Goal: Task Accomplishment & Management: Manage account settings

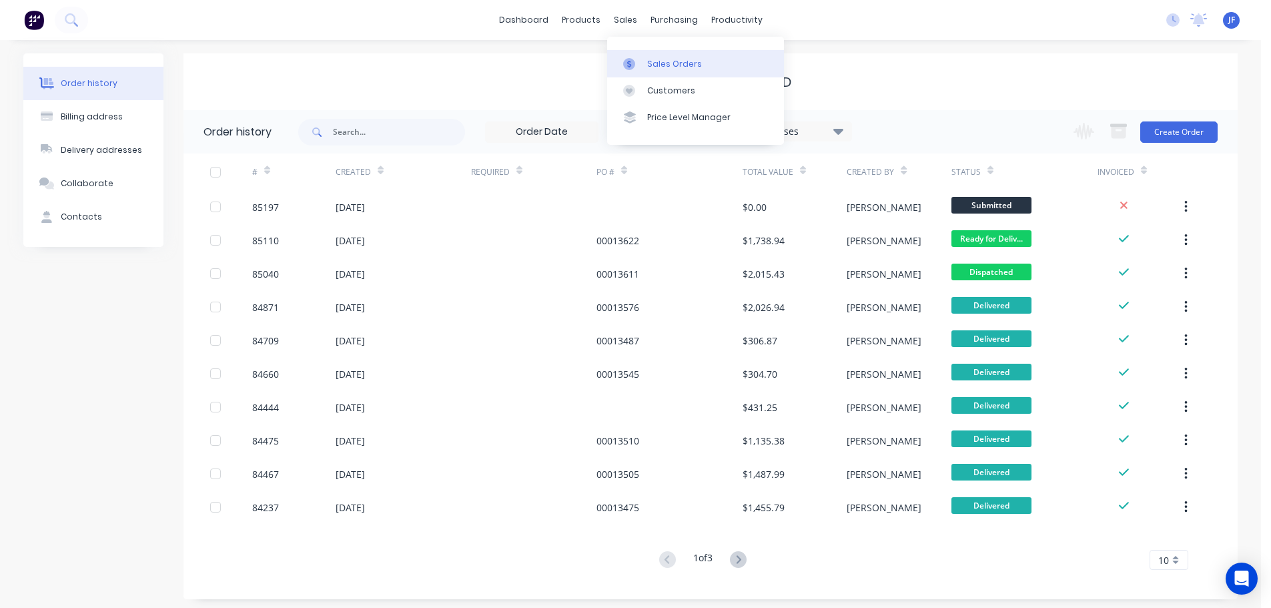
click at [652, 53] on link "Sales Orders" at bounding box center [695, 63] width 177 height 27
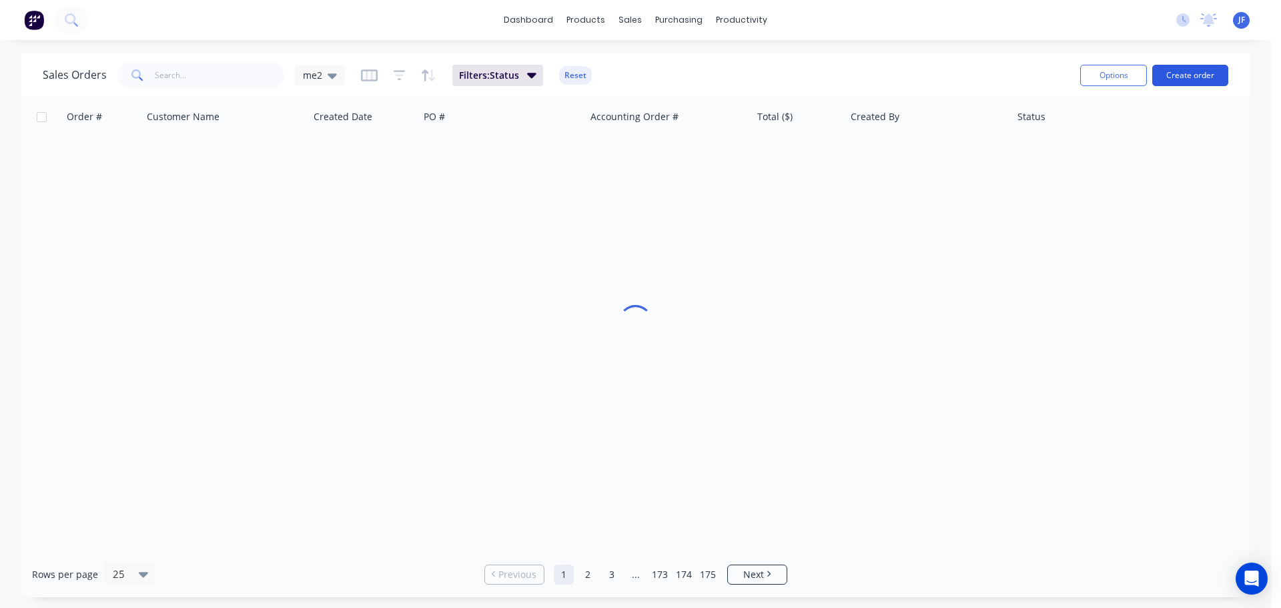
click at [1198, 71] on button "Create order" at bounding box center [1190, 75] width 76 height 21
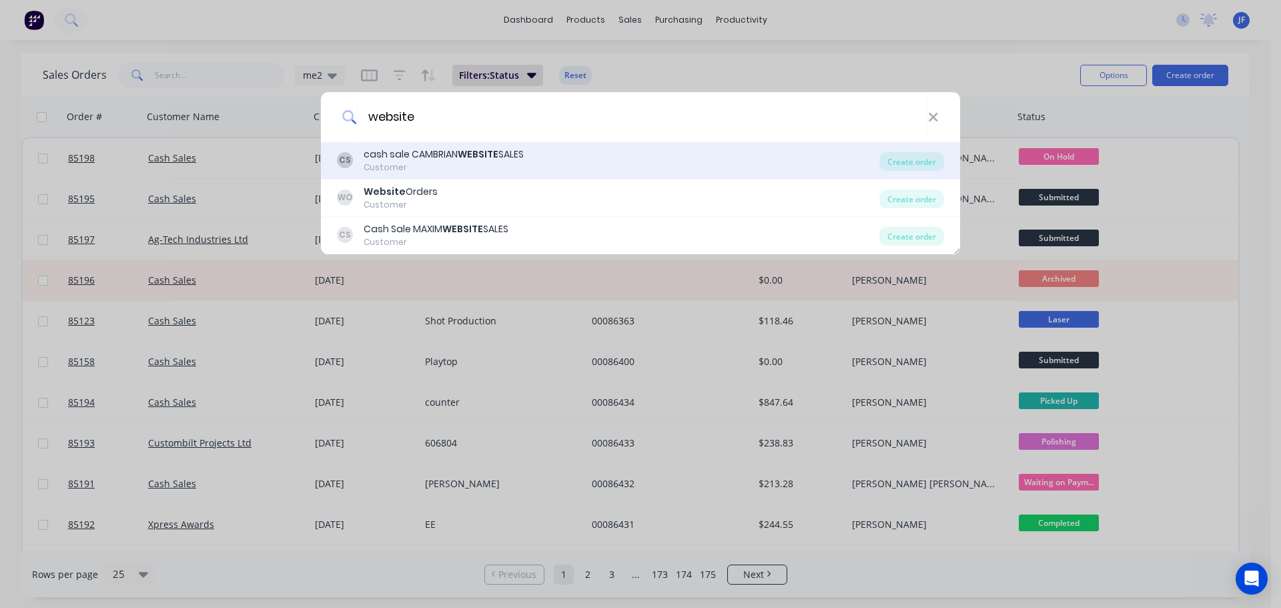
type input "website"
click at [544, 167] on div "CS cash sale CAMBRIAN WEBSITE SALES Customer" at bounding box center [608, 160] width 542 height 26
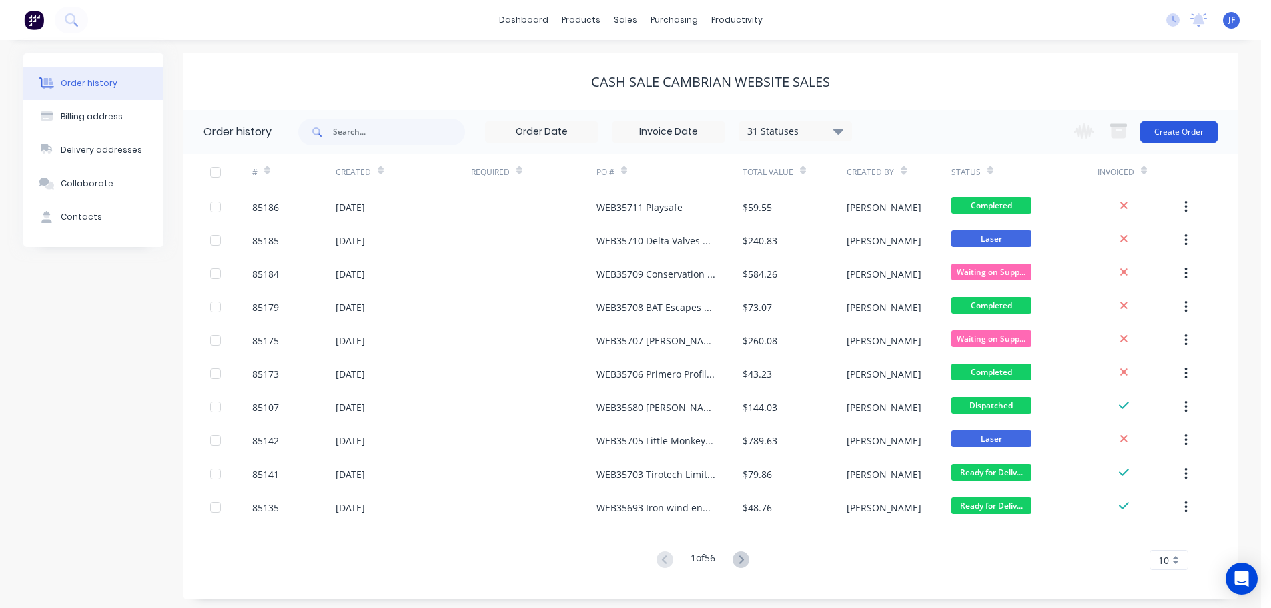
click at [1201, 127] on button "Create Order" at bounding box center [1178, 131] width 77 height 21
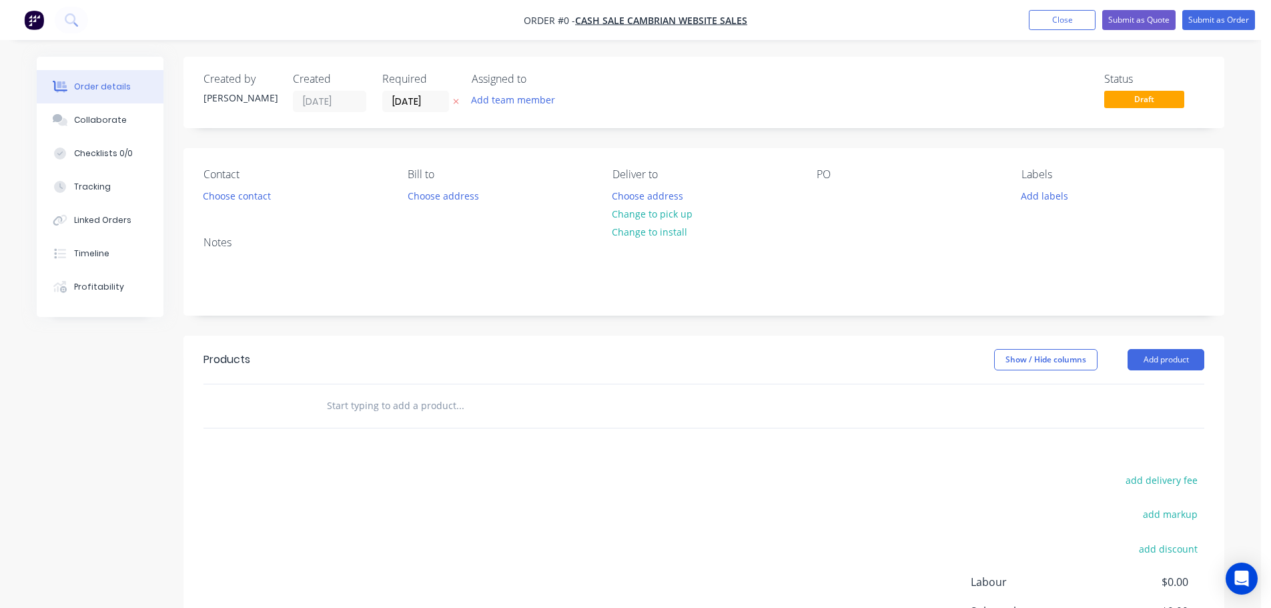
click at [454, 102] on icon "button" at bounding box center [456, 101] width 6 height 8
click at [263, 193] on button "Choose contact" at bounding box center [237, 195] width 82 height 18
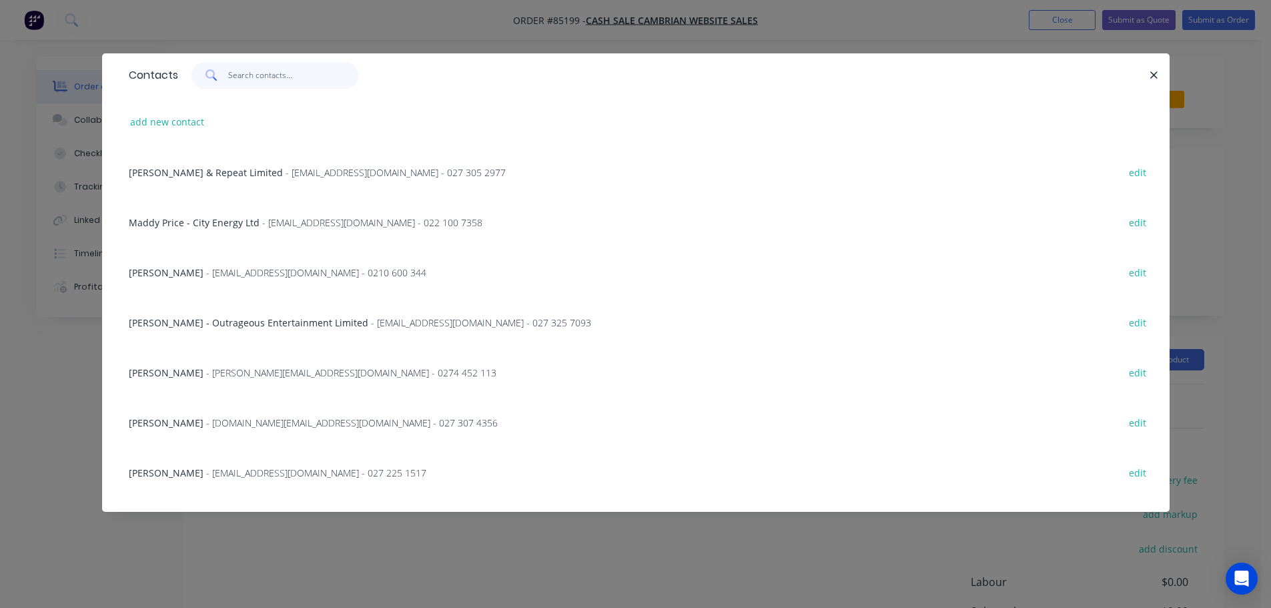
click at [298, 85] on input "text" at bounding box center [293, 75] width 130 height 27
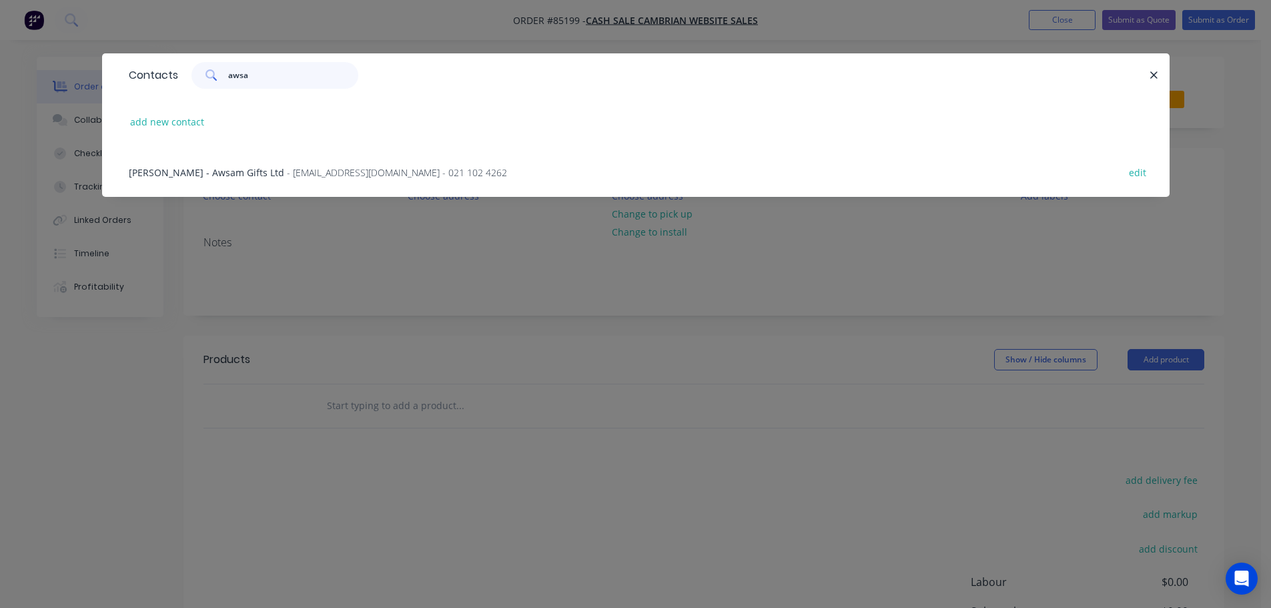
type input "awsa"
click at [250, 170] on span "Heather Dunkerley - Awsam Gifts Ltd" at bounding box center [206, 172] width 155 height 13
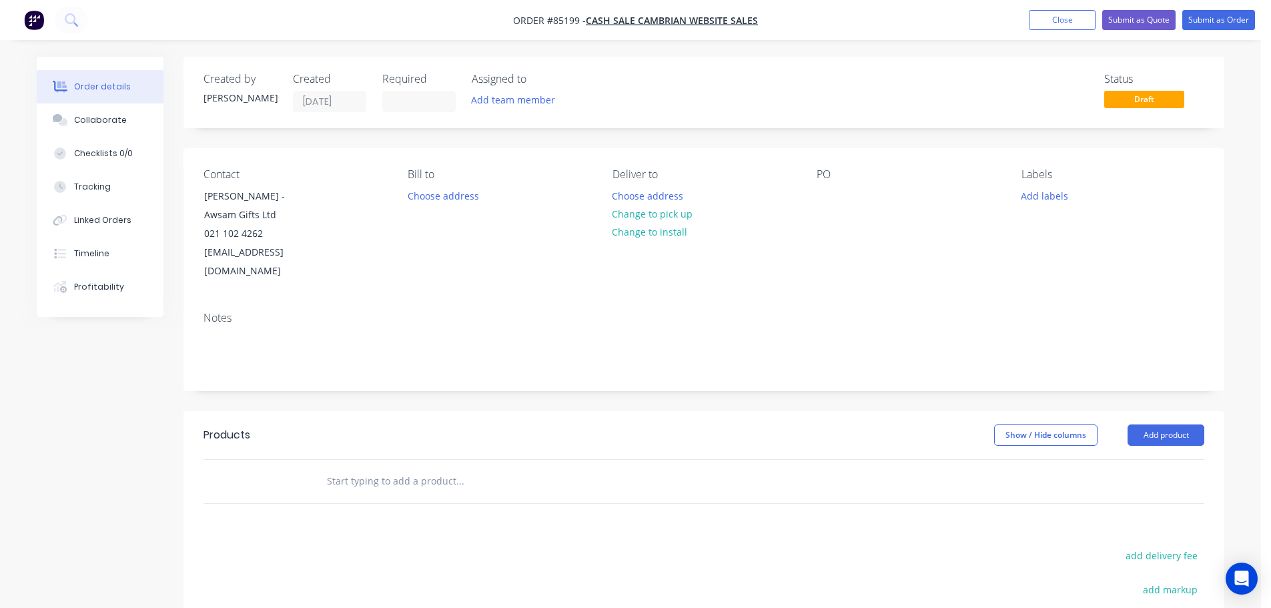
drag, startPoint x: 202, startPoint y: 214, endPoint x: 380, endPoint y: 209, distance: 177.5
click at [380, 209] on div "Contact Heather Dunkerley - Awsam Gifts Ltd 021 102 4262 awsam@awsam.co.nz" at bounding box center [294, 224] width 183 height 113
copy div "Awsam Gifts Ltd"
click at [825, 184] on div "PO" at bounding box center [908, 224] width 183 height 113
click at [825, 193] on div at bounding box center [827, 195] width 21 height 19
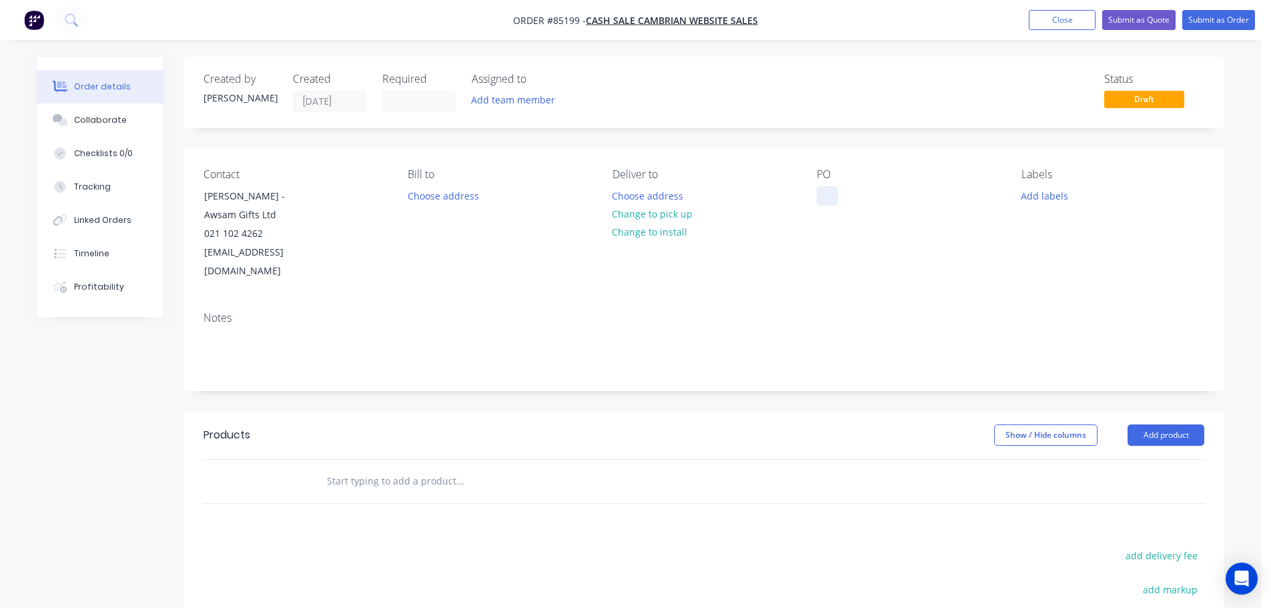
click at [825, 193] on div at bounding box center [827, 195] width 21 height 19
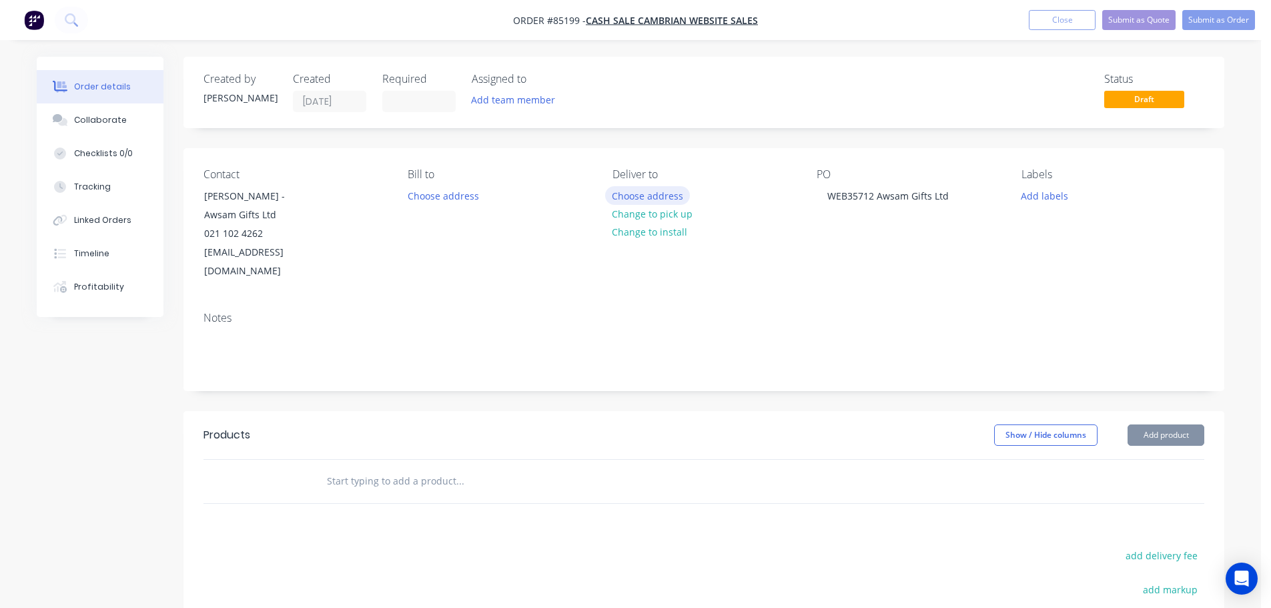
click at [670, 200] on button "Choose address" at bounding box center [647, 195] width 85 height 18
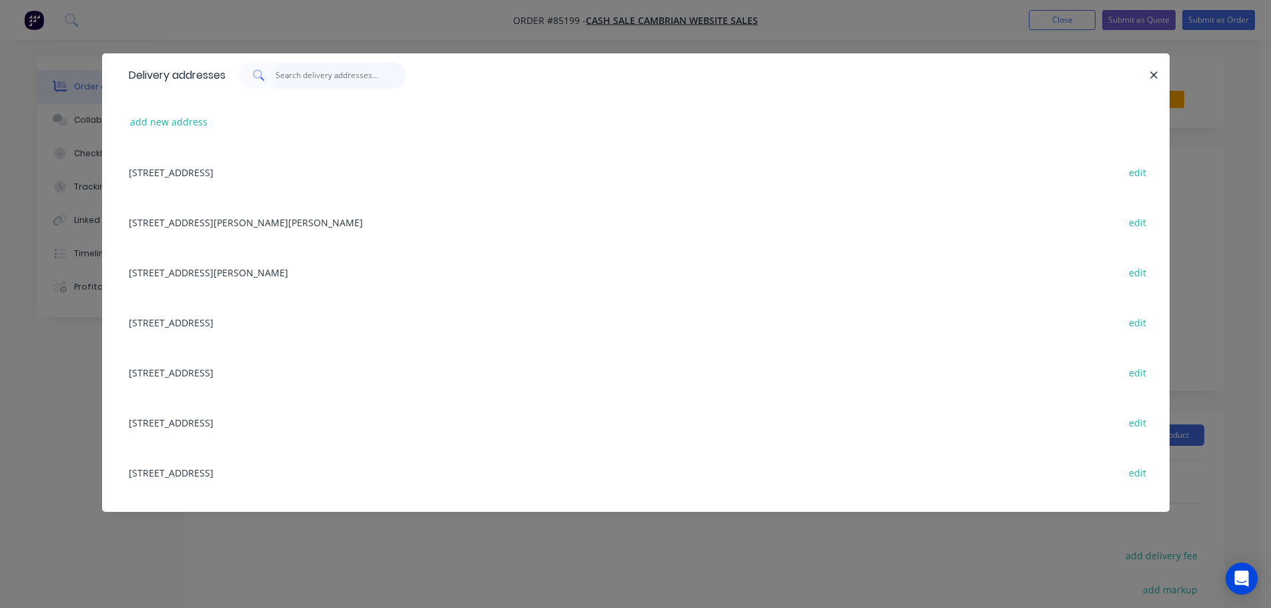
click at [296, 84] on input "text" at bounding box center [341, 75] width 130 height 27
click at [320, 67] on input "text" at bounding box center [341, 75] width 130 height 27
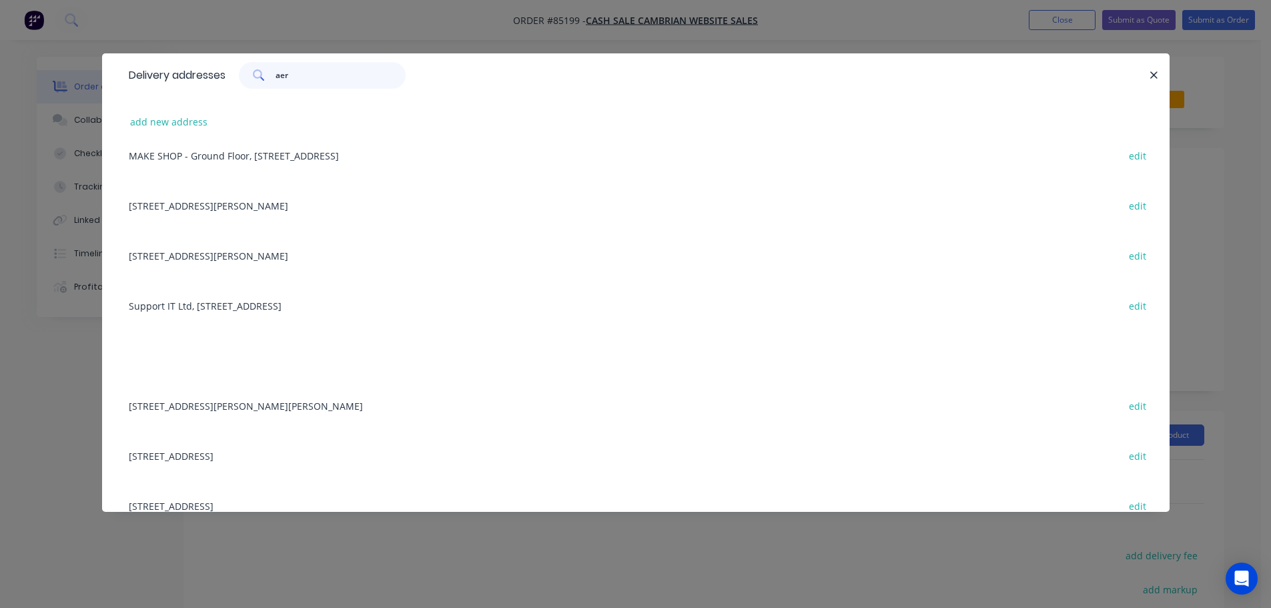
scroll to position [1887, 0]
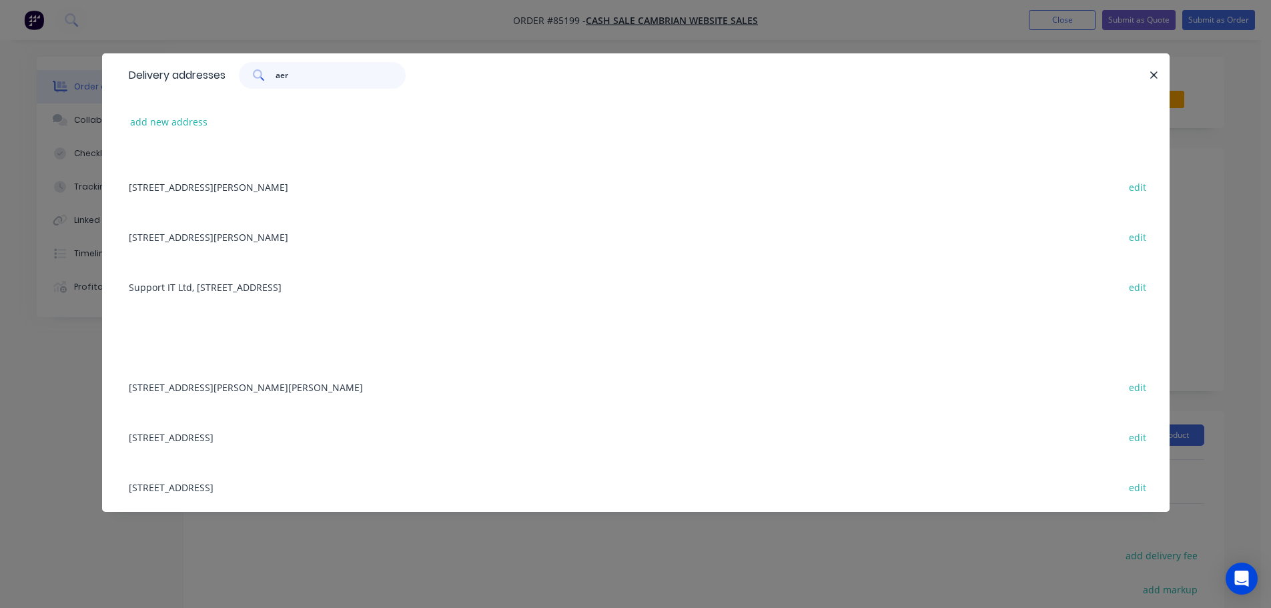
type input "aer"
click at [241, 442] on div "Unit 1, 18 Aerodrome Road, Mount Maunganui, 3116 edit" at bounding box center [635, 437] width 1027 height 50
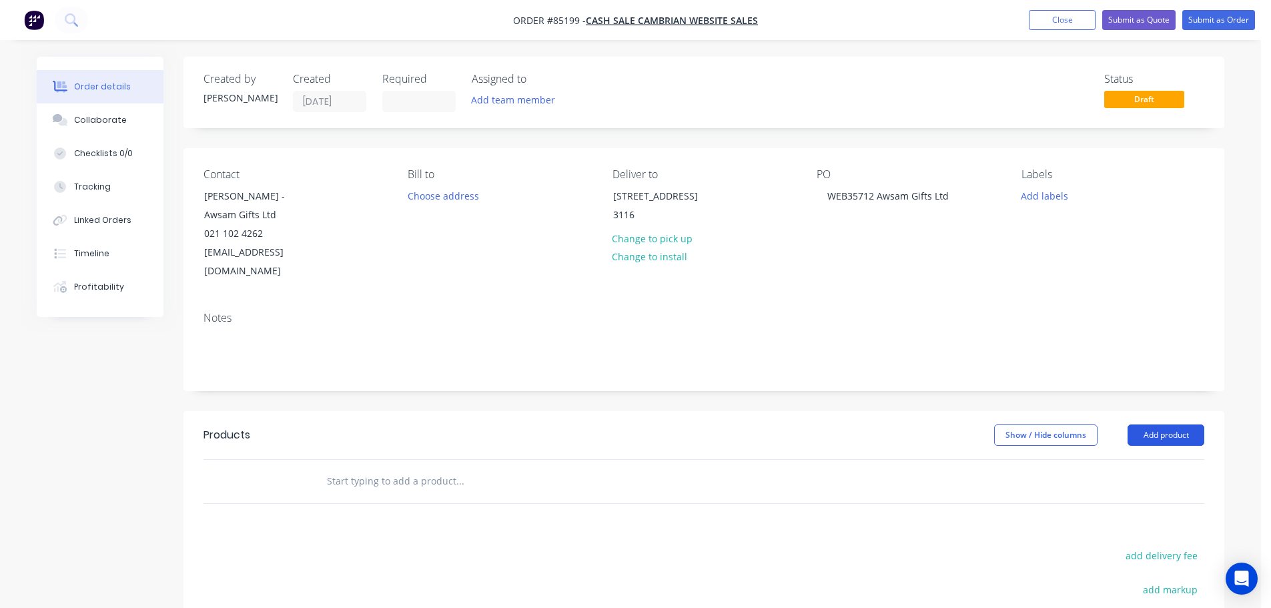
click at [1184, 424] on button "Add product" at bounding box center [1165, 434] width 77 height 21
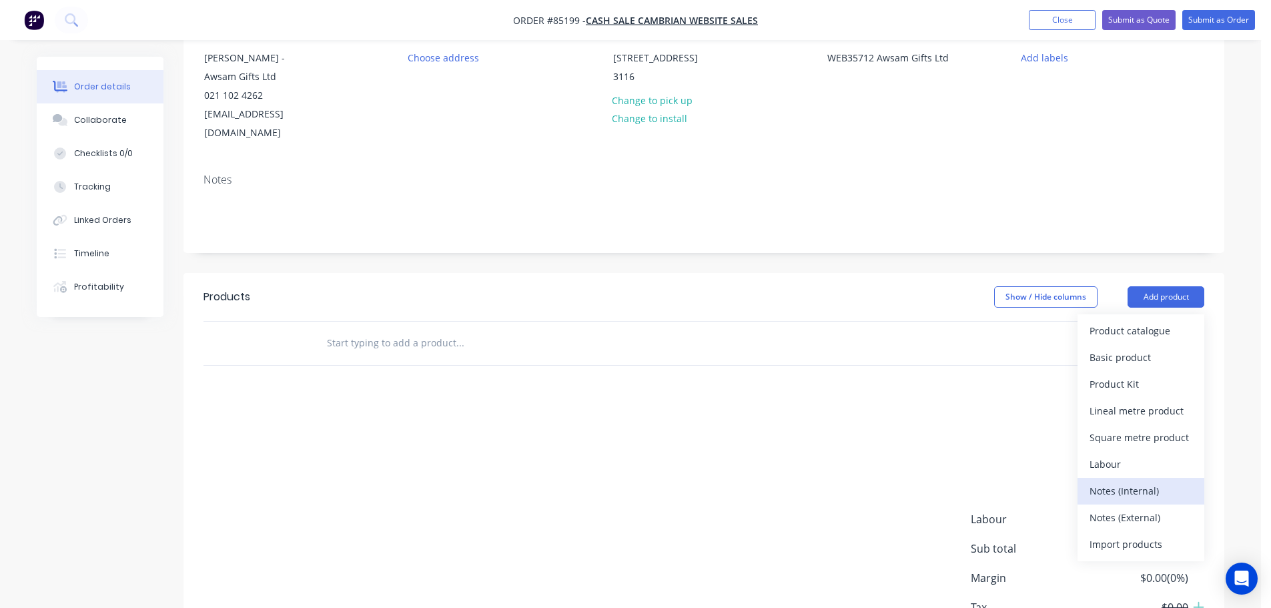
scroll to position [217, 0]
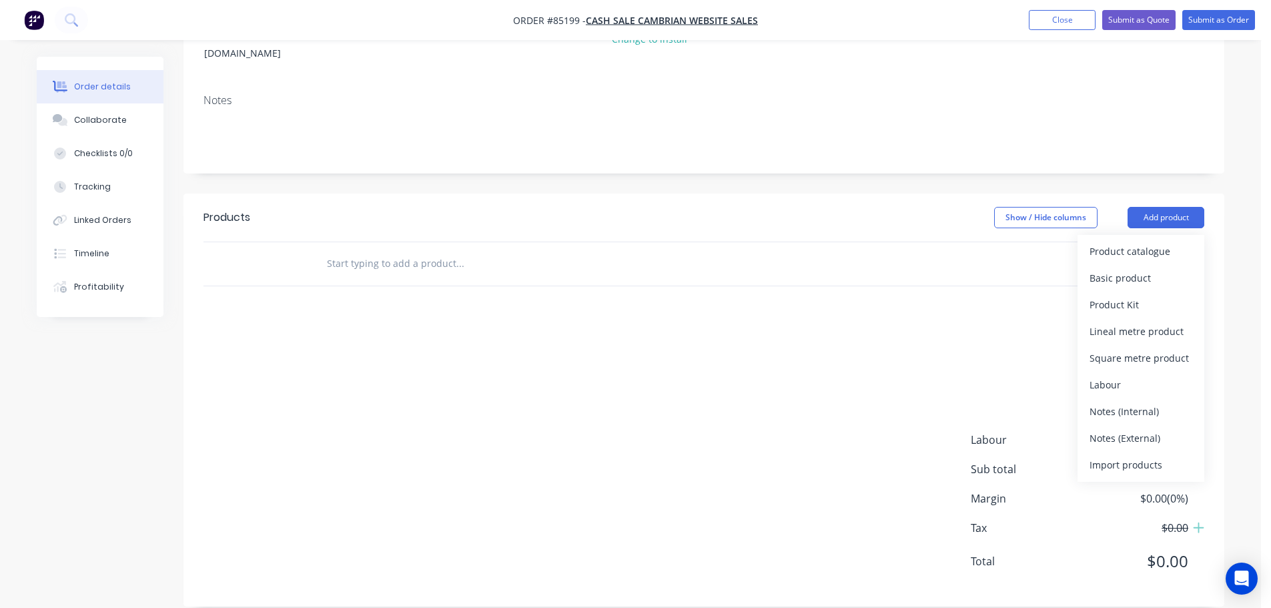
click at [1145, 428] on div "Notes (External)" at bounding box center [1140, 437] width 103 height 19
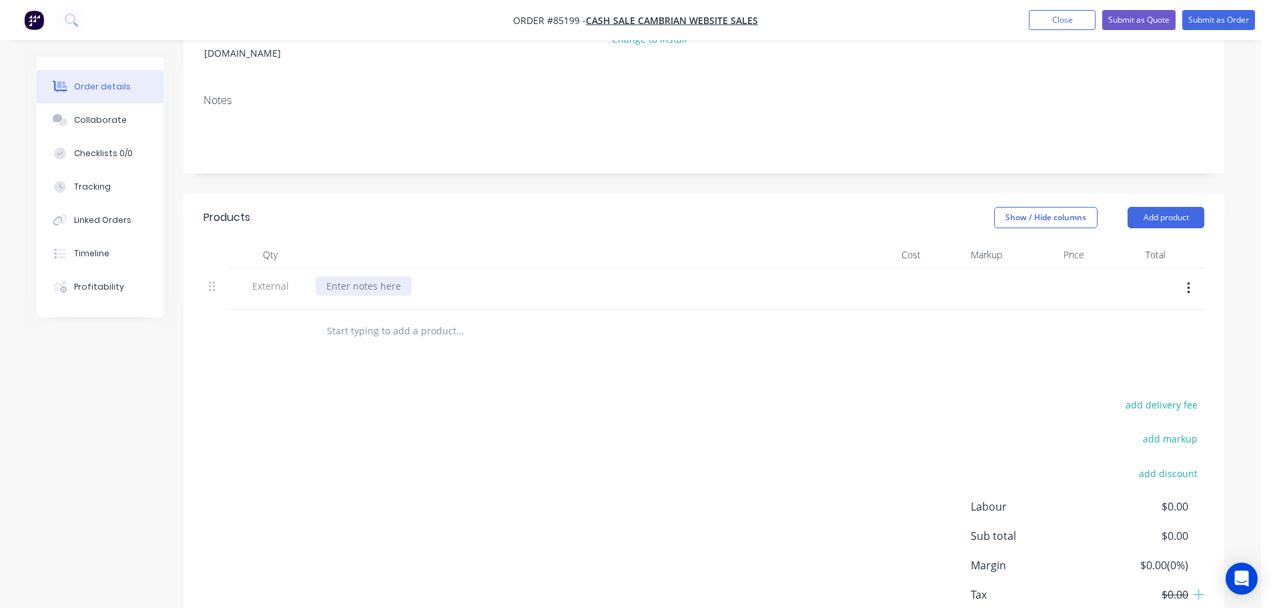
drag, startPoint x: 382, startPoint y: 265, endPoint x: 383, endPoint y: 282, distance: 17.4
click at [382, 276] on div at bounding box center [364, 285] width 96 height 19
paste div
click at [384, 319] on input "text" at bounding box center [459, 331] width 267 height 27
click at [352, 318] on input "matte black" at bounding box center [459, 331] width 267 height 27
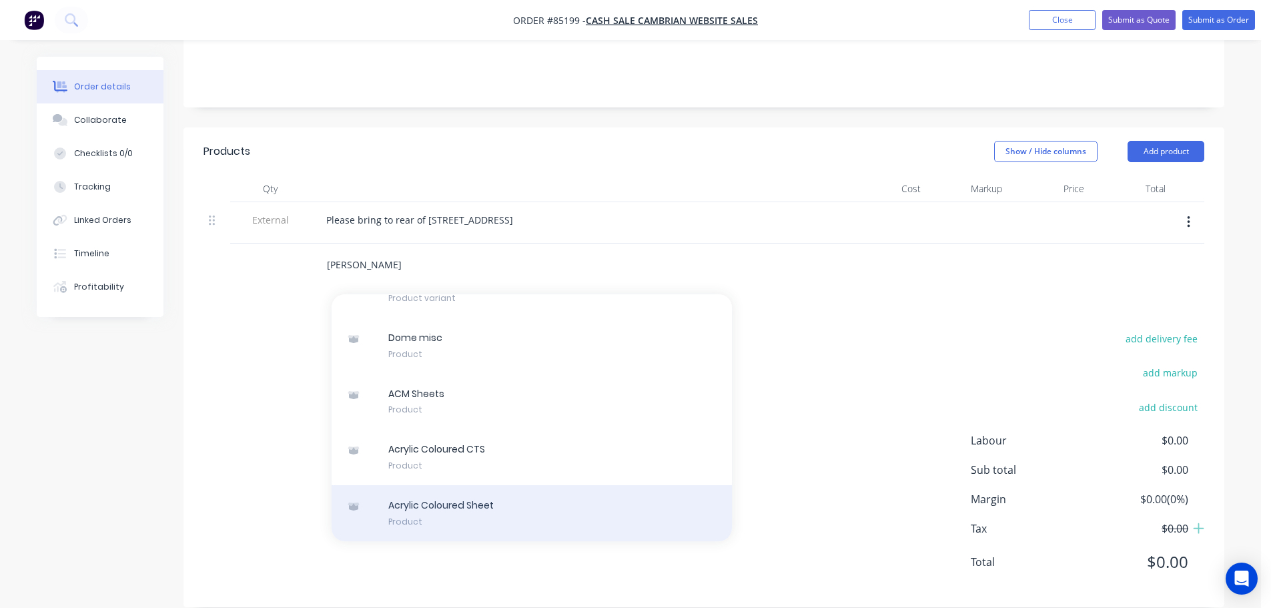
scroll to position [284, 0]
type input "matt black"
click at [495, 492] on div "Acrylic Coloured Sheet Product" at bounding box center [532, 512] width 400 height 56
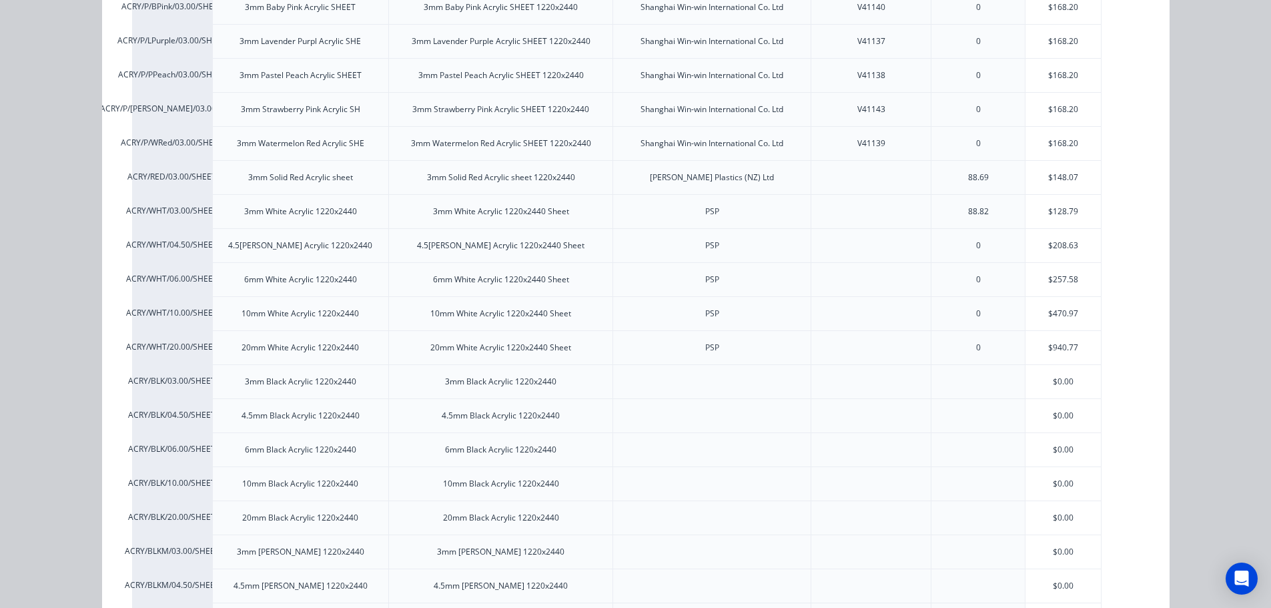
scroll to position [400, 0]
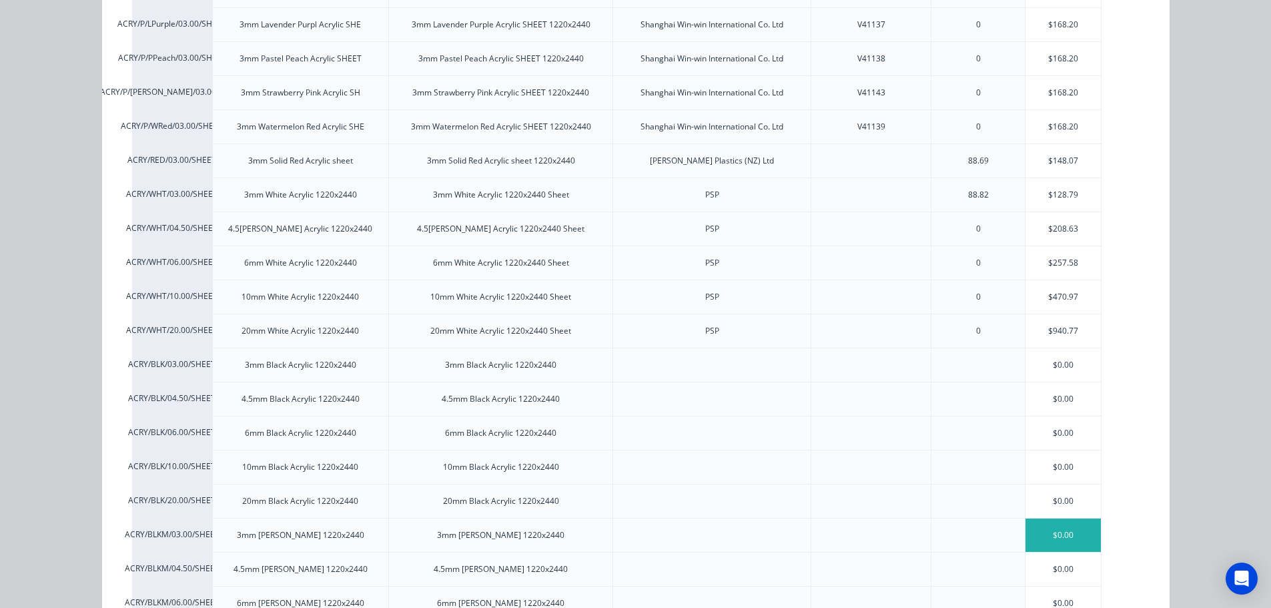
click at [1066, 524] on div "$0.00" at bounding box center [1062, 534] width 75 height 33
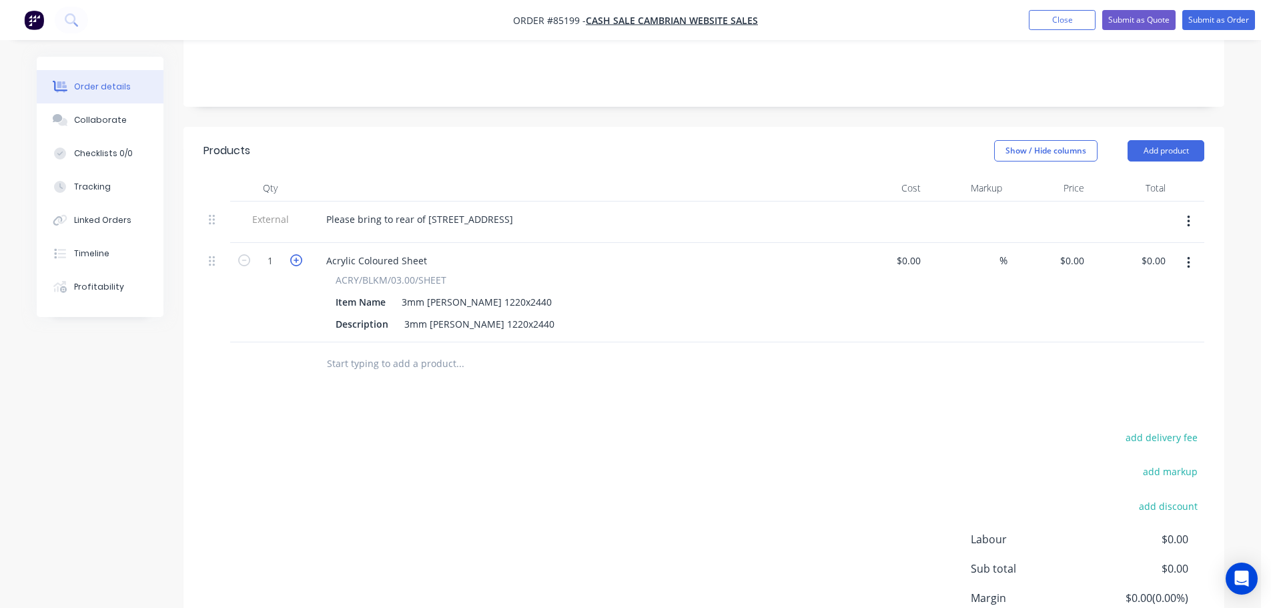
click at [294, 254] on icon "button" at bounding box center [296, 260] width 12 height 12
type input "2"
click at [1155, 251] on input "0.00" at bounding box center [1155, 260] width 31 height 19
type input "330.16"
type input "$165.08"
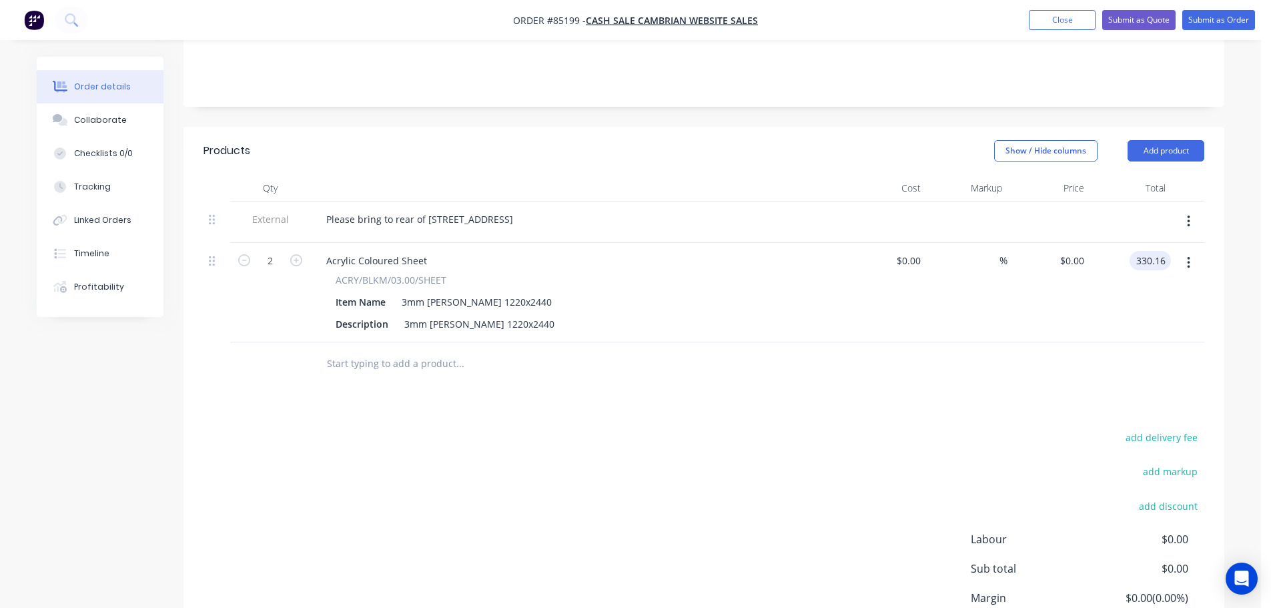
type input "$330.16"
drag, startPoint x: 943, startPoint y: 320, endPoint x: 935, endPoint y: 319, distance: 7.5
click at [941, 320] on div "%" at bounding box center [967, 292] width 82 height 99
click at [1142, 428] on button "add delivery fee" at bounding box center [1161, 437] width 86 height 18
type input "60"
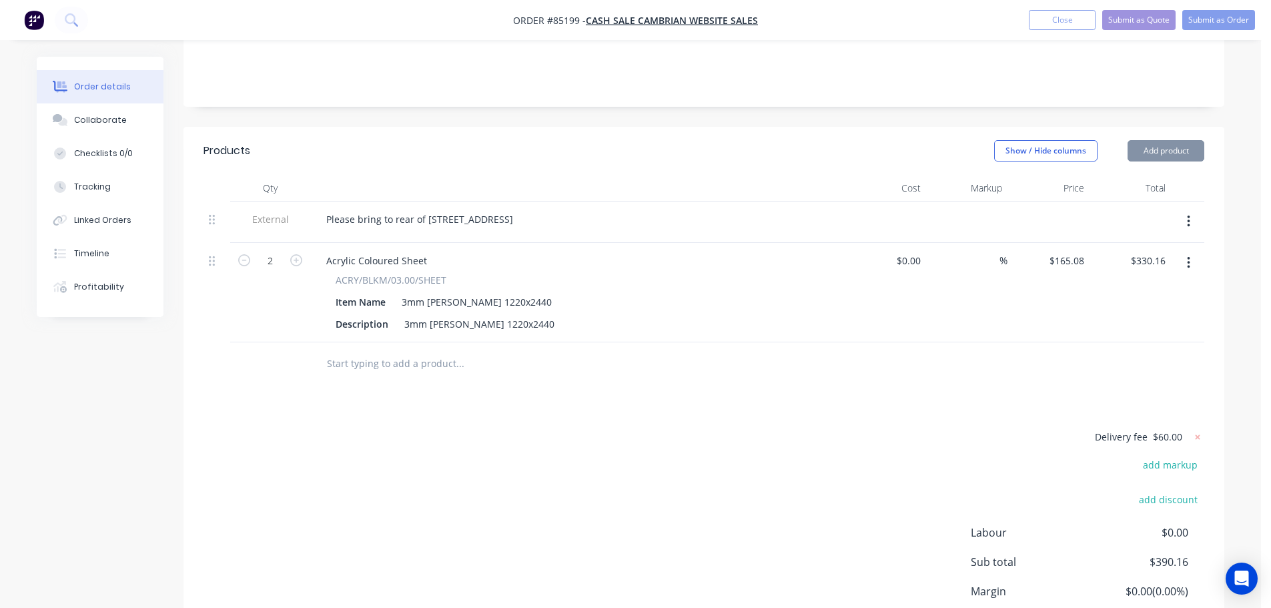
click at [971, 468] on div "Delivery fee $60.00 add markup add discount Labour $0.00 Sub total $390.16 Marg…" at bounding box center [703, 553] width 1001 height 251
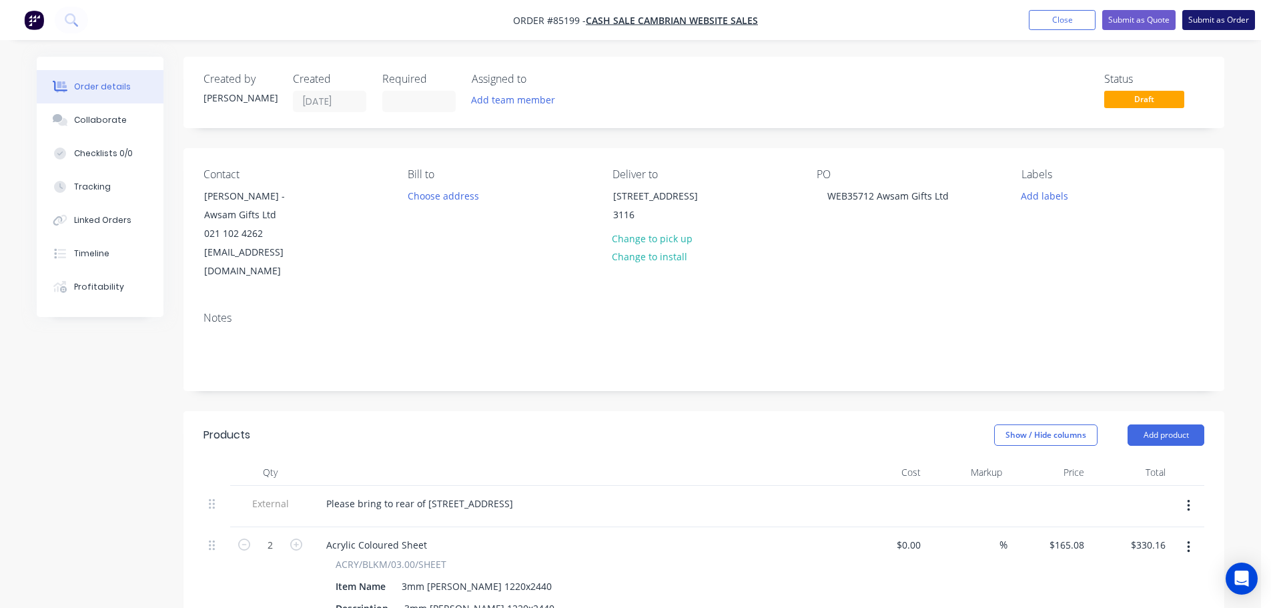
click at [1236, 15] on button "Submit as Order" at bounding box center [1218, 20] width 73 height 20
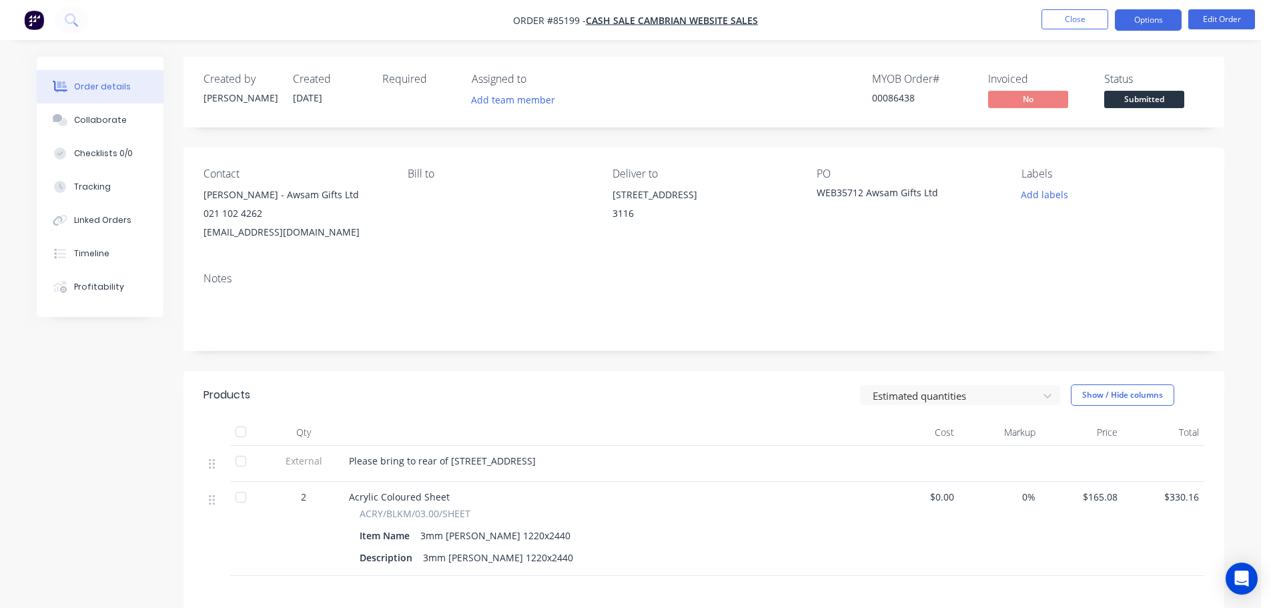
click at [1136, 23] on button "Options" at bounding box center [1148, 19] width 67 height 21
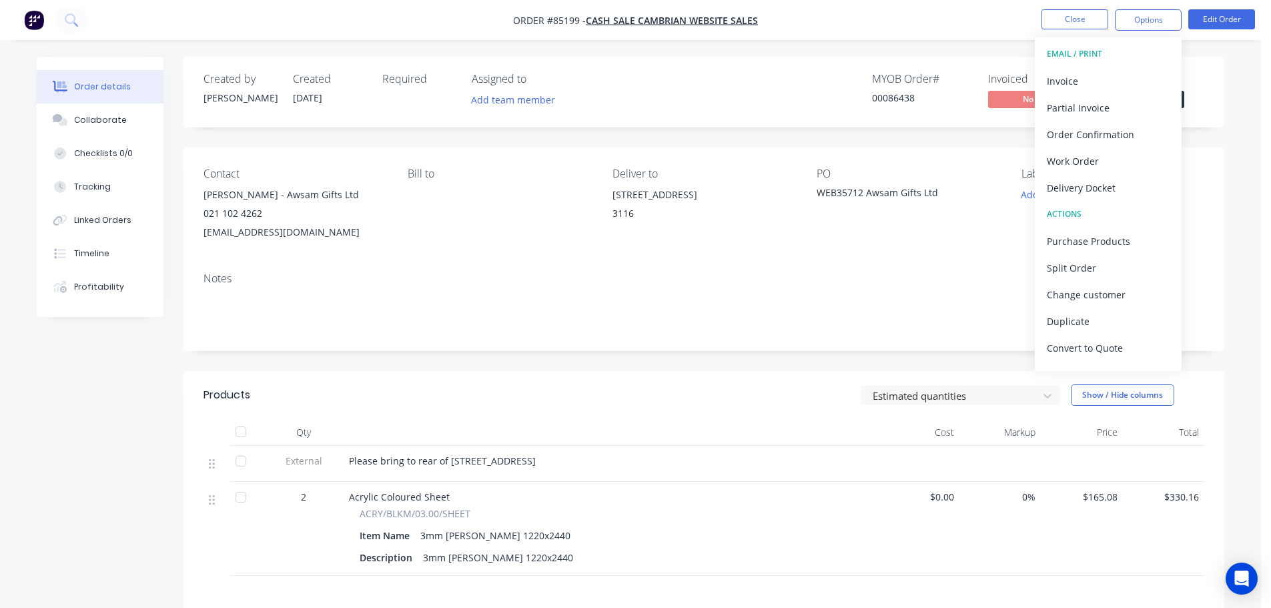
click at [904, 99] on div "00086438" at bounding box center [922, 98] width 100 height 14
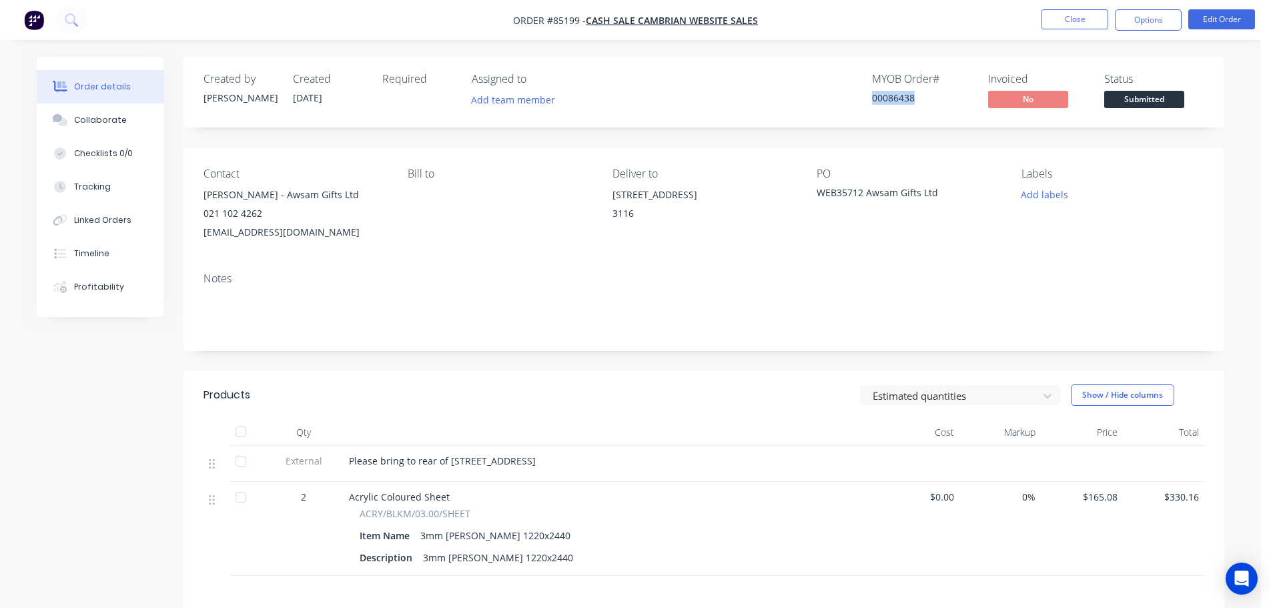
click at [904, 99] on div "00086438" at bounding box center [922, 98] width 100 height 14
copy div "00086438"
click at [1155, 18] on button "Options" at bounding box center [1148, 19] width 67 height 21
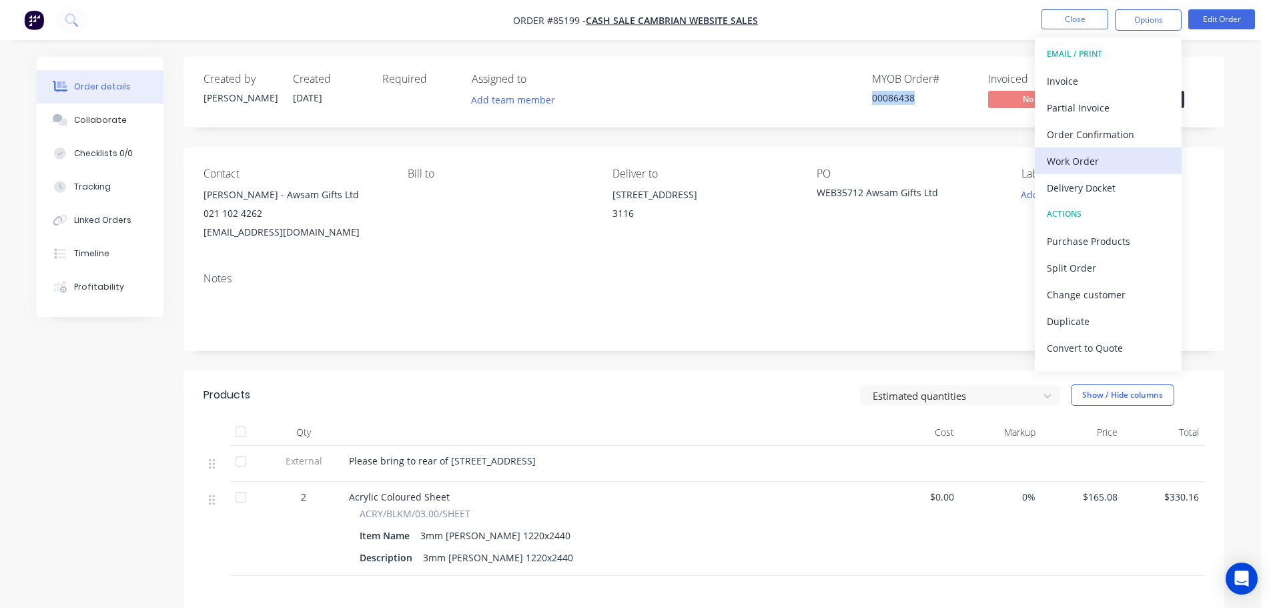
click at [1108, 159] on div "Work Order" at bounding box center [1108, 160] width 123 height 19
click at [1115, 129] on div "Without pricing" at bounding box center [1108, 134] width 123 height 19
click at [729, 111] on div "Created by Jess Created 10/10/25 Required Assigned to Add team member MYOB Orde…" at bounding box center [703, 92] width 1041 height 71
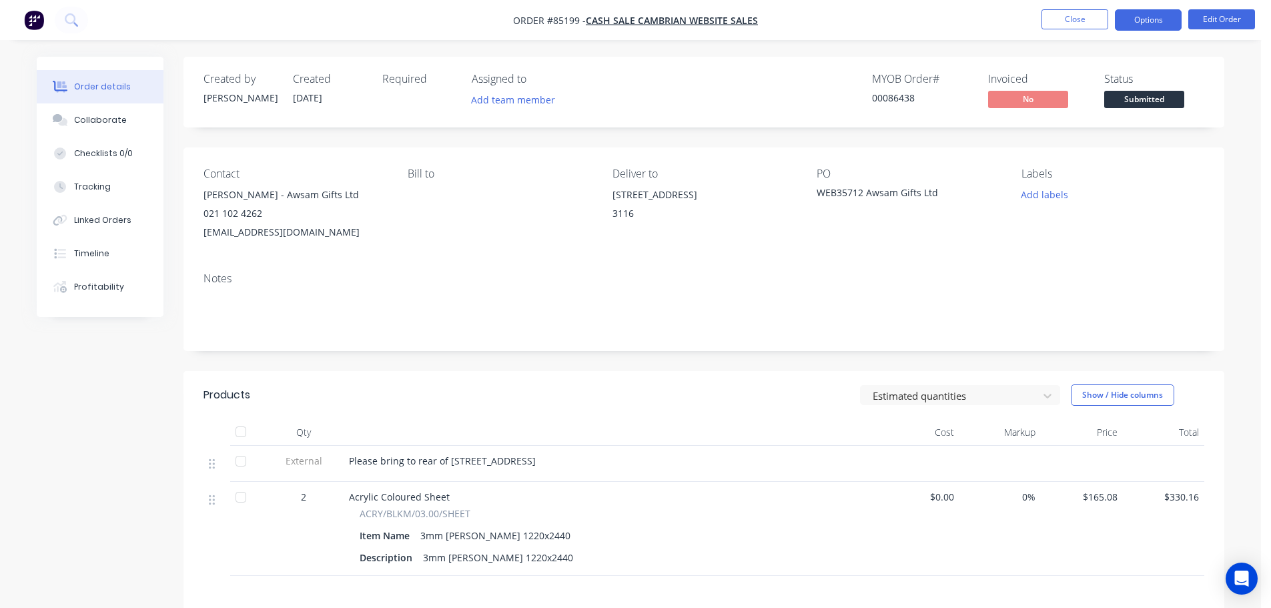
click at [1126, 21] on button "Options" at bounding box center [1148, 19] width 67 height 21
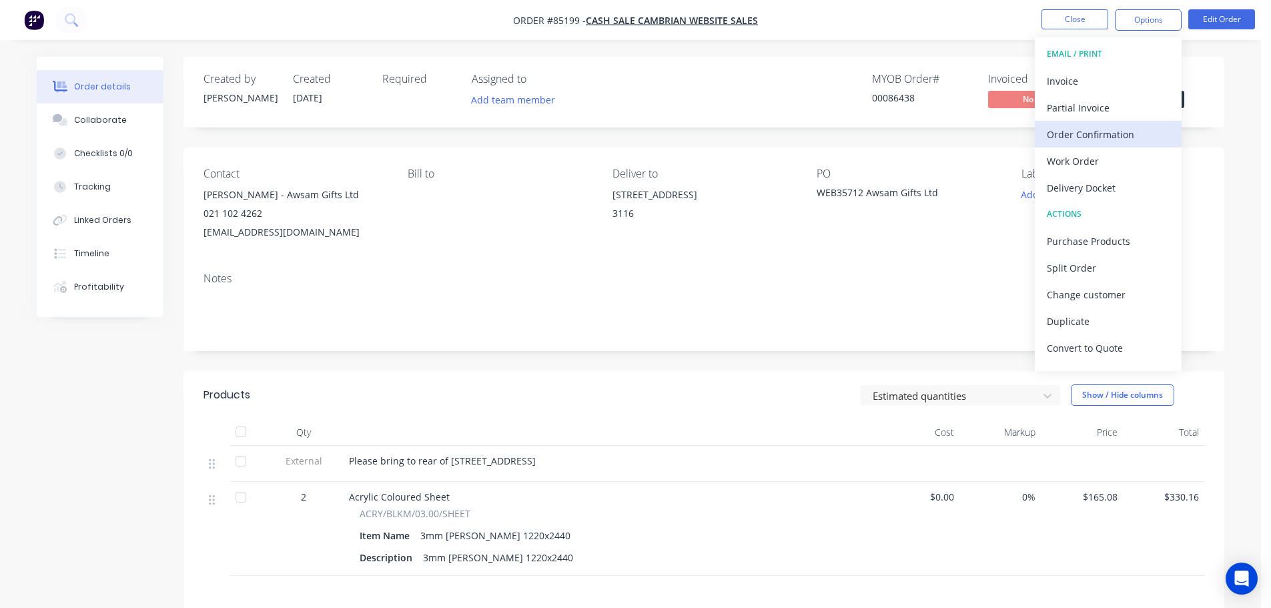
click at [1110, 141] on div "Order Confirmation" at bounding box center [1108, 134] width 123 height 19
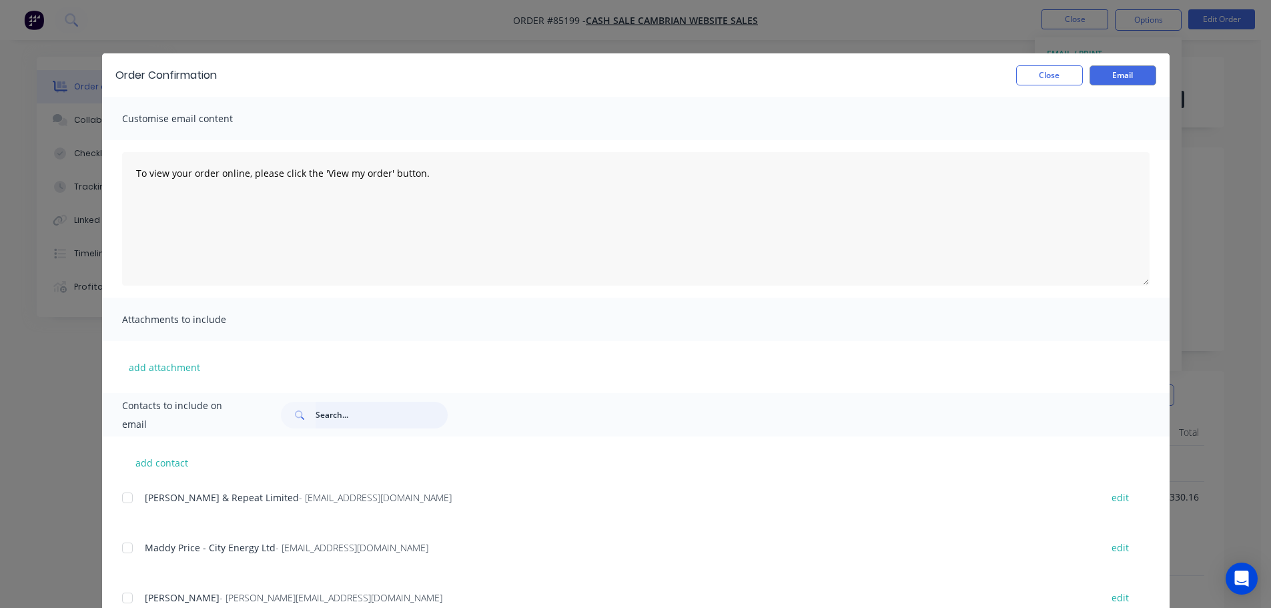
click at [324, 403] on input "text" at bounding box center [382, 415] width 132 height 27
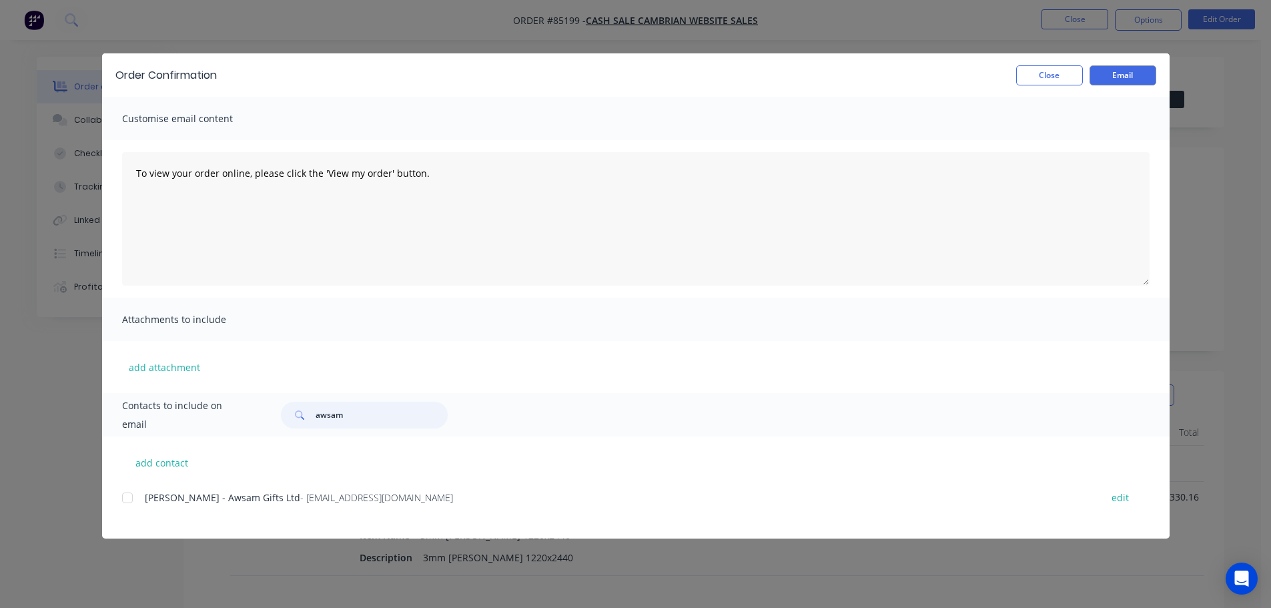
click at [130, 499] on div at bounding box center [127, 497] width 27 height 27
type input "awsam"
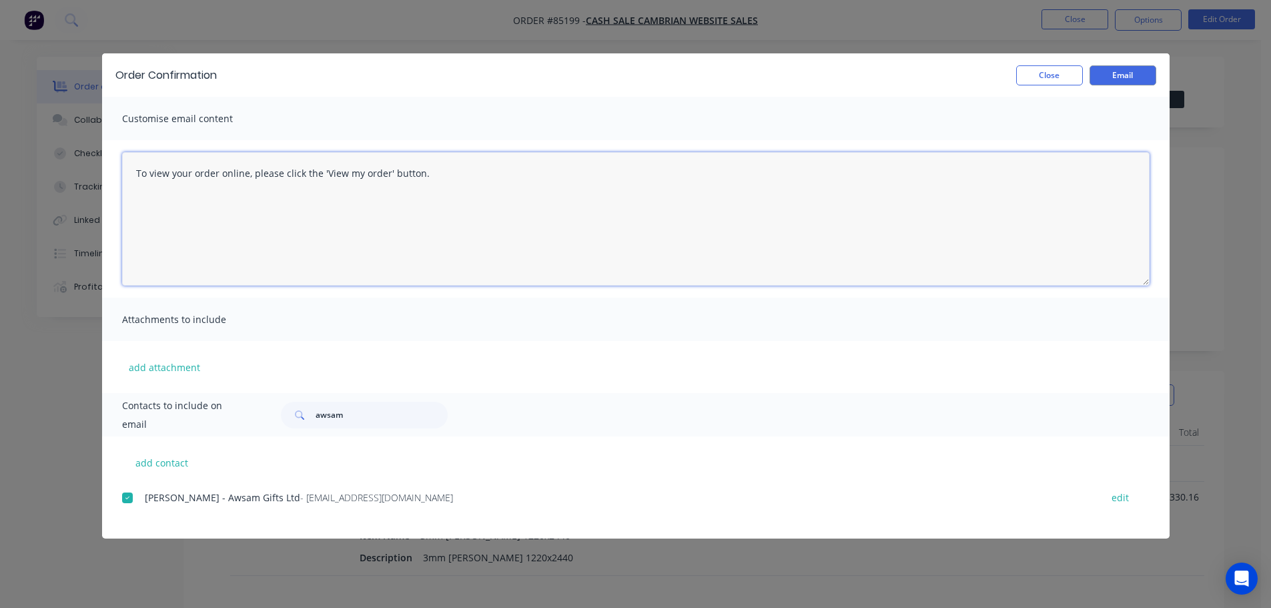
click at [373, 248] on textarea "To view your order online, please click the 'View my order' button." at bounding box center [635, 218] width 1027 height 133
paste textarea "hank you for your order, confirmation of your order is attached. We will send t…"
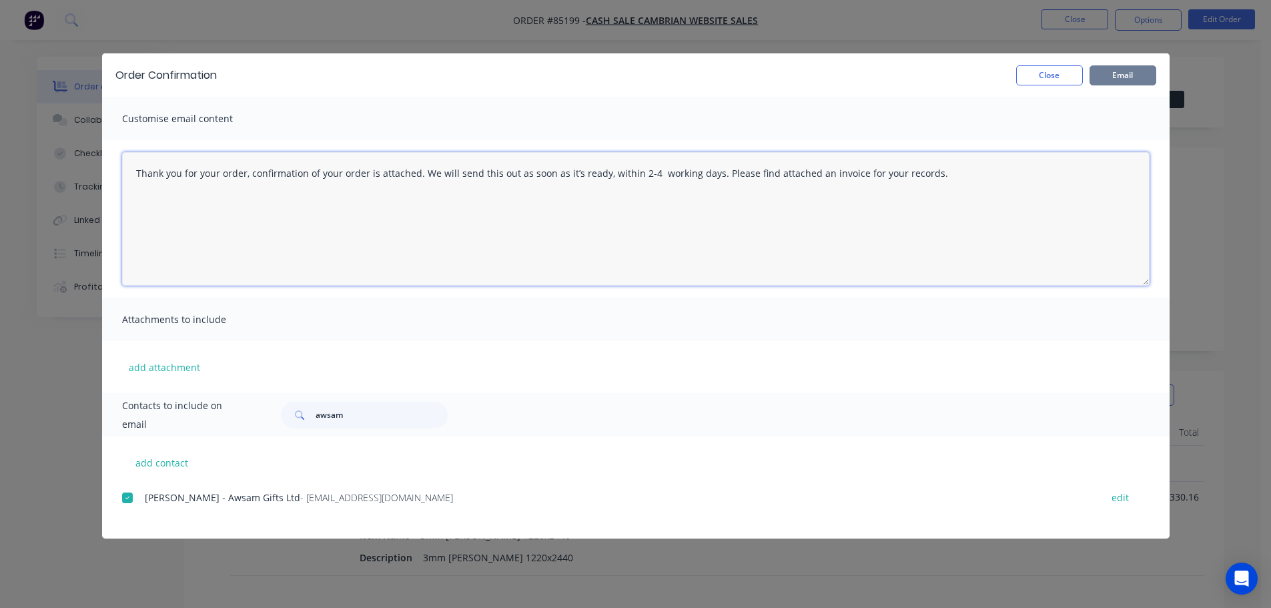
type textarea "Thank you for your order, confirmation of your order is attached. We will send …"
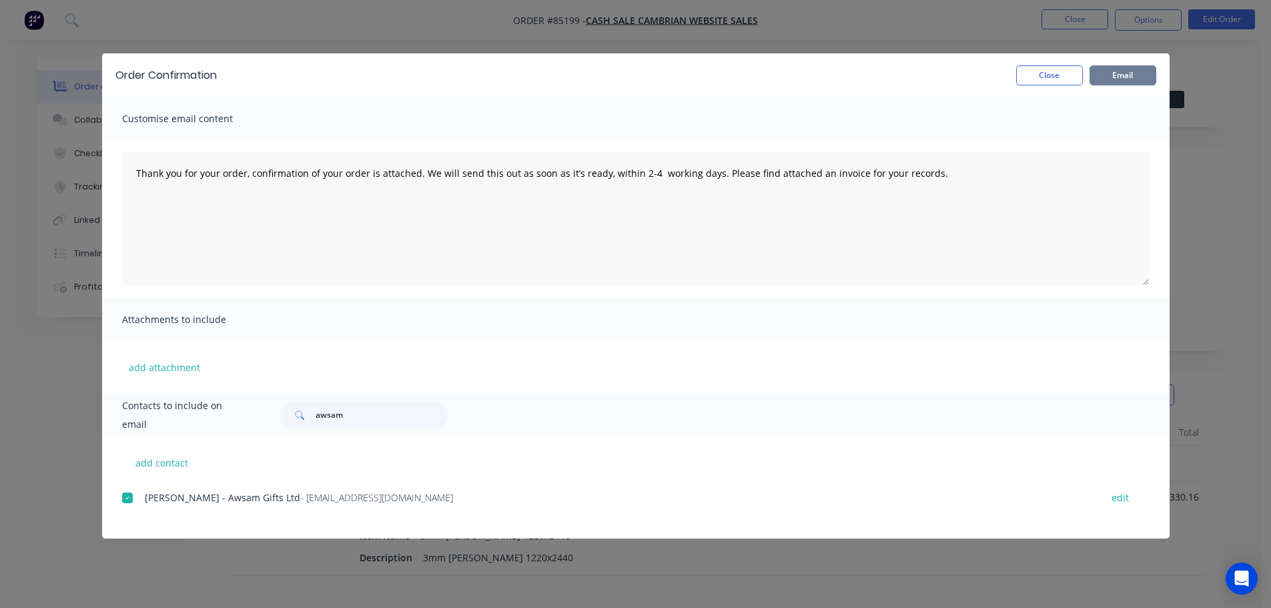
click at [1111, 72] on button "Email" at bounding box center [1122, 75] width 67 height 20
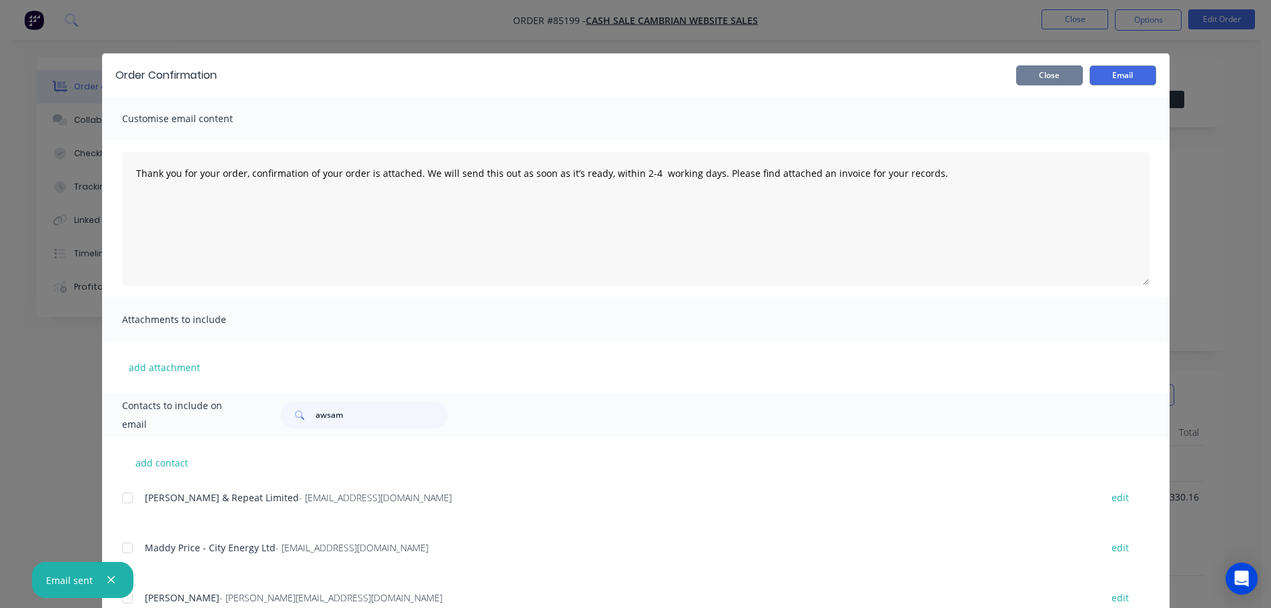
click at [1023, 80] on button "Close" at bounding box center [1049, 75] width 67 height 20
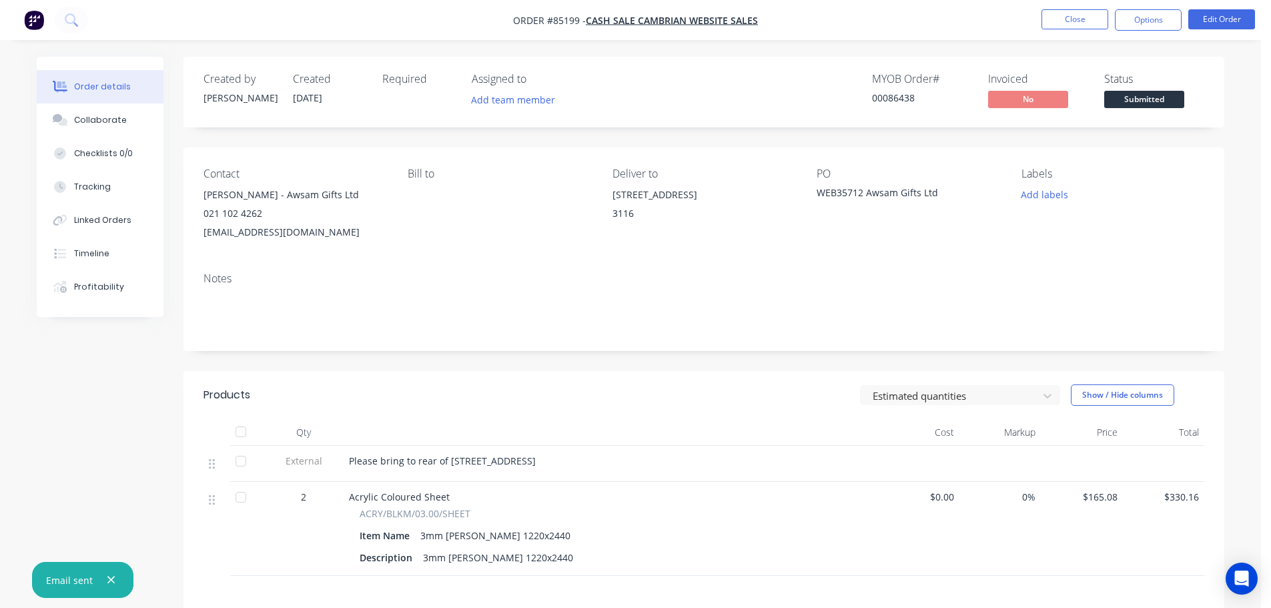
click at [1035, 59] on div "Created by Jess Created 10/10/25 Required Assigned to Add team member MYOB Orde…" at bounding box center [703, 92] width 1041 height 71
drag, startPoint x: 916, startPoint y: 100, endPoint x: 874, endPoint y: 74, distance: 49.4
click at [874, 74] on div "MYOB Order # 00086438" at bounding box center [922, 92] width 100 height 39
click at [874, 74] on div "MYOB Order #" at bounding box center [922, 79] width 100 height 13
click at [1161, 20] on button "Options" at bounding box center [1148, 19] width 67 height 21
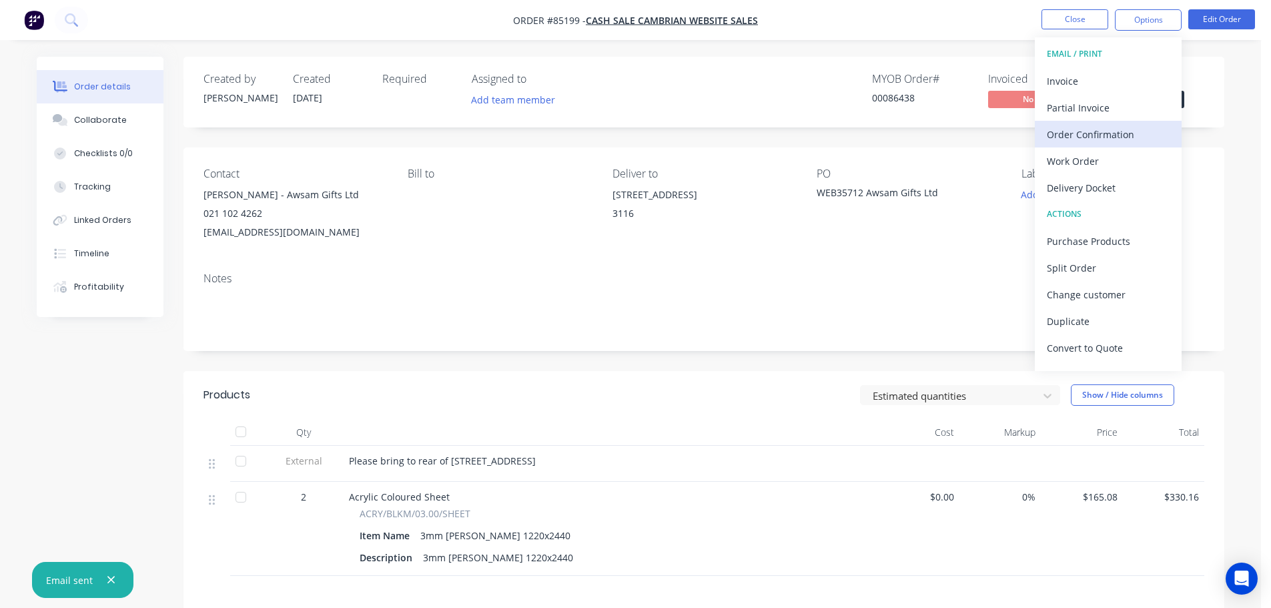
click at [1129, 129] on div "Order Confirmation" at bounding box center [1108, 134] width 123 height 19
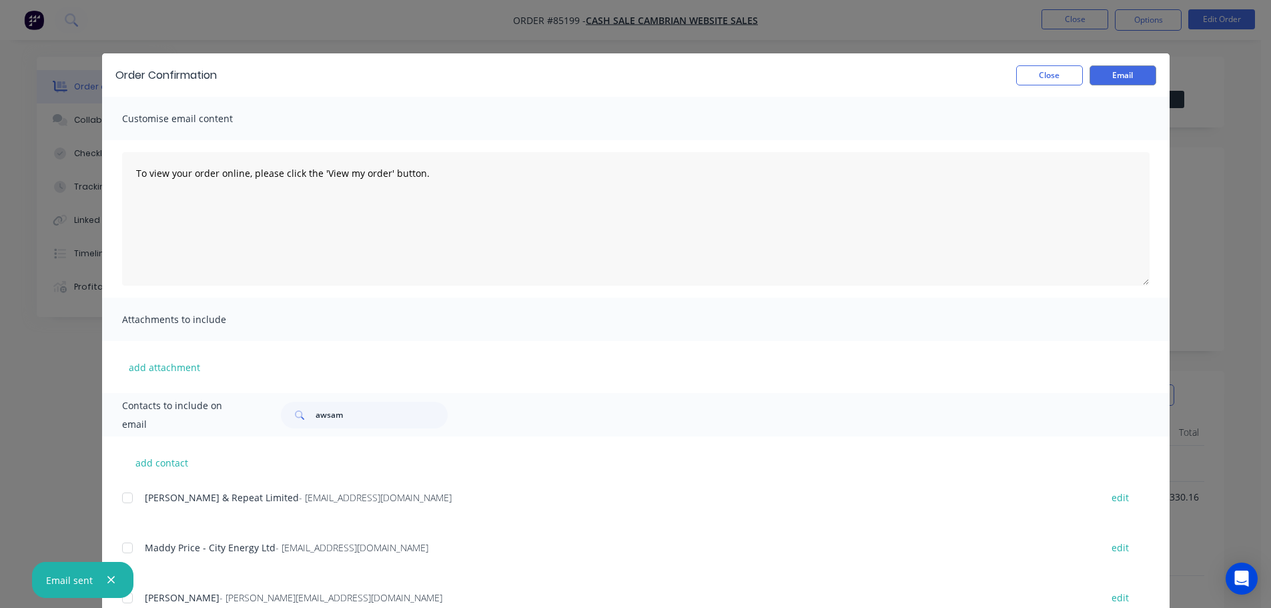
click at [348, 430] on div "Contacts to include on email awsam" at bounding box center [635, 414] width 1067 height 43
click at [346, 420] on input "awsam" at bounding box center [382, 415] width 132 height 27
click at [1044, 83] on button "Close" at bounding box center [1049, 75] width 67 height 20
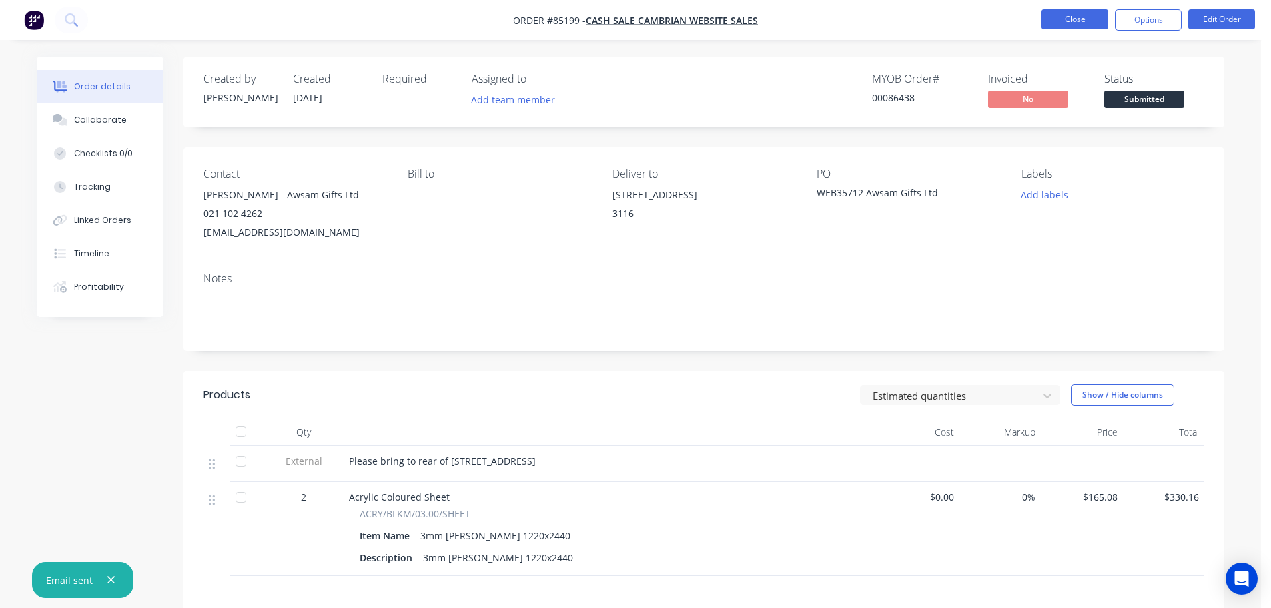
click at [1059, 20] on button "Close" at bounding box center [1074, 19] width 67 height 20
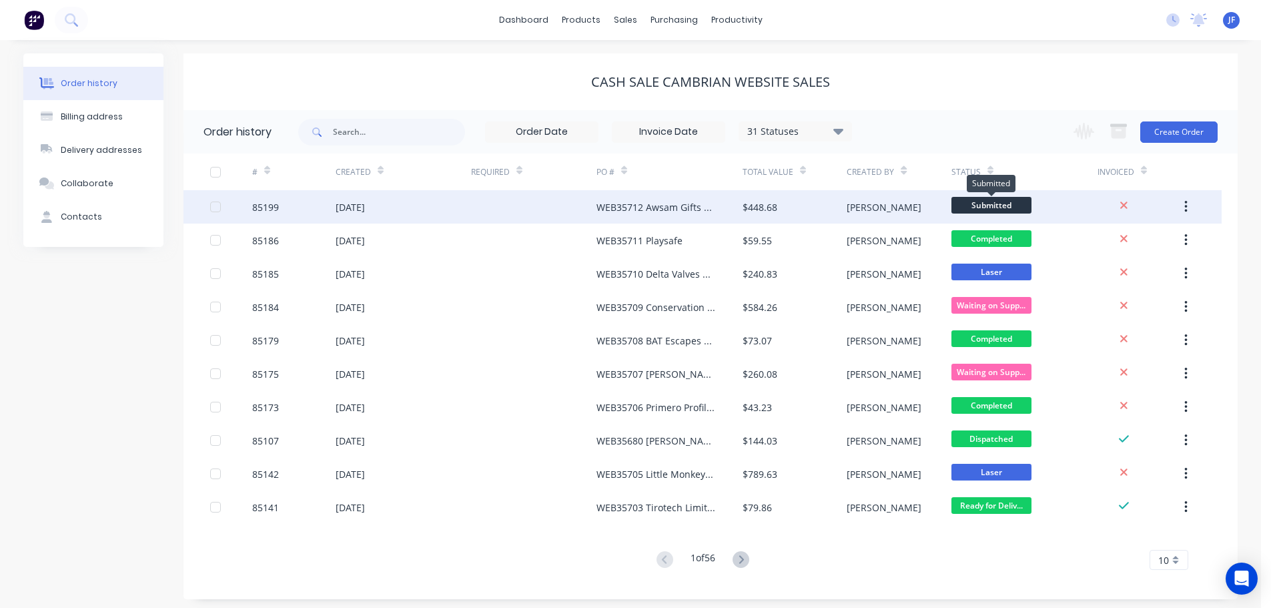
click at [981, 209] on span "Submitted" at bounding box center [991, 205] width 80 height 17
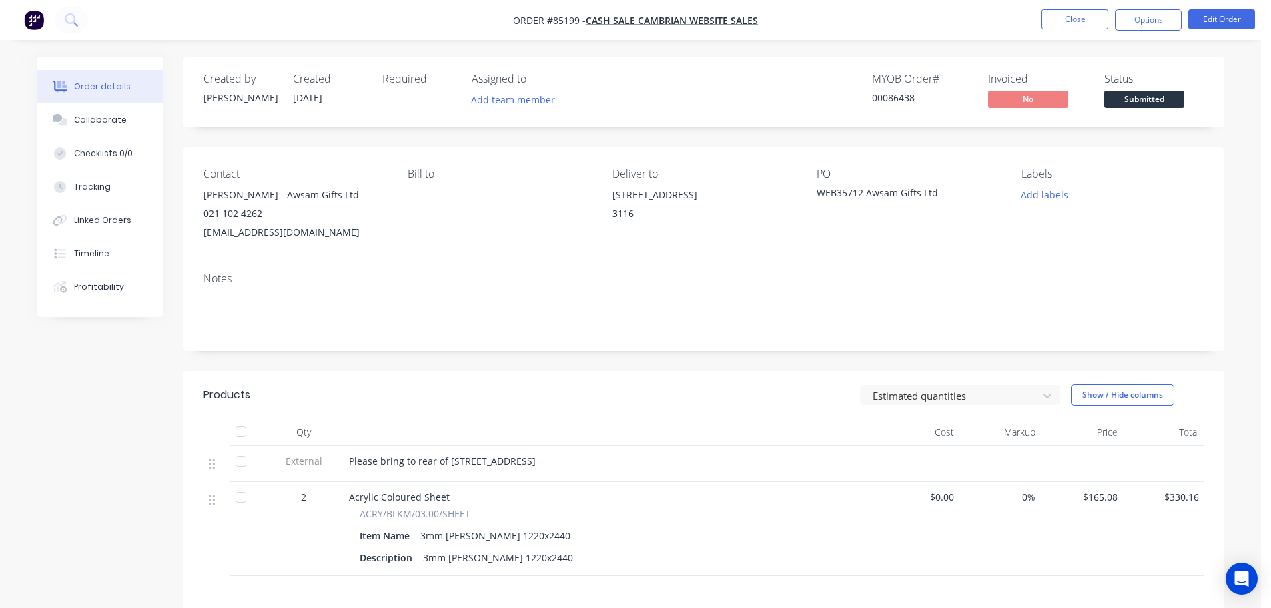
click at [1178, 102] on span "Submitted" at bounding box center [1144, 99] width 80 height 17
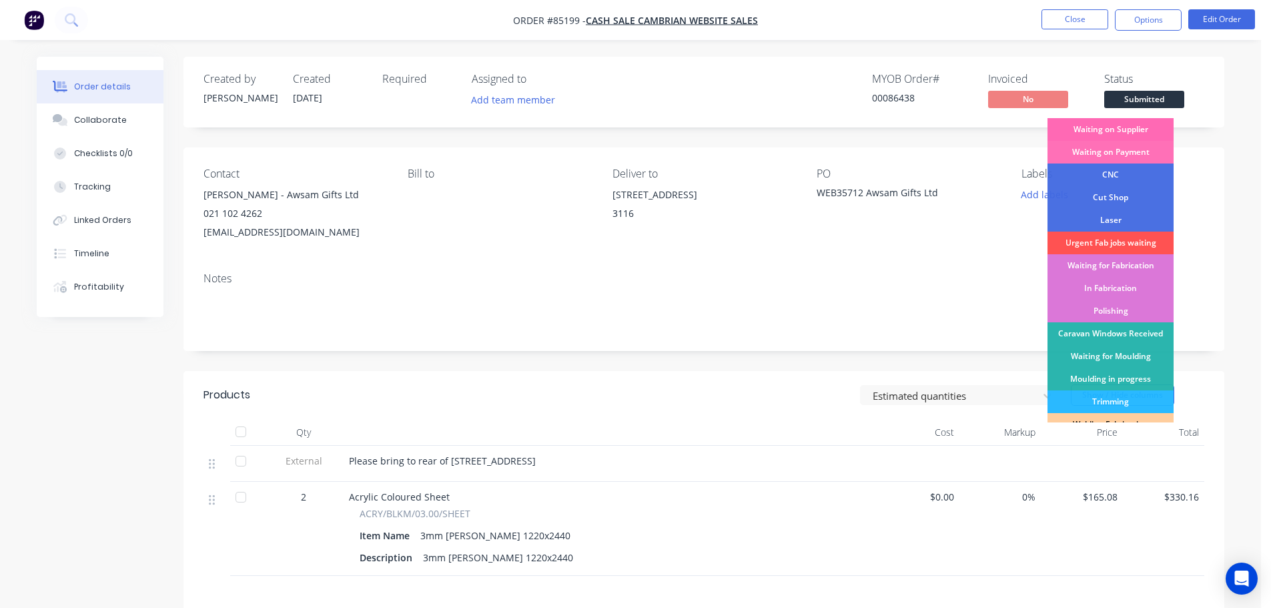
click at [1165, 127] on div "Waiting on Supplier" at bounding box center [1110, 129] width 126 height 23
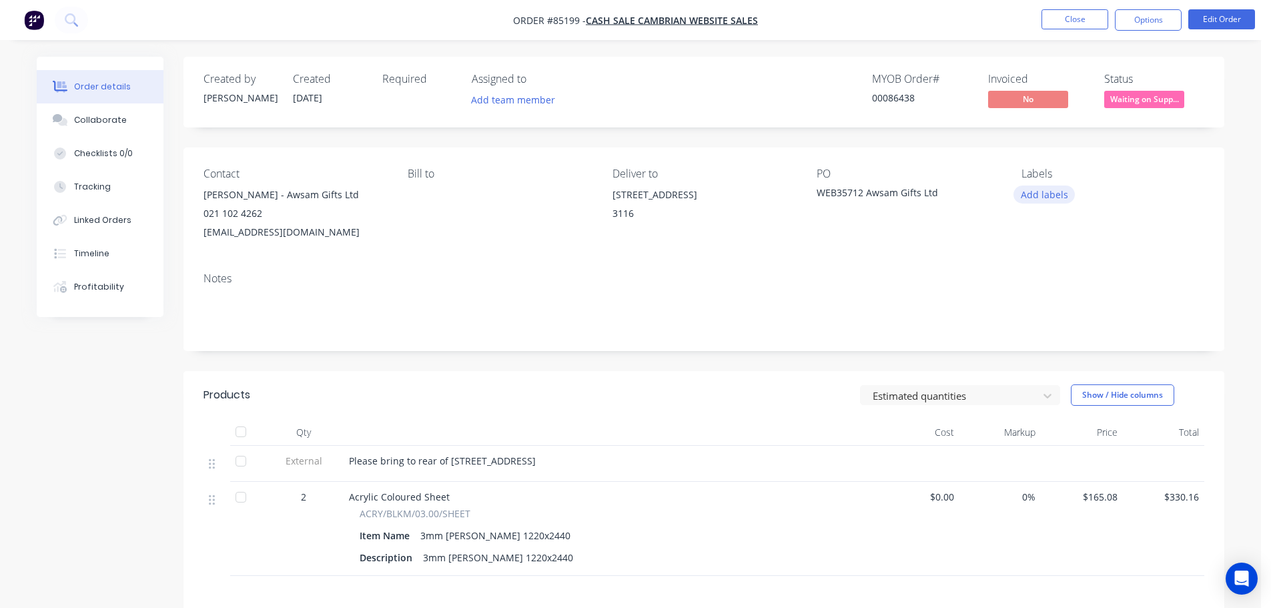
click at [1043, 198] on button "Add labels" at bounding box center [1043, 194] width 61 height 18
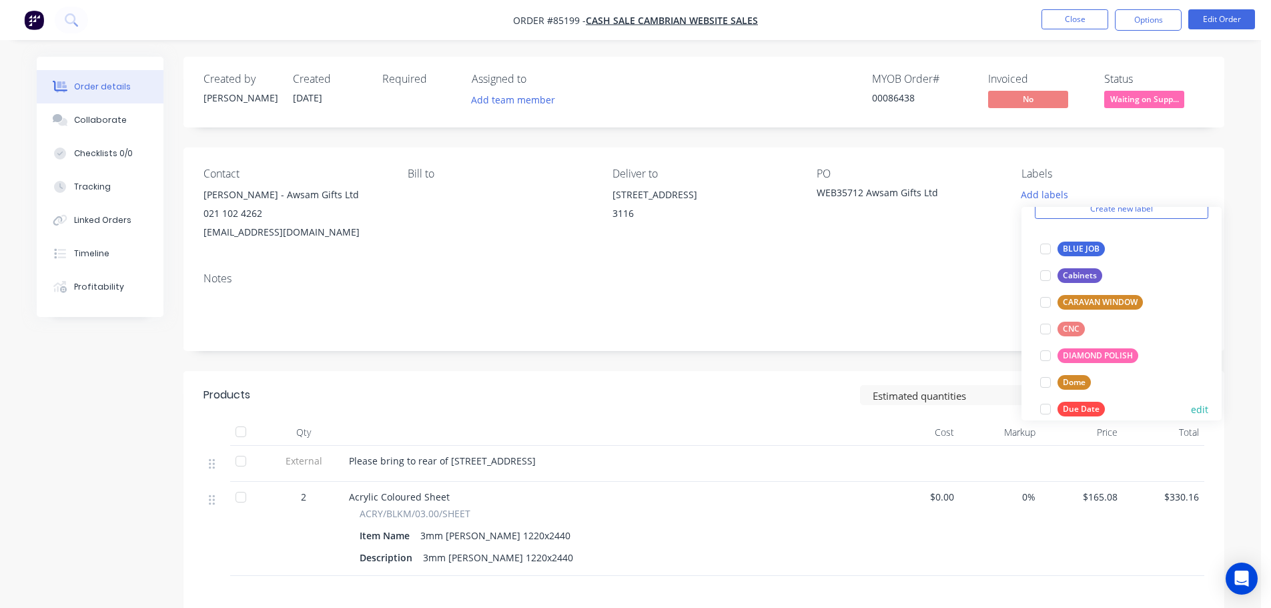
scroll to position [133, 0]
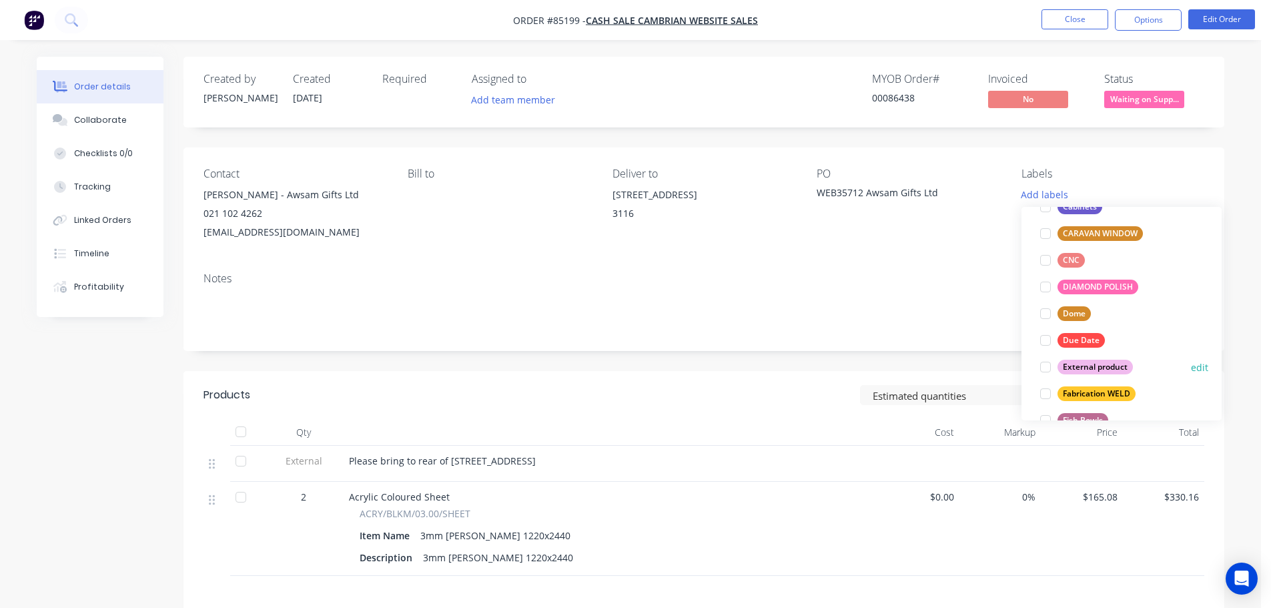
click at [1099, 372] on div "External product" at bounding box center [1094, 367] width 75 height 15
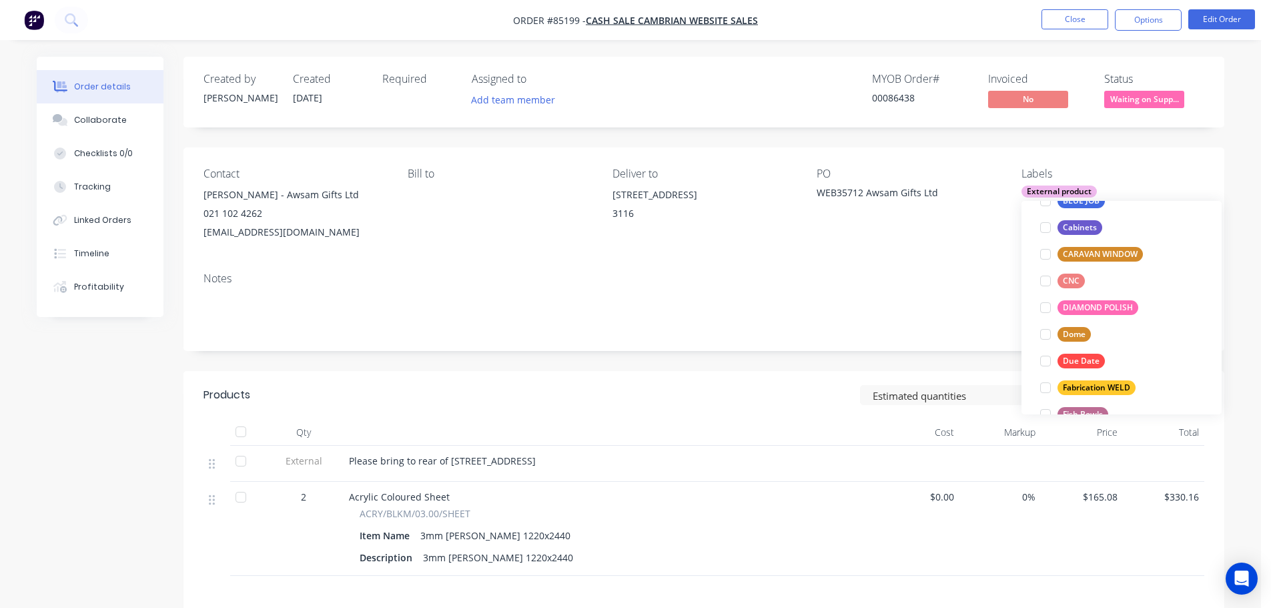
scroll to position [0, 0]
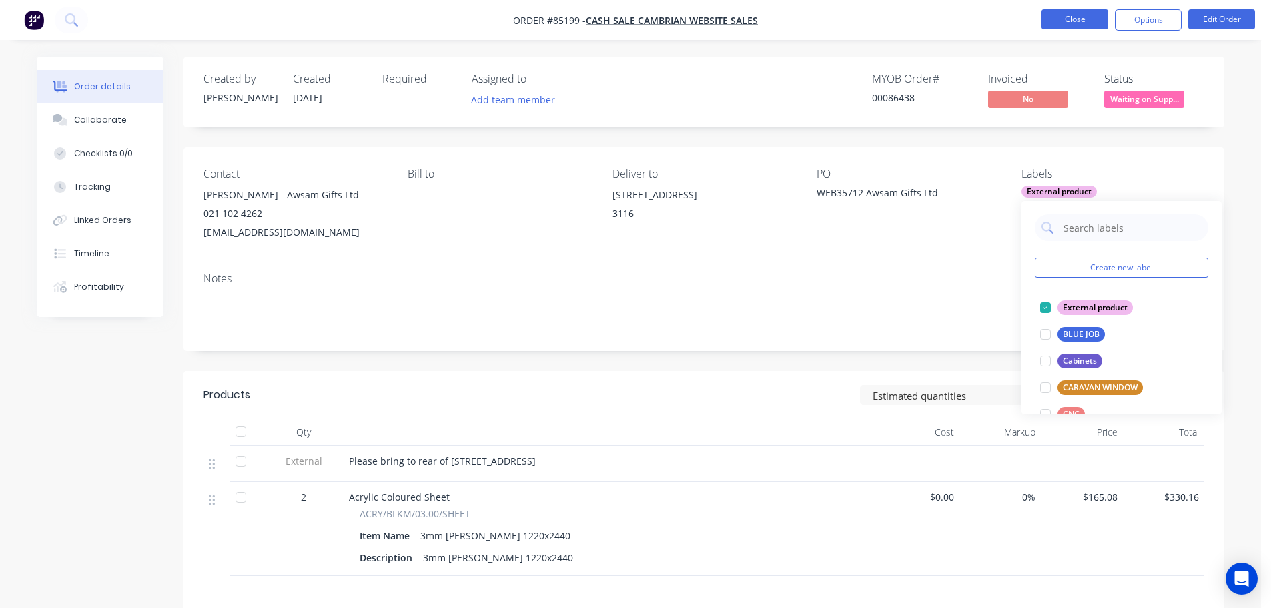
click at [1077, 24] on button "Close" at bounding box center [1074, 19] width 67 height 20
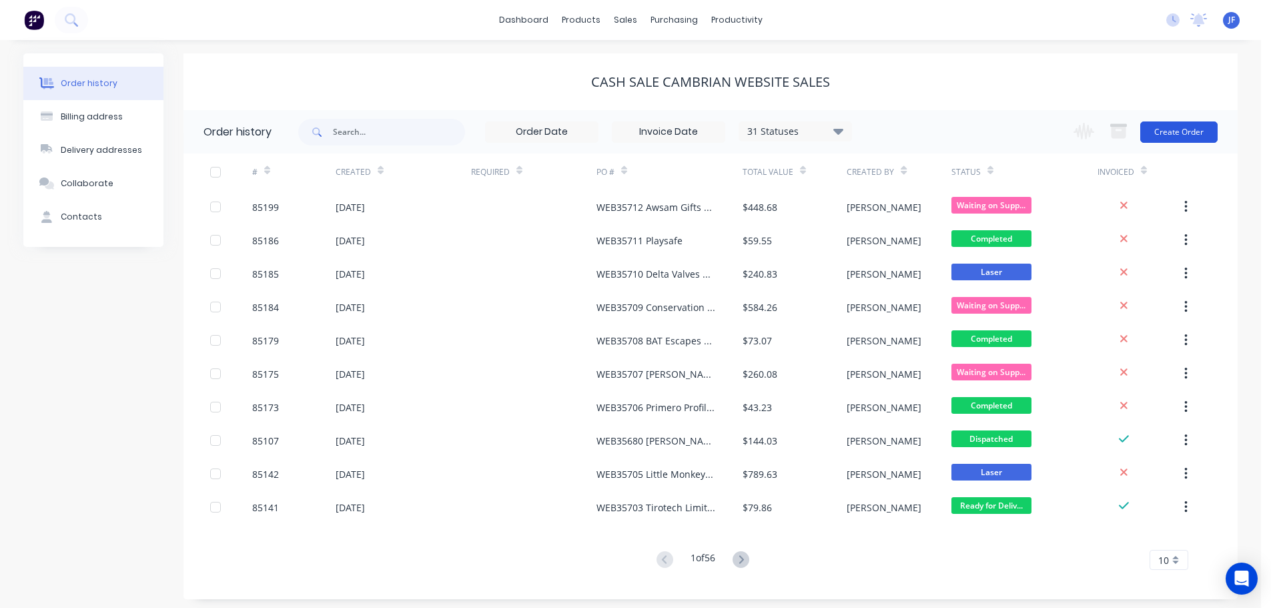
click at [1181, 134] on button "Create Order" at bounding box center [1178, 131] width 77 height 21
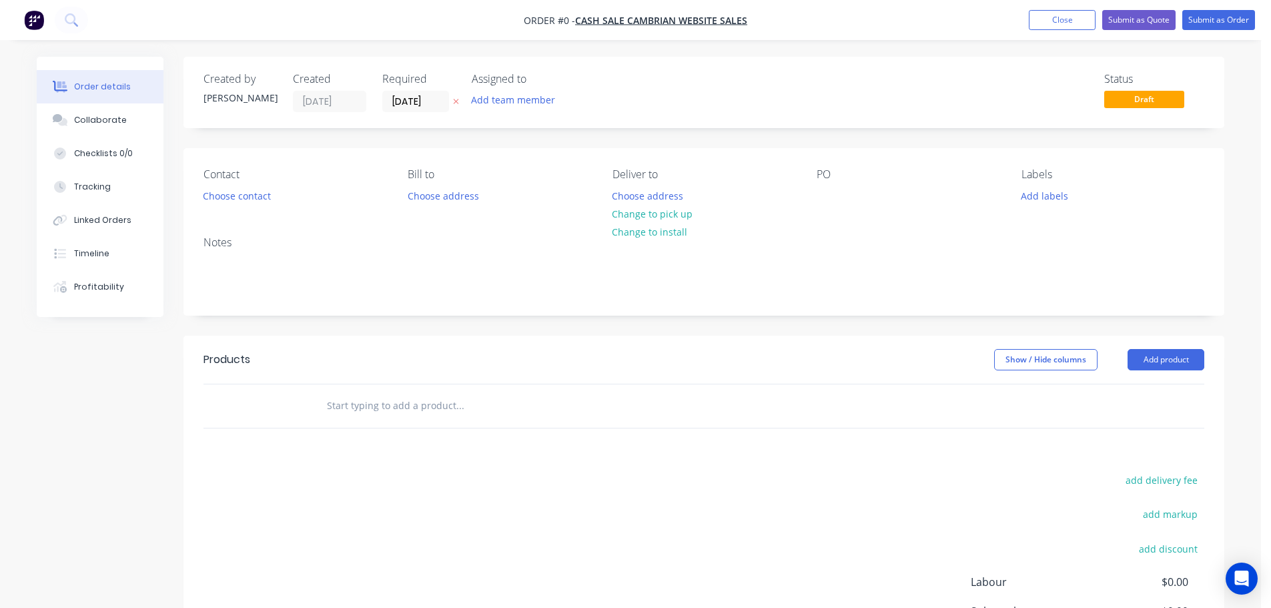
click at [459, 99] on icon "button" at bounding box center [456, 101] width 6 height 8
click at [270, 199] on button "Choose contact" at bounding box center [237, 195] width 82 height 18
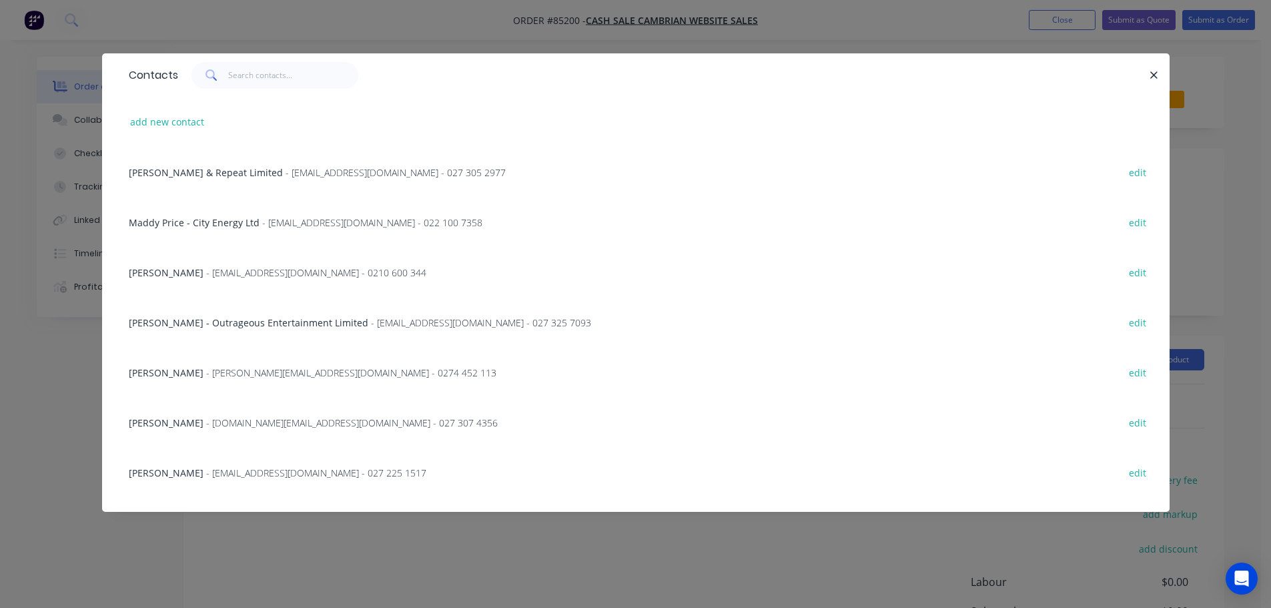
click at [288, 54] on div "Contacts" at bounding box center [635, 74] width 1067 height 43
click at [285, 75] on input "text" at bounding box center [293, 75] width 130 height 27
paste input "NZSIGNCO Limited"
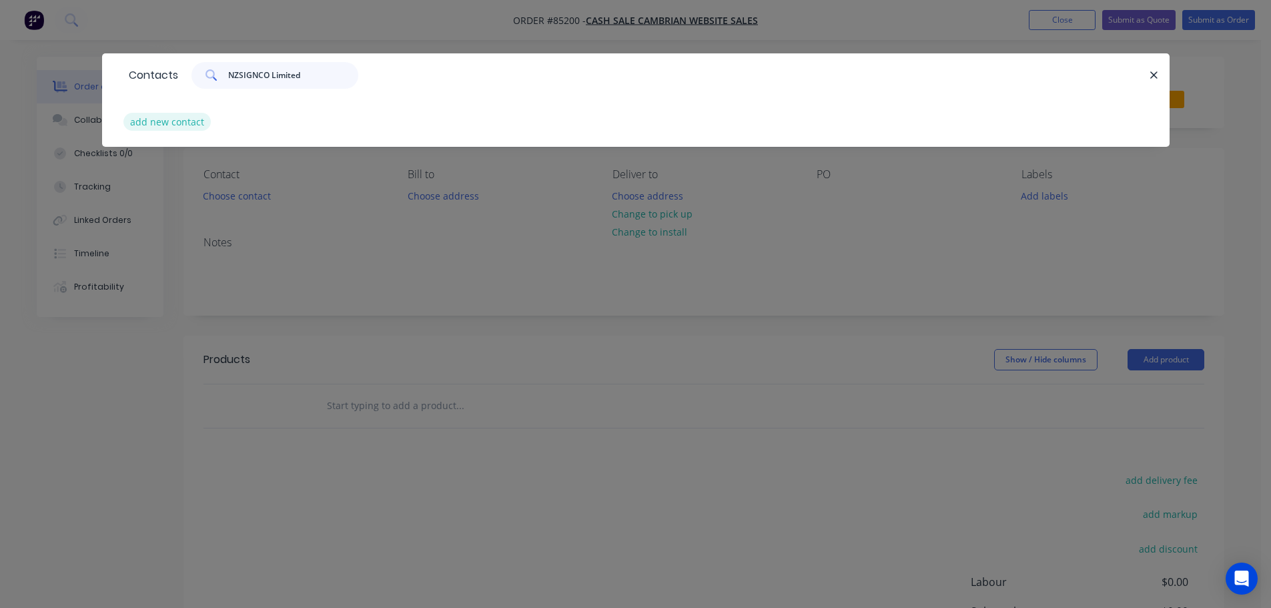
type input "NZSIGNCO Limited"
click at [165, 126] on button "add new contact" at bounding box center [167, 122] width 88 height 18
select select "NZ"
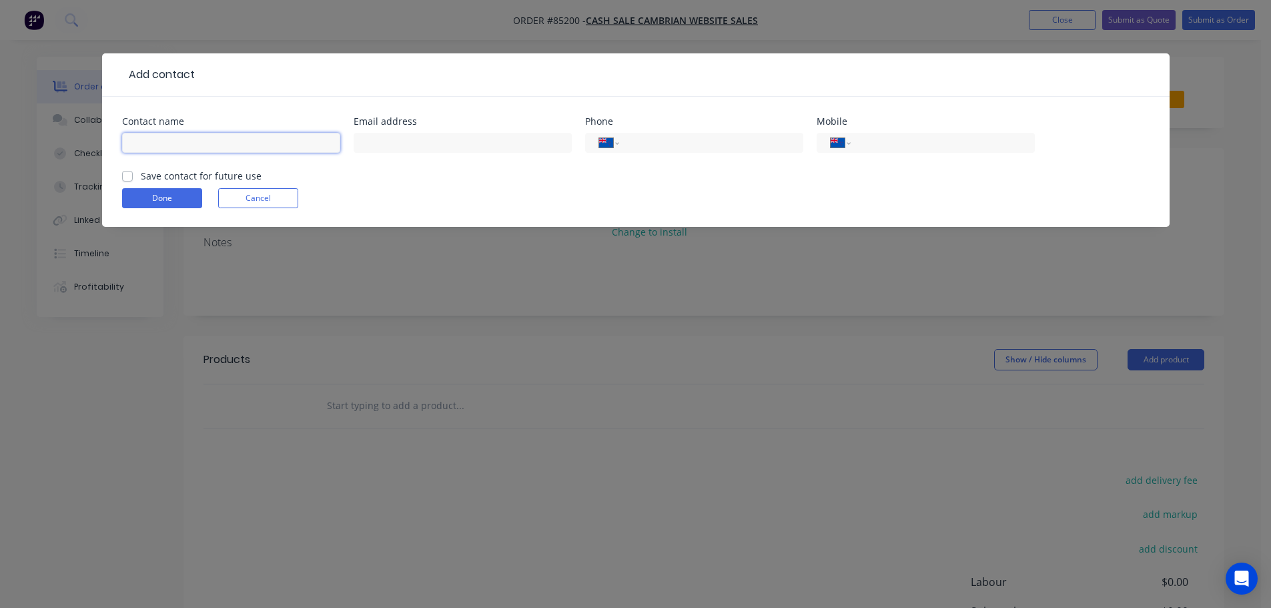
click at [211, 145] on input "text" at bounding box center [231, 143] width 218 height 20
paste input "NZSIGNCO Limited"
type input "NZSIGNCO Limited"
click at [208, 179] on label "Save contact for future use" at bounding box center [201, 176] width 121 height 14
click at [133, 179] on input "Save contact for future use" at bounding box center [127, 175] width 11 height 13
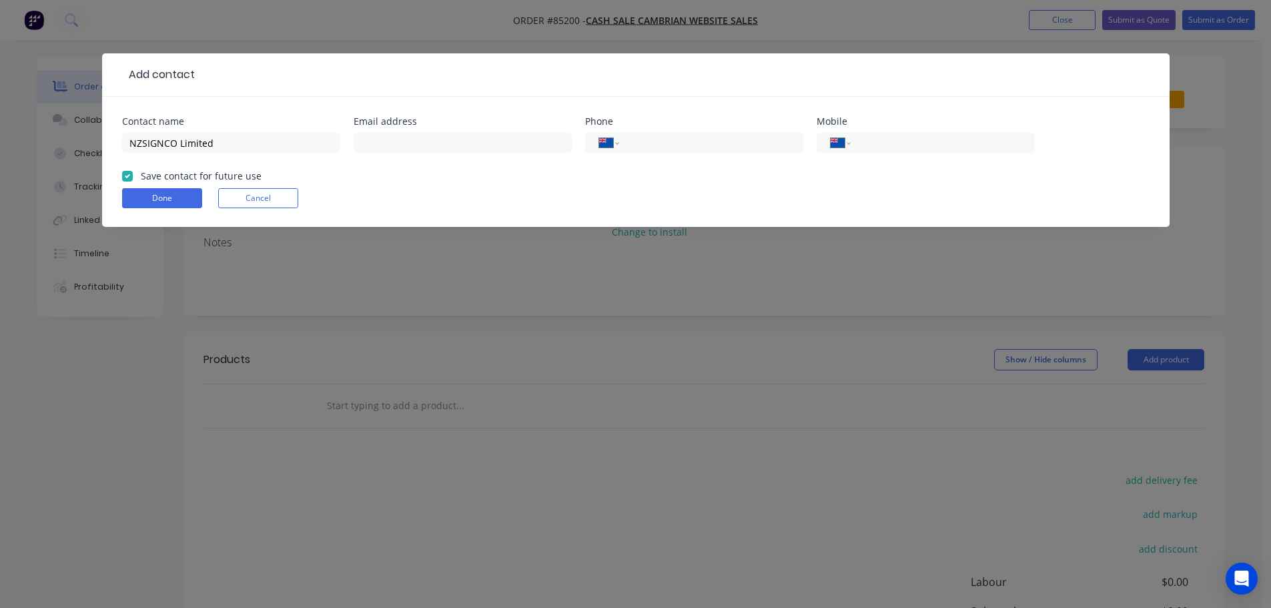
checkbox input "true"
click at [217, 143] on input "NZSIGNCO Limited" at bounding box center [231, 143] width 218 height 20
type input "NZSIGNCO Limited - Sharon Leigh"
click at [734, 151] on div "International Afghanistan Åland Islands Albania Algeria American Samoa Andorra …" at bounding box center [694, 143] width 218 height 20
click at [695, 147] on input "tel" at bounding box center [708, 142] width 160 height 15
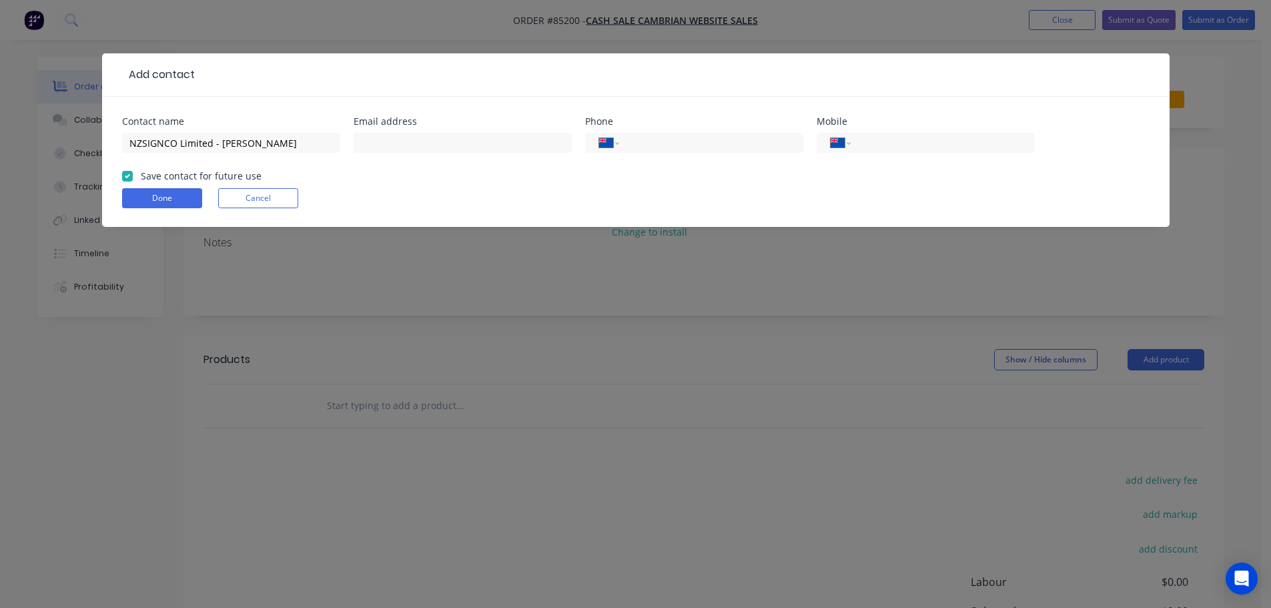
paste input "07 247 4476"
type input "07 247 4476"
click at [419, 136] on input "text" at bounding box center [463, 143] width 218 height 20
paste input "sharon@nzsignco.co.nz"
type input "sharon@nzsignco.co.nz"
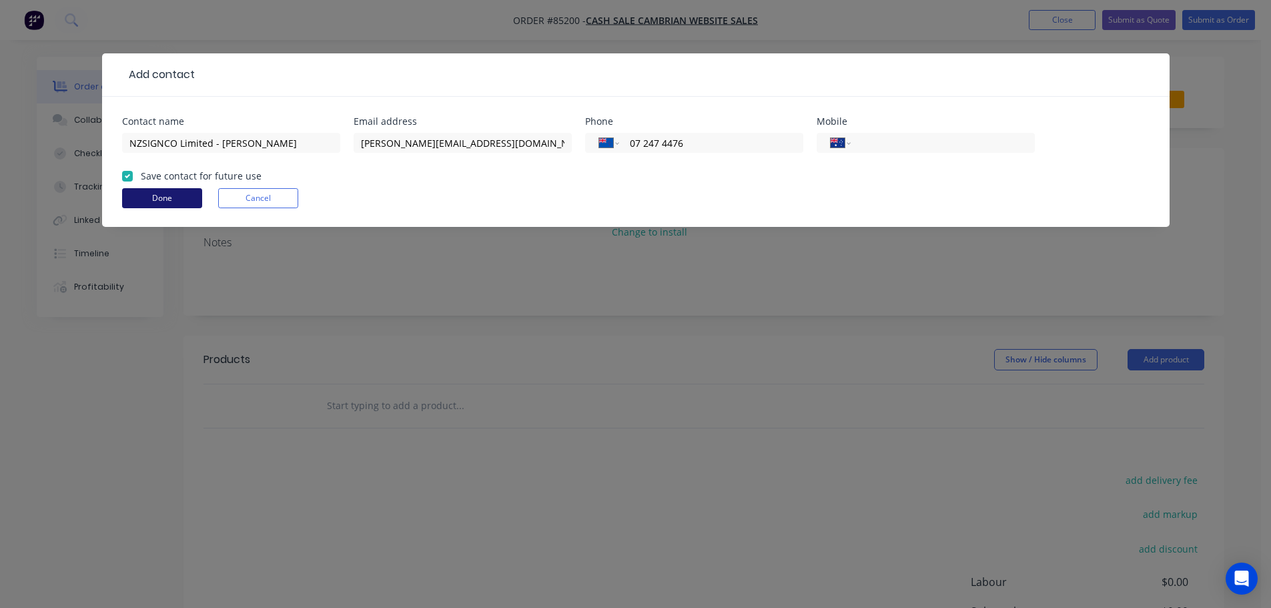
click at [181, 198] on button "Done" at bounding box center [162, 198] width 80 height 20
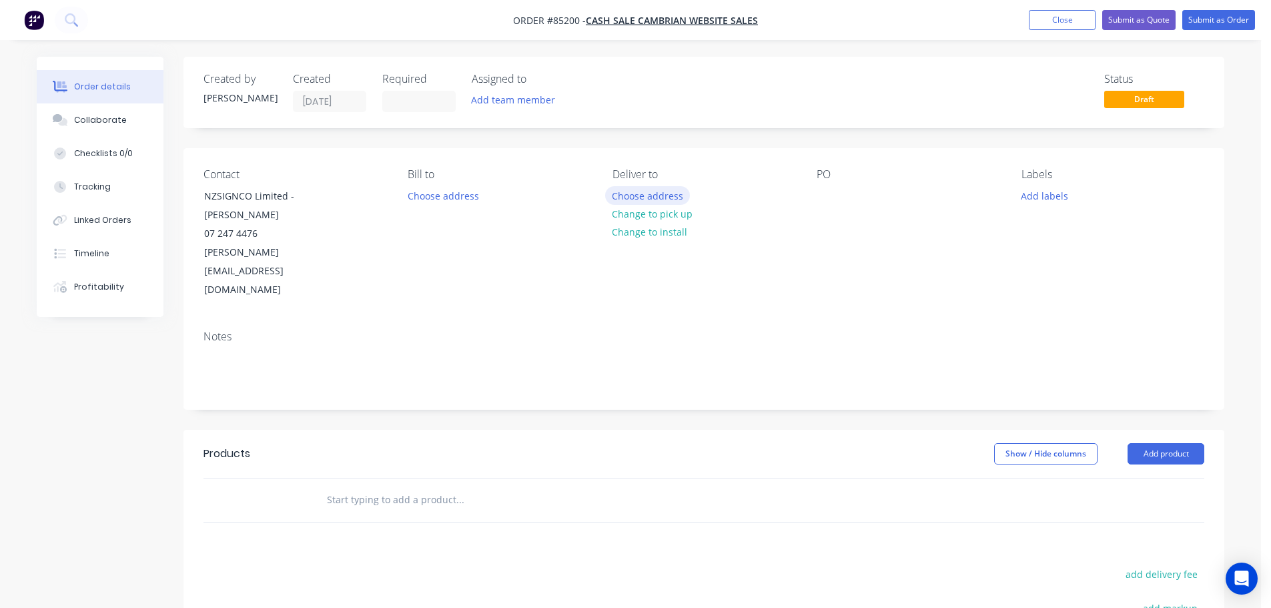
click at [664, 191] on button "Choose address" at bounding box center [647, 195] width 85 height 18
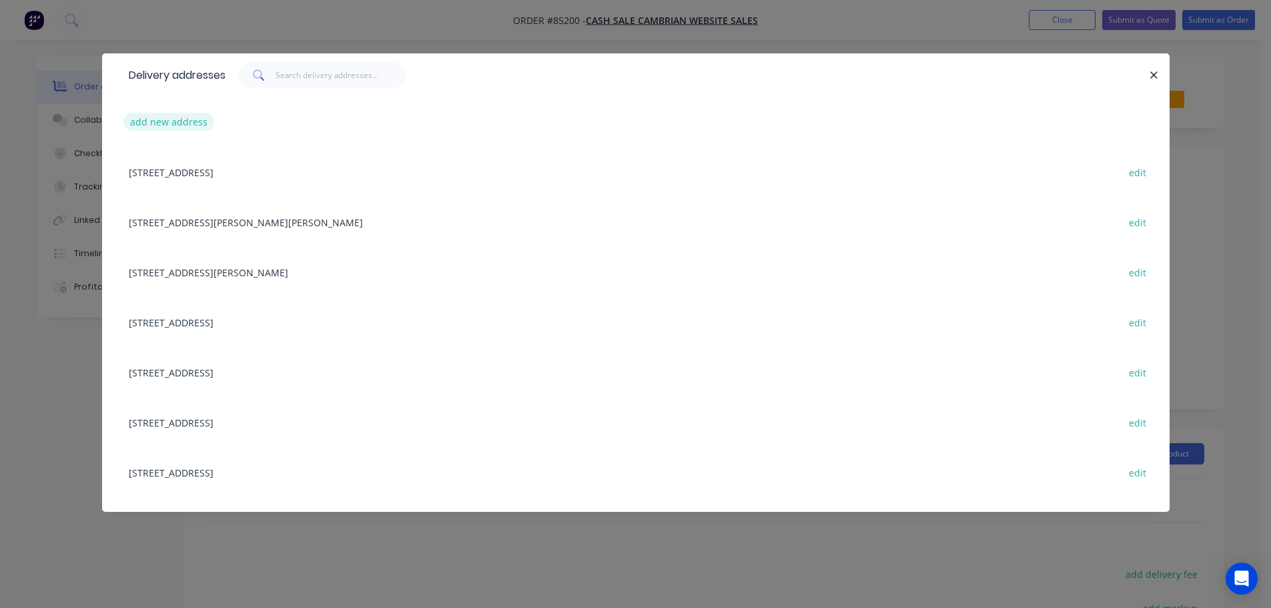
drag, startPoint x: 209, startPoint y: 134, endPoint x: 197, endPoint y: 126, distance: 14.4
click at [208, 134] on div "add new address" at bounding box center [635, 122] width 1027 height 50
click at [197, 126] on button "add new address" at bounding box center [168, 122] width 91 height 18
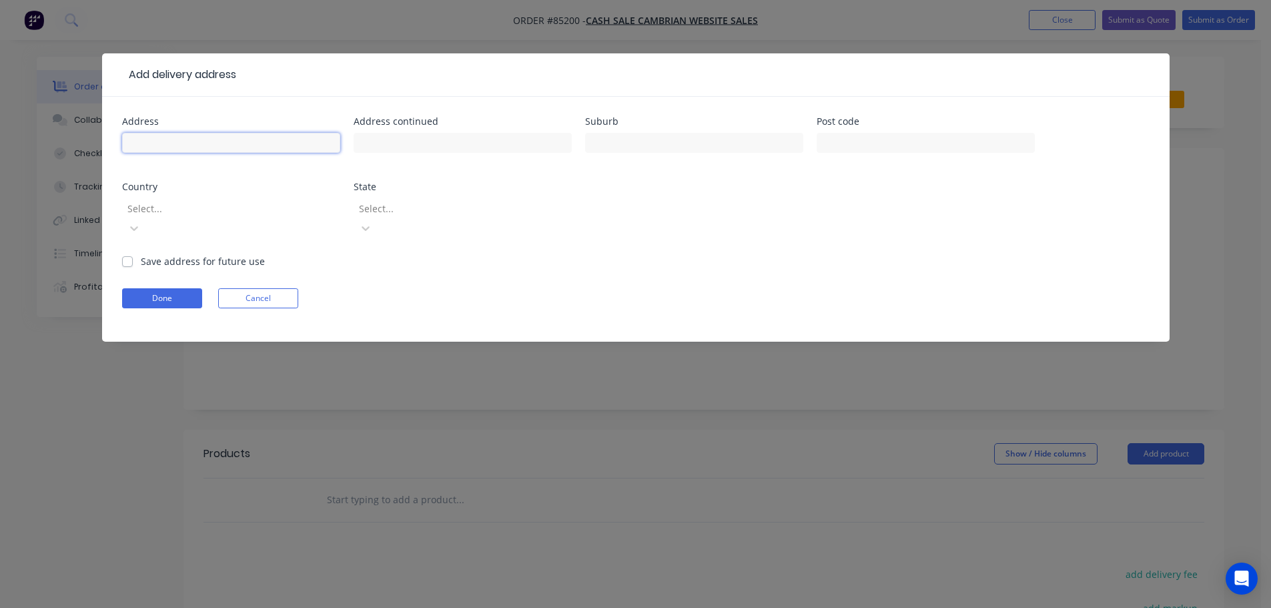
click at [200, 143] on input "text" at bounding box center [231, 143] width 218 height 20
paste input "Andrew McHugh The Speedy Sparky 1 Edinburgh Place Balclutha 9230"
type input "Andrew McHugh The Speedy Sparky 1 Edinburgh Place Balclutha 9230"
click at [175, 288] on button "Done" at bounding box center [162, 298] width 80 height 20
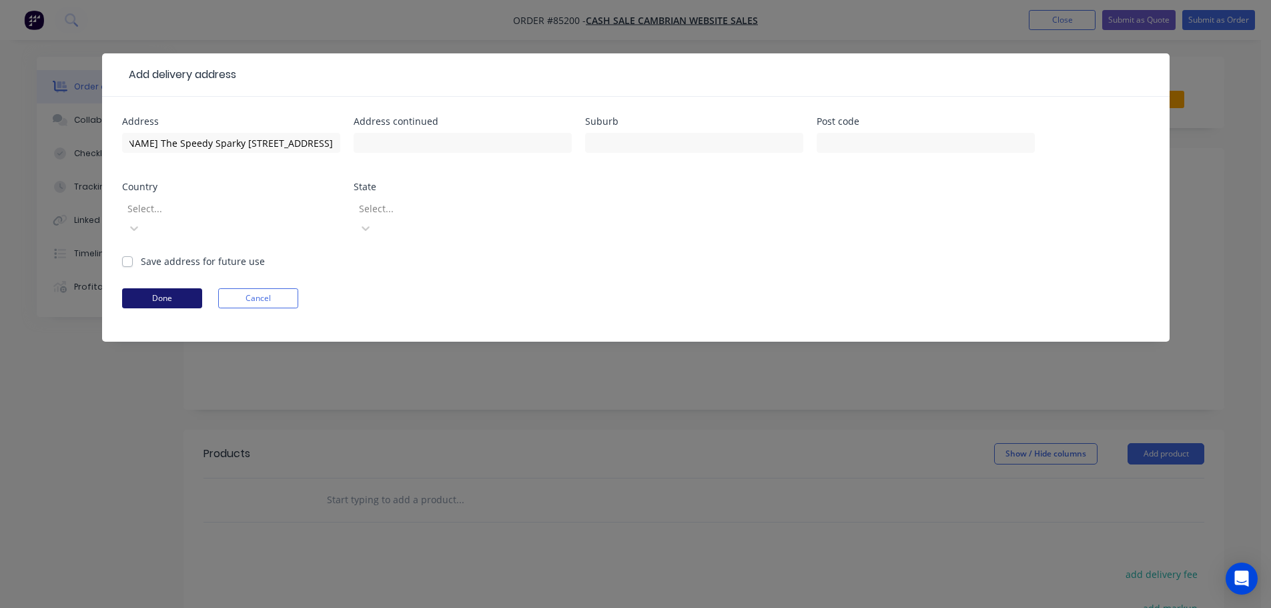
scroll to position [0, 0]
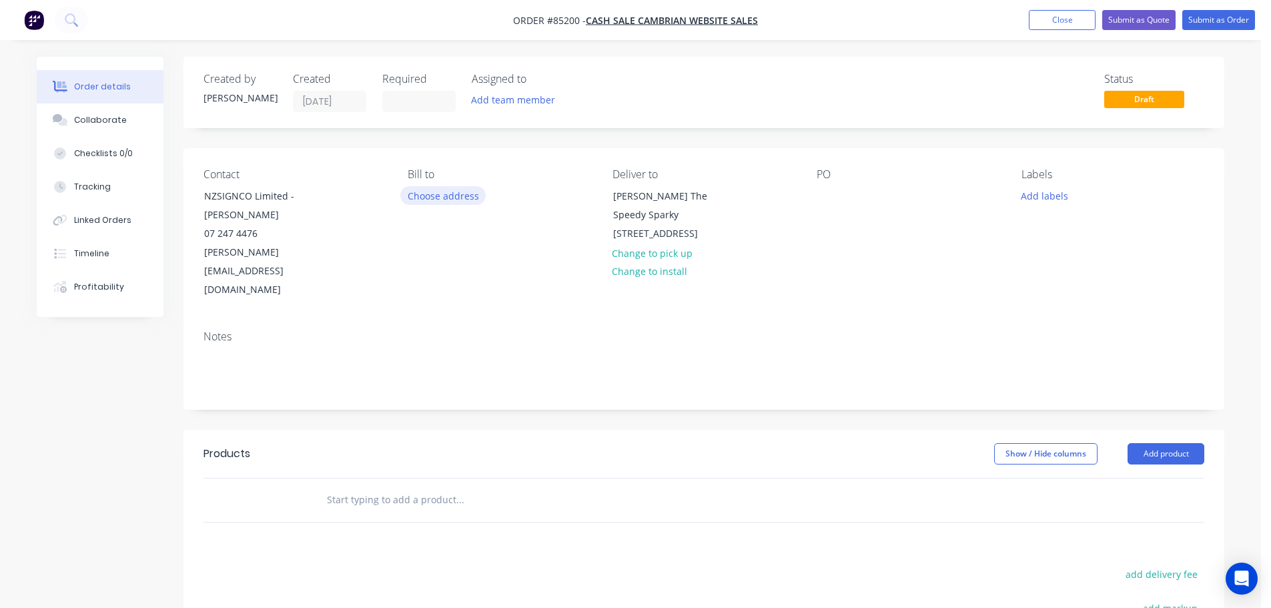
click at [471, 192] on button "Choose address" at bounding box center [442, 195] width 85 height 18
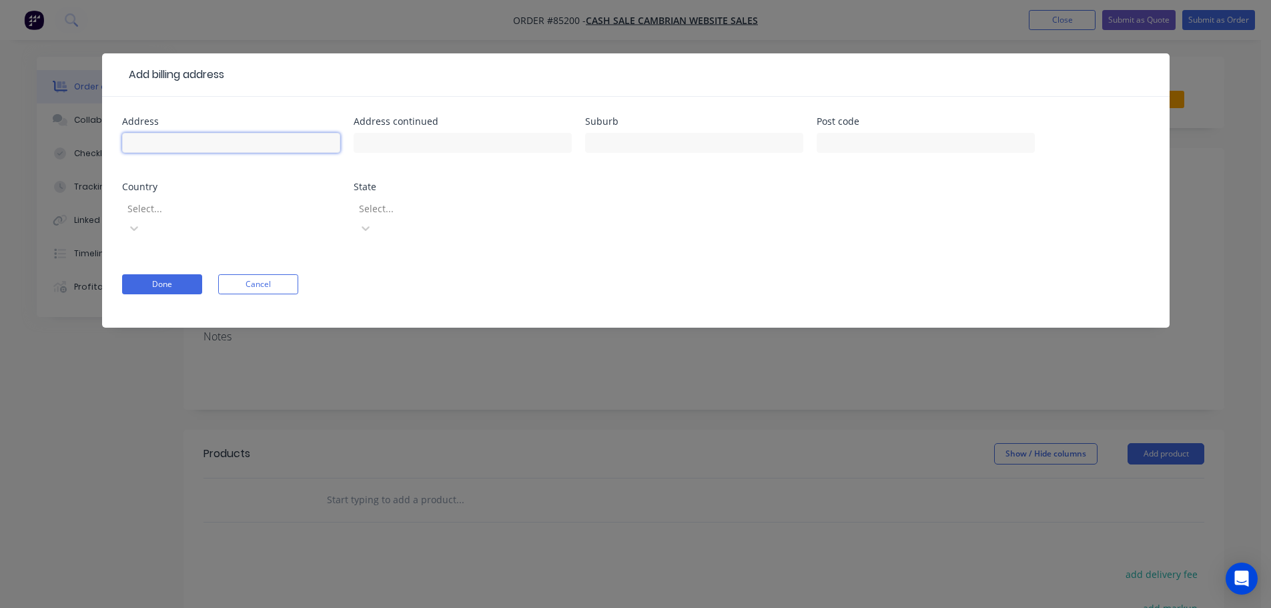
click at [167, 152] on input "text" at bounding box center [231, 143] width 218 height 20
paste input "19 Sheffield St, Te Rapa Hamilton 3200"
type input "19 Sheffield St, Te Rapa Hamilton 3200"
click at [159, 274] on button "Done" at bounding box center [162, 284] width 80 height 20
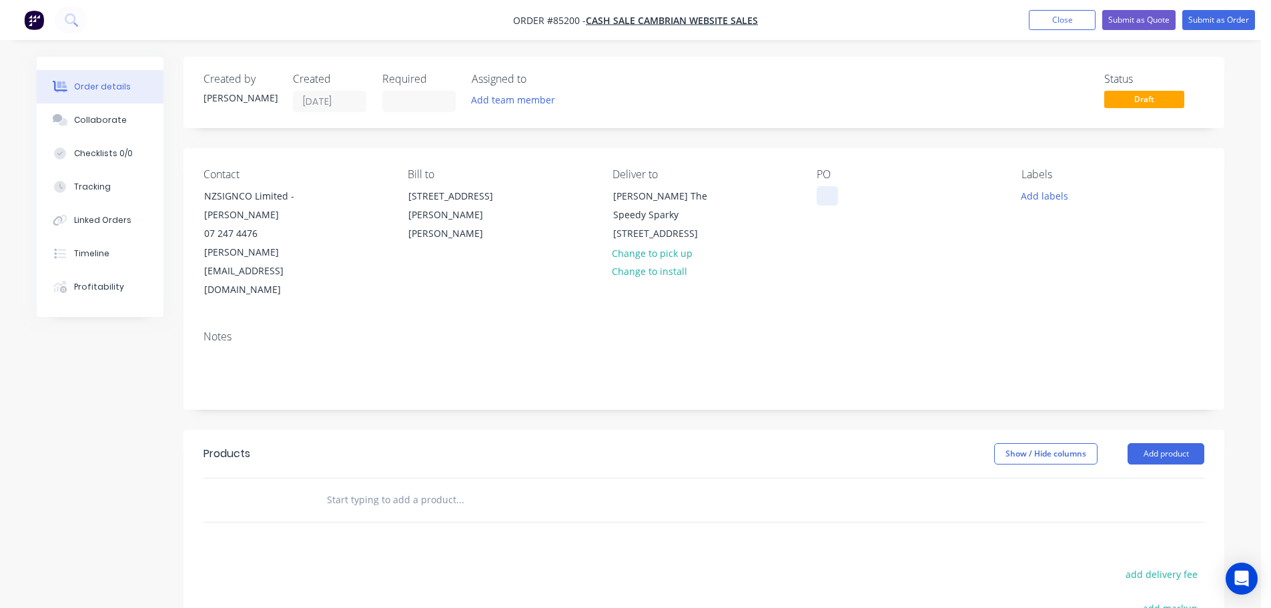
click at [831, 196] on div at bounding box center [827, 195] width 21 height 19
drag, startPoint x: 250, startPoint y: 198, endPoint x: 185, endPoint y: 196, distance: 64.1
click at [185, 196] on div "Contact NZSIGNCO Limited - Sharon Leigh 07 247 4476 sharon@nzsignco.co.nz Bill …" at bounding box center [703, 233] width 1041 height 171
copy div "NZSIGNCO"
click at [879, 197] on div "WEB35714" at bounding box center [851, 195] width 68 height 19
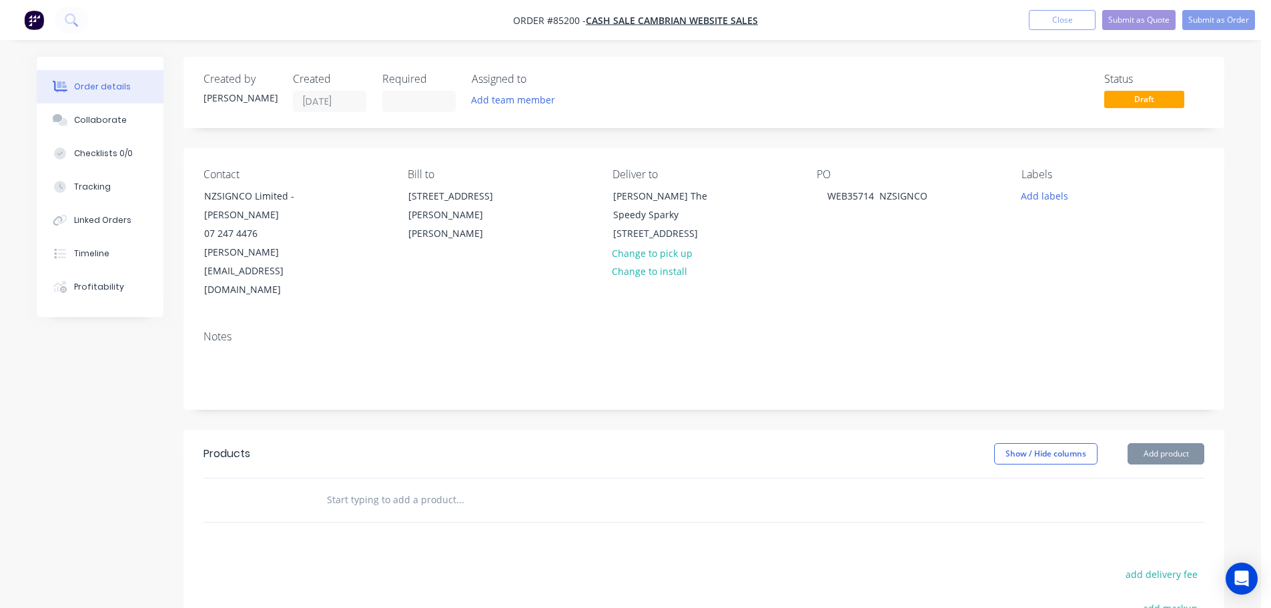
click at [406, 486] on input "text" at bounding box center [459, 499] width 267 height 27
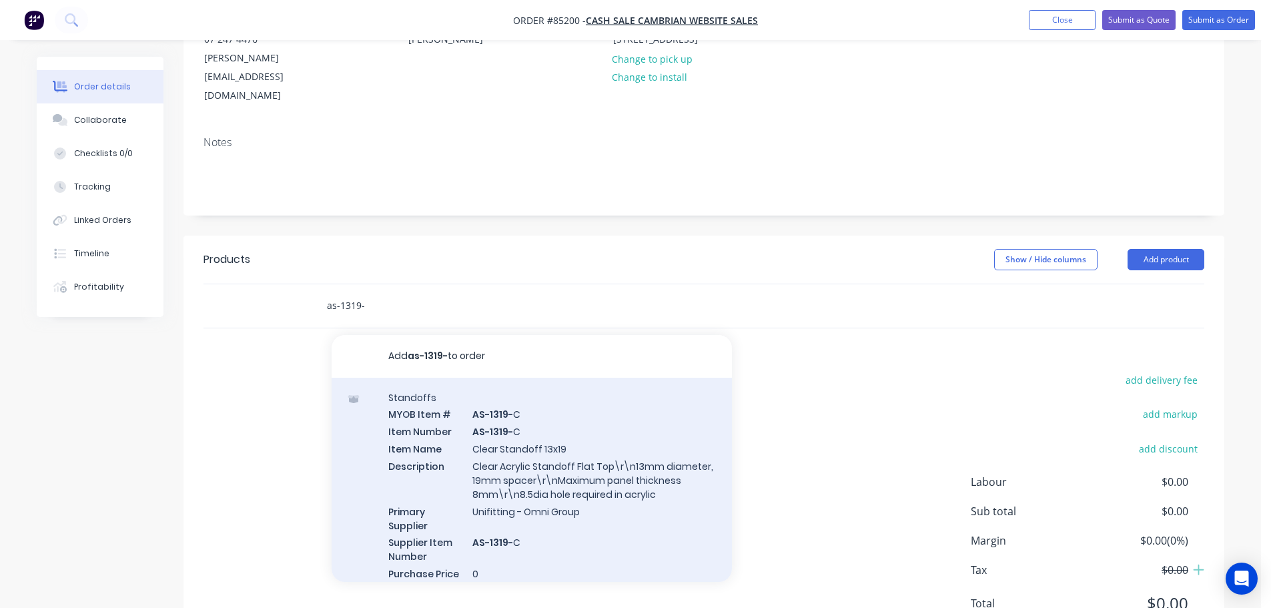
scroll to position [217, 0]
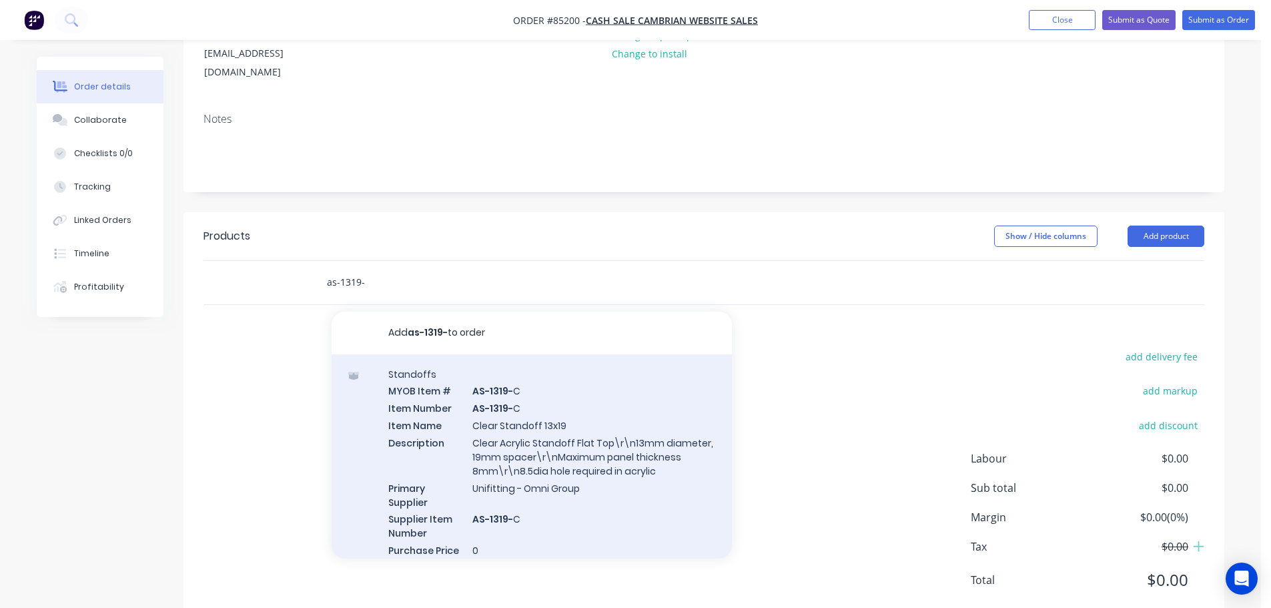
type input "as-1319-"
click at [597, 388] on div "Standoffs MYOB Item # AS-1319- C Item Number AS-1319- C Item Name Clear Standof…" at bounding box center [532, 470] width 400 height 232
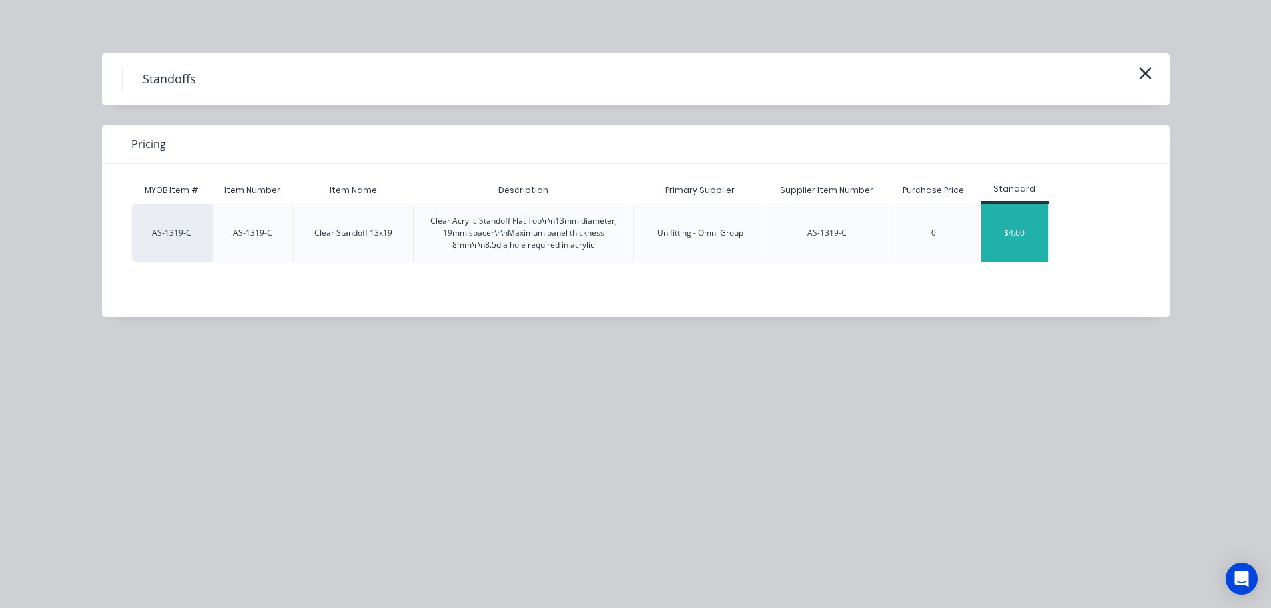
click at [997, 247] on div "$4.60" at bounding box center [1014, 232] width 67 height 57
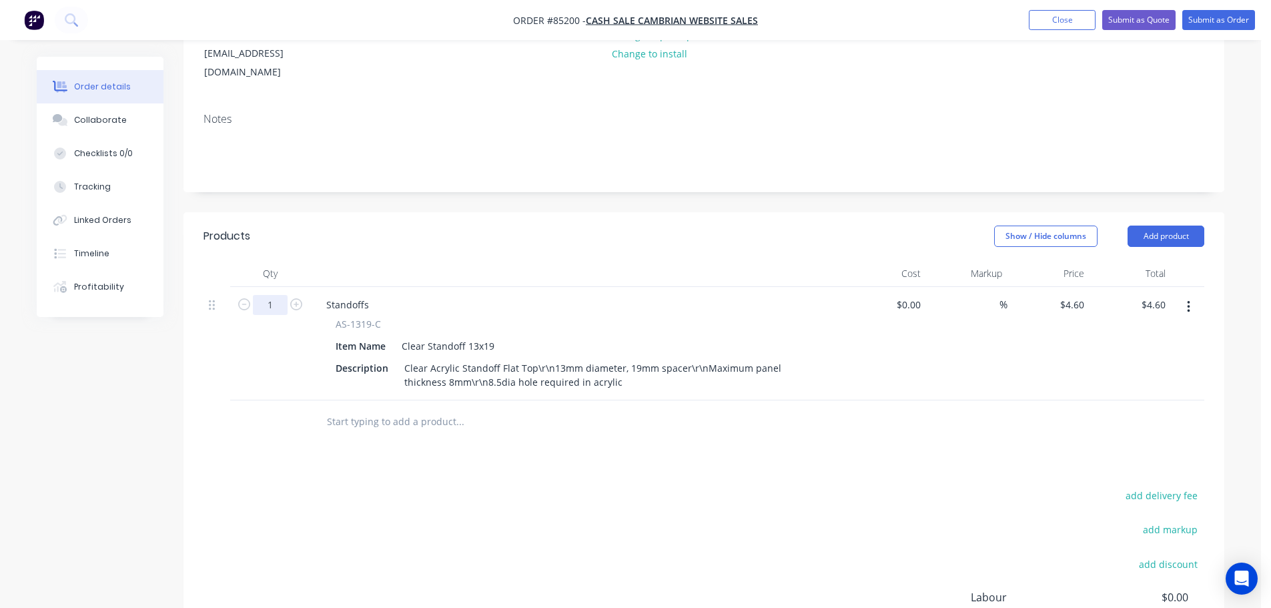
click at [272, 295] on input "1" at bounding box center [270, 305] width 35 height 20
type input "20"
type input "$92.00"
click at [479, 486] on div "add delivery fee add markup add discount Labour $0.00 Sub total $4.60 Margin $0…" at bounding box center [703, 615] width 1001 height 258
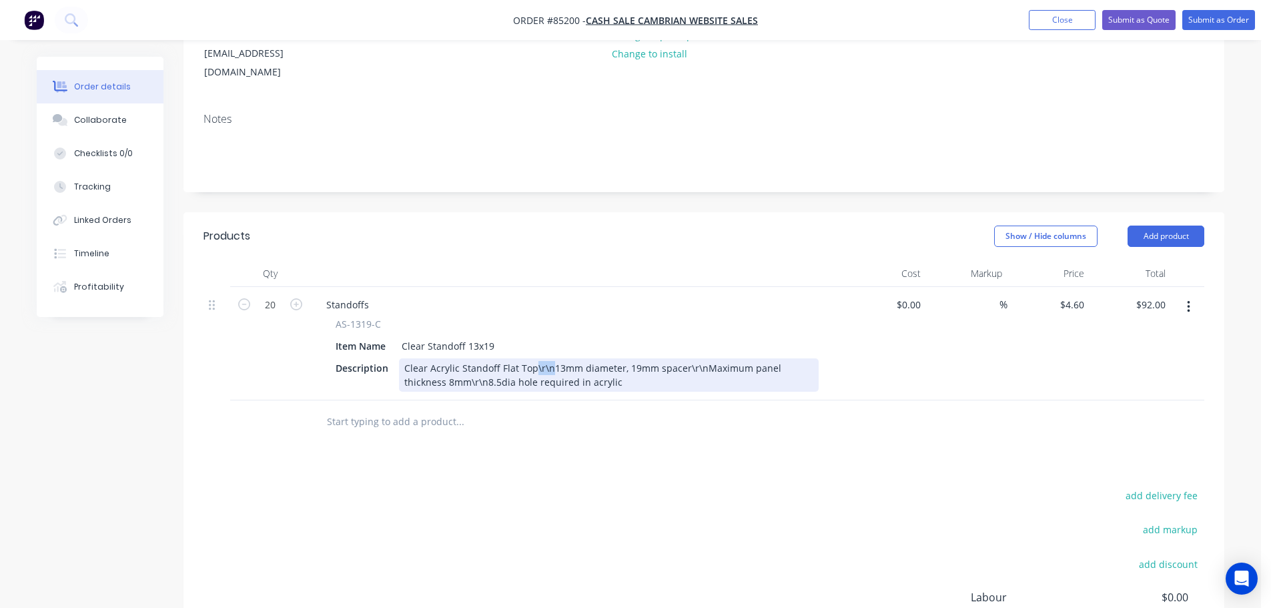
drag, startPoint x: 549, startPoint y: 330, endPoint x: 534, endPoint y: 330, distance: 15.3
click at [534, 358] on div "Clear Acrylic Standoff Flat Top\r\n13mm diameter, 19mm spacer\r\nMaximum panel …" at bounding box center [609, 374] width 420 height 33
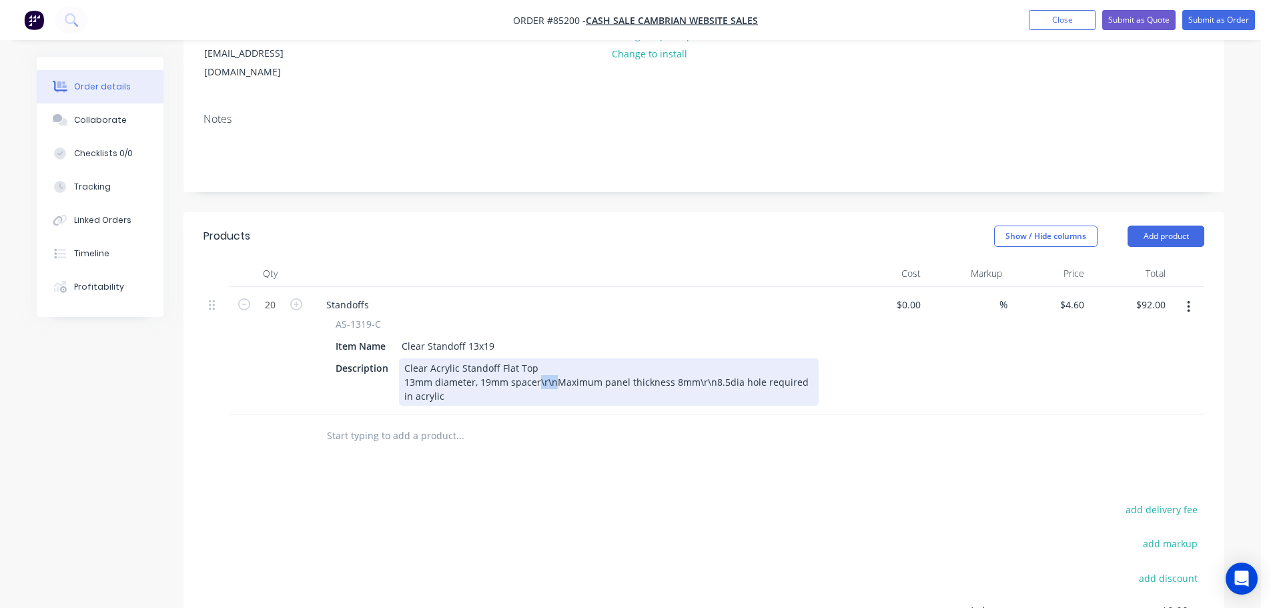
drag, startPoint x: 554, startPoint y: 349, endPoint x: 538, endPoint y: 349, distance: 16.0
click at [538, 358] on div "Clear Acrylic Standoff Flat Top 13mm diameter, 19mm spacer\r\nMaximum panel thi…" at bounding box center [609, 381] width 420 height 47
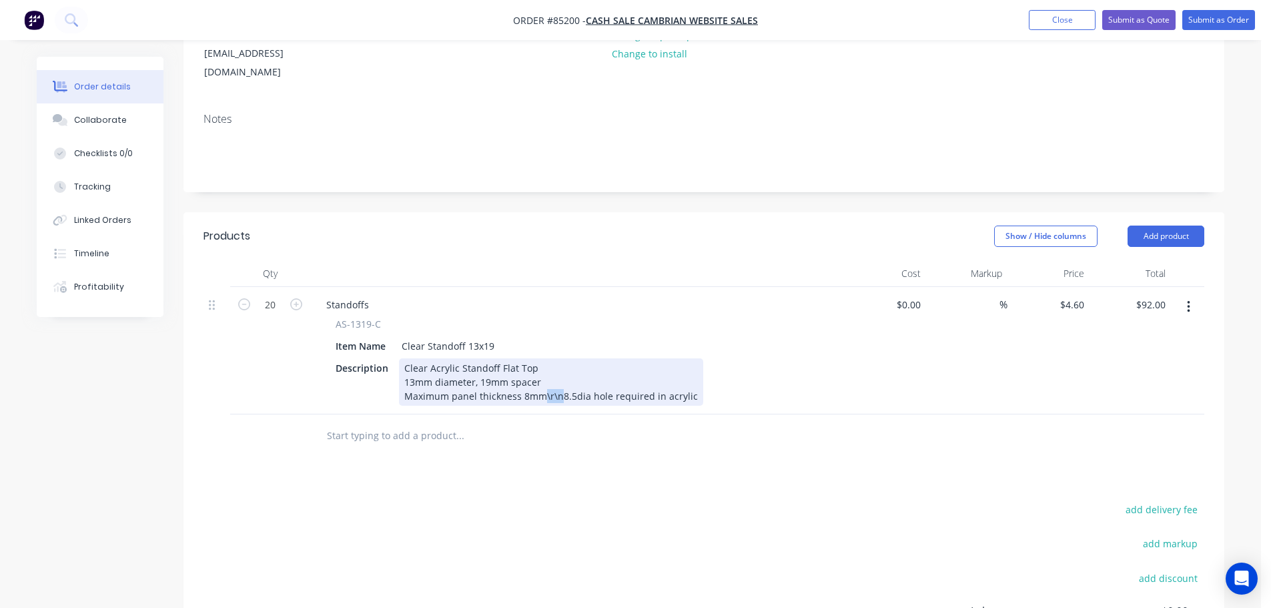
drag, startPoint x: 557, startPoint y: 360, endPoint x: 542, endPoint y: 360, distance: 14.7
click at [542, 360] on div "Clear Acrylic Standoff Flat Top 13mm diameter, 19mm spacer Maximum panel thickn…" at bounding box center [551, 381] width 304 height 47
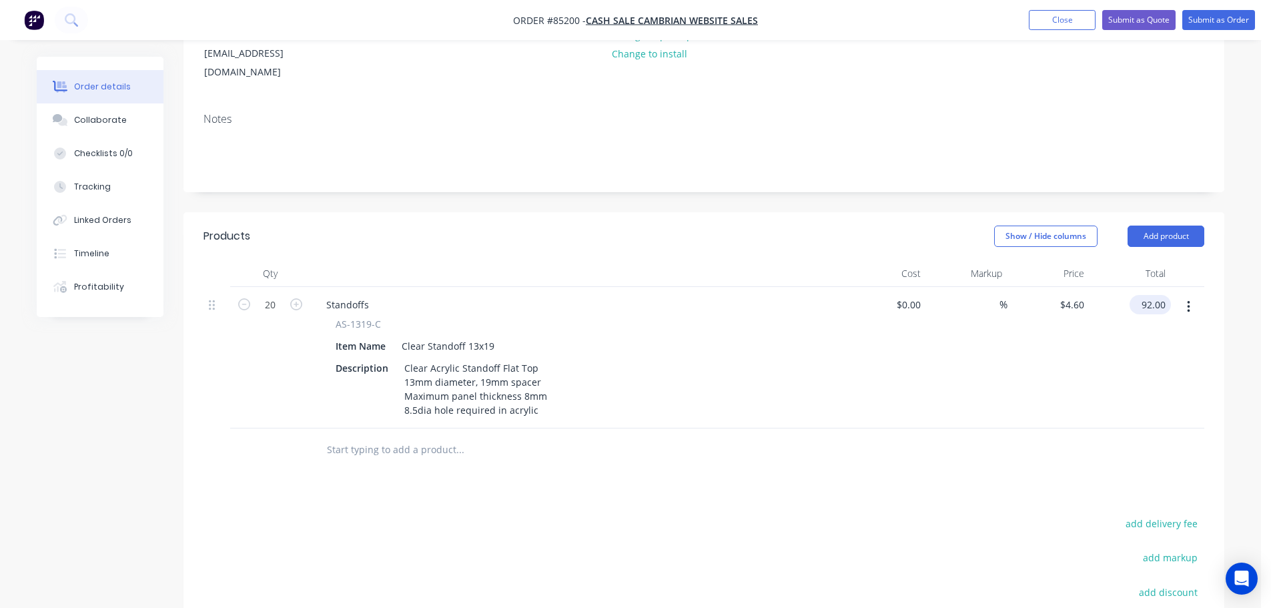
click at [1140, 295] on input "92.00" at bounding box center [1153, 304] width 36 height 19
type input "101.20"
type input "$5.06"
type input "$101.20"
click at [1128, 333] on div "$101.20 101.20" at bounding box center [1130, 357] width 82 height 141
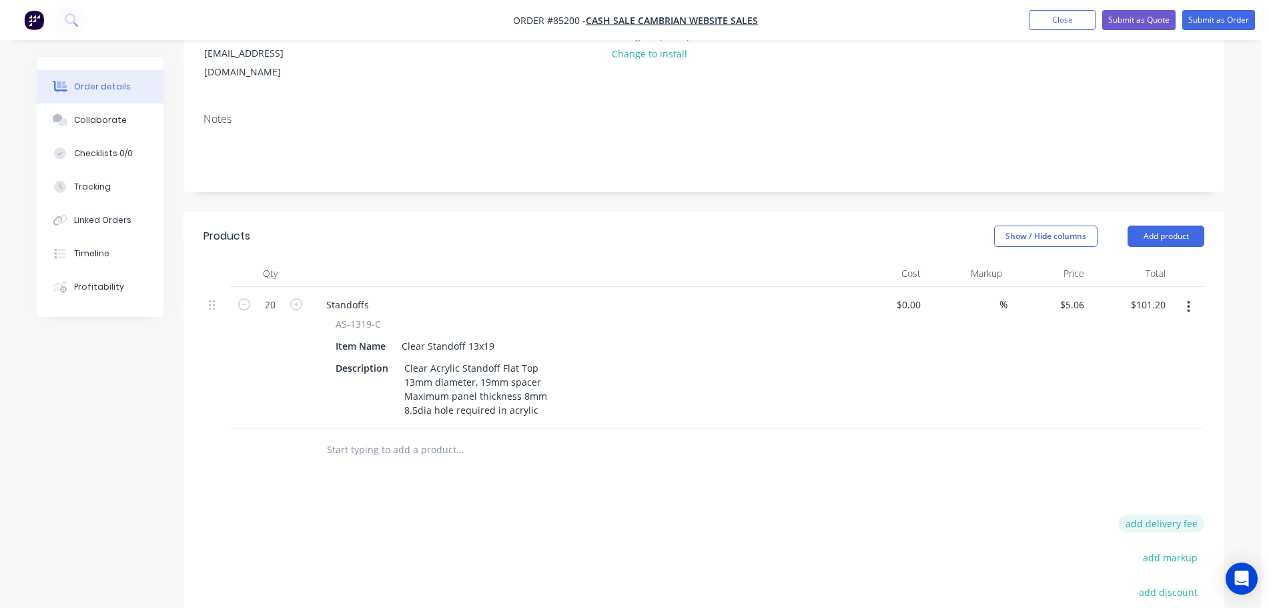
click at [1140, 514] on button "add delivery fee" at bounding box center [1161, 523] width 86 height 18
type input "25"
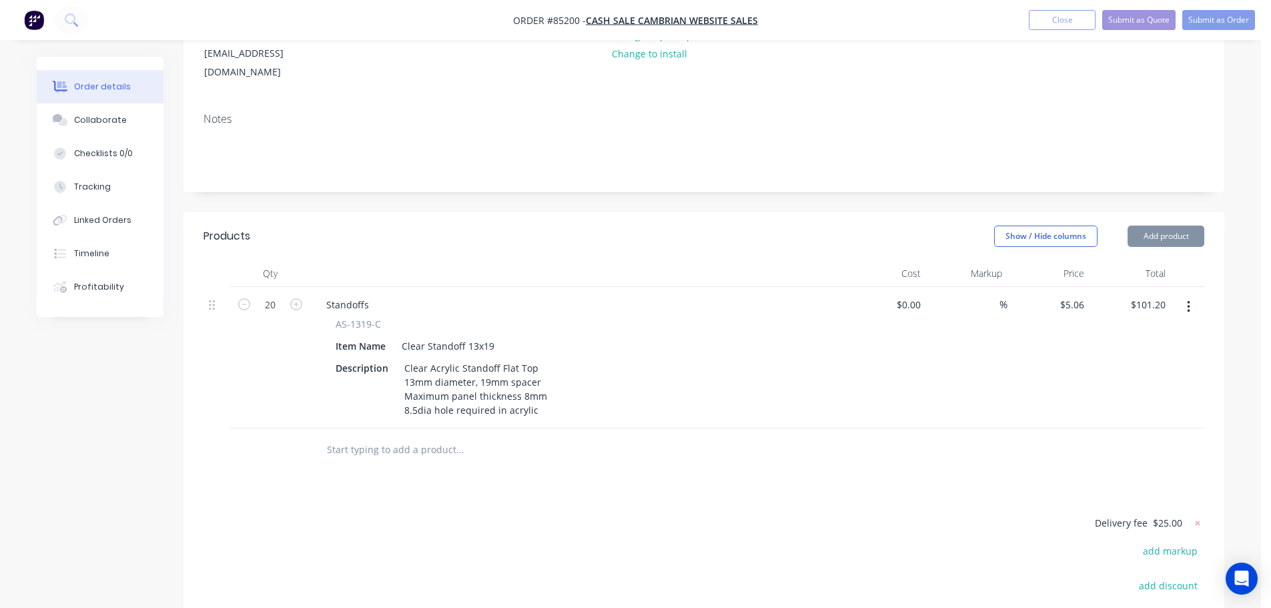
click at [1061, 463] on div "Products Show / Hide columns Add product Qty Cost Markup Price Total 20 Standof…" at bounding box center [703, 498] width 1041 height 573
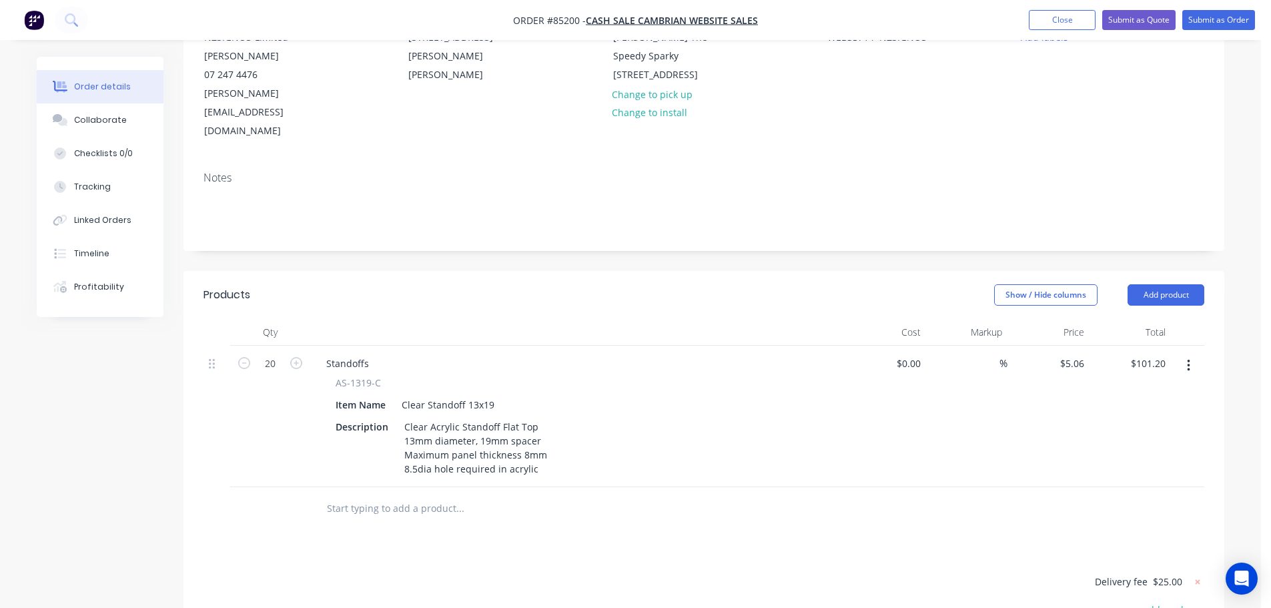
scroll to position [0, 0]
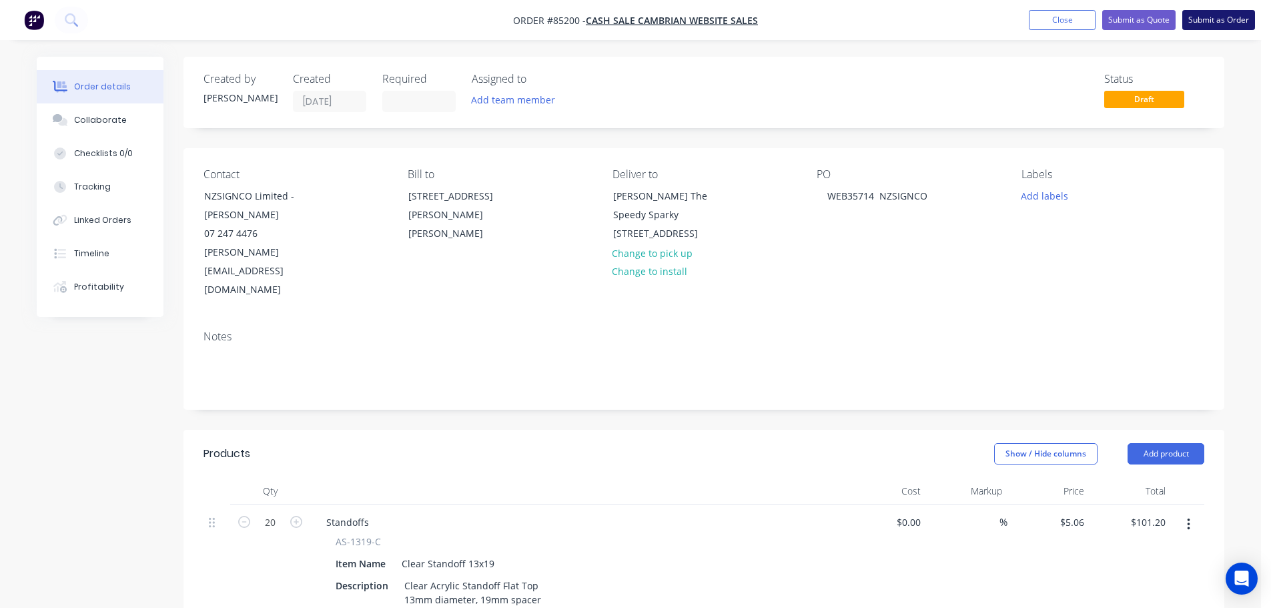
click at [1234, 13] on button "Submit as Order" at bounding box center [1218, 20] width 73 height 20
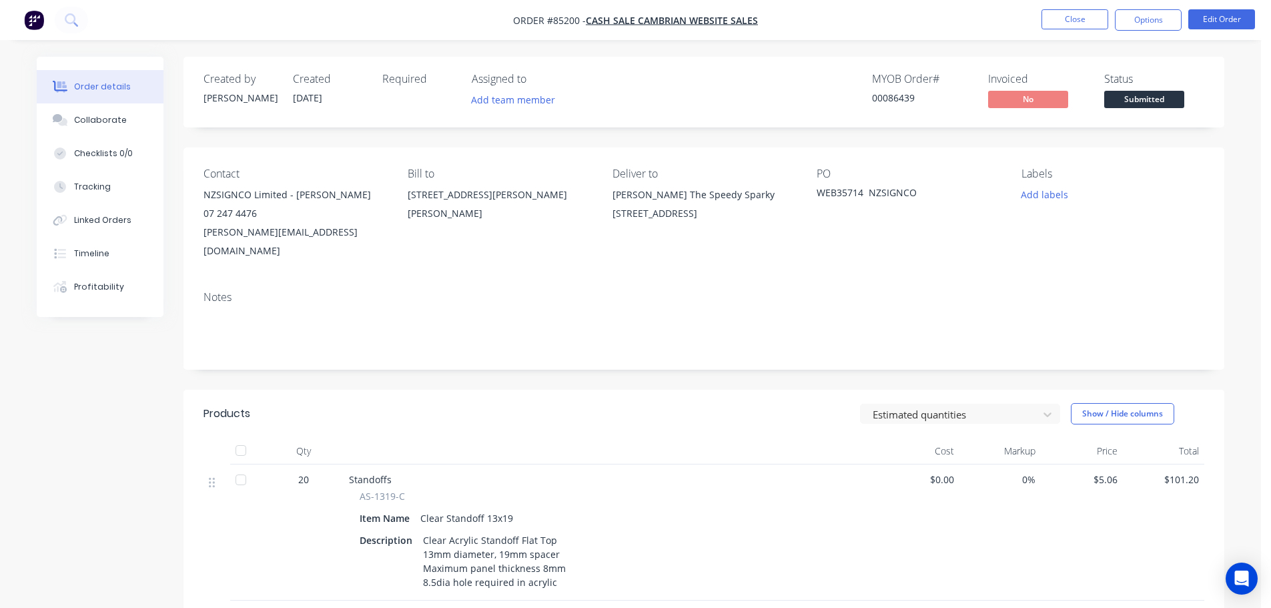
click at [898, 99] on div "00086439" at bounding box center [922, 98] width 100 height 14
copy div "00086439"
click at [1152, 25] on button "Options" at bounding box center [1148, 19] width 67 height 21
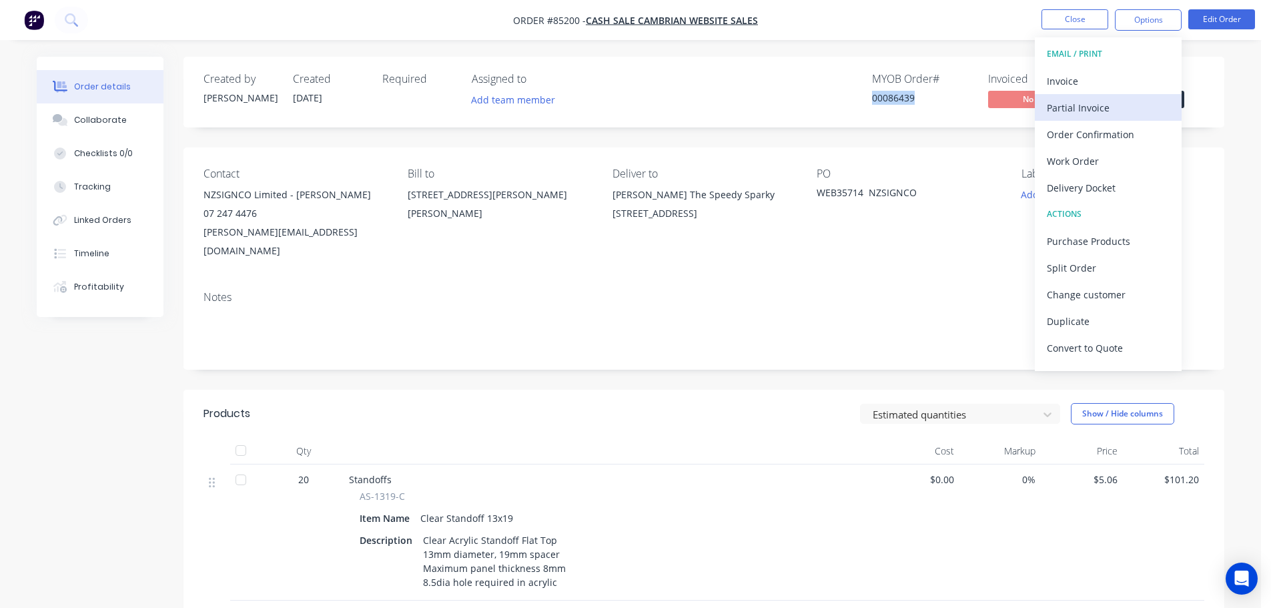
click at [1101, 102] on div "Partial Invoice" at bounding box center [1108, 107] width 123 height 19
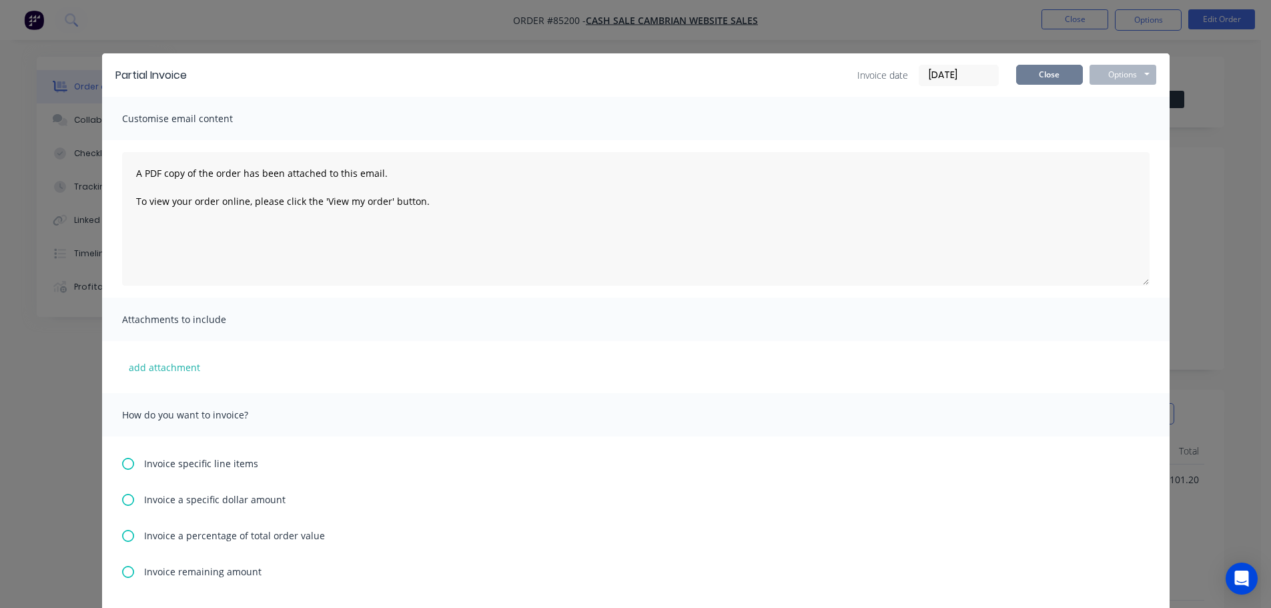
click at [1063, 66] on button "Close" at bounding box center [1049, 75] width 67 height 20
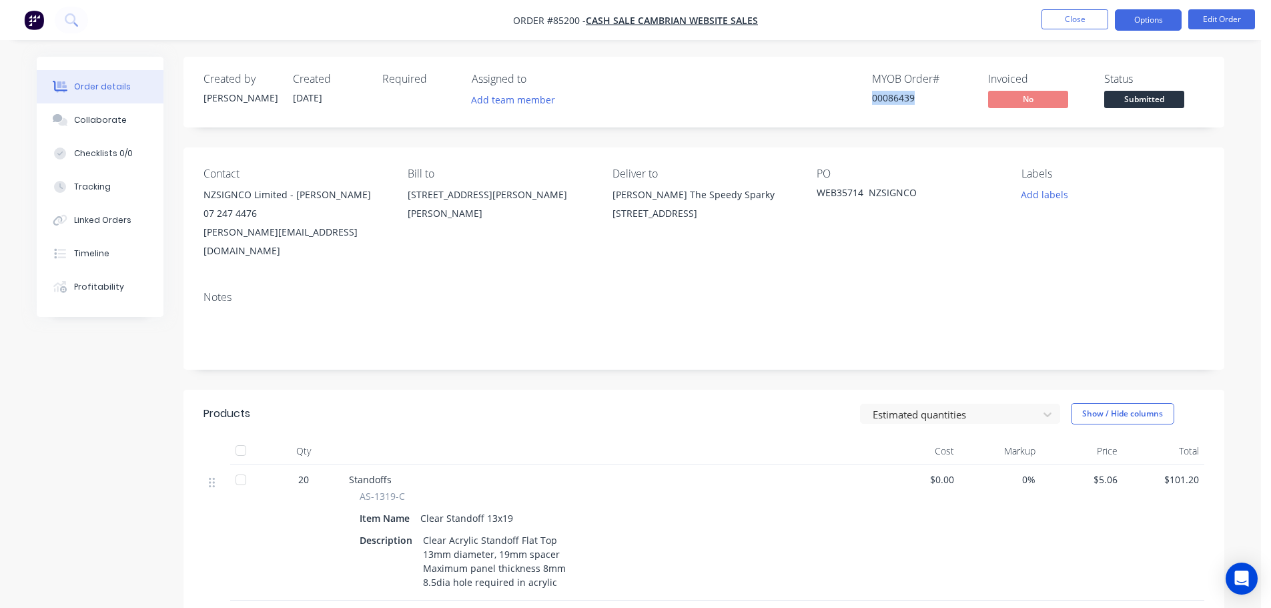
click at [1146, 29] on button "Options" at bounding box center [1148, 19] width 67 height 21
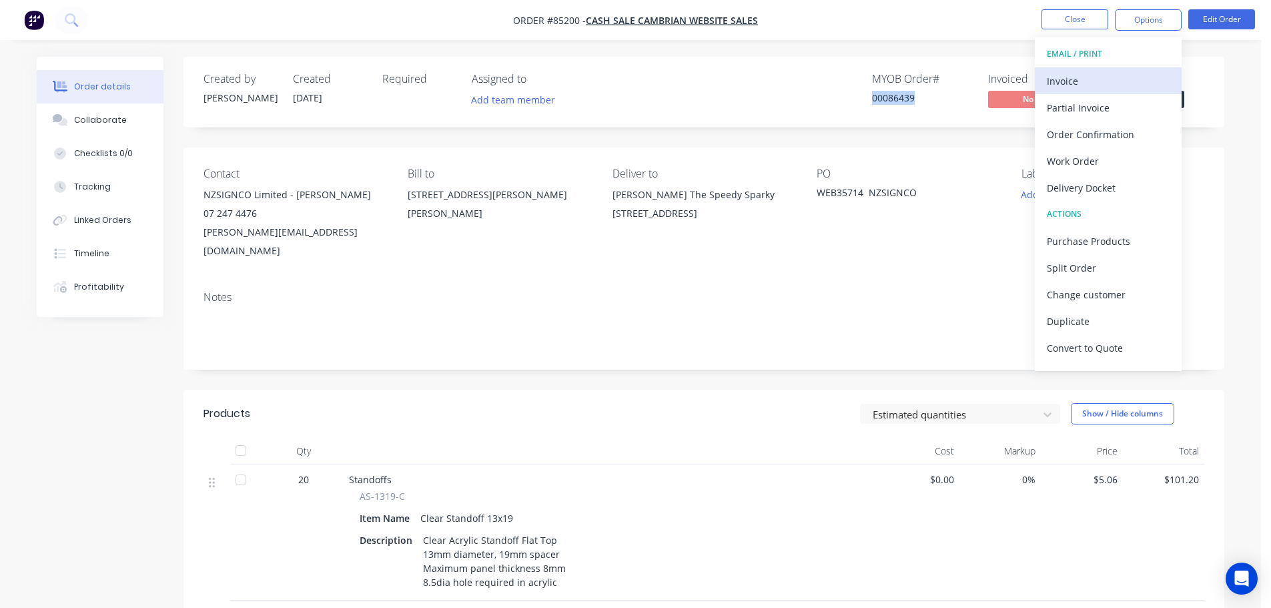
click at [1120, 81] on div "Invoice" at bounding box center [1108, 80] width 123 height 19
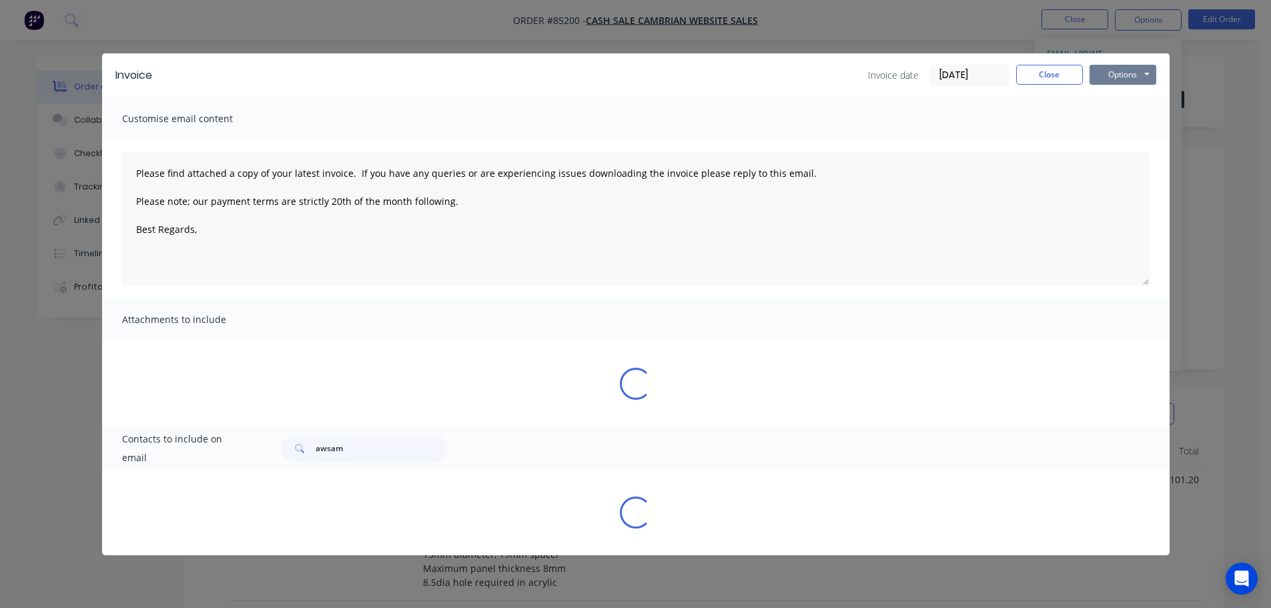
click at [1131, 69] on button "Options" at bounding box center [1122, 75] width 67 height 20
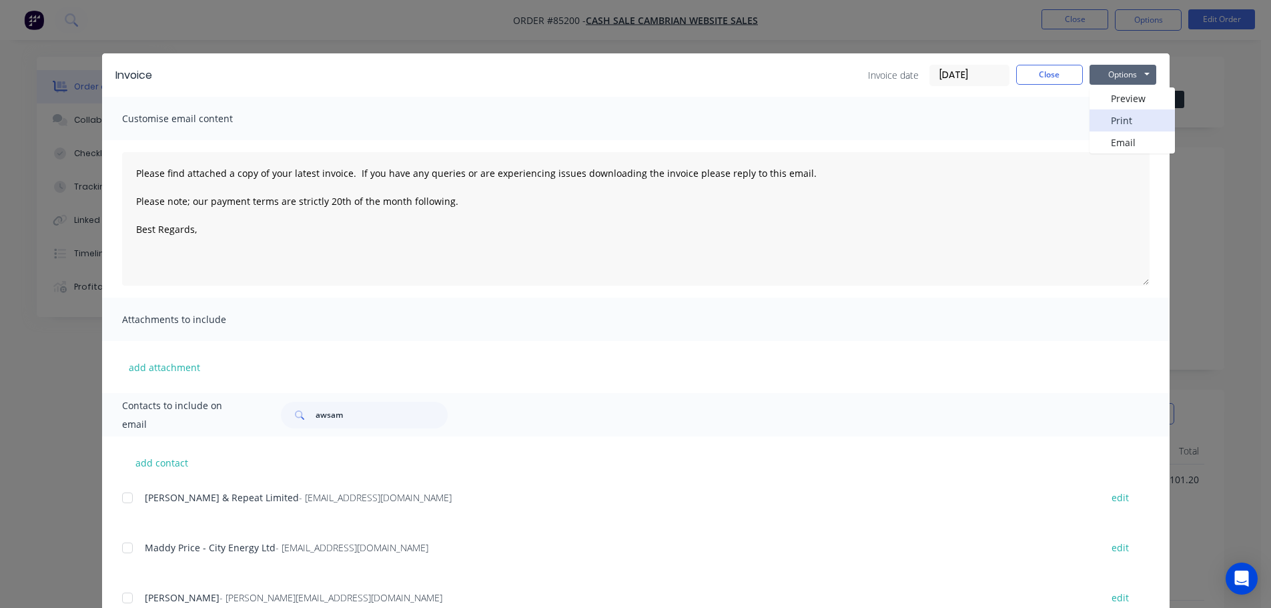
click at [1130, 111] on button "Print" at bounding box center [1131, 120] width 85 height 22
click at [1055, 69] on button "Close" at bounding box center [1049, 75] width 67 height 20
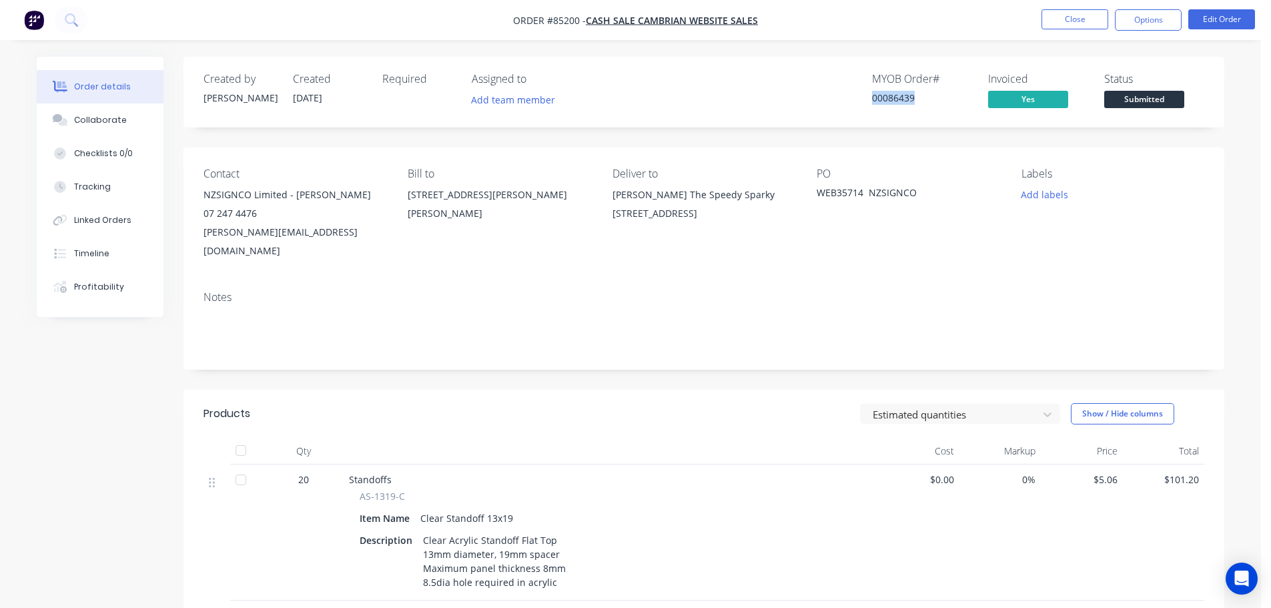
click at [1168, 104] on span "Submitted" at bounding box center [1144, 99] width 80 height 17
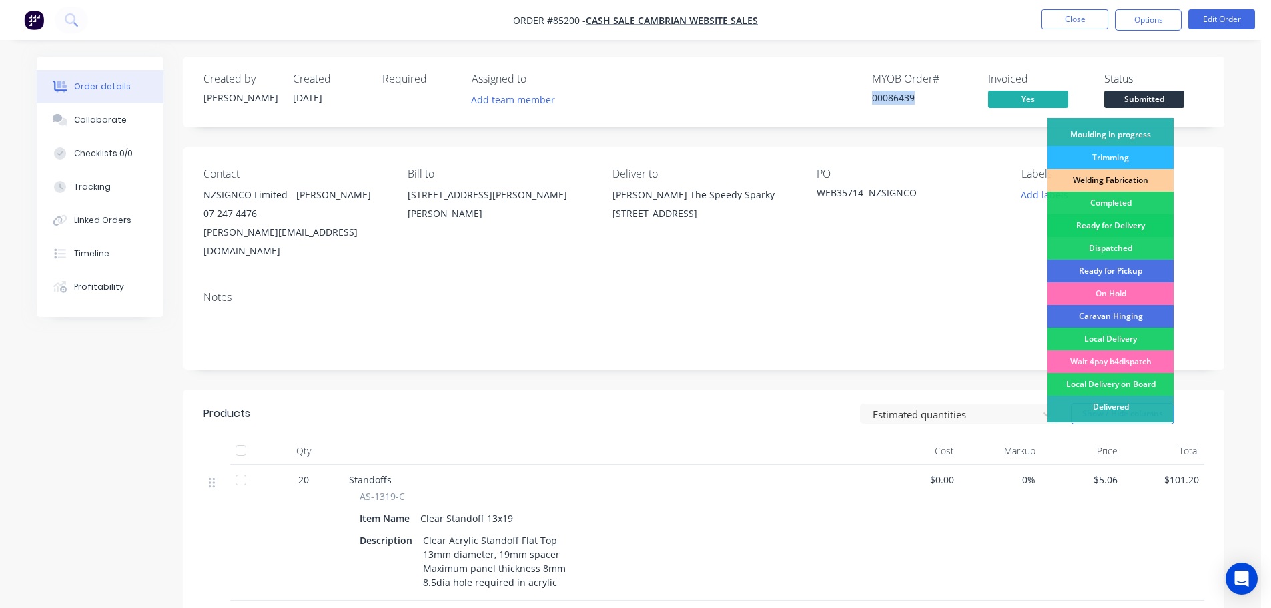
scroll to position [263, 0]
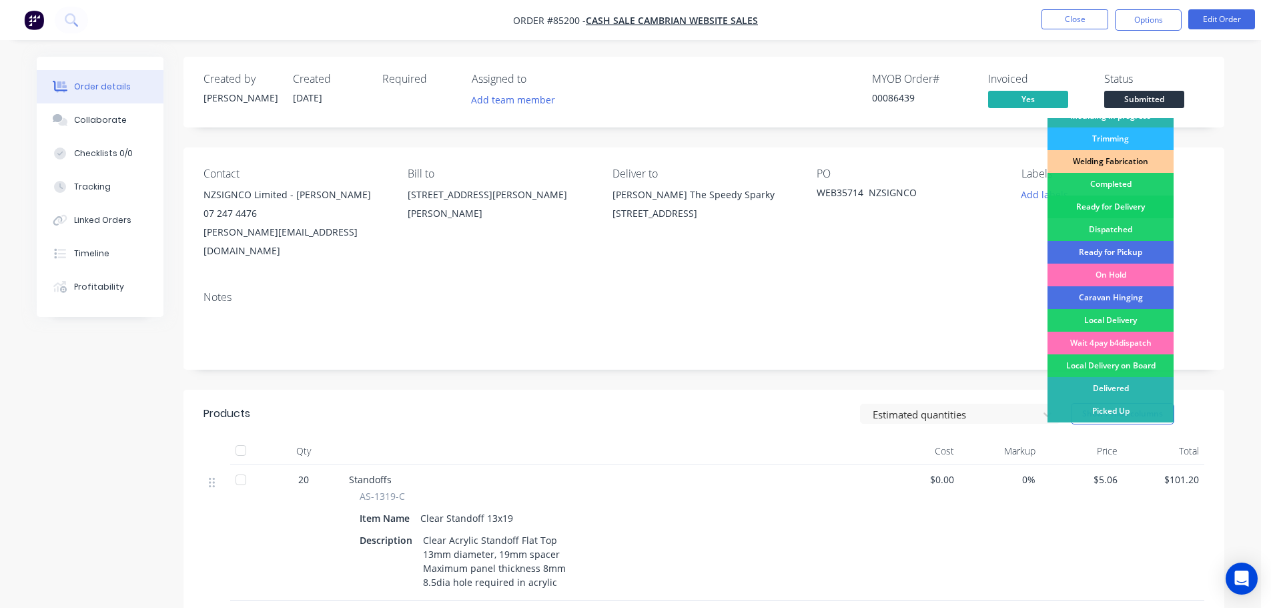
click at [1139, 199] on div "Ready for Delivery" at bounding box center [1110, 206] width 126 height 23
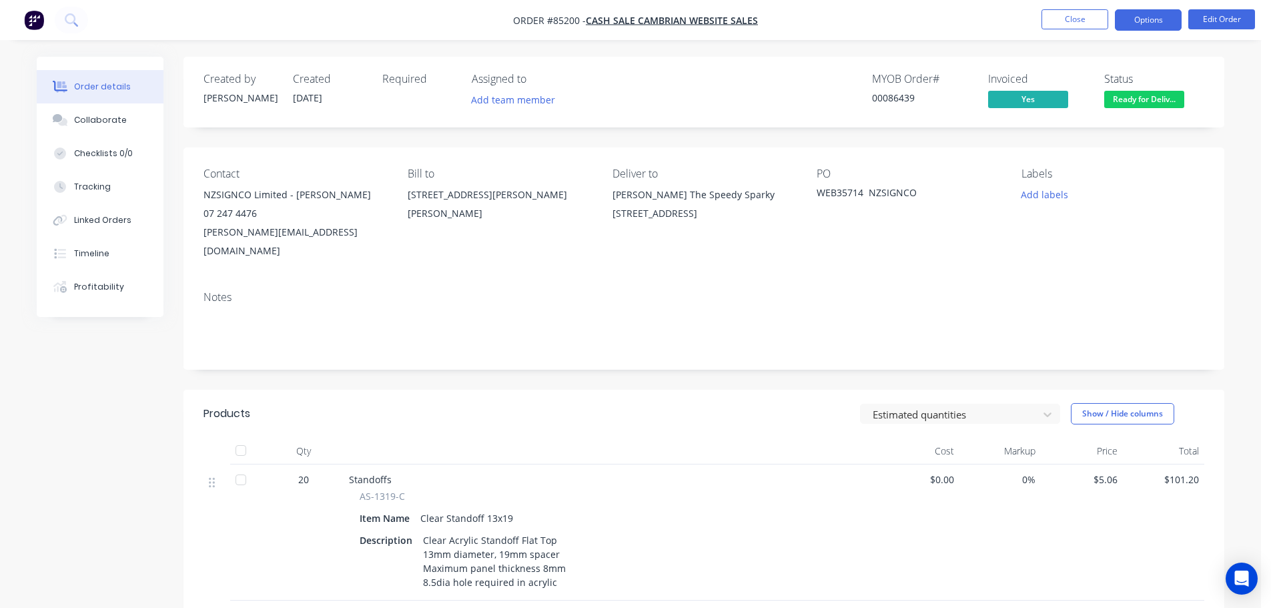
click at [1143, 11] on button "Options" at bounding box center [1148, 19] width 67 height 21
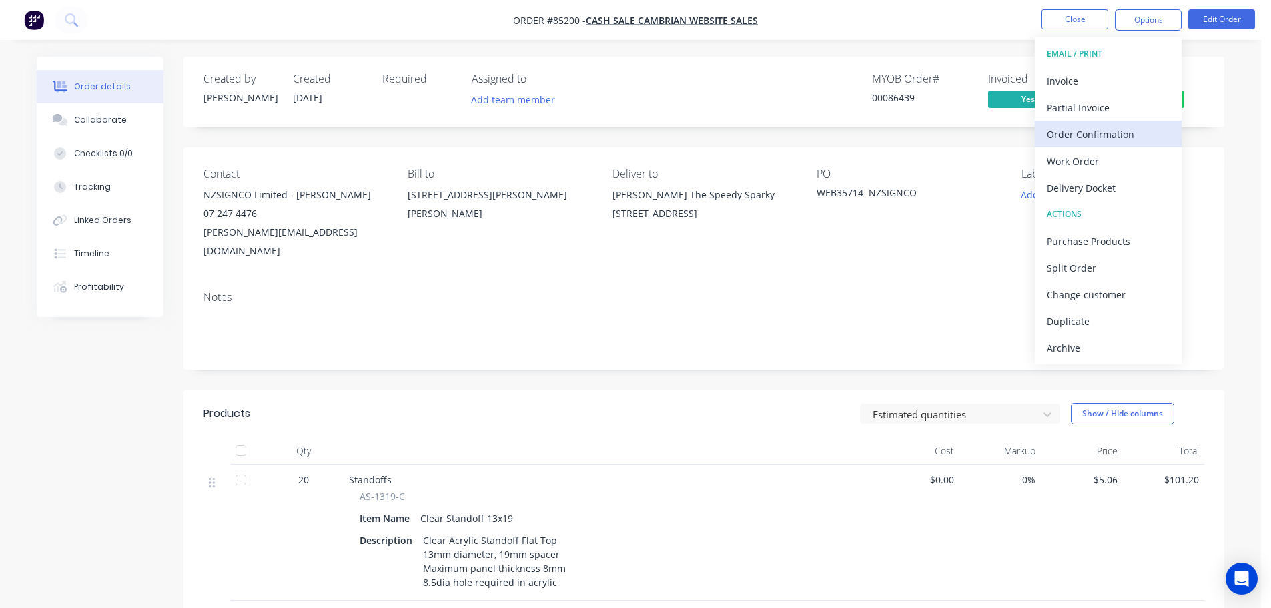
click at [1125, 131] on div "Order Confirmation" at bounding box center [1108, 134] width 123 height 19
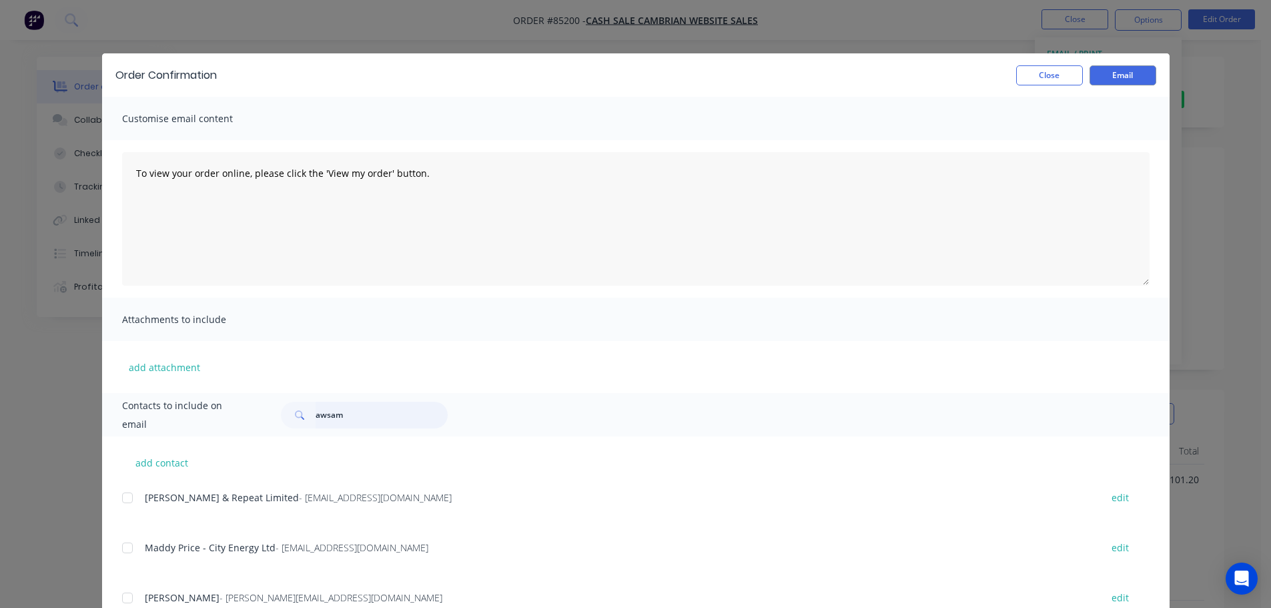
click at [354, 413] on input "awsam" at bounding box center [382, 415] width 132 height 27
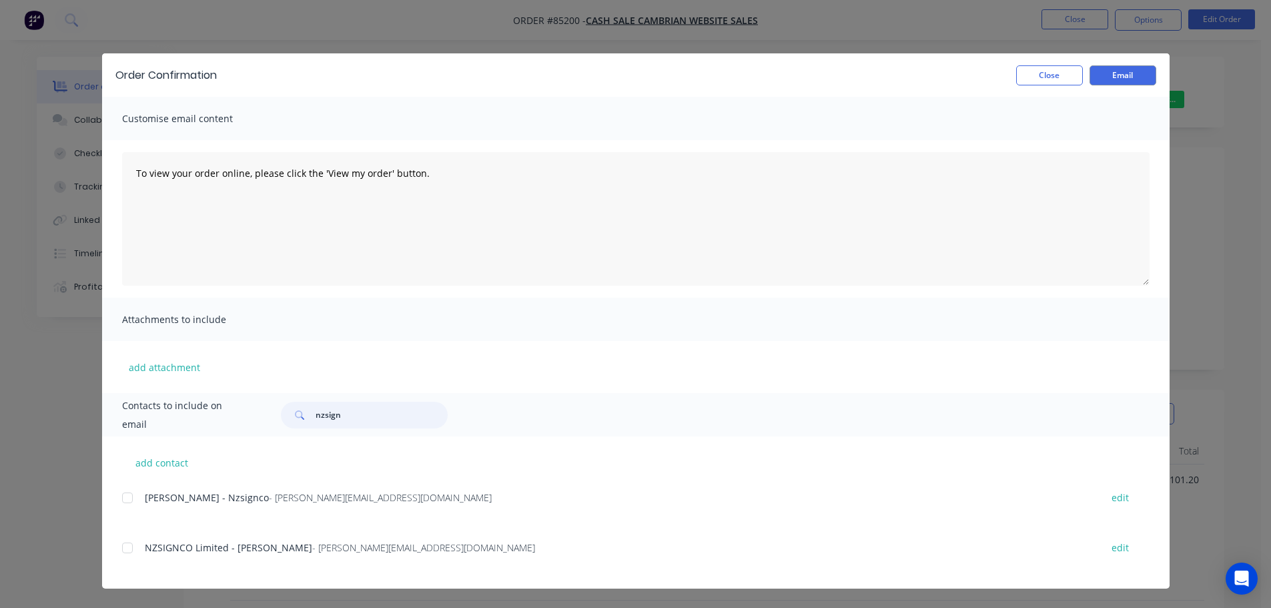
click at [123, 550] on div at bounding box center [127, 547] width 27 height 27
type input "nzsign"
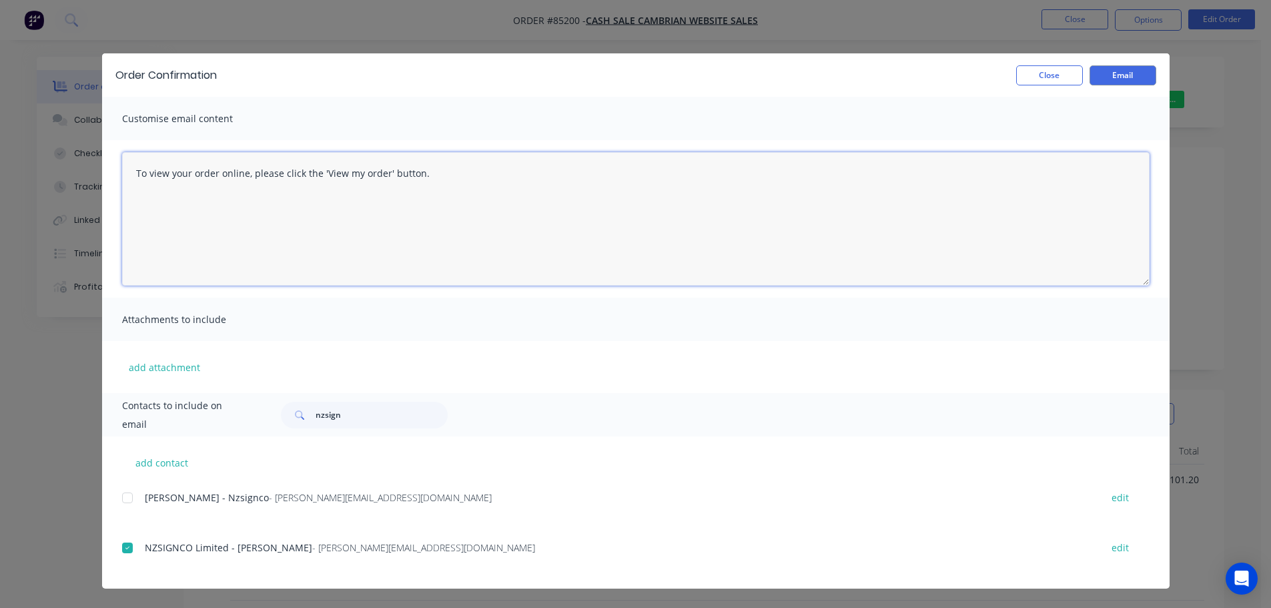
drag, startPoint x: 421, startPoint y: 244, endPoint x: 447, endPoint y: 236, distance: 27.2
click at [421, 244] on textarea "To view your order online, please click the 'View my order' button." at bounding box center [635, 218] width 1027 height 133
paste textarea "hank you for your order, confirmation of your order is attached. Your order wil…"
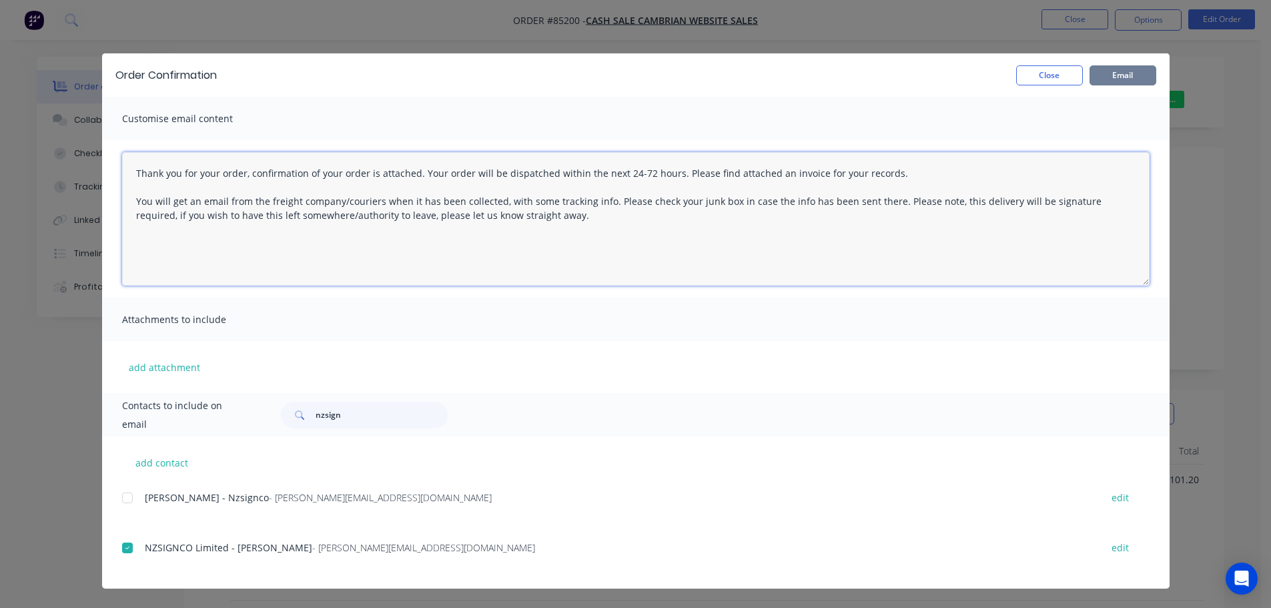
type textarea "Thank you for your order, confirmation of your order is attached. Your order wi…"
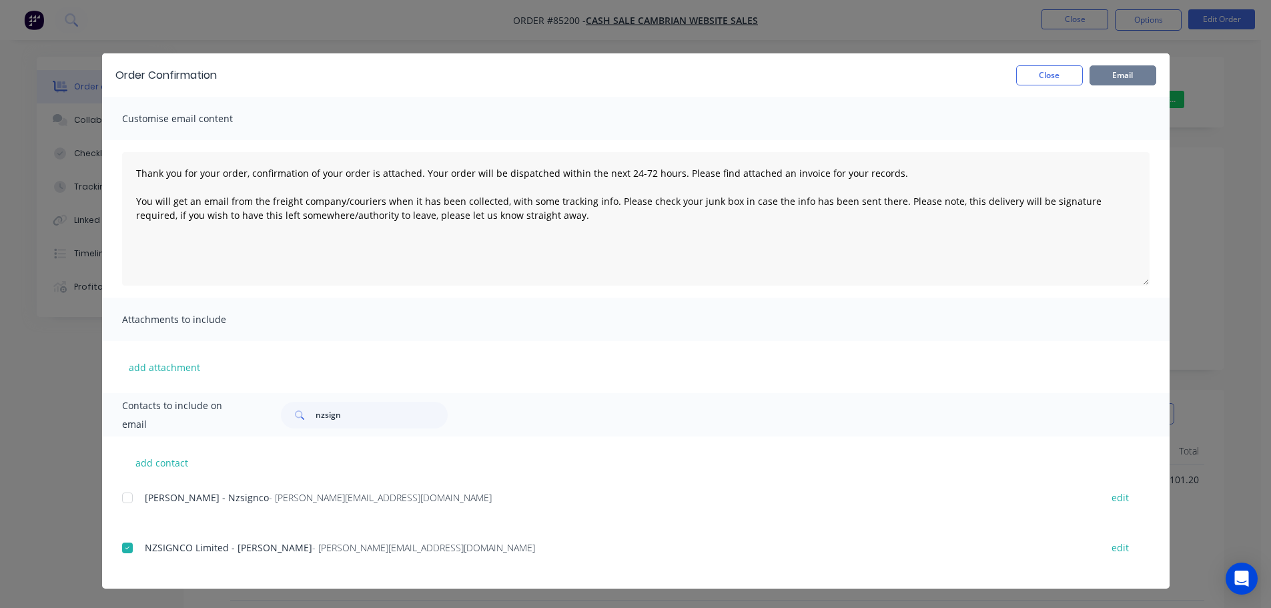
click at [1127, 75] on button "Email" at bounding box center [1122, 75] width 67 height 20
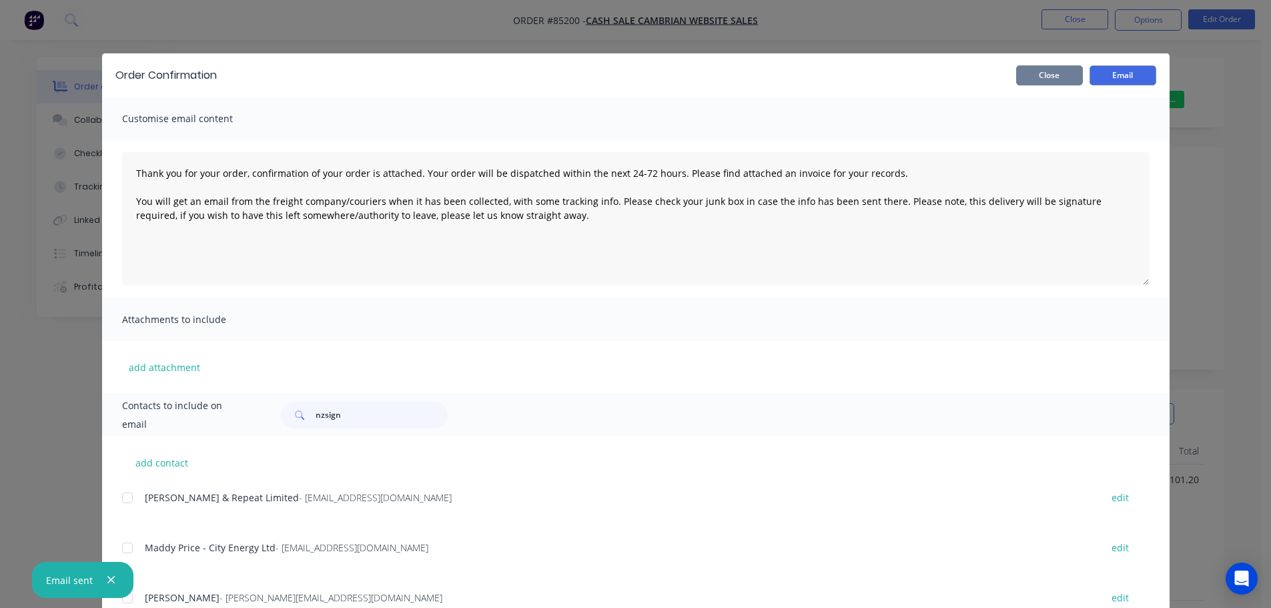
click at [1049, 72] on button "Close" at bounding box center [1049, 75] width 67 height 20
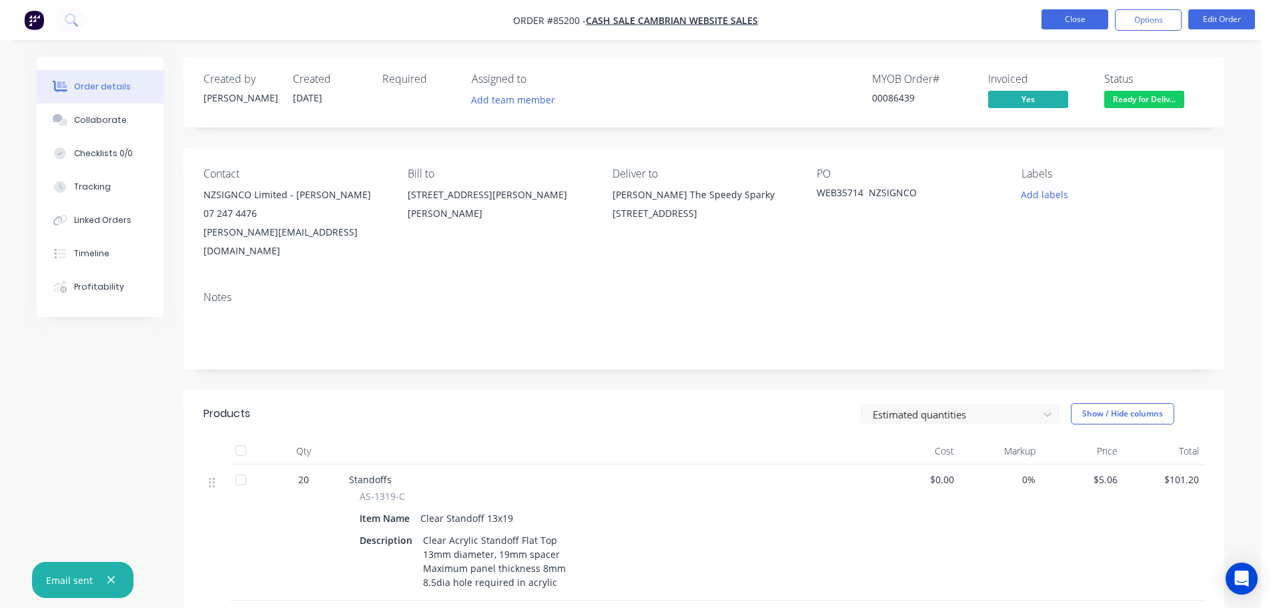
click at [1069, 14] on button "Close" at bounding box center [1074, 19] width 67 height 20
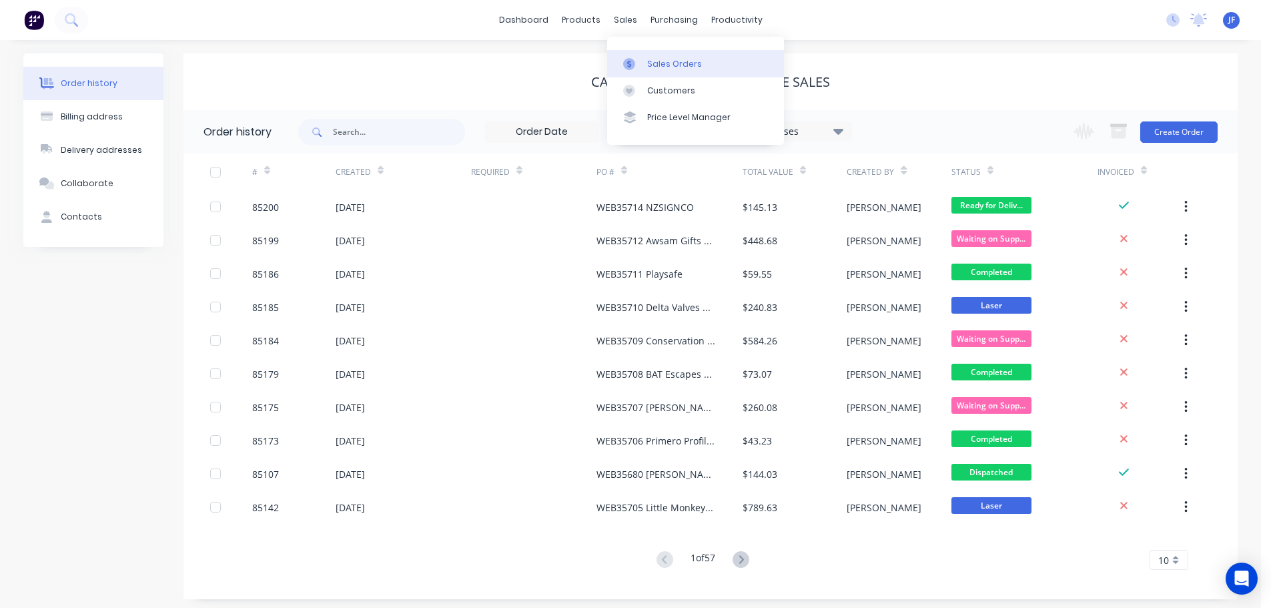
click at [655, 61] on div "Sales Orders" at bounding box center [674, 64] width 55 height 12
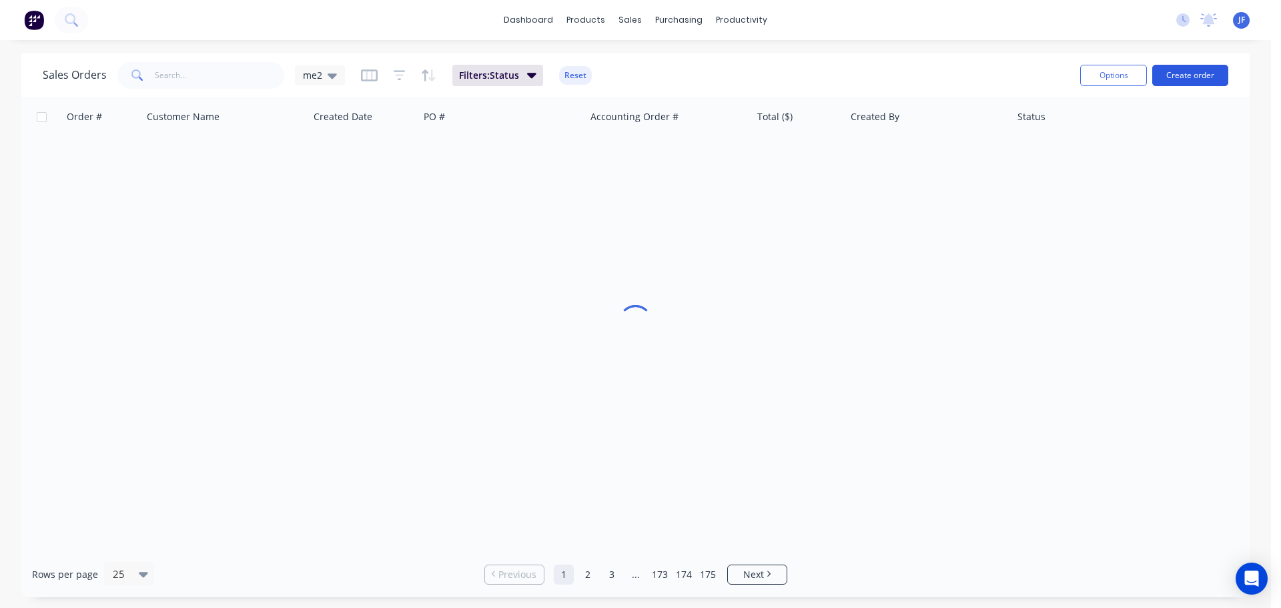
click at [1212, 71] on button "Create order" at bounding box center [1190, 75] width 76 height 21
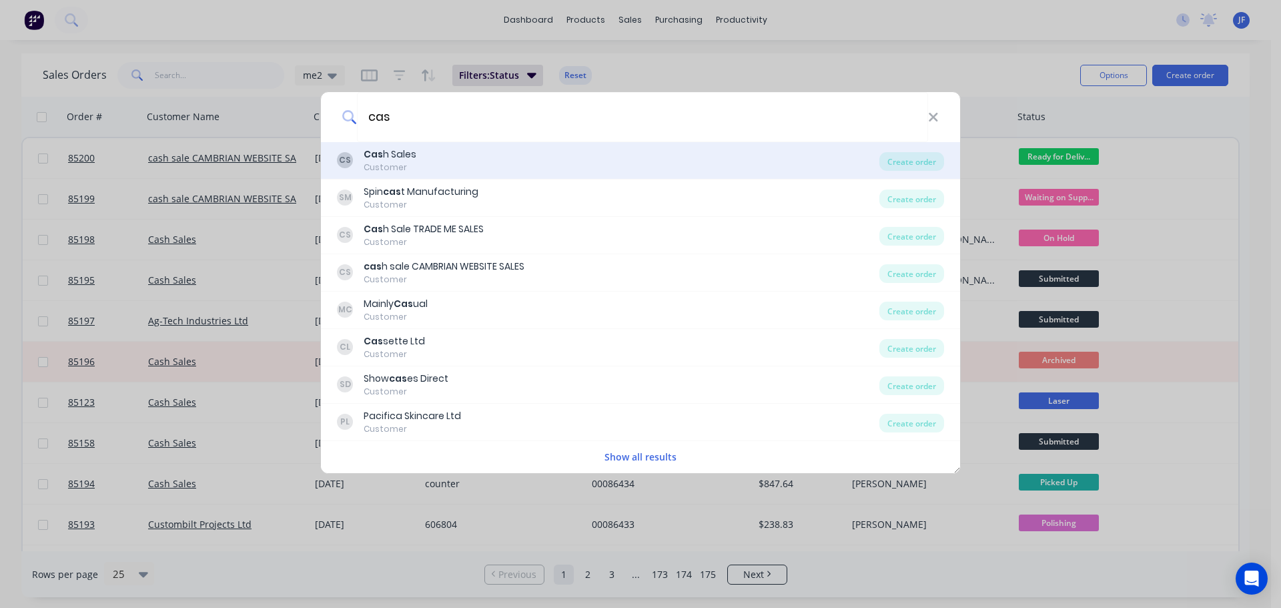
type input "cas"
click at [500, 163] on div "CS Cas h Sales Customer" at bounding box center [608, 160] width 542 height 26
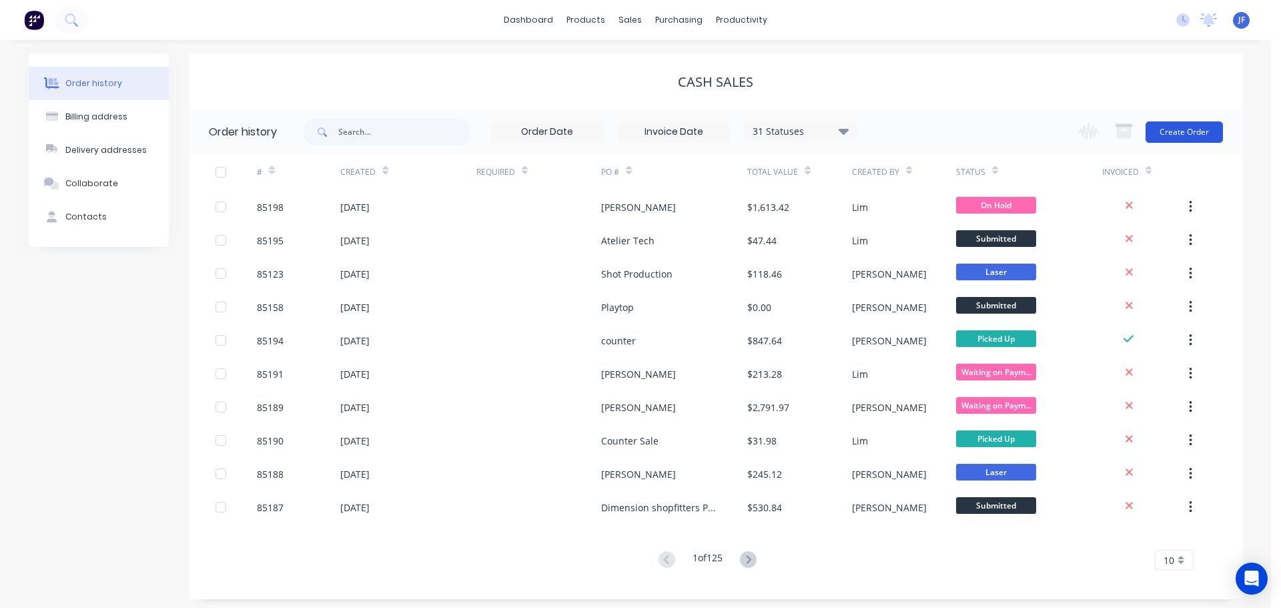
click at [1161, 127] on button "Create Order" at bounding box center [1183, 131] width 77 height 21
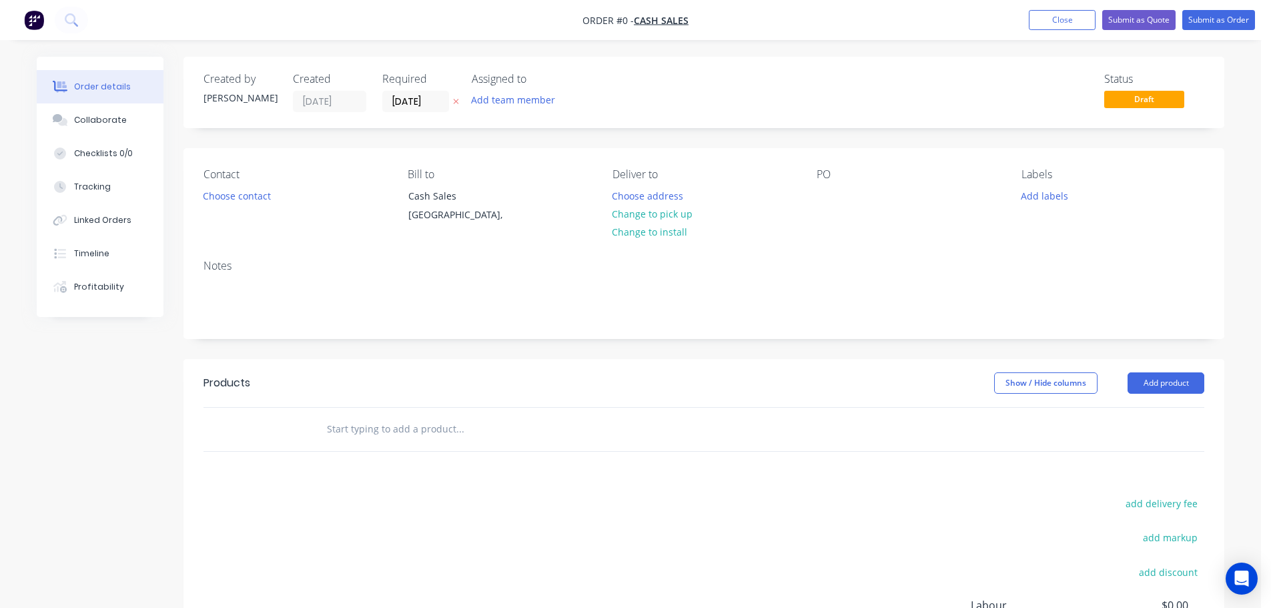
click at [456, 99] on icon "button" at bounding box center [456, 101] width 6 height 8
click at [250, 195] on button "Choose contact" at bounding box center [237, 195] width 82 height 18
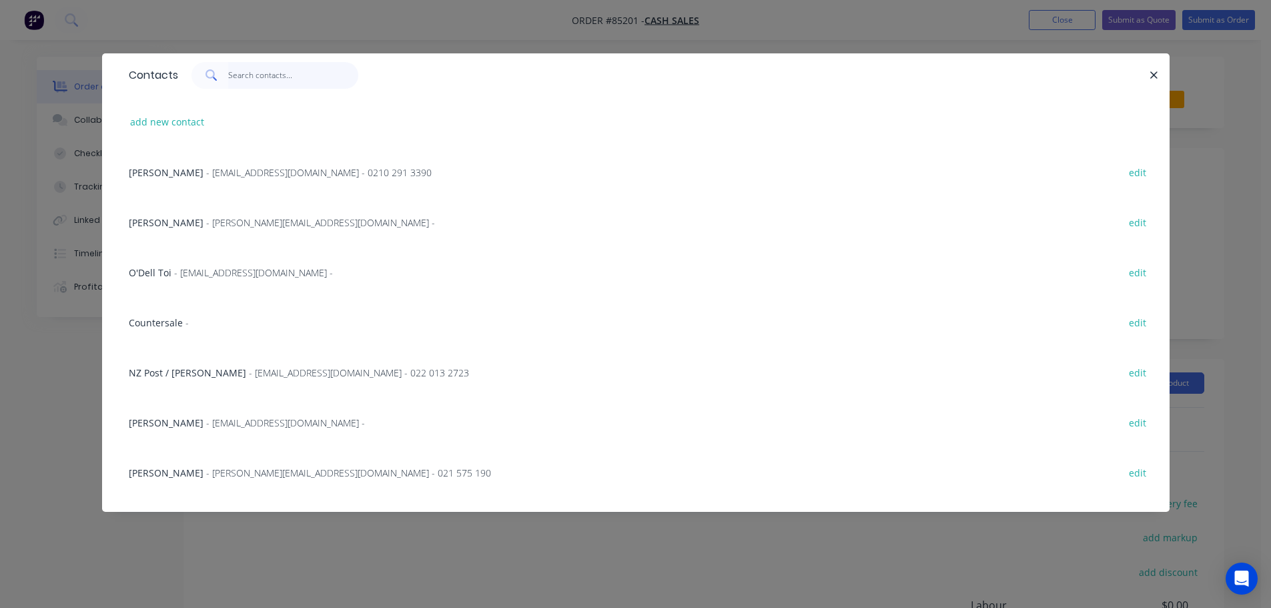
click at [235, 77] on input "text" at bounding box center [293, 75] width 130 height 27
click at [246, 77] on input "text" at bounding box center [293, 75] width 130 height 27
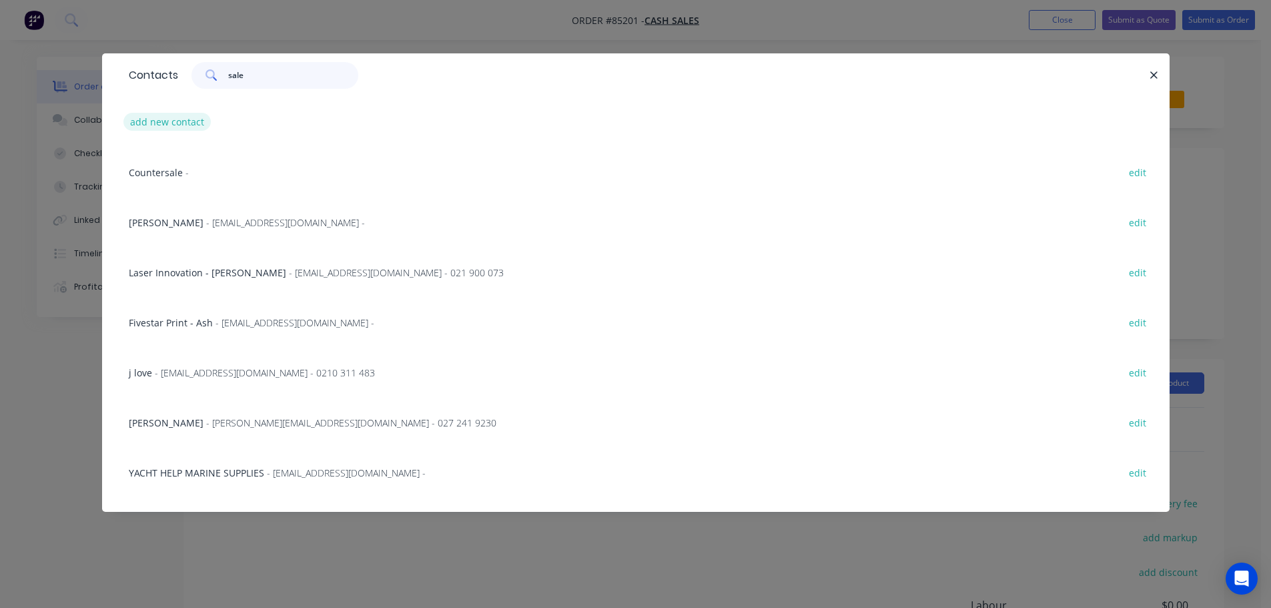
type input "sale"
click at [173, 124] on button "add new contact" at bounding box center [167, 122] width 88 height 18
select select "NZ"
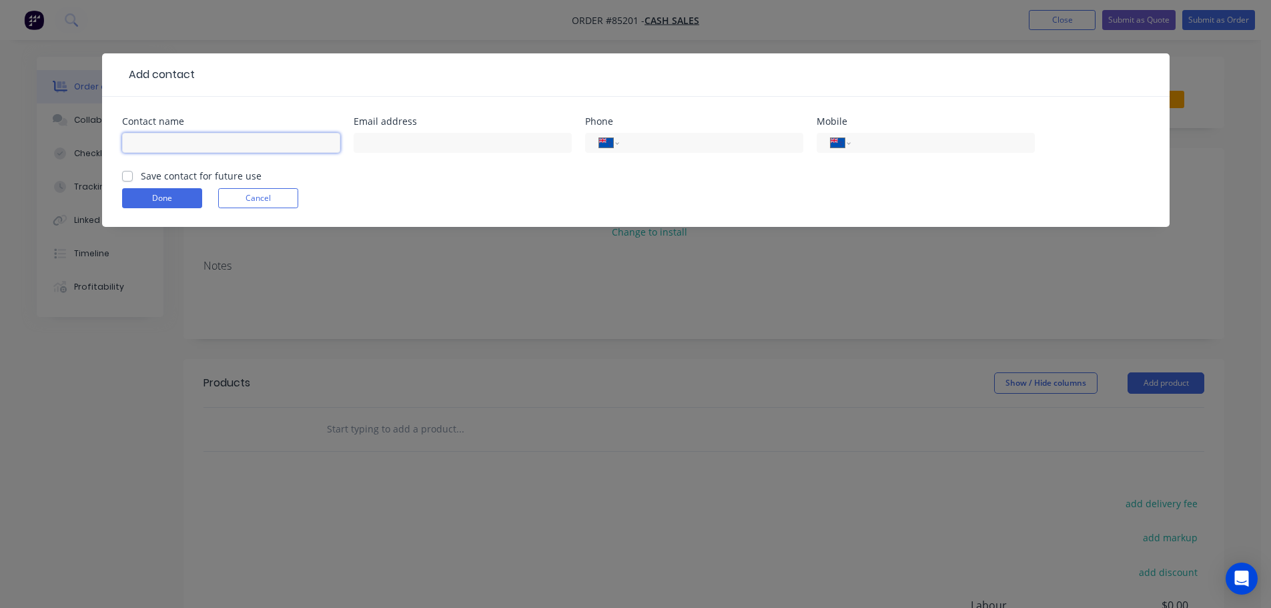
click at [189, 149] on input "text" at bounding box center [231, 143] width 218 height 20
type input "[PERSON_NAME]"
click at [389, 138] on input "text" at bounding box center [463, 143] width 218 height 20
paste input "wiggley@xtra.co.nz"
type input "wiggley@xtra.co.nz"
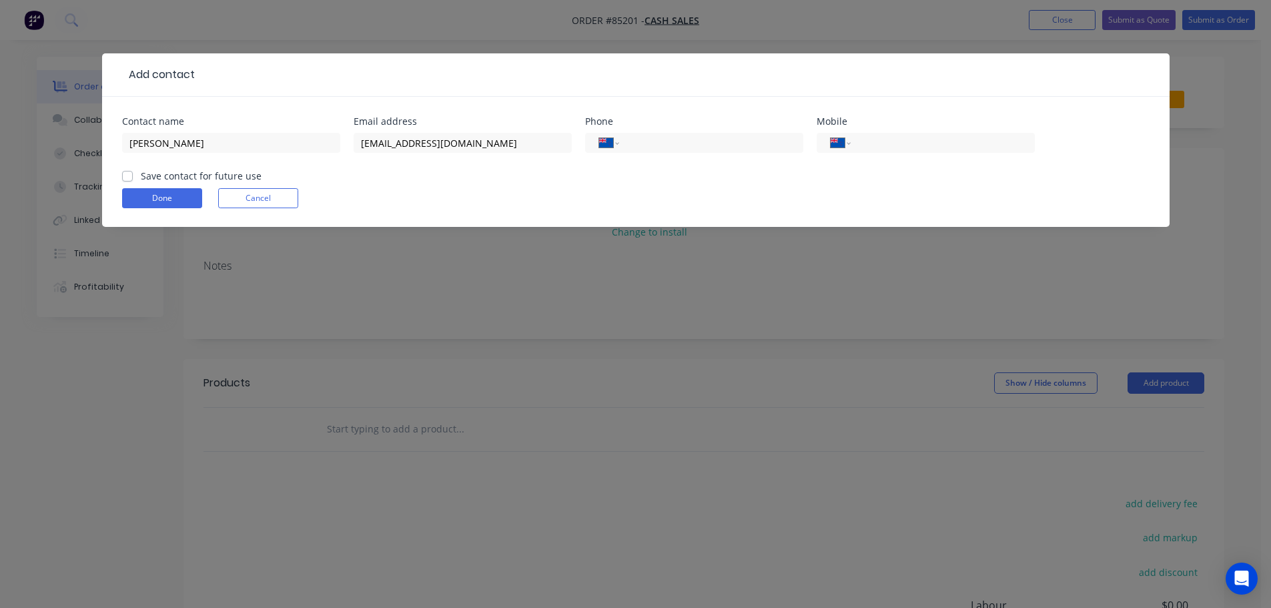
click at [197, 175] on label "Save contact for future use" at bounding box center [201, 176] width 121 height 14
click at [133, 175] on input "Save contact for future use" at bounding box center [127, 175] width 11 height 13
checkbox input "true"
click at [179, 197] on button "Done" at bounding box center [162, 198] width 80 height 20
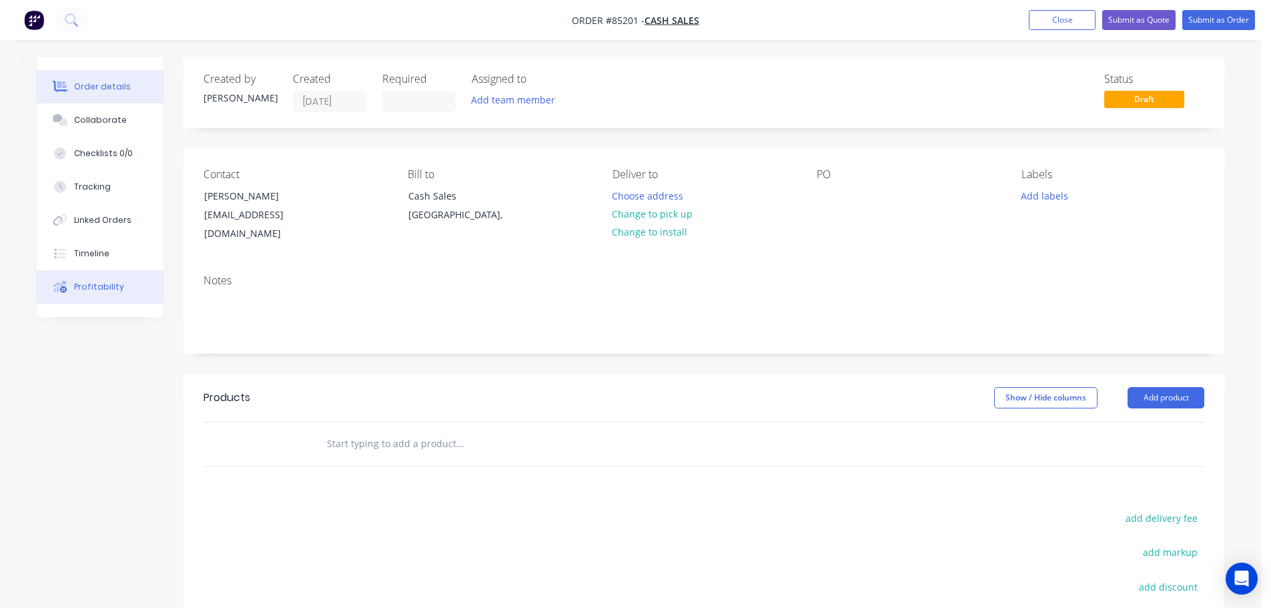
drag, startPoint x: 674, startPoint y: 193, endPoint x: 58, endPoint y: 276, distance: 621.4
click at [64, 275] on div "Order details Collaborate Checklists 0/0 Tracking Linked Orders Timeline Profit…" at bounding box center [630, 432] width 1214 height 750
drag, startPoint x: 239, startPoint y: 193, endPoint x: 190, endPoint y: 201, distance: 50.0
click at [190, 201] on div "Contact Dale wiggley@xtra.co.nz Bill to Cash Sales Auckland, Deliver to Choose …" at bounding box center [703, 205] width 1041 height 115
copy div "[PERSON_NAME]"
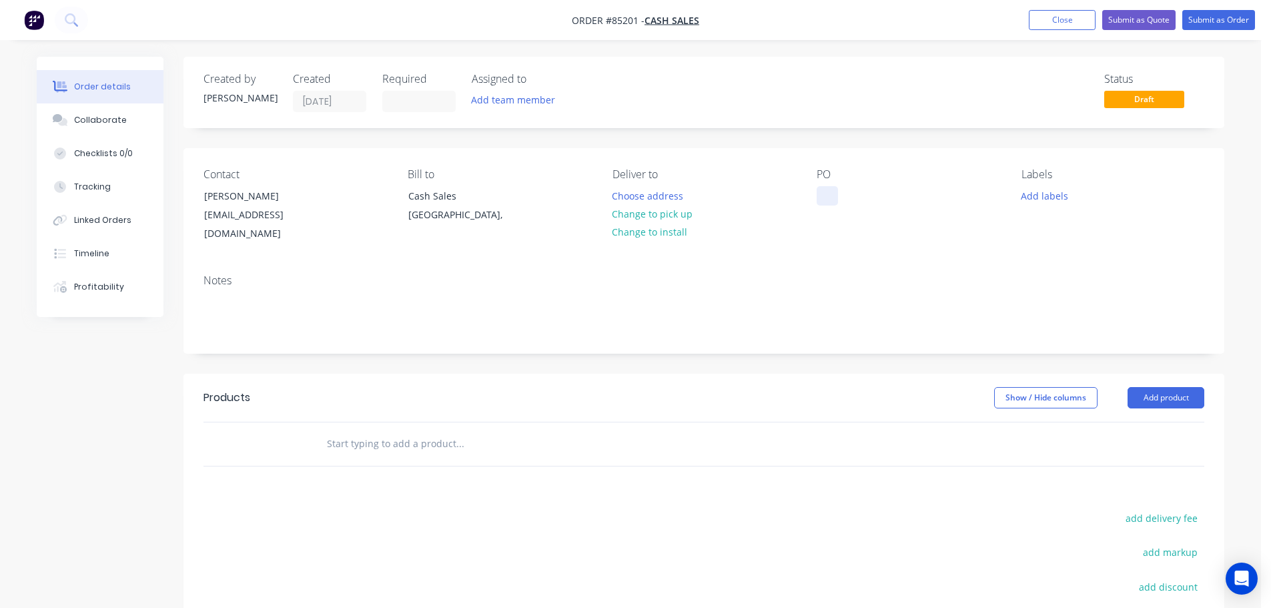
click at [839, 189] on div "PO" at bounding box center [908, 205] width 183 height 75
click at [824, 195] on div at bounding box center [827, 195] width 21 height 19
paste div
click at [387, 430] on input "text" at bounding box center [459, 443] width 267 height 27
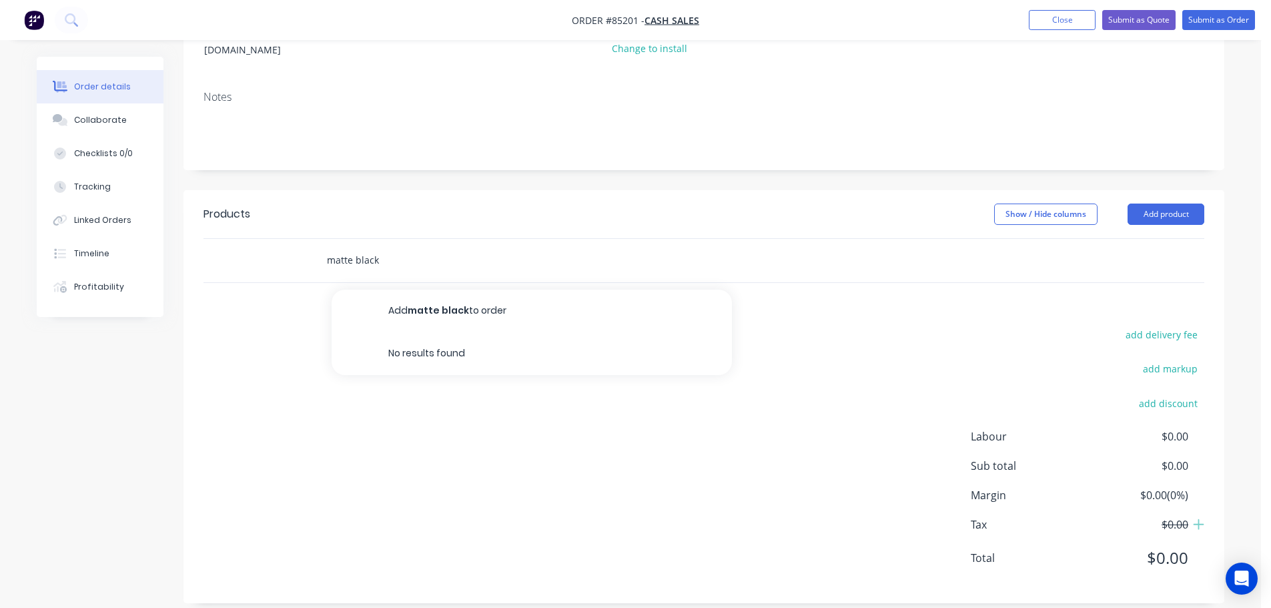
scroll to position [184, 0]
click at [349, 246] on input "matte black" at bounding box center [459, 259] width 267 height 27
click at [388, 246] on input "matt black" at bounding box center [459, 259] width 267 height 27
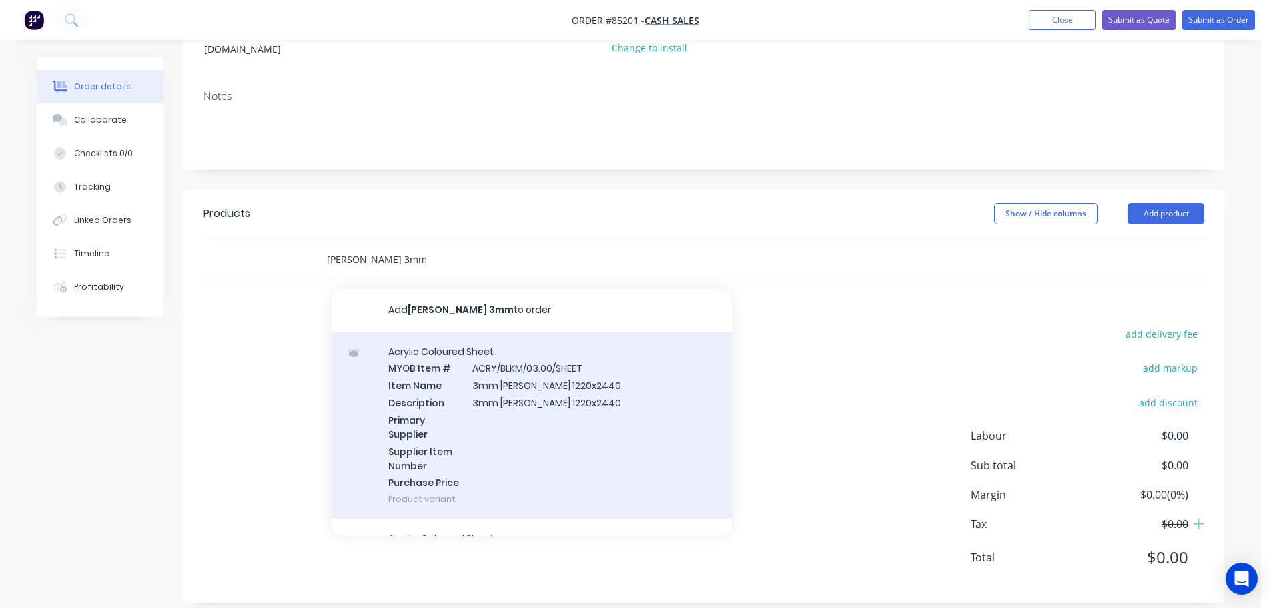
scroll to position [39, 0]
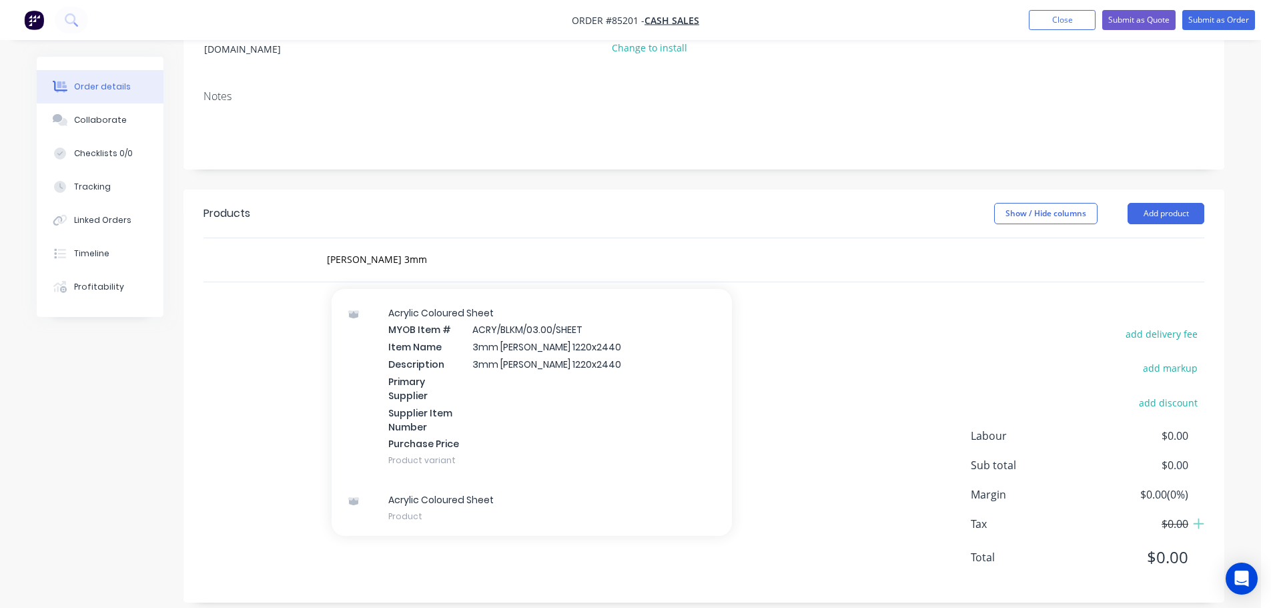
click at [317, 368] on div "add delivery fee add markup add discount Labour $0.00 Sub total $0.00 Margin $0…" at bounding box center [703, 454] width 1001 height 258
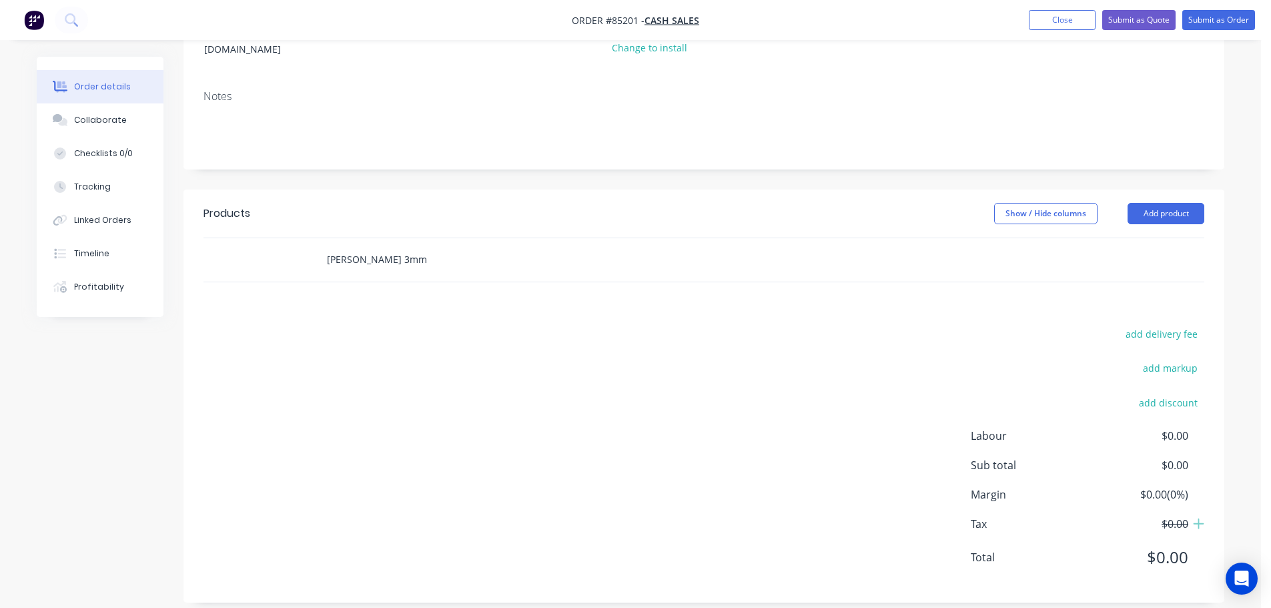
click at [425, 256] on input "matt black 3mm" at bounding box center [459, 259] width 267 height 27
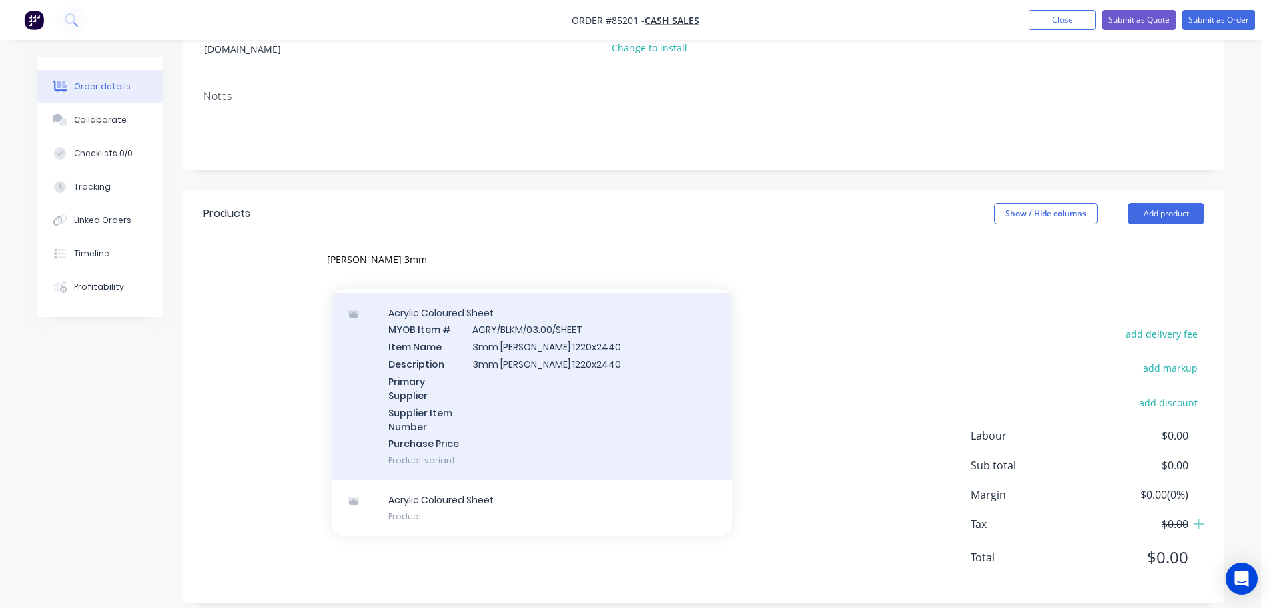
click at [445, 480] on div "Acrylic Coloured Sheet Product" at bounding box center [532, 508] width 400 height 56
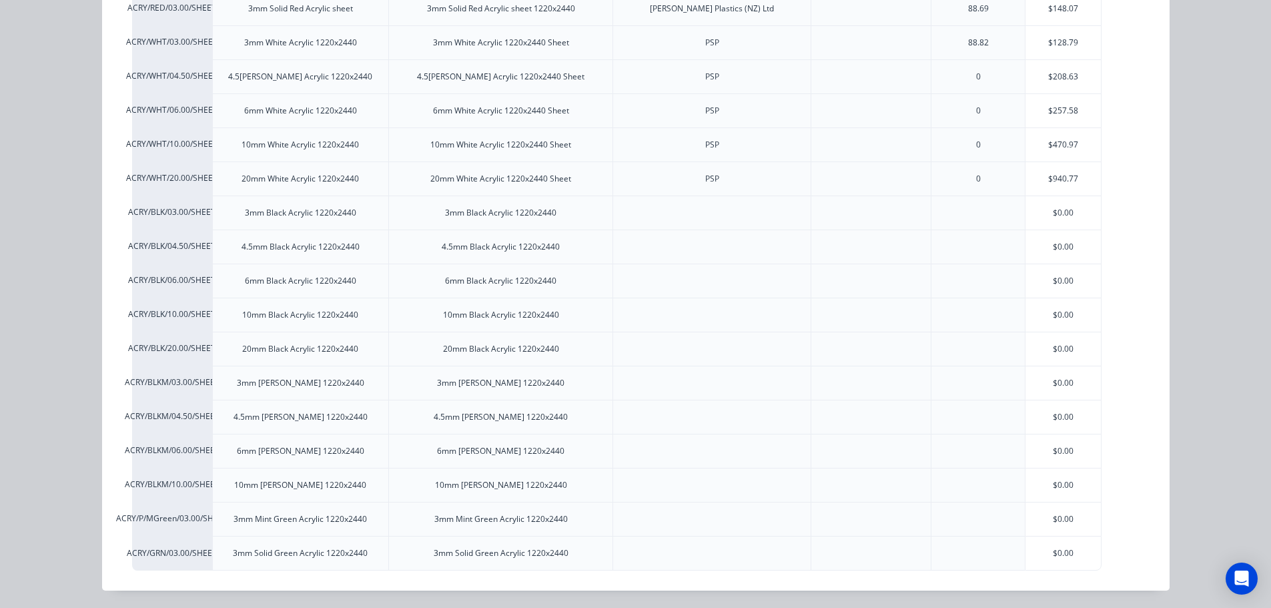
scroll to position [554, 0]
click at [80, 265] on div "Acrylic Coloured Sheet Pricing MYOB Item # Item Name Description Primary Suppli…" at bounding box center [635, 304] width 1271 height 608
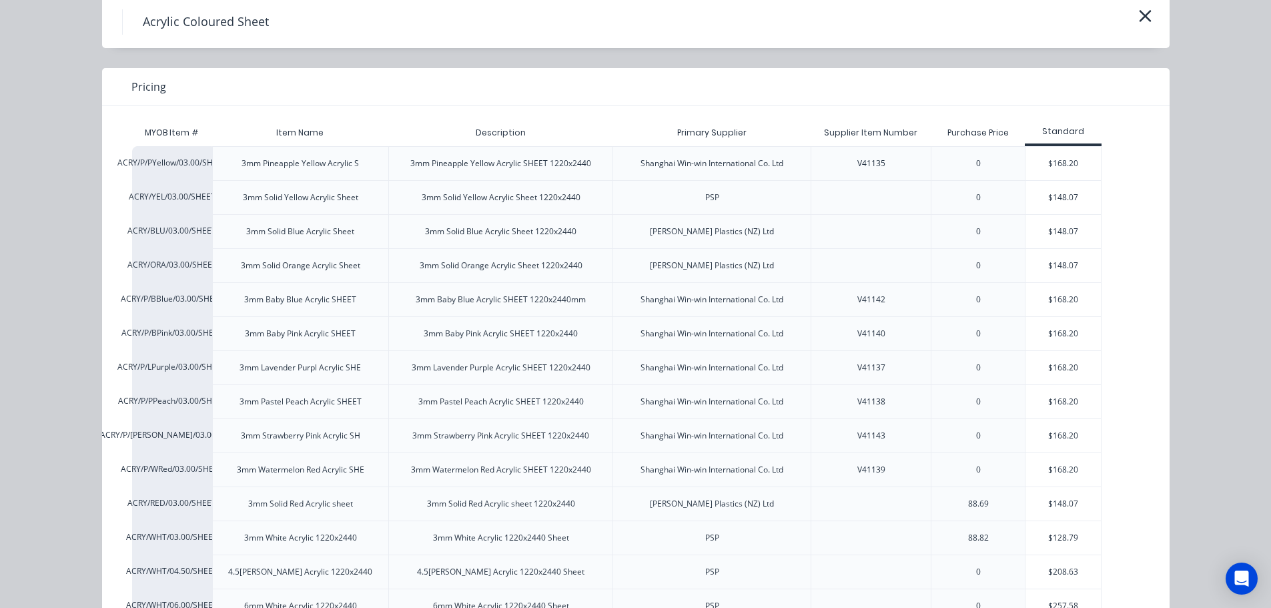
scroll to position [0, 0]
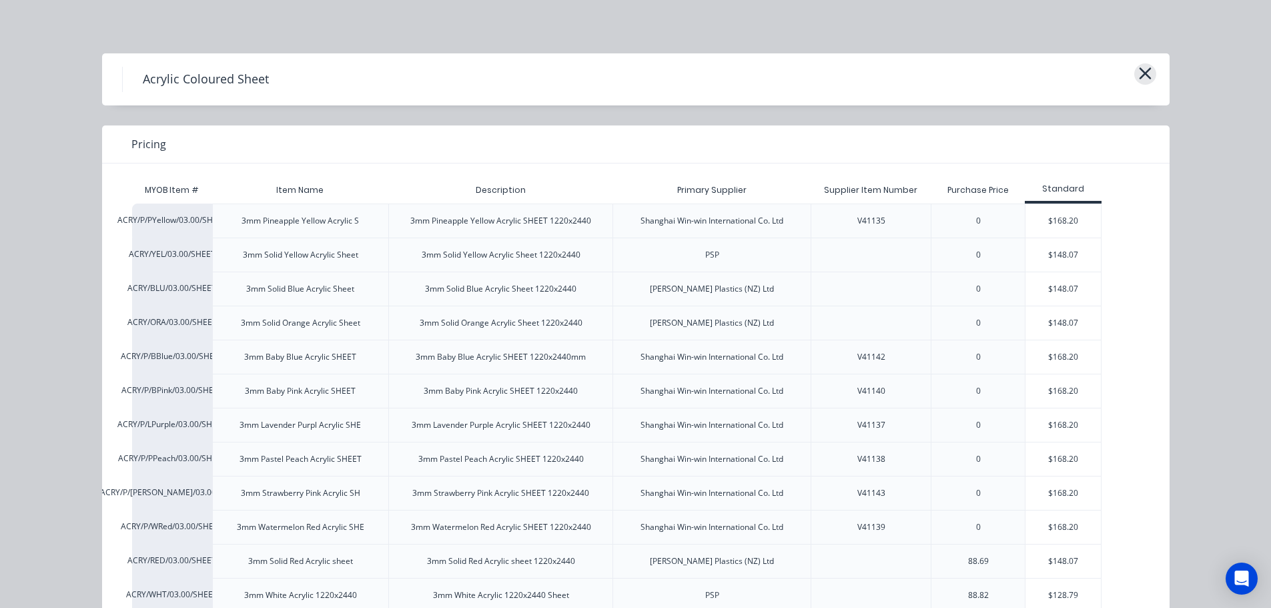
click at [1139, 74] on icon "button" at bounding box center [1145, 73] width 12 height 12
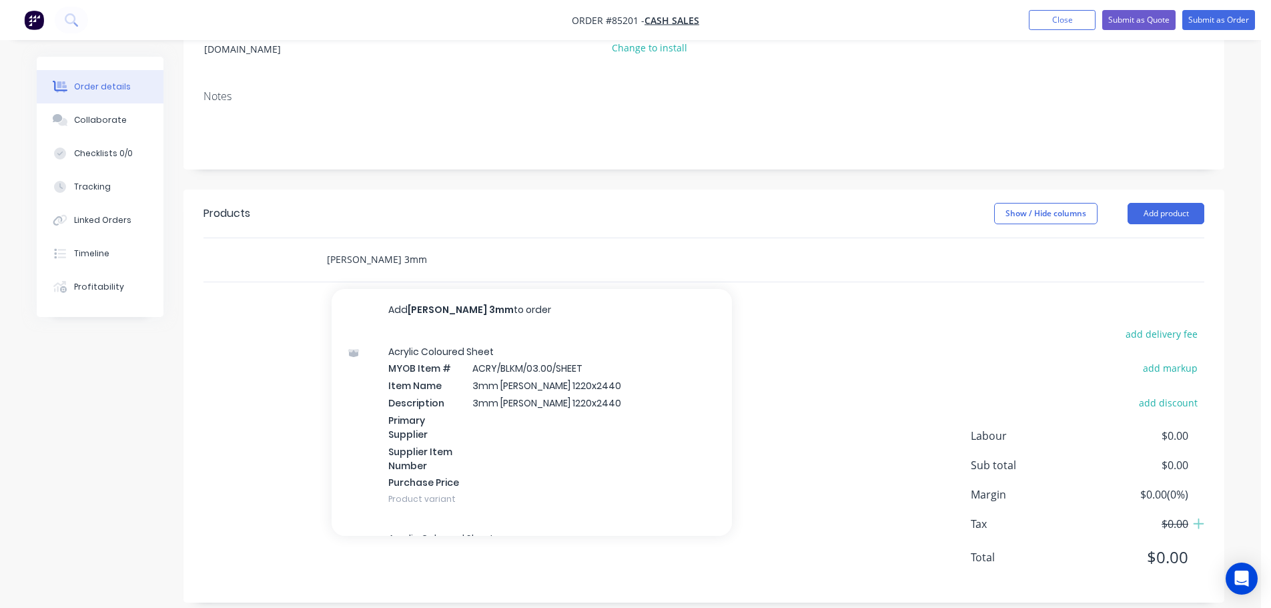
click at [478, 246] on input "matt black 3mm" at bounding box center [459, 259] width 267 height 27
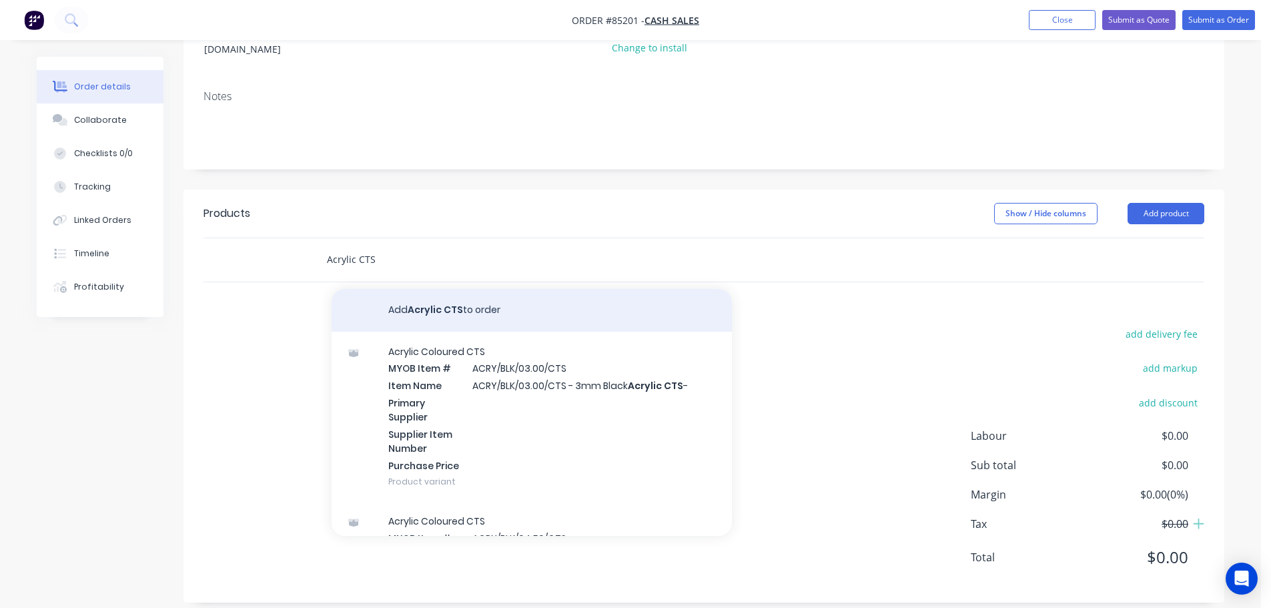
type input "Acrylic CTS"
click at [703, 289] on button "Add Acrylic CTS to order" at bounding box center [532, 310] width 400 height 43
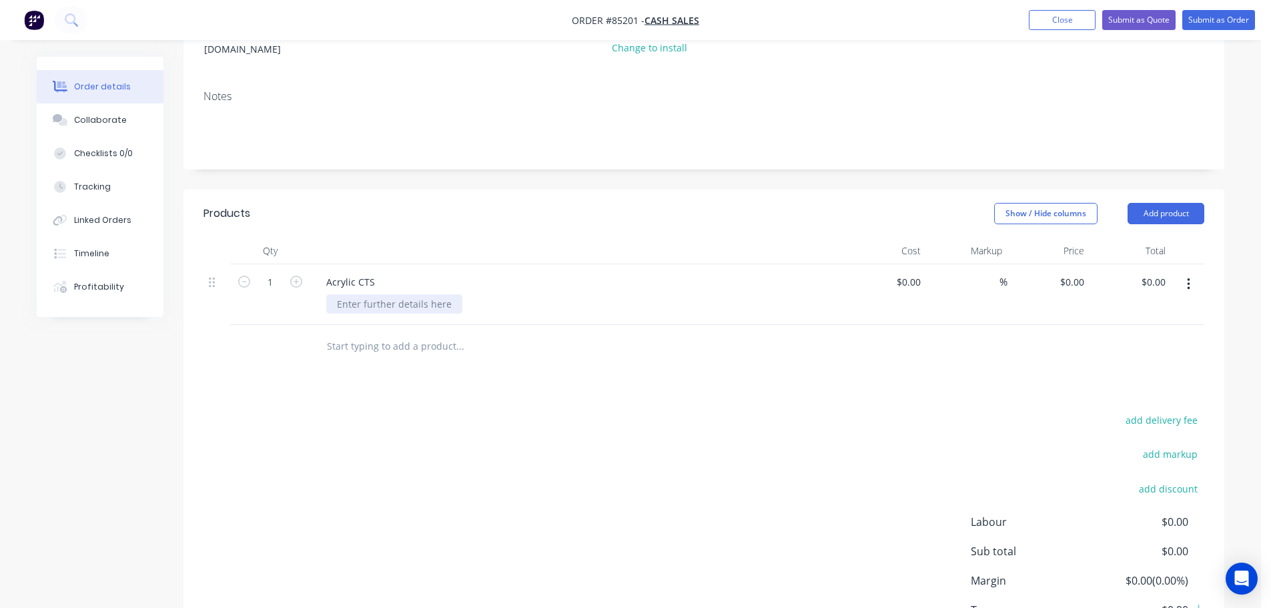
click at [419, 294] on div at bounding box center [394, 303] width 136 height 19
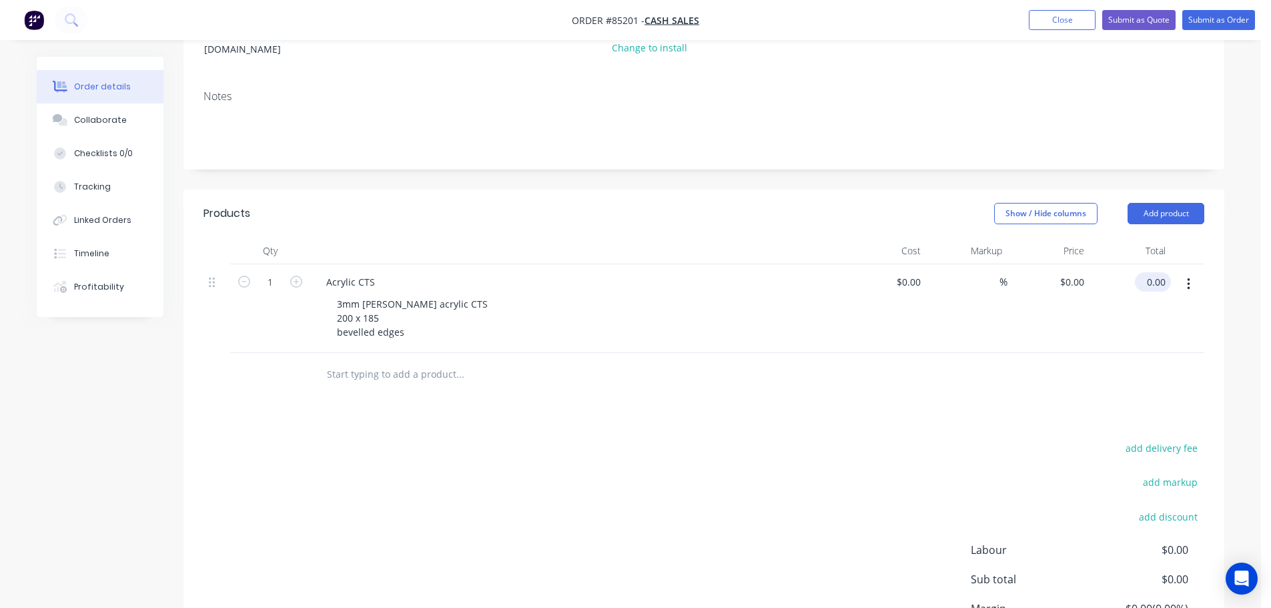
click at [1147, 272] on input "0.00" at bounding box center [1155, 281] width 31 height 19
type input "7.29"
type input "$7.29"
click at [1130, 353] on div at bounding box center [703, 374] width 1001 height 43
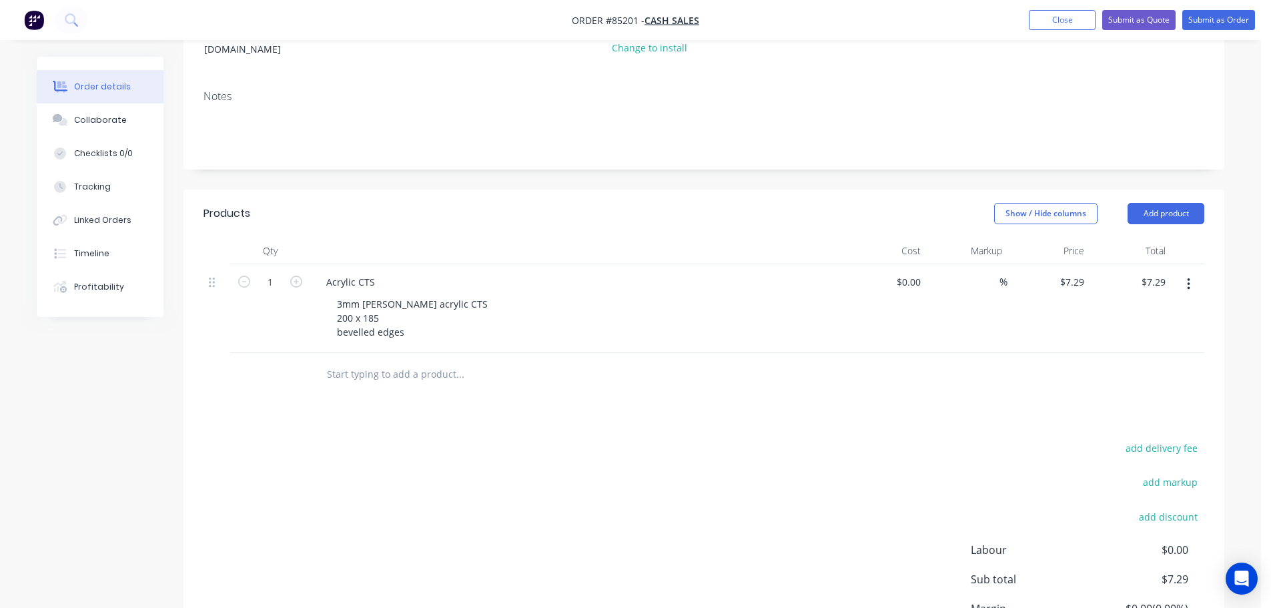
click at [1189, 278] on icon "button" at bounding box center [1188, 284] width 3 height 12
click at [1153, 310] on div "Duplicate" at bounding box center [1140, 319] width 103 height 19
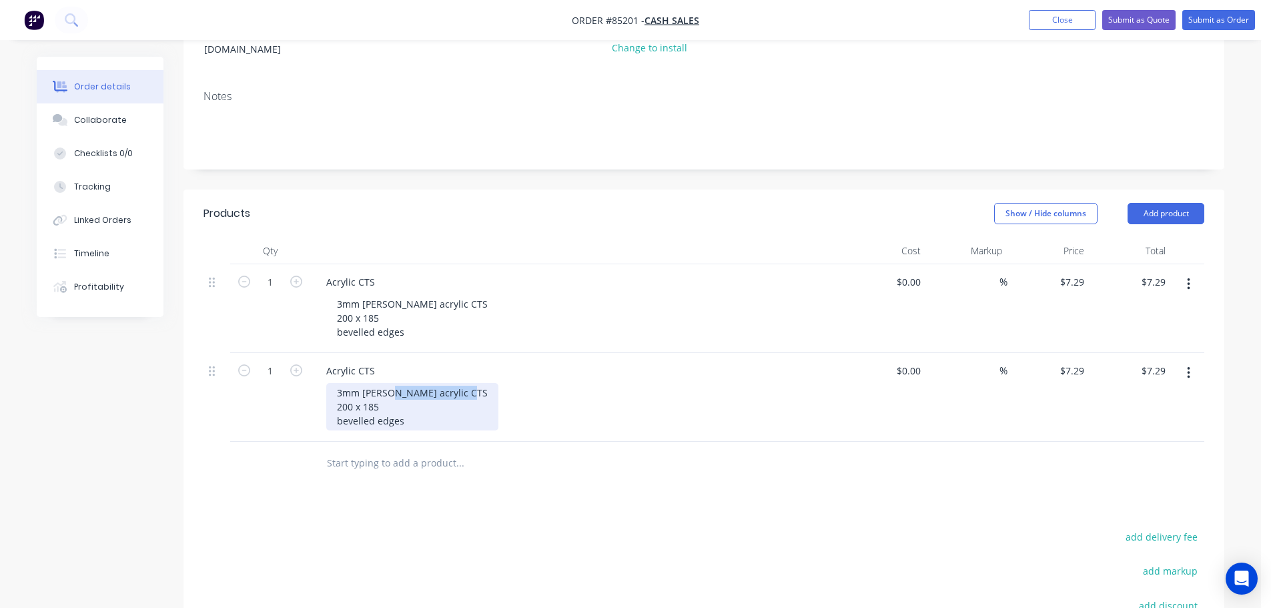
drag, startPoint x: 375, startPoint y: 383, endPoint x: 321, endPoint y: 386, distance: 54.1
click at [321, 386] on div "Acrylic CTS 3mm matt black acrylic CTS 200 x 185 bevelled edges" at bounding box center [577, 397] width 534 height 89
drag, startPoint x: 403, startPoint y: 394, endPoint x: 311, endPoint y: 399, distance: 92.2
click at [311, 399] on div "Acrylic CTS 3mm matt black acrylic CTS 200 x 185 bevelled edges" at bounding box center [577, 397] width 534 height 89
click at [380, 392] on div "3mm matt black acrylic CTS 200 x 185 bevelled edges" at bounding box center [412, 406] width 172 height 47
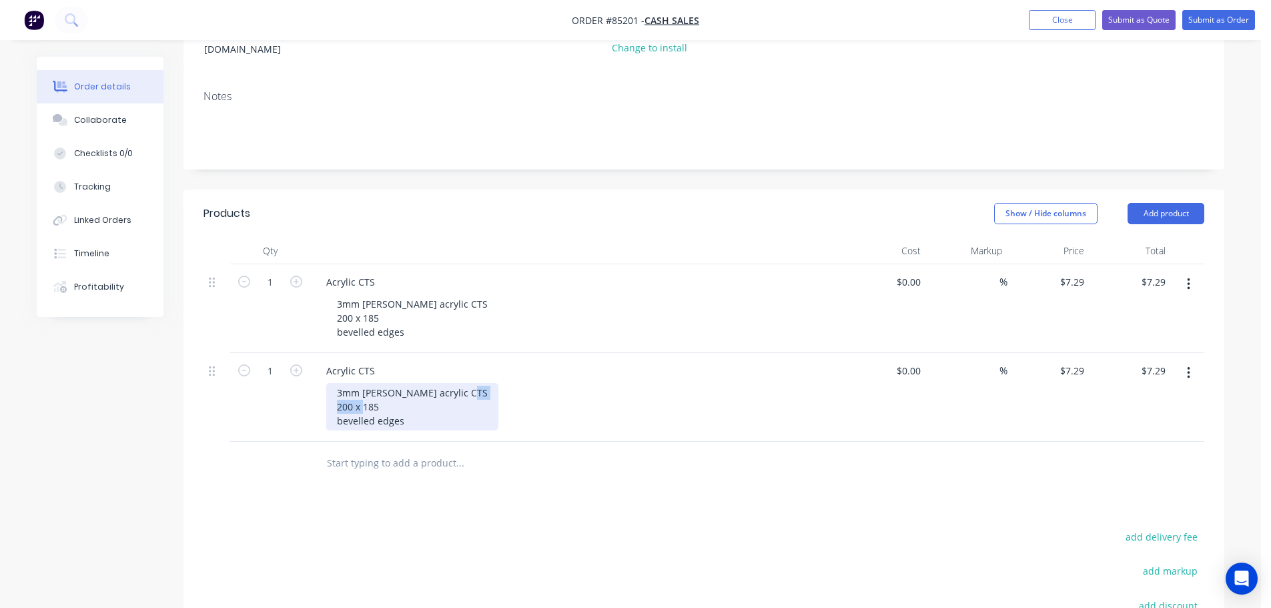
drag, startPoint x: 382, startPoint y: 392, endPoint x: 311, endPoint y: 391, distance: 70.7
click at [311, 391] on div "Acrylic CTS 3mm matt black acrylic CTS 200 x 185 bevelled edges" at bounding box center [577, 397] width 534 height 89
drag, startPoint x: 431, startPoint y: 408, endPoint x: 203, endPoint y: 440, distance: 230.4
click at [203, 440] on div "Qty Cost Markup Price Total 1 Acrylic CTS 3mm matt black acrylic CTS 200 x 185 …" at bounding box center [703, 361] width 1041 height 248
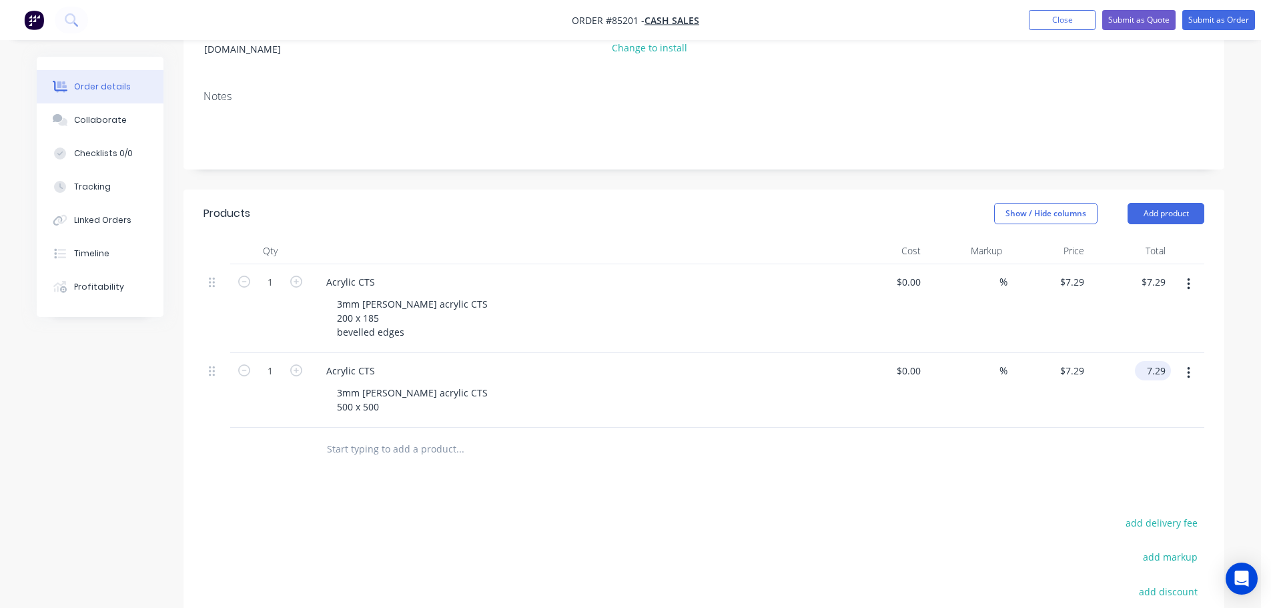
click at [1153, 361] on input "7.29" at bounding box center [1155, 370] width 31 height 19
type input "20.64"
type input "$20.64"
click at [1007, 454] on div at bounding box center [703, 449] width 1001 height 43
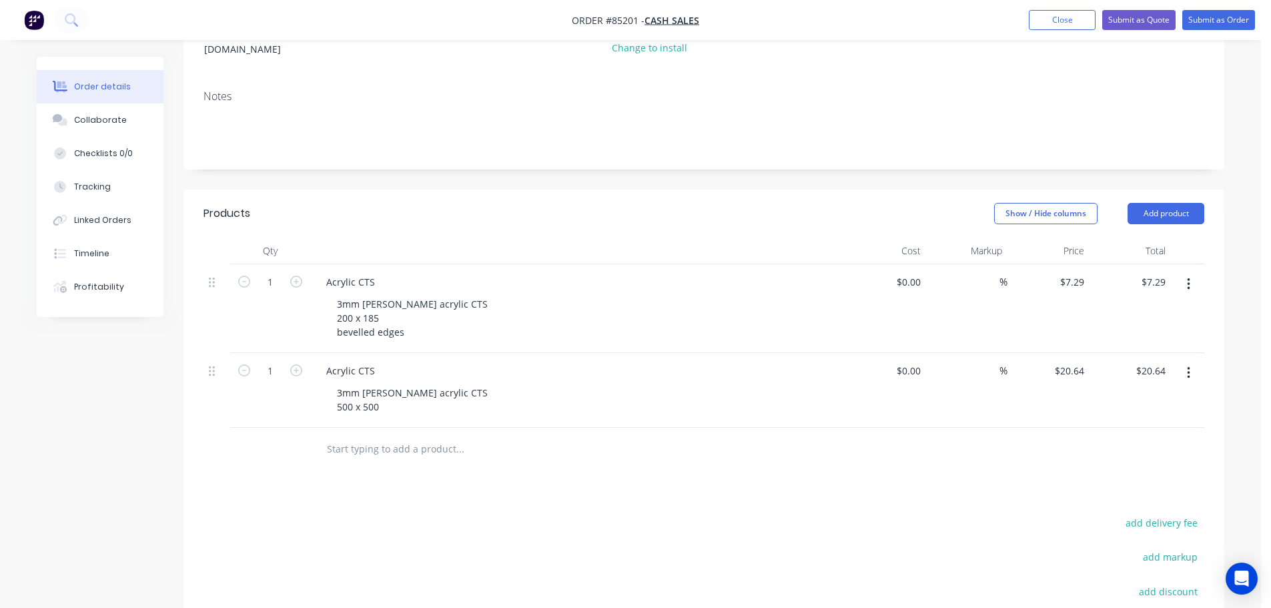
click at [1151, 484] on div "Products Show / Hide columns Add product Qty Cost Markup Price Total 1 Acrylic …" at bounding box center [703, 490] width 1041 height 602
click at [1164, 514] on button "add delivery fee" at bounding box center [1161, 523] width 86 height 18
type input "15"
drag, startPoint x: 959, startPoint y: 465, endPoint x: 957, endPoint y: 454, distance: 11.0
click at [957, 460] on div "Products Show / Hide columns Add product Qty Cost Markup Price Total 1 Acrylic …" at bounding box center [703, 488] width 1041 height 598
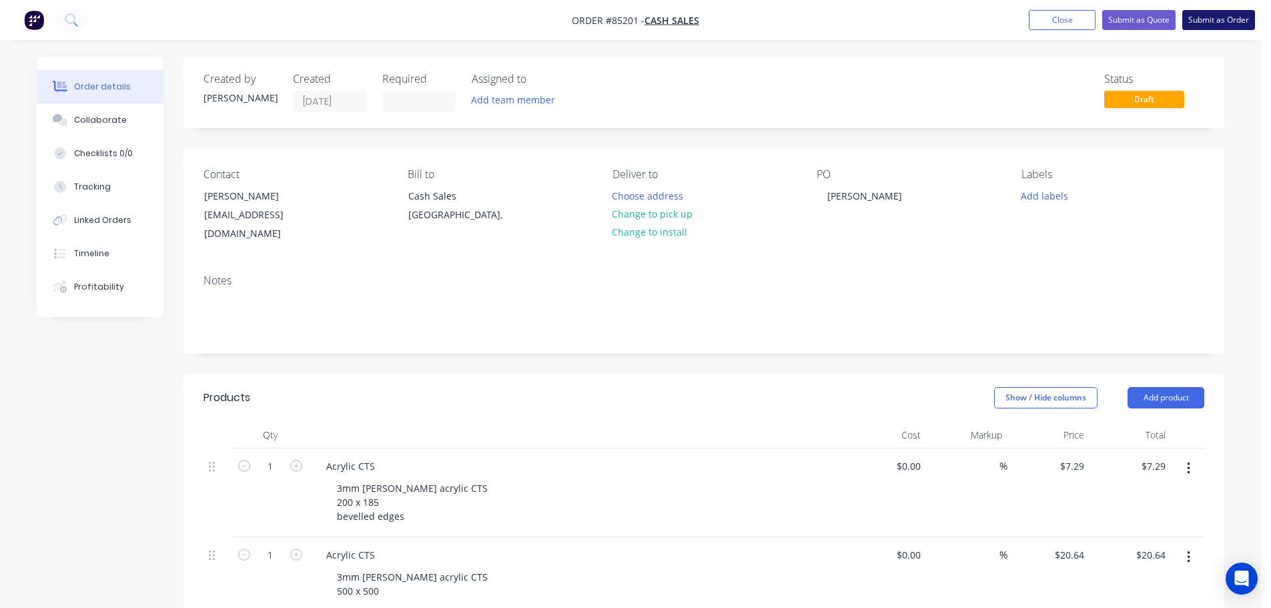
click at [1248, 21] on button "Submit as Order" at bounding box center [1218, 20] width 73 height 20
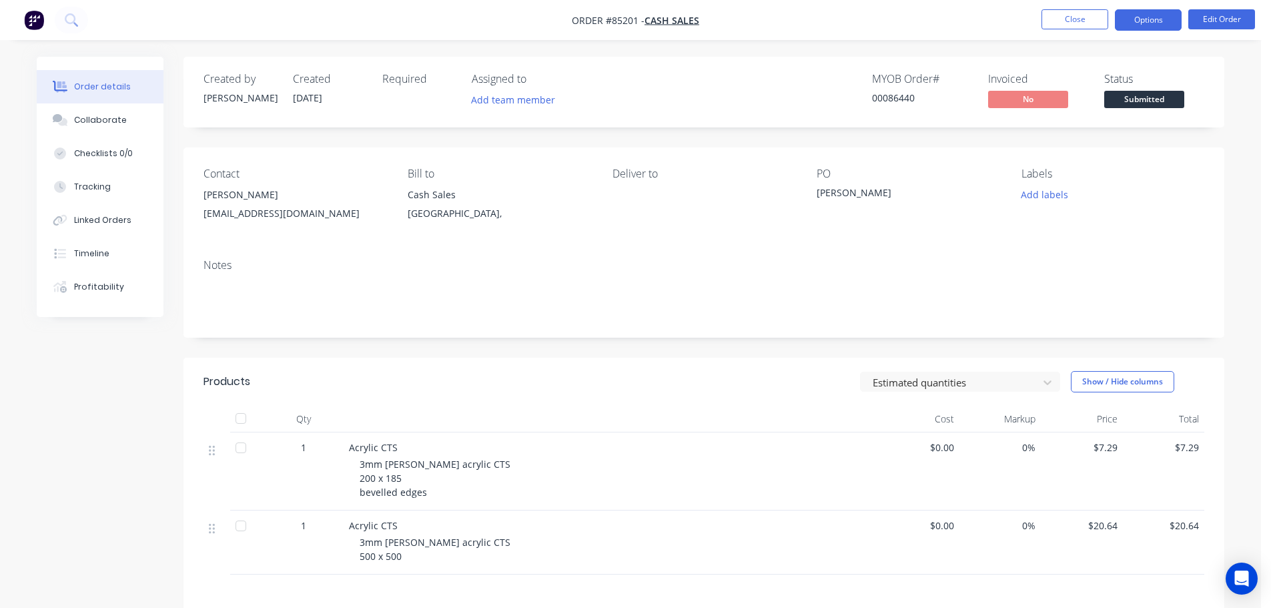
click at [1144, 29] on button "Options" at bounding box center [1148, 19] width 67 height 21
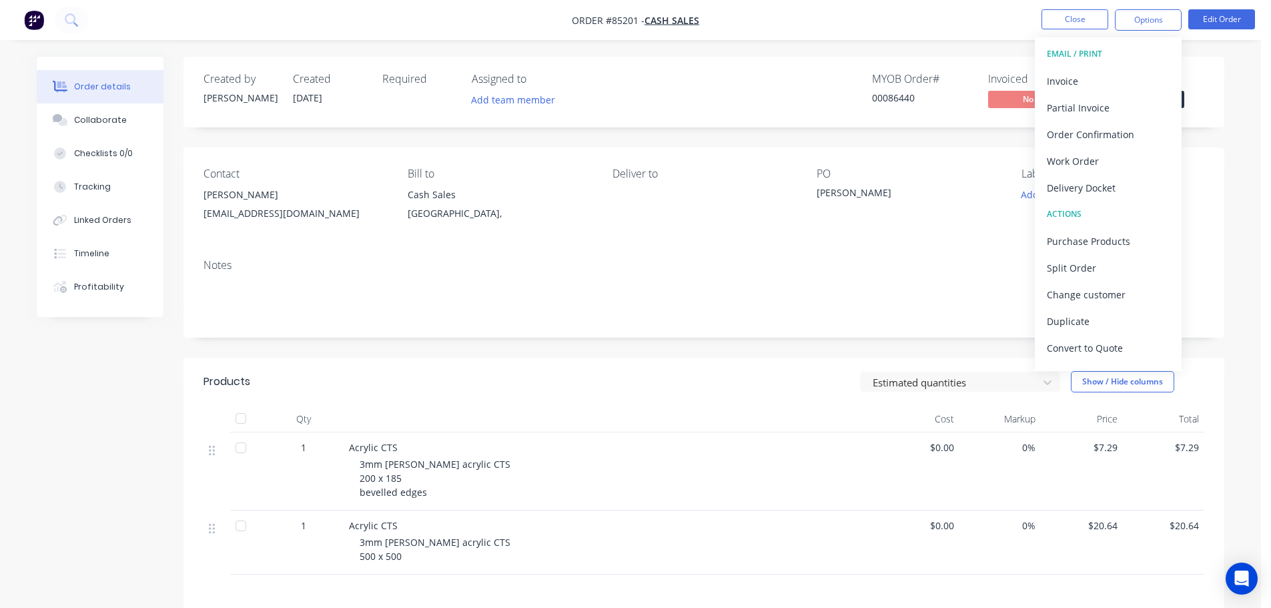
click at [993, 169] on div "PO" at bounding box center [908, 173] width 183 height 13
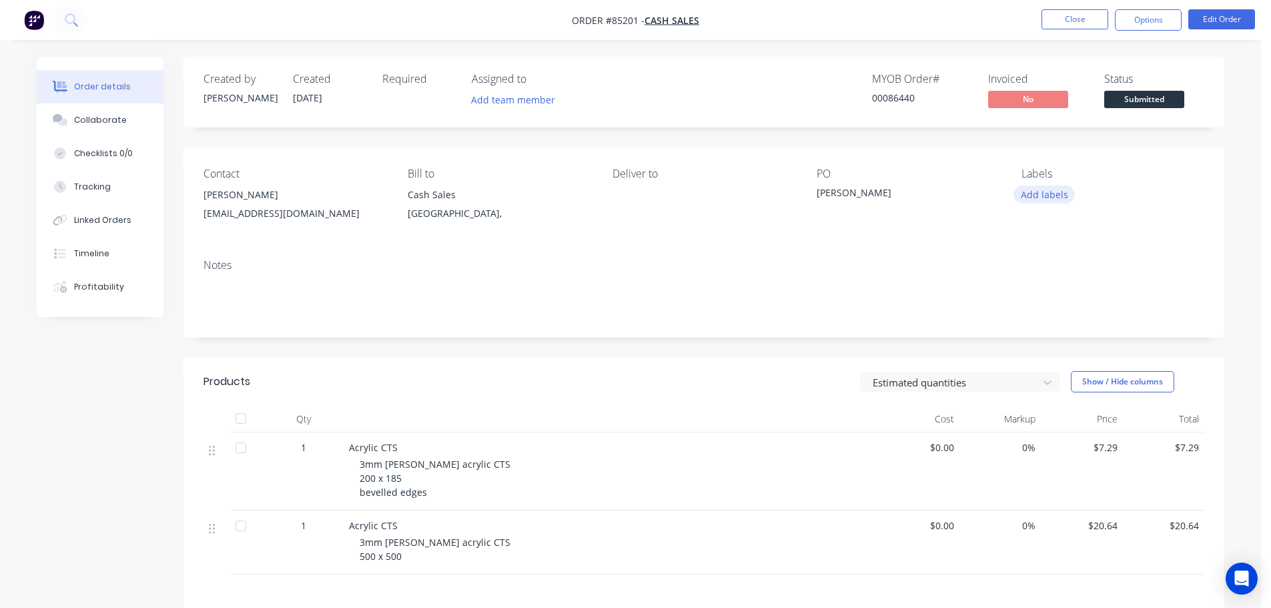
click at [1035, 195] on button "Add labels" at bounding box center [1043, 194] width 61 height 18
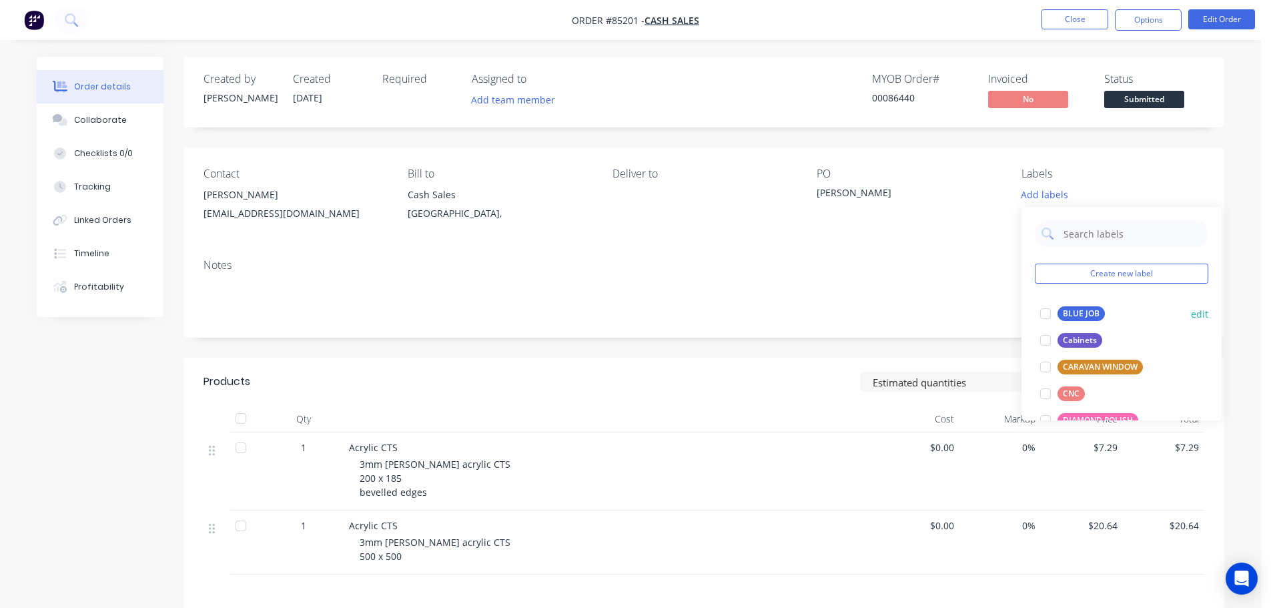
click at [1085, 306] on div "BLUE JOB" at bounding box center [1080, 313] width 47 height 15
click at [1106, 155] on div "Contact Dale wiggley@xtra.co.nz Bill to Cash Sales Auckland, Deliver to PO Dale…" at bounding box center [703, 197] width 1041 height 101
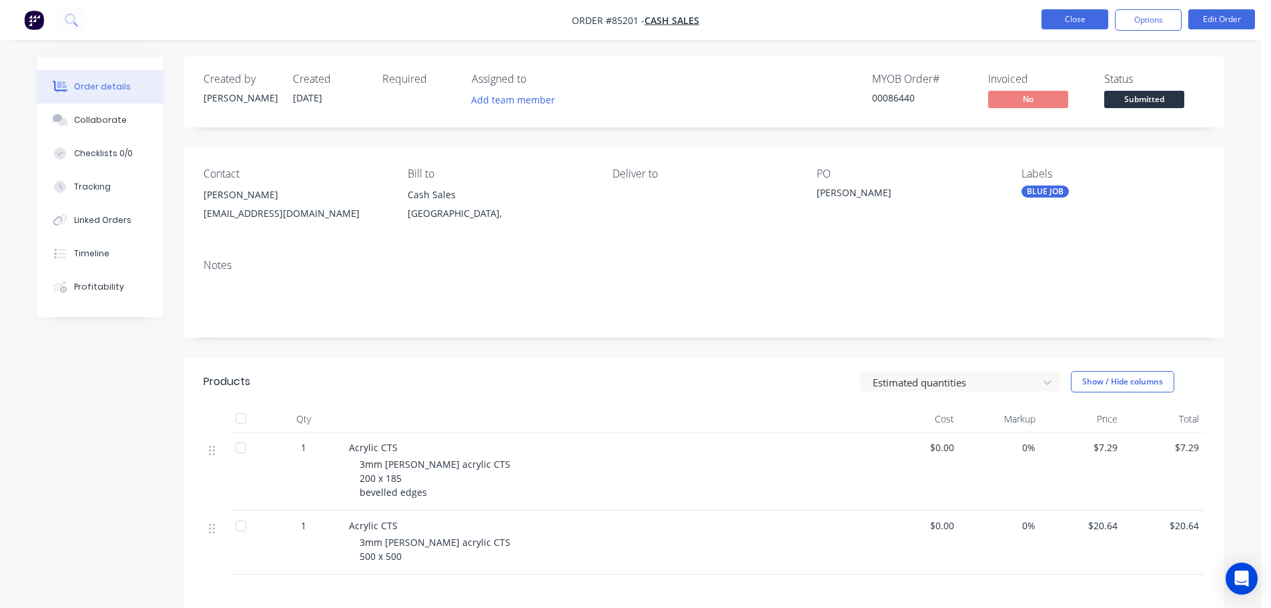
click at [1081, 18] on button "Close" at bounding box center [1074, 19] width 67 height 20
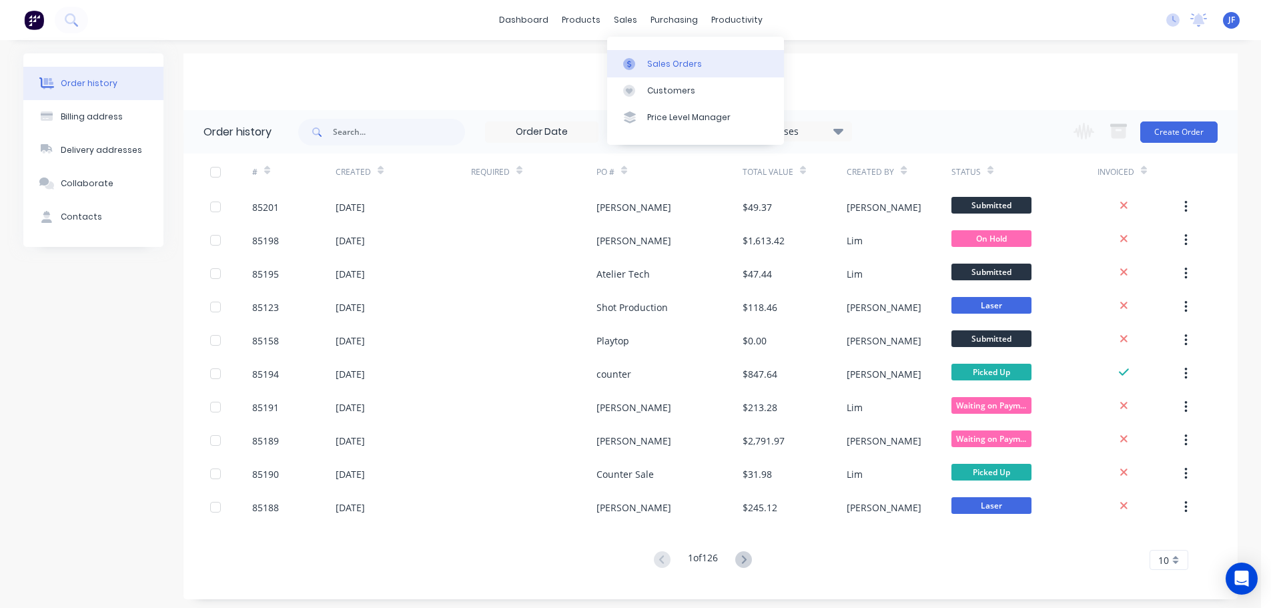
click at [653, 53] on link "Sales Orders" at bounding box center [695, 63] width 177 height 27
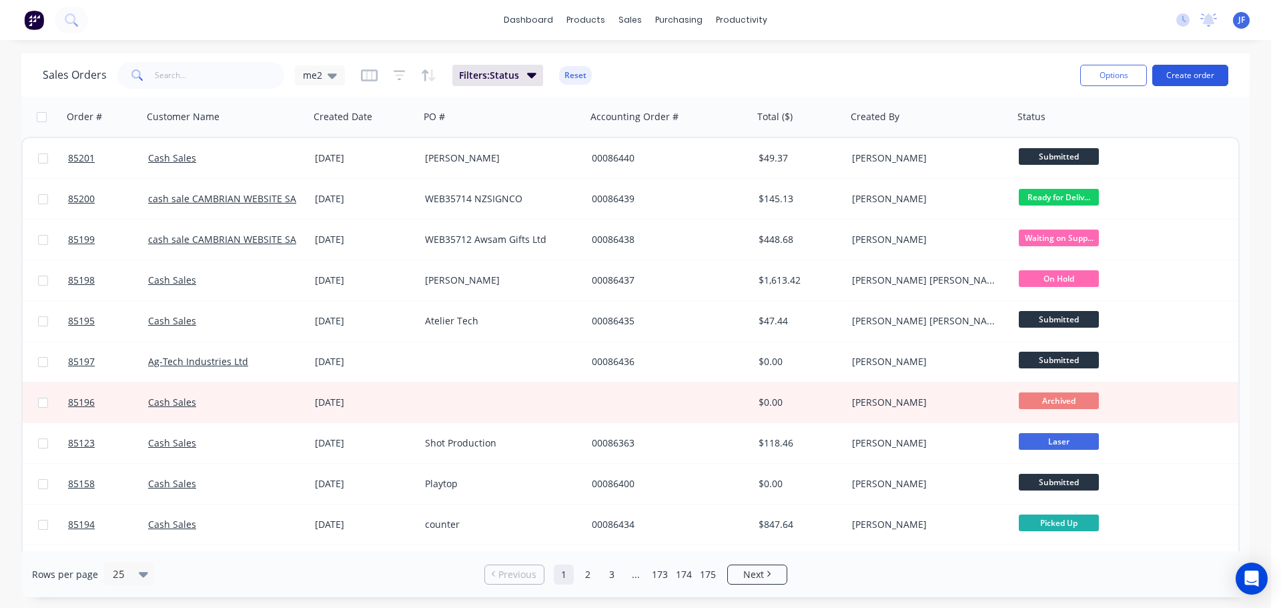
click at [1202, 81] on button "Create order" at bounding box center [1190, 75] width 76 height 21
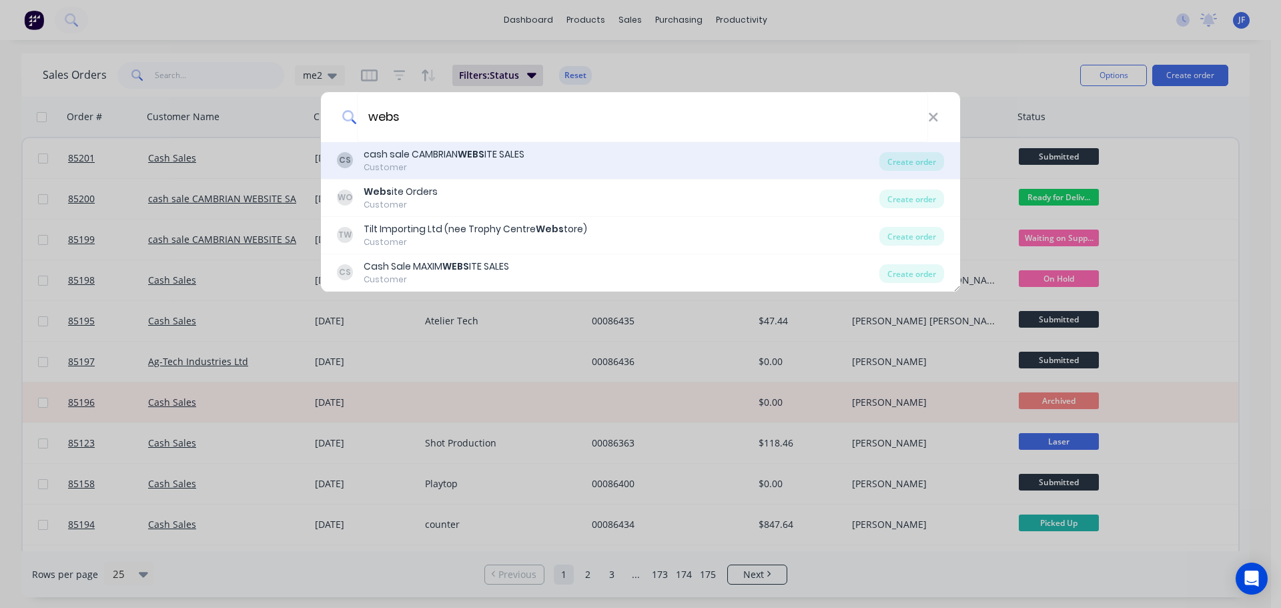
type input "webs"
click at [471, 167] on div "Customer" at bounding box center [444, 167] width 161 height 12
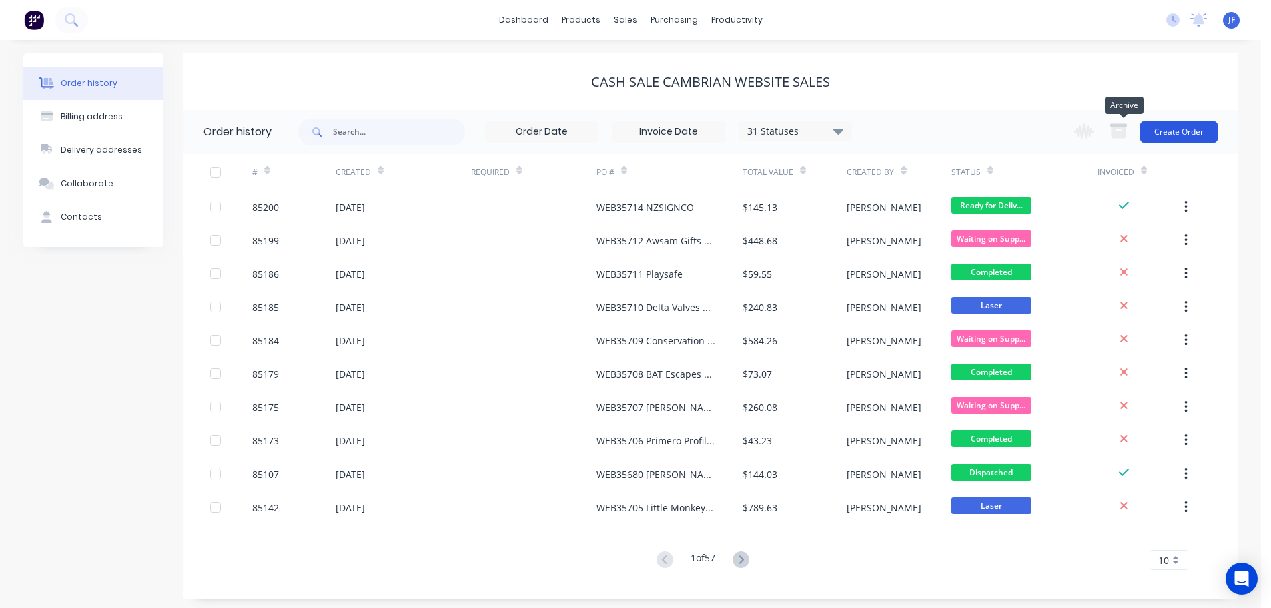
click at [1149, 125] on button "Create Order" at bounding box center [1178, 131] width 77 height 21
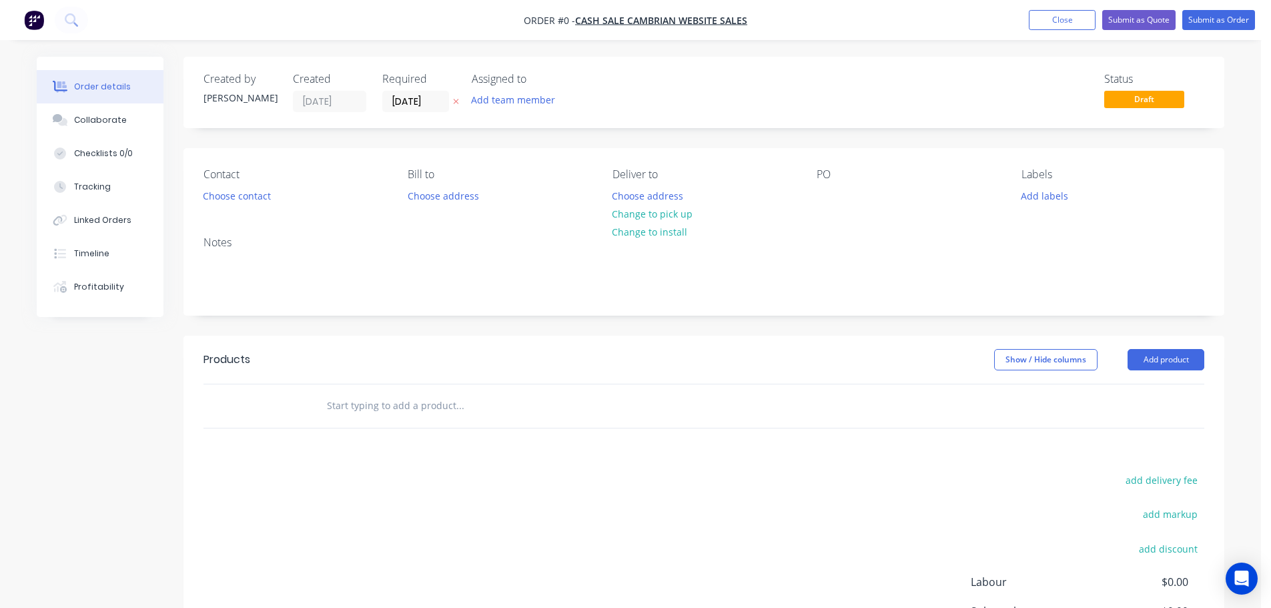
click at [456, 94] on button "button" at bounding box center [456, 101] width 14 height 15
click at [377, 411] on input "text" at bounding box center [459, 405] width 267 height 27
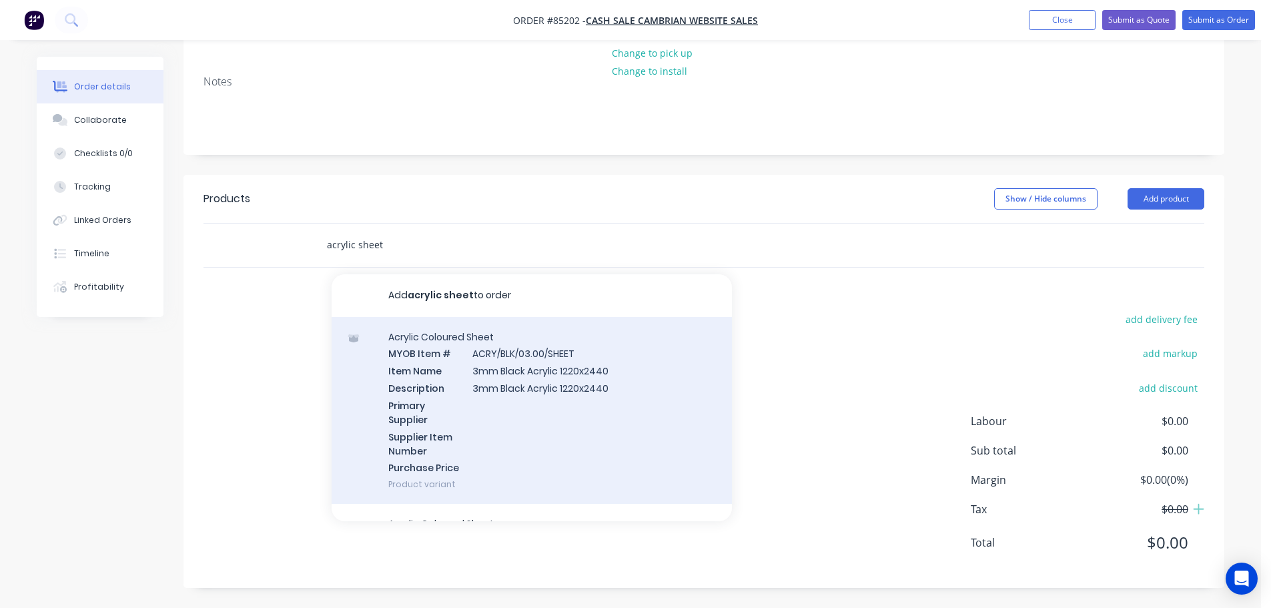
scroll to position [133, 0]
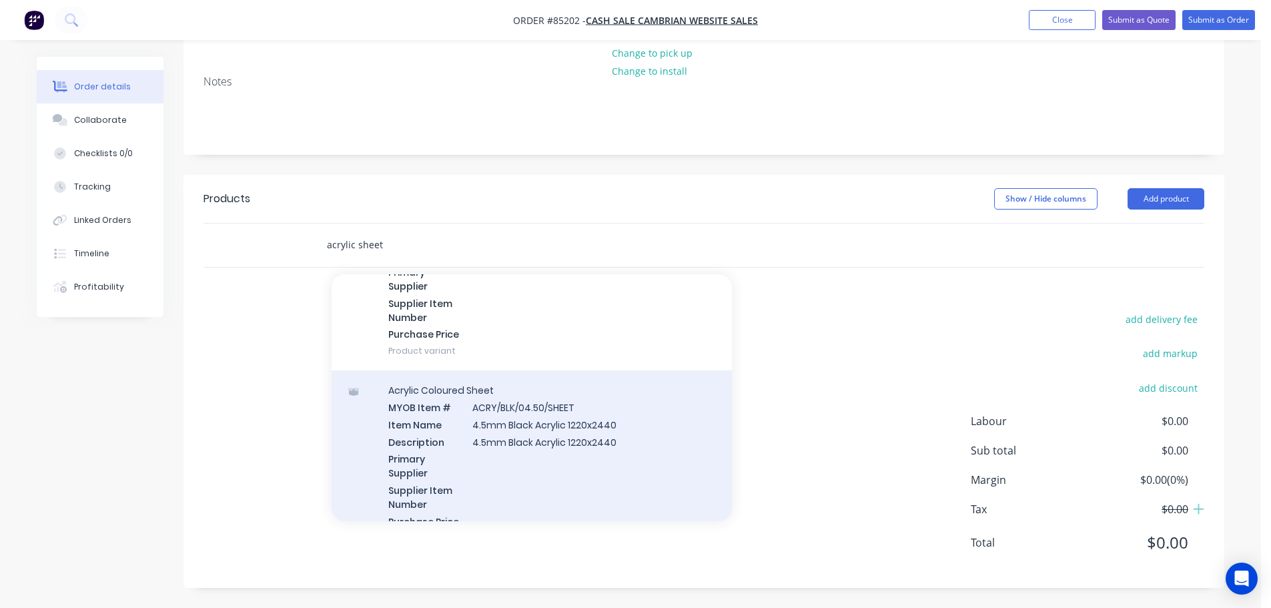
type input "acrylic sheet"
click at [497, 415] on div "Acrylic Coloured Sheet MYOB Item # ACRY/BLK/04.50/SHEET Item Name 4.5mm Black A…" at bounding box center [532, 463] width 400 height 187
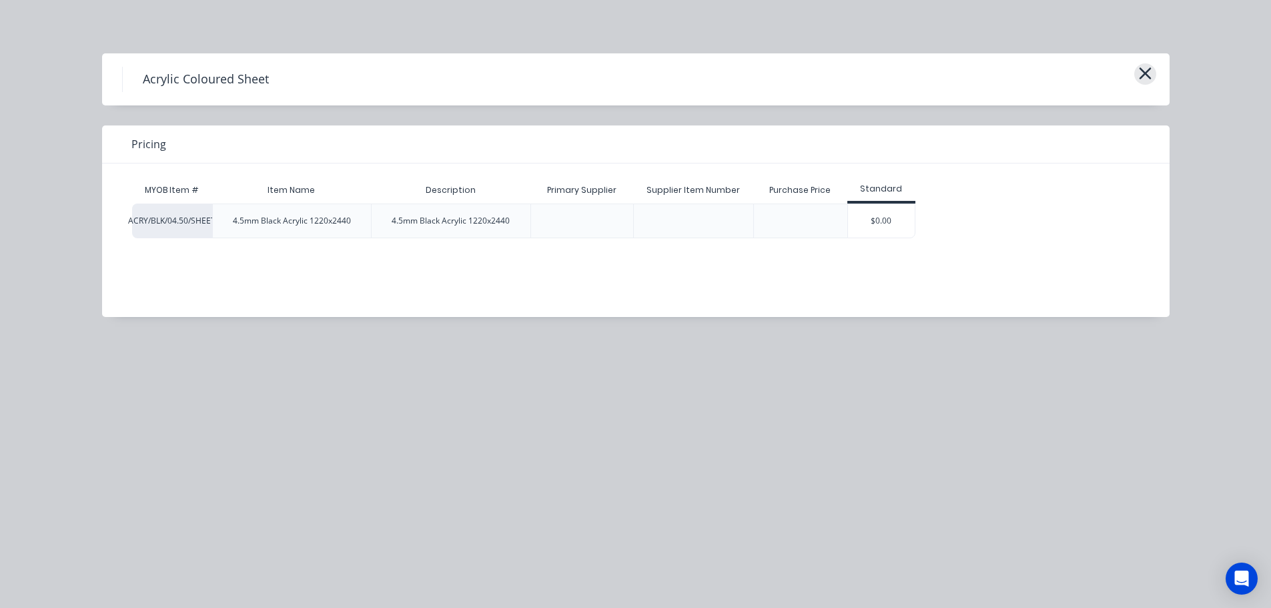
click at [1150, 72] on icon "button" at bounding box center [1145, 73] width 14 height 19
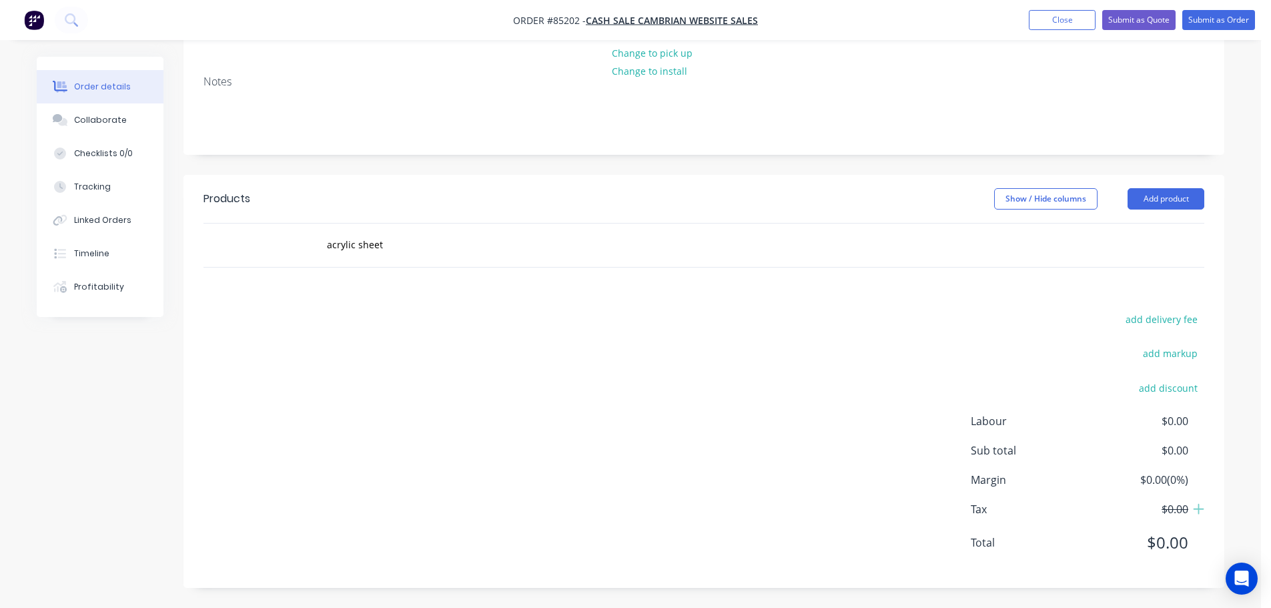
click at [443, 230] on div "acrylic sheet" at bounding box center [550, 244] width 480 height 43
click at [440, 249] on input "acrylic sheet" at bounding box center [459, 244] width 267 height 27
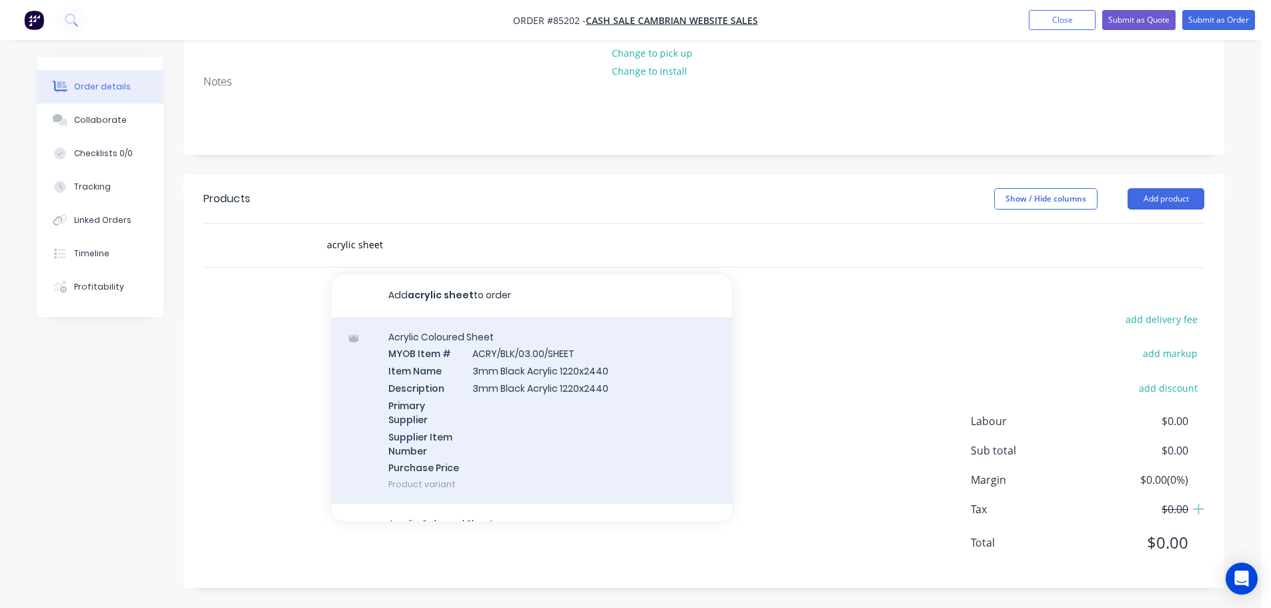
click at [516, 373] on div "Acrylic Coloured Sheet MYOB Item # ACRY/BLK/03.00/SHEET Item Name 3mm Black Acr…" at bounding box center [532, 410] width 400 height 187
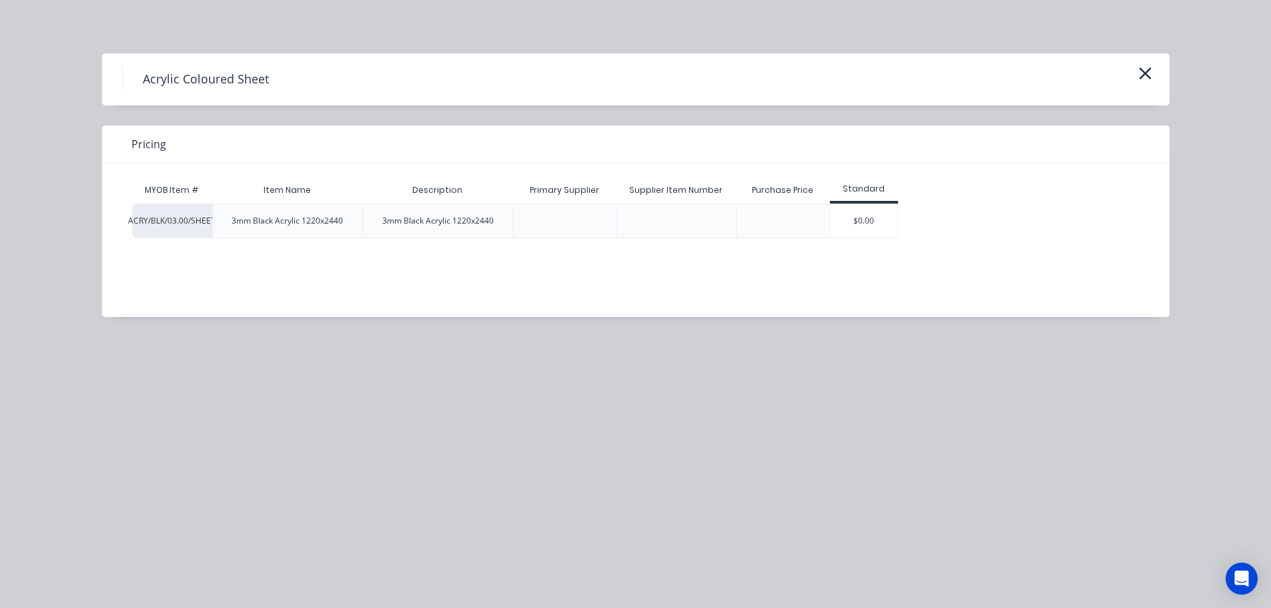
drag, startPoint x: 871, startPoint y: 219, endPoint x: 889, endPoint y: 234, distance: 23.2
click at [871, 221] on div "$0.00" at bounding box center [864, 220] width 67 height 33
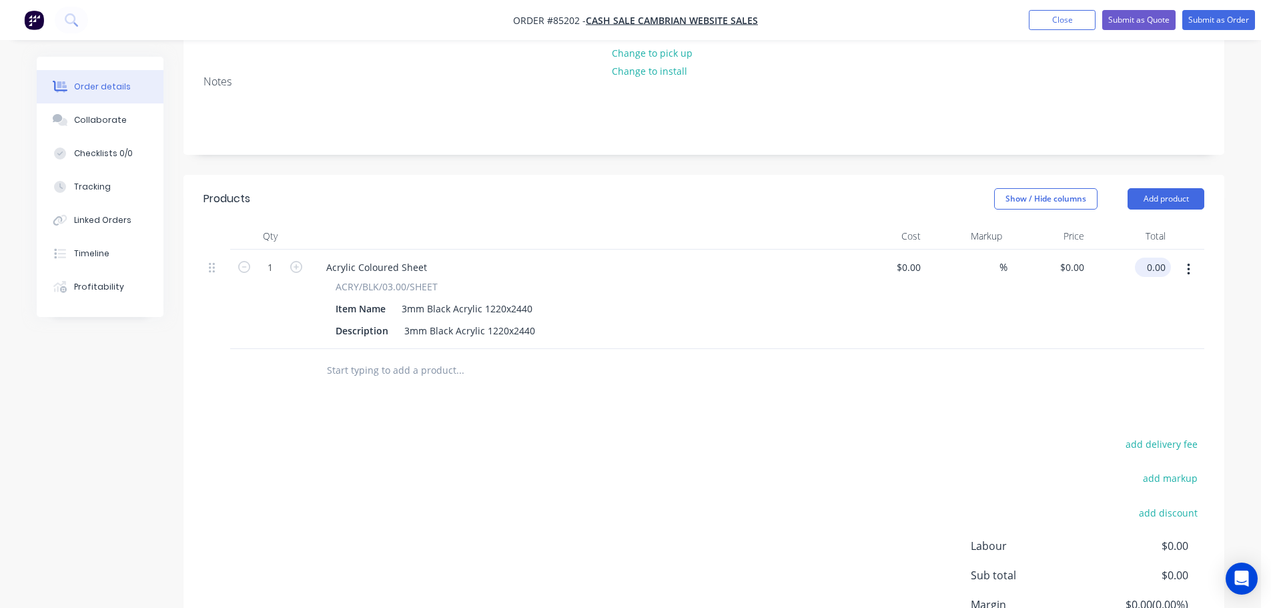
click at [1146, 269] on input "0.00" at bounding box center [1155, 267] width 31 height 19
type input "137.67"
type input "$137.67"
click at [1151, 448] on button "add delivery fee" at bounding box center [1161, 444] width 86 height 18
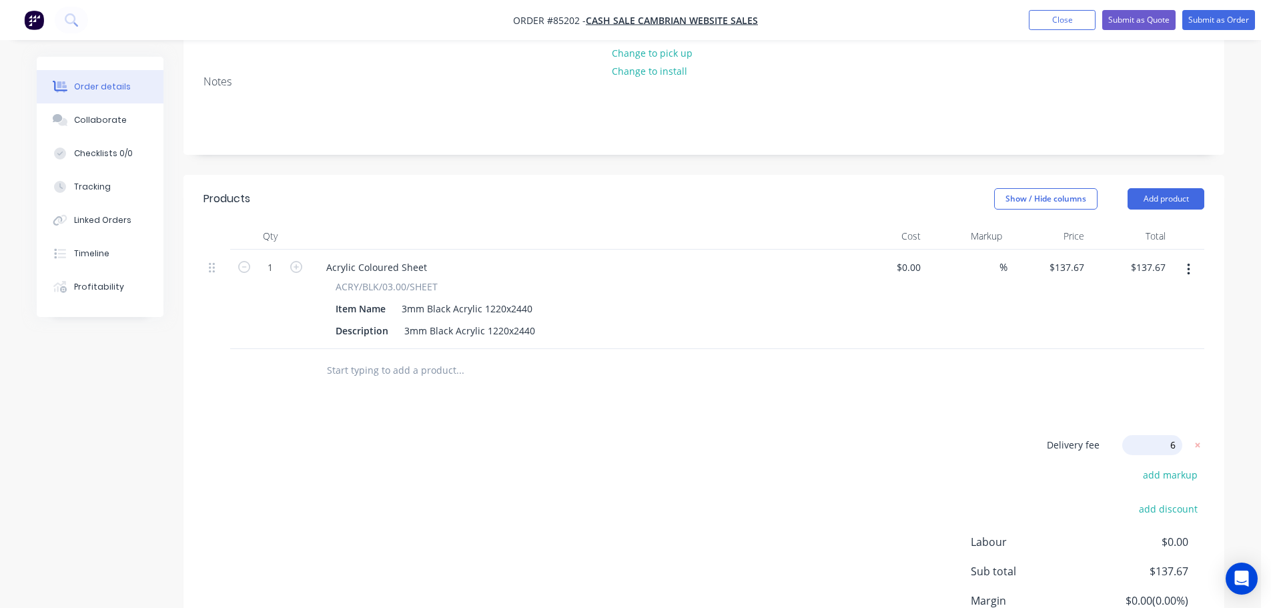
type input "60"
click at [455, 470] on div "Delivery fee $60.00 add markup add discount Labour $0.00 Sub total $197.67 Marg…" at bounding box center [703, 560] width 1001 height 251
click at [418, 301] on div "3mm Black Acrylic 1220x2440" at bounding box center [466, 308] width 141 height 19
copy div "3mm Black Acrylic 1220x2440"
click at [394, 265] on div "Acrylic Coloured Sheet" at bounding box center [377, 267] width 122 height 19
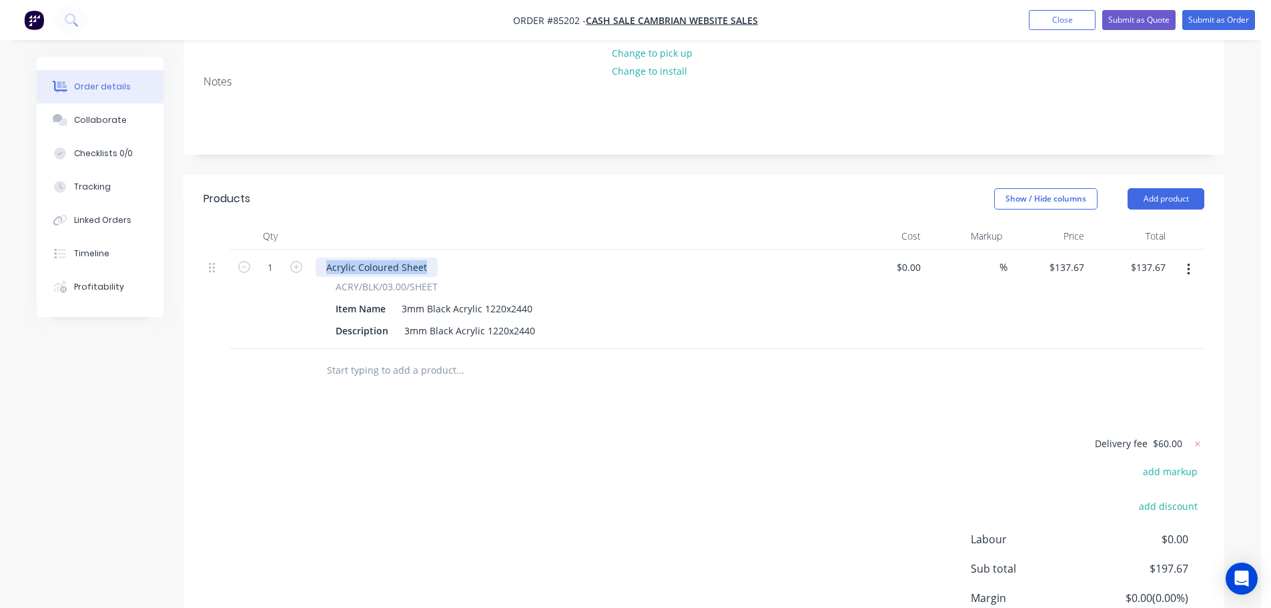
paste div
click at [452, 421] on div "Products Show / Hide columns Add product Qty Cost Markup Price Total 1 3mm Blac…" at bounding box center [703, 440] width 1041 height 531
click at [344, 472] on div "Delivery fee $60.00 add markup add discount Labour $0.00 Sub total $197.67 Marg…" at bounding box center [703, 560] width 1001 height 251
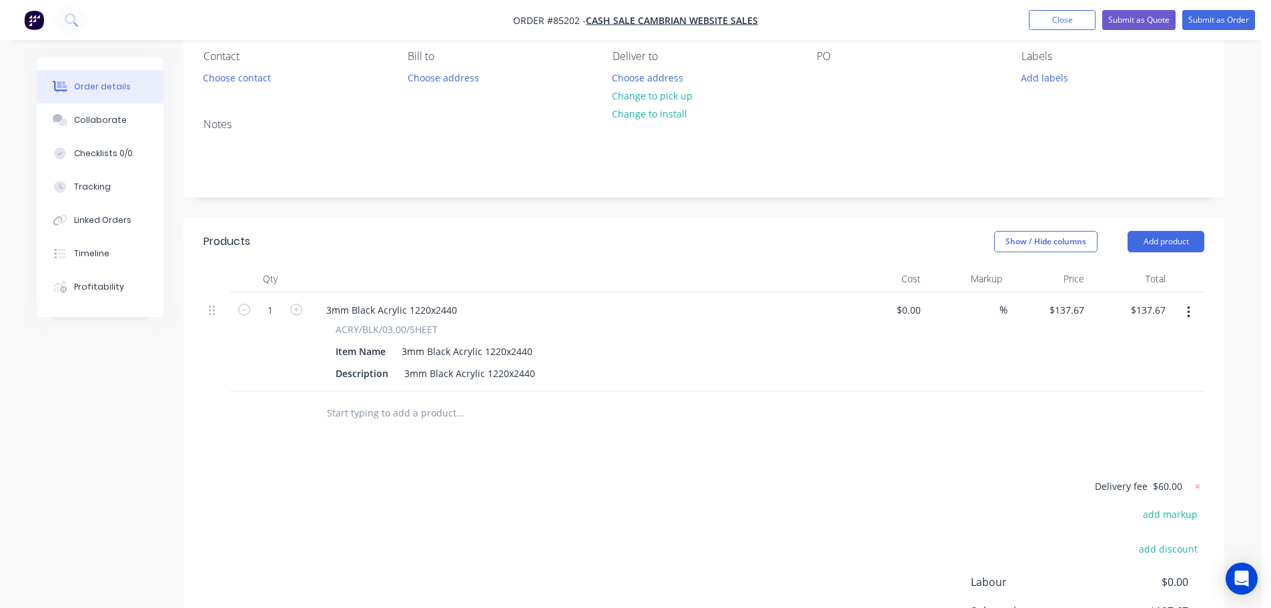
scroll to position [0, 0]
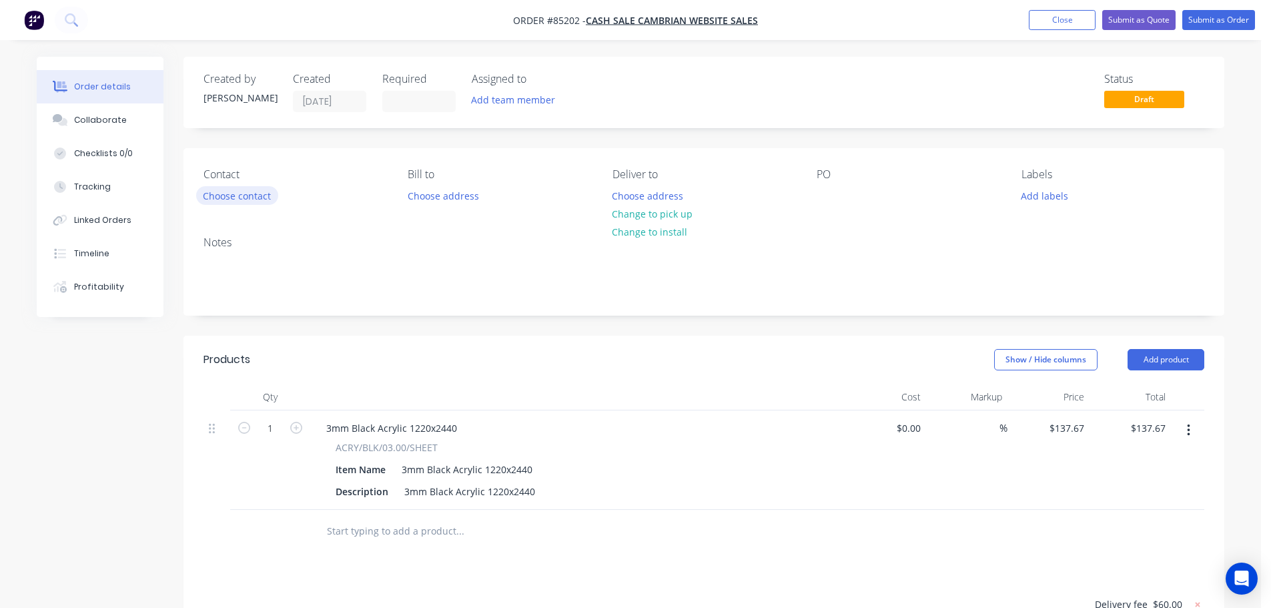
click at [231, 195] on button "Choose contact" at bounding box center [237, 195] width 82 height 18
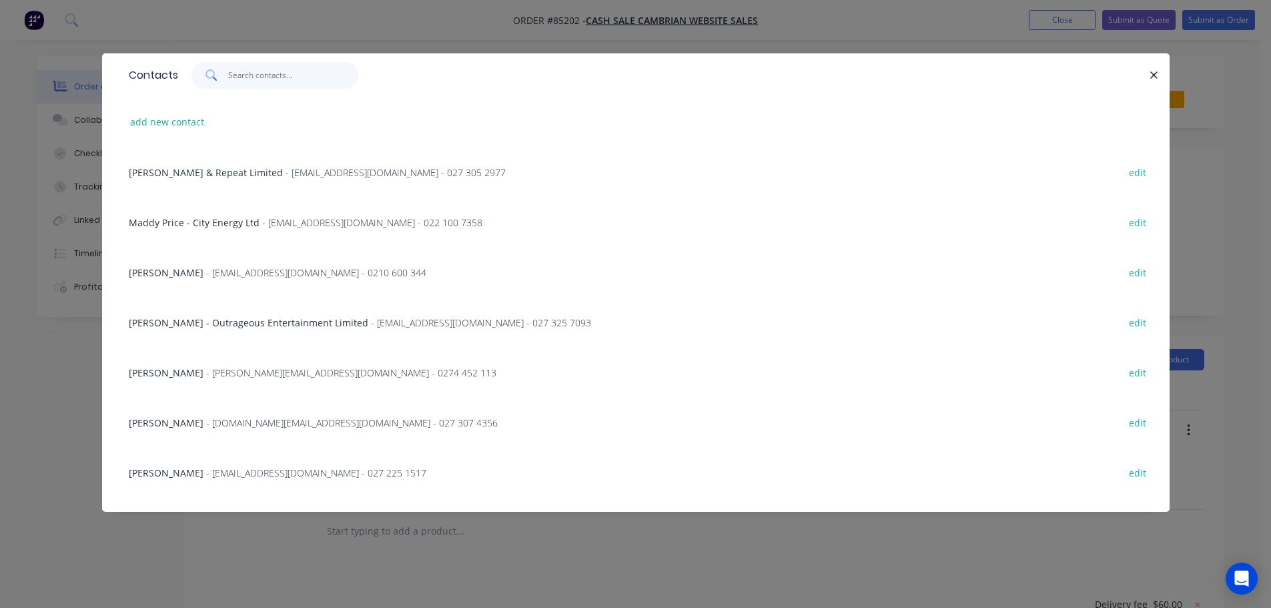
click at [245, 76] on input "text" at bounding box center [293, 75] width 130 height 27
paste input "Mathew Taylor"
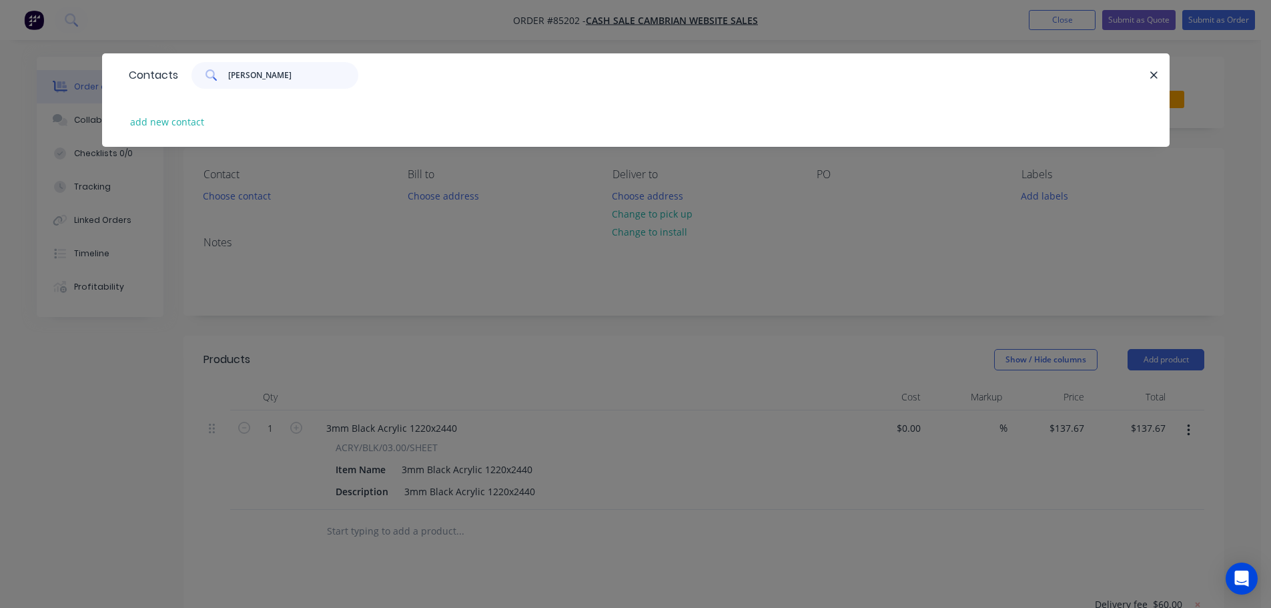
type input "Mathew Taylor"
click at [143, 135] on div "add new contact" at bounding box center [635, 122] width 1027 height 50
click at [149, 128] on button "add new contact" at bounding box center [167, 122] width 88 height 18
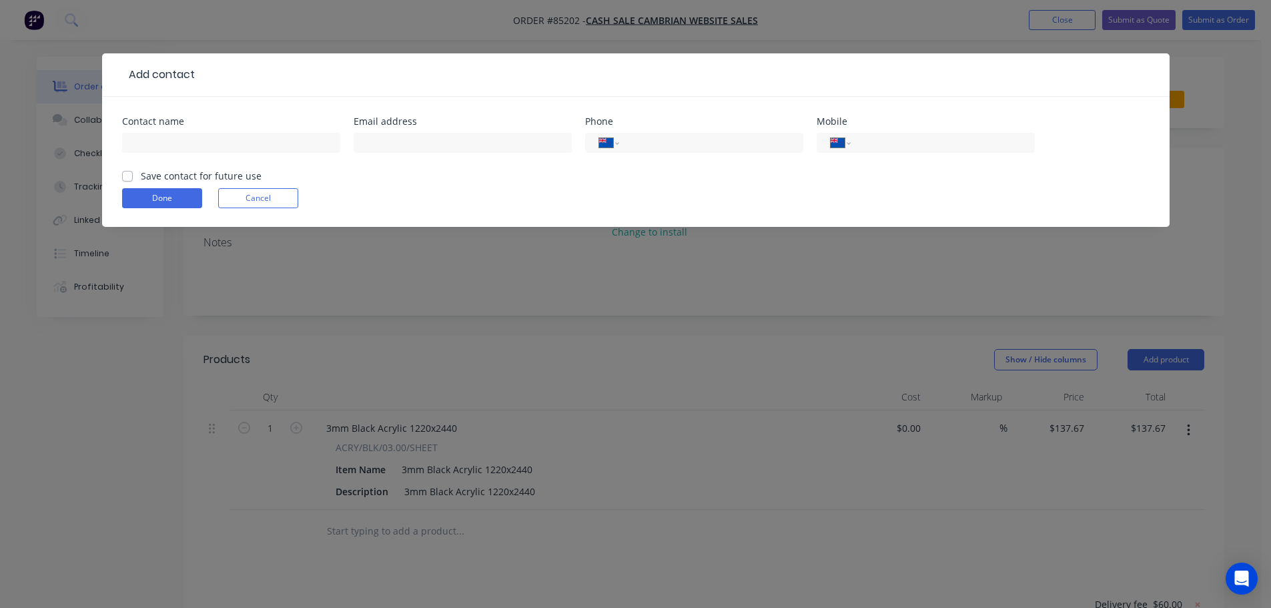
click at [156, 154] on div at bounding box center [231, 148] width 218 height 39
click at [157, 144] on input "text" at bounding box center [231, 143] width 218 height 20
paste input "Mathew Taylor"
type input "Mathew Taylor"
click at [151, 169] on label "Save contact for future use" at bounding box center [201, 176] width 121 height 14
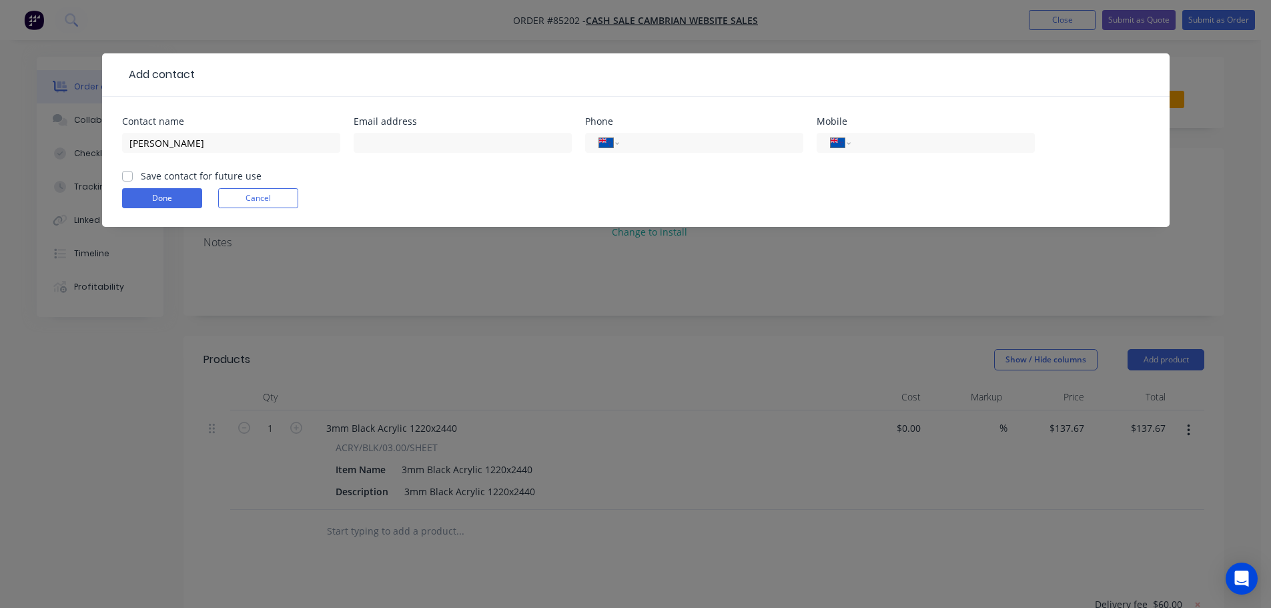
click at [133, 169] on input "Save contact for future use" at bounding box center [127, 175] width 11 height 13
checkbox input "true"
click at [877, 137] on input "tel" at bounding box center [940, 142] width 160 height 15
paste input "0274 154 134"
type input "0274 154 134"
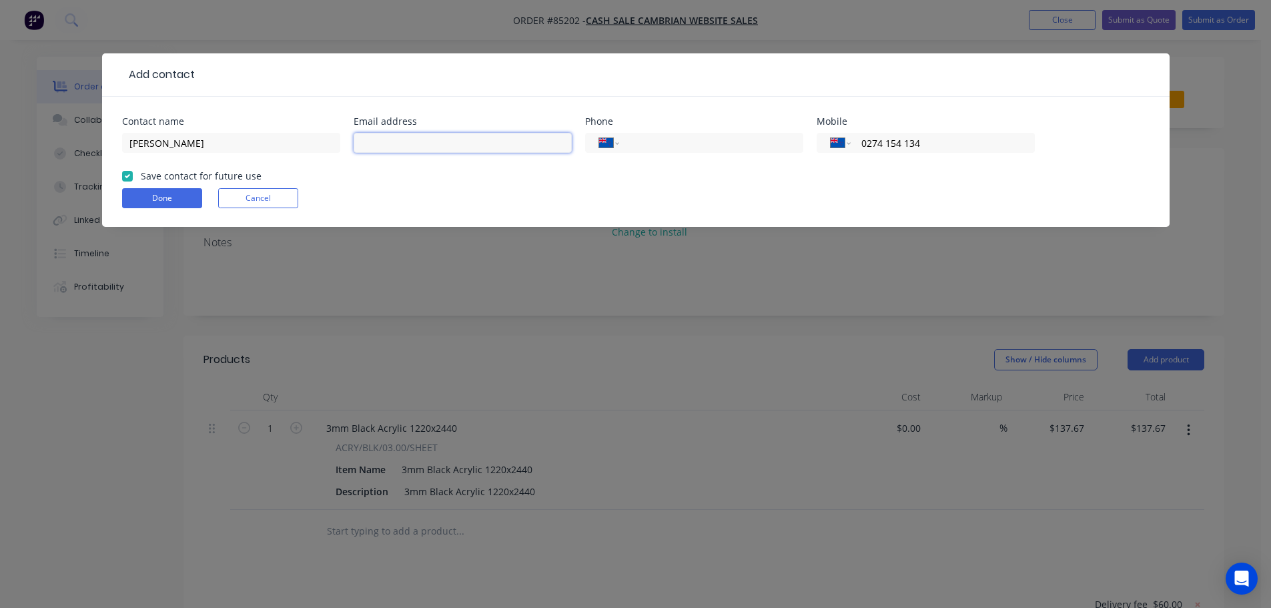
click at [443, 152] on input "text" at bounding box center [463, 143] width 218 height 20
paste input "mattdath@gmail.com"
click at [137, 199] on button "Done" at bounding box center [162, 198] width 80 height 20
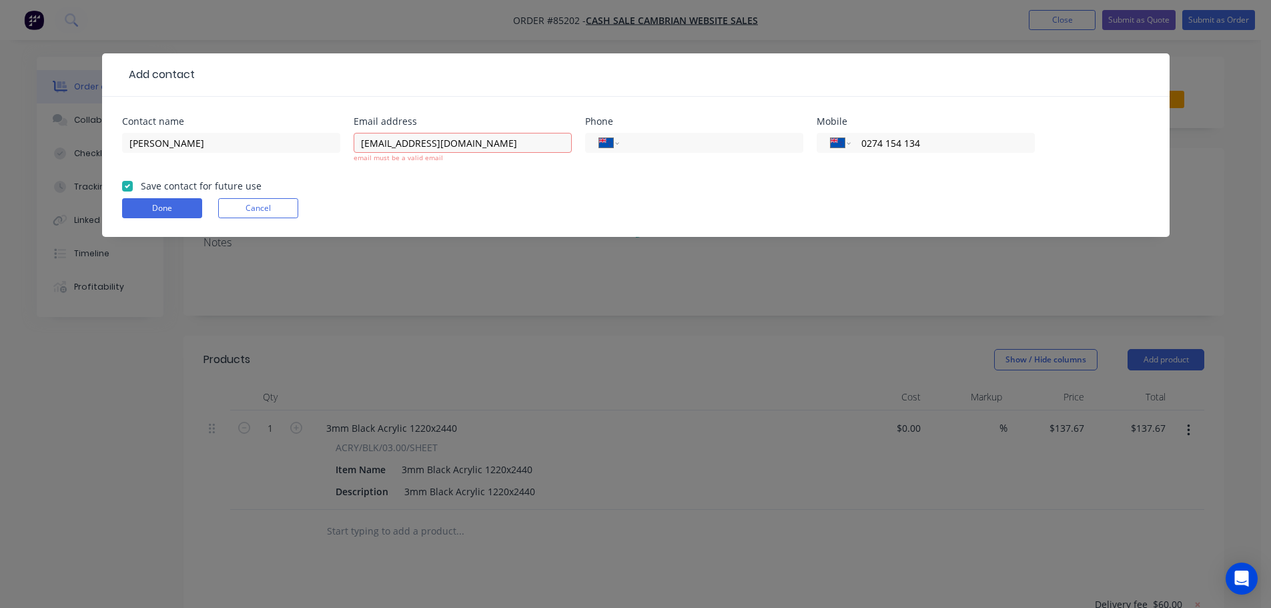
click at [476, 154] on div "email must be a valid email" at bounding box center [463, 158] width 218 height 10
click at [482, 143] on input "mattdath@gmail.com" at bounding box center [463, 143] width 218 height 20
type input "mattdath@gmail.com"
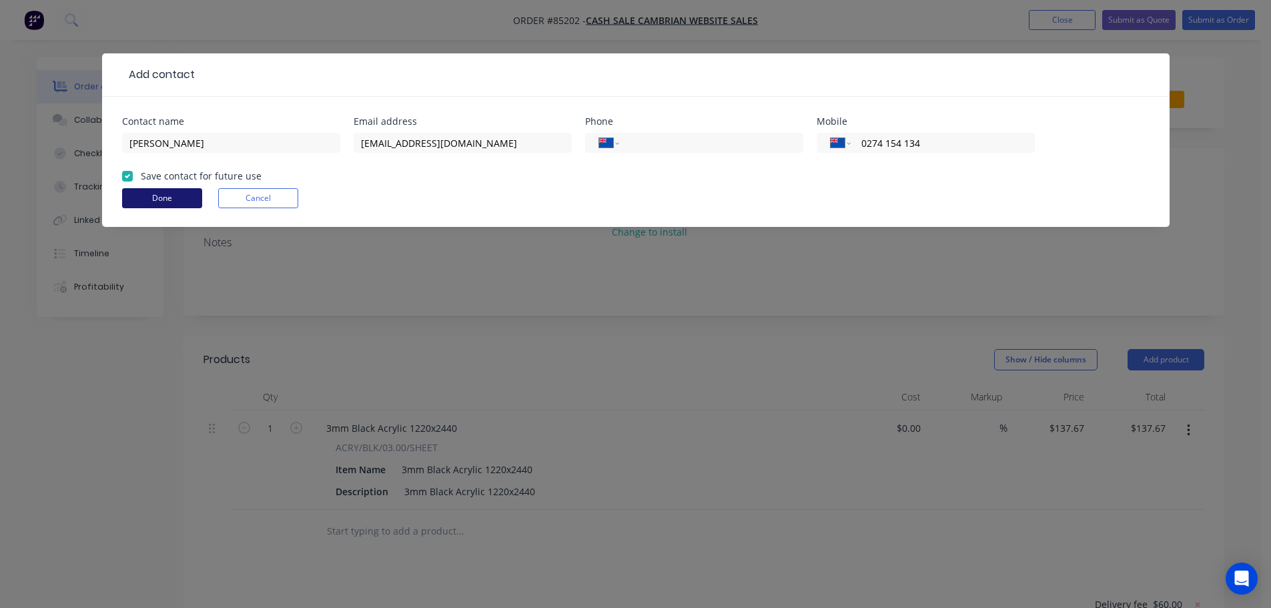
click at [183, 201] on button "Done" at bounding box center [162, 198] width 80 height 20
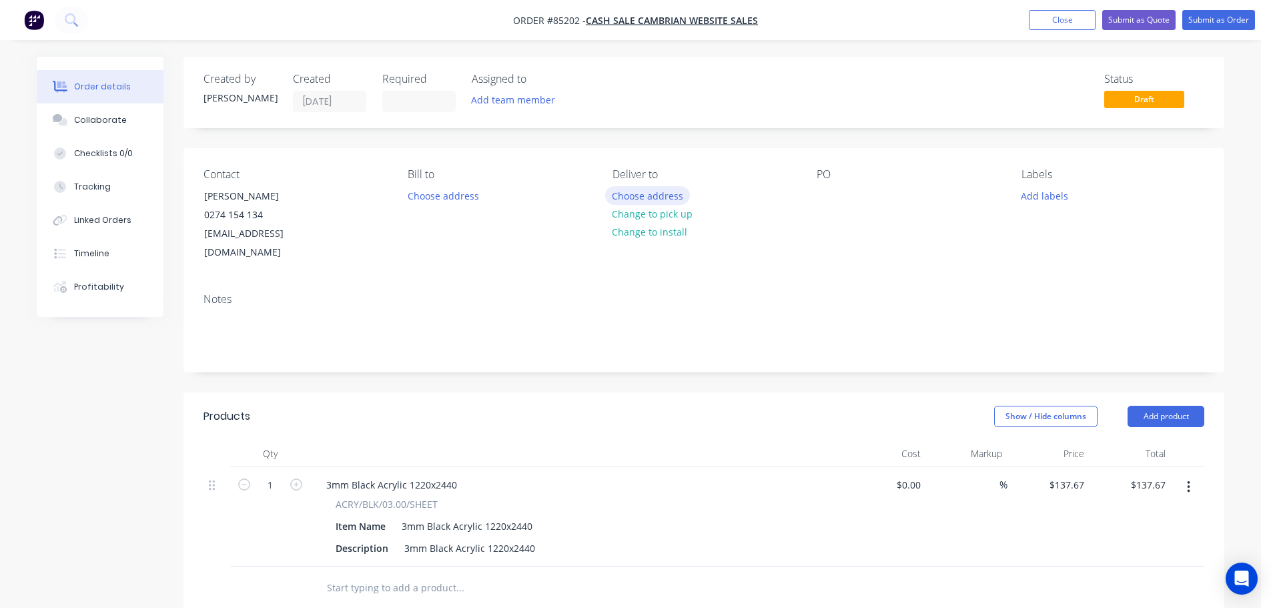
click at [618, 195] on button "Choose address" at bounding box center [647, 195] width 85 height 18
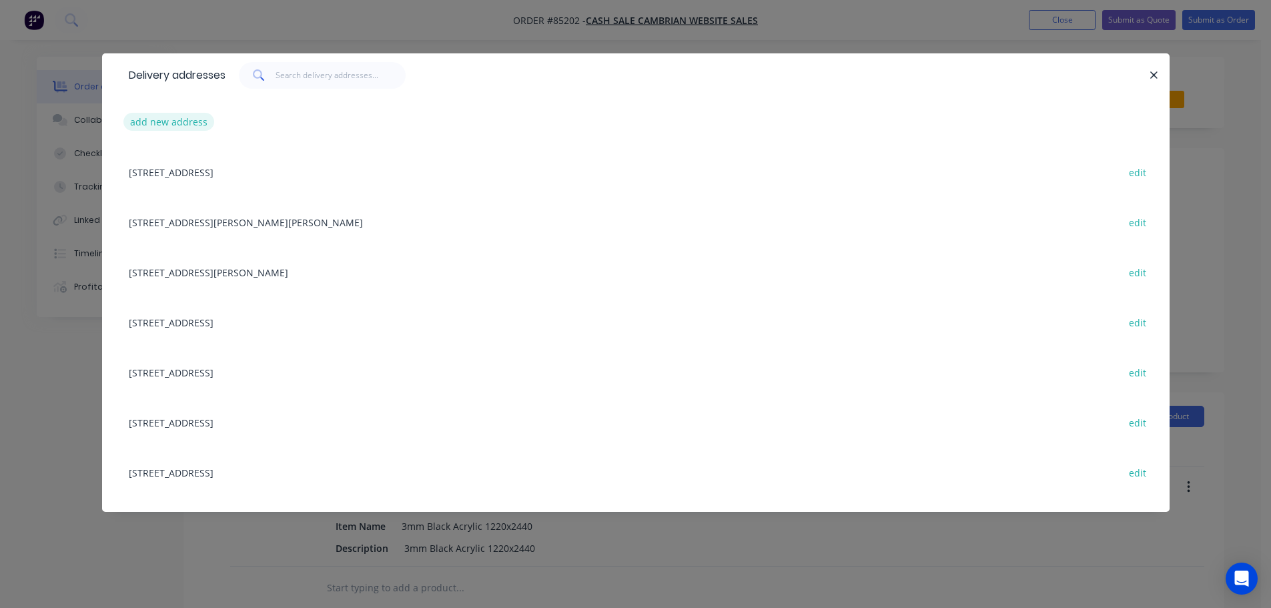
click at [167, 122] on button "add new address" at bounding box center [168, 122] width 91 height 18
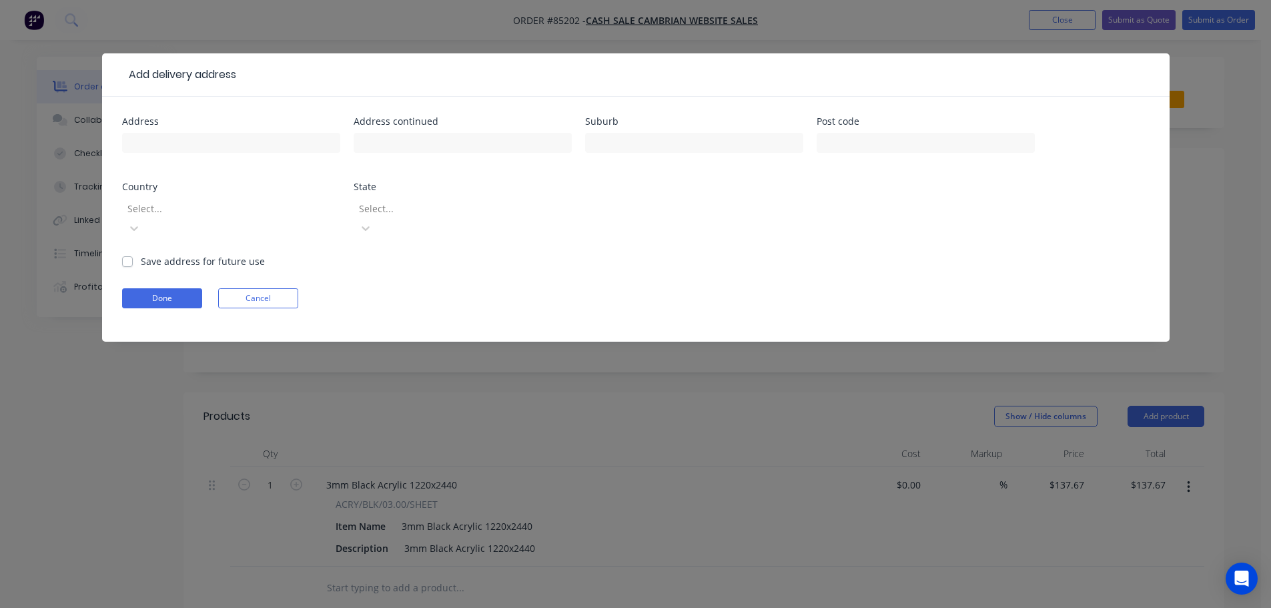
click at [165, 161] on div at bounding box center [231, 148] width 218 height 39
click at [171, 151] on input "text" at bounding box center [231, 143] width 218 height 20
paste input "59 Doralto Road New Plymouth 4310"
type input "59 Doralto Road New Plymouth 4310"
click at [156, 288] on button "Done" at bounding box center [162, 298] width 80 height 20
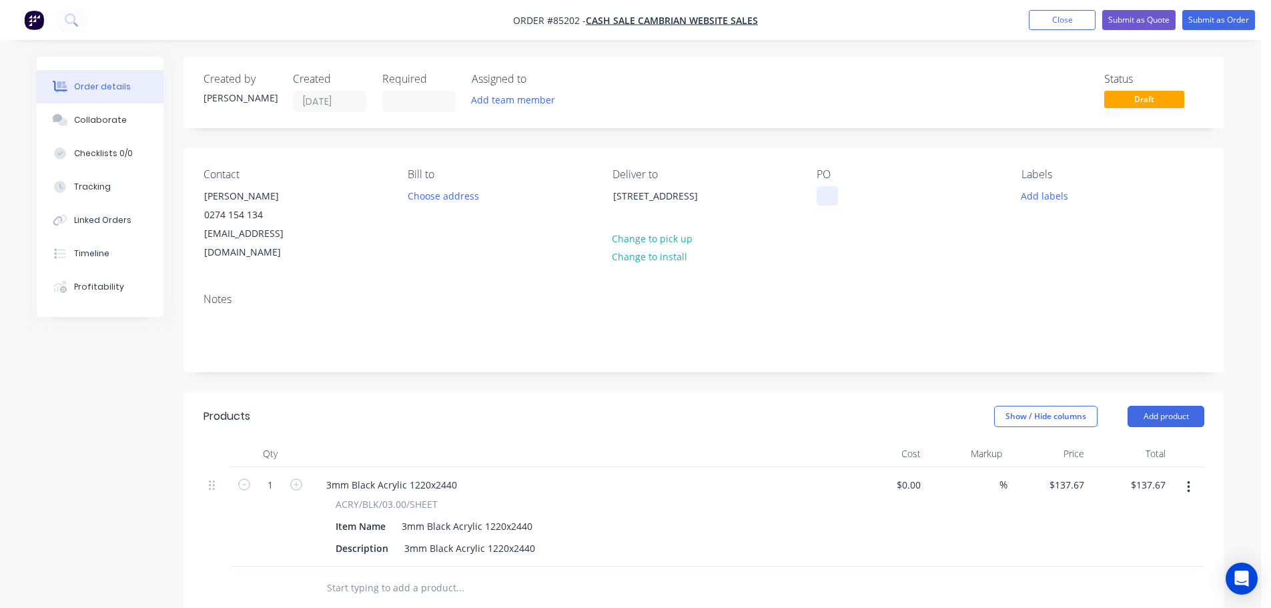
click at [817, 197] on div at bounding box center [827, 195] width 21 height 19
drag, startPoint x: 282, startPoint y: 189, endPoint x: 194, endPoint y: 185, distance: 88.1
click at [194, 185] on div "Contact Mathew Taylor 0274 154 134 mattdath@gmail.com Bill to Choose address De…" at bounding box center [703, 215] width 1041 height 134
copy div "Mathew Taylor"
click at [883, 193] on div "WEB35716" at bounding box center [851, 195] width 68 height 19
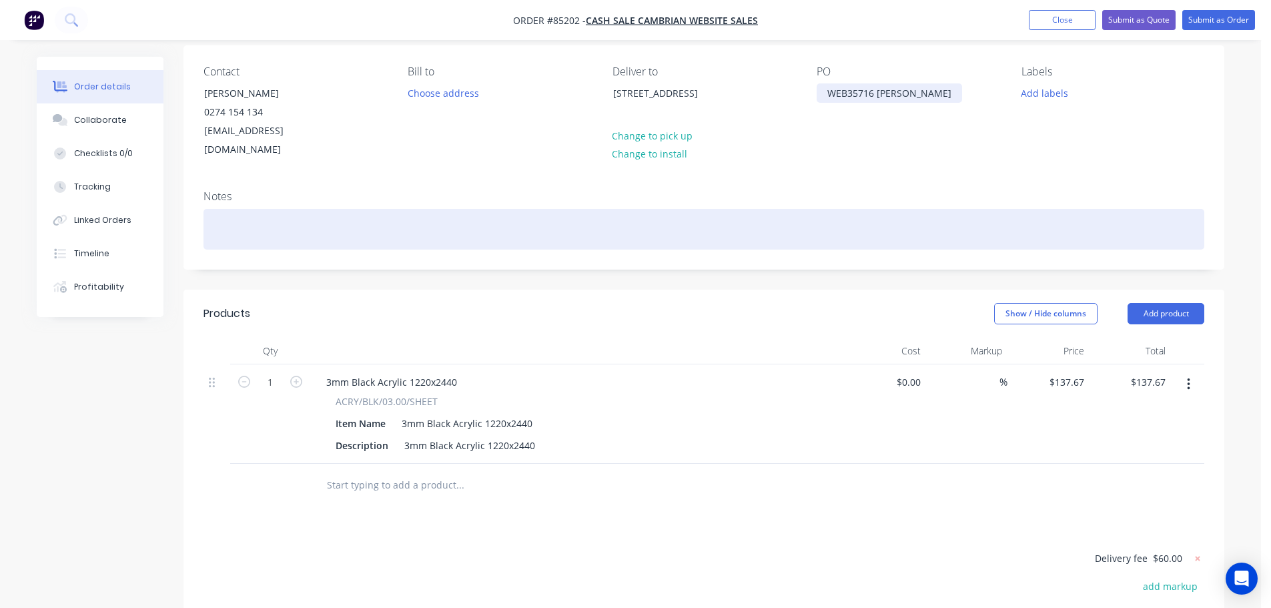
scroll to position [133, 0]
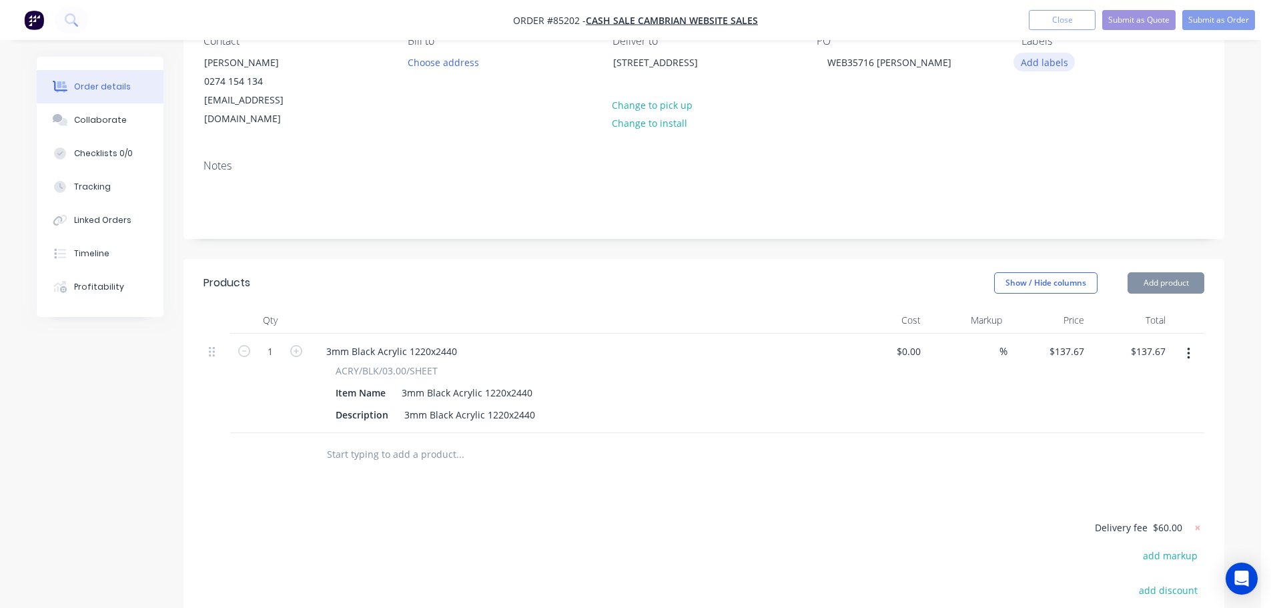
click at [1047, 61] on button "Add labels" at bounding box center [1043, 62] width 61 height 18
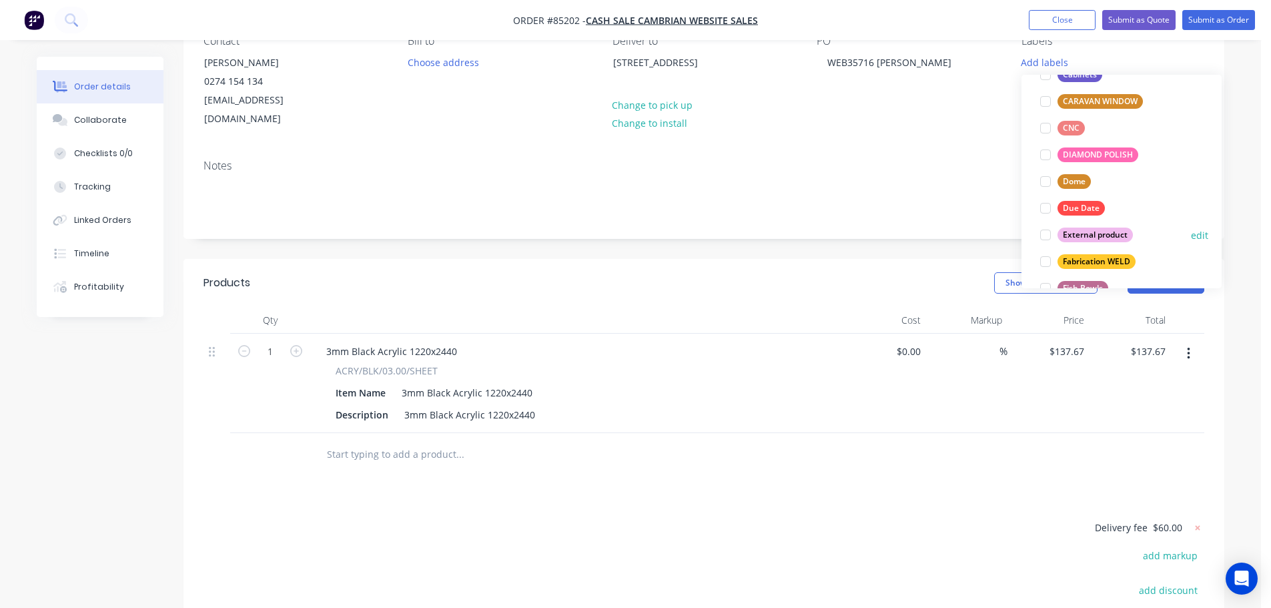
click at [1093, 236] on div "External product" at bounding box center [1094, 234] width 75 height 15
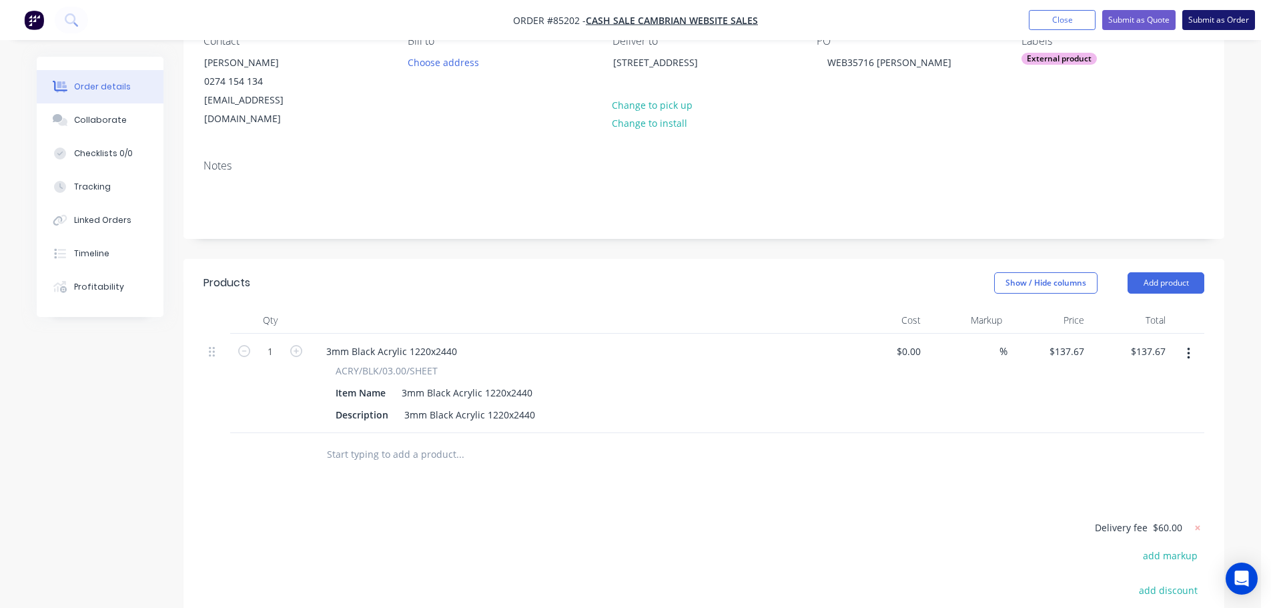
click at [1209, 13] on button "Submit as Order" at bounding box center [1218, 20] width 73 height 20
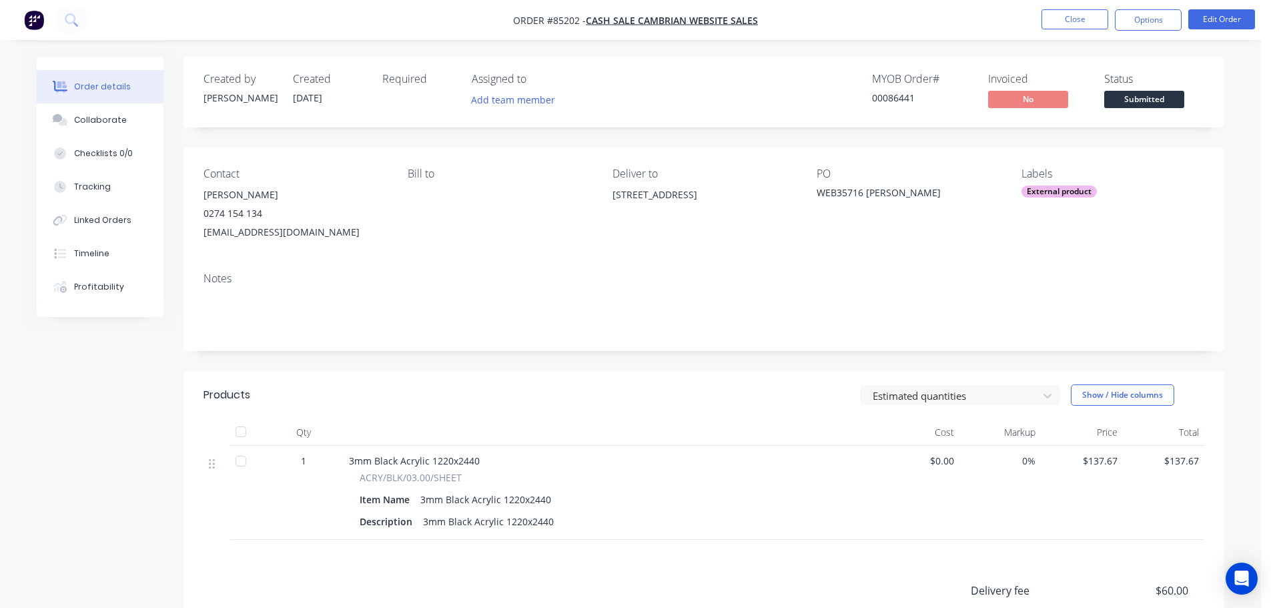
click at [885, 94] on div "00086441" at bounding box center [922, 98] width 100 height 14
copy div "00086441"
click at [1129, 27] on button "Options" at bounding box center [1148, 19] width 67 height 21
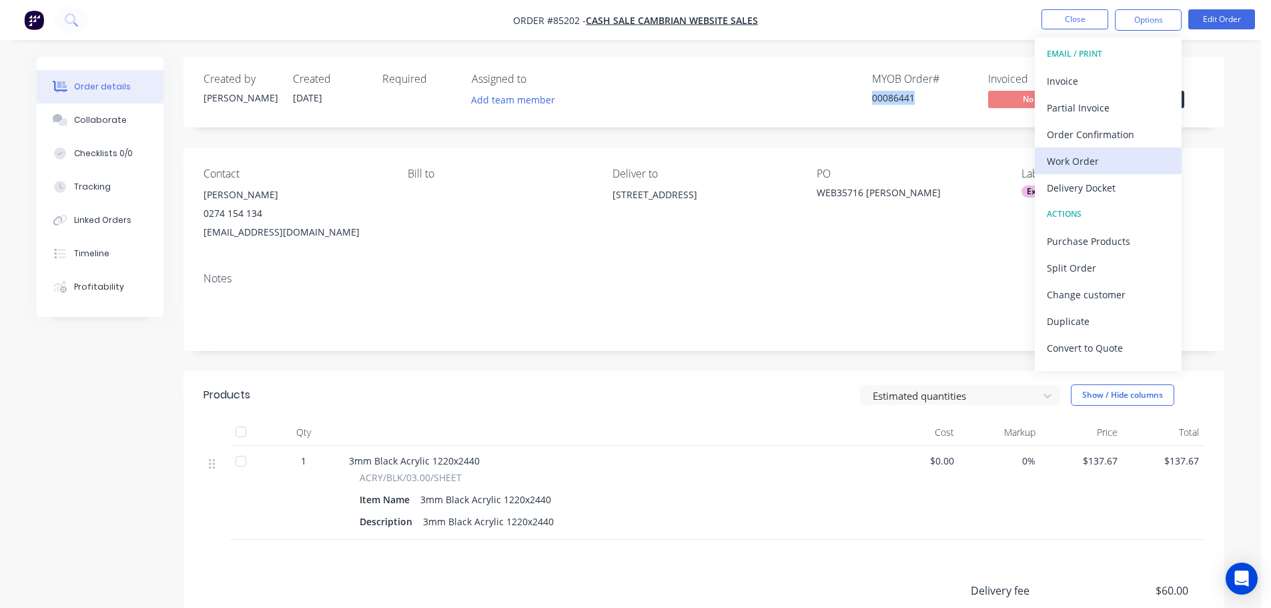
click at [1104, 153] on div "Work Order" at bounding box center [1108, 160] width 123 height 19
click at [1104, 138] on div "Without pricing" at bounding box center [1108, 134] width 123 height 19
click at [946, 57] on div "Created by Jess Created 10/10/25 Required Assigned to Add team member MYOB Orde…" at bounding box center [703, 92] width 1041 height 71
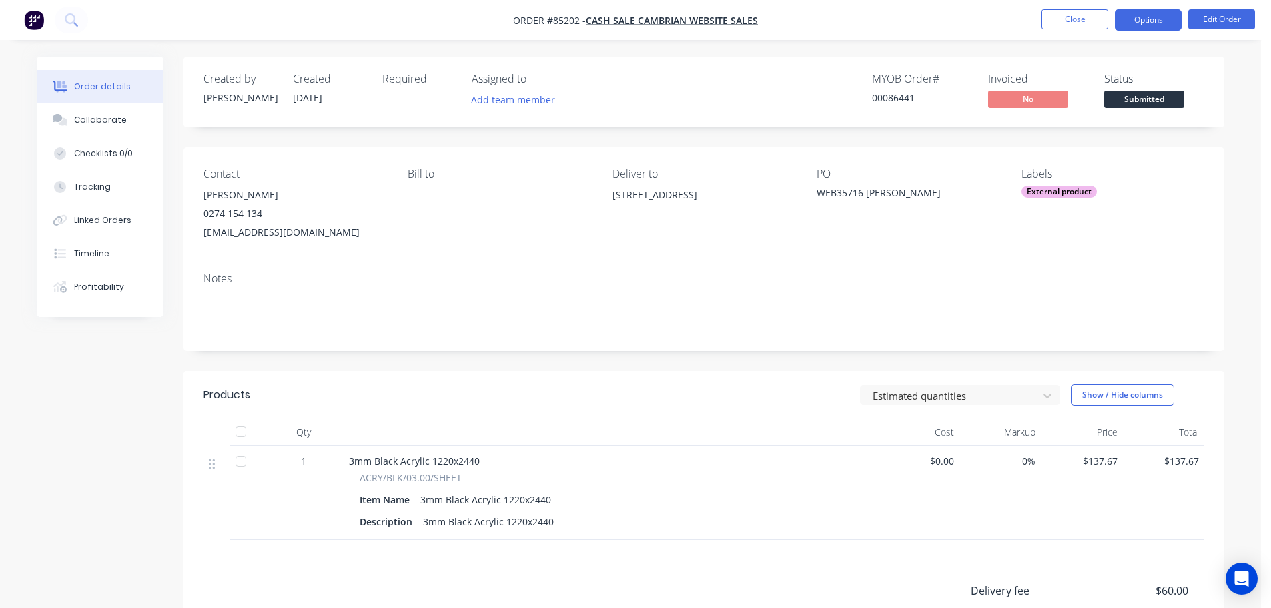
click at [1145, 24] on button "Options" at bounding box center [1148, 19] width 67 height 21
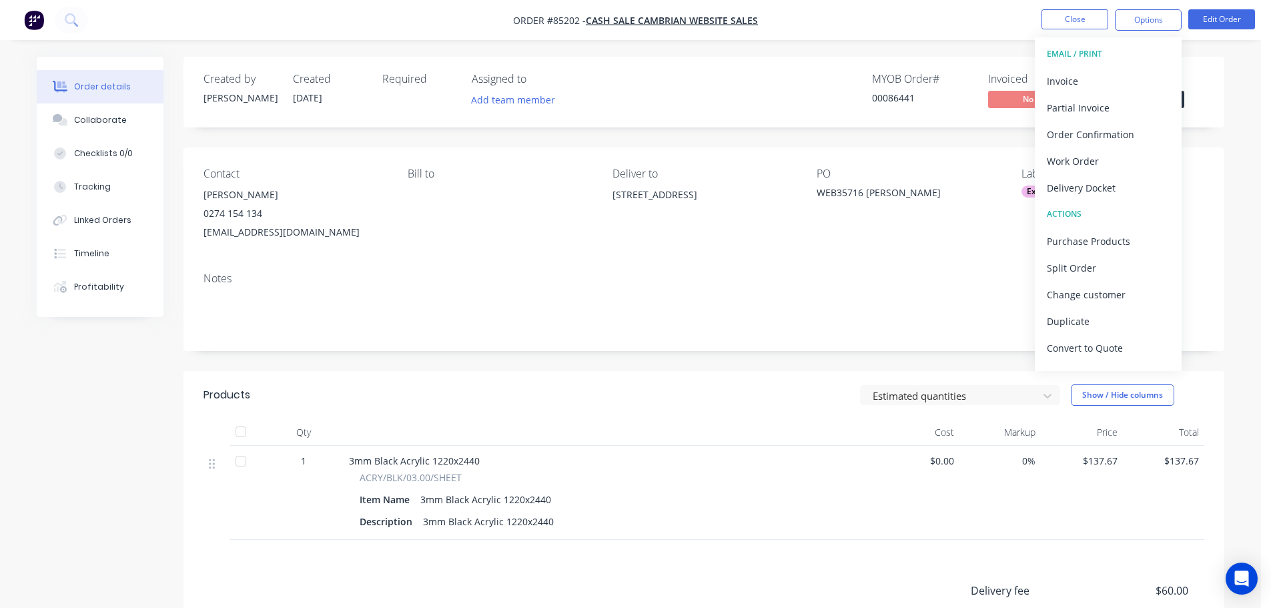
click at [1206, 121] on div "Created by Jess Created 10/10/25 Required Assigned to Add team member MYOB Orde…" at bounding box center [703, 92] width 1041 height 71
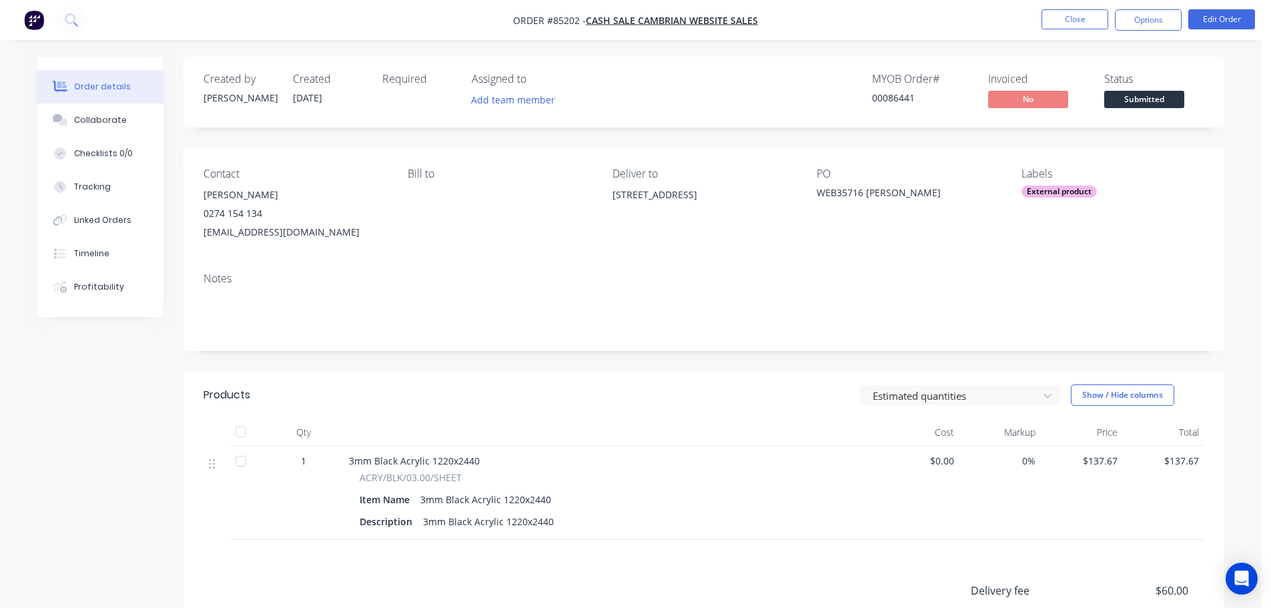
click at [1151, 96] on span "Submitted" at bounding box center [1144, 99] width 80 height 17
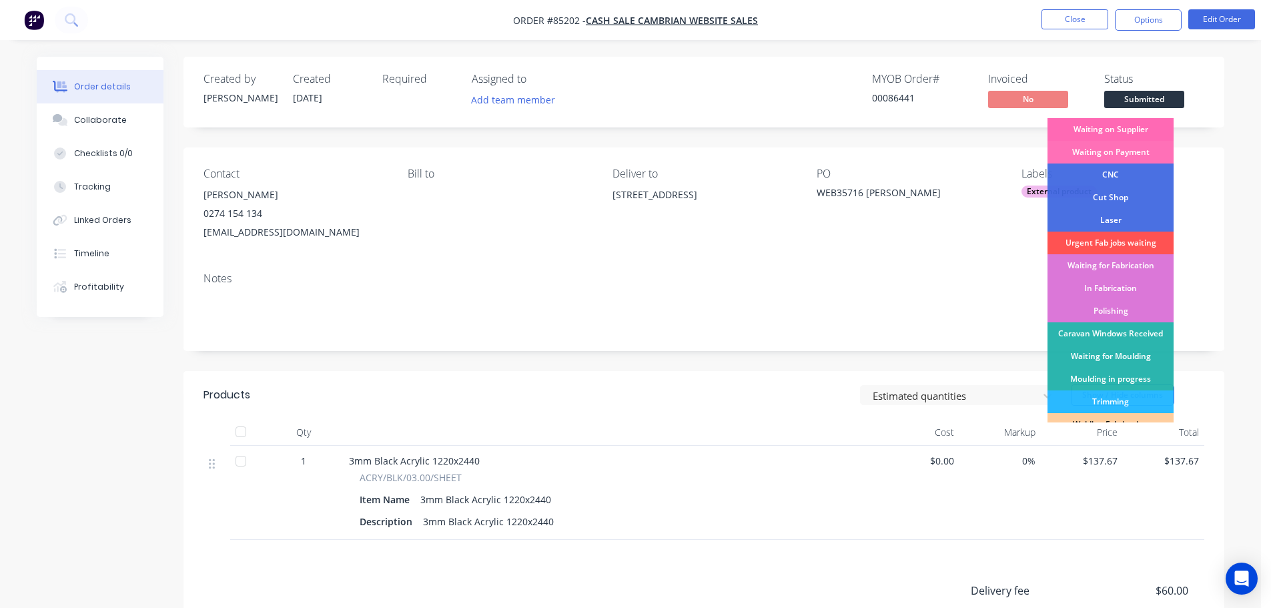
click at [1131, 127] on div "Waiting on Supplier" at bounding box center [1110, 129] width 126 height 23
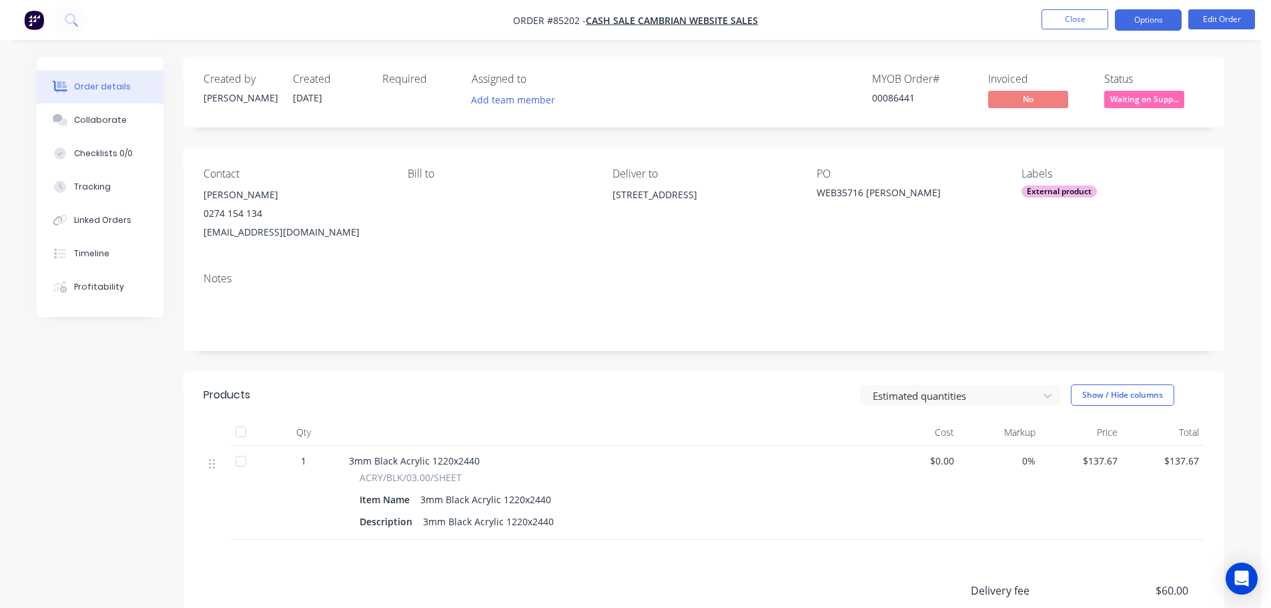
click at [1153, 17] on button "Options" at bounding box center [1148, 19] width 67 height 21
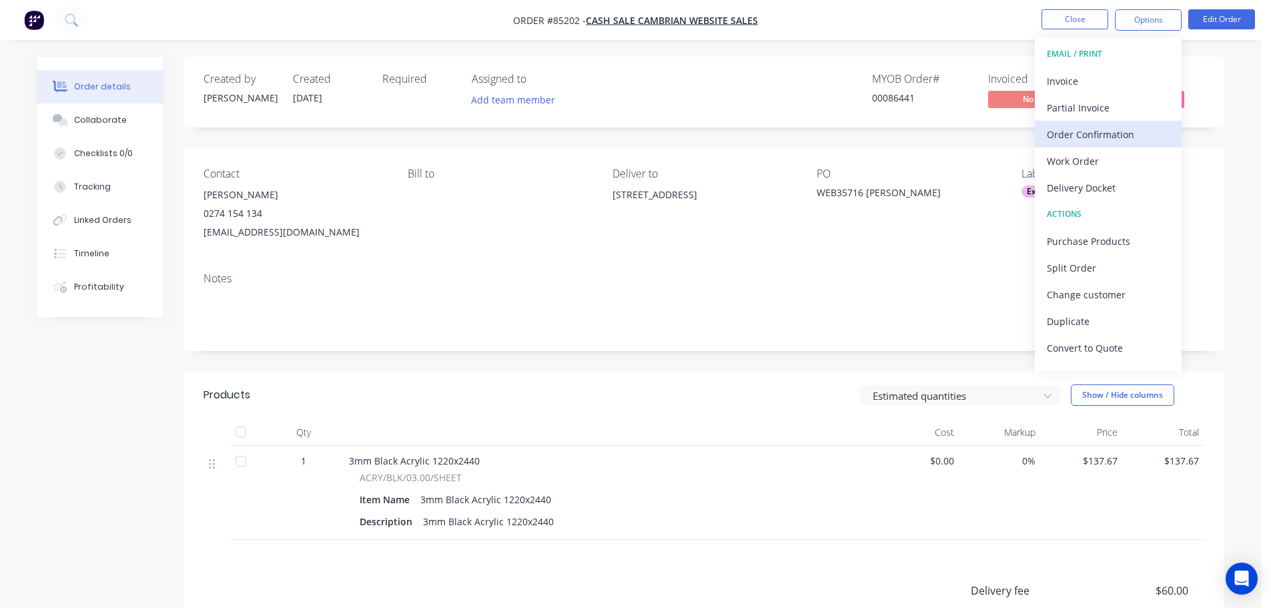
click at [1125, 130] on div "Order Confirmation" at bounding box center [1108, 134] width 123 height 19
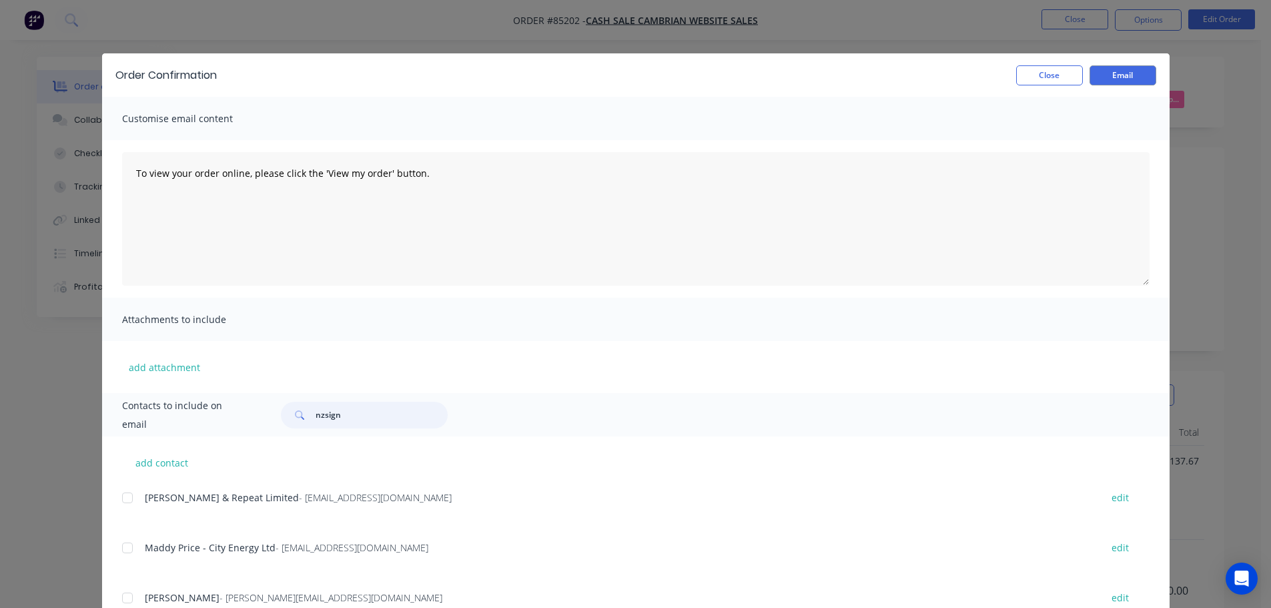
click at [389, 423] on input "nzsign" at bounding box center [382, 415] width 132 height 27
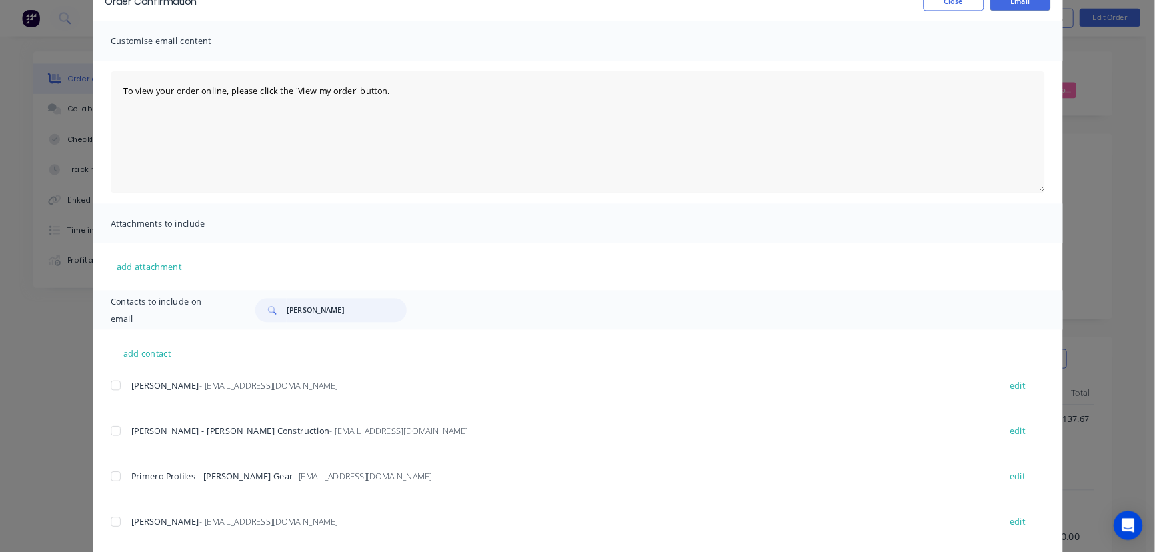
scroll to position [99, 0]
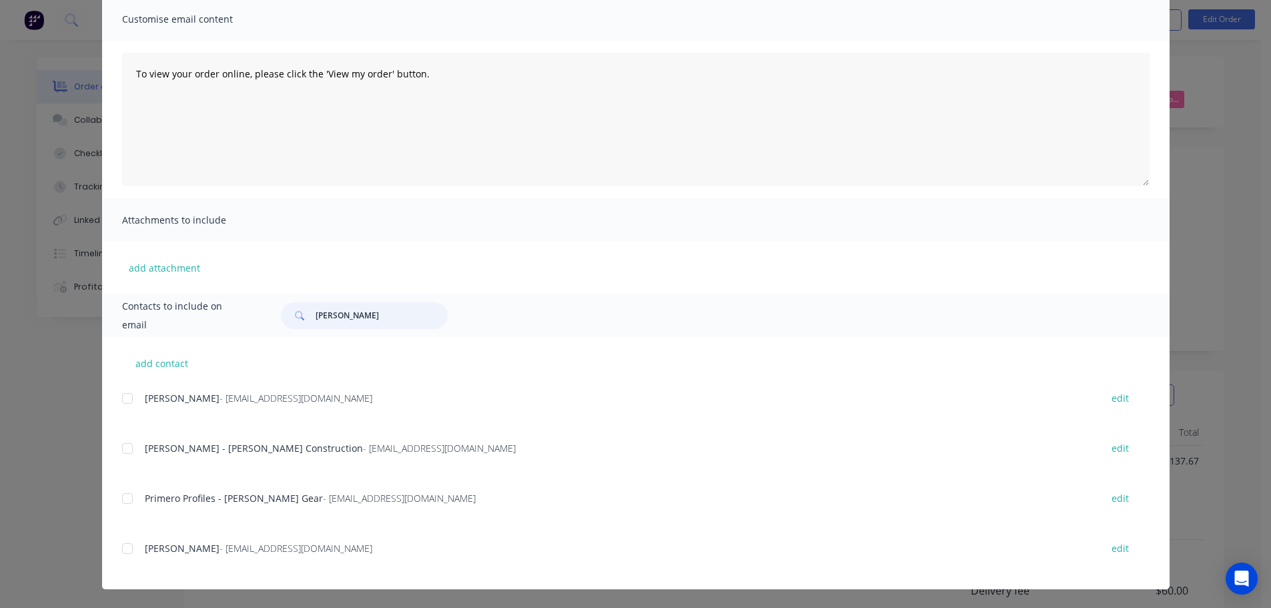
click at [125, 546] on div at bounding box center [127, 548] width 27 height 27
type input "mathew"
click at [594, 102] on textarea "To view your order online, please click the 'View my order' button." at bounding box center [635, 119] width 1027 height 133
paste textarea "hank you for your order, confirmation of your order is attached. We will send t…"
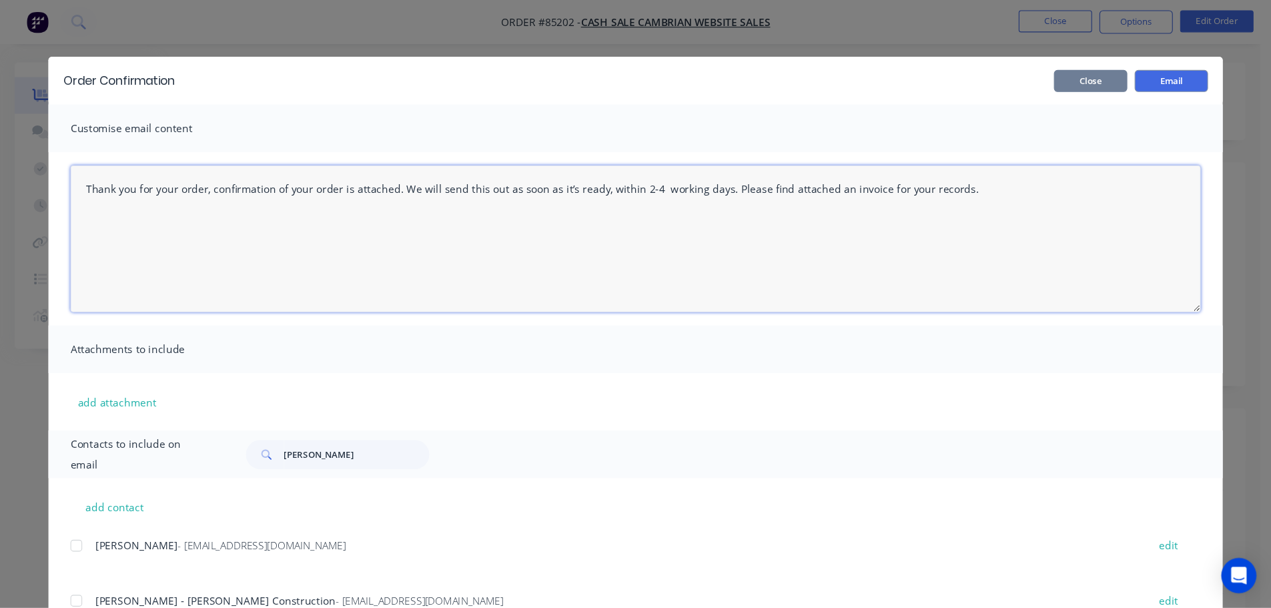
scroll to position [0, 0]
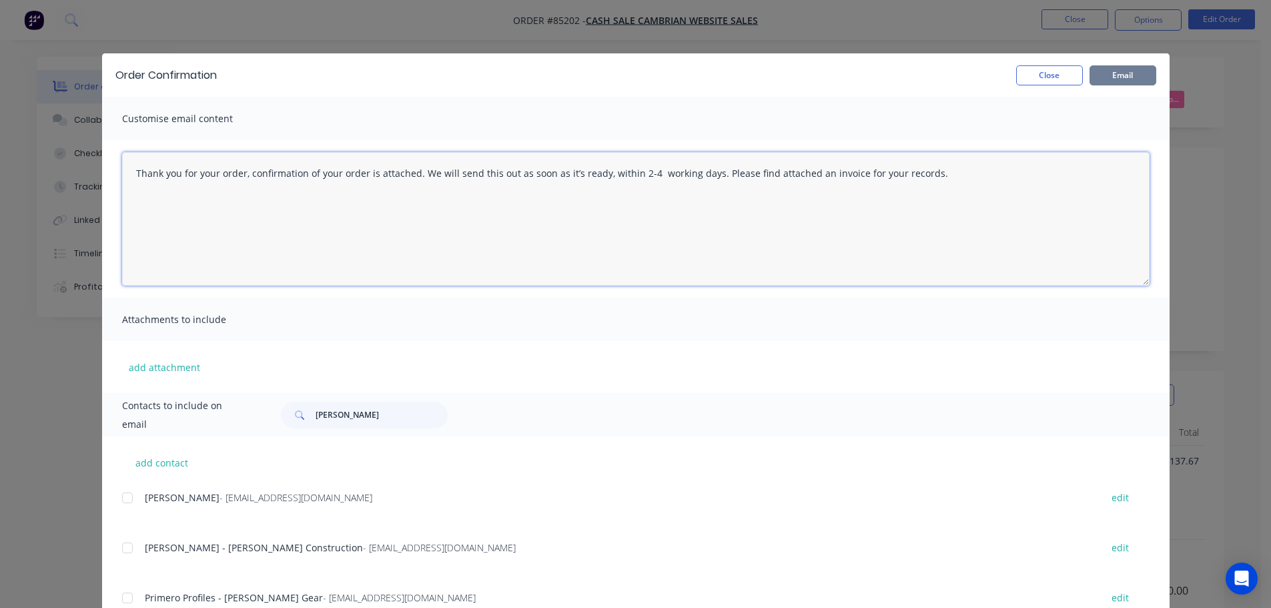
type textarea "Thank you for your order, confirmation of your order is attached. We will send …"
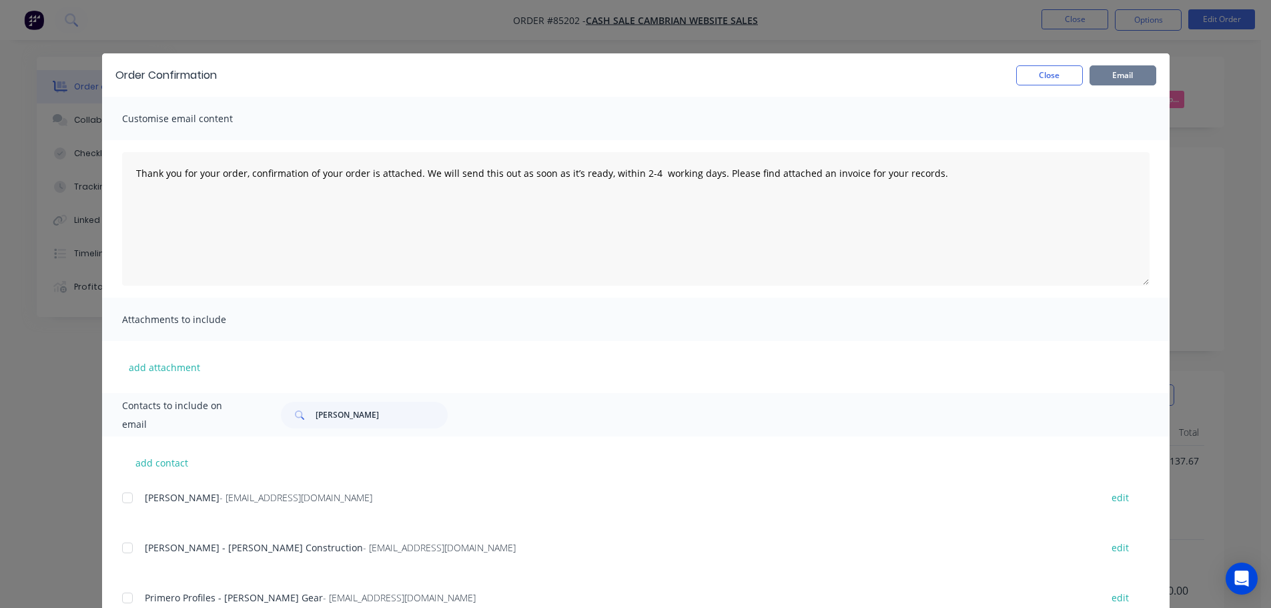
click at [1131, 67] on button "Email" at bounding box center [1122, 75] width 67 height 20
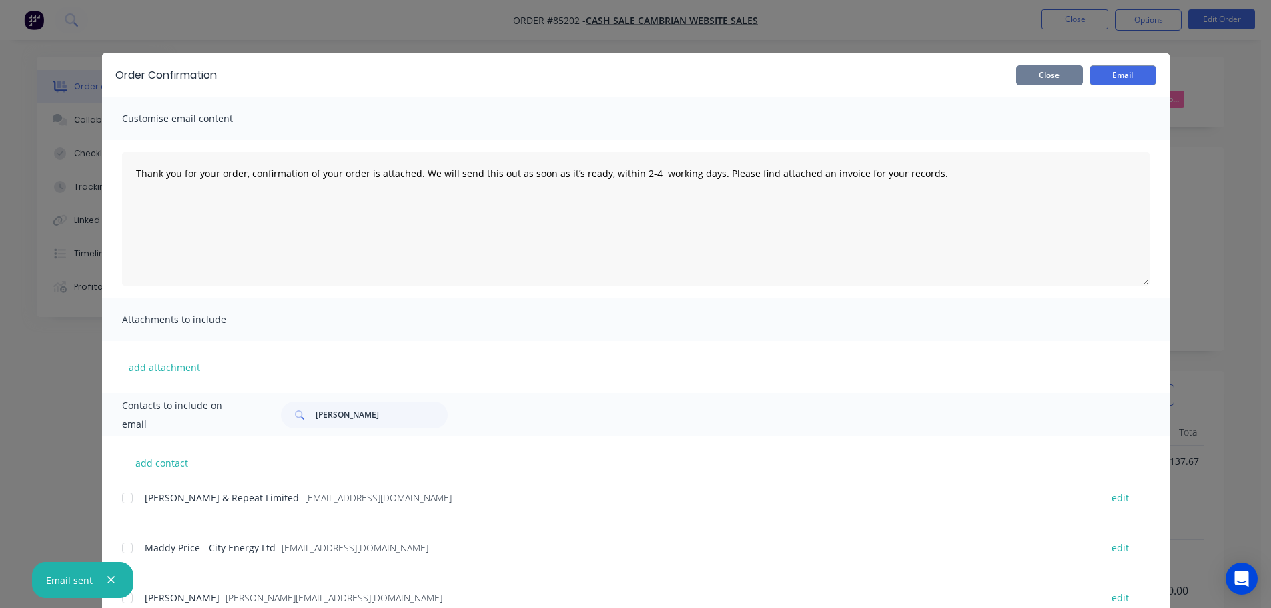
click at [1021, 72] on button "Close" at bounding box center [1049, 75] width 67 height 20
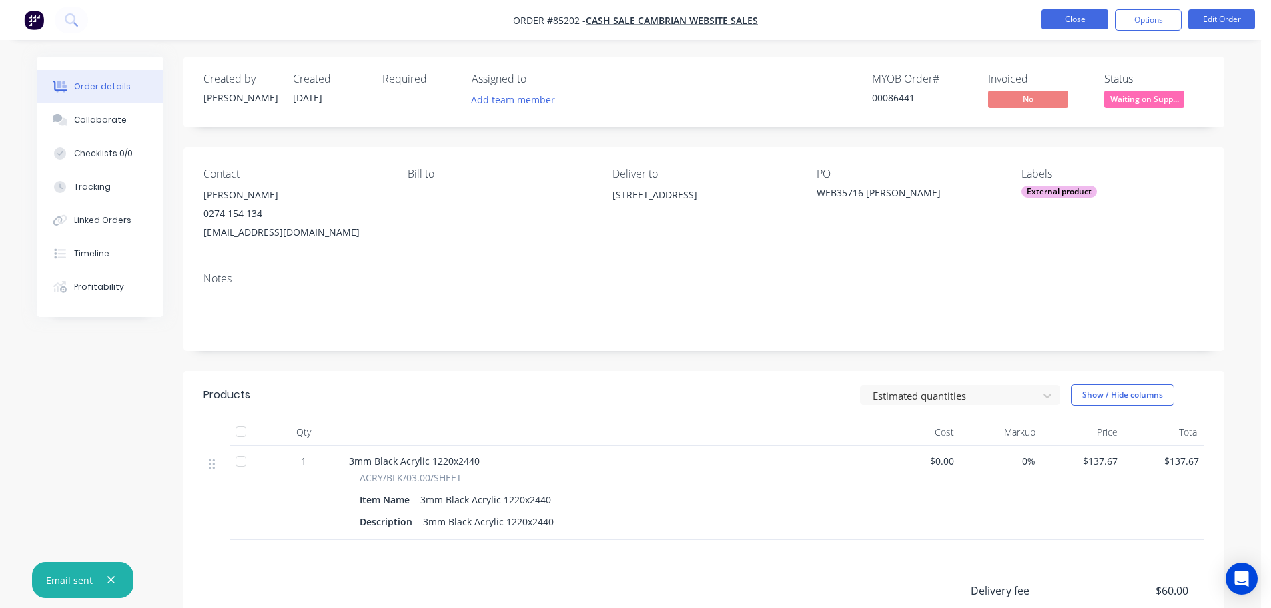
click at [1091, 25] on button "Close" at bounding box center [1074, 19] width 67 height 20
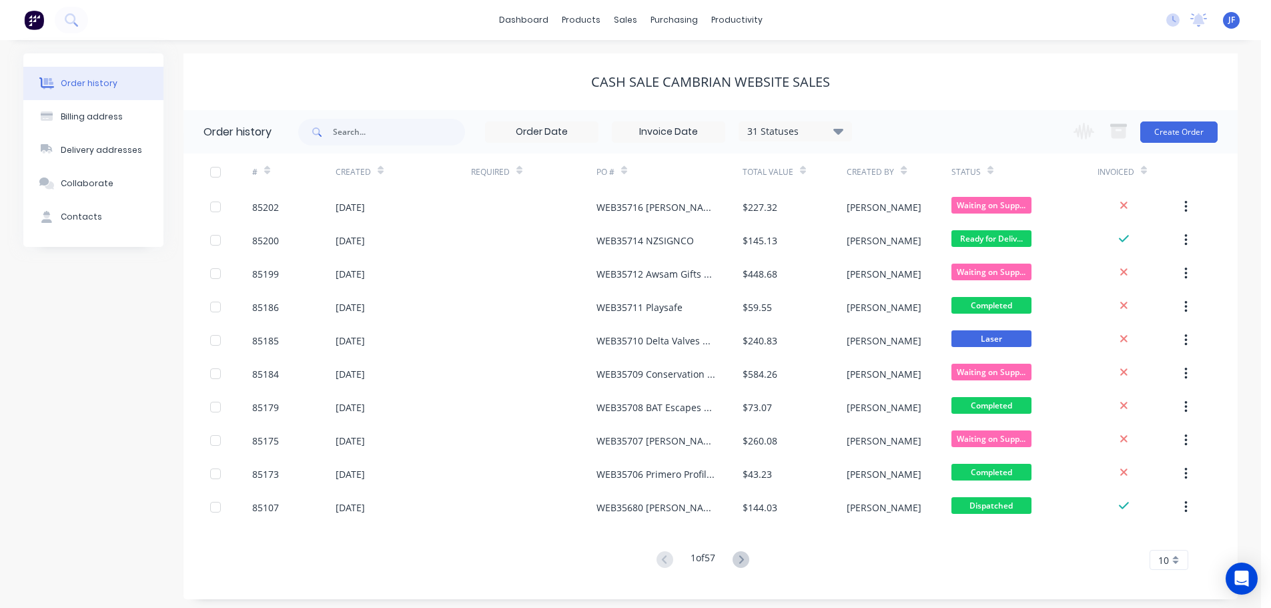
click at [1115, 83] on div "cash sale CAMBRIAN WEBSITE SALES" at bounding box center [710, 82] width 1054 height 16
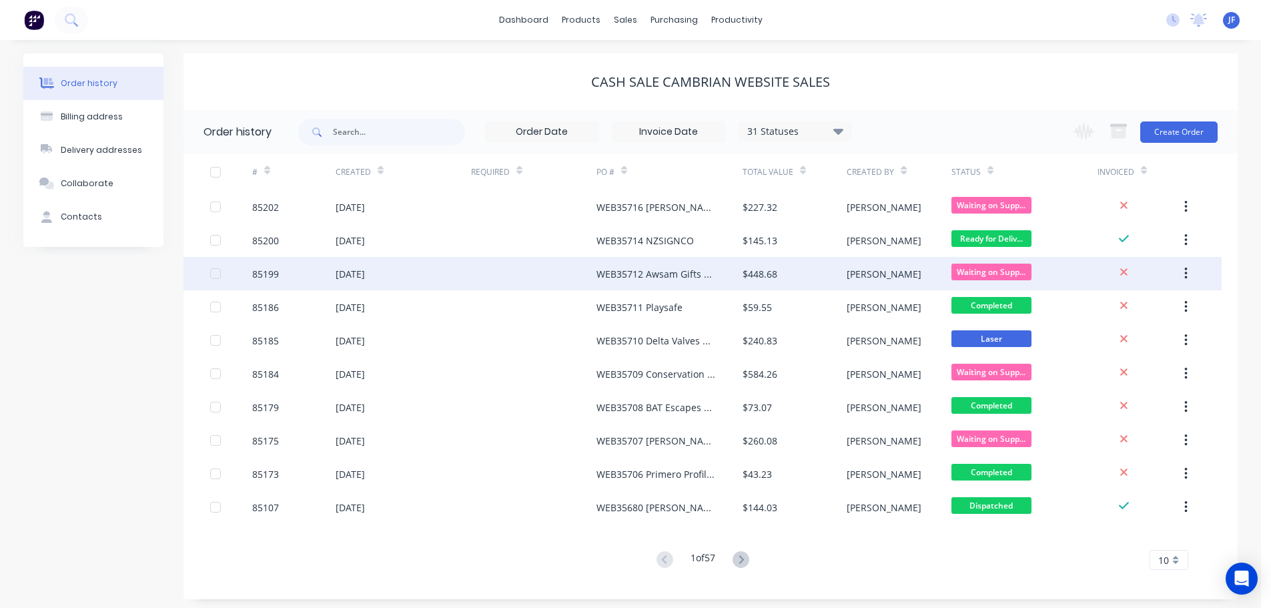
click at [595, 278] on div at bounding box center [533, 273] width 125 height 33
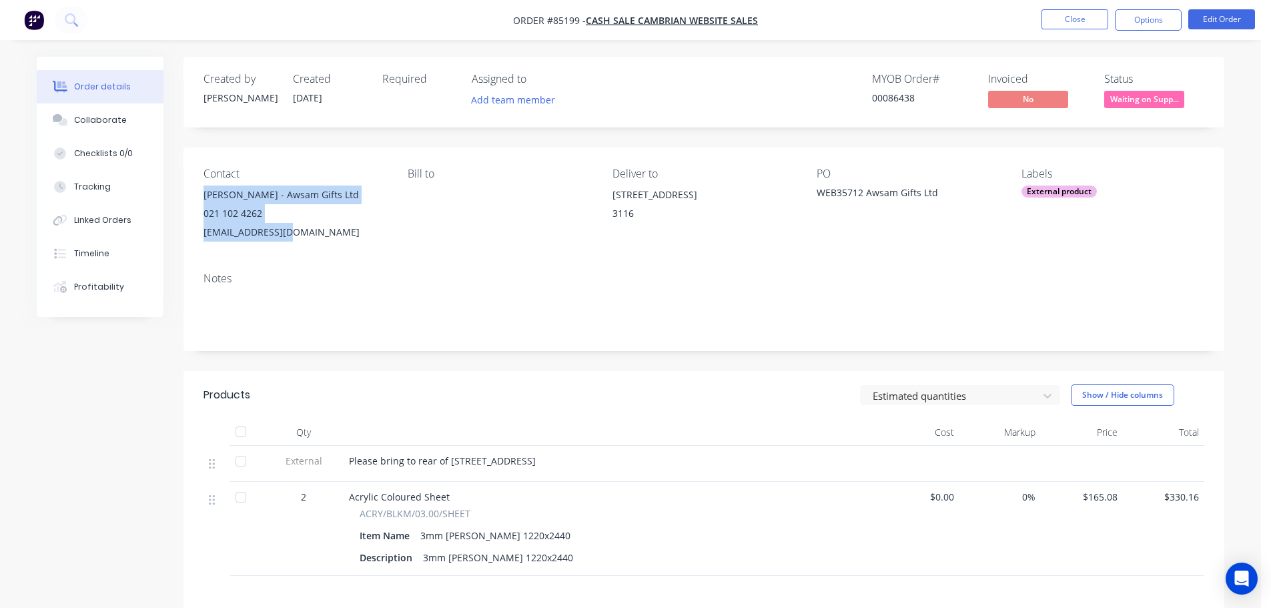
drag, startPoint x: 203, startPoint y: 197, endPoint x: 300, endPoint y: 225, distance: 100.3
click at [300, 225] on div "Heather Dunkerley - Awsam Gifts Ltd 021 102 4262 awsam@awsam.co.nz" at bounding box center [294, 213] width 183 height 56
drag, startPoint x: 616, startPoint y: 191, endPoint x: 660, endPoint y: 235, distance: 62.3
click at [660, 228] on div "Unit 1, 18 Aerodrome Road Mount Maunganui 3116" at bounding box center [703, 206] width 183 height 43
drag, startPoint x: 612, startPoint y: 193, endPoint x: 652, endPoint y: 241, distance: 62.4
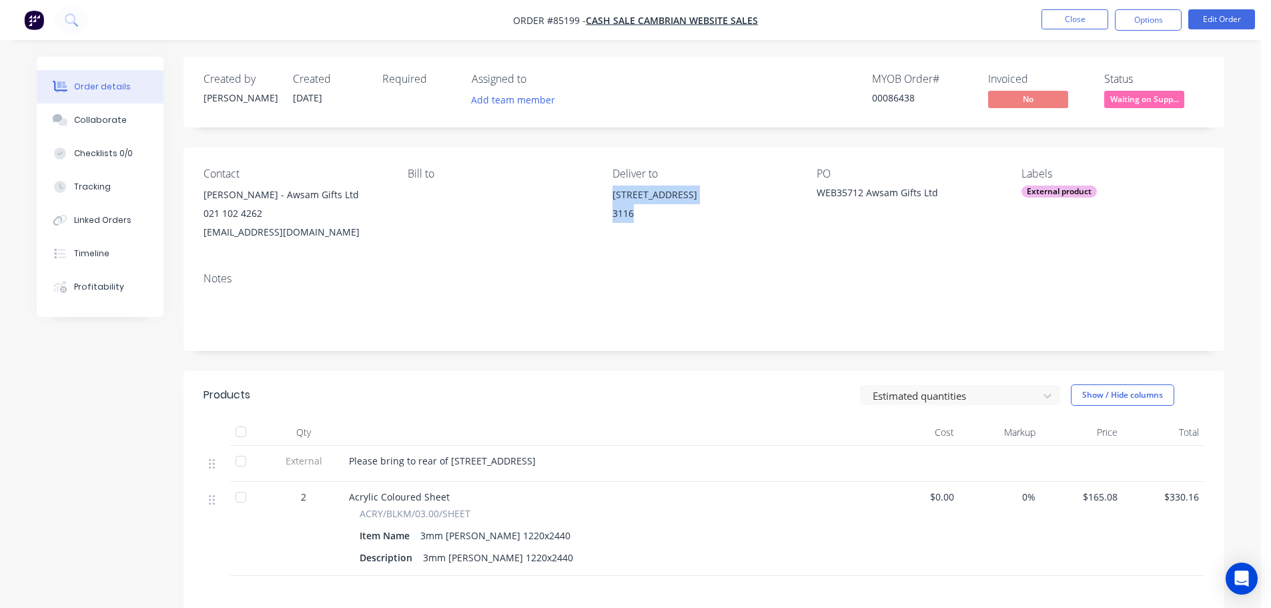
click at [652, 228] on div "Unit 1, 18 Aerodrome Road Mount Maunganui 3116" at bounding box center [703, 206] width 183 height 43
copy div "Unit 1, 18 Aerodrome Road Mount Maunganui 3116"
drag, startPoint x: 215, startPoint y: 203, endPoint x: 332, endPoint y: 229, distance: 119.8
click at [314, 236] on div "Heather Dunkerley - Awsam Gifts Ltd 021 102 4262 awsam@awsam.co.nz" at bounding box center [294, 213] width 183 height 56
copy div "Heather Dunkerley - Awsam Gifts Ltd 021 102 4262 awsam@awsam.co.nz"
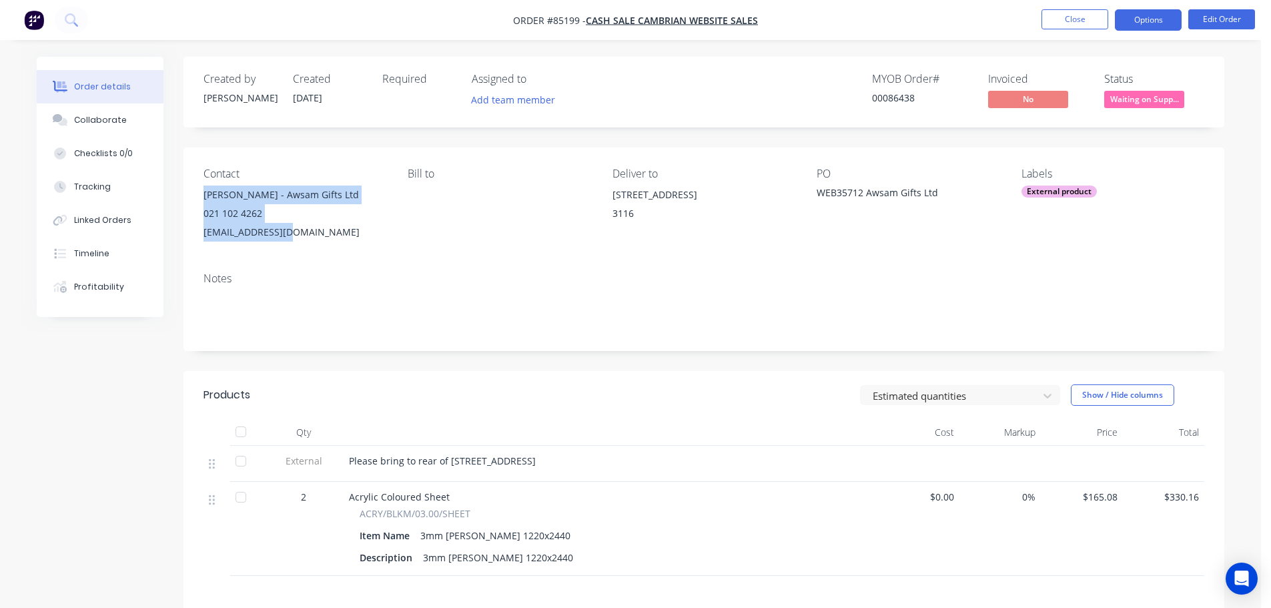
drag, startPoint x: 1153, startPoint y: 15, endPoint x: 1152, endPoint y: 30, distance: 14.7
click at [1153, 15] on button "Options" at bounding box center [1148, 19] width 67 height 21
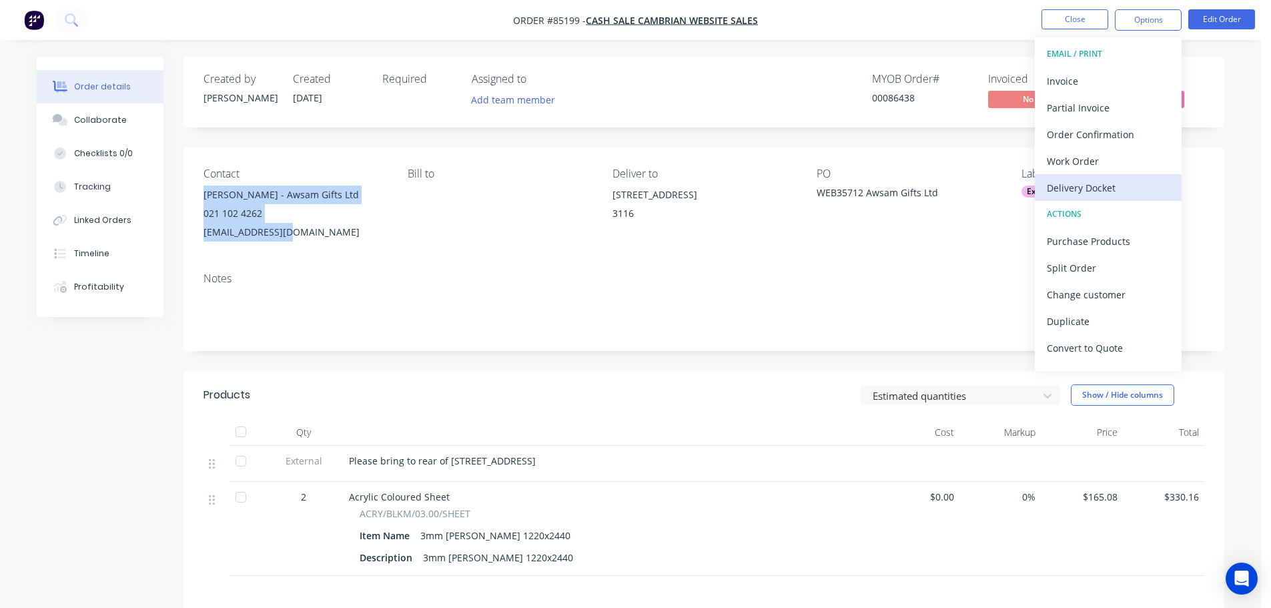
click at [1099, 189] on div "Delivery Docket" at bounding box center [1108, 187] width 123 height 19
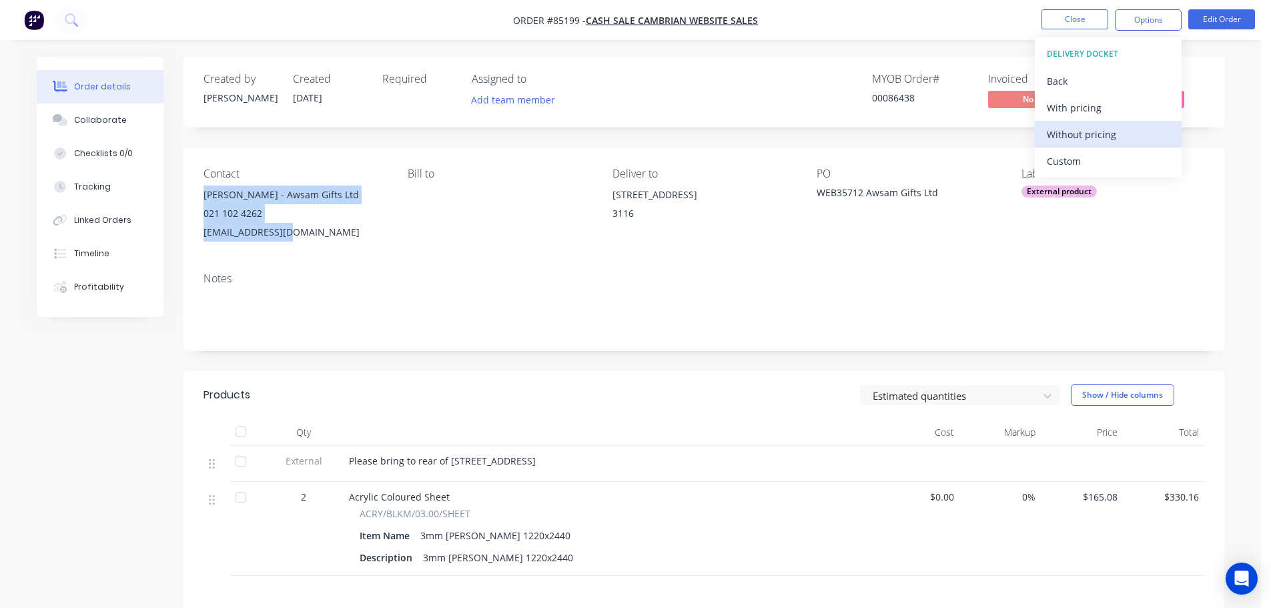
click at [1105, 136] on div "Without pricing" at bounding box center [1108, 134] width 123 height 19
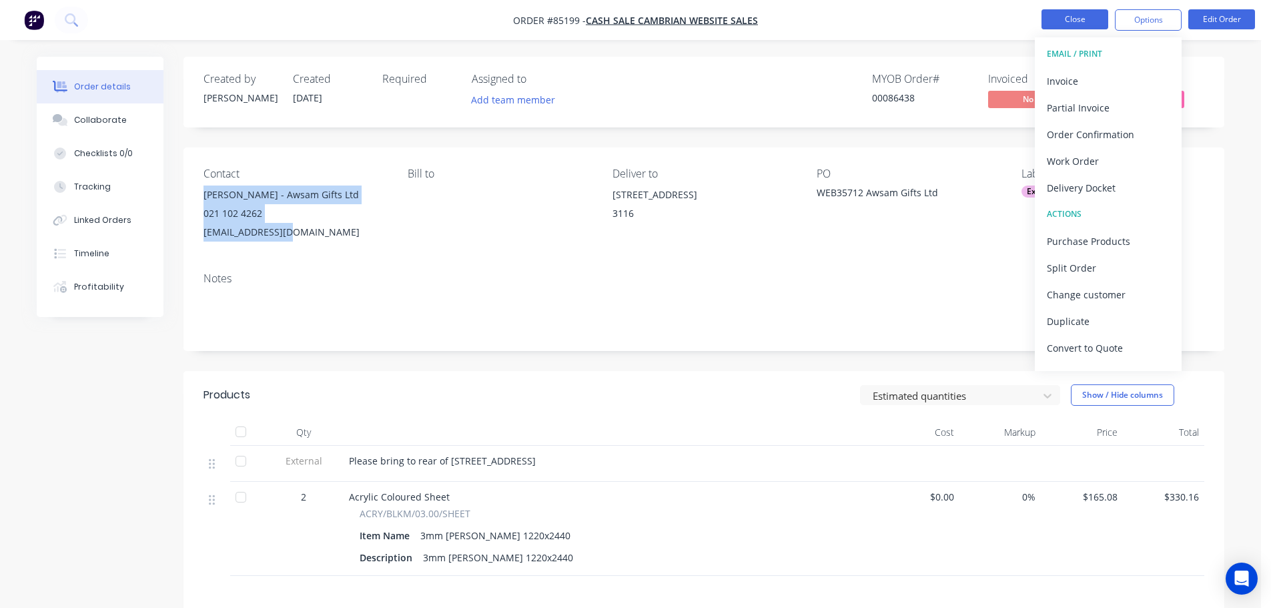
click at [1081, 23] on button "Close" at bounding box center [1074, 19] width 67 height 20
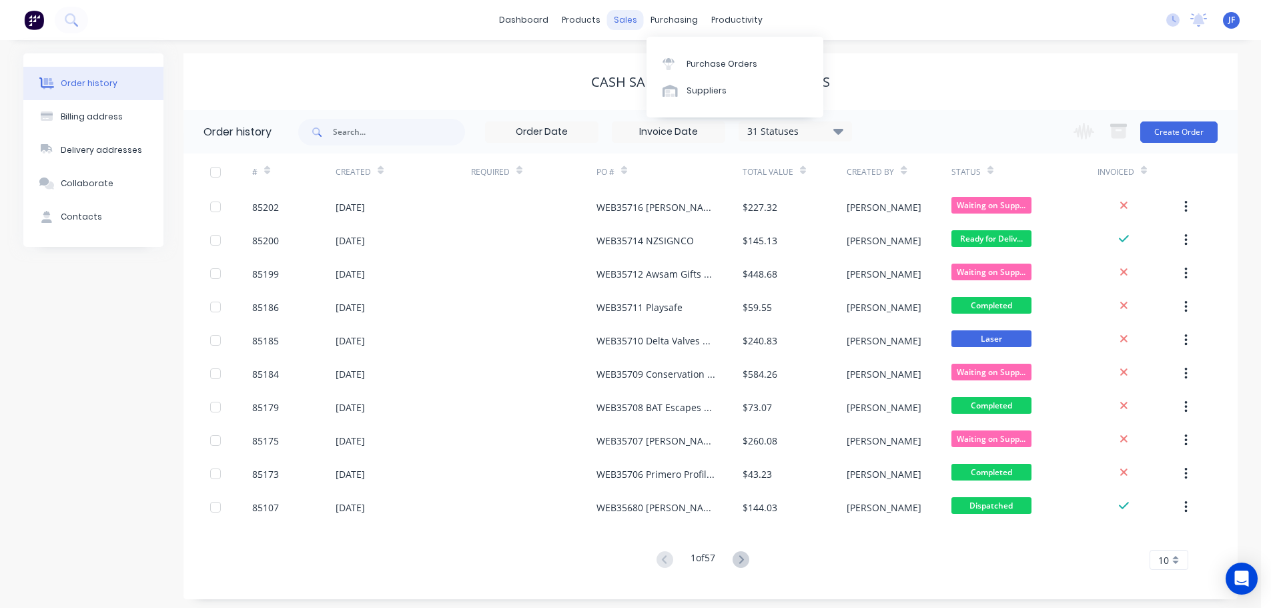
click at [622, 23] on div "sales" at bounding box center [625, 20] width 37 height 20
click at [639, 63] on div at bounding box center [633, 64] width 20 height 12
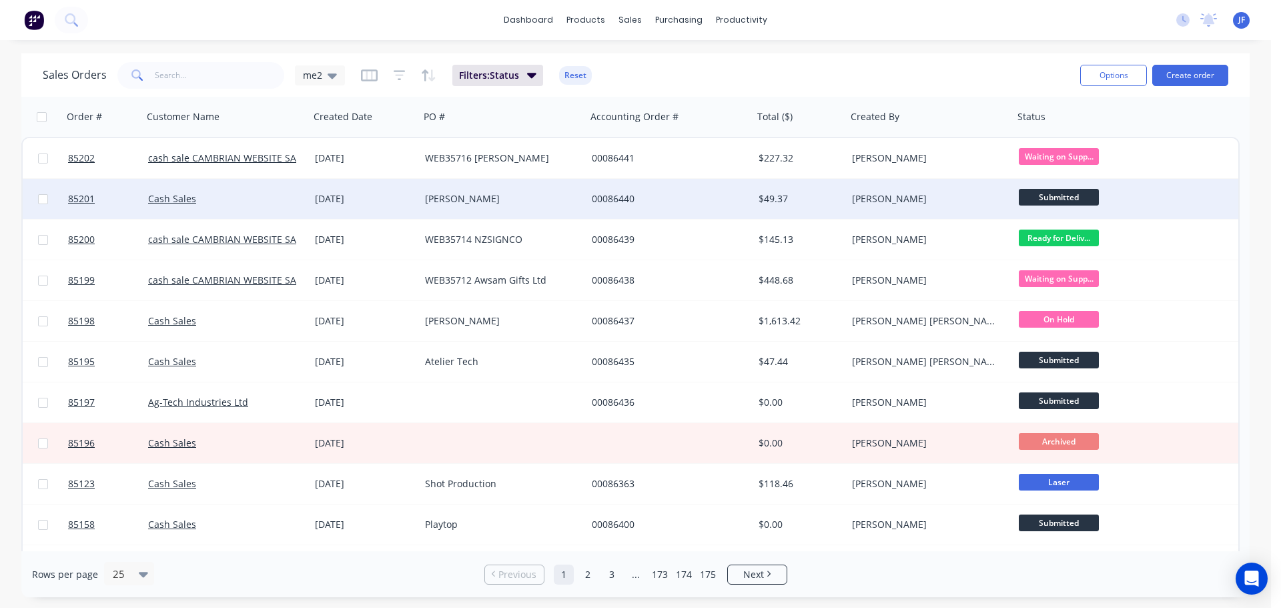
click at [474, 185] on div "[PERSON_NAME]" at bounding box center [503, 199] width 167 height 40
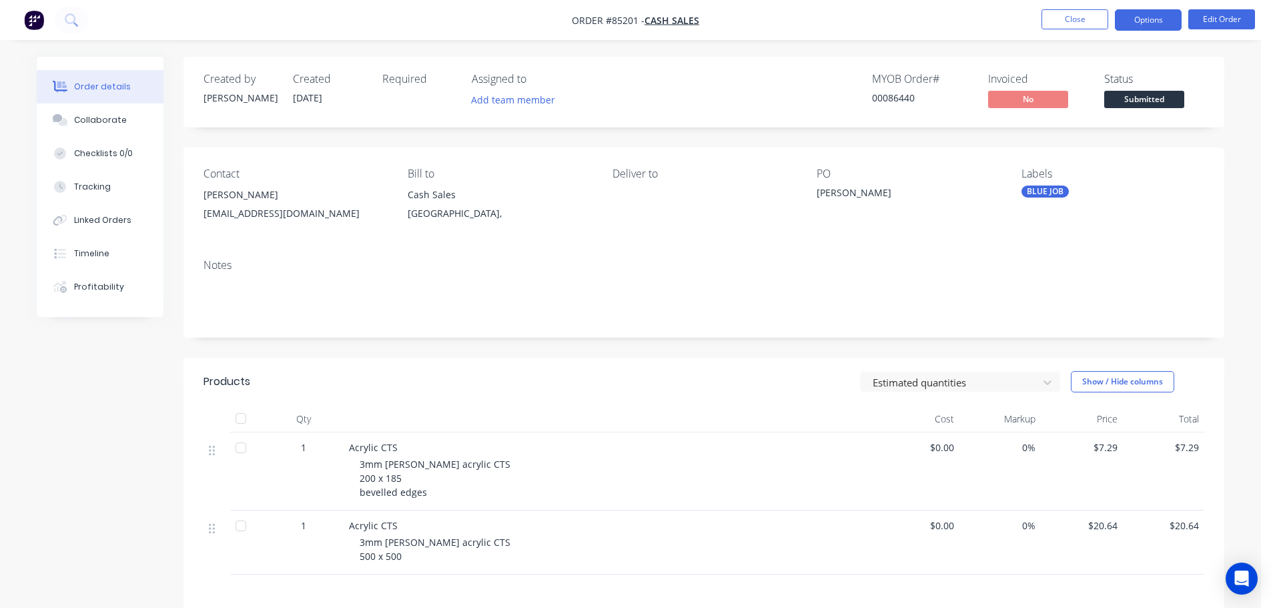
drag, startPoint x: 1135, startPoint y: 12, endPoint x: 1137, endPoint y: 27, distance: 15.4
click at [1137, 11] on button "Options" at bounding box center [1148, 19] width 67 height 21
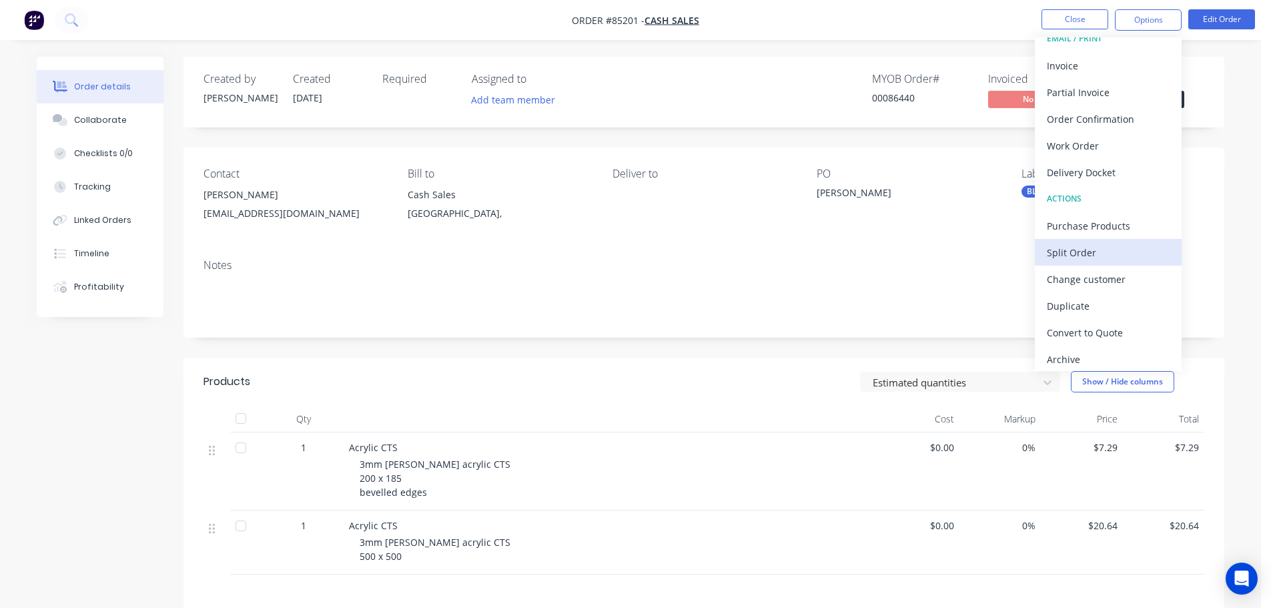
scroll to position [20, 0]
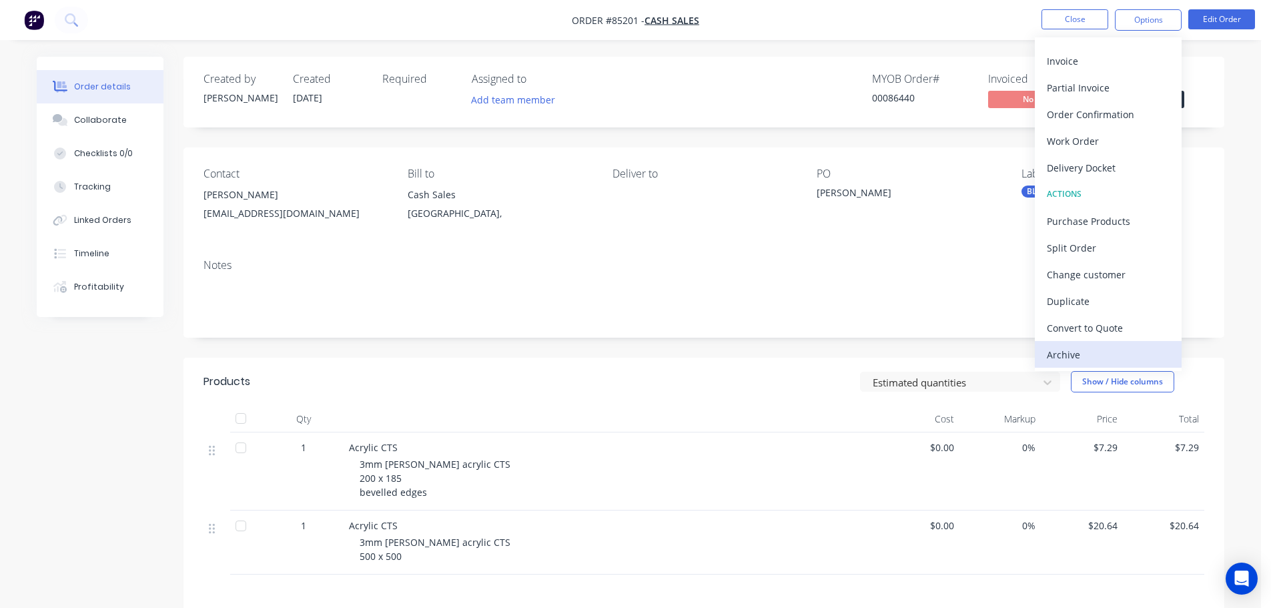
click at [1097, 350] on div "Archive" at bounding box center [1108, 354] width 123 height 19
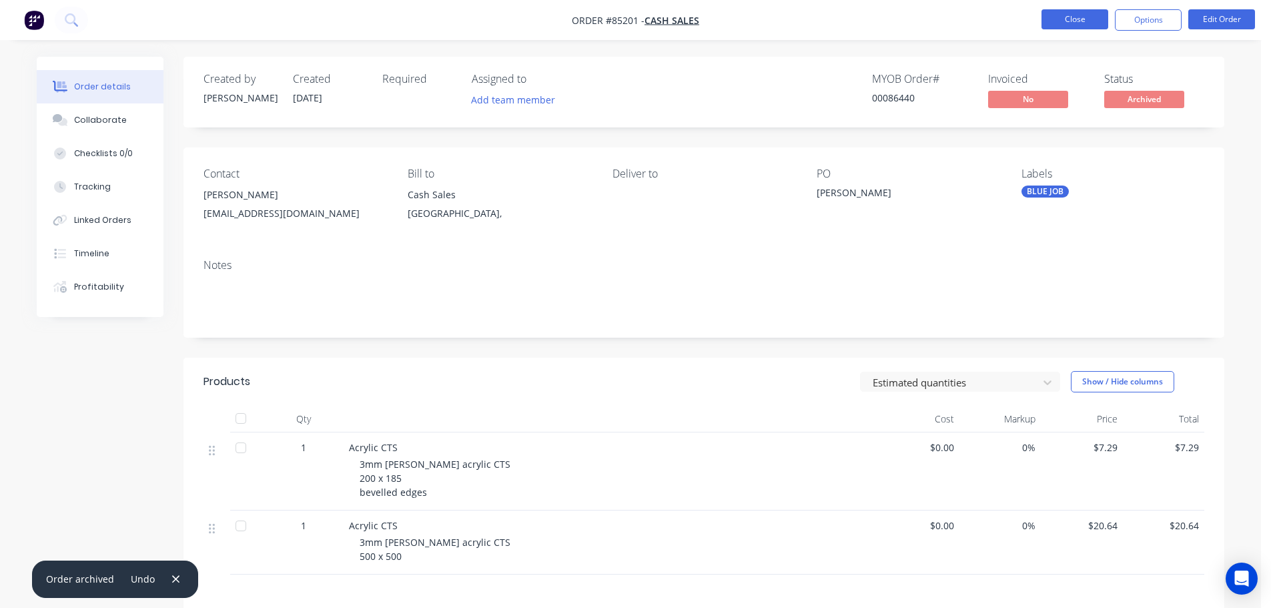
click at [1075, 11] on button "Close" at bounding box center [1074, 19] width 67 height 20
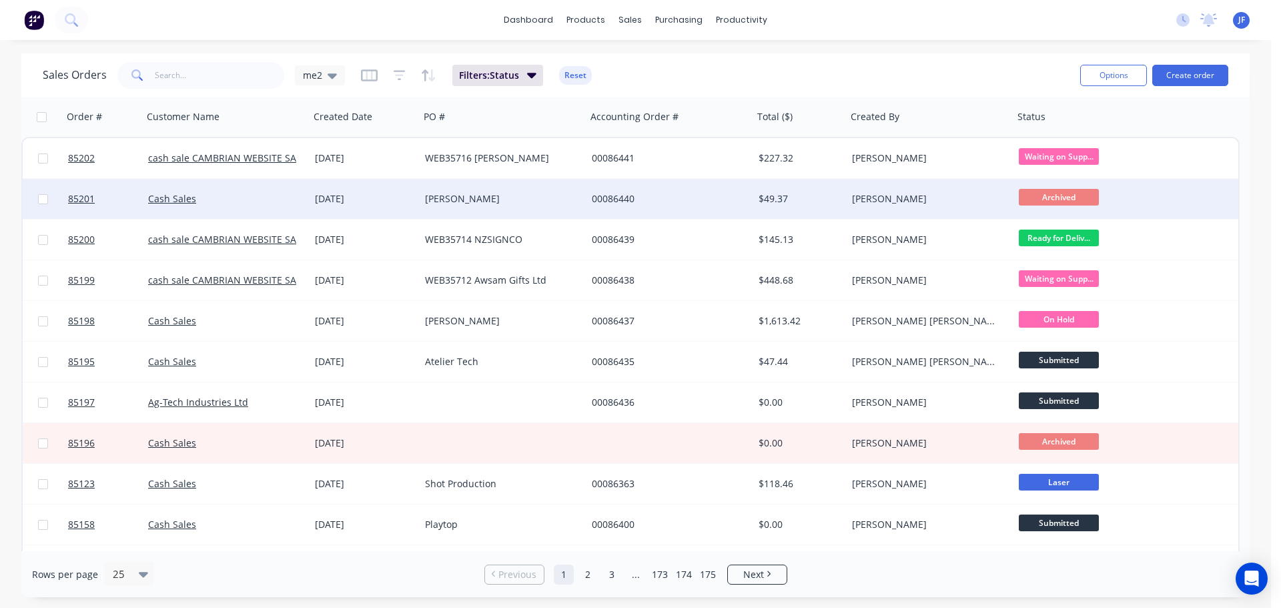
click at [599, 209] on div "00086440" at bounding box center [669, 199] width 167 height 40
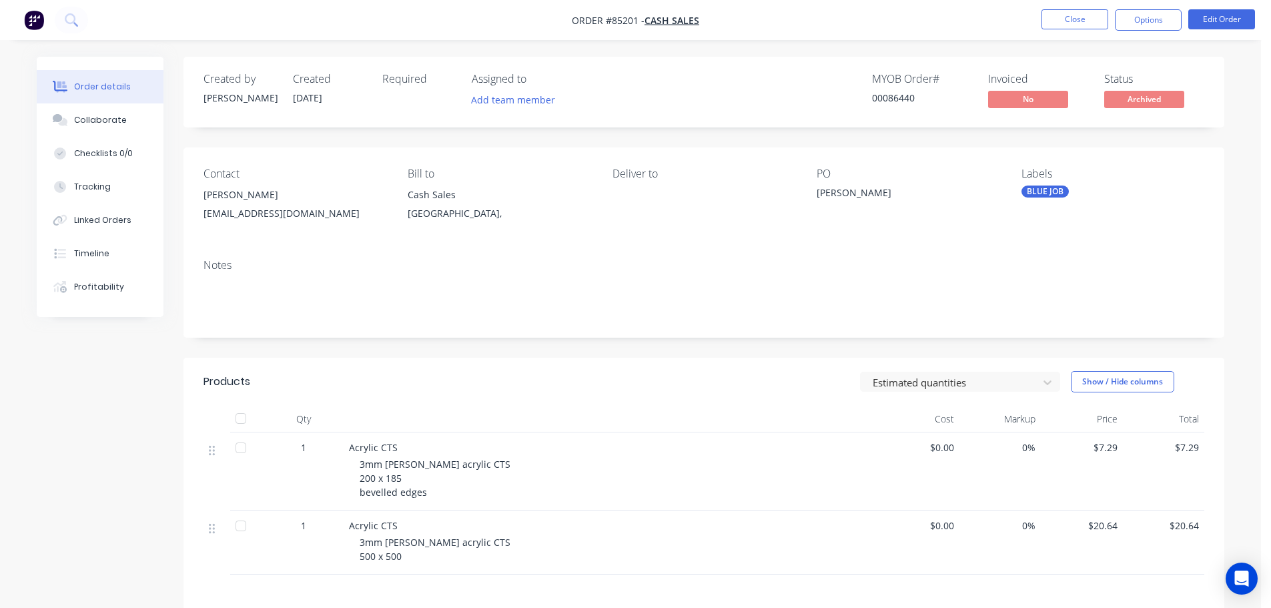
click at [1150, 25] on button "Options" at bounding box center [1148, 19] width 67 height 21
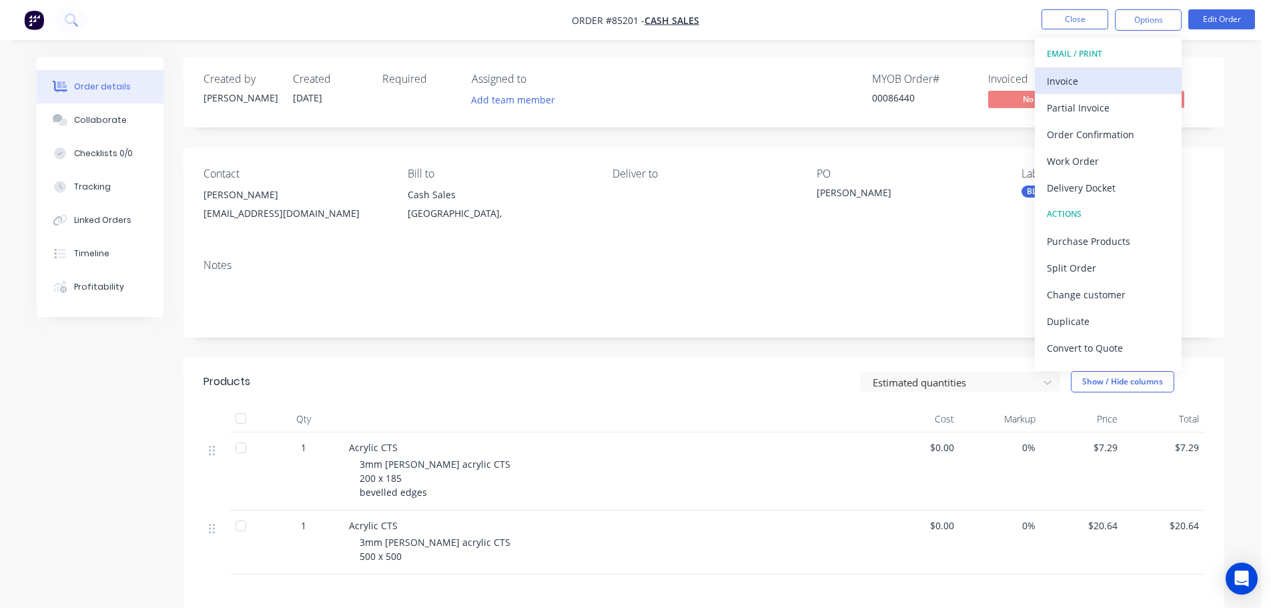
click at [1131, 77] on div "Invoice" at bounding box center [1108, 80] width 123 height 19
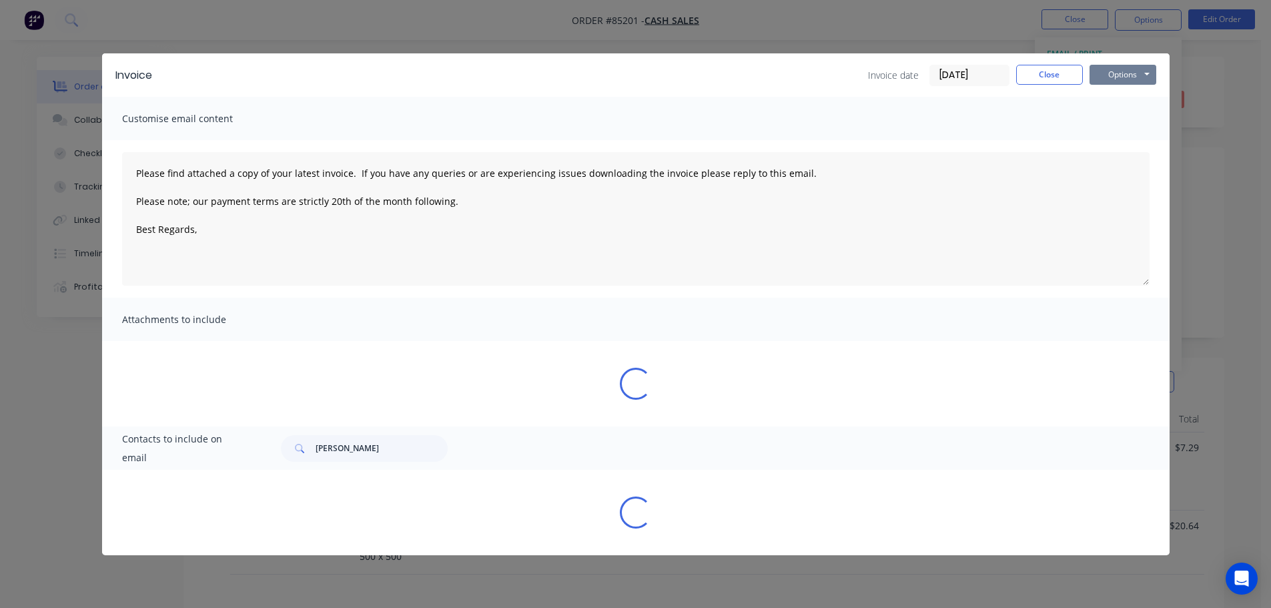
click at [1135, 74] on button "Options" at bounding box center [1122, 75] width 67 height 20
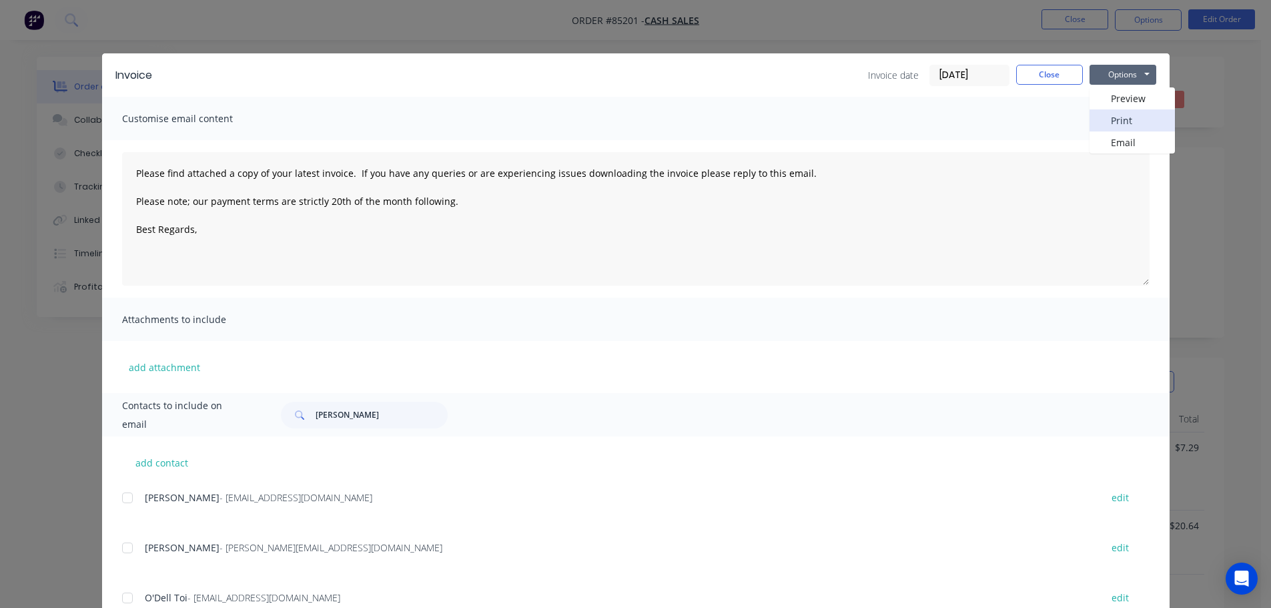
click at [1133, 112] on button "Print" at bounding box center [1131, 120] width 85 height 22
drag, startPoint x: 1058, startPoint y: 70, endPoint x: 1195, endPoint y: 36, distance: 140.9
click at [1059, 69] on button "Close" at bounding box center [1049, 75] width 67 height 20
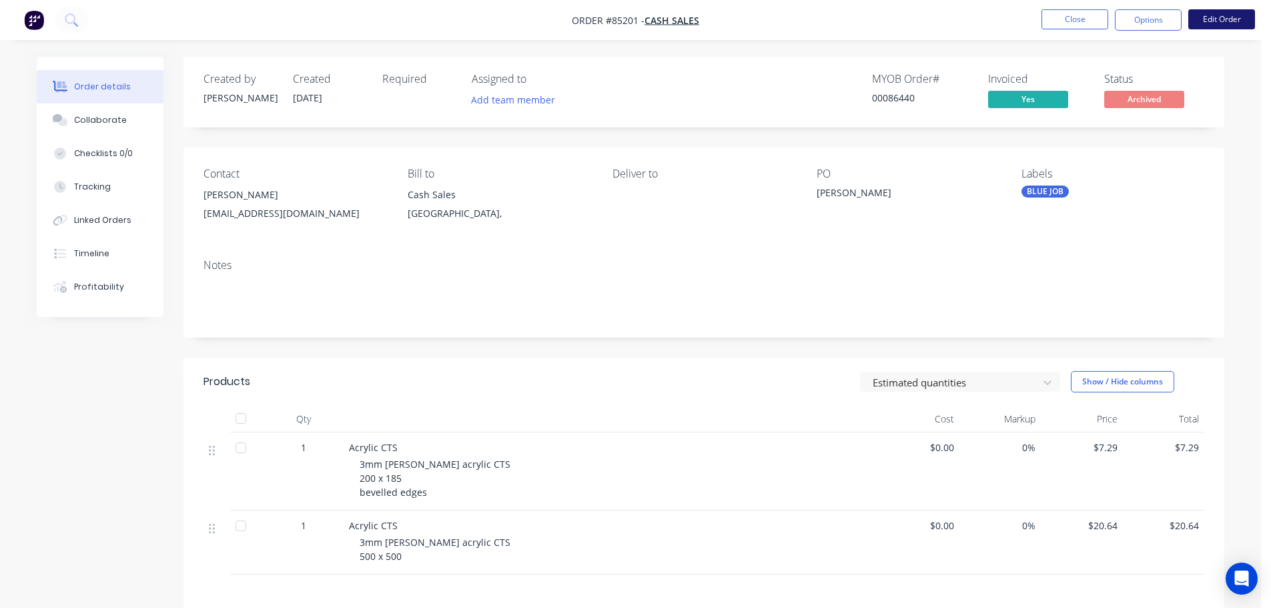
click at [1244, 23] on button "Edit Order" at bounding box center [1221, 19] width 67 height 20
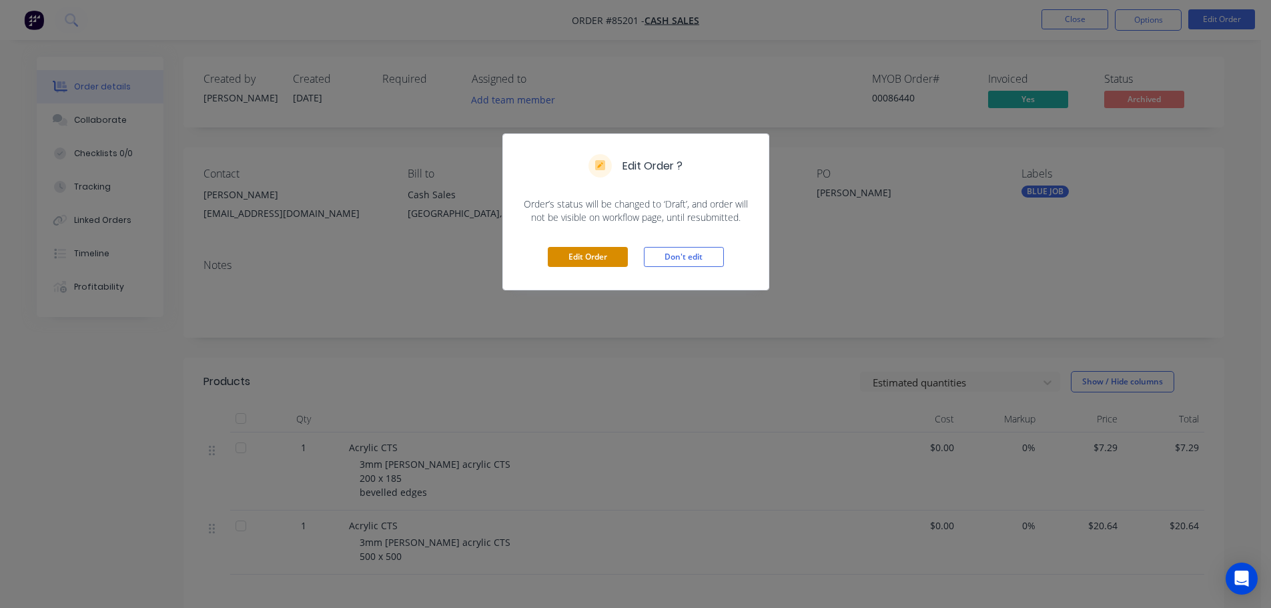
click at [594, 263] on button "Edit Order" at bounding box center [588, 257] width 80 height 20
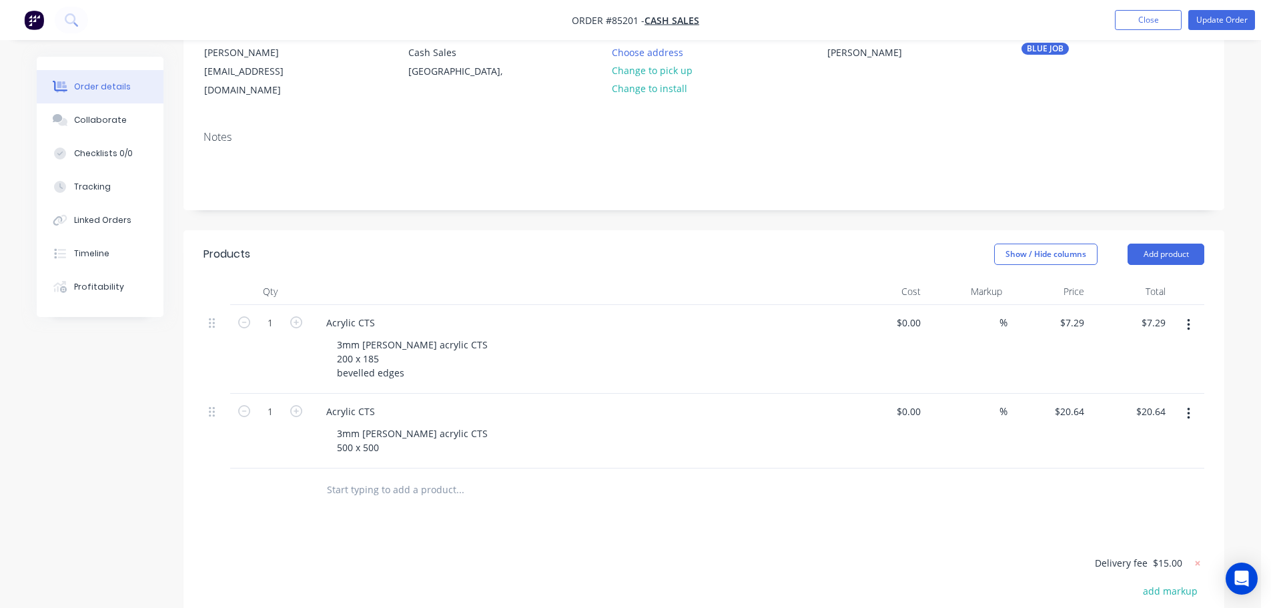
scroll to position [267, 0]
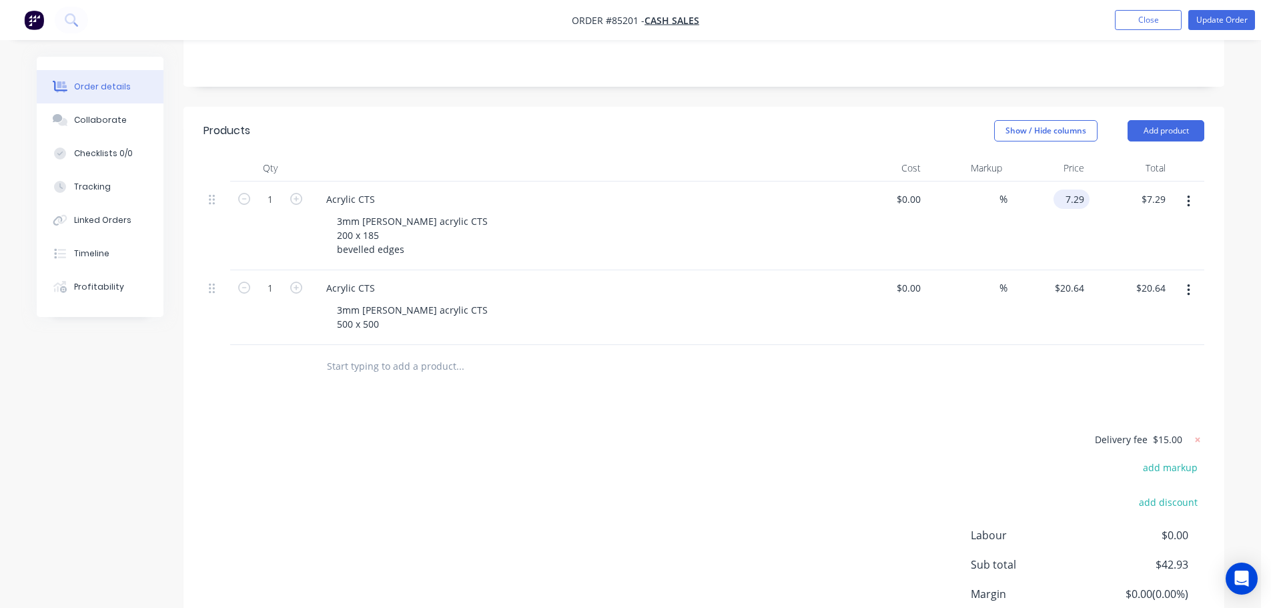
click at [1067, 189] on input "7.29" at bounding box center [1074, 198] width 31 height 19
type input "$0.00"
click at [1077, 278] on input "20.64" at bounding box center [1074, 287] width 31 height 19
type input "$0.00"
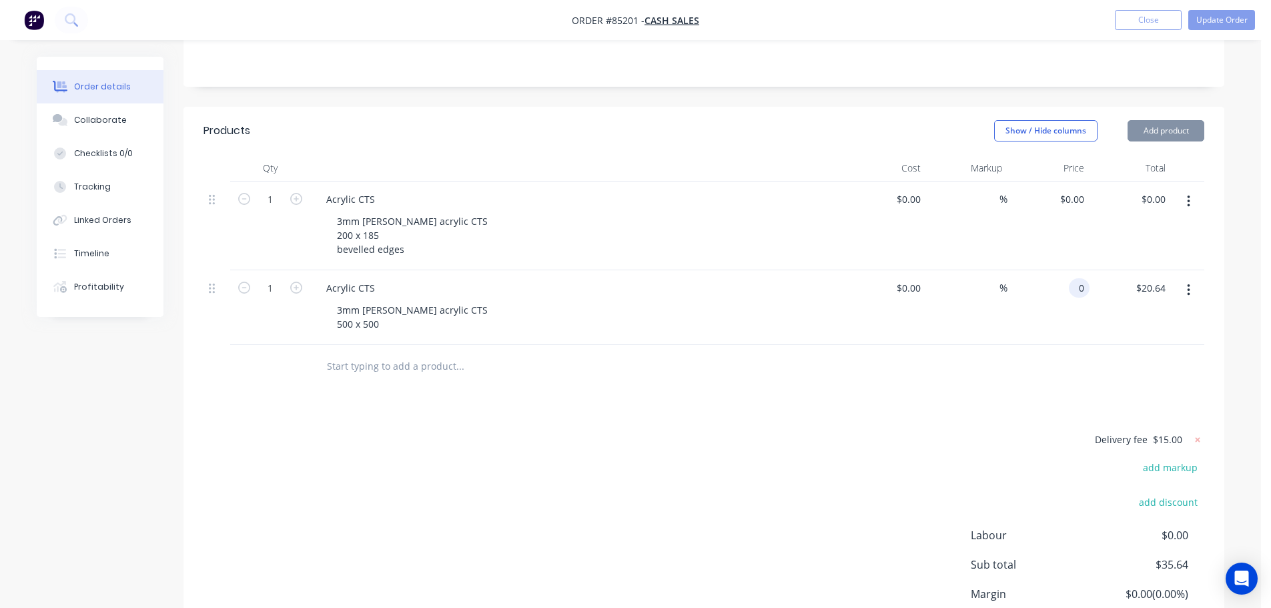
type input "$0.00"
click at [1057, 348] on div at bounding box center [703, 366] width 1001 height 43
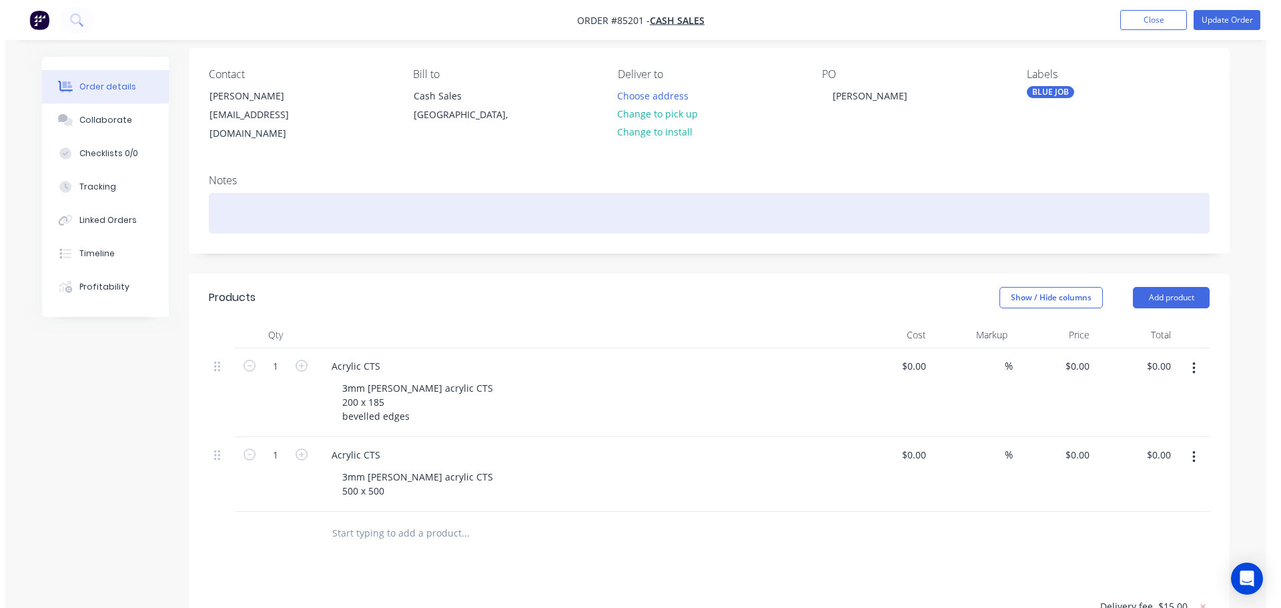
scroll to position [0, 0]
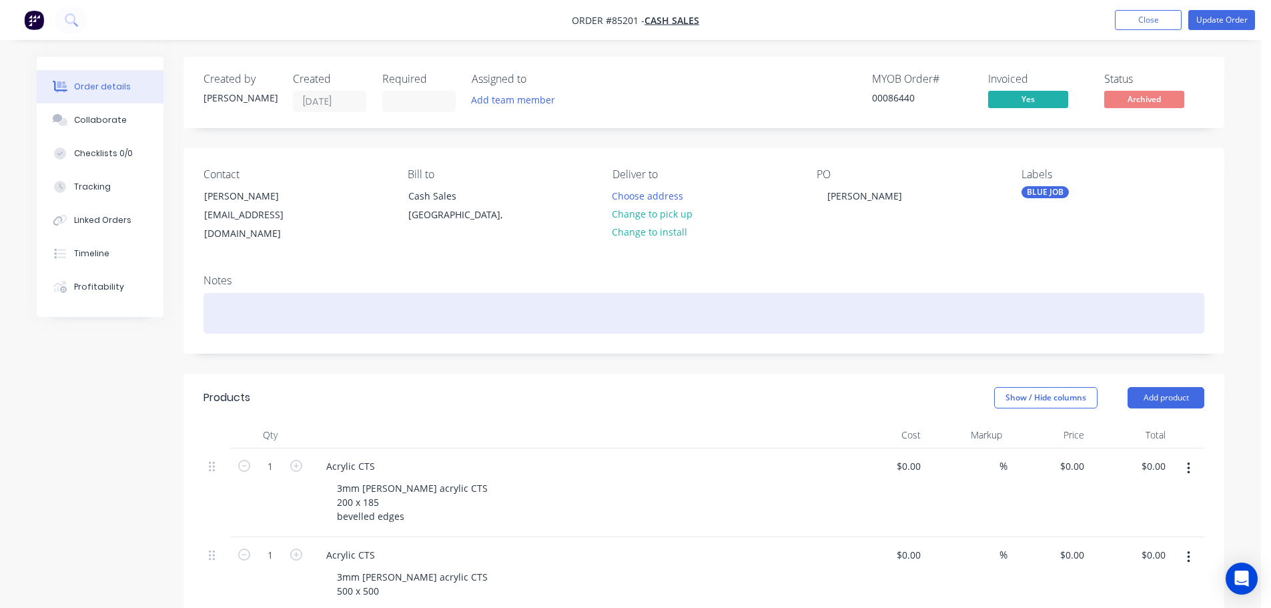
click at [402, 304] on div at bounding box center [703, 313] width 1001 height 41
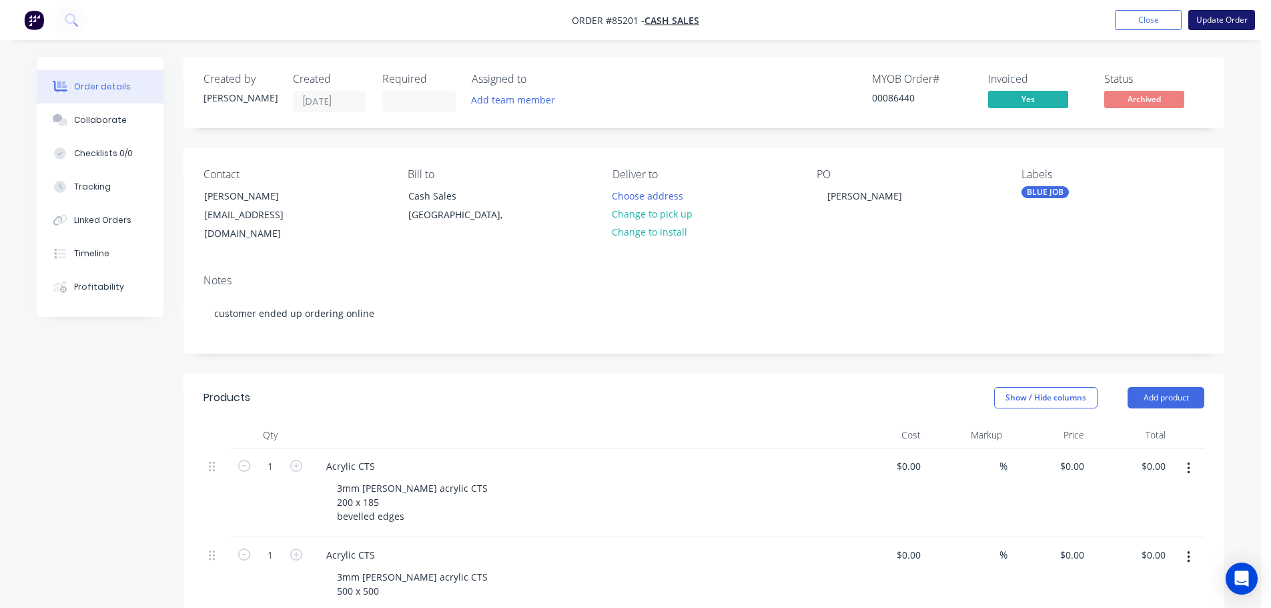
click at [1209, 25] on button "Update Order" at bounding box center [1221, 20] width 67 height 20
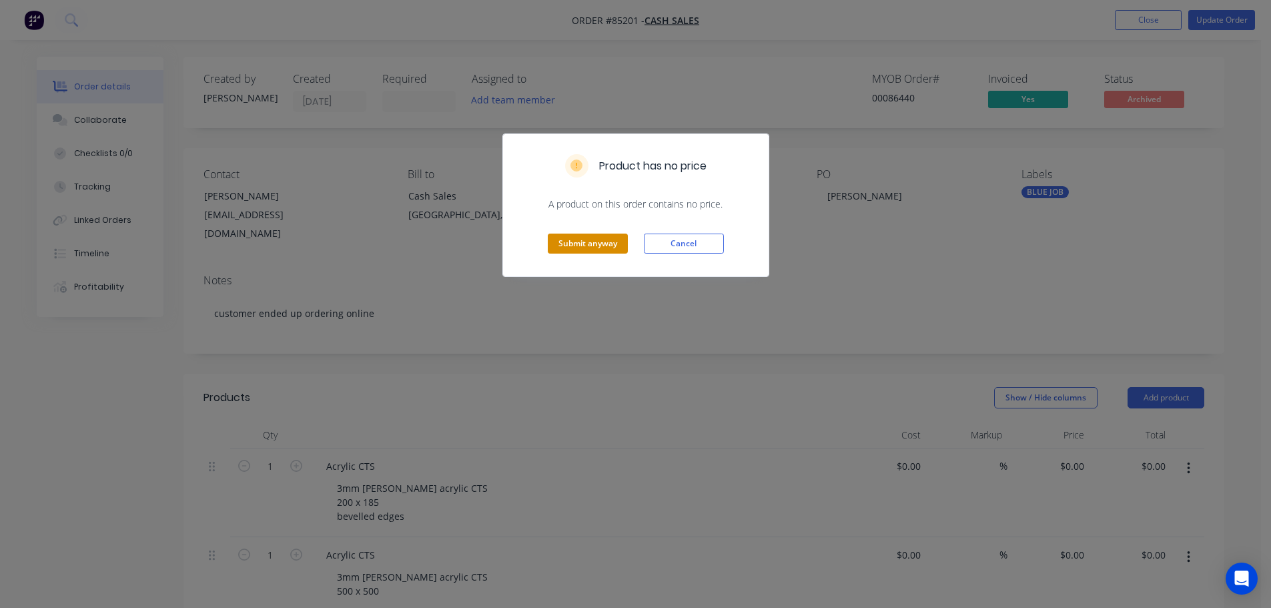
click at [610, 241] on button "Submit anyway" at bounding box center [588, 243] width 80 height 20
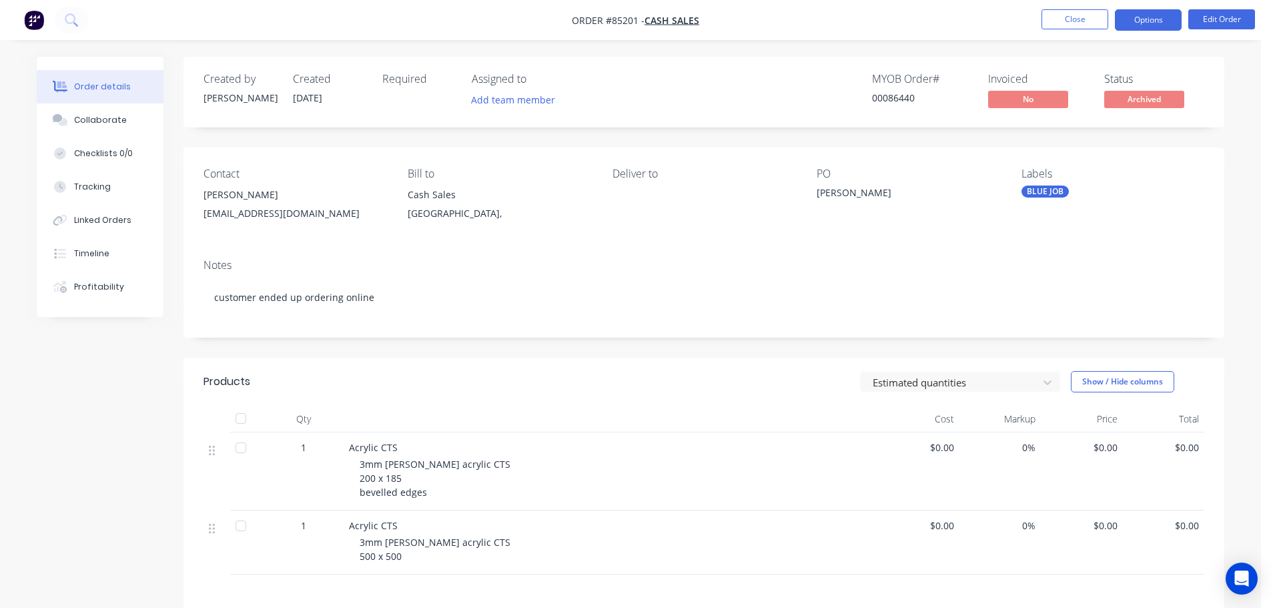
click at [1141, 17] on button "Options" at bounding box center [1148, 19] width 67 height 21
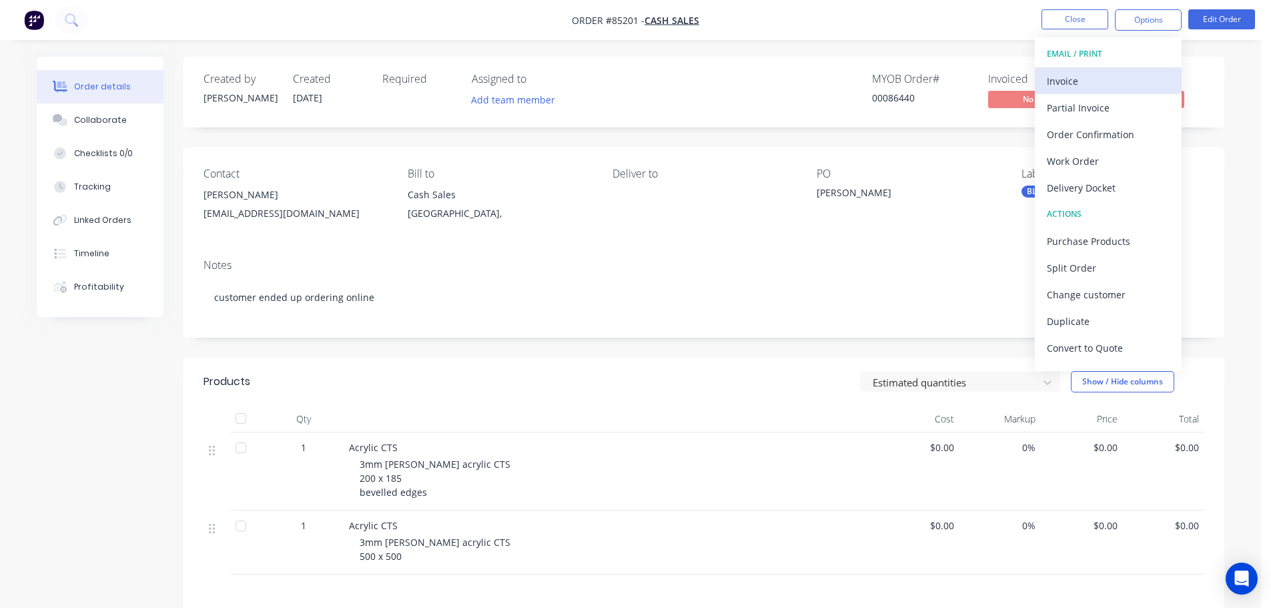
click at [1129, 70] on button "Invoice" at bounding box center [1108, 80] width 147 height 27
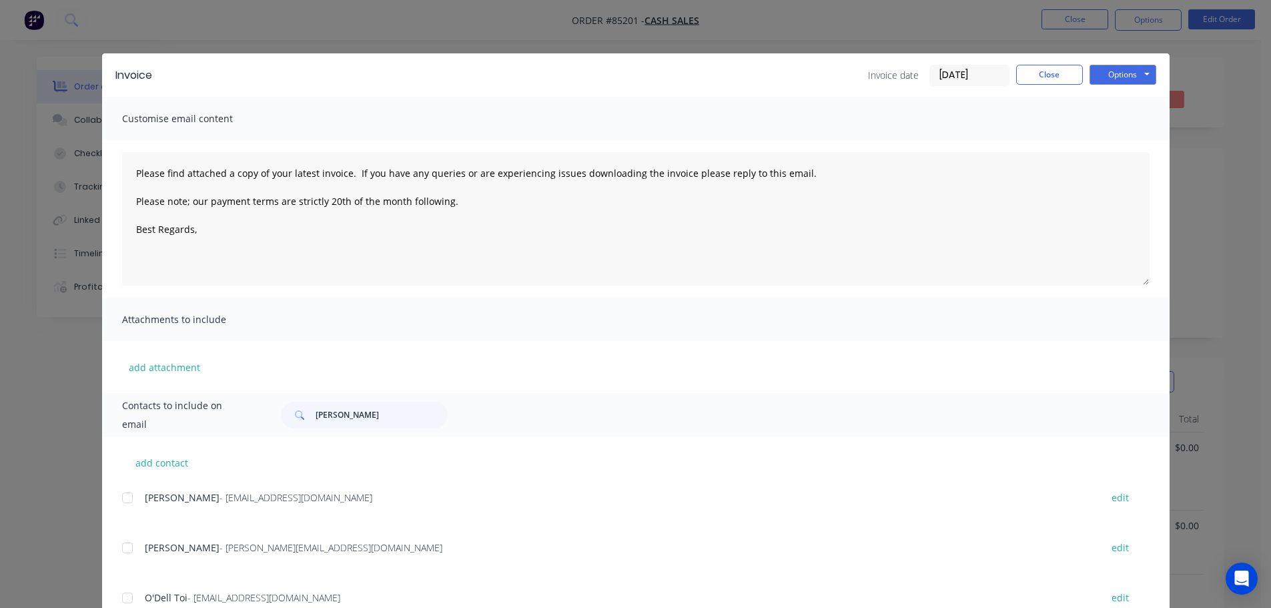
click at [1132, 74] on button "Options" at bounding box center [1122, 75] width 67 height 20
click at [1133, 117] on button "Print" at bounding box center [1131, 120] width 85 height 22
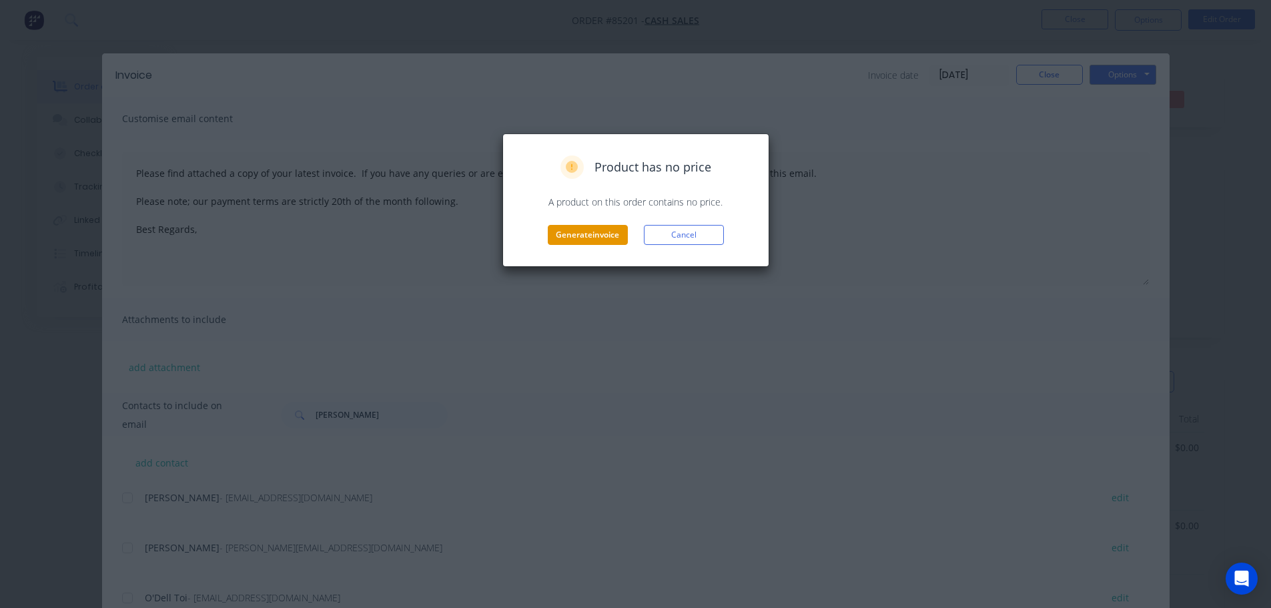
click at [608, 233] on button "Generate invoice" at bounding box center [588, 235] width 80 height 20
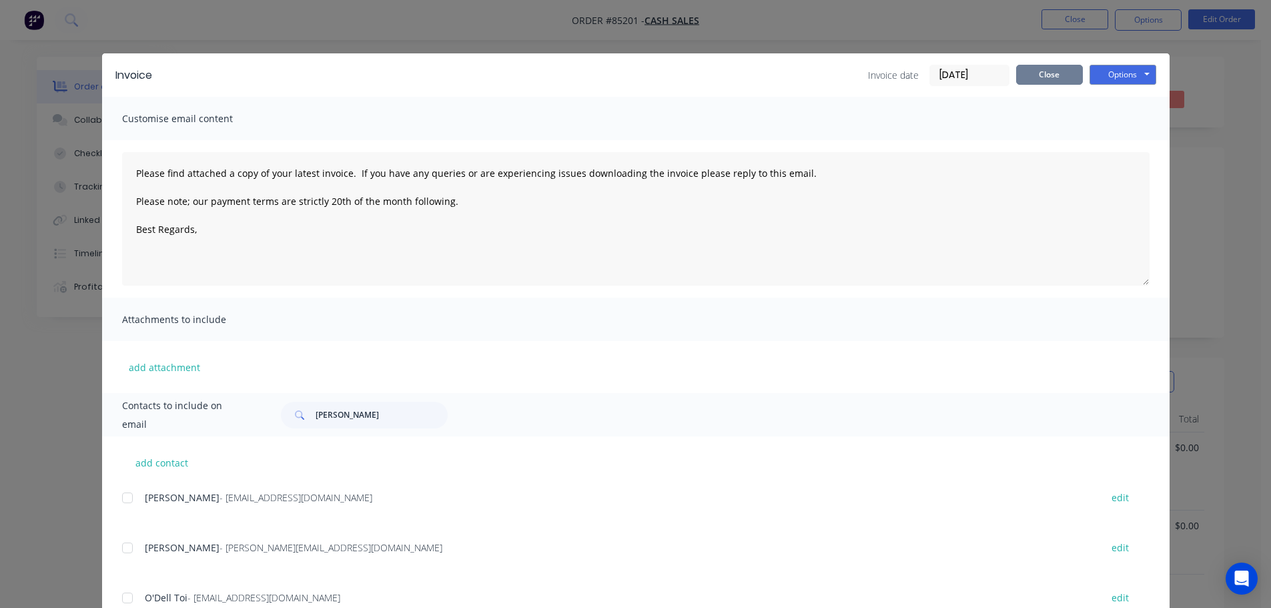
click at [1047, 79] on button "Close" at bounding box center [1049, 75] width 67 height 20
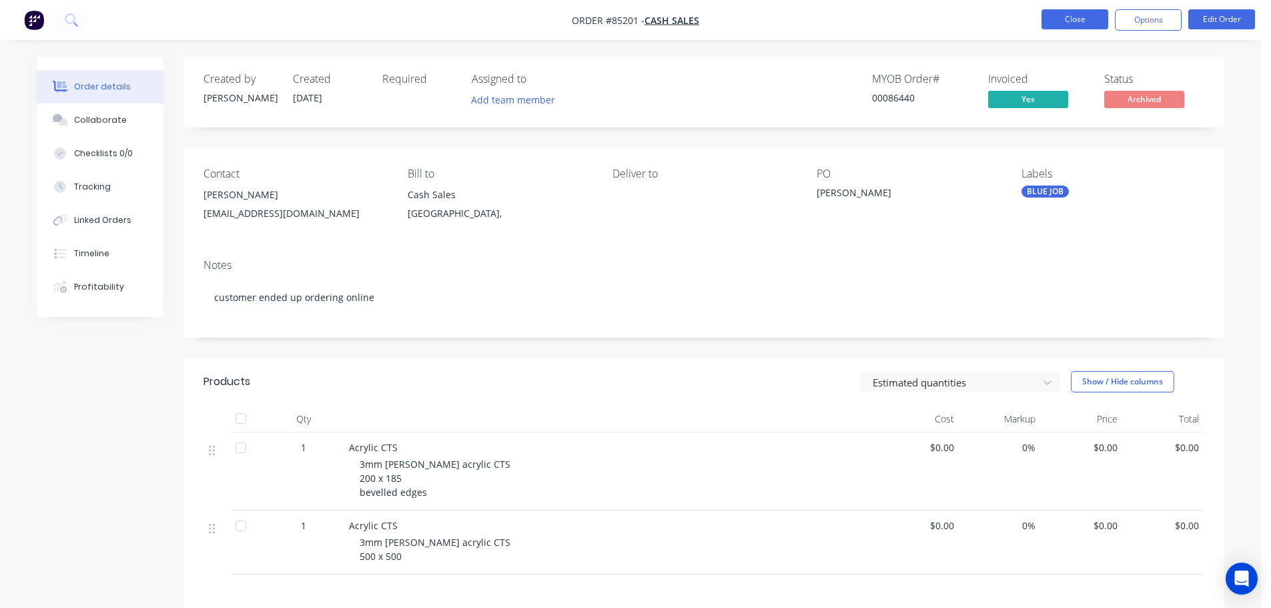
click at [1078, 22] on button "Close" at bounding box center [1074, 19] width 67 height 20
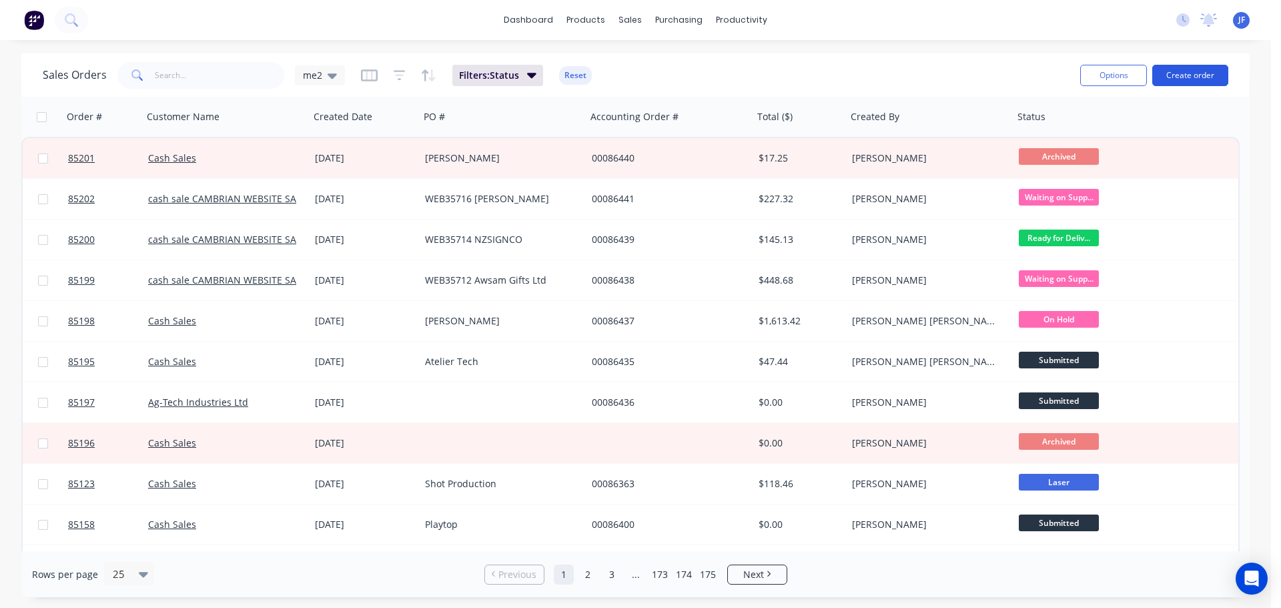
click at [1209, 75] on button "Create order" at bounding box center [1190, 75] width 76 height 21
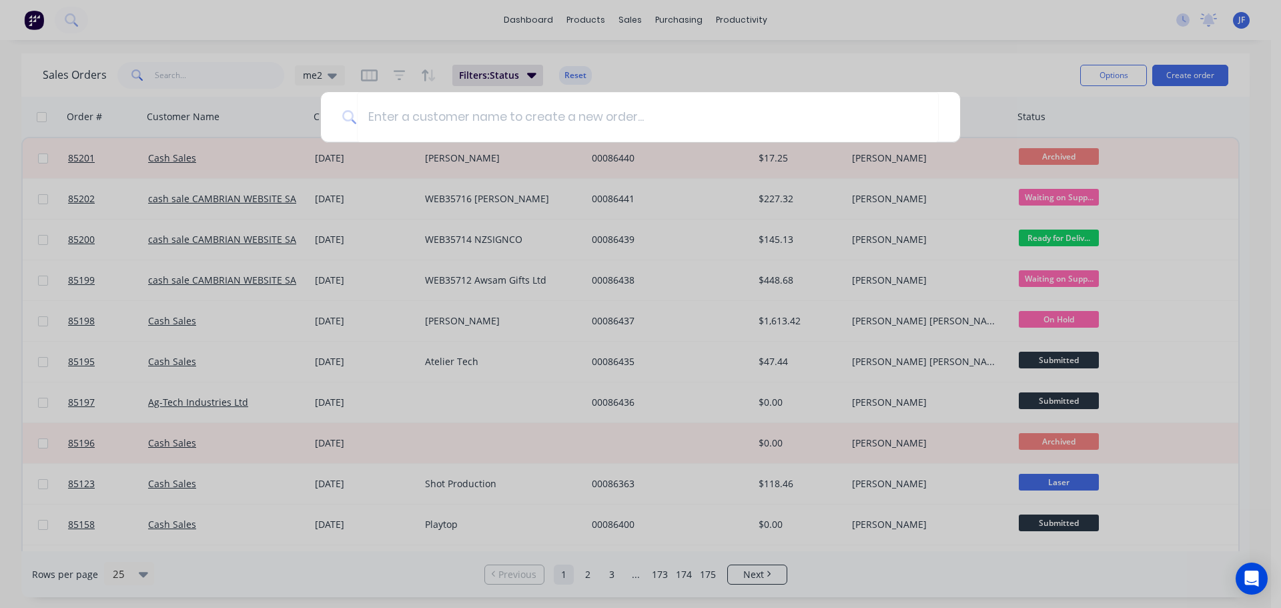
click at [700, 192] on div at bounding box center [640, 304] width 1281 height 608
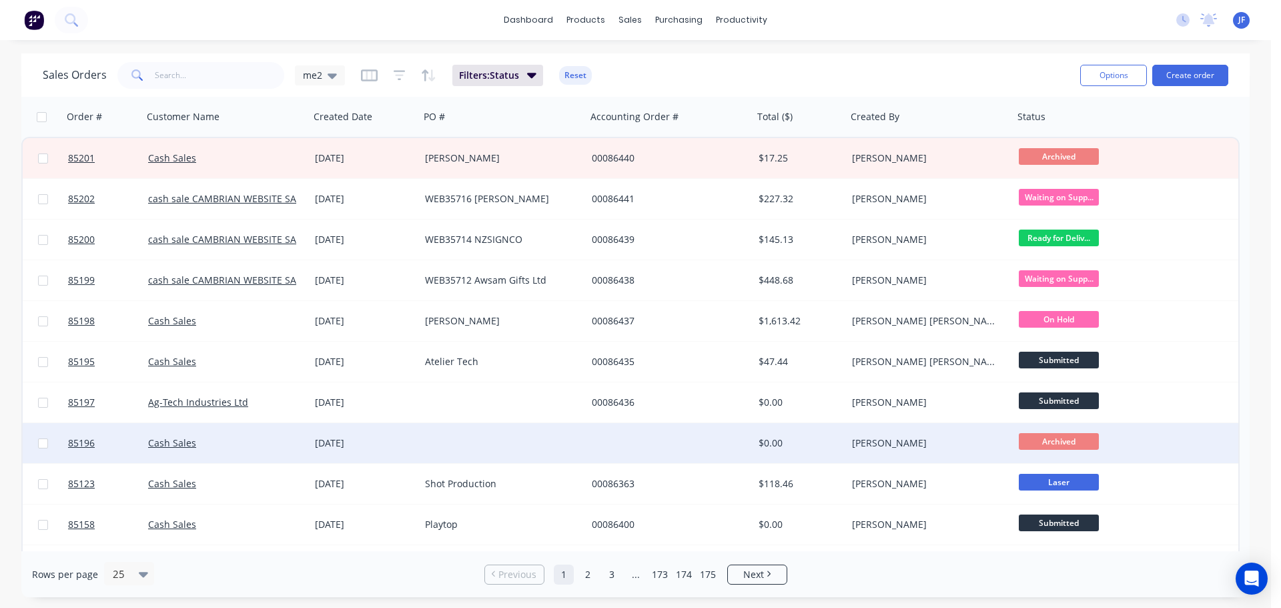
click at [599, 447] on div at bounding box center [669, 443] width 167 height 40
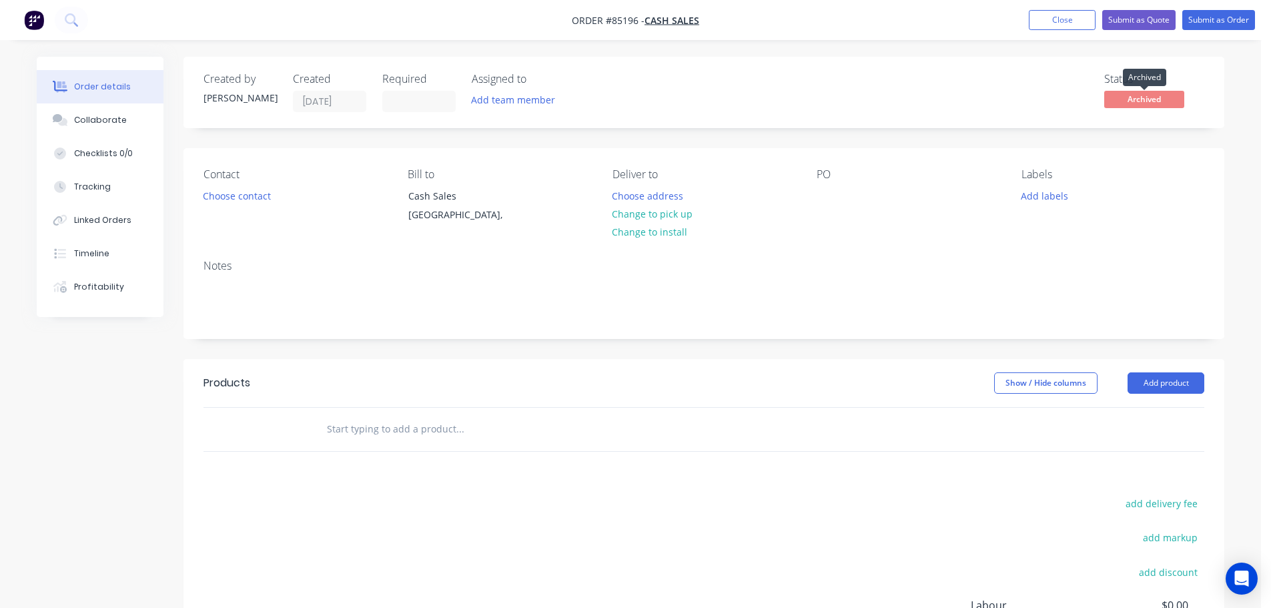
click at [1163, 99] on span "Archived" at bounding box center [1144, 99] width 80 height 17
click at [1213, 21] on button "Submit as Order" at bounding box center [1218, 20] width 73 height 20
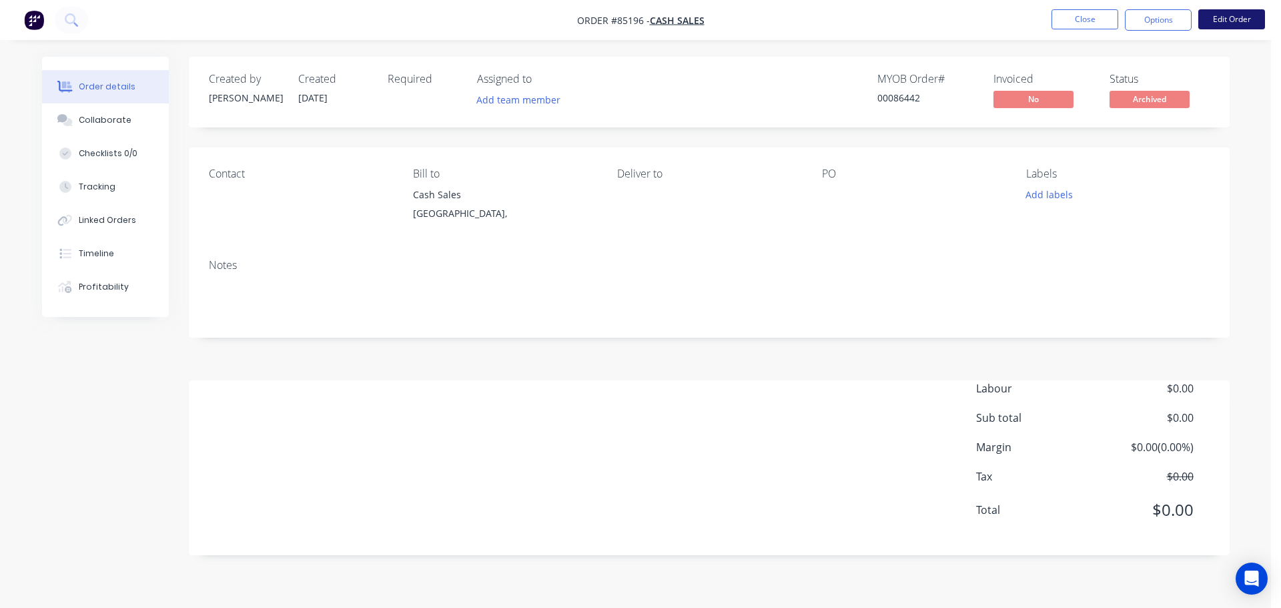
click at [1237, 25] on button "Edit Order" at bounding box center [1231, 19] width 67 height 20
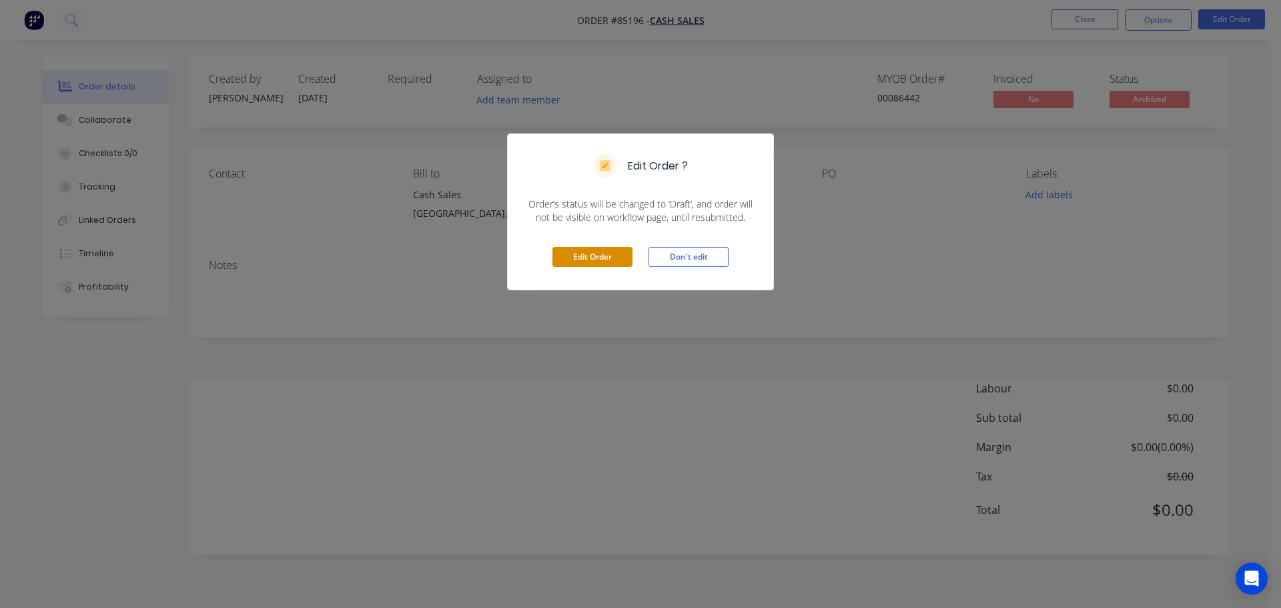
click at [612, 252] on button "Edit Order" at bounding box center [592, 257] width 80 height 20
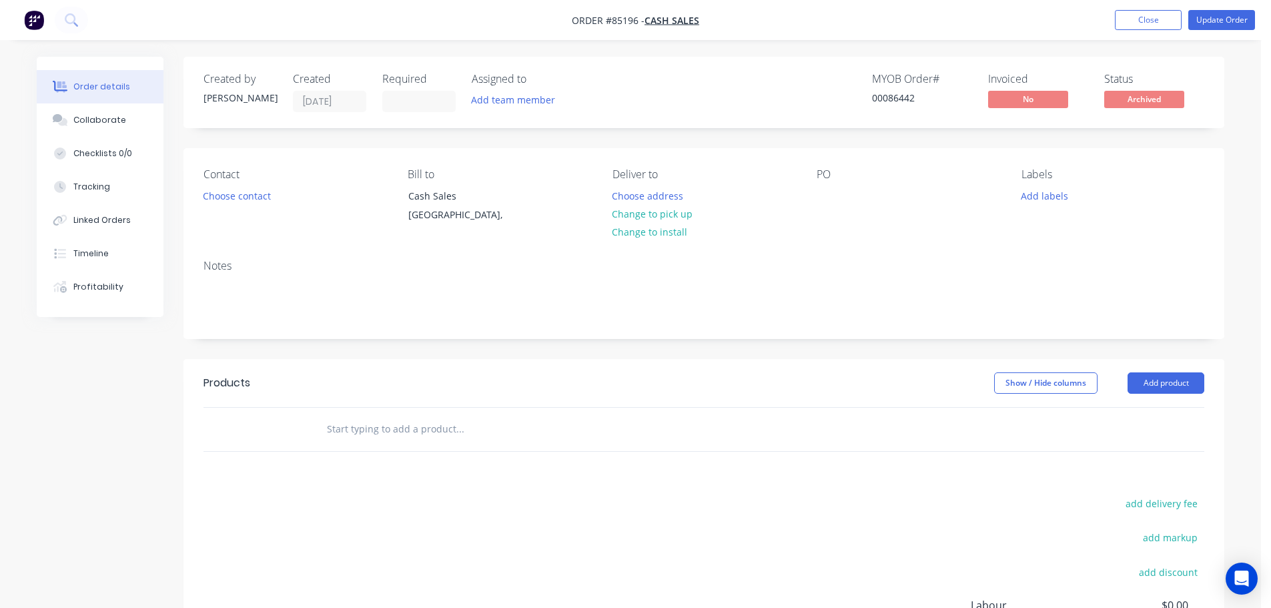
drag, startPoint x: 1146, startPoint y: 95, endPoint x: 1147, endPoint y: 103, distance: 8.0
click at [1147, 95] on span "Archived" at bounding box center [1144, 99] width 80 height 17
click at [1147, 105] on span "Archived" at bounding box center [1144, 99] width 80 height 17
click at [1148, 65] on div "Created by Jess Created 10/10/25 Required Assigned to Add team member MYOB Orde…" at bounding box center [703, 92] width 1041 height 71
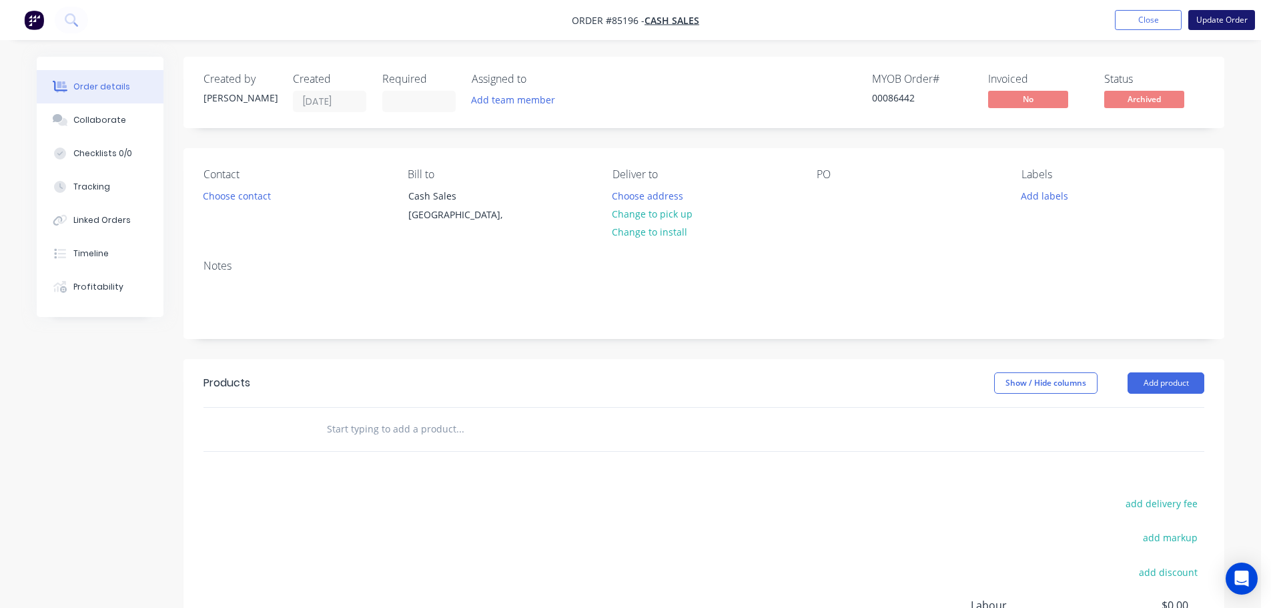
click at [1211, 19] on button "Update Order" at bounding box center [1221, 20] width 67 height 20
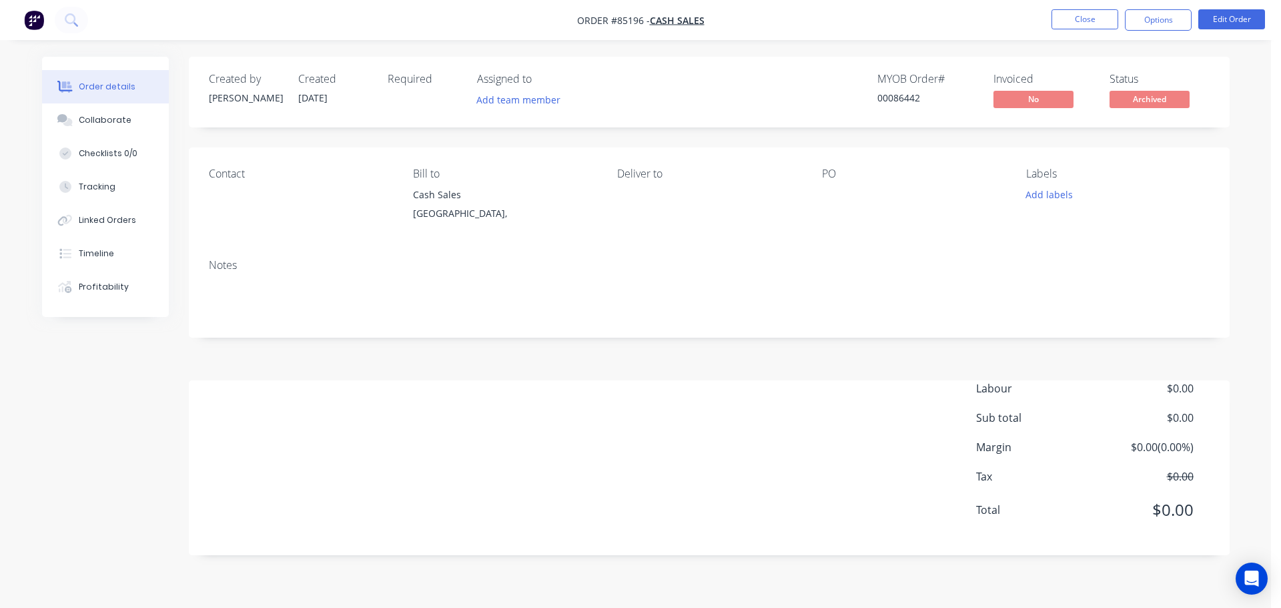
click at [1157, 31] on nav "Order #85196 - Cash Sales Close Options Edit Order" at bounding box center [640, 20] width 1281 height 40
click at [1157, 25] on button "Options" at bounding box center [1158, 19] width 67 height 21
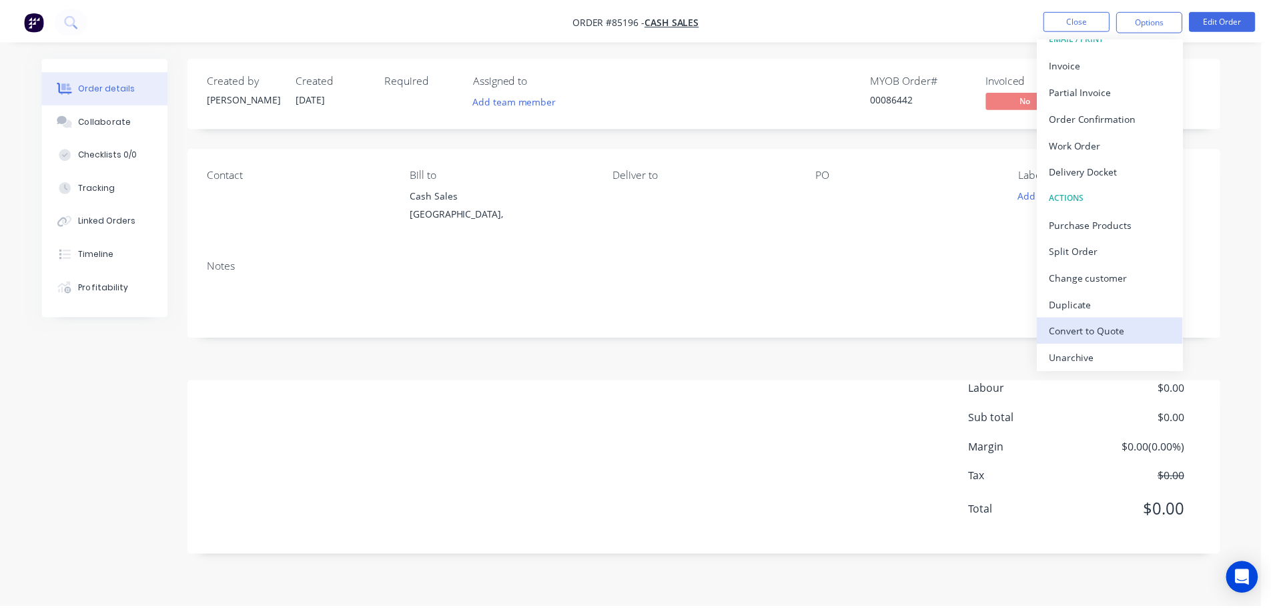
scroll to position [20, 0]
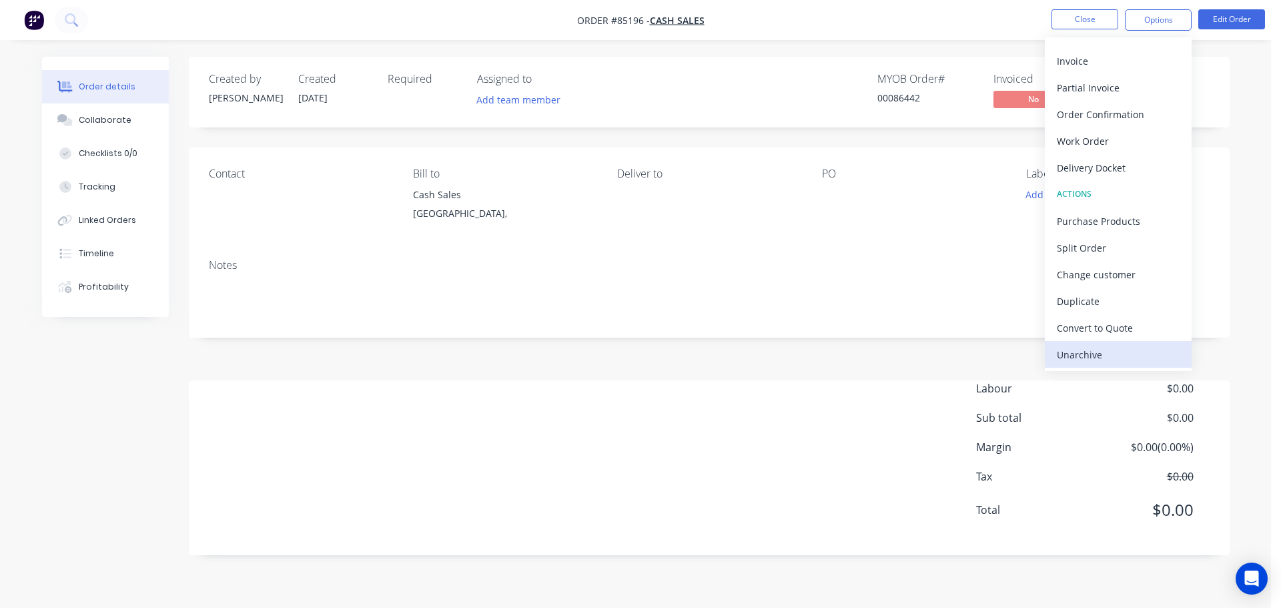
click at [1113, 353] on div "Unarchive" at bounding box center [1118, 354] width 123 height 19
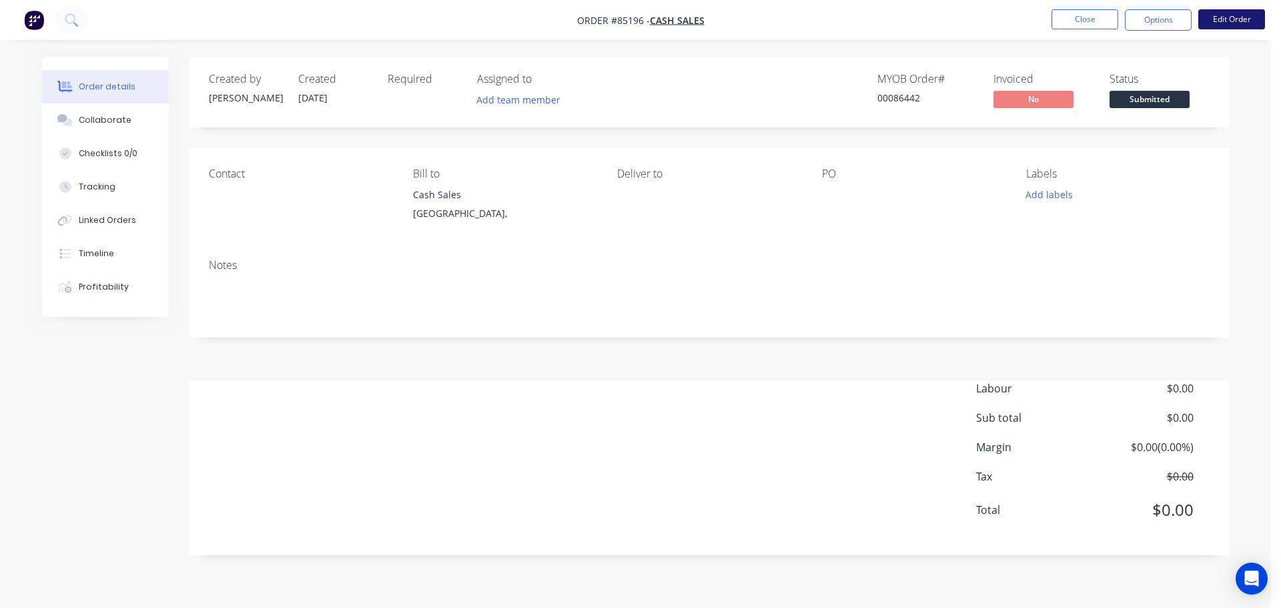
click at [1219, 25] on button "Edit Order" at bounding box center [1231, 19] width 67 height 20
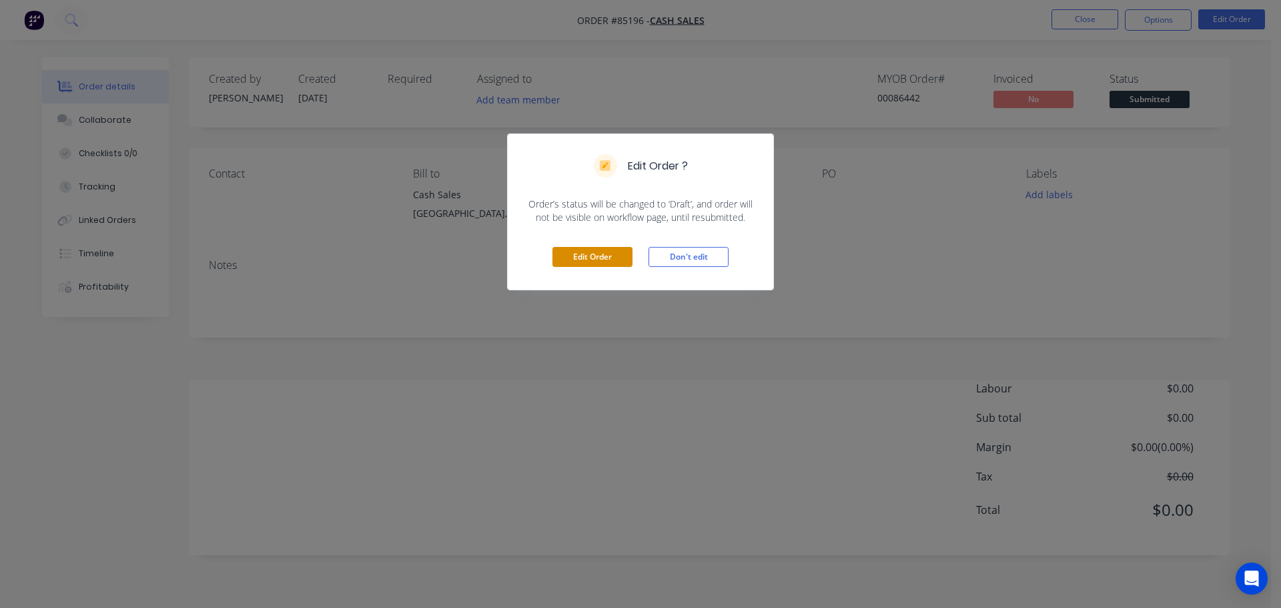
click at [578, 262] on button "Edit Order" at bounding box center [592, 257] width 80 height 20
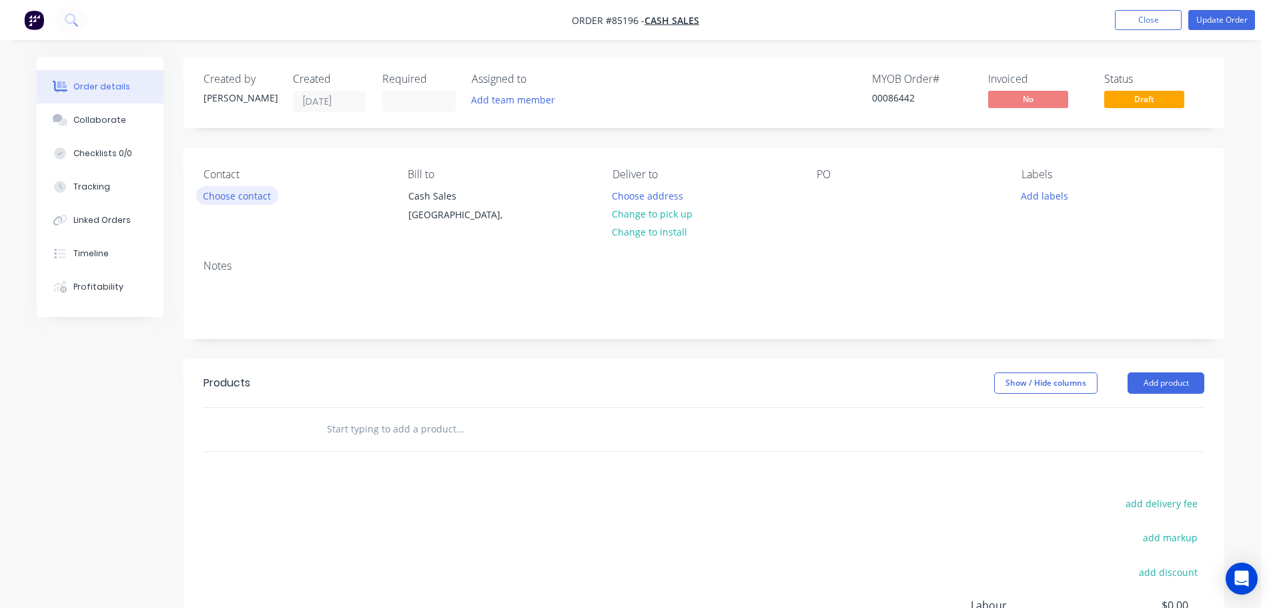
click at [240, 191] on button "Choose contact" at bounding box center [237, 195] width 82 height 18
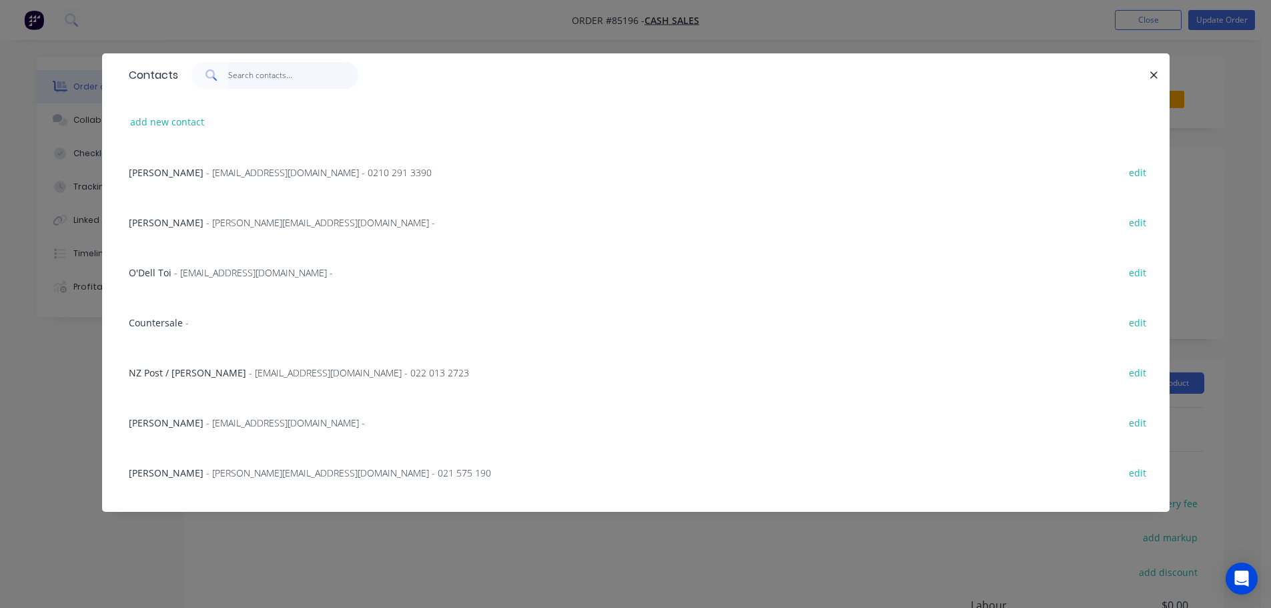
click at [242, 66] on input "text" at bounding box center [293, 75] width 130 height 27
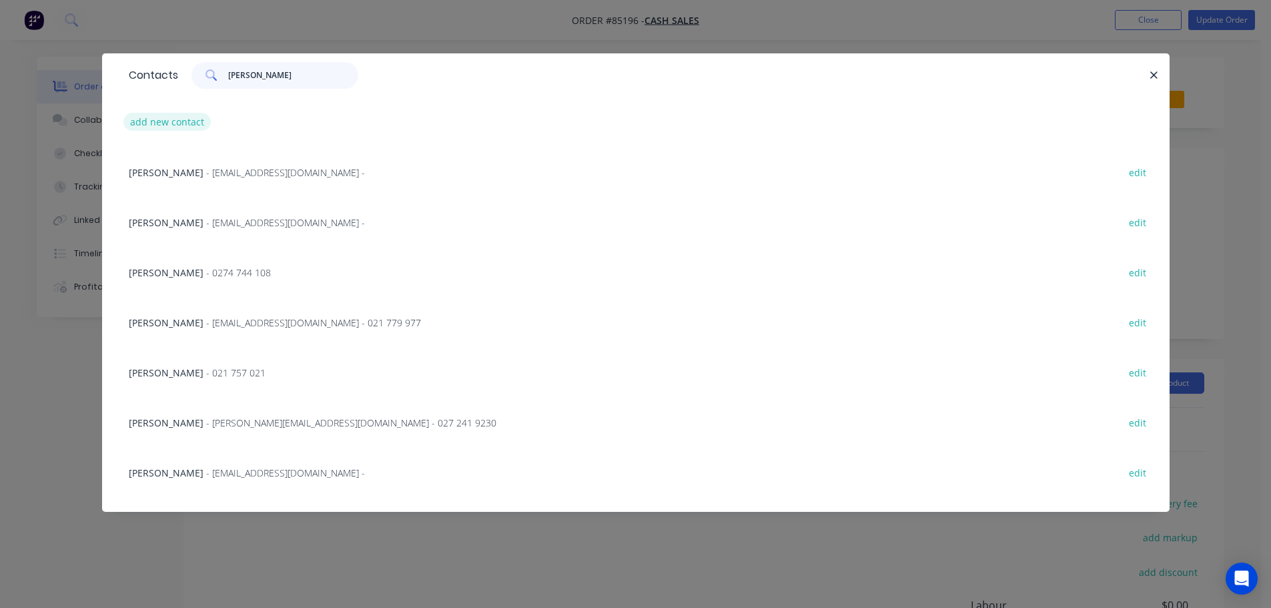
type input "michael"
click at [175, 115] on button "add new contact" at bounding box center [167, 122] width 88 height 18
select select "NZ"
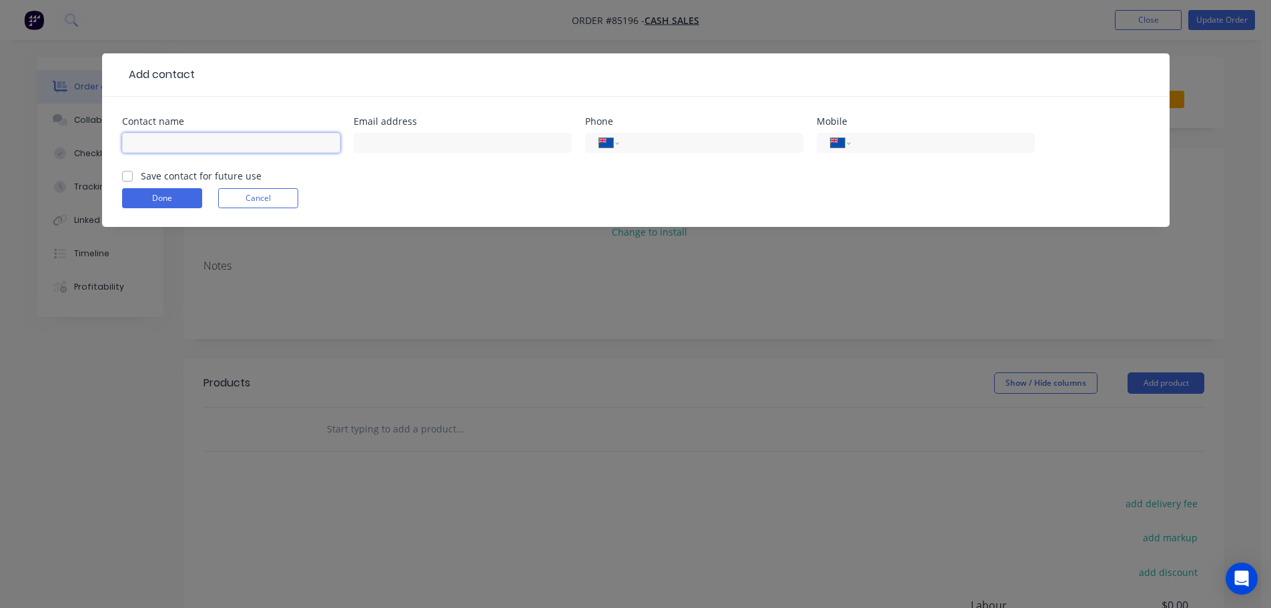
click at [183, 145] on input "text" at bounding box center [231, 143] width 218 height 20
type input "[PERSON_NAME]"
click at [215, 170] on label "Save contact for future use" at bounding box center [201, 176] width 121 height 14
click at [133, 170] on input "Save contact for future use" at bounding box center [127, 175] width 11 height 13
checkbox input "true"
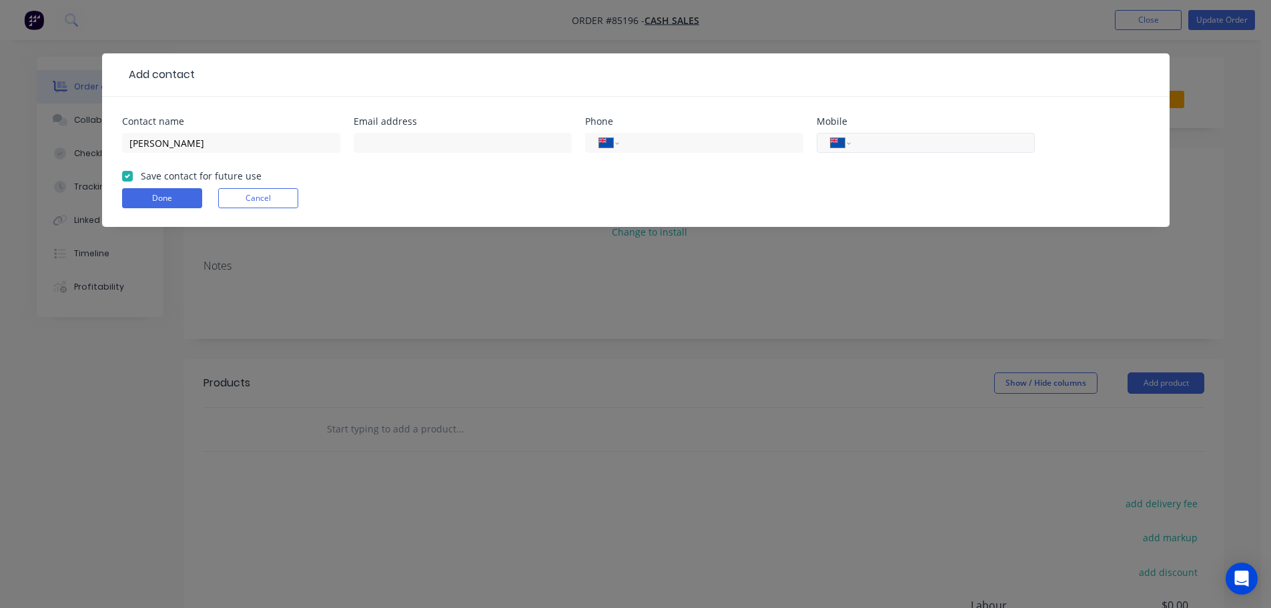
click at [906, 141] on input "tel" at bounding box center [940, 142] width 160 height 15
click at [918, 131] on div "International Afghanistan Åland Islands Albania Algeria American Samoa Andorra …" at bounding box center [926, 148] width 218 height 39
click at [939, 140] on input "tel" at bounding box center [940, 142] width 160 height 15
type input "022 086 3896"
click at [155, 197] on button "Done" at bounding box center [162, 198] width 80 height 20
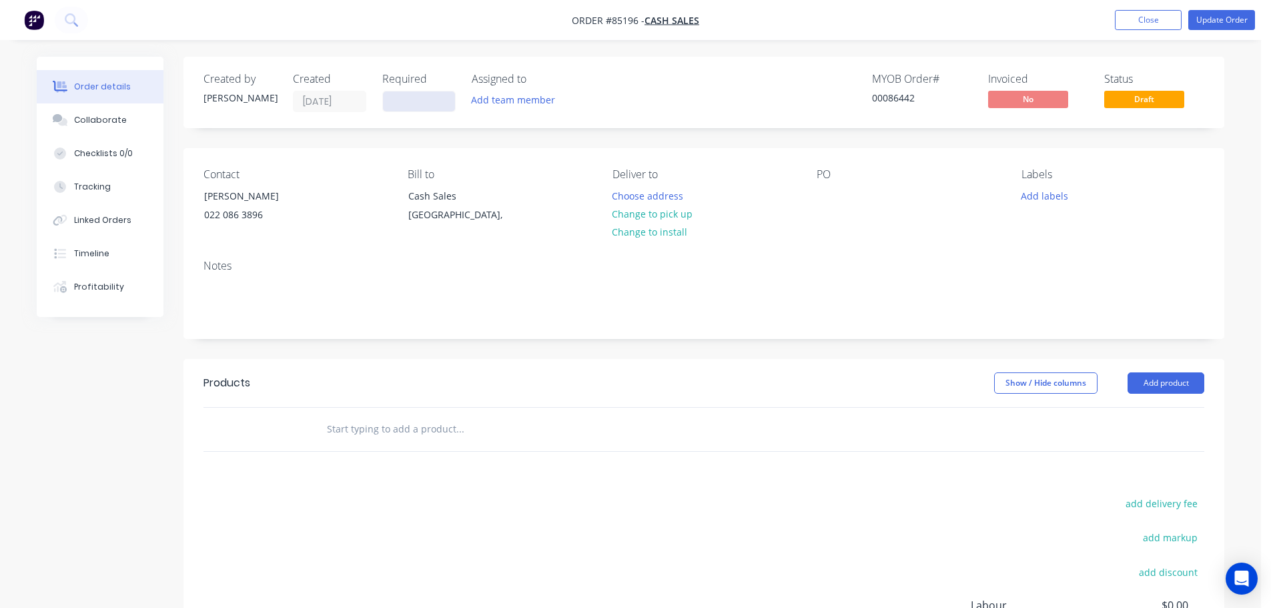
click at [434, 110] on input at bounding box center [419, 101] width 72 height 20
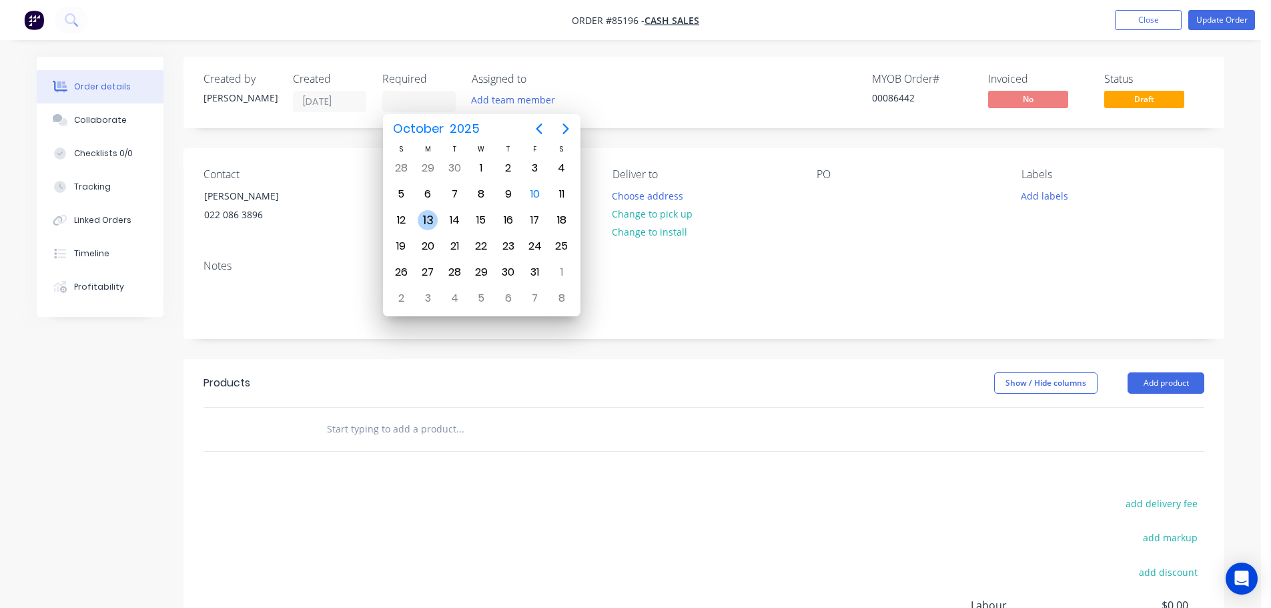
click at [419, 214] on div "13" at bounding box center [428, 220] width 20 height 20
type input "[DATE]"
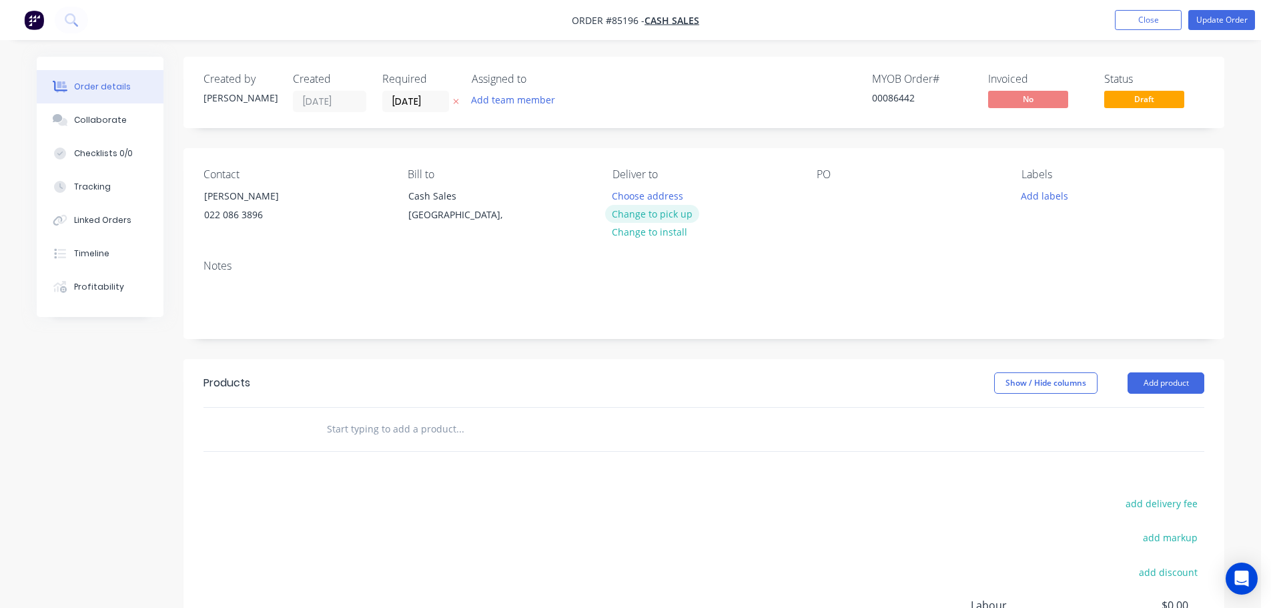
click at [635, 210] on button "Change to pick up" at bounding box center [652, 214] width 95 height 18
drag, startPoint x: 238, startPoint y: 197, endPoint x: 188, endPoint y: 196, distance: 50.0
click at [188, 196] on div "Contact Michael 022 086 3896 Bill to Cash Sales Auckland, Pick up Change to del…" at bounding box center [703, 198] width 1041 height 101
click at [826, 195] on div at bounding box center [827, 195] width 21 height 19
paste div
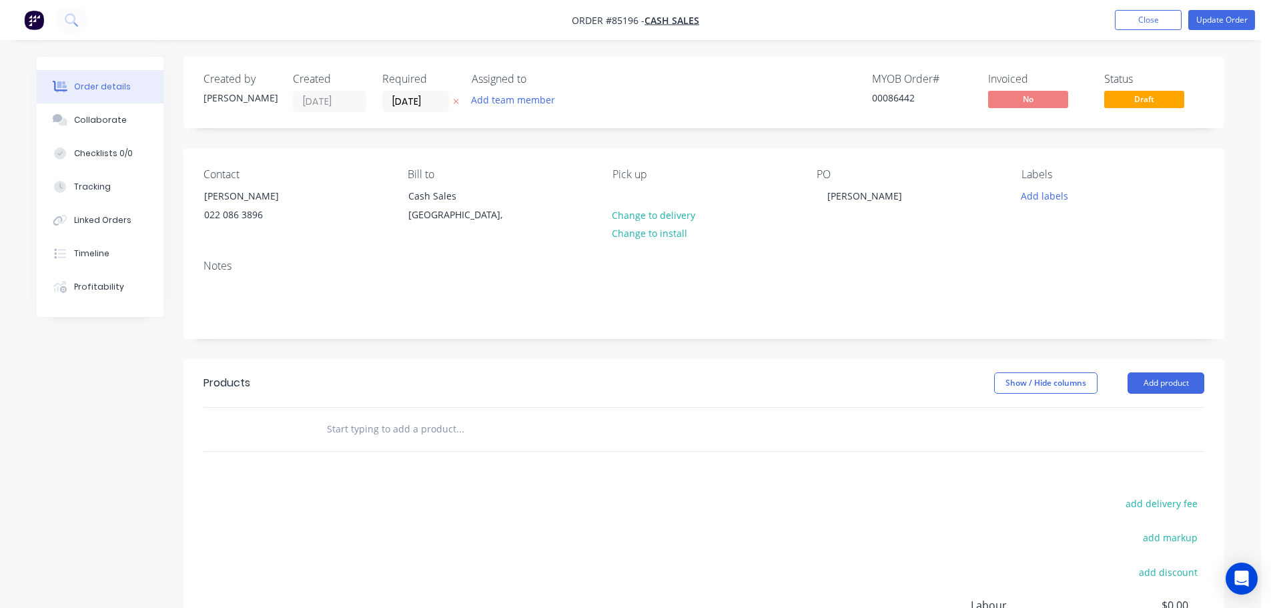
click at [373, 433] on input "text" at bounding box center [459, 429] width 267 height 27
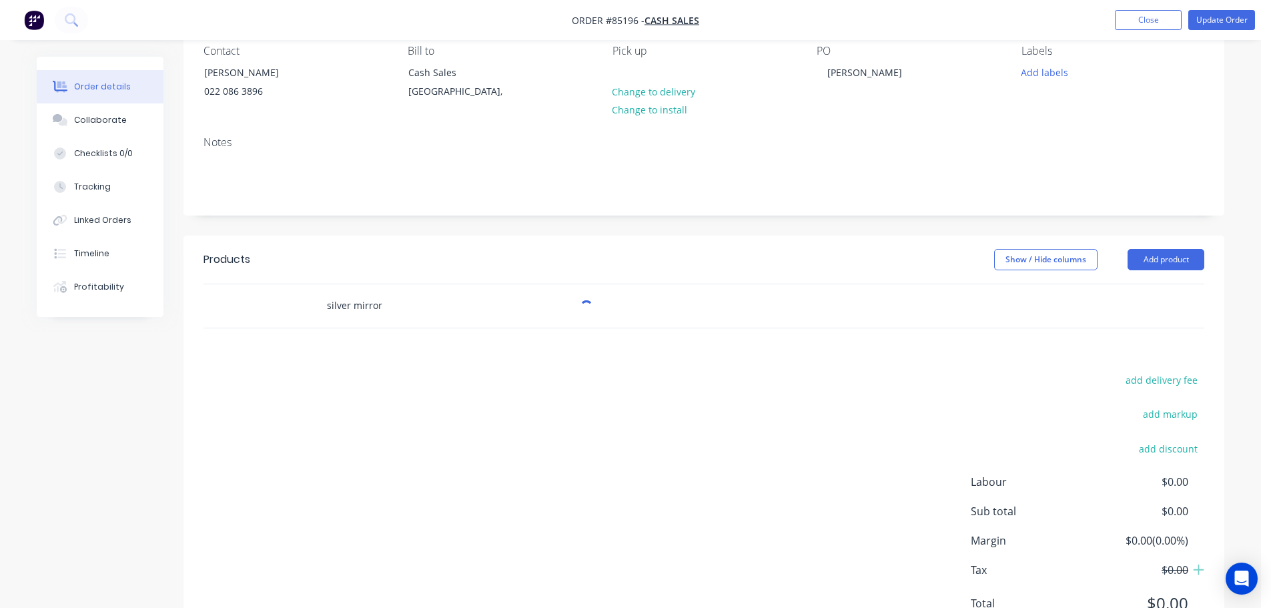
scroll to position [184, 0]
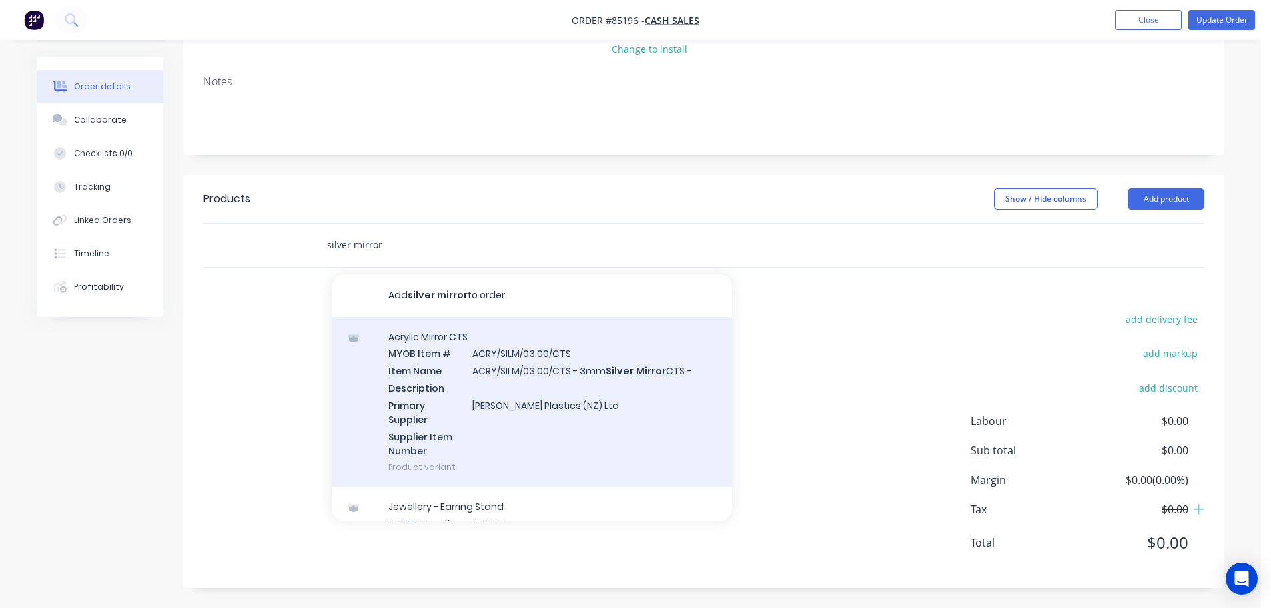
type input "silver mirror"
click at [500, 426] on div "Acrylic Mirror CTS MYOB Item # ACRY/SILM/03.00/CTS Item Name ACRY/SILM/03.00/CT…" at bounding box center [532, 402] width 400 height 170
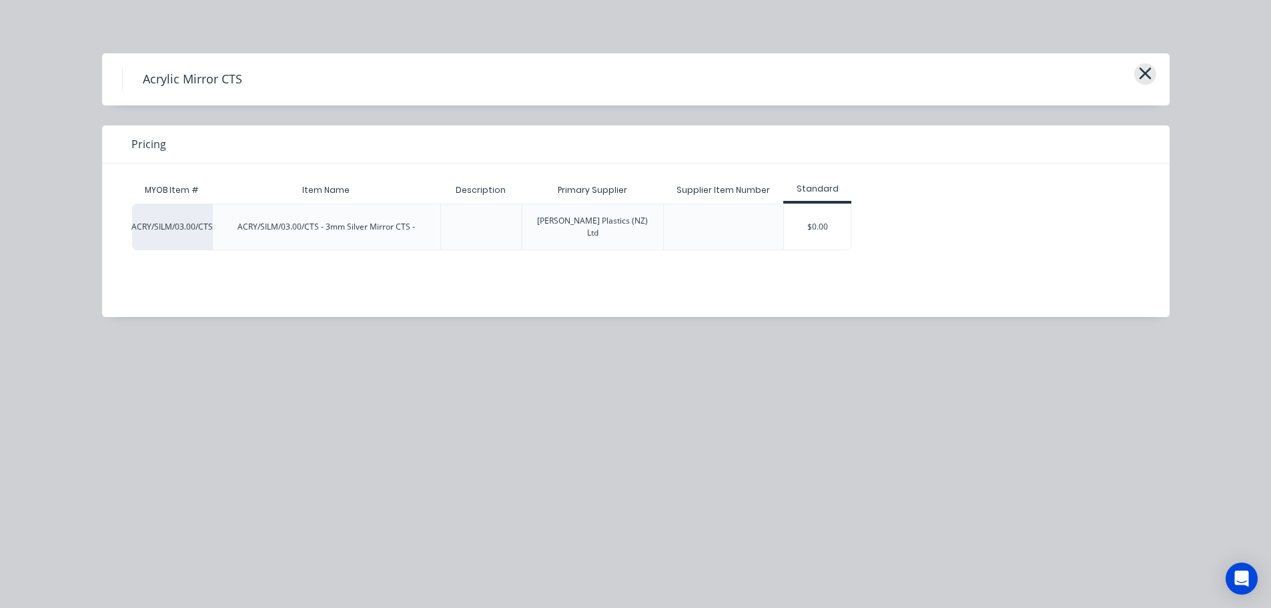
click at [1145, 73] on icon "button" at bounding box center [1145, 73] width 12 height 12
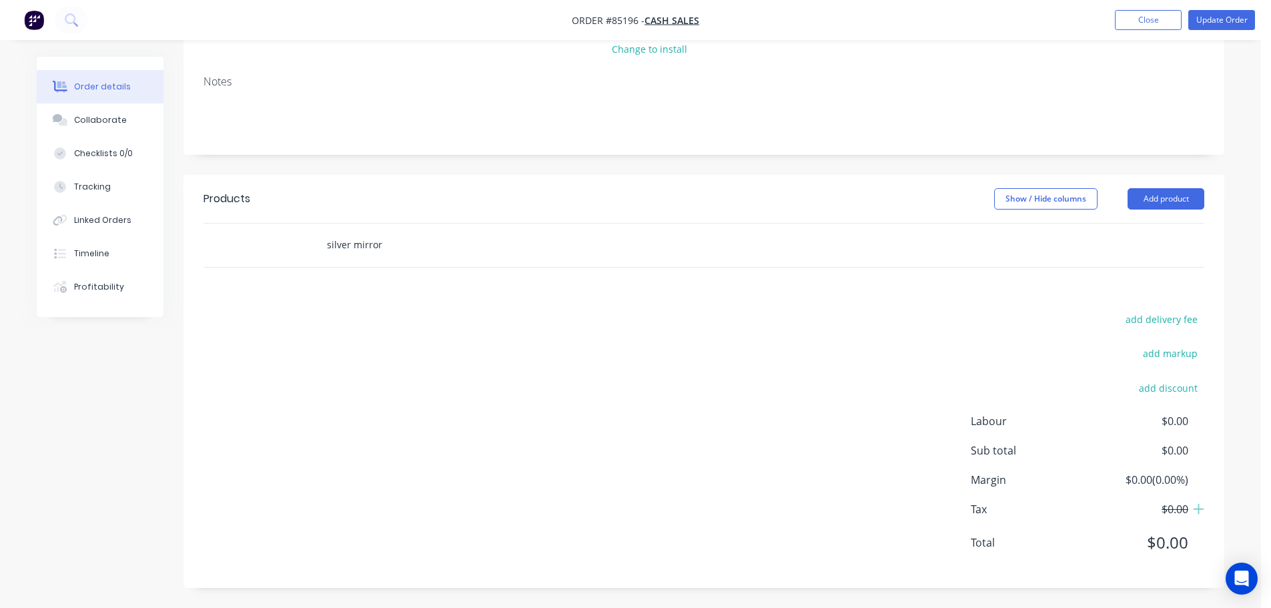
click at [461, 241] on input "silver mirror" at bounding box center [459, 244] width 267 height 27
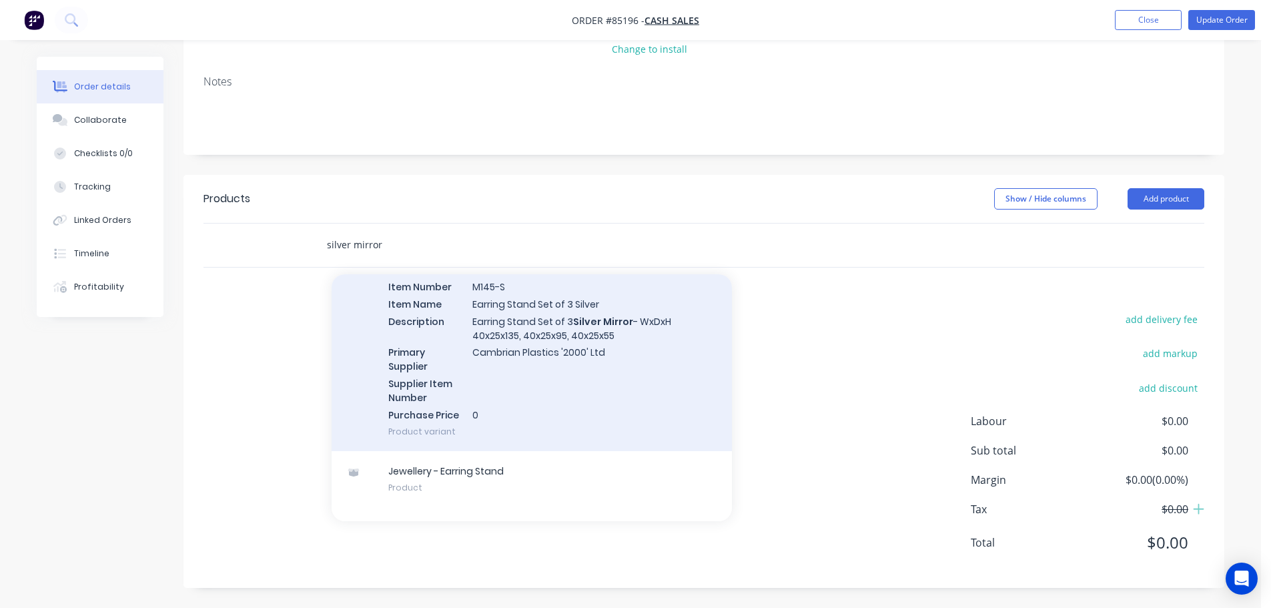
scroll to position [352, 0]
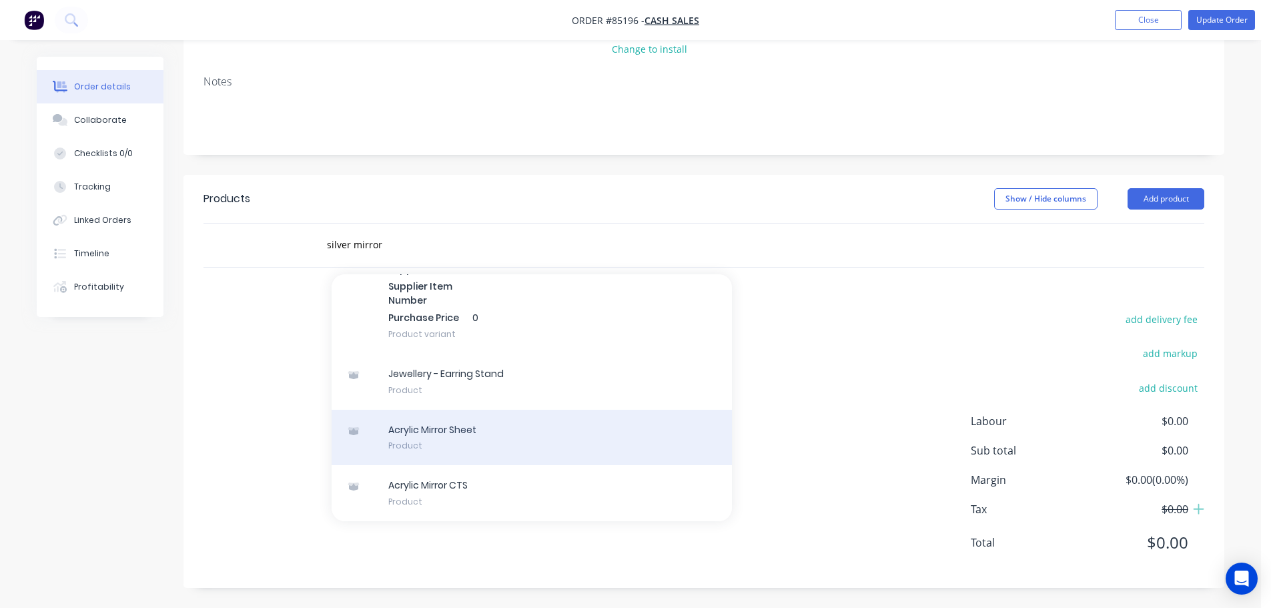
click at [474, 445] on div "Acrylic Mirror Sheet Product" at bounding box center [532, 438] width 400 height 56
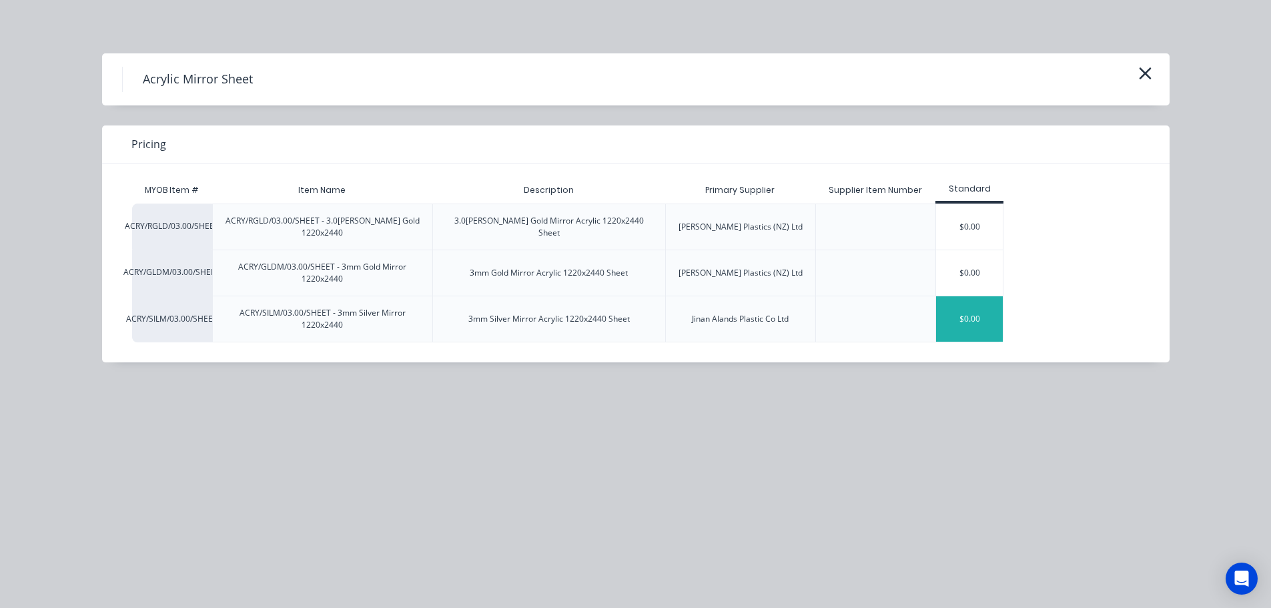
click at [992, 311] on div "$0.00" at bounding box center [969, 318] width 67 height 45
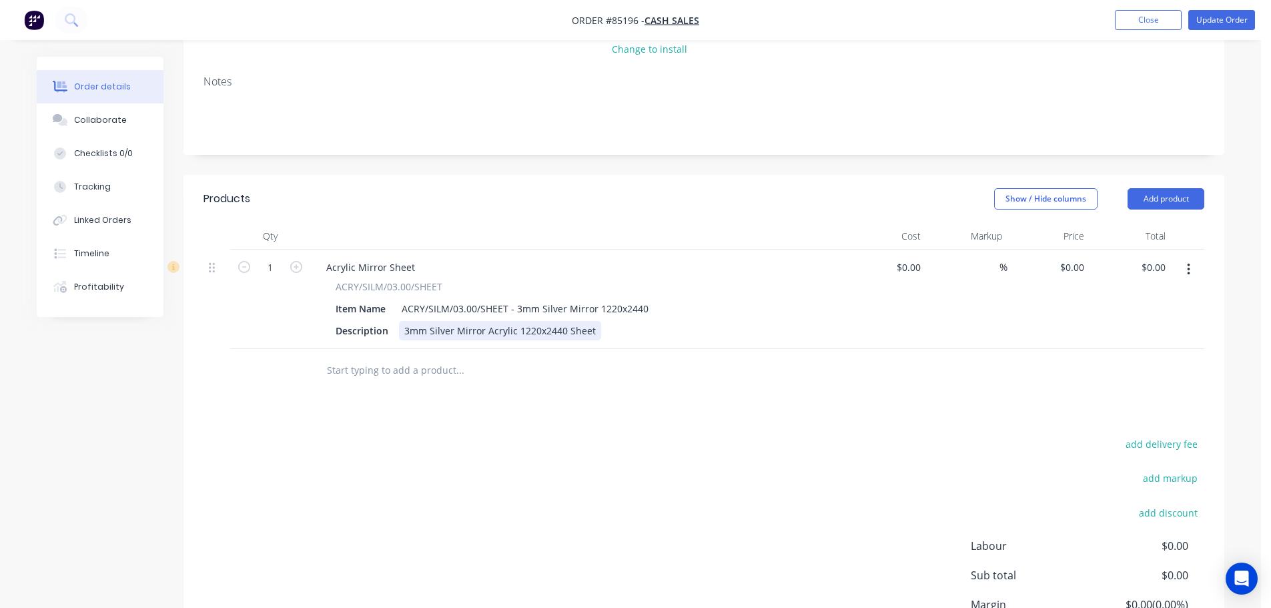
click at [590, 325] on div "3mm Silver Mirror Acrylic 1220x2440 Sheet" at bounding box center [500, 330] width 202 height 19
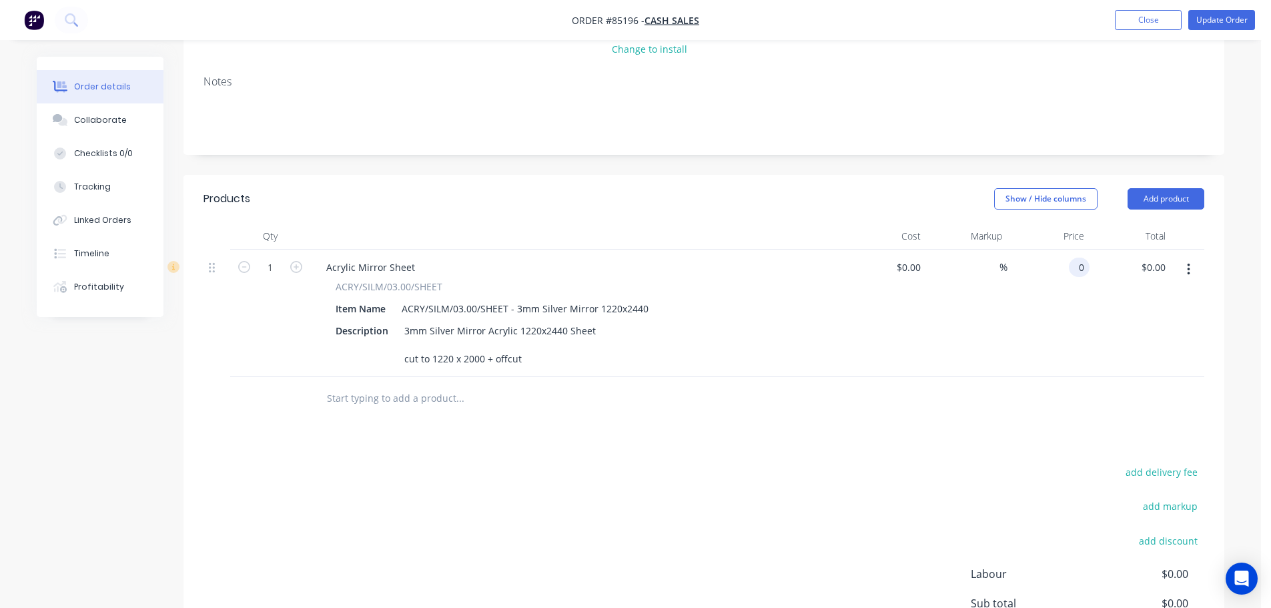
click at [1071, 262] on div "0 0" at bounding box center [1079, 267] width 21 height 19
paste input "422.56"
type input "$422.56"
click at [1045, 356] on div "$422.56 422.56" at bounding box center [1048, 313] width 82 height 127
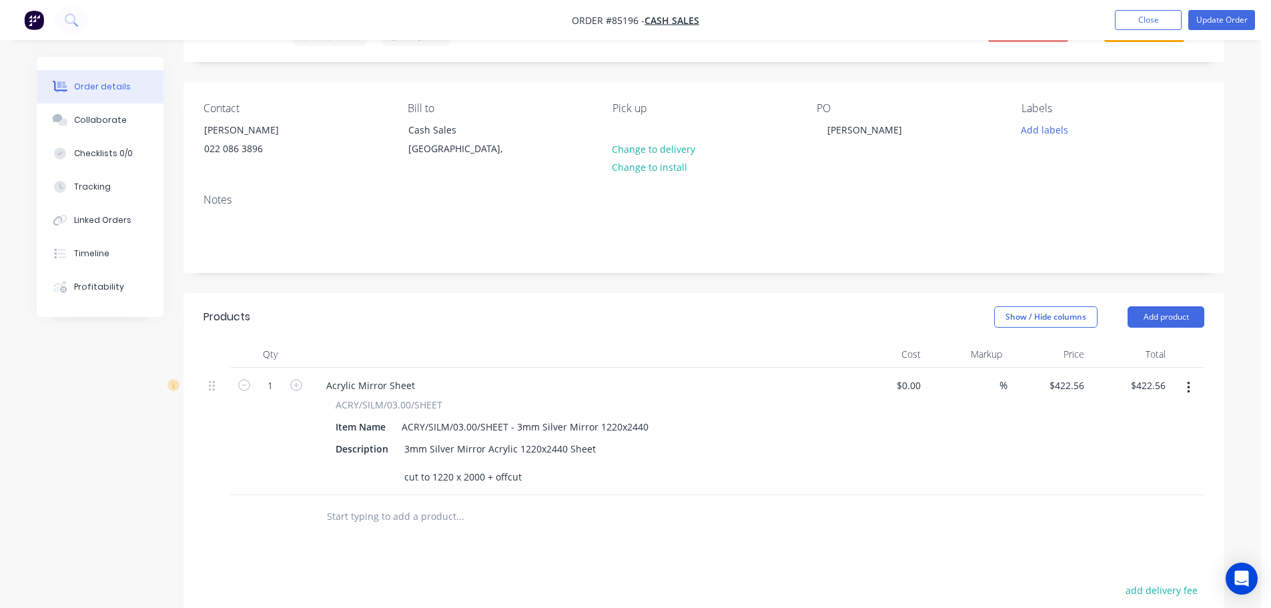
scroll to position [0, 0]
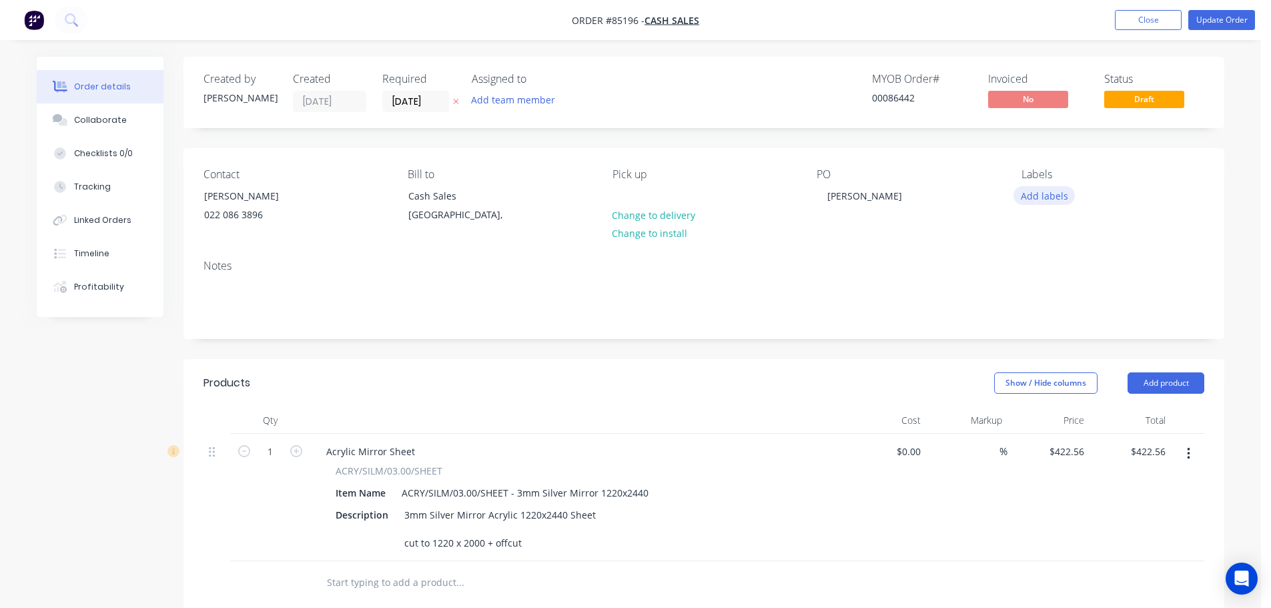
click at [1055, 197] on button "Add labels" at bounding box center [1043, 195] width 61 height 18
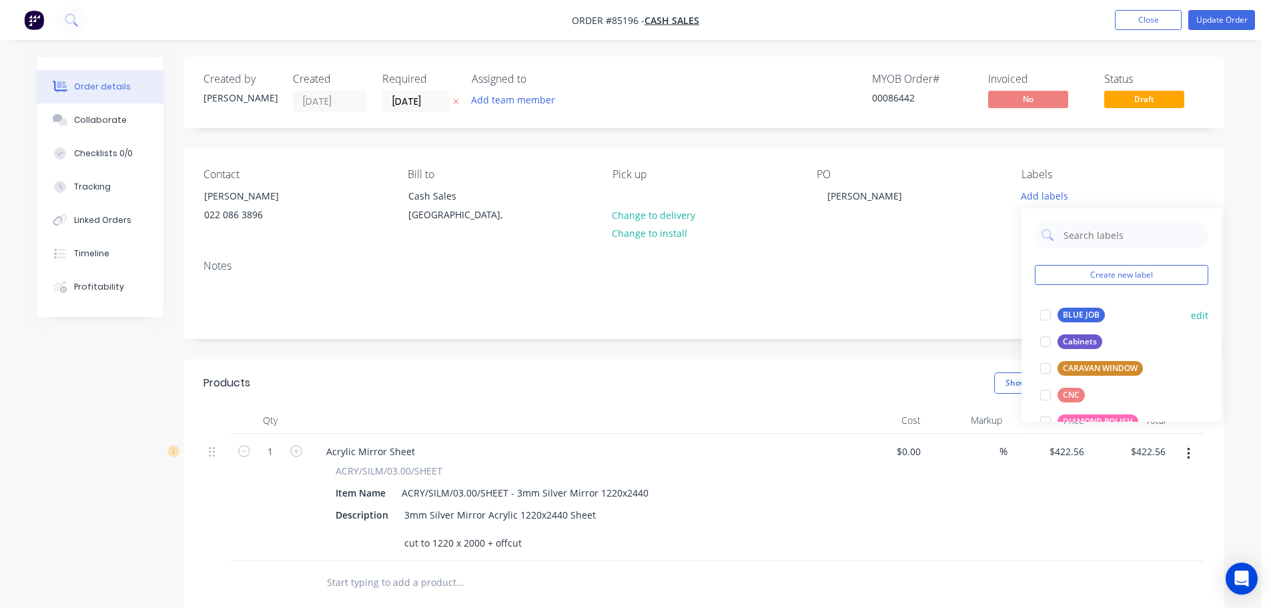
click at [1053, 308] on div at bounding box center [1045, 315] width 27 height 27
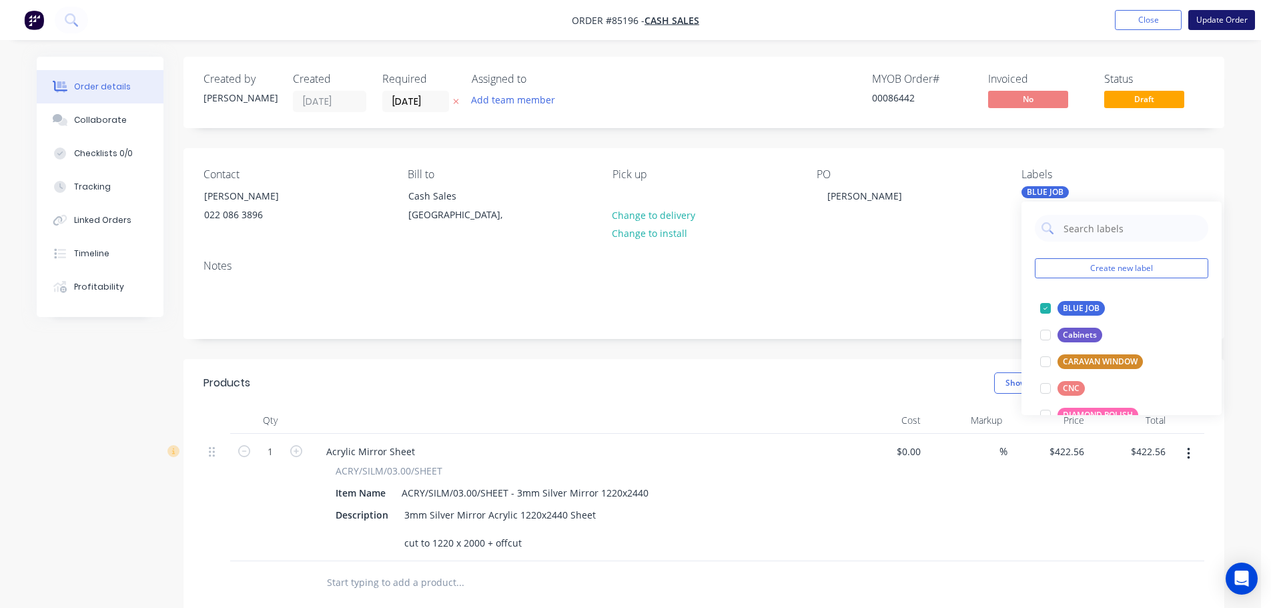
click at [1199, 18] on button "Update Order" at bounding box center [1221, 20] width 67 height 20
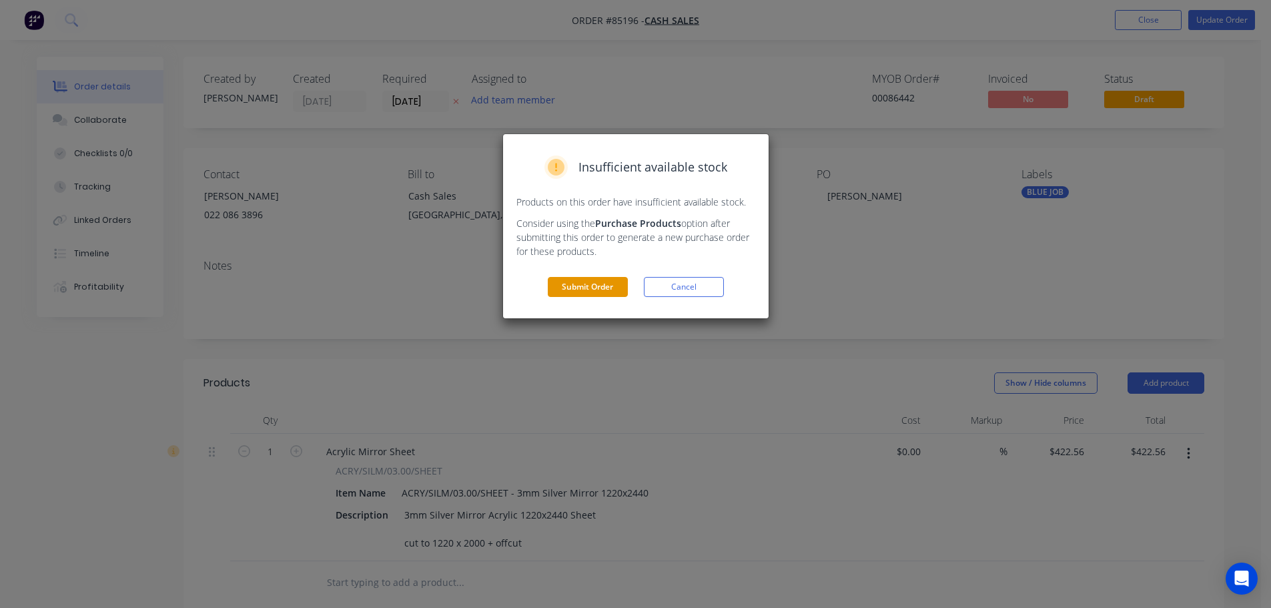
click at [595, 292] on button "Submit Order" at bounding box center [588, 287] width 80 height 20
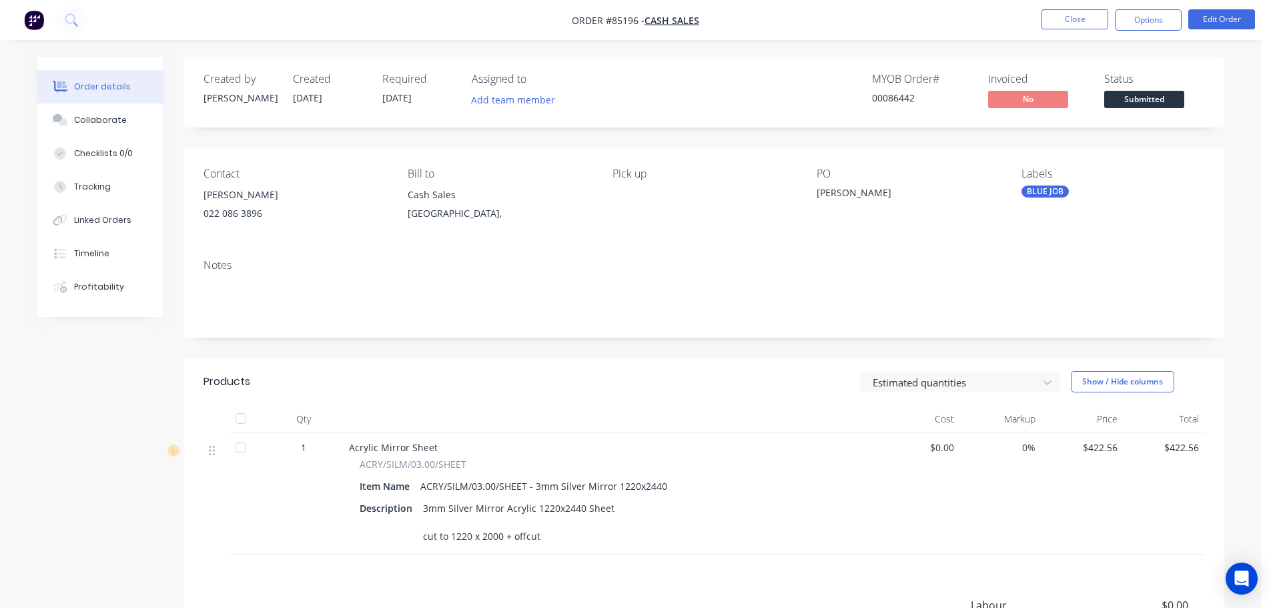
click at [1138, 24] on button "Options" at bounding box center [1148, 19] width 67 height 21
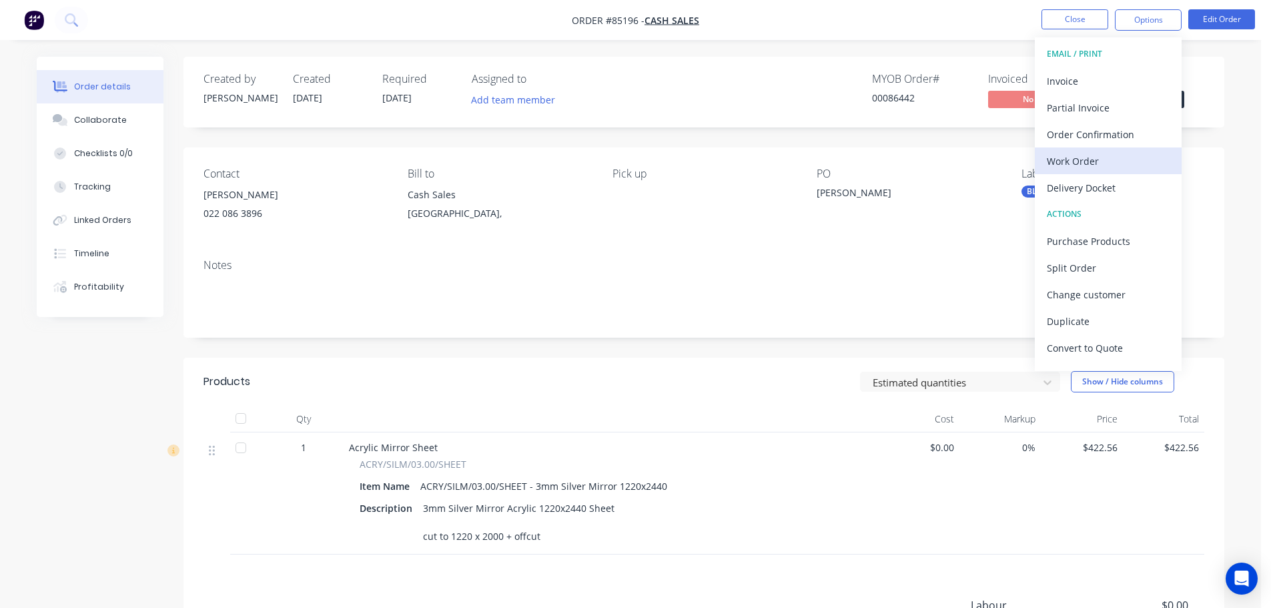
click at [1093, 166] on div "Work Order" at bounding box center [1108, 160] width 123 height 19
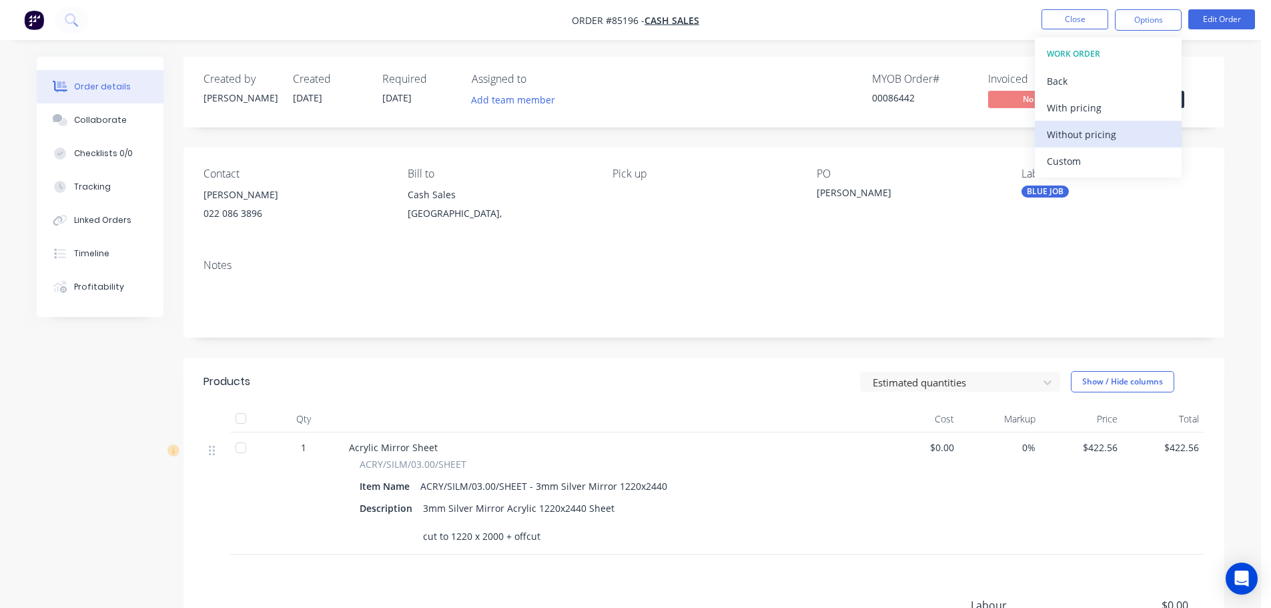
click at [1094, 139] on div "Without pricing" at bounding box center [1108, 134] width 123 height 19
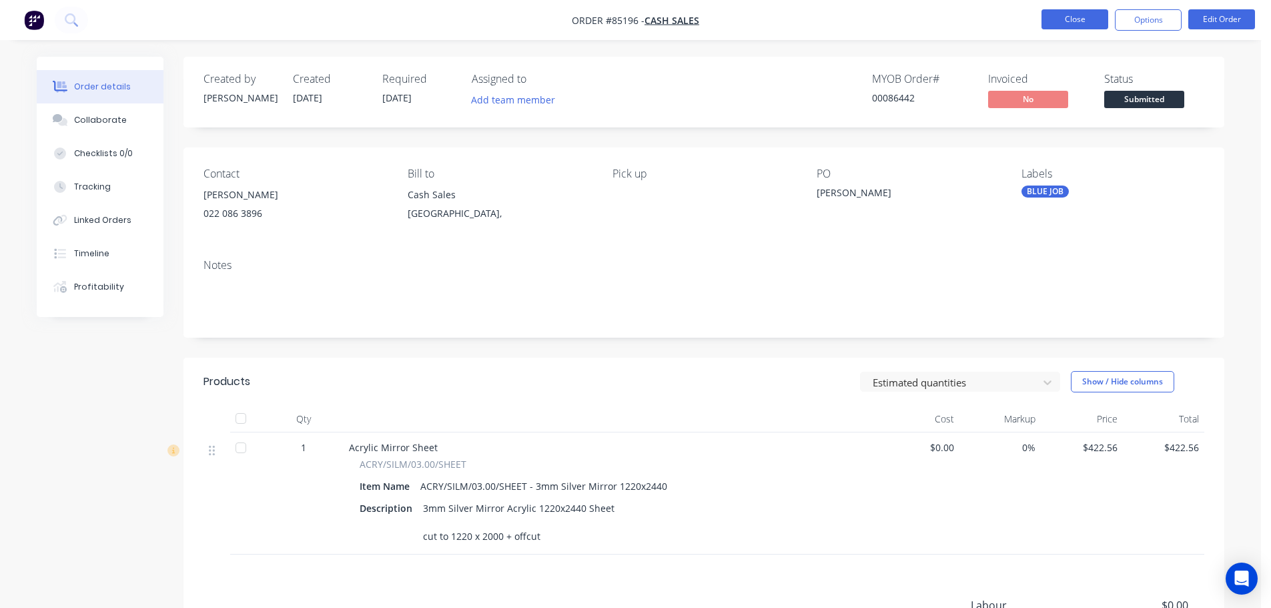
click at [1067, 21] on button "Close" at bounding box center [1074, 19] width 67 height 20
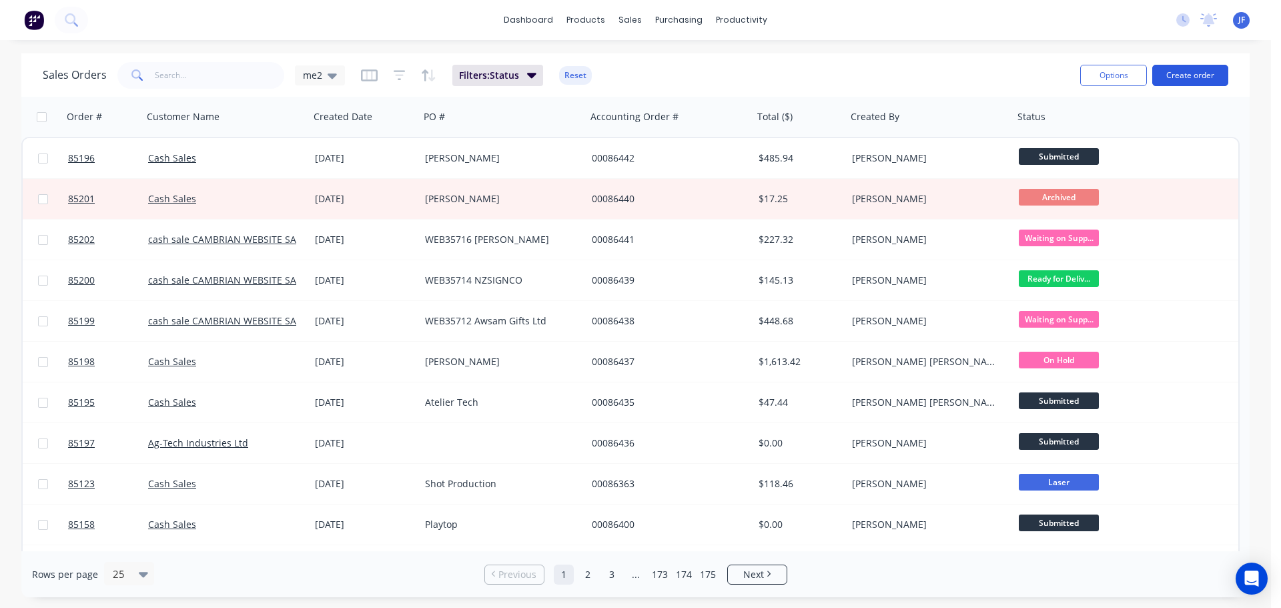
click at [1196, 72] on button "Create order" at bounding box center [1190, 75] width 76 height 21
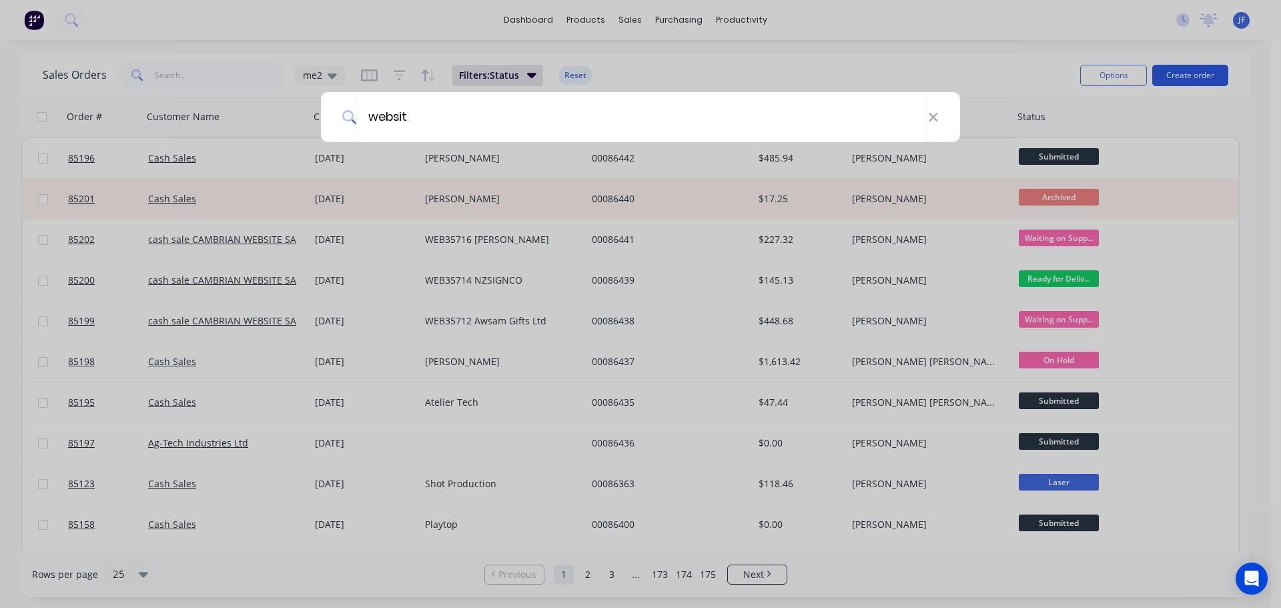
type input "website"
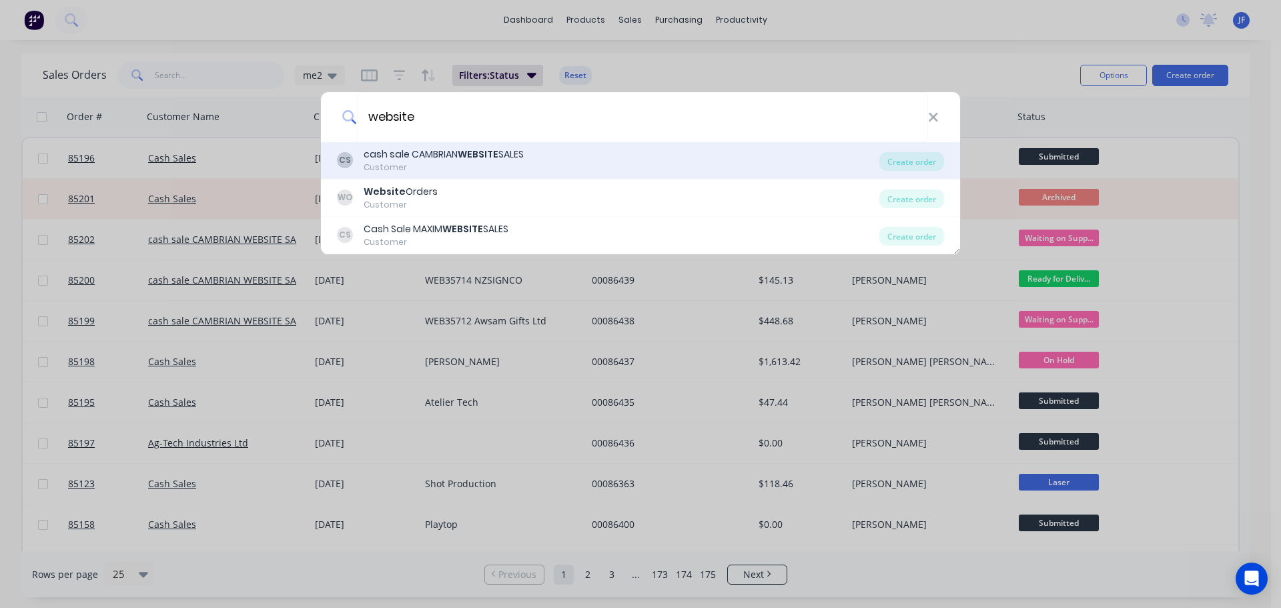
click at [534, 167] on div "CS cash sale CAMBRIAN WEBSITE SALES Customer" at bounding box center [608, 160] width 542 height 26
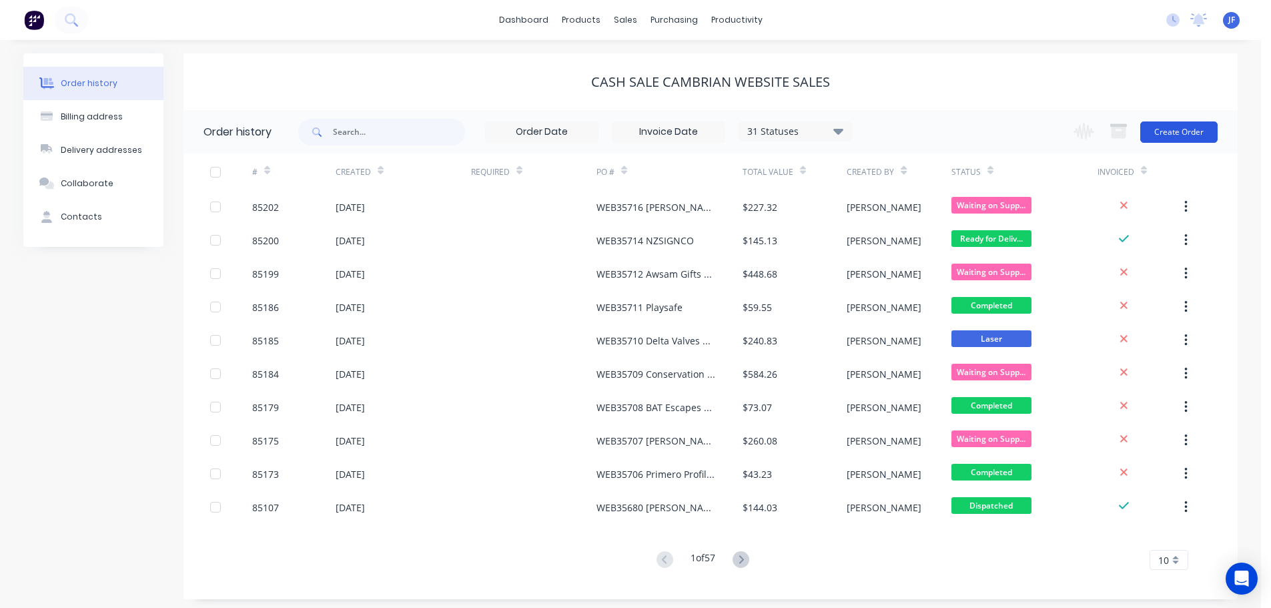
click at [1189, 137] on button "Create Order" at bounding box center [1178, 131] width 77 height 21
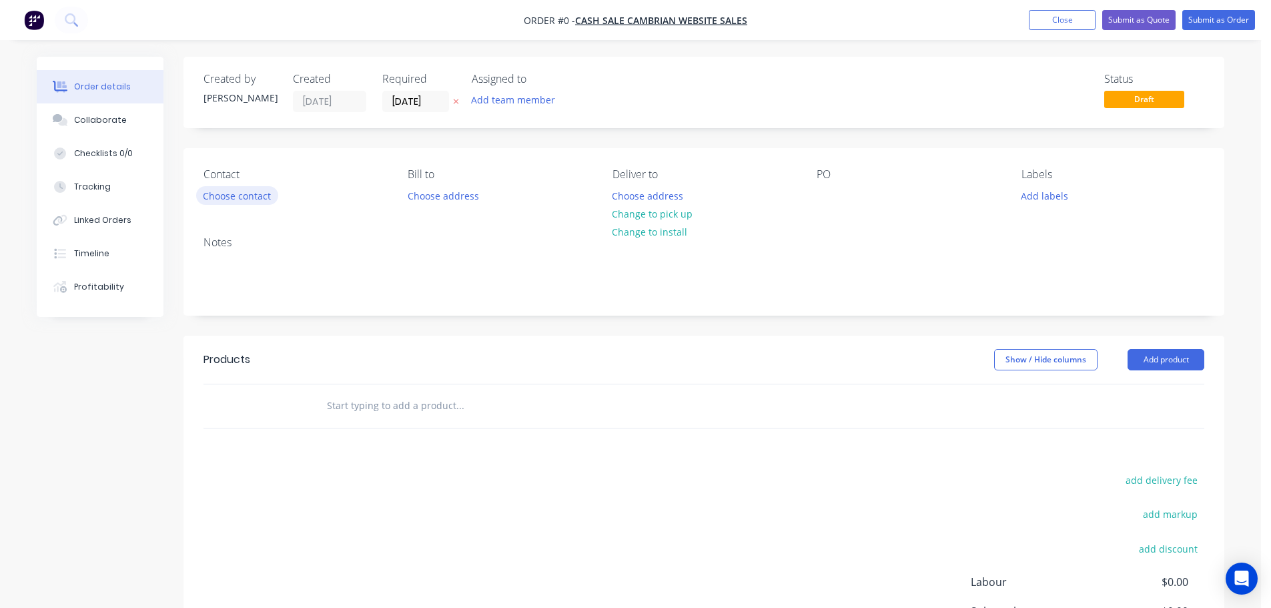
click at [246, 199] on button "Choose contact" at bounding box center [237, 195] width 82 height 18
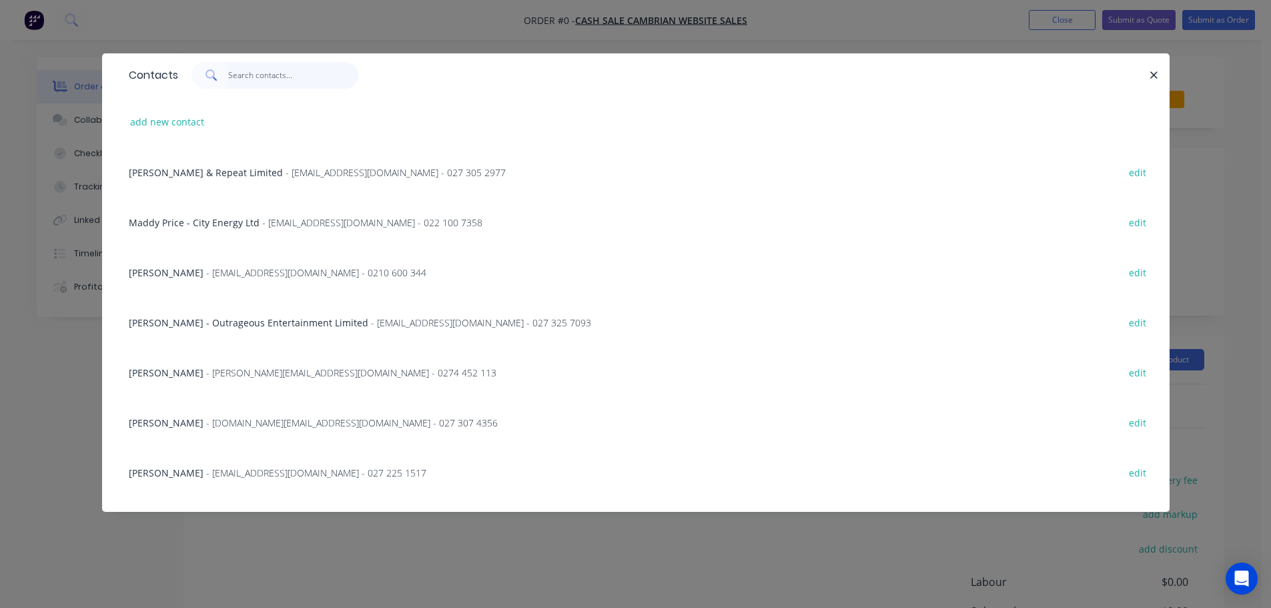
click at [278, 73] on input "text" at bounding box center [293, 75] width 130 height 27
paste input "PAUL MARQUARDT"
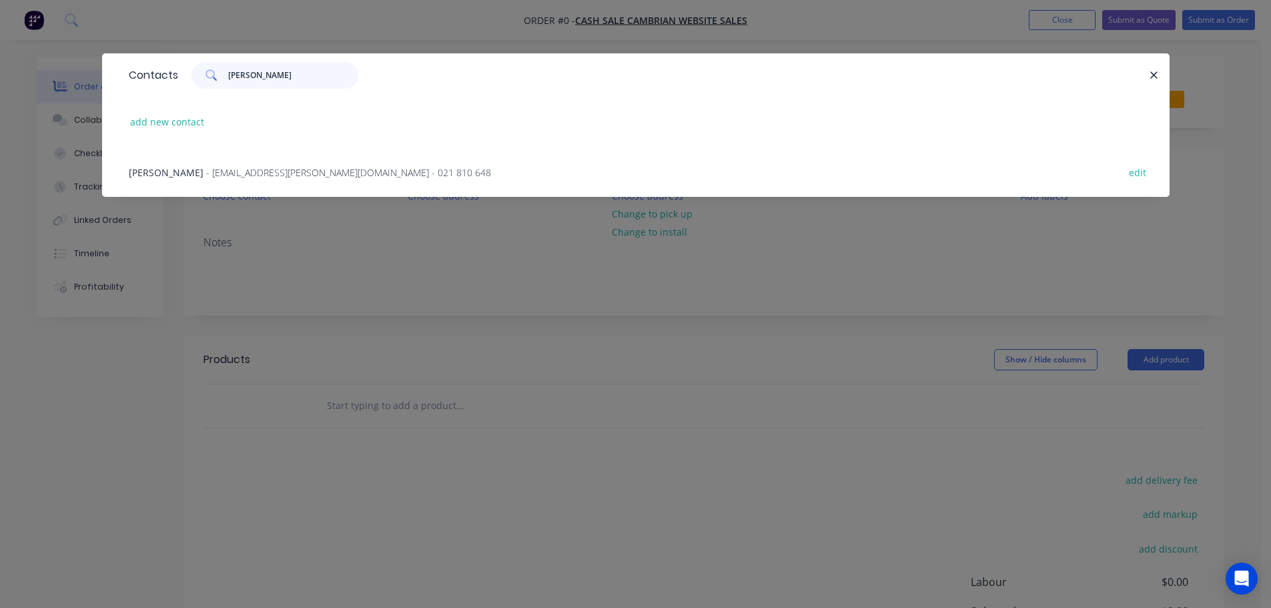
type input "PAUL MARQUARDT"
click at [183, 110] on div "add new contact" at bounding box center [635, 122] width 1027 height 50
click at [181, 120] on button "add new contact" at bounding box center [167, 122] width 88 height 18
select select "NZ"
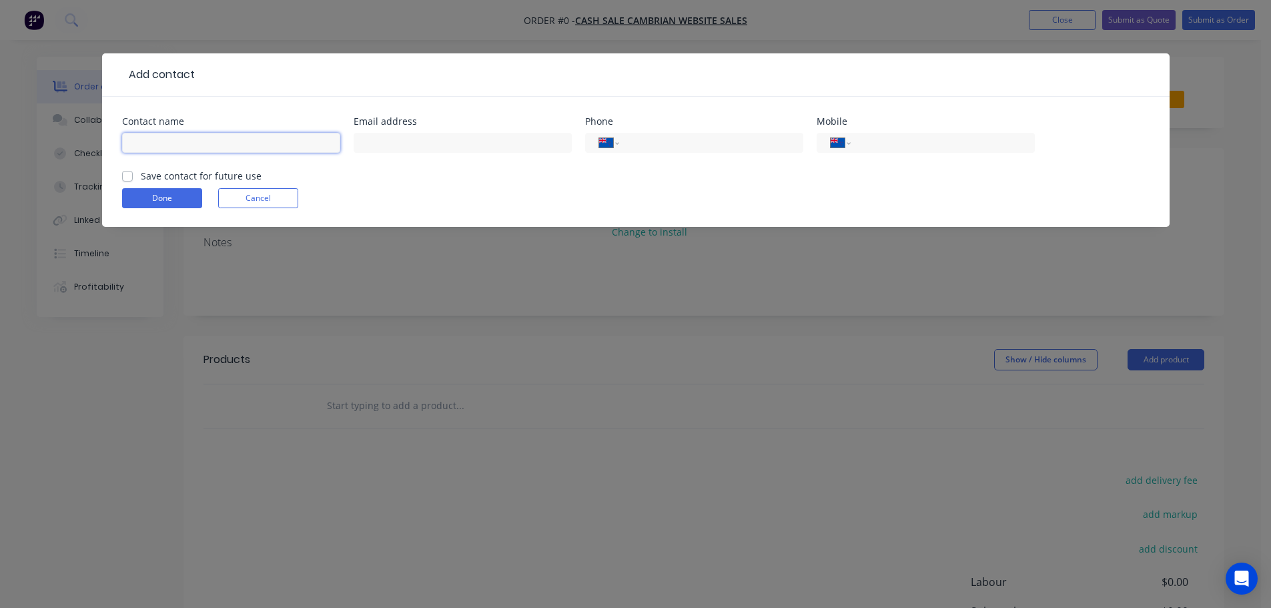
click at [183, 143] on input "text" at bounding box center [231, 143] width 218 height 20
paste input "PAUL MARQUARDT"
type input "PAUL MARQUARDT"
click at [181, 171] on label "Save contact for future use" at bounding box center [201, 176] width 121 height 14
click at [133, 171] on input "Save contact for future use" at bounding box center [127, 175] width 11 height 13
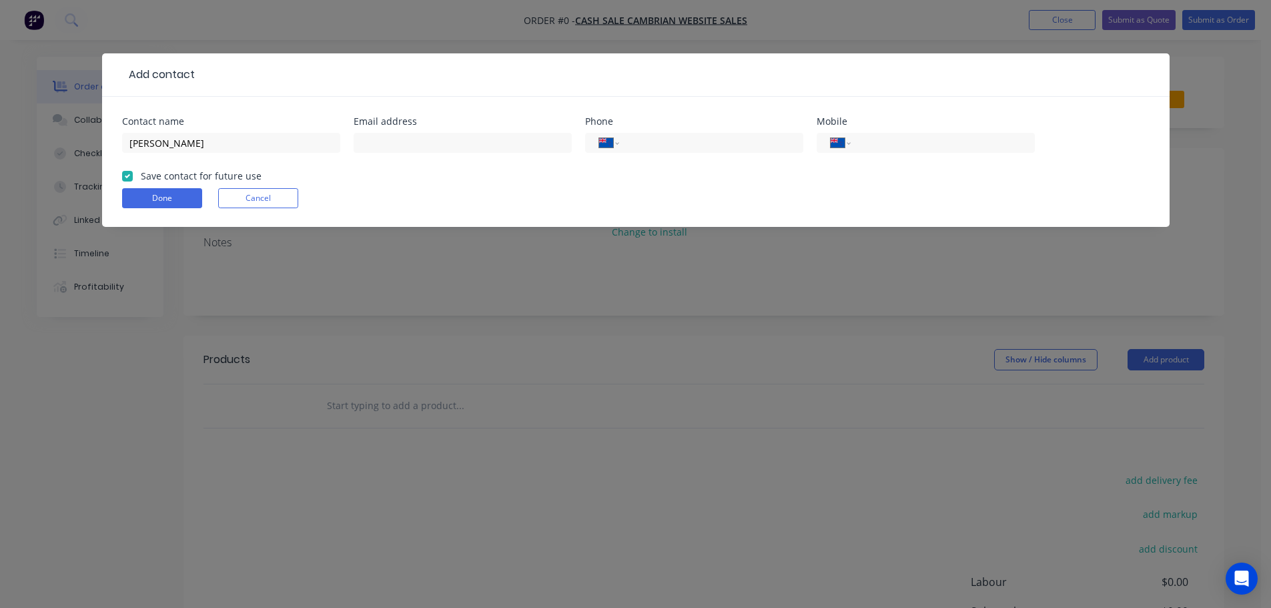
checkbox input "true"
click at [243, 149] on input "PAUL MARQUARDT" at bounding box center [231, 143] width 218 height 20
paste input "Ovation Hospitality"
type input "PAUL MARQUARDT - Ovation Hospitality"
click at [446, 139] on input "text" at bounding box center [463, 143] width 218 height 20
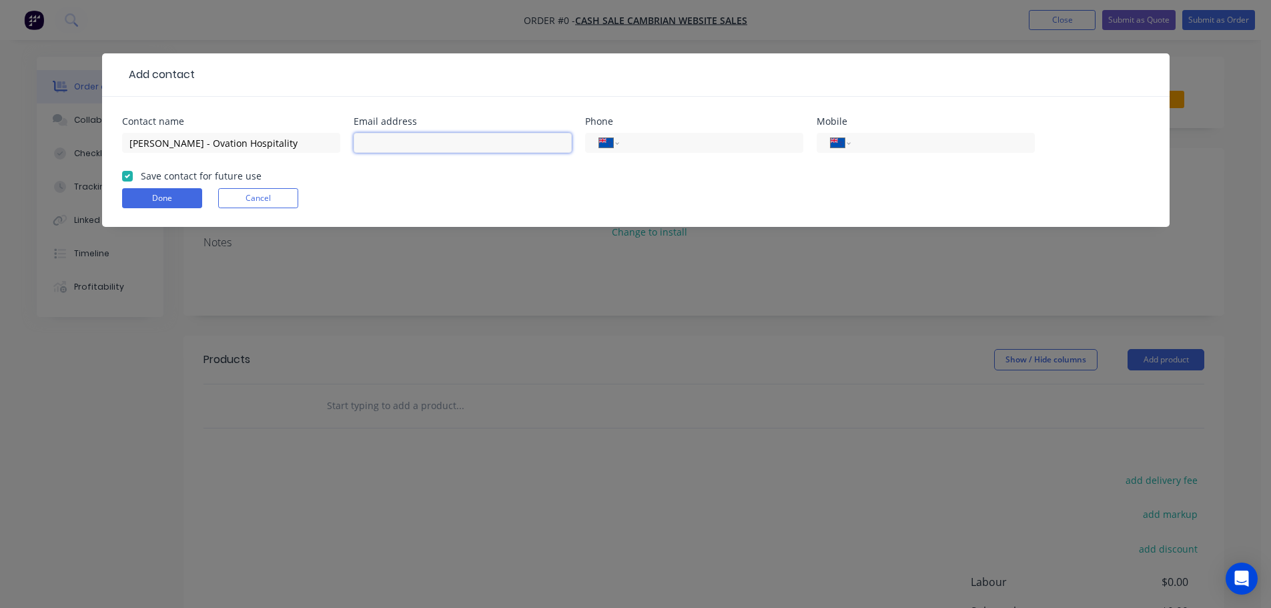
paste input "paul.marquardt@ovationhospitality.co.nz"
type input "paul.marquardt@ovationhospitality.co.nz"
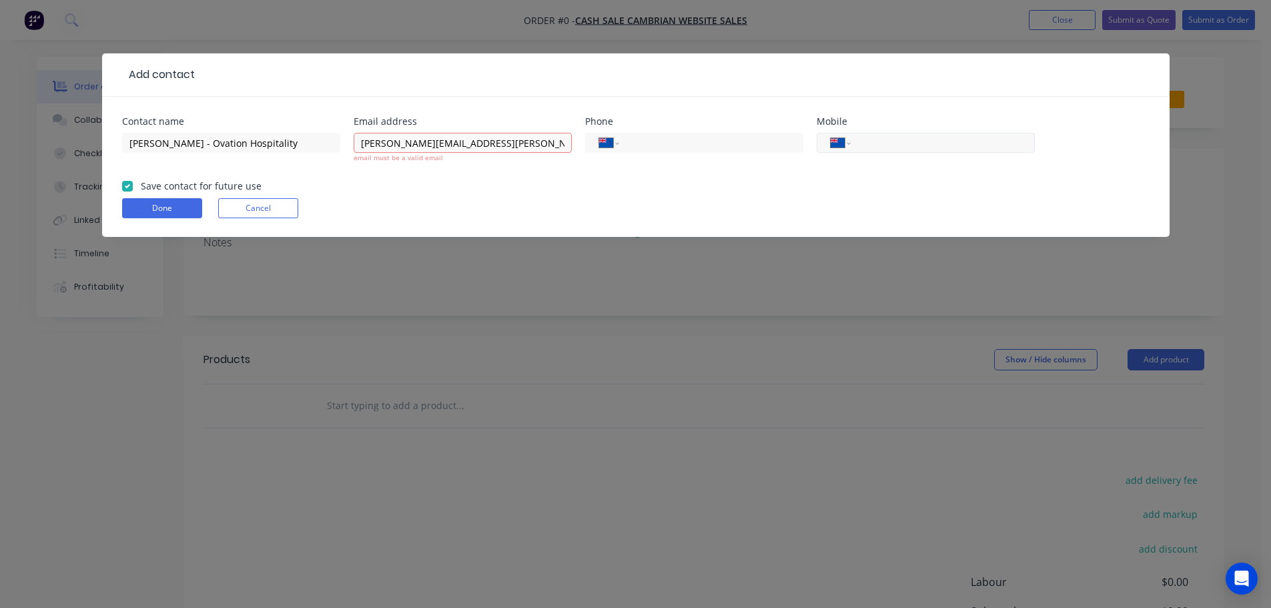
drag, startPoint x: 971, startPoint y: 146, endPoint x: 964, endPoint y: 148, distance: 7.0
click at [971, 146] on input "tel" at bounding box center [940, 142] width 160 height 15
paste input "021 810 648"
type input "021 810 648"
click at [560, 152] on input "paul.marquardt@ovationhospitality.co.nz" at bounding box center [463, 143] width 218 height 20
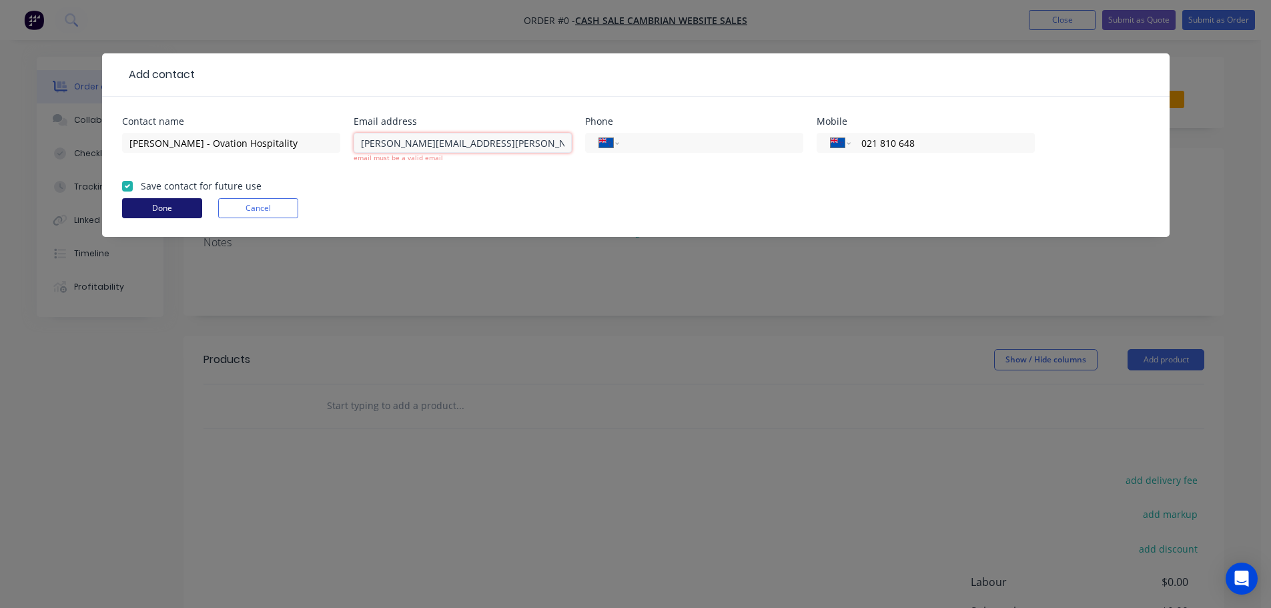
type input "paul.marquardt@ovationhospitality.co.nz"
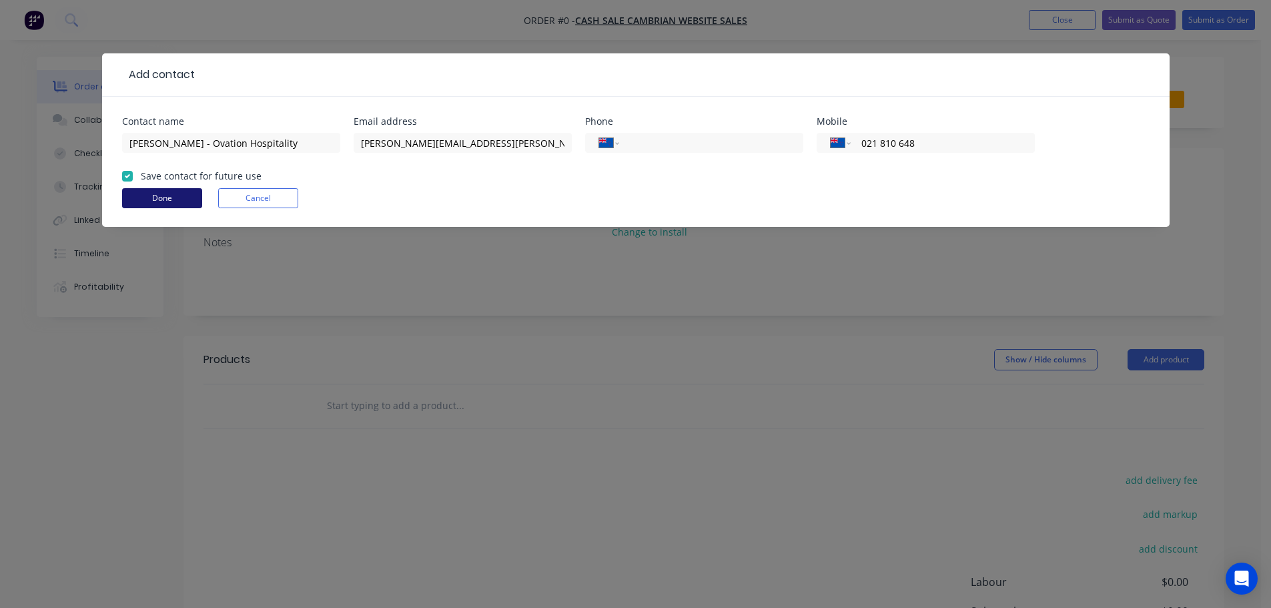
click at [141, 209] on form "Contact name PAUL MARQUARDT - Ovation Hospitality Email address paul.marquardt@…" at bounding box center [635, 172] width 1027 height 110
click at [141, 201] on button "Done" at bounding box center [162, 198] width 80 height 20
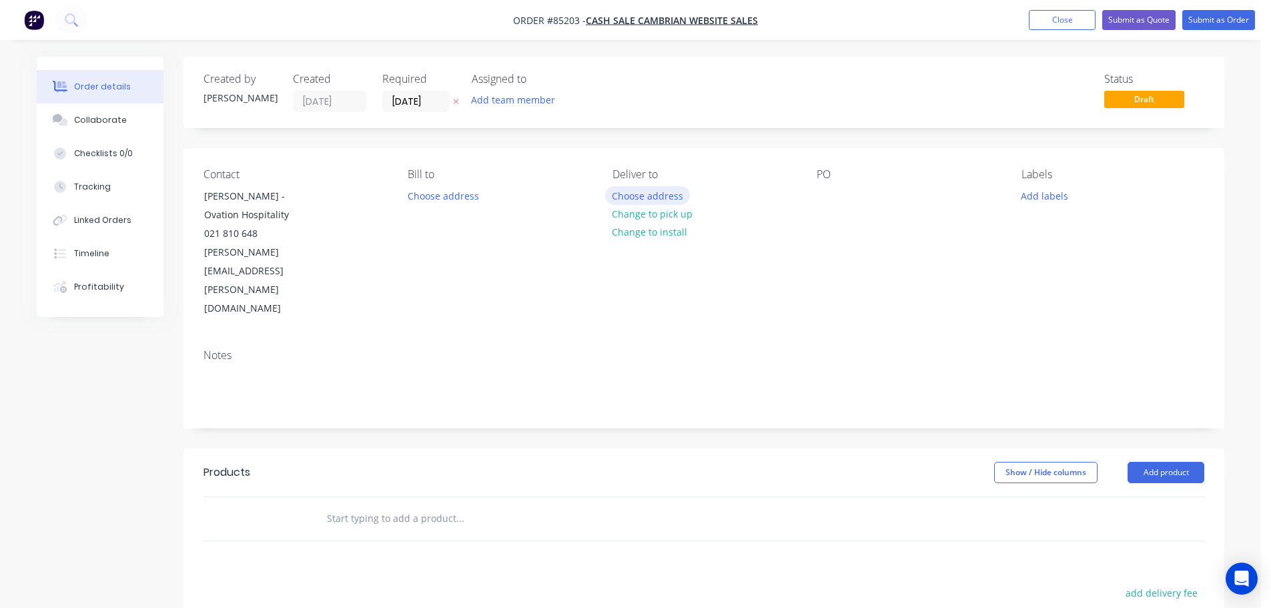
click at [653, 200] on button "Choose address" at bounding box center [647, 195] width 85 height 18
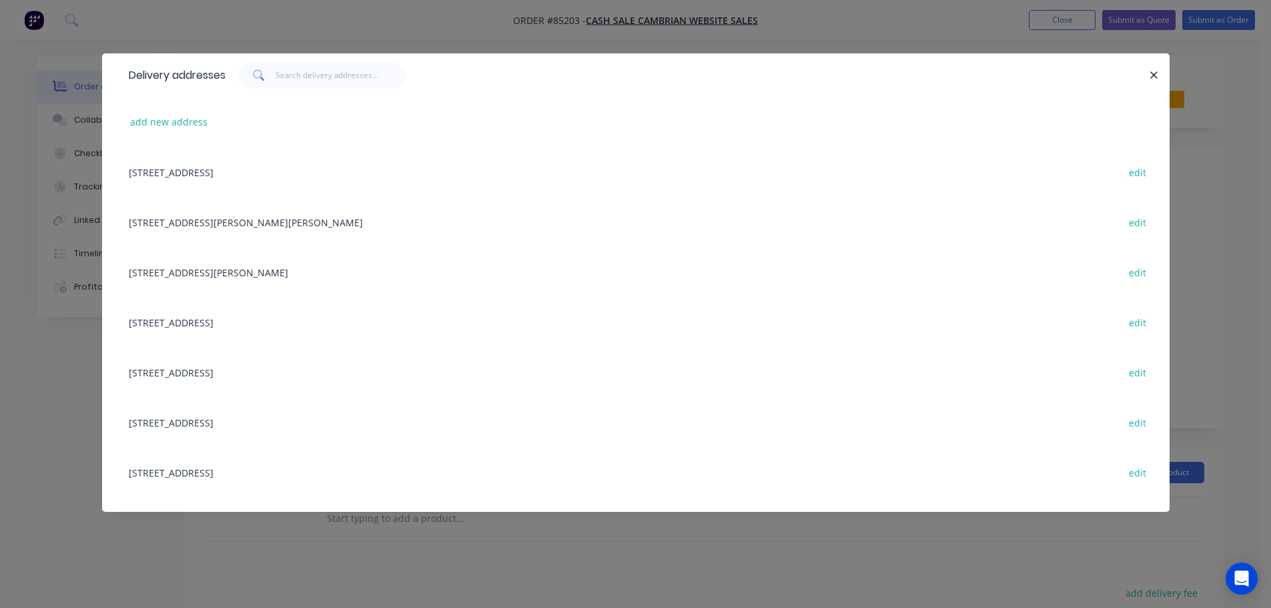
drag, startPoint x: 180, startPoint y: 124, endPoint x: 101, endPoint y: 148, distance: 82.9
click at [180, 123] on button "add new address" at bounding box center [168, 122] width 91 height 18
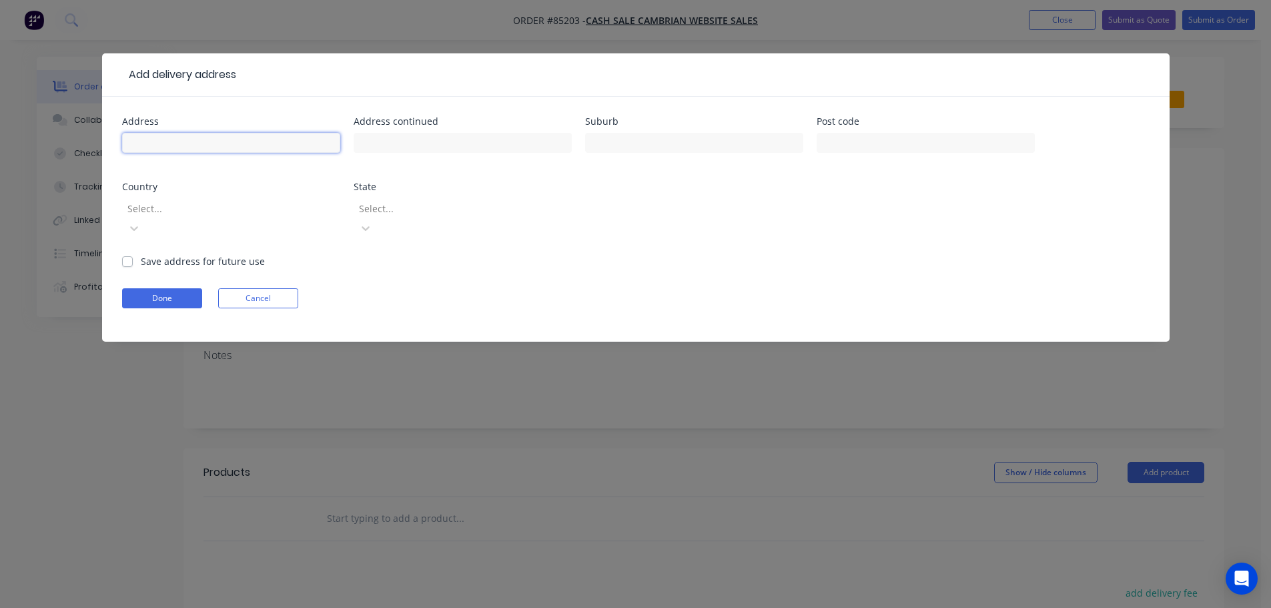
click at [239, 142] on input "text" at bounding box center [231, 143] width 218 height 20
paste input "2 Beasley Avenue Penrose Auckland 1061"
type input "2 Beasley Avenue Penrose Auckland 1061"
click at [163, 264] on form "Address 2 Beasley Avenue Penrose Auckland 1061 Address continued Suburb Post co…" at bounding box center [635, 229] width 1027 height 225
click at [165, 292] on form "Address 2 Beasley Avenue Penrose Auckland 1061 Address continued Suburb Post co…" at bounding box center [635, 229] width 1027 height 225
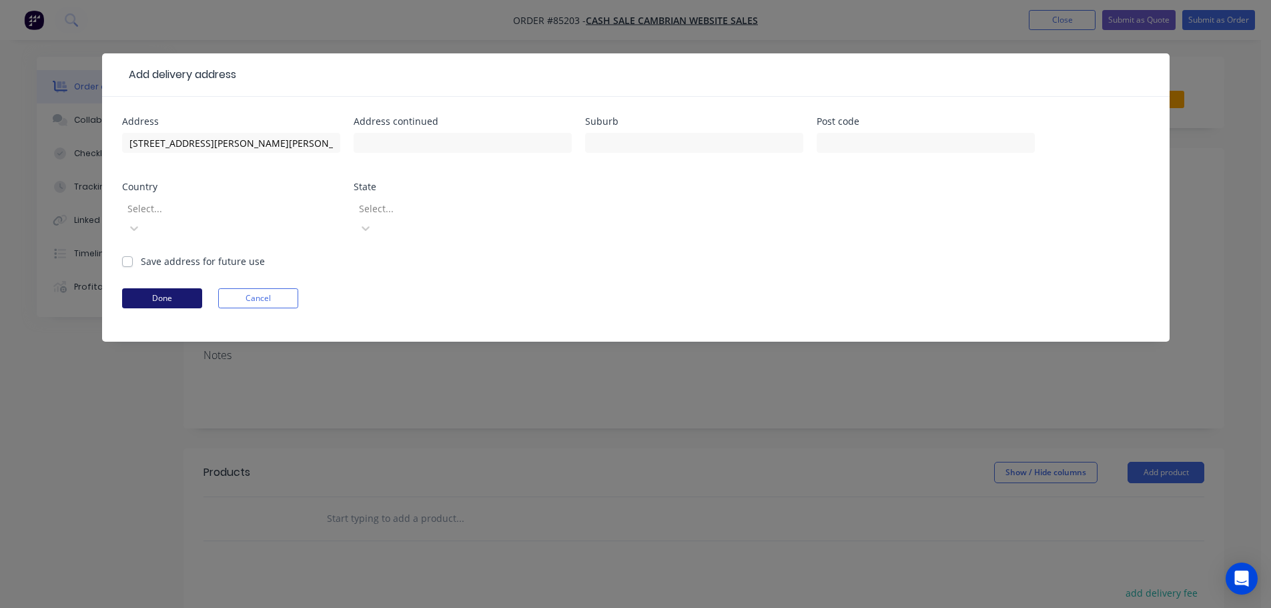
click at [165, 288] on button "Done" at bounding box center [162, 298] width 80 height 20
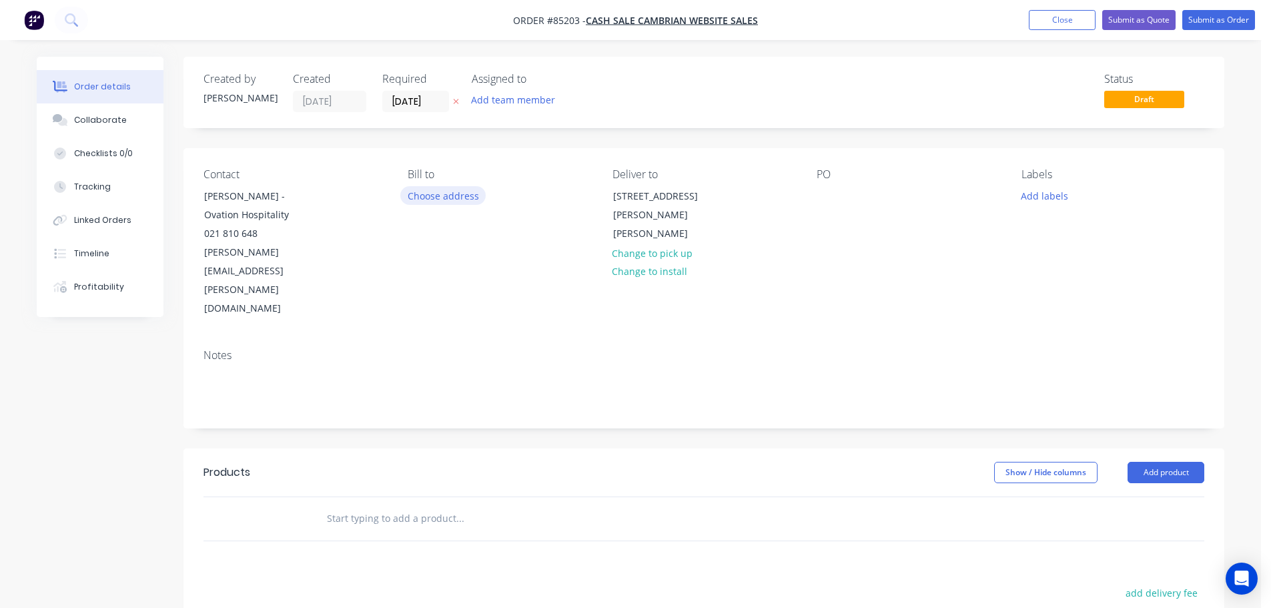
click at [450, 190] on button "Choose address" at bounding box center [442, 195] width 85 height 18
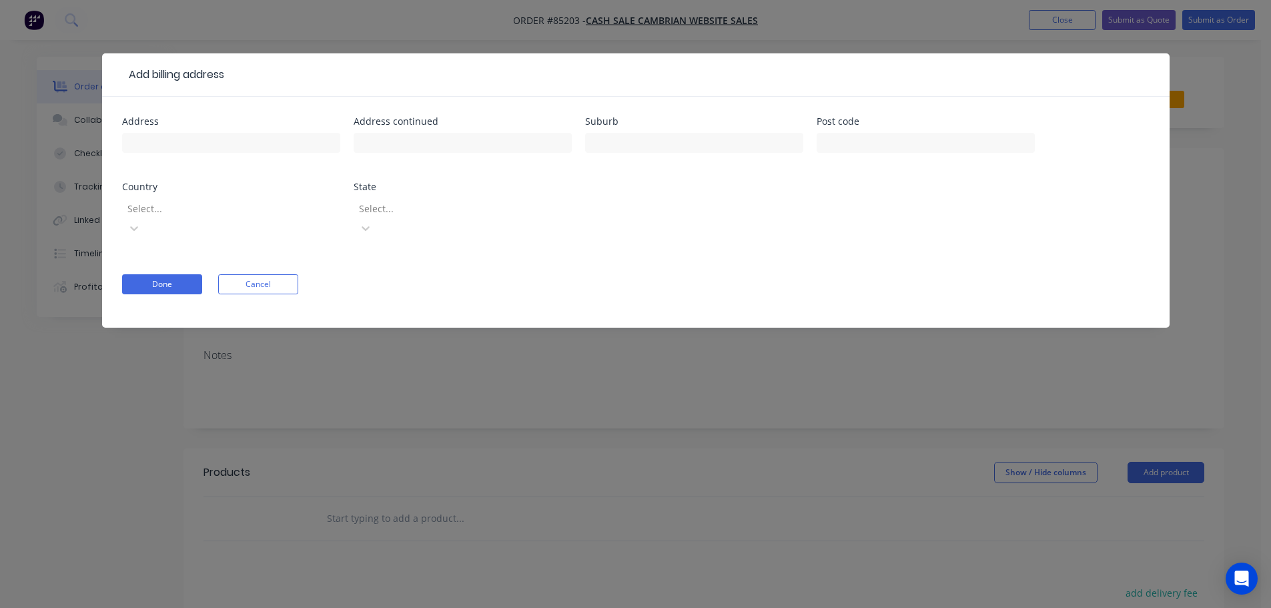
click at [759, 29] on div "Add billing address Address Address continued Suburb Post code Country Select..…" at bounding box center [635, 304] width 1271 height 608
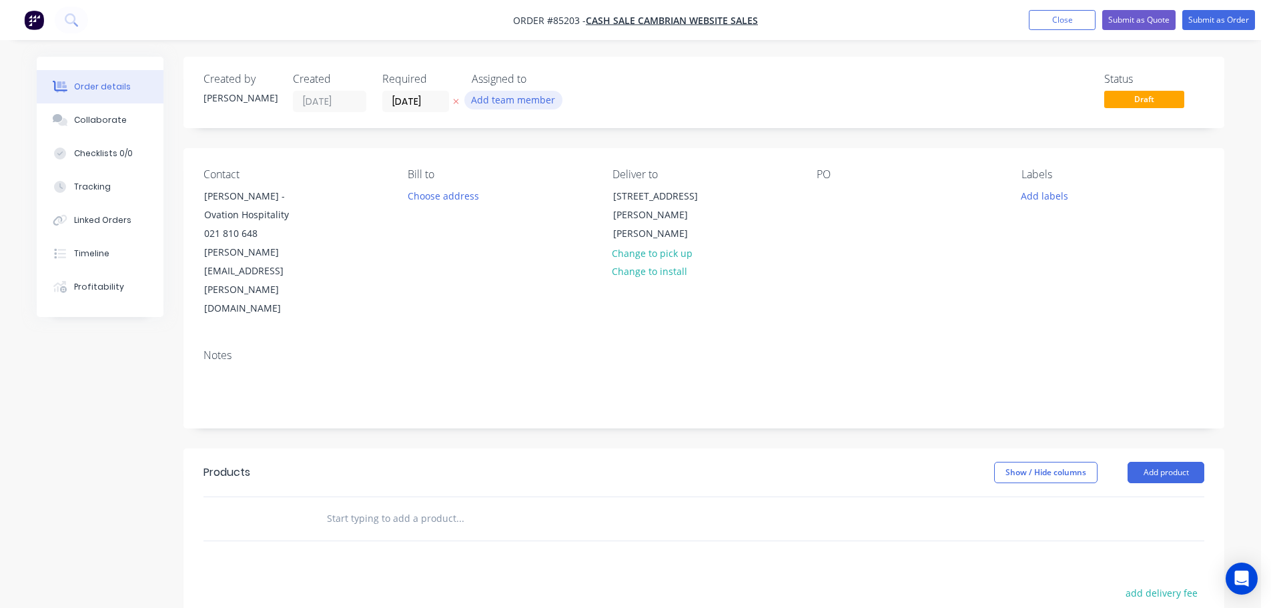
click at [458, 103] on icon "button" at bounding box center [456, 101] width 6 height 8
click at [827, 199] on div at bounding box center [827, 195] width 21 height 19
drag, startPoint x: 202, startPoint y: 211, endPoint x: 476, endPoint y: 207, distance: 274.2
click at [372, 209] on div "Contact PAUL MARQUARDT - Ovation Hospitality 021 810 648 paul.marquardt@ovation…" at bounding box center [294, 243] width 183 height 150
click at [879, 198] on div "WEB35717" at bounding box center [851, 195] width 68 height 19
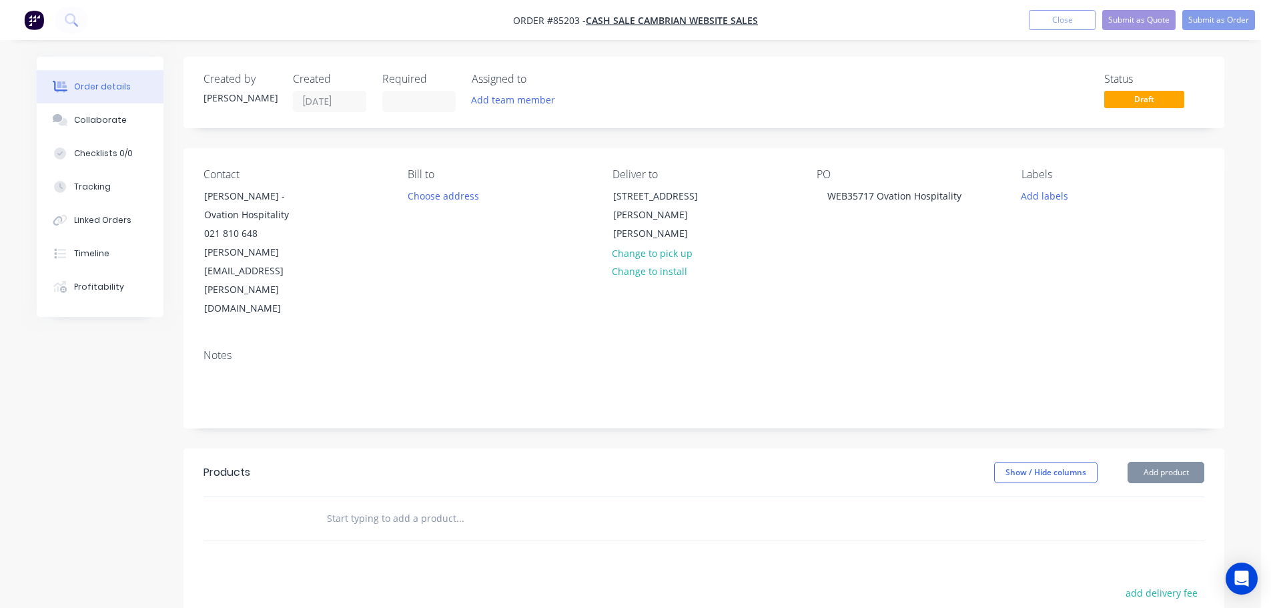
click at [377, 505] on input "text" at bounding box center [459, 518] width 267 height 27
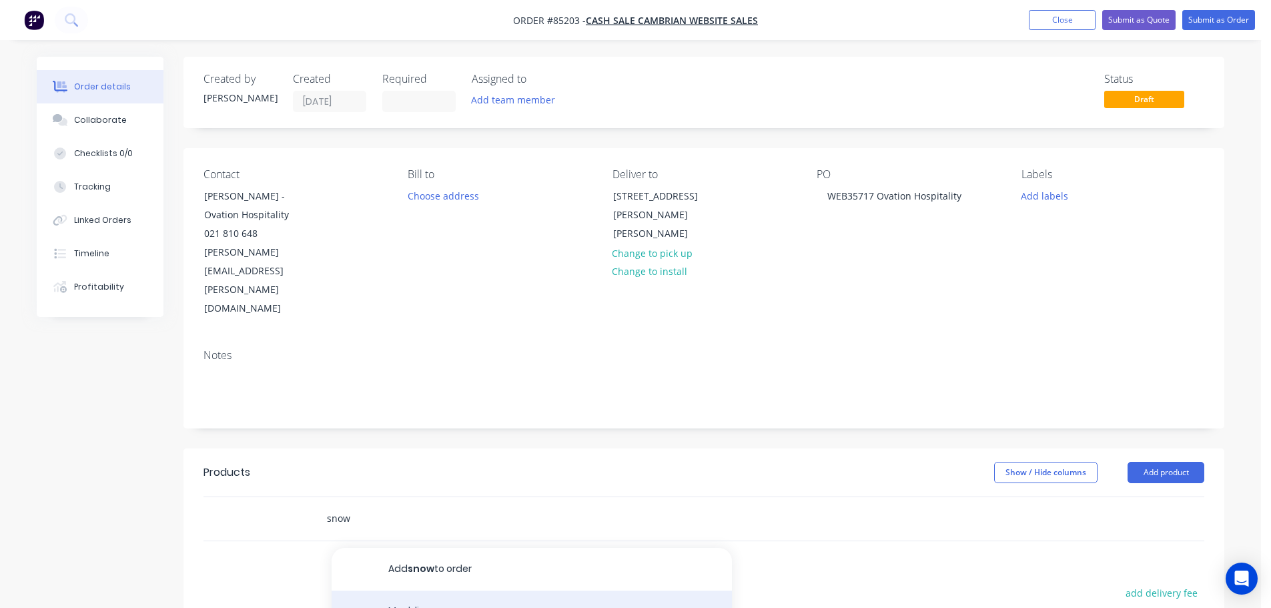
type input "snow"
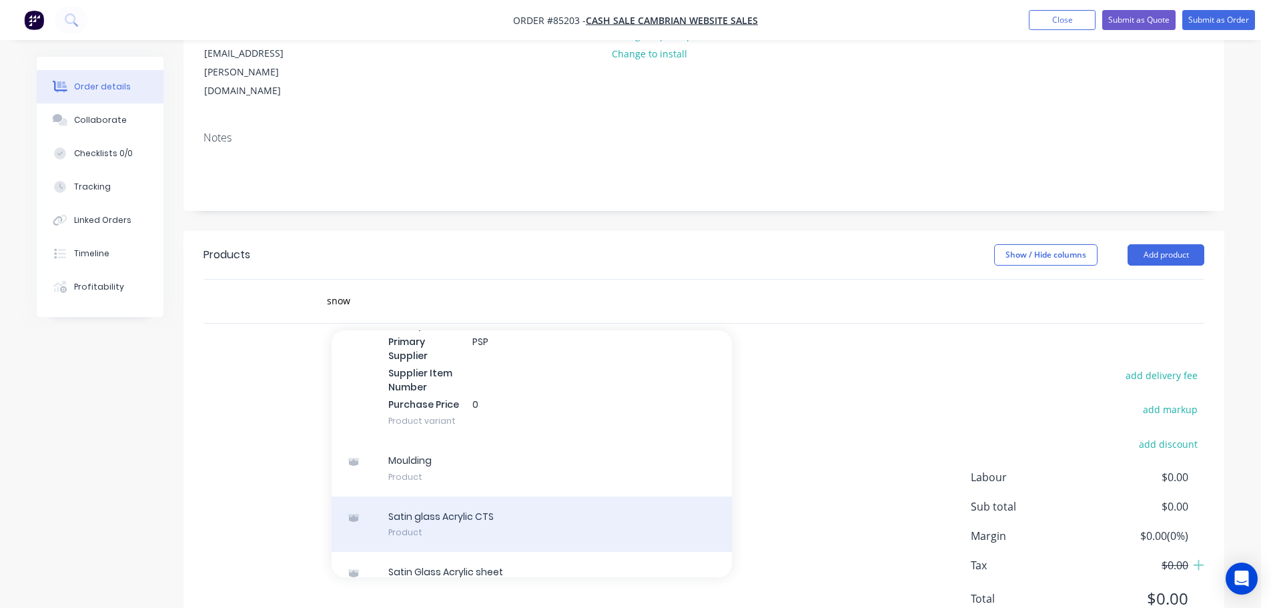
scroll to position [1985, 0]
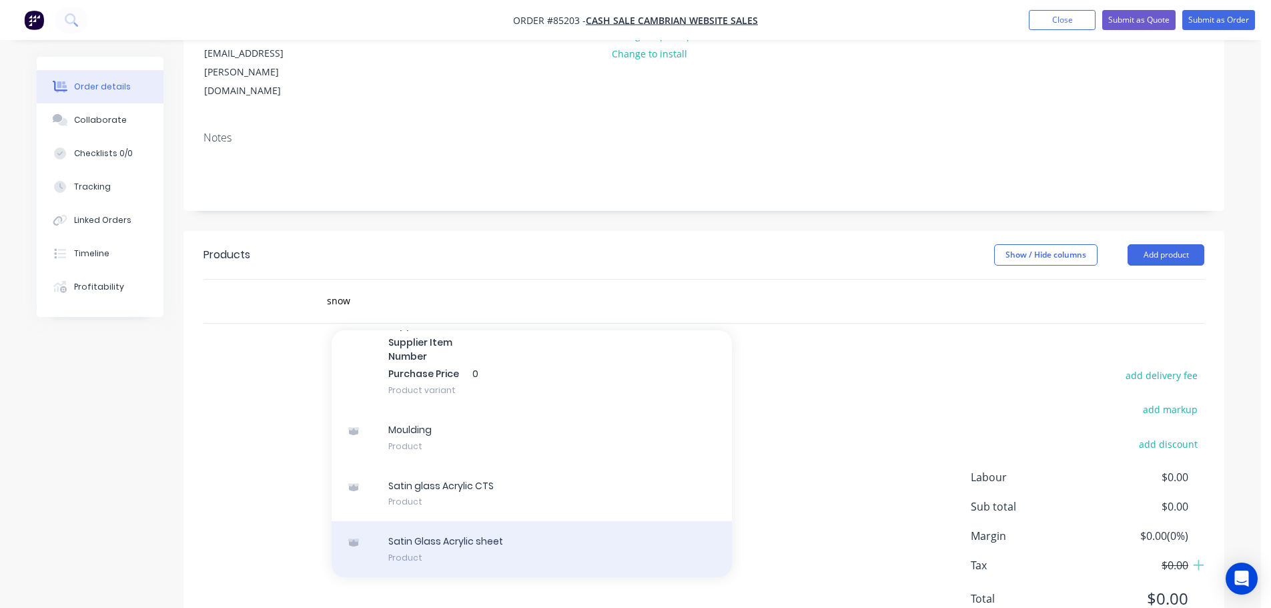
click at [492, 521] on div "Satin Glass Acrylic sheet Product" at bounding box center [532, 549] width 400 height 56
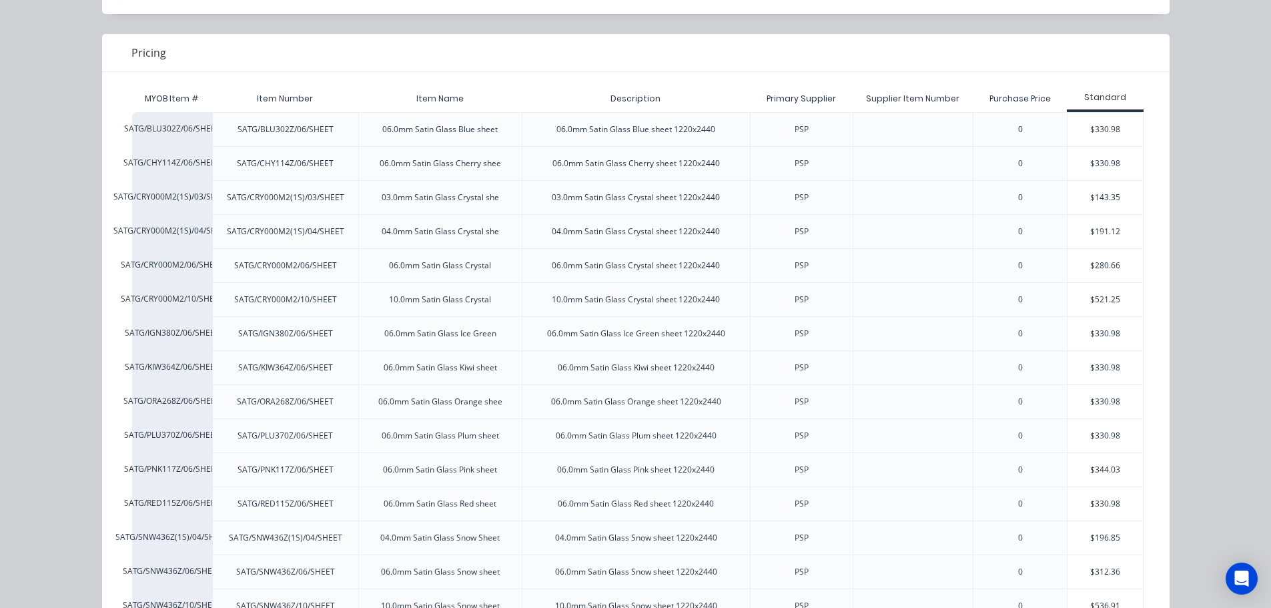
scroll to position [248, 0]
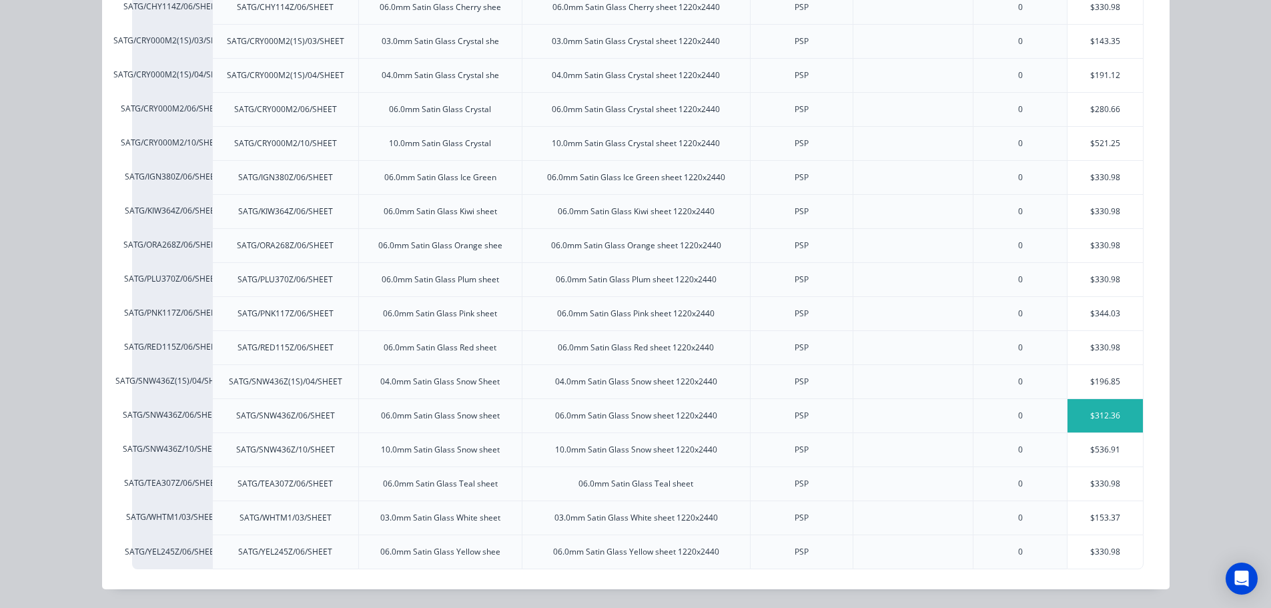
click at [1081, 410] on div "$312.36" at bounding box center [1104, 415] width 75 height 33
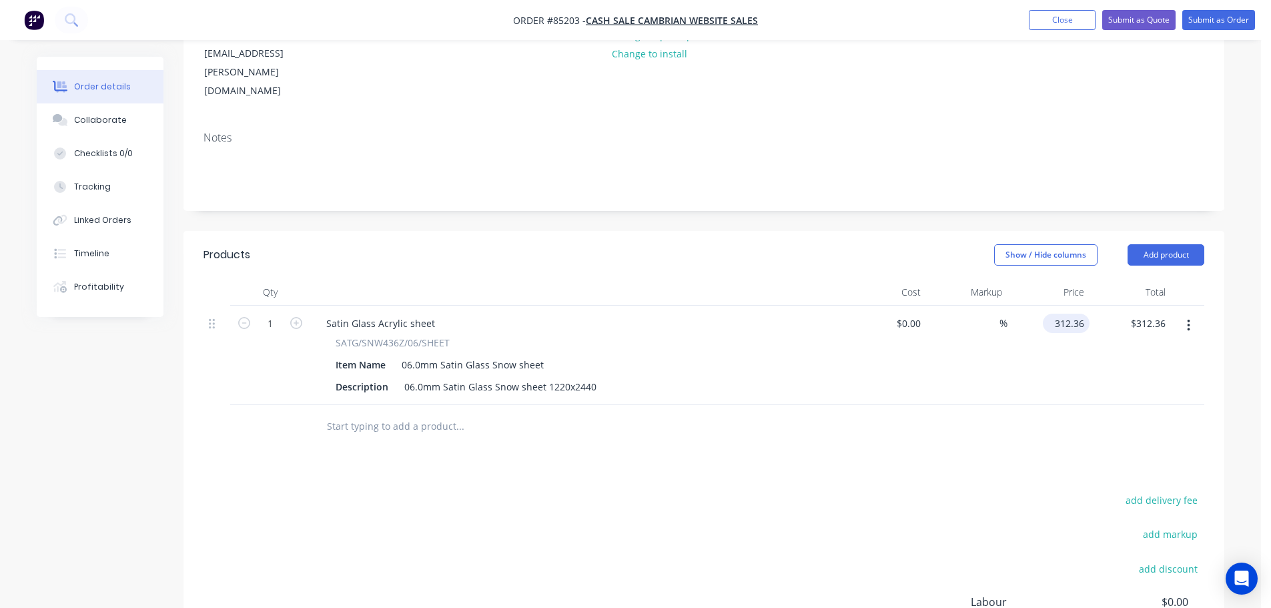
click at [1076, 314] on input "312.36" at bounding box center [1068, 323] width 41 height 19
type input "$333.93"
click at [958, 405] on div at bounding box center [703, 426] width 1001 height 43
click at [1190, 491] on button "add delivery fee" at bounding box center [1161, 500] width 86 height 18
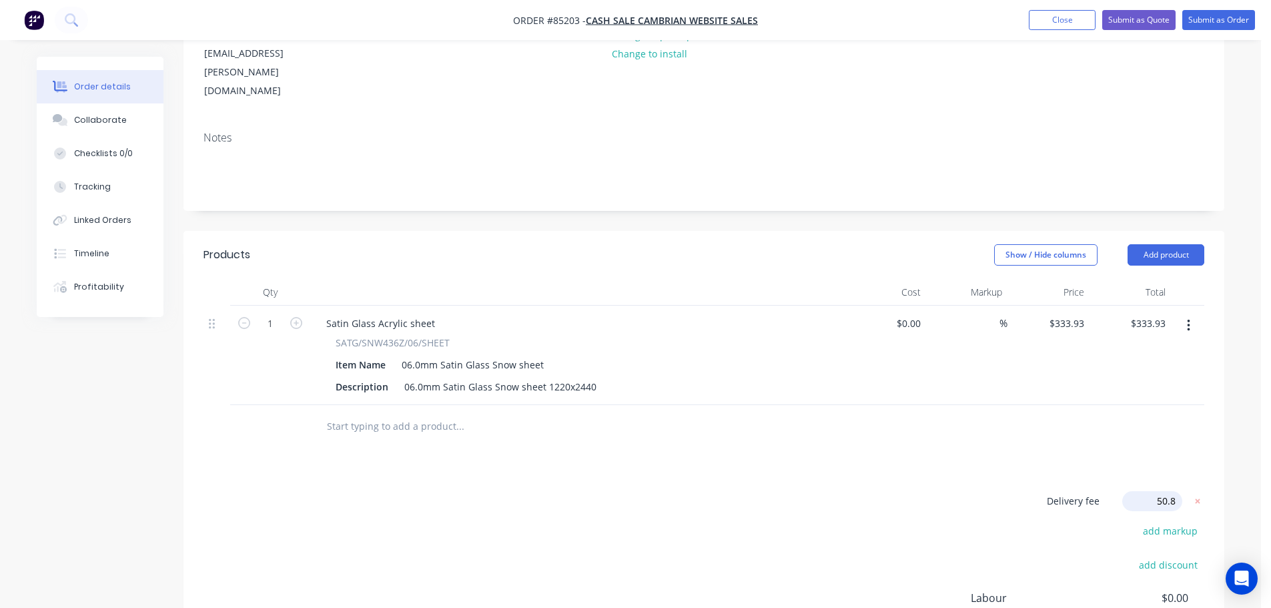
type input "50.89"
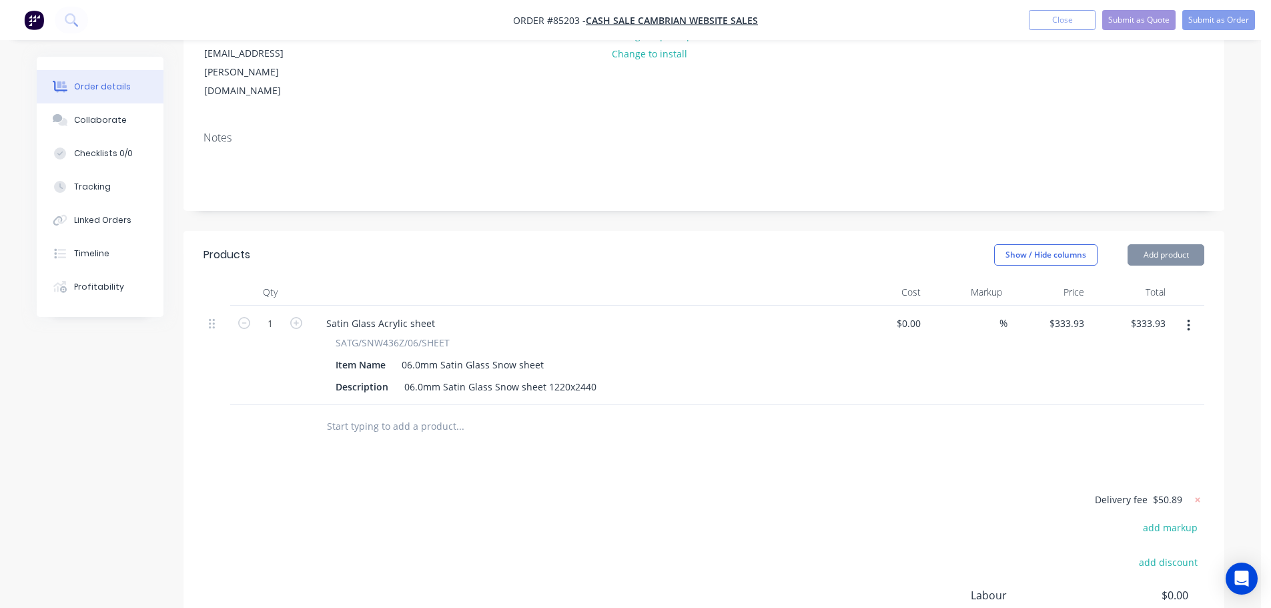
click at [1021, 424] on div "Products Show / Hide columns Add product Qty Cost Markup Price Total 1 Satin Gl…" at bounding box center [703, 496] width 1041 height 531
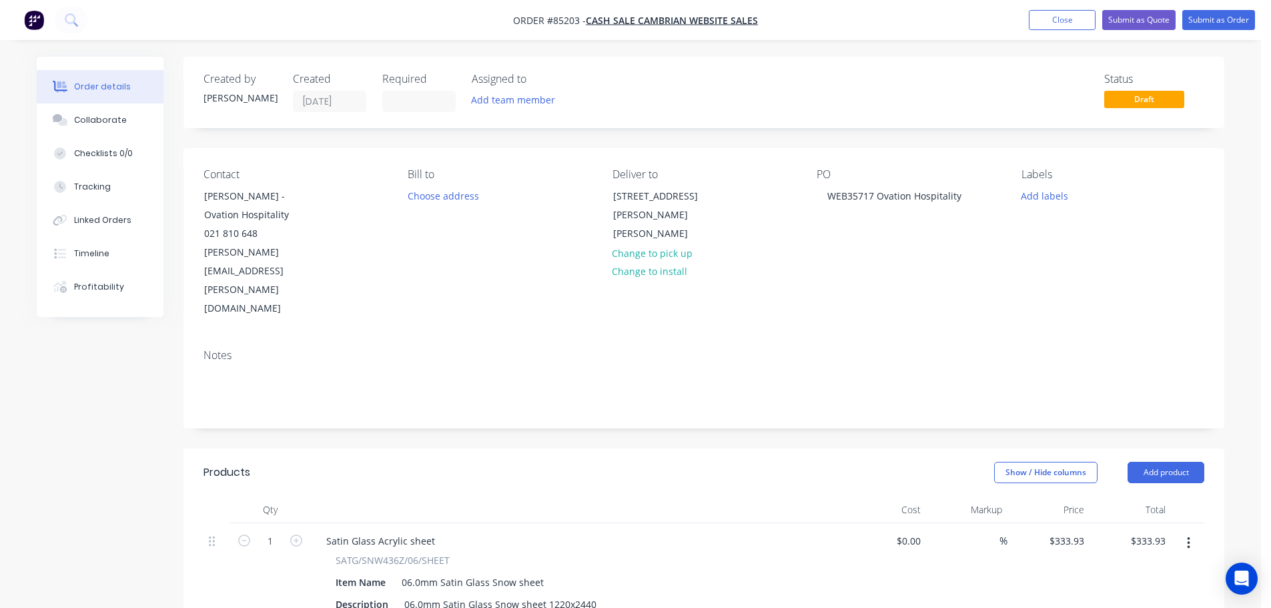
click at [1220, 4] on nav "Order #85203 - cash sale CAMBRIAN WEBSITE SALES Add product Close Submit as Quo…" at bounding box center [635, 20] width 1271 height 40
click at [1221, 14] on button "Submit as Order" at bounding box center [1218, 20] width 73 height 20
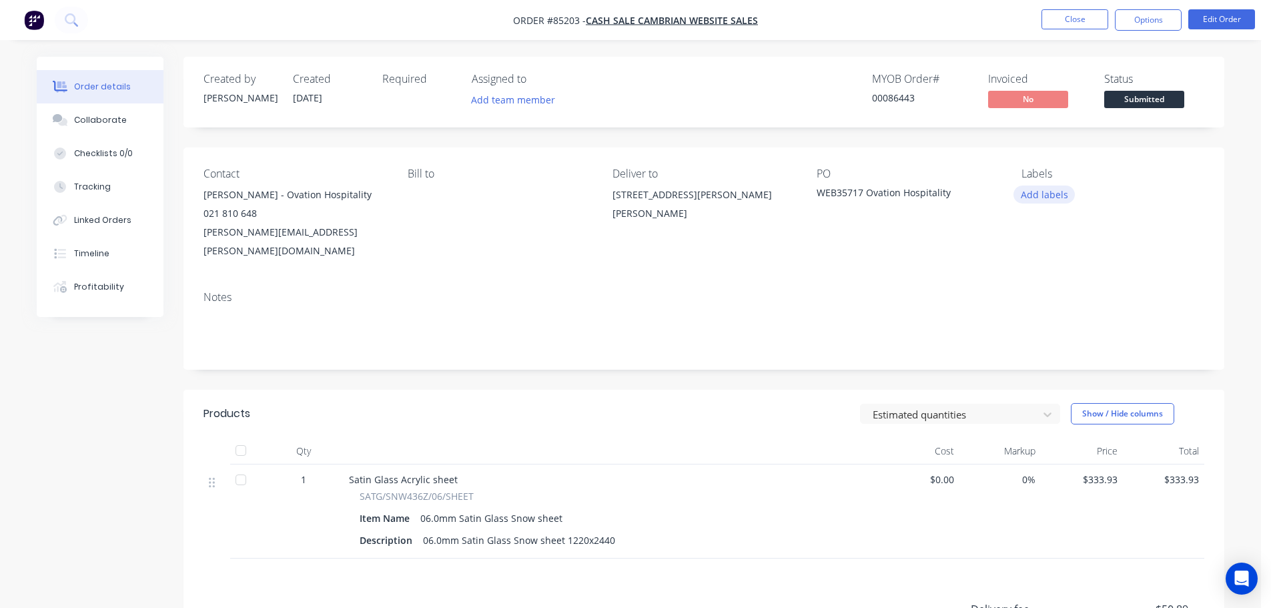
click at [1068, 187] on button "Add labels" at bounding box center [1043, 194] width 61 height 18
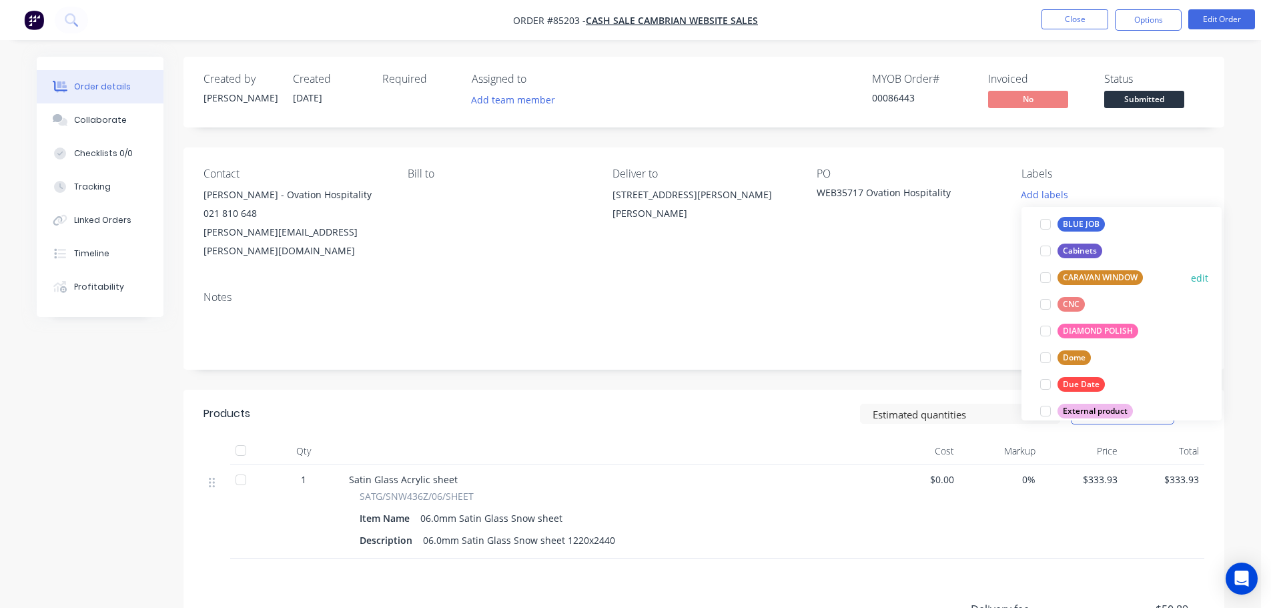
scroll to position [133, 0]
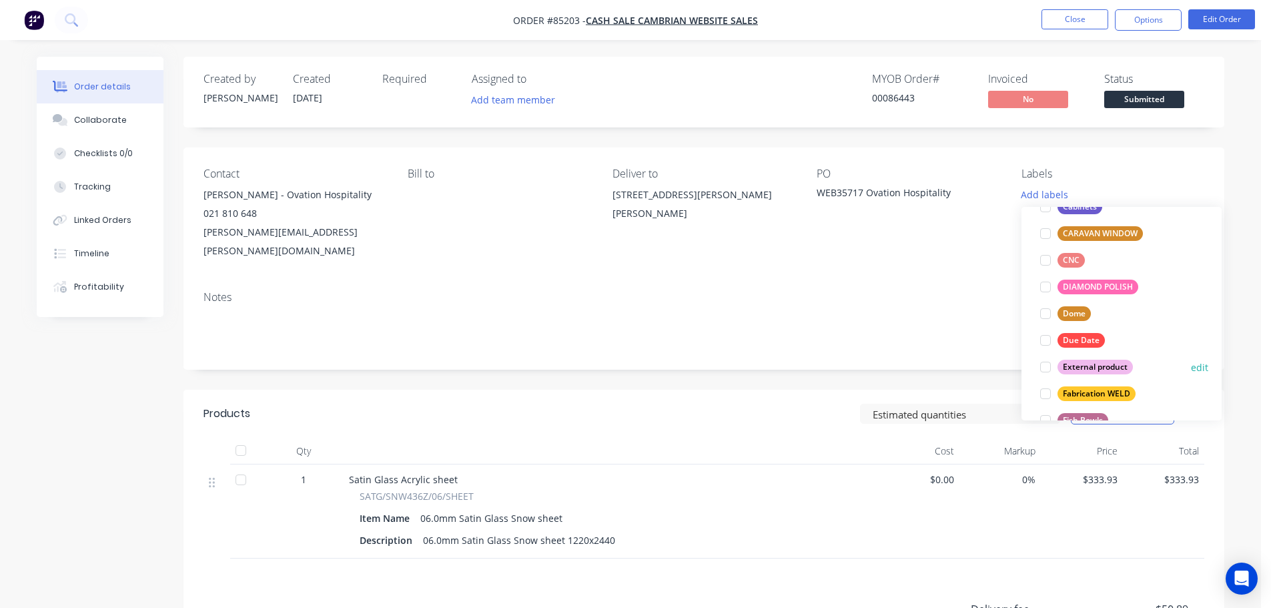
click at [1093, 356] on div "External product edit" at bounding box center [1121, 367] width 173 height 27
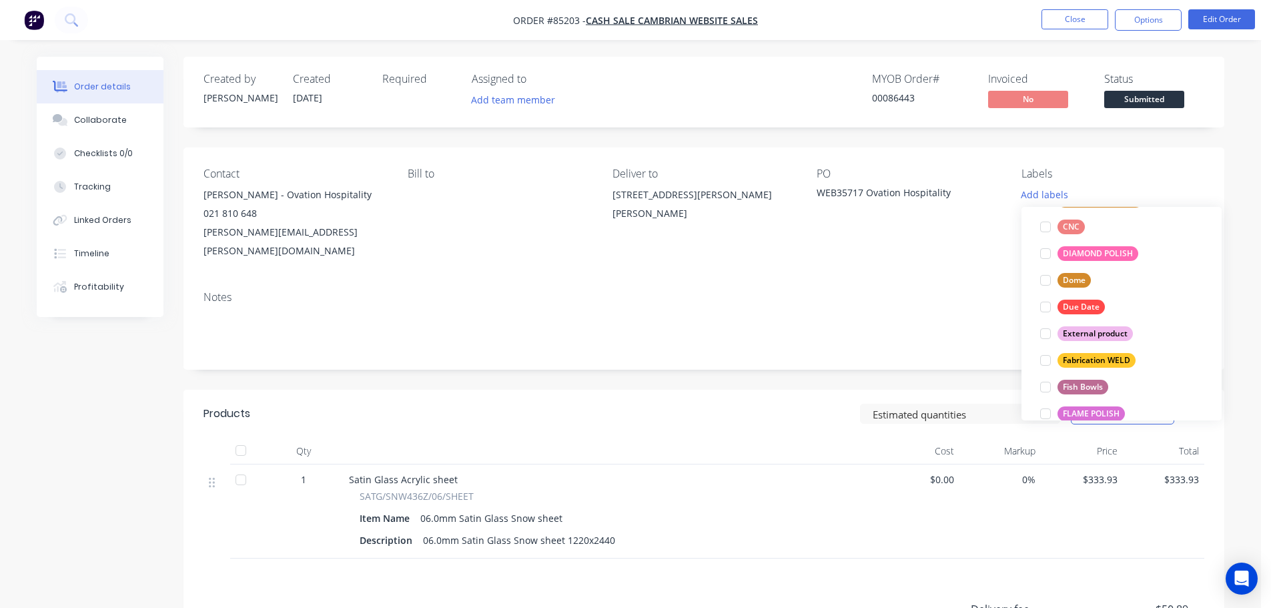
scroll to position [267, 0]
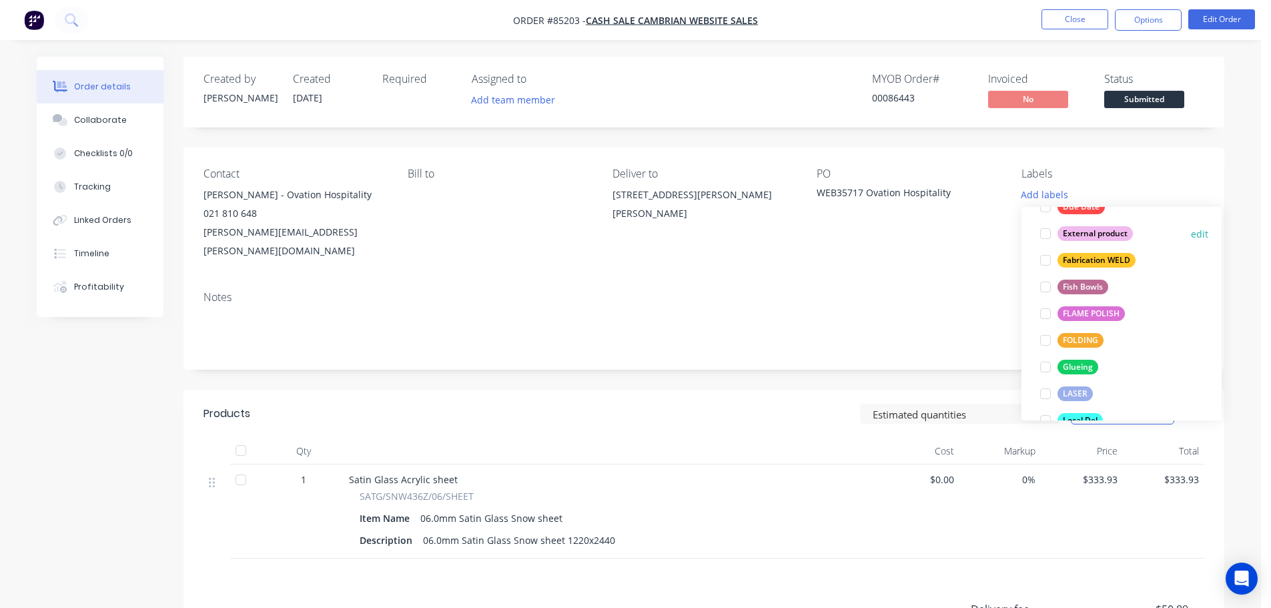
click at [1113, 233] on div "External product" at bounding box center [1094, 233] width 75 height 15
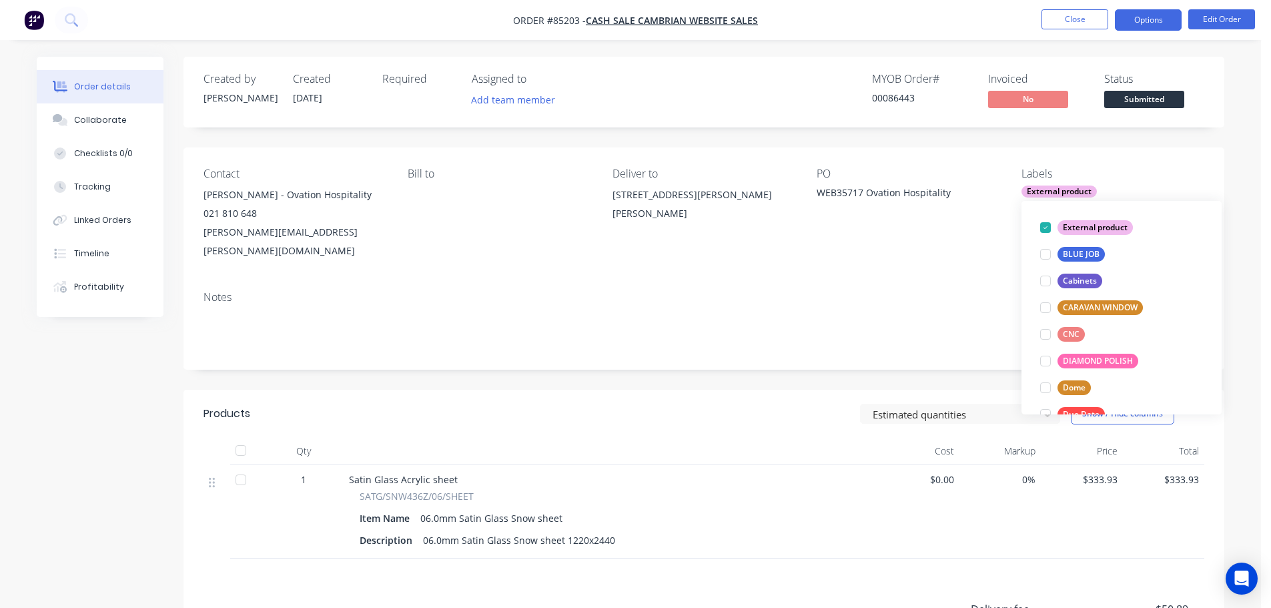
click at [1167, 21] on button "Options" at bounding box center [1148, 19] width 67 height 21
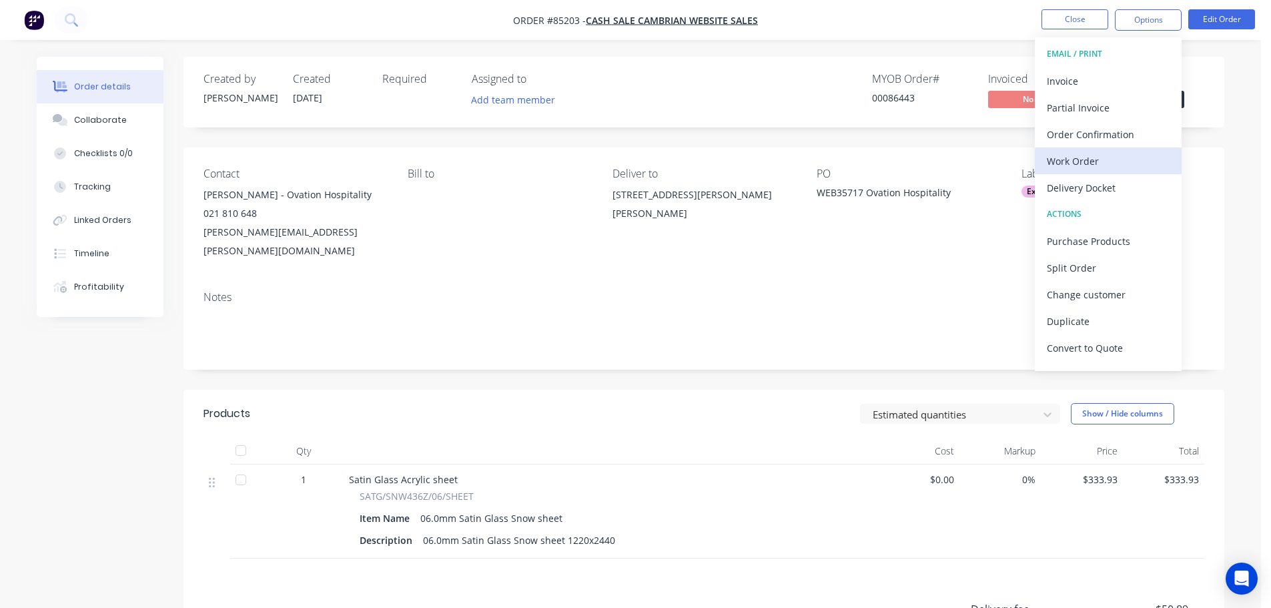
click at [1081, 165] on div "Work Order" at bounding box center [1108, 160] width 123 height 19
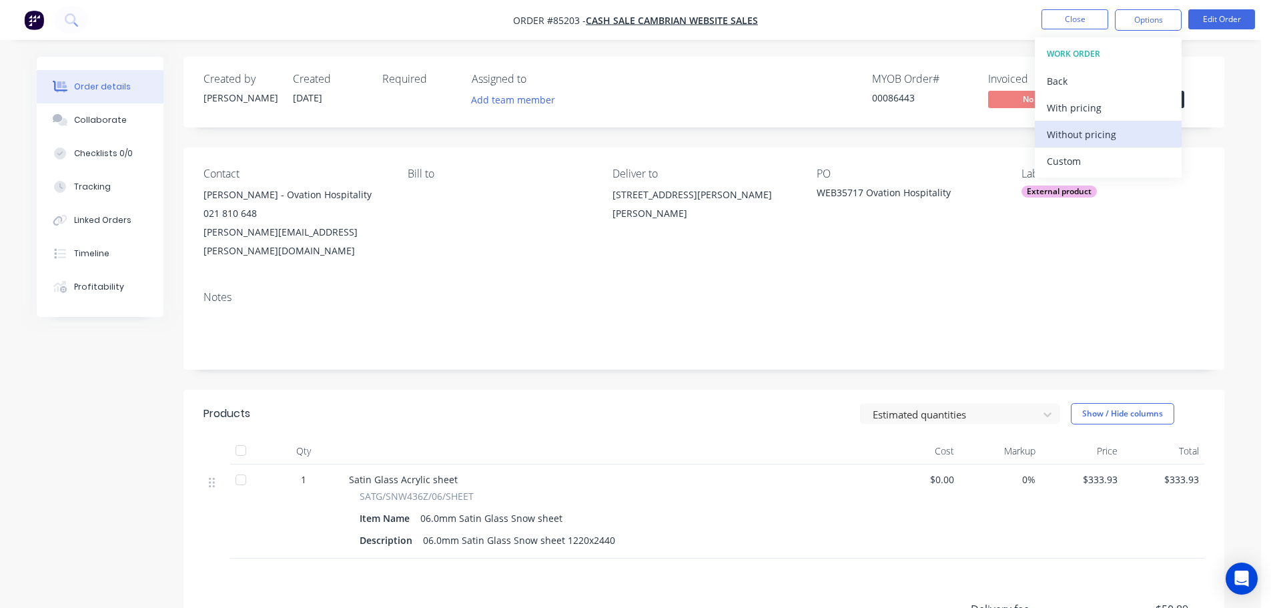
click at [1091, 139] on div "Without pricing" at bounding box center [1108, 134] width 123 height 19
click at [903, 97] on div "00086443" at bounding box center [922, 98] width 100 height 14
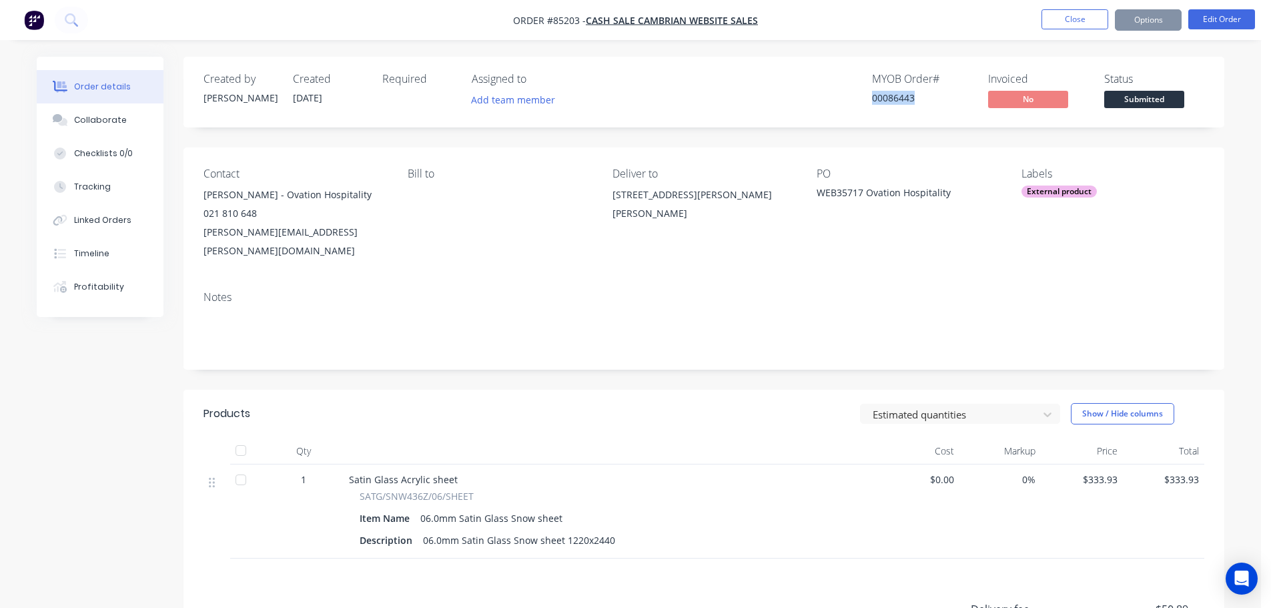
click at [903, 97] on div "00086443" at bounding box center [922, 98] width 100 height 14
click at [953, 69] on div "Created by Jess Created 10/10/25 Required Assigned to Add team member MYOB Orde…" at bounding box center [703, 92] width 1041 height 71
click at [897, 99] on div "00086443" at bounding box center [922, 98] width 100 height 14
click at [1134, 11] on button "Options" at bounding box center [1148, 19] width 67 height 21
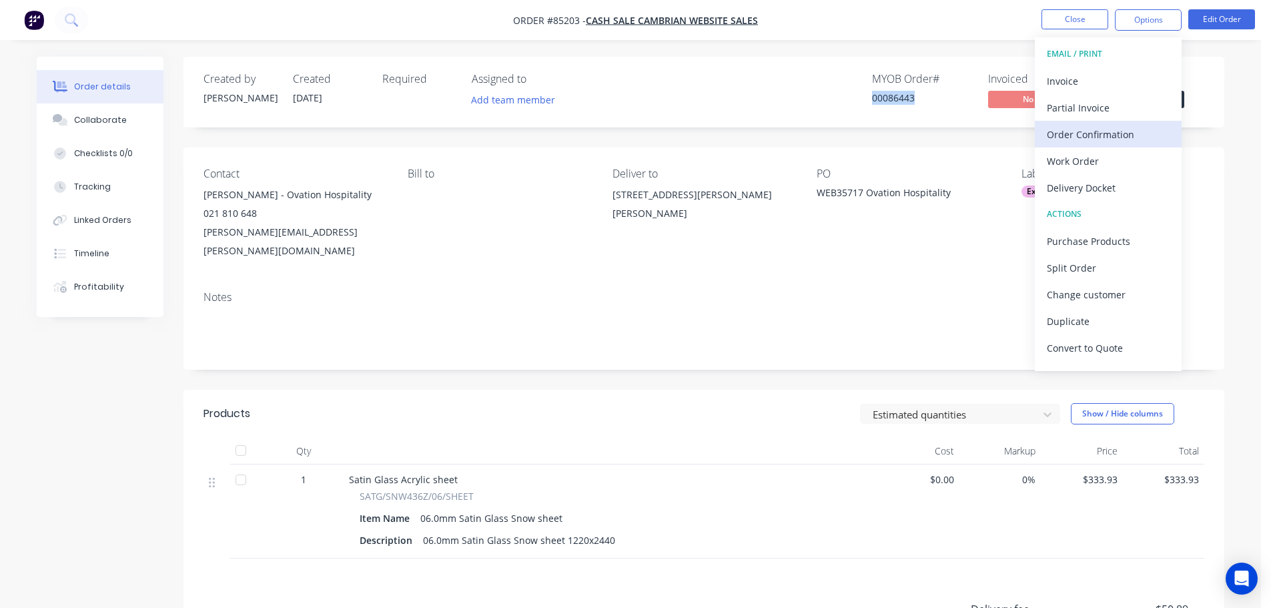
click at [1098, 135] on div "Order Confirmation" at bounding box center [1108, 134] width 123 height 19
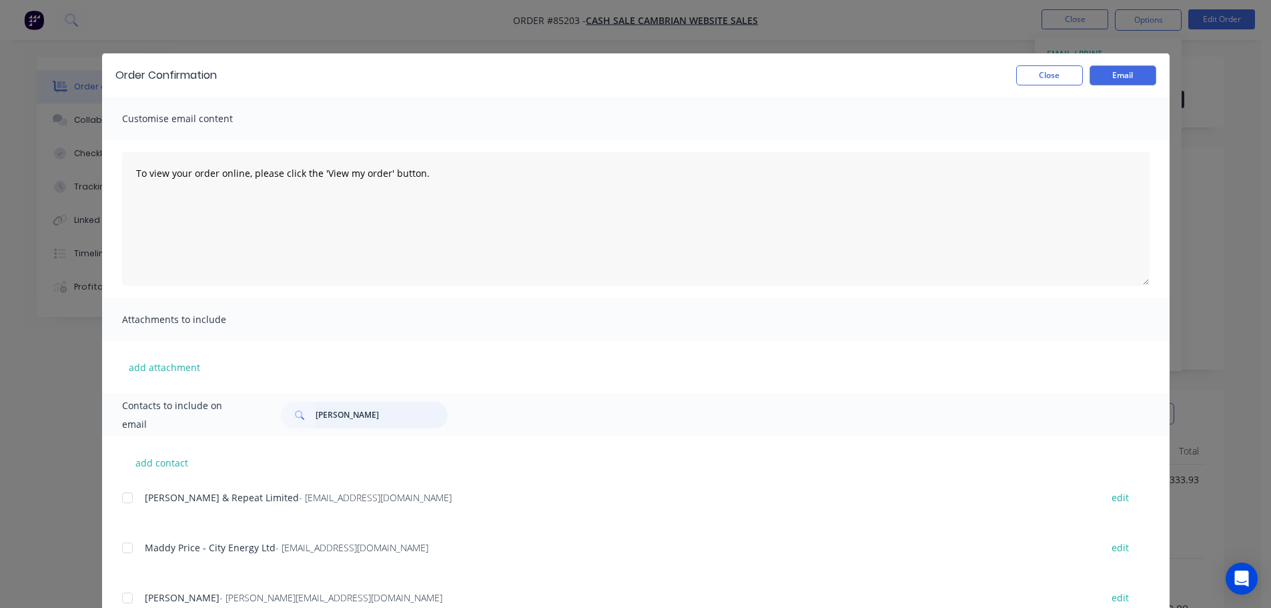
click at [410, 409] on input "mathew" at bounding box center [382, 415] width 132 height 27
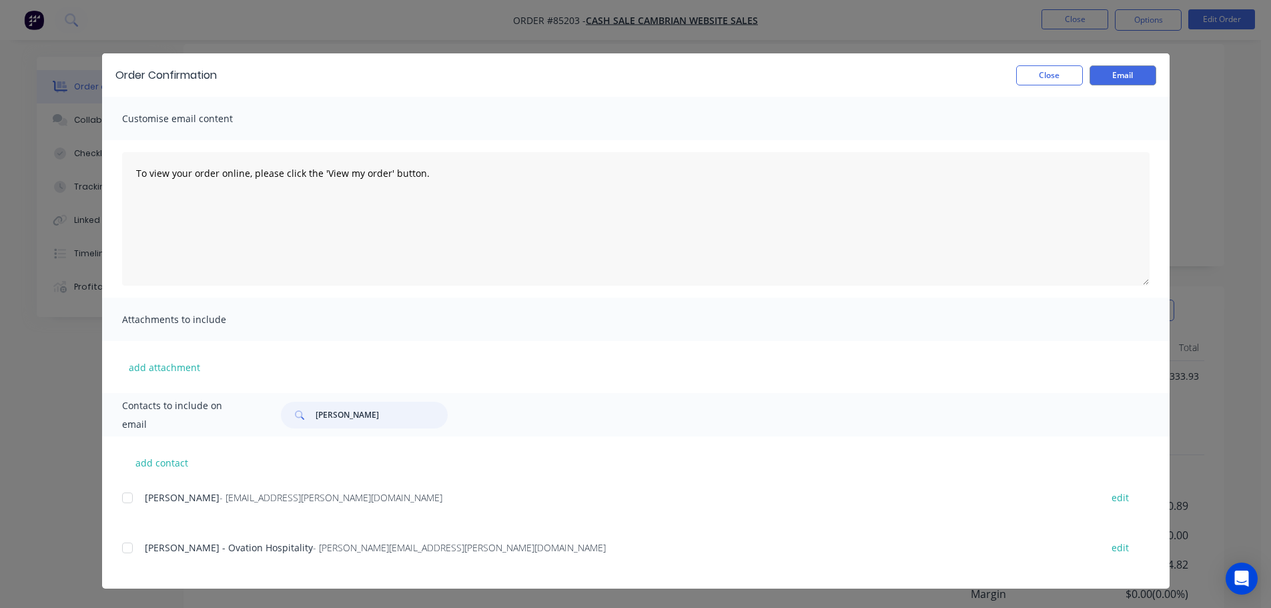
scroll to position [133, 0]
click at [137, 546] on div at bounding box center [127, 547] width 27 height 27
type input "paul mar"
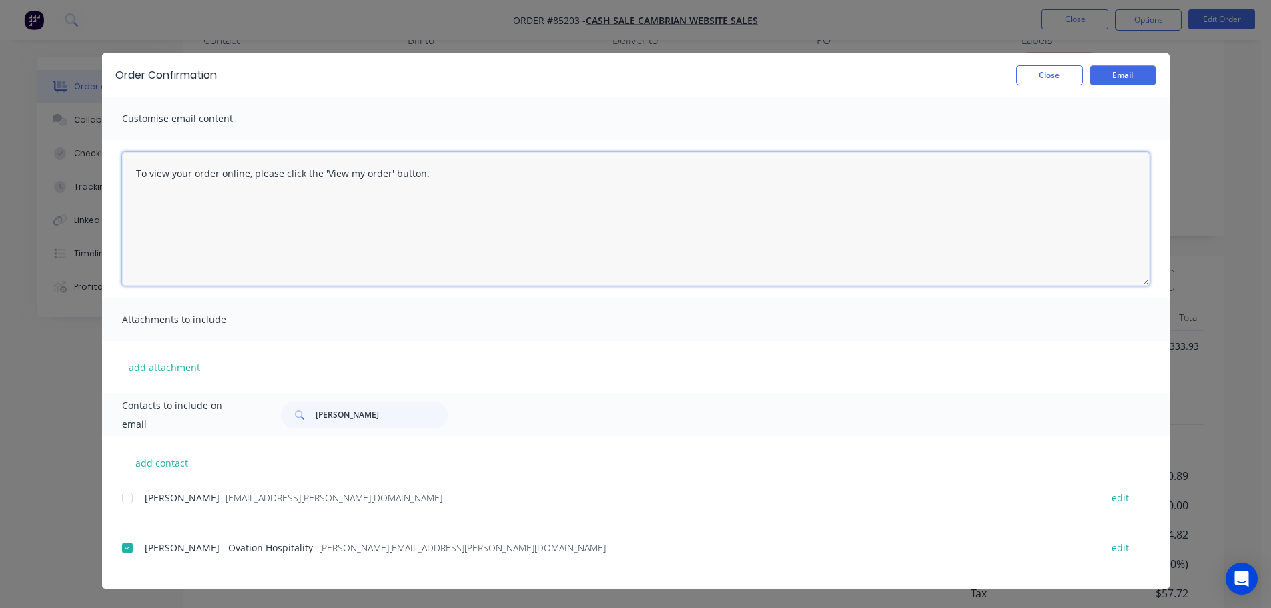
click at [406, 225] on textarea "To view your order online, please click the 'View my order' button." at bounding box center [635, 218] width 1027 height 133
paste textarea "hank you for your order, confirmation of your order is attached. We will send t…"
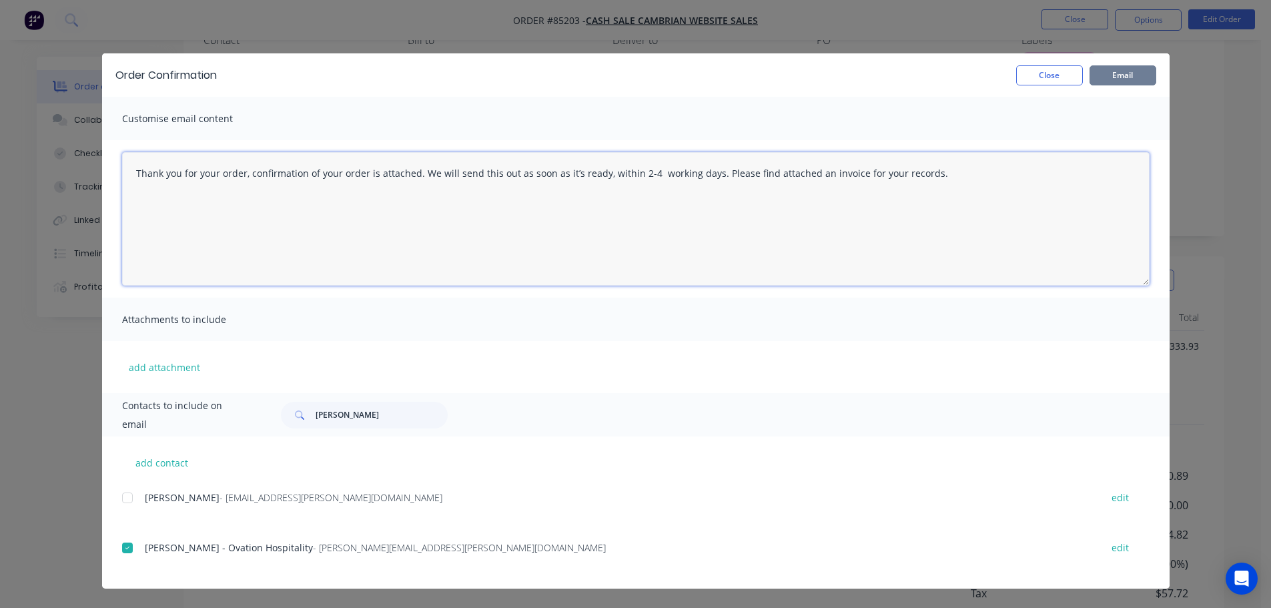
type textarea "Thank you for your order, confirmation of your order is attached. We will send …"
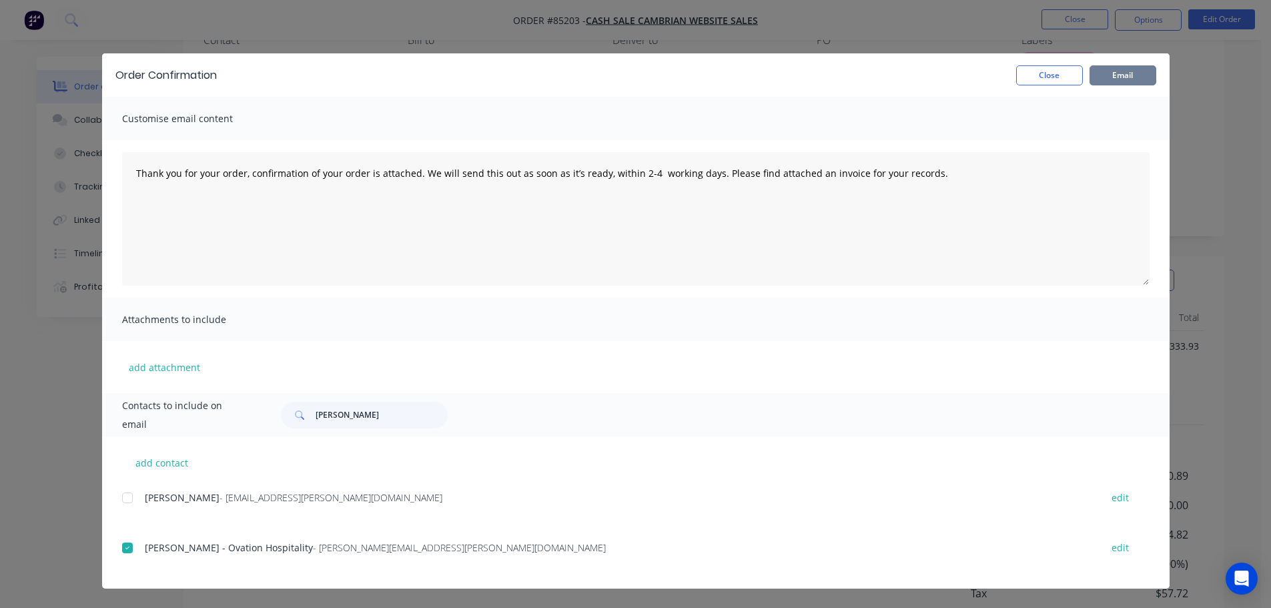
click at [1105, 82] on button "Email" at bounding box center [1122, 75] width 67 height 20
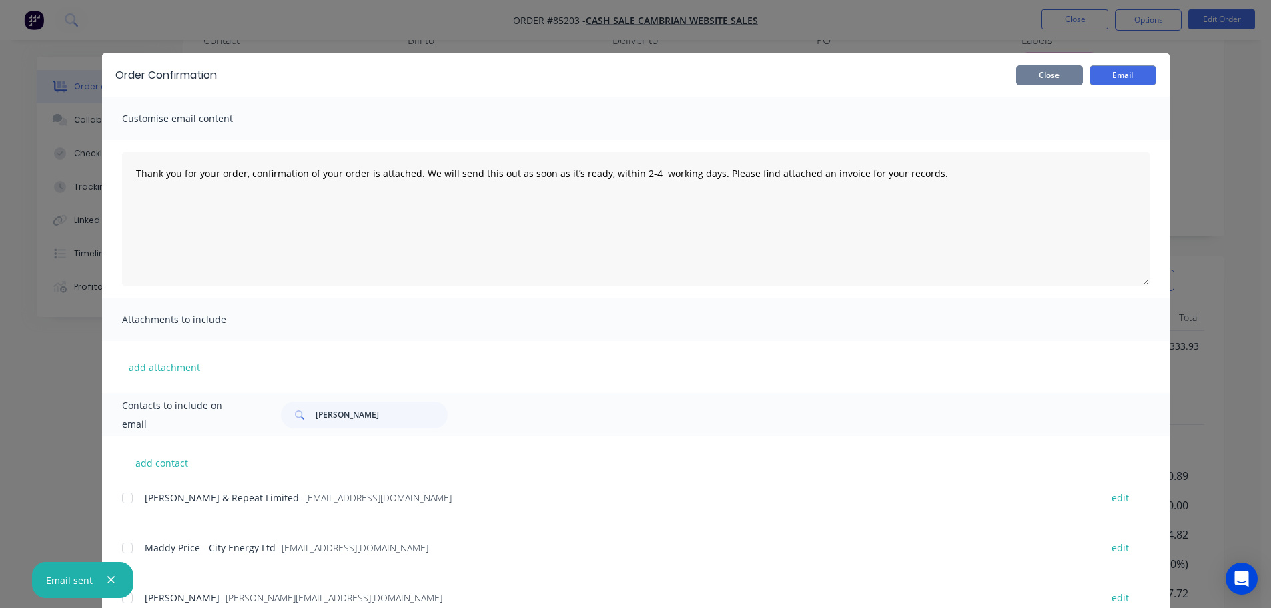
click at [1061, 68] on button "Close" at bounding box center [1049, 75] width 67 height 20
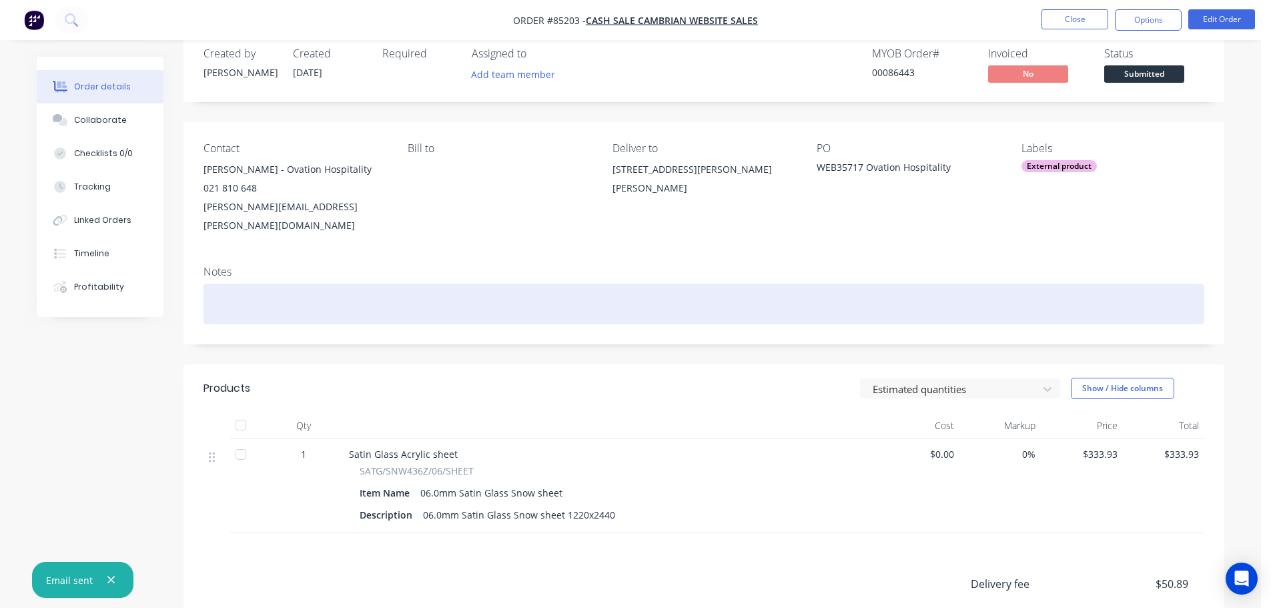
scroll to position [0, 0]
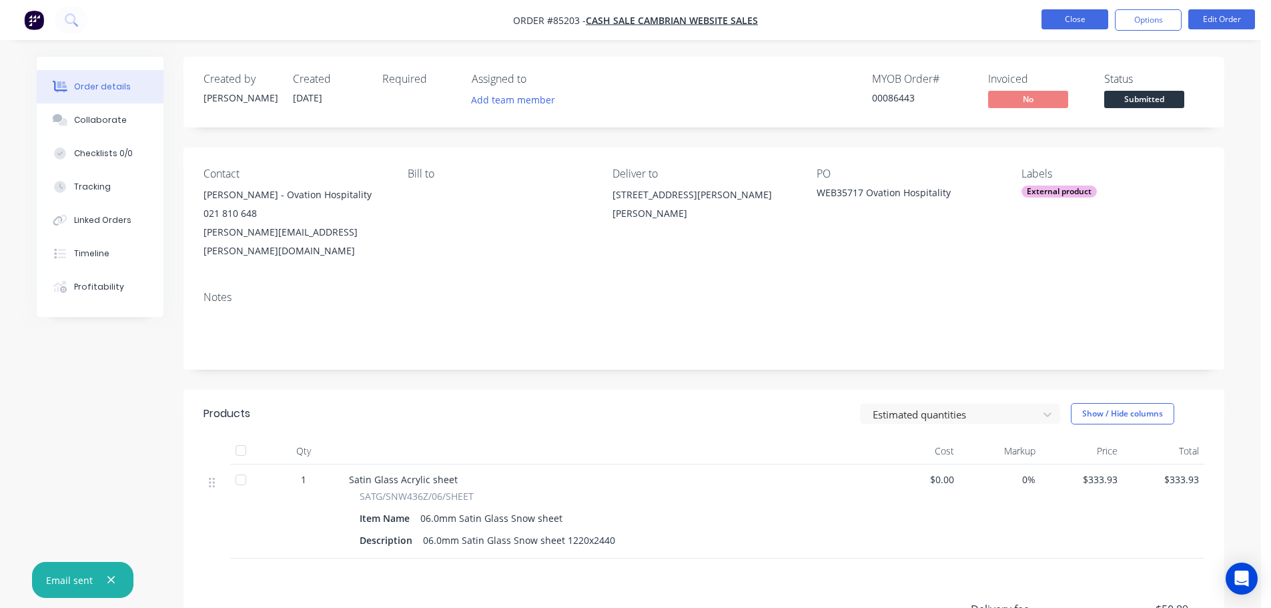
click at [1073, 23] on button "Close" at bounding box center [1074, 19] width 67 height 20
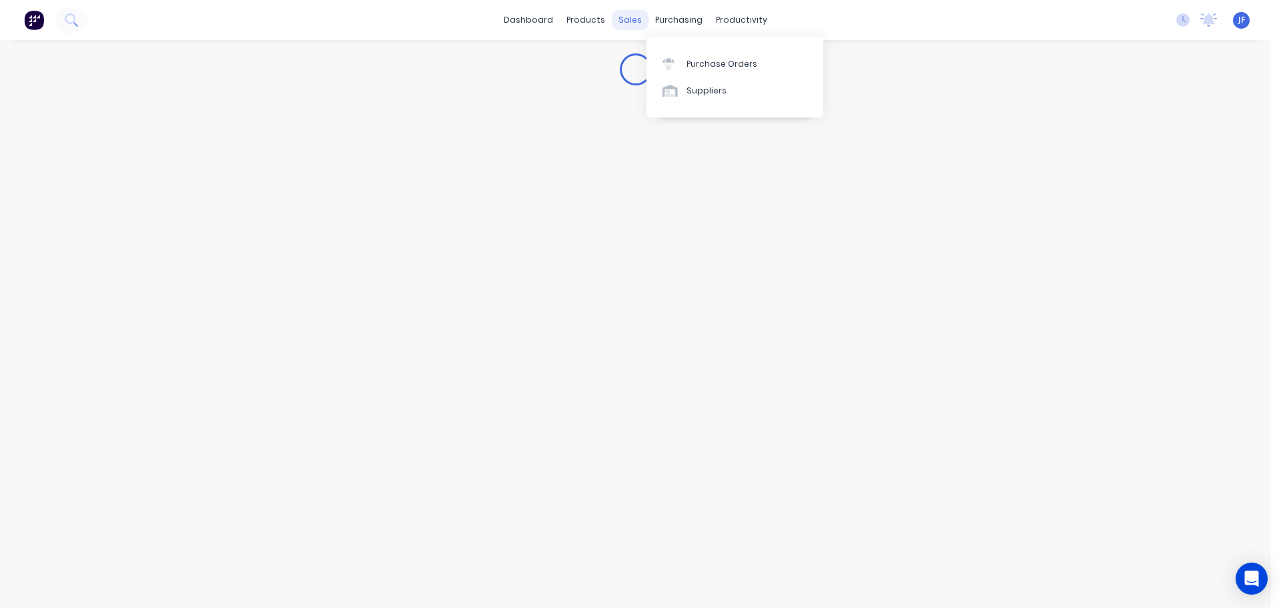
click at [636, 24] on div "sales" at bounding box center [630, 20] width 37 height 20
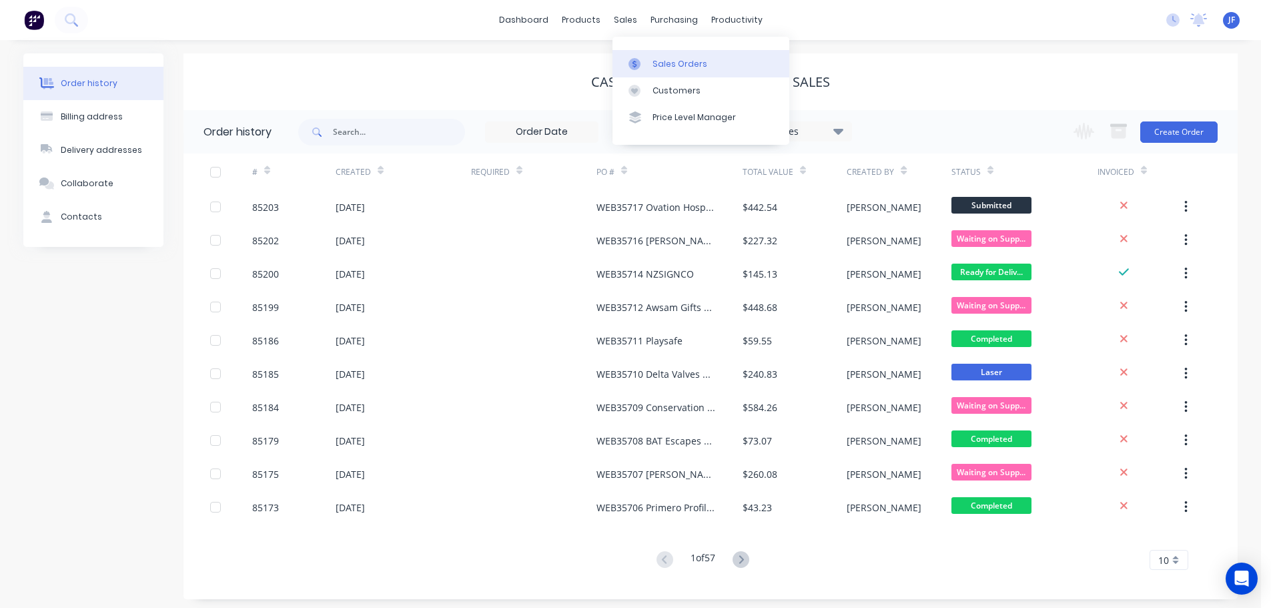
click at [695, 65] on div "Sales Orders" at bounding box center [679, 64] width 55 height 12
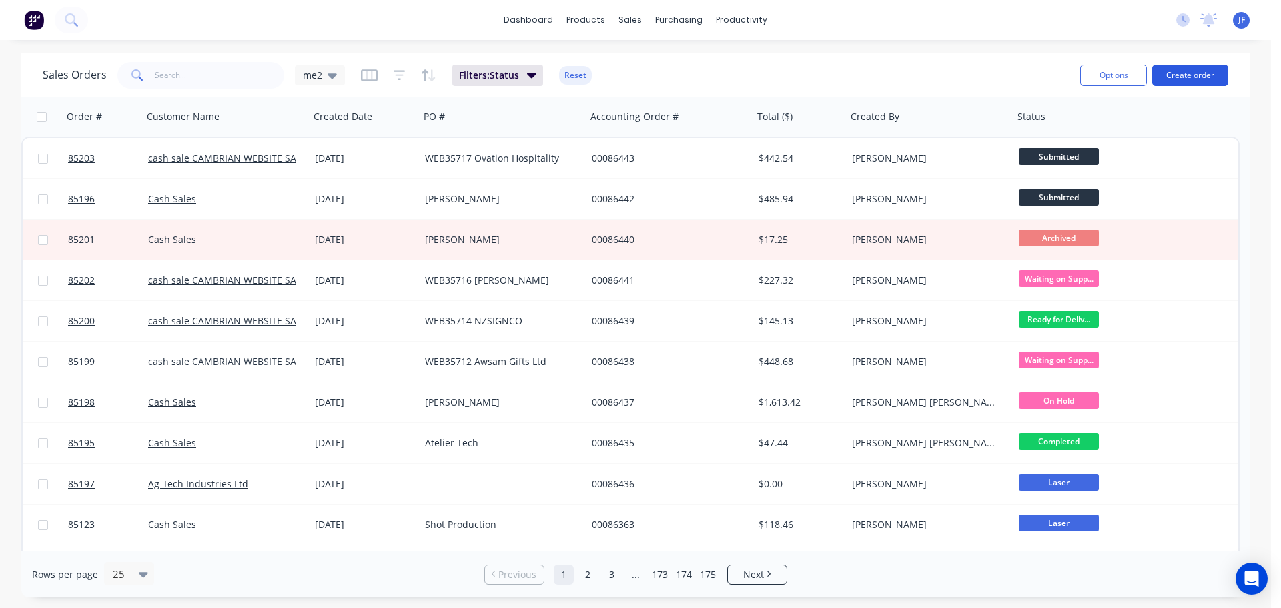
click at [1196, 69] on button "Create order" at bounding box center [1190, 75] width 76 height 21
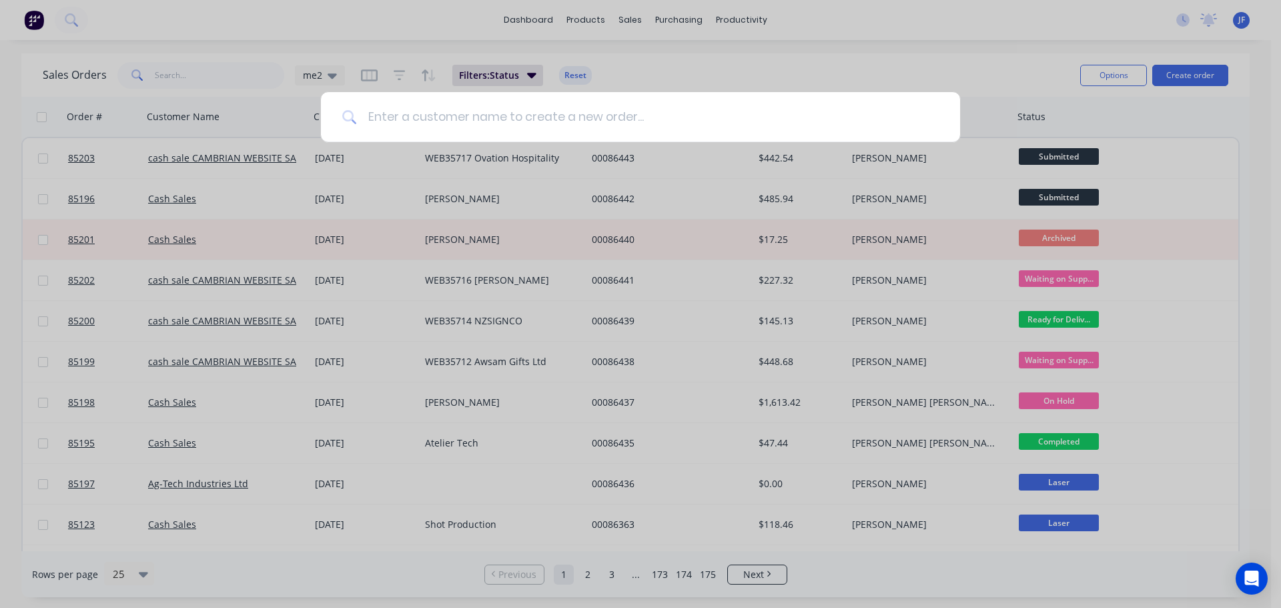
click at [466, 123] on input at bounding box center [648, 117] width 582 height 50
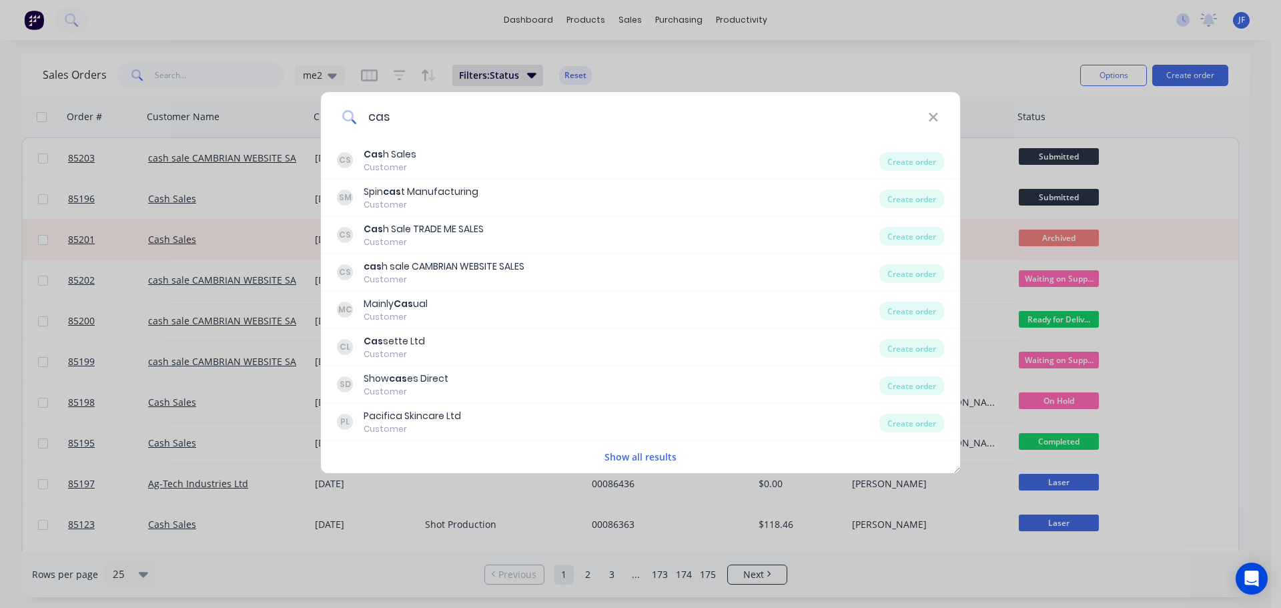
type input "cas"
click at [453, 165] on div "CS Cas h Sales Customer" at bounding box center [608, 160] width 542 height 26
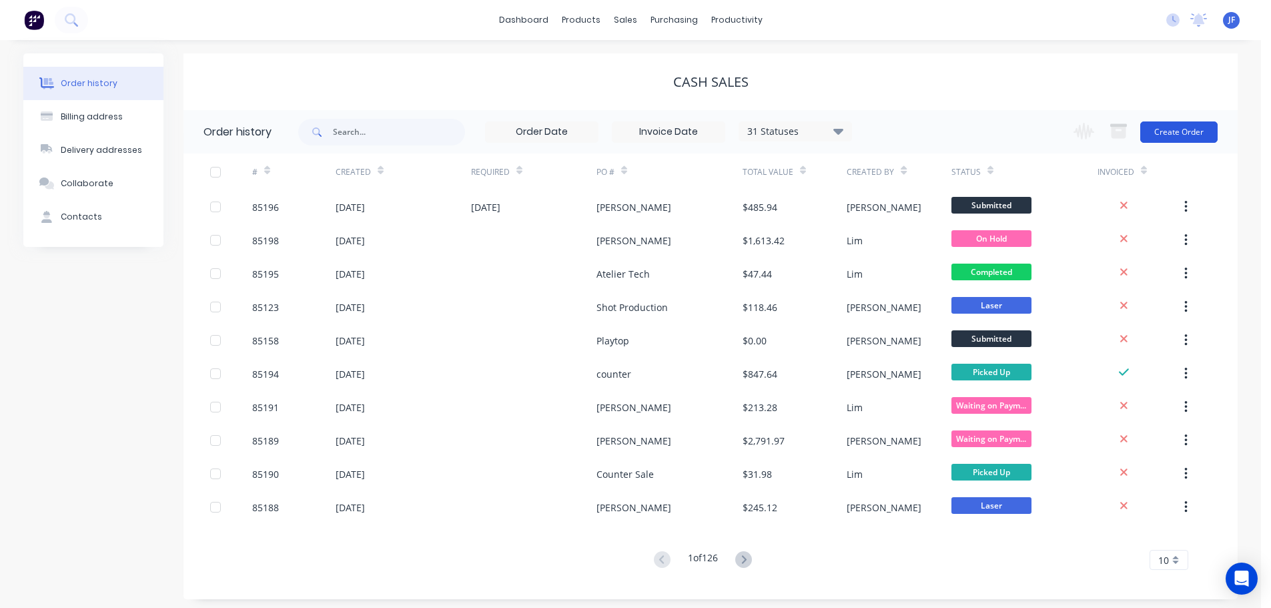
click at [1207, 129] on button "Create Order" at bounding box center [1178, 131] width 77 height 21
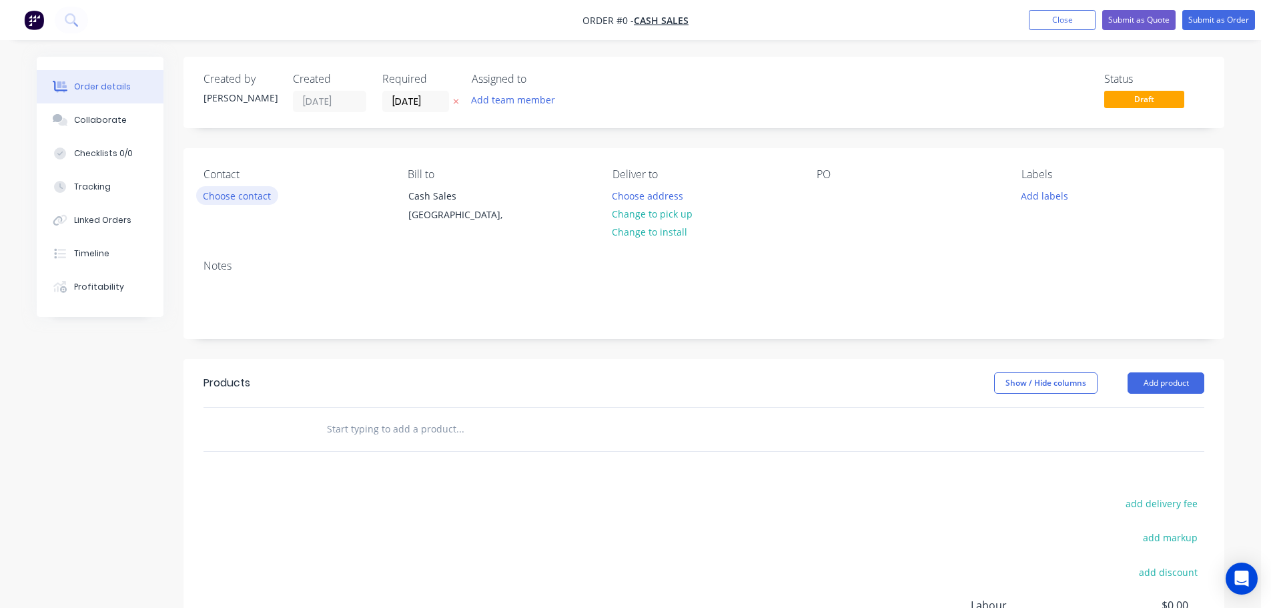
click at [252, 191] on button "Choose contact" at bounding box center [237, 195] width 82 height 18
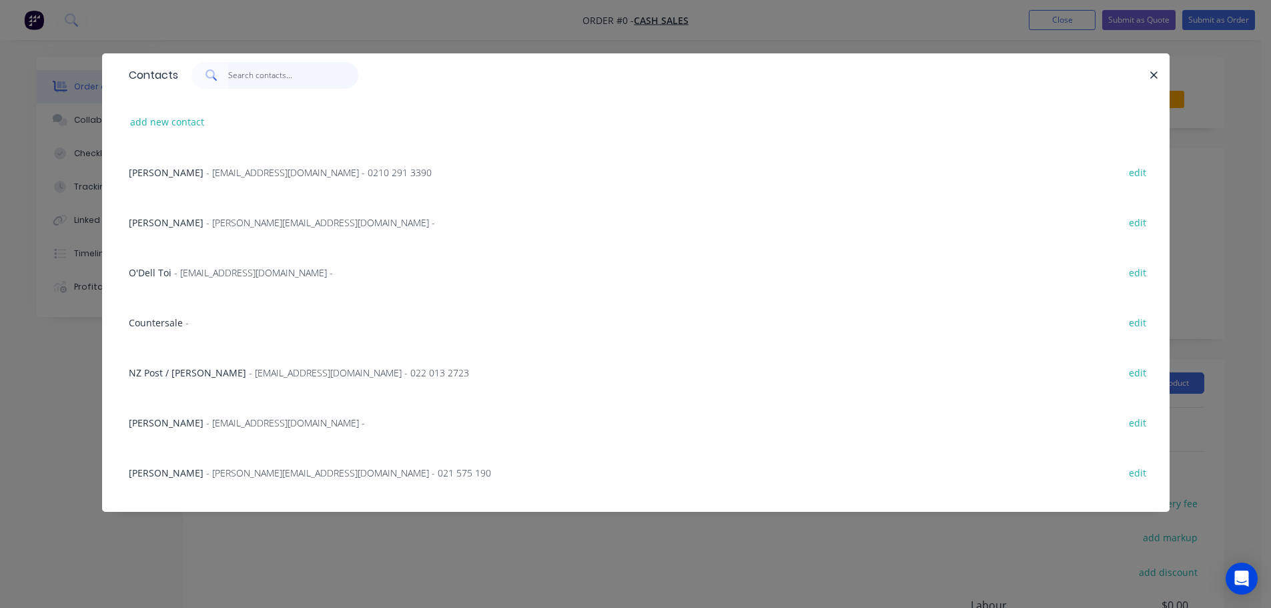
click at [264, 77] on input "text" at bounding box center [293, 75] width 130 height 27
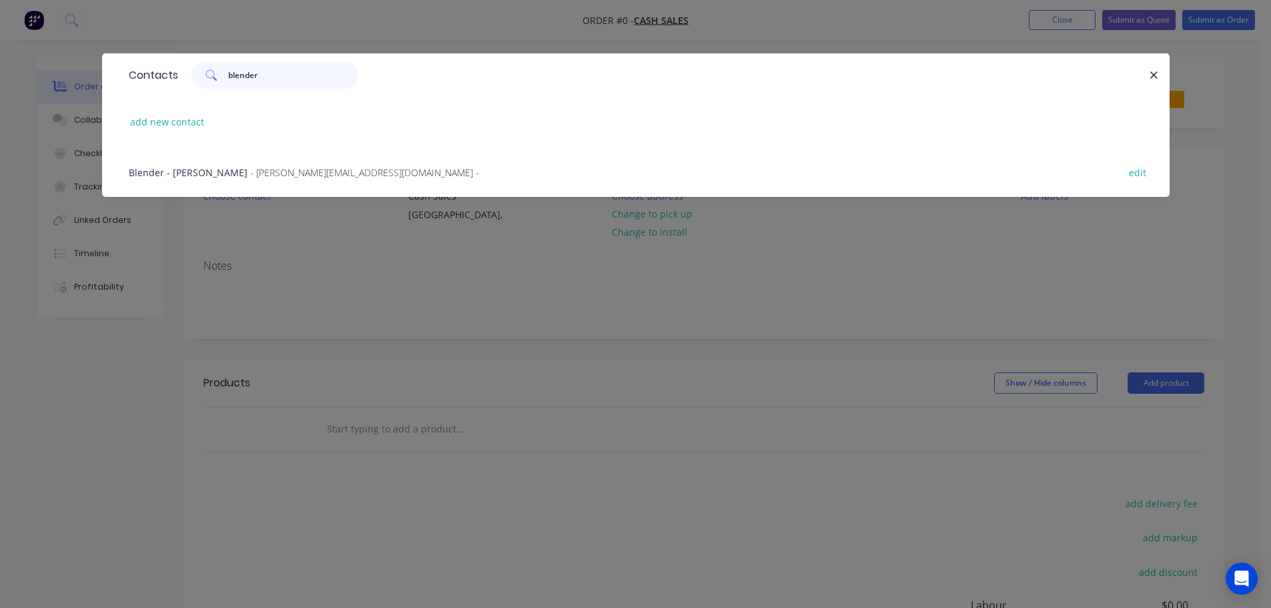
type input "blender"
click at [268, 178] on span "- tobin@blender.net.nz -" at bounding box center [364, 172] width 229 height 13
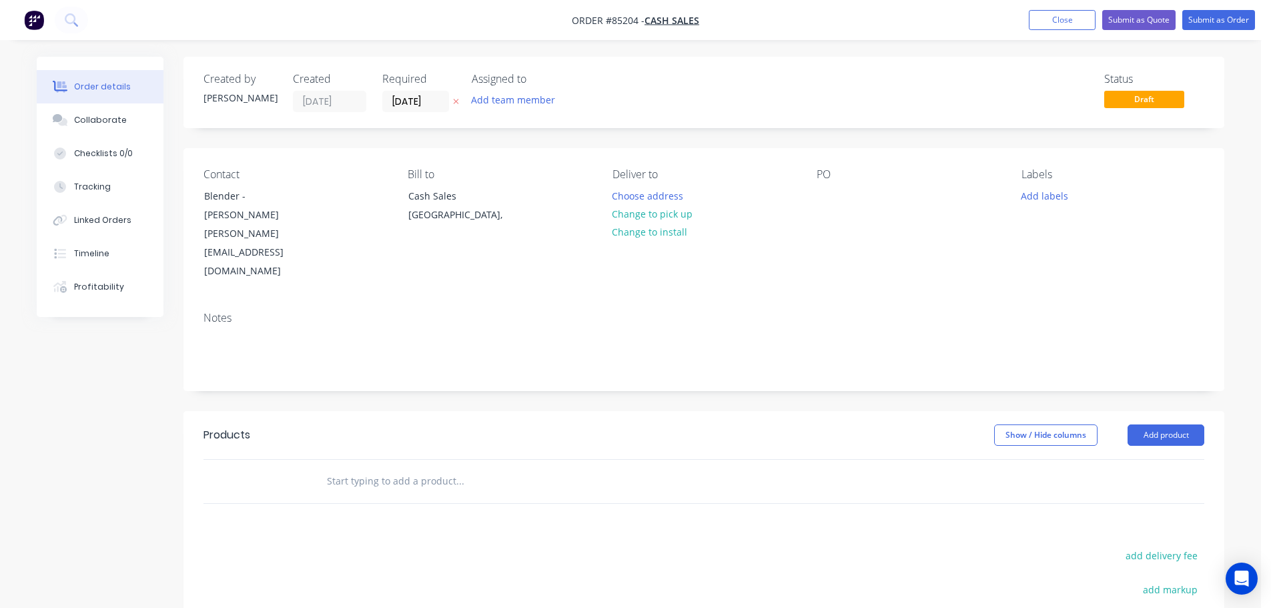
click at [459, 105] on icon "button" at bounding box center [456, 101] width 6 height 8
click at [404, 468] on input "text" at bounding box center [459, 481] width 267 height 27
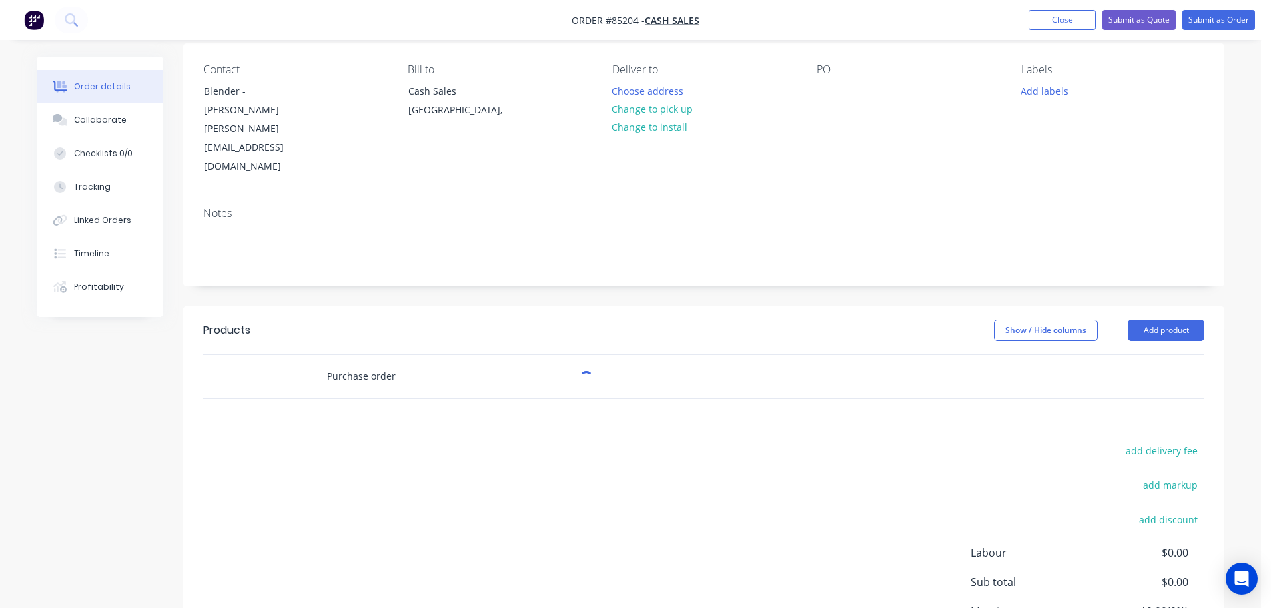
scroll to position [184, 0]
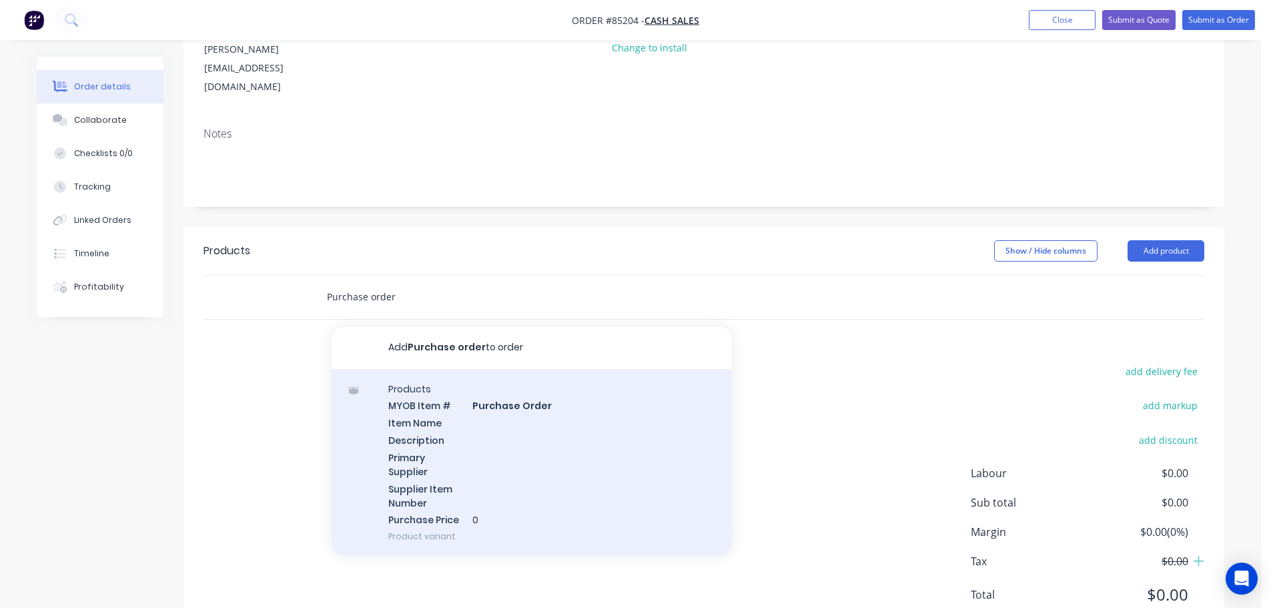
type input "Purchase order"
click at [476, 369] on div "Products MYOB Item # Purchase Order Item Name Description Primary Supplier Supp…" at bounding box center [532, 462] width 400 height 187
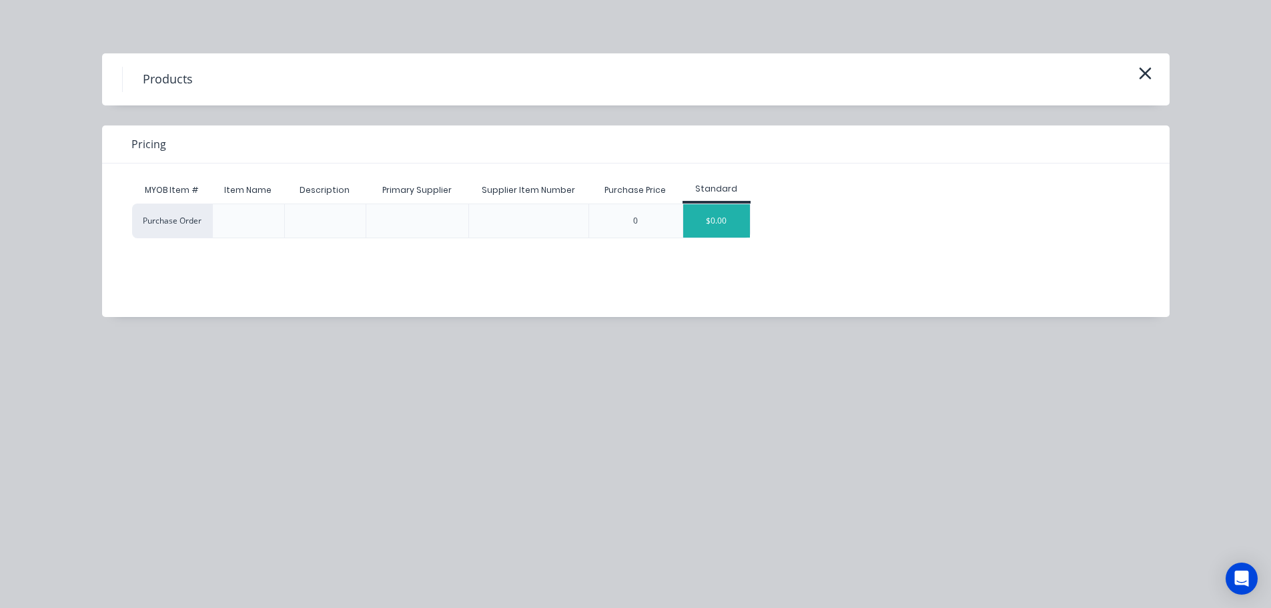
click at [697, 218] on div "$0.00" at bounding box center [716, 220] width 67 height 33
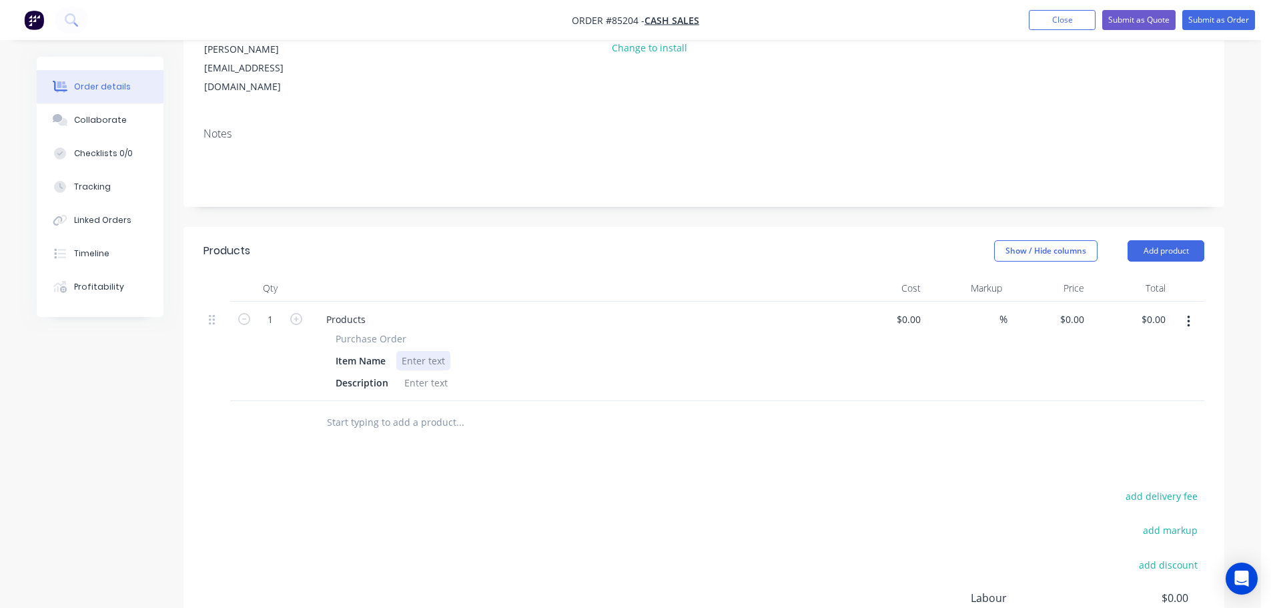
click at [415, 351] on div at bounding box center [423, 360] width 54 height 19
drag, startPoint x: 333, startPoint y: 289, endPoint x: 416, endPoint y: 288, distance: 83.4
click at [416, 332] on div "Purchase Order Item Name Description" at bounding box center [577, 362] width 523 height 61
click at [367, 313] on span "Purchase Order" at bounding box center [401, 319] width 71 height 13
click at [366, 313] on span "Purchase Order" at bounding box center [401, 319] width 71 height 13
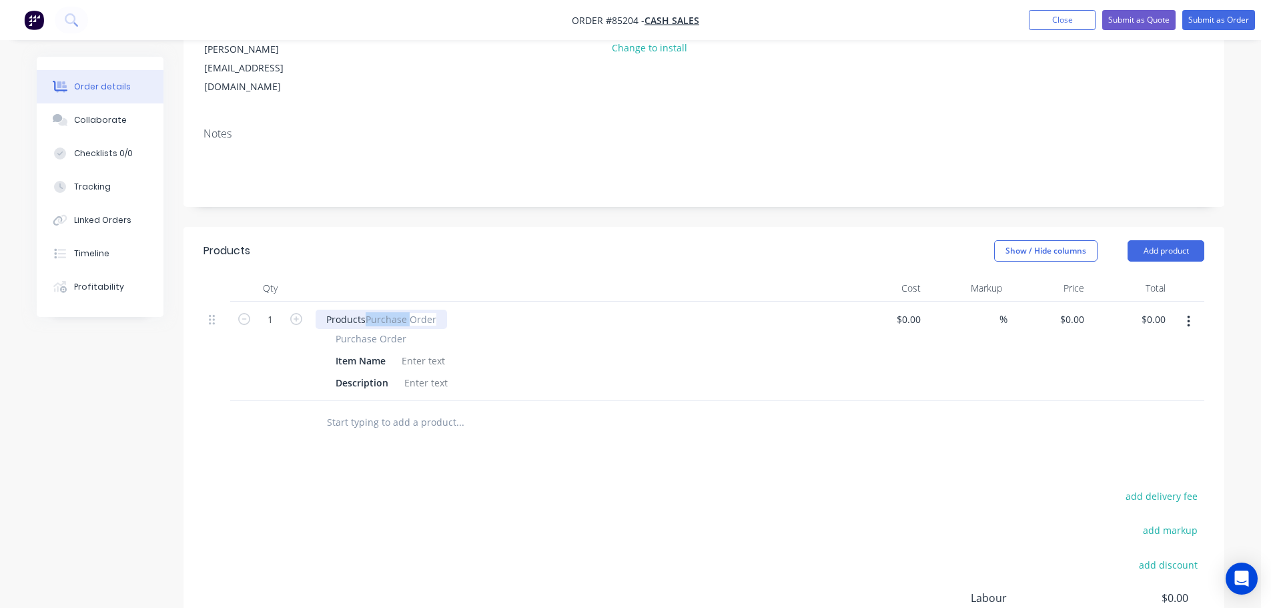
click at [366, 313] on span "Purchase Order" at bounding box center [401, 319] width 71 height 13
drag, startPoint x: 368, startPoint y: 269, endPoint x: 252, endPoint y: 282, distance: 116.8
click at [252, 302] on div "1 Products Purchase Order Purchase Order Item Name Description $0.00 $0.00 % $0…" at bounding box center [703, 351] width 1001 height 99
click at [374, 313] on span "Purchase Order" at bounding box center [401, 319] width 71 height 13
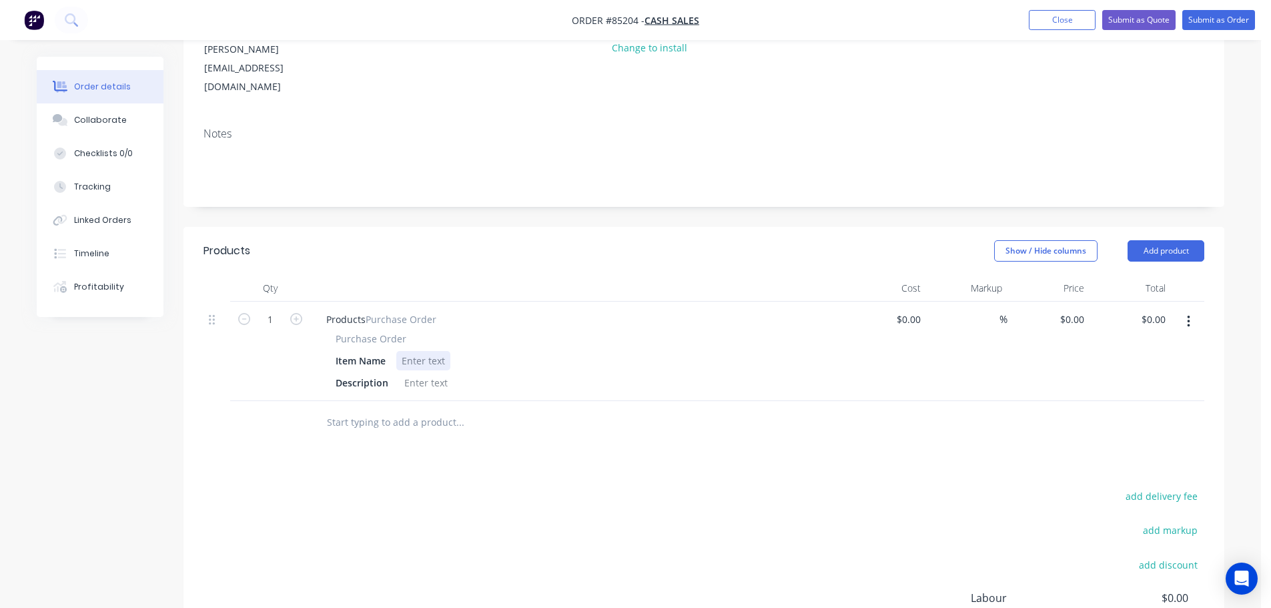
click at [426, 351] on div at bounding box center [423, 360] width 54 height 19
click at [389, 310] on div "Products Purchase Order" at bounding box center [383, 319] width 134 height 19
drag, startPoint x: 403, startPoint y: 286, endPoint x: 310, endPoint y: 294, distance: 93.0
click at [311, 302] on div "MPO00301 Purchase Order Item Name Description" at bounding box center [577, 351] width 534 height 99
drag, startPoint x: 336, startPoint y: 288, endPoint x: 412, endPoint y: 288, distance: 75.4
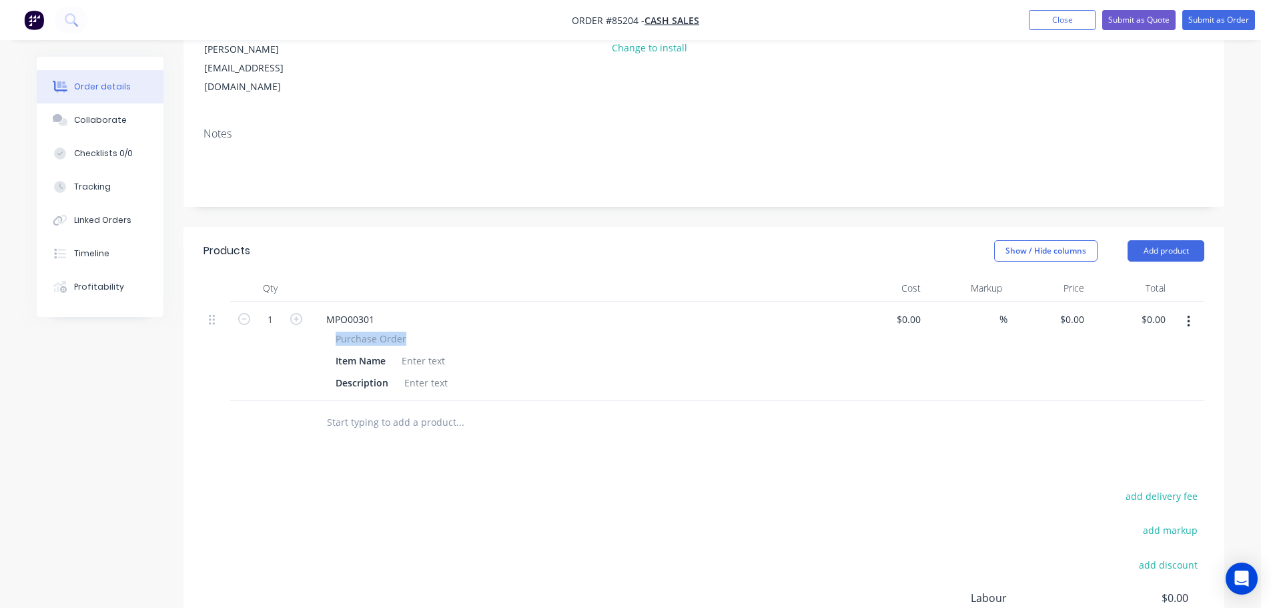
click at [412, 332] on div "Purchase Order" at bounding box center [577, 339] width 483 height 14
click at [358, 310] on div "MPO00301" at bounding box center [350, 319] width 69 height 19
click at [410, 351] on div at bounding box center [423, 360] width 54 height 19
paste div
click at [247, 313] on icon "button" at bounding box center [244, 319] width 12 height 12
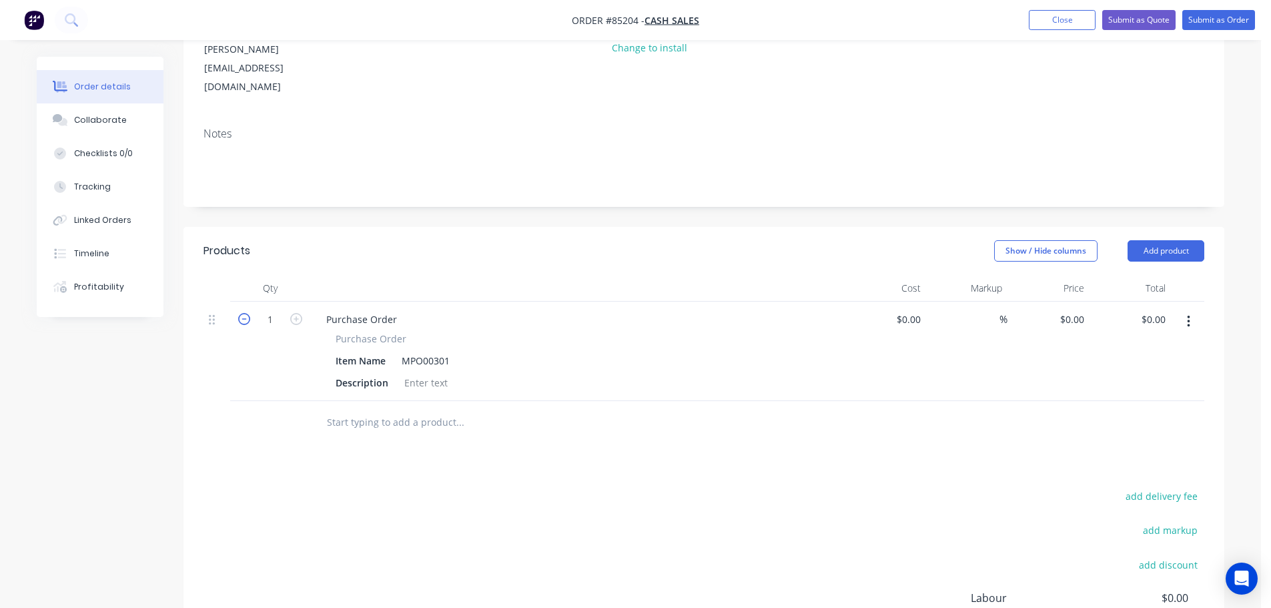
type input "0"
click at [482, 410] on div "Products Show / Hide columns Add product Qty Cost Markup Price Total 0 Purchase…" at bounding box center [703, 496] width 1041 height 538
click at [410, 409] on input "text" at bounding box center [459, 422] width 267 height 27
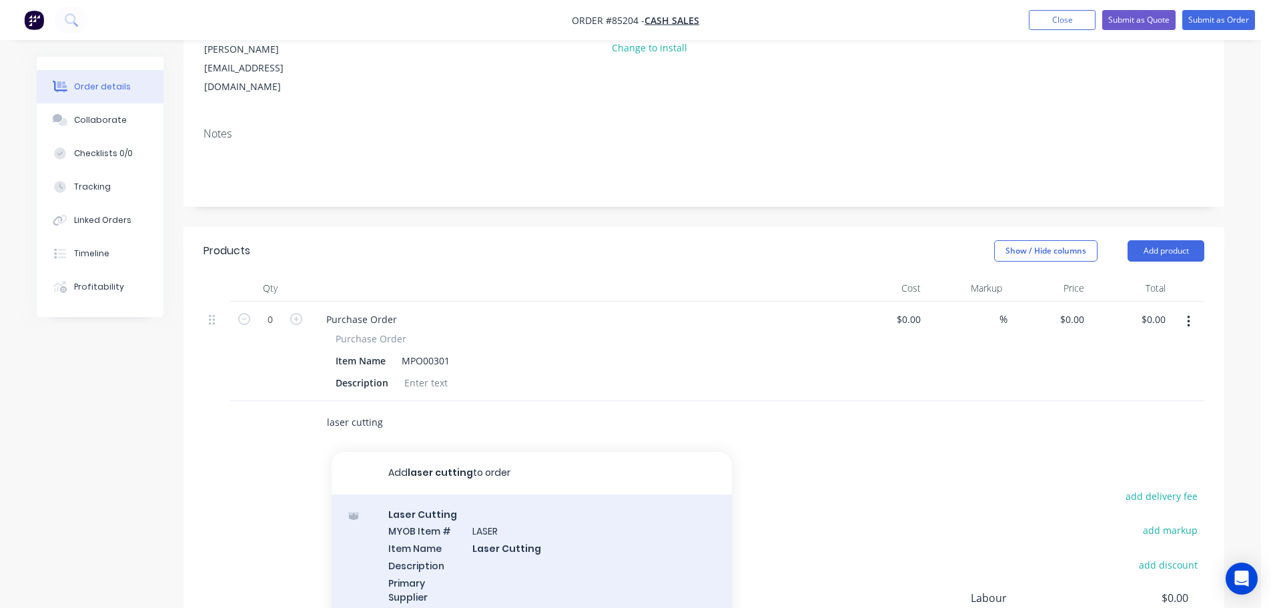
type input "laser cutting"
click at [482, 546] on div "Laser Cutting MYOB Item # LASER Item Name Laser Cutting Description Primary Sup…" at bounding box center [532, 587] width 400 height 187
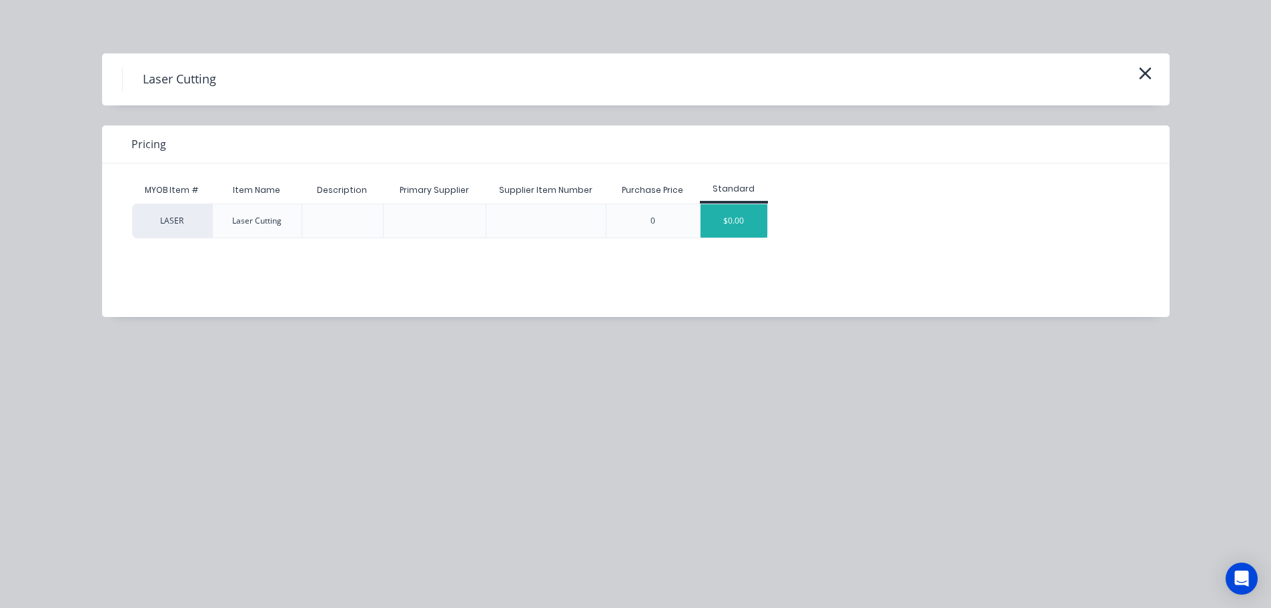
click at [735, 229] on div "$0.00" at bounding box center [733, 220] width 67 height 33
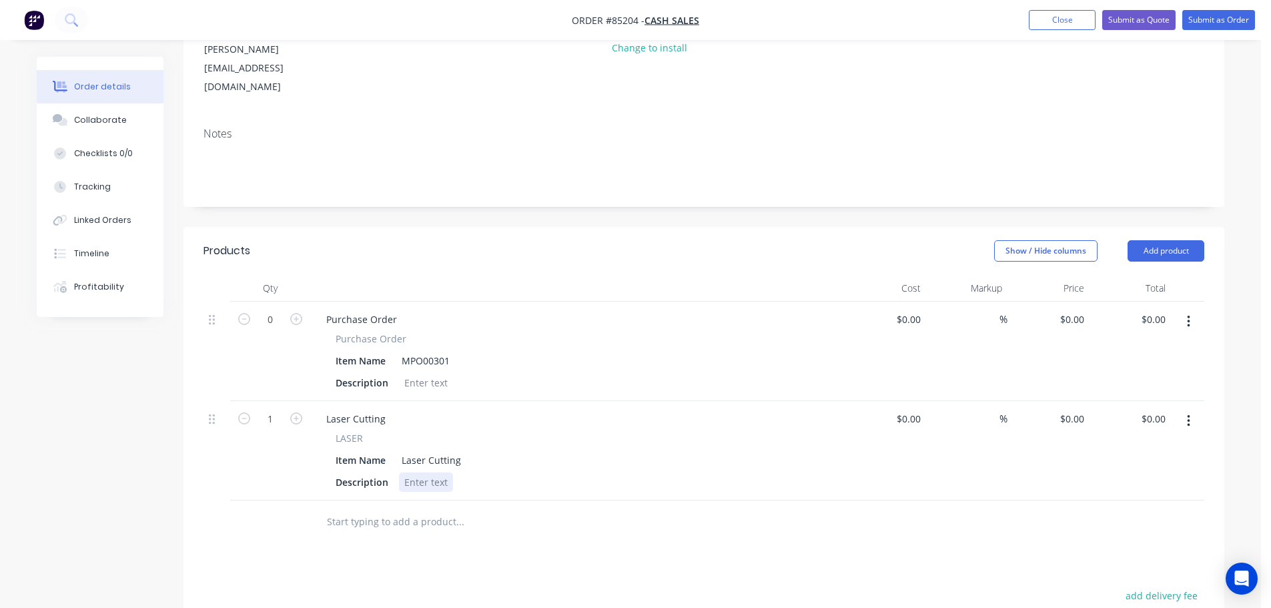
click at [434, 472] on div at bounding box center [426, 481] width 54 height 19
paste div
click at [524, 472] on div "0.8mm black polypropylene" at bounding box center [466, 481] width 134 height 19
click at [605, 401] on div "Laser Cutting LASER Item Name Laser Cutting Description 0.8mm black polypropyle…" at bounding box center [577, 464] width 534 height 127
click at [551, 536] on input "text" at bounding box center [459, 549] width 267 height 27
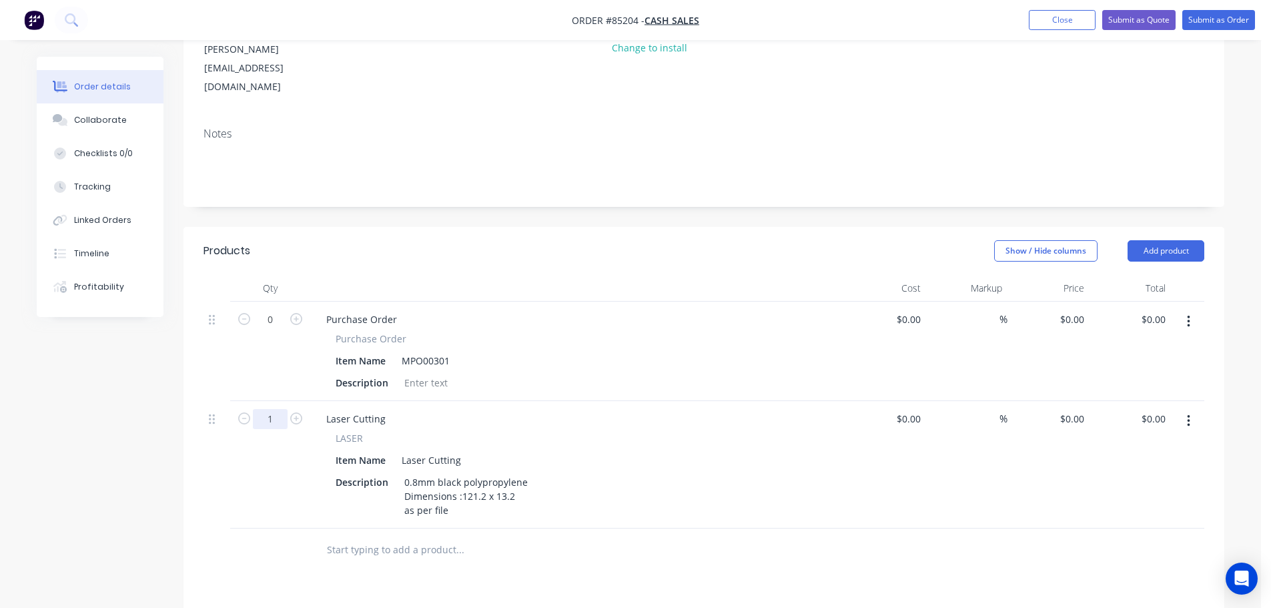
click at [271, 409] on input "1" at bounding box center [270, 419] width 35 height 20
type input "200"
click at [1081, 409] on input "0" at bounding box center [1074, 418] width 31 height 19
type input "$0.57"
type input "$114.00"
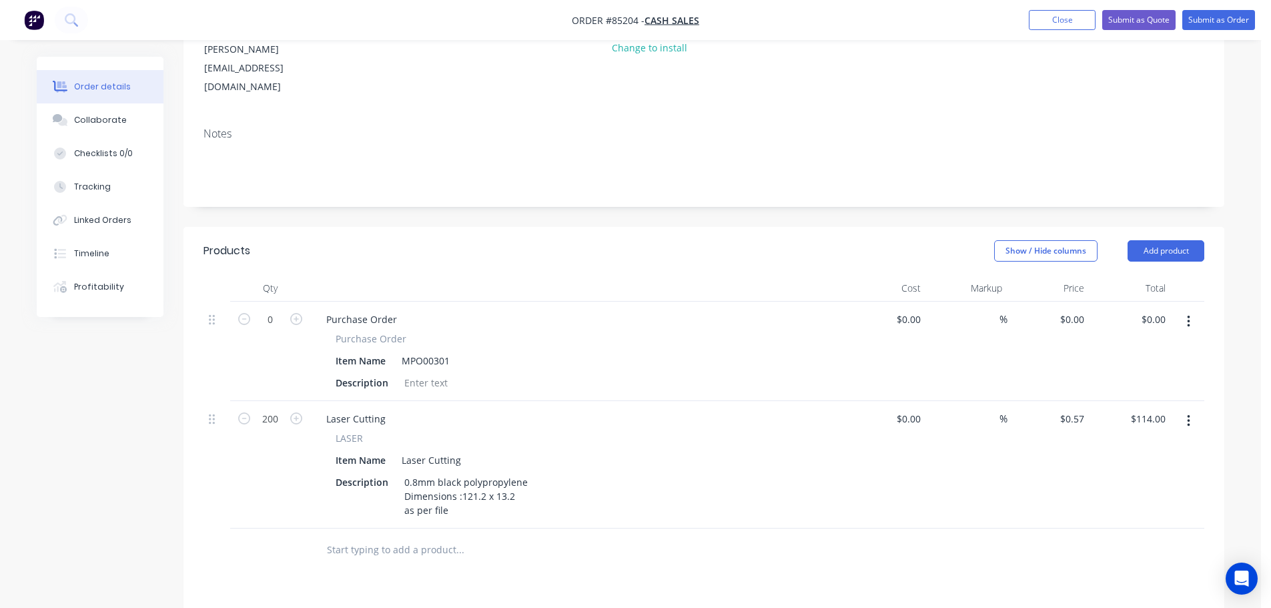
click at [961, 318] on div "%" at bounding box center [967, 351] width 82 height 99
click at [458, 472] on div "0.8mm black polypropylene Dimensions :121.2 x 13.2 as per file" at bounding box center [466, 495] width 134 height 47
click at [450, 475] on div "0.8mm black polypropylene Dimensions :121.2 x 13.2 as per file file: laser/" at bounding box center [466, 502] width 134 height 61
click at [1197, 13] on button "Submit as Order" at bounding box center [1218, 20] width 73 height 20
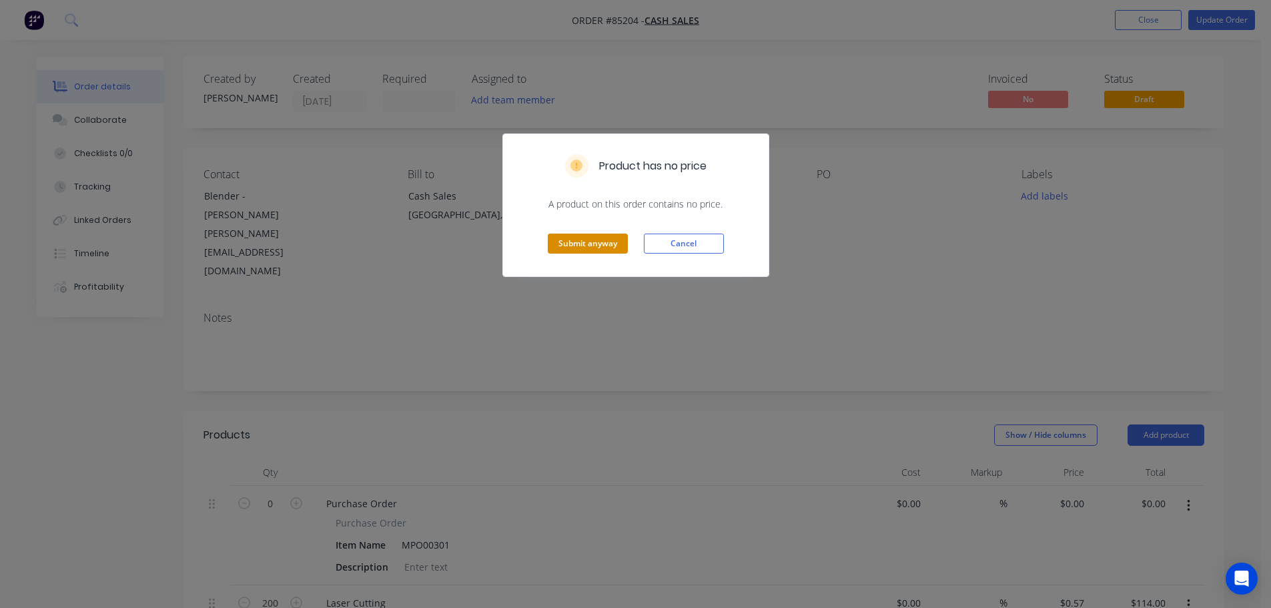
click at [569, 254] on div "Submit anyway Cancel" at bounding box center [636, 243] width 266 height 65
click at [571, 248] on button "Submit anyway" at bounding box center [588, 243] width 80 height 20
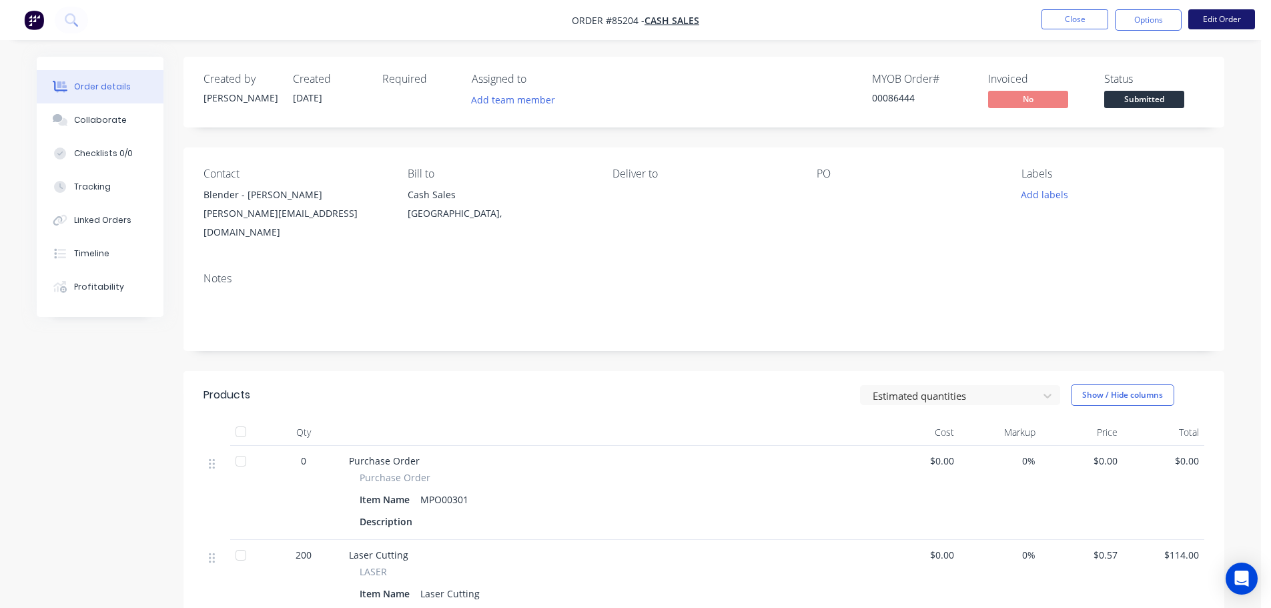
click at [1210, 14] on button "Edit Order" at bounding box center [1221, 19] width 67 height 20
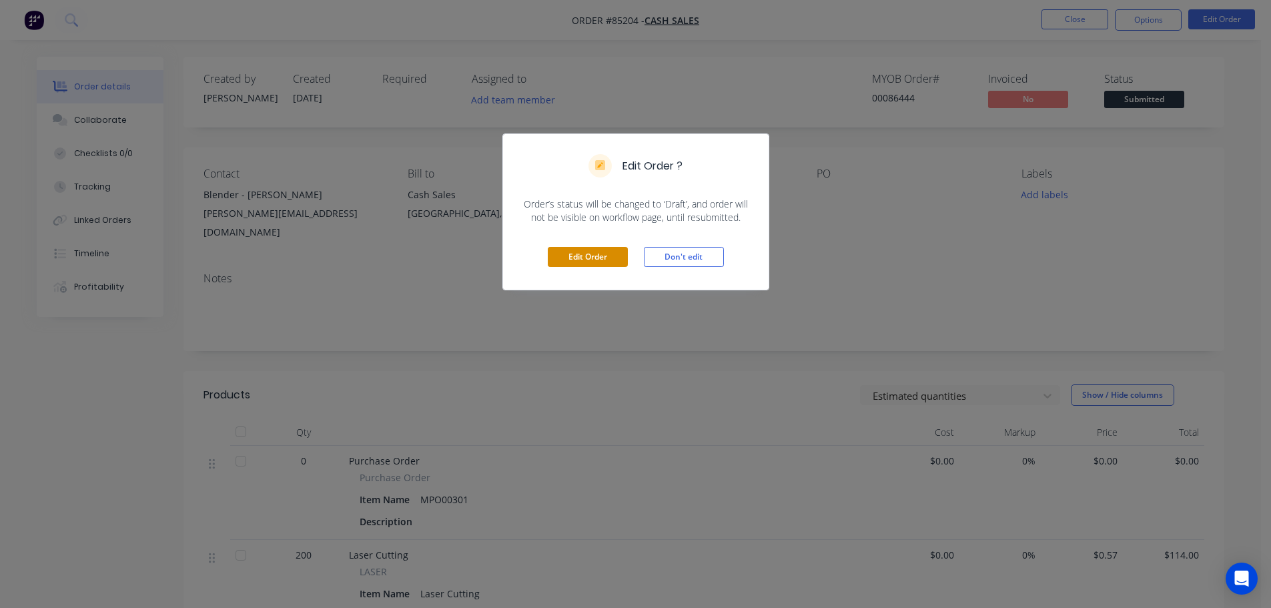
click at [572, 262] on button "Edit Order" at bounding box center [588, 257] width 80 height 20
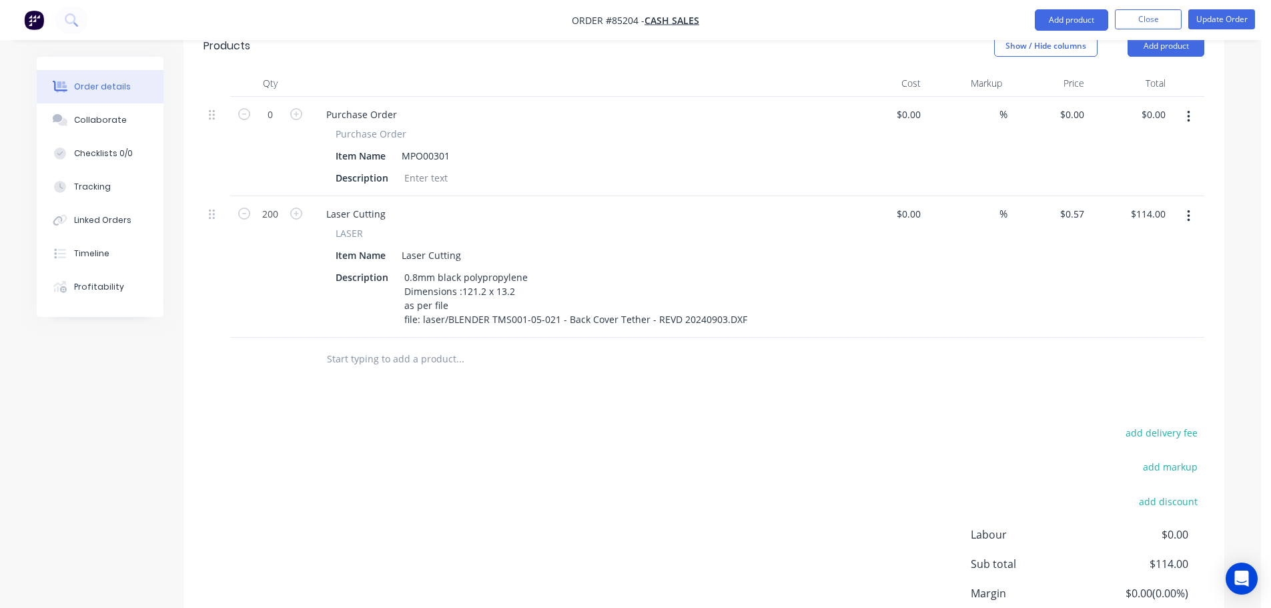
scroll to position [50, 0]
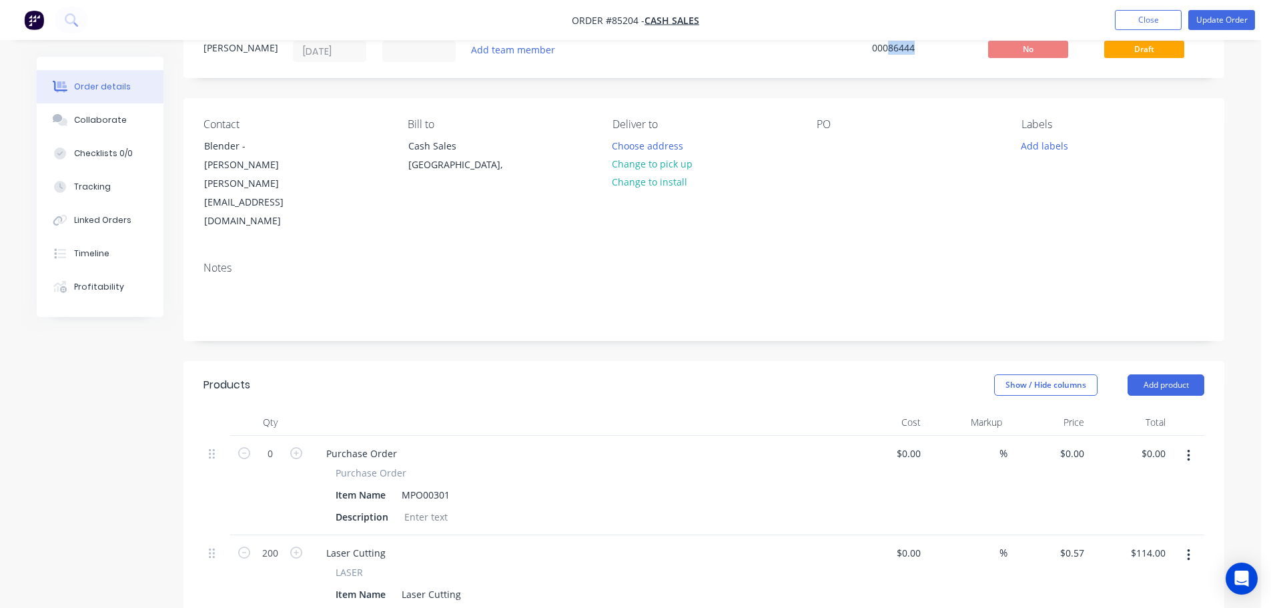
drag, startPoint x: 887, startPoint y: 47, endPoint x: 941, endPoint y: 46, distance: 53.4
click at [941, 46] on div "00086444" at bounding box center [922, 48] width 100 height 14
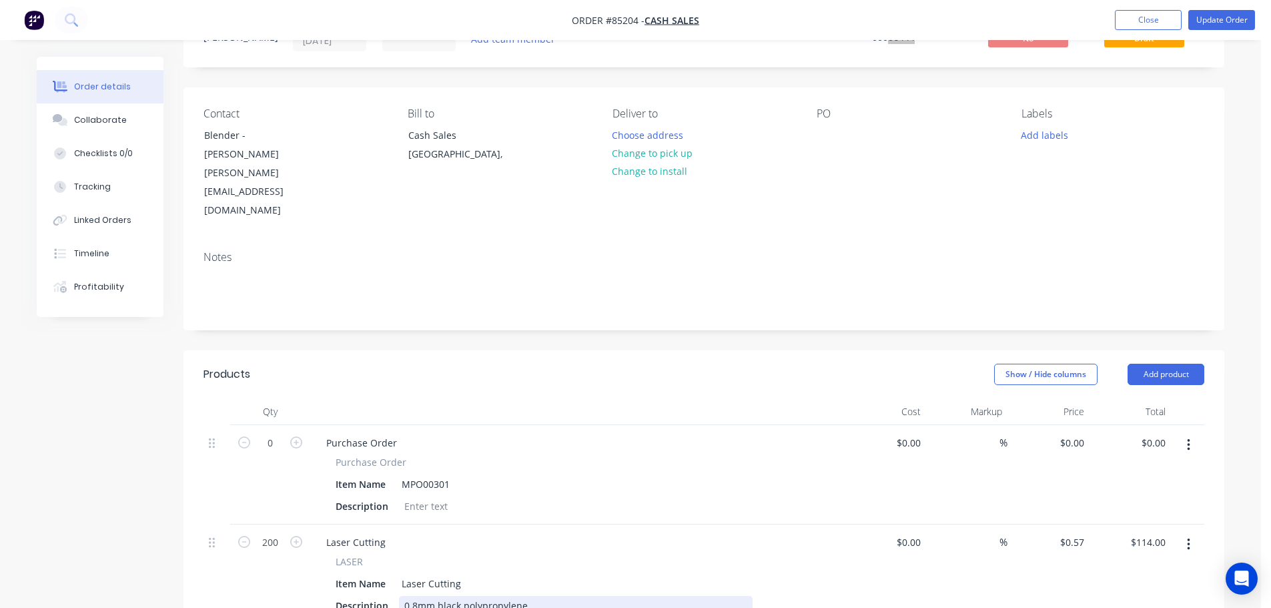
scroll to position [183, 0]
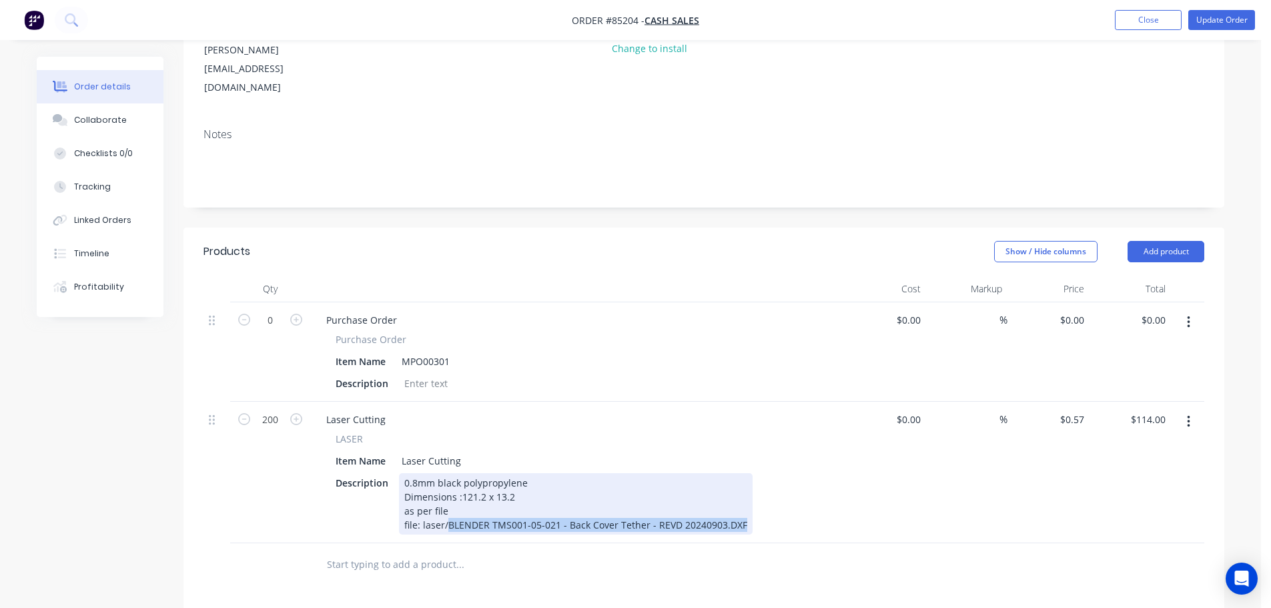
drag, startPoint x: 447, startPoint y: 470, endPoint x: 863, endPoint y: 474, distance: 415.6
click at [863, 474] on div "200 Laser Cutting LASER Item Name Laser Cutting Description 0.8mm black polypro…" at bounding box center [703, 472] width 1001 height 141
paste div
click at [704, 473] on div "0.8mm black polypropylene Dimensions :121.2 x 13.2 as per file file: laser/8644…" at bounding box center [568, 503] width 339 height 61
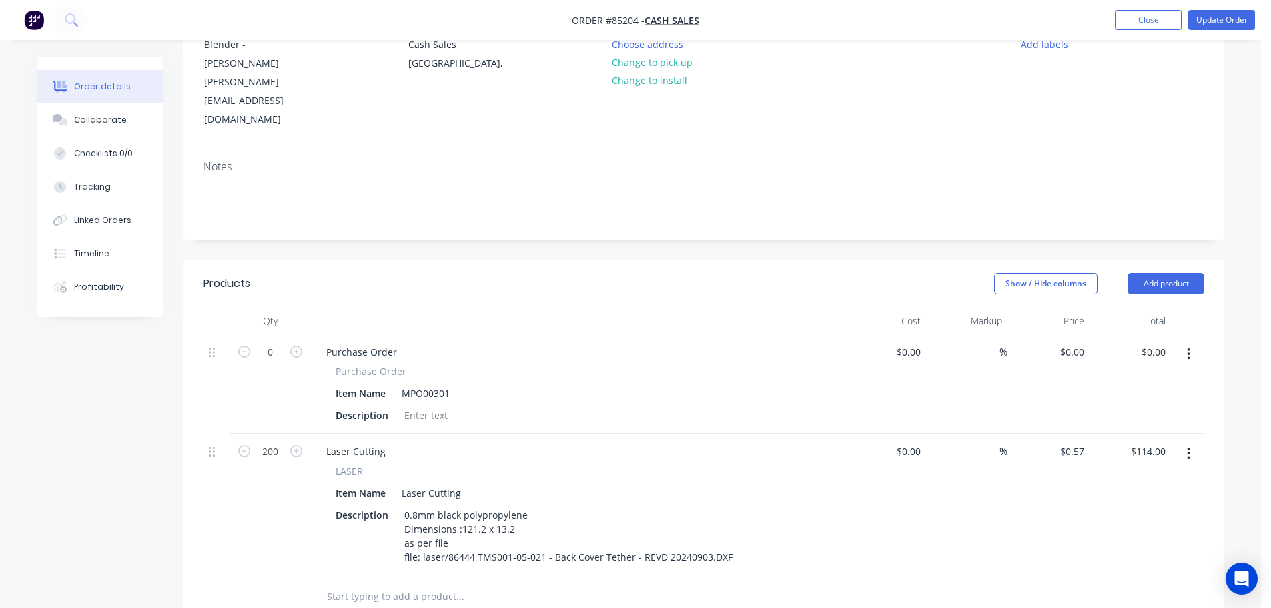
scroll to position [267, 0]
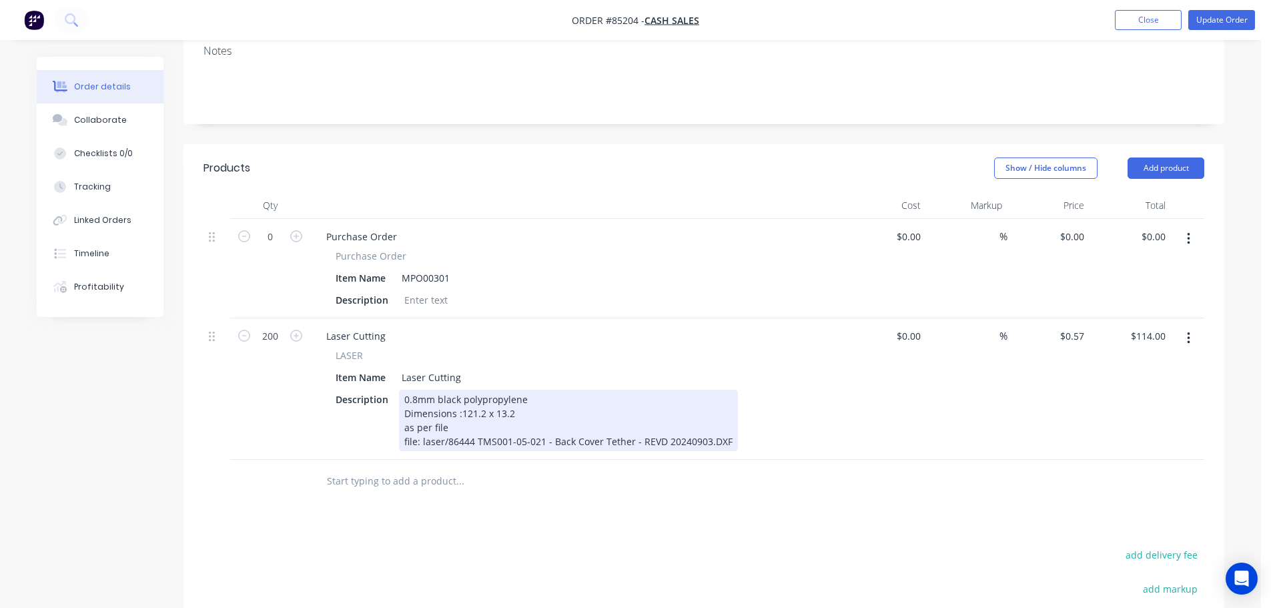
click at [728, 390] on div "0.8mm black polypropylene Dimensions :121.2 x 13.2 as per file file: laser/8644…" at bounding box center [568, 420] width 339 height 61
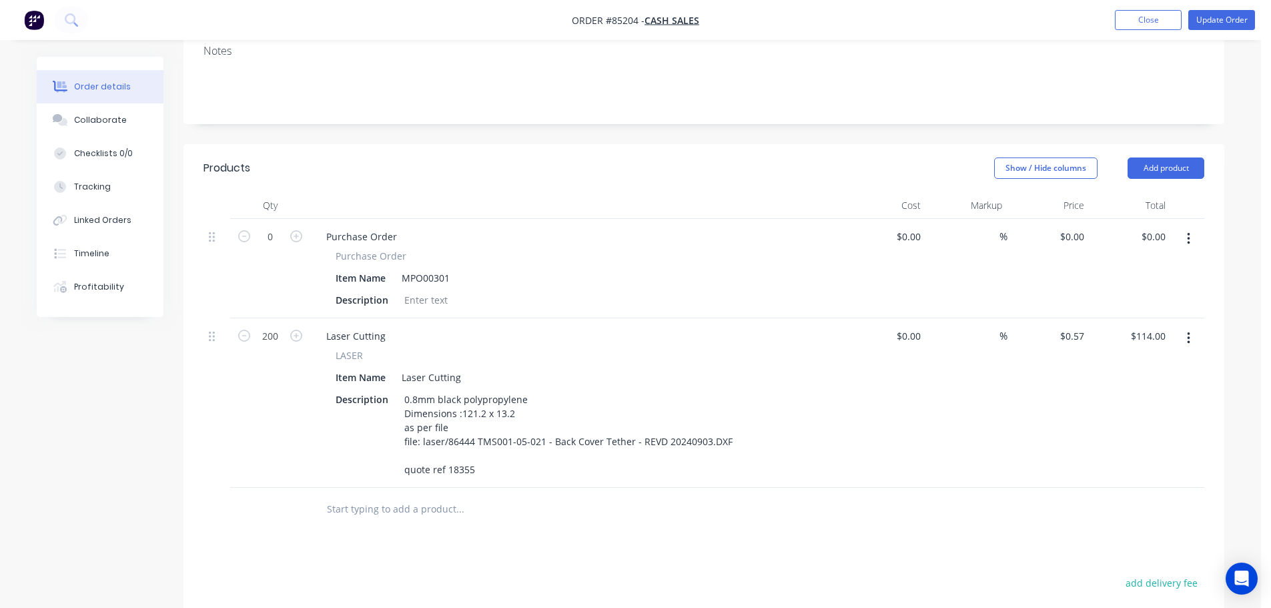
click at [390, 496] on input "text" at bounding box center [459, 509] width 267 height 27
click at [1184, 326] on button "button" at bounding box center [1188, 338] width 31 height 24
click at [1163, 390] on div "Duplicate" at bounding box center [1140, 399] width 103 height 19
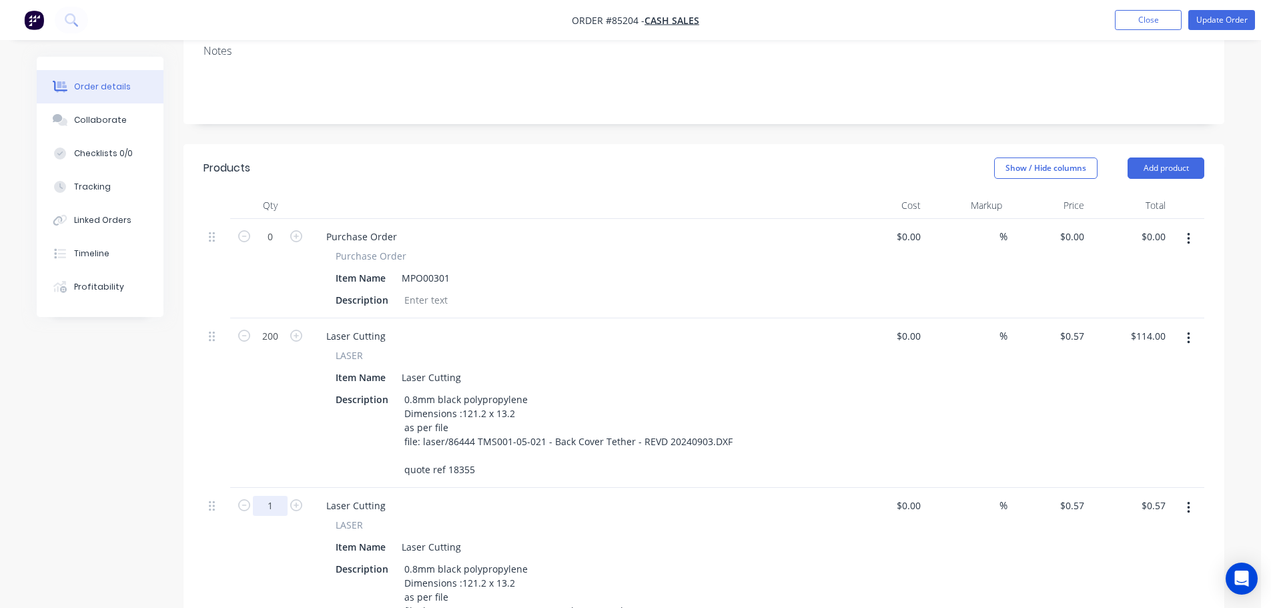
click at [272, 496] on input "1" at bounding box center [270, 506] width 35 height 20
type input "295"
type input "$168.15"
click at [1082, 496] on input "0.57" at bounding box center [1074, 505] width 31 height 19
type input "$3.68"
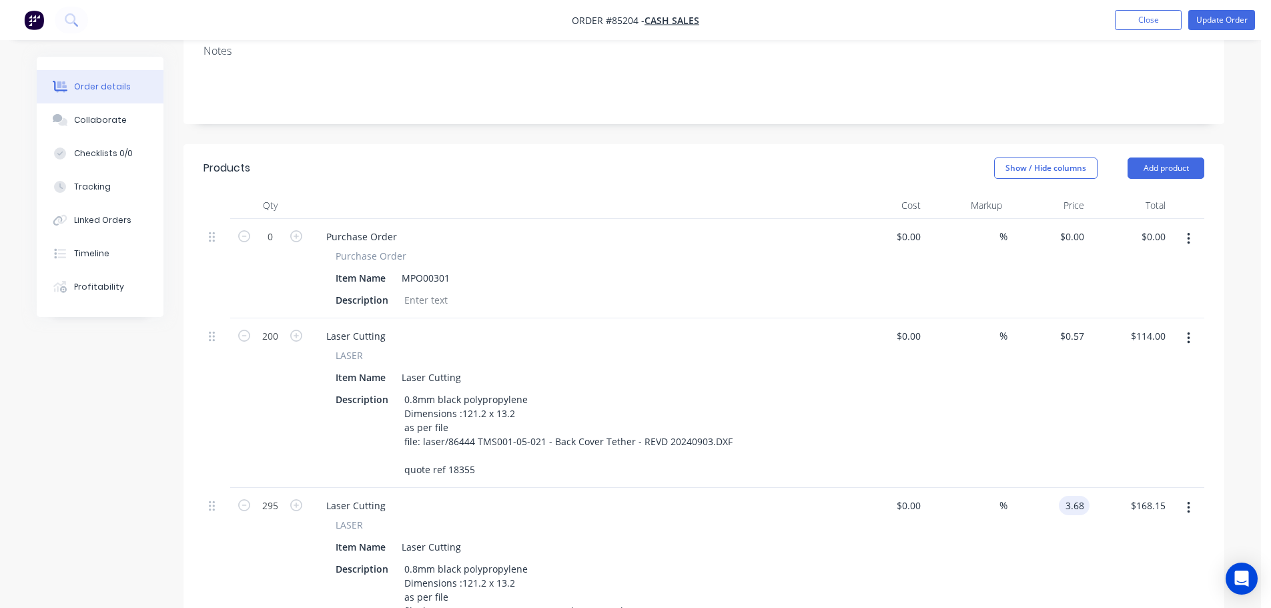
type input "$1,085.60"
click at [1071, 549] on div "$3.68 $3.68" at bounding box center [1048, 572] width 82 height 169
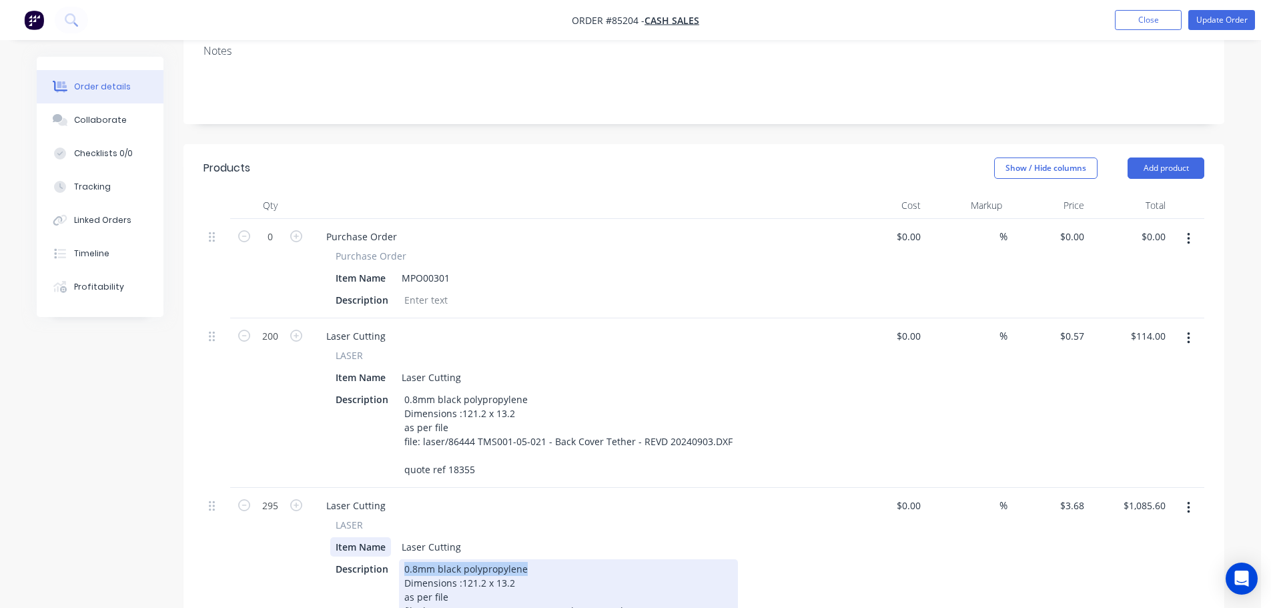
drag, startPoint x: 541, startPoint y: 510, endPoint x: 332, endPoint y: 489, distance: 209.8
click at [332, 518] on div "LASER Item Name Laser Cutting Description 0.8mm black polypropylene Dimensions …" at bounding box center [577, 583] width 523 height 131
paste div
drag, startPoint x: 526, startPoint y: 528, endPoint x: 460, endPoint y: 528, distance: 66.0
click at [460, 559] on div "3mm black acrylic Dimensions :121.2 x 13.2 as per file file: laser/86444 TMS001…" at bounding box center [568, 603] width 339 height 89
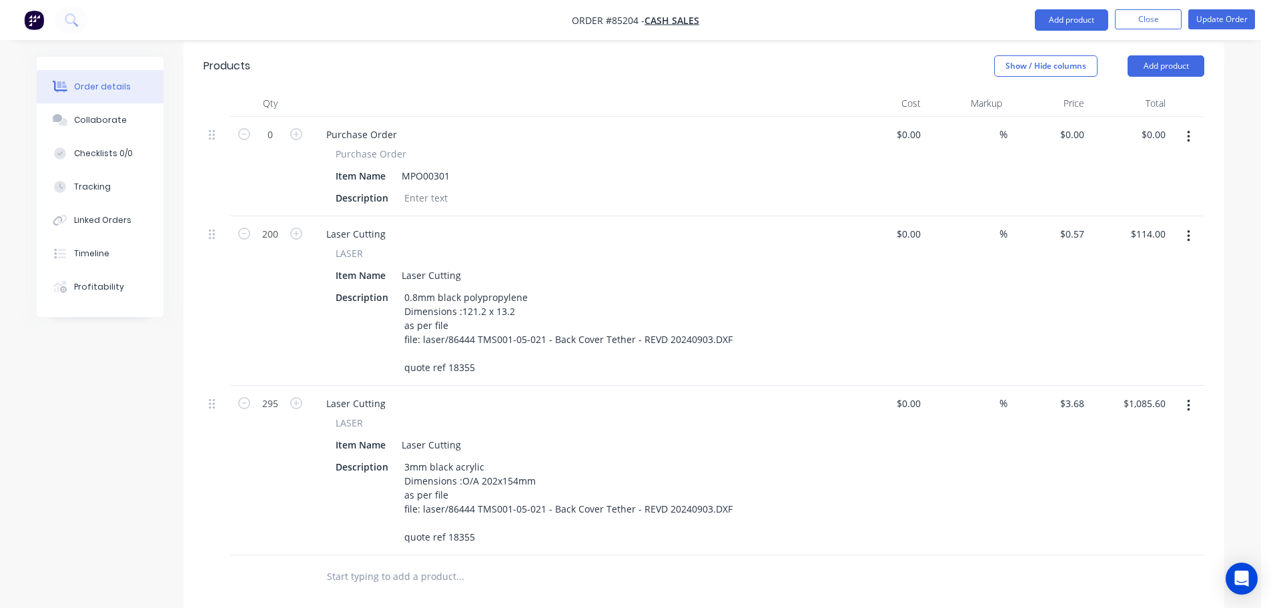
scroll to position [400, 0]
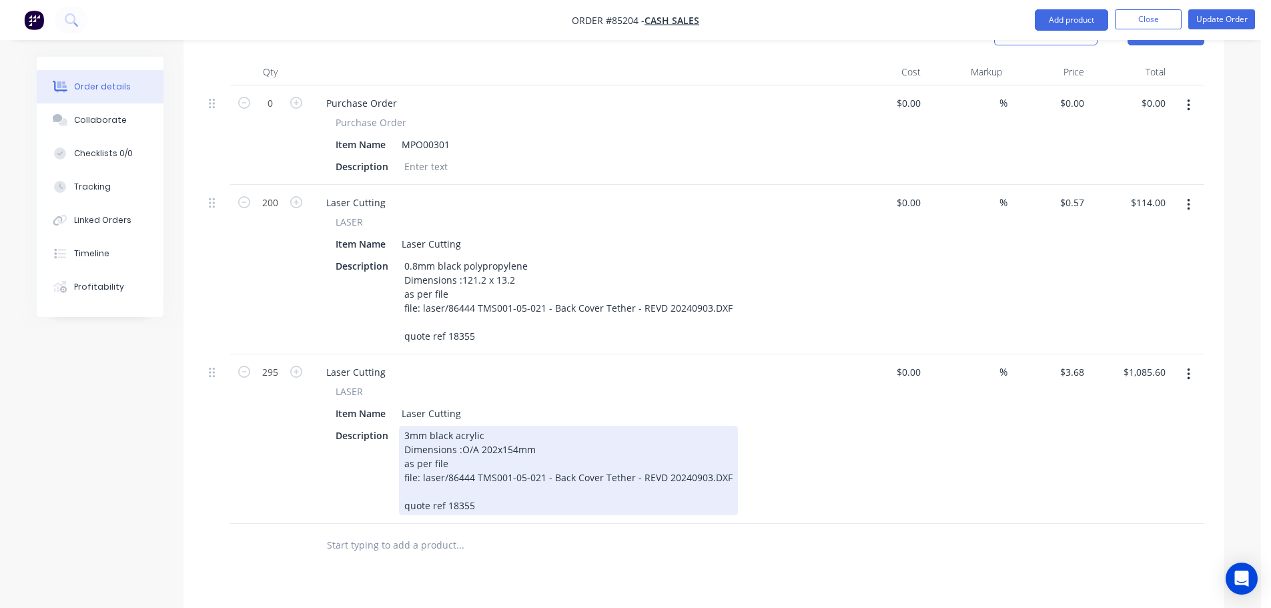
click at [496, 456] on div "3mm black acrylic Dimensions :O/A 202x154mm as per file file: laser/86444 TMS00…" at bounding box center [568, 470] width 339 height 89
drag, startPoint x: 445, startPoint y: 426, endPoint x: 735, endPoint y: 419, distance: 290.3
click at [735, 426] on div "Description 3mm black acrylic Dimensions :O/A 202x154mm as per file file: laser…" at bounding box center [574, 470] width 488 height 89
click at [462, 453] on div "3mm black acrylic Dimensions :O/A 202x154mm as per file file: laser/86444 TMS00…" at bounding box center [541, 470] width 285 height 89
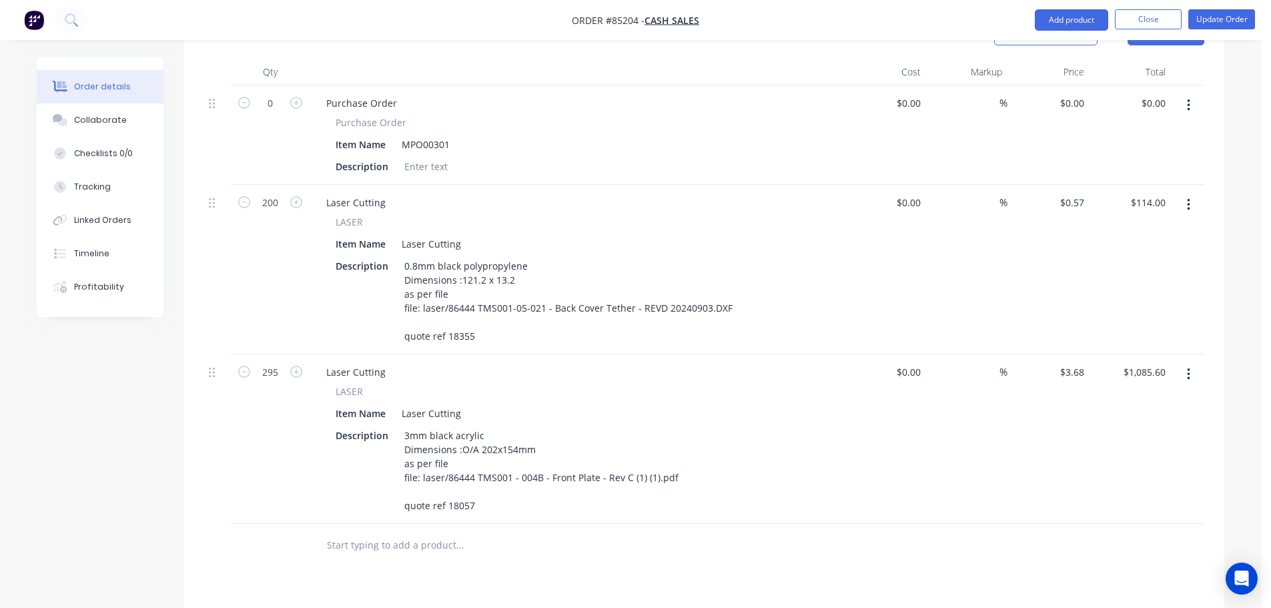
click at [642, 518] on div "Products Show / Hide columns Add product Qty Cost Markup Price Total 0 Purchase…" at bounding box center [703, 449] width 1041 height 877
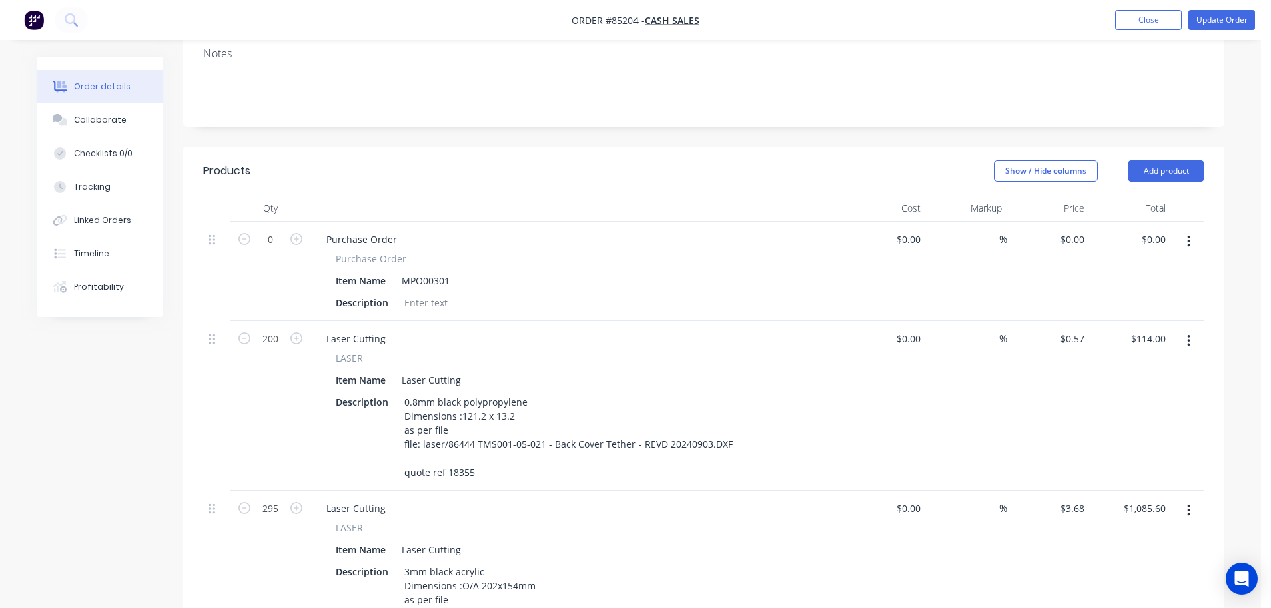
scroll to position [0, 0]
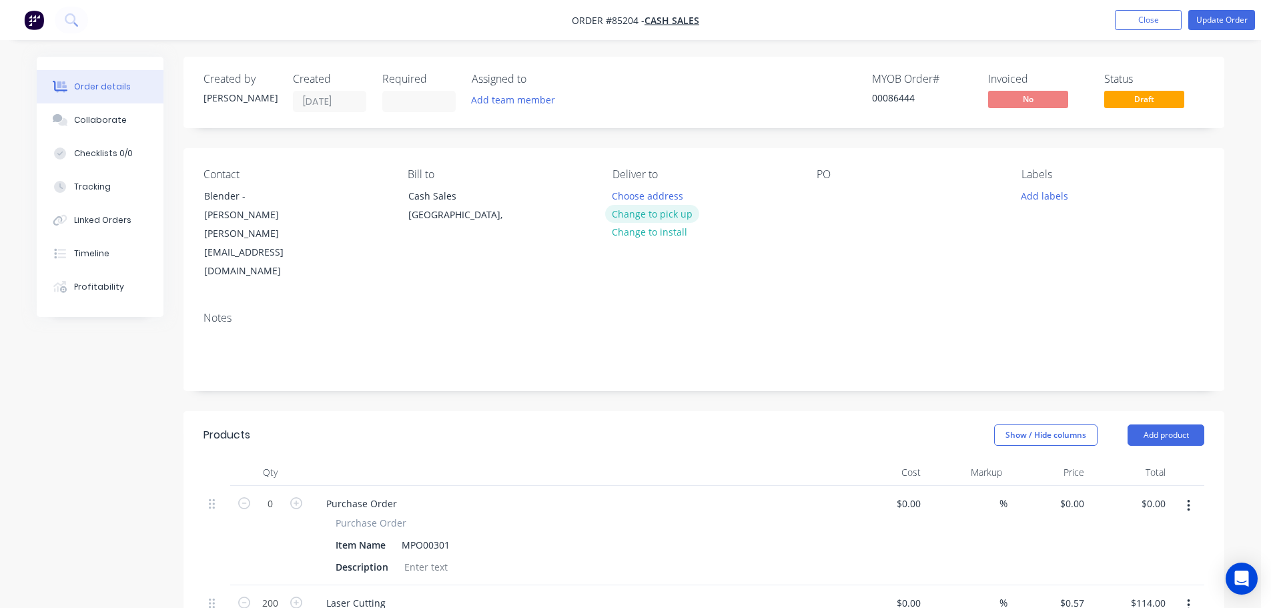
click at [638, 212] on button "Change to pick up" at bounding box center [652, 214] width 95 height 18
drag, startPoint x: 241, startPoint y: 197, endPoint x: 188, endPoint y: 194, distance: 52.8
click at [188, 194] on div "Contact Blender - Tobin Raj tobin@blender.net.nz Bill to Cash Sales Auckland, P…" at bounding box center [703, 224] width 1041 height 153
click at [835, 195] on div at bounding box center [827, 195] width 21 height 19
paste div
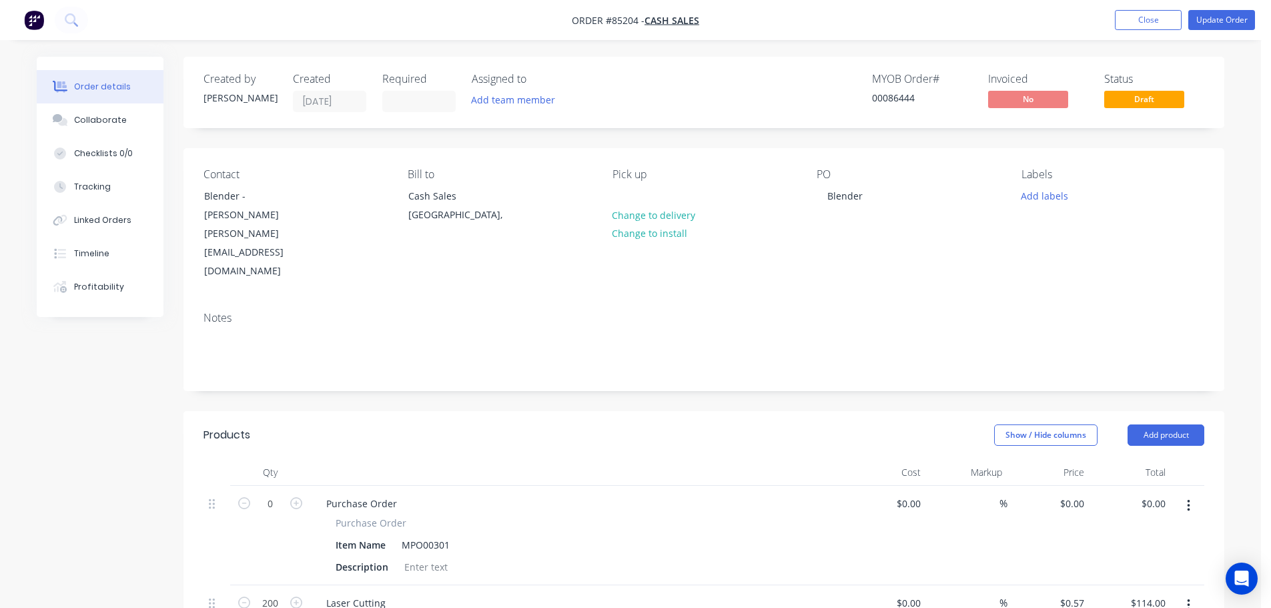
click at [909, 215] on div "PO Blender" at bounding box center [908, 224] width 183 height 113
click at [1068, 195] on button "Add labels" at bounding box center [1043, 195] width 61 height 18
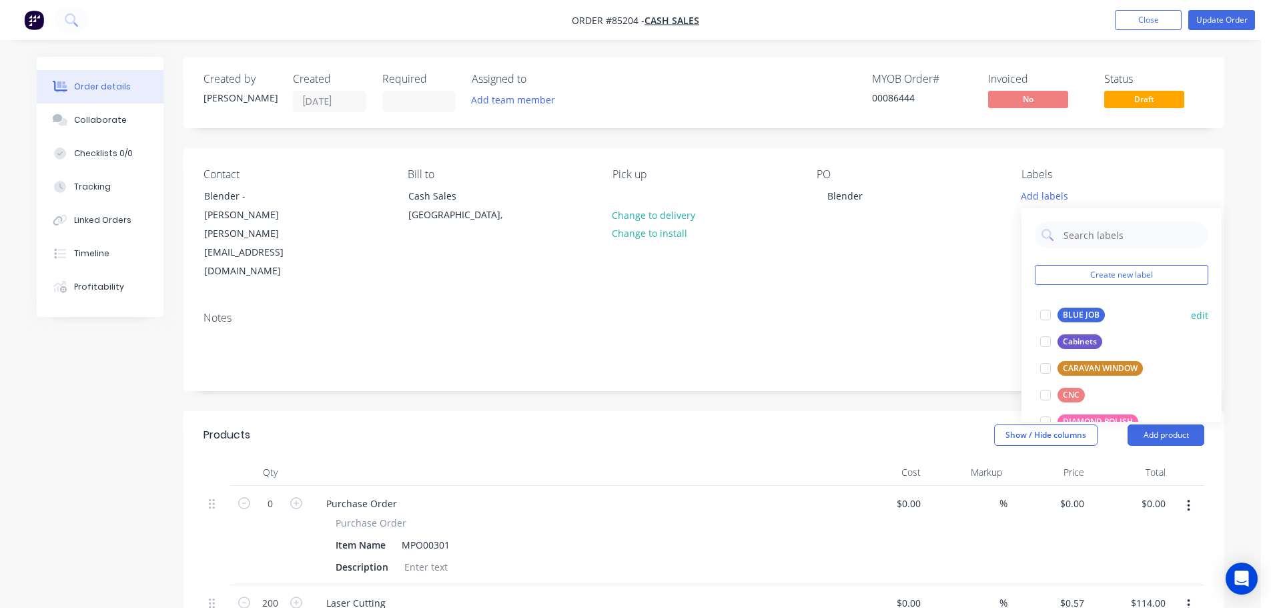
click at [1087, 304] on div "BLUE JOB edit" at bounding box center [1121, 315] width 173 height 27
click at [950, 202] on div "PO Blender" at bounding box center [908, 224] width 183 height 113
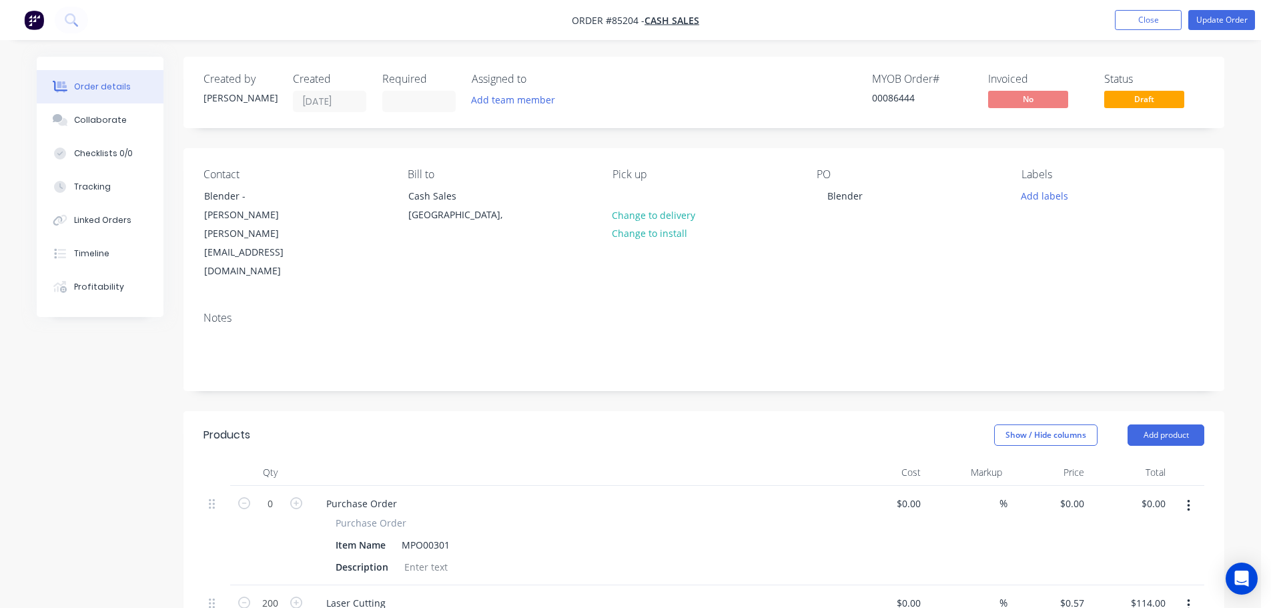
click at [1044, 211] on div "Labels Add labels" at bounding box center [1112, 224] width 183 height 113
click at [1045, 205] on div "Labels Add labels" at bounding box center [1112, 224] width 183 height 113
click at [1052, 192] on button "Add labels" at bounding box center [1043, 195] width 61 height 18
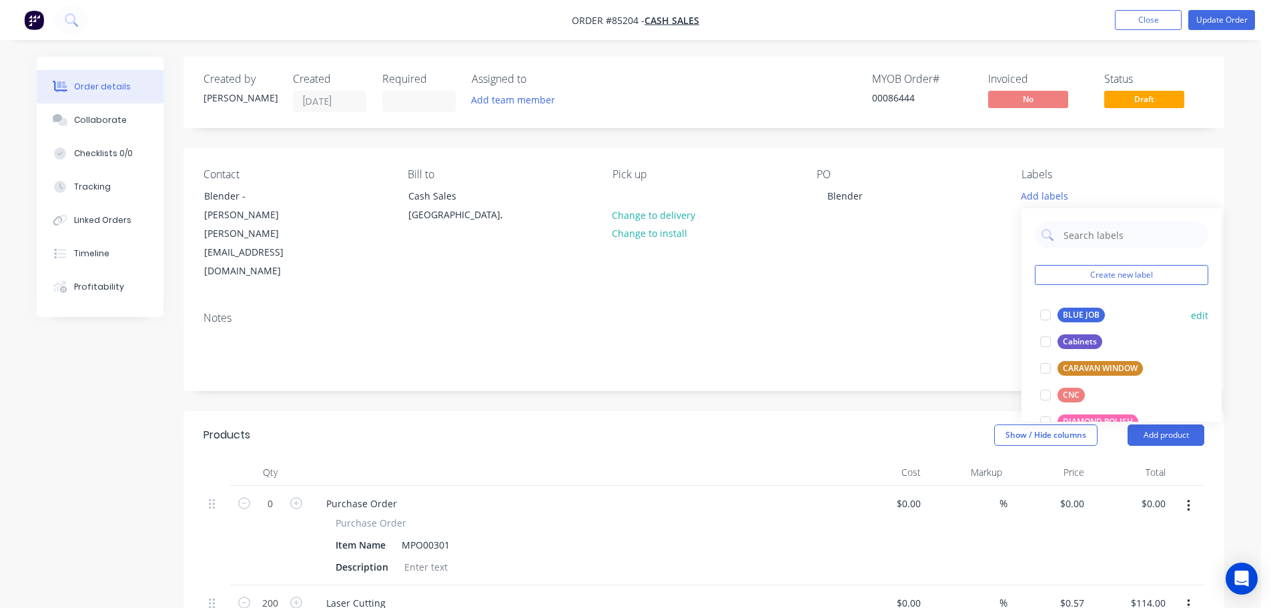
click at [1078, 310] on div "BLUE JOB" at bounding box center [1080, 315] width 47 height 15
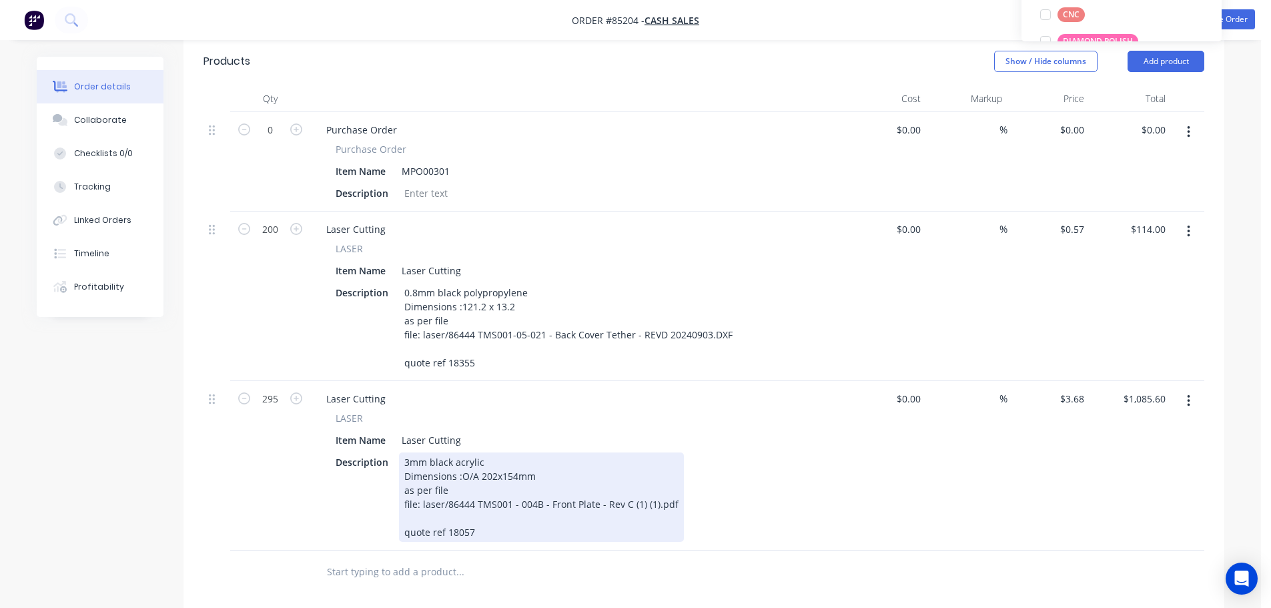
scroll to position [400, 0]
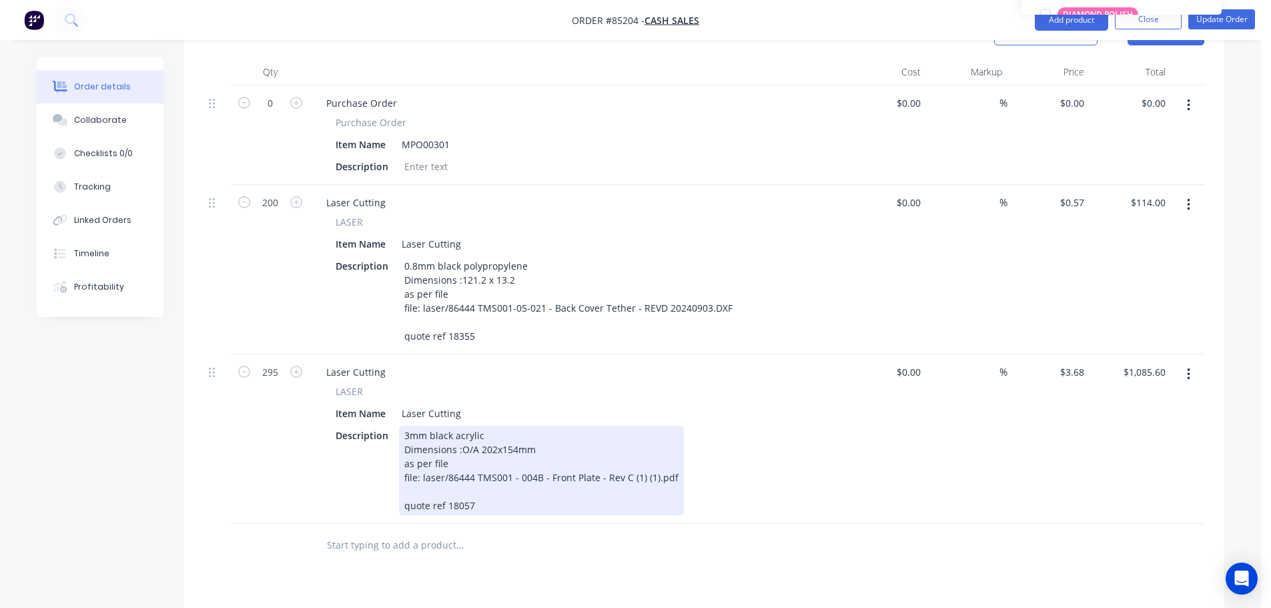
click at [588, 448] on div "3mm black acrylic Dimensions :O/A 202x154mm as per file file: laser/86444 TMS00…" at bounding box center [541, 470] width 285 height 89
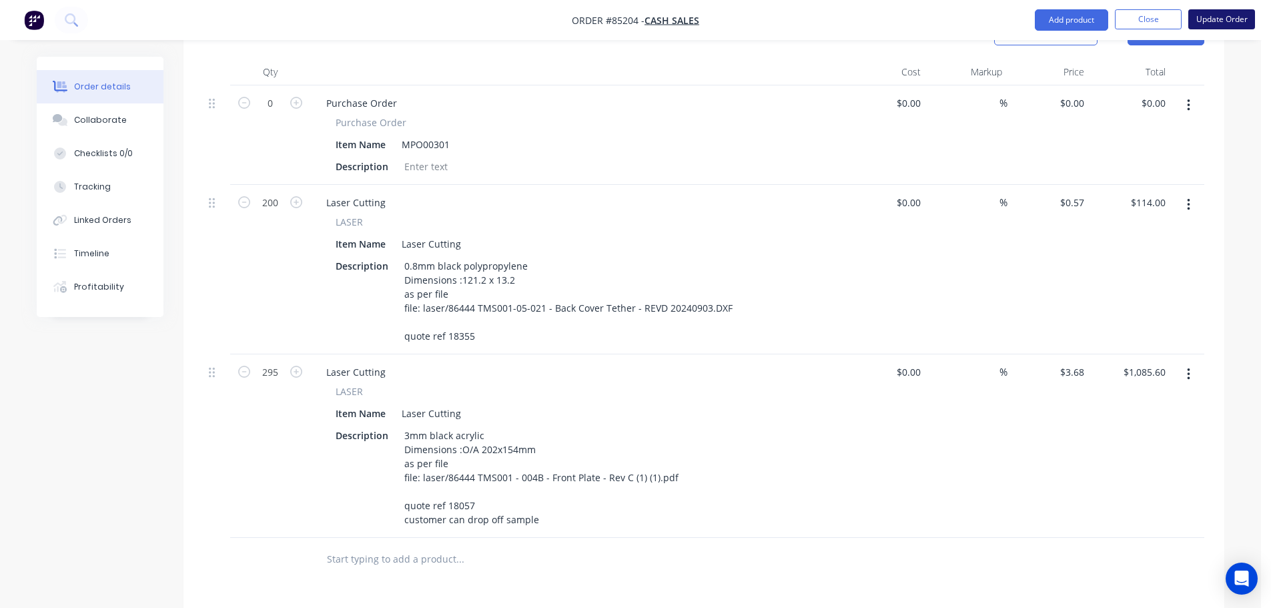
click at [1220, 16] on button "Update Order" at bounding box center [1221, 19] width 67 height 20
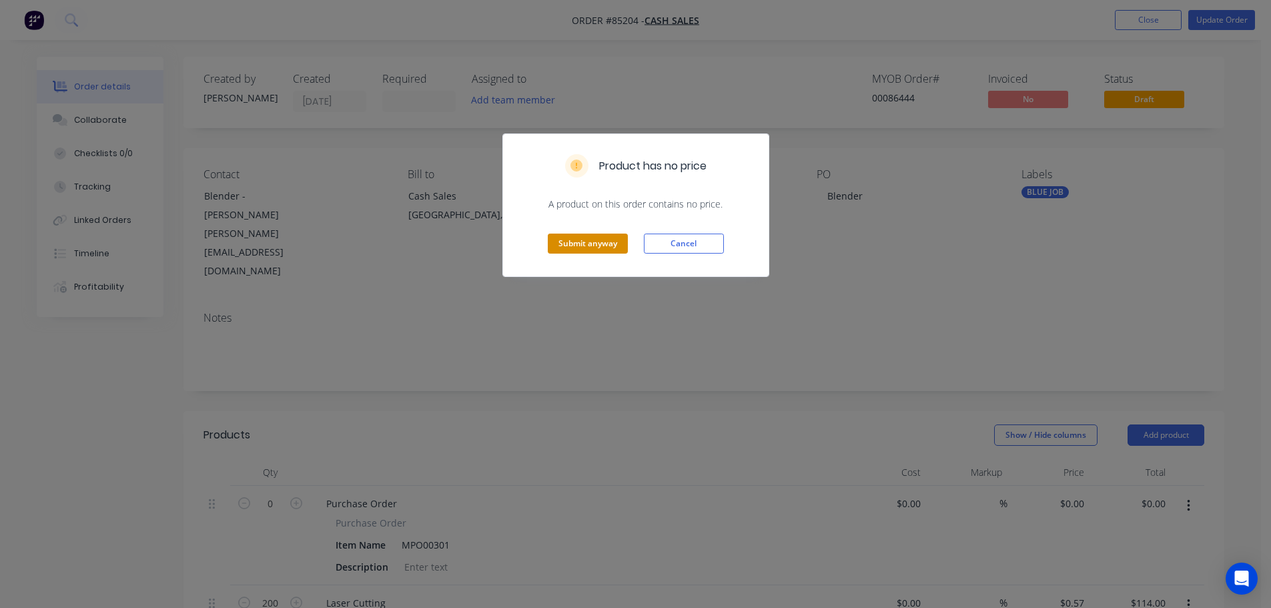
click at [587, 237] on button "Submit anyway" at bounding box center [588, 243] width 80 height 20
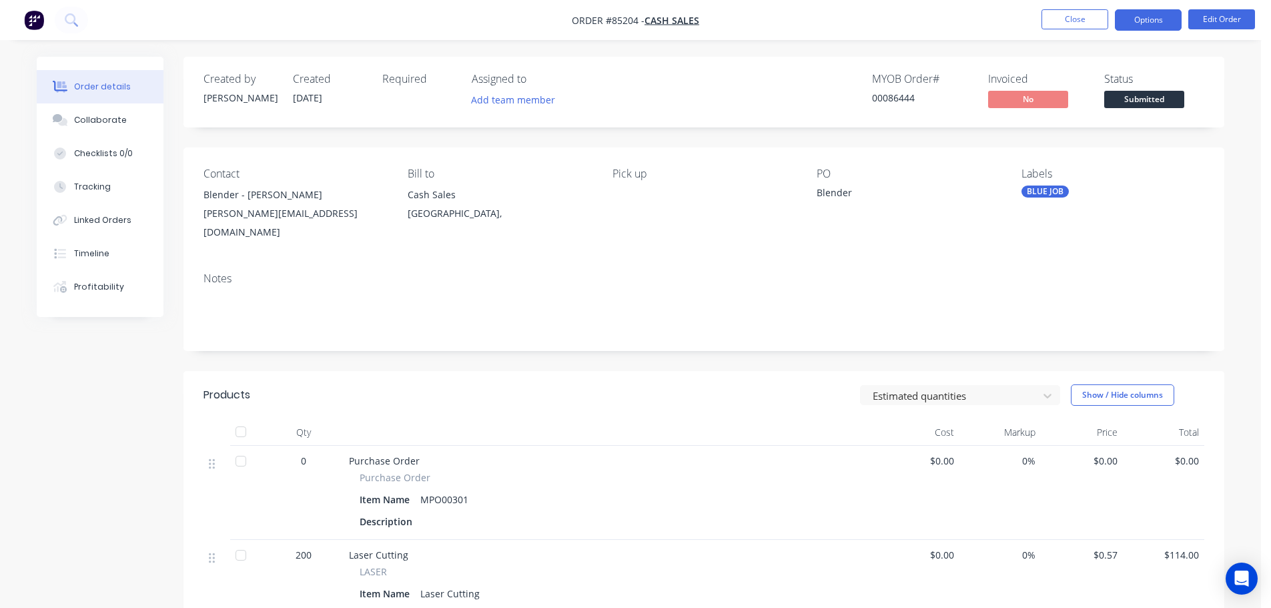
click at [1153, 18] on button "Options" at bounding box center [1148, 19] width 67 height 21
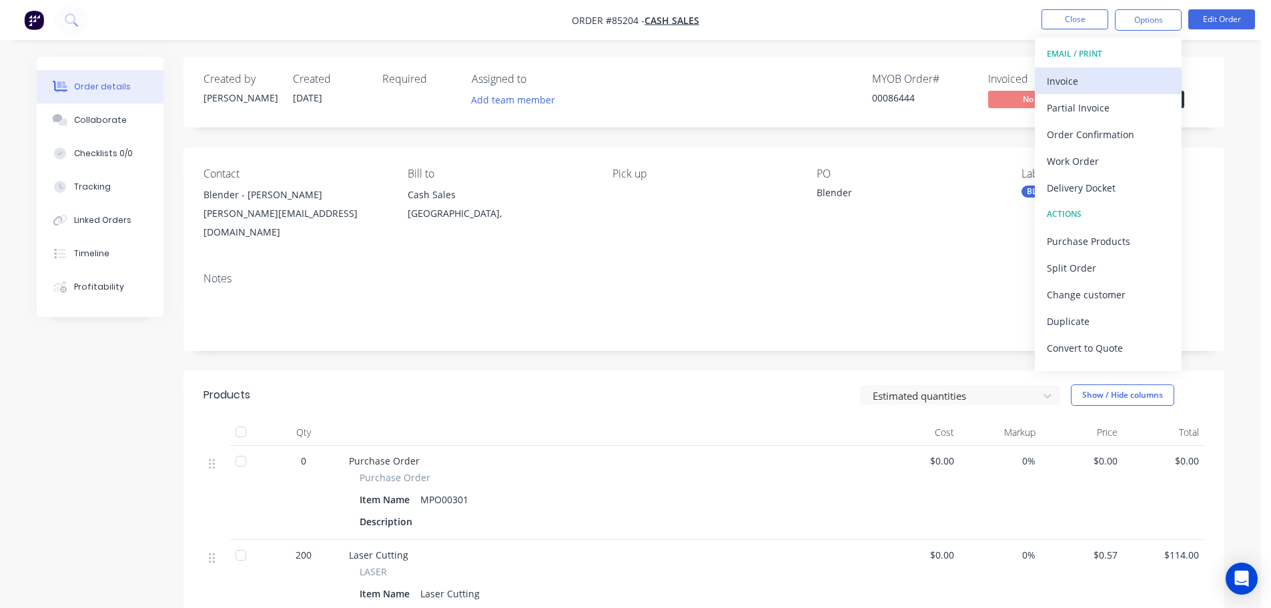
click at [1124, 69] on button "Invoice" at bounding box center [1108, 80] width 147 height 27
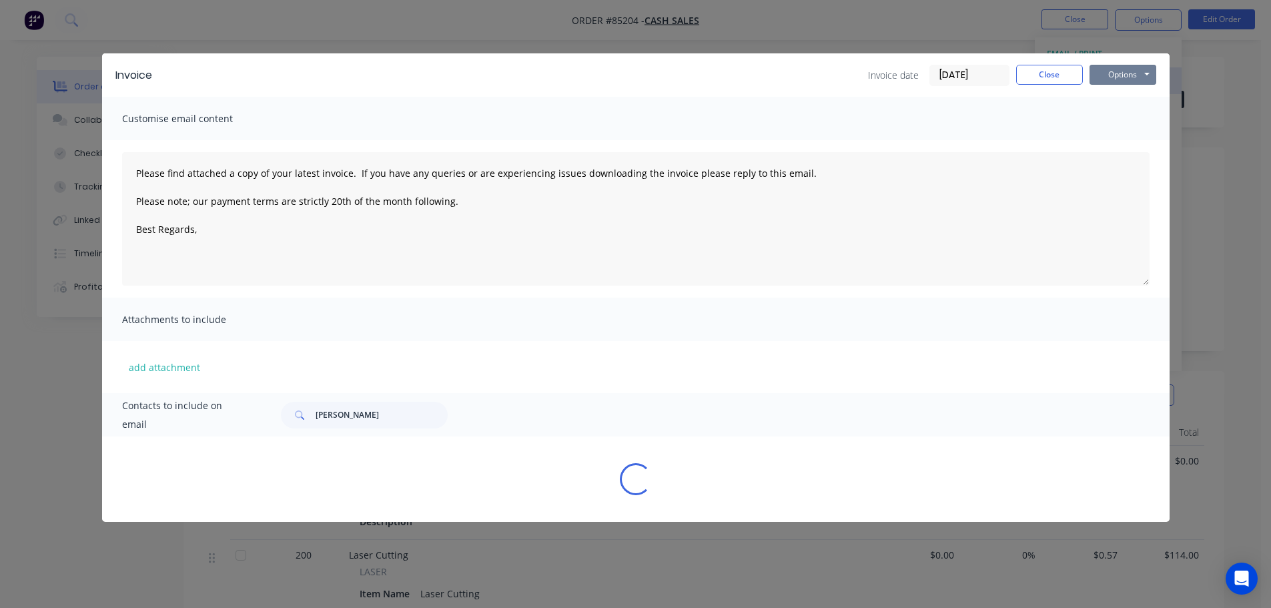
click at [1135, 65] on button "Options" at bounding box center [1122, 75] width 67 height 20
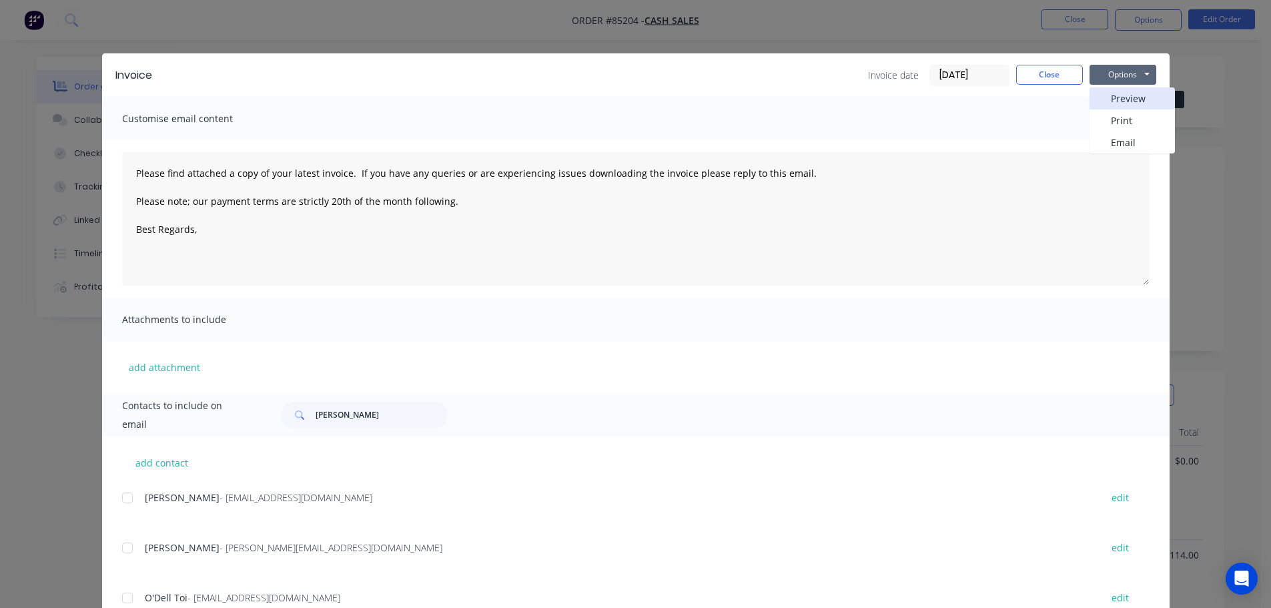
click at [1136, 91] on button "Preview" at bounding box center [1131, 98] width 85 height 22
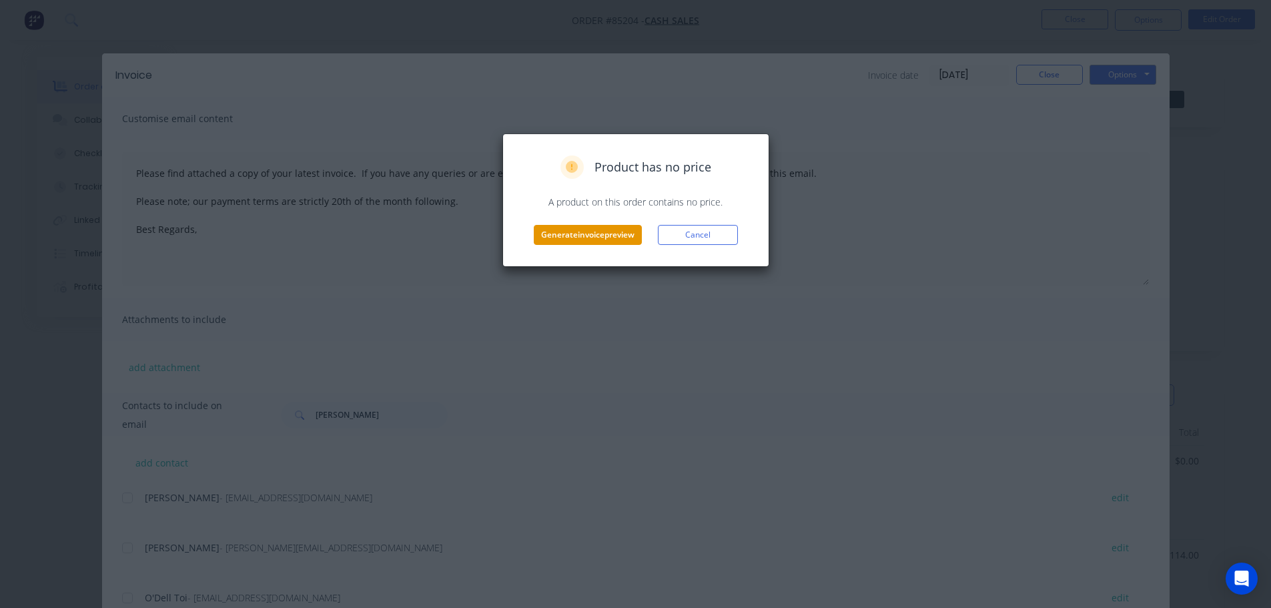
click at [572, 235] on button "Generate invoice preview" at bounding box center [588, 235] width 108 height 20
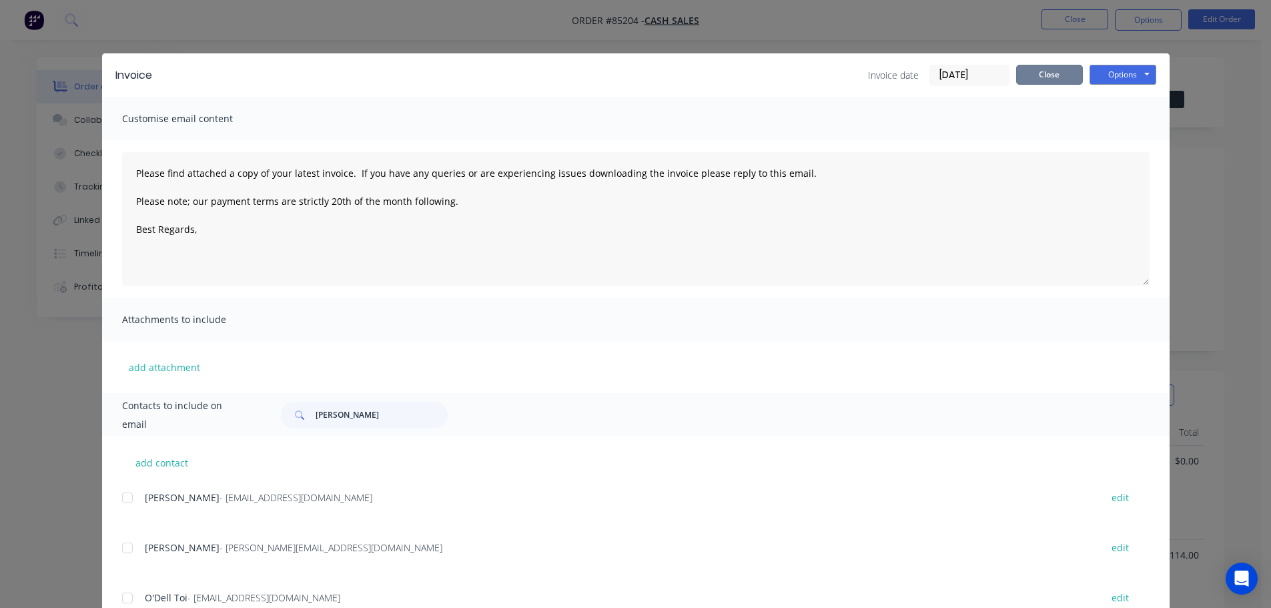
drag, startPoint x: 1045, startPoint y: 76, endPoint x: 1049, endPoint y: 67, distance: 9.8
click at [1047, 71] on button "Close" at bounding box center [1049, 75] width 67 height 20
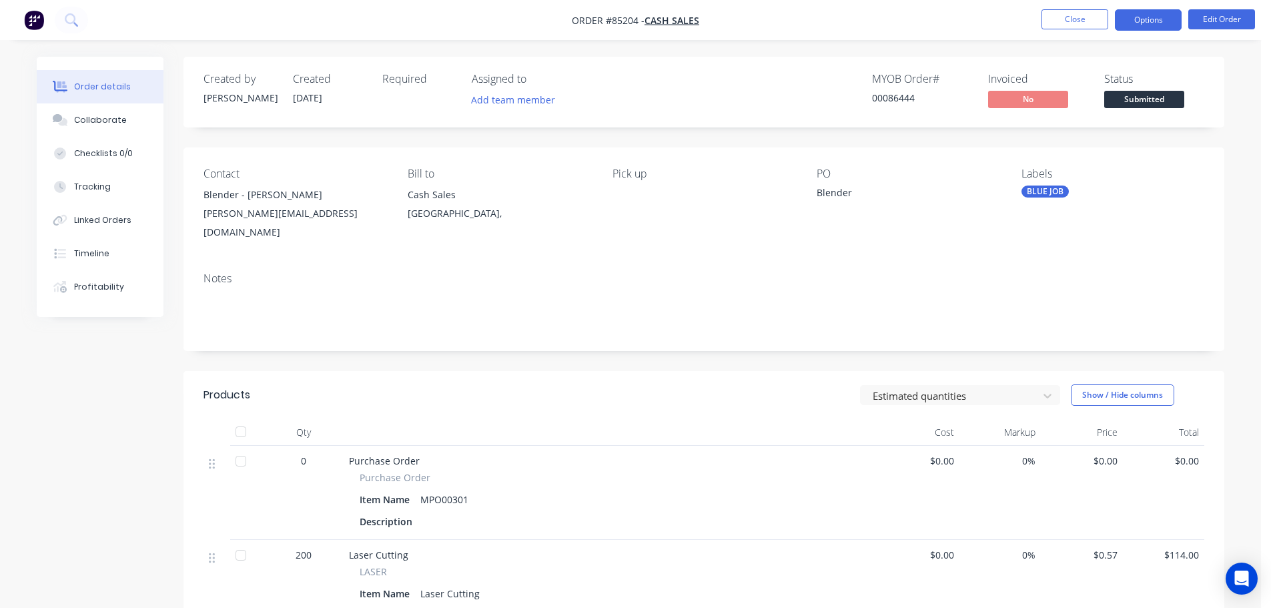
click at [1135, 12] on button "Options" at bounding box center [1148, 19] width 67 height 21
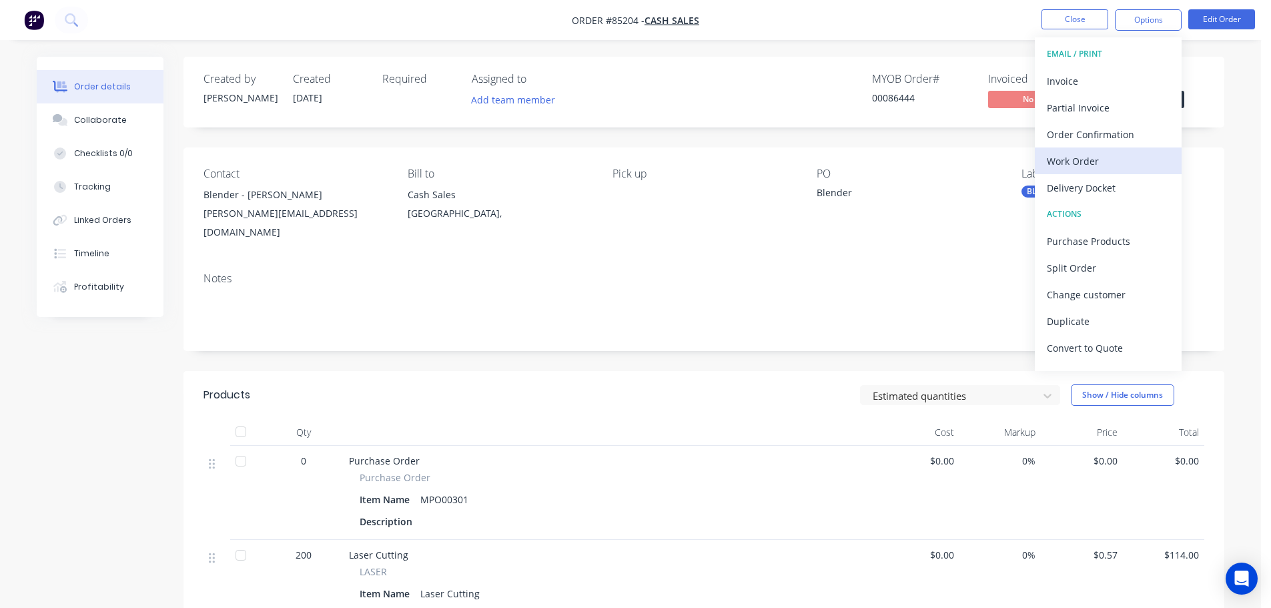
click at [1099, 157] on div "Work Order" at bounding box center [1108, 160] width 123 height 19
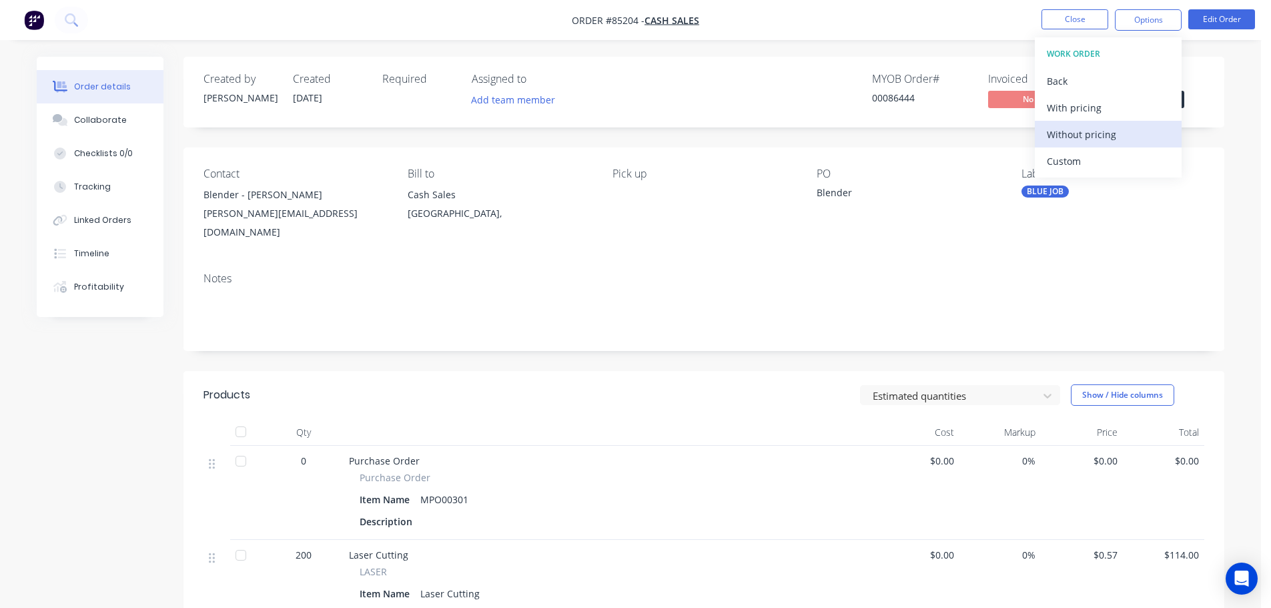
click at [1099, 135] on div "Without pricing" at bounding box center [1108, 134] width 123 height 19
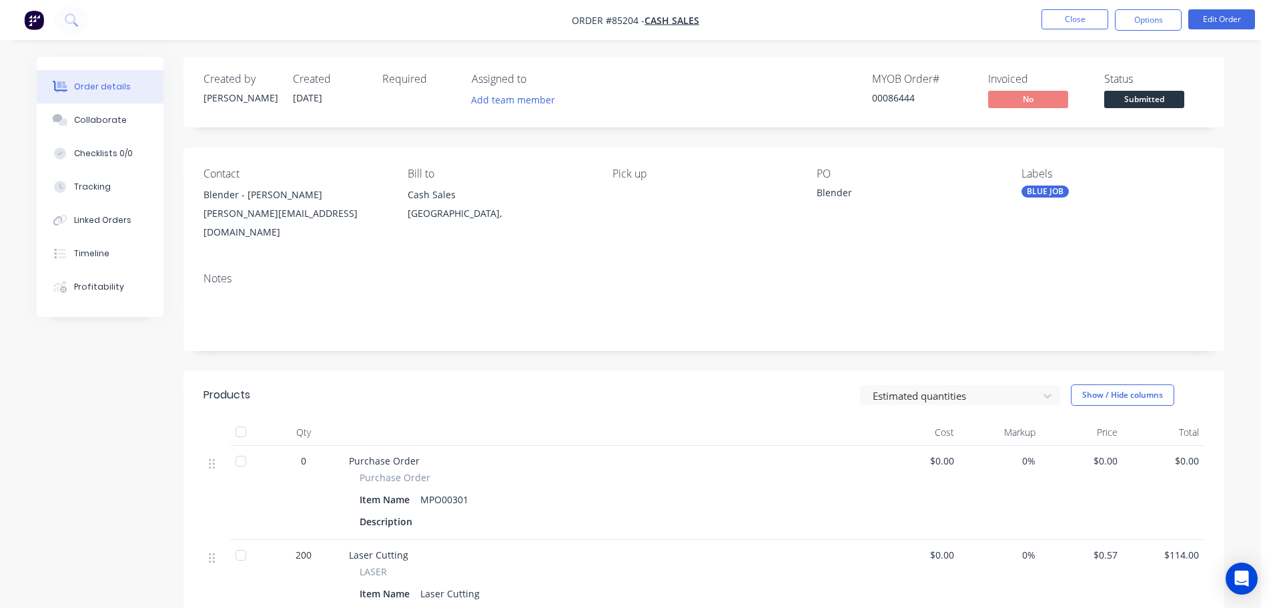
click at [338, 46] on div "Order details Collaborate Checklists 0/0 Tracking Linked Orders Timeline Profit…" at bounding box center [630, 559] width 1261 height 1119
click at [1061, 19] on button "Close" at bounding box center [1074, 19] width 67 height 20
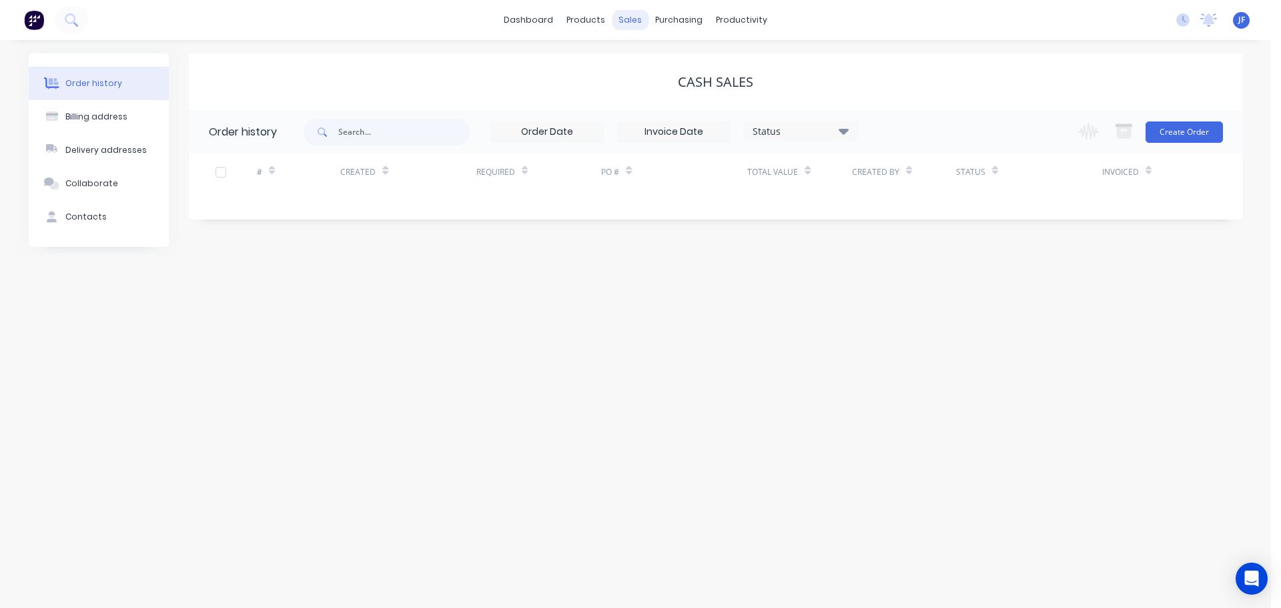
click at [635, 21] on div "sales" at bounding box center [630, 20] width 37 height 20
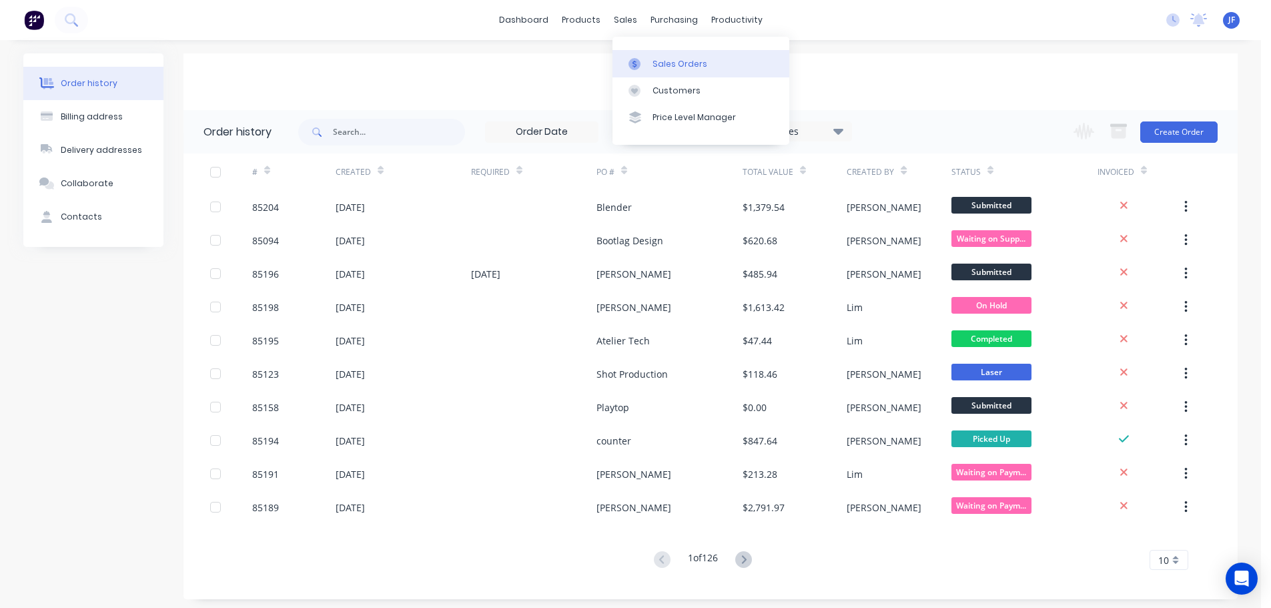
click at [656, 61] on div "Sales Orders" at bounding box center [679, 64] width 55 height 12
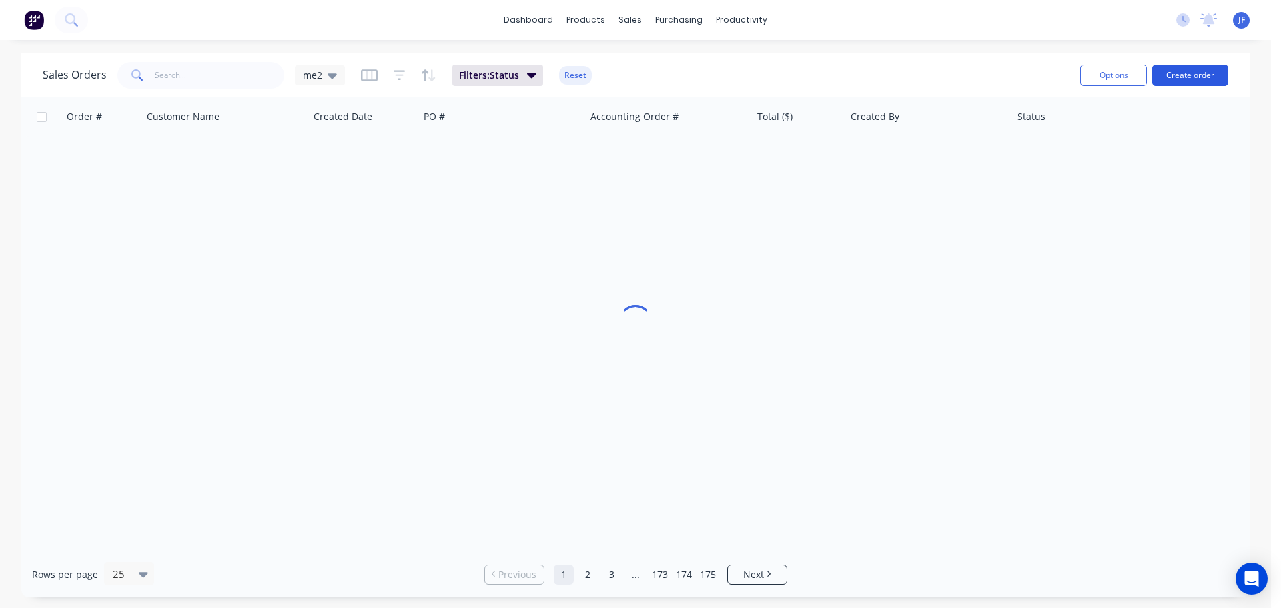
click at [1179, 77] on button "Create order" at bounding box center [1190, 75] width 76 height 21
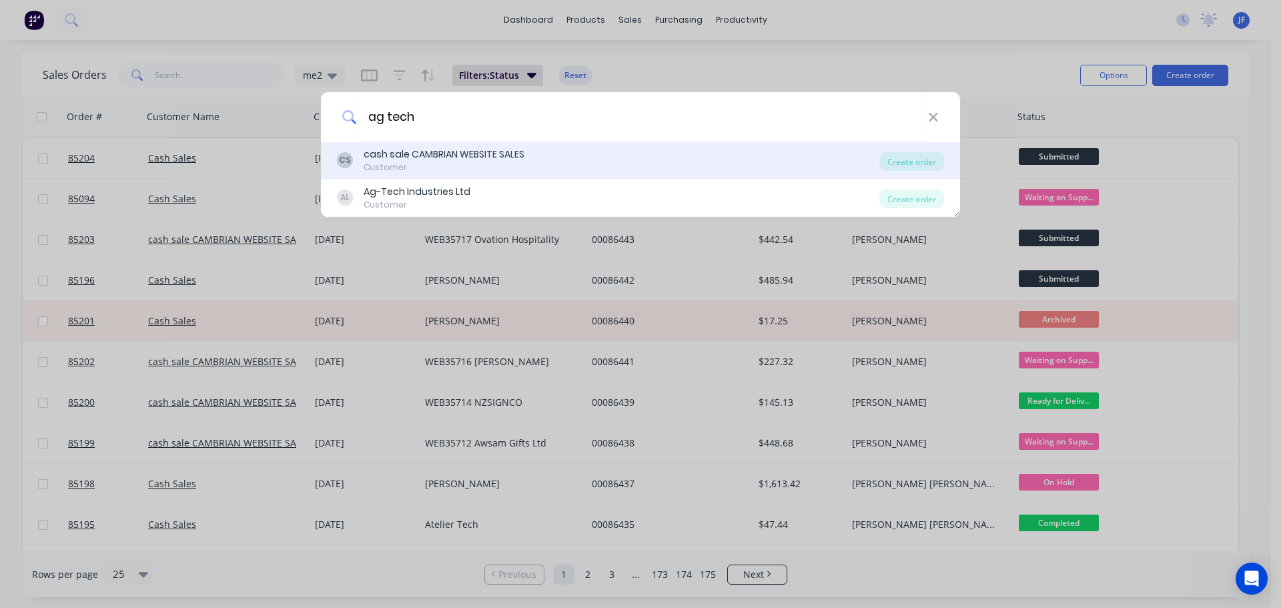
type input "ag tech"
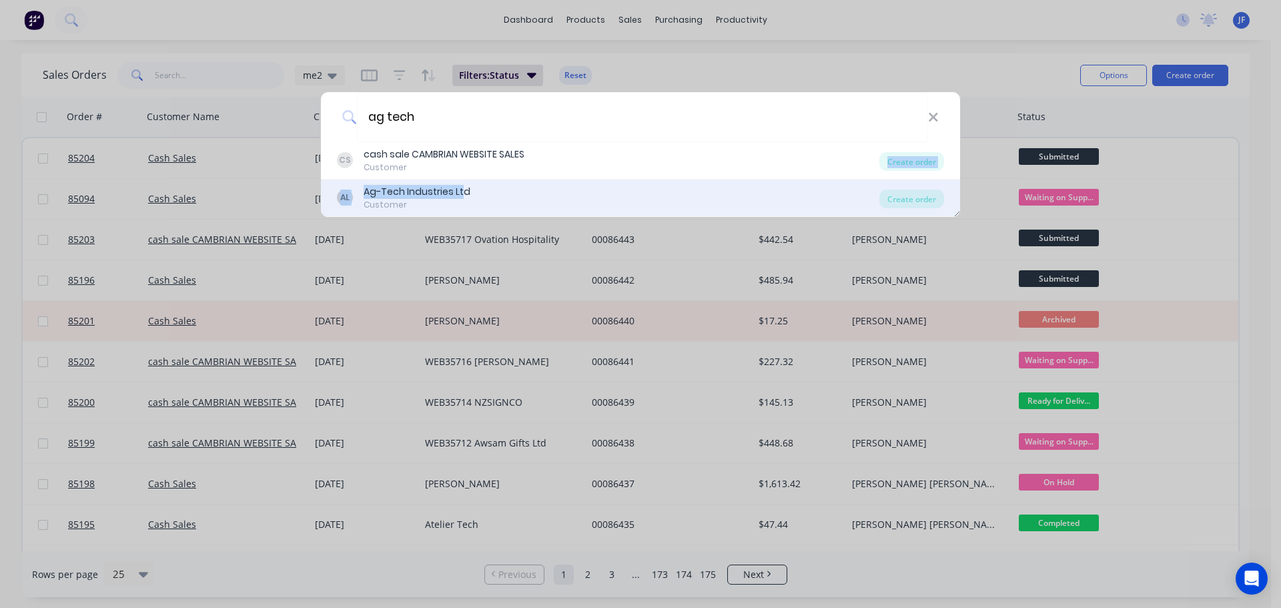
drag, startPoint x: 464, startPoint y: 163, endPoint x: 462, endPoint y: 187, distance: 24.1
click at [462, 187] on div "CS cash sale CAMBRIAN WEBSITE SALES Customer Create order AL Ag-Tech Industries…" at bounding box center [640, 179] width 639 height 75
click at [462, 187] on div "Ag-Tech Industries Ltd" at bounding box center [417, 192] width 107 height 14
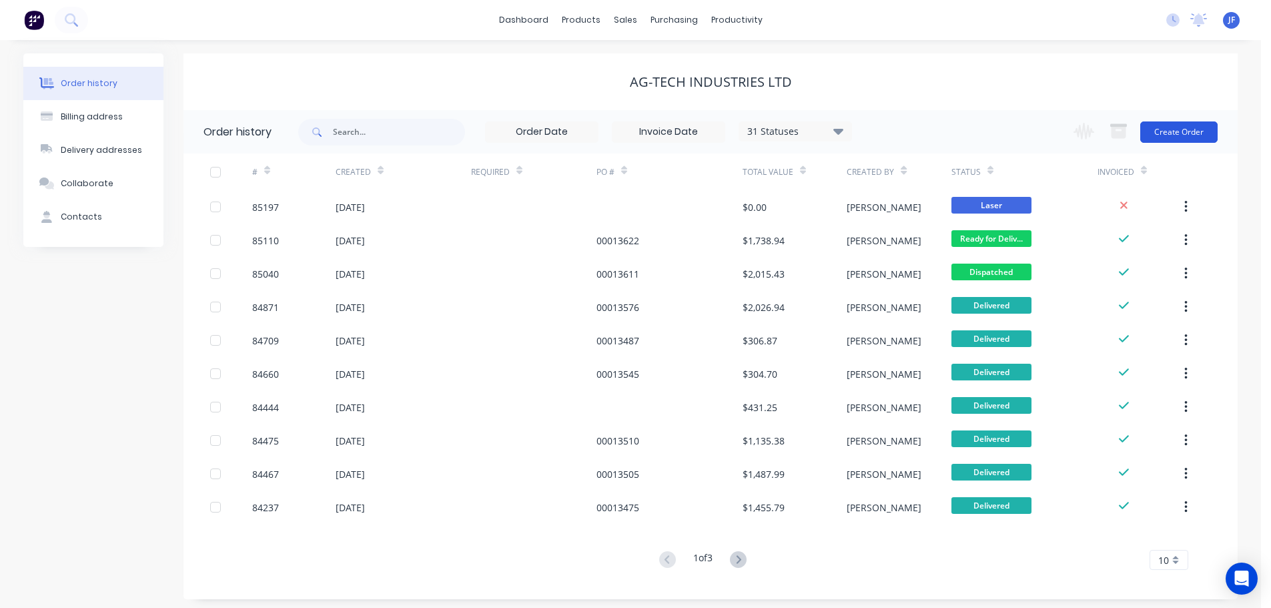
click at [1199, 127] on button "Create Order" at bounding box center [1178, 131] width 77 height 21
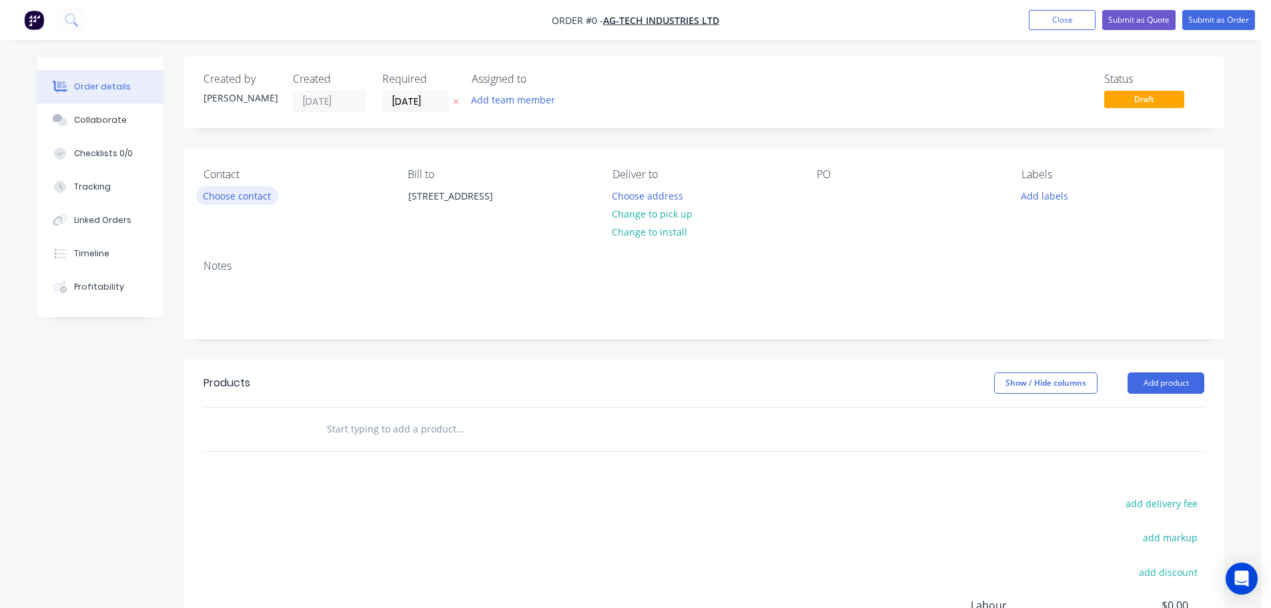
click at [248, 188] on button "Choose contact" at bounding box center [237, 195] width 82 height 18
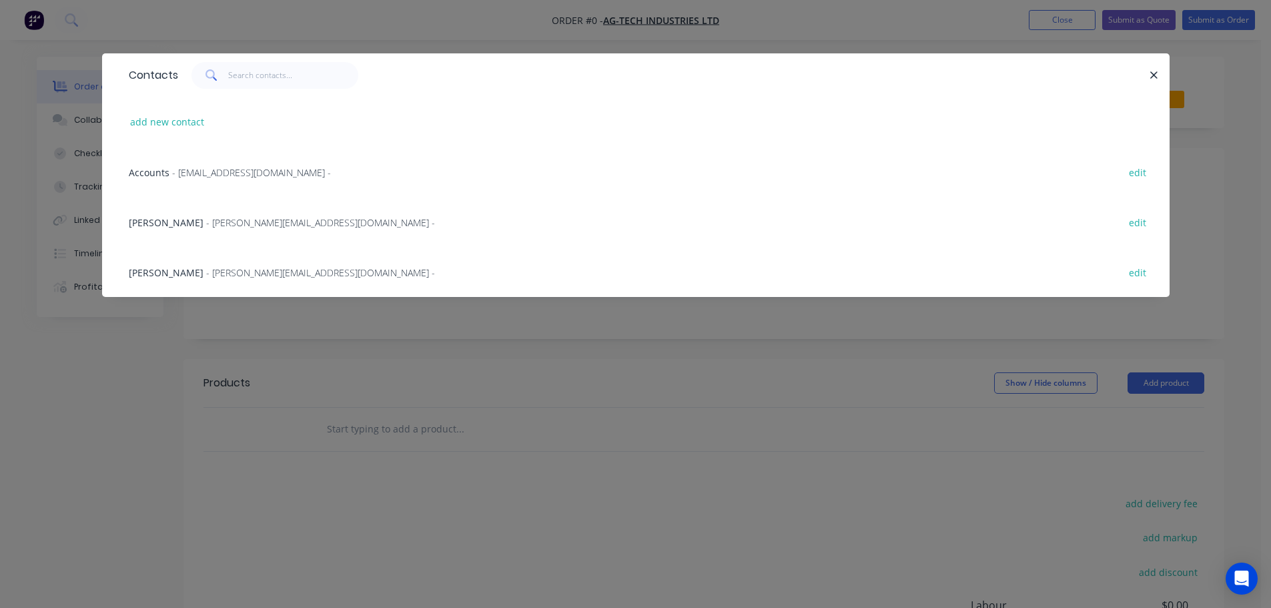
click at [143, 225] on span "Eliza" at bounding box center [166, 222] width 75 height 13
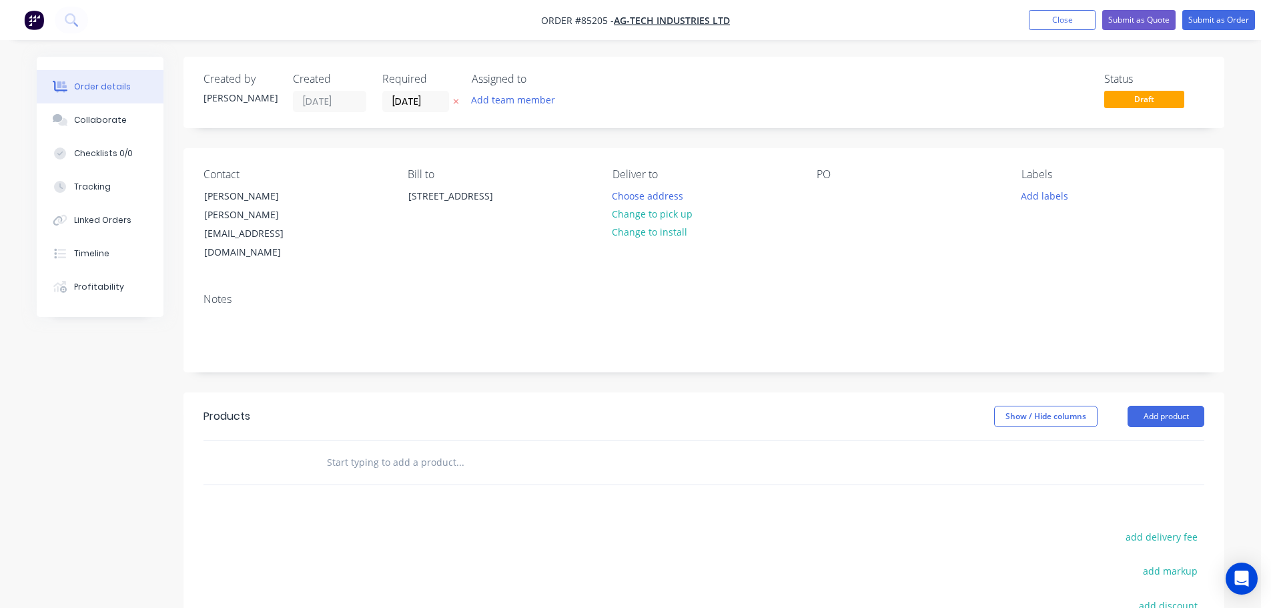
click at [458, 101] on icon "button" at bounding box center [456, 101] width 6 height 8
click at [632, 195] on button "Choose address" at bounding box center [647, 195] width 85 height 18
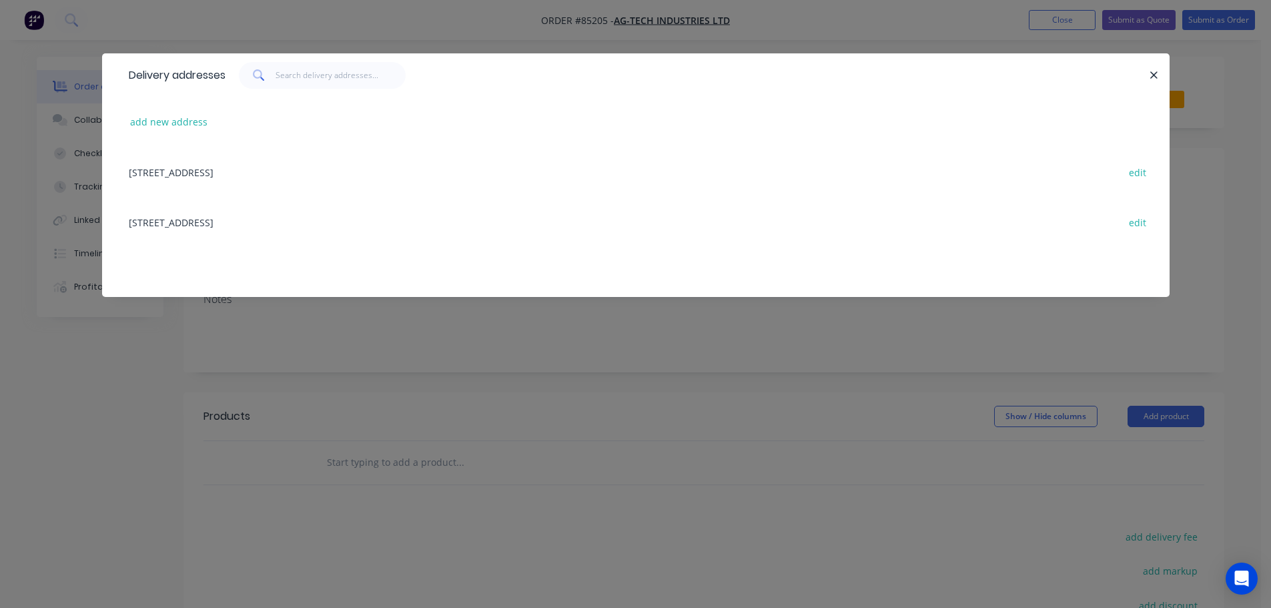
click at [164, 167] on div "120 Jervois Street Dargaville edit" at bounding box center [635, 172] width 1027 height 50
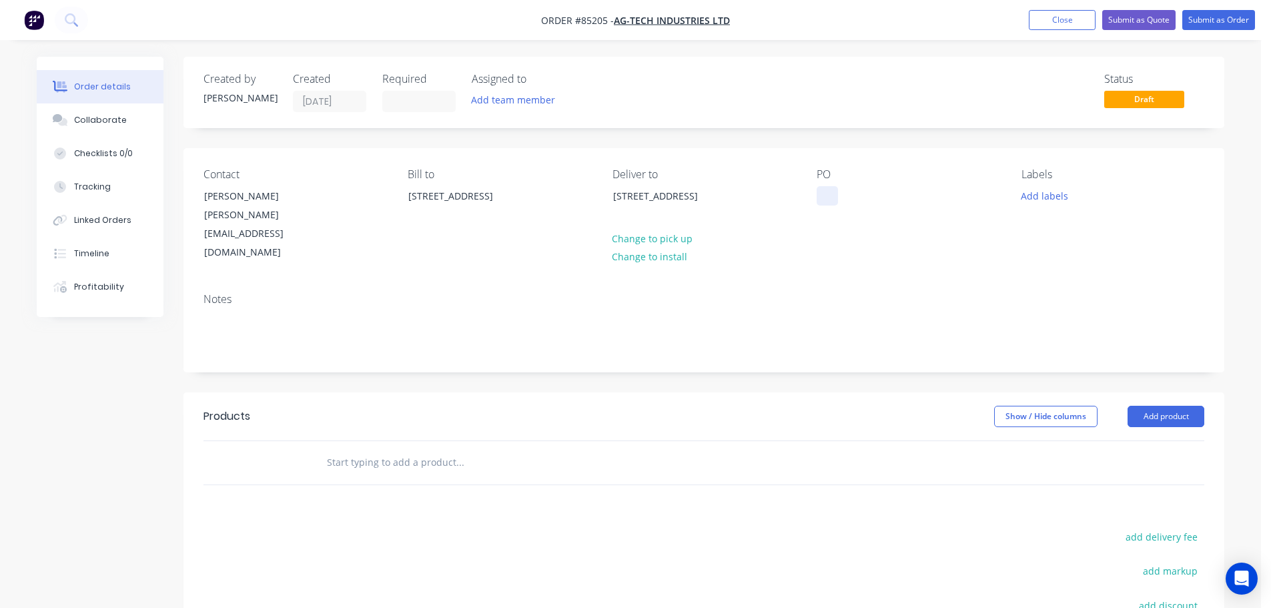
click at [831, 198] on div at bounding box center [827, 195] width 21 height 19
paste div
click at [436, 449] on input "text" at bounding box center [459, 462] width 267 height 27
click at [354, 449] on input "text" at bounding box center [459, 462] width 267 height 27
paste input "HPT320"
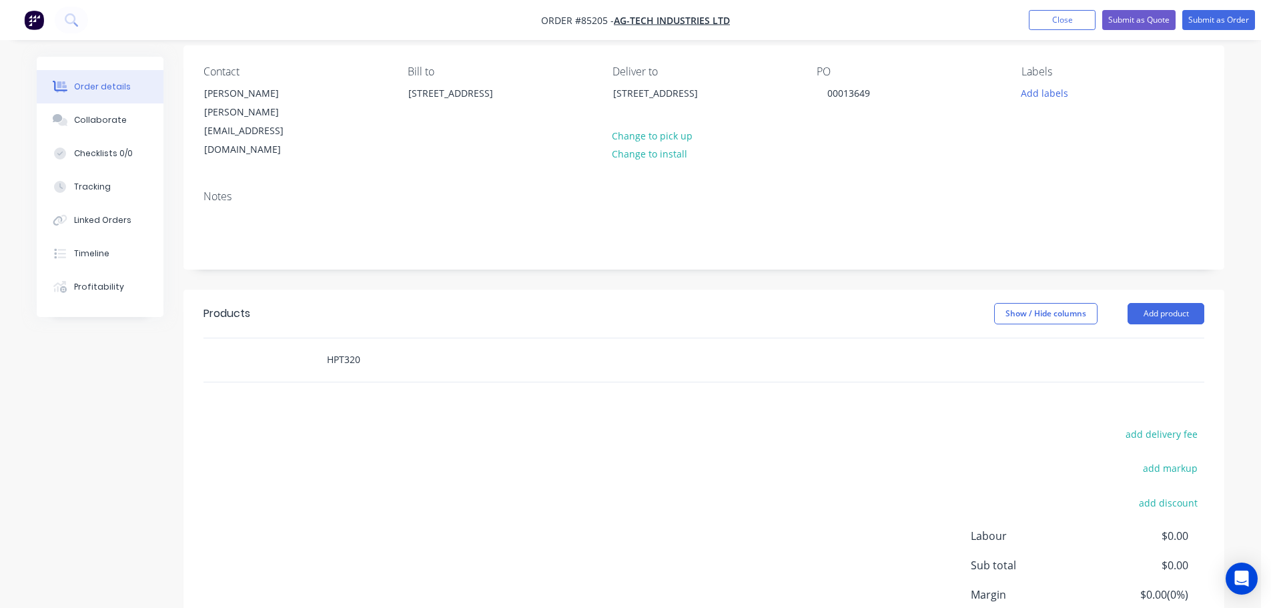
scroll to position [184, 0]
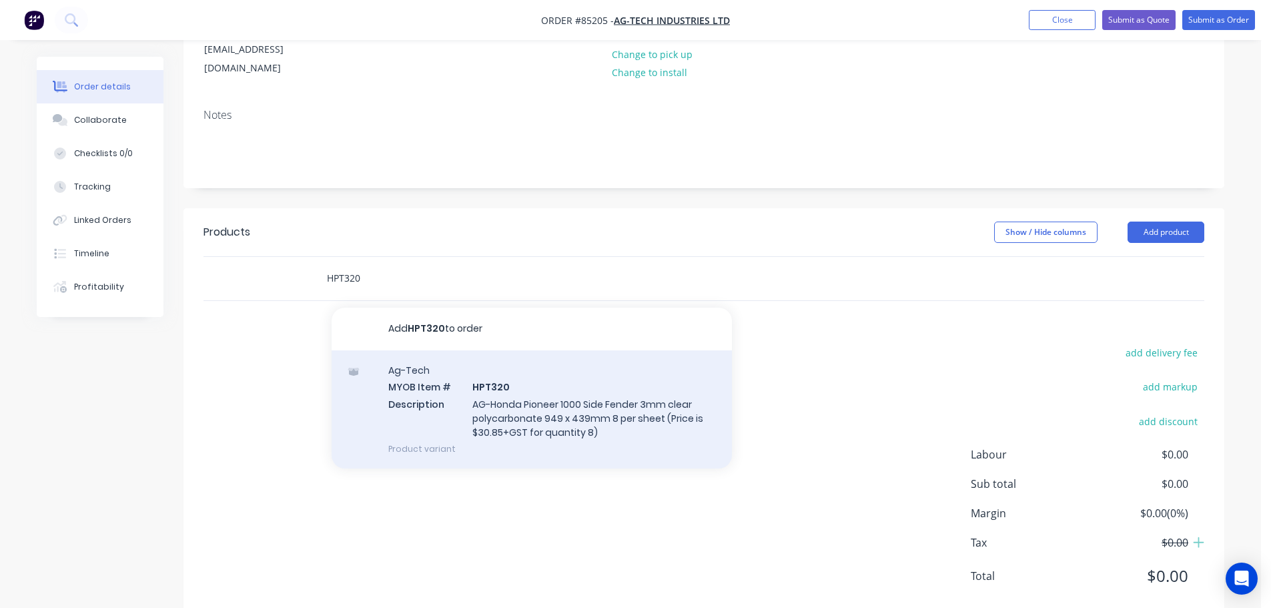
type input "HPT320"
click at [542, 370] on div "Ag-Tech MYOB Item # HPT320 Description AG-Honda Pioneer 1000 Side Fender 3mm cl…" at bounding box center [532, 409] width 400 height 118
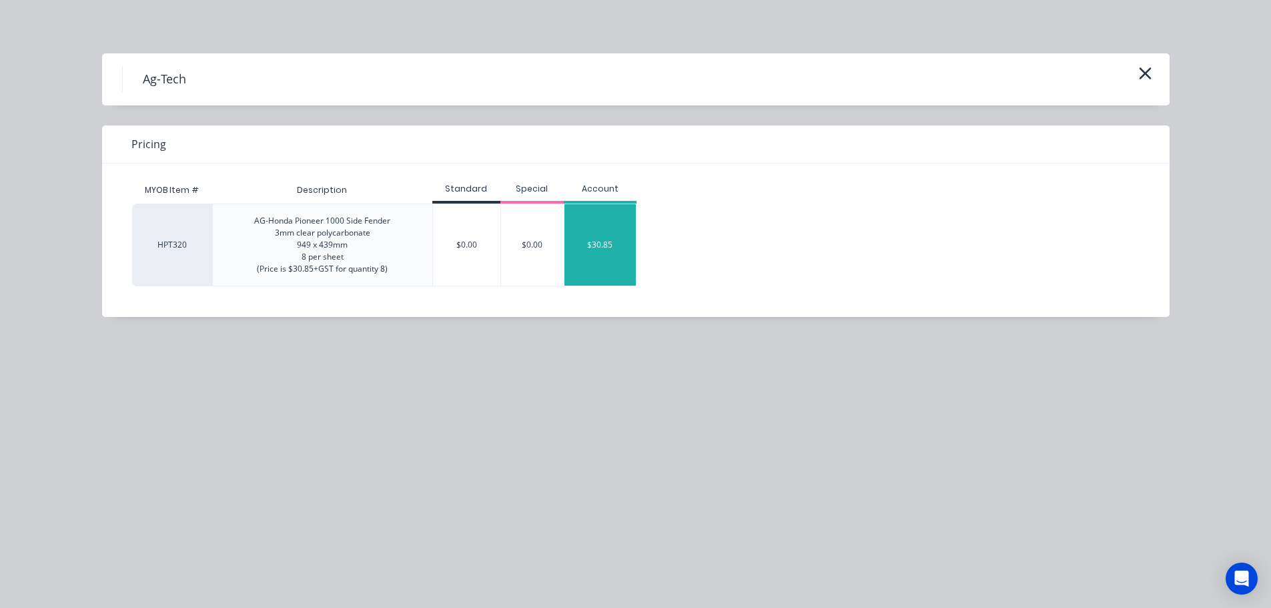
click at [603, 260] on div "$30.85" at bounding box center [599, 244] width 71 height 81
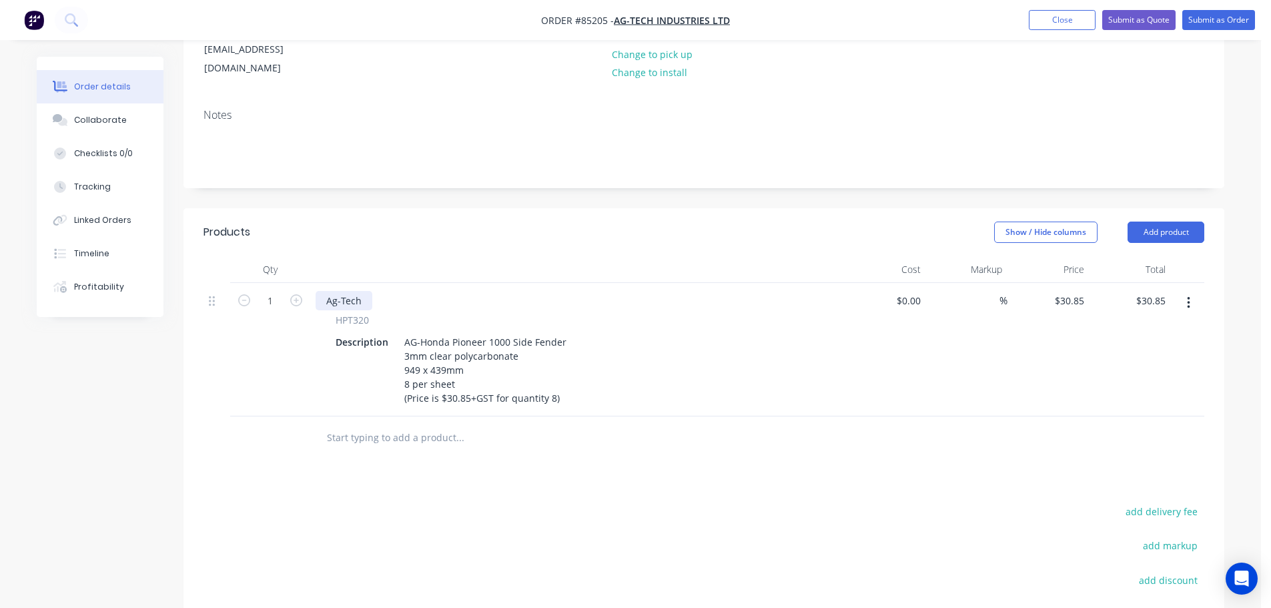
click at [330, 291] on div "Ag-Tech" at bounding box center [344, 300] width 57 height 19
paste div
click at [277, 291] on input "1" at bounding box center [270, 301] width 35 height 20
type input "16"
type input "$493.60"
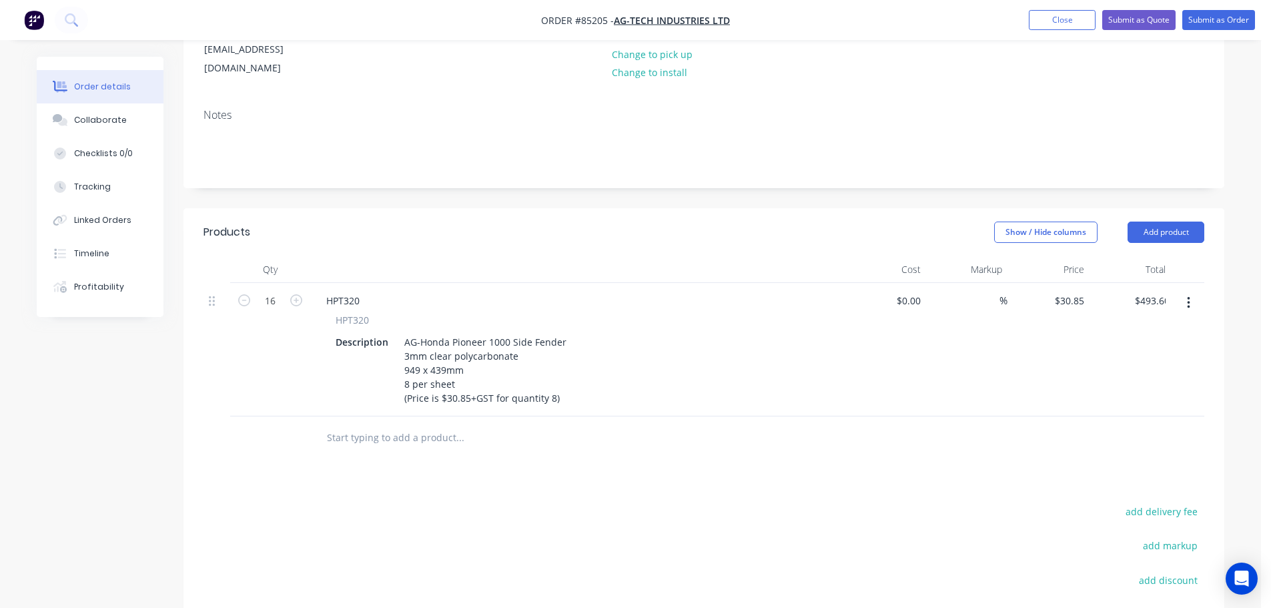
click at [957, 170] on div "Created by Jess Created 10/10/25 Required Assigned to Add team member Status Dr…" at bounding box center [703, 326] width 1041 height 907
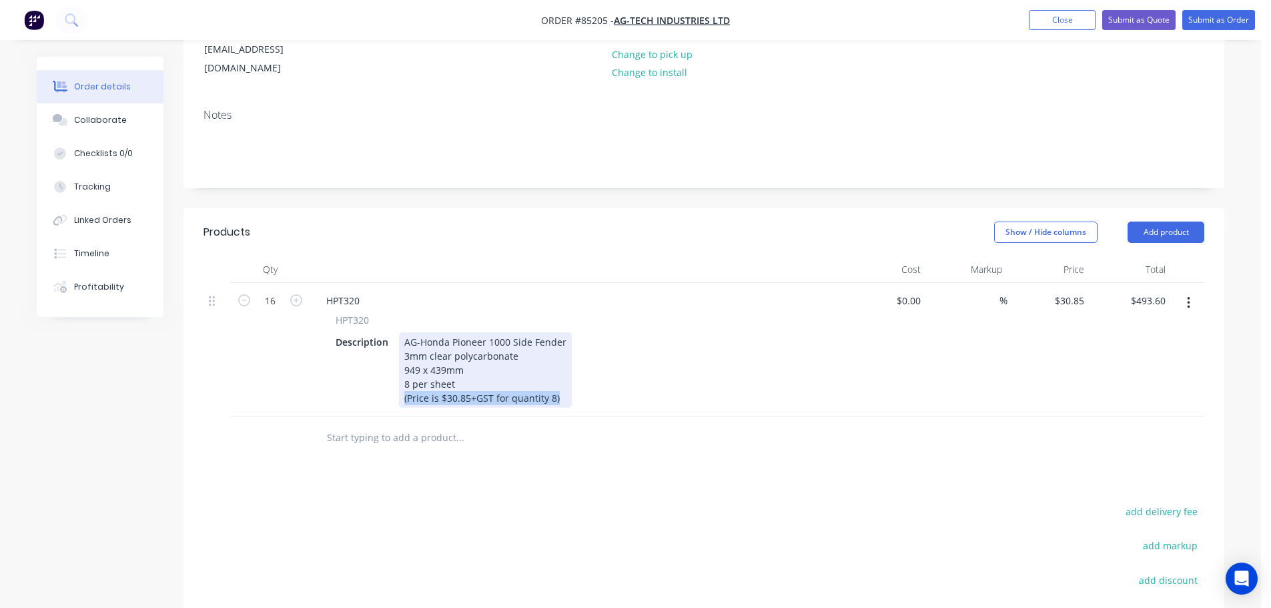
drag, startPoint x: 559, startPoint y: 361, endPoint x: 288, endPoint y: 394, distance: 272.9
click at [288, 394] on div "Qty Cost Markup Price Total 16 HPT320 HPT320 Description AG-Honda Pioneer 1000 …" at bounding box center [703, 357] width 1041 height 203
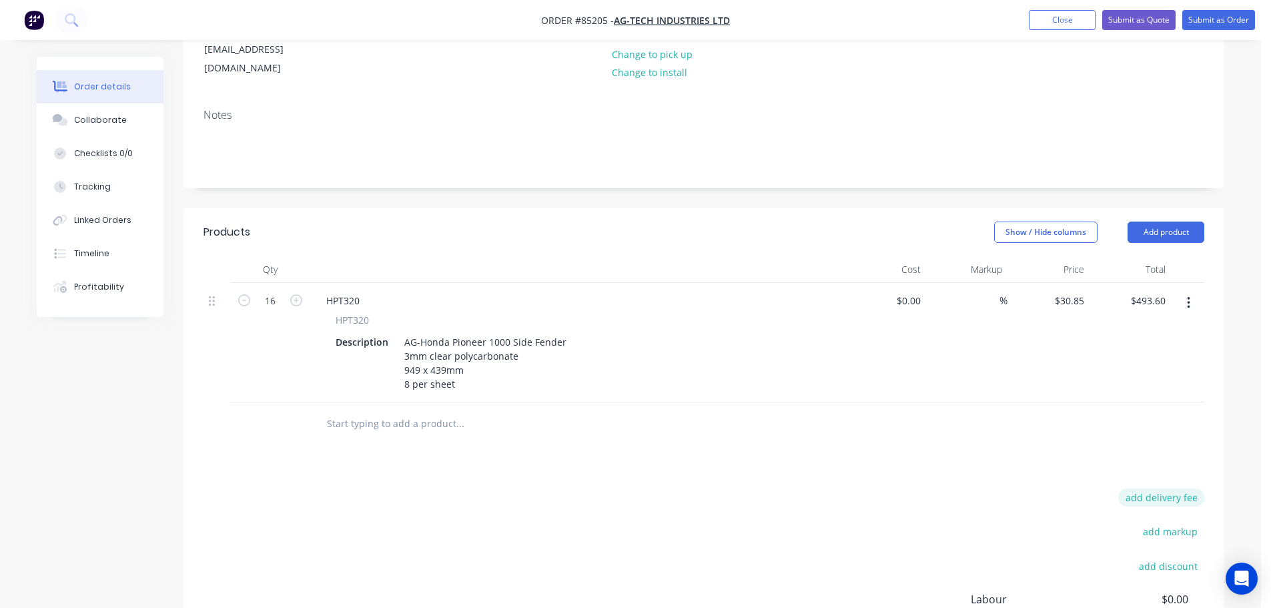
click at [1130, 488] on button "add delivery fee" at bounding box center [1161, 497] width 86 height 18
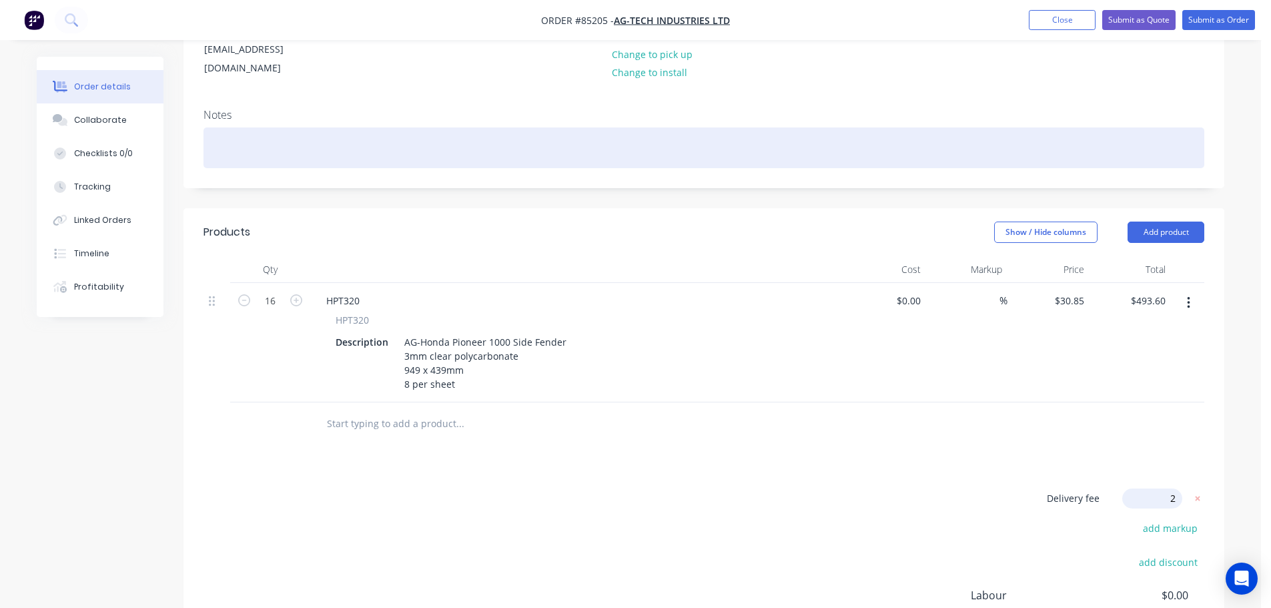
type input "25"
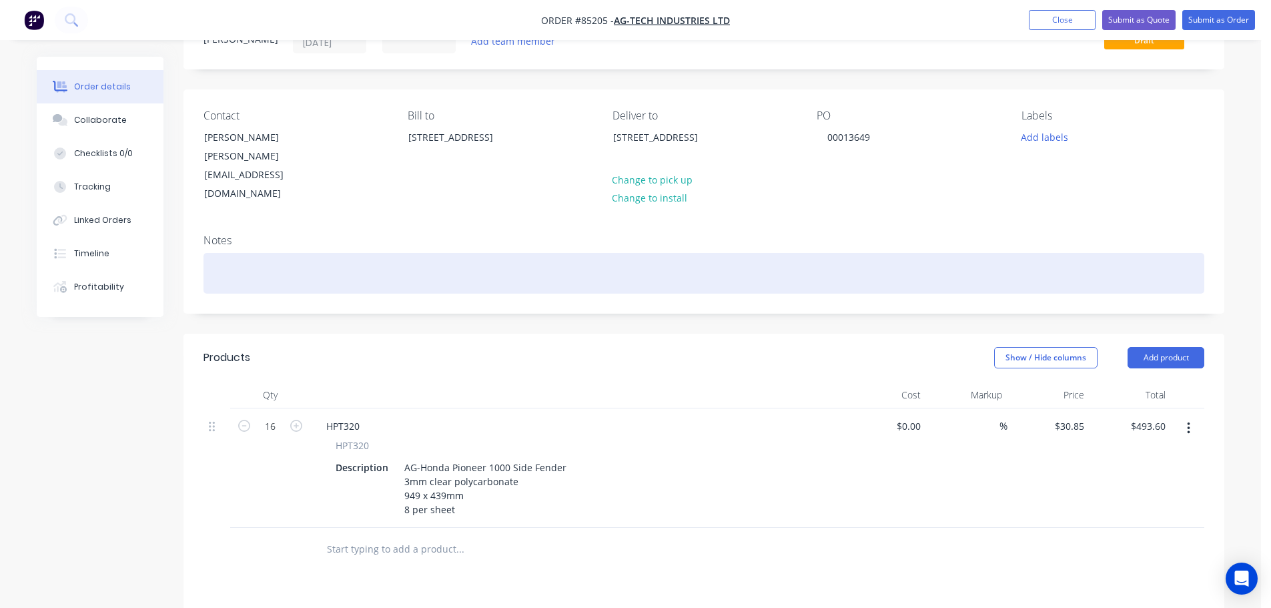
scroll to position [0, 0]
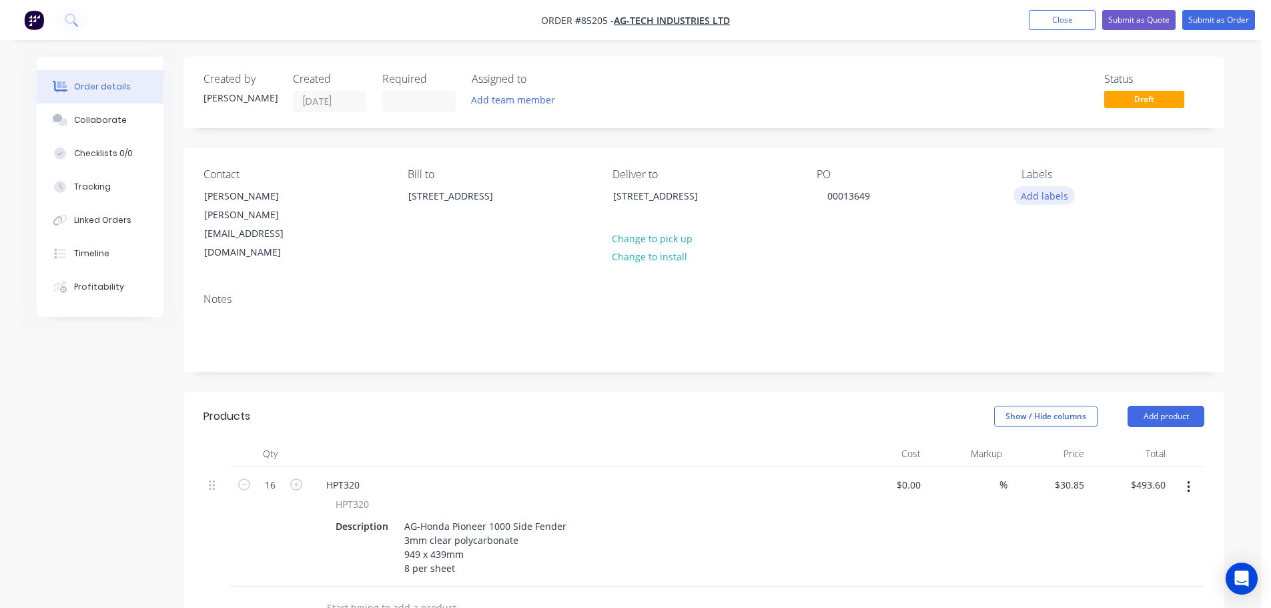
click at [1058, 191] on button "Add labels" at bounding box center [1043, 195] width 61 height 18
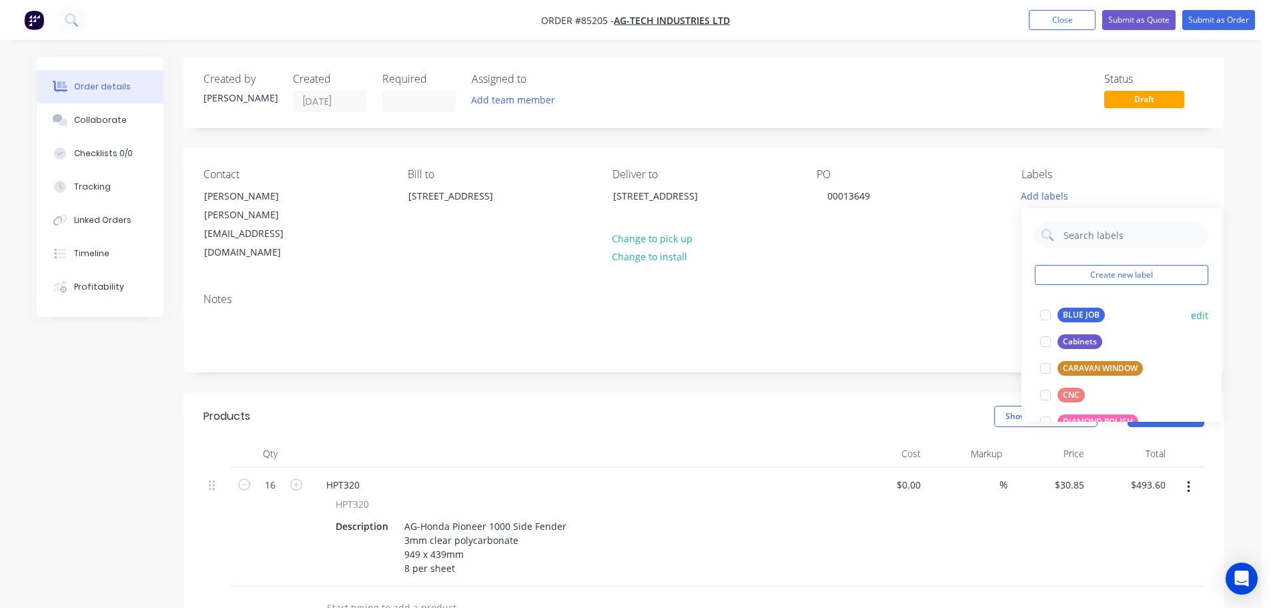
click at [1081, 318] on div "BLUE JOB" at bounding box center [1080, 315] width 47 height 15
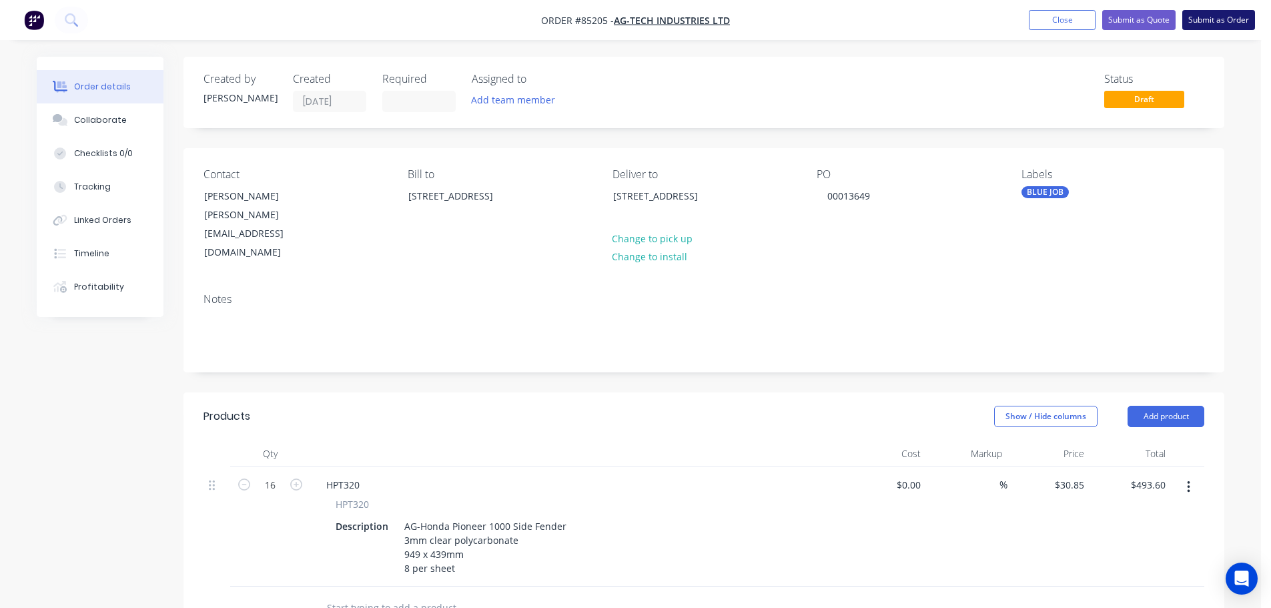
click at [1217, 19] on button "Submit as Order" at bounding box center [1218, 20] width 73 height 20
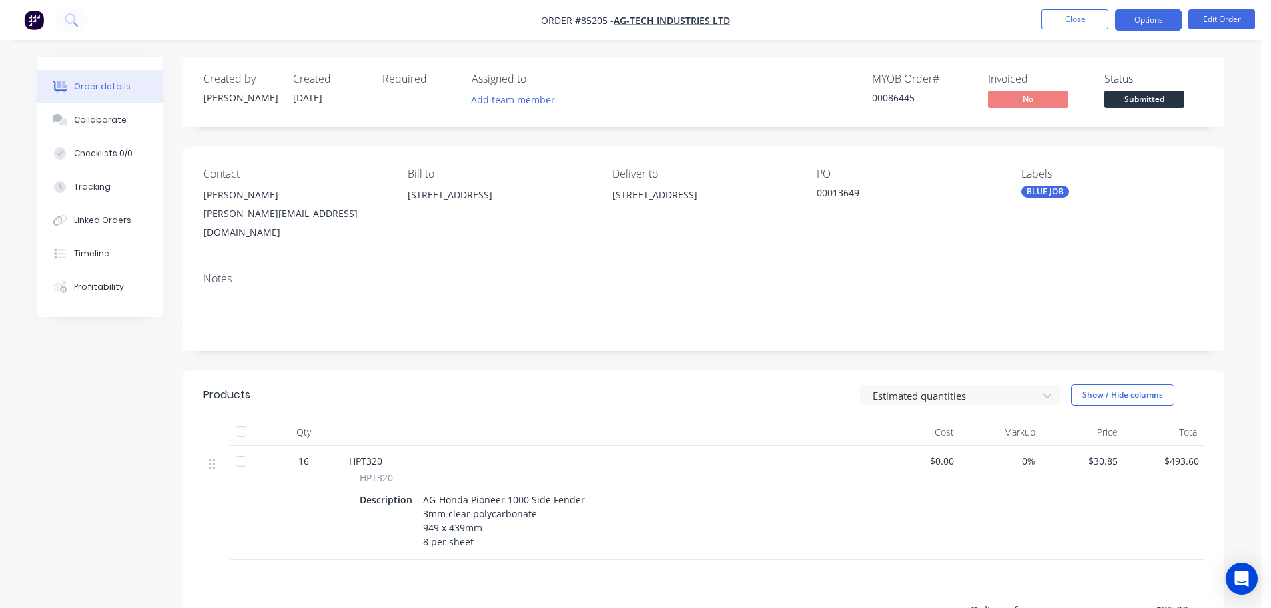
click at [1143, 22] on button "Options" at bounding box center [1148, 19] width 67 height 21
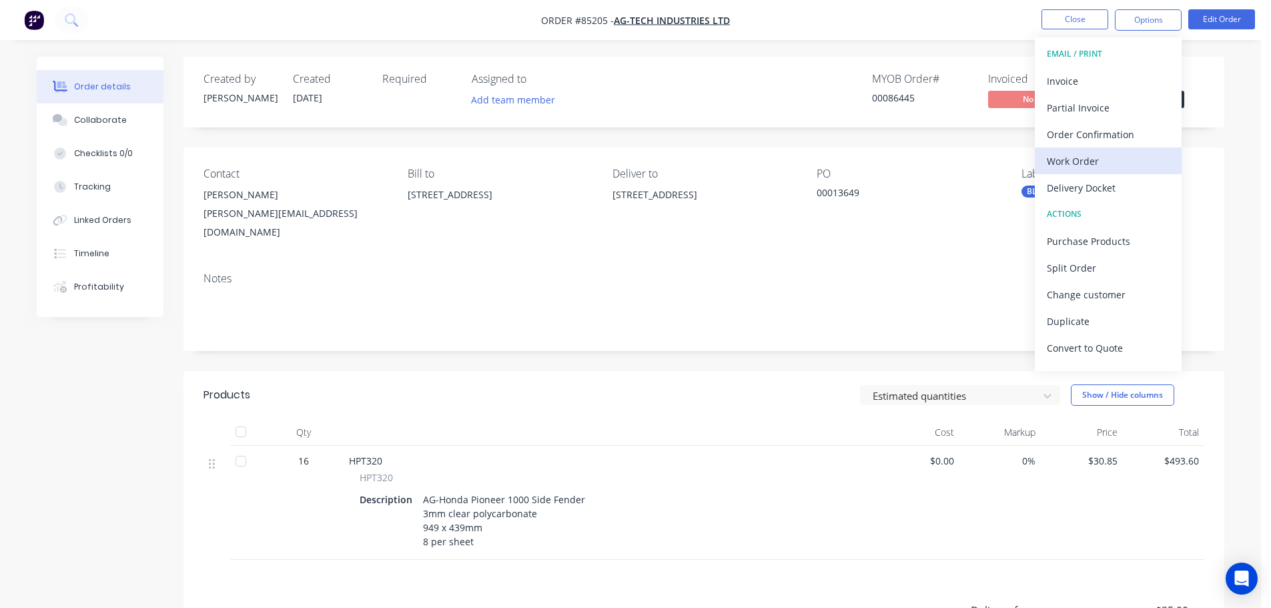
click at [1075, 167] on div "Work Order" at bounding box center [1108, 160] width 123 height 19
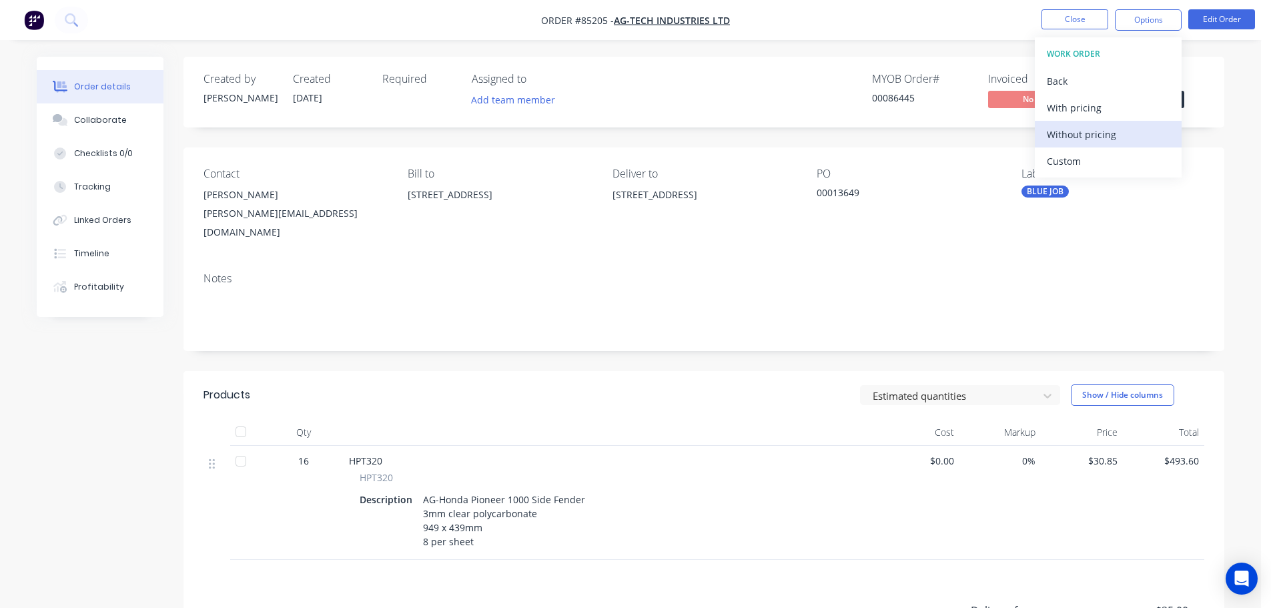
click at [1081, 143] on div "Without pricing" at bounding box center [1108, 134] width 123 height 19
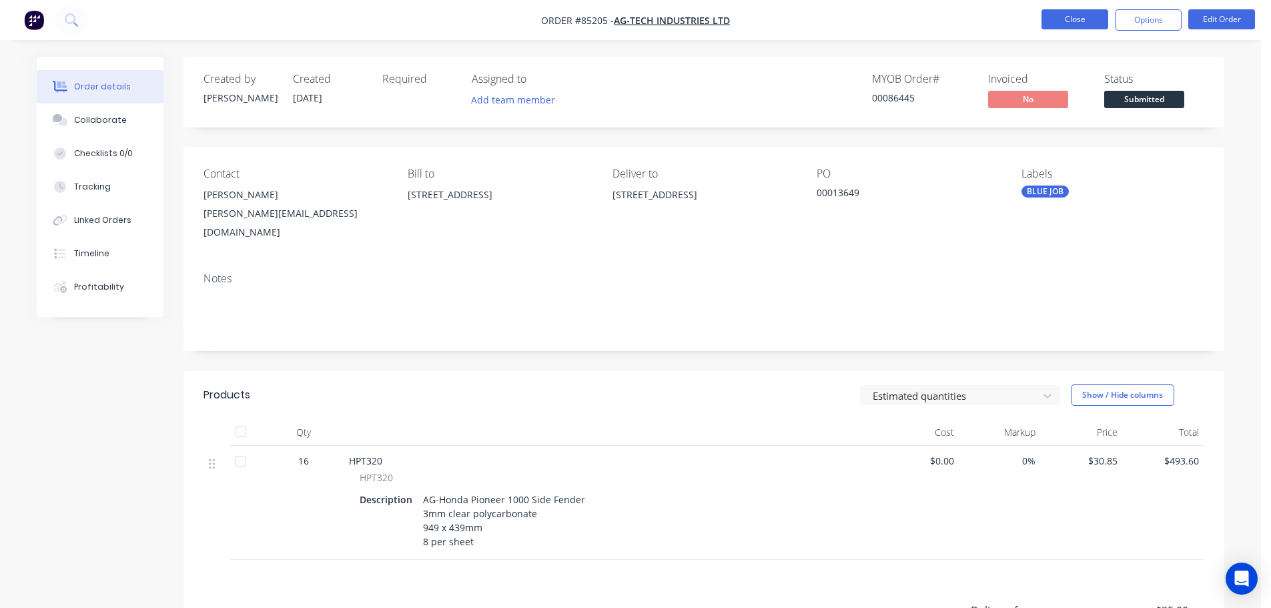
click at [1077, 13] on button "Close" at bounding box center [1074, 19] width 67 height 20
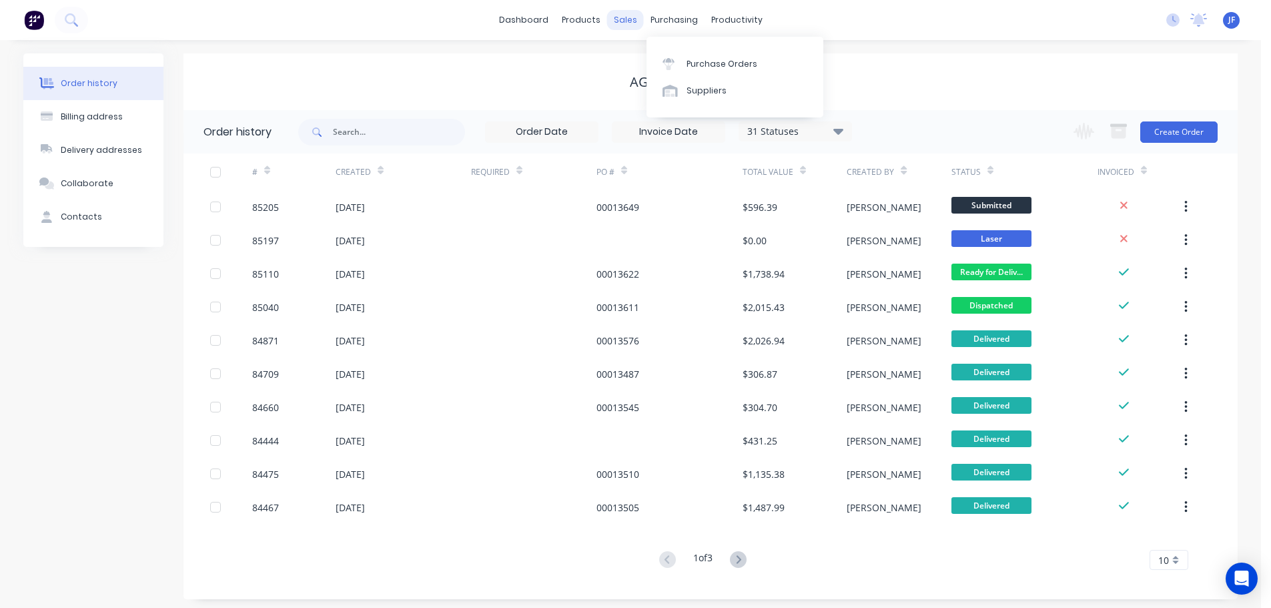
click at [639, 15] on div "sales" at bounding box center [625, 20] width 37 height 20
click at [645, 61] on link "Sales Orders" at bounding box center [695, 63] width 177 height 27
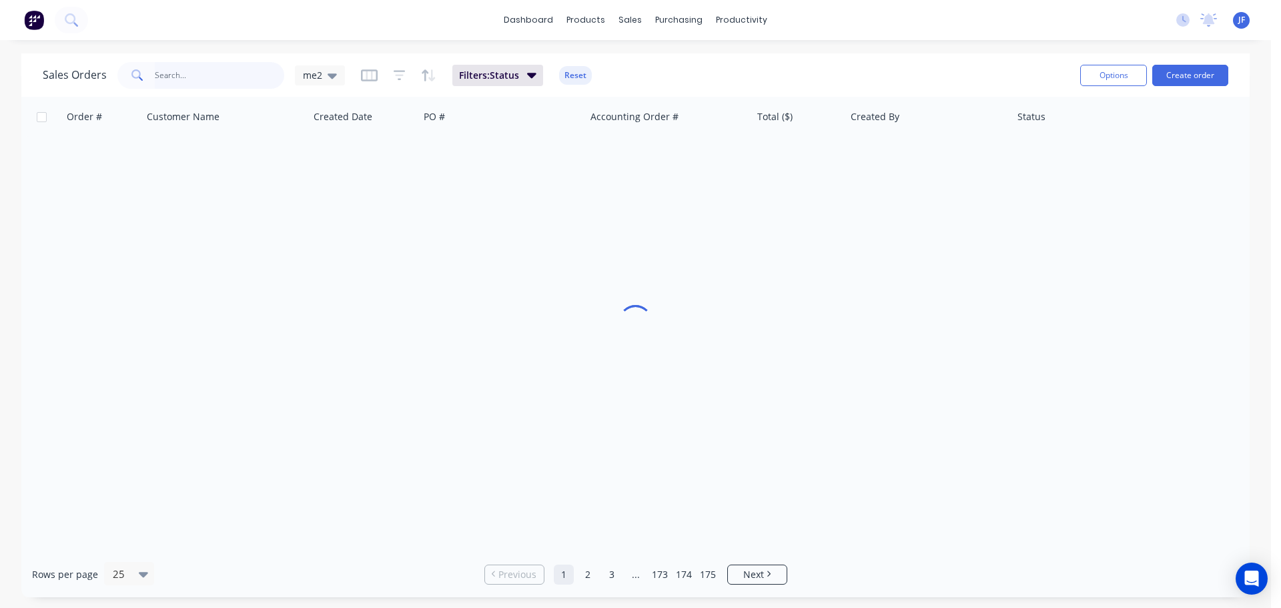
click at [203, 81] on input "text" at bounding box center [220, 75] width 130 height 27
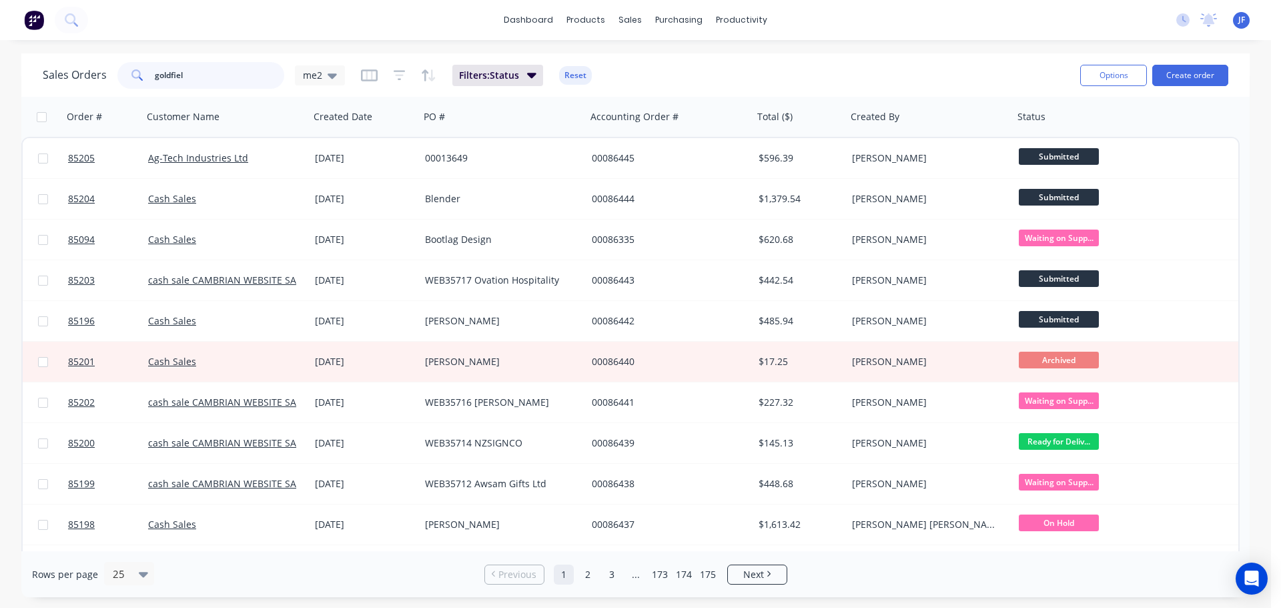
type input "goldfiel"
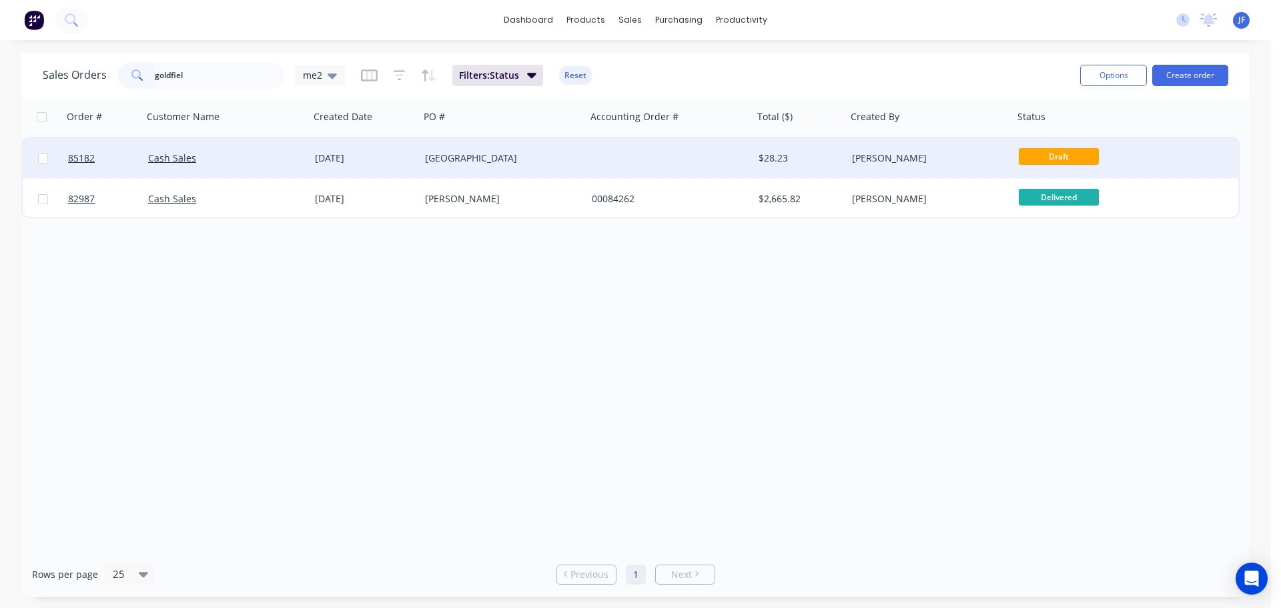
click at [556, 166] on div "[GEOGRAPHIC_DATA]" at bounding box center [503, 158] width 167 height 40
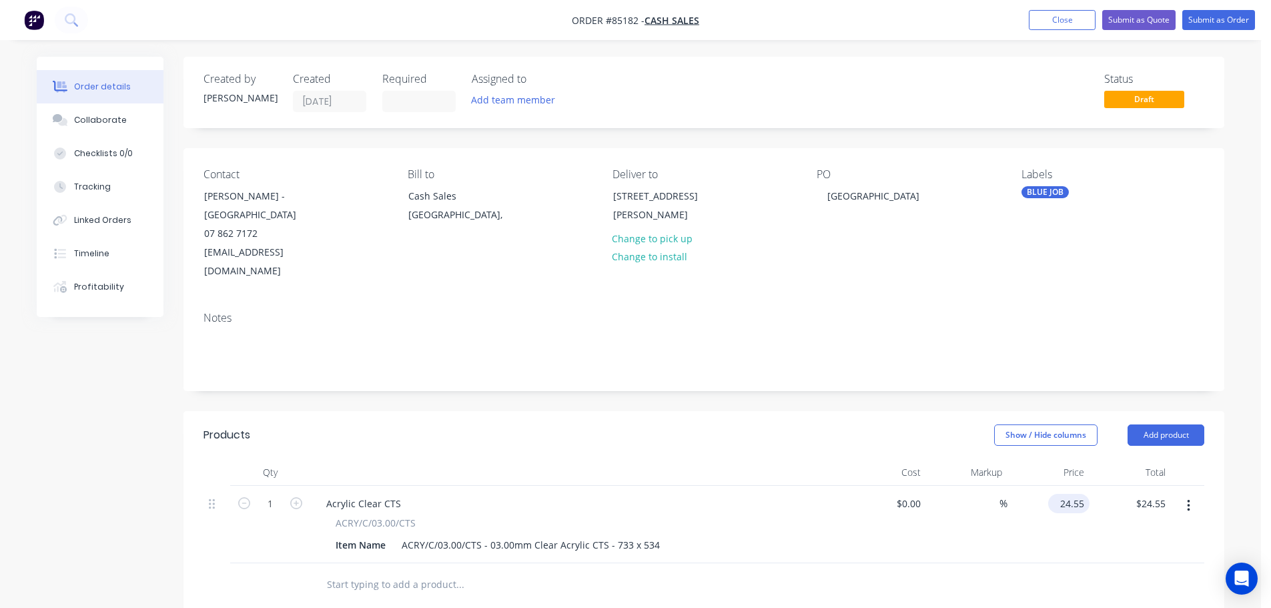
click at [1063, 494] on input "24.55" at bounding box center [1071, 503] width 36 height 19
type input "$25.00"
click at [952, 411] on header "Products Show / Hide columns Add product" at bounding box center [703, 435] width 1041 height 48
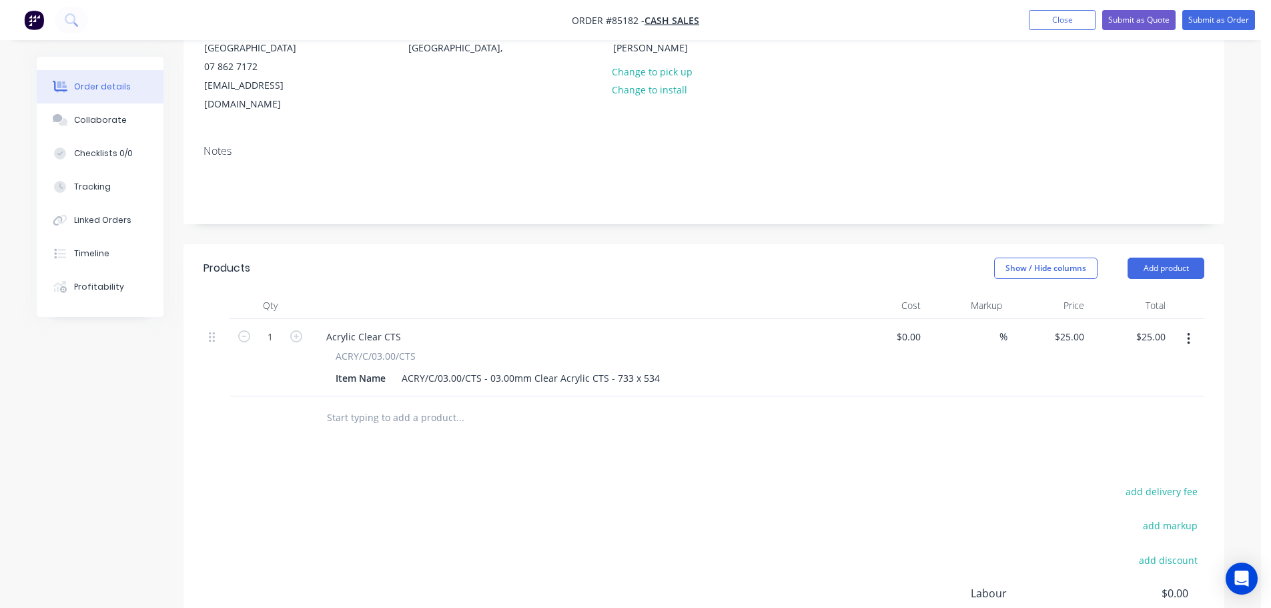
scroll to position [320, 0]
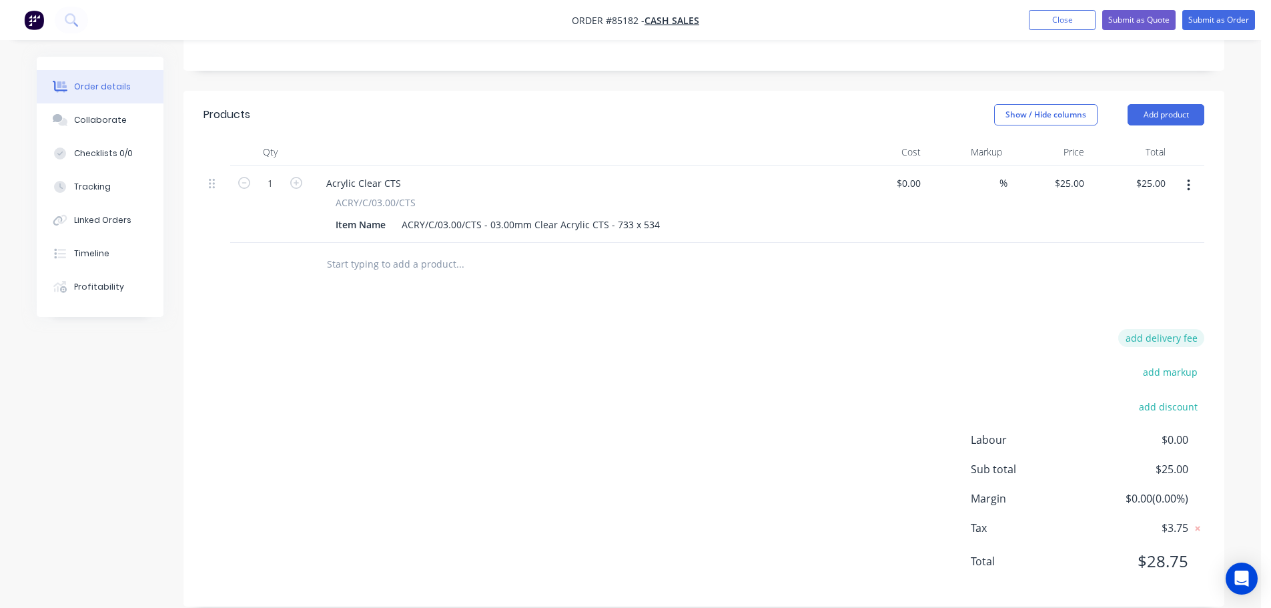
click at [1141, 329] on button "add delivery fee" at bounding box center [1161, 338] width 86 height 18
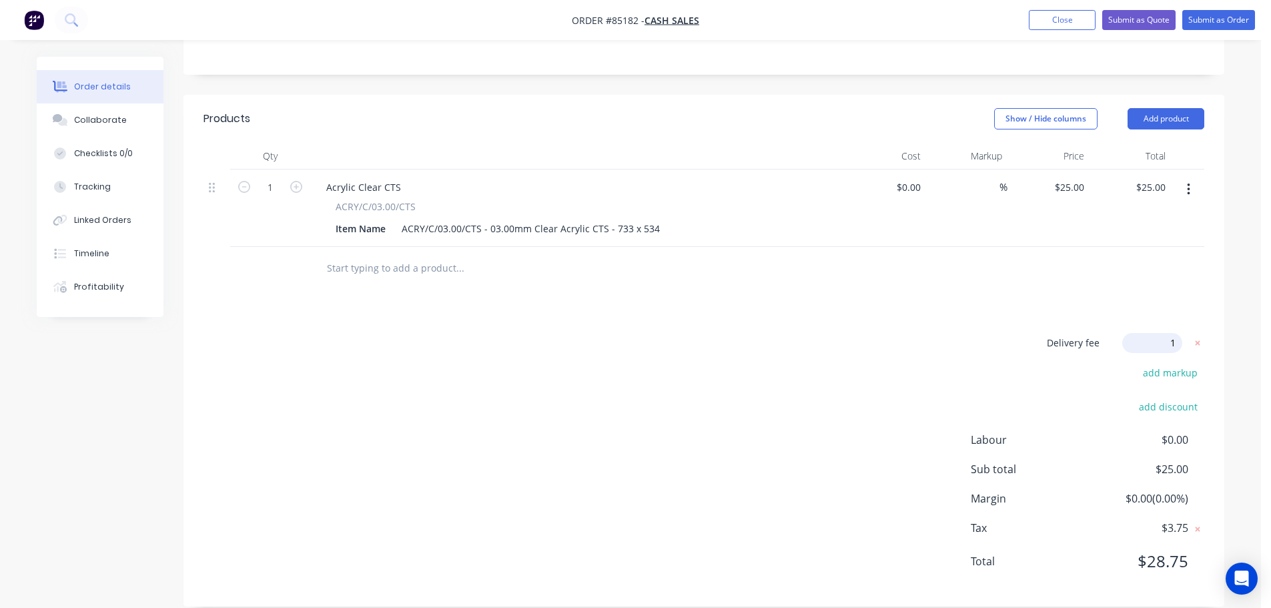
type input "12"
drag, startPoint x: 880, startPoint y: 365, endPoint x: 871, endPoint y: 366, distance: 9.4
click at [875, 368] on div "Delivery fee Delivery fee Delivery fee name (Optional) 12 12 $0 add markup add …" at bounding box center [703, 460] width 1001 height 254
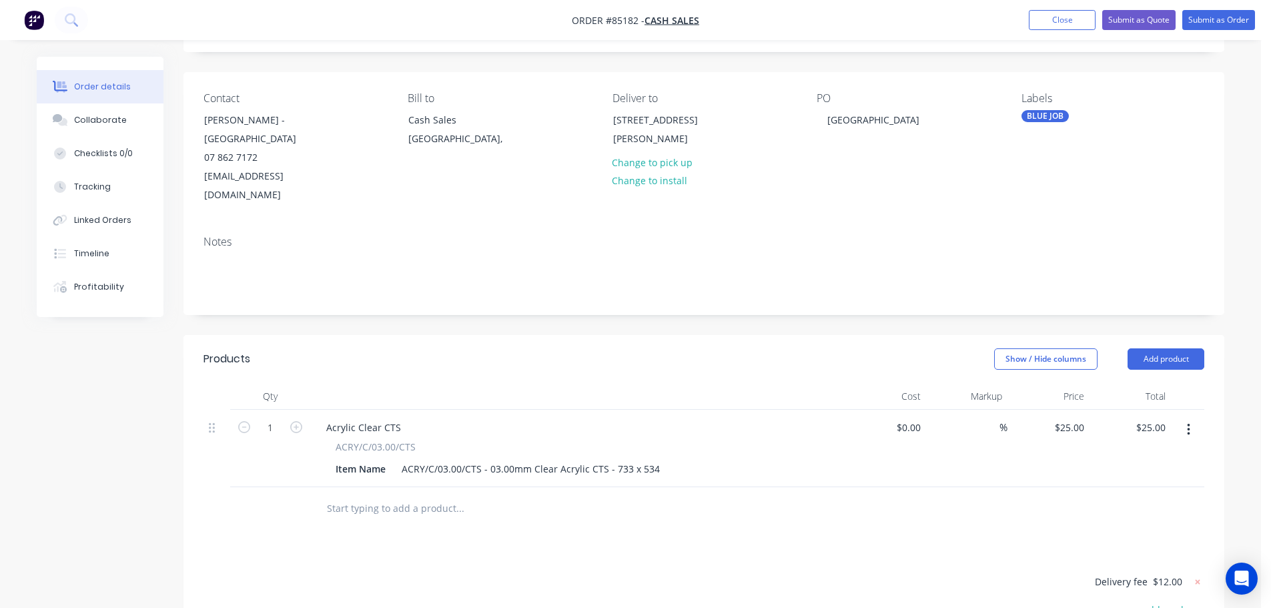
scroll to position [0, 0]
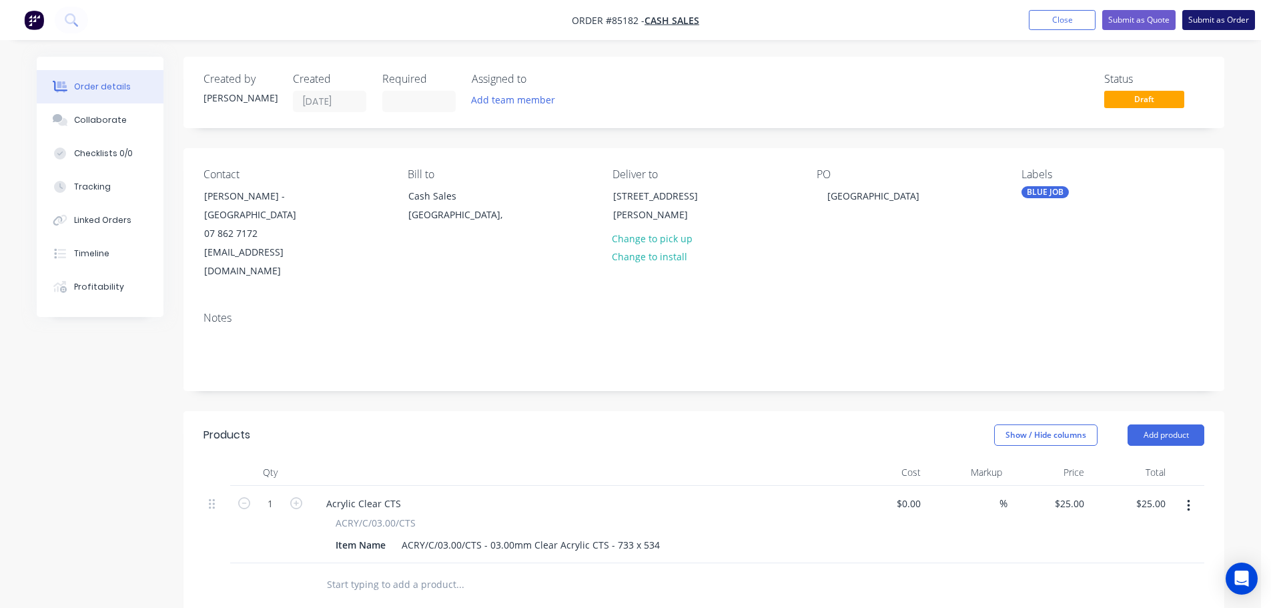
click at [1222, 13] on button "Submit as Order" at bounding box center [1218, 20] width 73 height 20
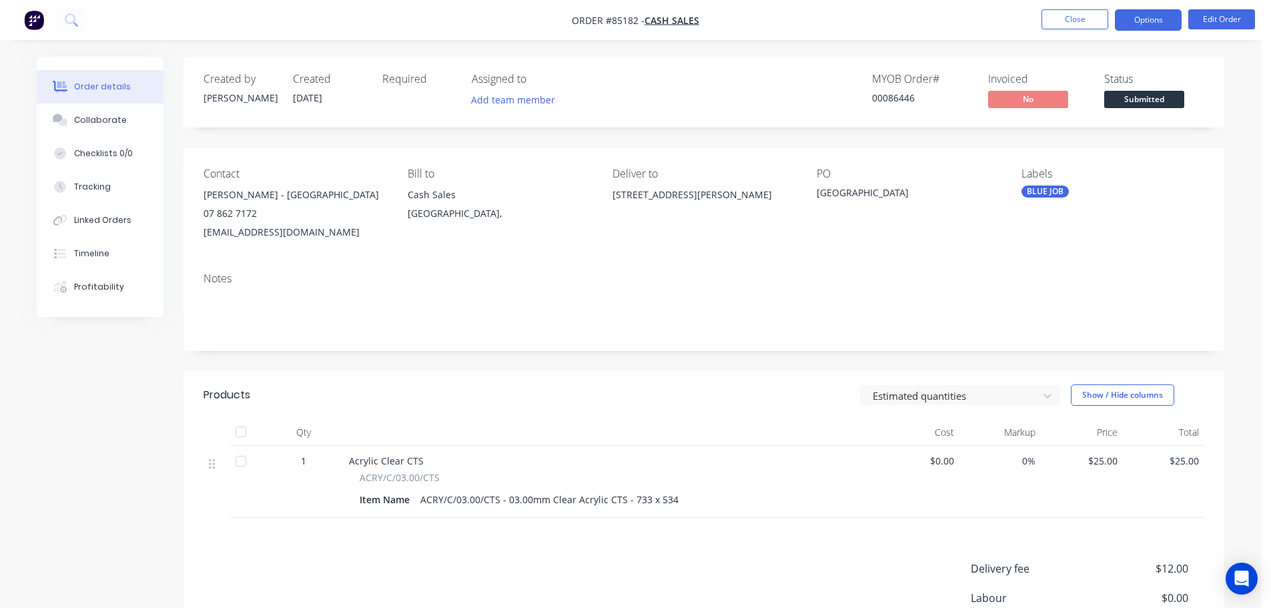
drag, startPoint x: 1167, startPoint y: 11, endPoint x: 1151, endPoint y: 28, distance: 22.7
click at [1167, 11] on button "Options" at bounding box center [1148, 19] width 67 height 21
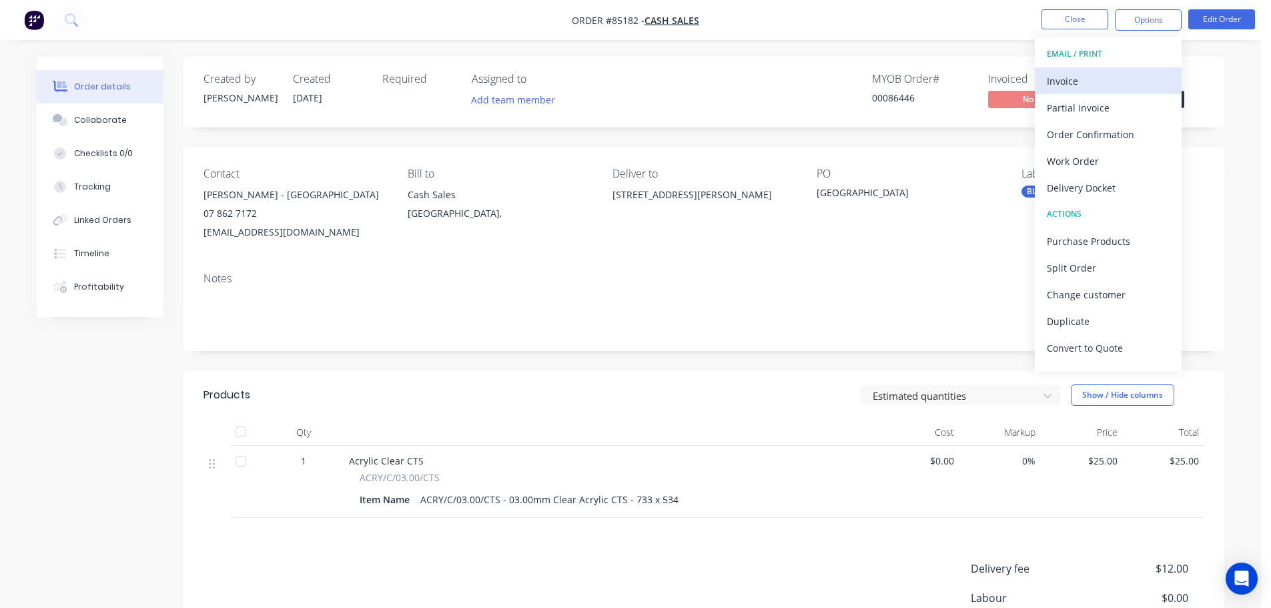
click at [1093, 85] on div "Invoice" at bounding box center [1108, 80] width 123 height 19
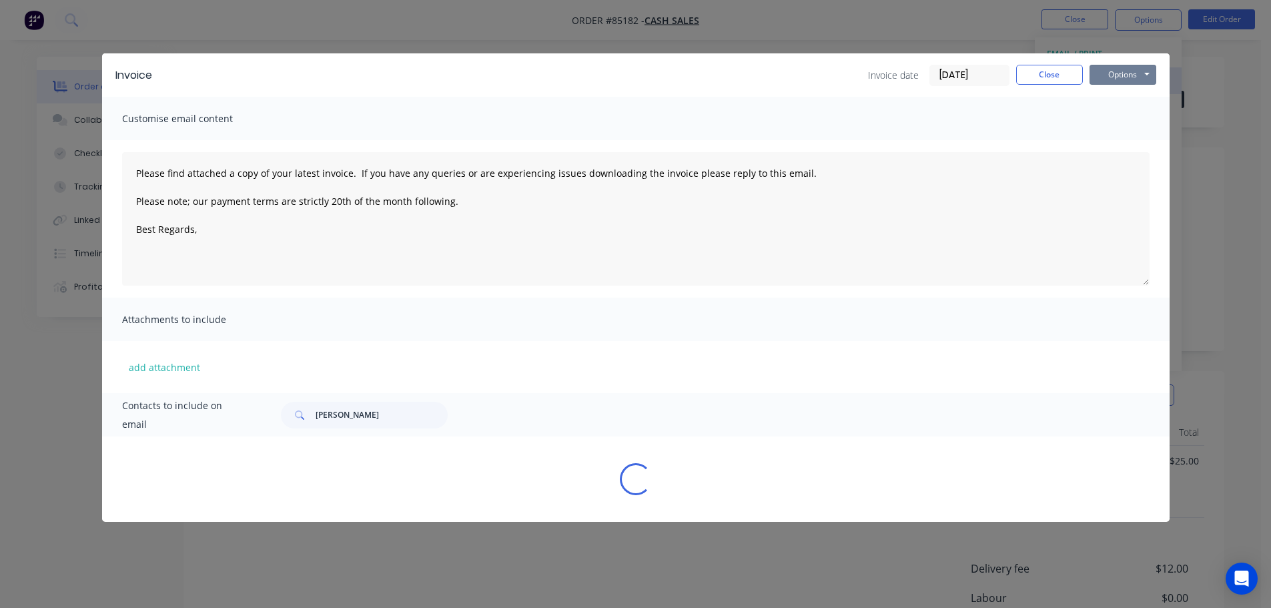
click at [1125, 75] on button "Options" at bounding box center [1122, 75] width 67 height 20
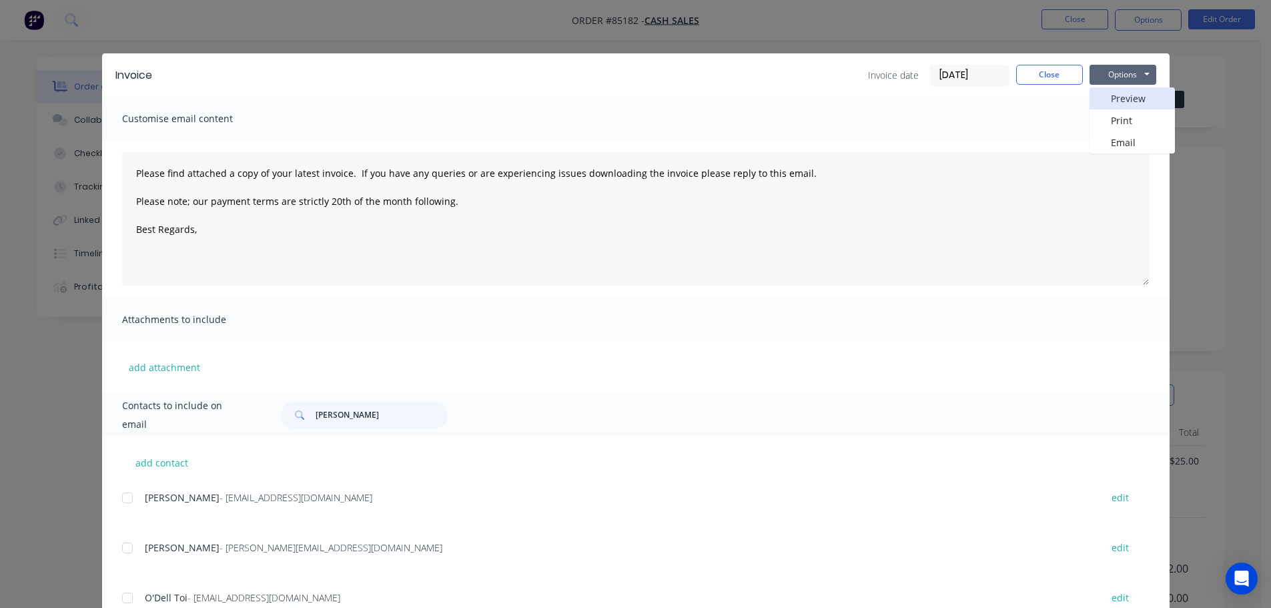
click at [1128, 97] on button "Preview" at bounding box center [1131, 98] width 85 height 22
drag, startPoint x: 1035, startPoint y: 73, endPoint x: 1118, endPoint y: 39, distance: 89.2
click at [1041, 73] on button "Close" at bounding box center [1049, 75] width 67 height 20
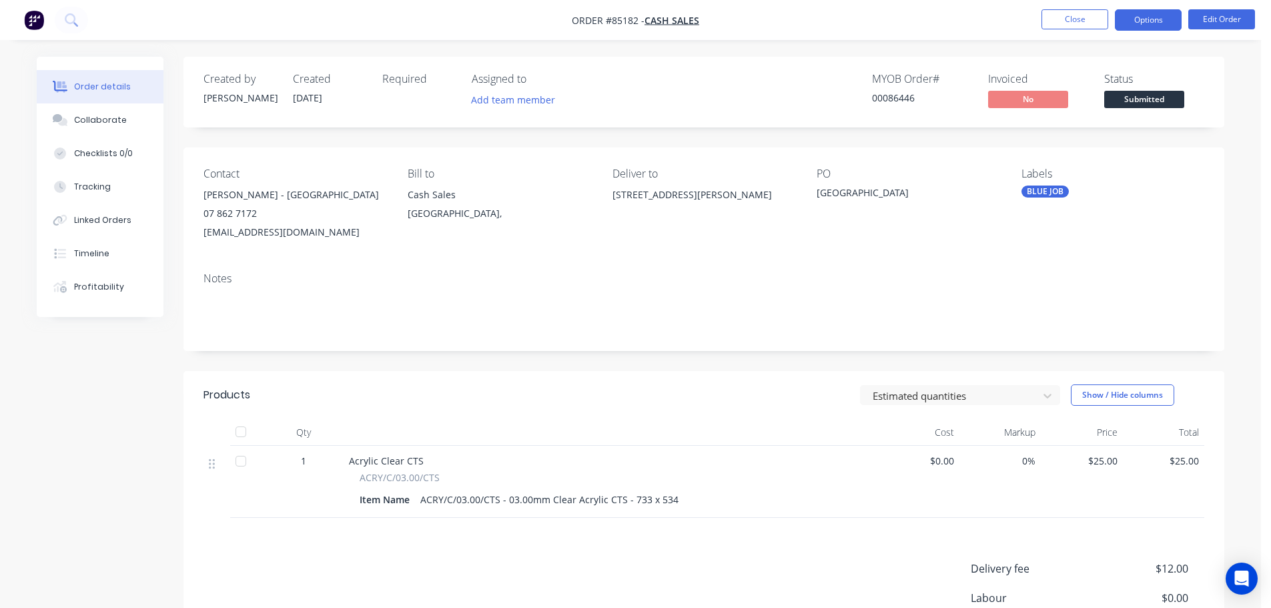
click at [1139, 21] on button "Options" at bounding box center [1148, 19] width 67 height 21
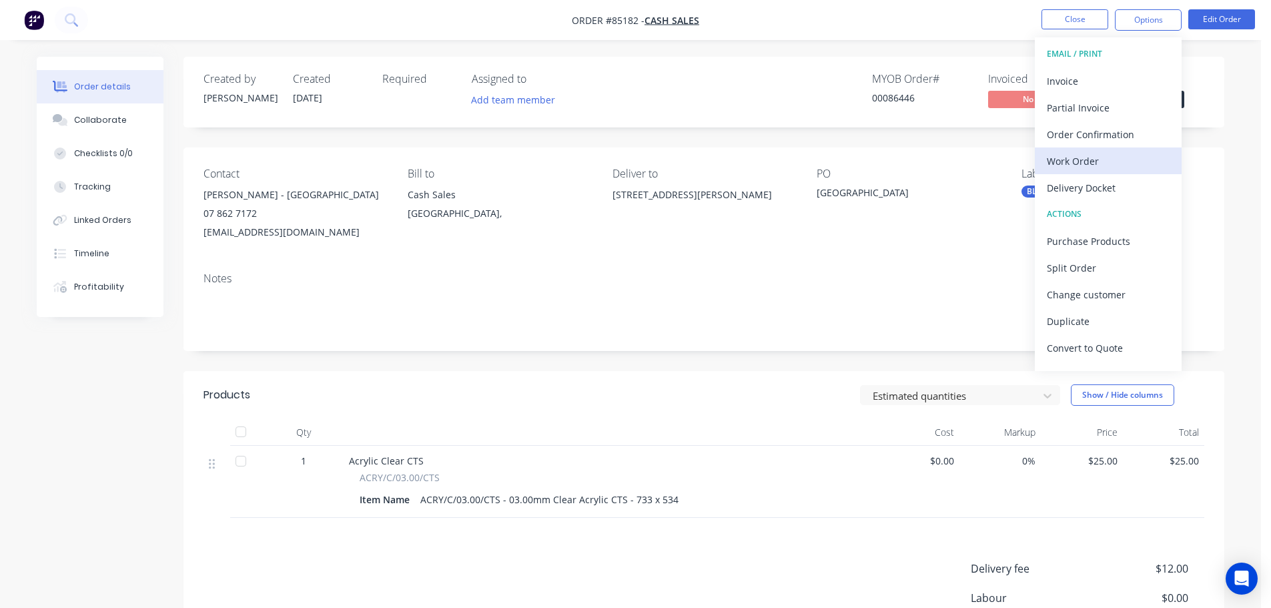
click at [1101, 161] on div "Work Order" at bounding box center [1108, 160] width 123 height 19
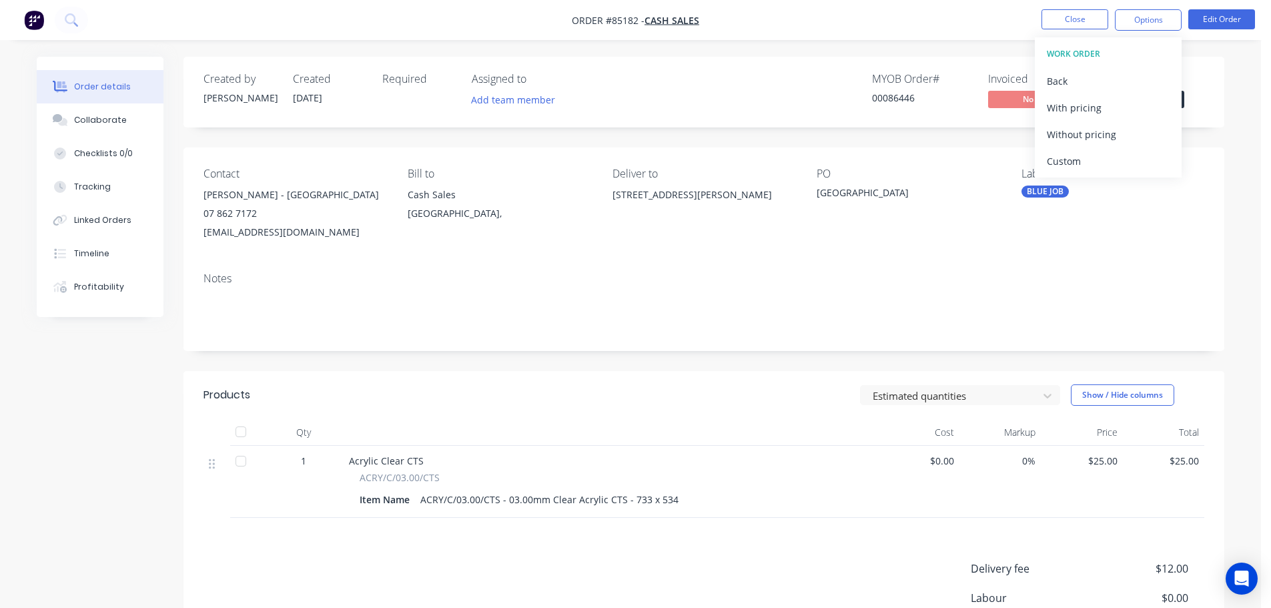
click at [1104, 129] on div "Without pricing" at bounding box center [1108, 134] width 123 height 19
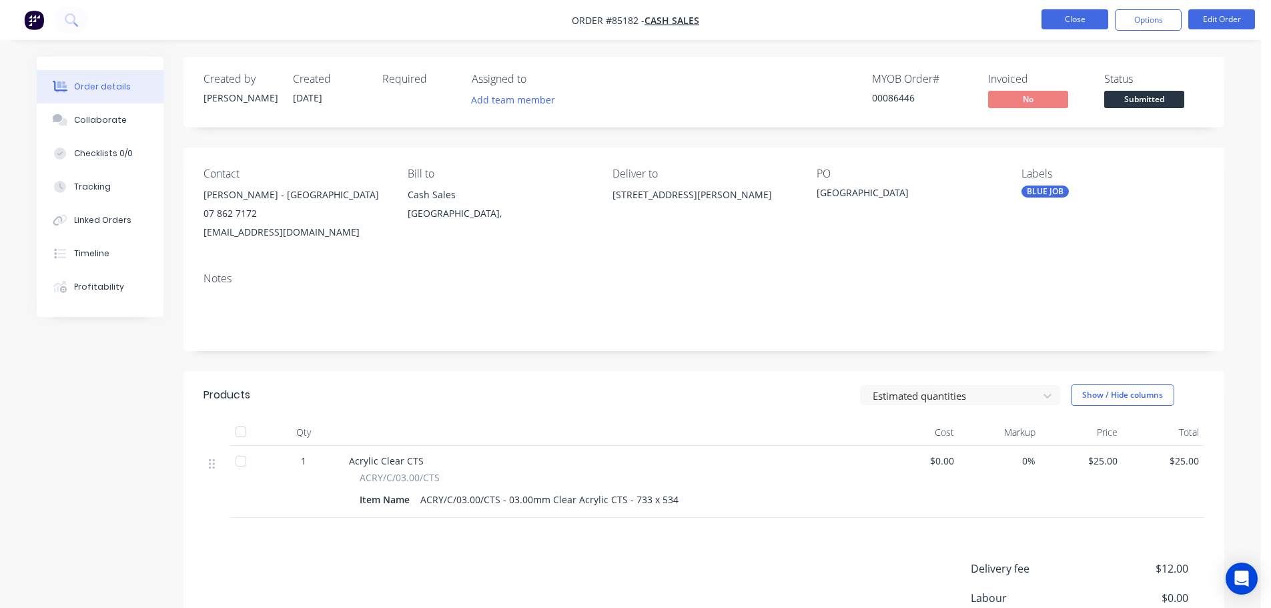
click at [1071, 21] on button "Close" at bounding box center [1074, 19] width 67 height 20
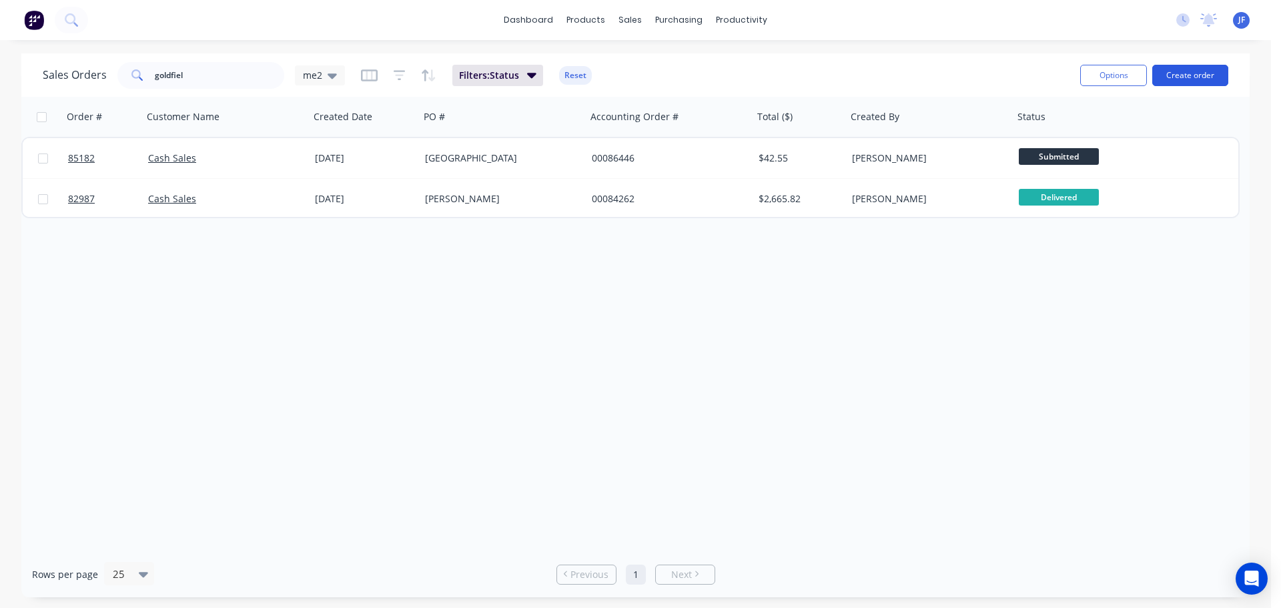
click at [1179, 69] on button "Create order" at bounding box center [1190, 75] width 76 height 21
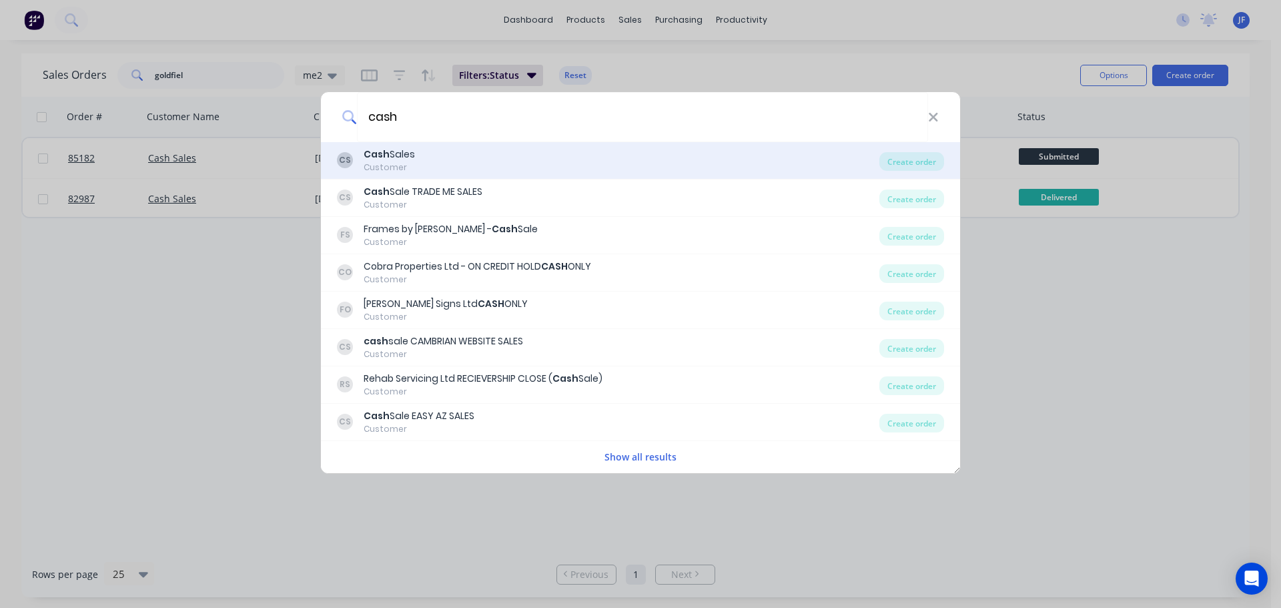
type input "cash"
click at [513, 151] on div "CS Cash Sales Customer" at bounding box center [608, 160] width 542 height 26
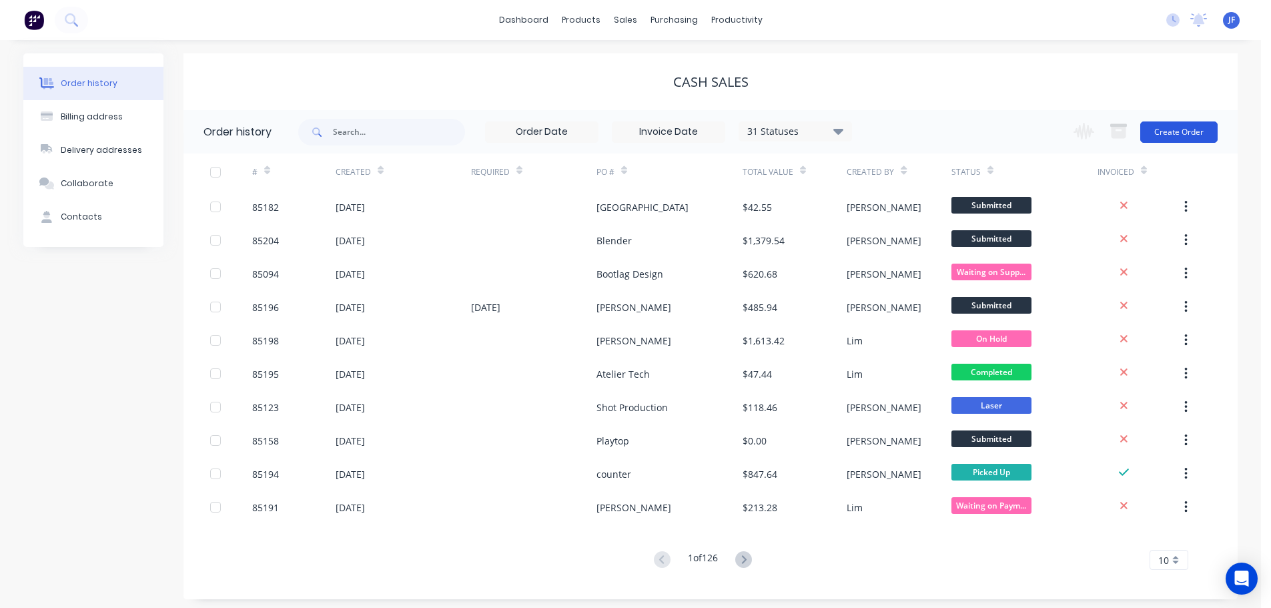
click at [1185, 135] on button "Create Order" at bounding box center [1178, 131] width 77 height 21
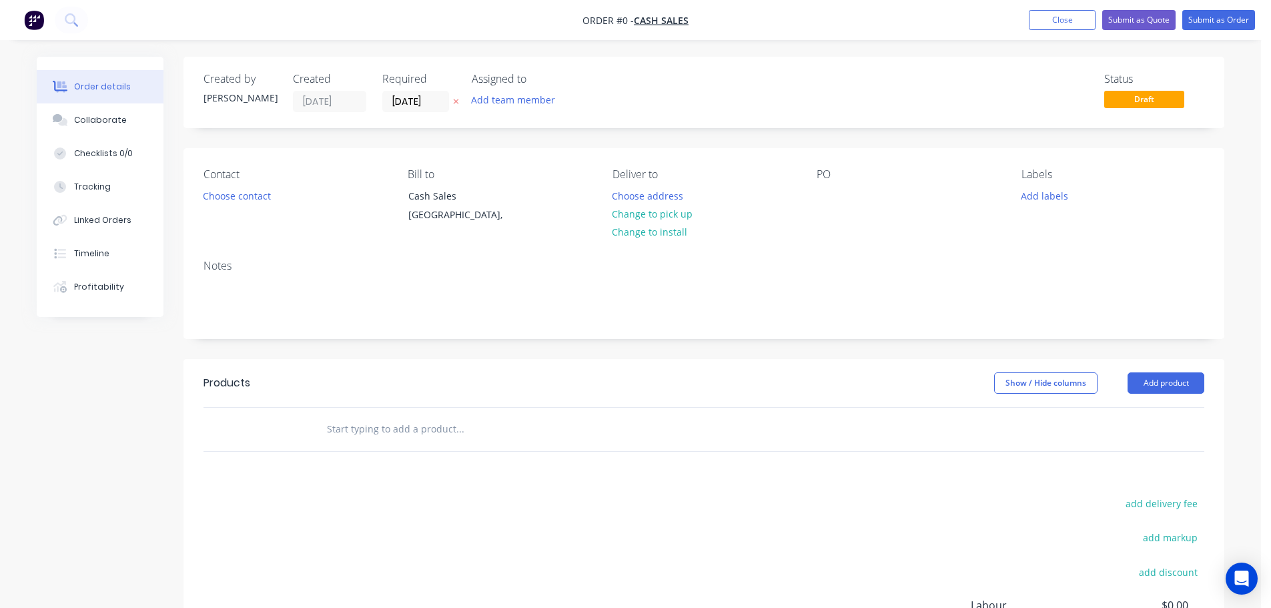
click at [456, 98] on icon "button" at bounding box center [456, 101] width 6 height 8
click at [252, 196] on button "Choose contact" at bounding box center [237, 195] width 82 height 18
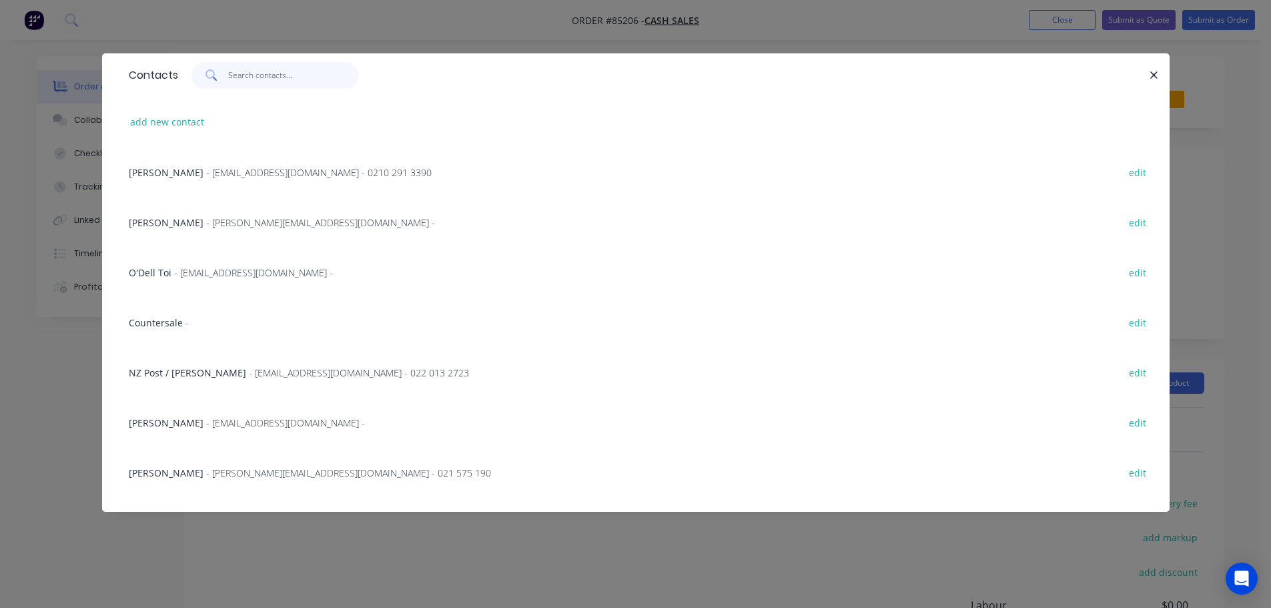
click at [238, 82] on input "text" at bounding box center [293, 75] width 130 height 27
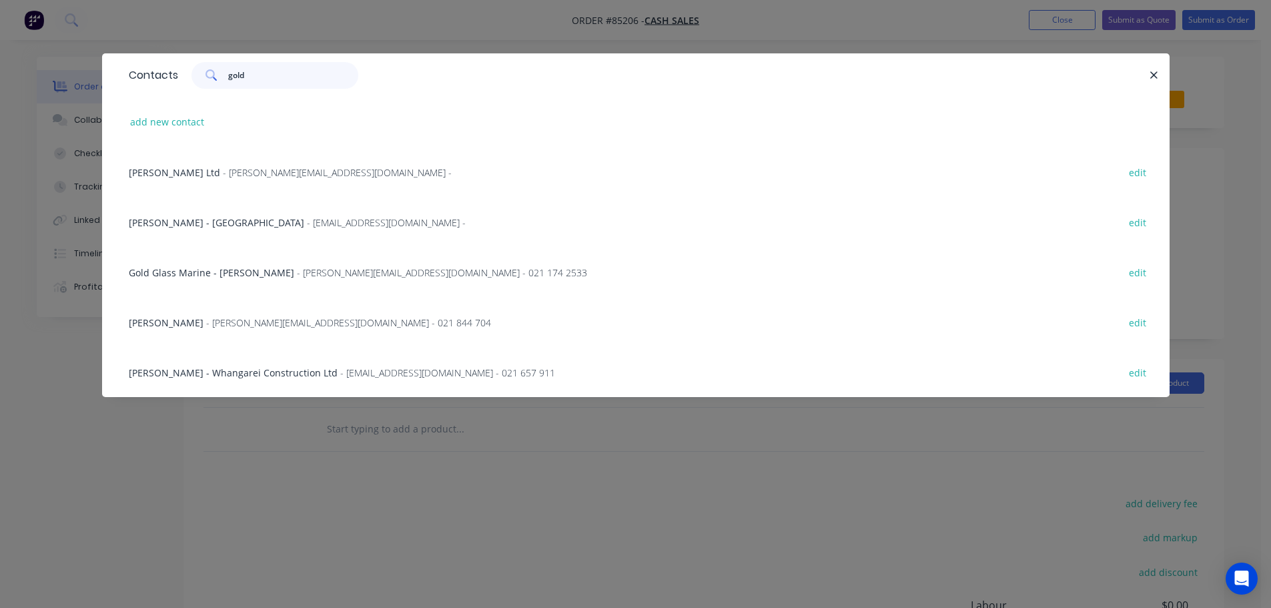
type input "gold"
click at [307, 223] on span "- accounts@gfs.school.nz -" at bounding box center [386, 222] width 159 height 13
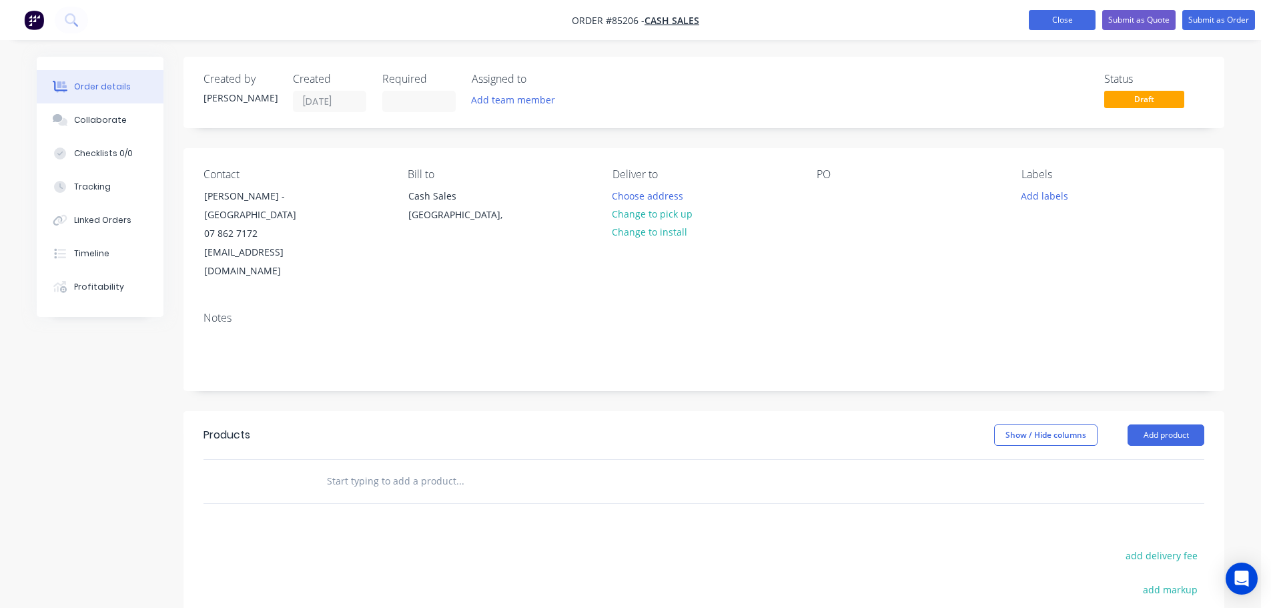
click at [1047, 23] on button "Close" at bounding box center [1062, 20] width 67 height 20
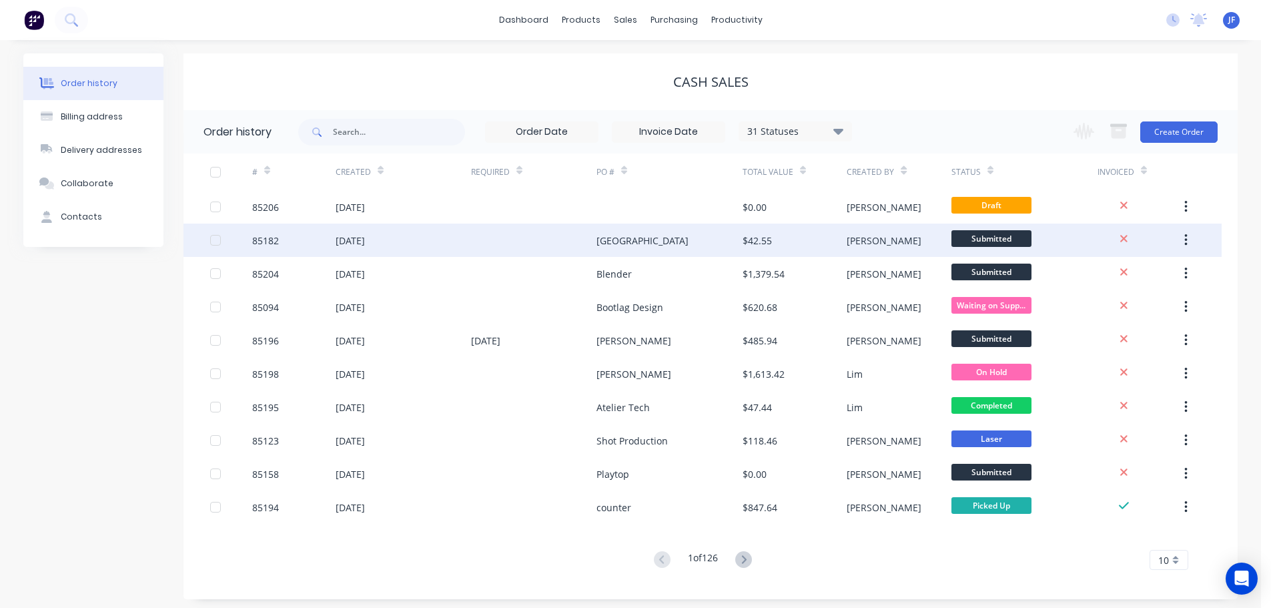
click at [616, 232] on div "[GEOGRAPHIC_DATA]" at bounding box center [669, 239] width 146 height 33
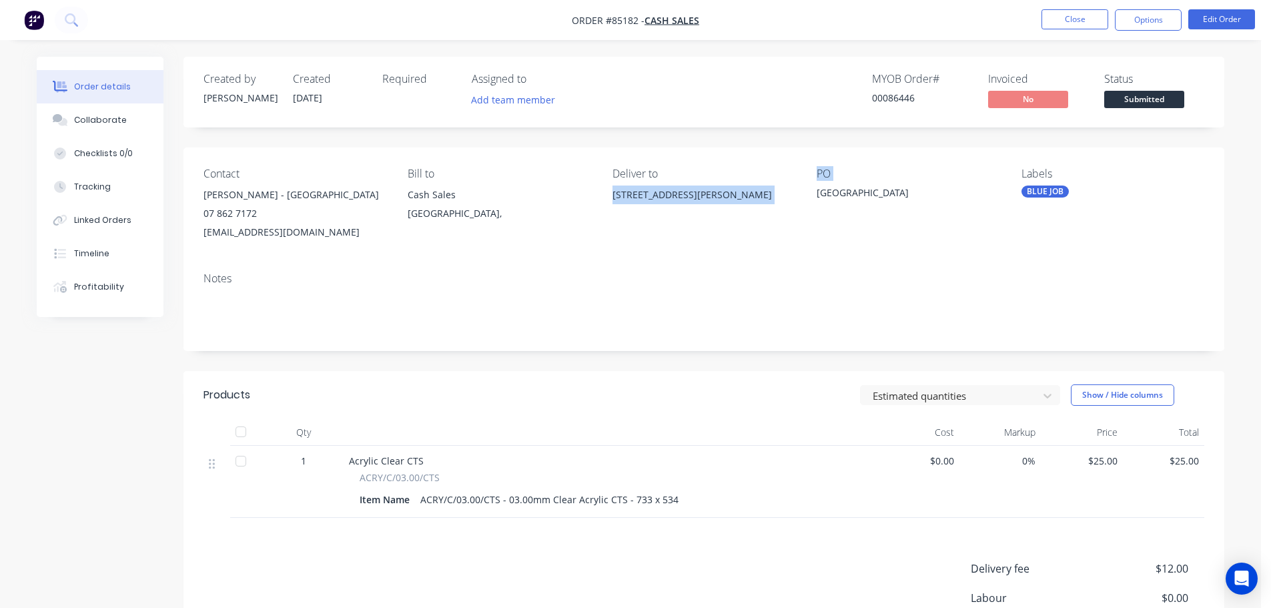
drag, startPoint x: 606, startPoint y: 192, endPoint x: 808, endPoint y: 186, distance: 201.6
click at [807, 186] on div "Contact Alison Imrie - Goldfields School 07 862 7172 accounts@gfs.school.nz Bil…" at bounding box center [703, 204] width 1041 height 114
click at [765, 207] on div "55 Norwood Road, Paeroa 3600" at bounding box center [703, 206] width 183 height 43
drag, startPoint x: 749, startPoint y: 193, endPoint x: 570, endPoint y: 207, distance: 178.7
click at [570, 207] on div "Contact Alison Imrie - Goldfields School 07 862 7172 accounts@gfs.school.nz Bil…" at bounding box center [703, 204] width 1041 height 114
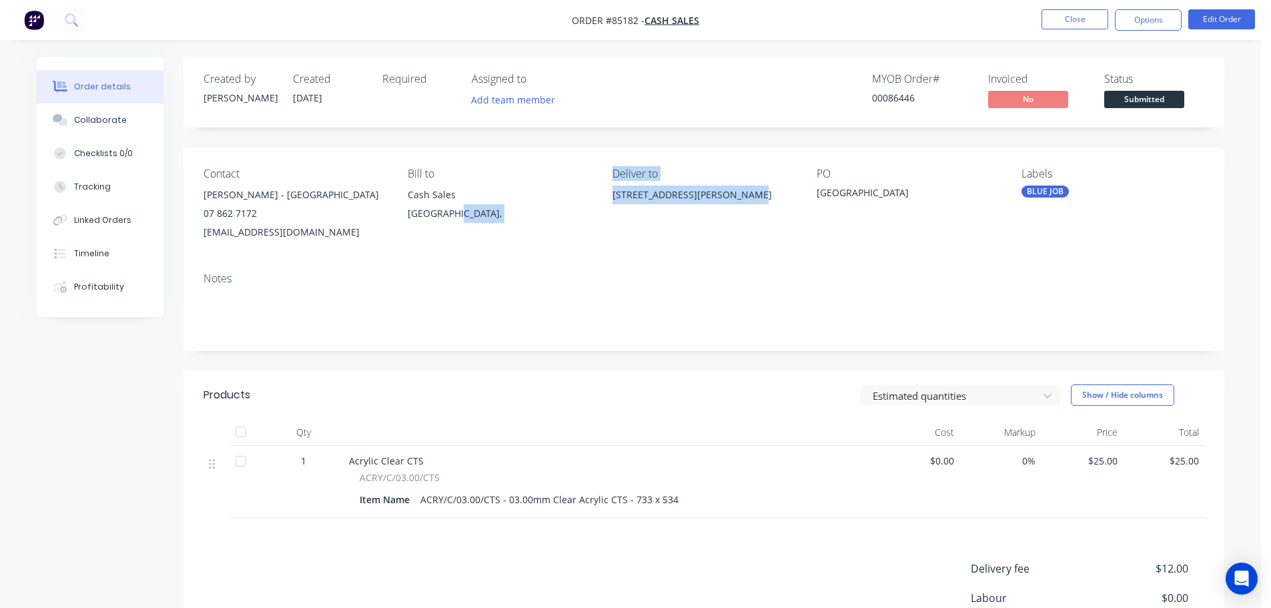
click at [628, 192] on div "55 Norwood Road, Paeroa 3600" at bounding box center [703, 194] width 183 height 19
drag, startPoint x: 616, startPoint y: 194, endPoint x: 740, endPoint y: 195, distance: 124.1
click at [740, 195] on div "55 Norwood Road, Paeroa 3600" at bounding box center [703, 194] width 183 height 19
click at [612, 196] on div "Contact Alison Imrie - Goldfields School 07 862 7172 accounts@gfs.school.nz Bil…" at bounding box center [703, 204] width 1041 height 114
drag, startPoint x: 614, startPoint y: 195, endPoint x: 767, endPoint y: 193, distance: 152.8
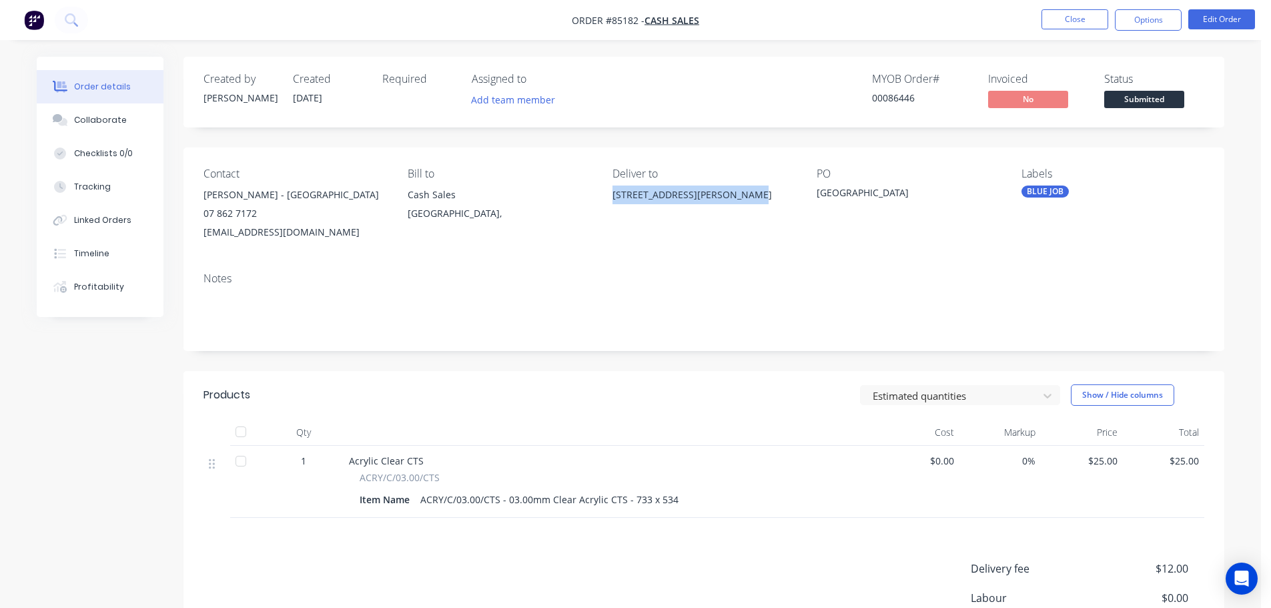
click at [767, 193] on div "55 Norwood Road, Paeroa 3600" at bounding box center [703, 194] width 183 height 19
click at [1055, 26] on button "Close" at bounding box center [1074, 19] width 67 height 20
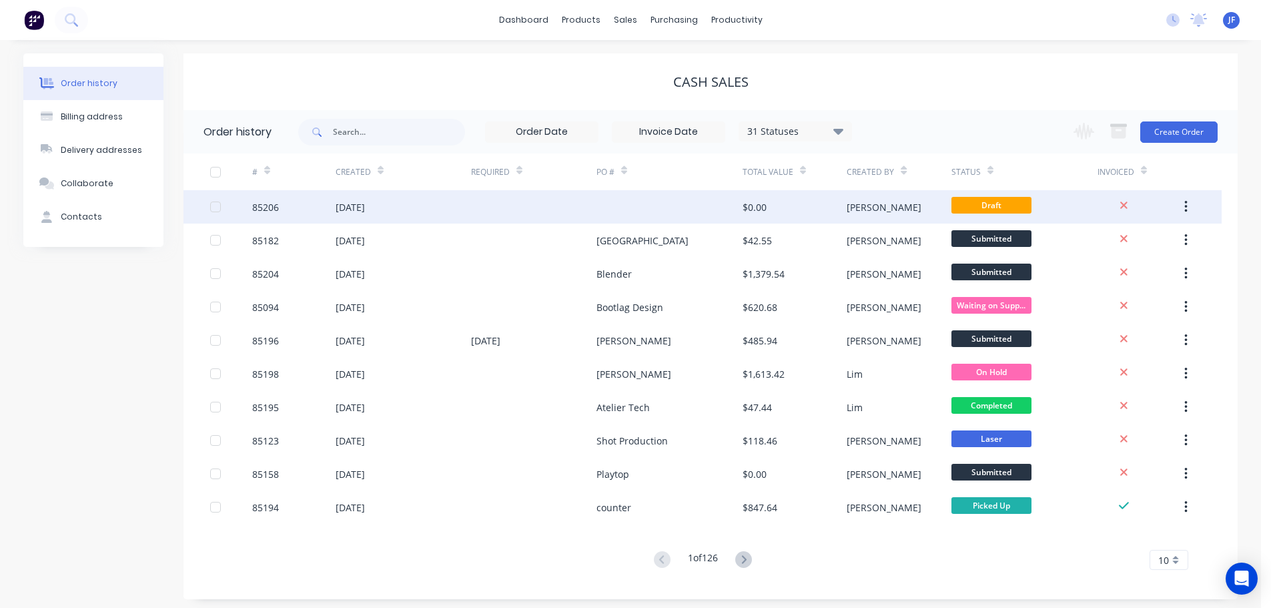
click at [684, 205] on div at bounding box center [669, 206] width 146 height 33
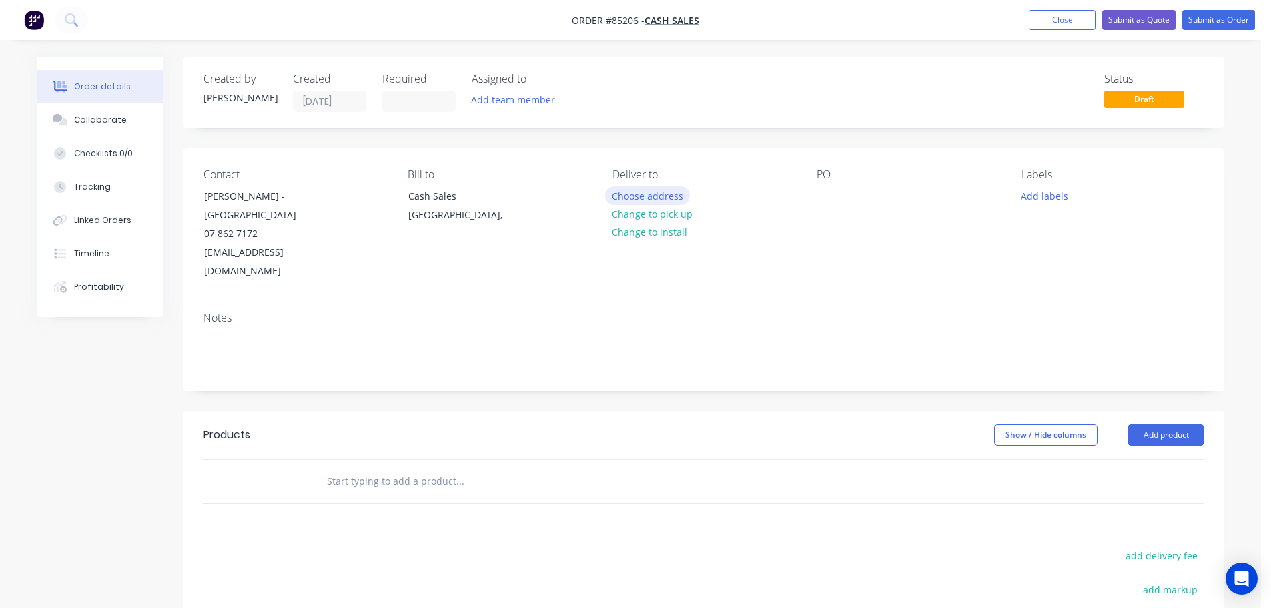
click at [632, 197] on button "Choose address" at bounding box center [647, 195] width 85 height 18
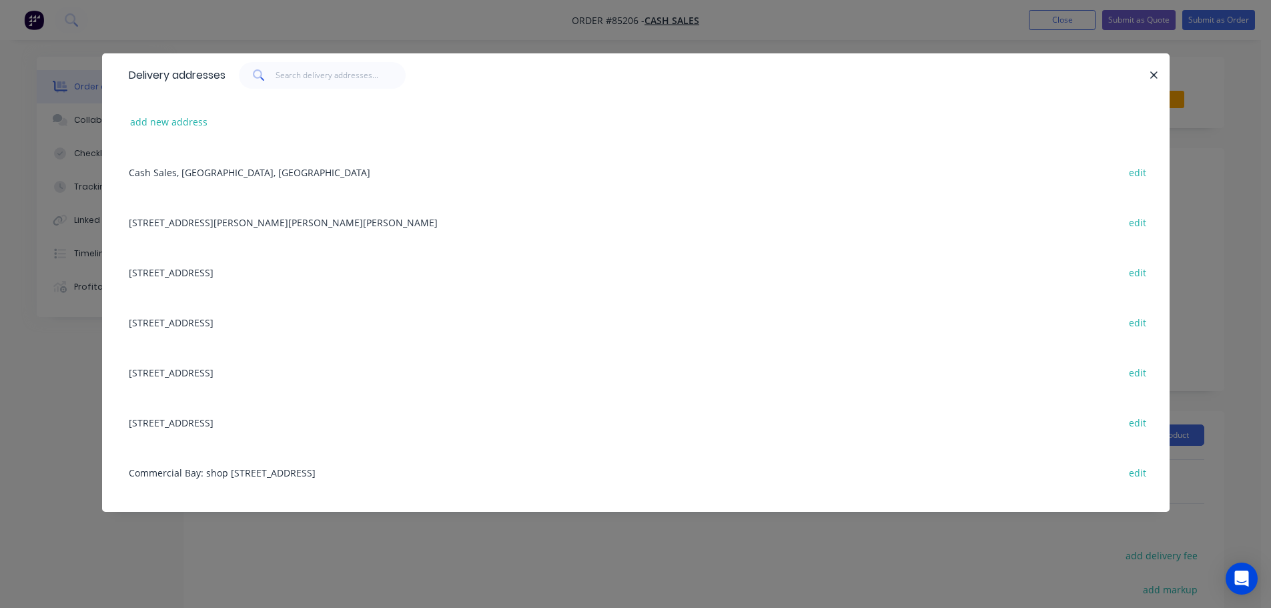
click at [295, 89] on div "Delivery addresses" at bounding box center [635, 74] width 1067 height 43
click at [170, 123] on button "add new address" at bounding box center [168, 122] width 91 height 18
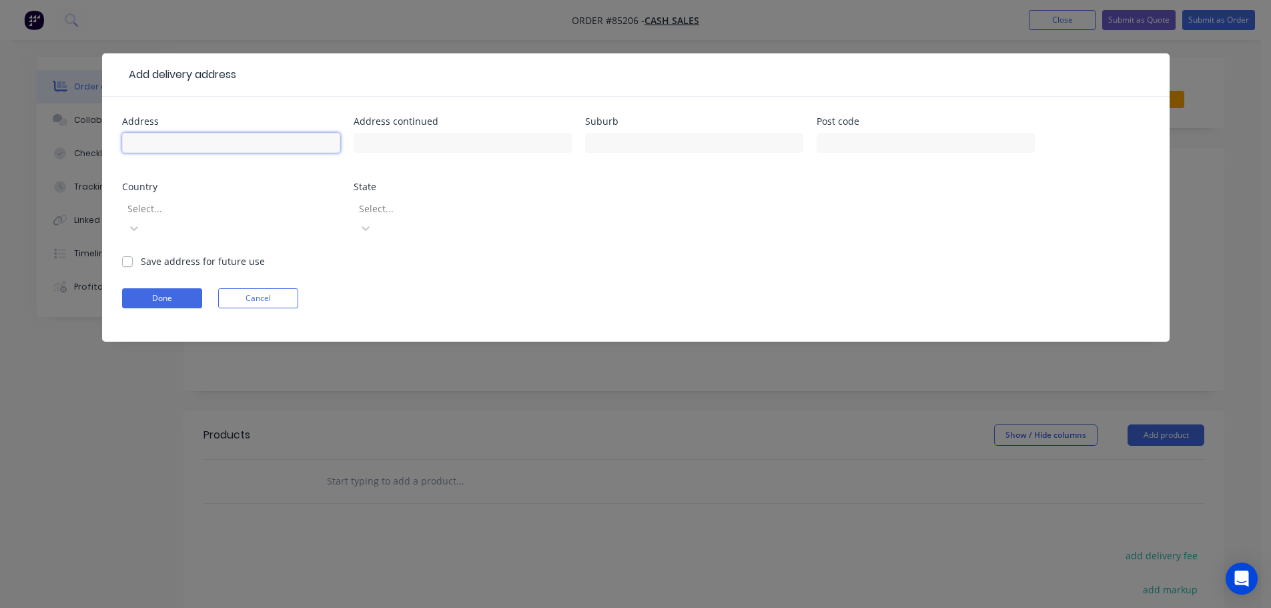
click at [177, 144] on input "text" at bounding box center [231, 143] width 218 height 20
paste input "55 Norwood Road, Paeroa 3600"
type input "55 Norwood Road, Paeroa 3600"
click at [160, 288] on button "Done" at bounding box center [162, 298] width 80 height 20
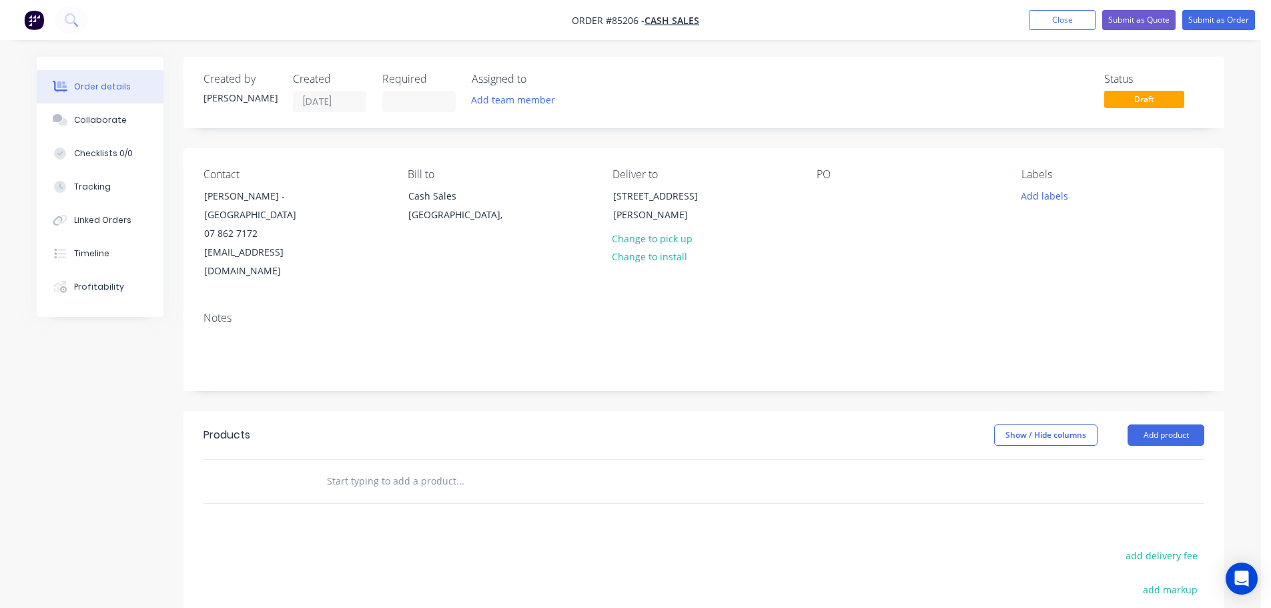
click at [494, 472] on input "text" at bounding box center [459, 481] width 267 height 27
drag, startPoint x: 264, startPoint y: 199, endPoint x: 370, endPoint y: 211, distance: 106.8
click at [370, 211] on div "Contact Alison Imrie - Goldfields School 07 862 7172 accounts@gfs.school.nz" at bounding box center [294, 224] width 183 height 113
click at [822, 197] on div at bounding box center [827, 195] width 21 height 19
paste div
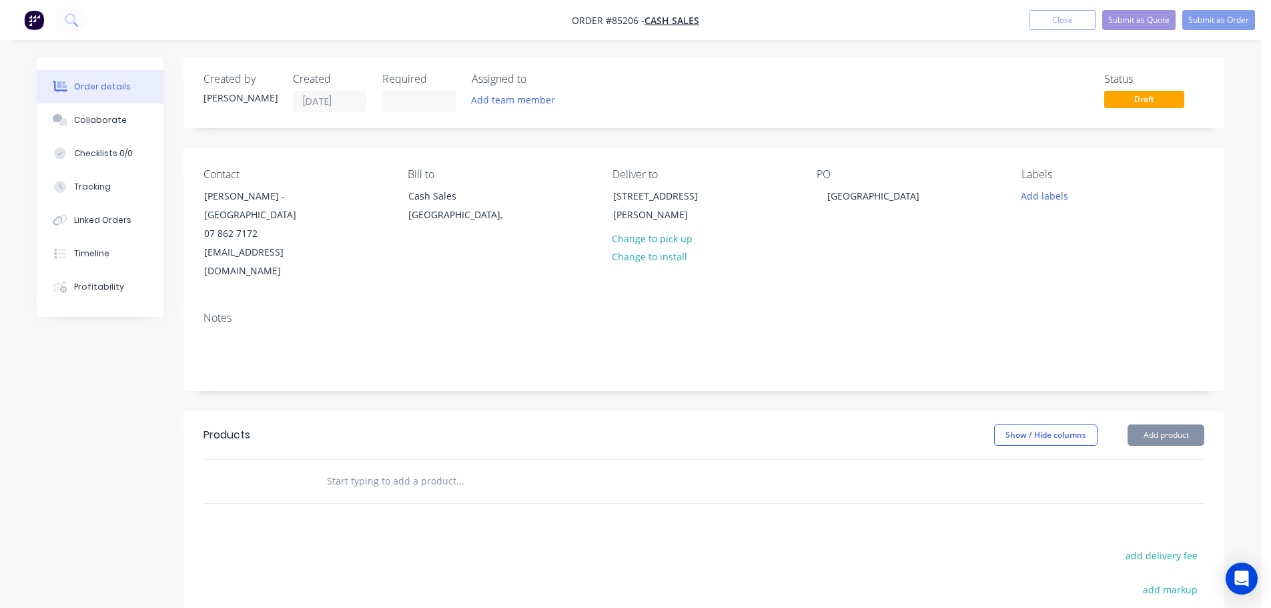
click at [1063, 207] on div "Labels Add labels" at bounding box center [1112, 224] width 183 height 113
click at [1062, 203] on button "Add labels" at bounding box center [1043, 195] width 61 height 18
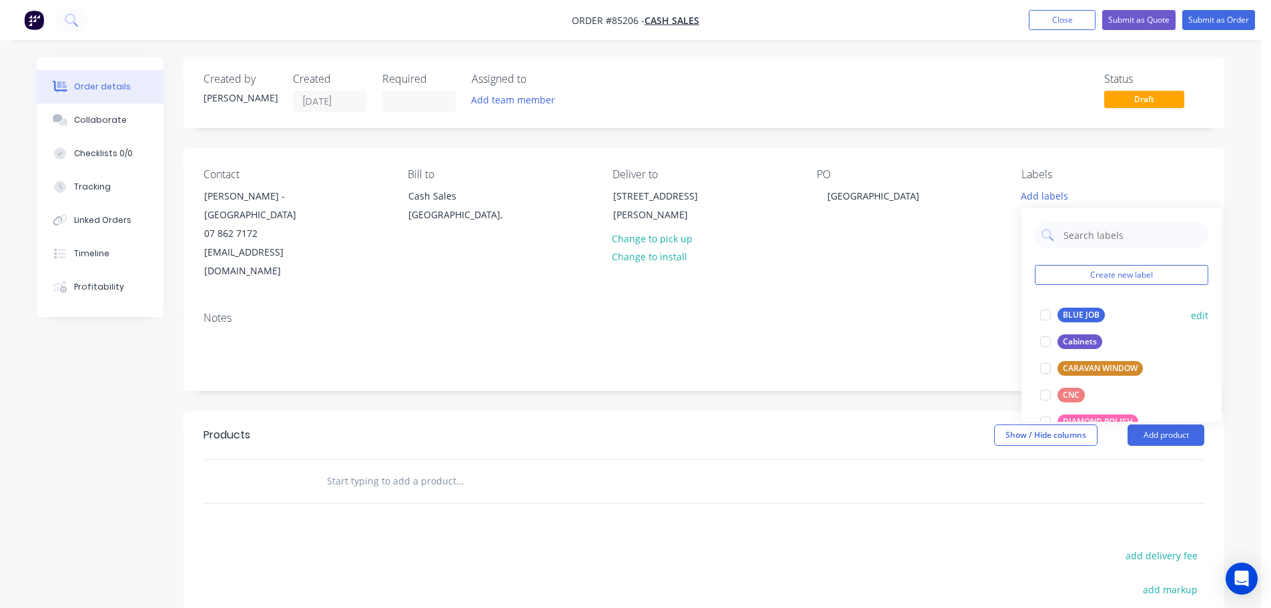
click at [1055, 308] on div at bounding box center [1045, 315] width 27 height 27
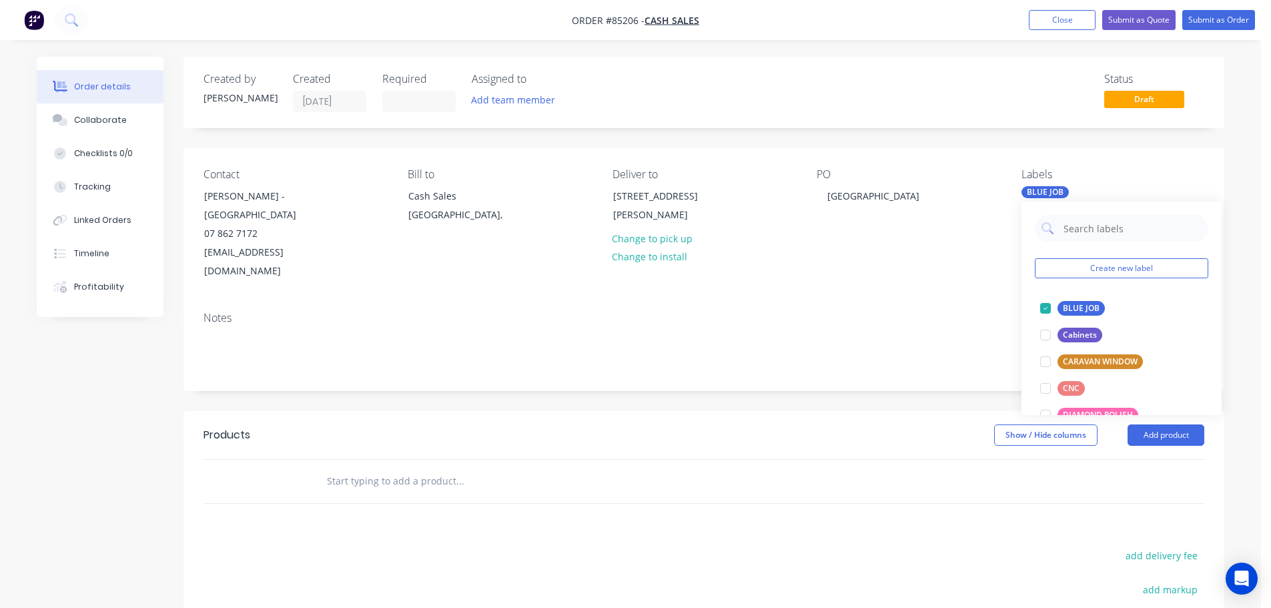
click at [580, 460] on div at bounding box center [550, 481] width 480 height 43
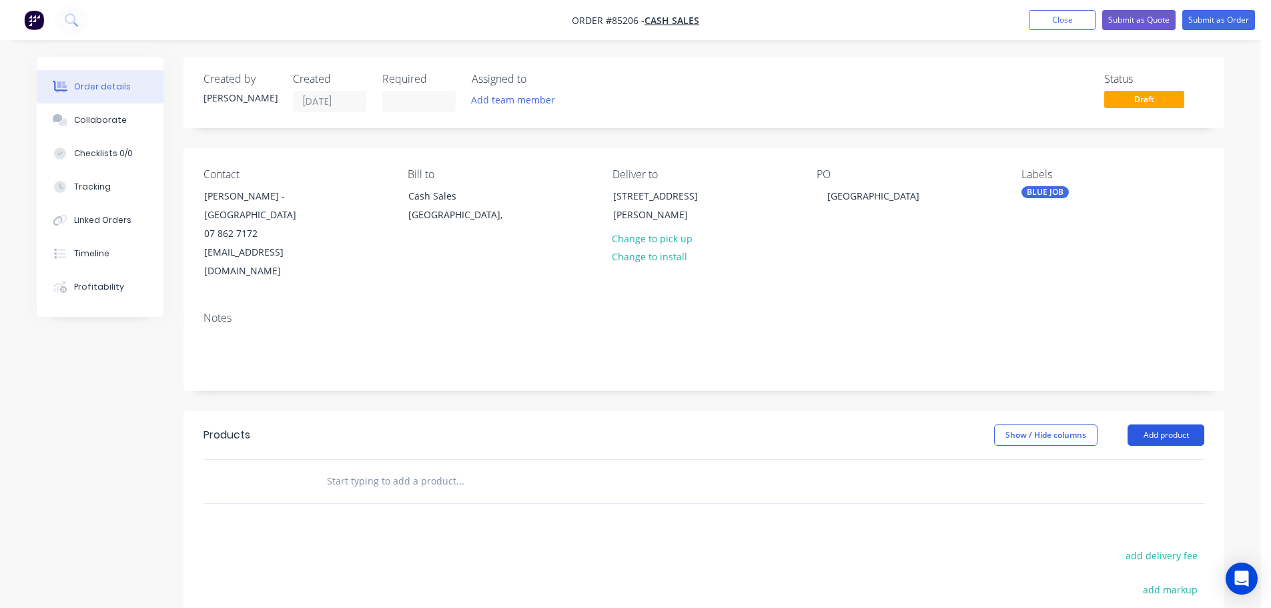
click at [1158, 424] on button "Add product" at bounding box center [1165, 434] width 77 height 21
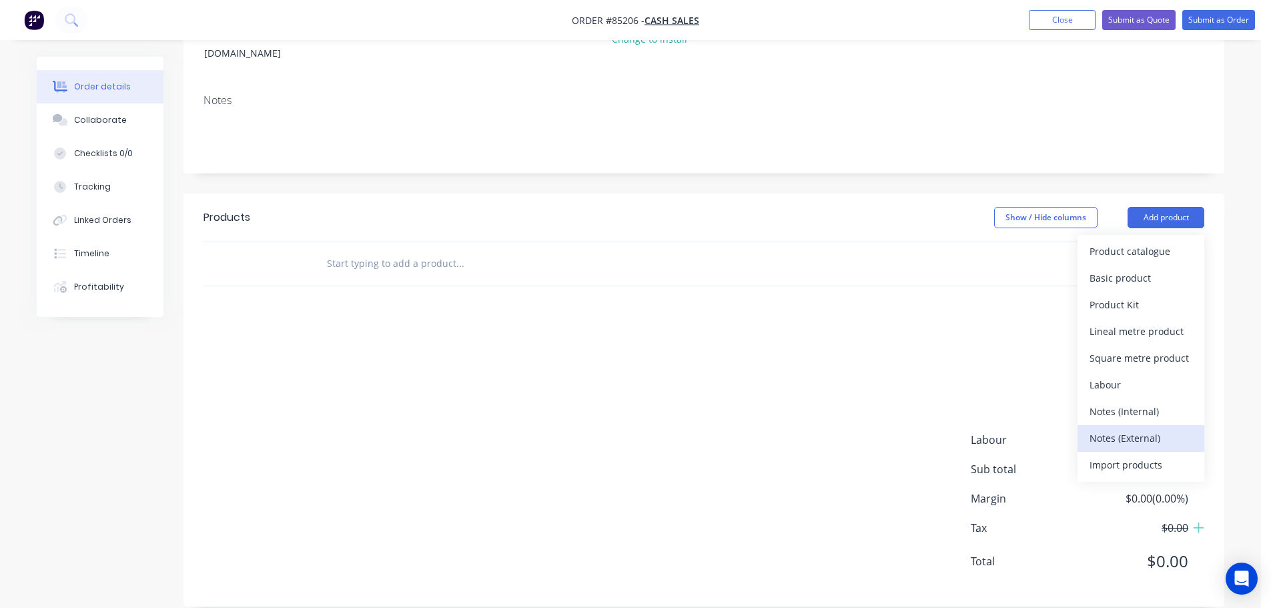
click at [1101, 428] on div "Notes (External)" at bounding box center [1140, 437] width 103 height 19
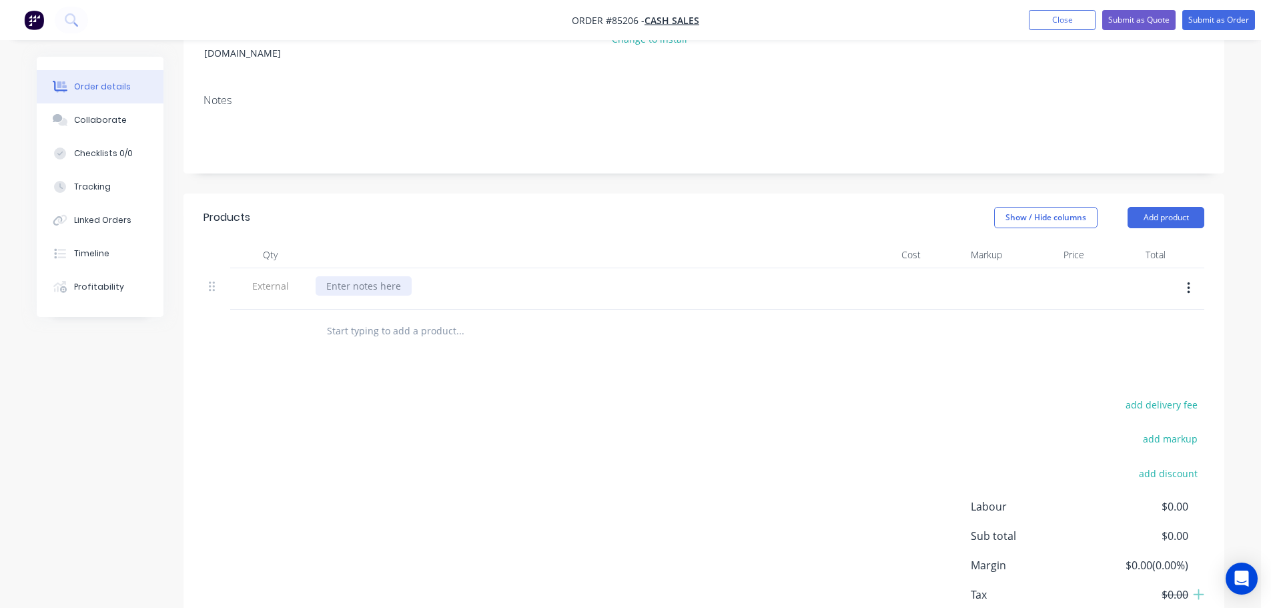
drag, startPoint x: 370, startPoint y: 257, endPoint x: 366, endPoint y: 264, distance: 8.7
click at [369, 268] on div at bounding box center [577, 288] width 534 height 41
click at [366, 276] on div at bounding box center [364, 285] width 96 height 19
click at [356, 276] on div "ship eith 86446" at bounding box center [361, 285] width 90 height 19
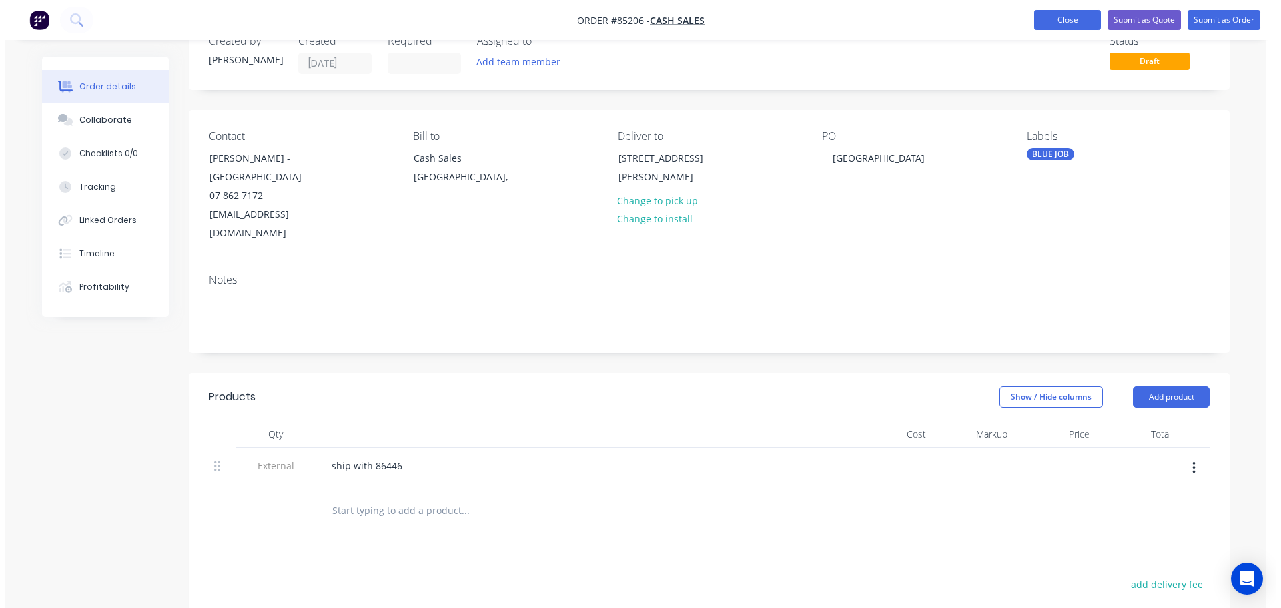
scroll to position [0, 0]
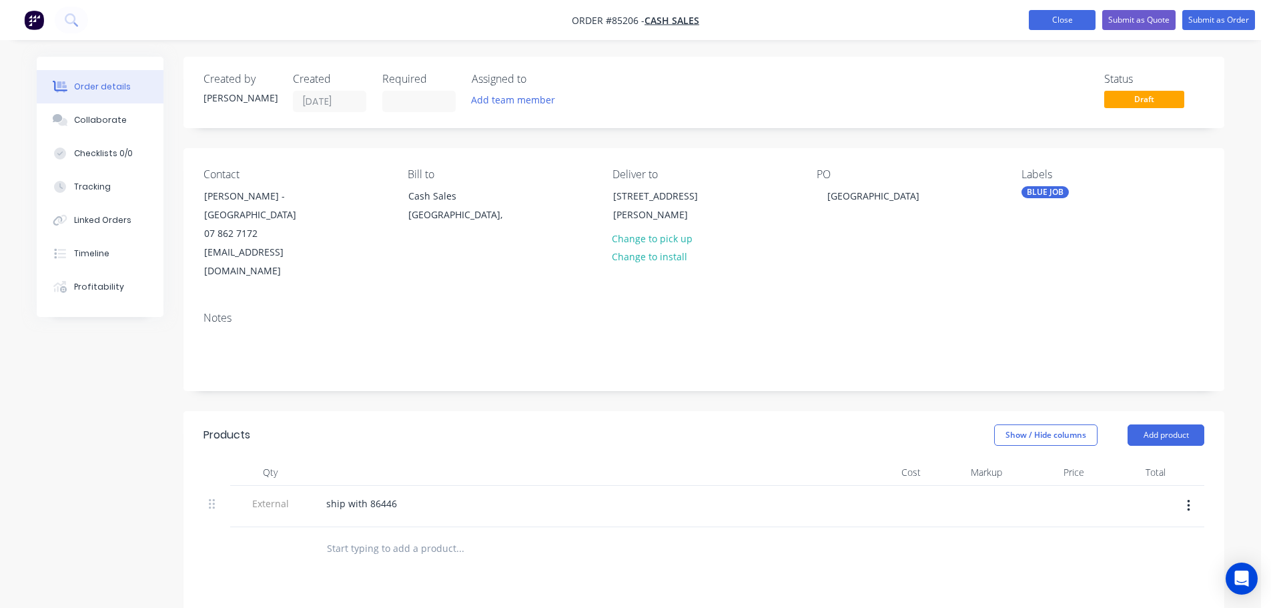
click at [1058, 29] on button "Close" at bounding box center [1062, 20] width 67 height 20
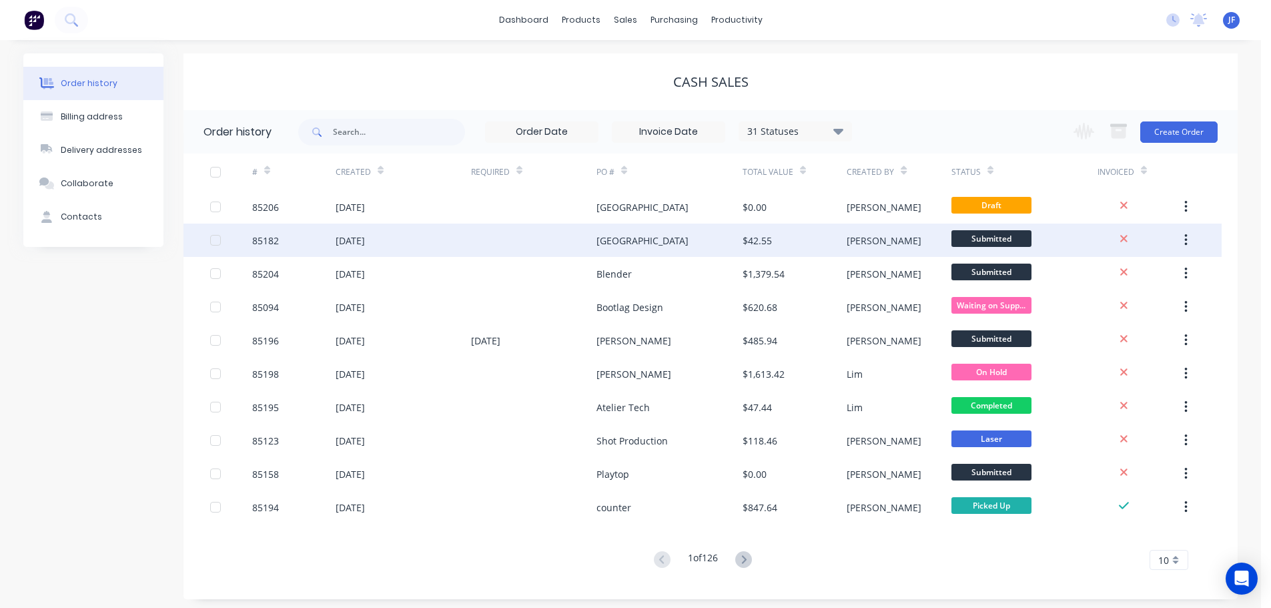
click at [588, 235] on div at bounding box center [533, 239] width 125 height 33
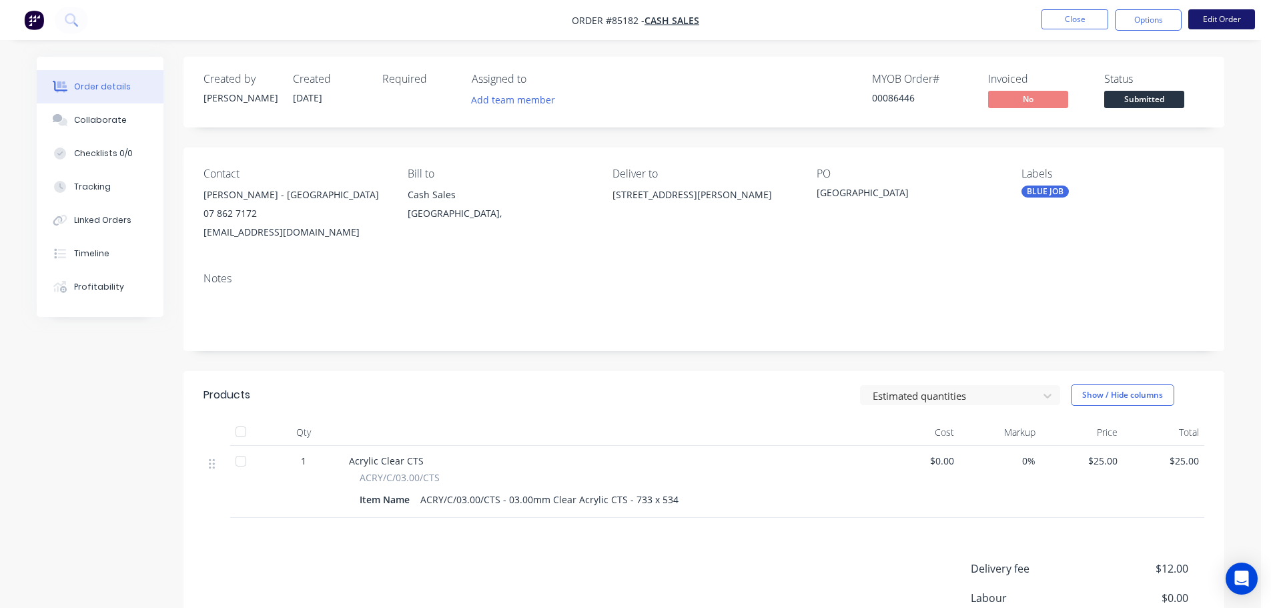
click at [1216, 26] on button "Edit Order" at bounding box center [1221, 19] width 67 height 20
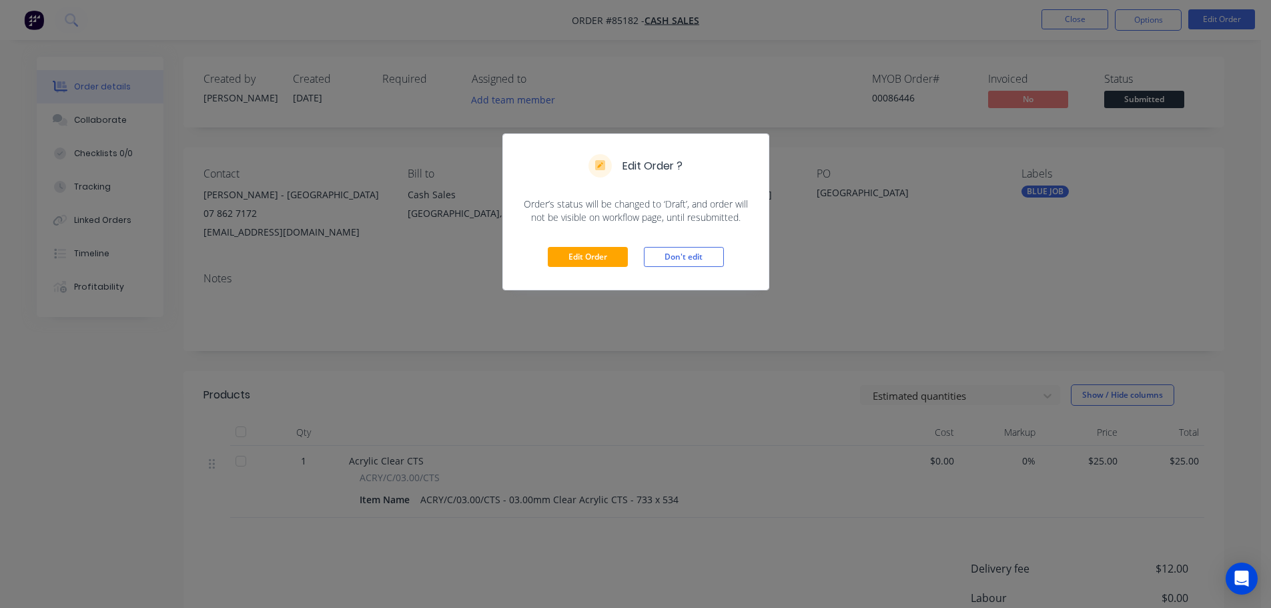
click at [560, 246] on div "Edit Order Don't edit" at bounding box center [636, 256] width 266 height 65
drag, startPoint x: 562, startPoint y: 254, endPoint x: 578, endPoint y: 262, distance: 17.6
click at [563, 254] on button "Edit Order" at bounding box center [588, 257] width 80 height 20
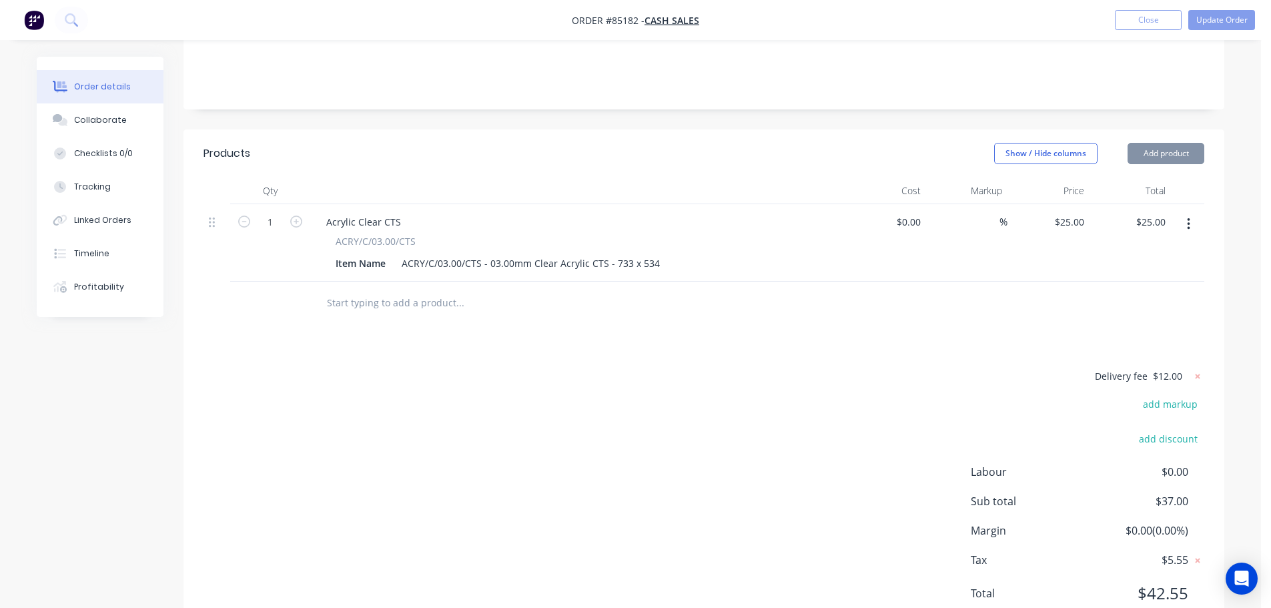
scroll to position [314, 0]
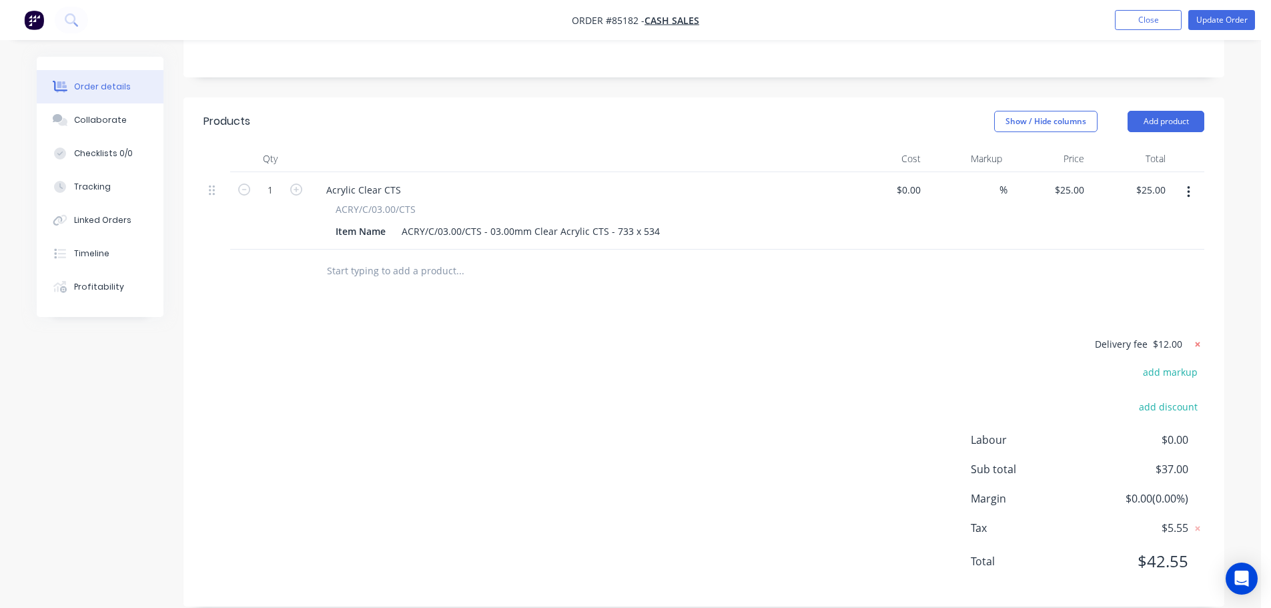
click at [1198, 342] on icon at bounding box center [1197, 344] width 5 height 5
click at [1159, 336] on button "add delivery fee" at bounding box center [1161, 345] width 86 height 18
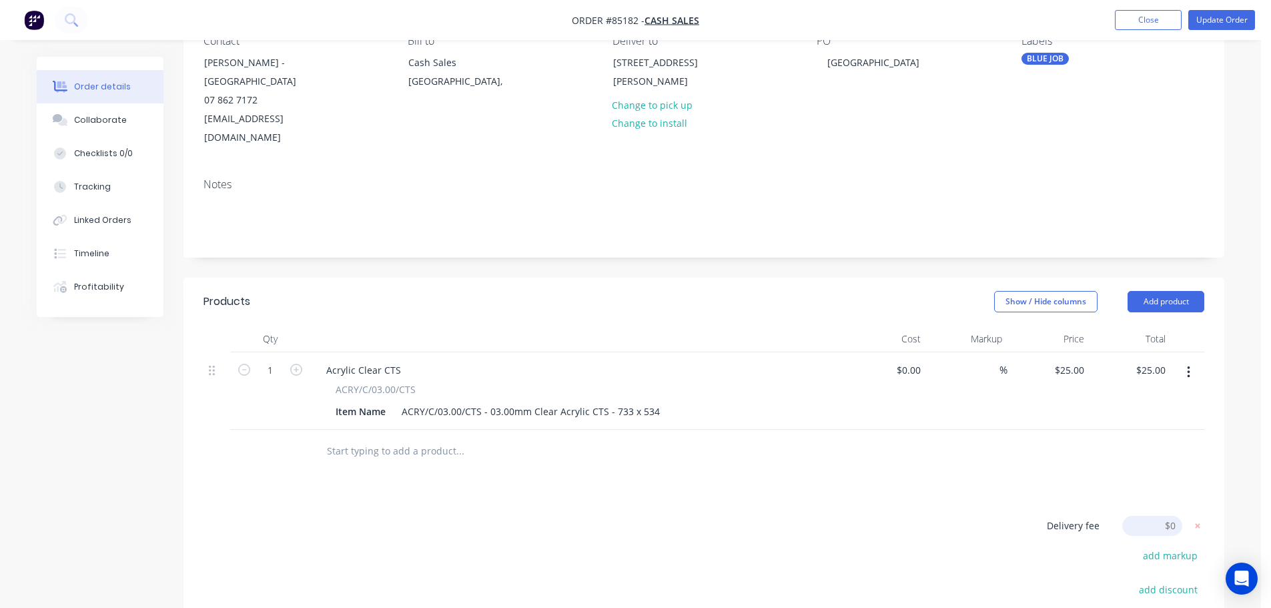
scroll to position [0, 0]
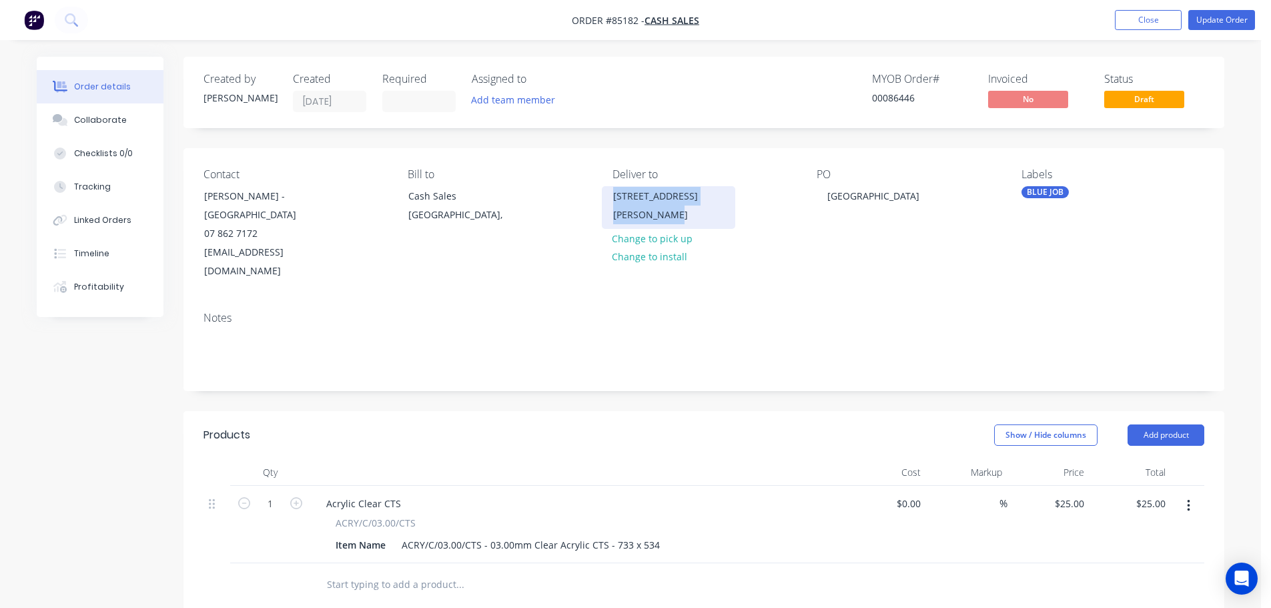
drag, startPoint x: 611, startPoint y: 195, endPoint x: 697, endPoint y: 220, distance: 89.7
click at [697, 220] on div "55 Norwood Road, Paeroa 3600" at bounding box center [668, 207] width 133 height 43
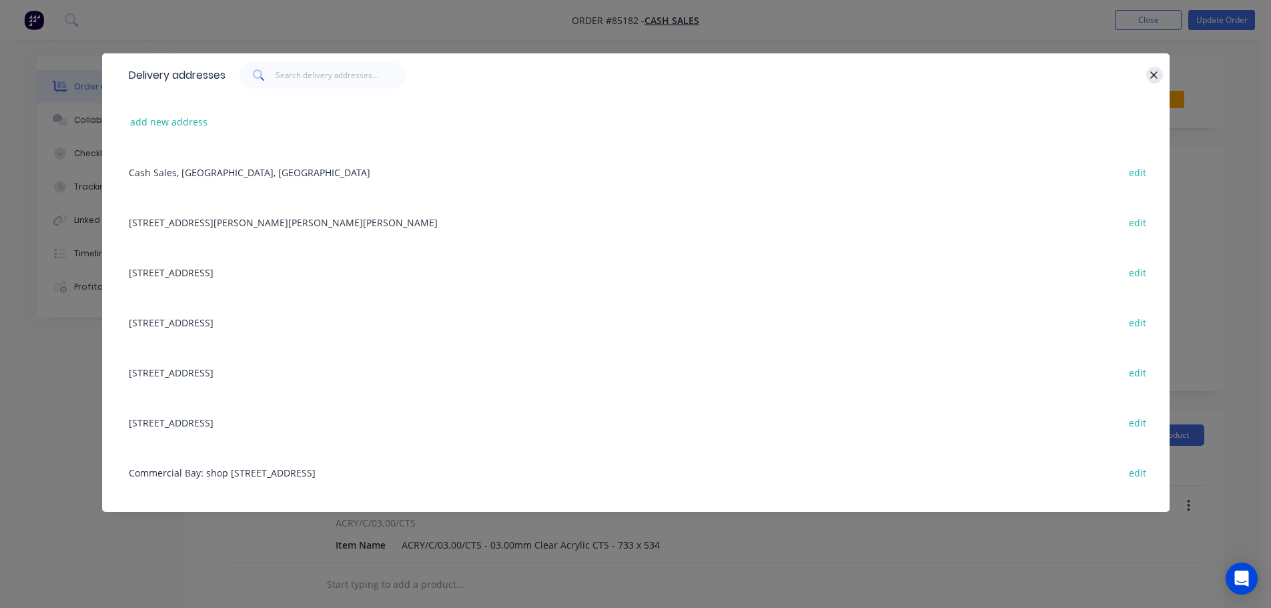
click at [1156, 71] on icon "button" at bounding box center [1153, 75] width 9 height 12
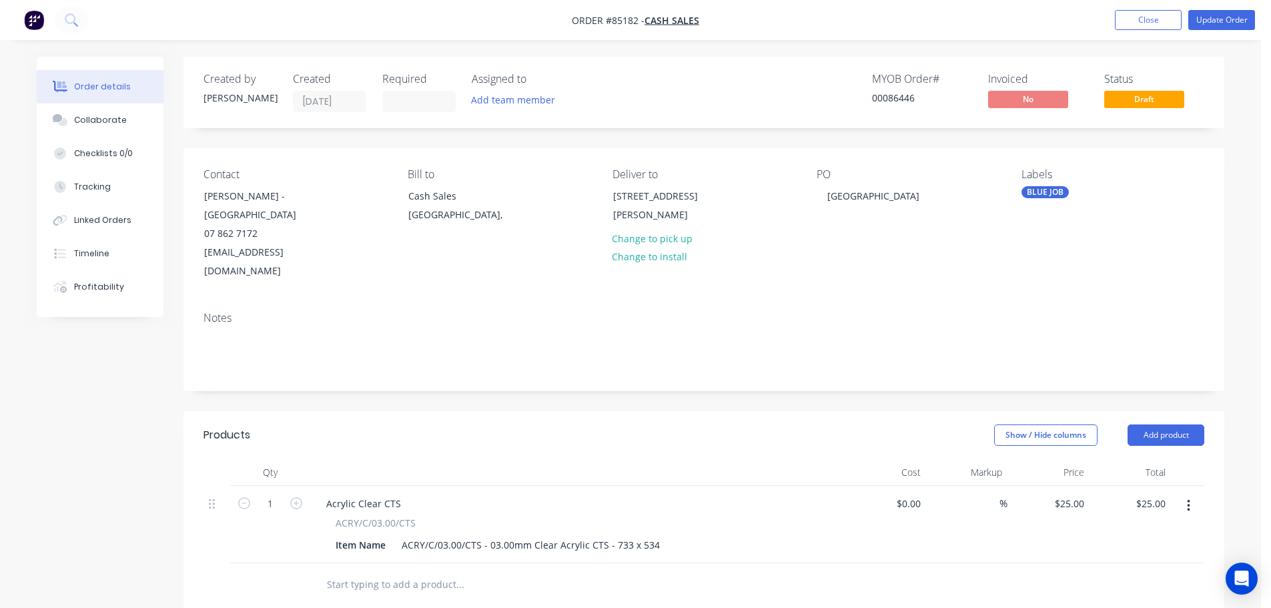
click at [601, 411] on header "Products Show / Hide columns Add product" at bounding box center [703, 435] width 1041 height 48
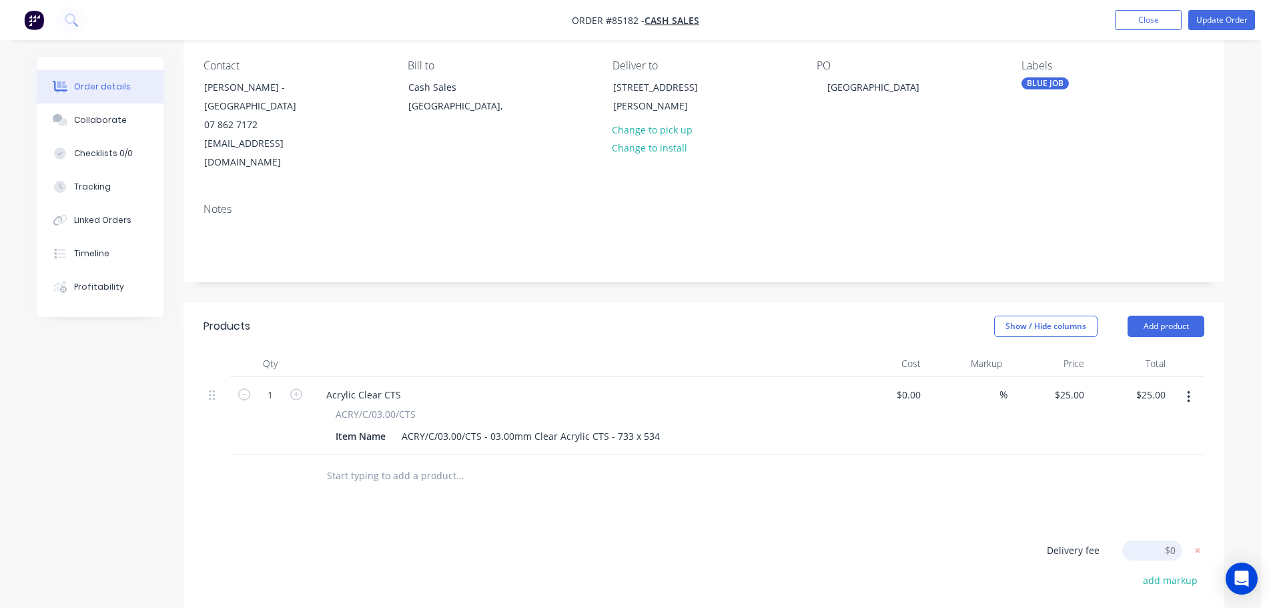
scroll to position [267, 0]
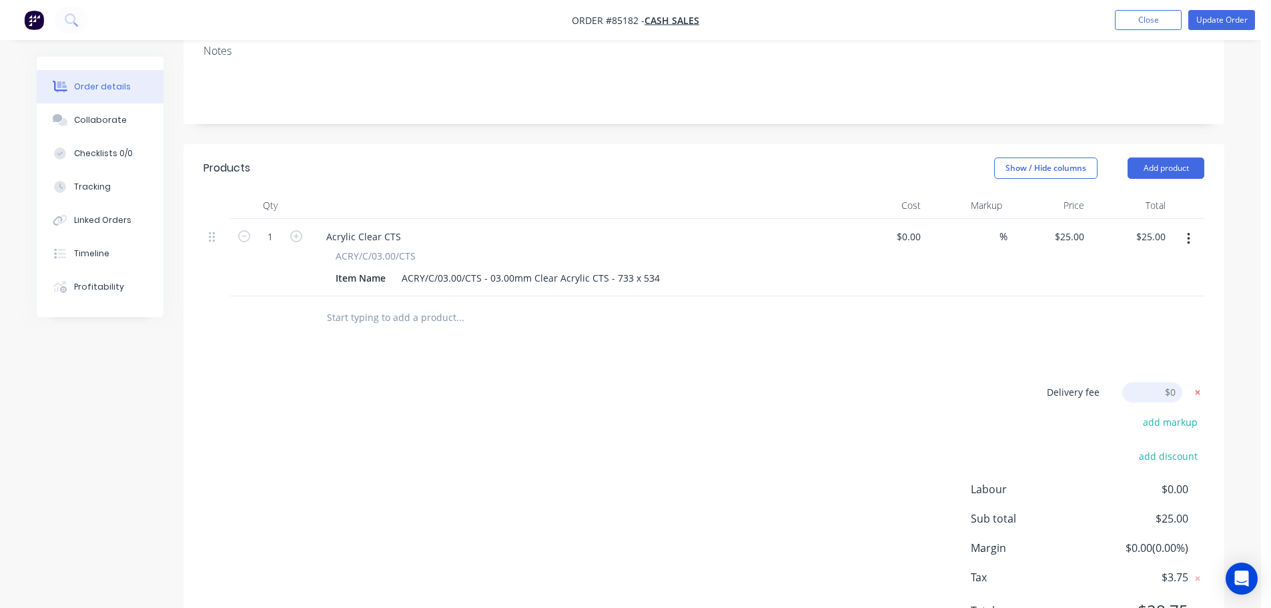
click at [1196, 386] on g at bounding box center [1197, 392] width 13 height 13
click at [441, 304] on input "text" at bounding box center [459, 317] width 267 height 27
click at [1180, 157] on button "Add product" at bounding box center [1165, 167] width 77 height 21
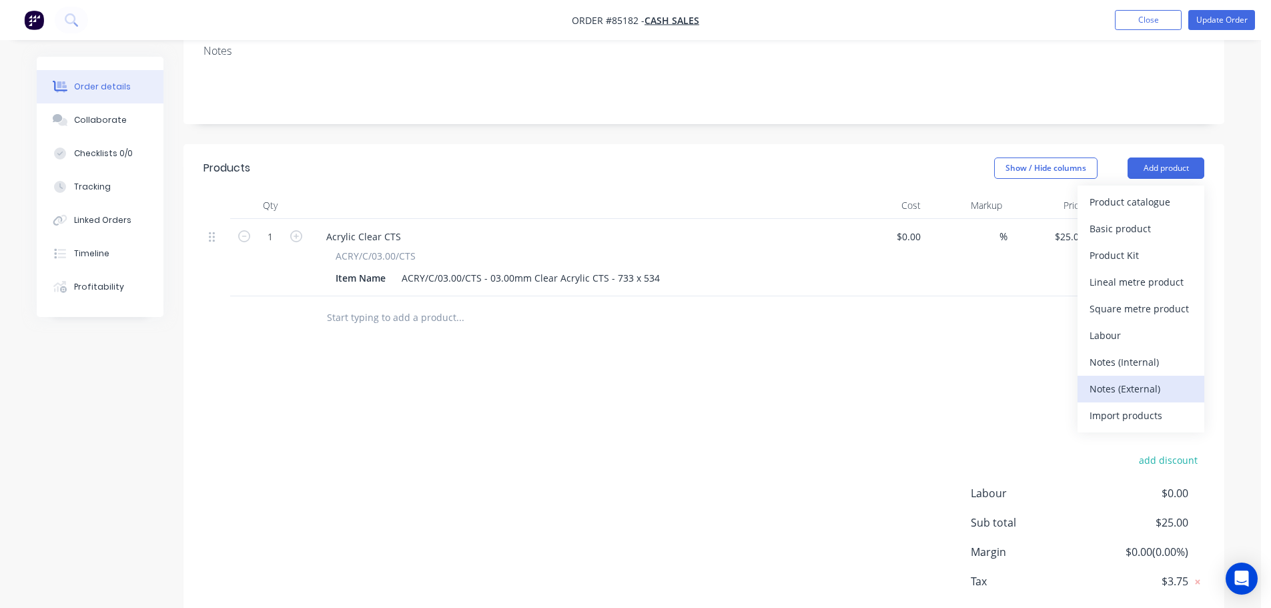
click at [1111, 379] on div "Notes (External)" at bounding box center [1140, 388] width 103 height 19
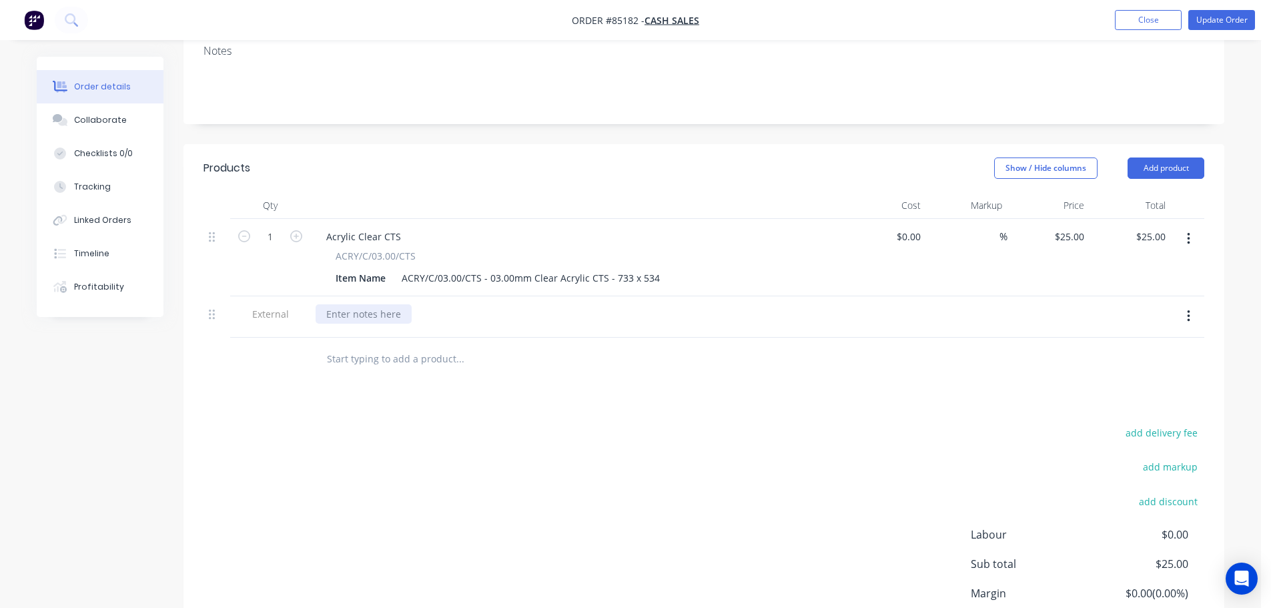
click at [382, 304] on div at bounding box center [364, 313] width 96 height 19
drag, startPoint x: 472, startPoint y: 442, endPoint x: 626, endPoint y: 328, distance: 190.8
click at [472, 442] on div "add delivery fee add markup add discount Labour $0.00 Sub total $25.00 Margin $…" at bounding box center [703, 553] width 1001 height 258
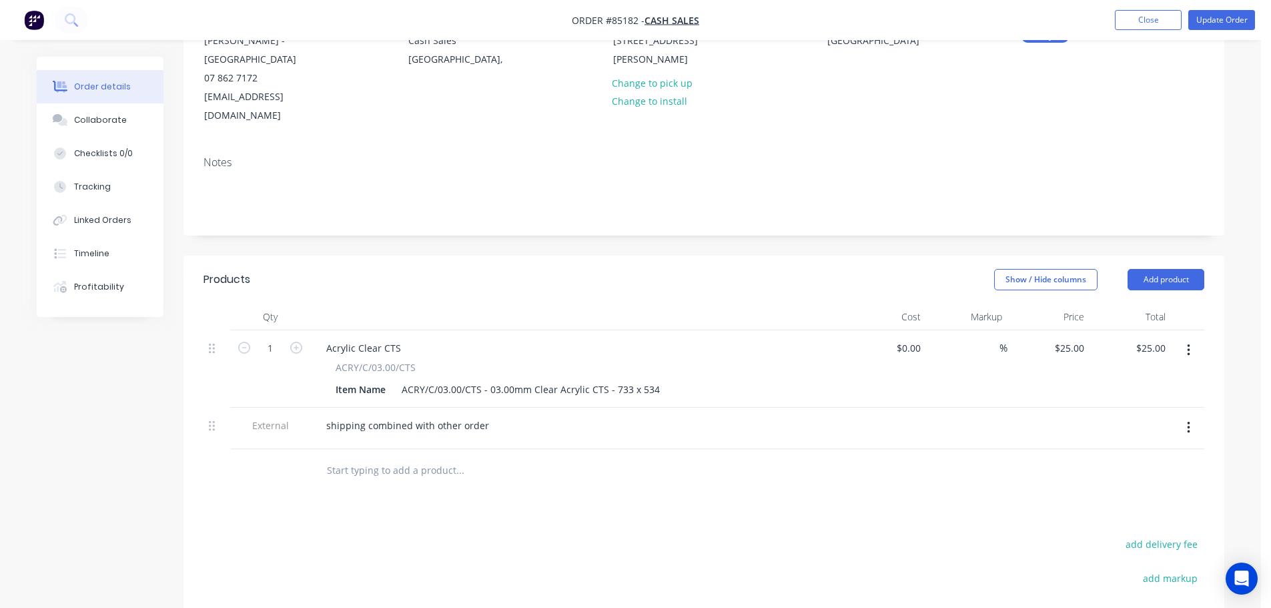
scroll to position [0, 0]
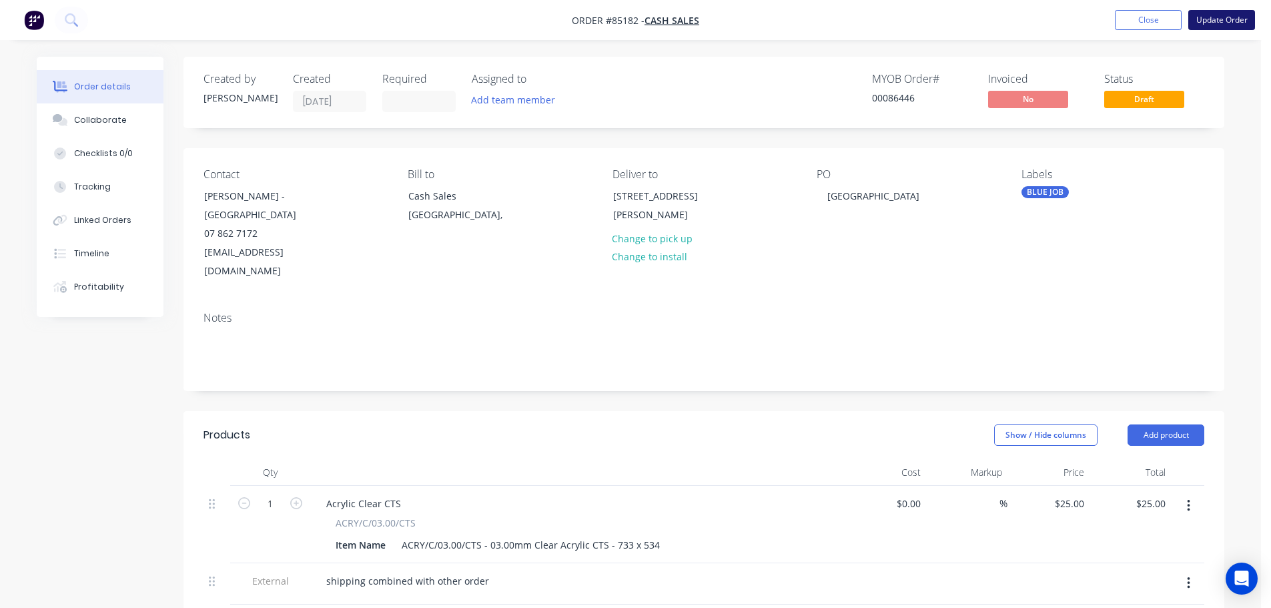
click at [1236, 15] on button "Update Order" at bounding box center [1221, 20] width 67 height 20
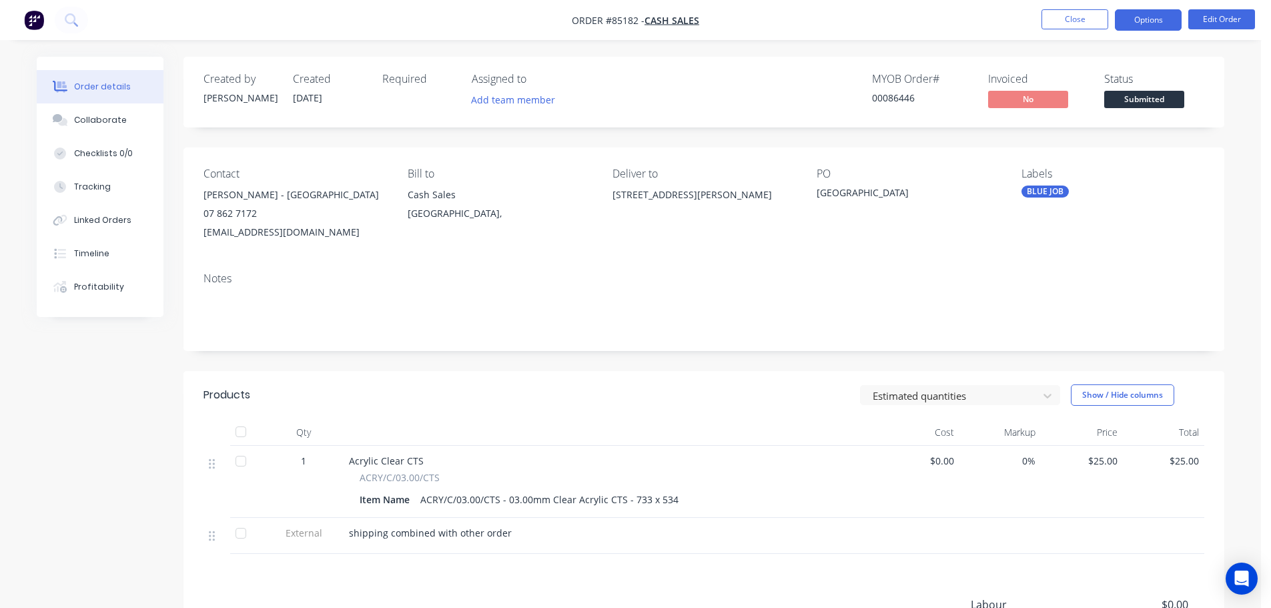
click at [1149, 21] on button "Options" at bounding box center [1148, 19] width 67 height 21
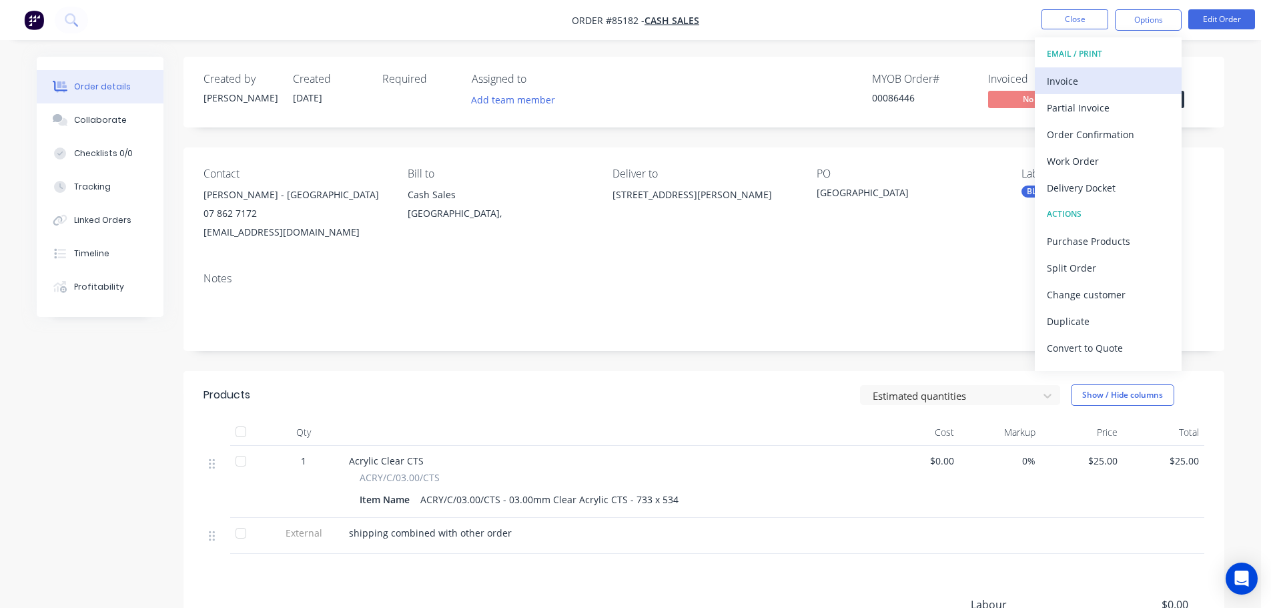
click at [1107, 73] on div "Invoice" at bounding box center [1108, 80] width 123 height 19
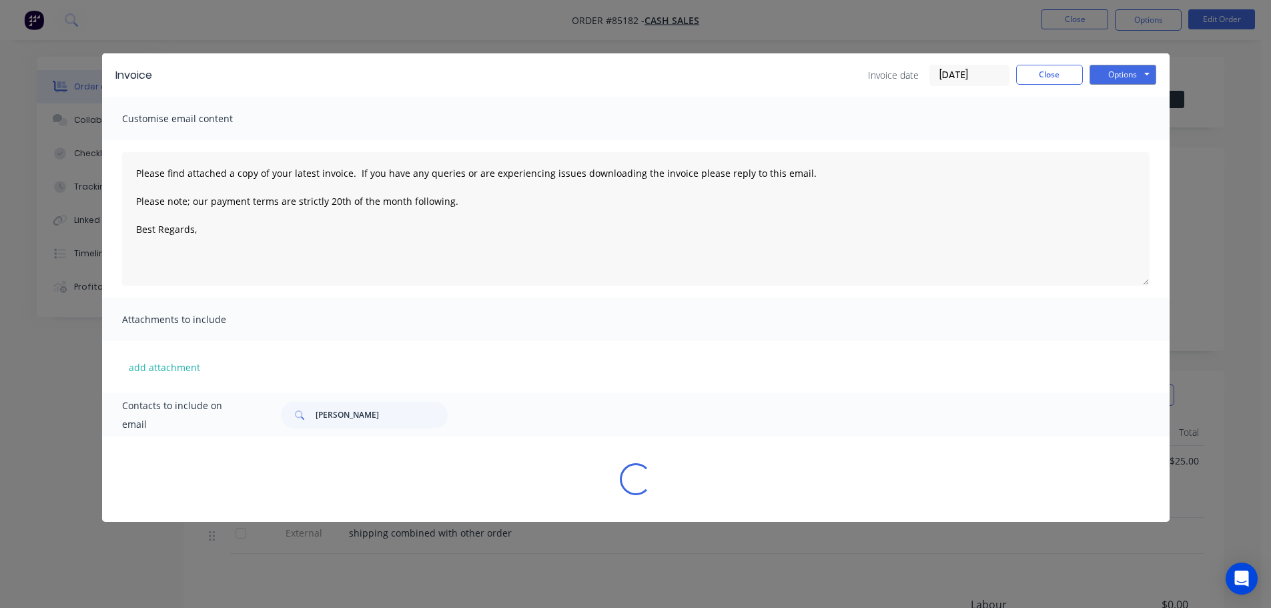
click at [1131, 73] on button "Options" at bounding box center [1122, 75] width 67 height 20
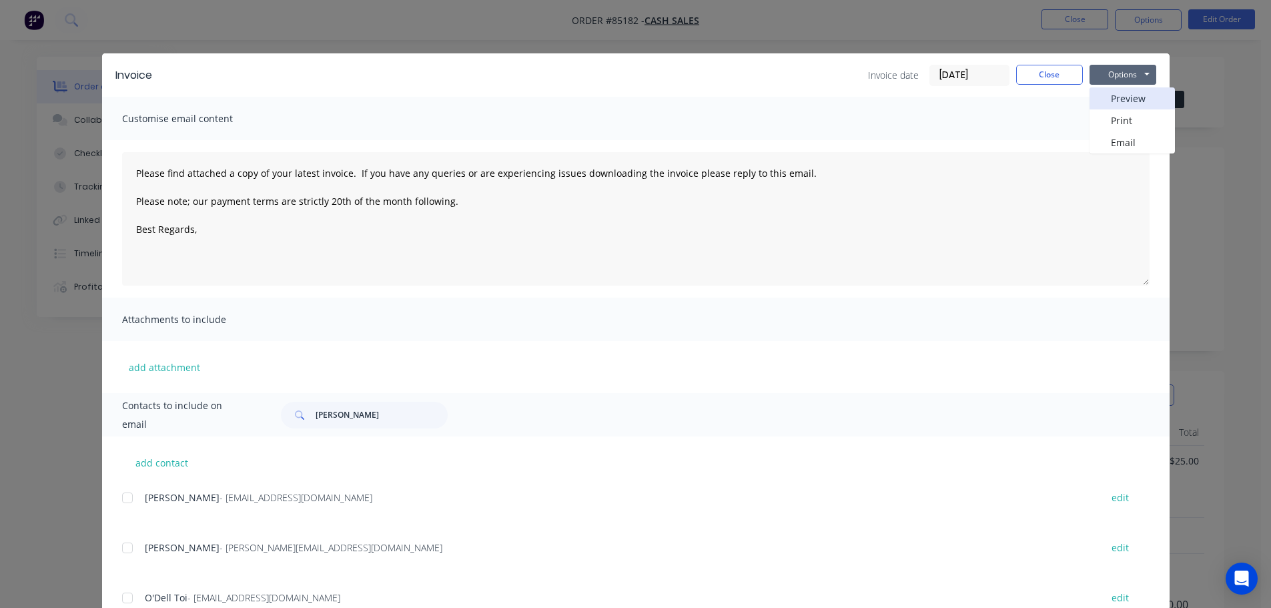
click at [1136, 97] on button "Preview" at bounding box center [1131, 98] width 85 height 22
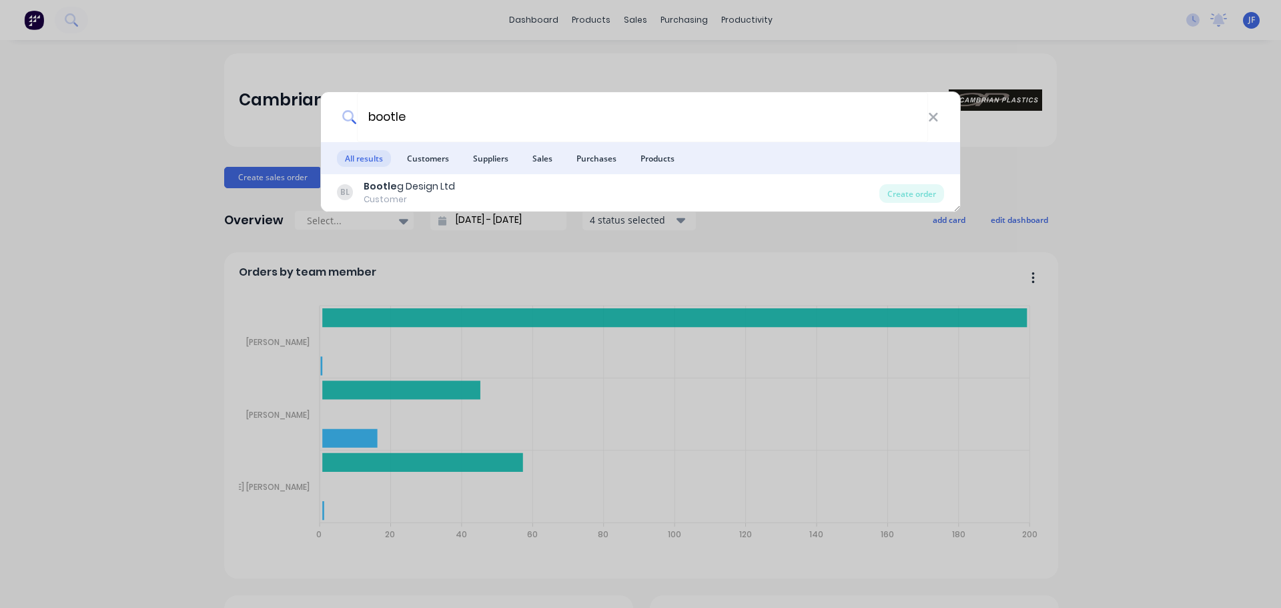
type input "bootle"
click at [637, 79] on div "bootle All results Customers Suppliers Sales Purchases Products BL Bootle g Des…" at bounding box center [640, 304] width 1281 height 608
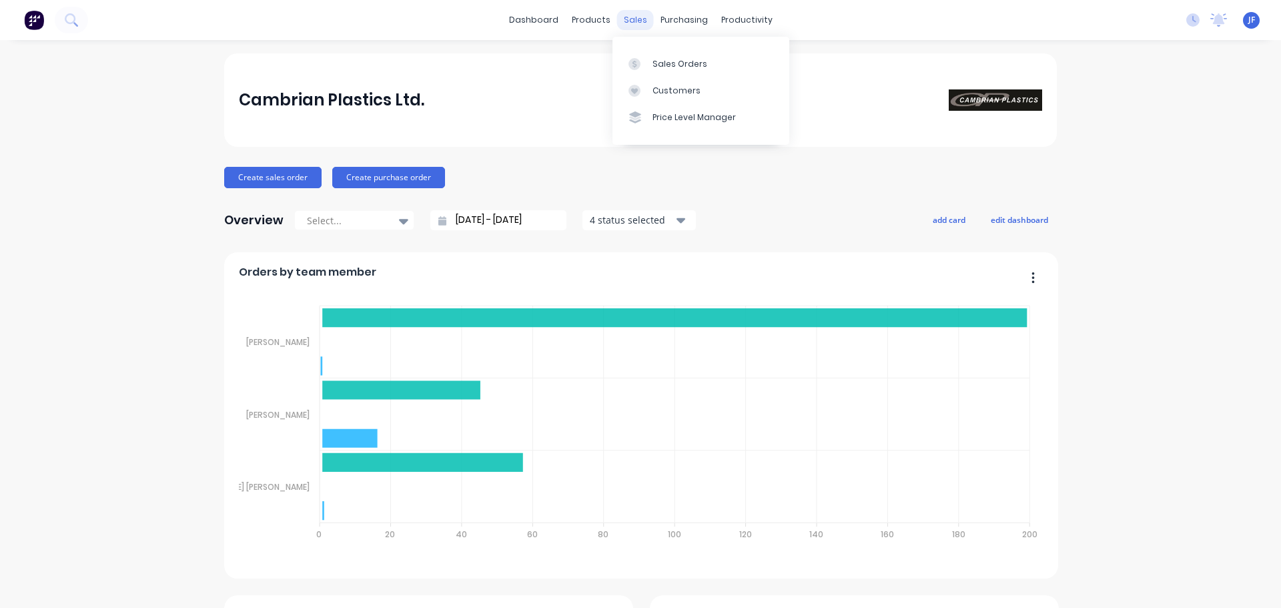
click at [628, 21] on div "sales" at bounding box center [635, 20] width 37 height 20
click at [650, 66] on link "Sales Orders" at bounding box center [700, 63] width 177 height 27
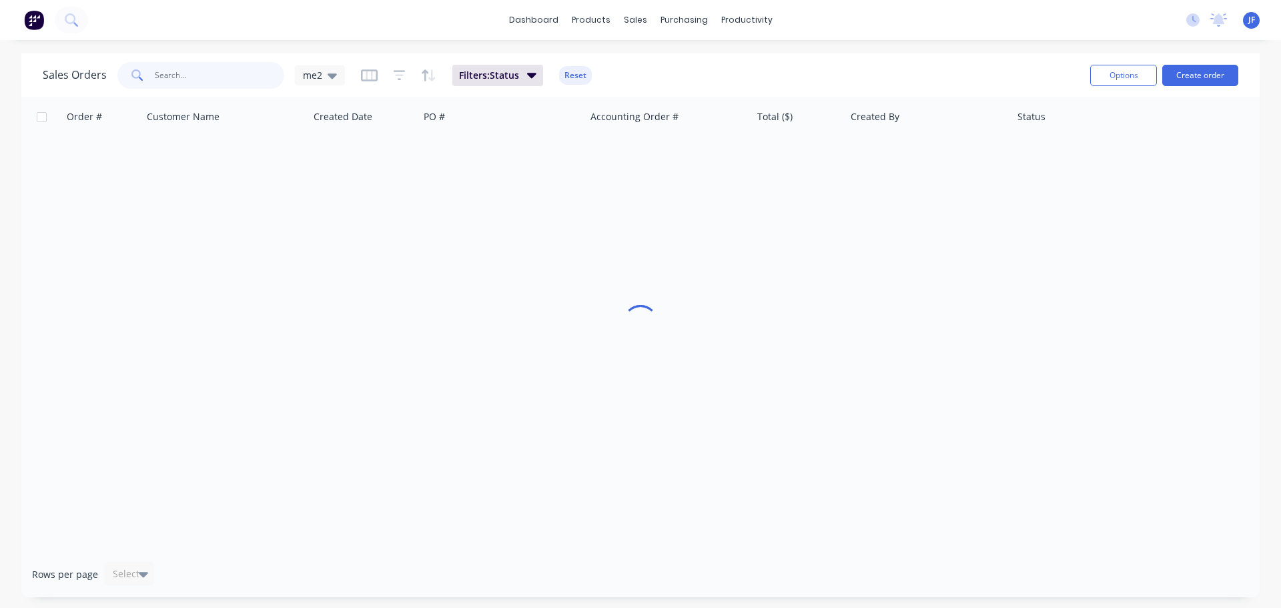
click at [206, 83] on input "text" at bounding box center [220, 75] width 130 height 27
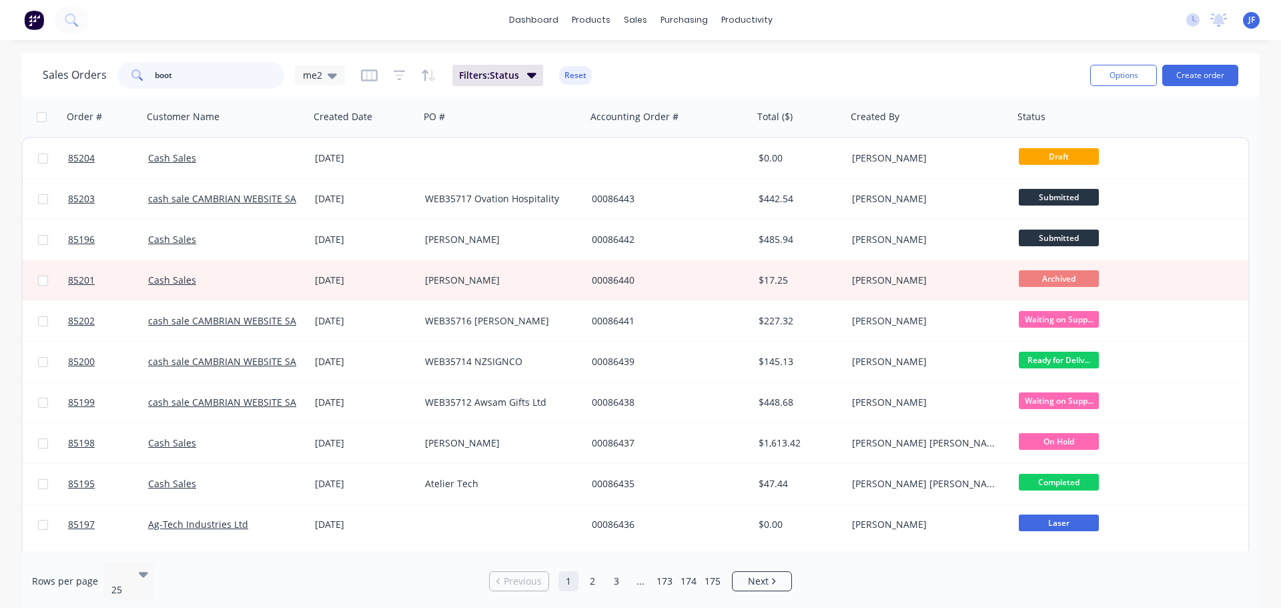
type input "boot"
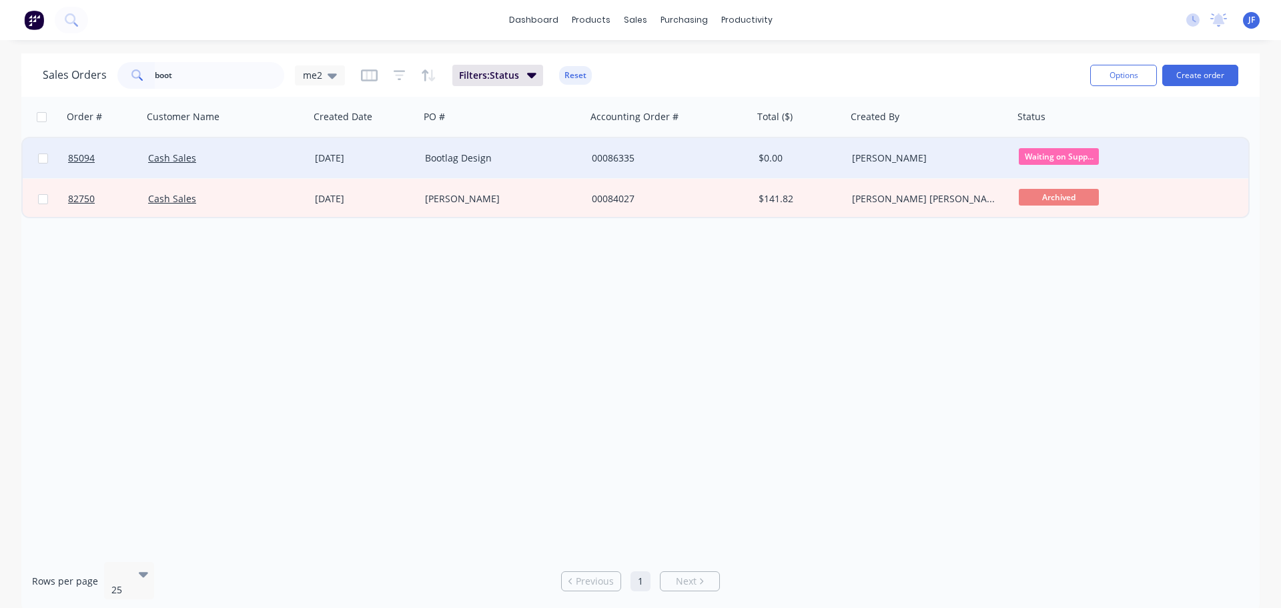
click at [710, 161] on div "00086335" at bounding box center [666, 157] width 148 height 13
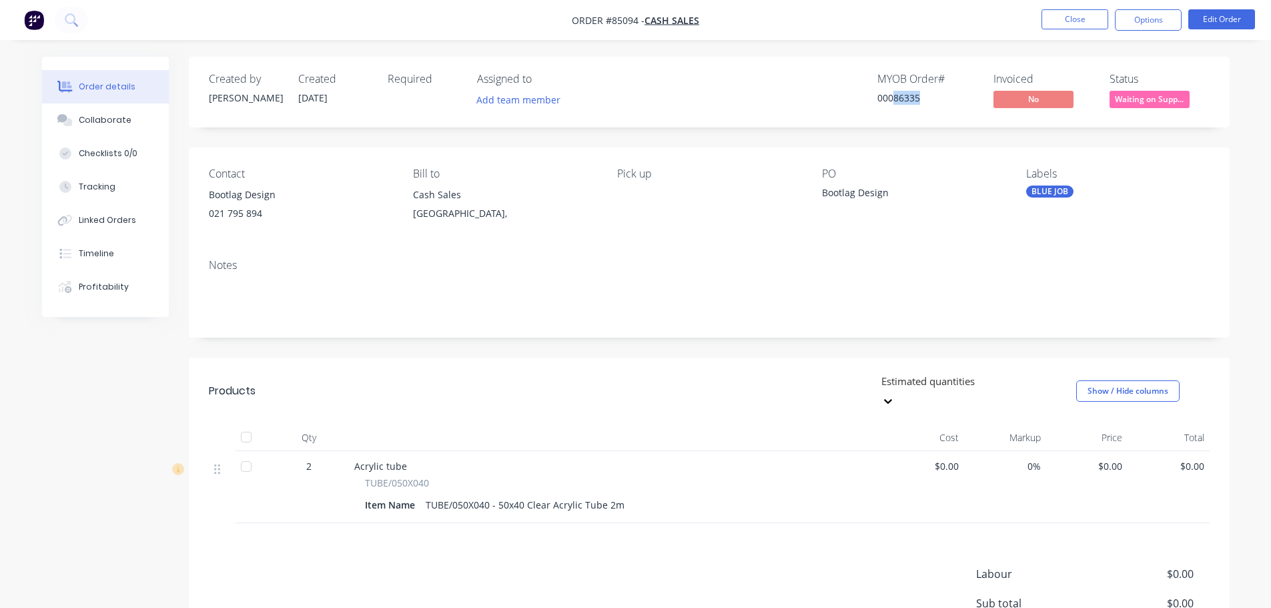
drag, startPoint x: 892, startPoint y: 101, endPoint x: 931, endPoint y: 123, distance: 44.9
click at [935, 101] on div "00086335" at bounding box center [927, 98] width 100 height 14
copy div "86335"
click at [1244, 9] on button "Edit Order" at bounding box center [1221, 19] width 67 height 20
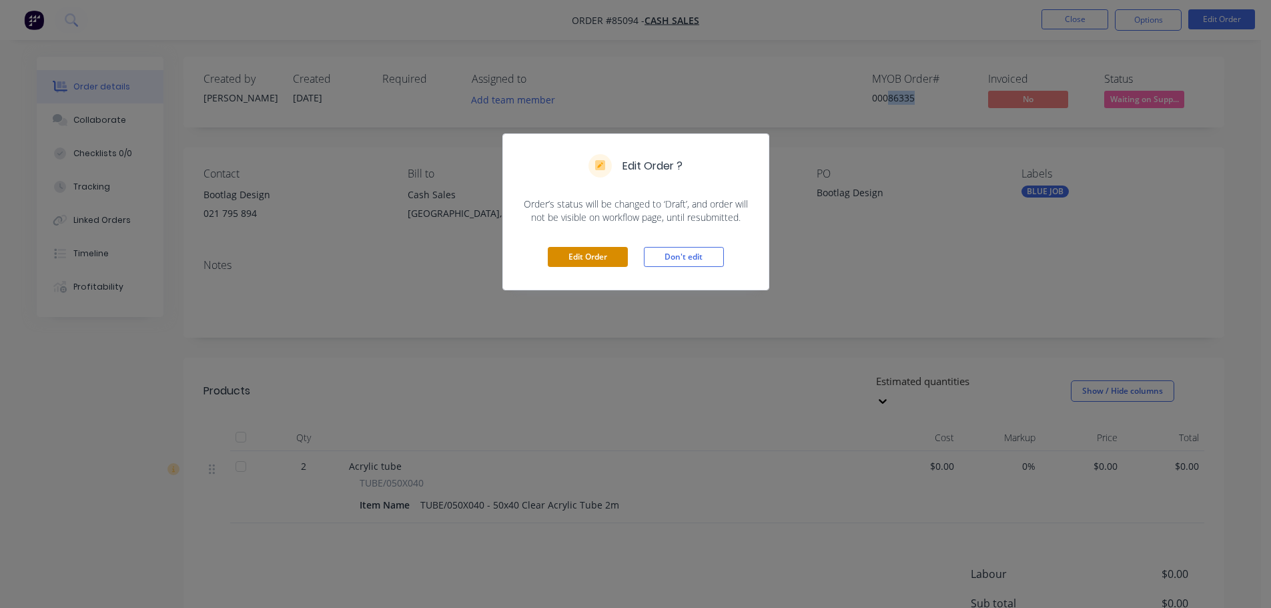
click at [600, 259] on button "Edit Order" at bounding box center [588, 257] width 80 height 20
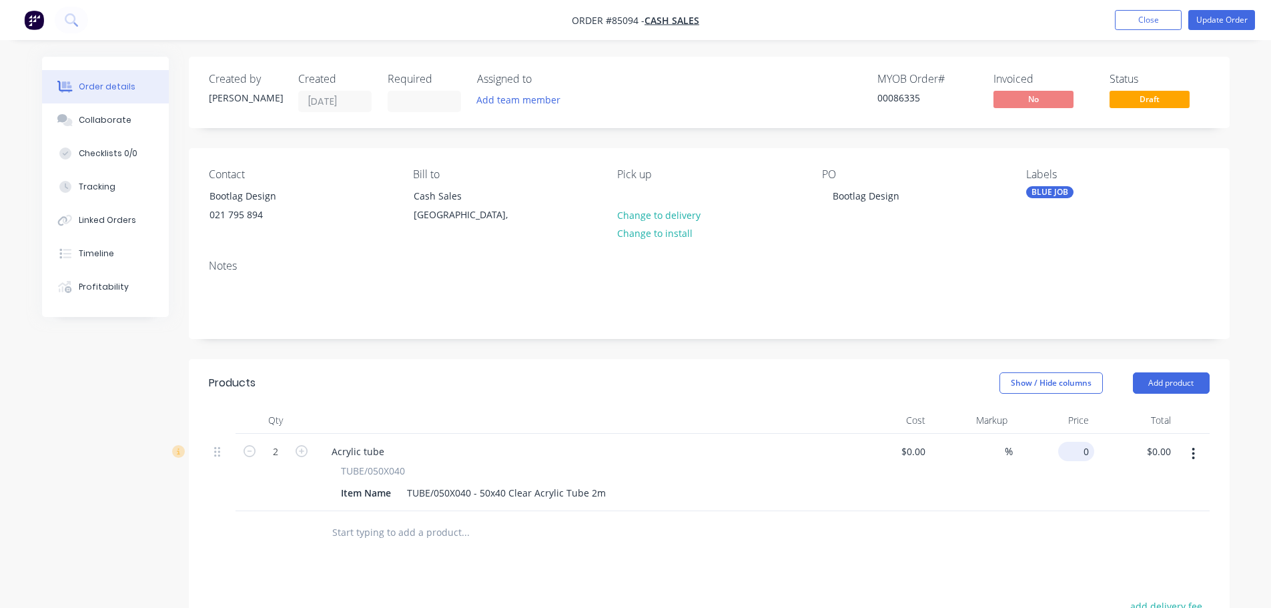
click at [1066, 454] on div "0 $0.00" at bounding box center [1054, 472] width 82 height 77
paste input "269.86"
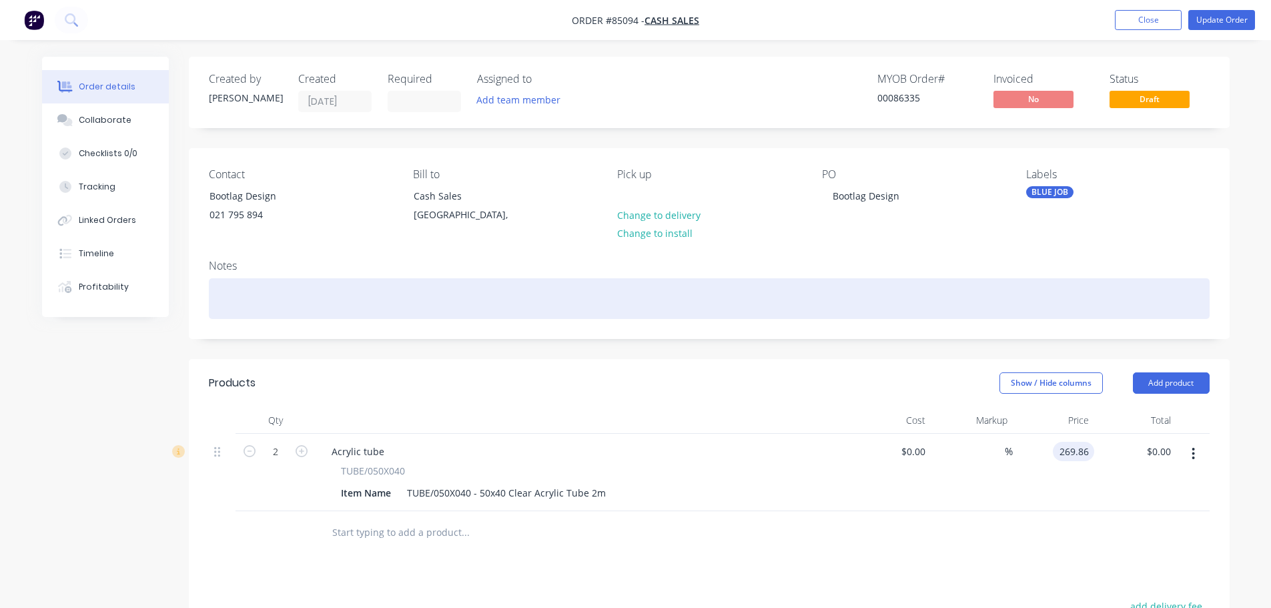
type input "$269.86"
type input "$539.72"
click at [1119, 308] on div at bounding box center [709, 298] width 1001 height 41
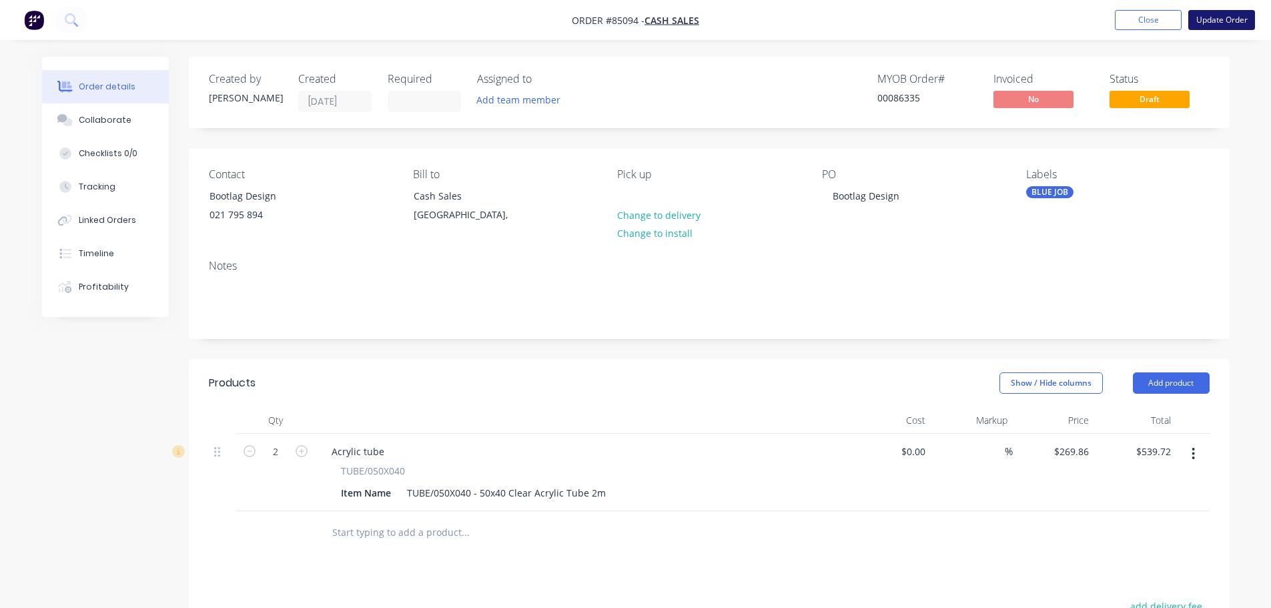
click at [1228, 13] on button "Update Order" at bounding box center [1221, 20] width 67 height 20
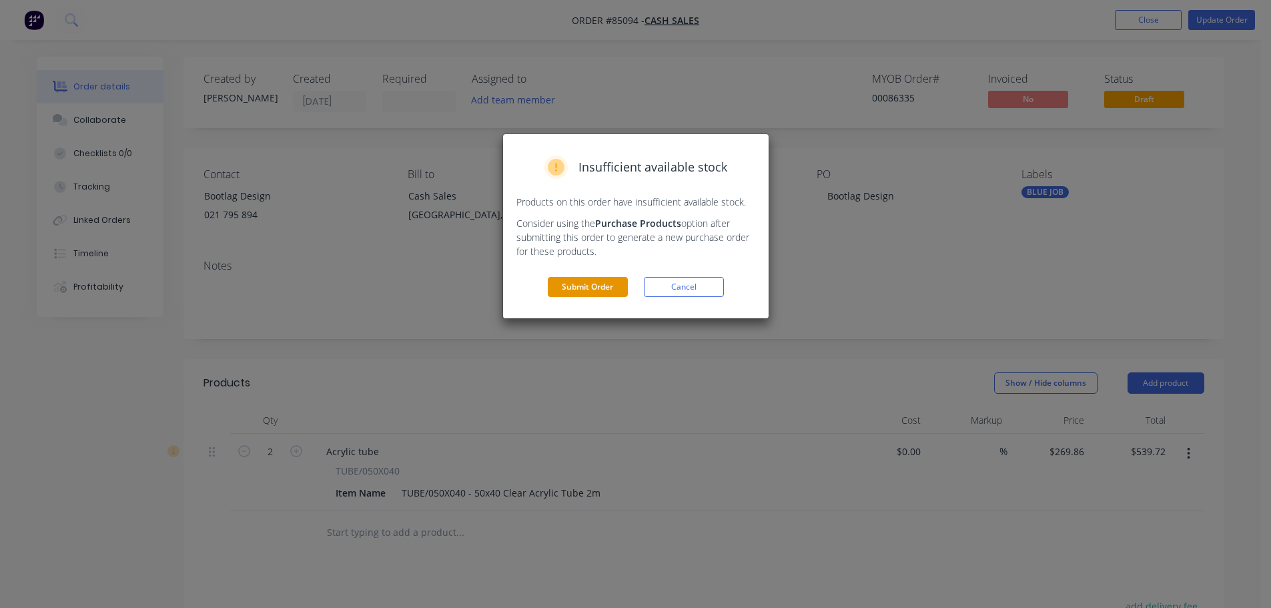
click at [594, 278] on button "Submit Order" at bounding box center [588, 287] width 80 height 20
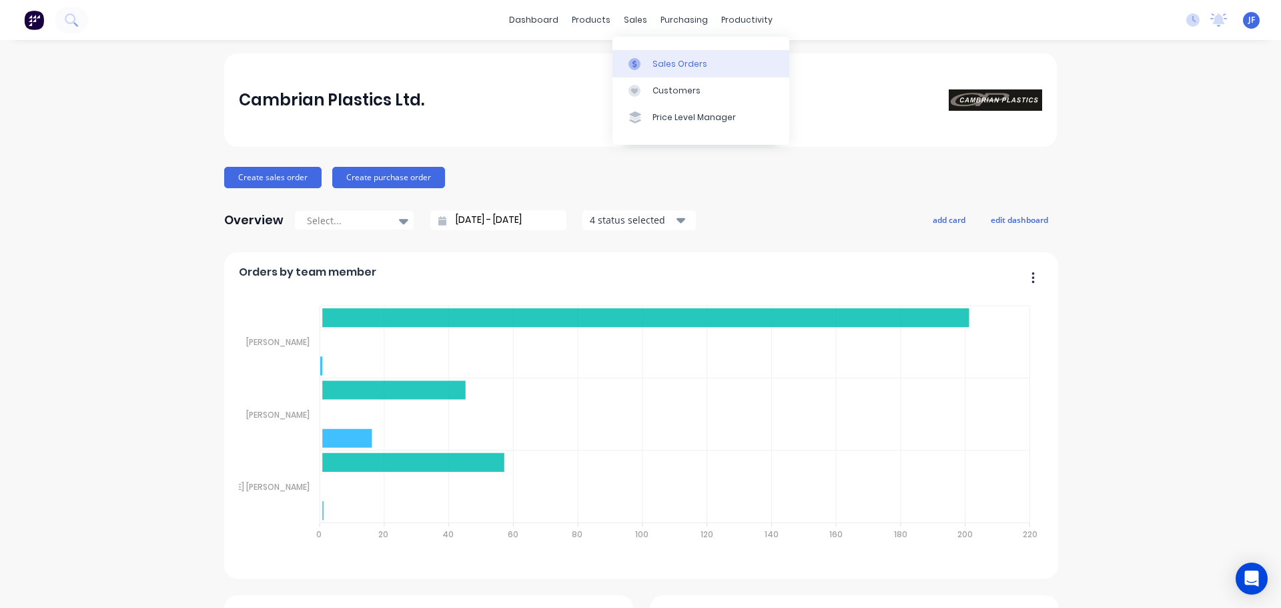
click at [652, 60] on div "Sales Orders" at bounding box center [679, 64] width 55 height 12
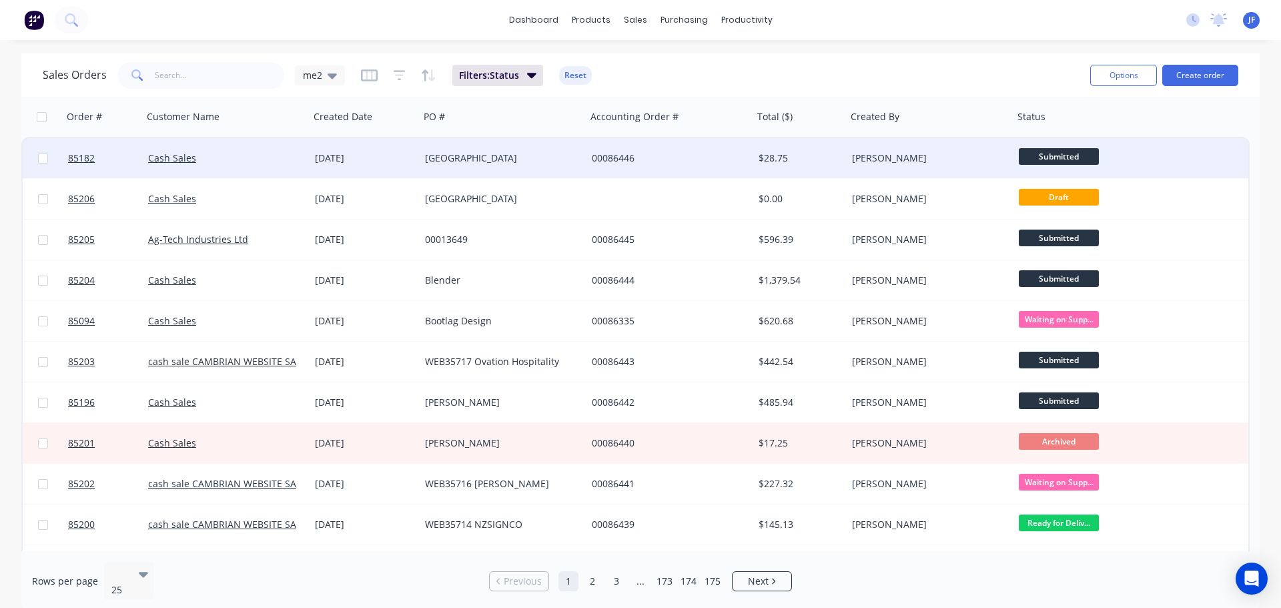
click at [484, 173] on div "[GEOGRAPHIC_DATA]" at bounding box center [503, 158] width 167 height 40
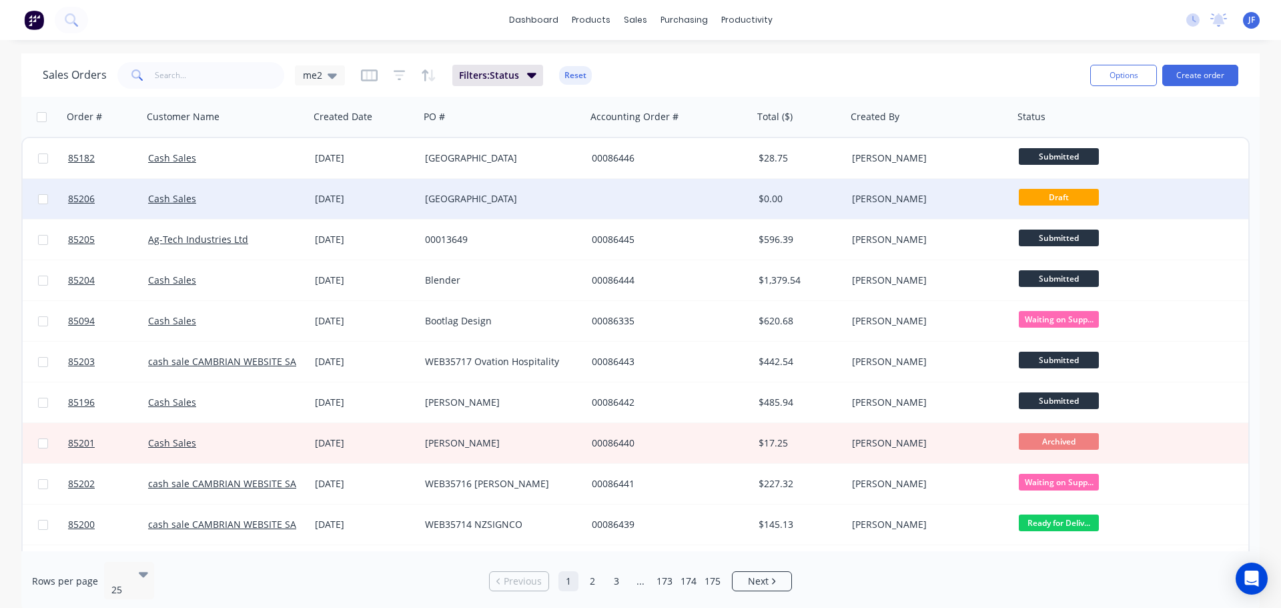
click at [408, 195] on div "[DATE]" at bounding box center [364, 198] width 99 height 13
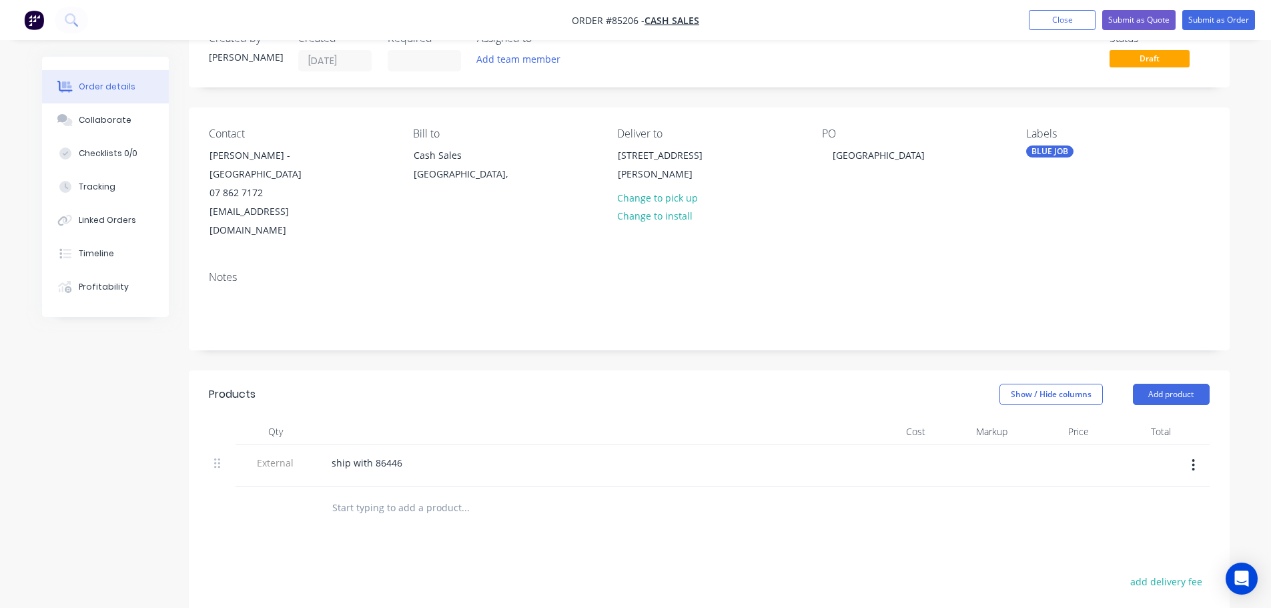
scroll to position [267, 0]
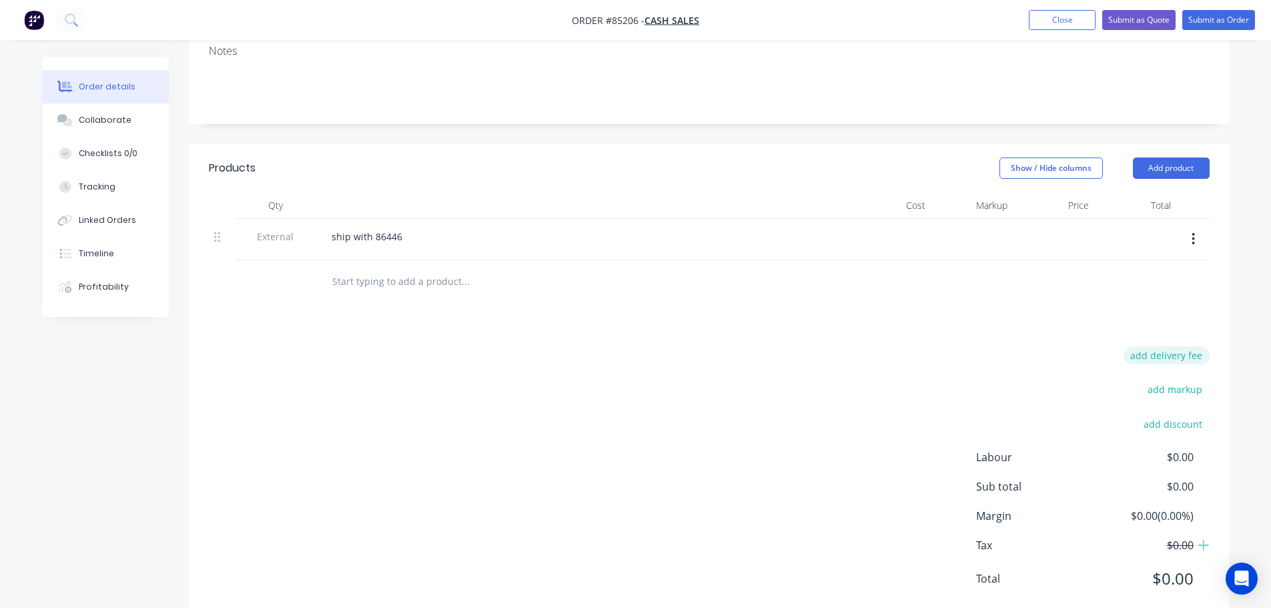
click at [1169, 346] on button "add delivery fee" at bounding box center [1166, 355] width 86 height 18
type input "80"
click at [847, 346] on div "Delivery fee Delivery fee Delivery fee name (Optional) 80 80 $0 add markup add …" at bounding box center [709, 473] width 1001 height 254
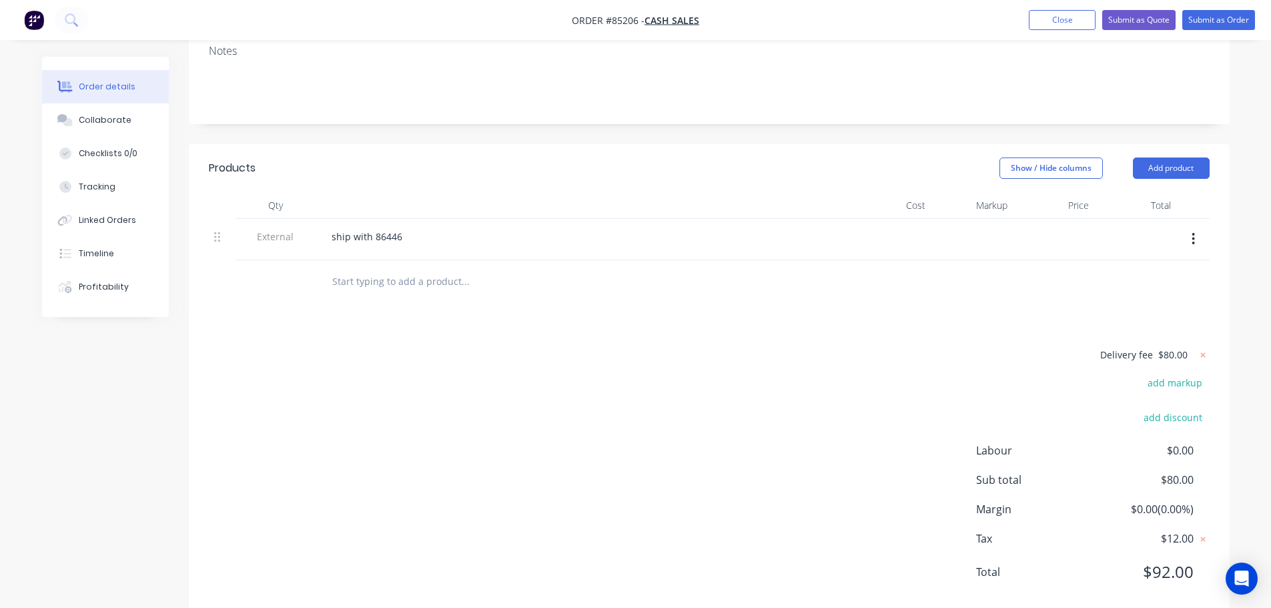
click at [484, 227] on div "ship with 86446" at bounding box center [582, 236] width 523 height 19
click at [1192, 233] on icon "button" at bounding box center [1193, 239] width 3 height 12
click at [439, 268] on input "text" at bounding box center [465, 281] width 267 height 27
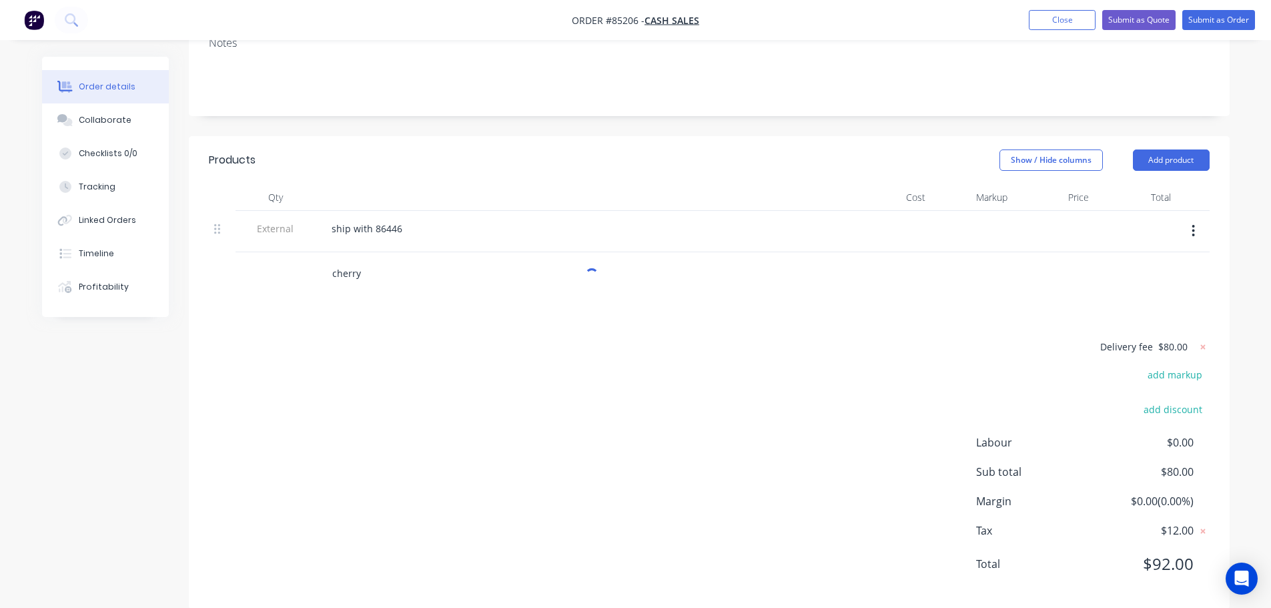
scroll to position [278, 0]
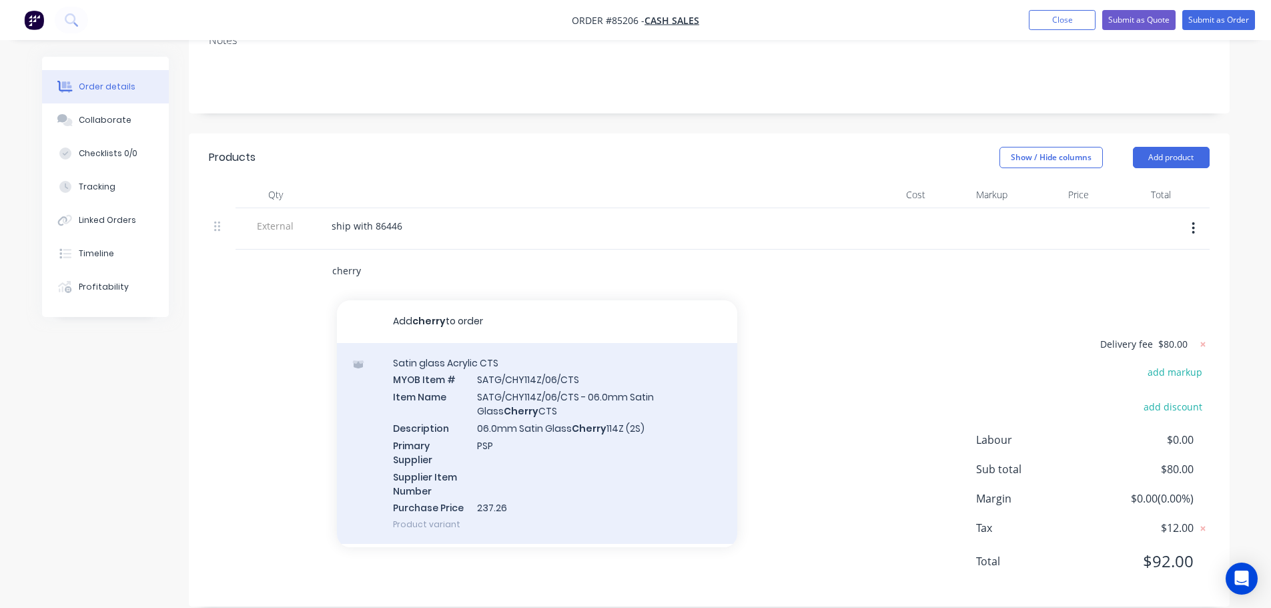
type input "cherry"
click at [537, 437] on div "Satin glass Acrylic CTS MYOB Item # SATG/CHY114Z/06/CTS Item Name SATG/CHY114Z/…" at bounding box center [537, 443] width 400 height 201
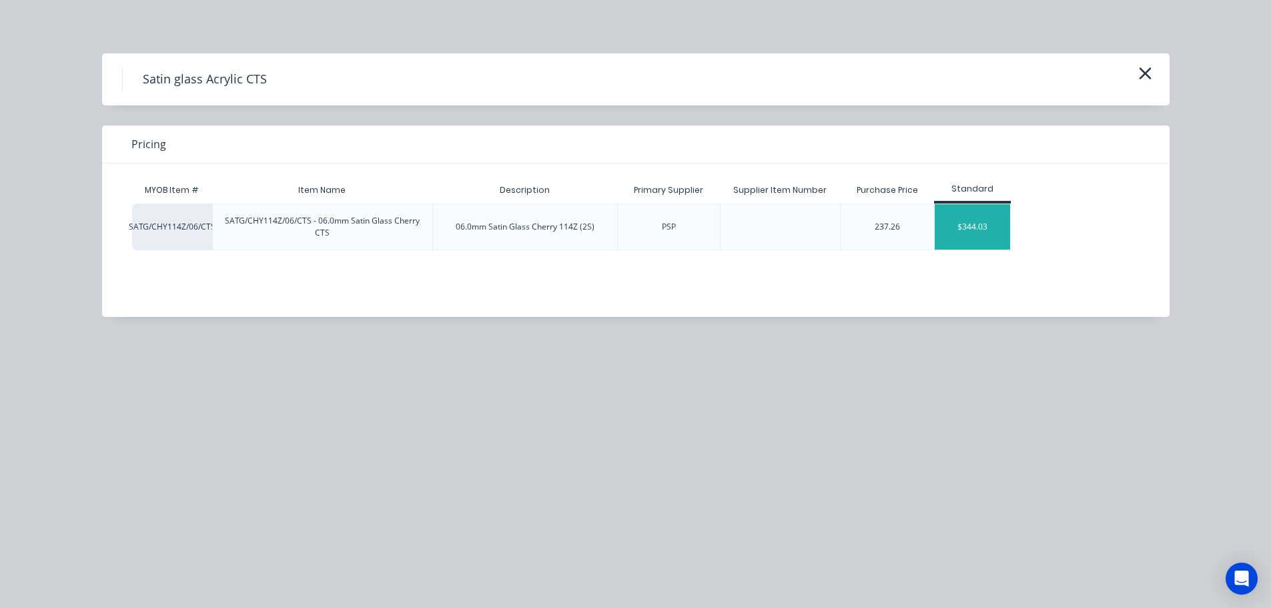
click at [971, 229] on div "$344.03" at bounding box center [972, 226] width 75 height 45
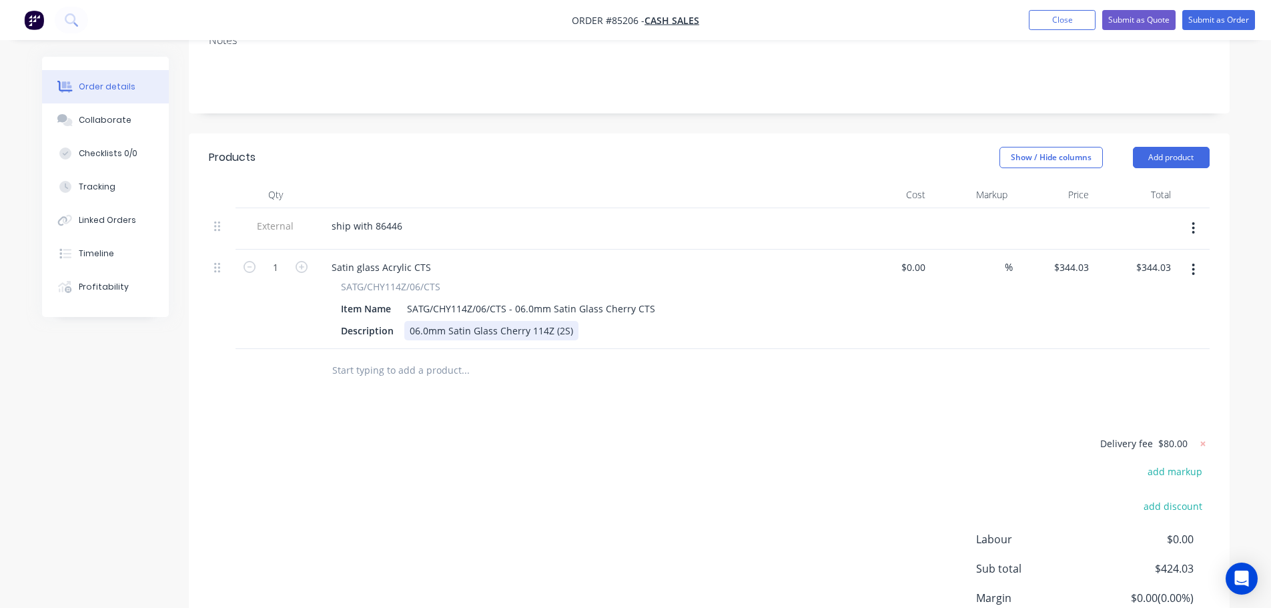
click at [572, 321] on div "06.0mm Satin Glass Cherry 114Z (2S)" at bounding box center [491, 330] width 174 height 19
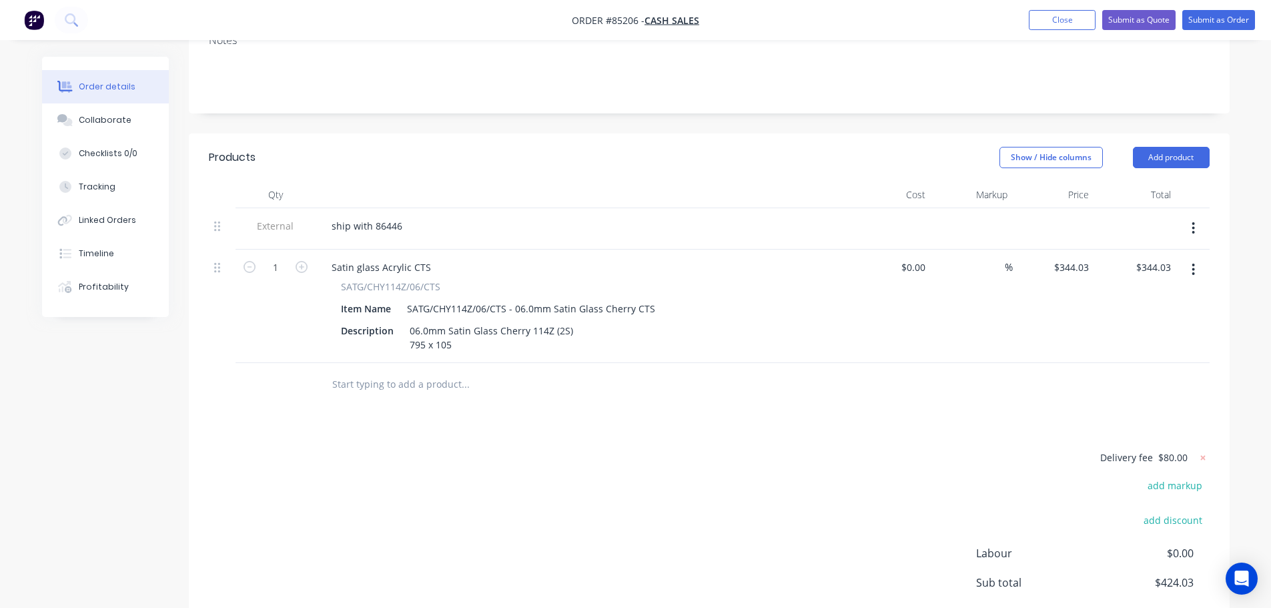
click at [1195, 262] on icon "button" at bounding box center [1192, 269] width 3 height 15
click at [1163, 322] on div "Duplicate" at bounding box center [1146, 331] width 103 height 19
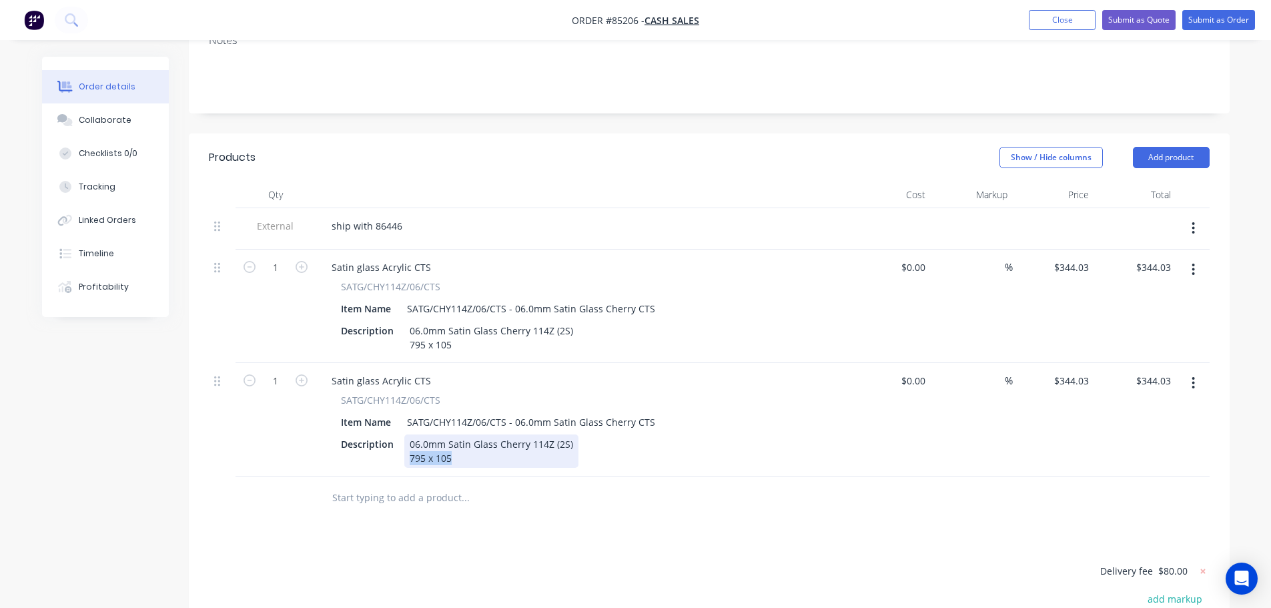
drag, startPoint x: 489, startPoint y: 440, endPoint x: 322, endPoint y: 450, distance: 167.0
click at [322, 450] on div "Satin glass Acrylic CTS SATG/CHY114Z/06/CTS Item Name SATG/CHY114Z/06/CTS - 06.…" at bounding box center [583, 419] width 534 height 113
click at [1195, 376] on icon "button" at bounding box center [1192, 383] width 3 height 15
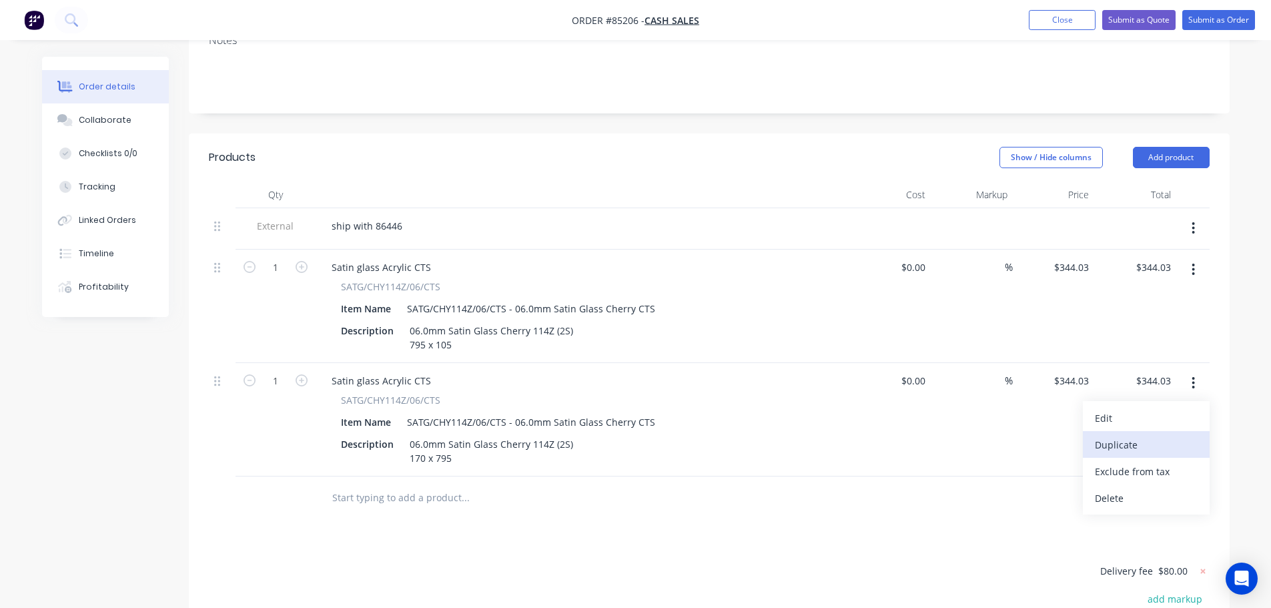
click at [1153, 435] on div "Duplicate" at bounding box center [1146, 444] width 103 height 19
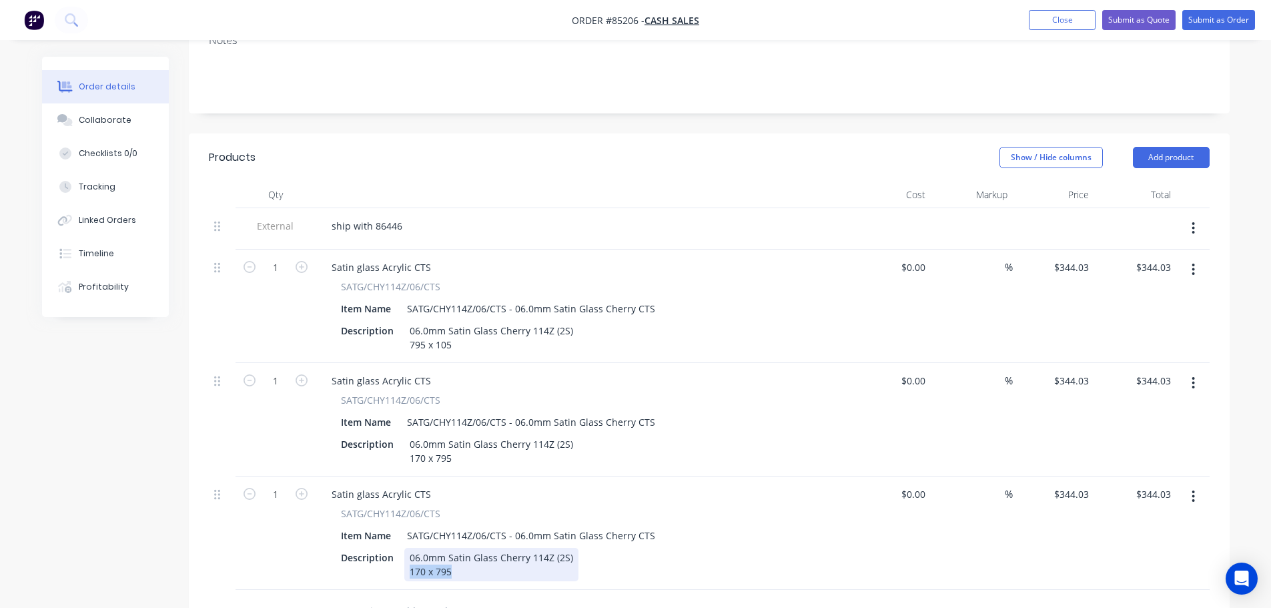
drag, startPoint x: 471, startPoint y: 553, endPoint x: 264, endPoint y: 550, distance: 207.5
click at [296, 559] on div "1 Satin glass Acrylic CTS SATG/CHY114Z/06/CTS Item Name SATG/CHY114Z/06/CTS - 0…" at bounding box center [709, 532] width 1001 height 113
click at [1072, 484] on input "344.03" at bounding box center [1073, 493] width 41 height 19
type input "$344.03"
click at [303, 261] on icon "button" at bounding box center [302, 267] width 12 height 12
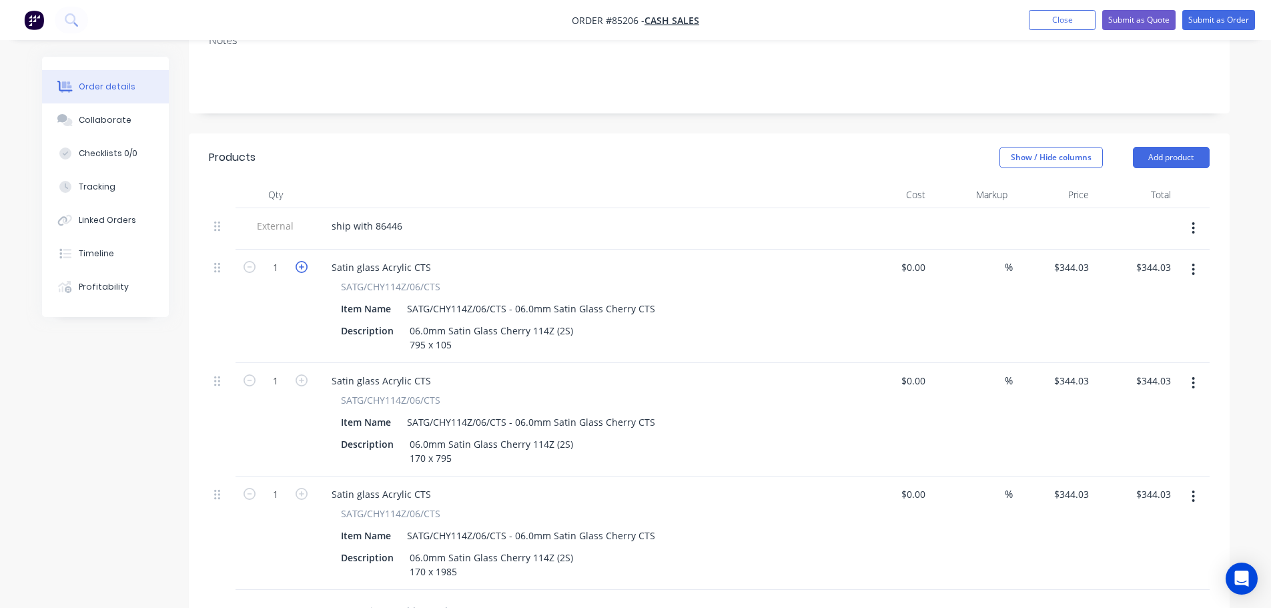
type input "2"
type input "$688.06"
click at [1077, 258] on input "344.03" at bounding box center [1073, 267] width 41 height 19
type input "$15.46"
type input "$30.92"
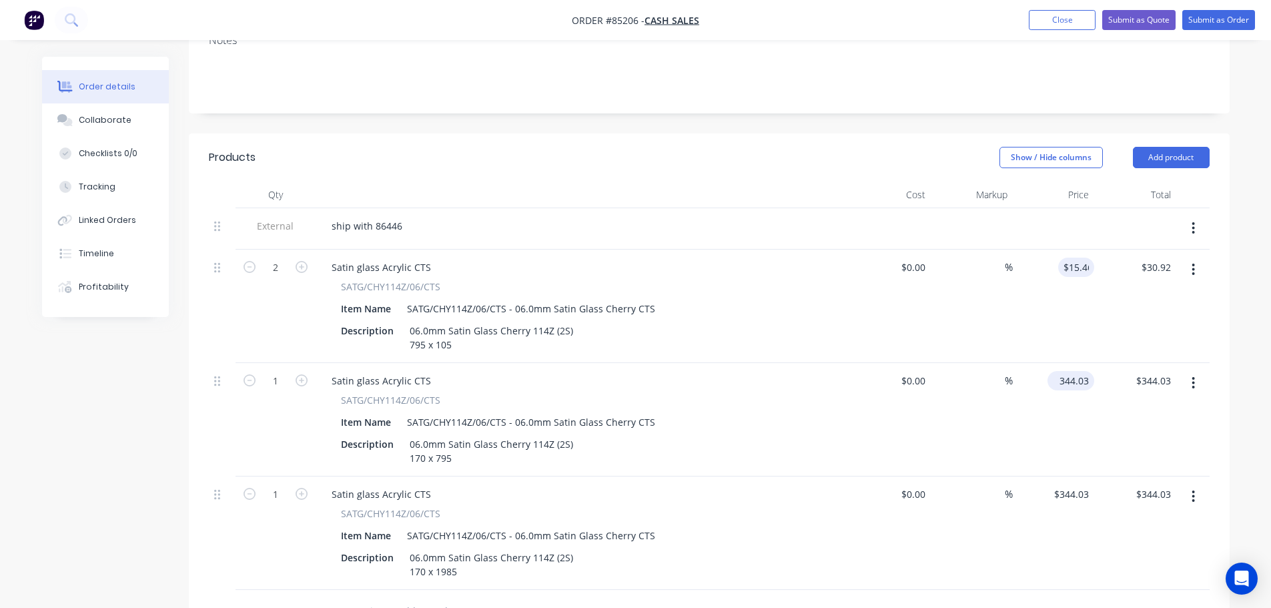
click at [1077, 371] on input "344.03" at bounding box center [1073, 380] width 41 height 19
type input "$25.04"
click at [1072, 484] on input "344.03" at bounding box center [1073, 493] width 41 height 19
type input "$62.51"
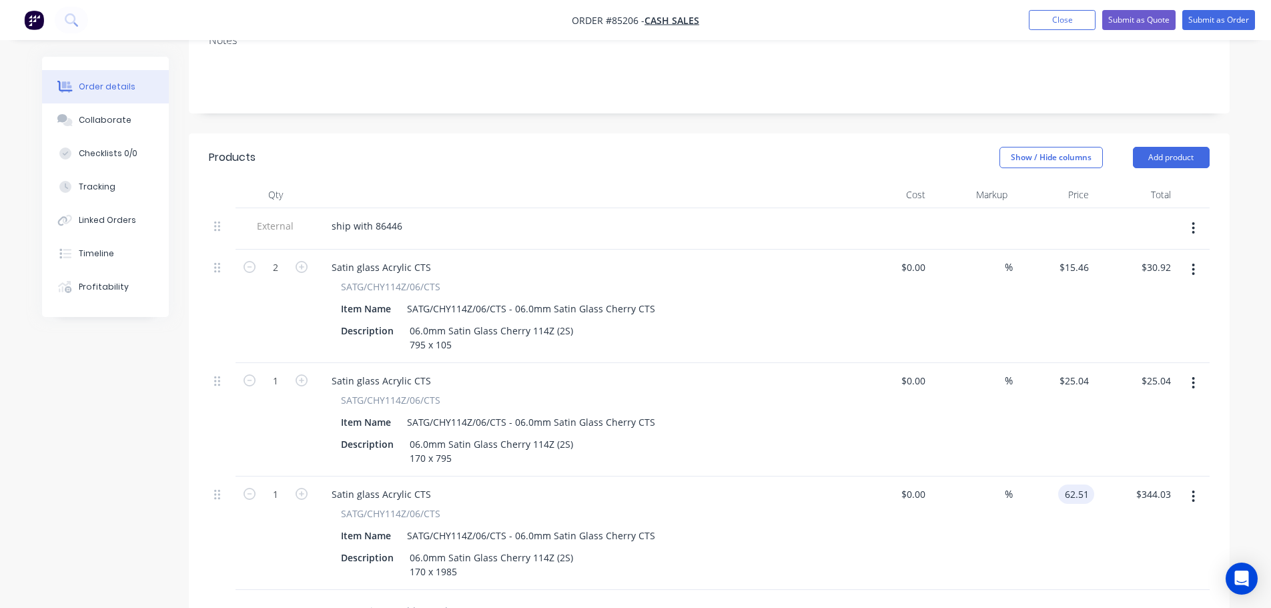
type input "$62.51"
click at [984, 435] on div "%" at bounding box center [972, 419] width 82 height 113
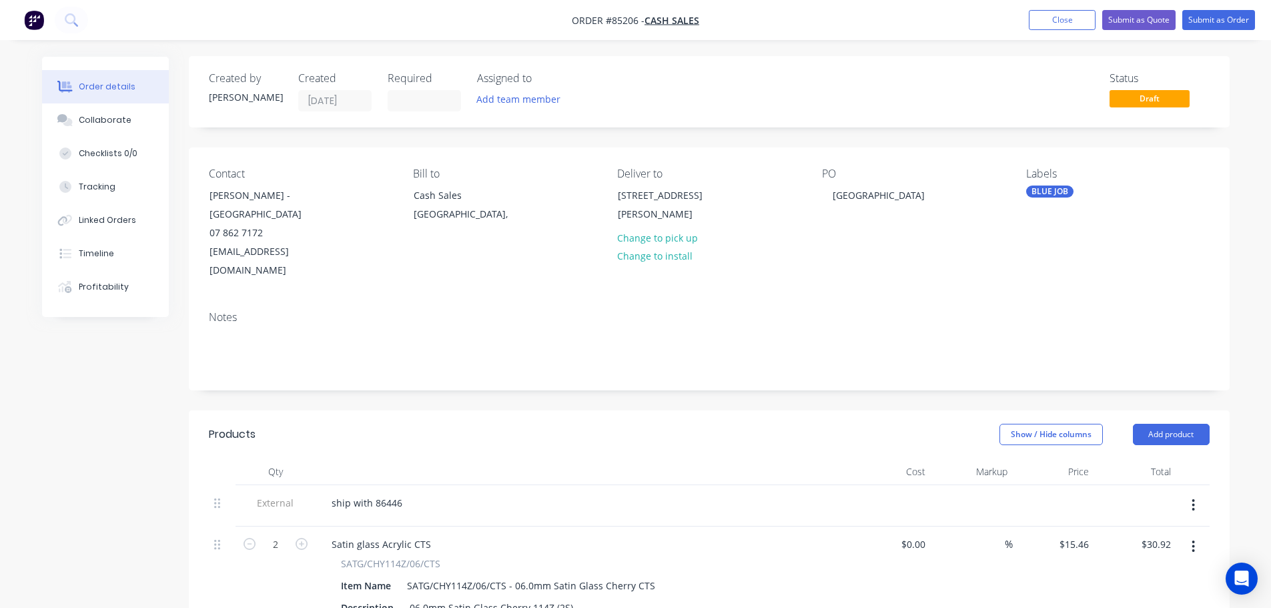
scroll to position [0, 0]
click at [1201, 21] on button "Submit as Order" at bounding box center [1218, 20] width 73 height 20
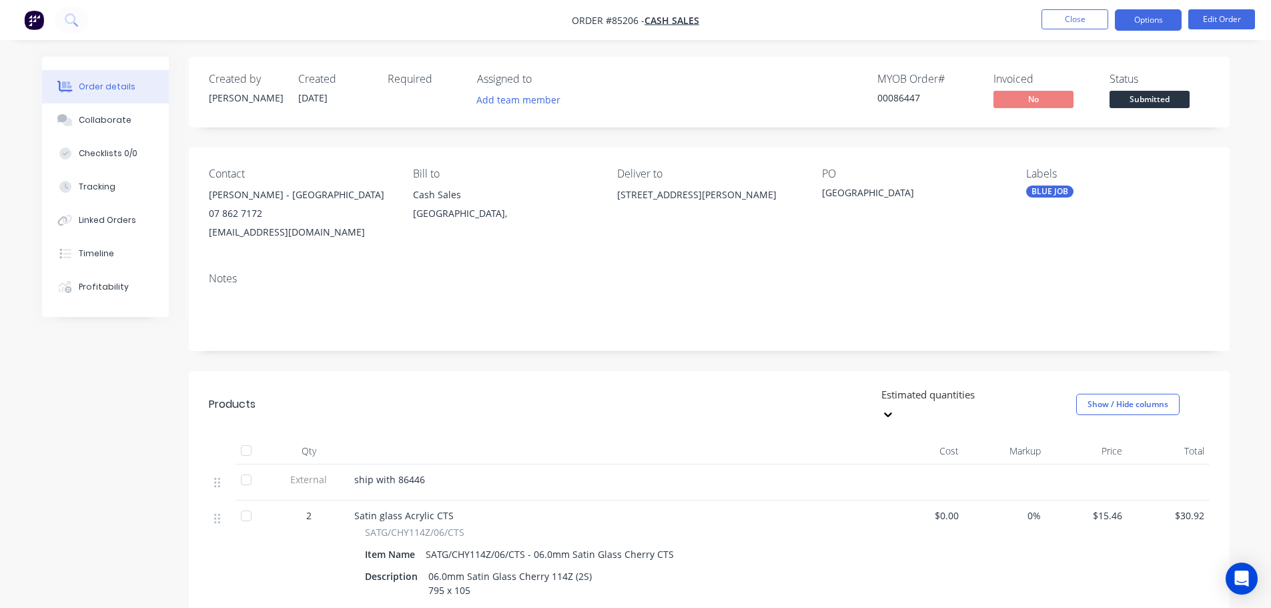
drag, startPoint x: 1155, startPoint y: 16, endPoint x: 1147, endPoint y: 33, distance: 18.5
click at [1155, 17] on button "Options" at bounding box center [1148, 19] width 67 height 21
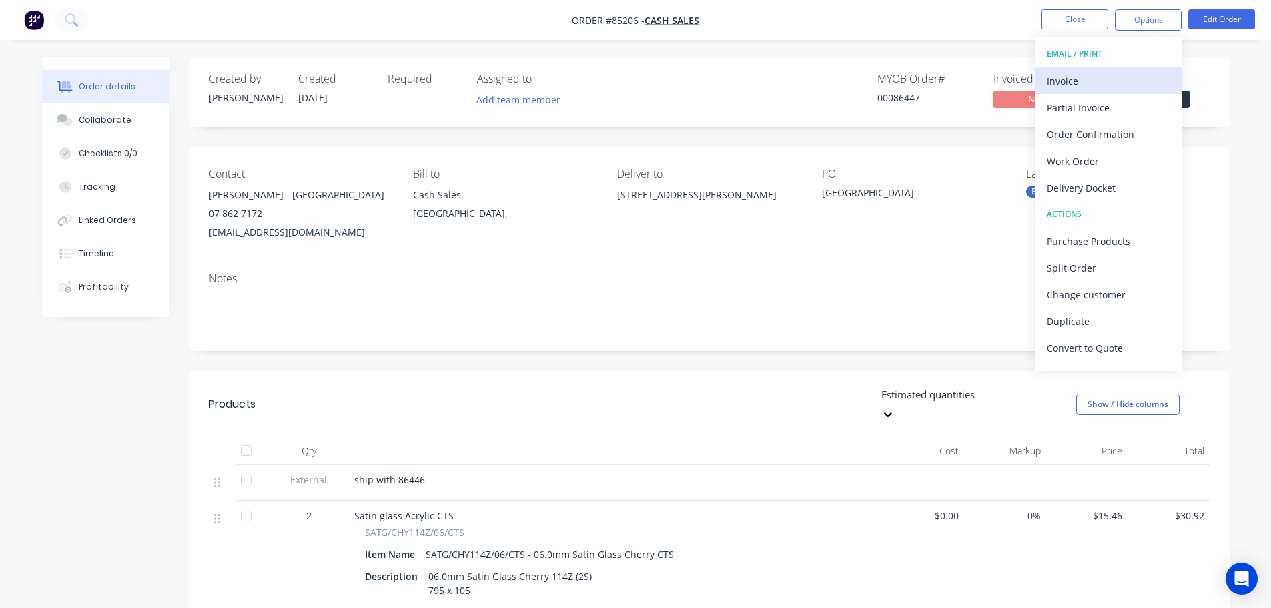
click at [1112, 73] on div "Invoice" at bounding box center [1108, 80] width 123 height 19
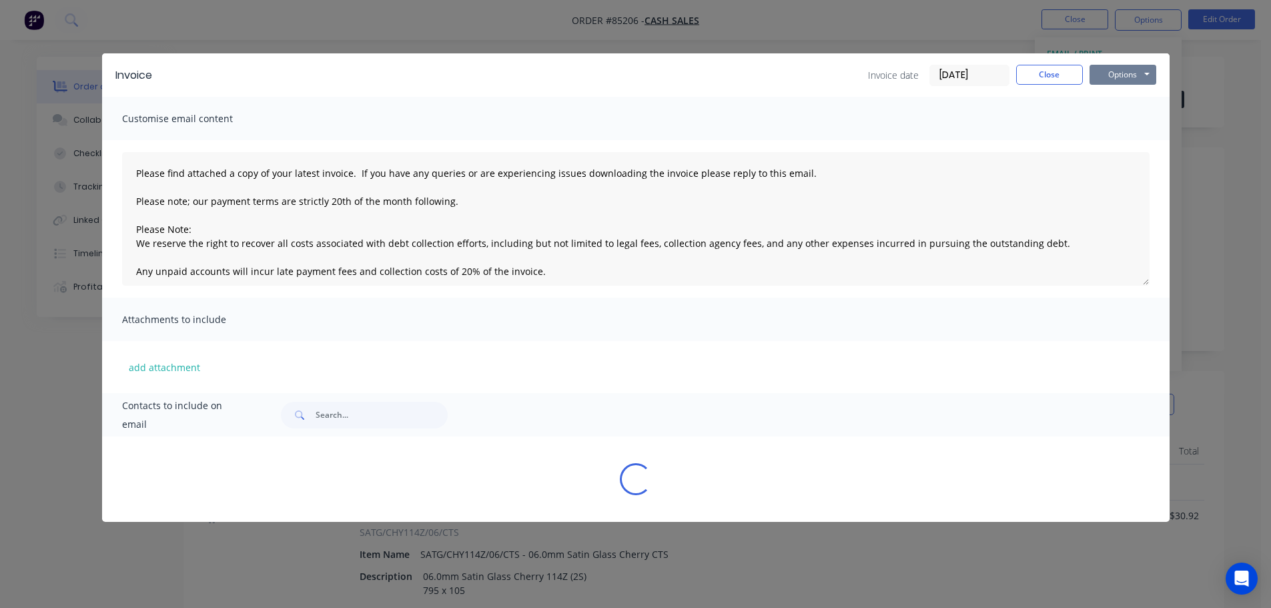
click at [1120, 68] on button "Options" at bounding box center [1122, 75] width 67 height 20
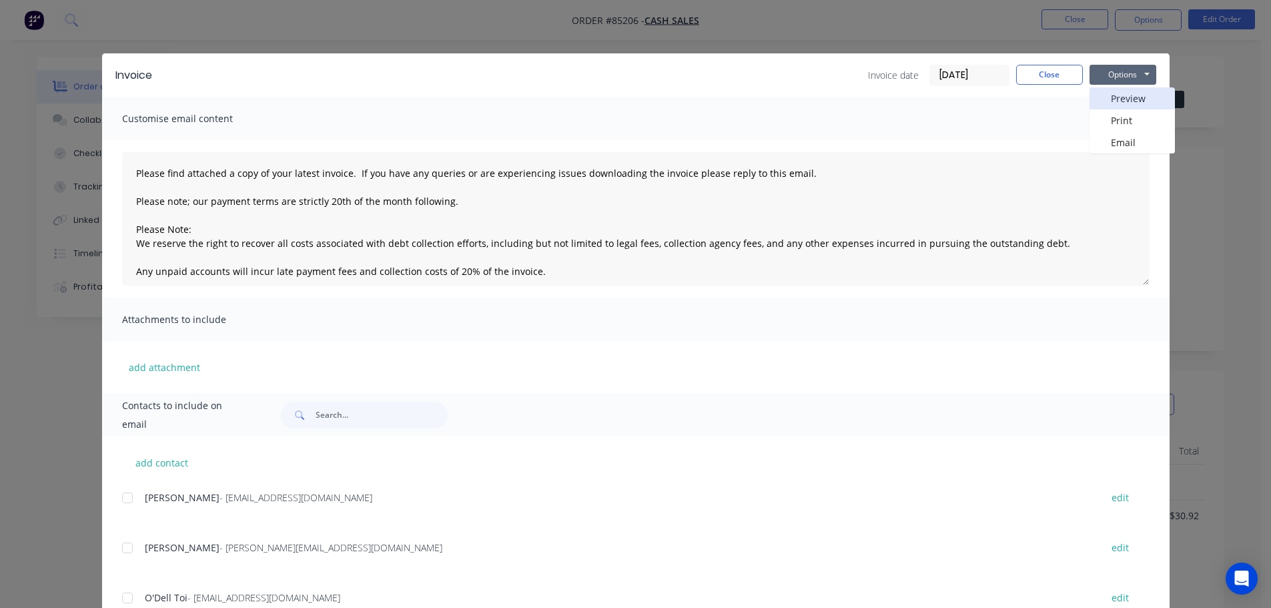
click at [1121, 96] on button "Preview" at bounding box center [1131, 98] width 85 height 22
click at [1024, 75] on button "Close" at bounding box center [1049, 75] width 67 height 20
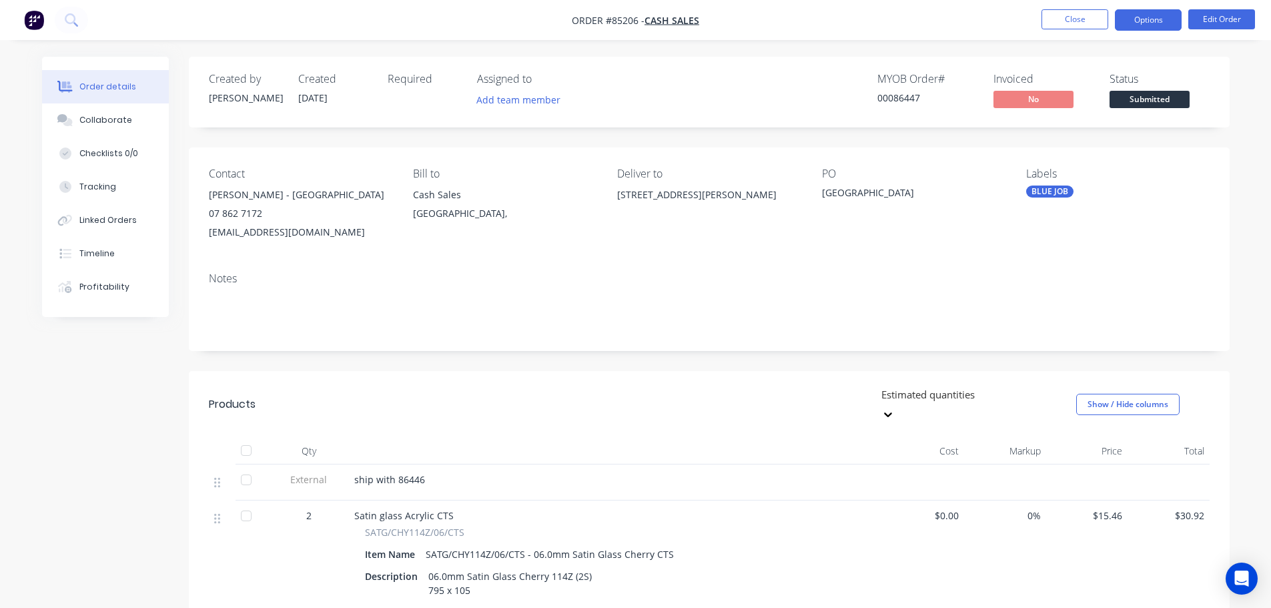
click at [1127, 25] on button "Options" at bounding box center [1148, 19] width 67 height 21
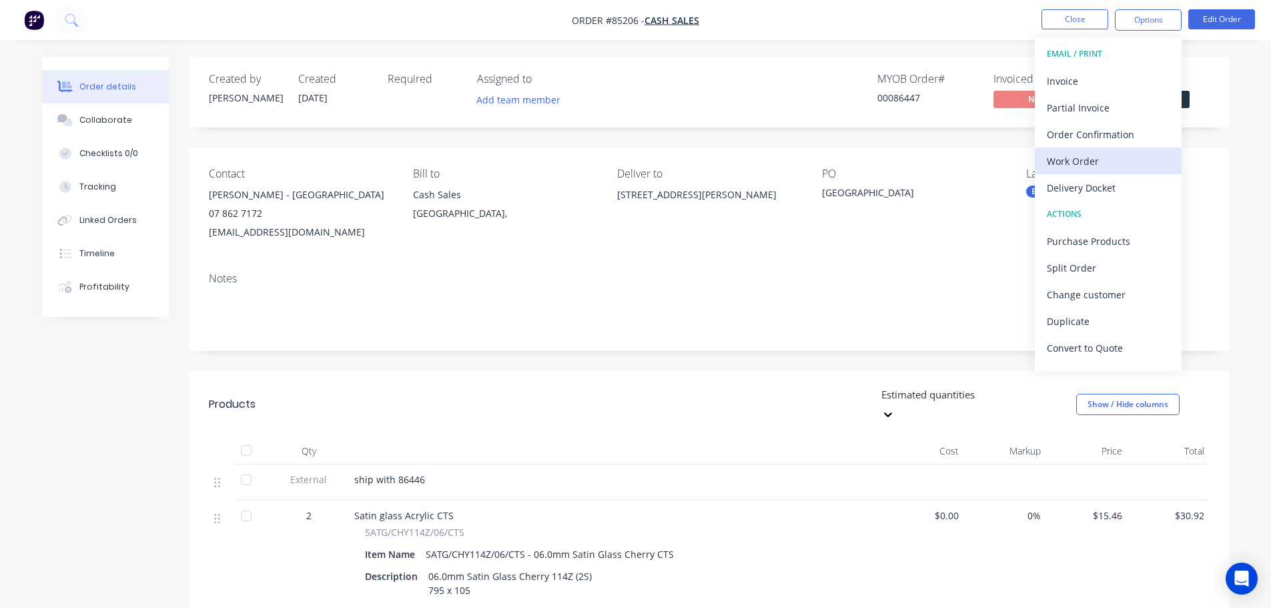
click at [1051, 159] on div "Work Order" at bounding box center [1108, 160] width 123 height 19
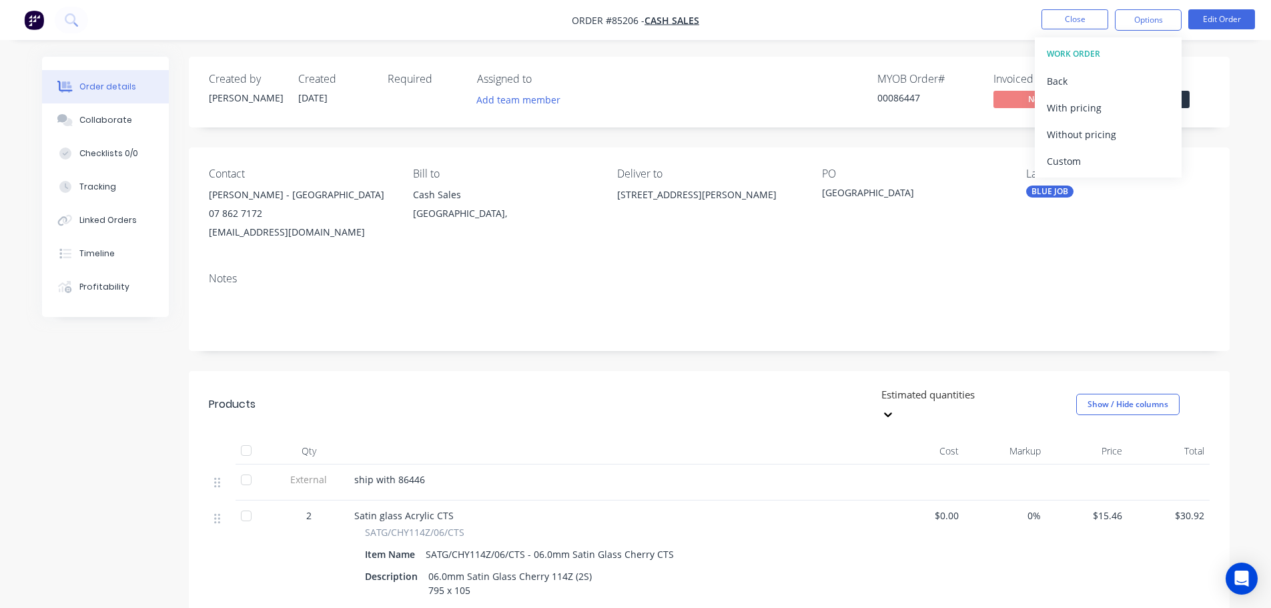
click at [1064, 137] on div "Without pricing" at bounding box center [1108, 134] width 123 height 19
click at [882, 55] on div "Order details Collaborate Checklists 0/0 Tracking Linked Orders Timeline Profit…" at bounding box center [635, 545] width 1271 height 1091
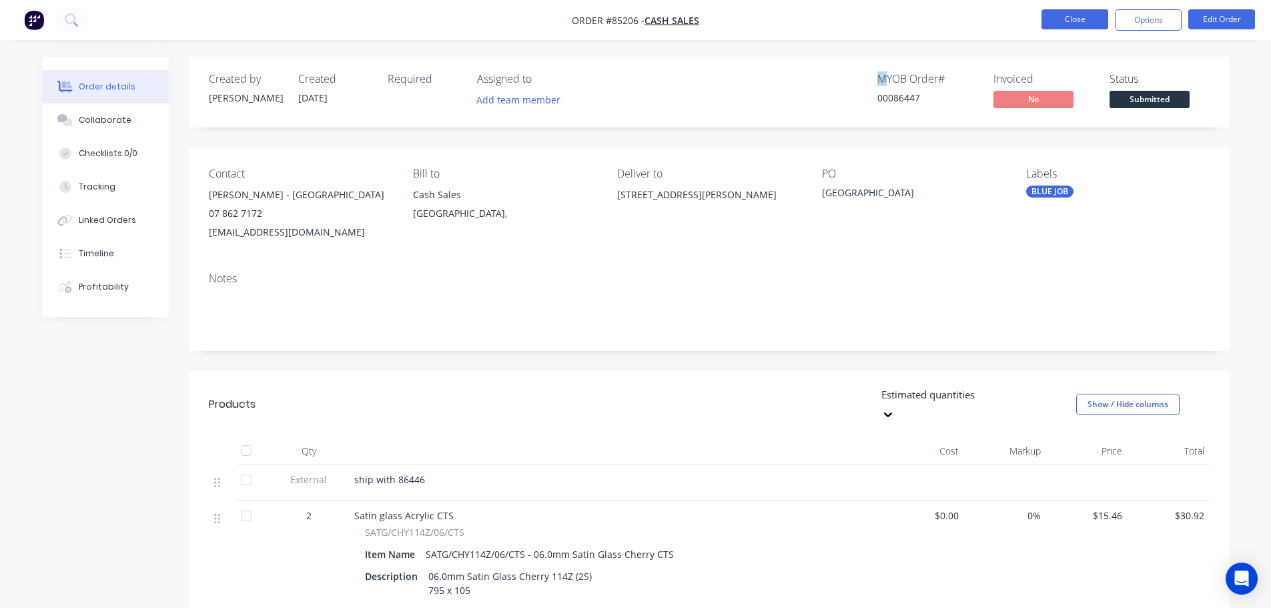
click at [1075, 23] on button "Close" at bounding box center [1074, 19] width 67 height 20
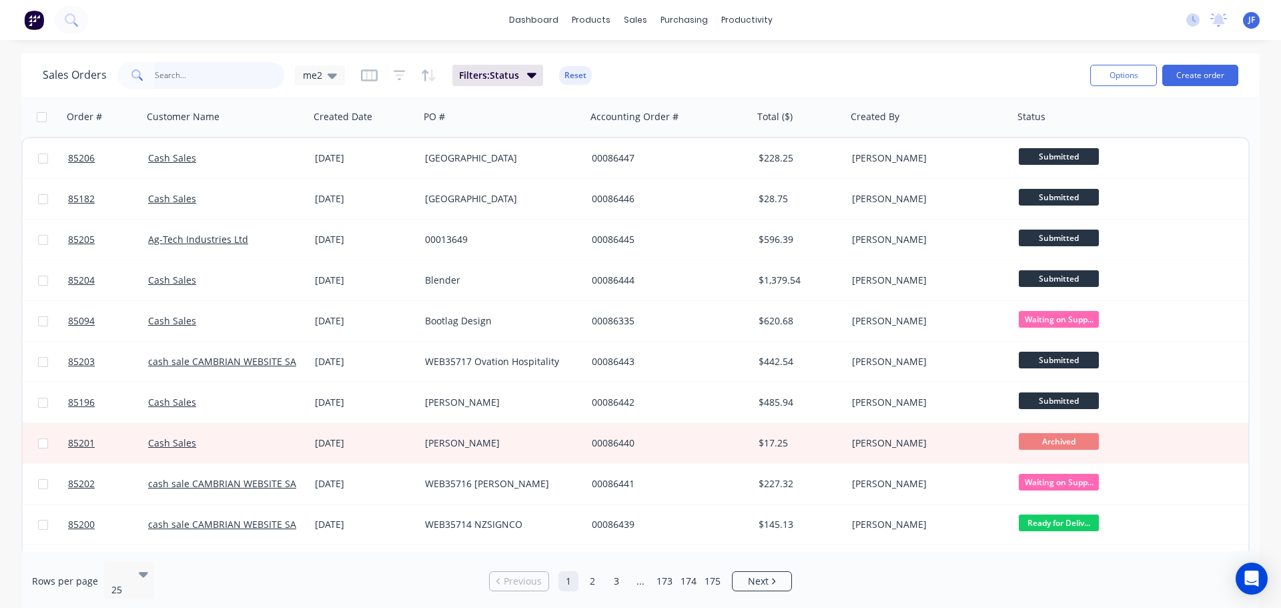
click at [167, 71] on input "text" at bounding box center [220, 75] width 130 height 27
paste input "84987"
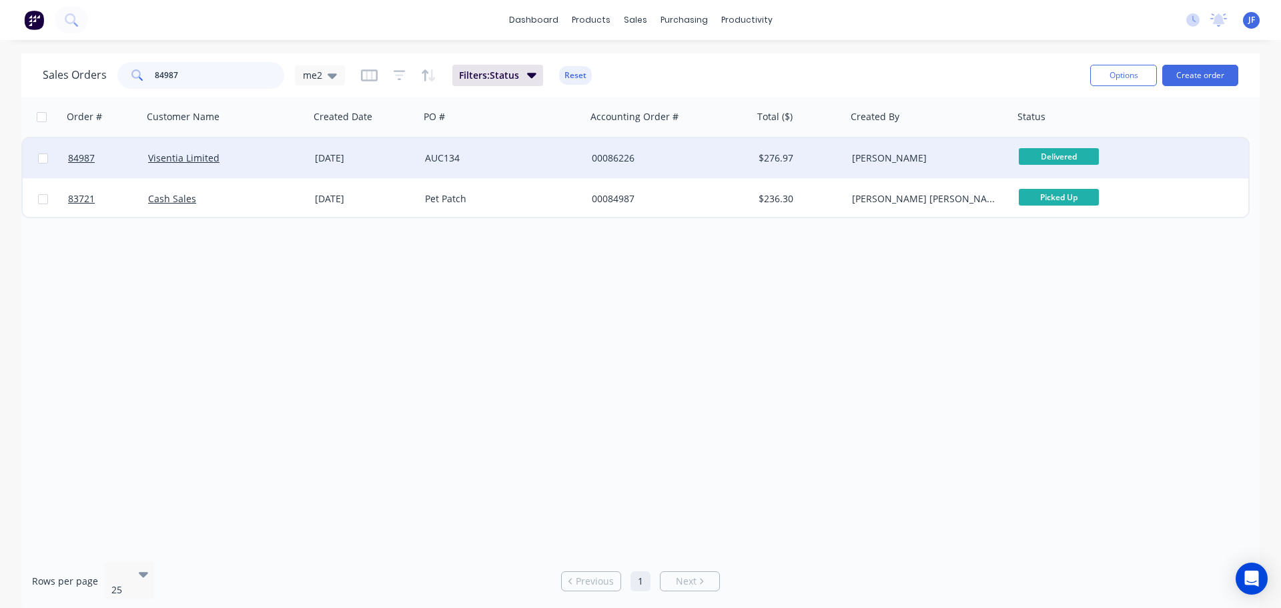
type input "84987"
click at [474, 169] on div "AUC134" at bounding box center [503, 158] width 167 height 40
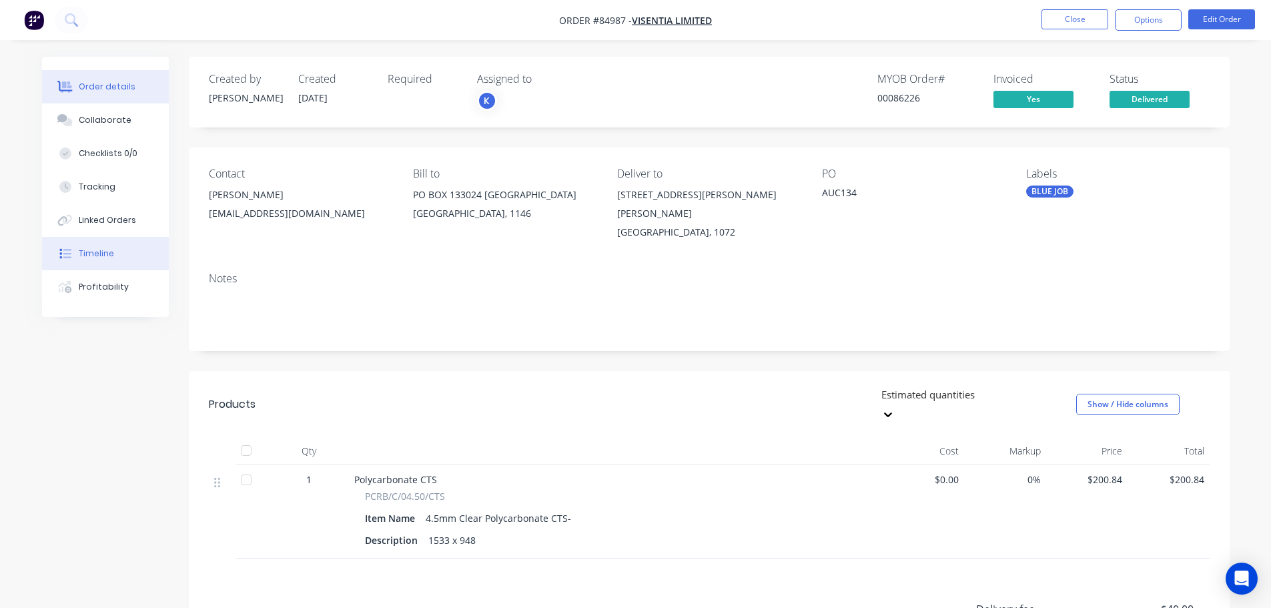
click at [101, 243] on button "Timeline" at bounding box center [105, 253] width 127 height 33
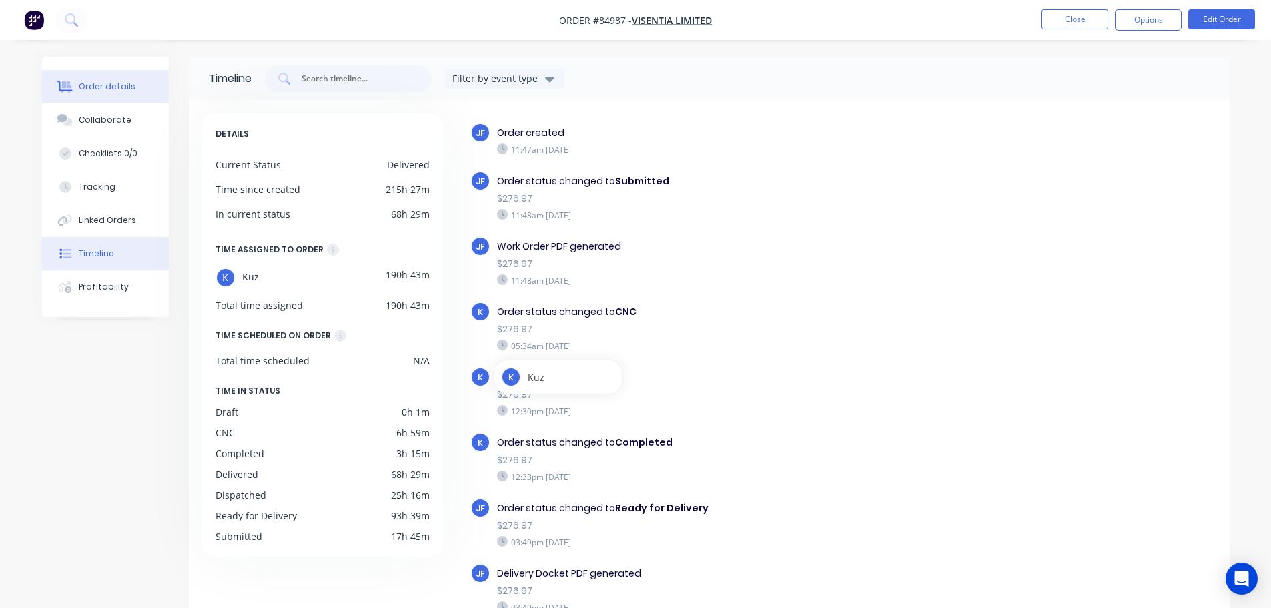
click at [112, 85] on div "Order details" at bounding box center [107, 87] width 57 height 12
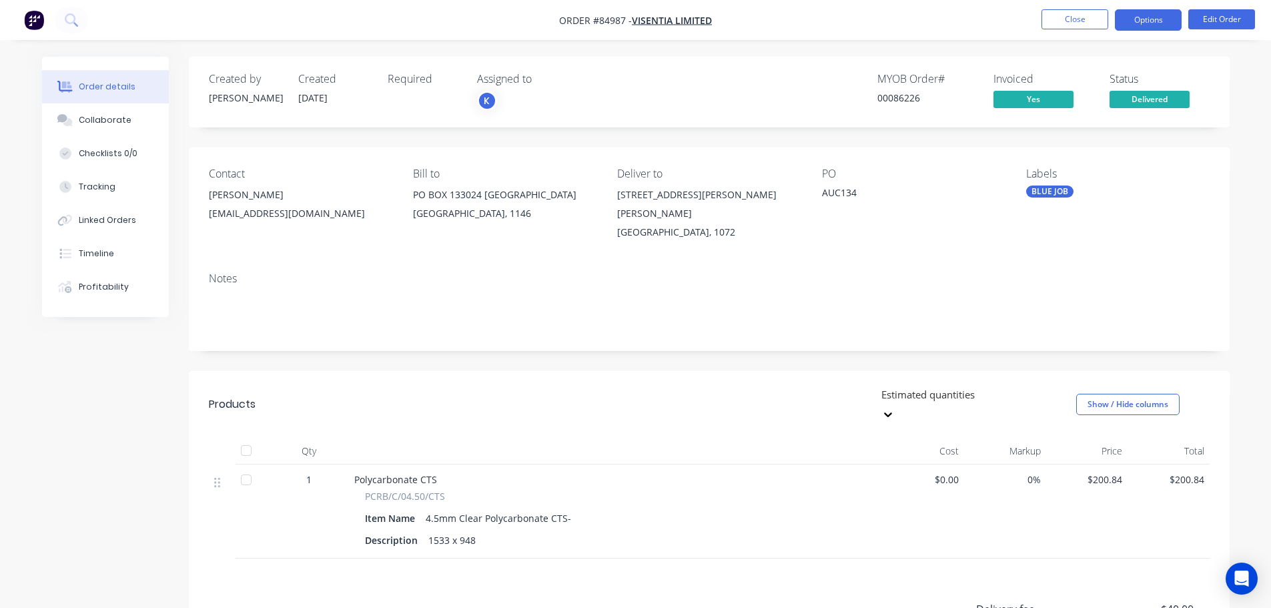
click at [1168, 22] on button "Options" at bounding box center [1148, 19] width 67 height 21
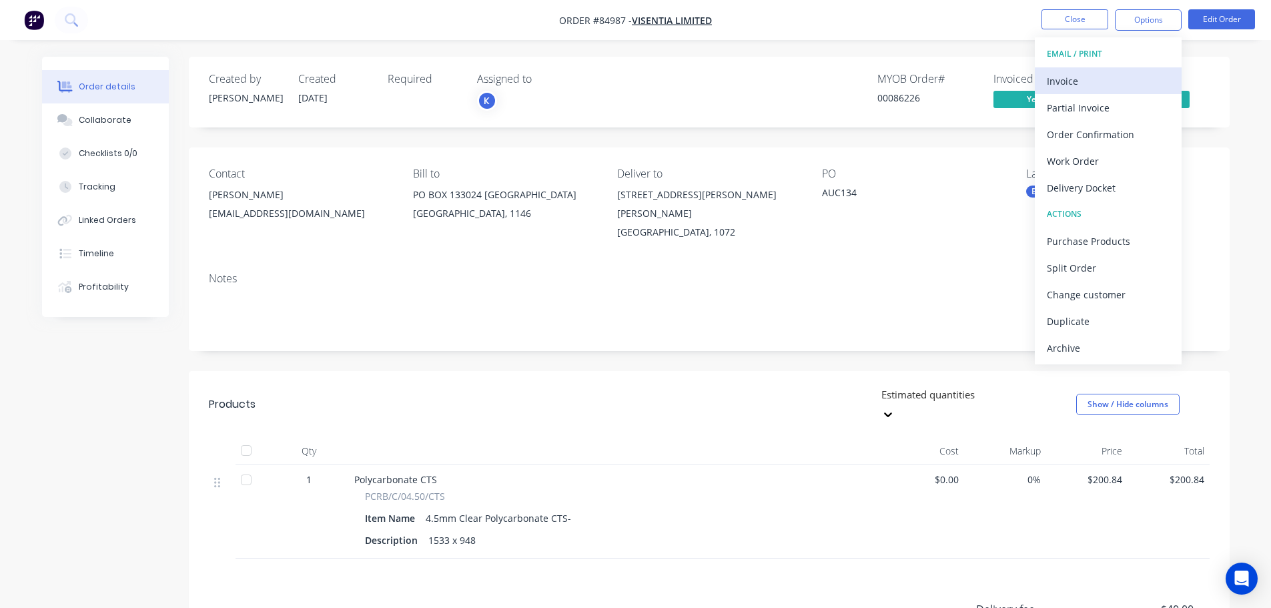
click at [1134, 75] on div "Invoice" at bounding box center [1108, 80] width 123 height 19
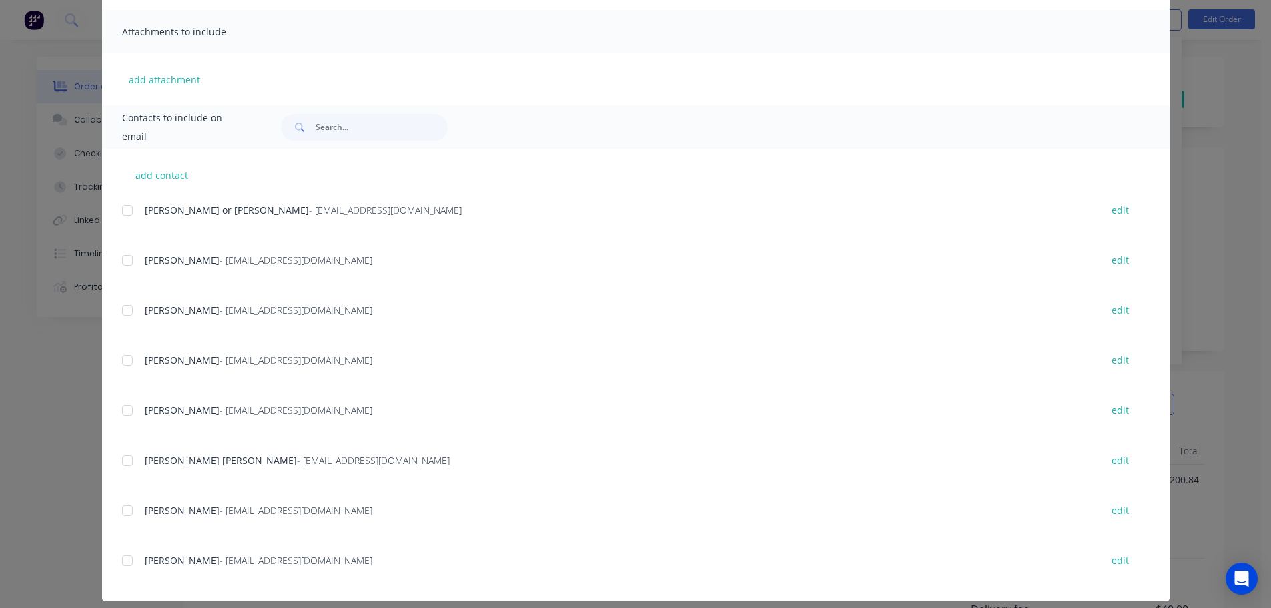
scroll to position [300, 0]
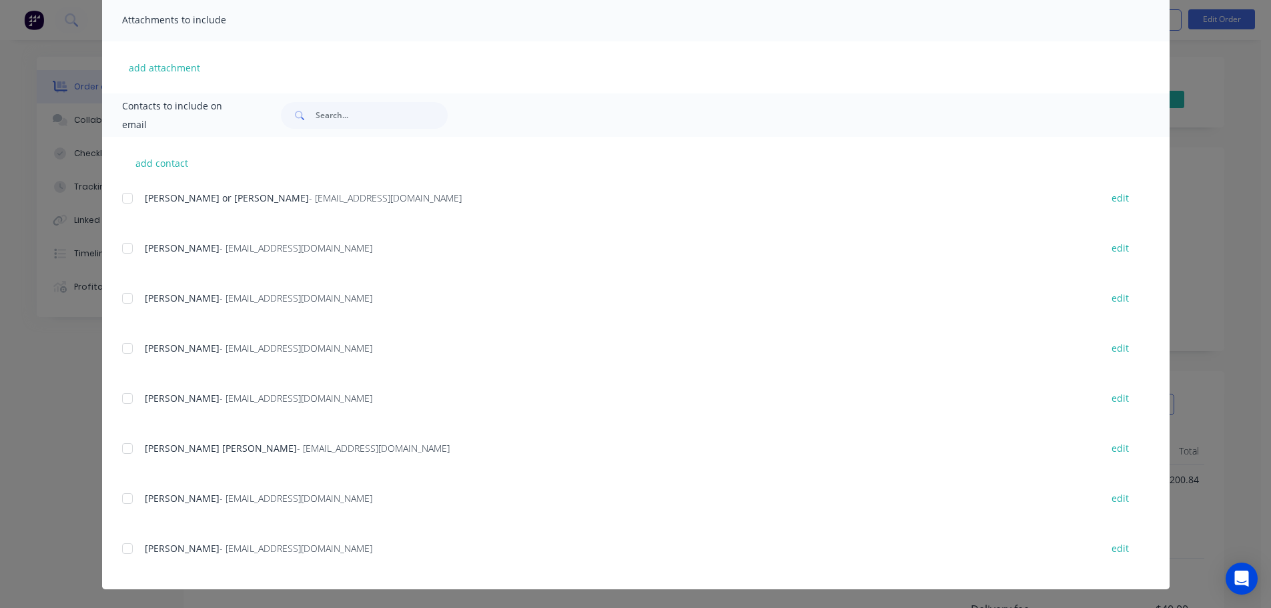
click at [115, 250] on div "add contact Vicki Graham or Lee Toth - info@visentia.co.nz edit Rebeca Mezzacap…" at bounding box center [635, 363] width 1067 height 452
click at [121, 251] on div at bounding box center [127, 248] width 27 height 27
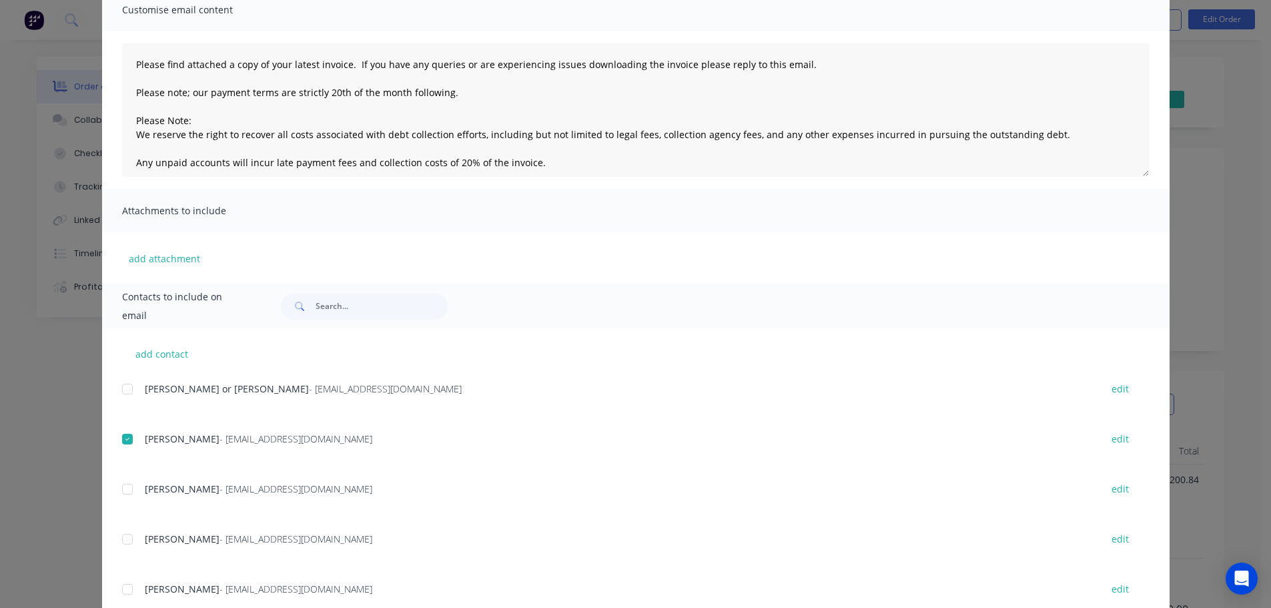
scroll to position [0, 0]
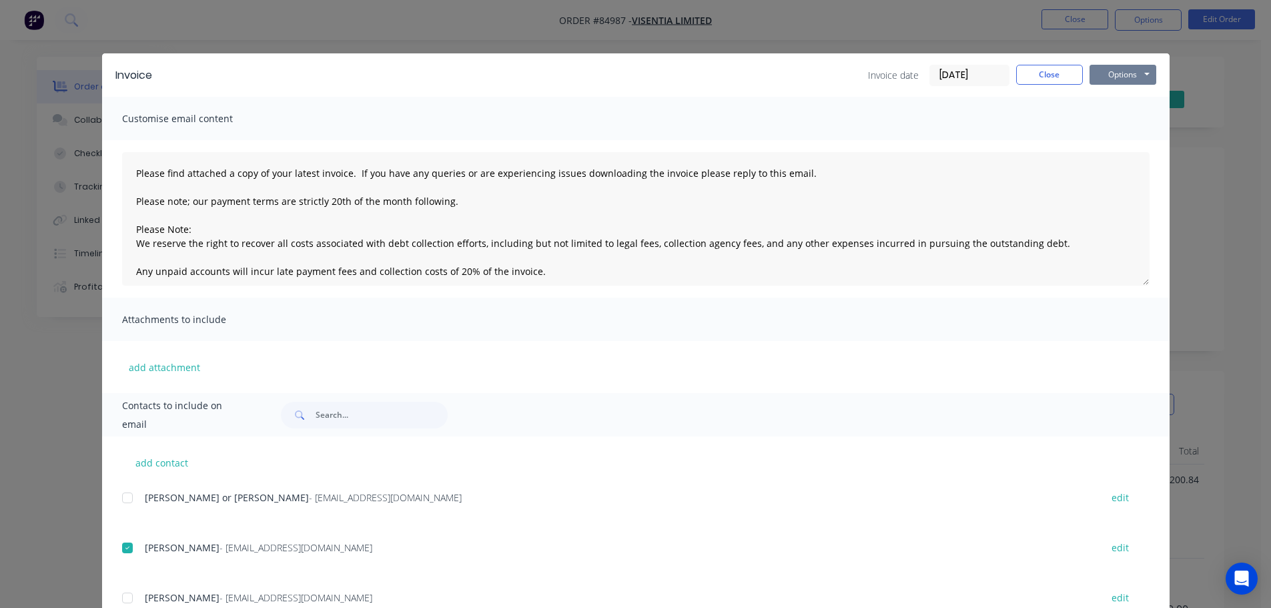
click at [1107, 74] on button "Options" at bounding box center [1122, 75] width 67 height 20
click at [1123, 138] on button "Email" at bounding box center [1131, 142] width 85 height 22
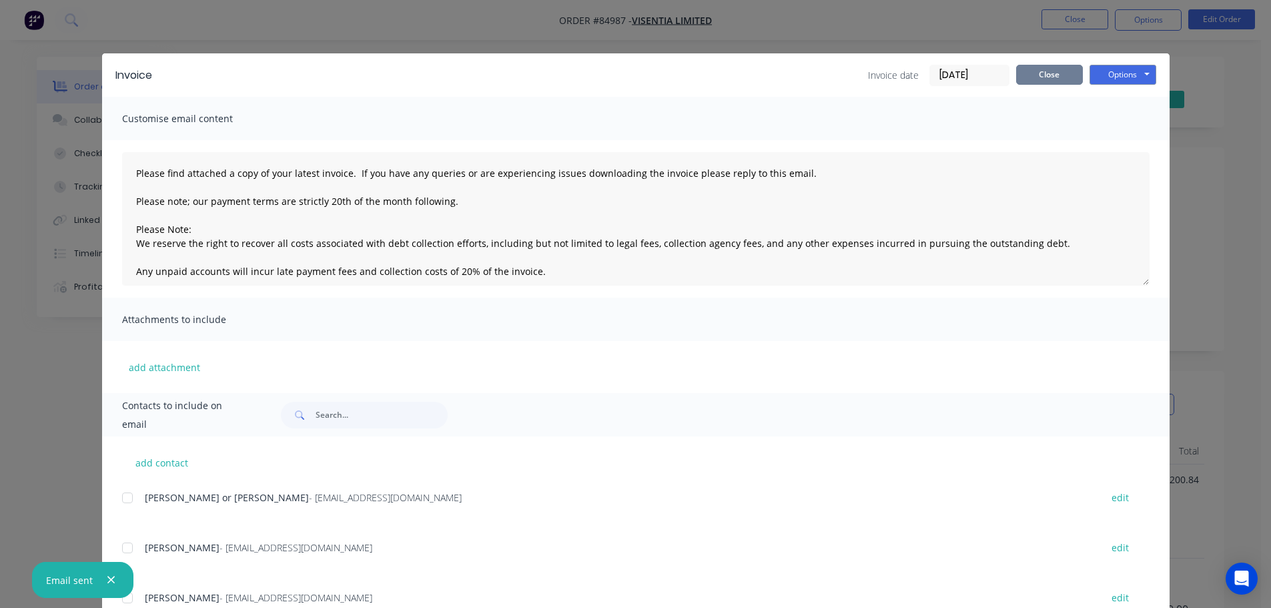
drag, startPoint x: 1068, startPoint y: 68, endPoint x: 1071, endPoint y: 45, distance: 23.6
click at [1067, 68] on button "Close" at bounding box center [1049, 75] width 67 height 20
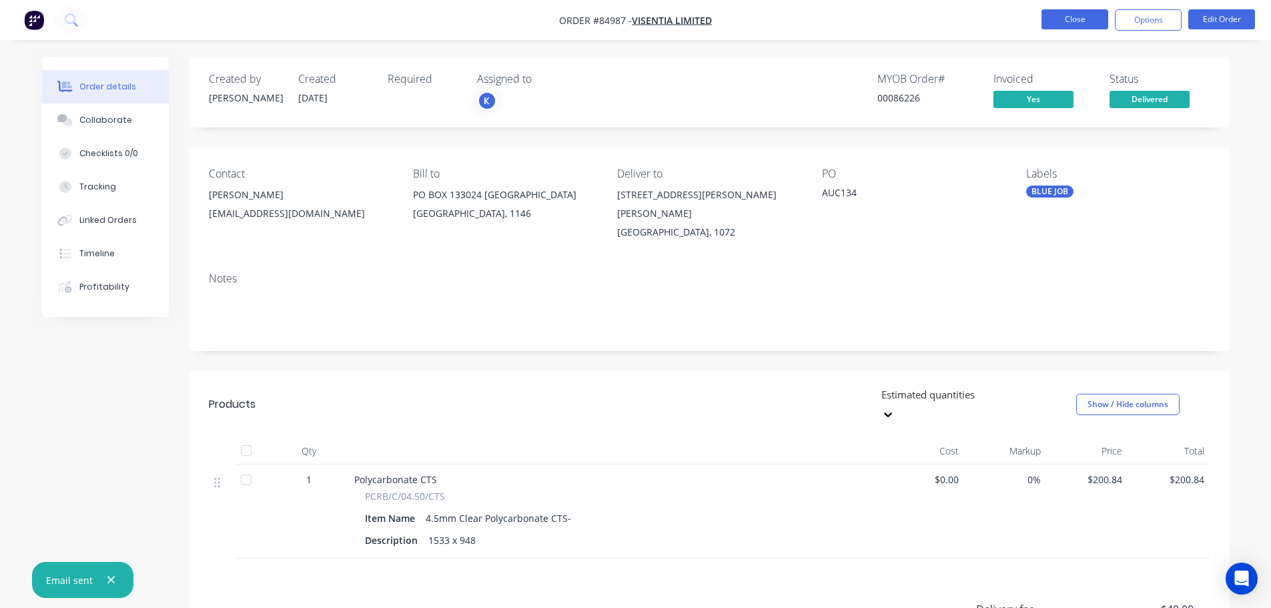
click at [1075, 18] on button "Close" at bounding box center [1074, 19] width 67 height 20
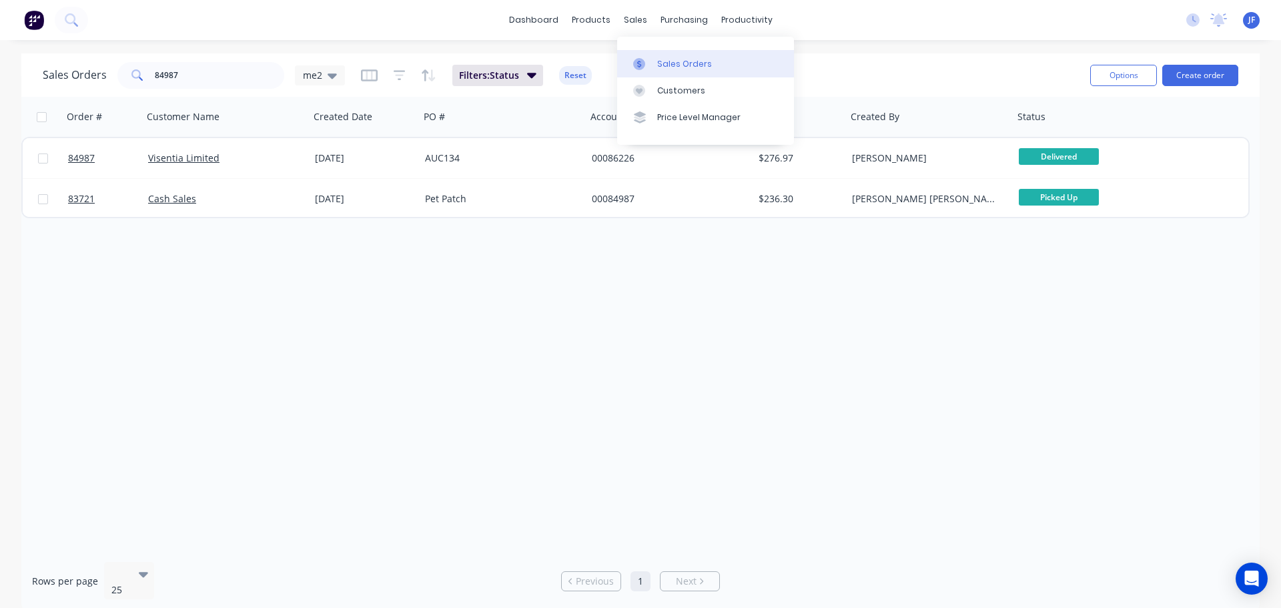
drag, startPoint x: 650, startPoint y: 63, endPoint x: 662, endPoint y: 66, distance: 12.3
click at [650, 63] on div at bounding box center [643, 64] width 20 height 12
click at [643, 21] on div "sales" at bounding box center [635, 20] width 37 height 20
click at [654, 60] on link "Sales Orders" at bounding box center [705, 63] width 177 height 27
click at [231, 73] on input "84987" at bounding box center [220, 75] width 130 height 27
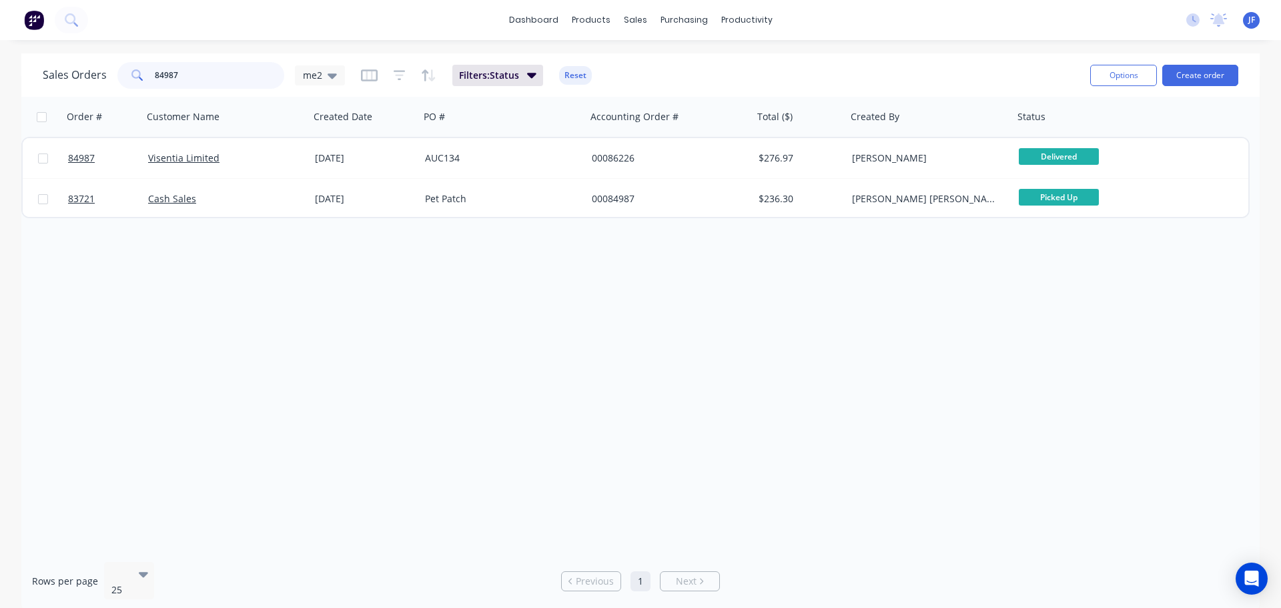
click at [231, 73] on input "84987" at bounding box center [220, 75] width 130 height 27
type input "8"
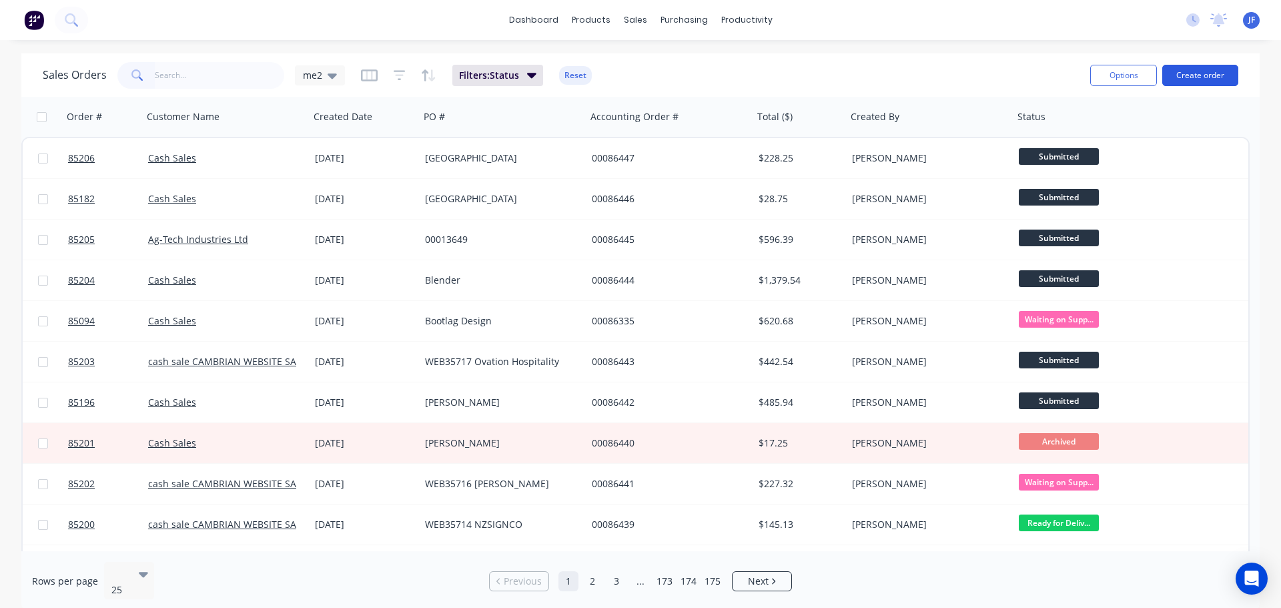
click at [1209, 69] on button "Create order" at bounding box center [1200, 75] width 76 height 21
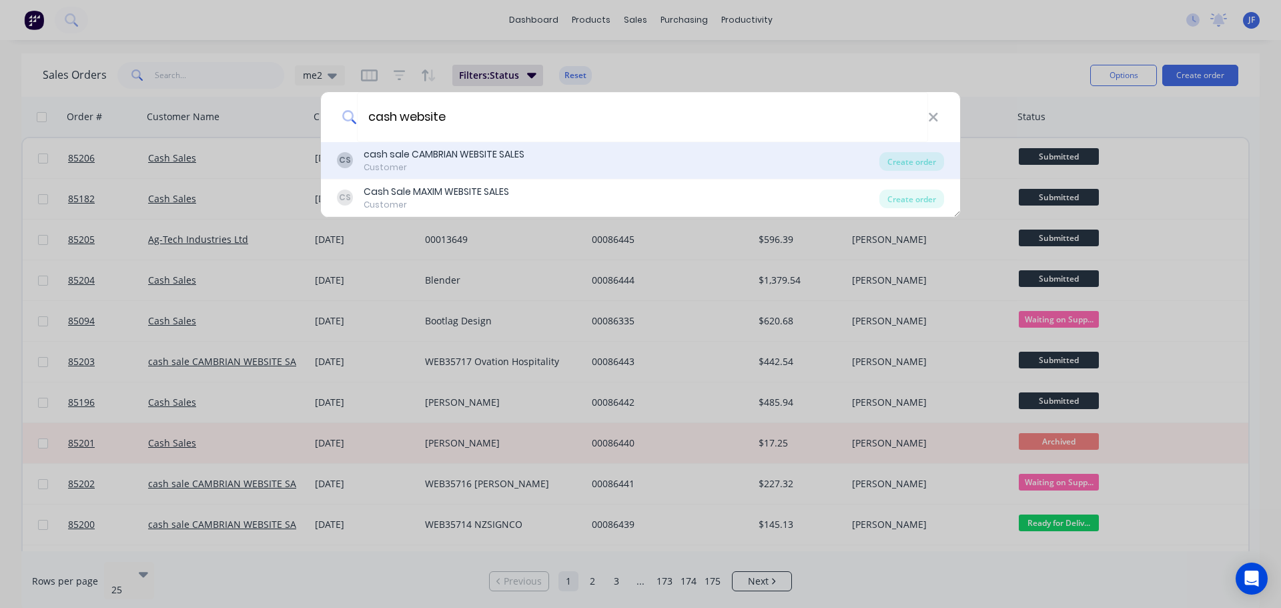
type input "cash website"
click at [520, 155] on div "cash sale CAMBRIAN WEBSITE SALES" at bounding box center [444, 154] width 161 height 14
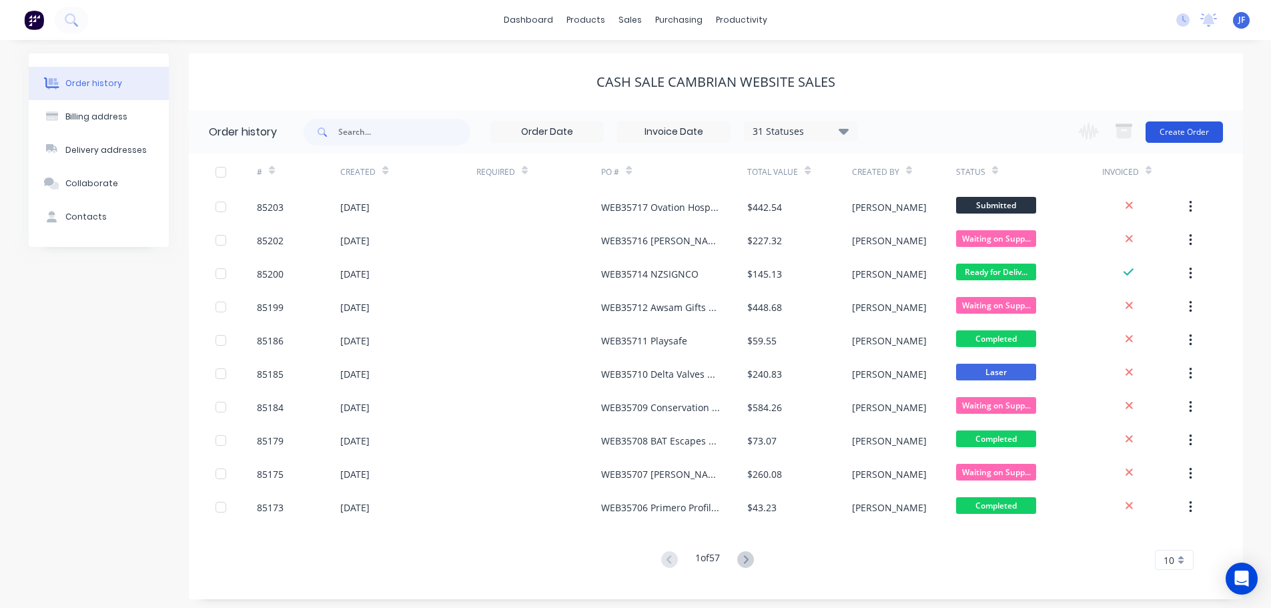
click at [1193, 132] on button "Create Order" at bounding box center [1183, 131] width 77 height 21
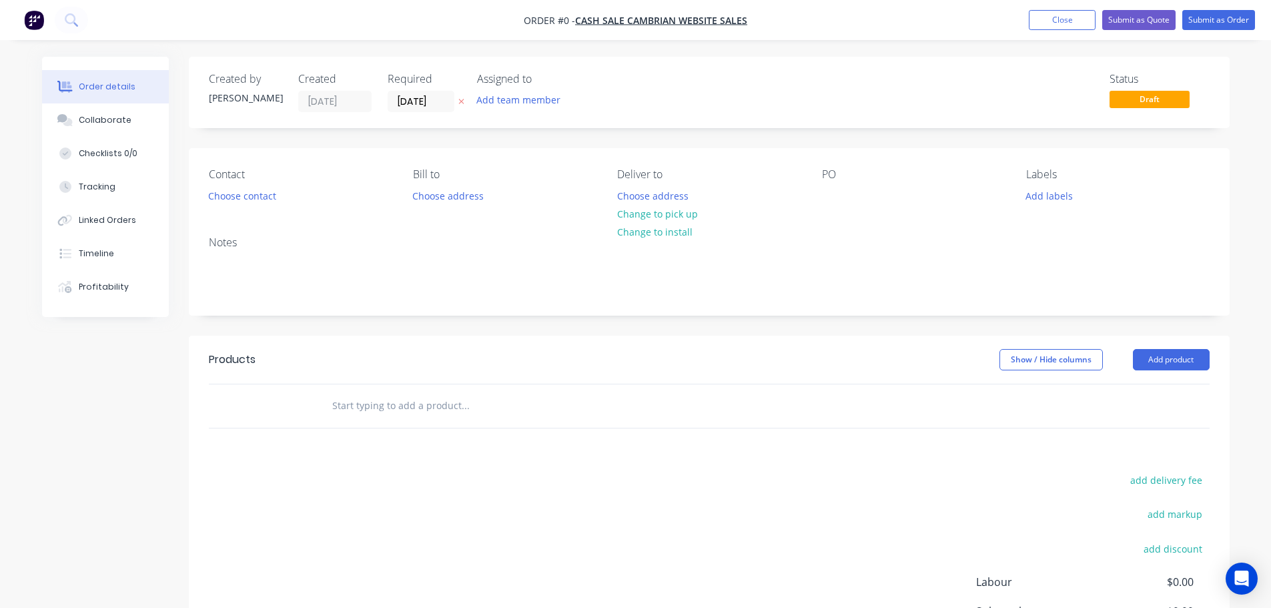
click at [462, 103] on icon "button" at bounding box center [460, 101] width 5 height 5
click at [208, 198] on button "Choose contact" at bounding box center [242, 195] width 82 height 18
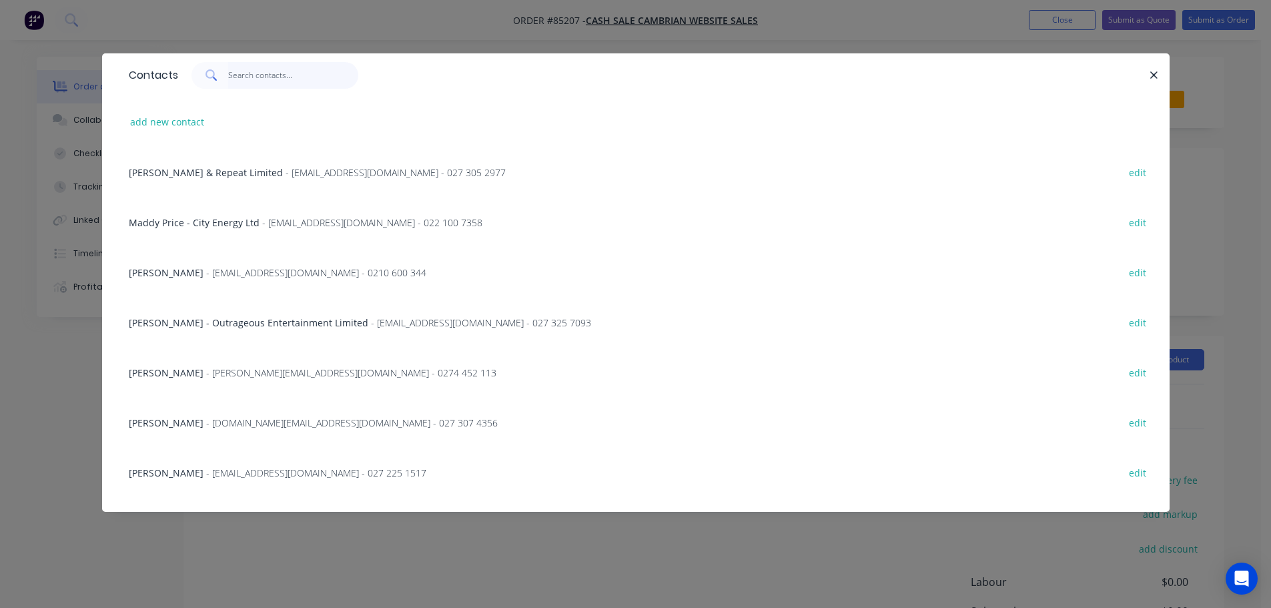
click at [278, 82] on input "text" at bounding box center [293, 75] width 130 height 27
paste input "D Weatherley"
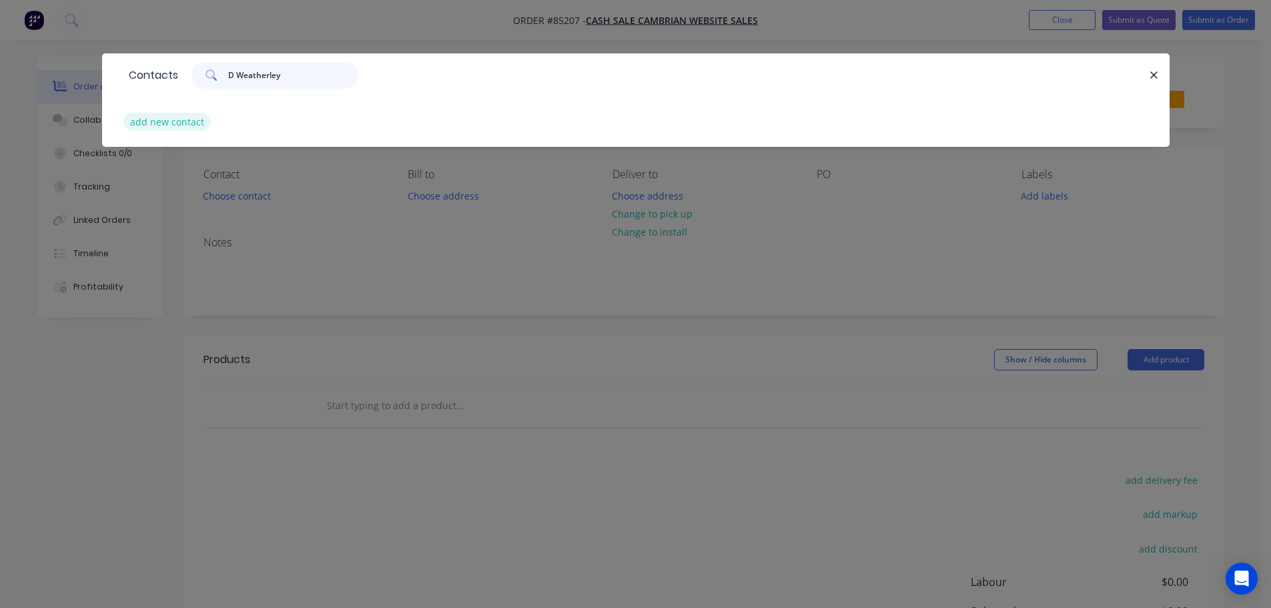
type input "D Weatherley"
click at [175, 119] on button "add new contact" at bounding box center [167, 122] width 88 height 18
select select "NZ"
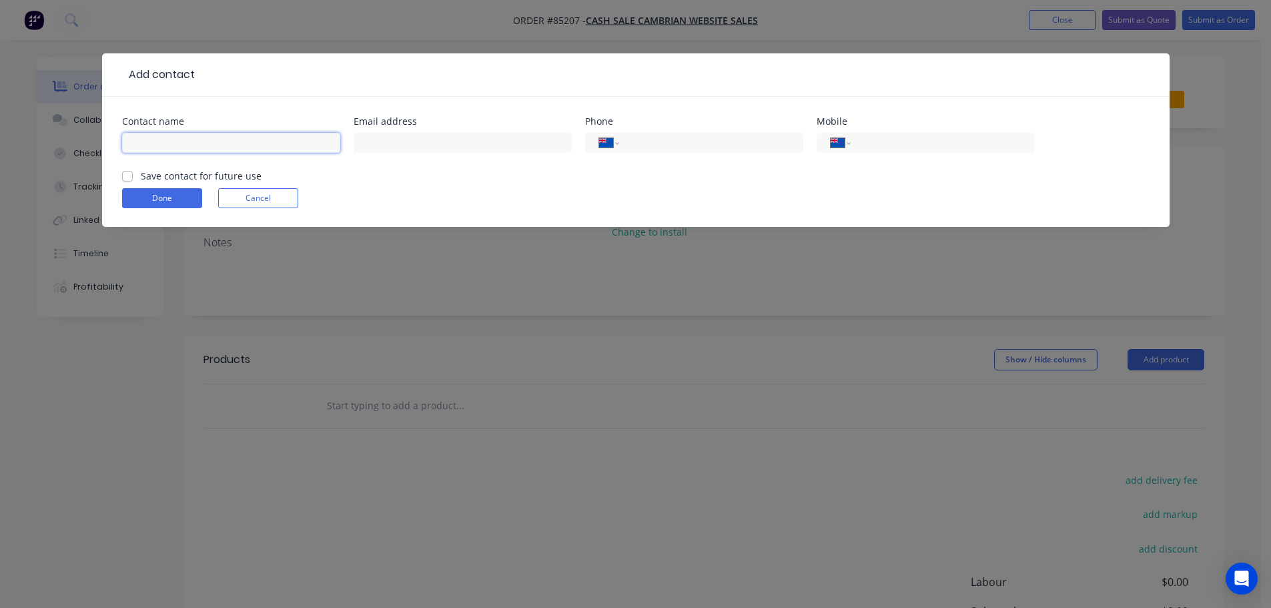
click at [177, 137] on input "text" at bounding box center [231, 143] width 218 height 20
paste input "D Weatherley"
type input "D Weatherley"
click at [173, 175] on label "Save contact for future use" at bounding box center [201, 176] width 121 height 14
click at [133, 175] on input "Save contact for future use" at bounding box center [127, 175] width 11 height 13
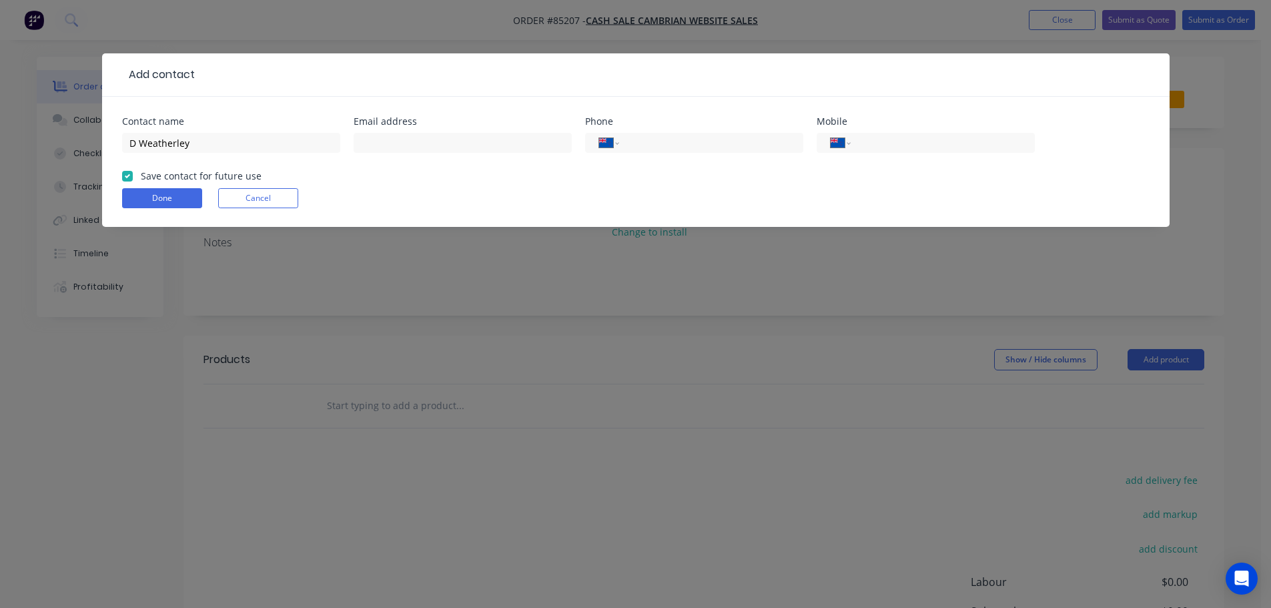
checkbox input "true"
click at [494, 143] on input "text" at bounding box center [463, 143] width 218 height 20
paste input "wiggley@xtra.co.nz"
type input "wiggley@xtra.co.nz"
click at [690, 149] on input "tel" at bounding box center [708, 142] width 160 height 15
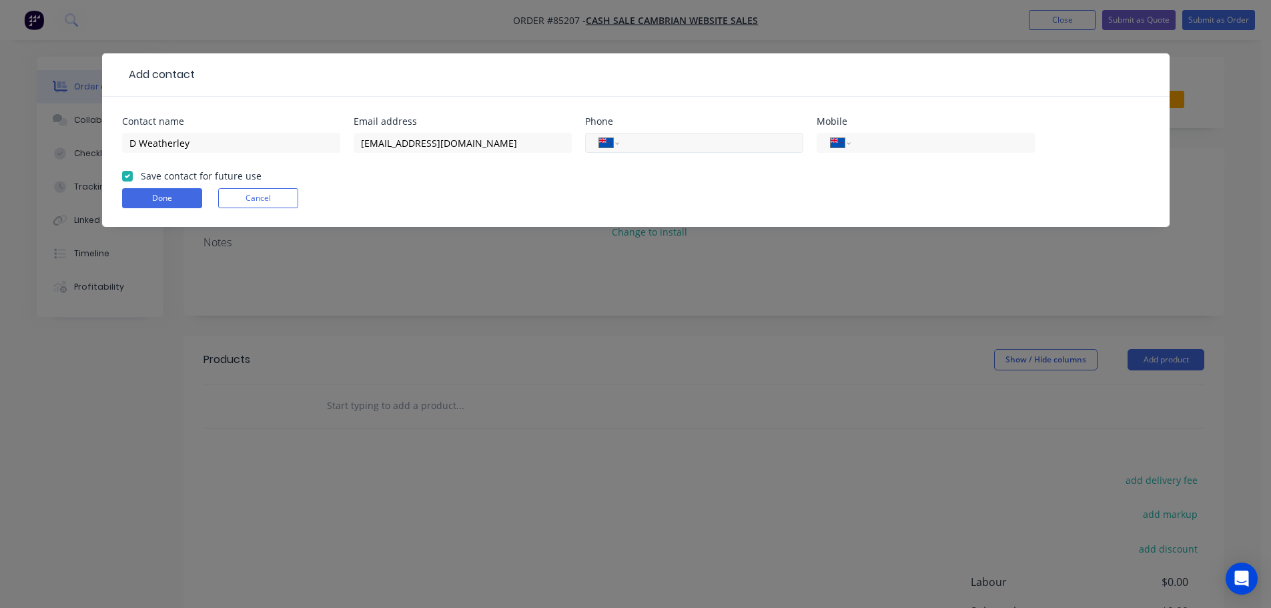
paste input "4595299"
click at [632, 141] on input "4595299" at bounding box center [708, 142] width 160 height 15
type input "04 595 299"
click at [178, 191] on button "Done" at bounding box center [162, 198] width 80 height 20
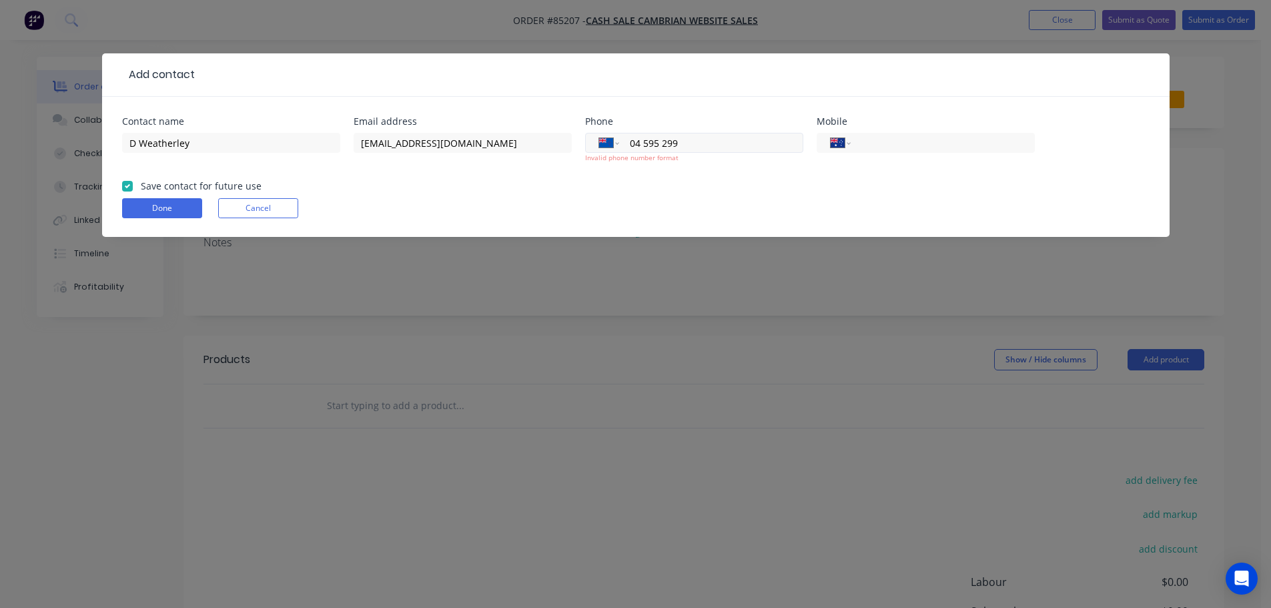
click at [676, 135] on input "04 595 299" at bounding box center [708, 142] width 160 height 15
click at [704, 141] on input "04 595 299" at bounding box center [708, 142] width 160 height 15
drag, startPoint x: 696, startPoint y: 145, endPoint x: 344, endPoint y: 138, distance: 352.3
click at [346, 138] on div "Contact name D Weatherley Email address wiggley@xtra.co.nz Phone International …" at bounding box center [635, 148] width 1027 height 62
click at [151, 217] on button "Done" at bounding box center [162, 208] width 80 height 20
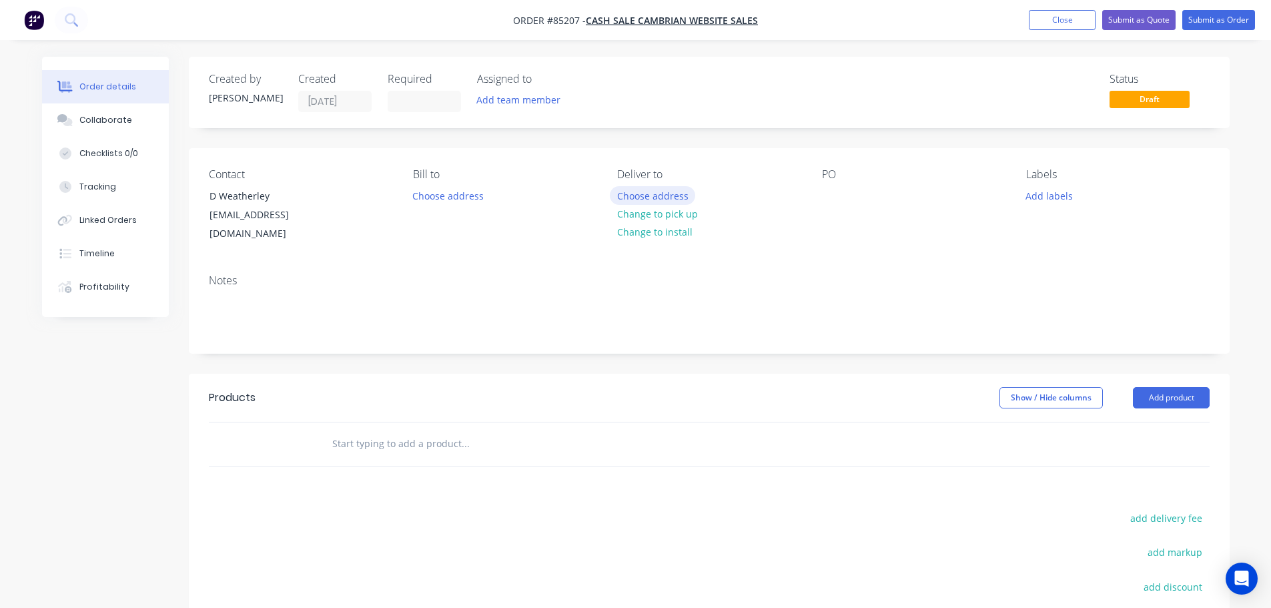
click at [680, 200] on button "Choose address" at bounding box center [652, 195] width 85 height 18
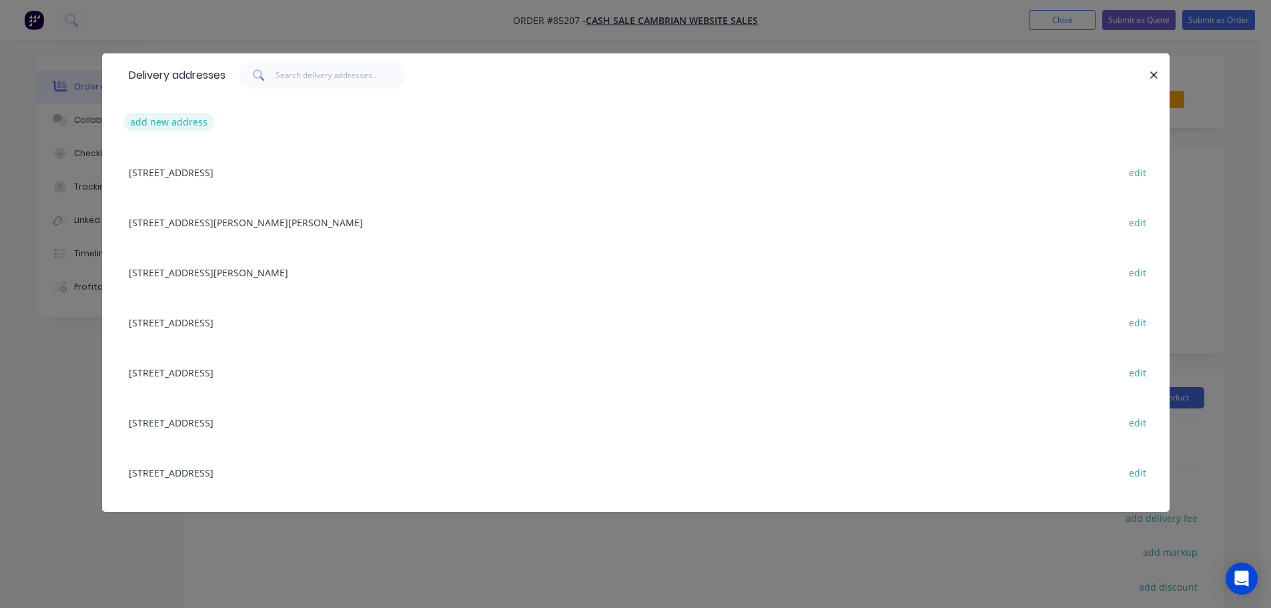
click at [199, 123] on button "add new address" at bounding box center [168, 122] width 91 height 18
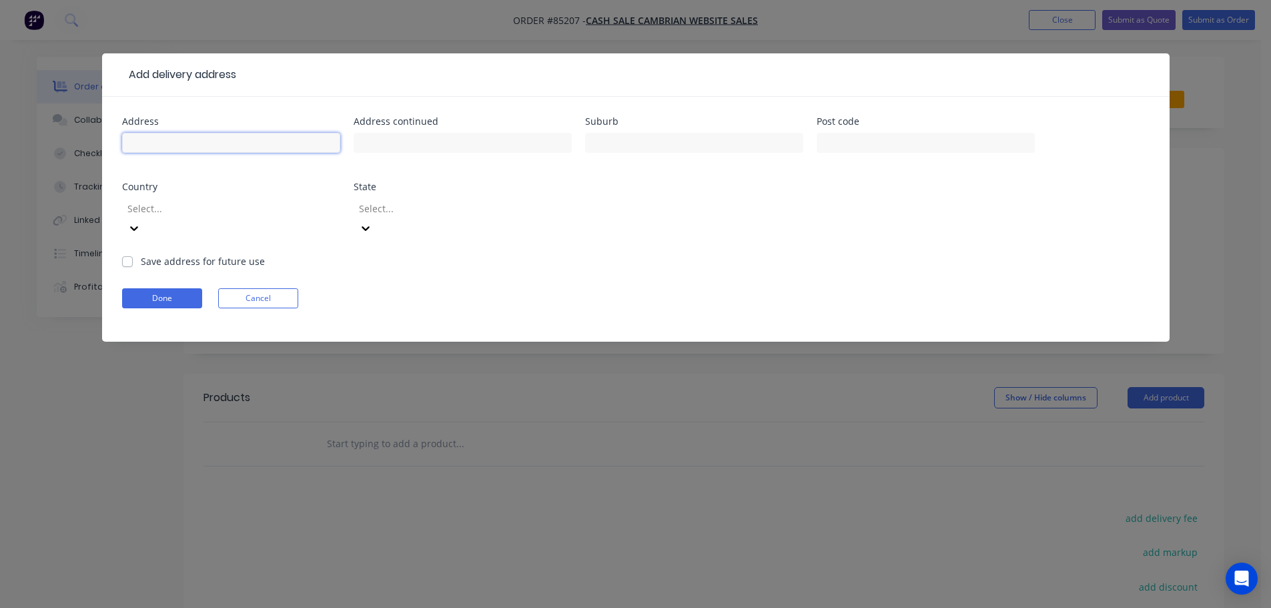
click at [208, 136] on input "text" at bounding box center [231, 143] width 218 height 20
paste input "Tradeline 289 Port Road Whangarei 0110"
type input "Tradeline 289 Port Road Whangarei 0110"
click at [167, 288] on button "Done" at bounding box center [162, 298] width 80 height 20
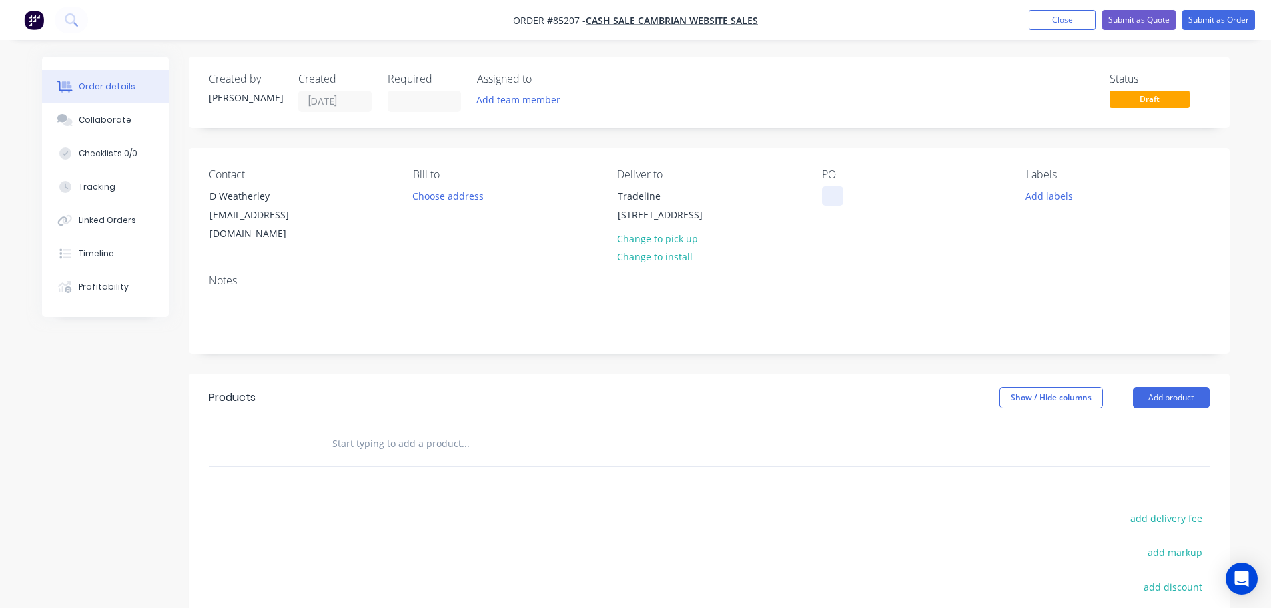
click at [827, 197] on div at bounding box center [832, 195] width 21 height 19
drag, startPoint x: 205, startPoint y: 194, endPoint x: 390, endPoint y: 188, distance: 184.9
click at [390, 188] on div "Contact D Weatherley wiggley@xtra.co.nz" at bounding box center [300, 205] width 183 height 75
copy div "D Weatherley"
click at [881, 195] on div "WEB35718" at bounding box center [856, 195] width 68 height 19
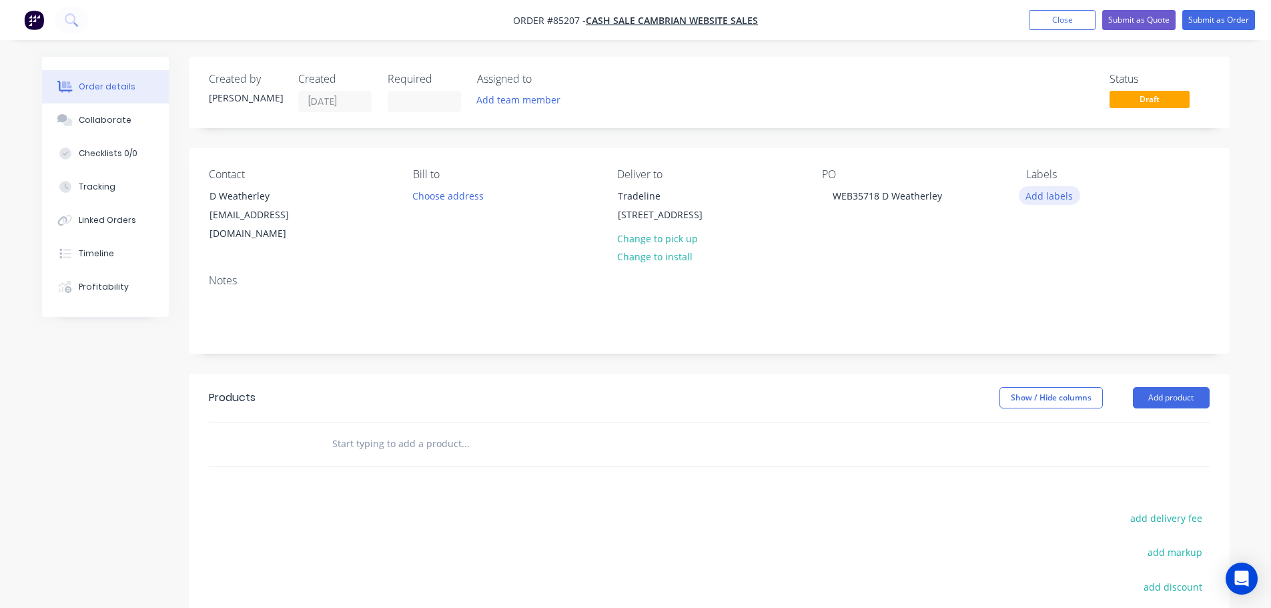
click at [1051, 199] on button "Add labels" at bounding box center [1049, 195] width 61 height 18
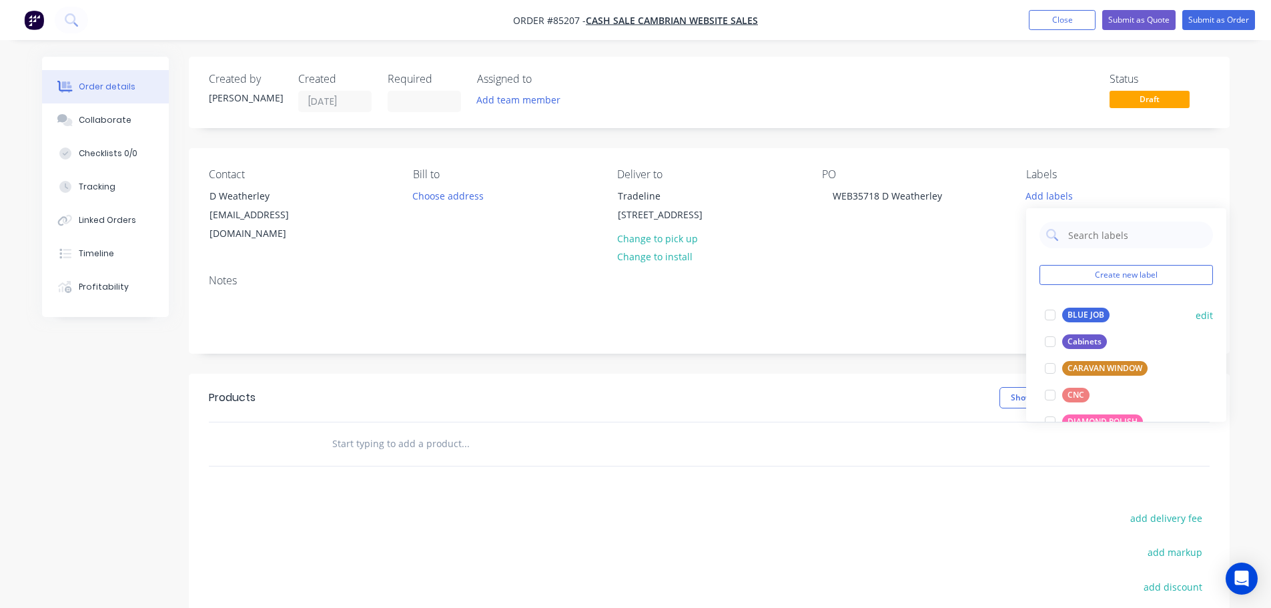
click at [1092, 310] on div "BLUE JOB" at bounding box center [1085, 315] width 47 height 15
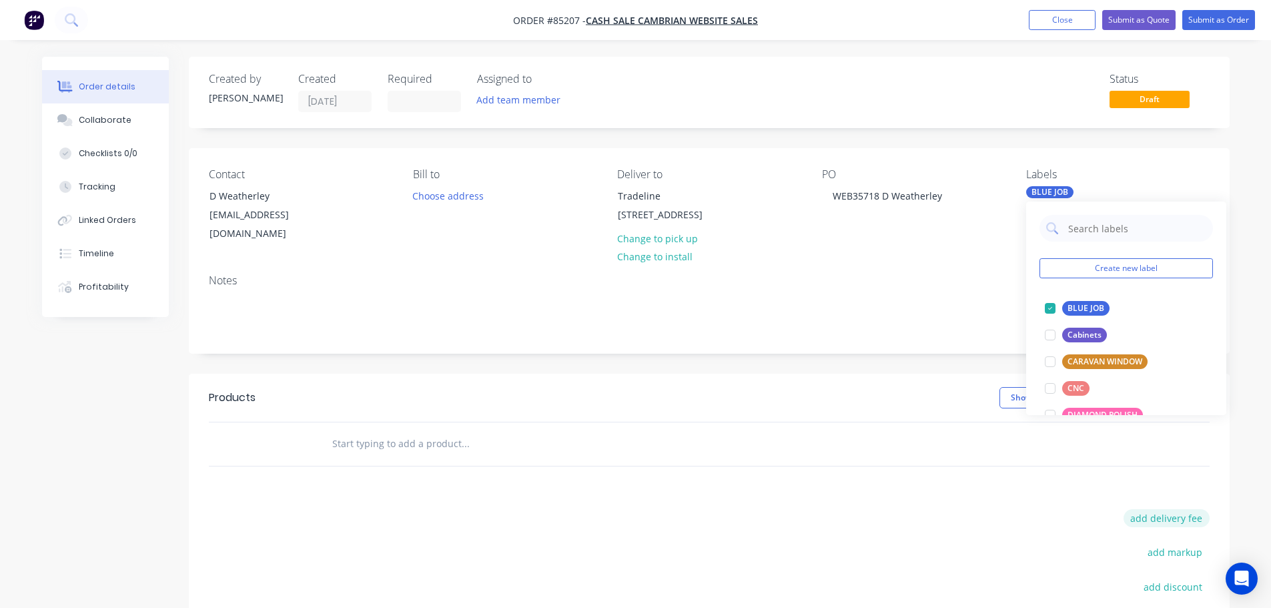
click at [1170, 509] on button "add delivery fee" at bounding box center [1166, 518] width 86 height 18
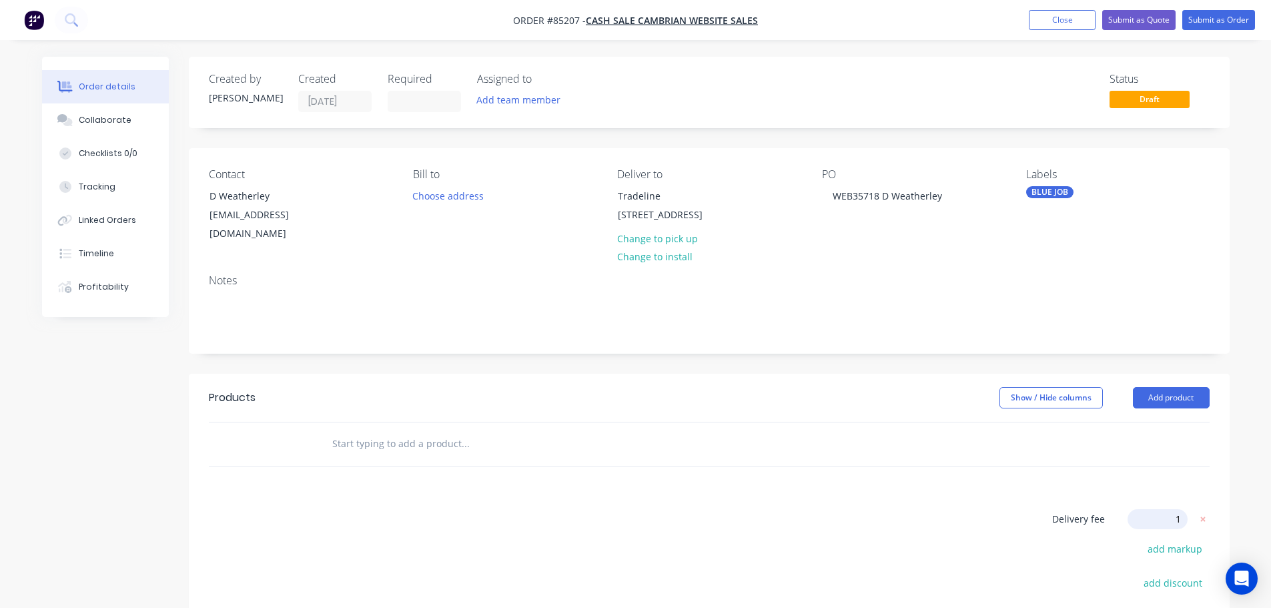
type input "15"
click at [509, 456] on div "Products Show / Hide columns Add product Delivery fee Delivery fee Delivery fee…" at bounding box center [709, 579] width 1041 height 410
click at [384, 432] on input "text" at bounding box center [465, 443] width 267 height 27
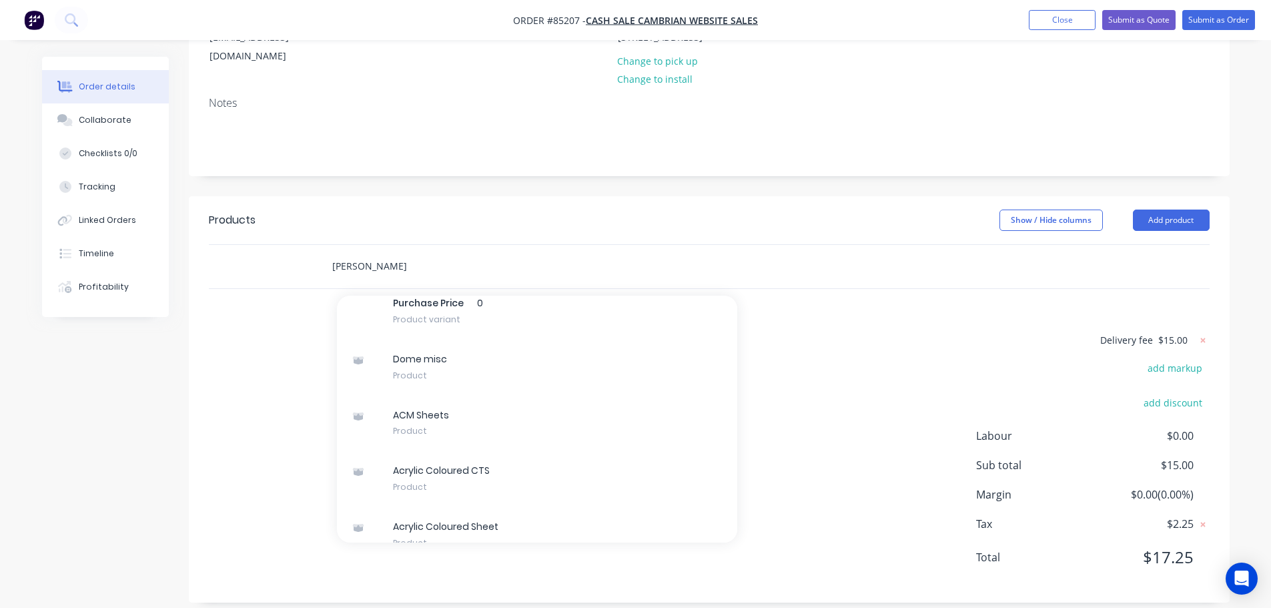
scroll to position [1927, 0]
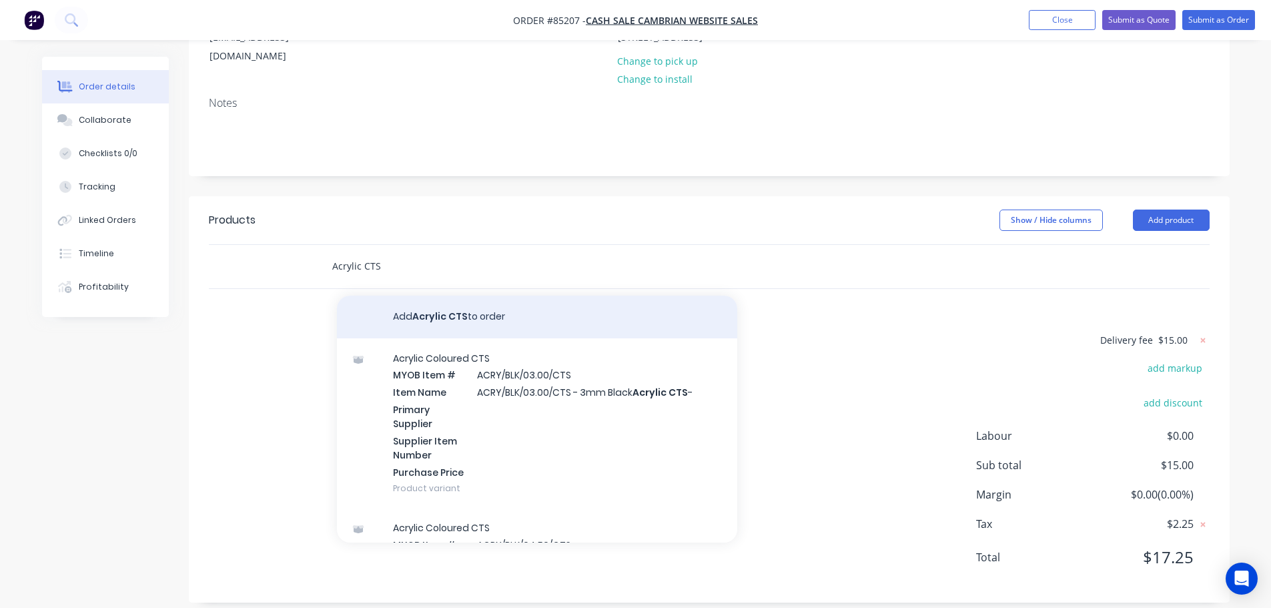
type input "Acrylic CTS"
click at [506, 318] on button "Add Acrylic CTS to order" at bounding box center [537, 317] width 400 height 43
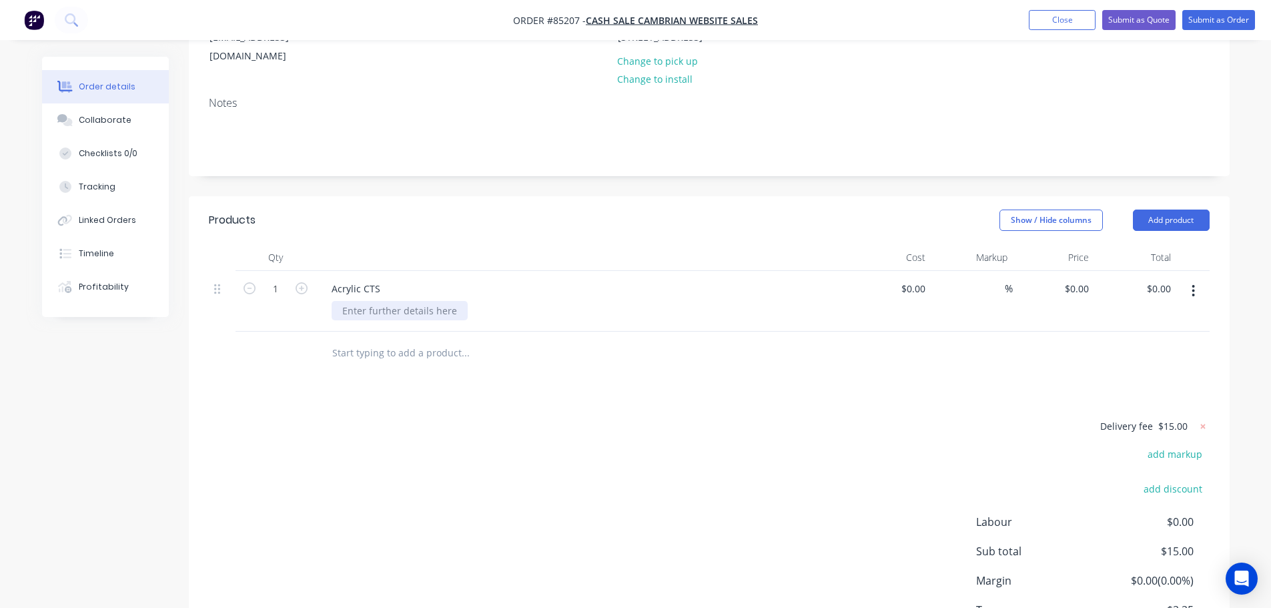
click at [414, 301] on div at bounding box center [400, 310] width 136 height 19
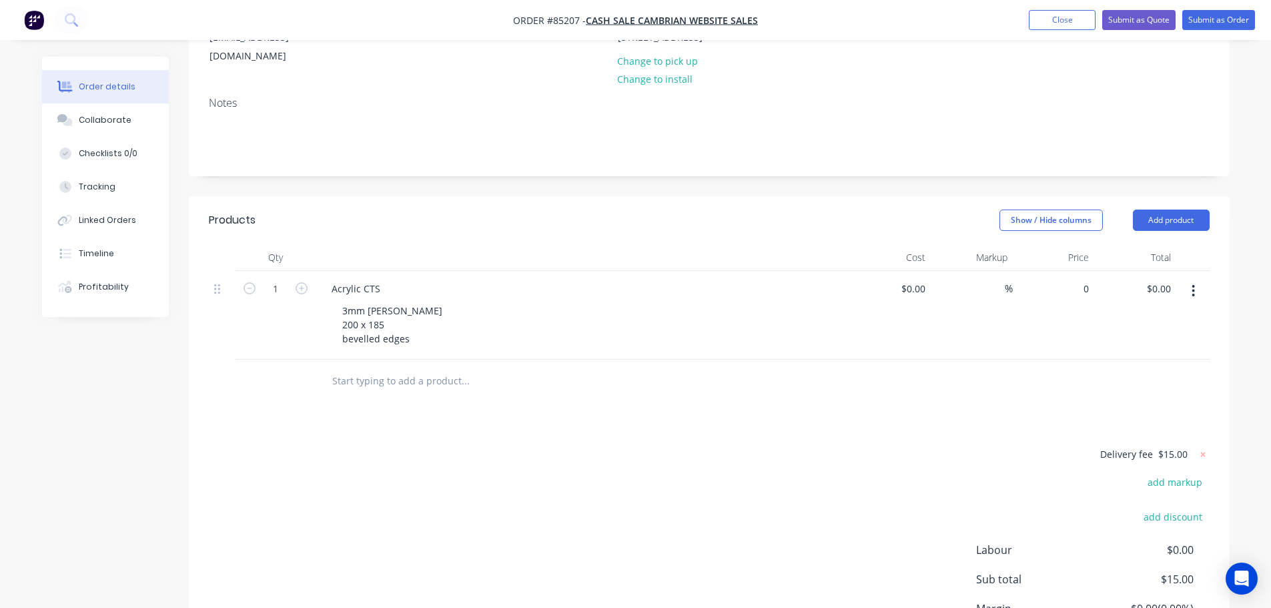
click at [1059, 273] on div "0 $0.00" at bounding box center [1054, 315] width 82 height 89
type input "$7.29"
click at [1041, 360] on div at bounding box center [709, 381] width 1001 height 43
click at [1200, 279] on button "button" at bounding box center [1192, 291] width 31 height 24
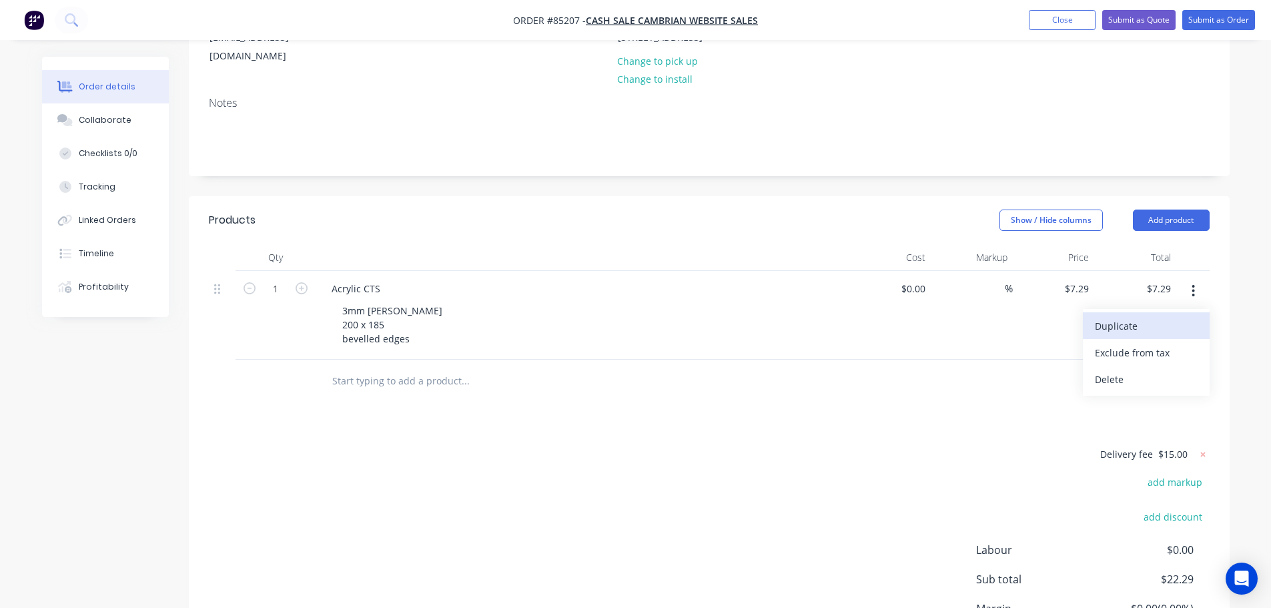
drag, startPoint x: 1163, startPoint y: 334, endPoint x: 1157, endPoint y: 315, distance: 19.6
click at [1157, 315] on div "Duplicate Exclude from tax Delete" at bounding box center [1146, 352] width 127 height 87
click at [1157, 316] on div "Duplicate" at bounding box center [1146, 325] width 103 height 19
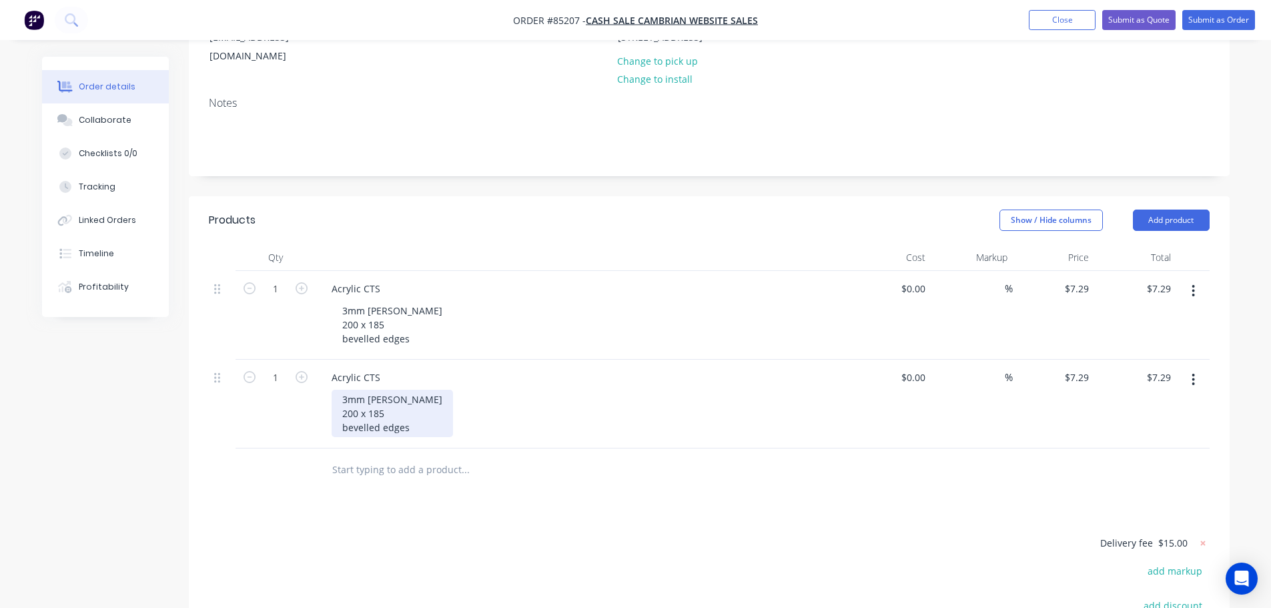
click at [414, 390] on div "3mm matt black 200 x 185 bevelled edges" at bounding box center [392, 413] width 121 height 47
drag, startPoint x: 387, startPoint y: 399, endPoint x: 276, endPoint y: 389, distance: 111.9
click at [276, 389] on div "1 Acrylic CTS 3mm matt black 200 x 185 bevelled edges $0.00 $0.00 % $7.29 $7.29…" at bounding box center [709, 404] width 1001 height 89
drag, startPoint x: 374, startPoint y: 397, endPoint x: 399, endPoint y: 408, distance: 27.2
click at [376, 398] on div "3mm matt black 200 x 185 bevelled edges" at bounding box center [392, 413] width 121 height 47
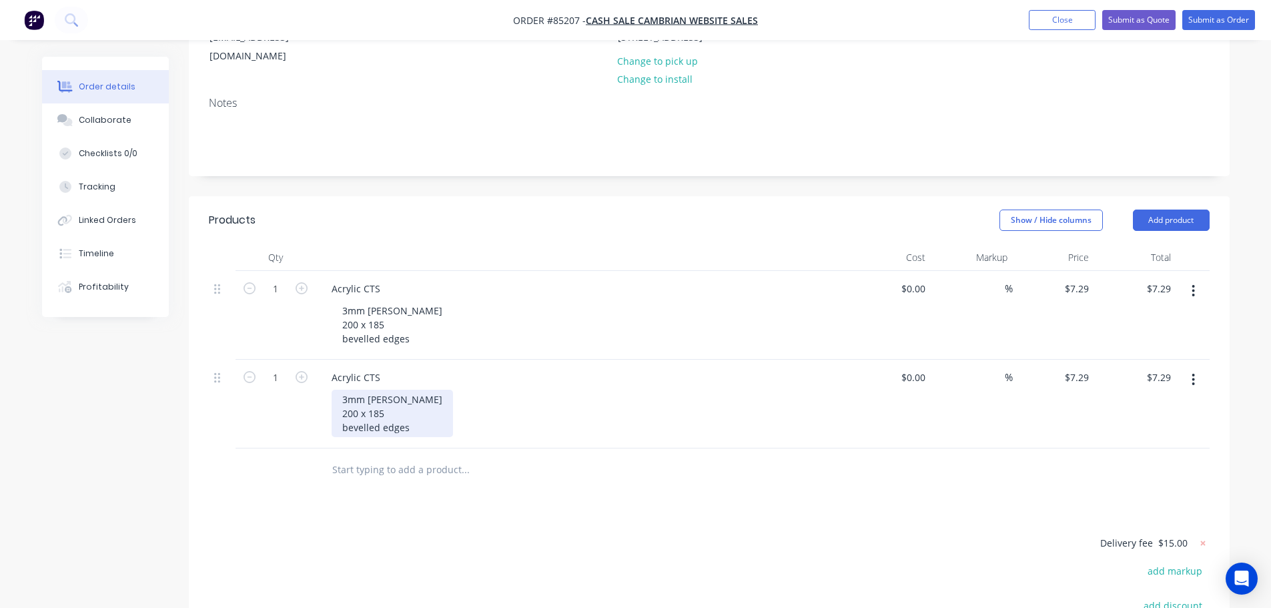
click at [421, 420] on div "3mm matt black 200 x 185 bevelled edges" at bounding box center [392, 413] width 121 height 47
drag, startPoint x: 418, startPoint y: 420, endPoint x: 343, endPoint y: 401, distance: 77.7
click at [343, 401] on div "3mm matt black 200 x 185 bevelled edges" at bounding box center [392, 413] width 121 height 47
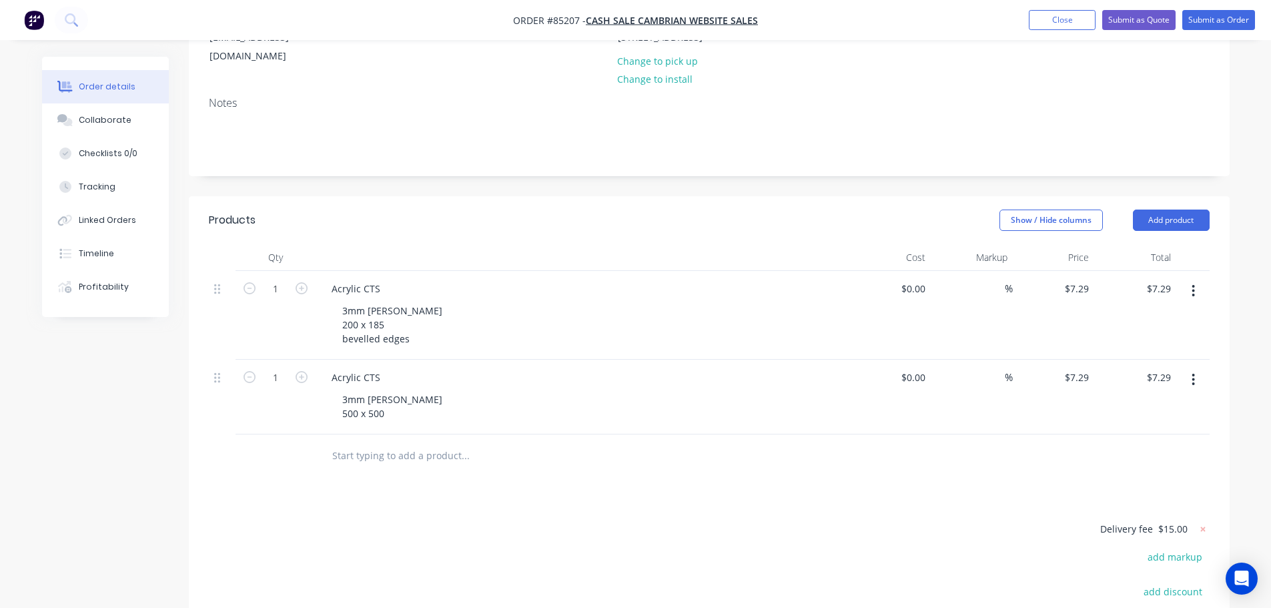
click at [1096, 366] on div "$7.29 $7.29" at bounding box center [1135, 397] width 82 height 75
click at [1081, 368] on input "7.29" at bounding box center [1081, 377] width 25 height 19
type input "$0.00"
click at [1060, 396] on div "$0.00 20..64" at bounding box center [1054, 397] width 82 height 75
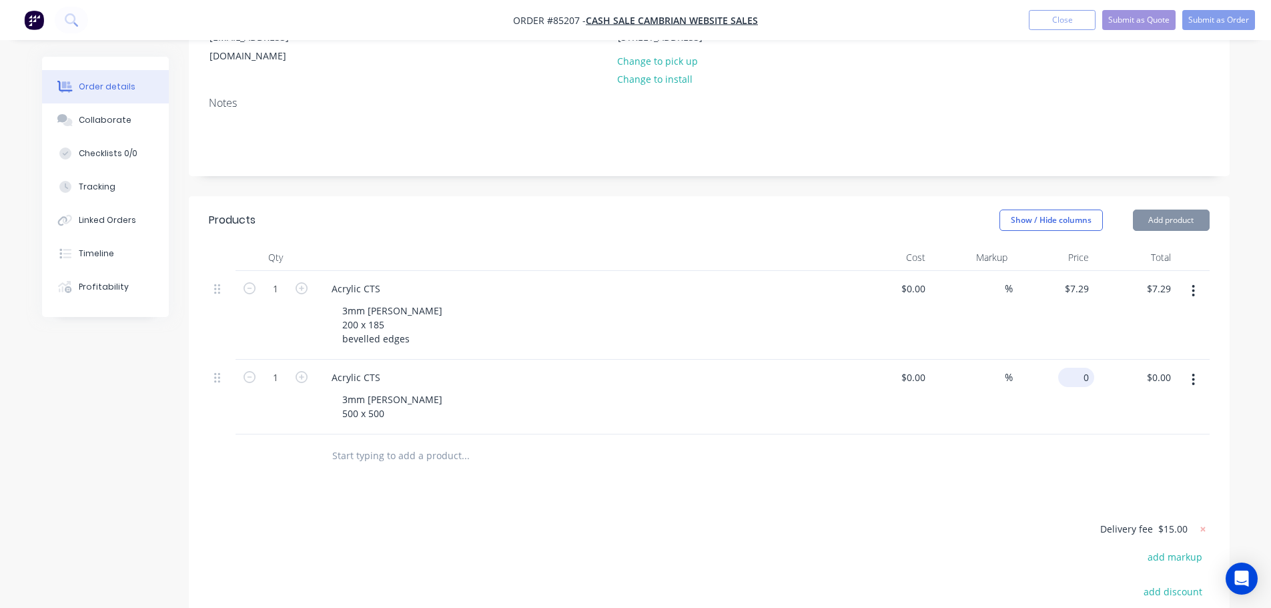
click at [1083, 368] on input "0" at bounding box center [1078, 377] width 31 height 19
type input "$20.64"
click at [1047, 406] on div "$20.64 20.64" at bounding box center [1054, 397] width 82 height 75
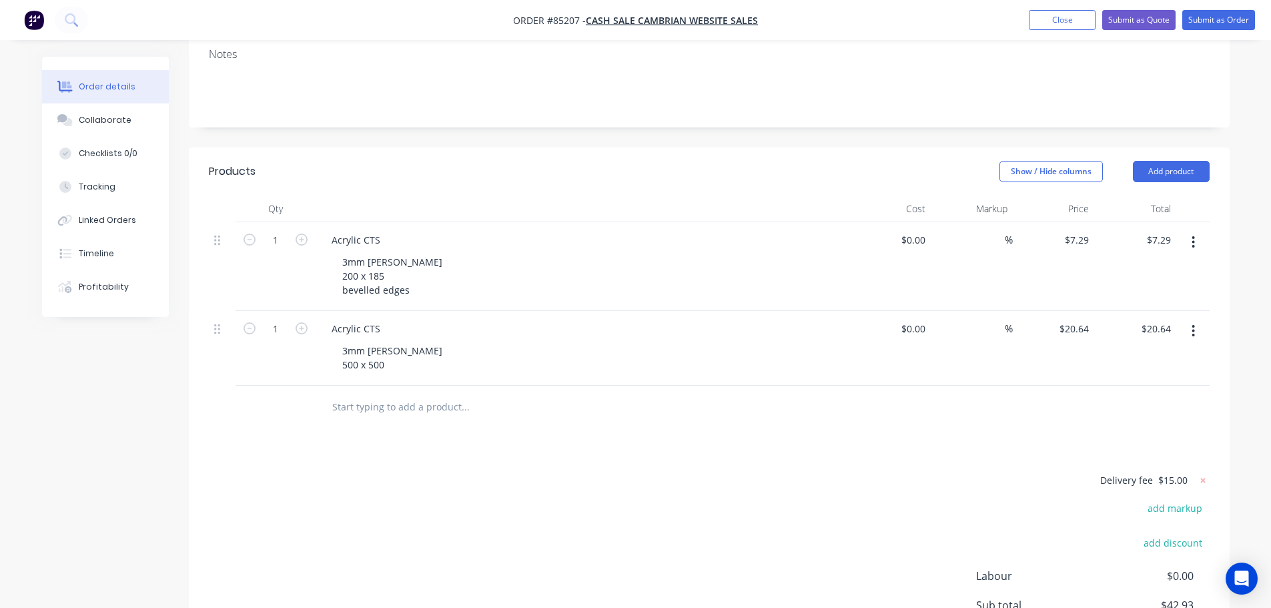
scroll to position [0, 0]
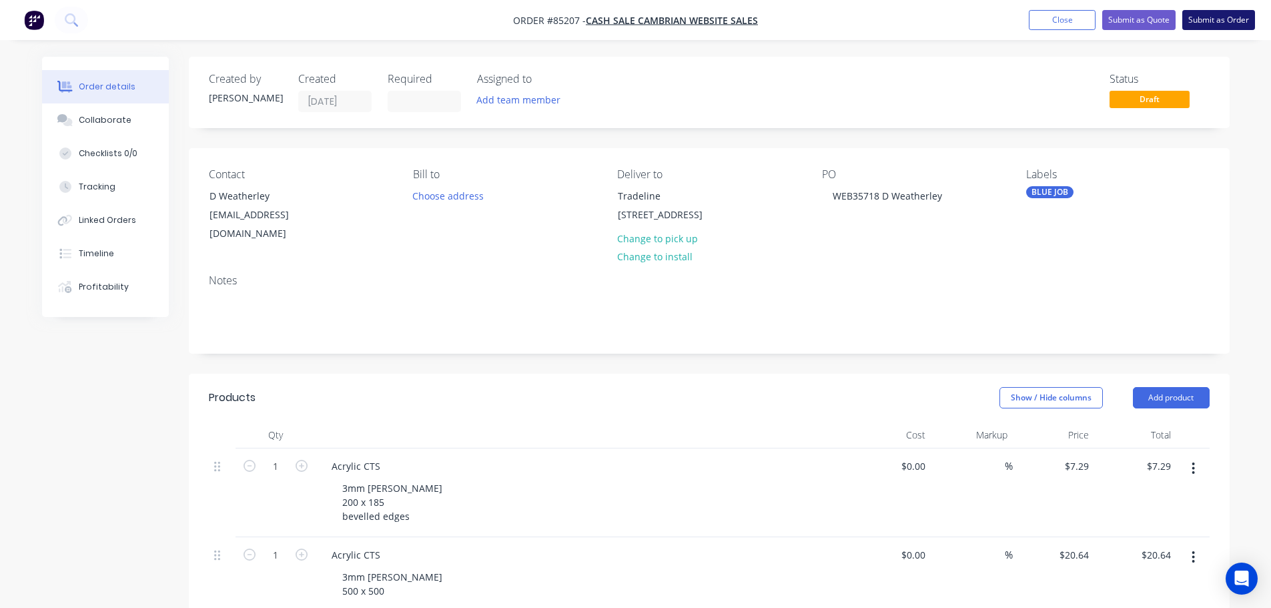
click at [1193, 19] on button "Submit as Order" at bounding box center [1218, 20] width 73 height 20
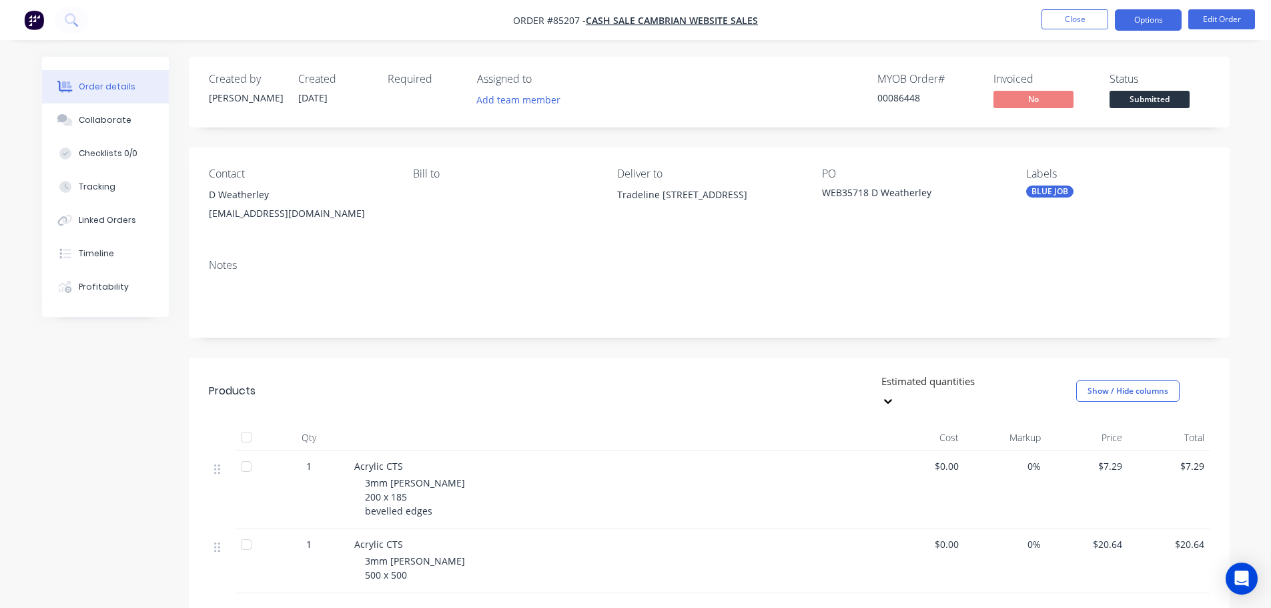
drag, startPoint x: 1167, startPoint y: 21, endPoint x: 1163, endPoint y: 27, distance: 7.2
click at [1167, 21] on button "Options" at bounding box center [1148, 19] width 67 height 21
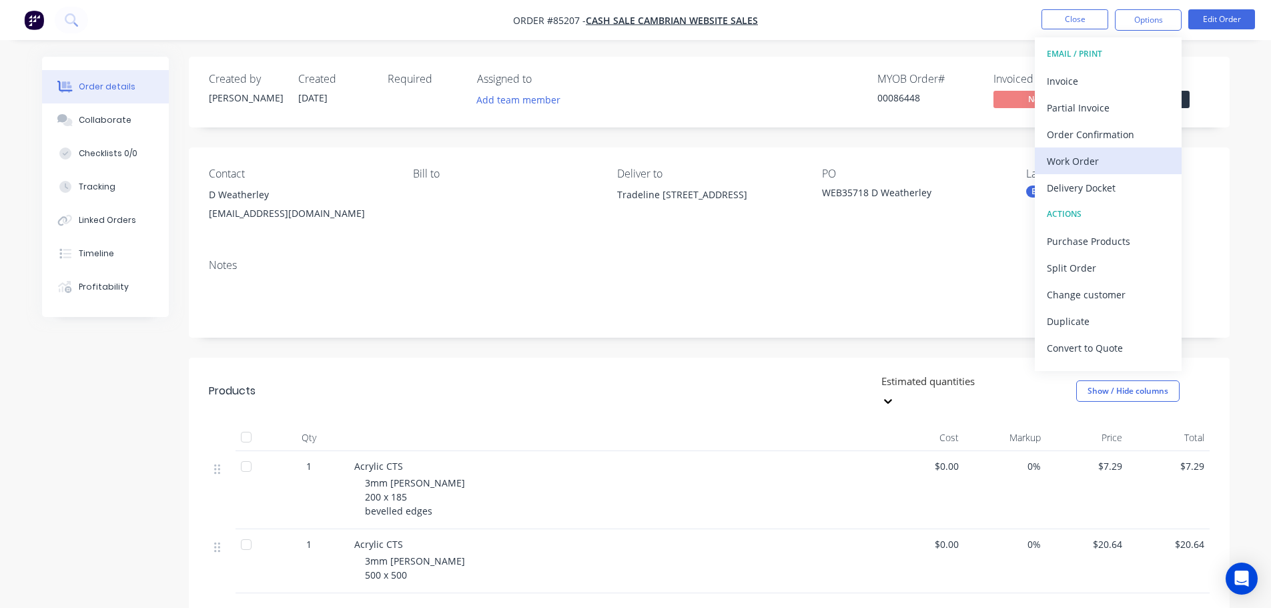
click at [1091, 157] on div "Work Order" at bounding box center [1108, 160] width 123 height 19
drag, startPoint x: 1091, startPoint y: 157, endPoint x: 1068, endPoint y: 171, distance: 26.9
click at [1091, 133] on div "Without pricing" at bounding box center [1108, 134] width 123 height 19
click at [1091, 138] on div "Order Confirmation" at bounding box center [1108, 134] width 123 height 19
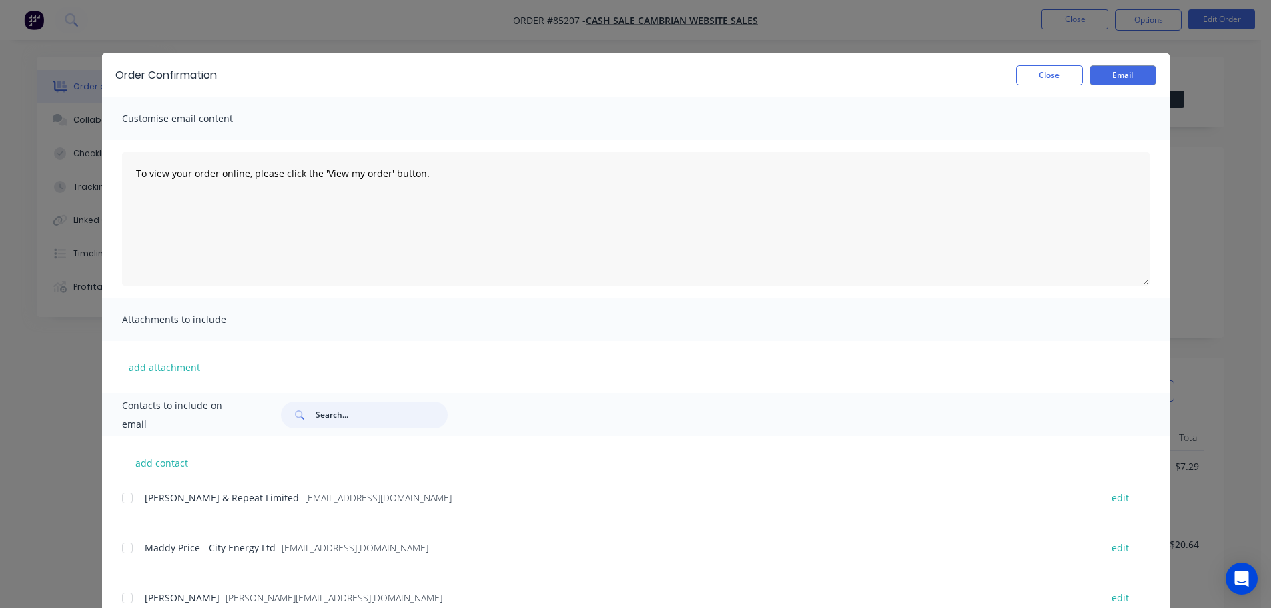
click at [377, 409] on input "text" at bounding box center [382, 415] width 132 height 27
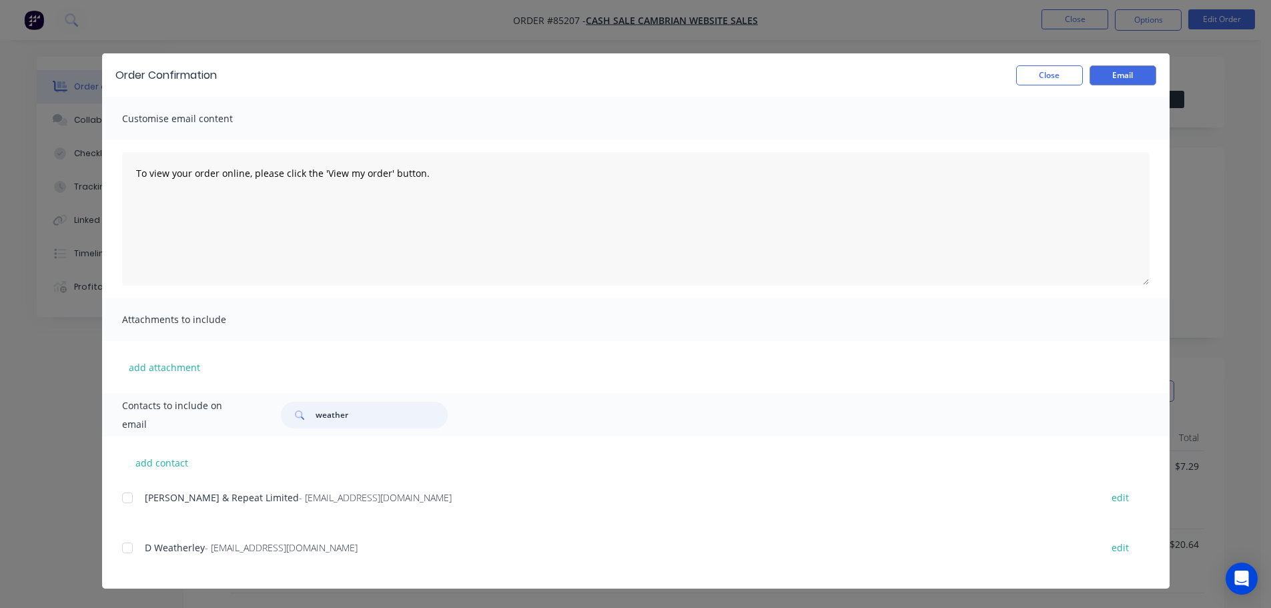
click at [128, 550] on div at bounding box center [127, 547] width 27 height 27
type input "weather"
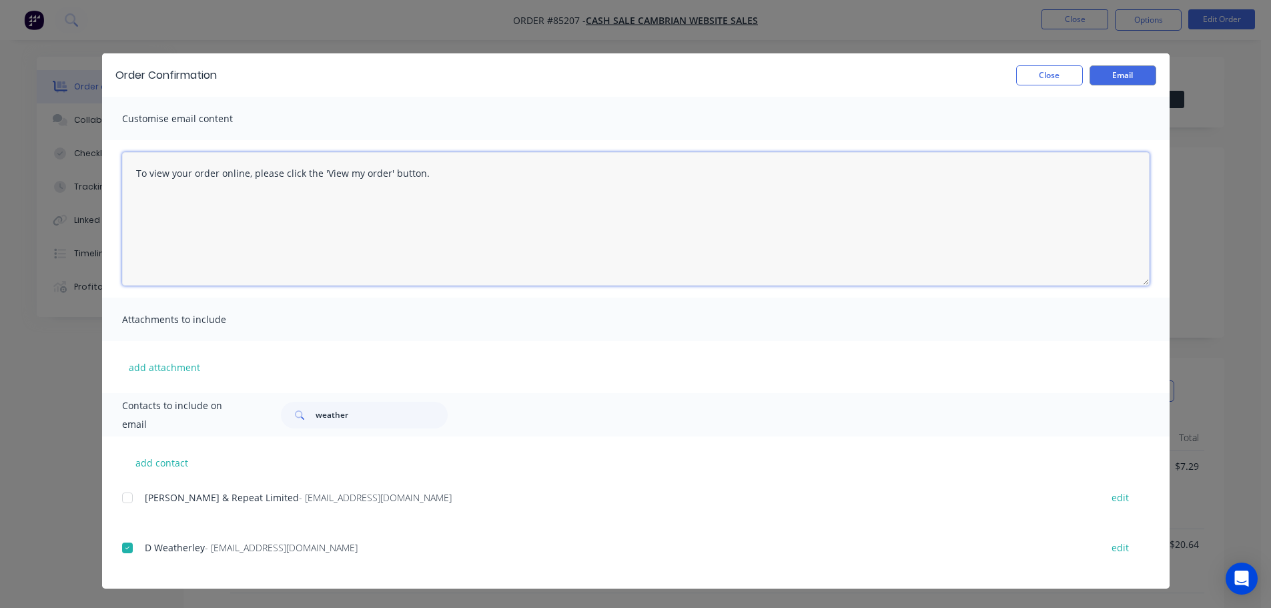
click at [462, 166] on textarea "To view your order online, please click the 'View my order' button." at bounding box center [635, 218] width 1027 height 133
paste textarea "hank you for your order, confirmation of your order is attached. Your order wil…"
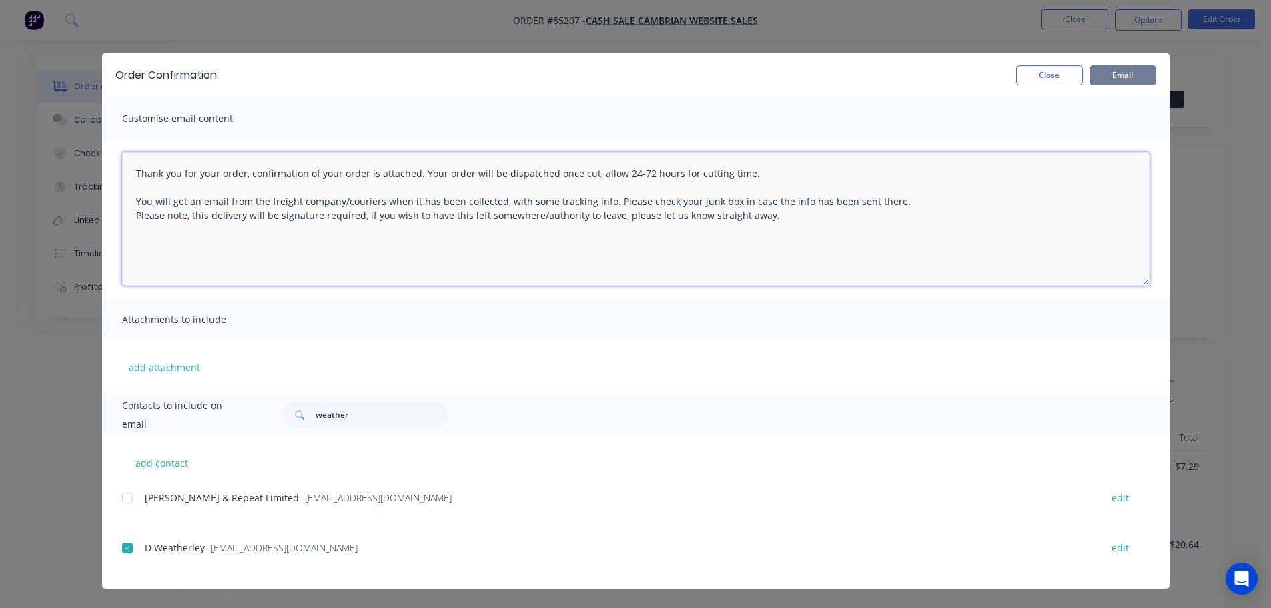
type textarea "Thank you for your order, confirmation of your order is attached. Your order wi…"
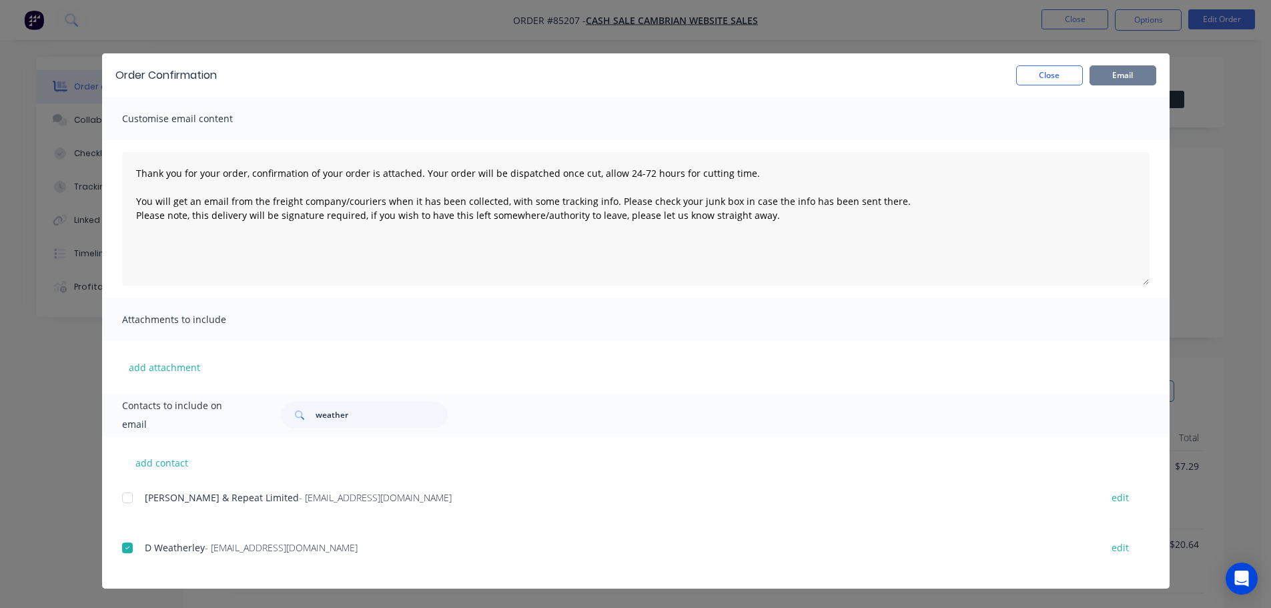
click at [1123, 75] on button "Email" at bounding box center [1122, 75] width 67 height 20
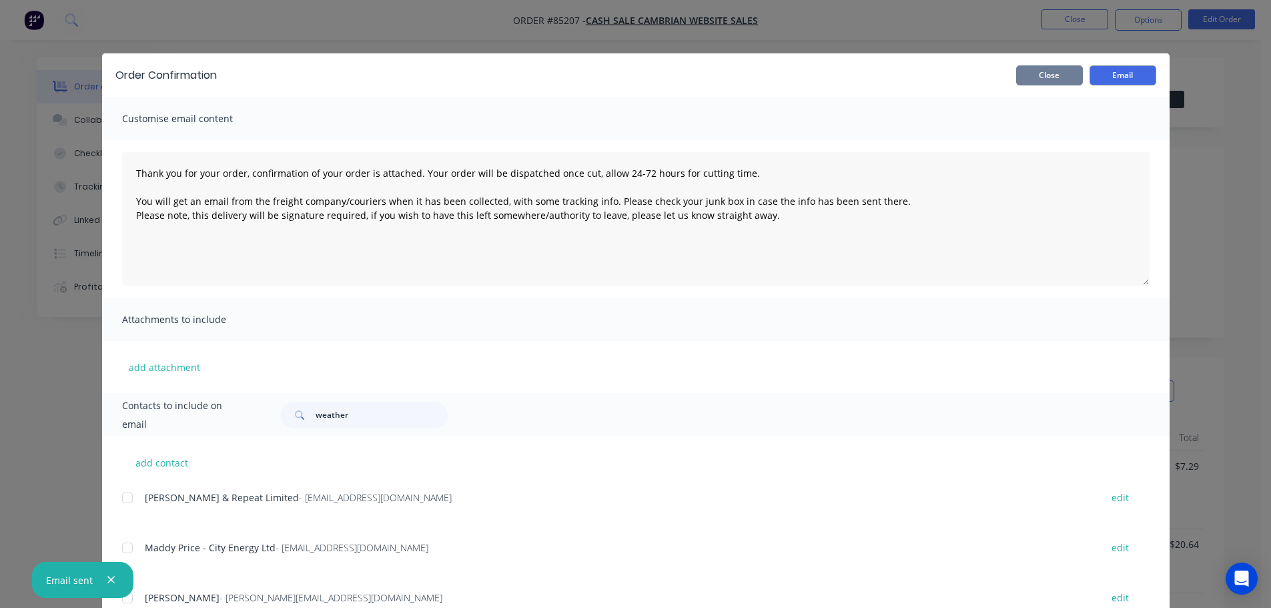
click at [1053, 72] on button "Close" at bounding box center [1049, 75] width 67 height 20
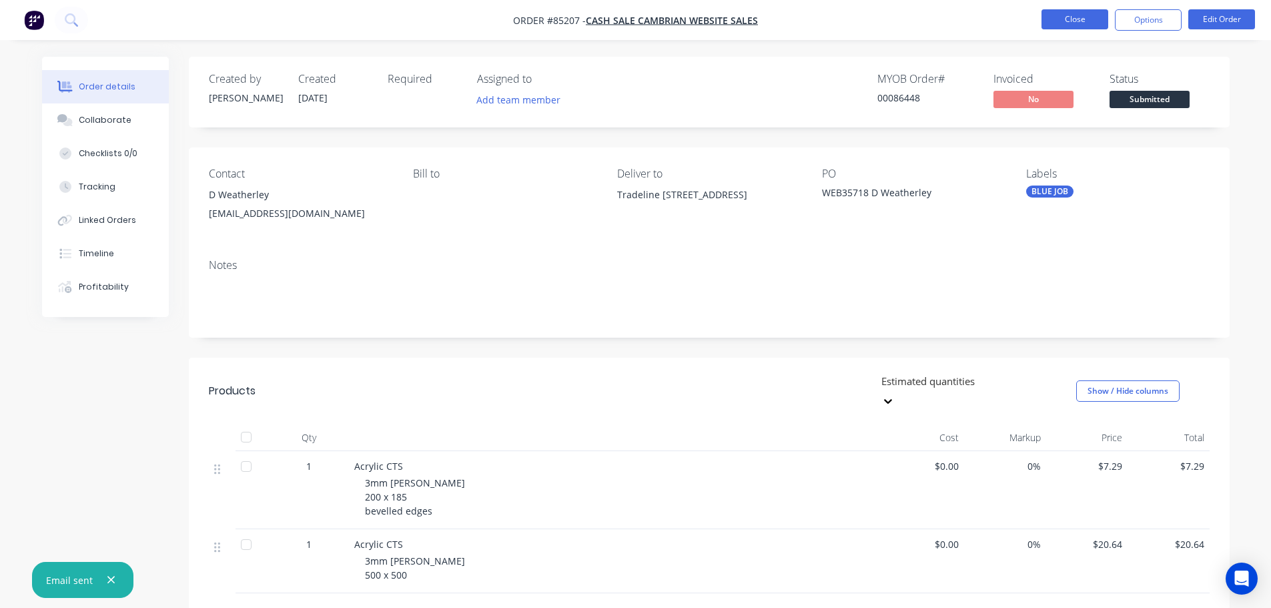
click at [1072, 27] on button "Close" at bounding box center [1074, 19] width 67 height 20
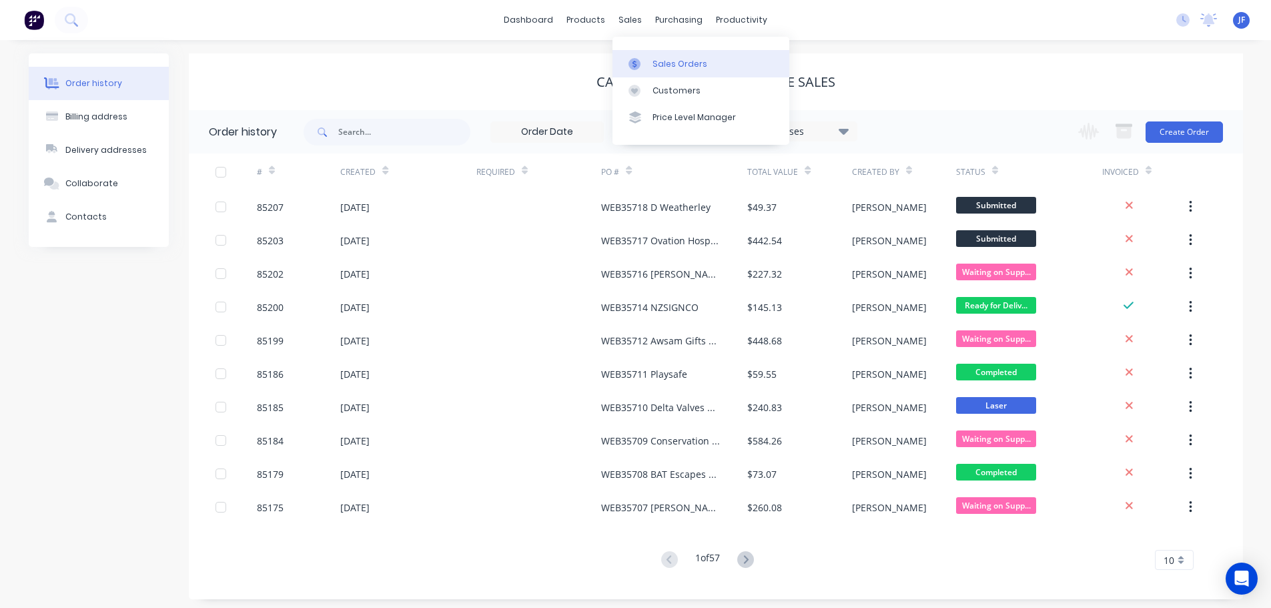
click at [646, 64] on div at bounding box center [638, 64] width 20 height 12
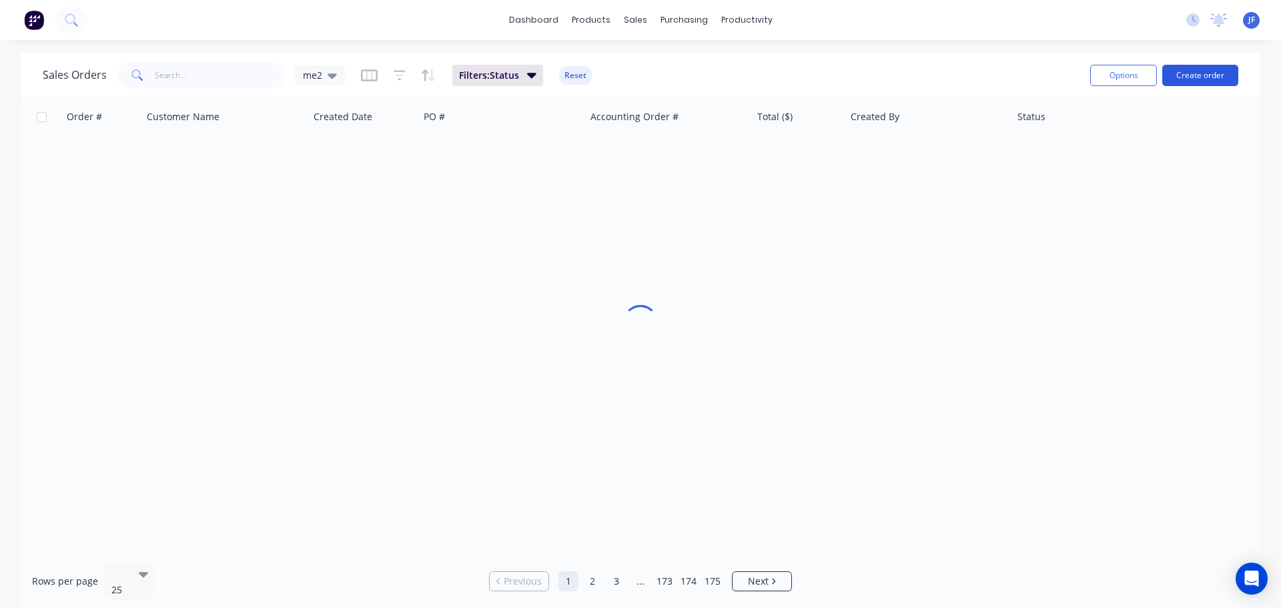
click at [1189, 75] on button "Create order" at bounding box center [1200, 75] width 76 height 21
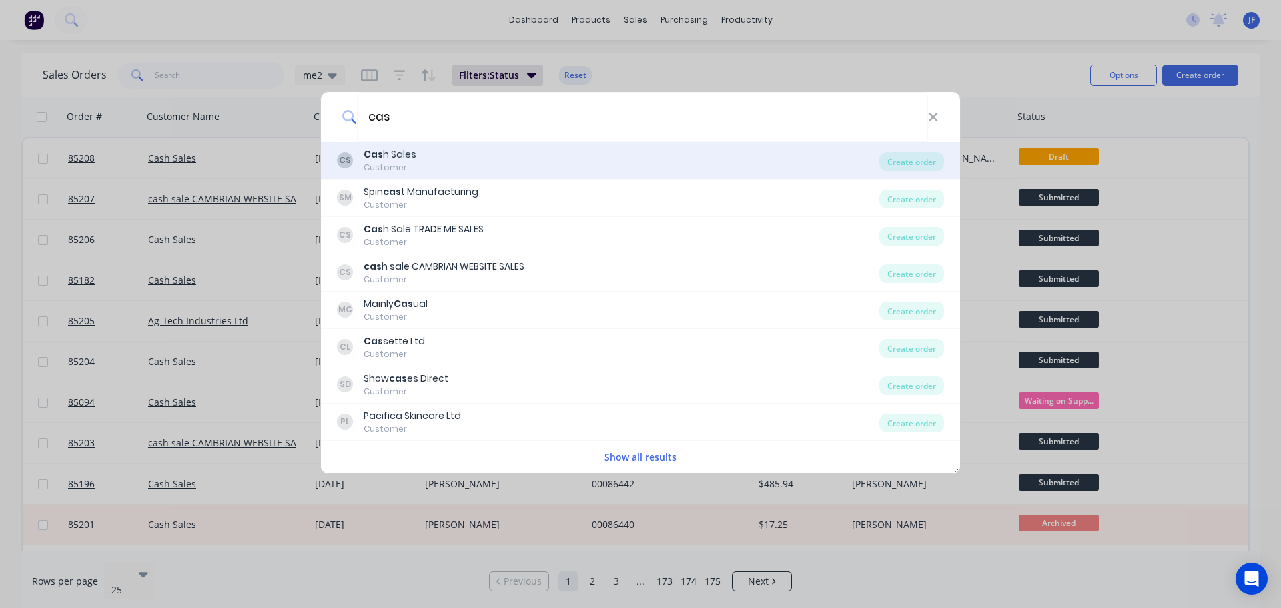
type input "cas"
click at [475, 165] on div "CS Cas h Sales Customer" at bounding box center [608, 160] width 542 height 26
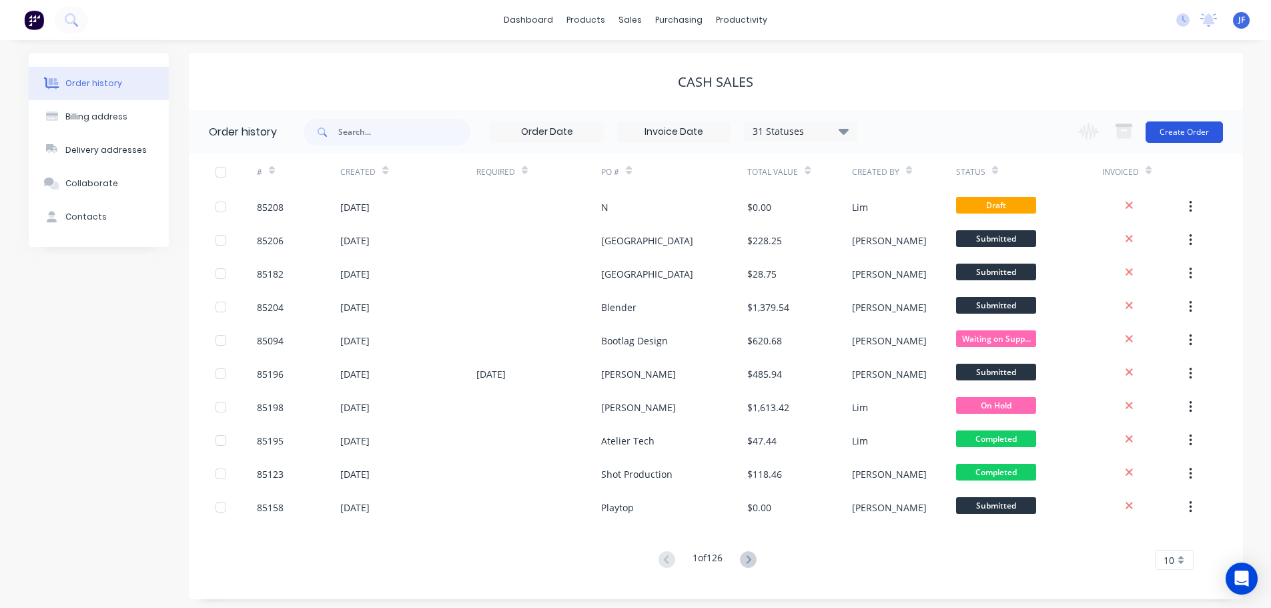
click at [1181, 132] on button "Create Order" at bounding box center [1183, 131] width 77 height 21
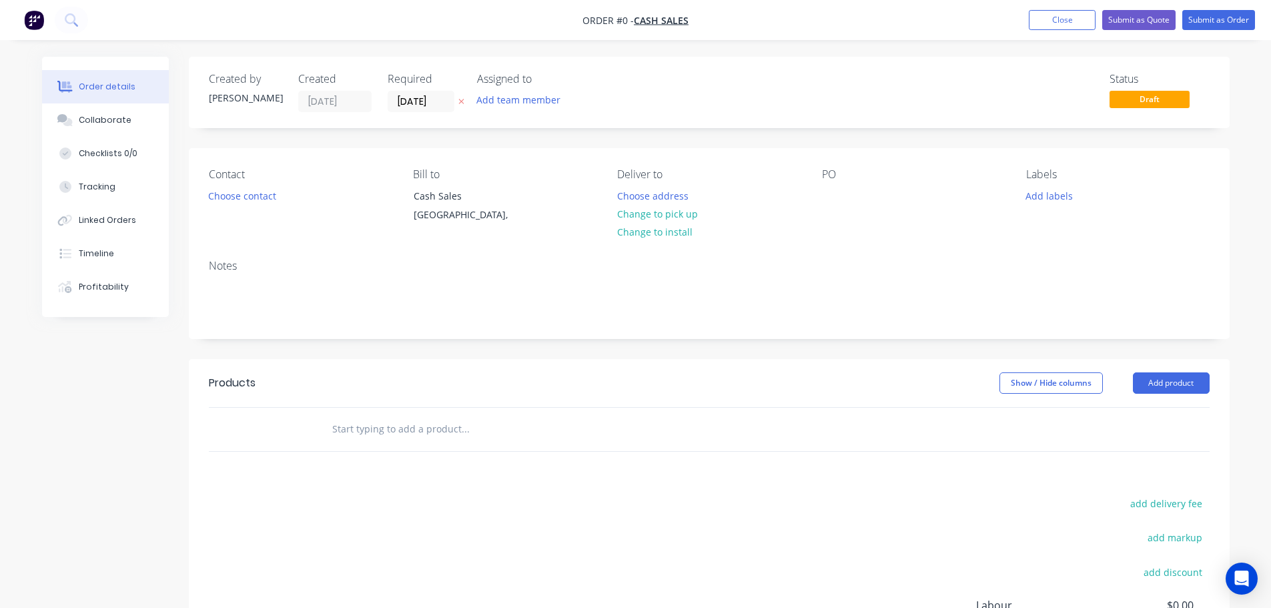
click at [462, 103] on icon "button" at bounding box center [460, 101] width 5 height 5
click at [248, 189] on button "Choose contact" at bounding box center [242, 195] width 82 height 18
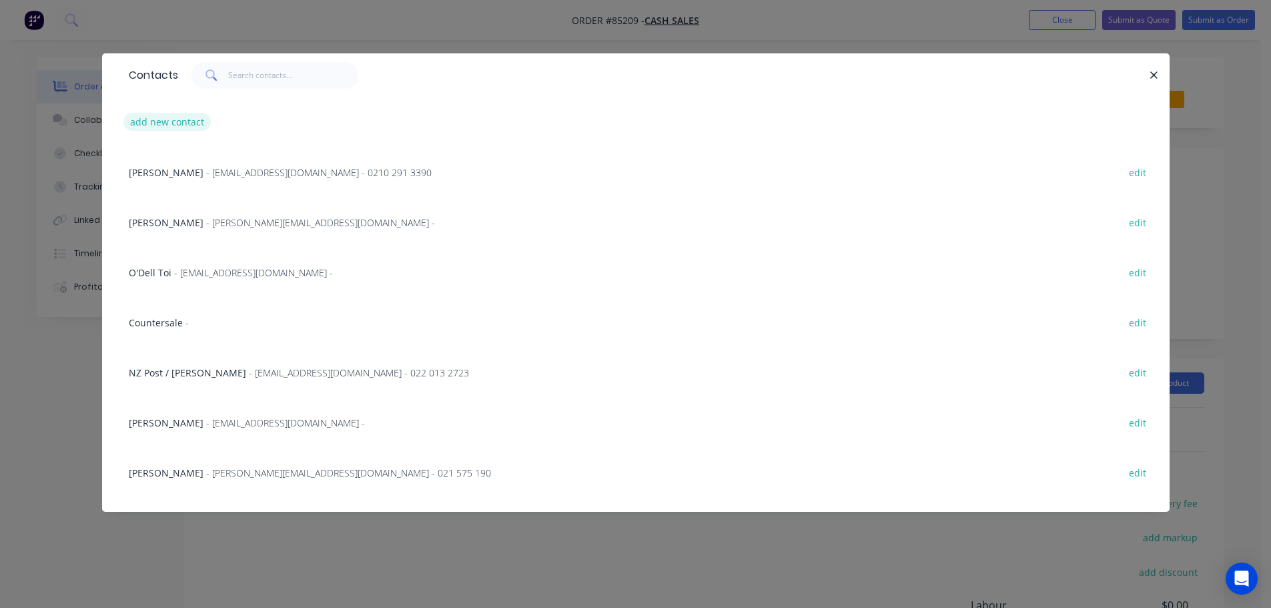
click at [189, 113] on button "add new contact" at bounding box center [167, 122] width 88 height 18
select select "NZ"
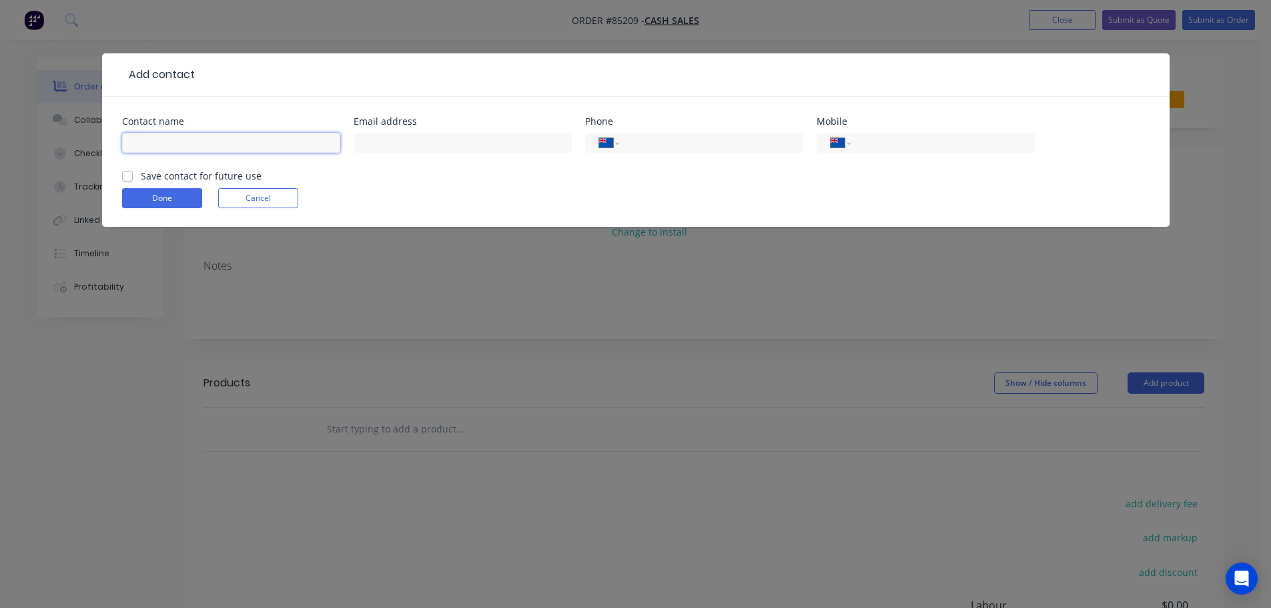
click at [220, 143] on input "text" at bounding box center [231, 143] width 218 height 20
paste input ": Steve Wilson"
click at [132, 147] on input ": Steve Wilson" at bounding box center [231, 143] width 218 height 20
drag, startPoint x: 135, startPoint y: 147, endPoint x: 79, endPoint y: 148, distance: 56.1
click at [79, 148] on div "Add contact Contact name : Steve Wilson Email address Phone International Afgha…" at bounding box center [635, 304] width 1271 height 608
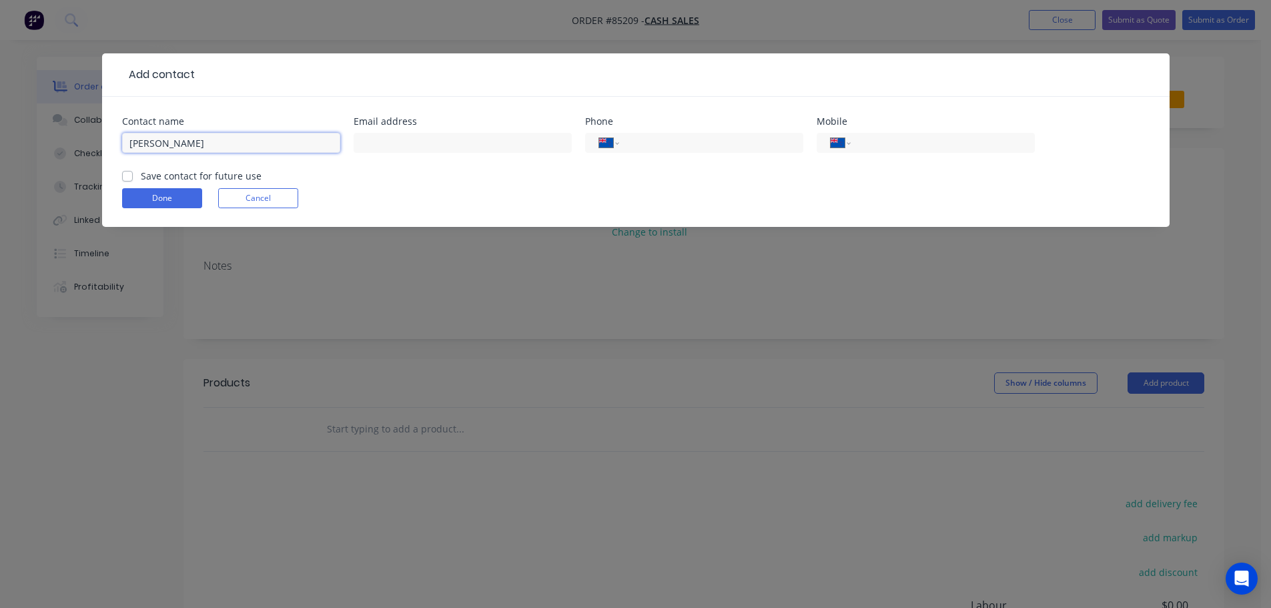
type input "Steve Wilson"
click at [153, 173] on label "Save contact for future use" at bounding box center [201, 176] width 121 height 14
click at [133, 173] on input "Save contact for future use" at bounding box center [127, 175] width 11 height 13
checkbox input "true"
click at [533, 144] on input "text" at bounding box center [463, 143] width 218 height 20
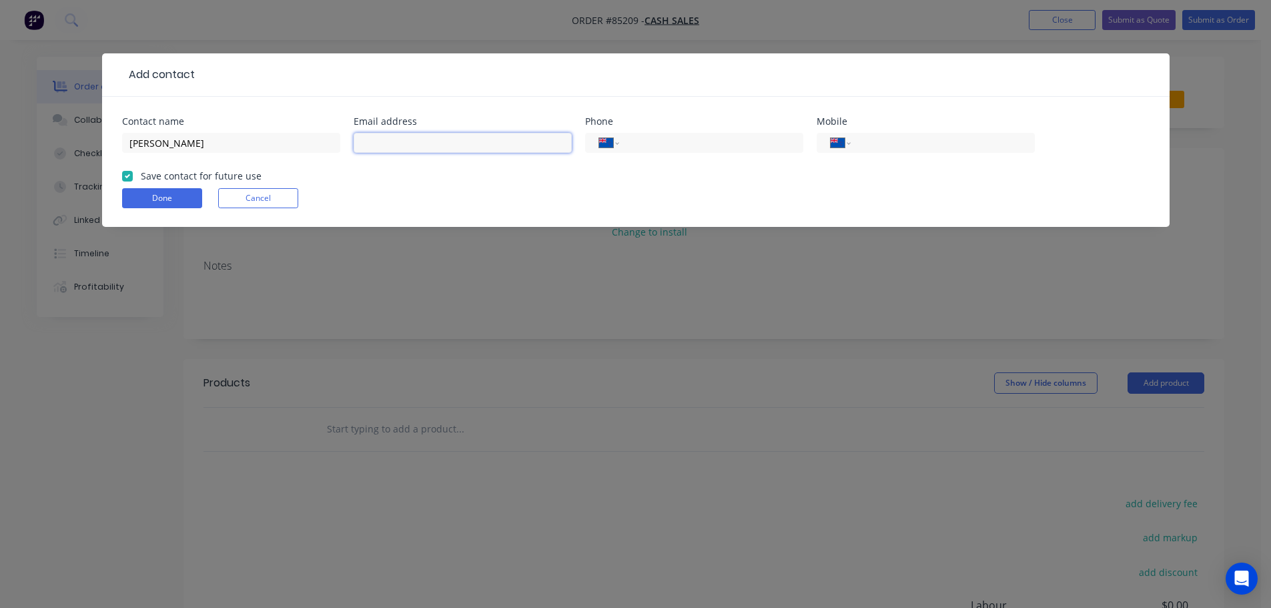
paste input "steve@yachtrigconsult.com"
type input "steve@yachtrigconsult.com"
click at [167, 200] on button "Done" at bounding box center [162, 198] width 80 height 20
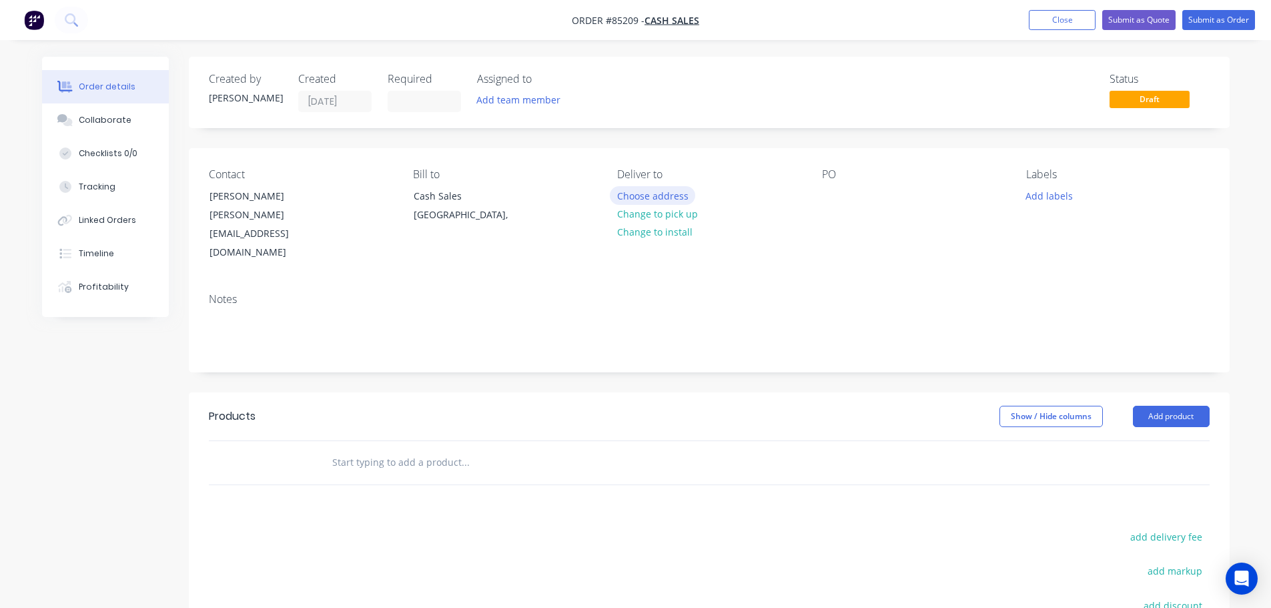
click at [663, 199] on button "Choose address" at bounding box center [652, 195] width 85 height 18
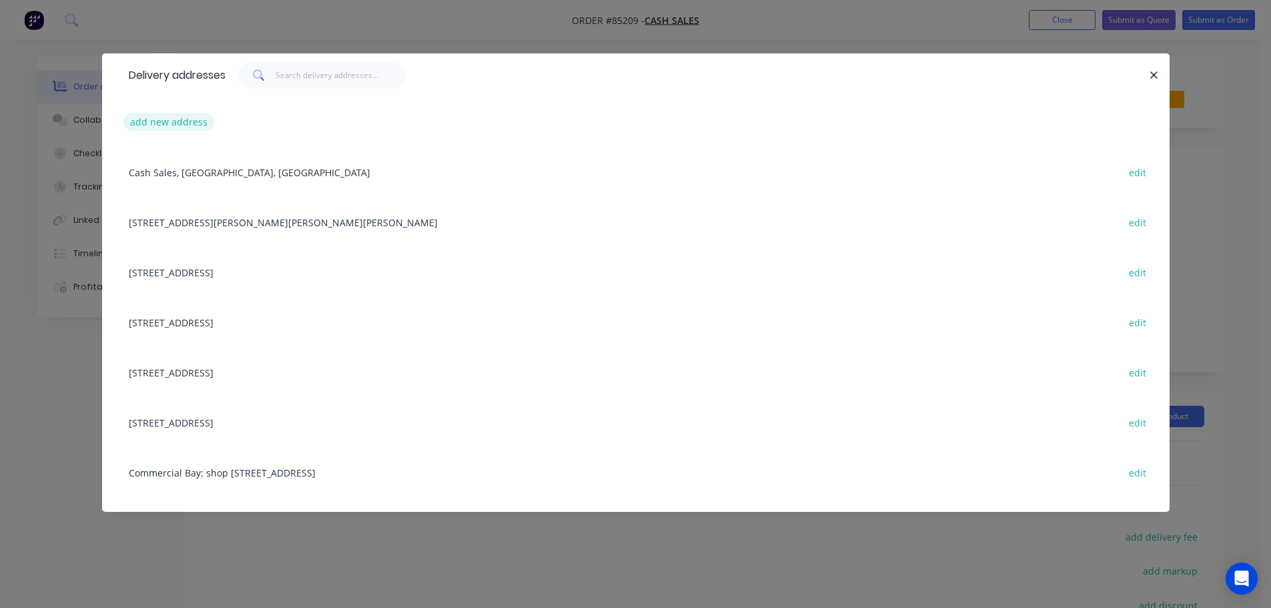
click at [163, 125] on button "add new address" at bounding box center [168, 122] width 91 height 18
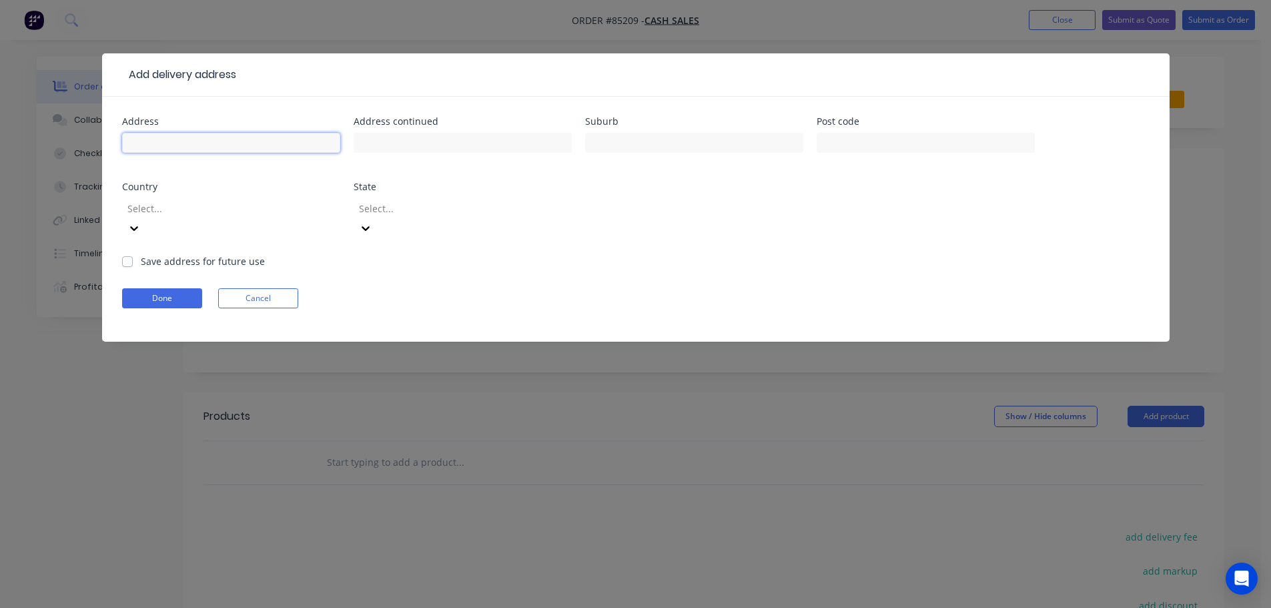
click at [204, 151] on input "text" at bounding box center [231, 143] width 218 height 20
paste input "26 McGregor Street Taiharuru RD1 Northland 0192"
type input "26 McGregor Street Taiharuru RD1 Northland 0192"
click at [177, 288] on button "Done" at bounding box center [162, 298] width 80 height 20
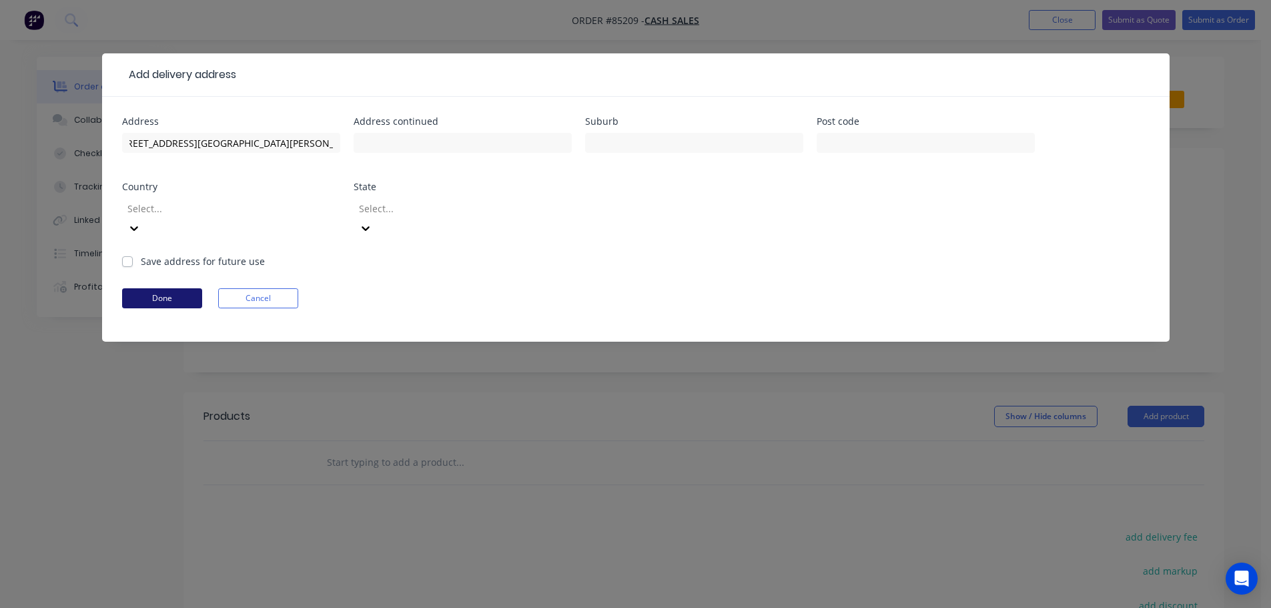
scroll to position [0, 0]
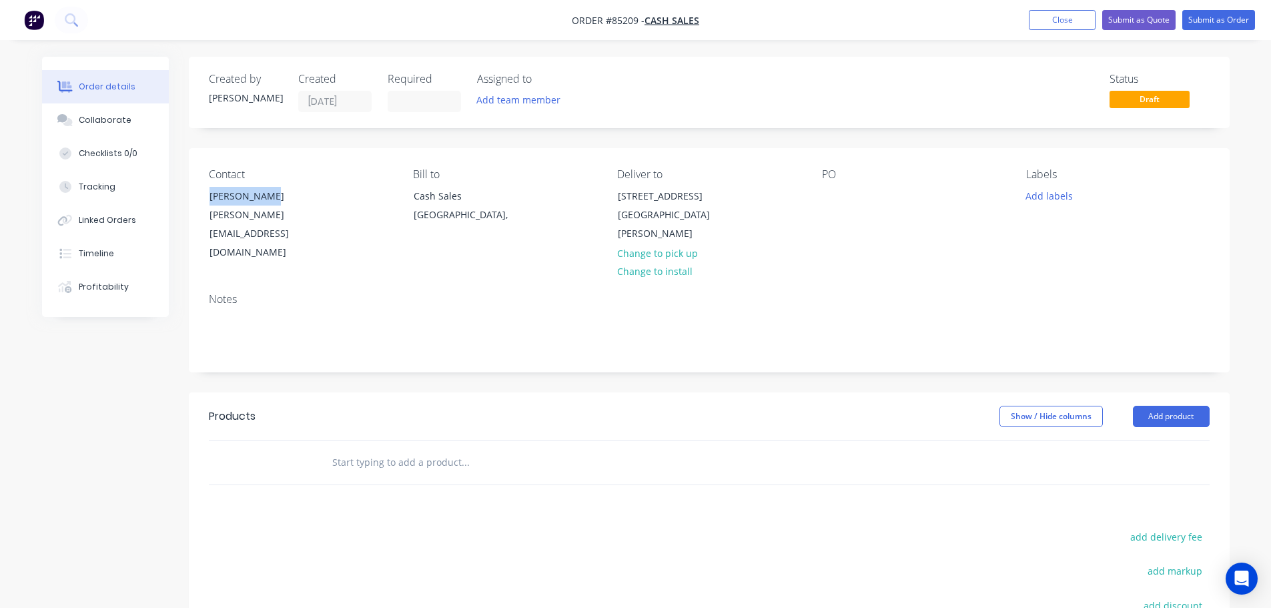
drag, startPoint x: 277, startPoint y: 199, endPoint x: 193, endPoint y: 197, distance: 84.1
click at [193, 197] on div "Contact Steve Wilson steve@yachtrigconsult.com Bill to Cash Sales Auckland, Del…" at bounding box center [709, 215] width 1041 height 134
copy div "[PERSON_NAME]"
click at [839, 190] on div at bounding box center [832, 195] width 21 height 19
paste div
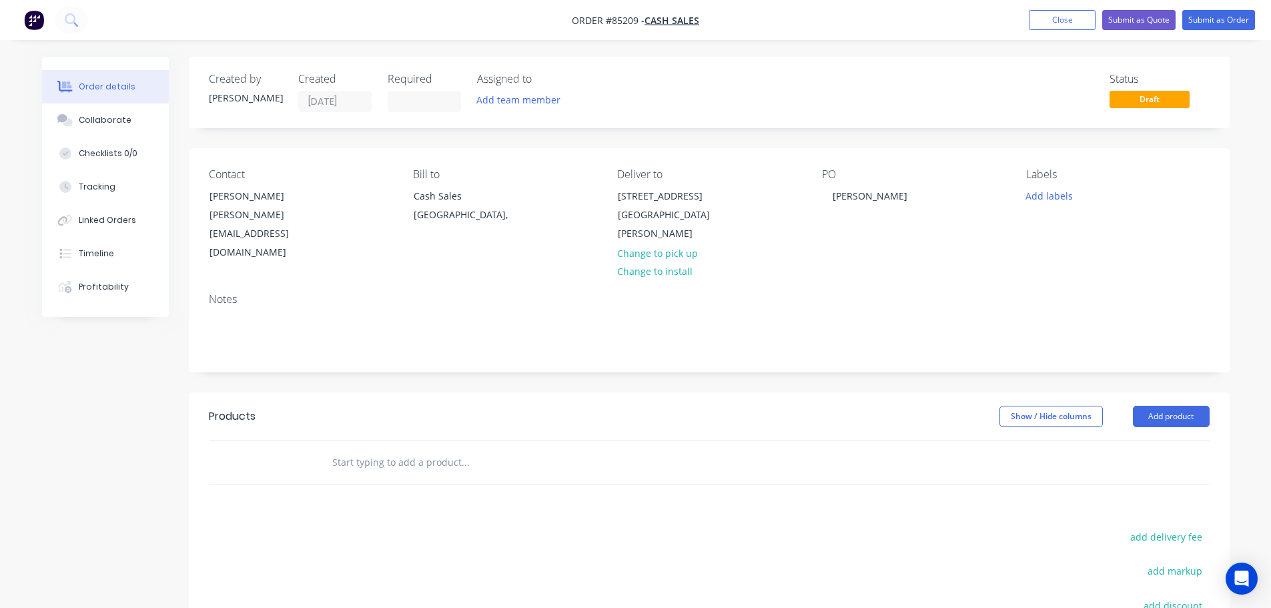
click at [410, 449] on input "text" at bounding box center [465, 462] width 267 height 27
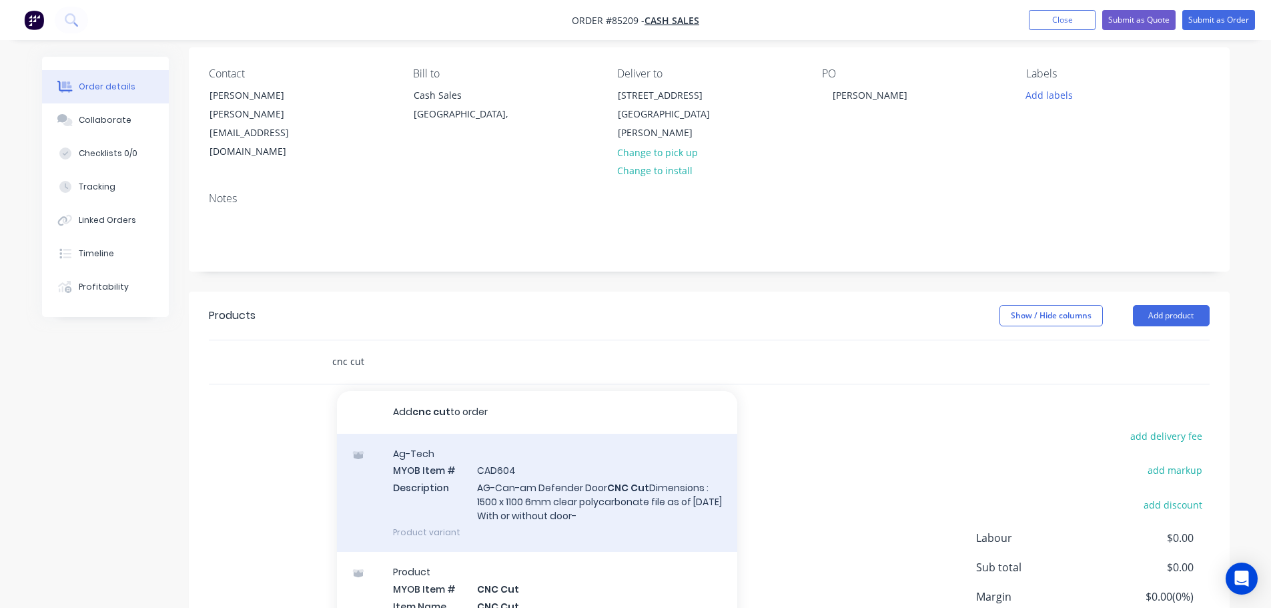
scroll to position [133, 0]
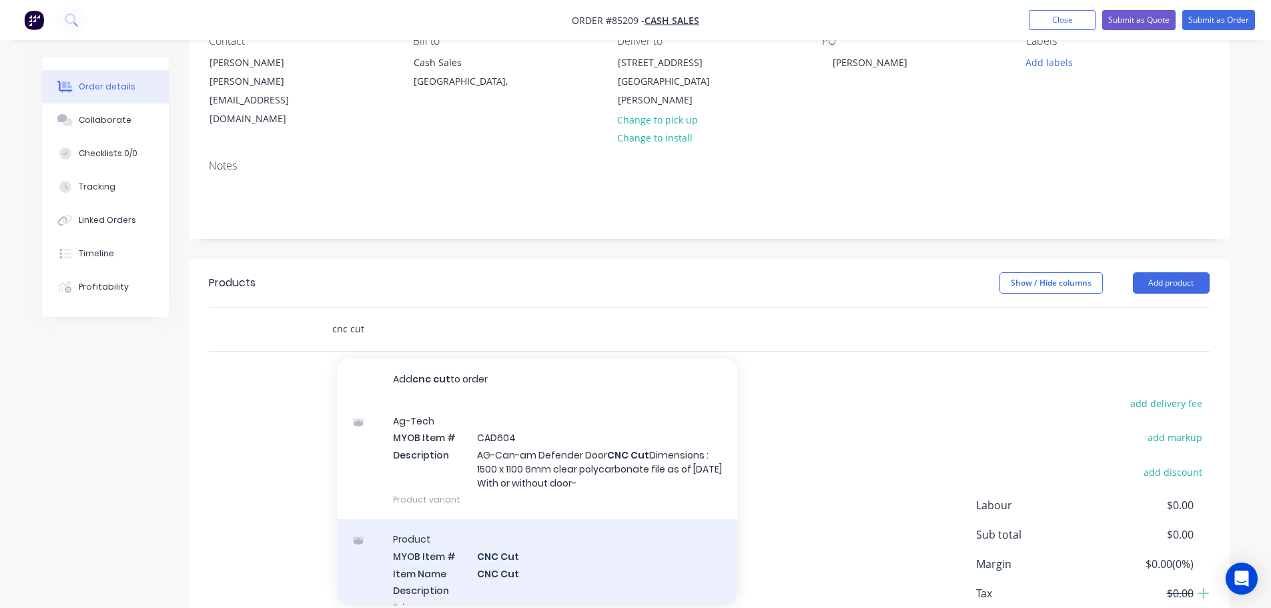
type input "cnc cut"
click at [572, 537] on div "Product MYOB Item # CNC Cut Item Name CNC Cut Description Primary Supplier Supp…" at bounding box center [537, 612] width 400 height 187
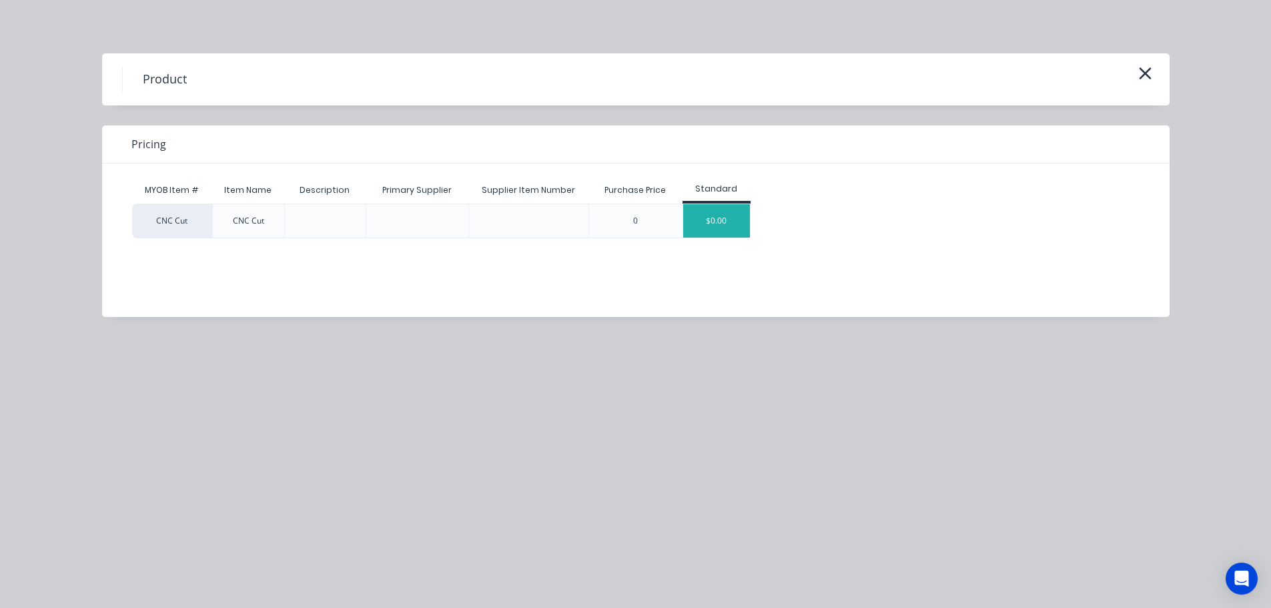
click at [716, 210] on div "$0.00" at bounding box center [716, 220] width 67 height 33
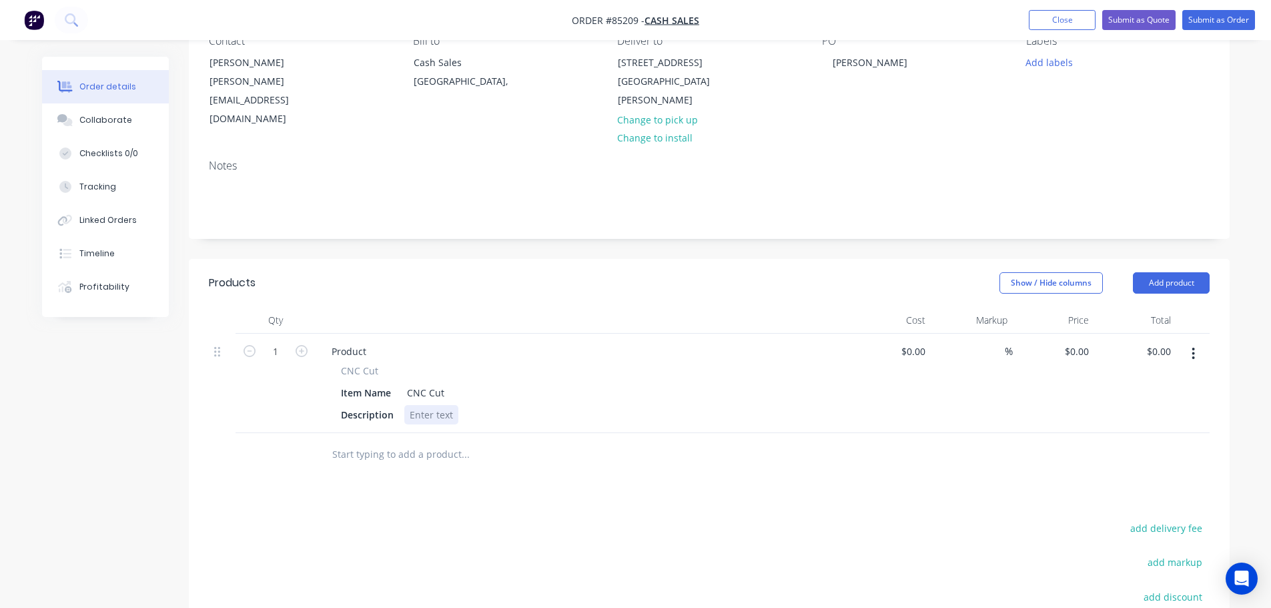
click at [445, 405] on div at bounding box center [431, 414] width 54 height 19
click at [509, 405] on div "12mm clear polycarbonte" at bounding box center [466, 414] width 125 height 19
click at [508, 405] on div "12mm clear polycarbonte" at bounding box center [466, 414] width 125 height 19
click at [1082, 342] on input "0" at bounding box center [1086, 351] width 15 height 19
type input "$239.00"
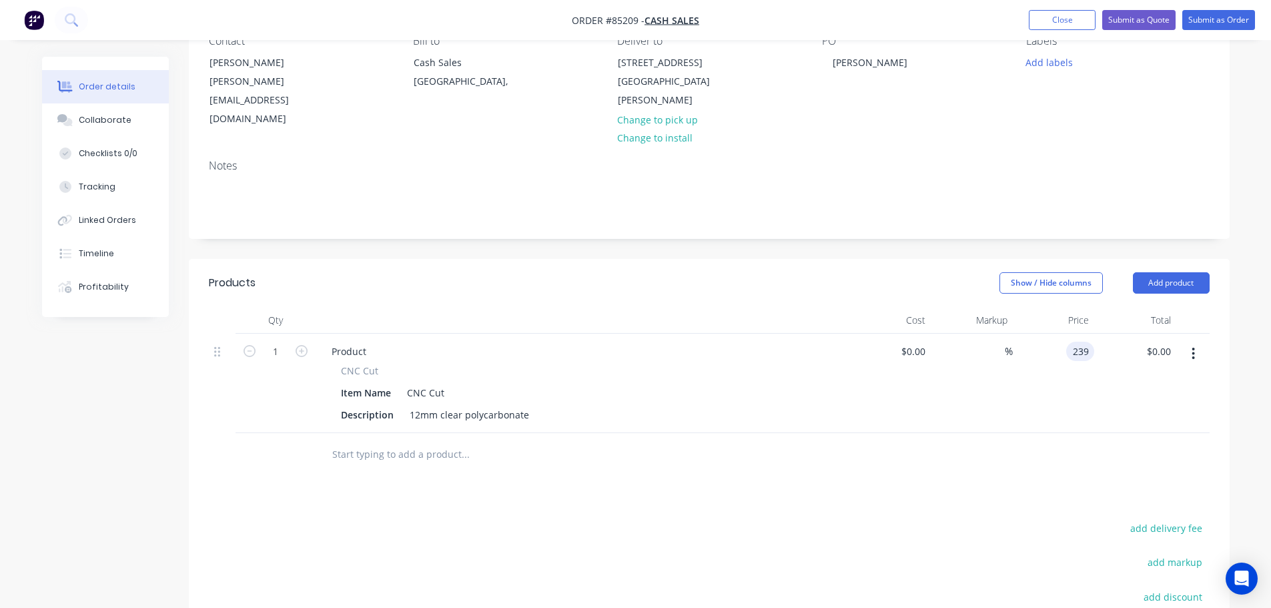
type input "$239.00"
click at [1047, 372] on div "$239.00 239" at bounding box center [1054, 383] width 82 height 99
click at [528, 405] on div "12mm clear polycarbonate" at bounding box center [469, 414] width 130 height 19
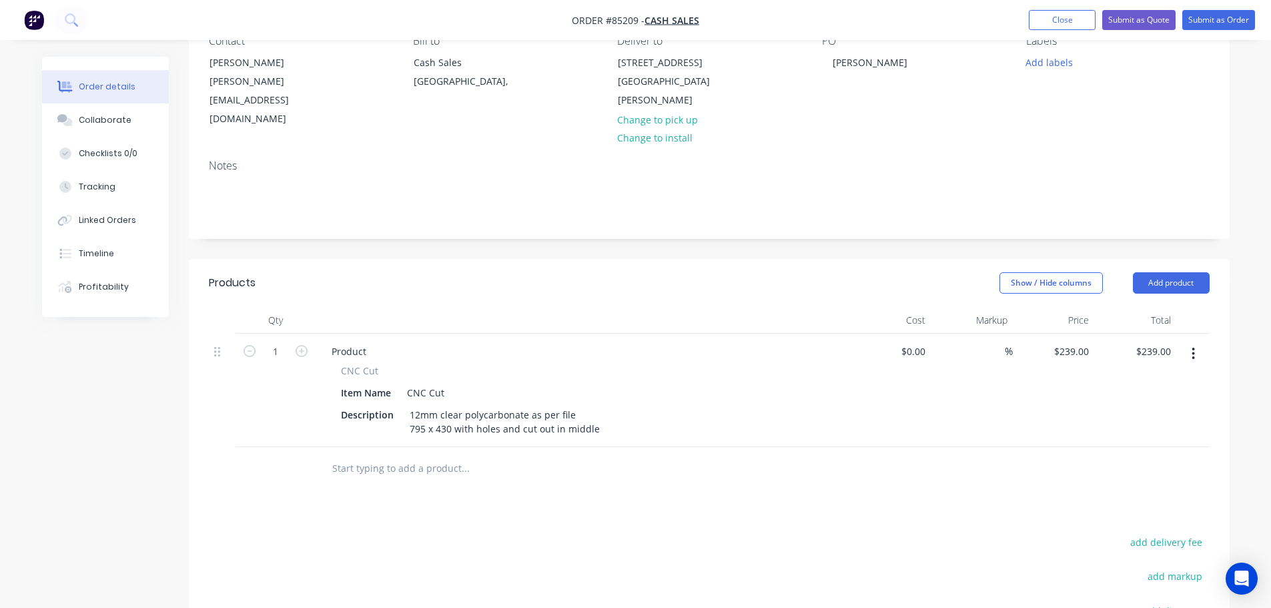
drag, startPoint x: 949, startPoint y: 444, endPoint x: 961, endPoint y: 439, distance: 13.1
click at [949, 447] on div at bounding box center [709, 468] width 1001 height 43
click at [1151, 533] on button "add delivery fee" at bounding box center [1166, 542] width 86 height 18
type input "20"
click at [1042, 472] on div "Products Show / Hide columns Add product Qty Cost Markup Price Total 1 Product …" at bounding box center [709, 533] width 1041 height 548
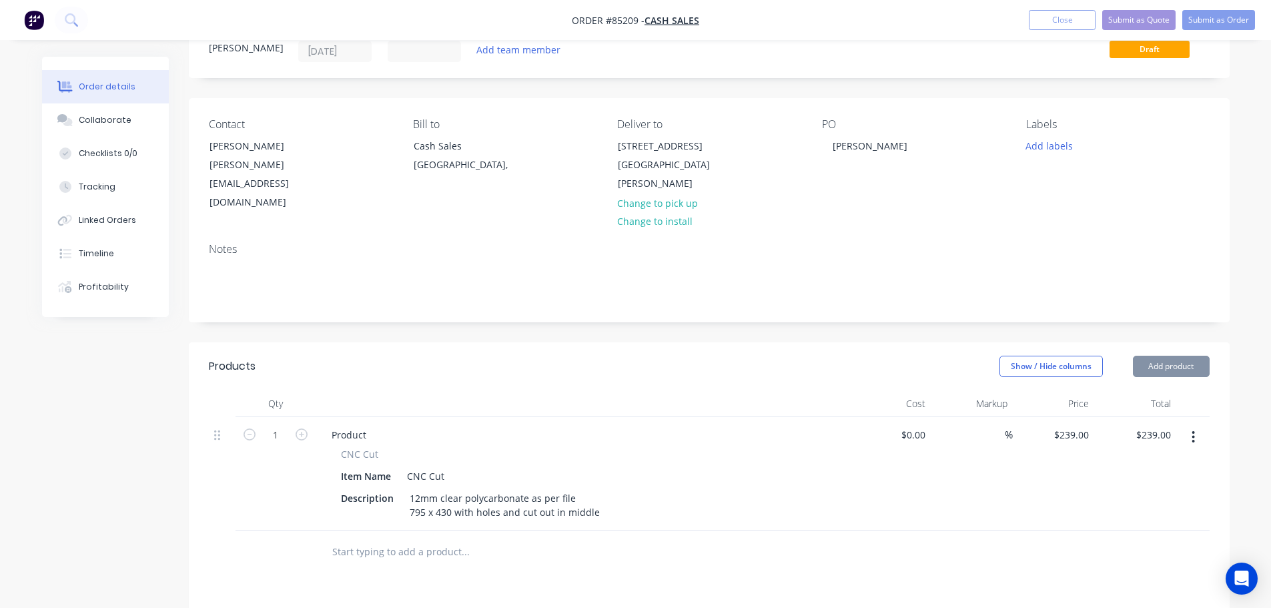
scroll to position [0, 0]
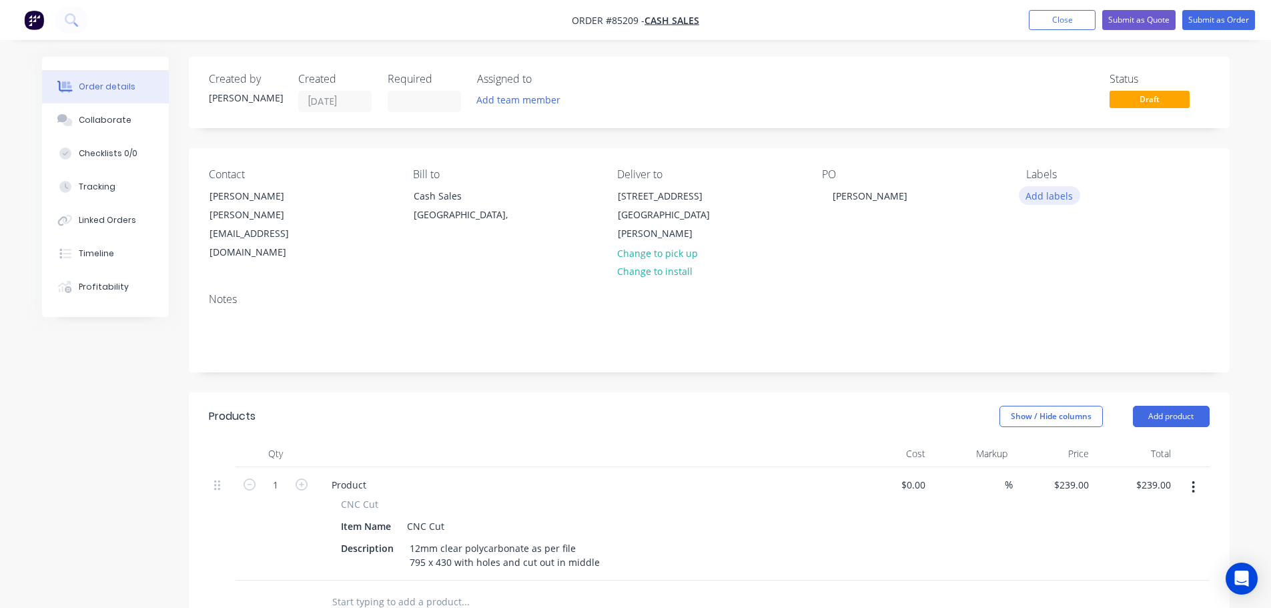
click at [1033, 196] on button "Add labels" at bounding box center [1049, 195] width 61 height 18
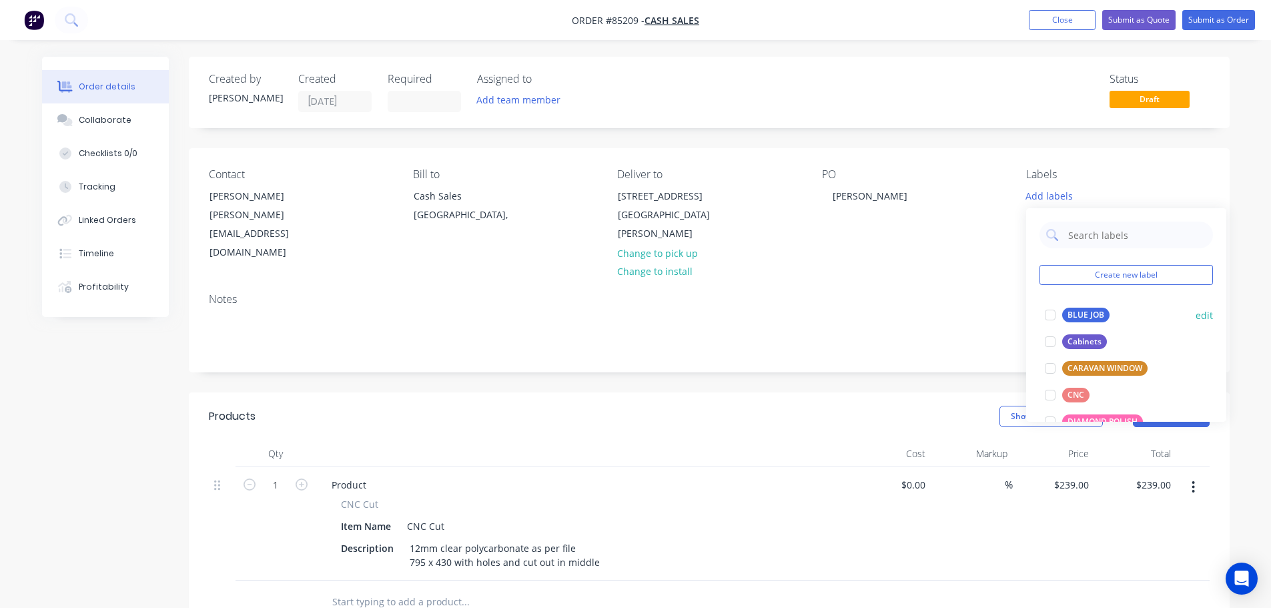
click at [1060, 311] on div at bounding box center [1050, 315] width 27 height 27
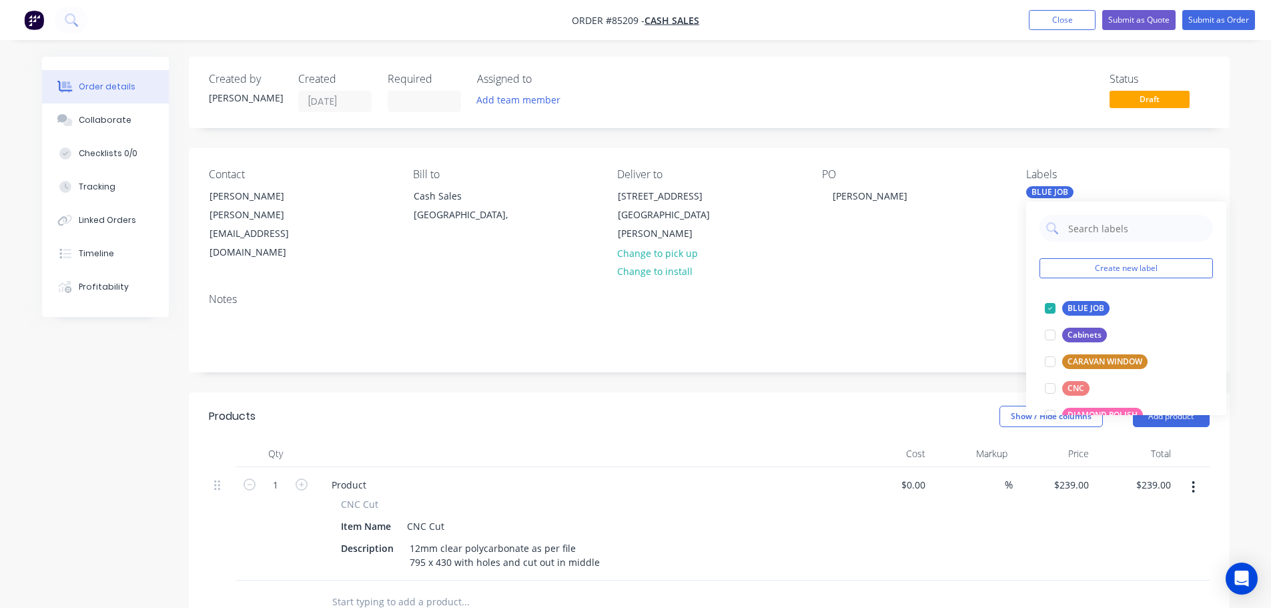
click at [1207, 4] on nav "Order #85209 - Cash Sales Add product Close Submit as Quote Submit as Order" at bounding box center [635, 20] width 1271 height 40
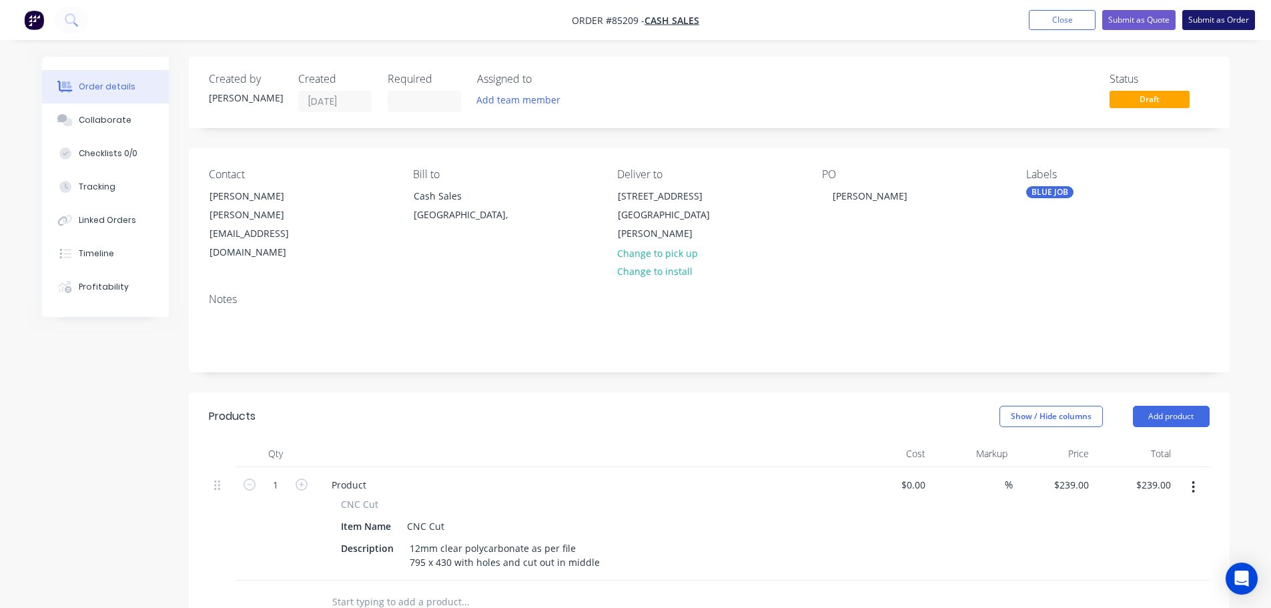
click at [1209, 18] on button "Submit as Order" at bounding box center [1218, 20] width 73 height 20
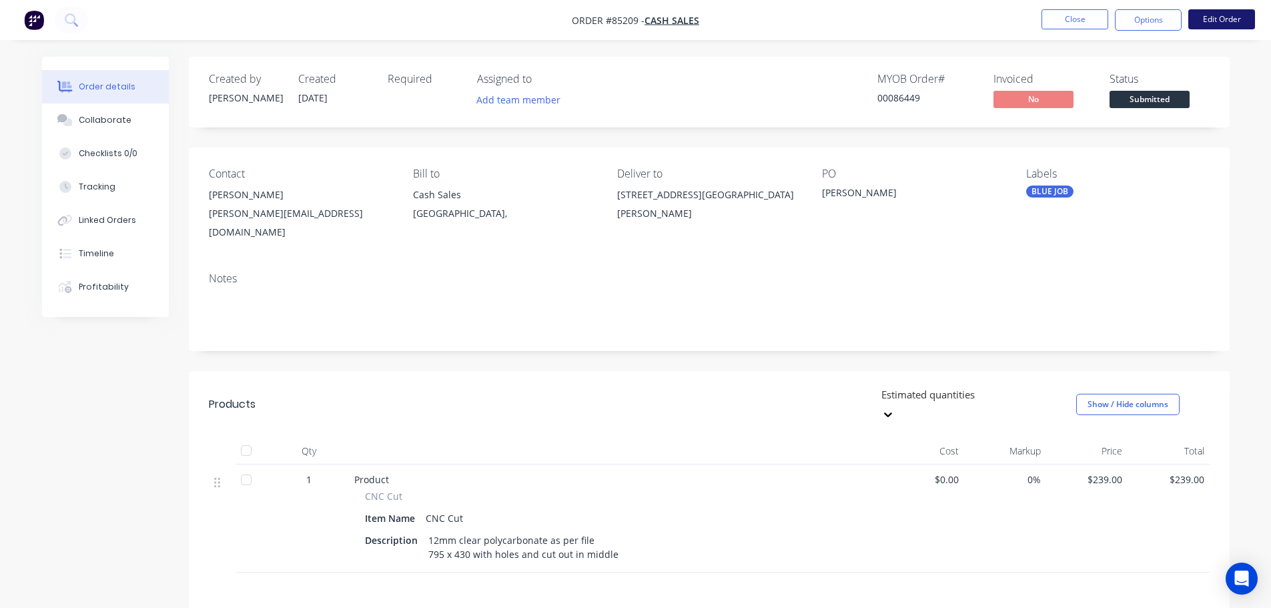
click at [1211, 21] on button "Edit Order" at bounding box center [1221, 19] width 67 height 20
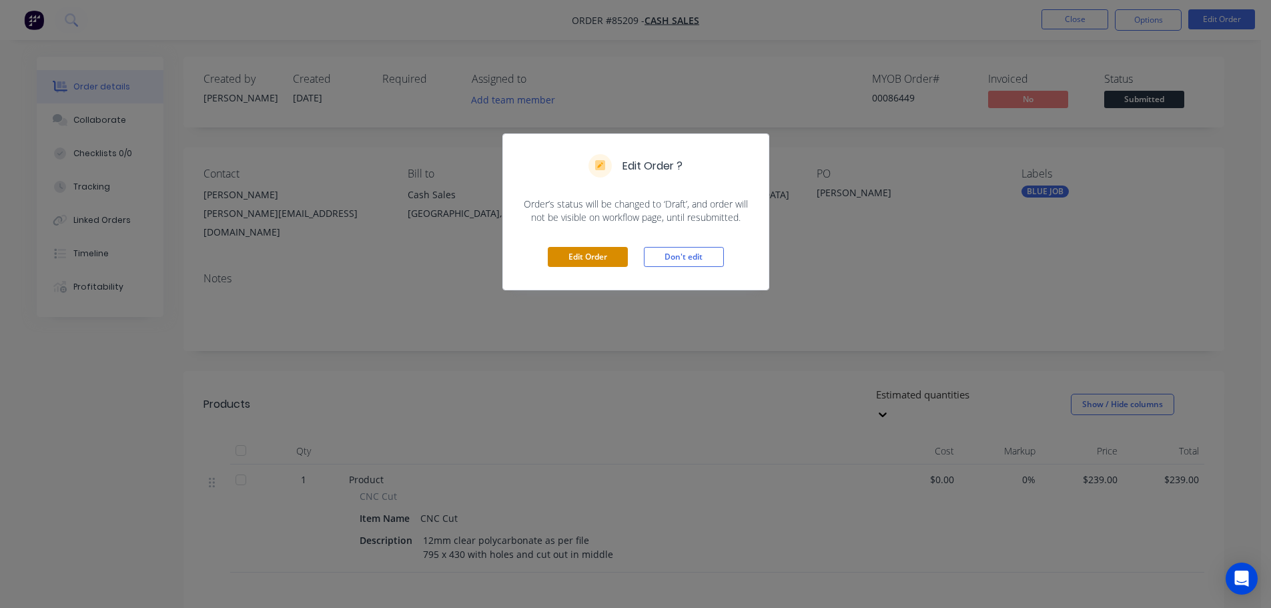
click at [592, 266] on button "Edit Order" at bounding box center [588, 257] width 80 height 20
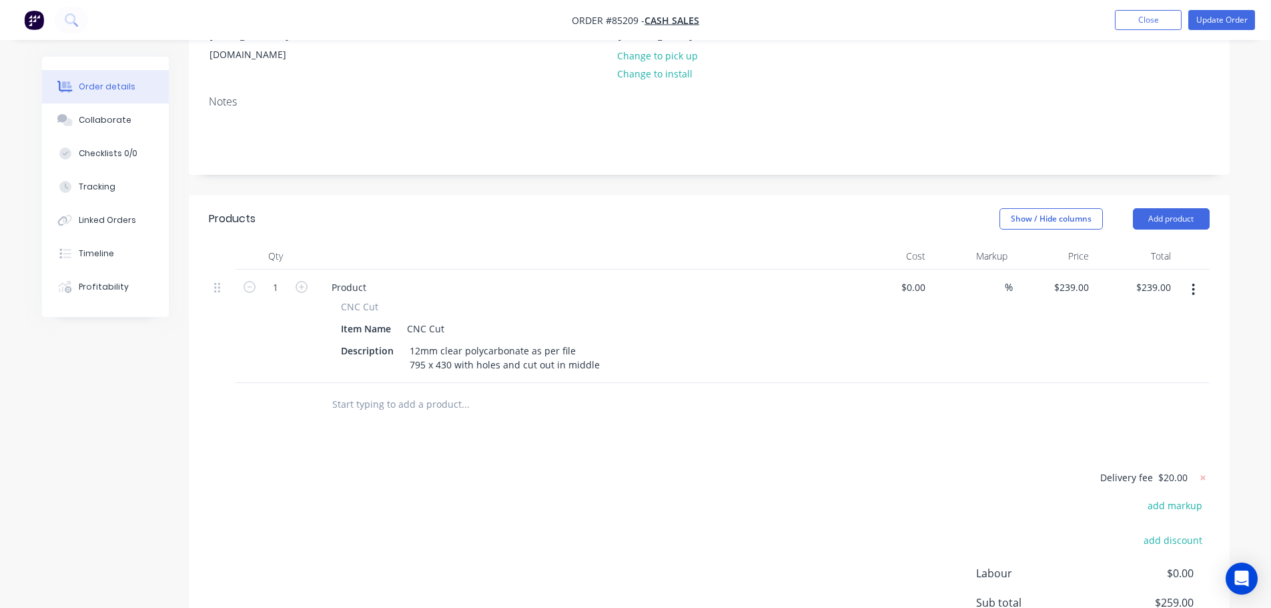
scroll to position [267, 0]
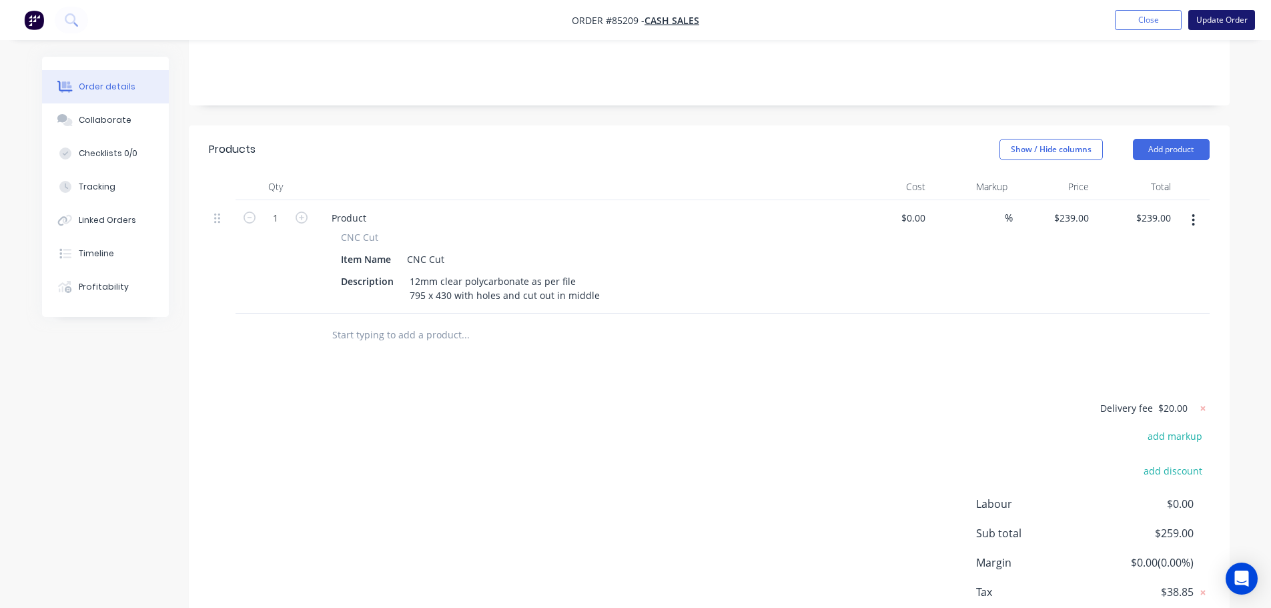
click at [1214, 19] on button "Update Order" at bounding box center [1221, 20] width 67 height 20
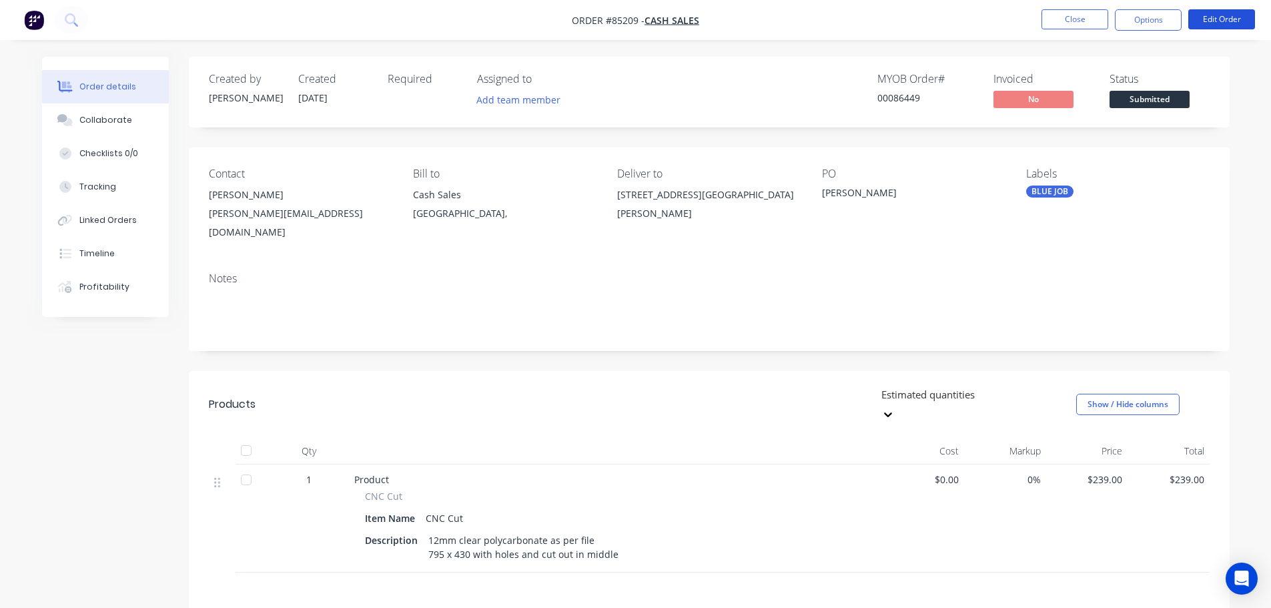
click at [1193, 19] on button "Edit Order" at bounding box center [1221, 19] width 67 height 20
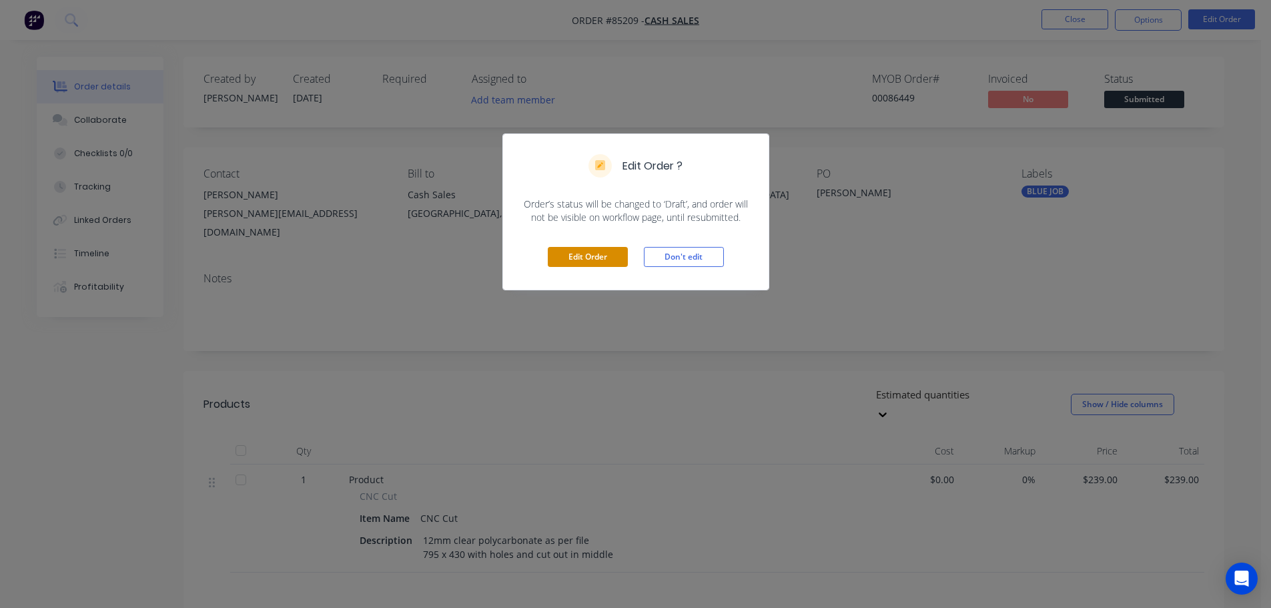
click at [577, 264] on button "Edit Order" at bounding box center [588, 257] width 80 height 20
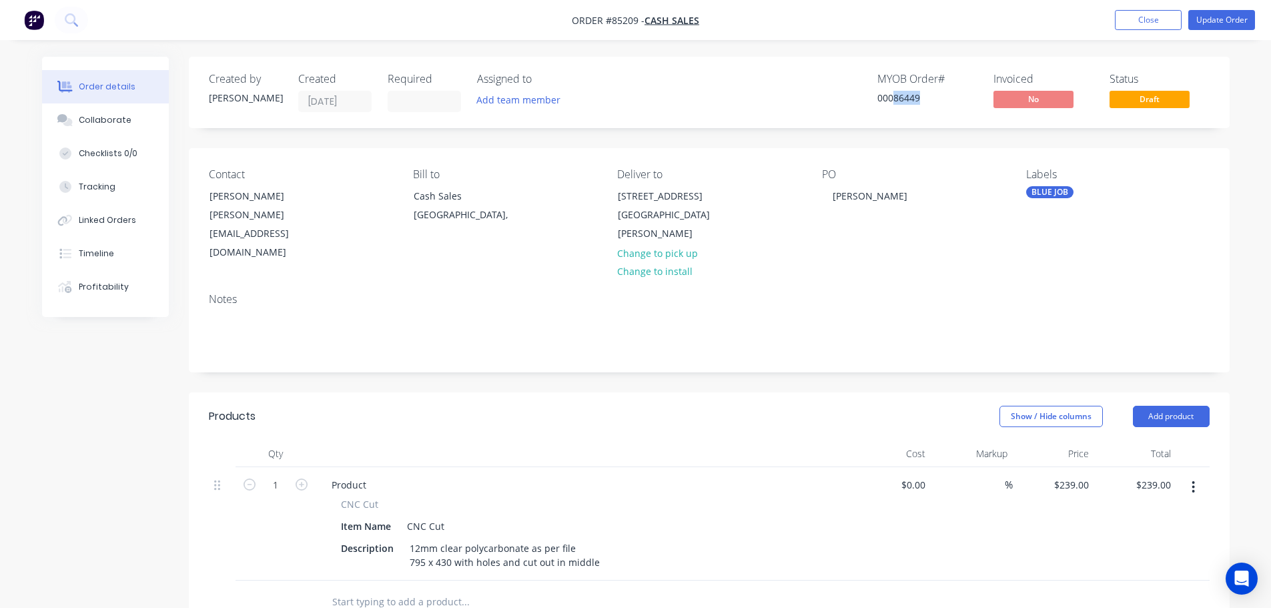
drag, startPoint x: 892, startPoint y: 97, endPoint x: 921, endPoint y: 97, distance: 29.4
click at [921, 97] on div "00086449" at bounding box center [927, 98] width 100 height 14
copy div "86449"
click at [593, 547] on div "12mm clear polycarbonate as per file 795 x 430 with holes and cut out in middle" at bounding box center [504, 554] width 201 height 33
drag, startPoint x: 342, startPoint y: 483, endPoint x: 392, endPoint y: 487, distance: 50.2
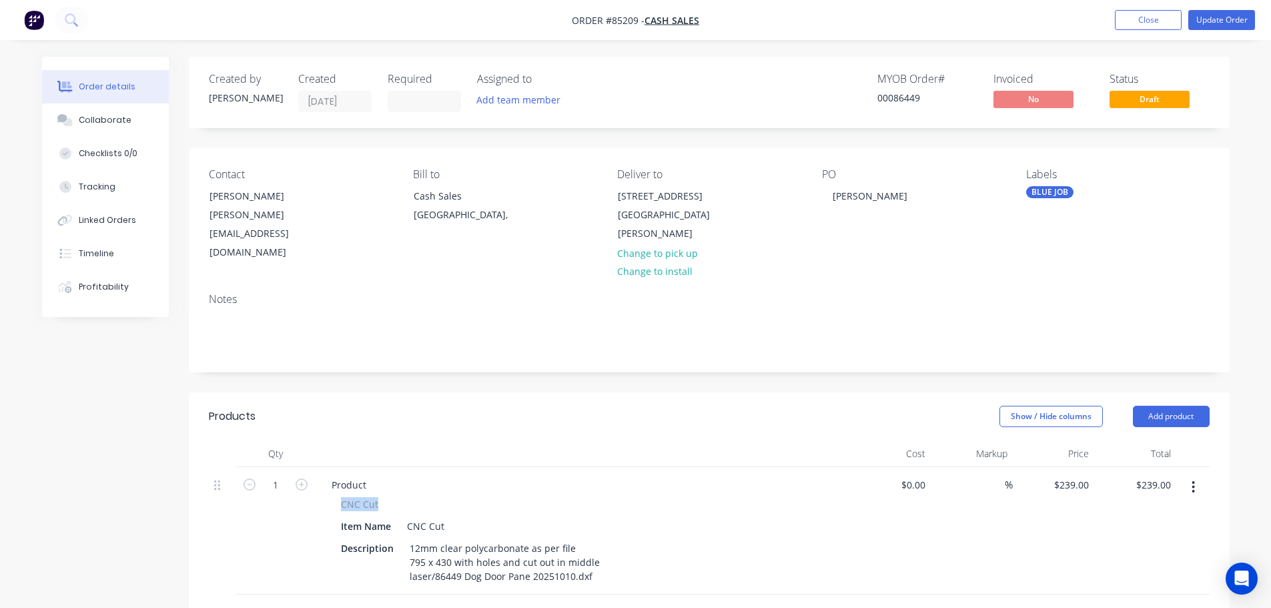
click at [392, 497] on div "CNC Cut" at bounding box center [582, 504] width 483 height 14
copy span "CNC Cut"
click at [345, 475] on div "Product" at bounding box center [349, 484] width 56 height 19
paste div
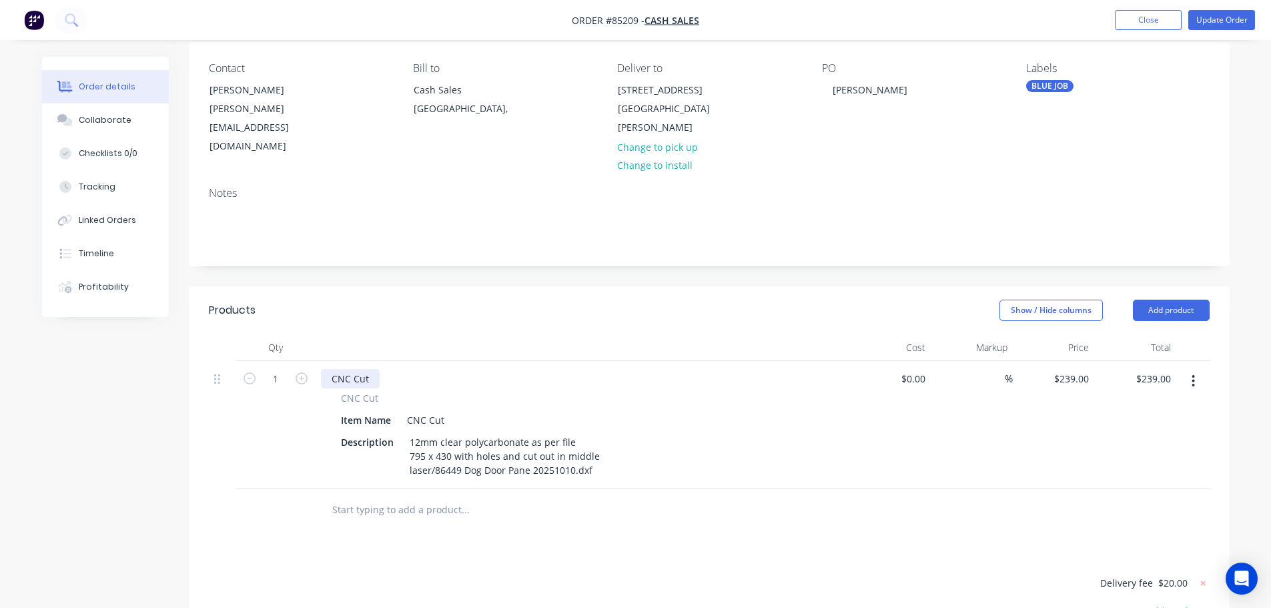
scroll to position [133, 0]
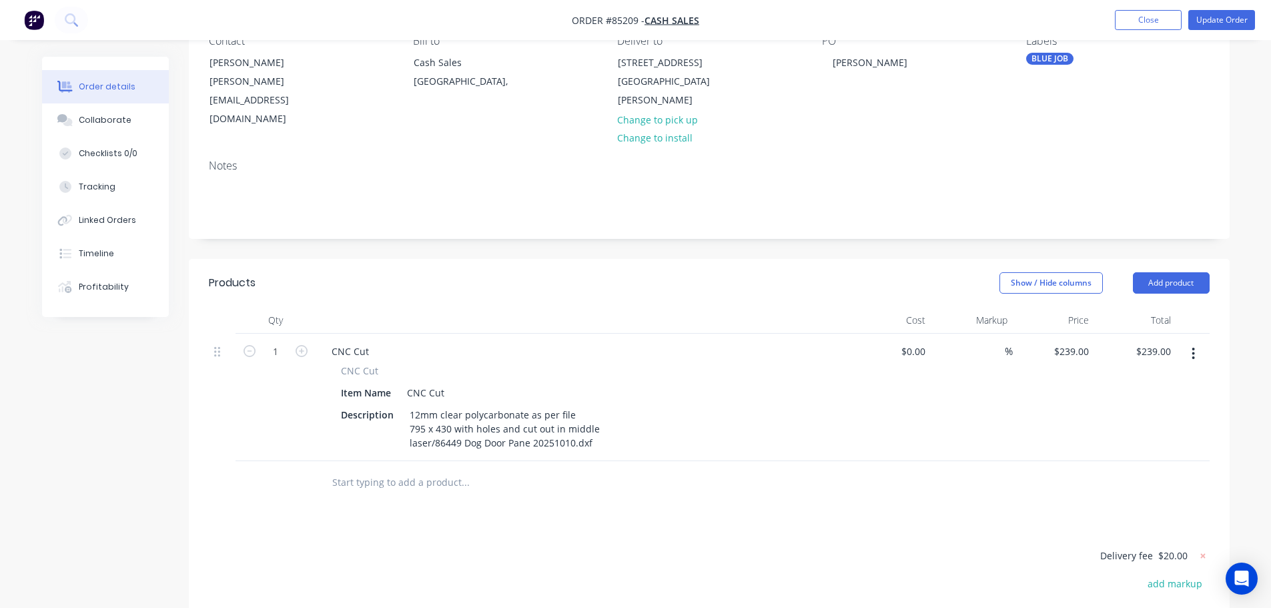
click at [221, 275] on div "Products" at bounding box center [232, 283] width 47 height 16
click at [596, 421] on div "12mm clear polycarbonate as per file 795 x 430 with holes and cut out in middle…" at bounding box center [504, 428] width 201 height 47
click at [845, 461] on div at bounding box center [709, 482] width 1001 height 43
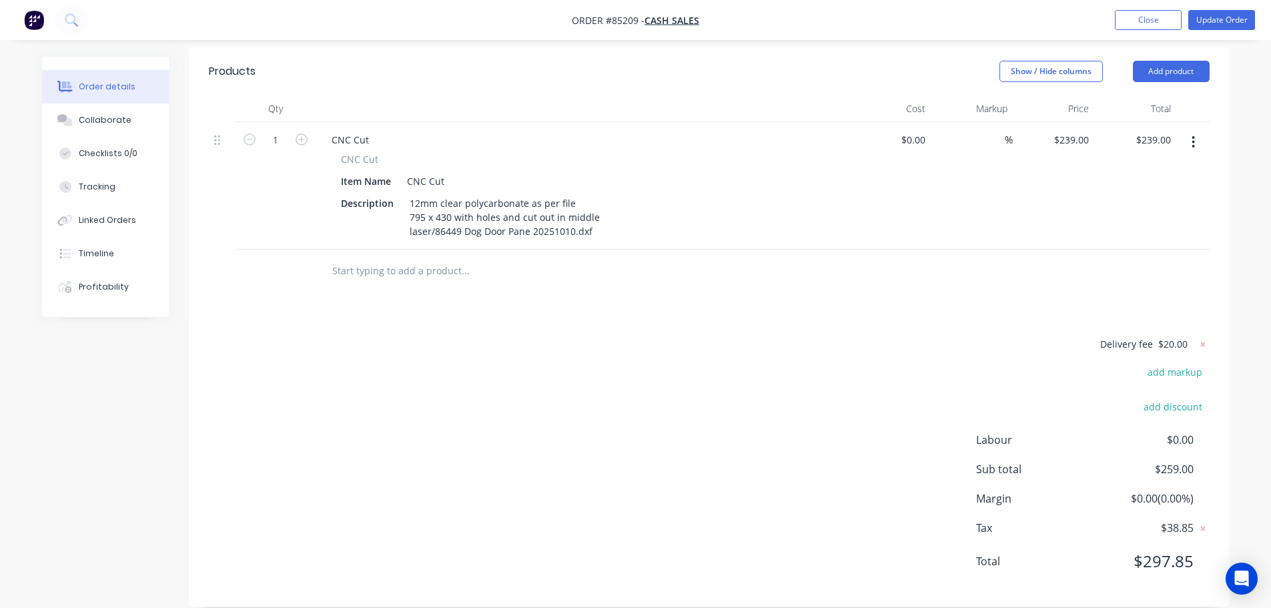
scroll to position [0, 0]
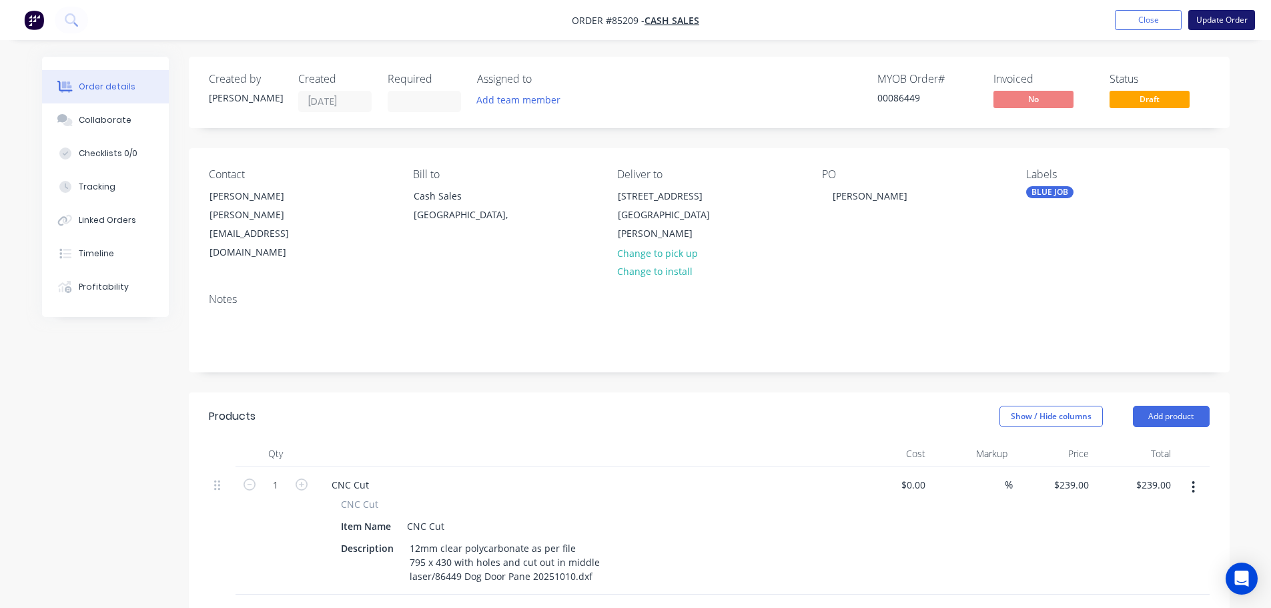
click at [1230, 20] on button "Update Order" at bounding box center [1221, 20] width 67 height 20
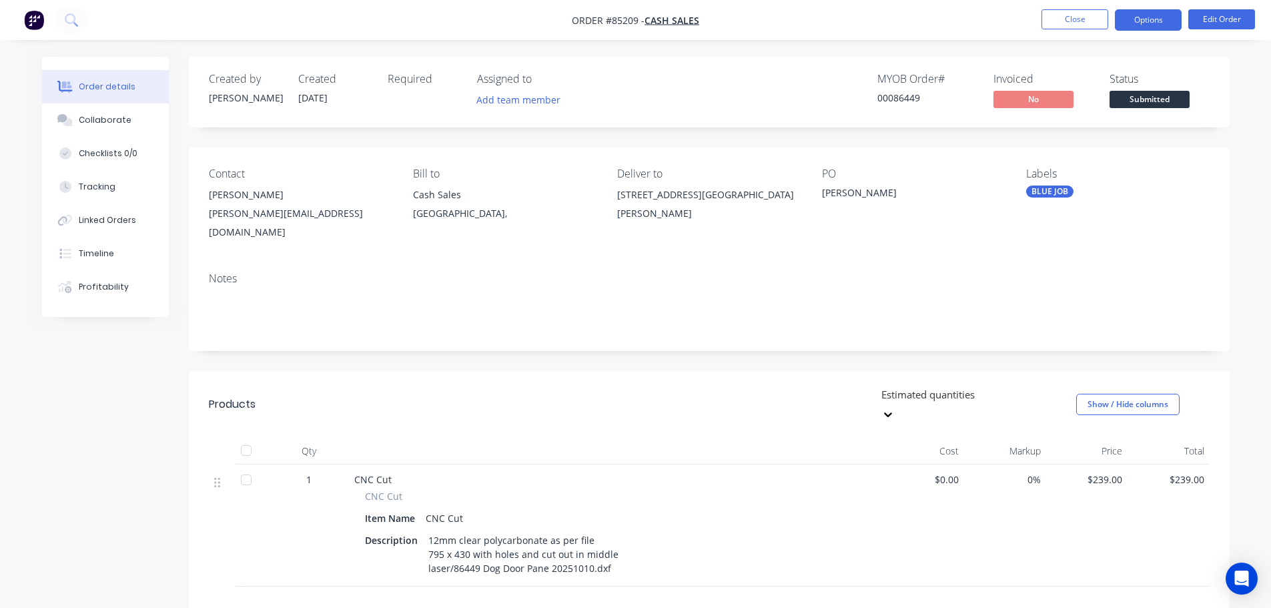
click at [1135, 29] on button "Options" at bounding box center [1148, 19] width 67 height 21
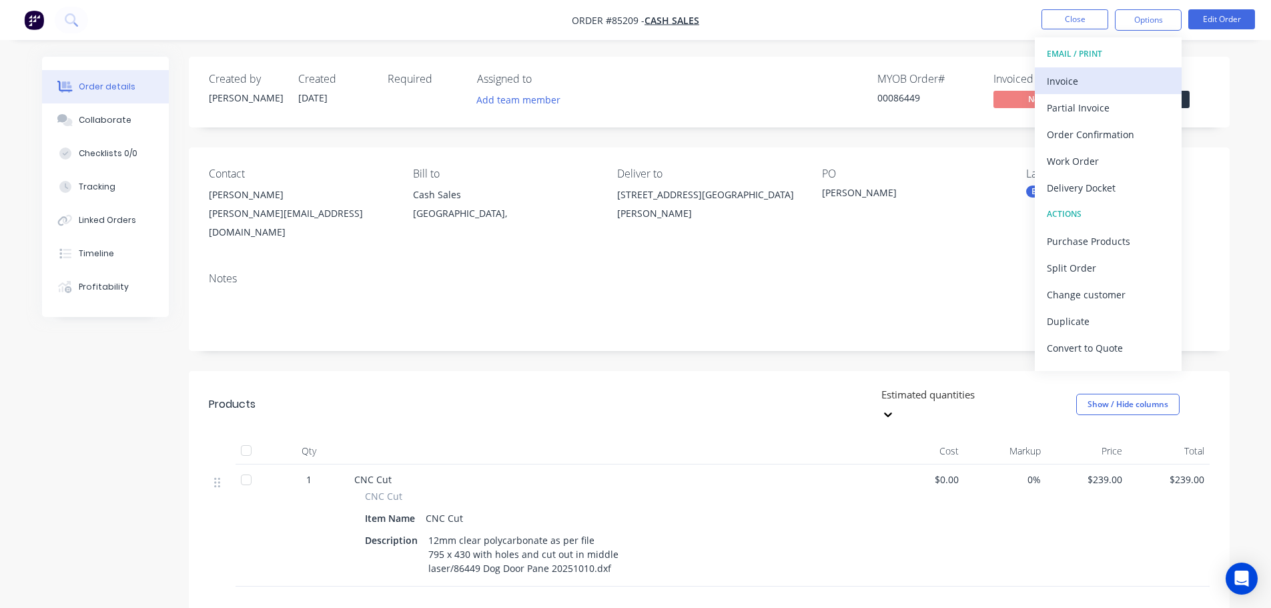
click at [1111, 73] on div "Invoice" at bounding box center [1108, 80] width 123 height 19
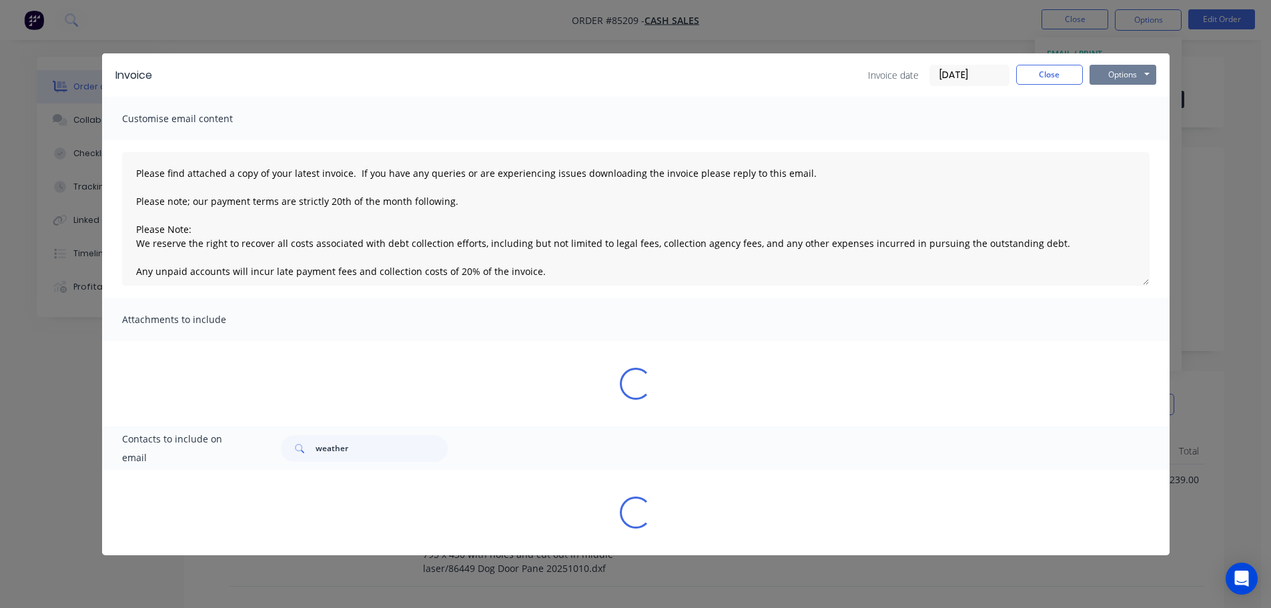
click at [1121, 71] on button "Options" at bounding box center [1122, 75] width 67 height 20
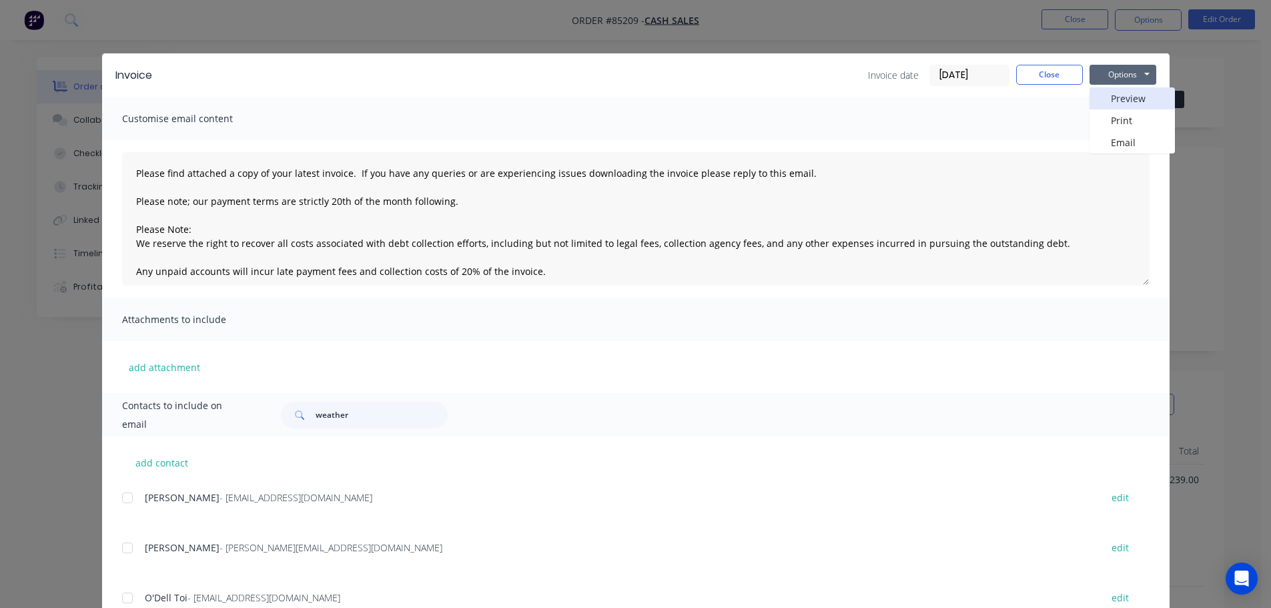
click at [1124, 99] on button "Preview" at bounding box center [1131, 98] width 85 height 22
click at [1045, 71] on button "Close" at bounding box center [1049, 75] width 67 height 20
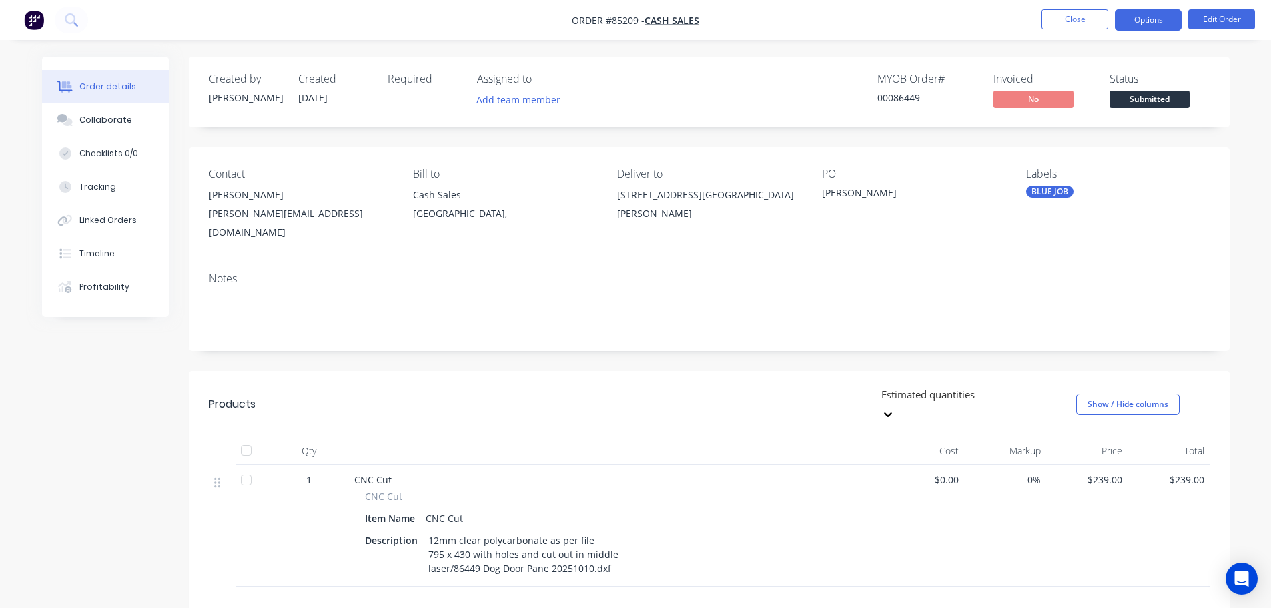
click at [1138, 23] on button "Options" at bounding box center [1148, 19] width 67 height 21
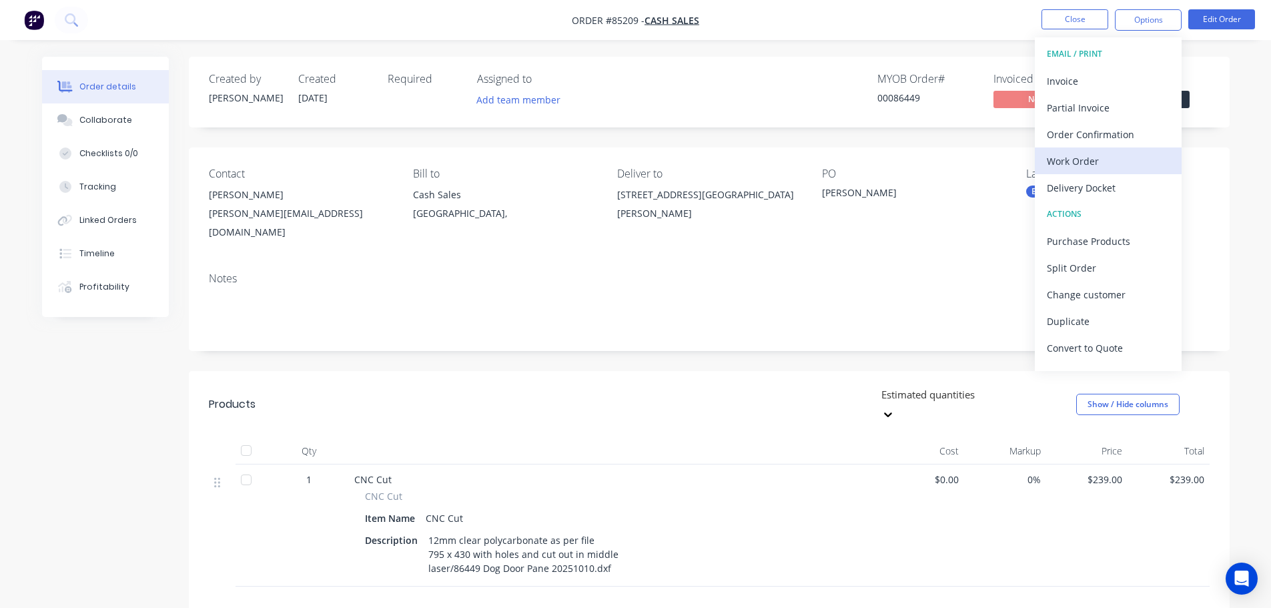
click at [1064, 153] on div "Work Order" at bounding box center [1108, 160] width 123 height 19
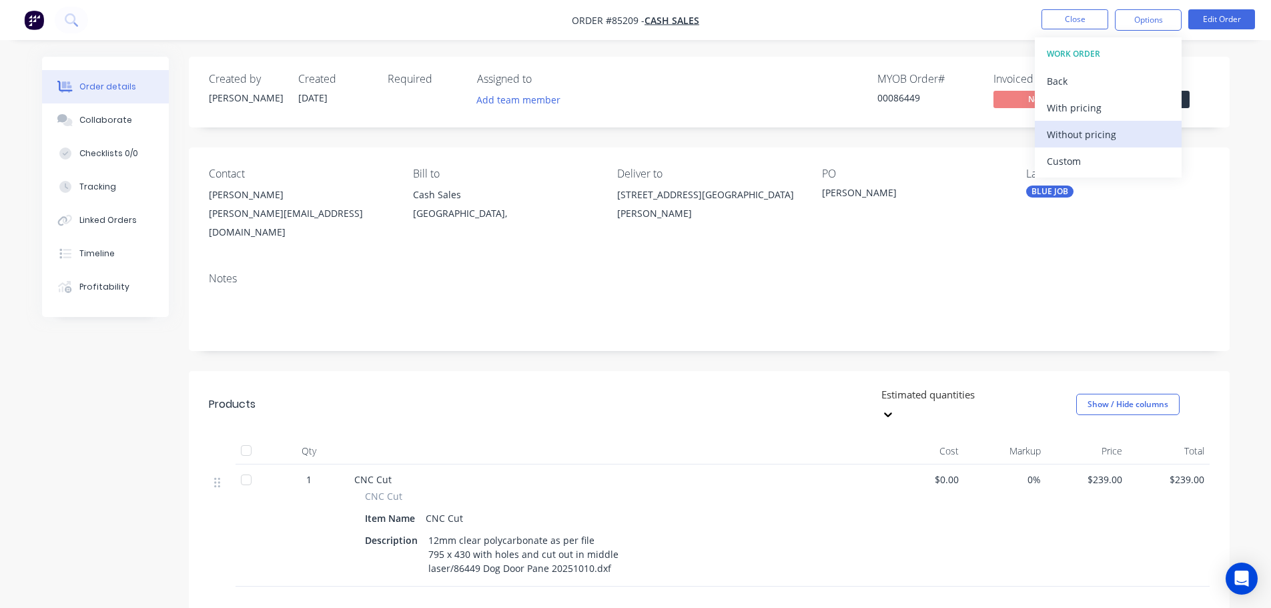
click at [1067, 136] on div "Without pricing" at bounding box center [1108, 134] width 123 height 19
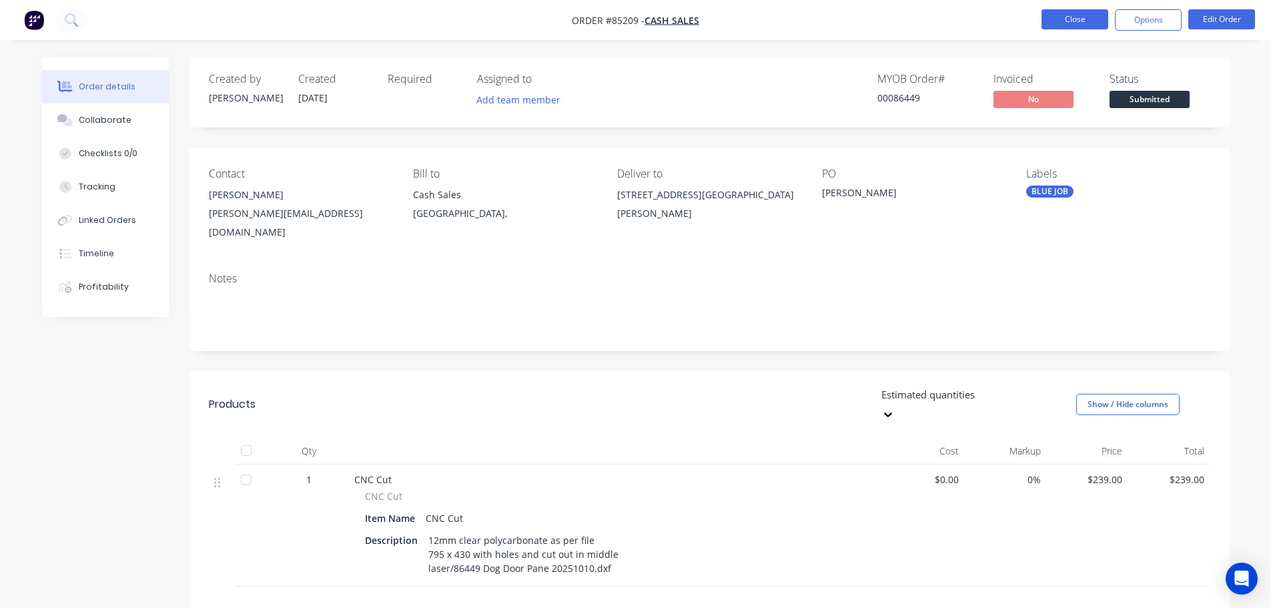
click at [1082, 13] on button "Close" at bounding box center [1074, 19] width 67 height 20
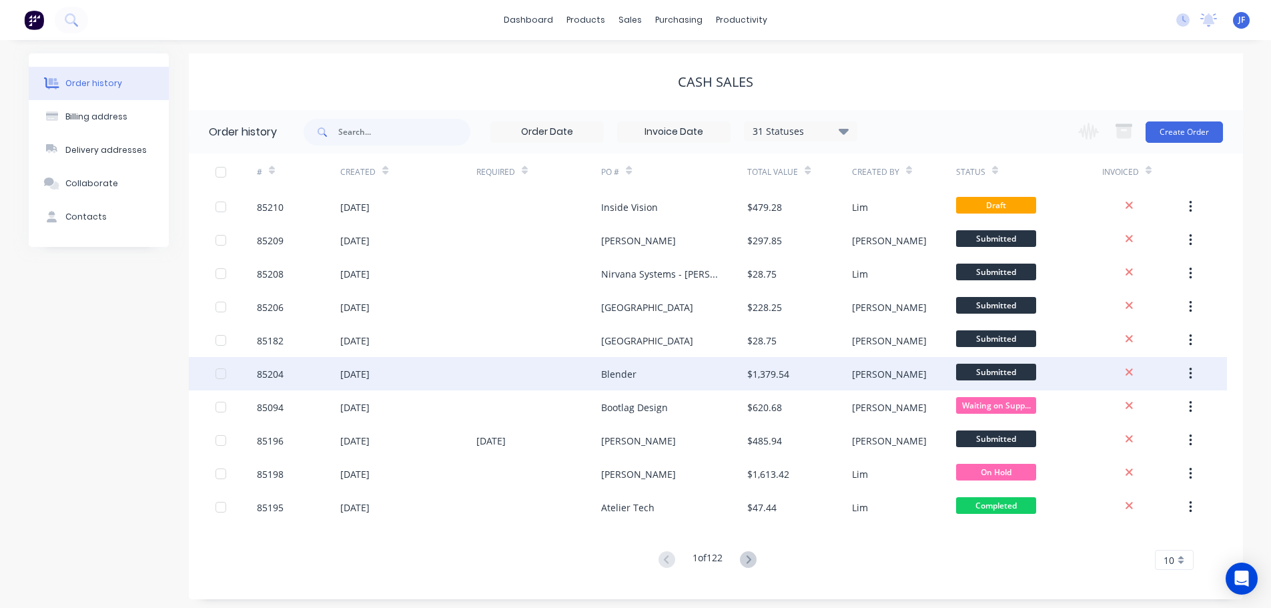
click at [639, 362] on div "Blender" at bounding box center [674, 373] width 146 height 33
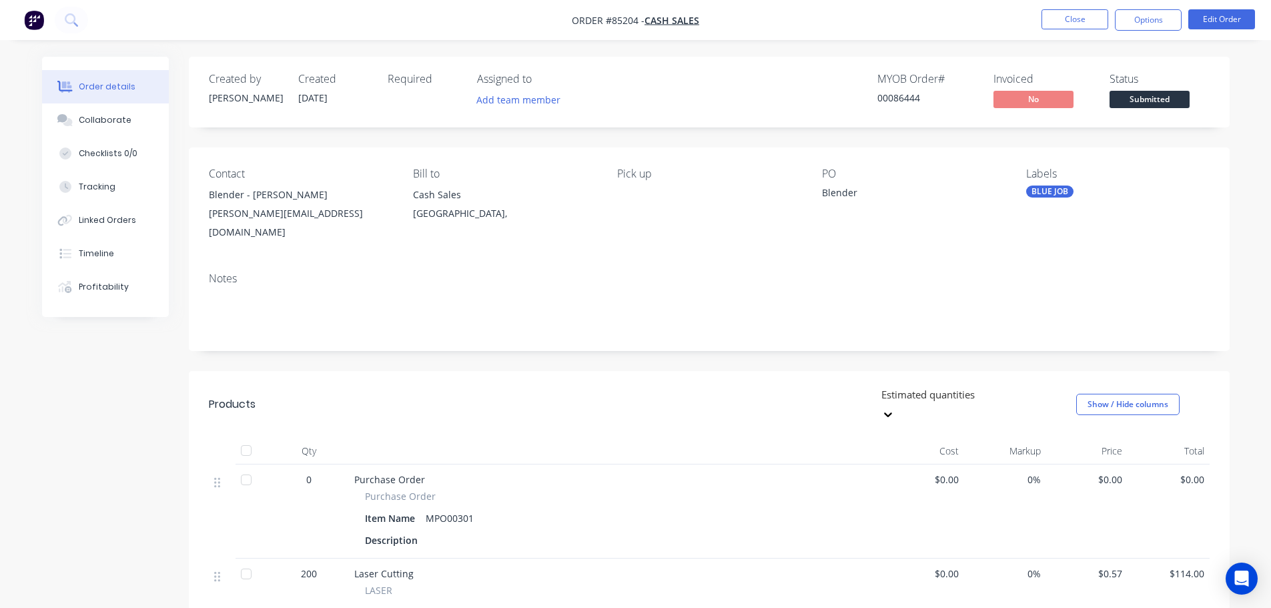
click at [1157, 94] on span "Submitted" at bounding box center [1149, 99] width 80 height 17
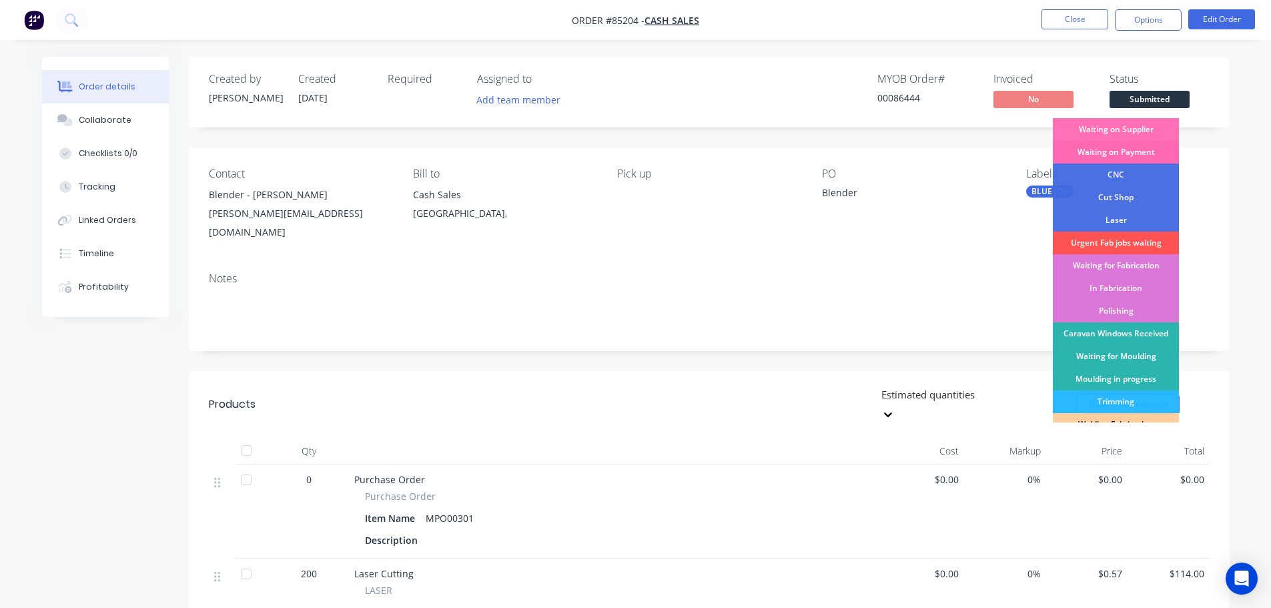
click at [1145, 154] on div "Waiting on Payment" at bounding box center [1116, 152] width 126 height 23
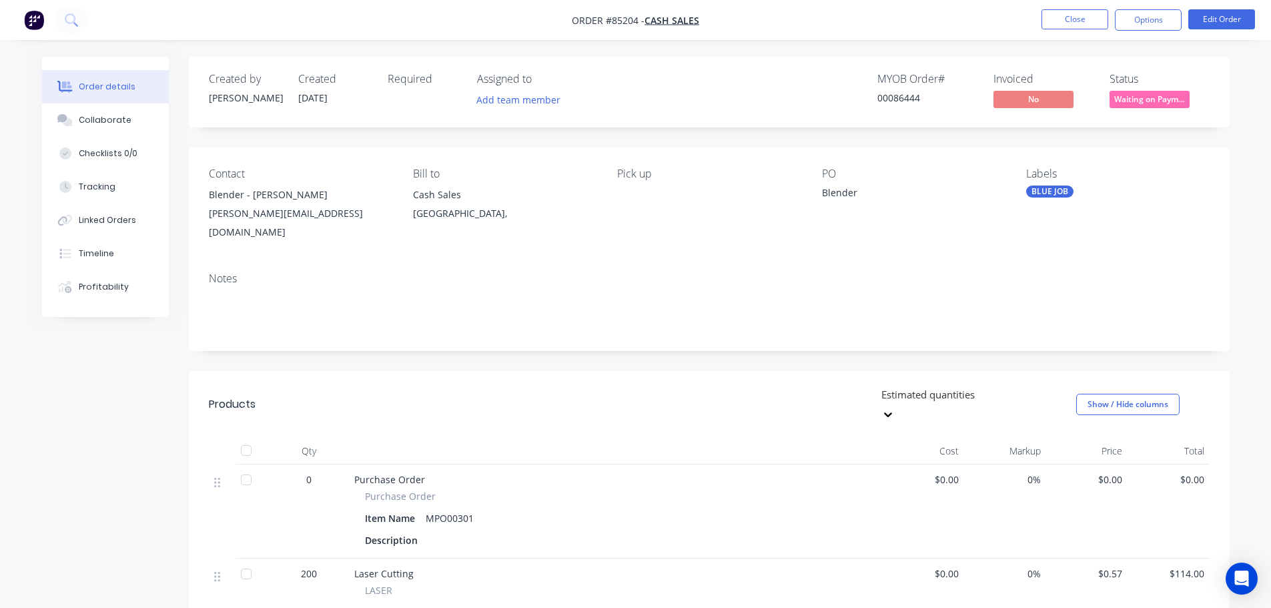
click at [1109, 59] on div "Created by Jess Created 10/10/25 Required Assigned to Add team member MYOB Orde…" at bounding box center [709, 92] width 1041 height 71
click at [1088, 23] on button "Close" at bounding box center [1074, 19] width 67 height 20
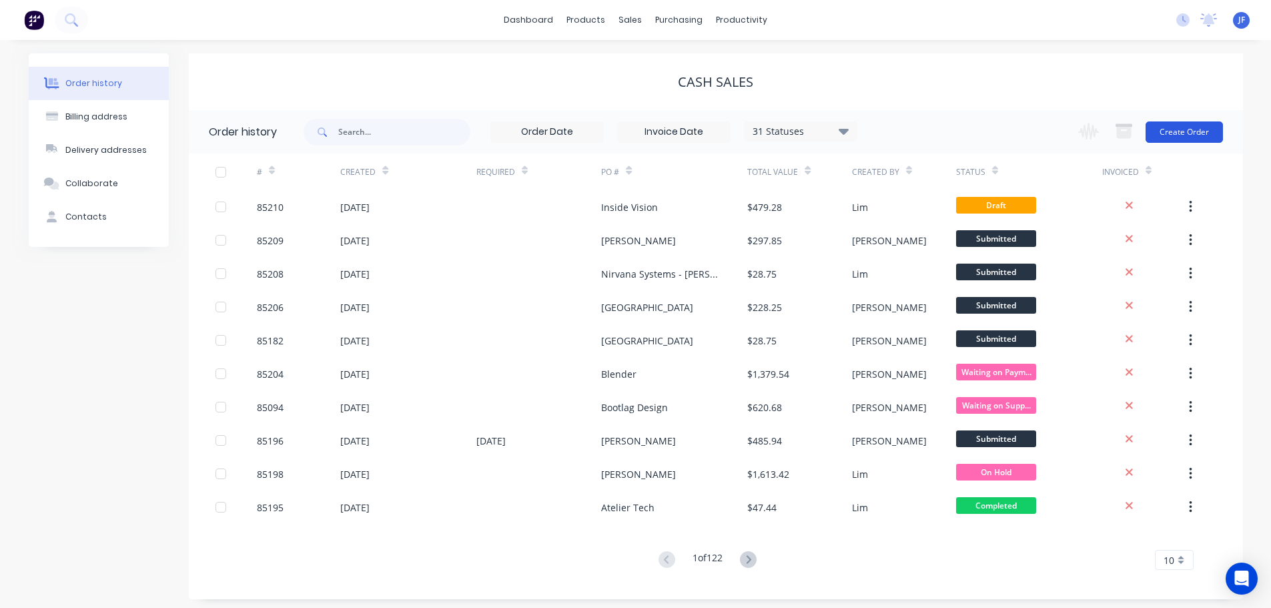
click at [1215, 131] on button "Create Order" at bounding box center [1183, 131] width 77 height 21
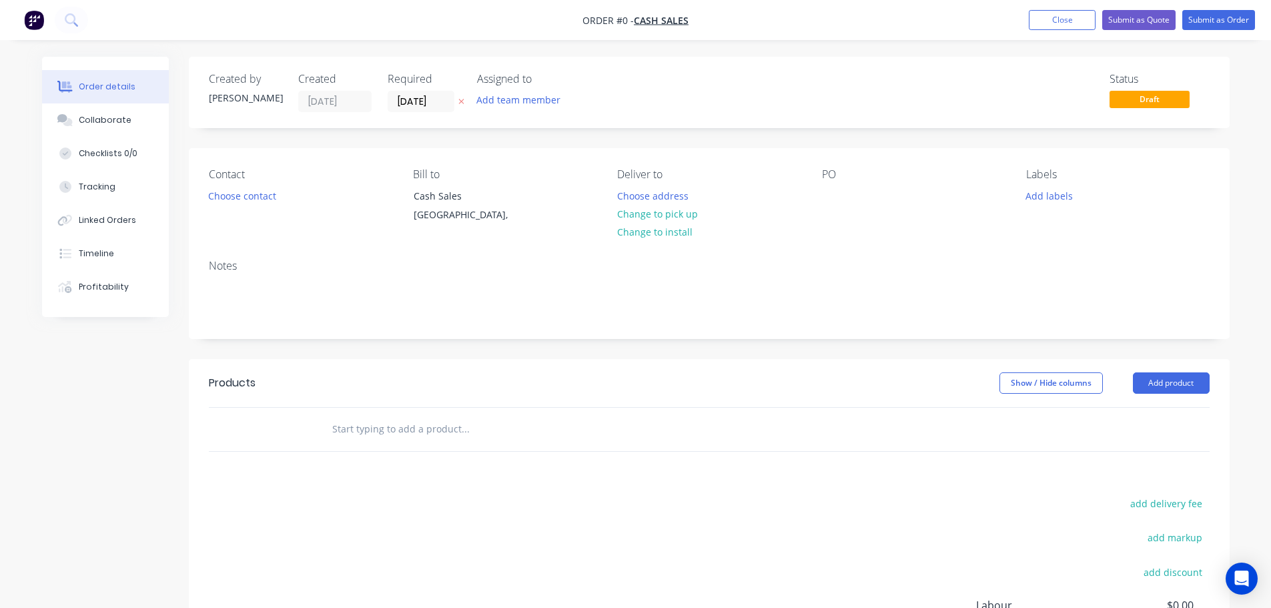
click at [462, 97] on button "button" at bounding box center [461, 101] width 14 height 15
click at [262, 187] on button "Choose contact" at bounding box center [242, 195] width 82 height 18
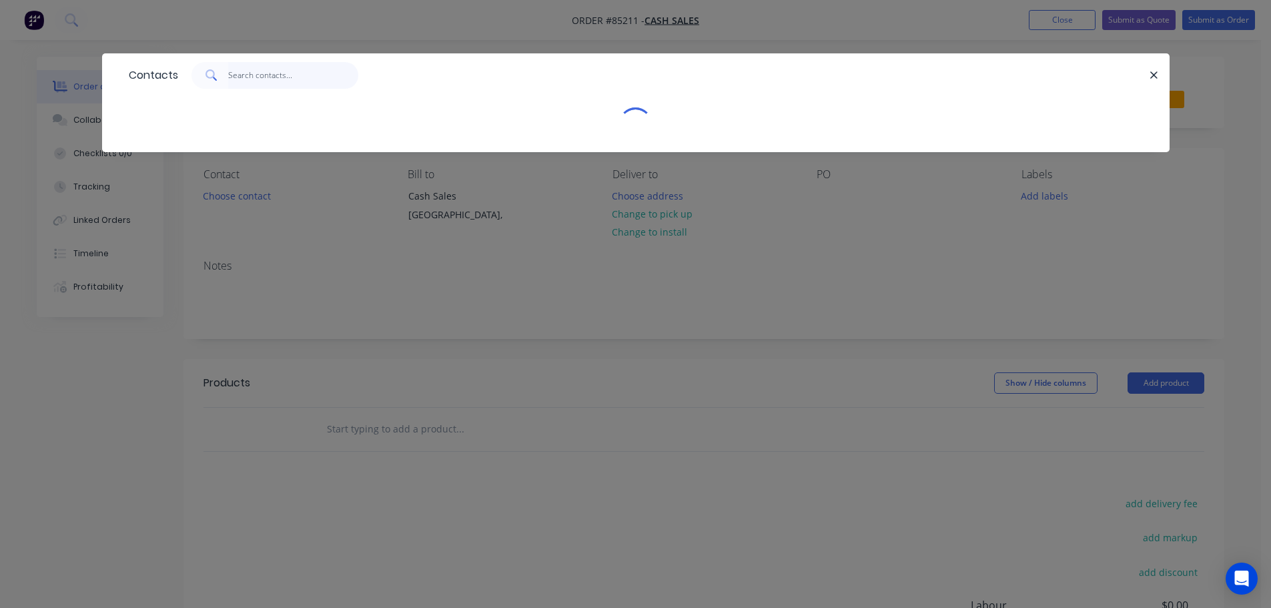
click at [264, 83] on input "text" at bounding box center [293, 75] width 130 height 27
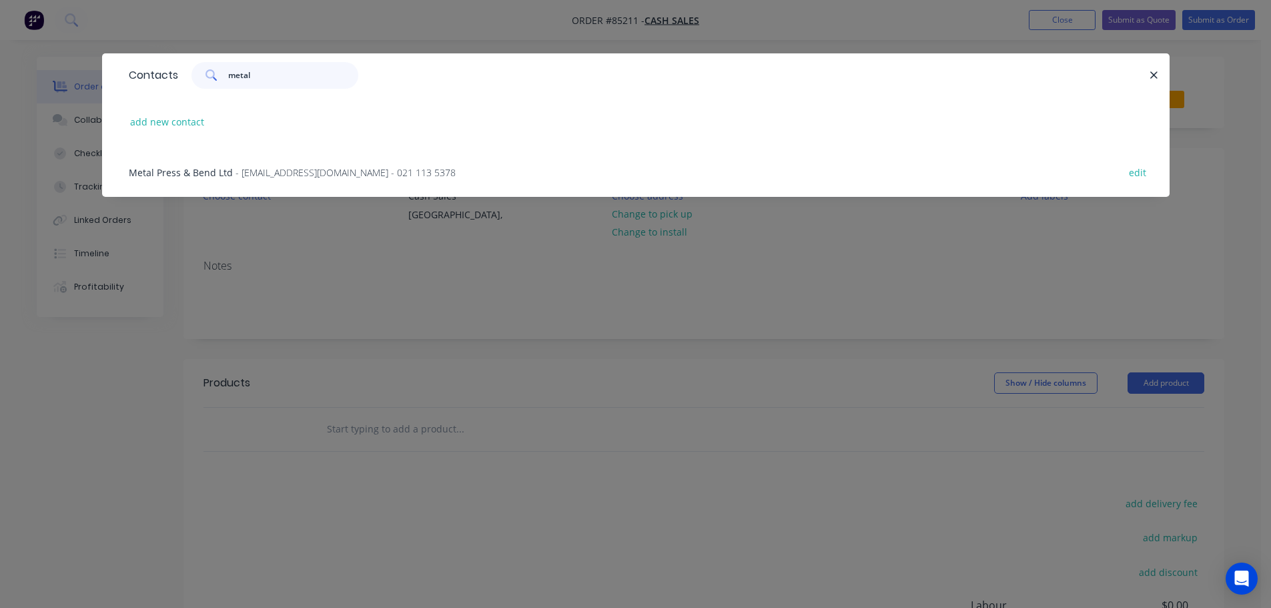
type input "metal"
click at [306, 173] on span "- info@metalpress.co.nz - 021 113 5378" at bounding box center [345, 172] width 220 height 13
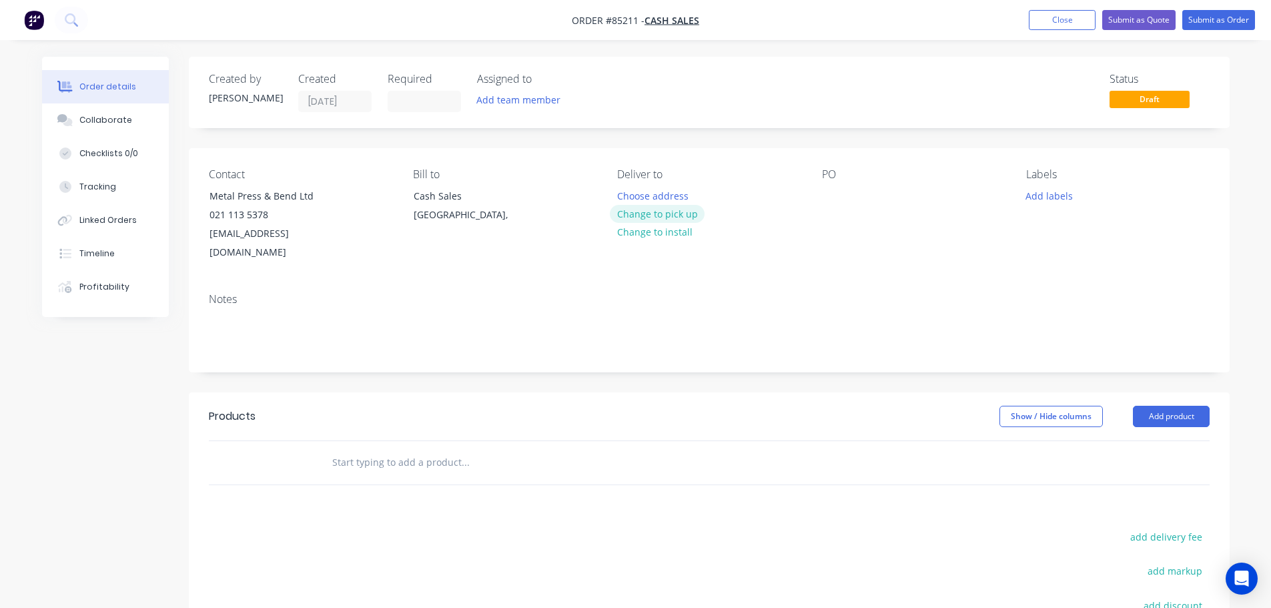
click at [654, 218] on button "Change to pick up" at bounding box center [657, 214] width 95 height 18
drag, startPoint x: 207, startPoint y: 194, endPoint x: 360, endPoint y: 193, distance: 153.4
click at [360, 193] on div "Contact Metal Press & Bend Ltd 021 113 5378 info@metalpress.co.nz" at bounding box center [300, 215] width 183 height 94
copy div "Metal Press & Bend Ltd"
click at [835, 193] on div at bounding box center [832, 195] width 21 height 19
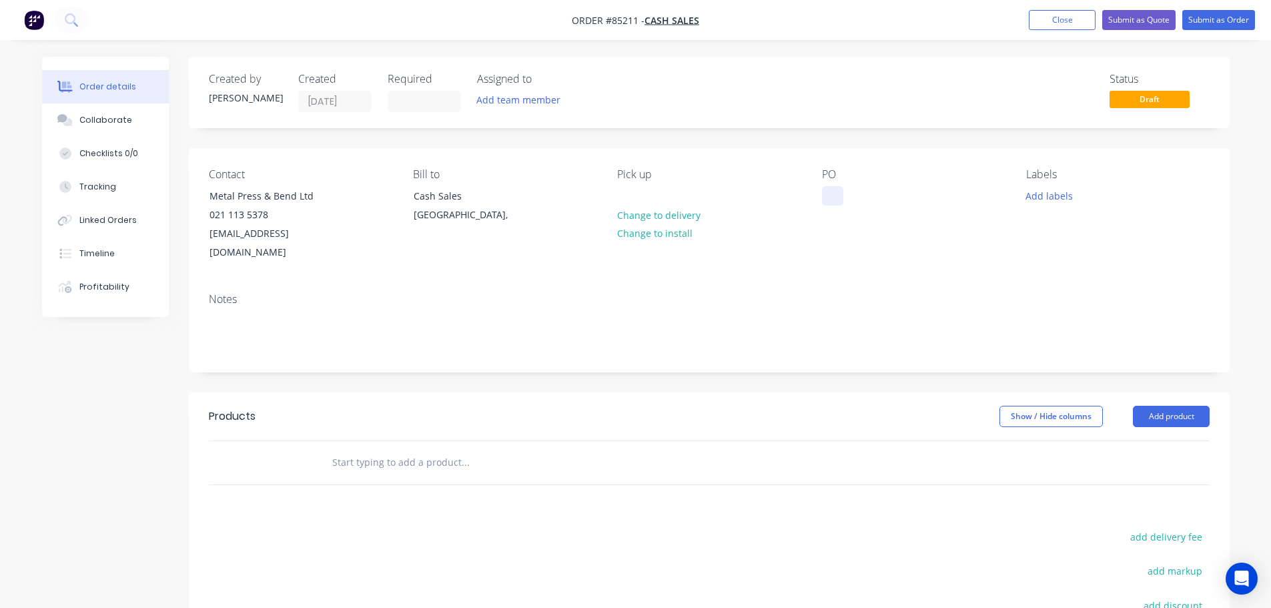
paste div
click at [476, 454] on input "text" at bounding box center [465, 462] width 267 height 27
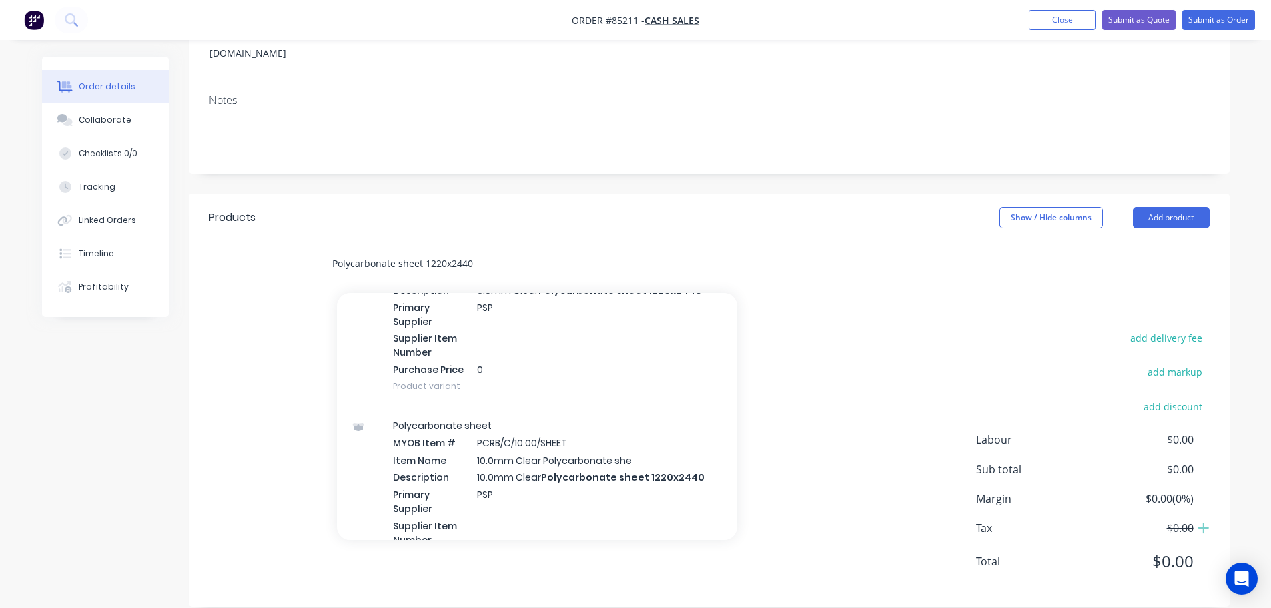
scroll to position [1201, 0]
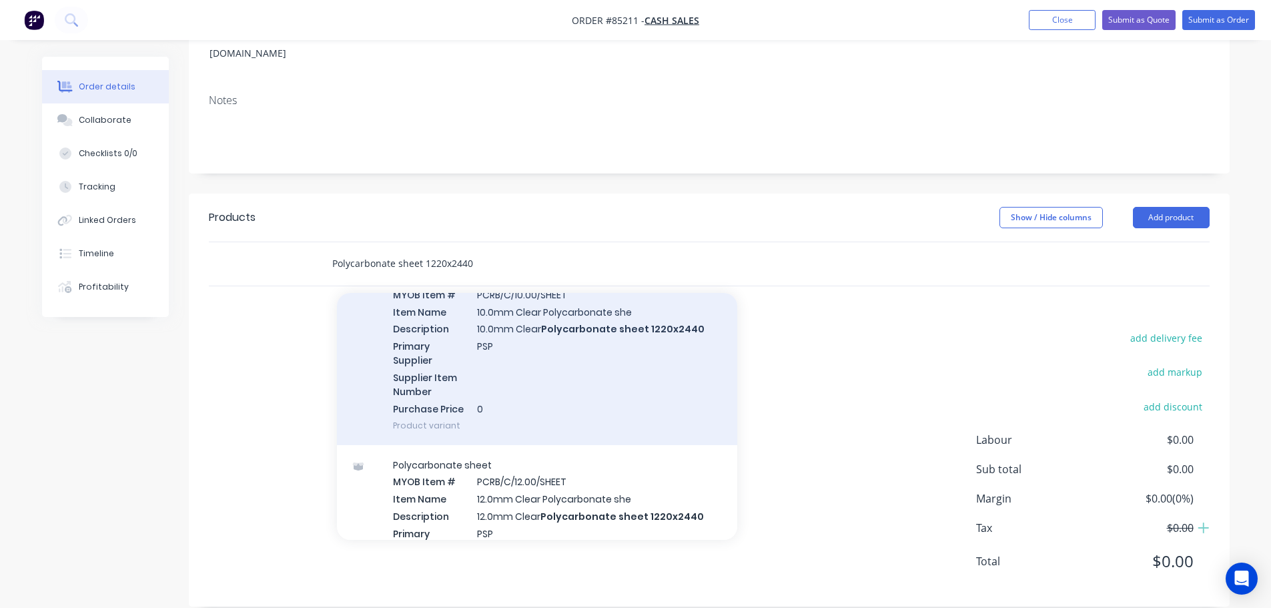
type input "Polycarbonate sheet 1220x2440"
click at [489, 384] on div "Polycarbonate sheet MYOB Item # PCRB/C/10.00/SHEET Item Name 10.0mm Clear Polyc…" at bounding box center [537, 351] width 400 height 187
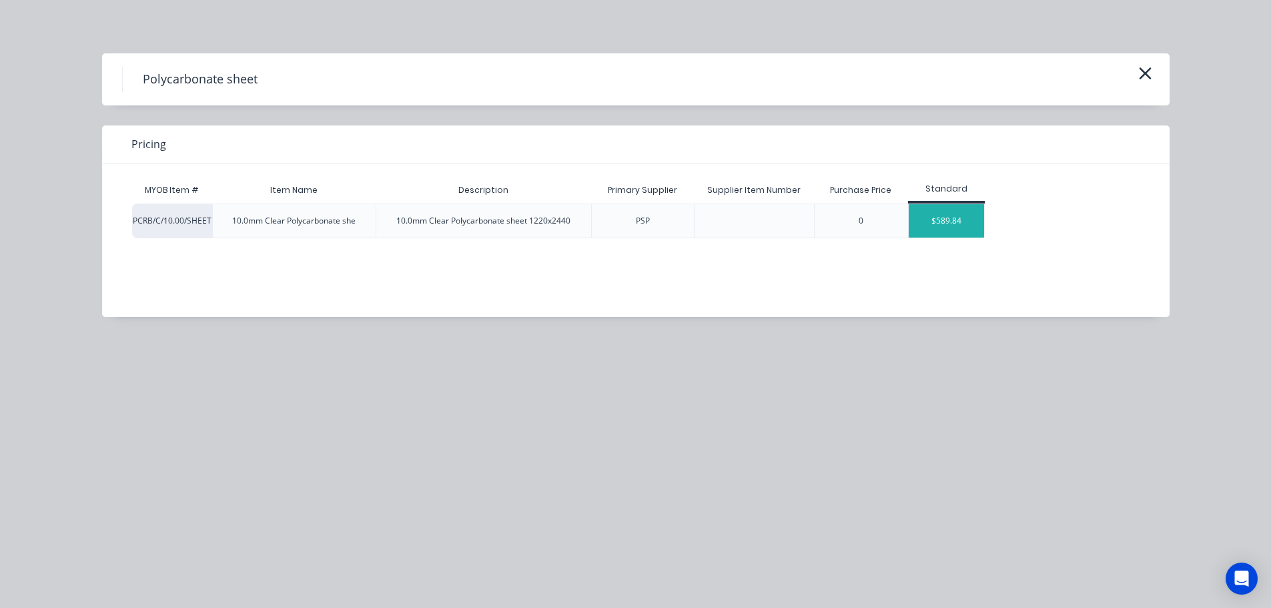
click at [943, 215] on div "$589.84" at bounding box center [946, 220] width 75 height 33
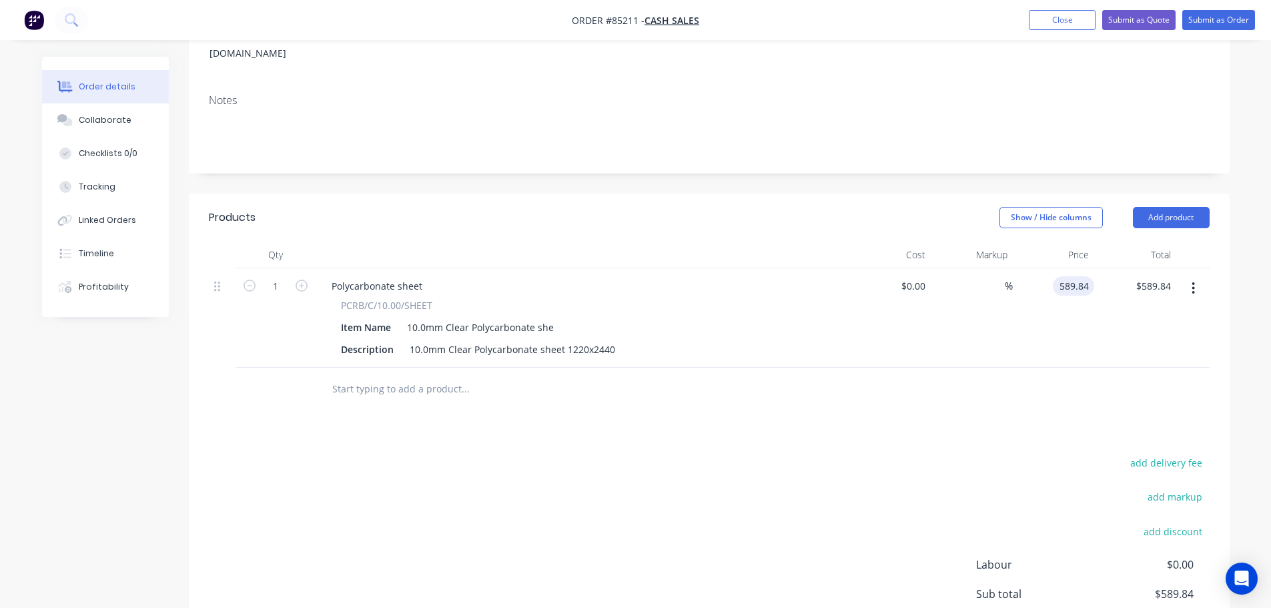
click at [1069, 276] on input "589.84" at bounding box center [1076, 285] width 36 height 19
paste input "630.38"
type input "$630.38"
drag, startPoint x: 1077, startPoint y: 308, endPoint x: 1126, endPoint y: 262, distance: 67.0
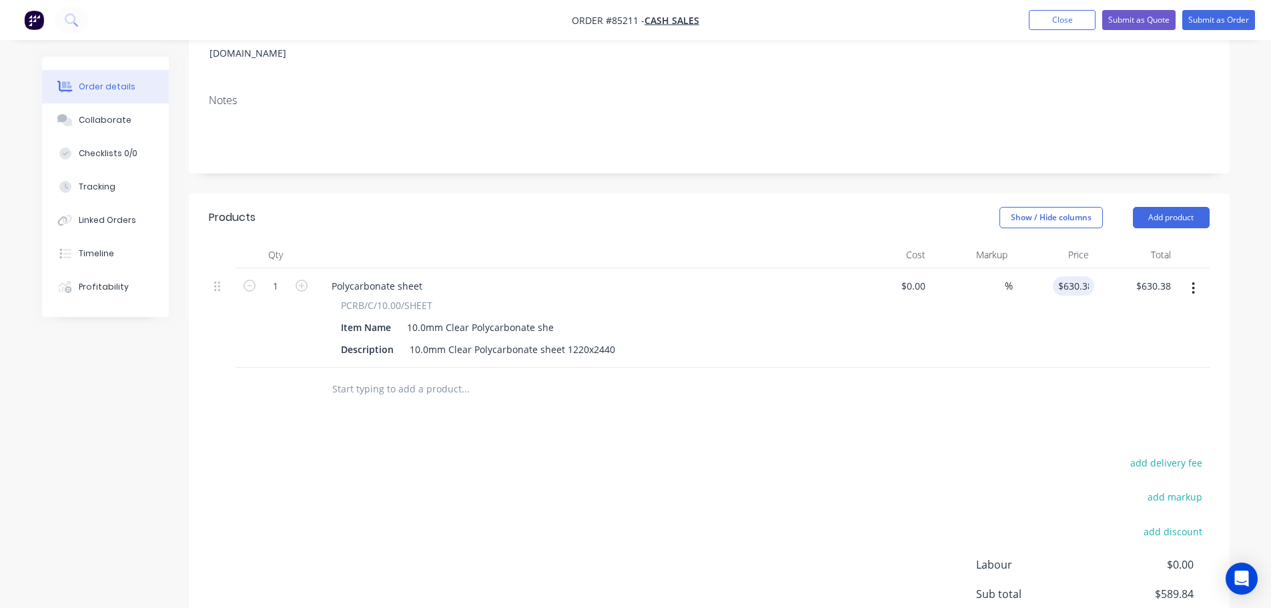
click at [1078, 308] on div "$630.38 630.38" at bounding box center [1054, 317] width 82 height 99
click at [1206, 15] on button "Submit as Order" at bounding box center [1218, 20] width 73 height 20
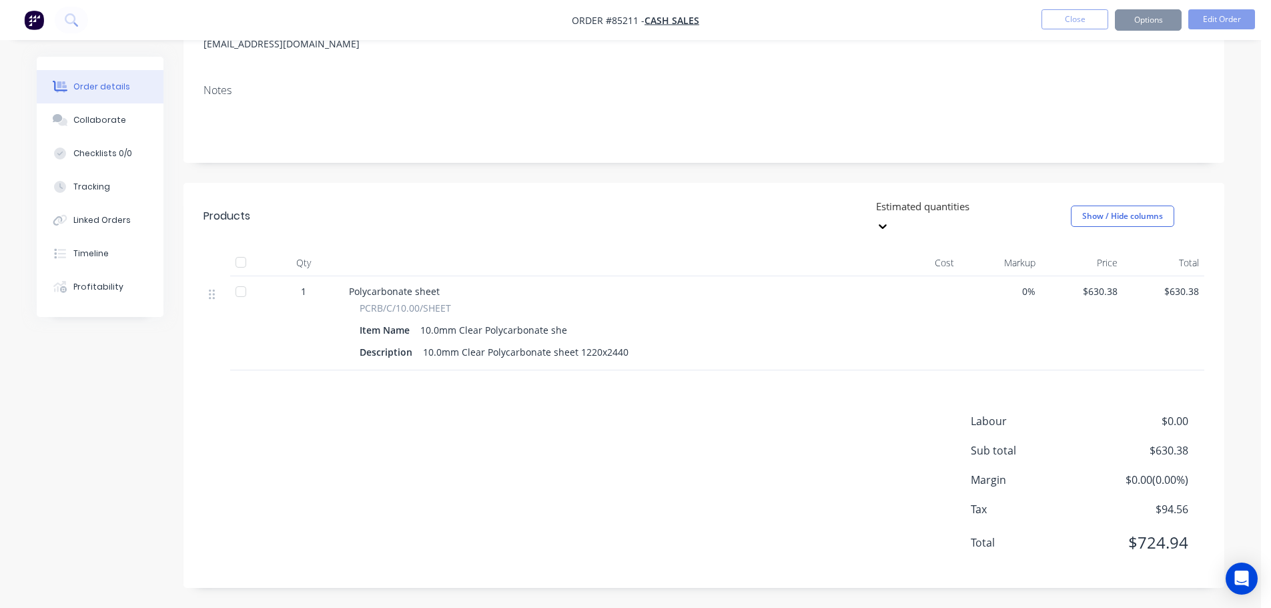
scroll to position [0, 0]
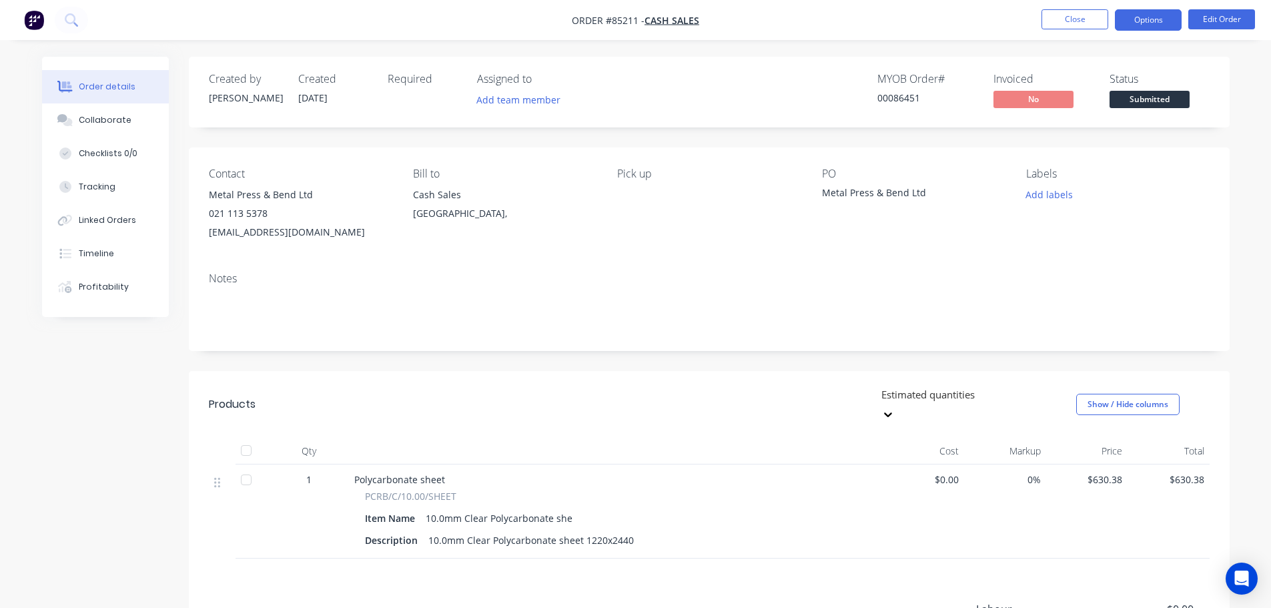
click at [1150, 19] on button "Options" at bounding box center [1148, 19] width 67 height 21
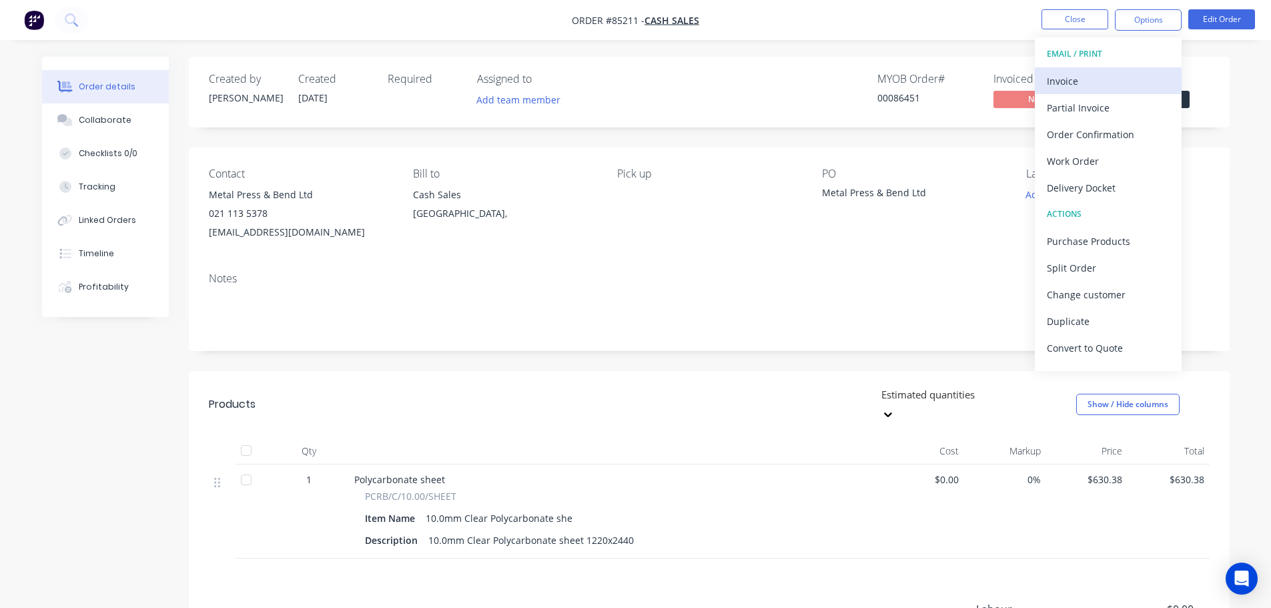
drag, startPoint x: 1135, startPoint y: 35, endPoint x: 1106, endPoint y: 70, distance: 45.0
click at [1106, 67] on button "EMAIL / PRINT" at bounding box center [1108, 54] width 147 height 27
click at [1106, 74] on div "Invoice" at bounding box center [1108, 80] width 123 height 19
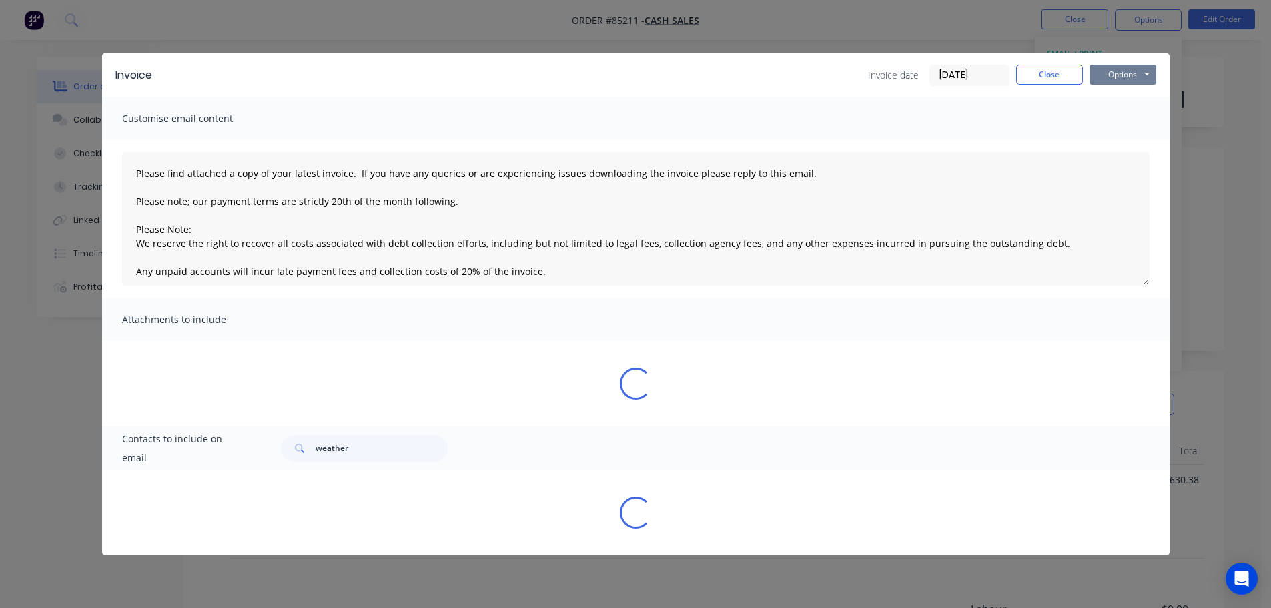
click at [1117, 75] on button "Options" at bounding box center [1122, 75] width 67 height 20
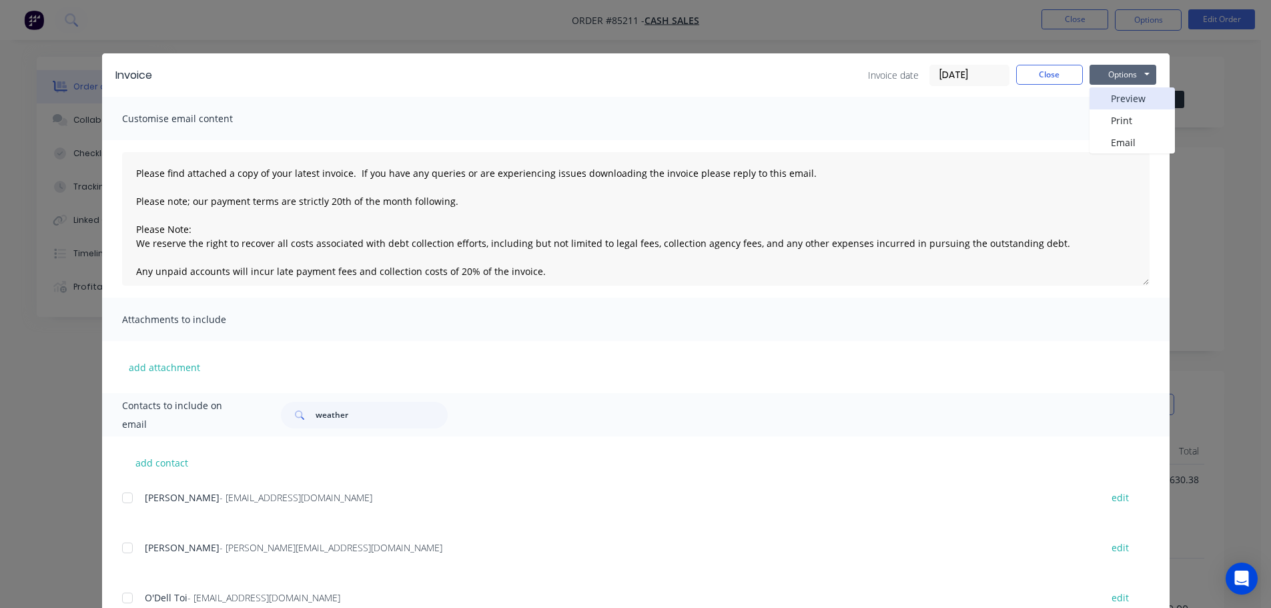
click at [1129, 97] on button "Preview" at bounding box center [1131, 98] width 85 height 22
drag, startPoint x: 1045, startPoint y: 79, endPoint x: 1115, endPoint y: 51, distance: 75.4
click at [1049, 75] on button "Close" at bounding box center [1049, 75] width 67 height 20
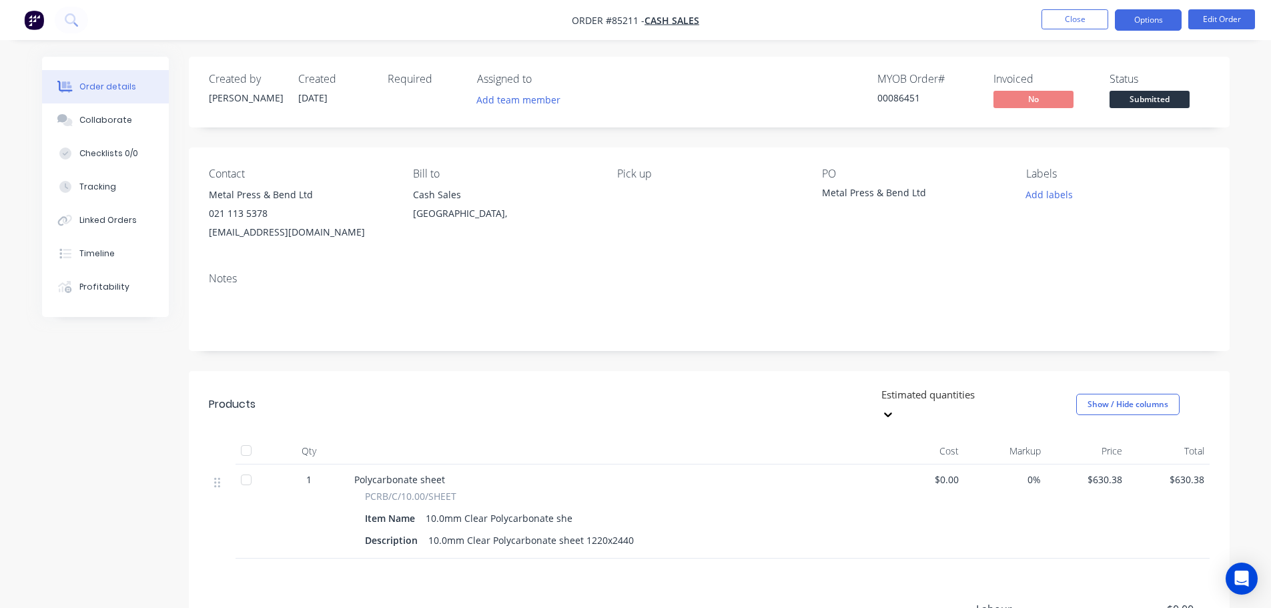
click at [1173, 20] on button "Options" at bounding box center [1148, 19] width 67 height 21
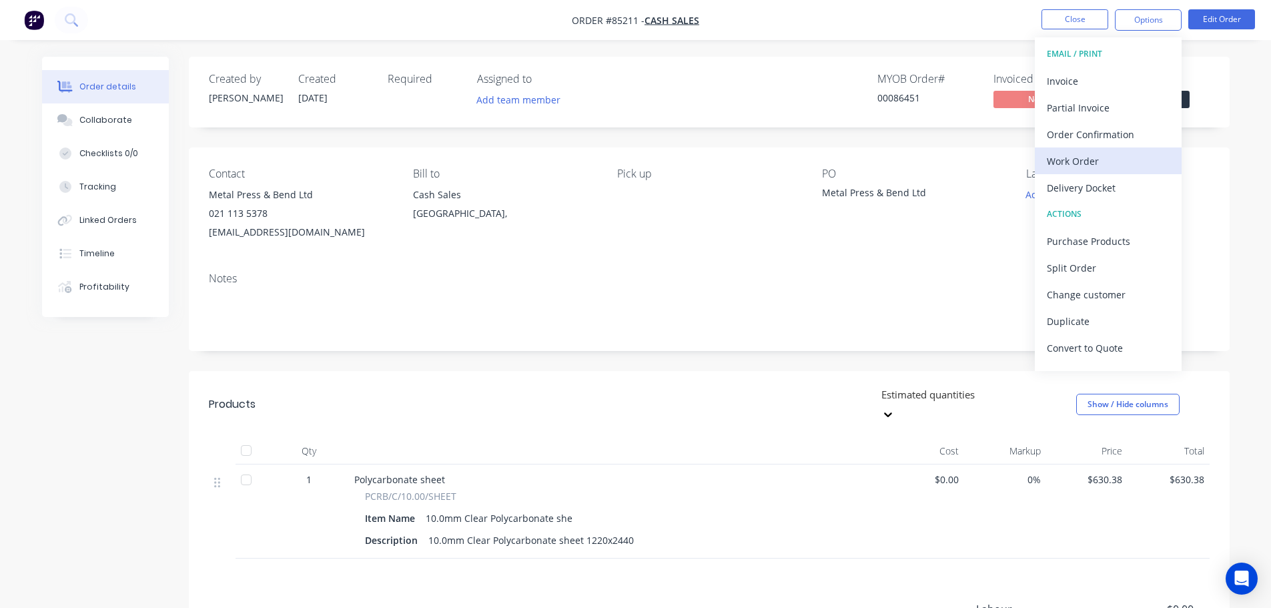
click at [1094, 164] on div "Work Order" at bounding box center [1108, 160] width 123 height 19
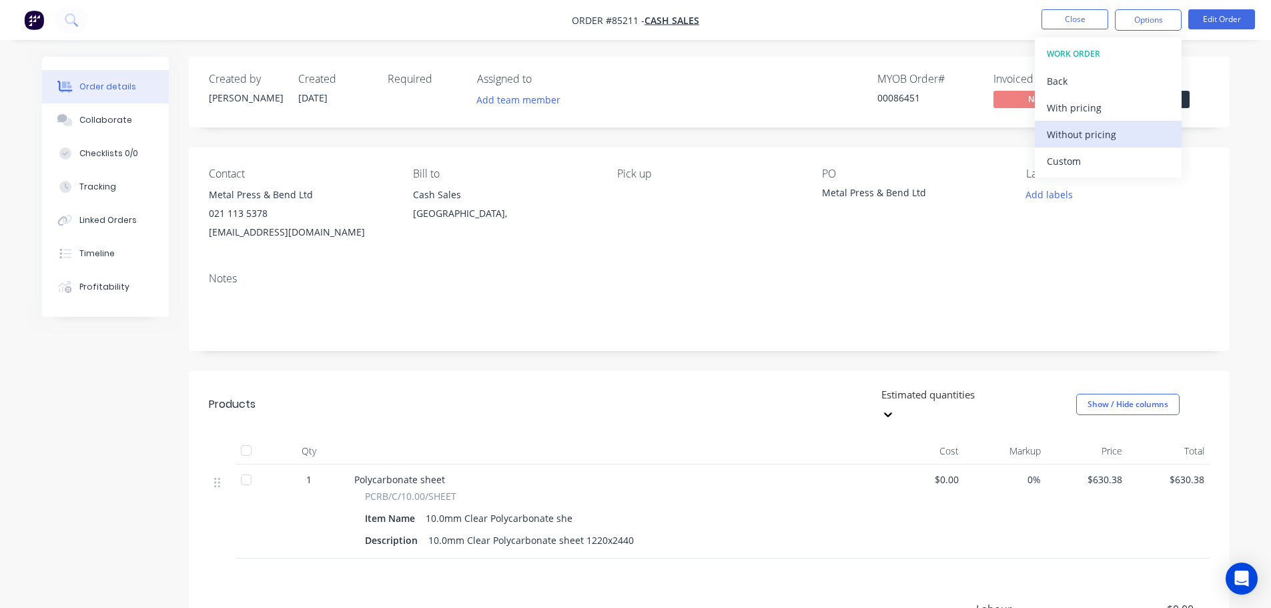
click at [1163, 125] on div "Without pricing" at bounding box center [1108, 134] width 123 height 19
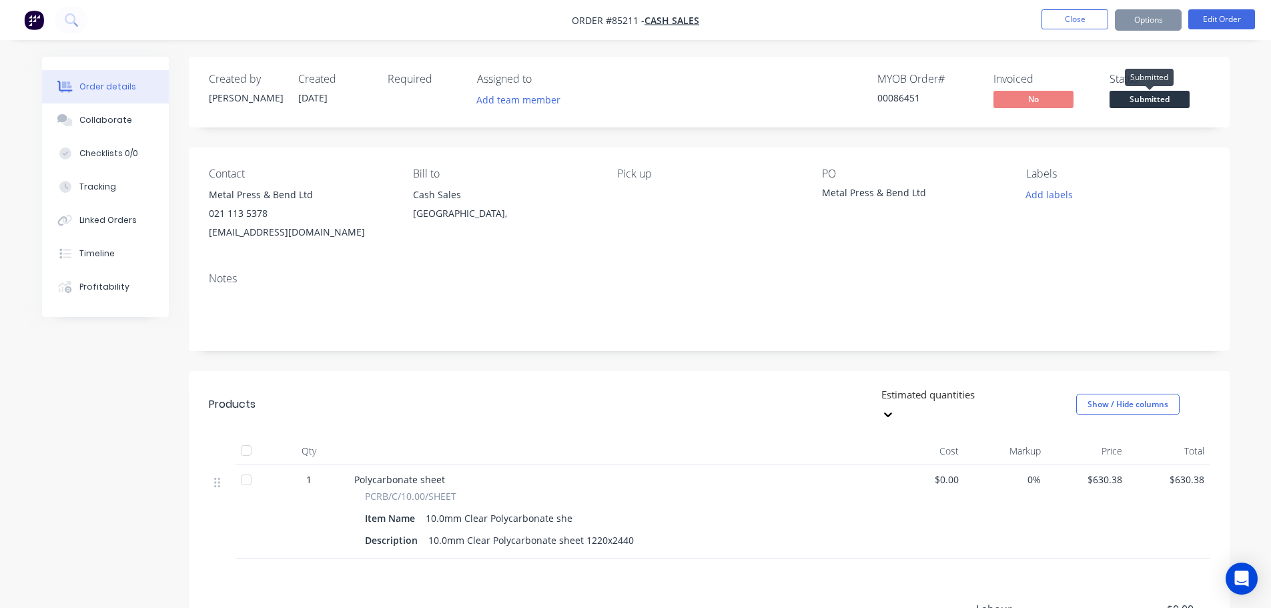
click at [1187, 96] on span "Submitted" at bounding box center [1149, 99] width 80 height 17
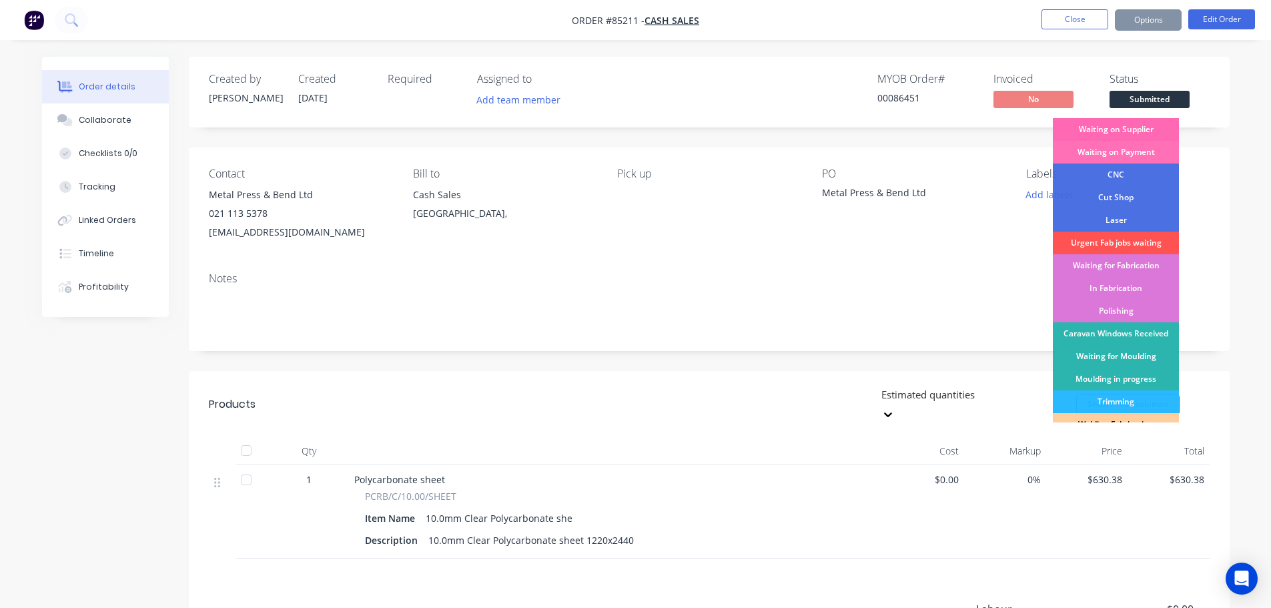
click at [1162, 131] on div "Waiting on Supplier" at bounding box center [1116, 129] width 126 height 23
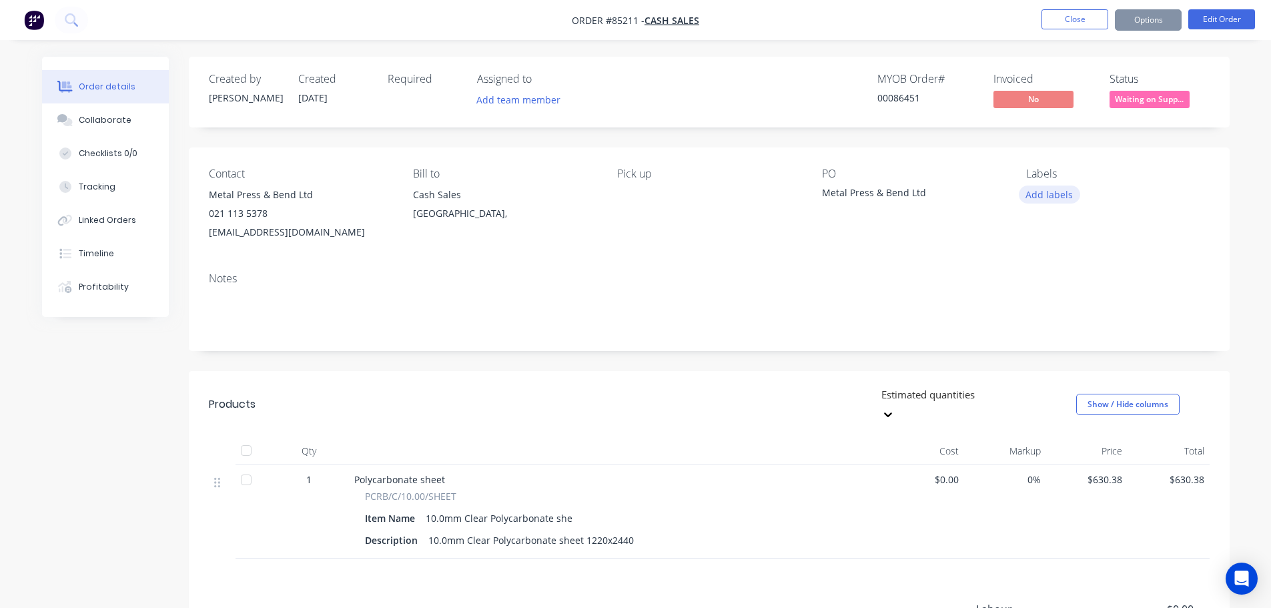
click at [1042, 201] on button "Add labels" at bounding box center [1049, 194] width 61 height 18
click at [1017, 165] on div "Contact Metal Press & Bend Ltd 021 113 5378 info@metalpress.co.nz Bill to Cash …" at bounding box center [709, 204] width 1041 height 114
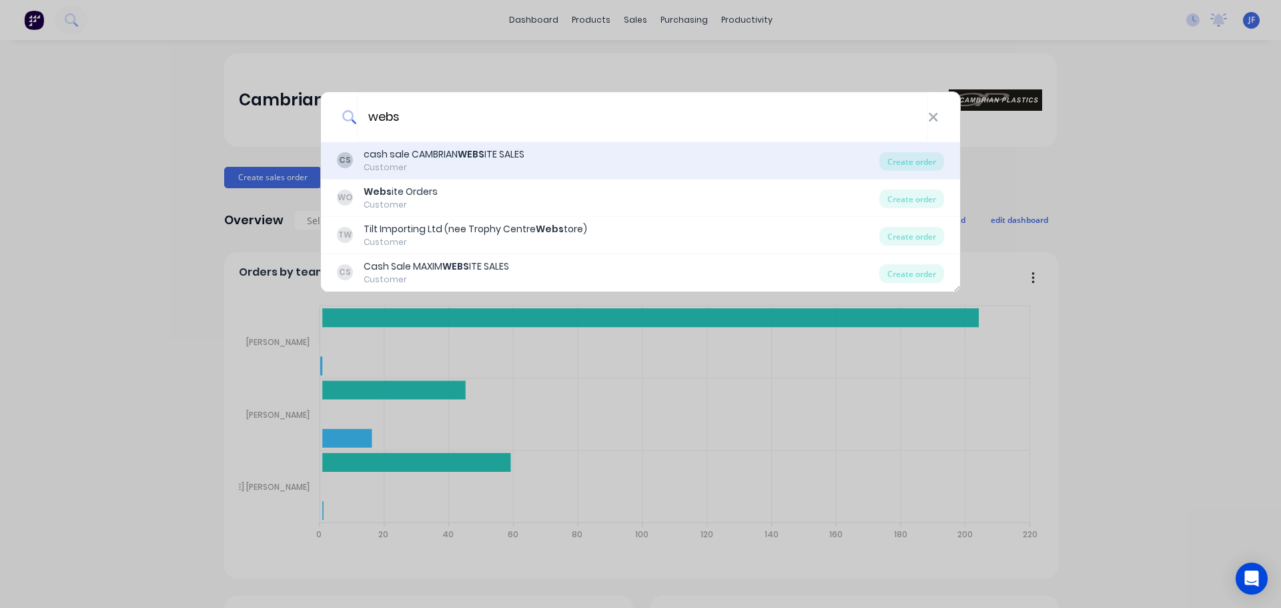
type input "webs"
click at [454, 163] on div "Customer" at bounding box center [444, 167] width 161 height 12
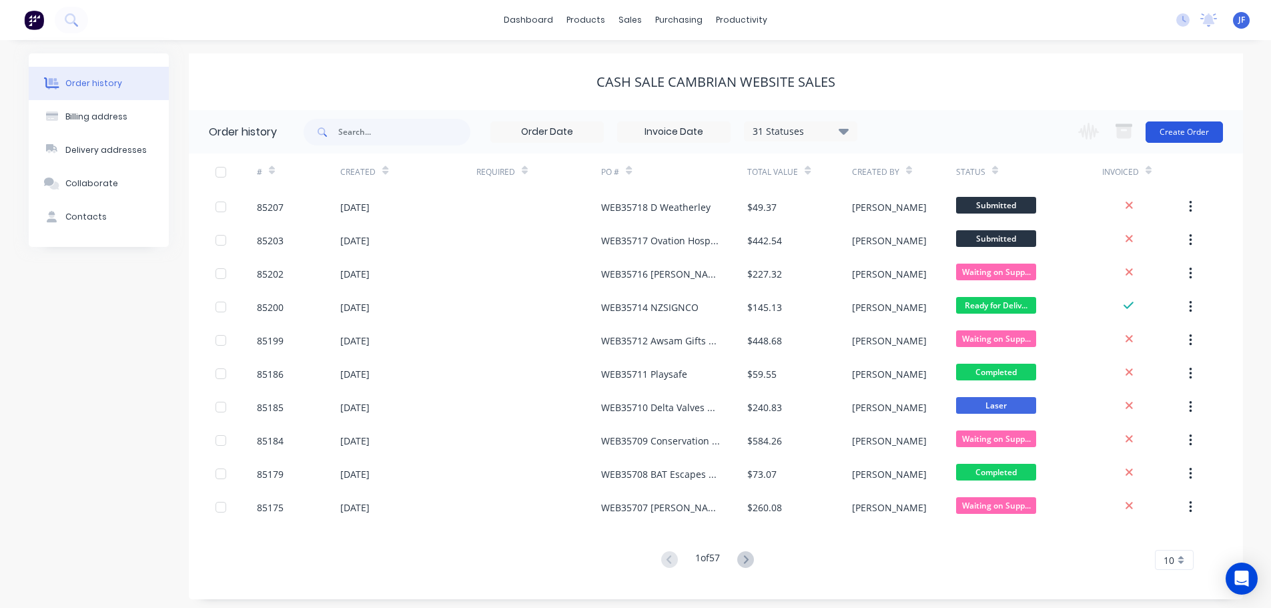
click at [1184, 129] on button "Create Order" at bounding box center [1183, 131] width 77 height 21
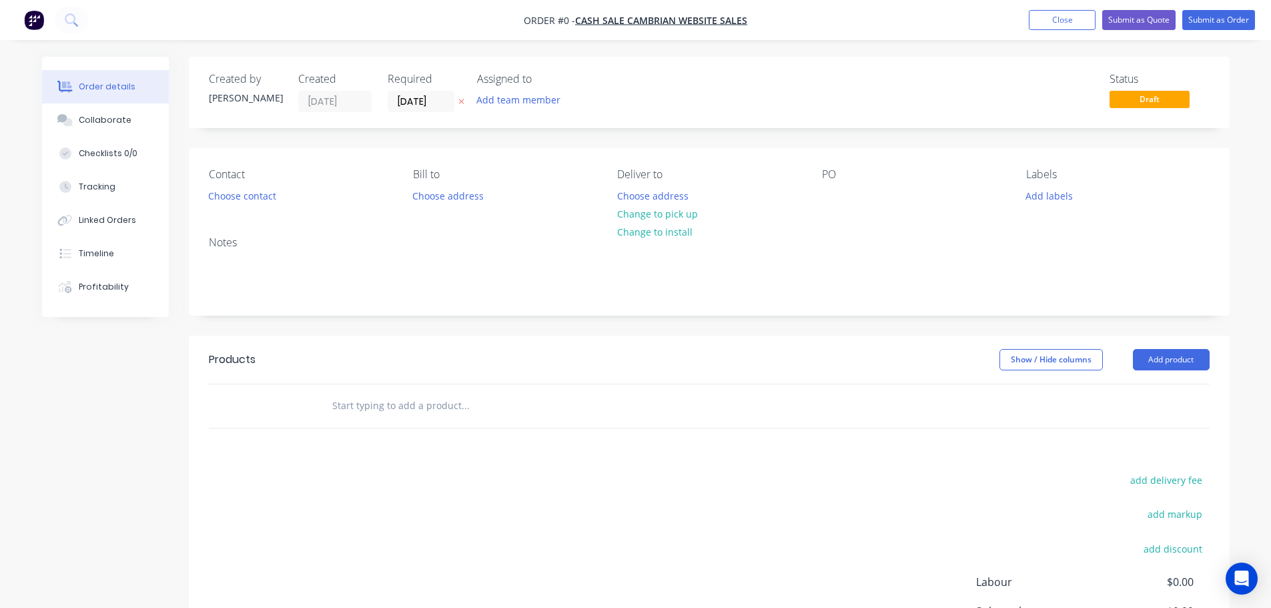
click at [460, 105] on icon "button" at bounding box center [461, 101] width 6 height 8
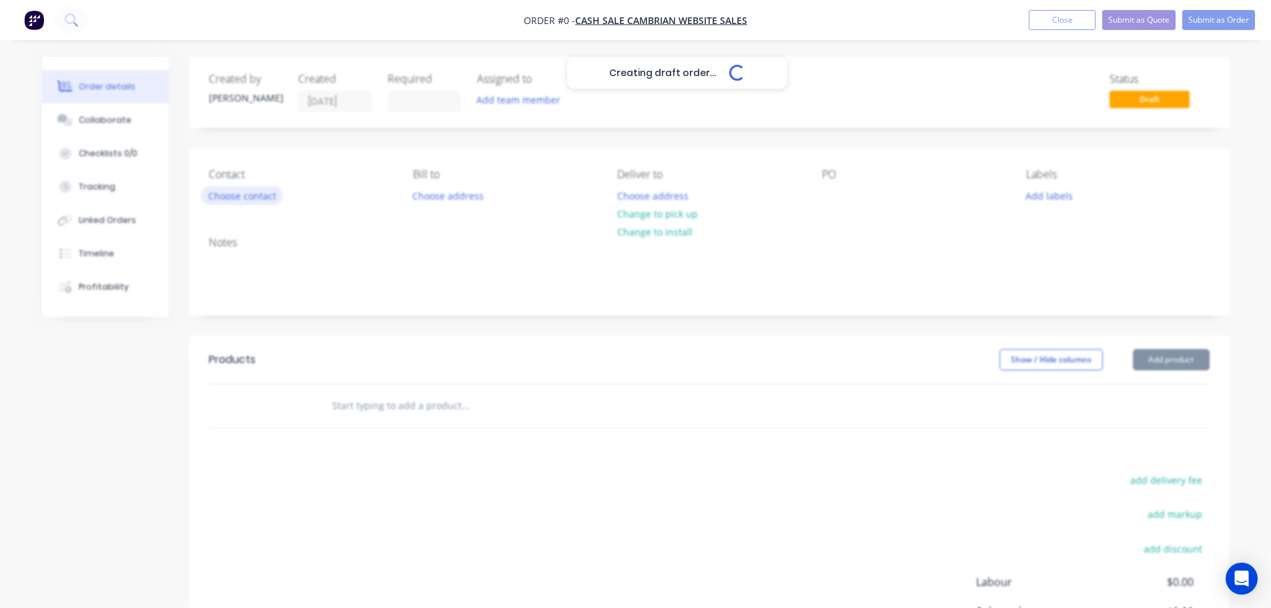
click at [237, 199] on button "Choose contact" at bounding box center [242, 195] width 82 height 18
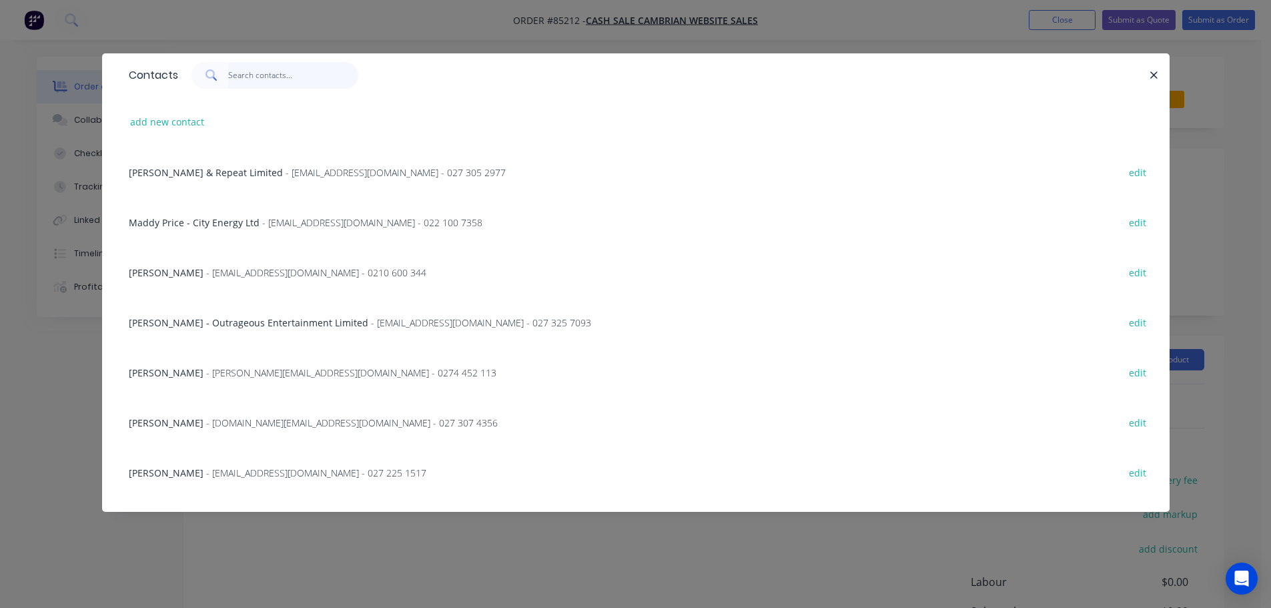
drag, startPoint x: 279, startPoint y: 77, endPoint x: 264, endPoint y: 85, distance: 16.7
click at [278, 76] on input "text" at bounding box center [293, 75] width 130 height 27
paste input "Modern Style NZ Ltd"
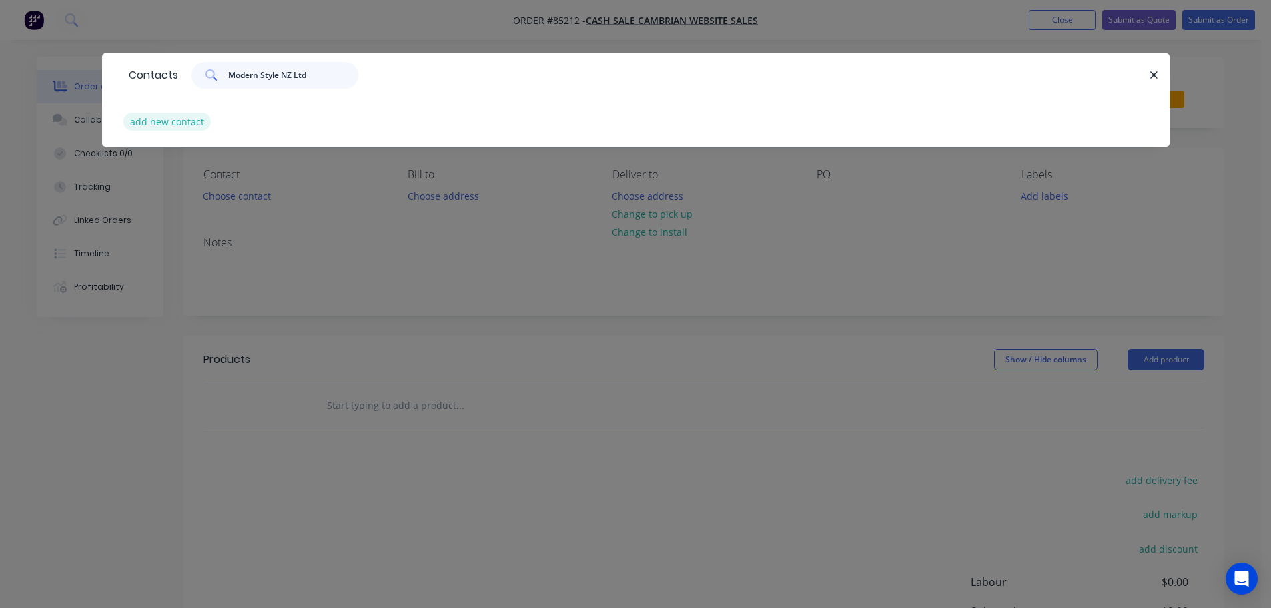
type input "Modern Style NZ Ltd"
click at [181, 119] on button "add new contact" at bounding box center [167, 122] width 88 height 18
select select "NZ"
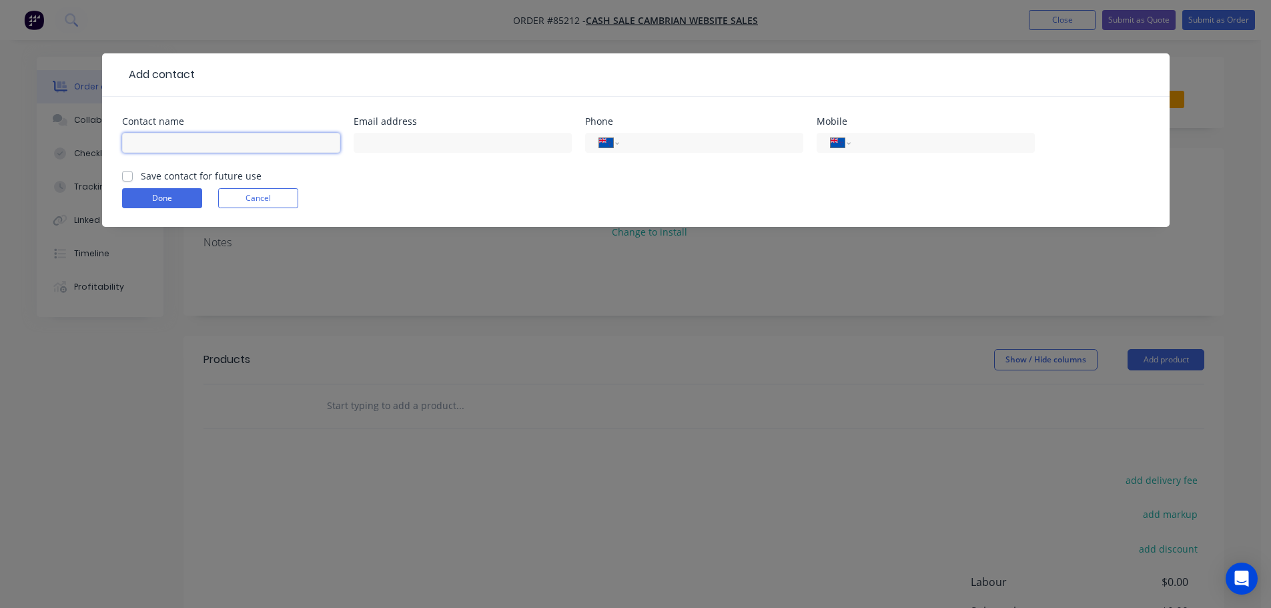
click at [171, 141] on input "text" at bounding box center [231, 143] width 218 height 20
paste input "Modern Style NZ Ltd"
type input "Modern Style NZ Ltd"
drag, startPoint x: 164, startPoint y: 171, endPoint x: 137, endPoint y: 185, distance: 29.8
click at [164, 172] on label "Save contact for future use" at bounding box center [201, 176] width 121 height 14
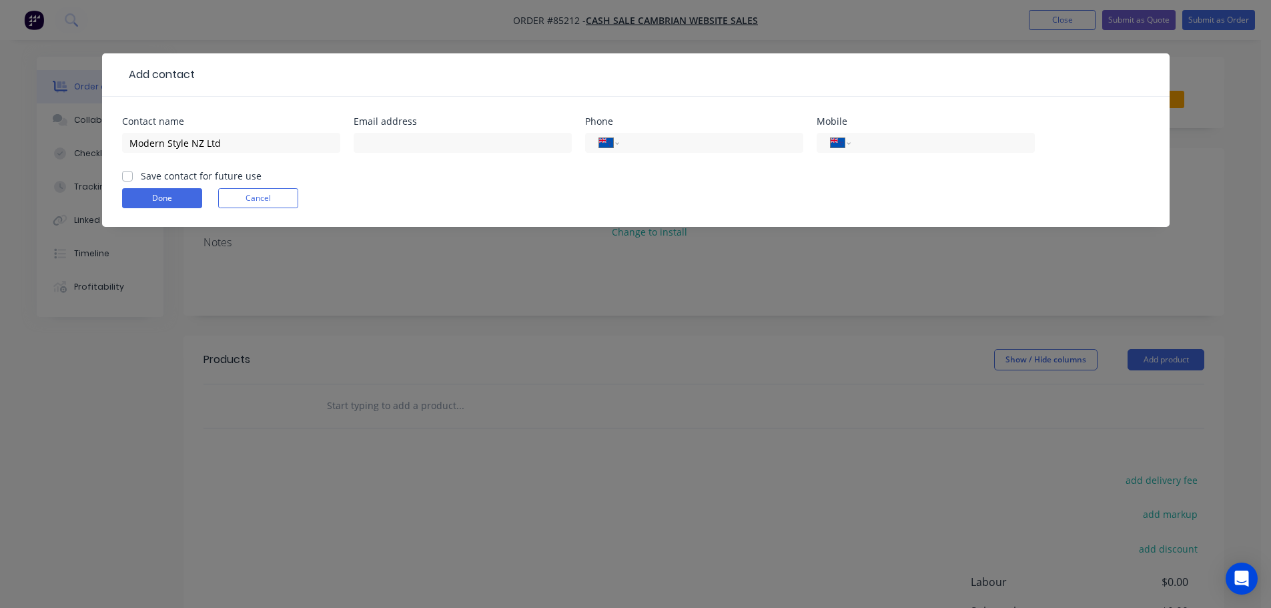
click at [133, 172] on input "Save contact for future use" at bounding box center [127, 175] width 11 height 13
checkbox input "true"
click at [283, 141] on input "Modern Style NZ Ltd" at bounding box center [231, 143] width 218 height 20
paste input "Bridget Farrar"
type input "Modern Style NZ Ltd - Bridget Farrar"
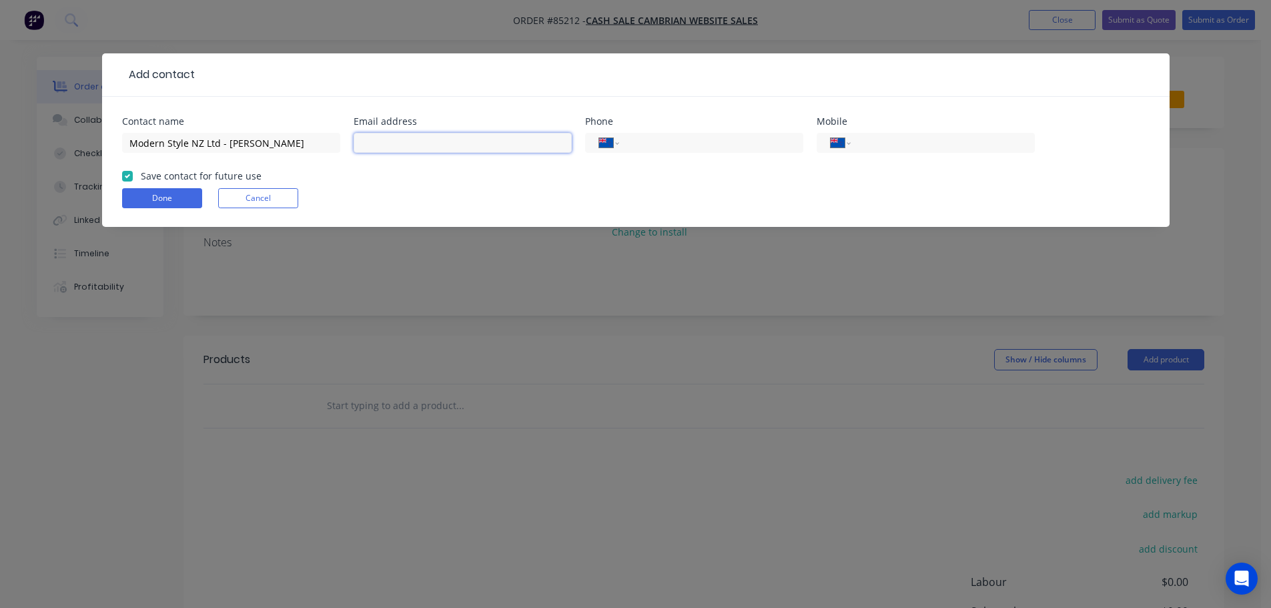
click at [383, 144] on input "text" at bounding box center [463, 143] width 218 height 20
paste input "admin@modernstyle.co.nz"
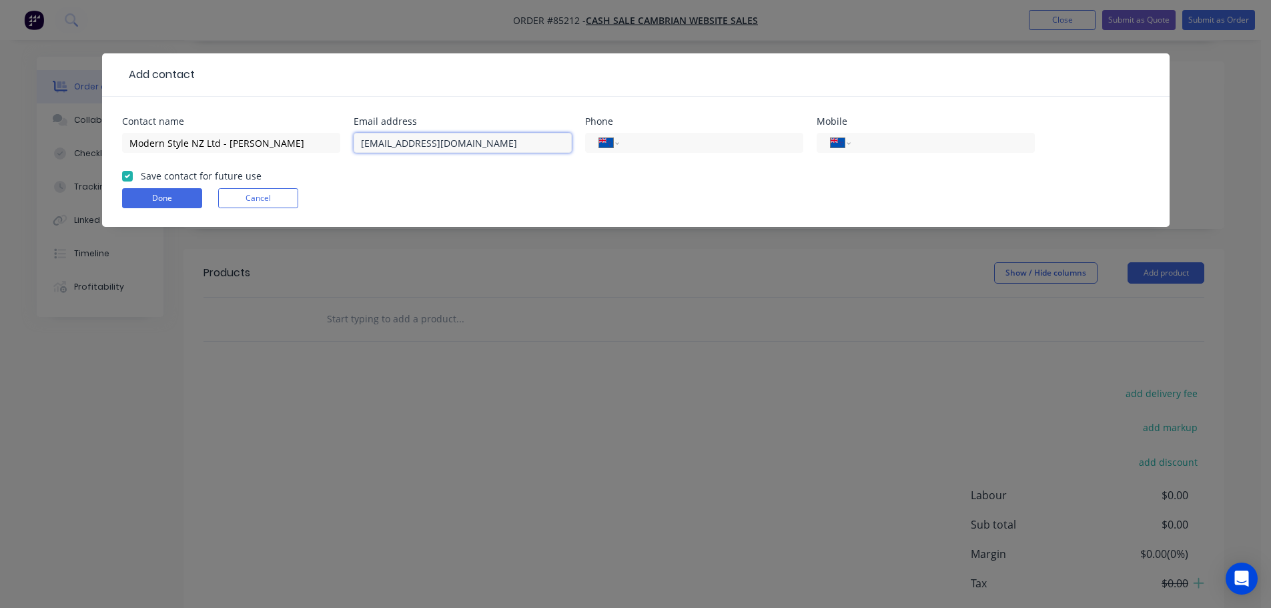
scroll to position [133, 0]
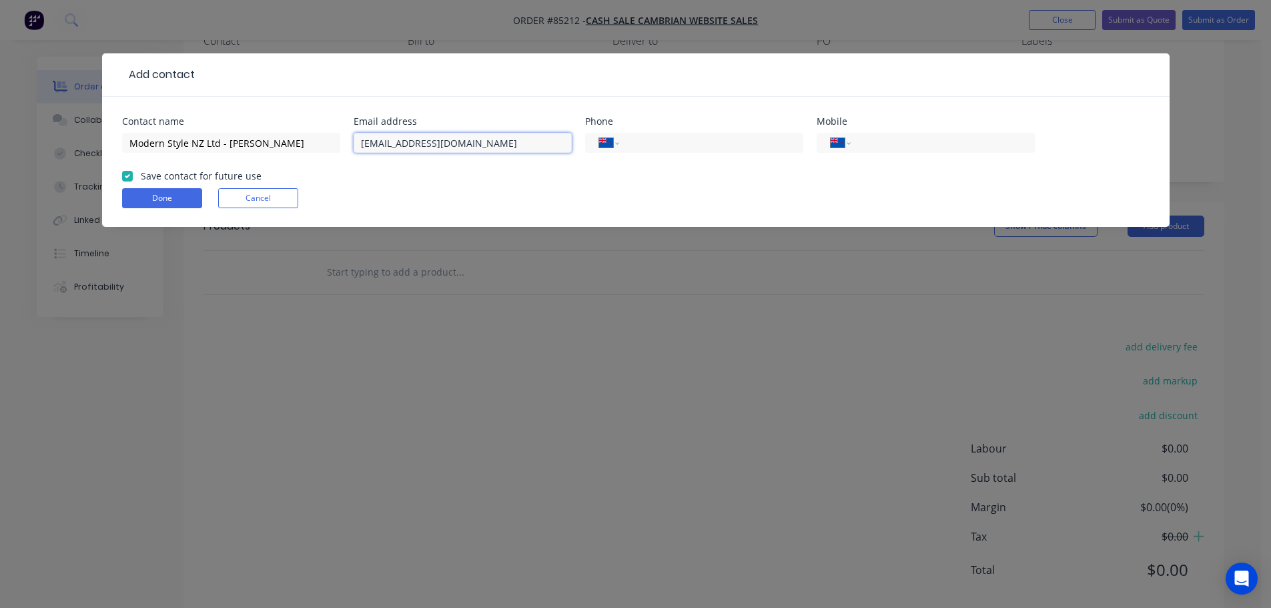
type input "admin@modernstyle.co.nz"
click at [895, 143] on input "tel" at bounding box center [940, 142] width 160 height 15
paste input "021 223 3760"
type input "021 223 3760"
click at [173, 198] on button "Done" at bounding box center [162, 198] width 80 height 20
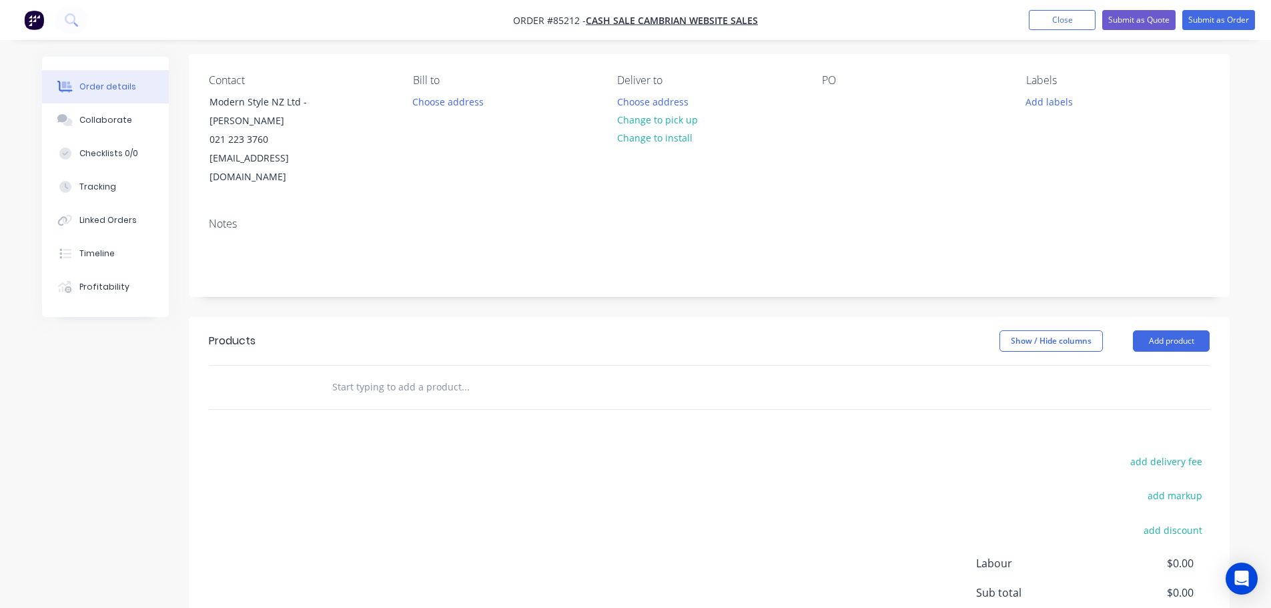
scroll to position [0, 0]
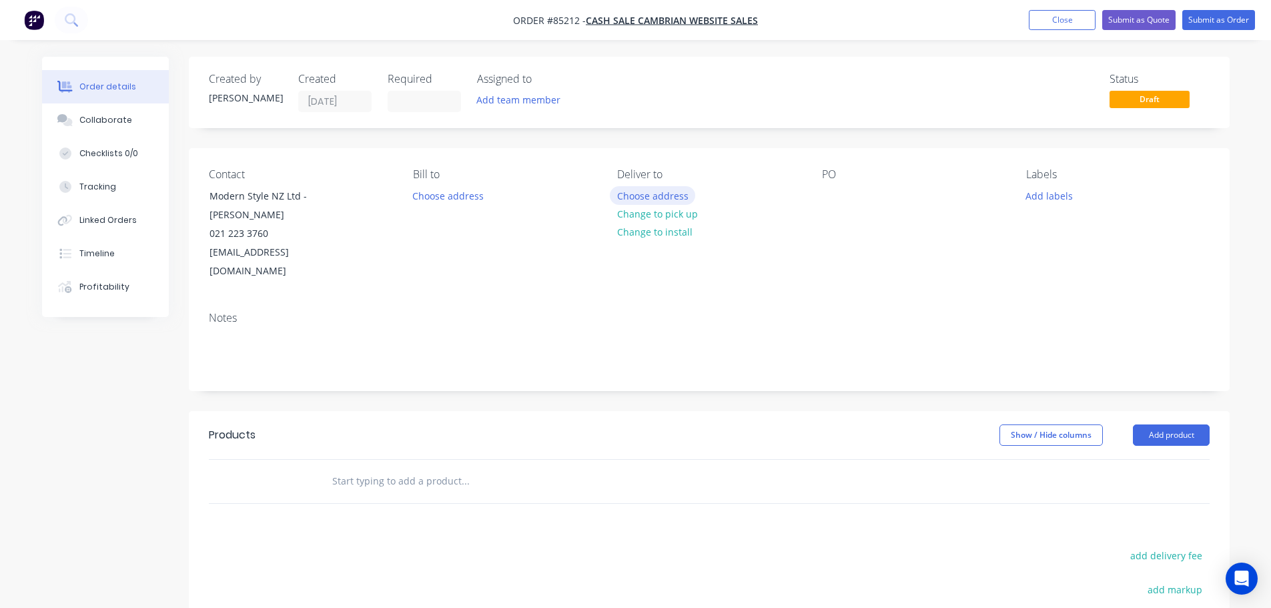
click at [644, 196] on button "Choose address" at bounding box center [652, 195] width 85 height 18
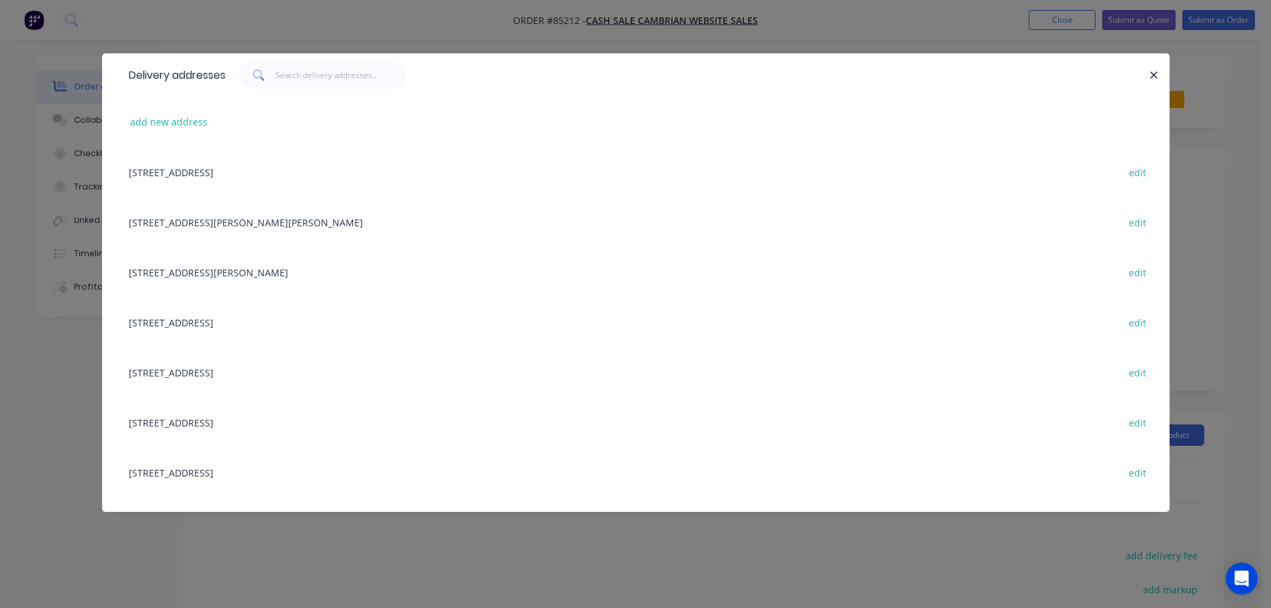
click at [74, 137] on div "Delivery addresses add new address 668 hinemoa valley road, Tararua RD1, Pahiat…" at bounding box center [635, 304] width 1271 height 608
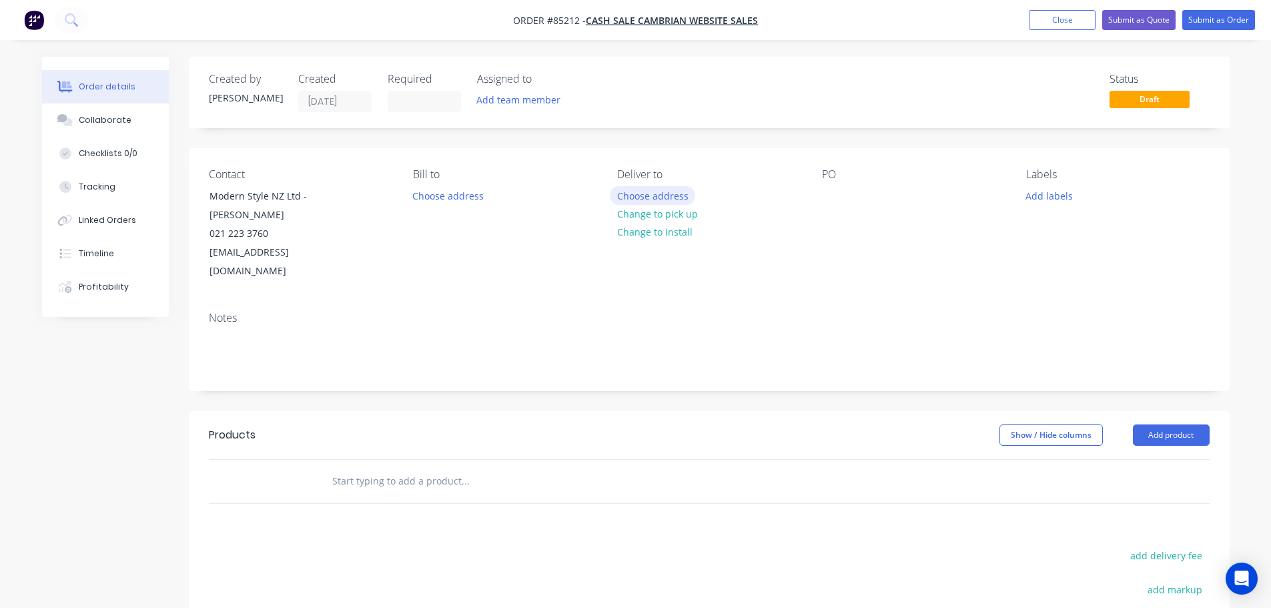
click at [637, 188] on button "Choose address" at bounding box center [652, 195] width 85 height 18
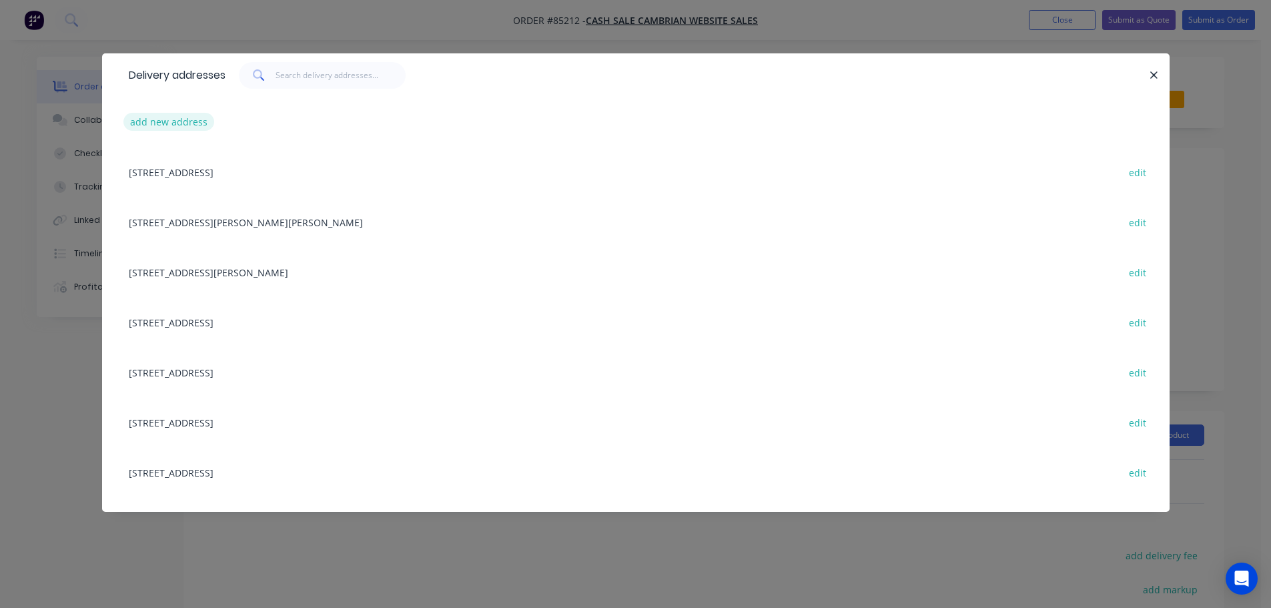
click at [200, 115] on button "add new address" at bounding box center [168, 122] width 91 height 18
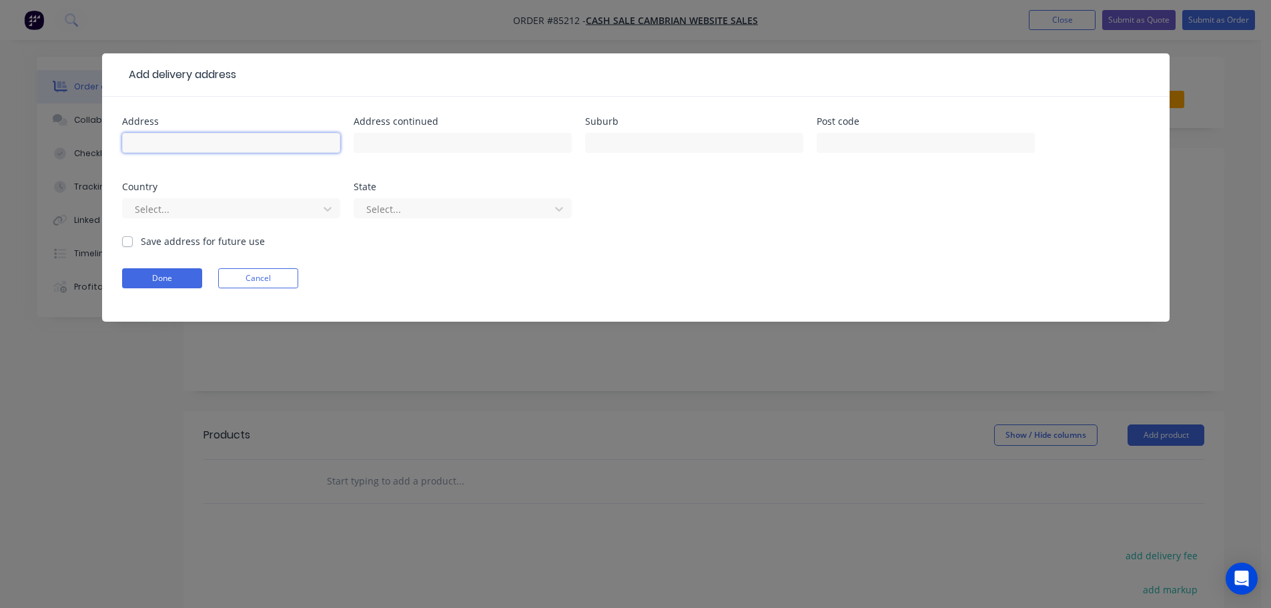
drag, startPoint x: 203, startPoint y: 141, endPoint x: 204, endPoint y: 179, distance: 38.0
click at [203, 142] on input "text" at bounding box center [231, 143] width 218 height 20
paste input "8 Volkner Place, Rosedale Auckland 0632"
type input "8 Volkner Place, Rosedale Auckland 0632"
drag, startPoint x: 165, startPoint y: 284, endPoint x: 181, endPoint y: 280, distance: 16.4
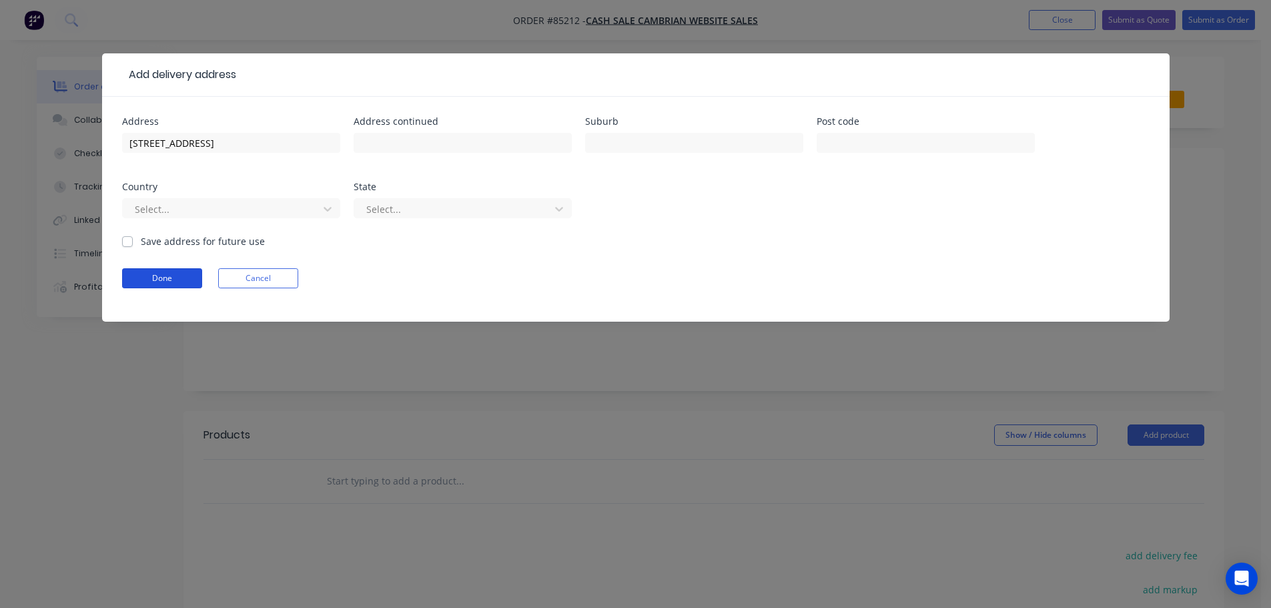
click at [166, 284] on button "Done" at bounding box center [162, 278] width 80 height 20
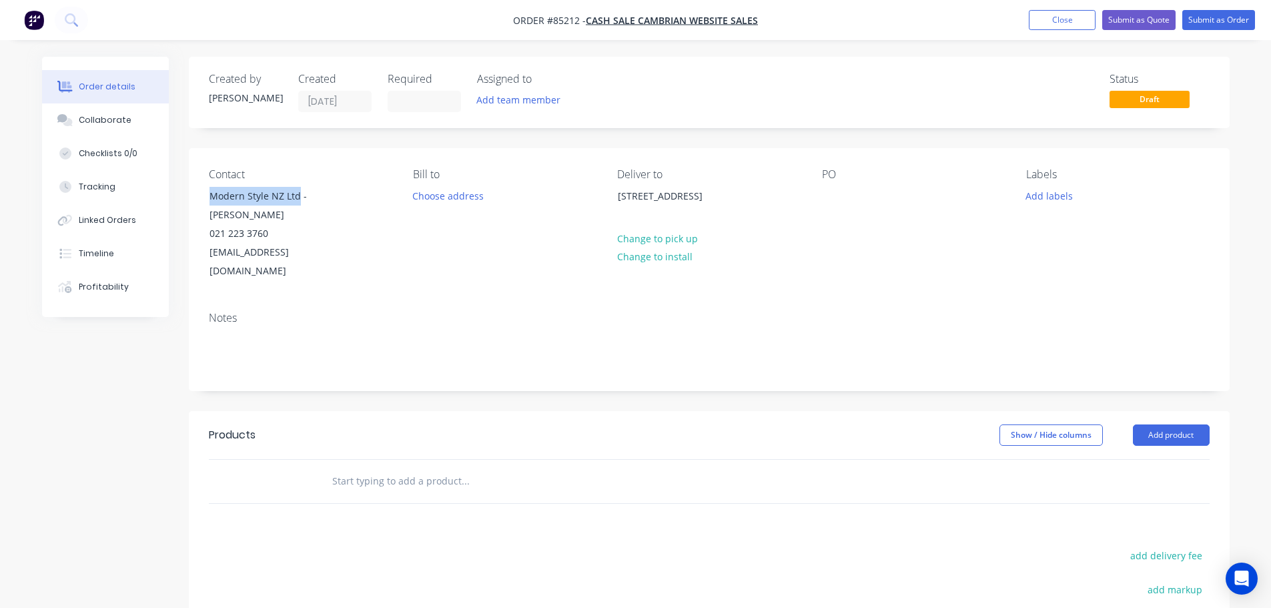
drag, startPoint x: 297, startPoint y: 196, endPoint x: 193, endPoint y: 195, distance: 104.1
click at [193, 195] on div "Contact Modern Style NZ Ltd - Bridget Farrar 021 223 3760 admin@modernstyle.co.…" at bounding box center [709, 224] width 1041 height 153
copy div "Modern Style NZ Ltd"
click at [836, 195] on div at bounding box center [832, 195] width 21 height 19
paste div
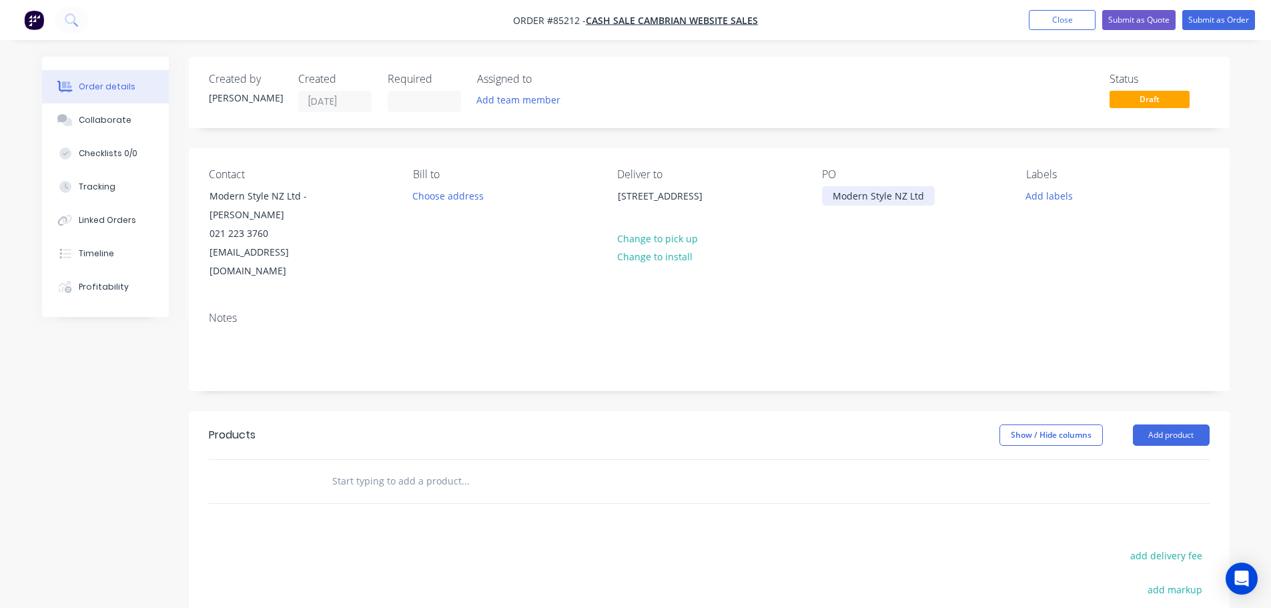
click at [831, 191] on div "Modern Style NZ Ltd" at bounding box center [878, 195] width 113 height 19
click at [1181, 546] on button "add delivery fee" at bounding box center [1166, 555] width 86 height 18
type input "13.55"
click at [404, 468] on input "text" at bounding box center [465, 481] width 267 height 27
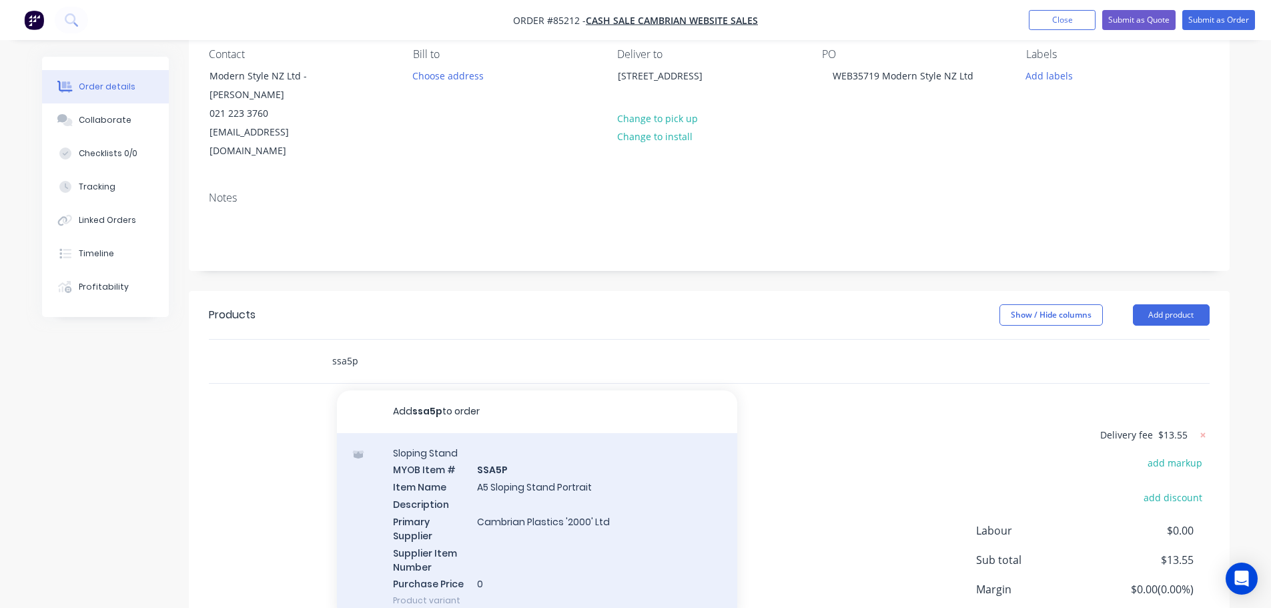
scroll to position [211, 0]
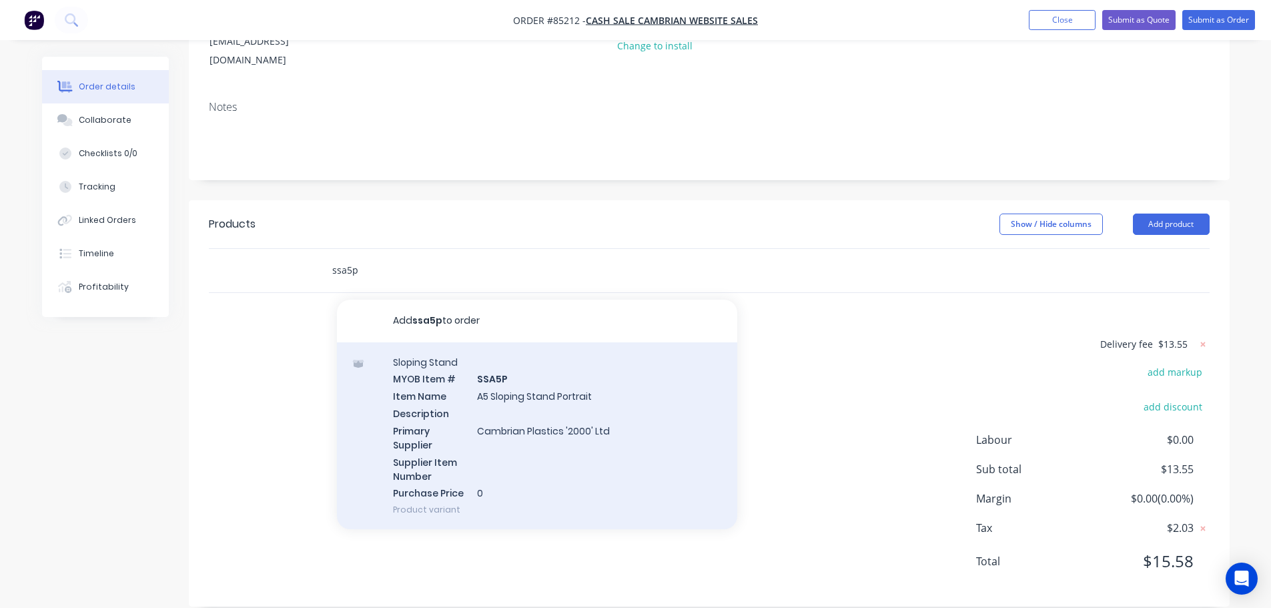
type input "ssa5p"
click at [598, 411] on div "Sloping Stand MYOB Item # SSA5P Item Name A5 Sloping Stand Portrait Description…" at bounding box center [537, 435] width 400 height 187
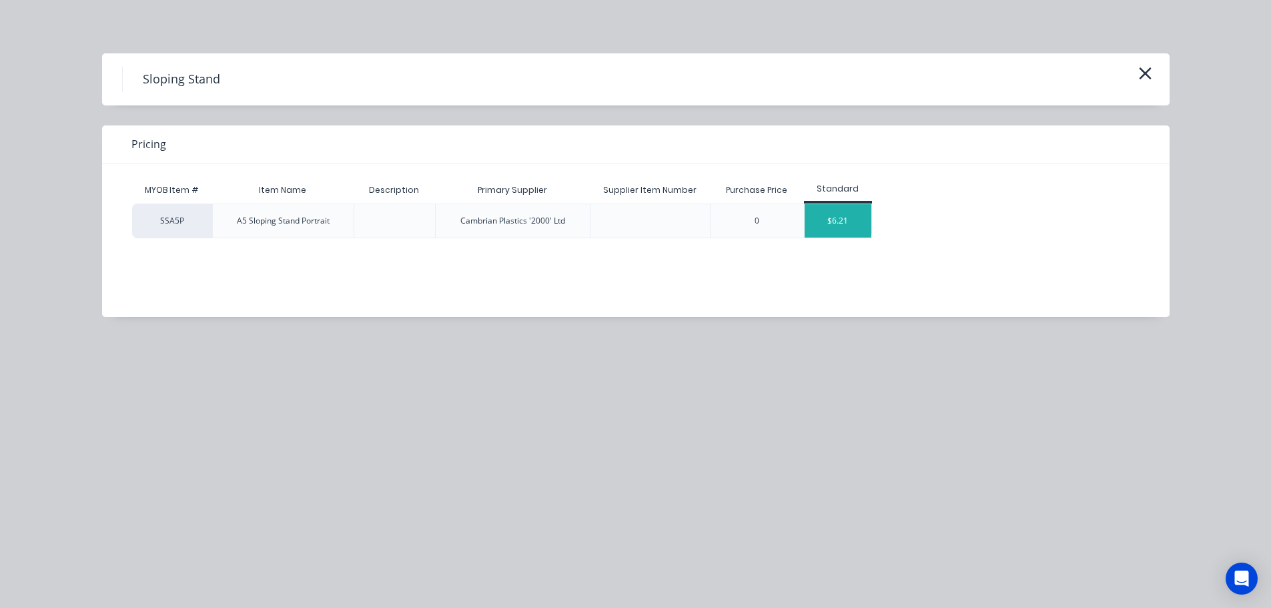
click at [822, 224] on div "$6.21" at bounding box center [838, 220] width 67 height 33
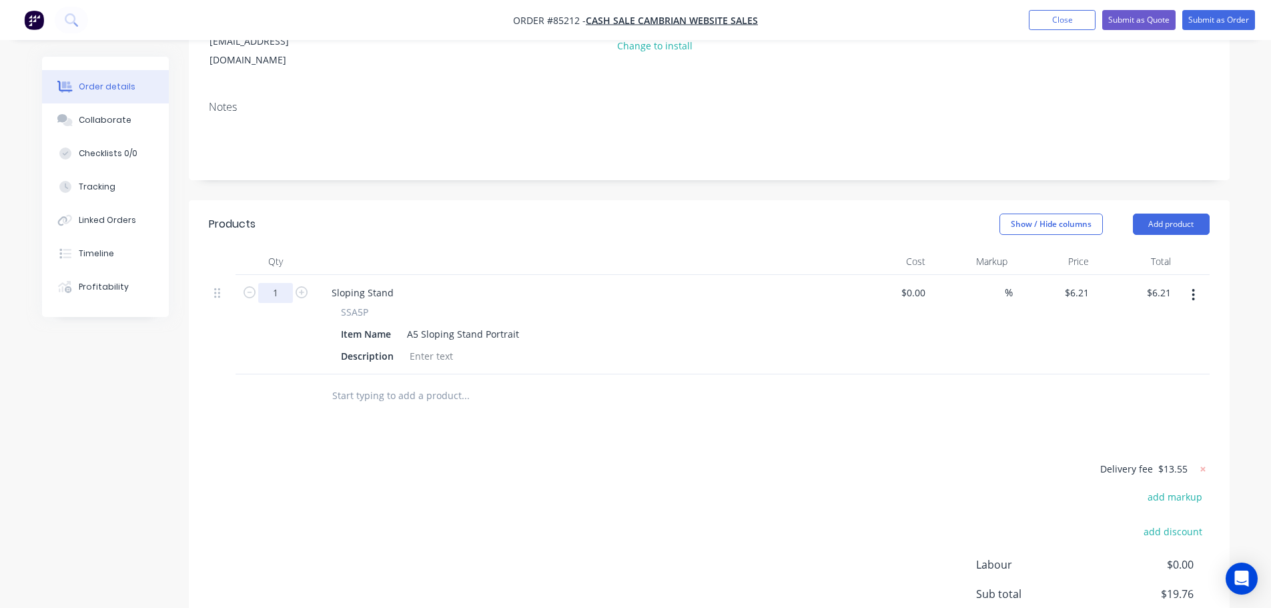
click at [279, 283] on input "1" at bounding box center [275, 293] width 35 height 20
type input "35"
type input "$217.35"
click at [352, 305] on span "SSA5P" at bounding box center [354, 312] width 27 height 14
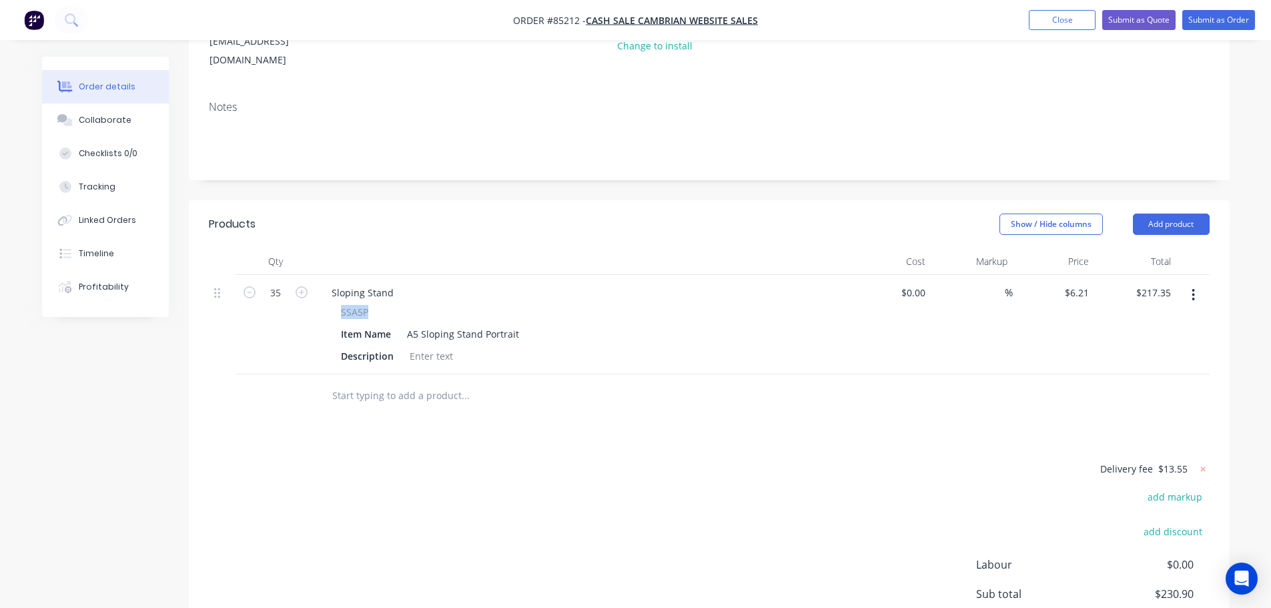
copy span "SSA5P"
click at [351, 283] on div "Sloping Stand" at bounding box center [362, 292] width 83 height 19
paste div
click at [1162, 283] on input "217.35" at bounding box center [1158, 292] width 36 height 19
type input "239.05"
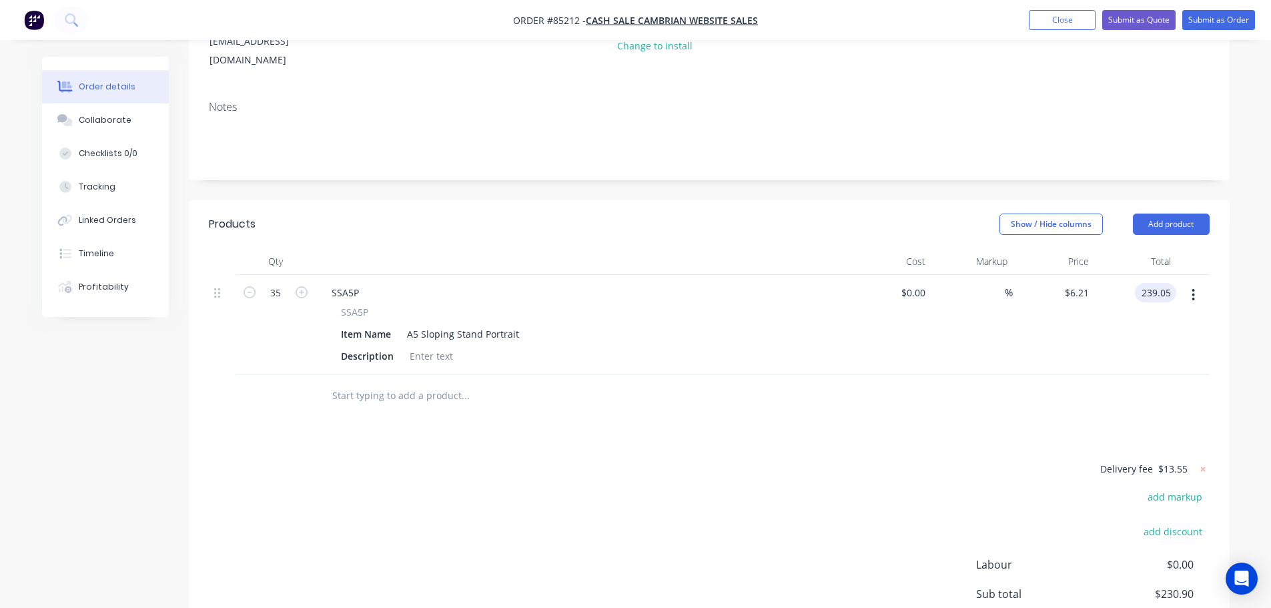
type input "$6.83"
type input "$239.05"
click at [1187, 386] on div at bounding box center [709, 395] width 1001 height 43
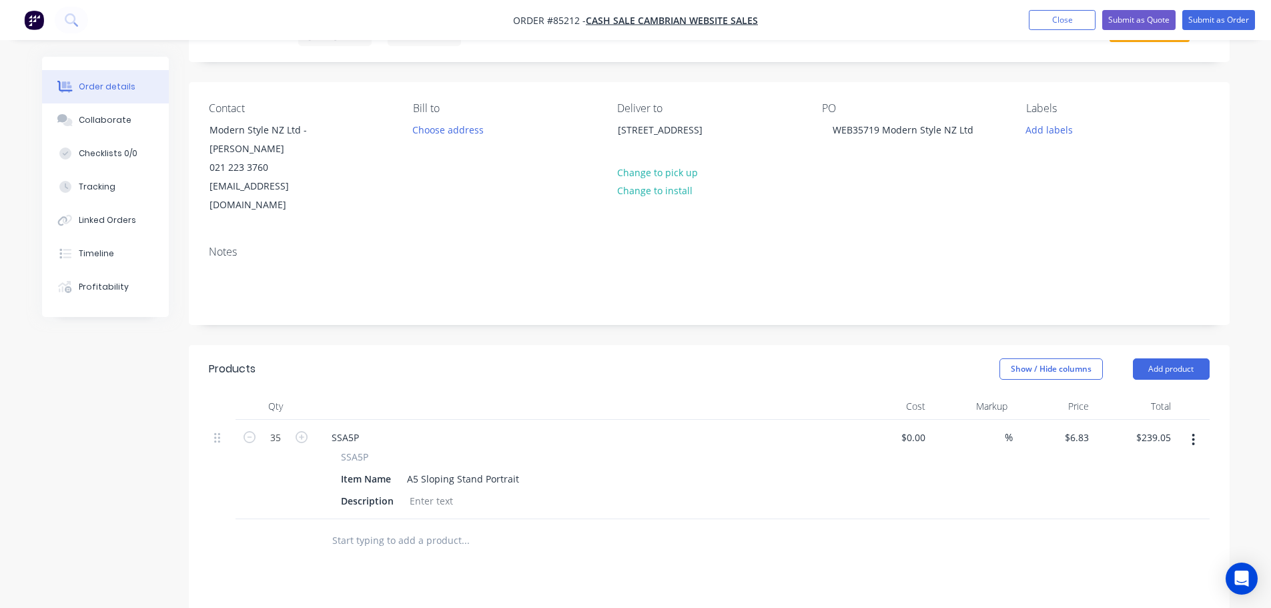
scroll to position [0, 0]
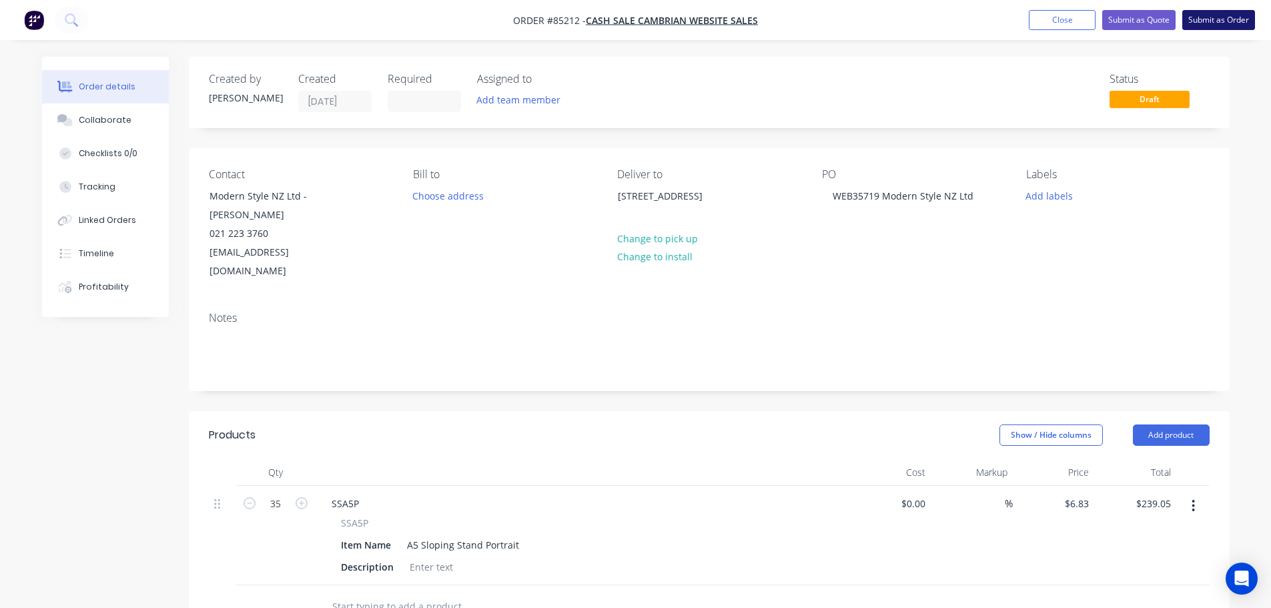
click at [1210, 19] on button "Submit as Order" at bounding box center [1218, 20] width 73 height 20
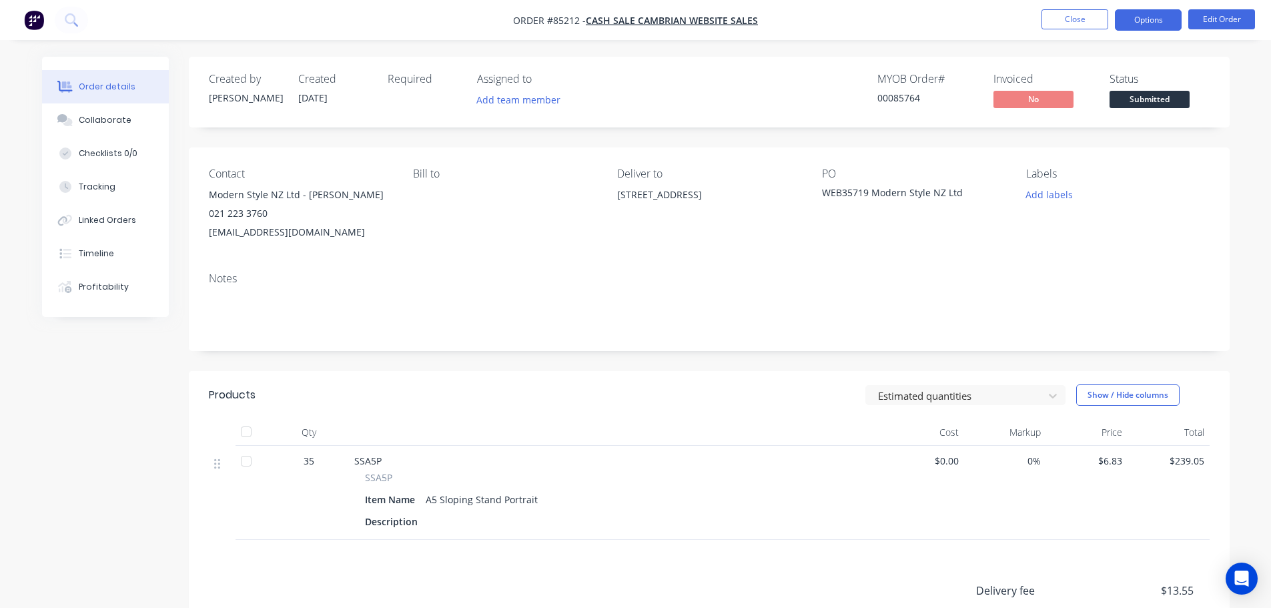
click at [1145, 28] on button "Options" at bounding box center [1148, 19] width 67 height 21
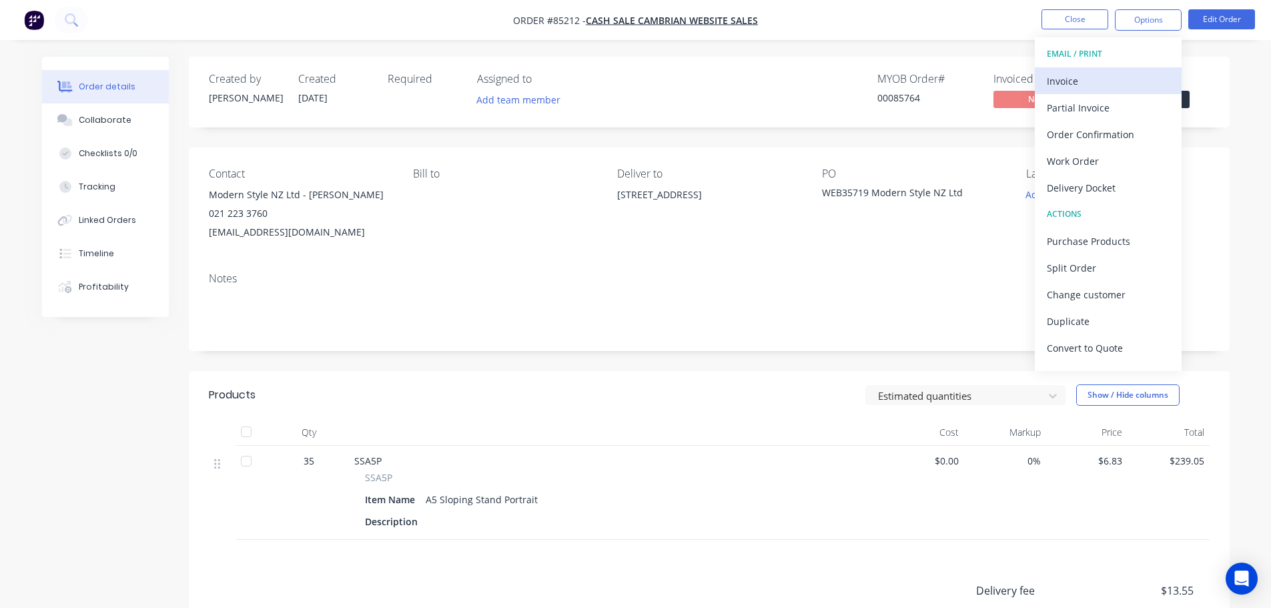
click at [1118, 85] on div "Invoice" at bounding box center [1108, 80] width 123 height 19
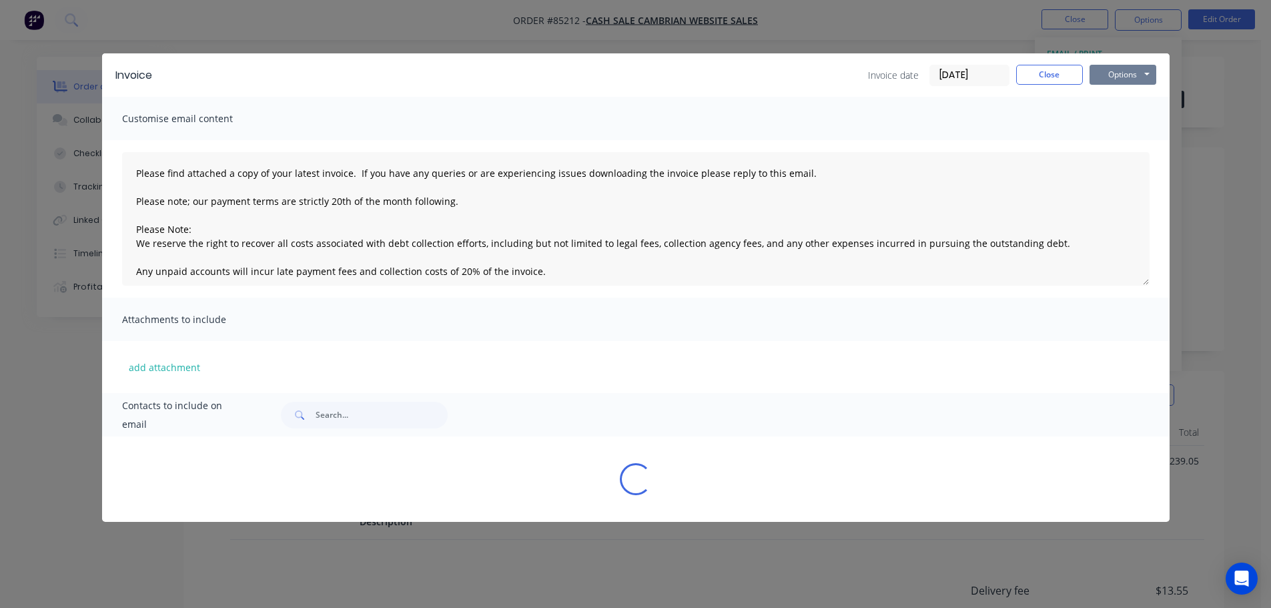
click at [1125, 74] on button "Options" at bounding box center [1122, 75] width 67 height 20
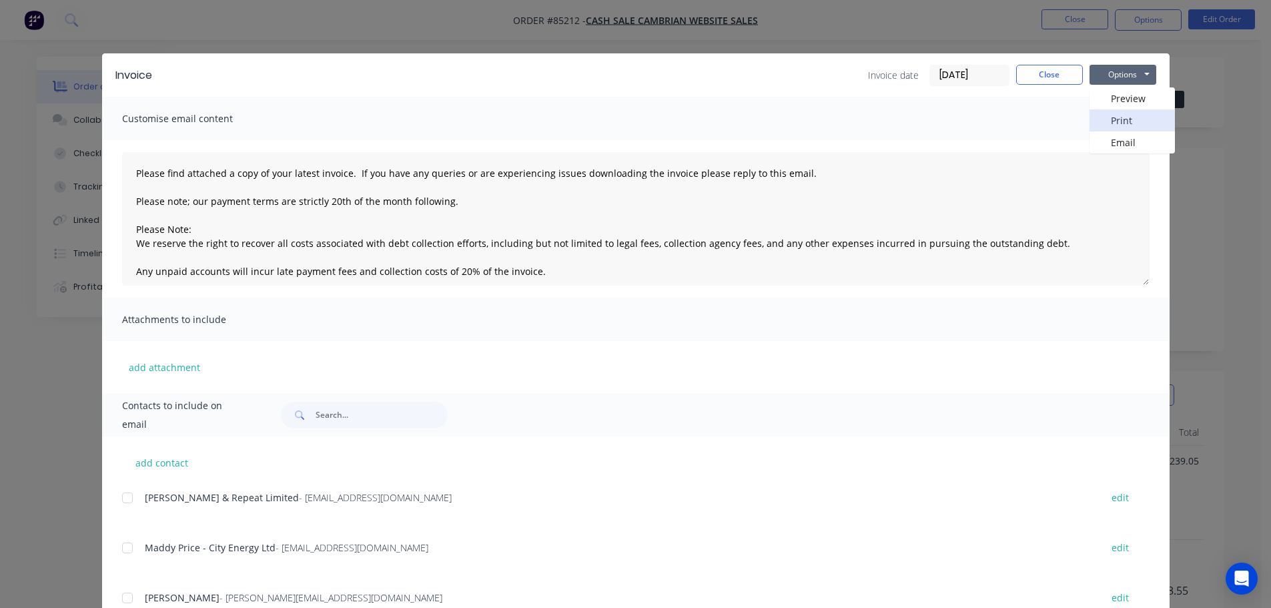
click at [1125, 120] on button "Print" at bounding box center [1131, 120] width 85 height 22
click at [1057, 79] on button "Close" at bounding box center [1049, 75] width 67 height 20
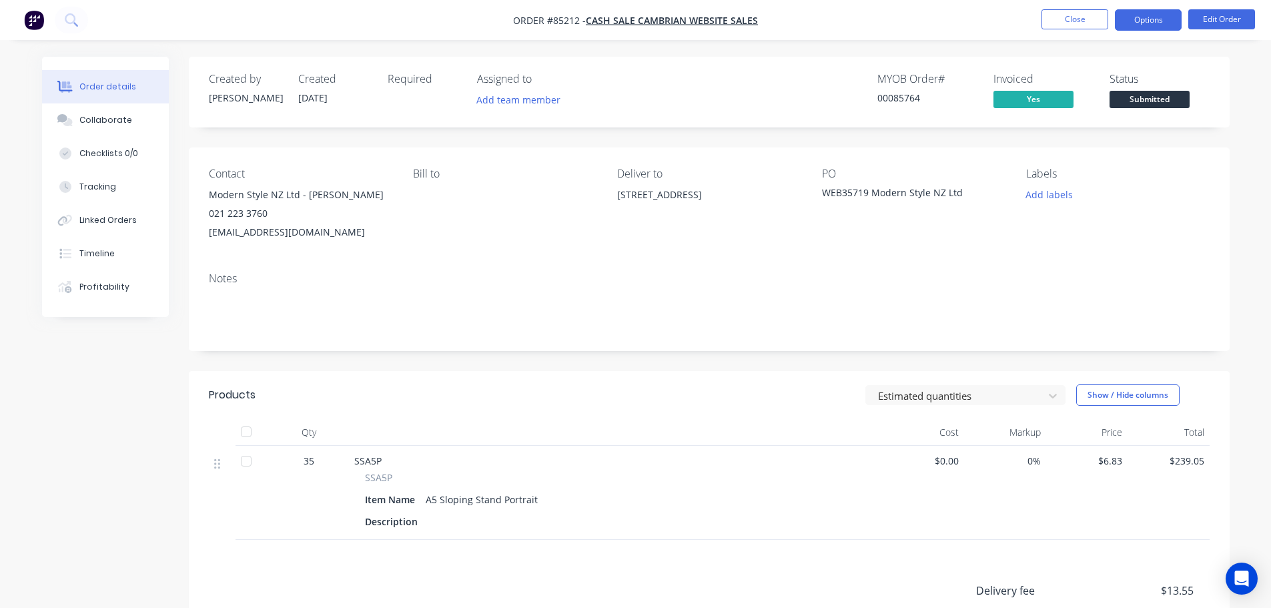
click at [1138, 29] on button "Options" at bounding box center [1148, 19] width 67 height 21
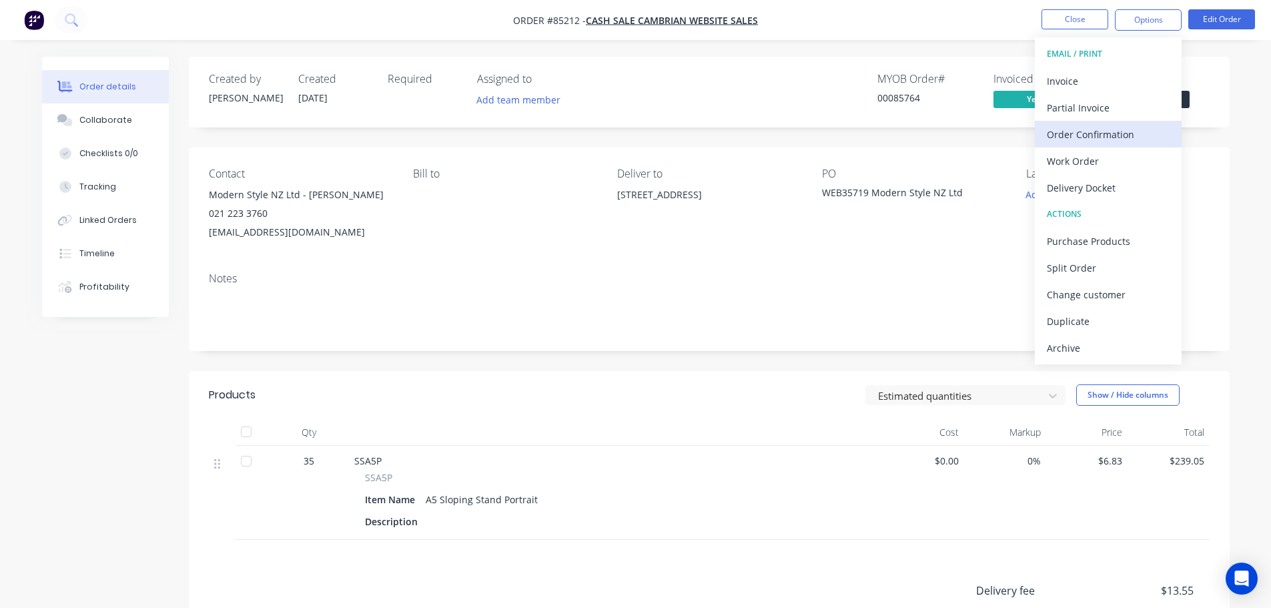
click at [1137, 134] on div "Order Confirmation" at bounding box center [1108, 134] width 123 height 19
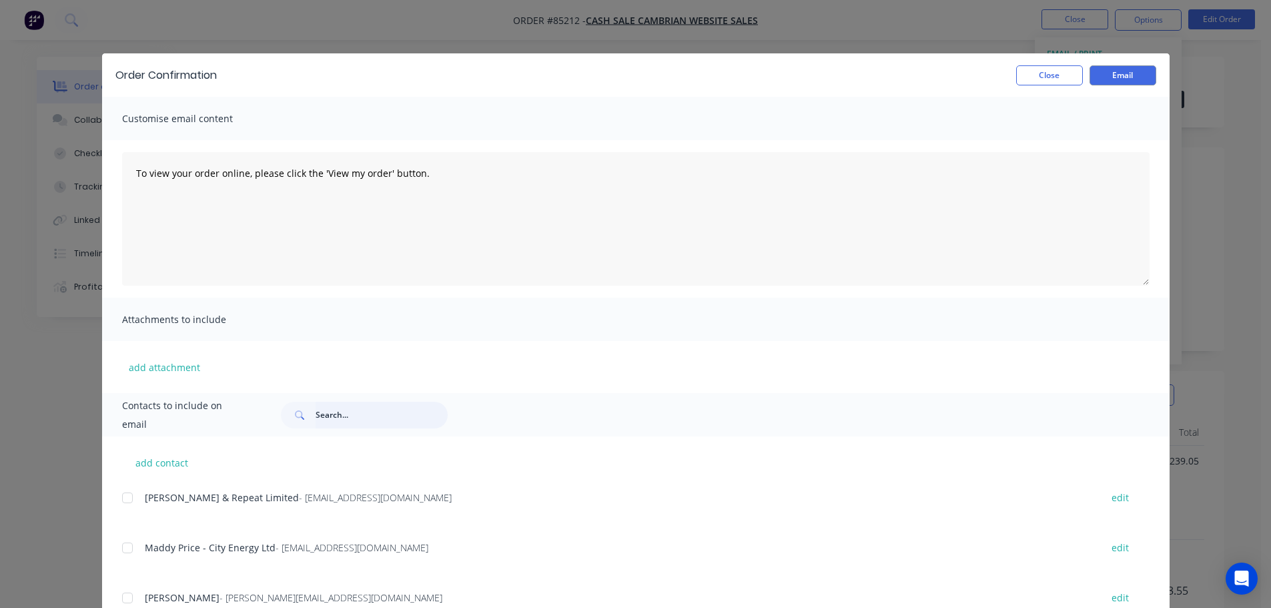
click at [368, 419] on input "text" at bounding box center [382, 415] width 132 height 27
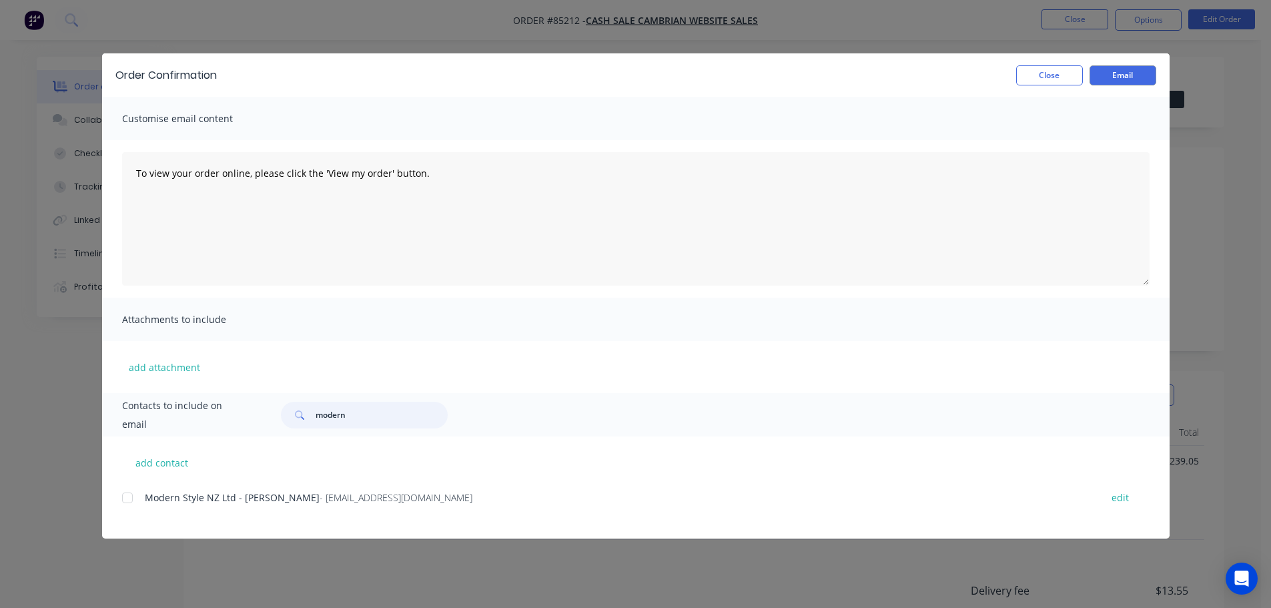
click at [132, 505] on div at bounding box center [127, 497] width 27 height 27
type input "modern"
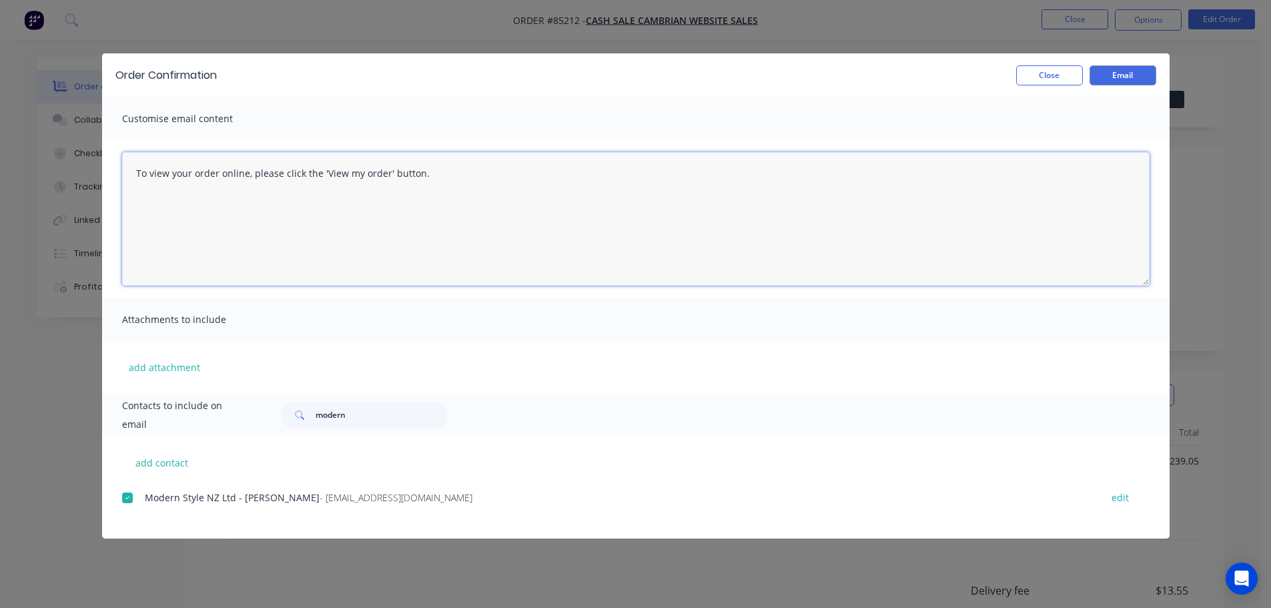
click at [267, 197] on textarea "To view your order online, please click the 'View my order' button." at bounding box center [635, 218] width 1027 height 133
paste textarea "hank you for your order, confirmation of your order is attached. Your order wil…"
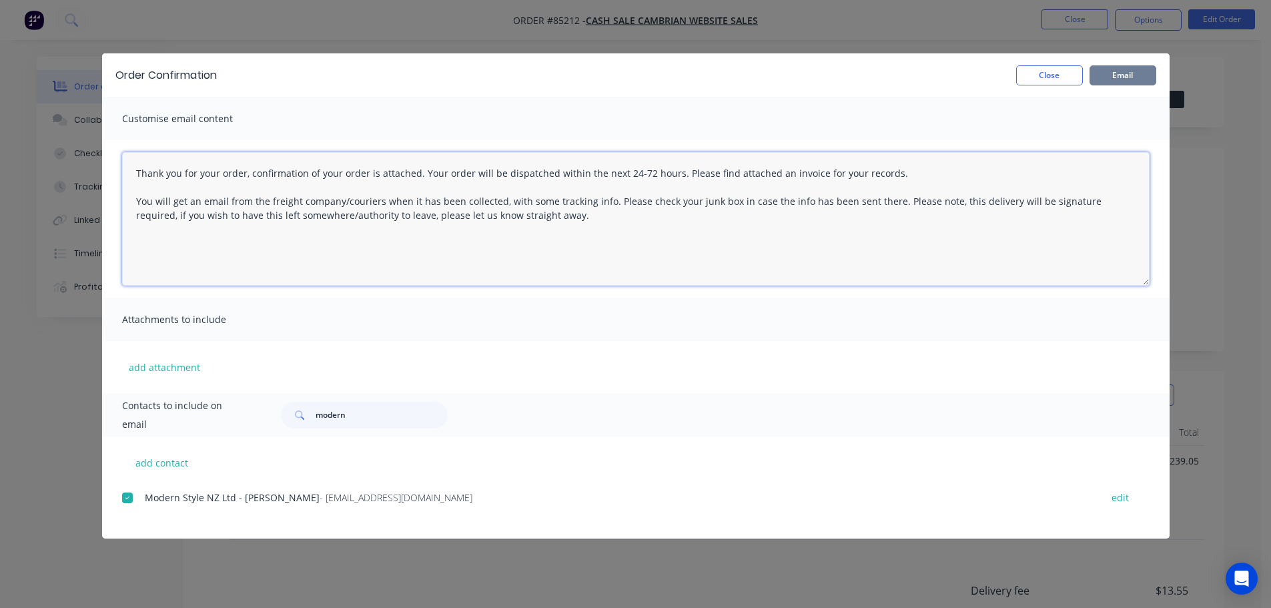
type textarea "Thank you for your order, confirmation of your order is attached. Your order wi…"
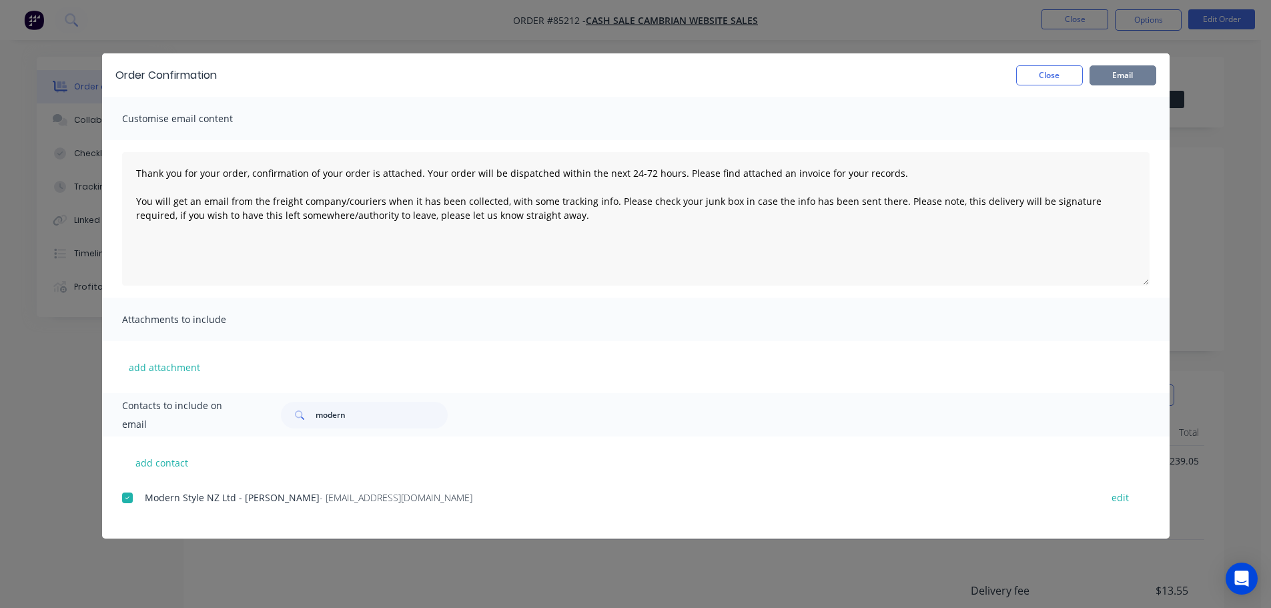
click at [1110, 82] on button "Email" at bounding box center [1122, 75] width 67 height 20
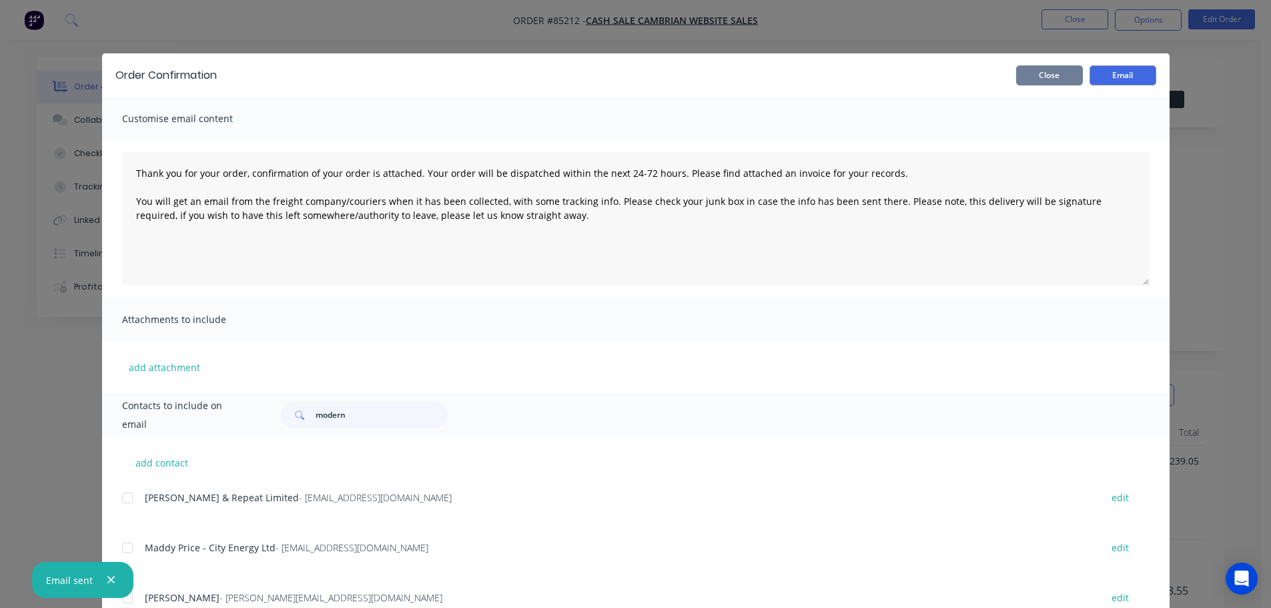
click at [1059, 71] on button "Close" at bounding box center [1049, 75] width 67 height 20
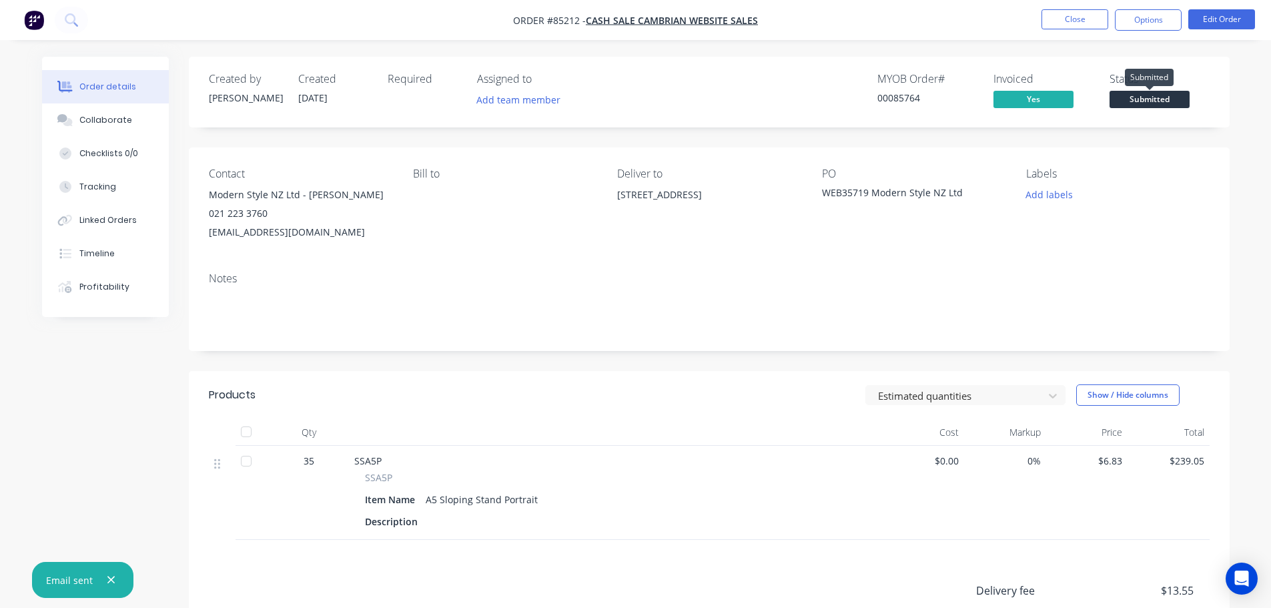
click at [1150, 102] on span "Submitted" at bounding box center [1149, 99] width 80 height 17
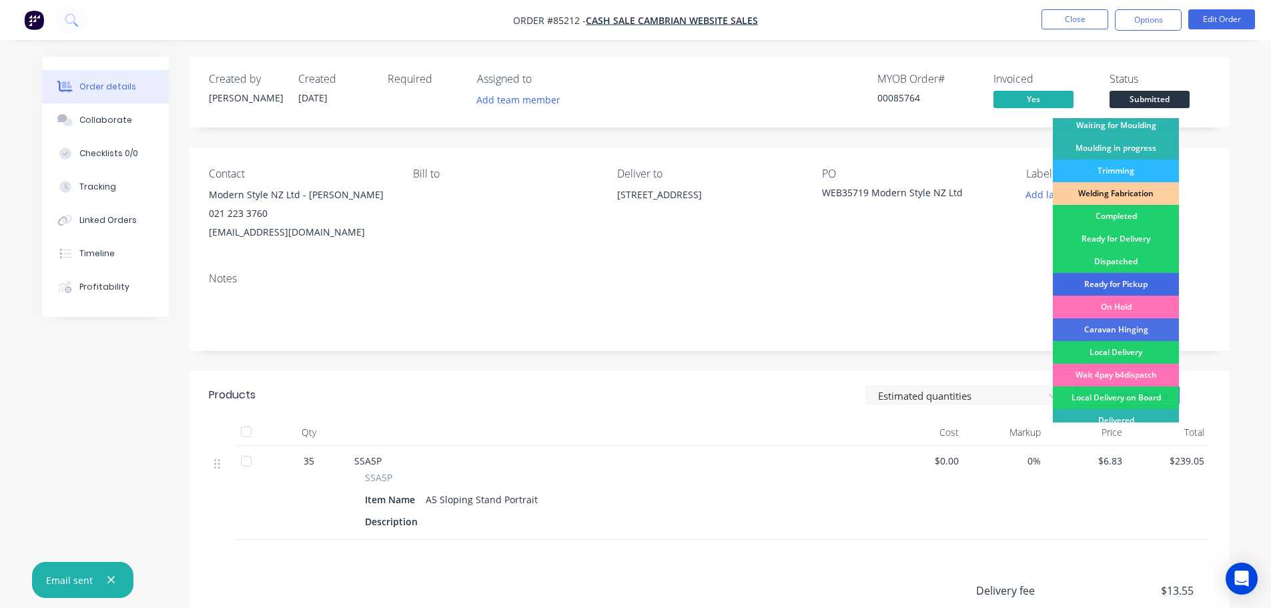
scroll to position [263, 0]
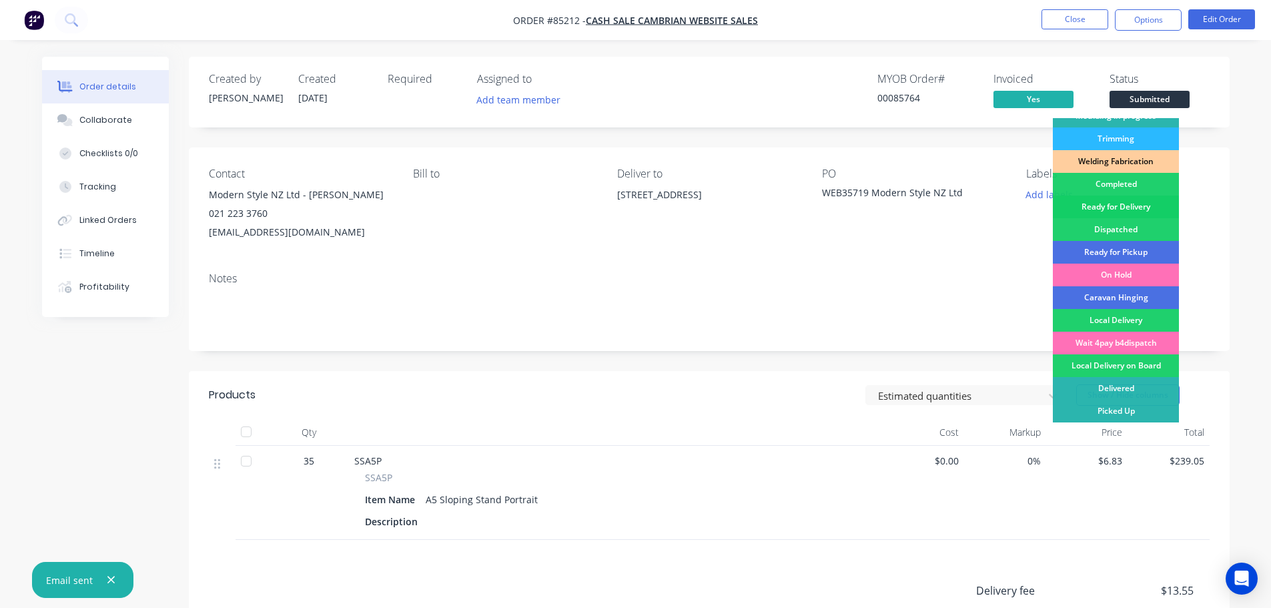
click at [1135, 201] on div "Ready for Delivery" at bounding box center [1116, 206] width 126 height 23
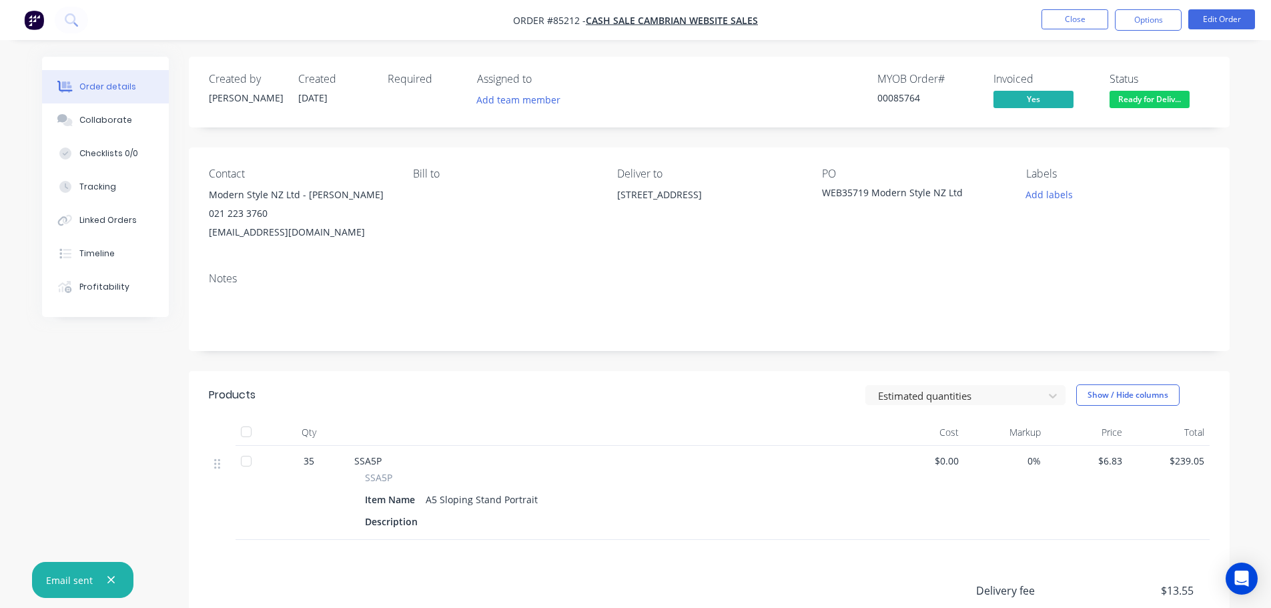
click at [1132, 73] on div "Ready for Delivery" at bounding box center [1149, 77] width 79 height 17
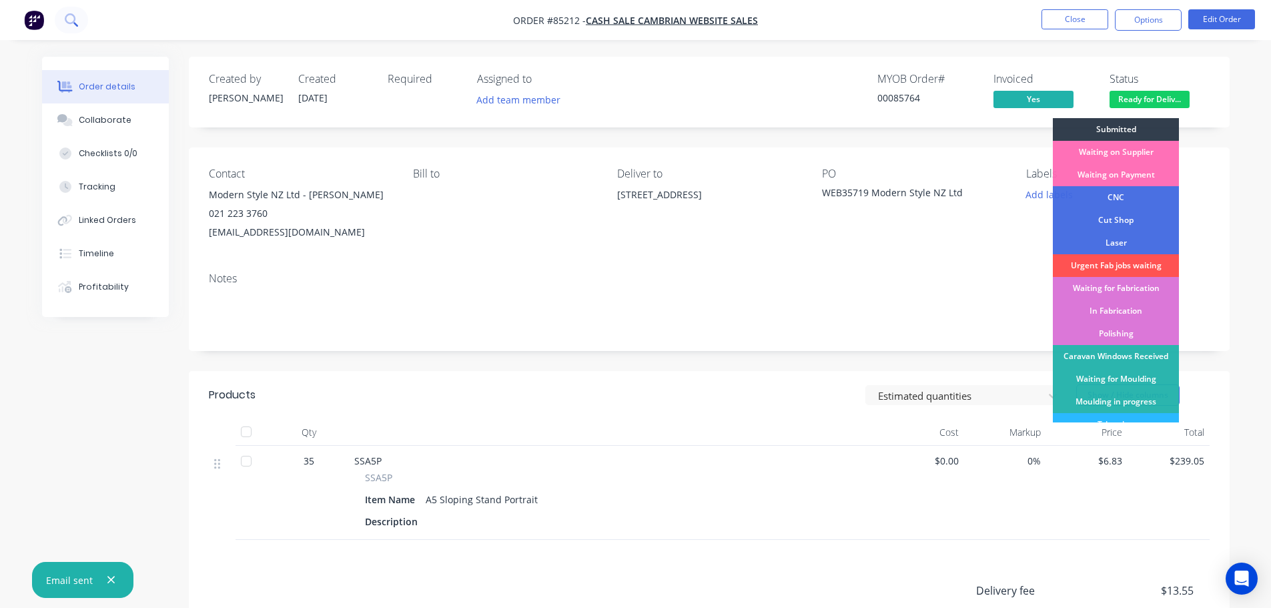
click at [78, 15] on button at bounding box center [71, 20] width 33 height 27
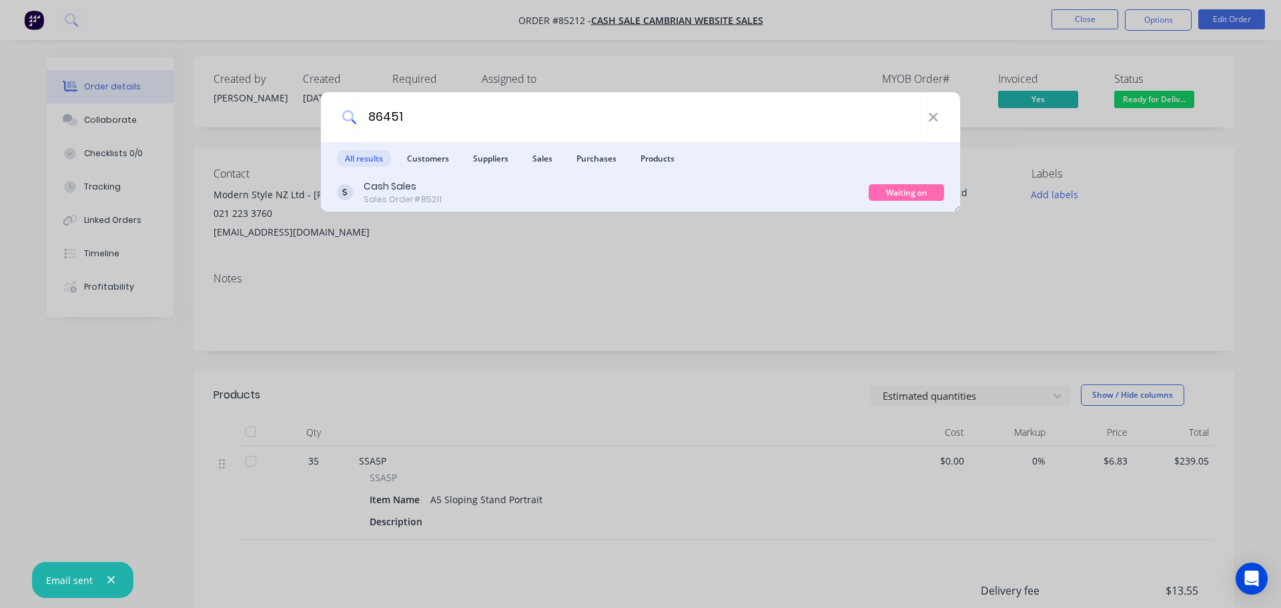
type input "86451"
click at [680, 189] on div "Cash Sales Sales Order #85211" at bounding box center [603, 192] width 532 height 26
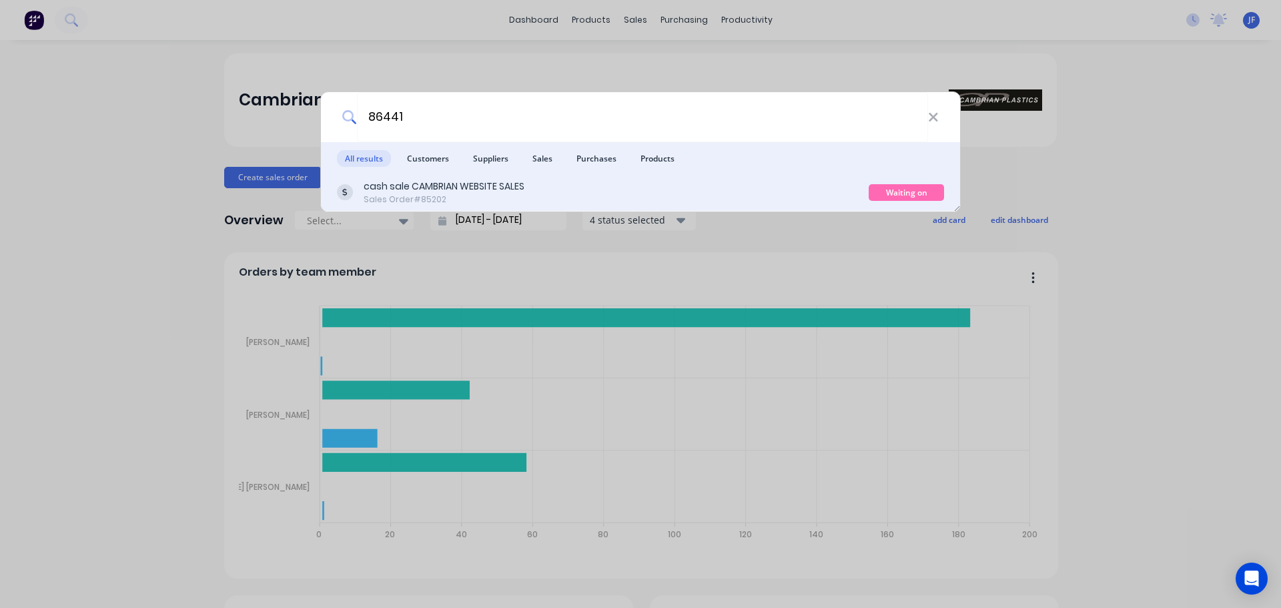
type input "86441"
click at [710, 192] on div "cash sale CAMBRIAN WEBSITE SALES Sales Order #85202" at bounding box center [603, 192] width 532 height 26
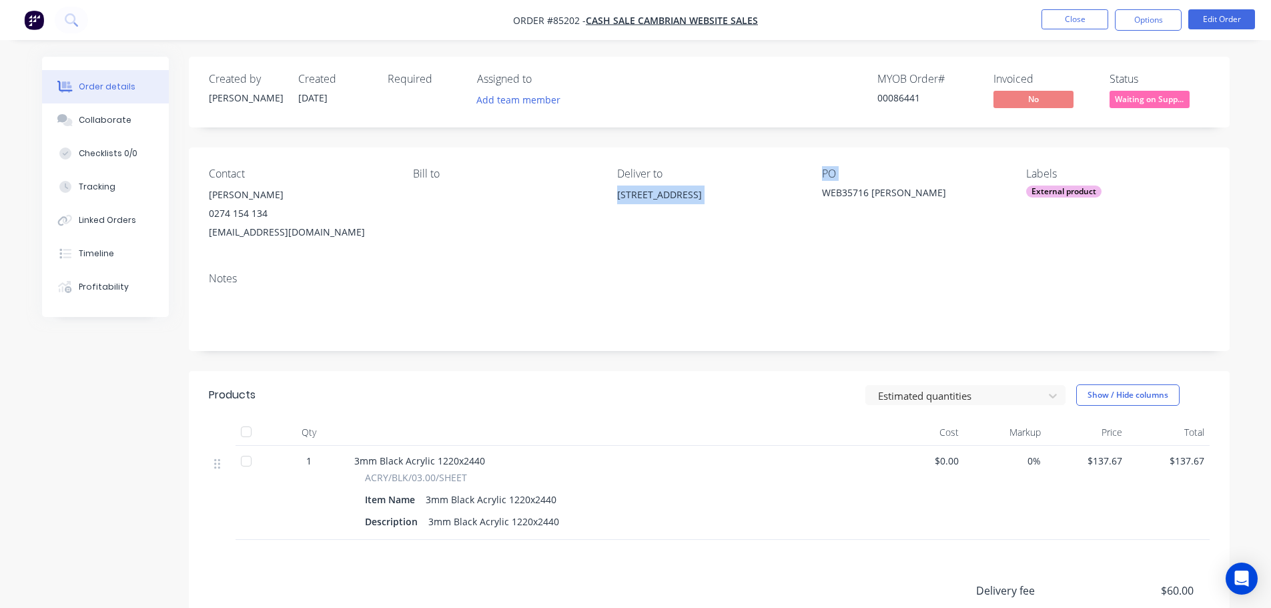
drag, startPoint x: 617, startPoint y: 190, endPoint x: 819, endPoint y: 196, distance: 201.6
click at [819, 196] on div "Contact [PERSON_NAME] [PHONE_NUMBER] [EMAIL_ADDRESS][DOMAIN_NAME] [PERSON_NAME]…" at bounding box center [709, 204] width 1041 height 114
copy div "[STREET_ADDRESS]"
click at [672, 202] on div "[STREET_ADDRESS]" at bounding box center [708, 194] width 183 height 19
drag, startPoint x: 211, startPoint y: 193, endPoint x: 592, endPoint y: 222, distance: 382.7
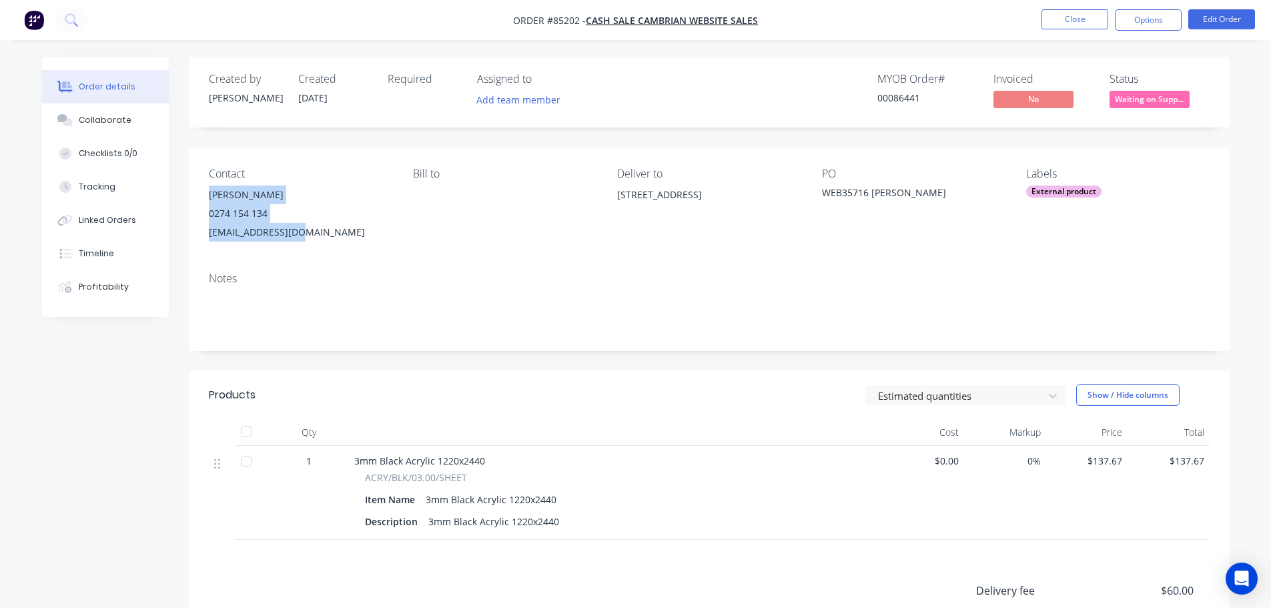
click at [304, 228] on div "[PERSON_NAME] 0274 154 134 [EMAIL_ADDRESS][DOMAIN_NAME]" at bounding box center [300, 213] width 183 height 56
copy div "[PERSON_NAME] 0274 154 134 [EMAIL_ADDRESS][DOMAIN_NAME]"
drag, startPoint x: 616, startPoint y: 195, endPoint x: 779, endPoint y: 189, distance: 162.2
click at [779, 189] on div "Contact [PERSON_NAME] [PHONE_NUMBER] [EMAIL_ADDRESS][DOMAIN_NAME] [PERSON_NAME]…" at bounding box center [709, 204] width 1041 height 114
copy div "[STREET_ADDRESS]"
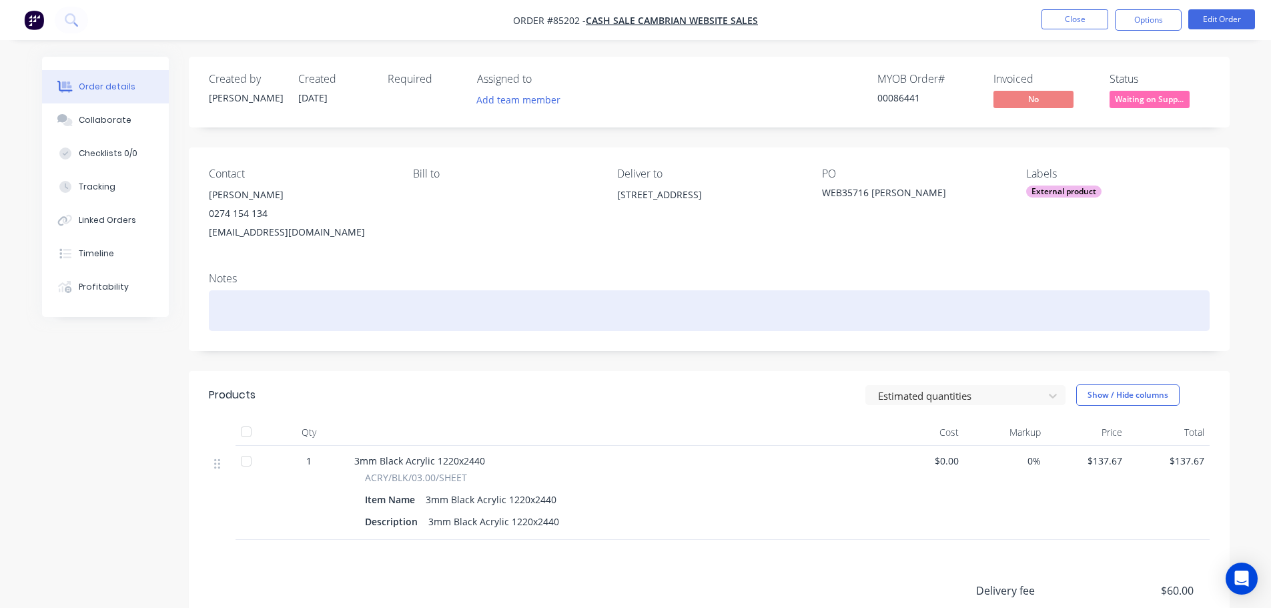
click at [753, 312] on div at bounding box center [709, 310] width 1001 height 41
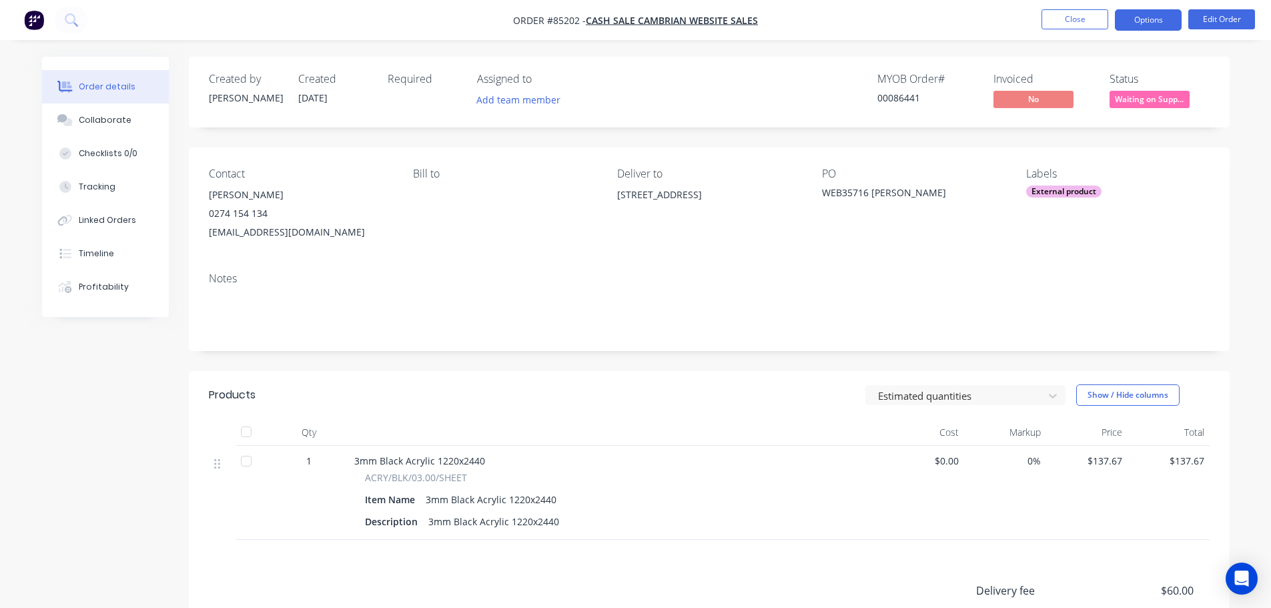
click at [1138, 25] on button "Options" at bounding box center [1148, 19] width 67 height 21
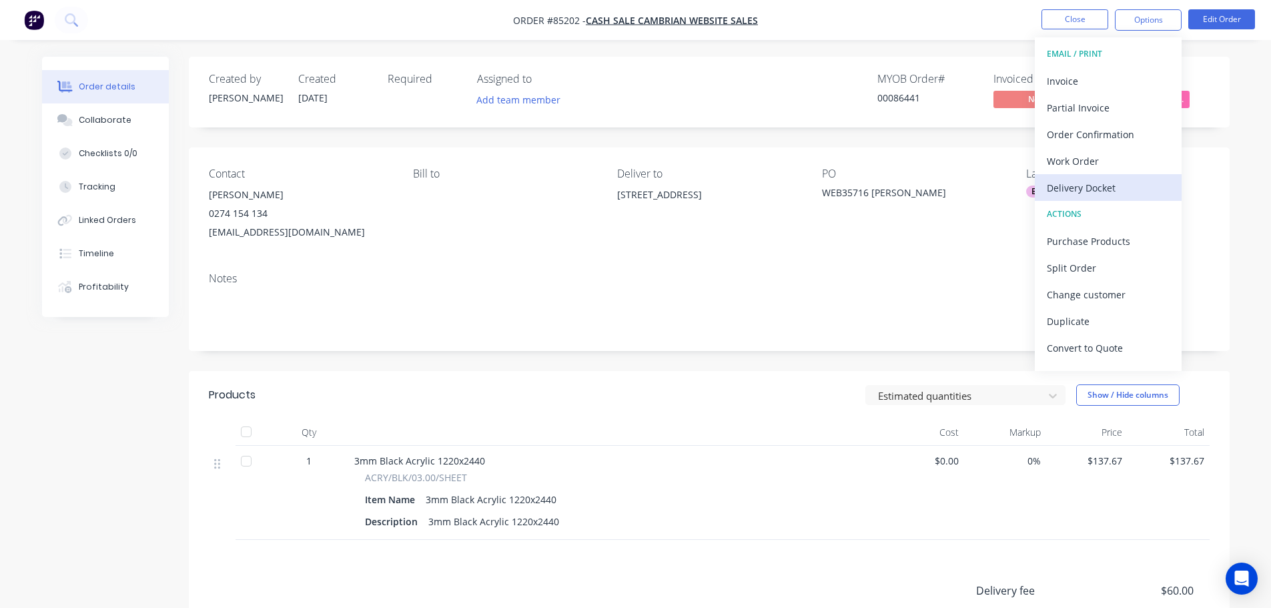
click at [1085, 188] on div "Delivery Docket" at bounding box center [1108, 187] width 123 height 19
drag, startPoint x: 1083, startPoint y: 140, endPoint x: 992, endPoint y: 56, distance: 123.7
click at [1083, 139] on div "Without pricing" at bounding box center [1108, 134] width 123 height 19
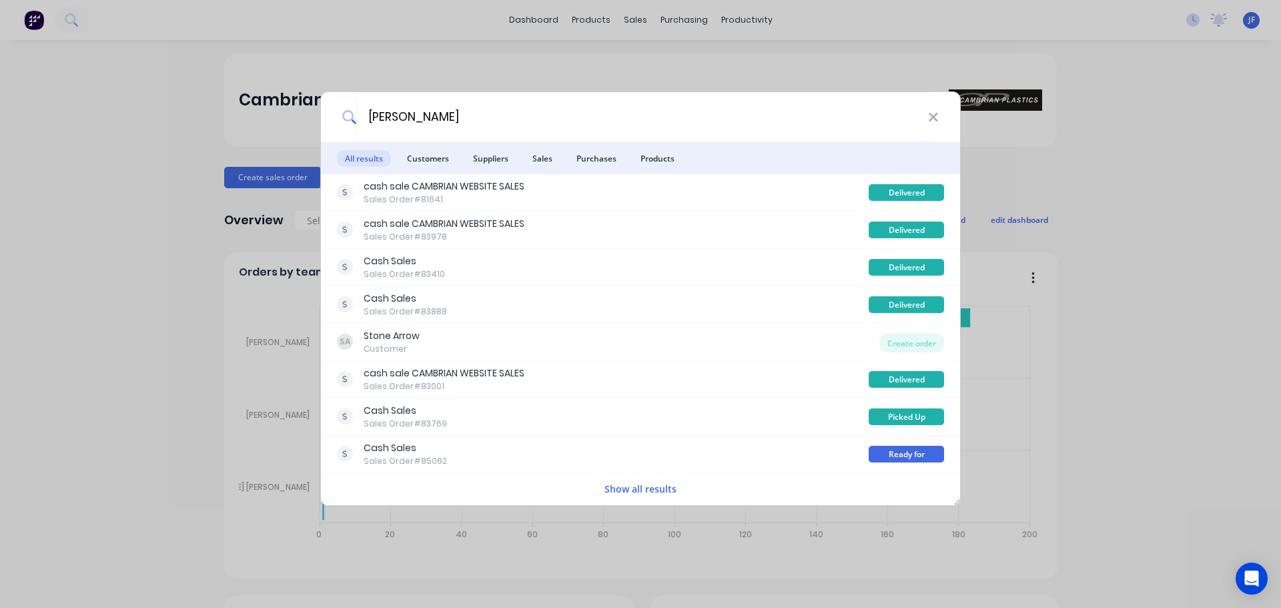
type input "[PERSON_NAME]"
click at [594, 61] on div "nick All results Customers Suppliers Sales Purchases Products cash sale CAMBRIA…" at bounding box center [640, 304] width 1281 height 608
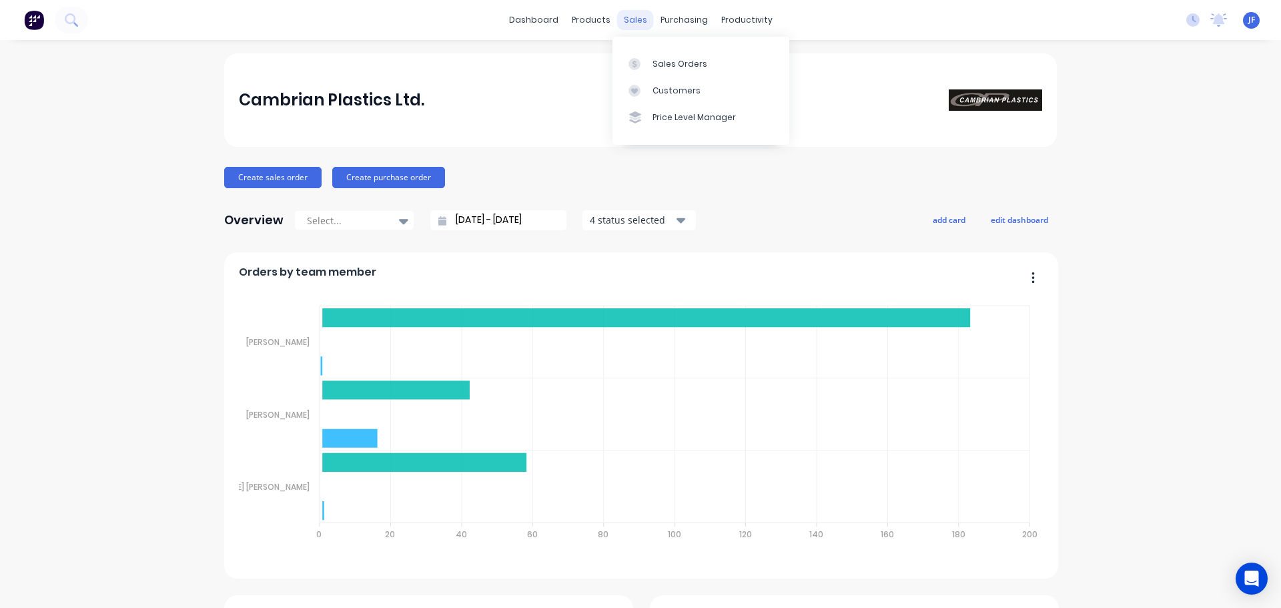
click at [631, 12] on div "sales" at bounding box center [635, 20] width 37 height 20
click at [641, 67] on div at bounding box center [638, 64] width 20 height 12
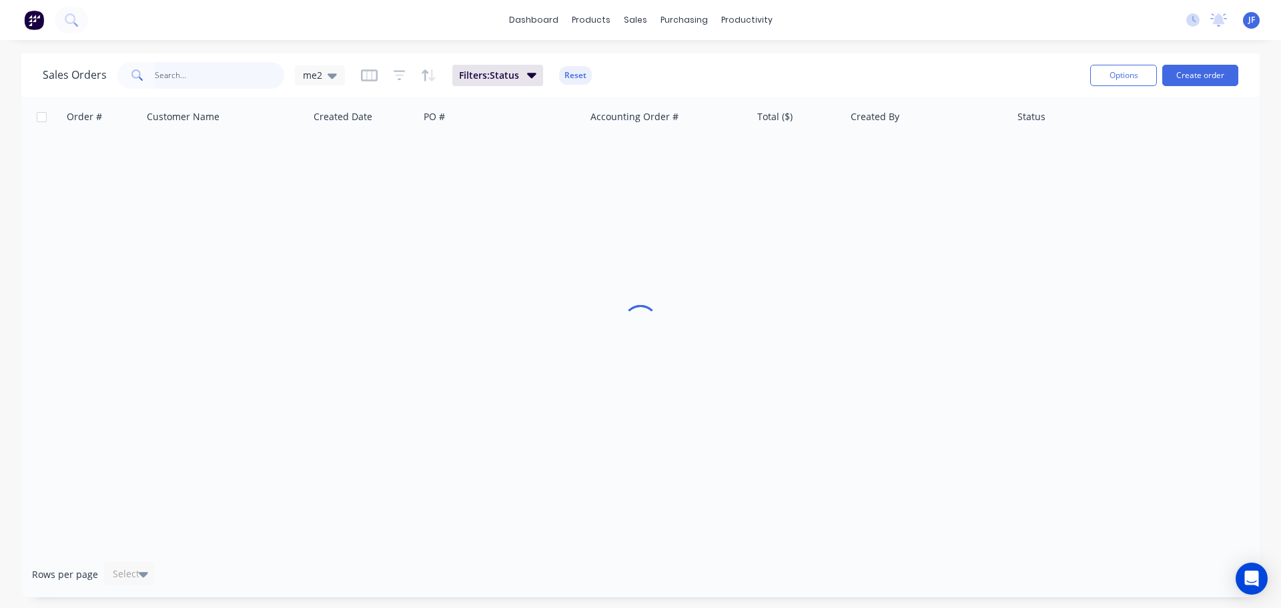
click at [173, 67] on input "text" at bounding box center [220, 75] width 130 height 27
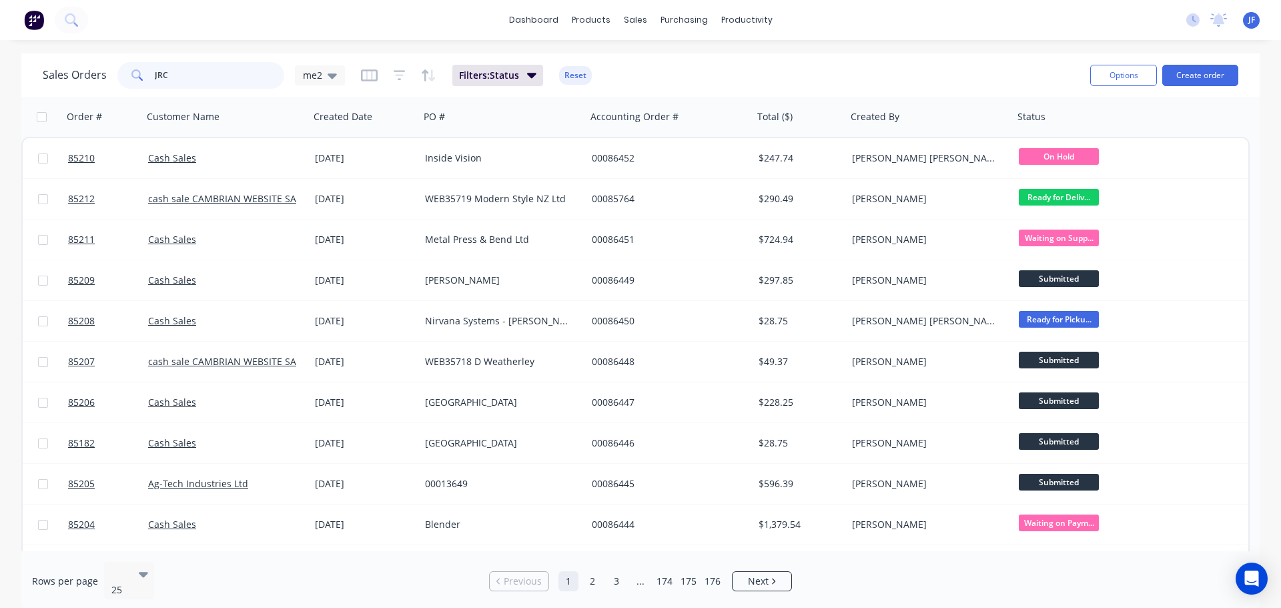
type input "JRC"
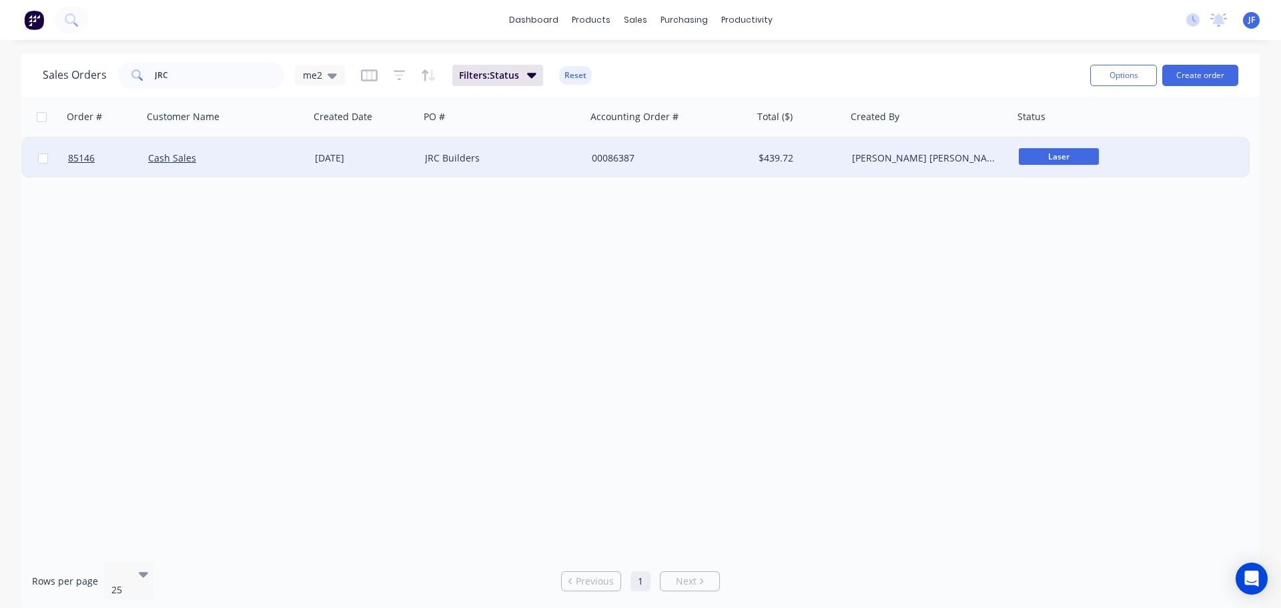
click at [217, 155] on div "Cash Sales" at bounding box center [222, 157] width 148 height 13
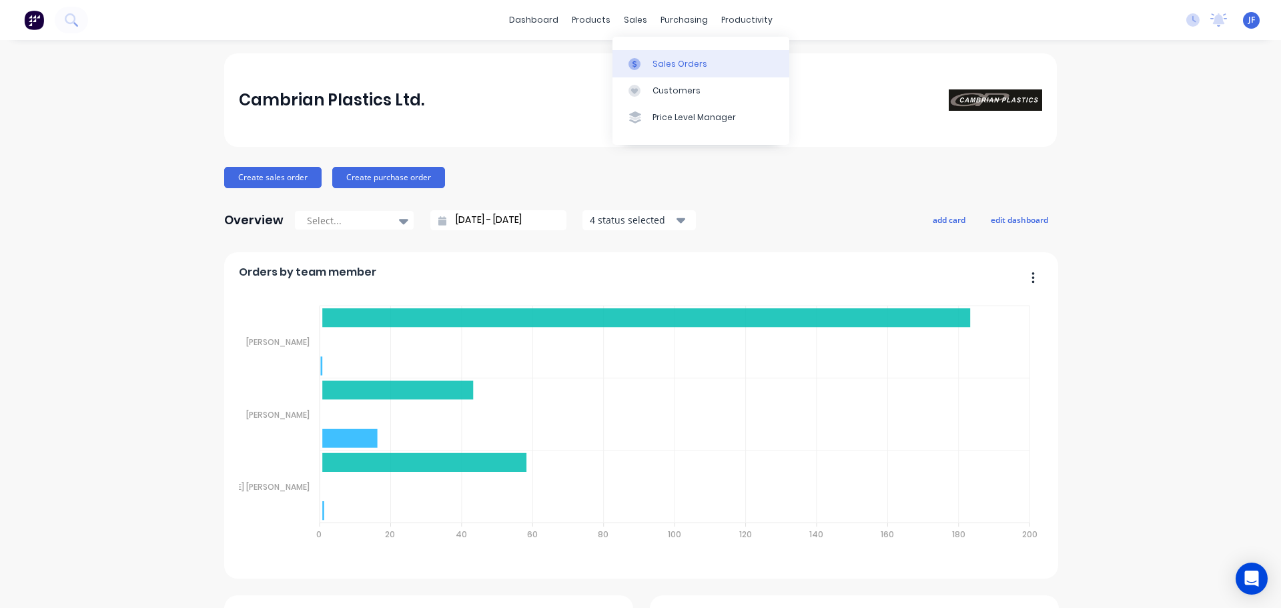
click at [650, 59] on link "Sales Orders" at bounding box center [700, 63] width 177 height 27
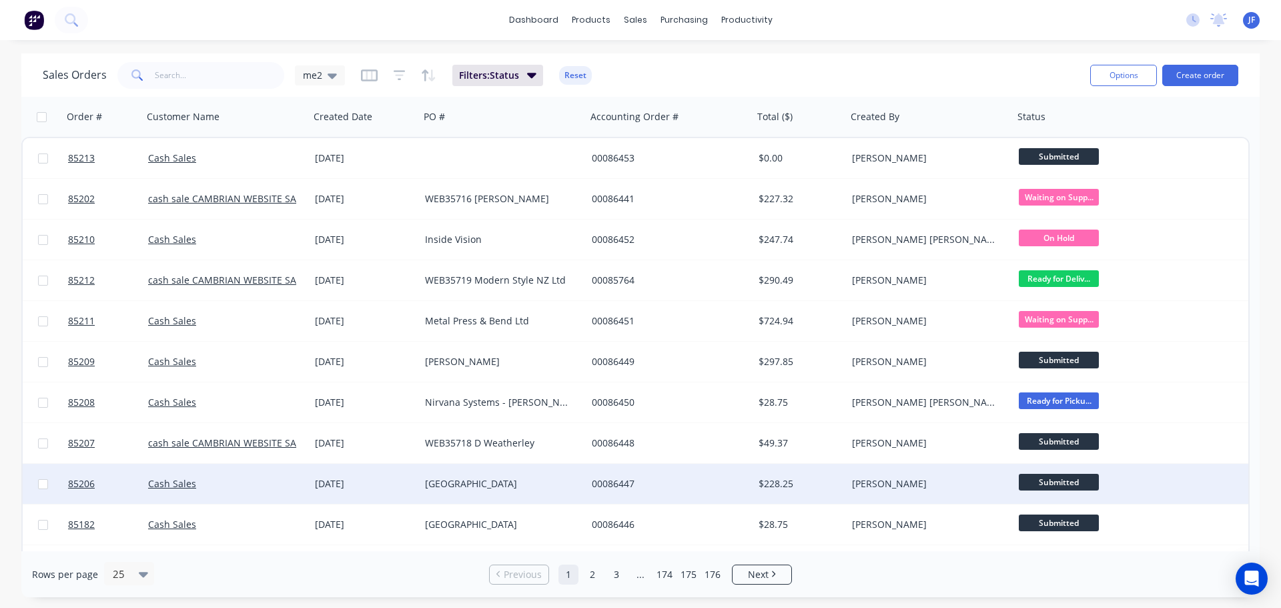
click at [510, 498] on div "[GEOGRAPHIC_DATA]" at bounding box center [503, 484] width 167 height 40
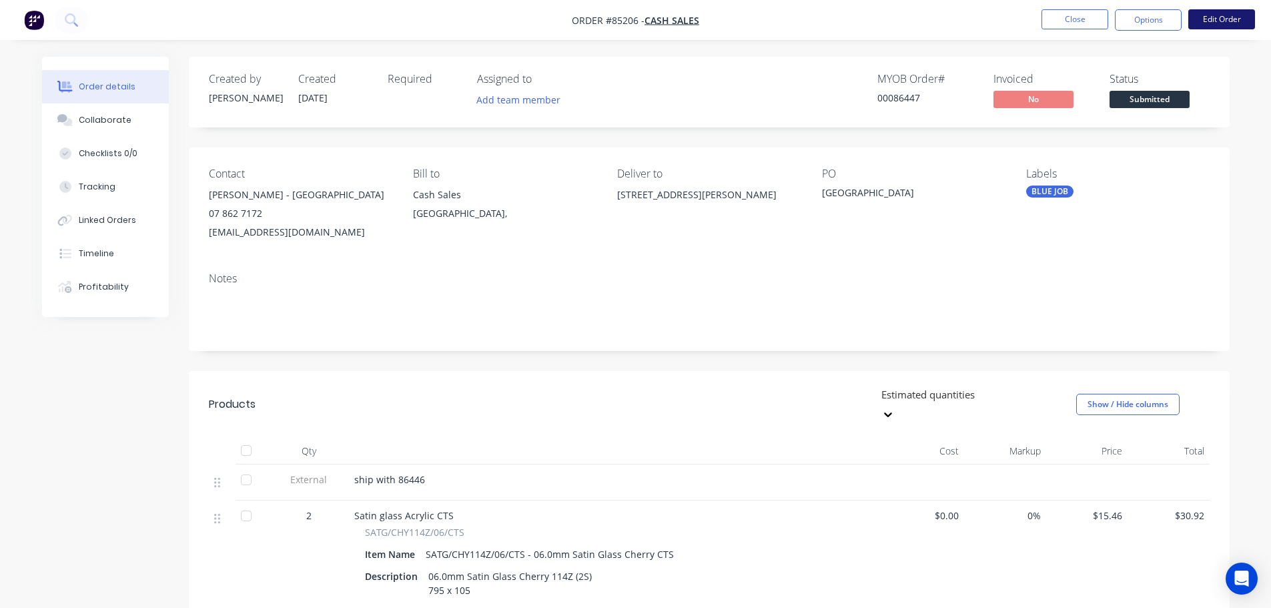
click at [1235, 21] on button "Edit Order" at bounding box center [1221, 19] width 67 height 20
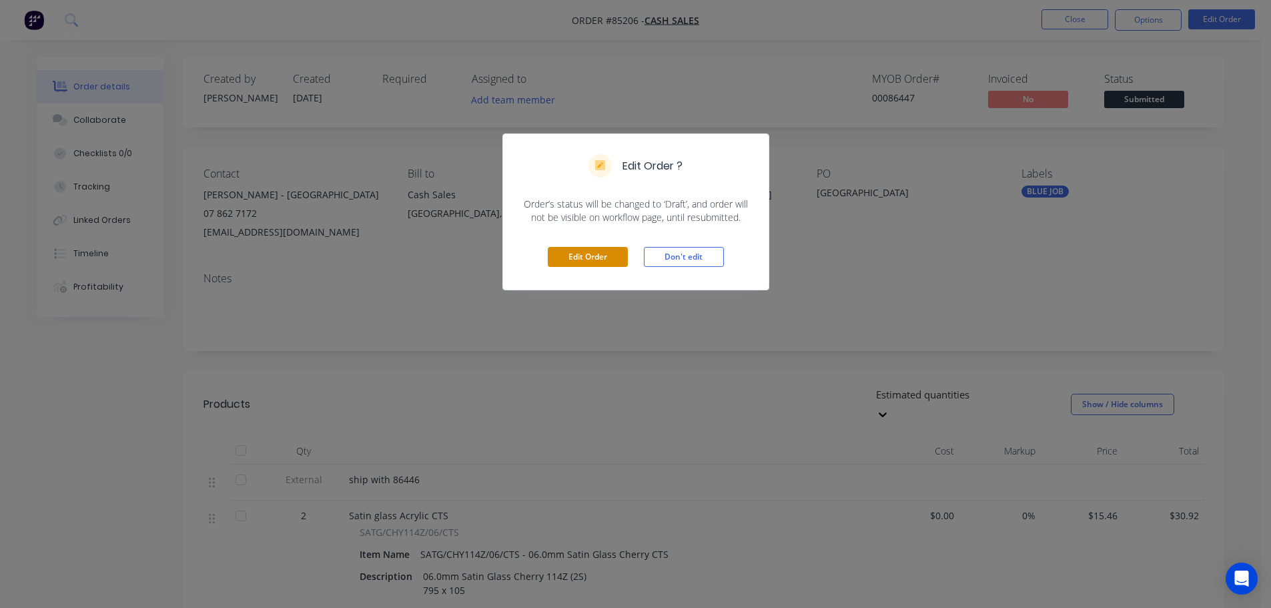
click at [560, 260] on button "Edit Order" at bounding box center [588, 257] width 80 height 20
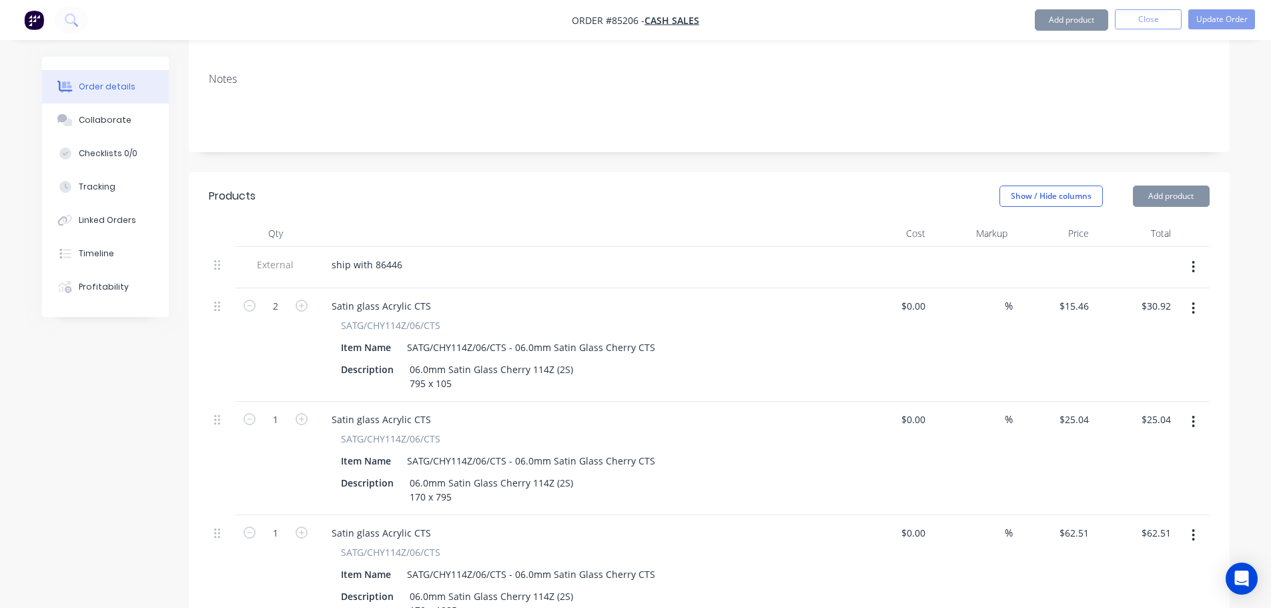
scroll to position [534, 0]
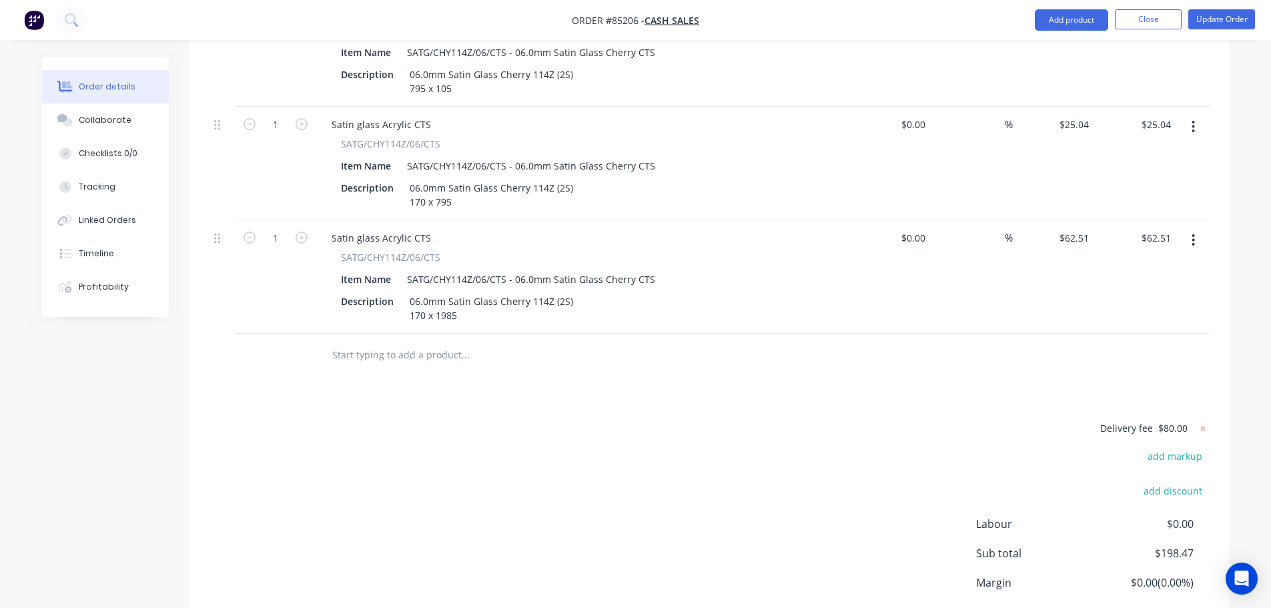
click at [442, 342] on input "text" at bounding box center [465, 355] width 267 height 27
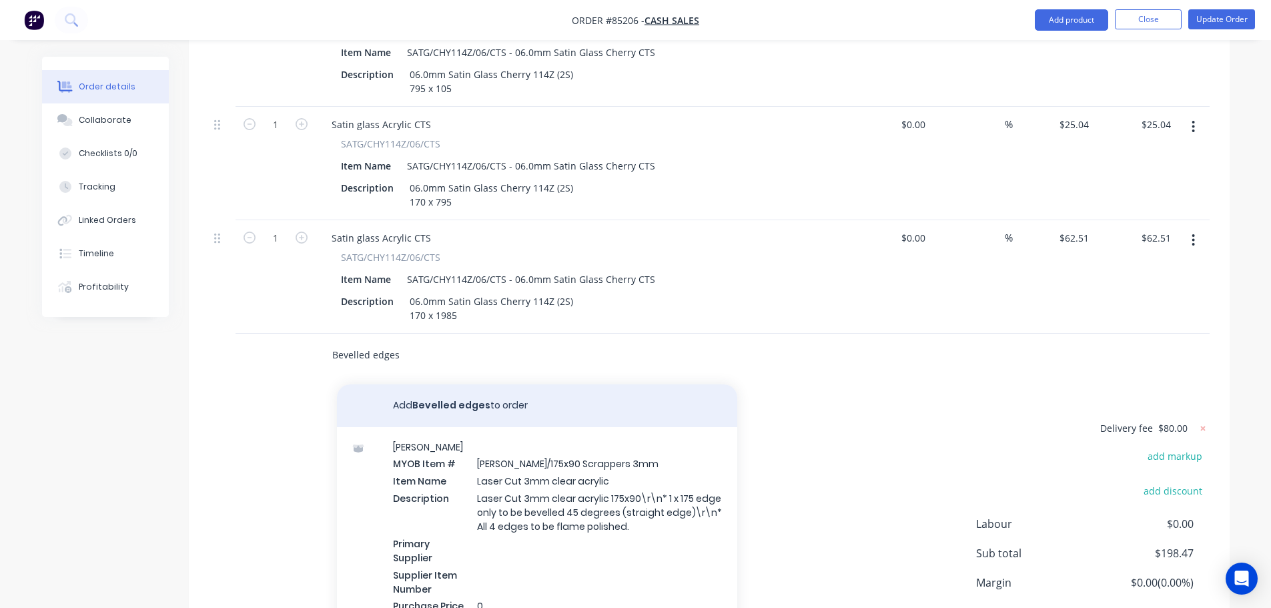
type input "Bevelled edges"
click at [460, 398] on button "Add Bevelled edges to order" at bounding box center [537, 405] width 400 height 43
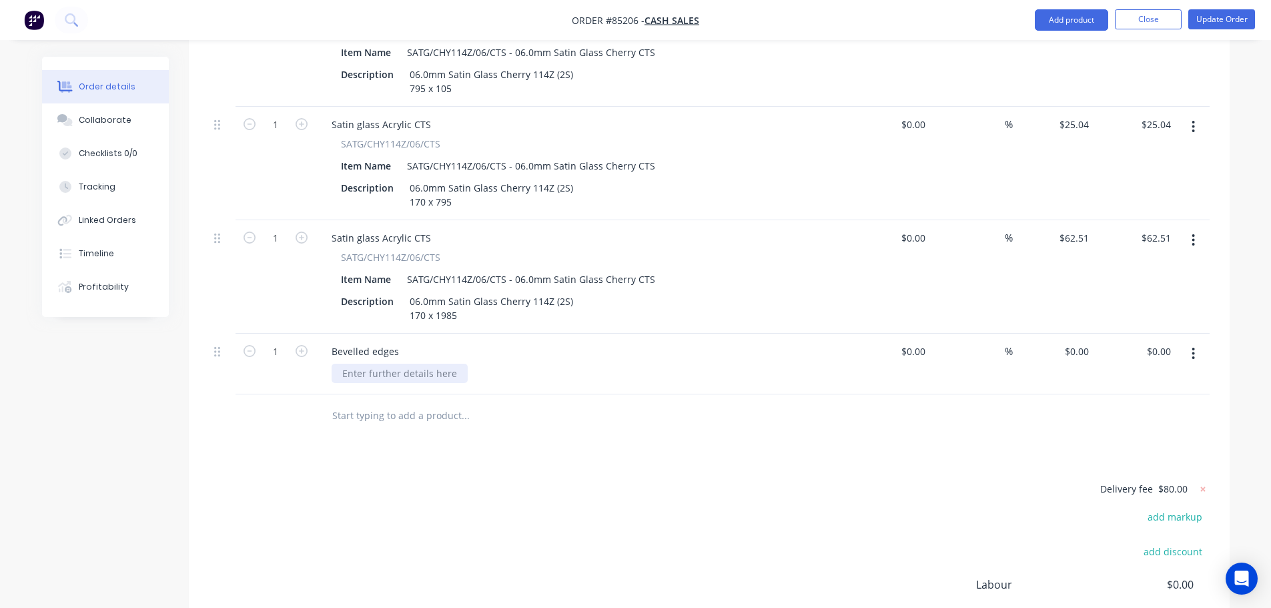
click at [399, 364] on div at bounding box center [400, 373] width 136 height 19
click at [1067, 334] on div "0 $0.00" at bounding box center [1054, 364] width 82 height 61
type input "$34.50"
click at [1083, 422] on div "Products Show / Hide columns Add product Qty Cost Markup Price Total External s…" at bounding box center [709, 314] width 1041 height 874
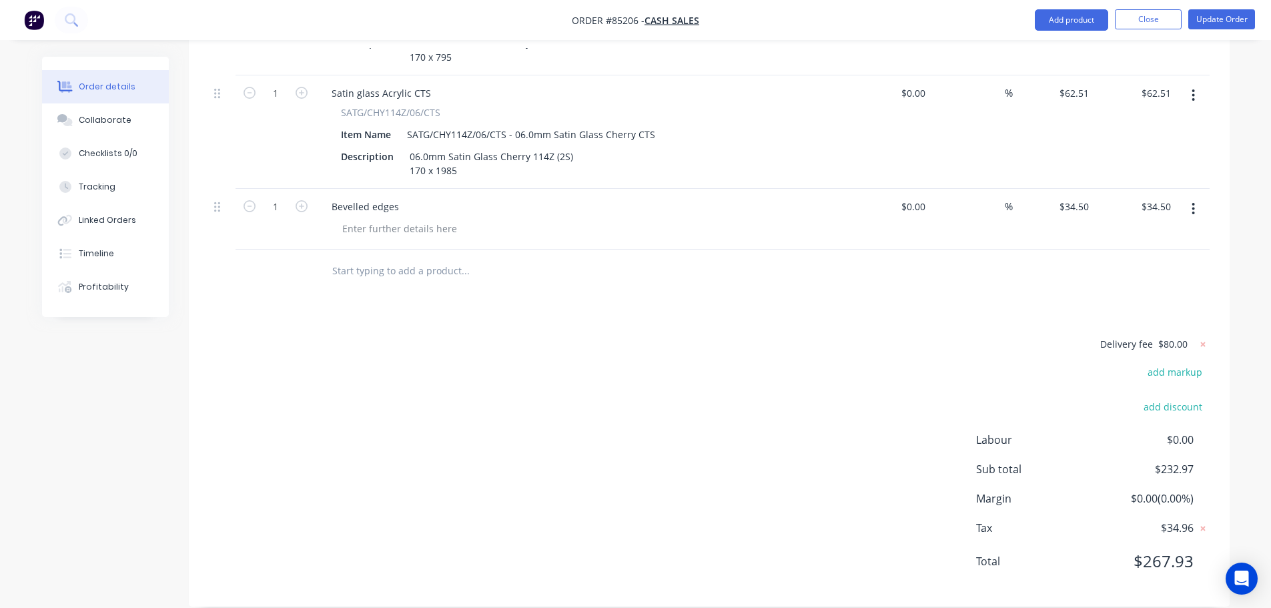
scroll to position [278, 0]
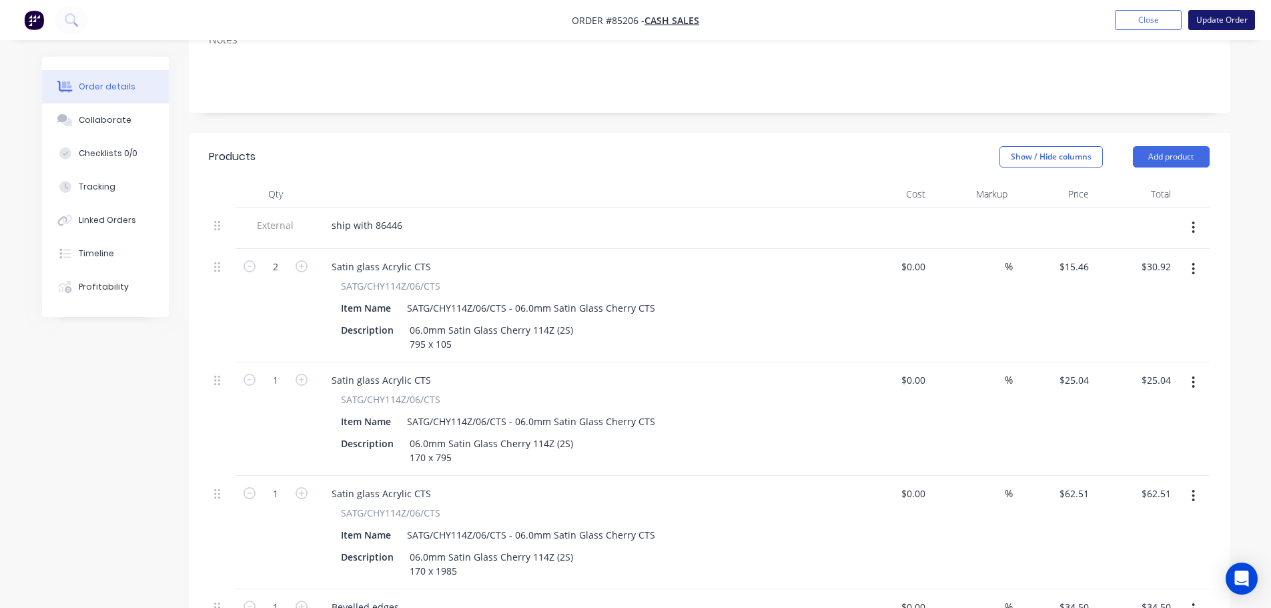
click at [1227, 19] on button "Update Order" at bounding box center [1221, 20] width 67 height 20
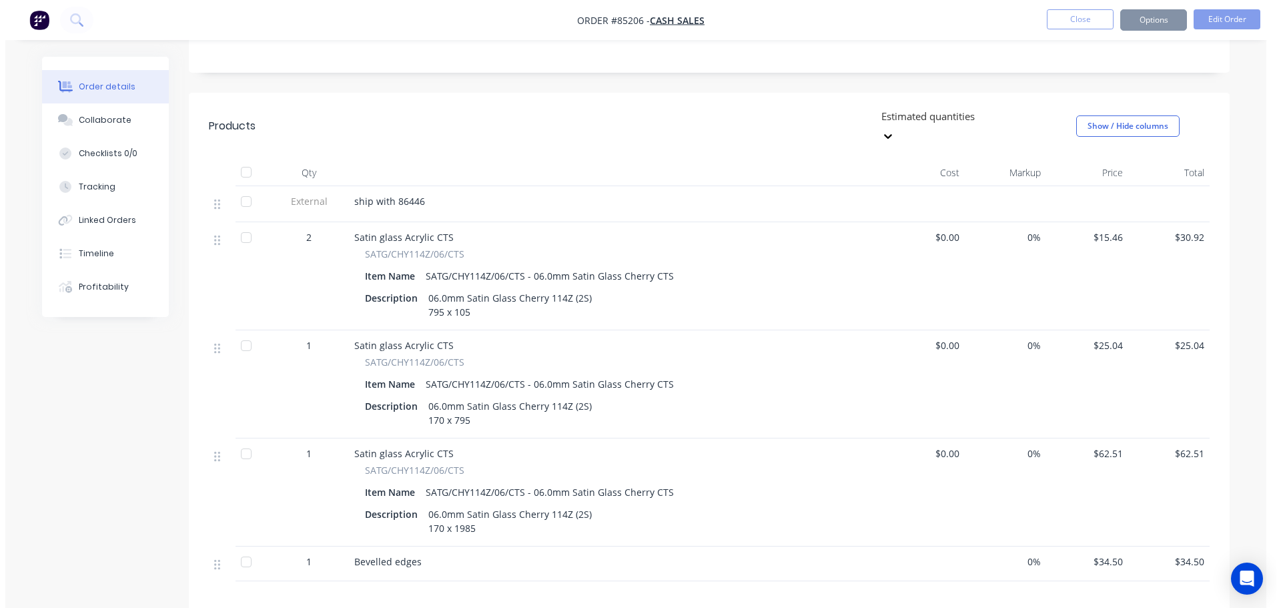
scroll to position [0, 0]
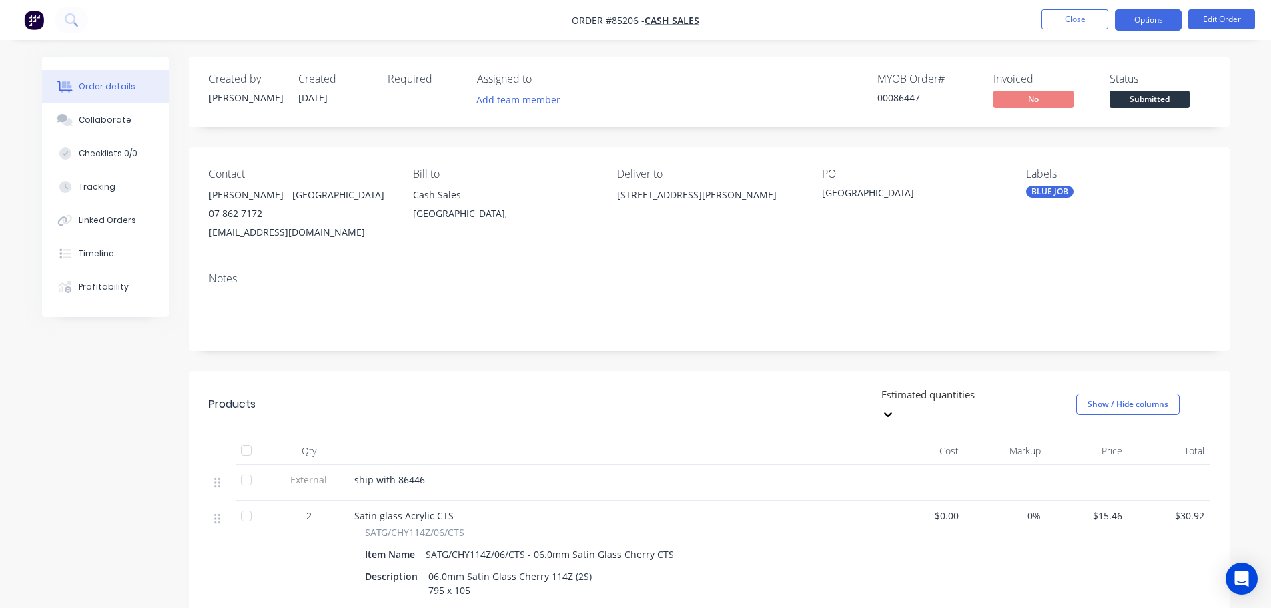
click at [1146, 21] on button "Options" at bounding box center [1148, 19] width 67 height 21
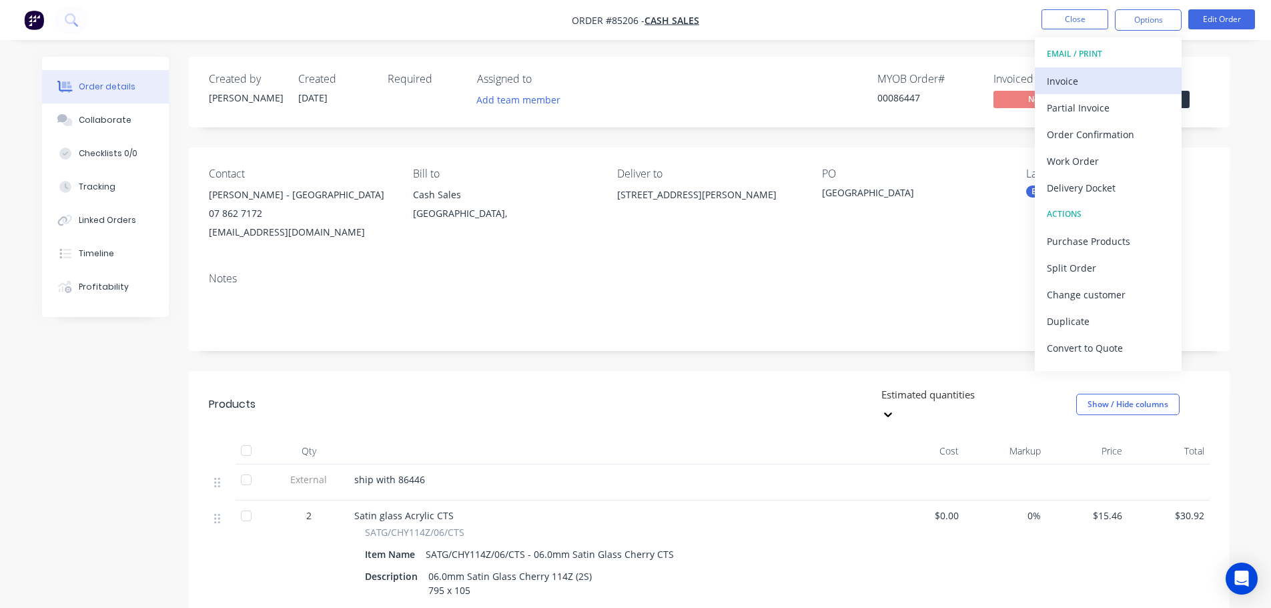
click at [1123, 69] on button "Invoice" at bounding box center [1108, 80] width 147 height 27
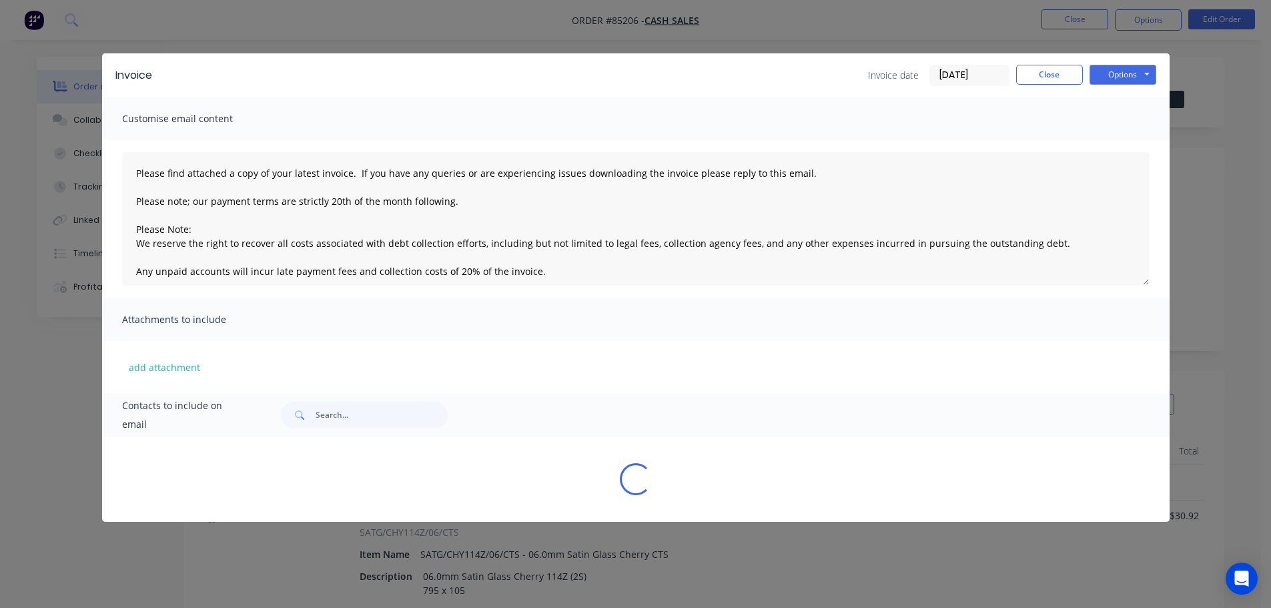
click at [1137, 69] on button "Options" at bounding box center [1122, 75] width 67 height 20
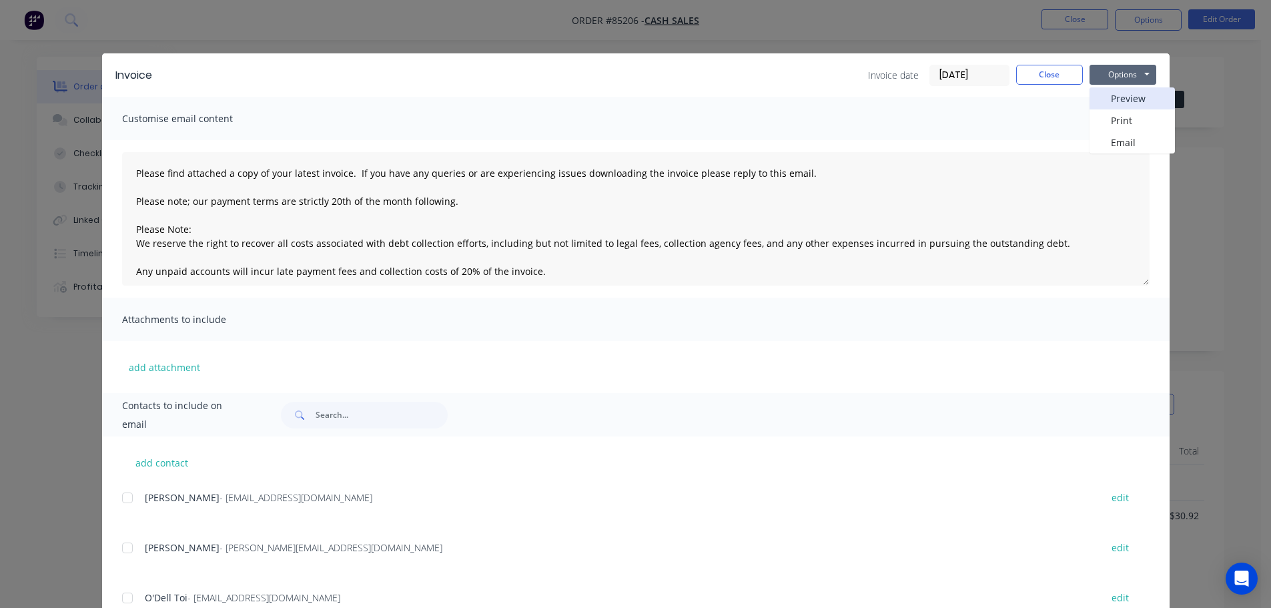
click at [1139, 97] on button "Preview" at bounding box center [1131, 98] width 85 height 22
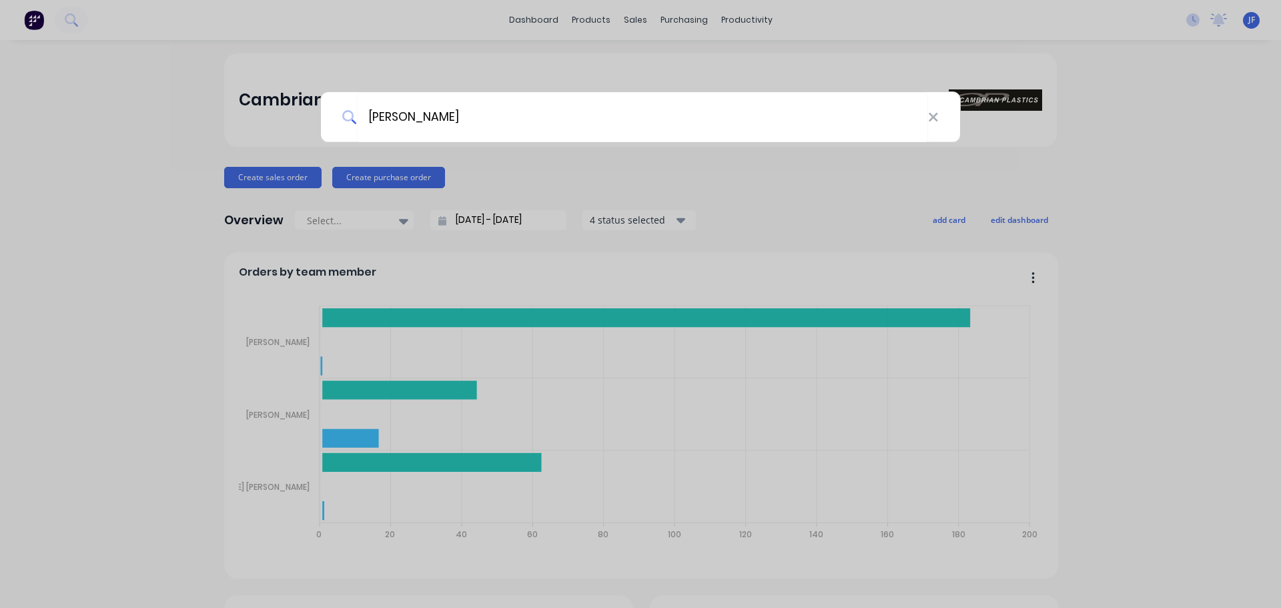
type input "[PERSON_NAME]"
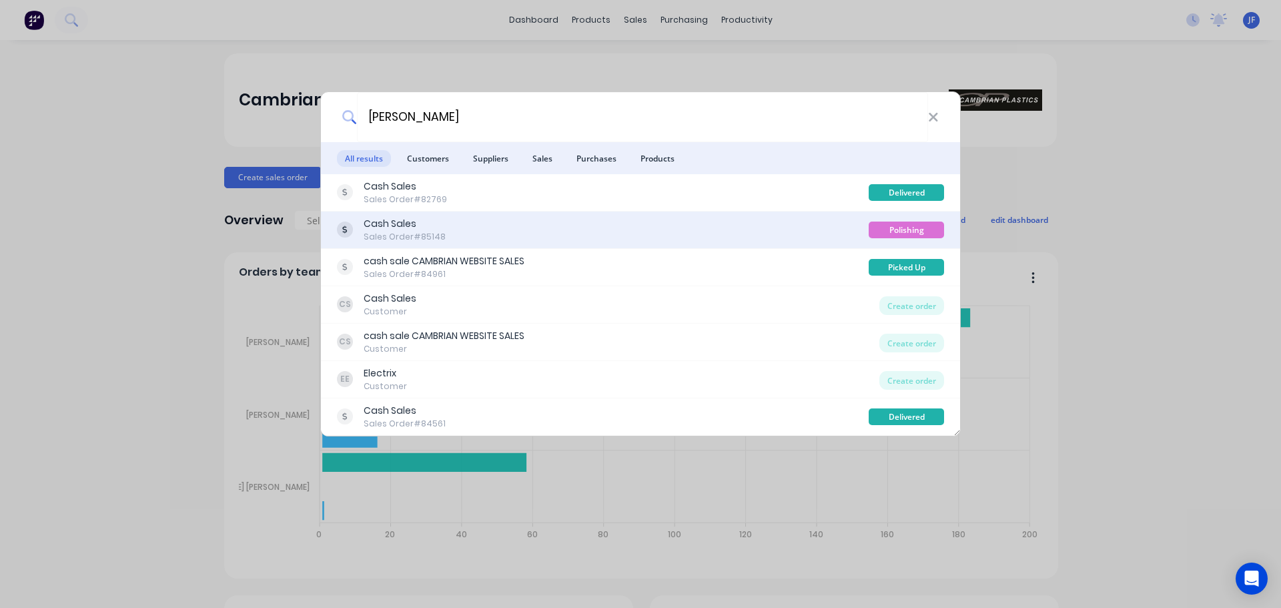
click at [774, 242] on div "Cash Sales Sales Order #85148" at bounding box center [603, 230] width 532 height 26
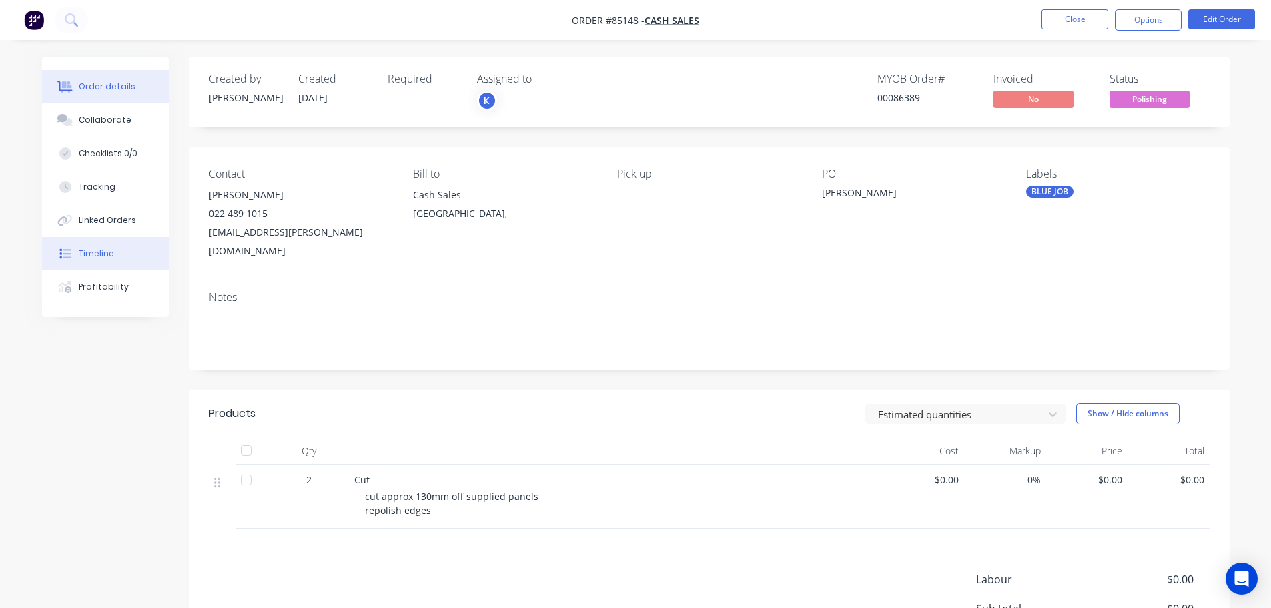
click at [87, 261] on button "Timeline" at bounding box center [105, 253] width 127 height 33
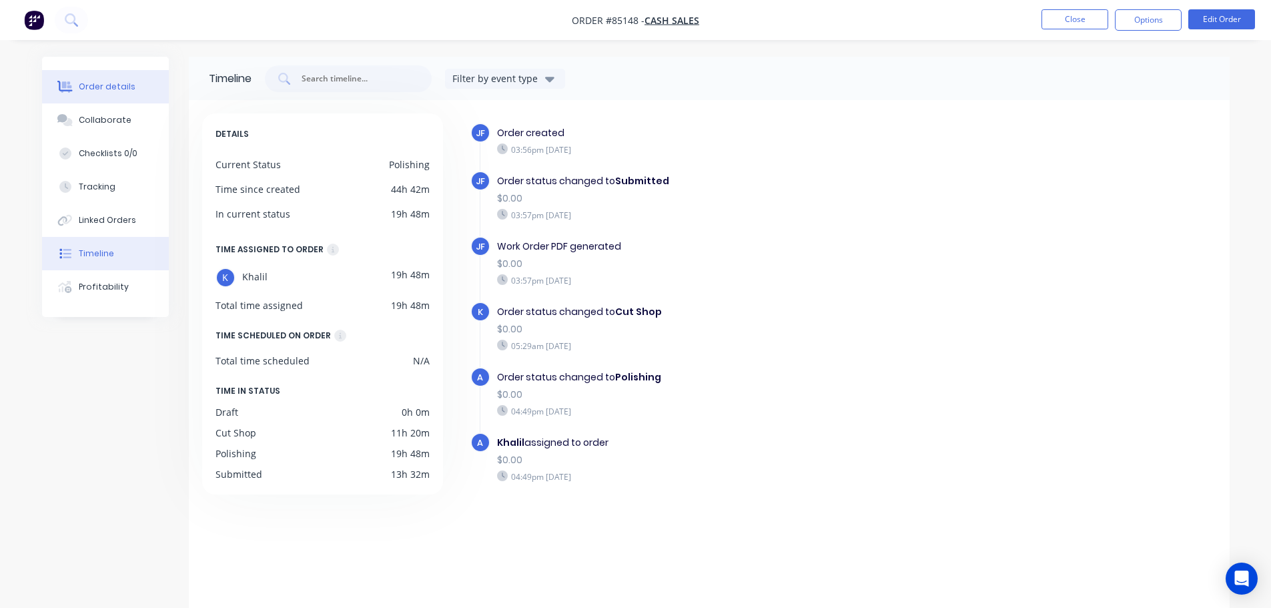
click at [90, 81] on div "Order details" at bounding box center [107, 87] width 57 height 12
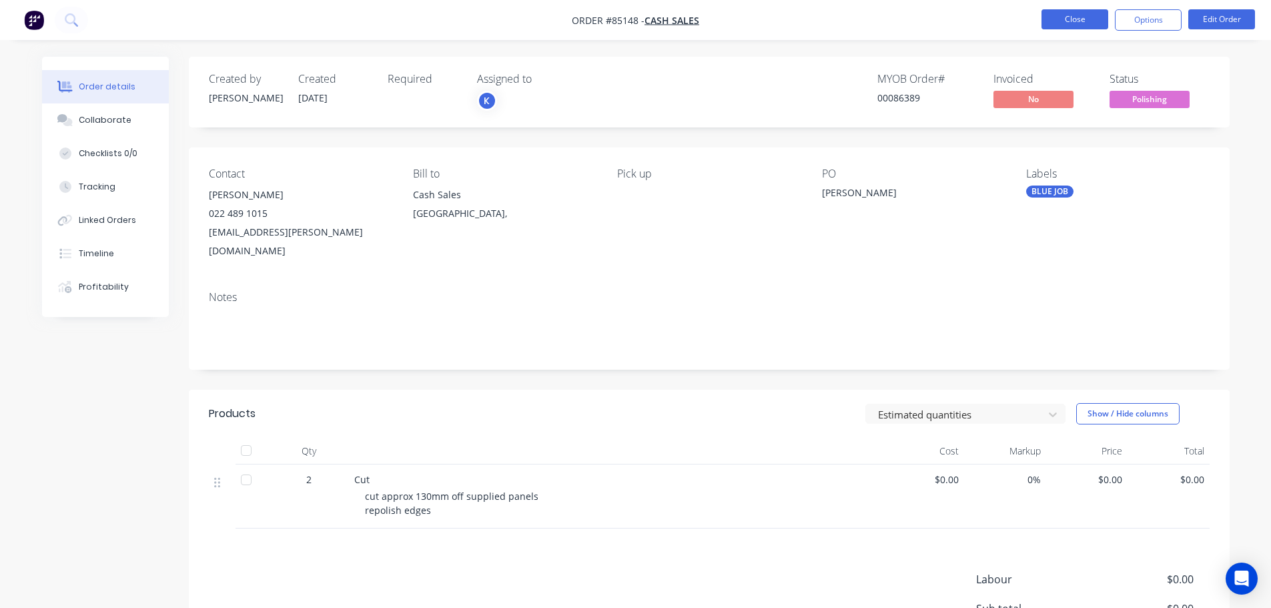
click at [1067, 15] on button "Close" at bounding box center [1074, 19] width 67 height 20
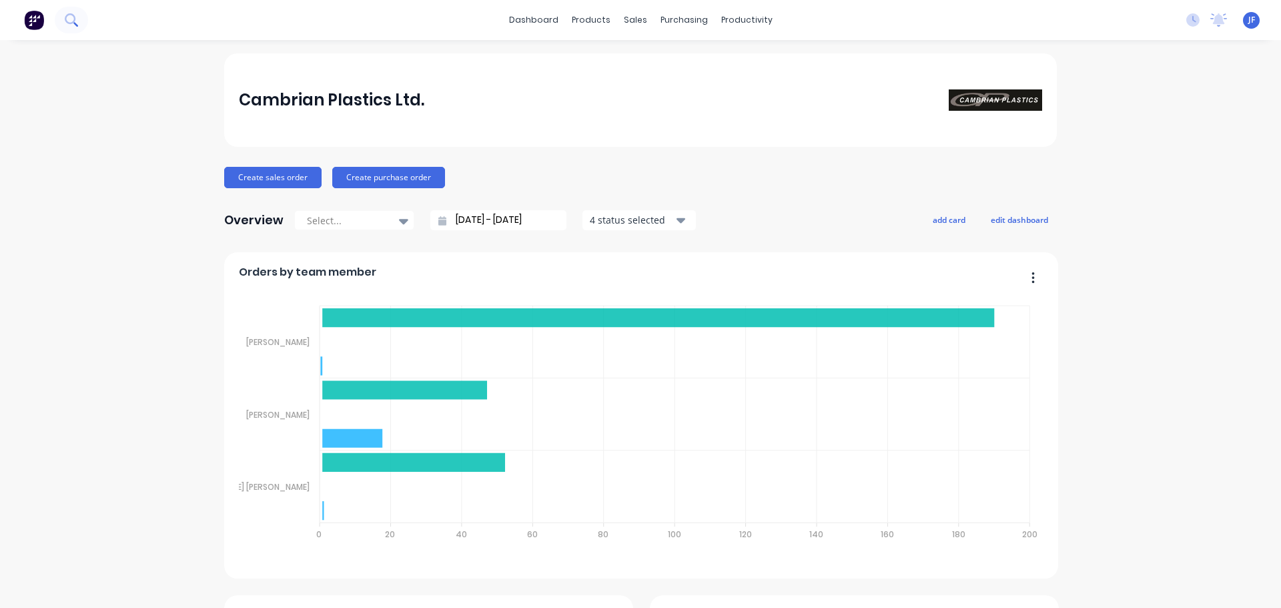
click at [58, 27] on button at bounding box center [71, 20] width 33 height 27
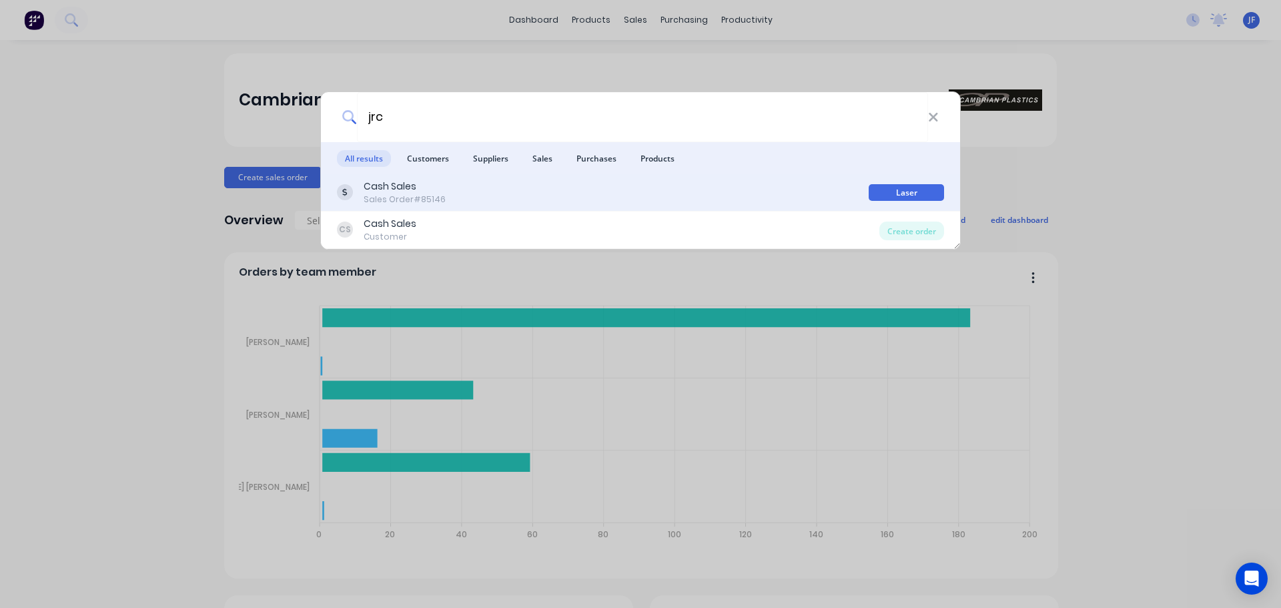
type input "jrc"
click at [700, 189] on div "Cash Sales Sales Order #85146" at bounding box center [603, 192] width 532 height 26
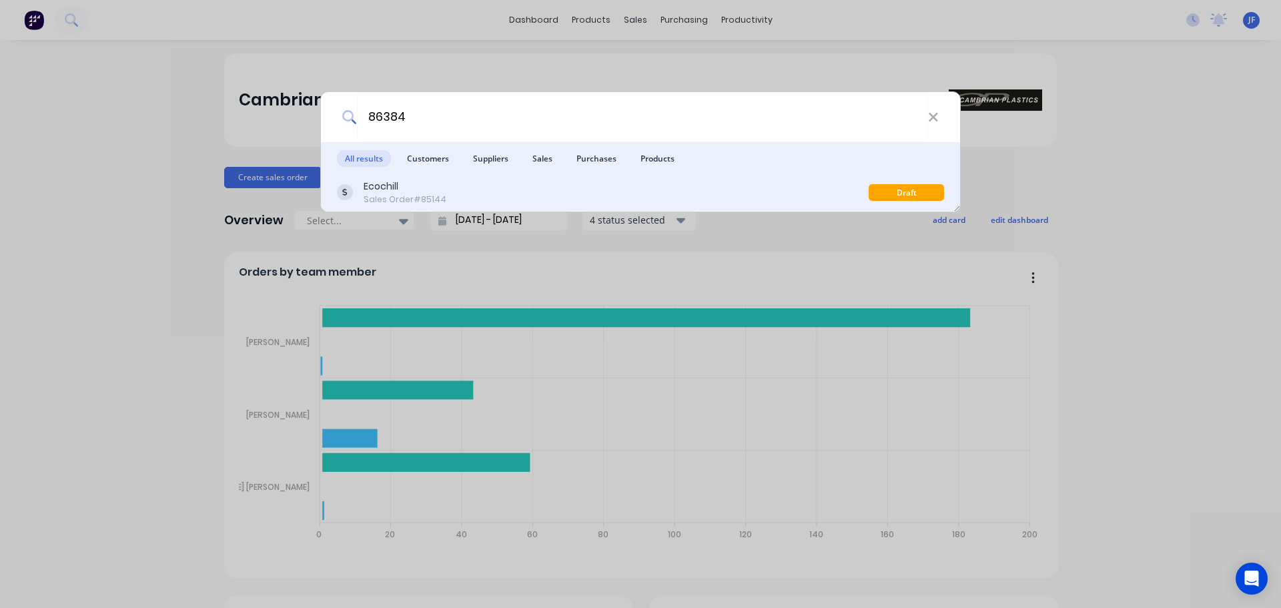
type input "86384"
click at [465, 191] on div "Ecochill Sales Order #85144" at bounding box center [603, 192] width 532 height 26
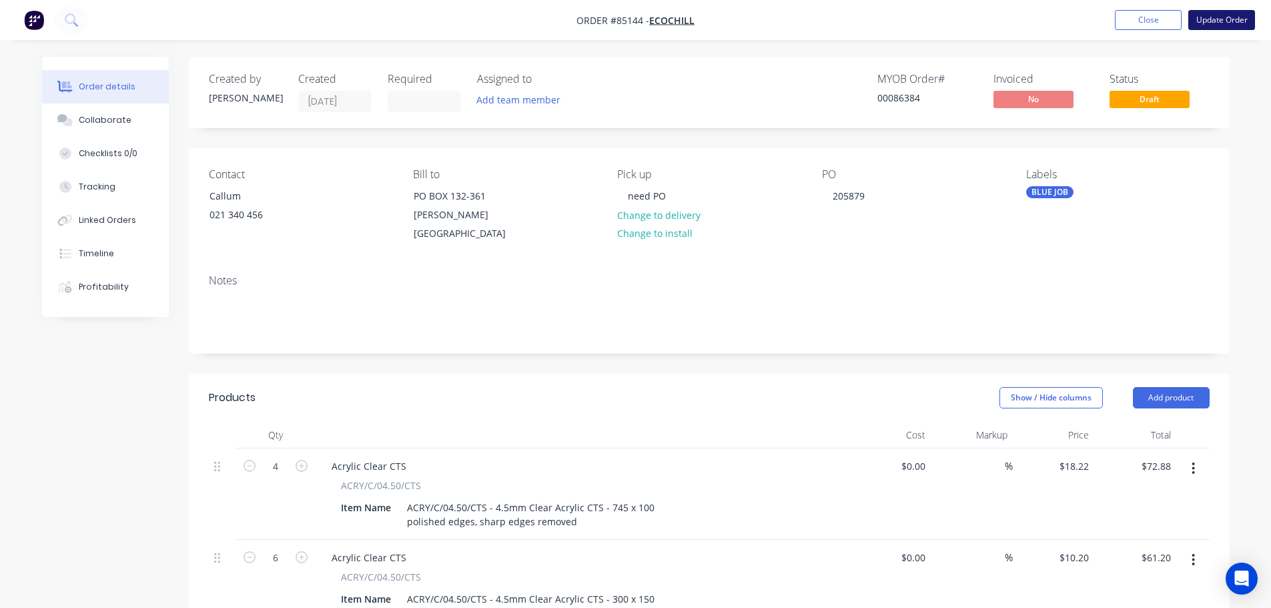
click at [1217, 20] on button "Update Order" at bounding box center [1221, 20] width 67 height 20
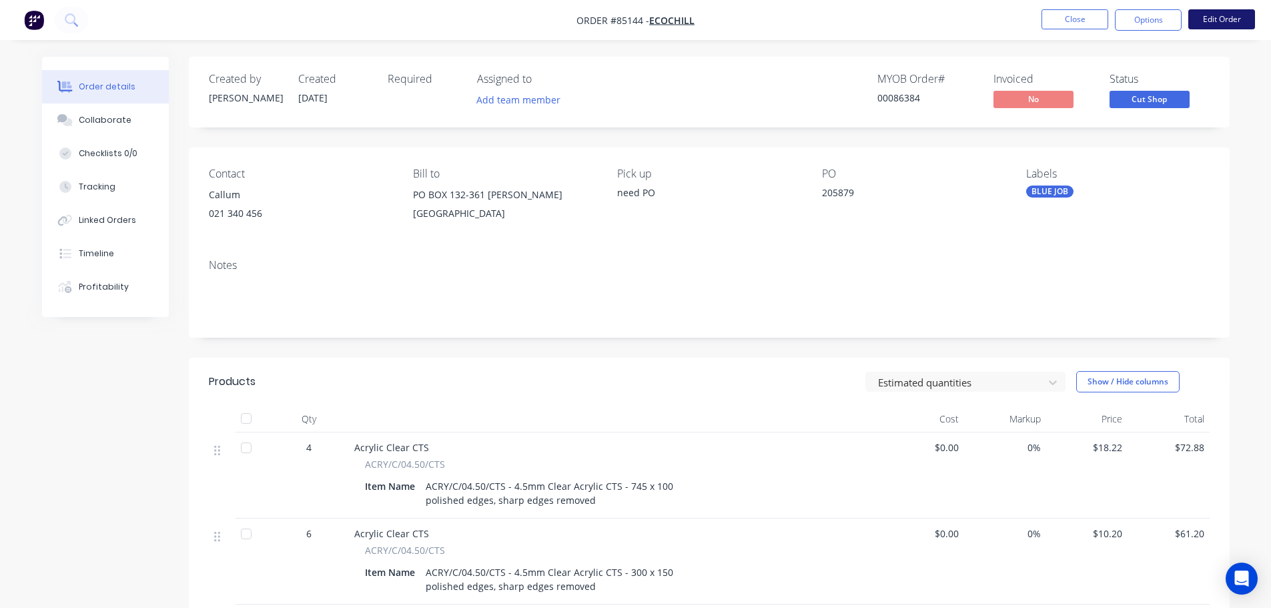
click at [1246, 17] on button "Edit Order" at bounding box center [1221, 19] width 67 height 20
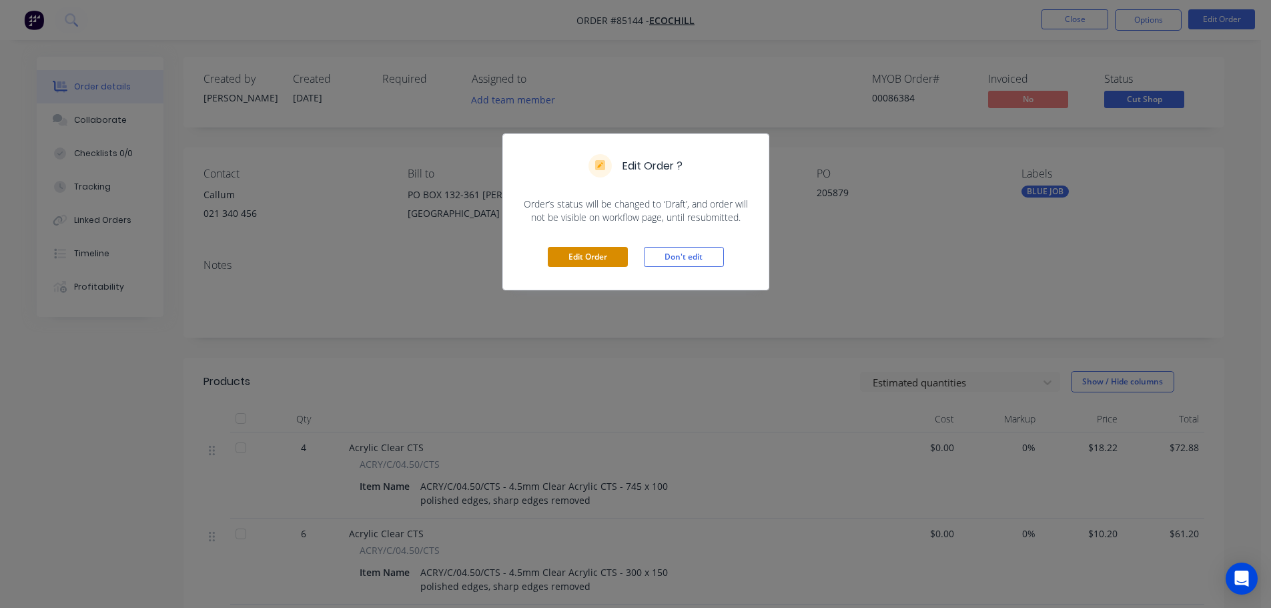
click at [622, 251] on button "Edit Order" at bounding box center [588, 257] width 80 height 20
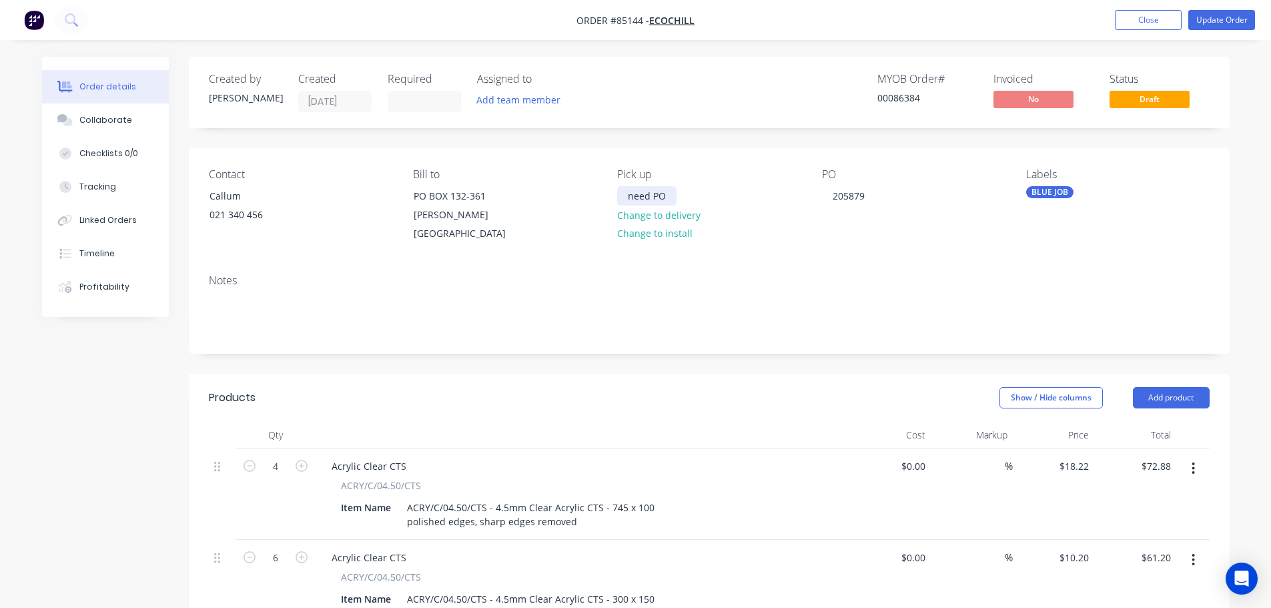
click at [660, 195] on div "need PO" at bounding box center [646, 195] width 59 height 19
click at [1224, 13] on button "Update Order" at bounding box center [1221, 20] width 67 height 20
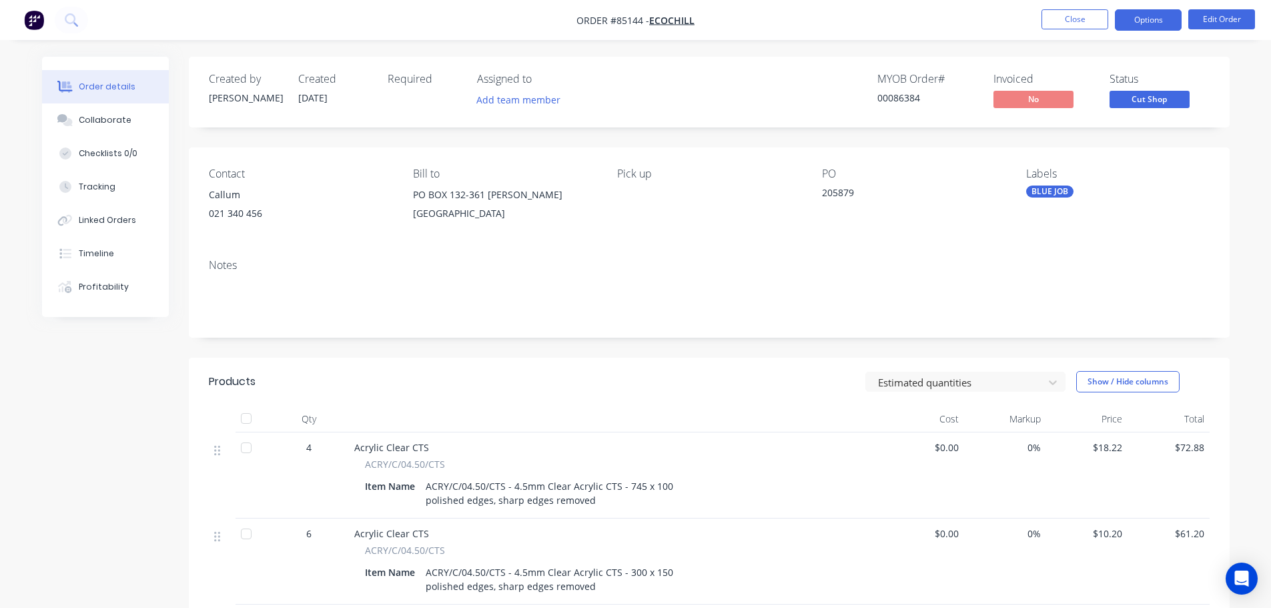
click at [1167, 19] on button "Options" at bounding box center [1148, 19] width 67 height 21
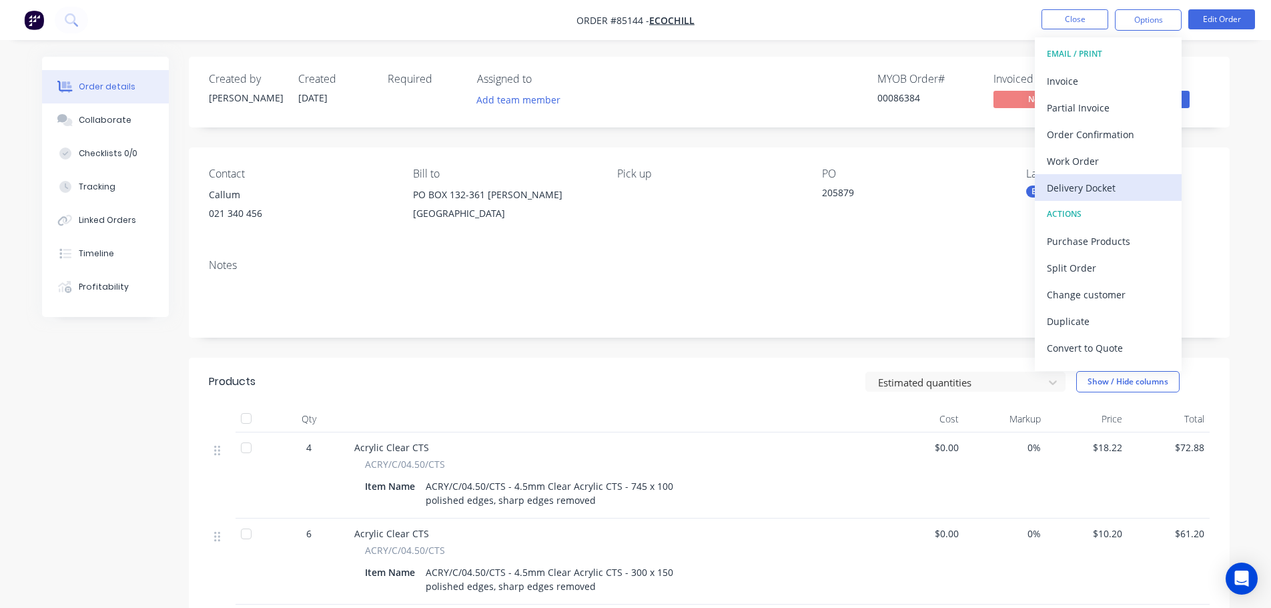
click at [1097, 187] on div "Delivery Docket" at bounding box center [1108, 187] width 123 height 19
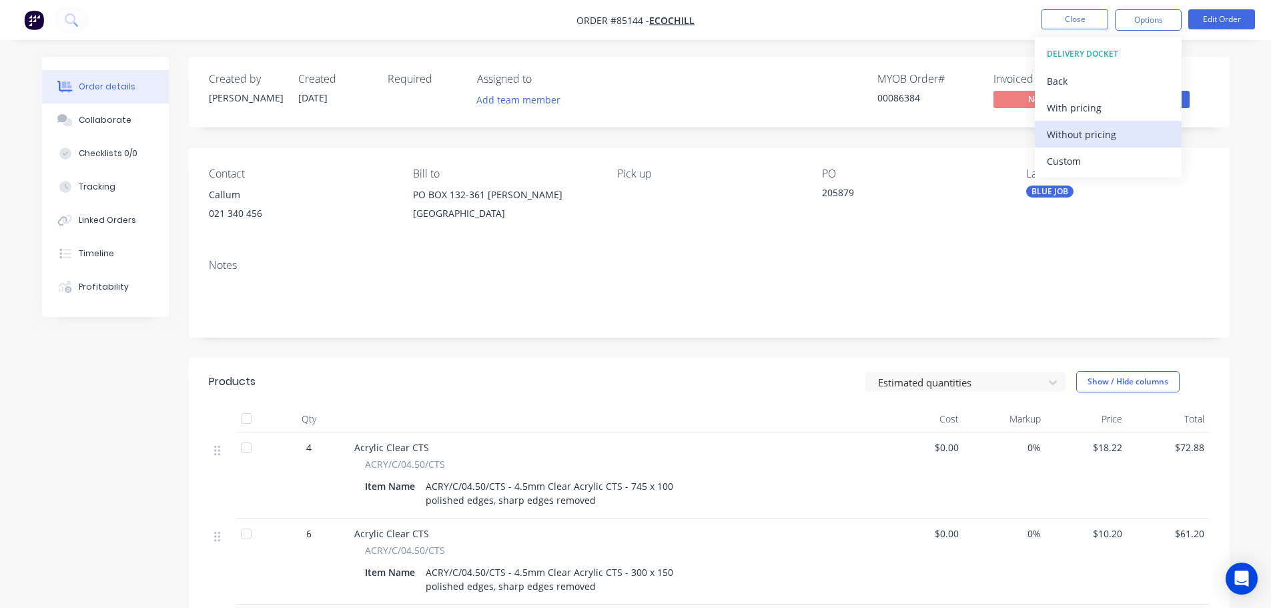
click at [1089, 135] on div "Without pricing" at bounding box center [1108, 134] width 123 height 19
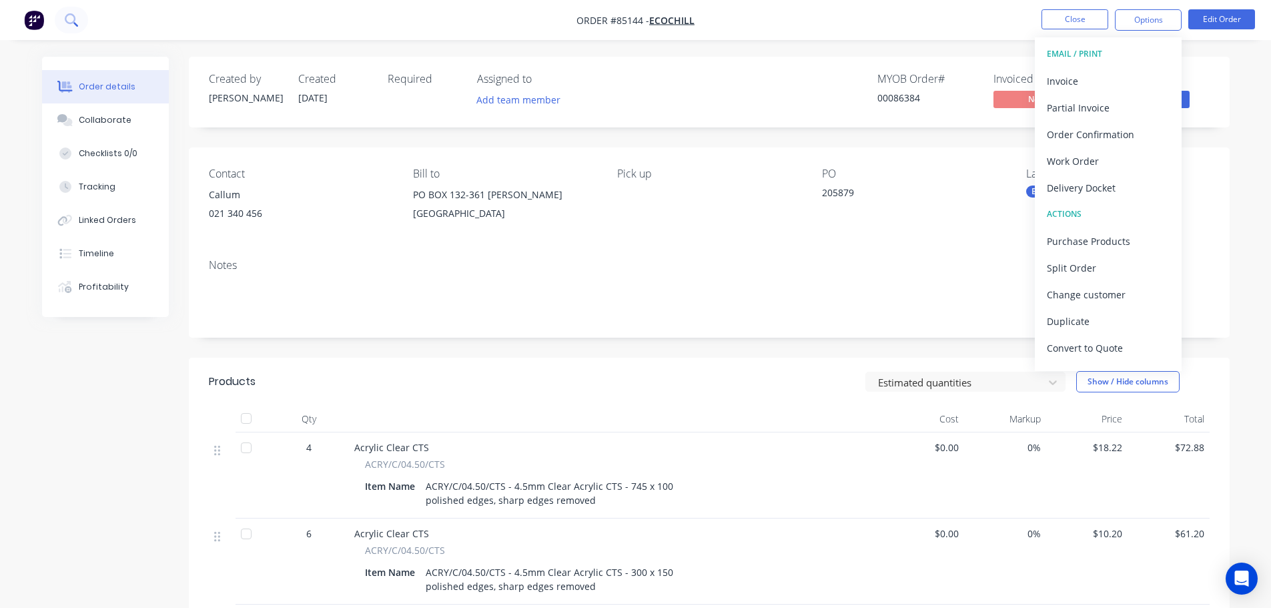
click at [69, 21] on icon at bounding box center [71, 19] width 13 height 13
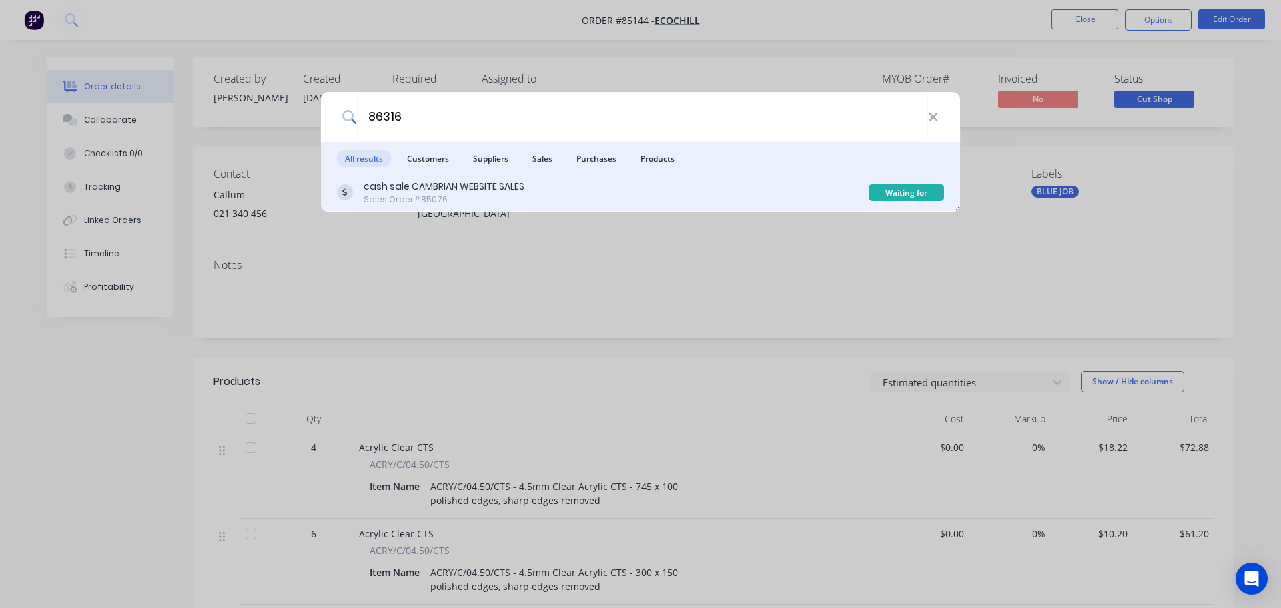
type input "86316"
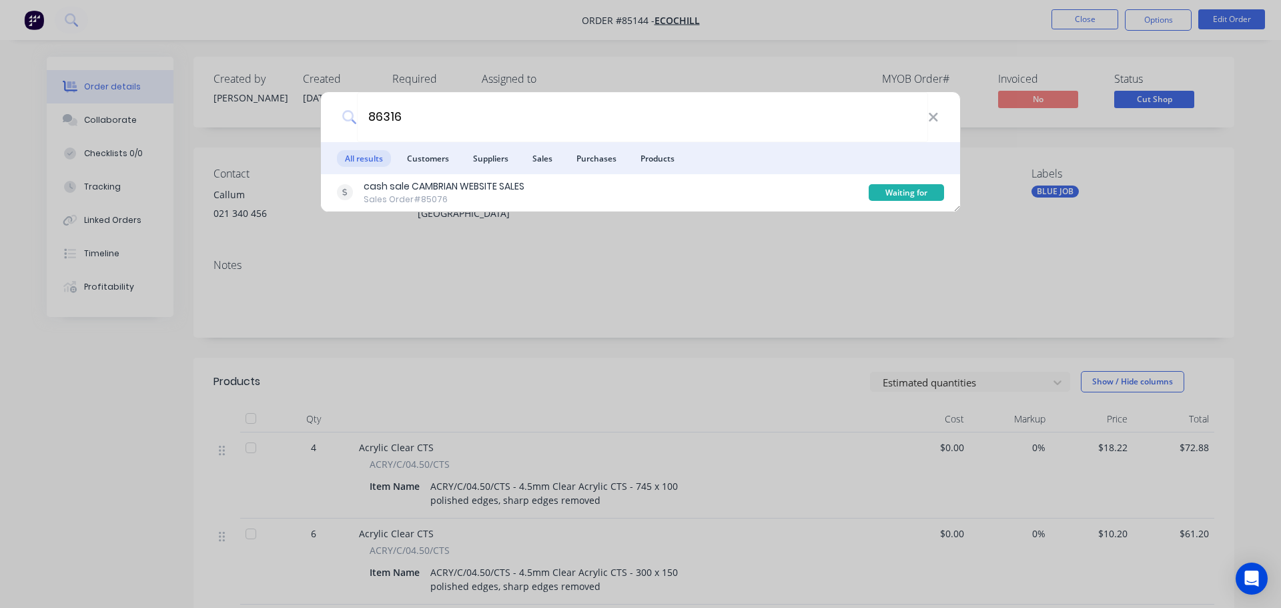
click at [560, 193] on div "cash sale CAMBRIAN WEBSITE SALES Sales Order #85076" at bounding box center [603, 192] width 532 height 26
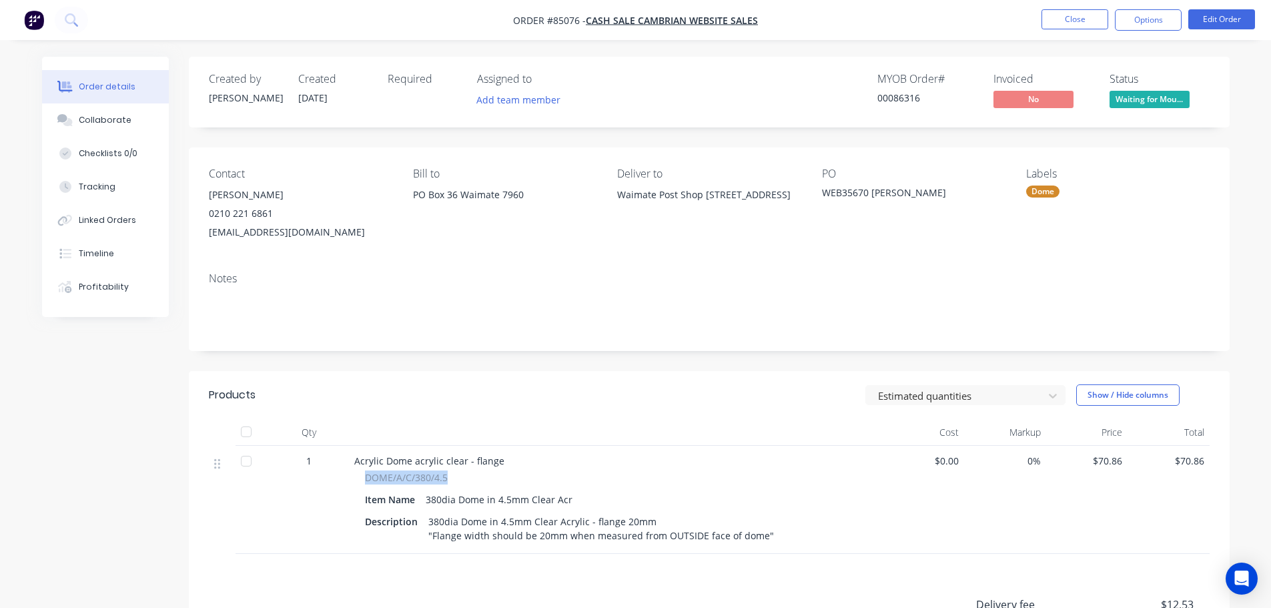
drag, startPoint x: 365, startPoint y: 478, endPoint x: 474, endPoint y: 477, distance: 109.4
click at [474, 477] on div "DOME/A/C/380/4.5 Item Name 380dia Dome in 4.5mm Clear Acr Description 380dia Do…" at bounding box center [615, 507] width 523 height 75
copy span "DOME/A/C/380/4.5"
click at [1167, 92] on span "Waiting for Mou..." at bounding box center [1149, 99] width 80 height 17
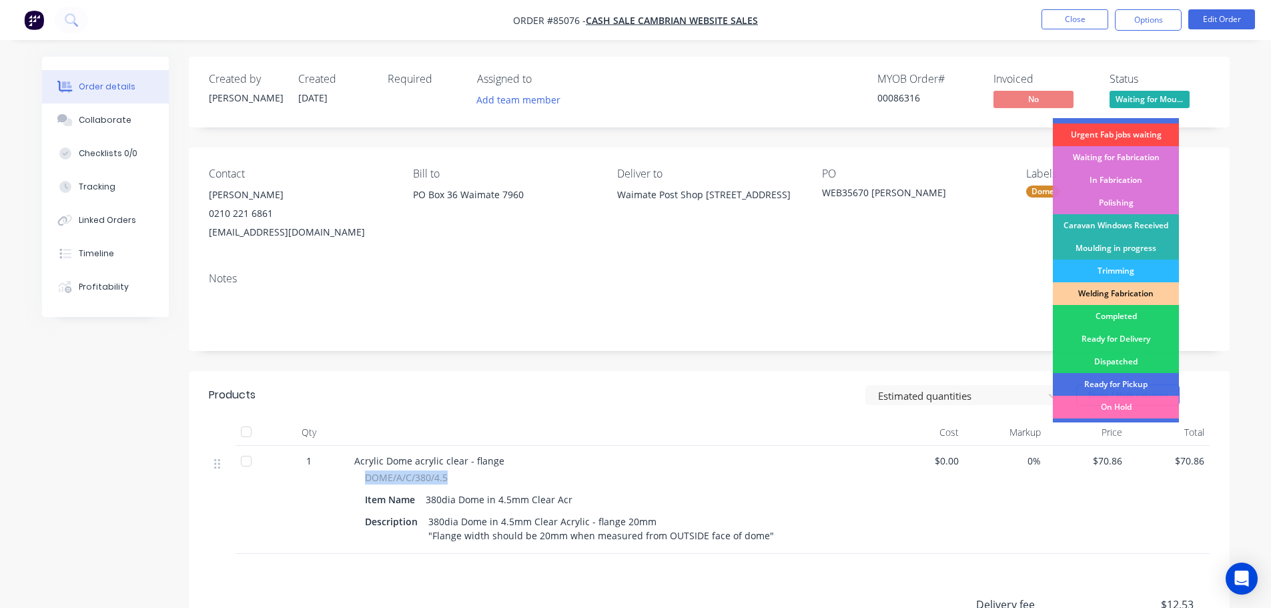
scroll to position [263, 0]
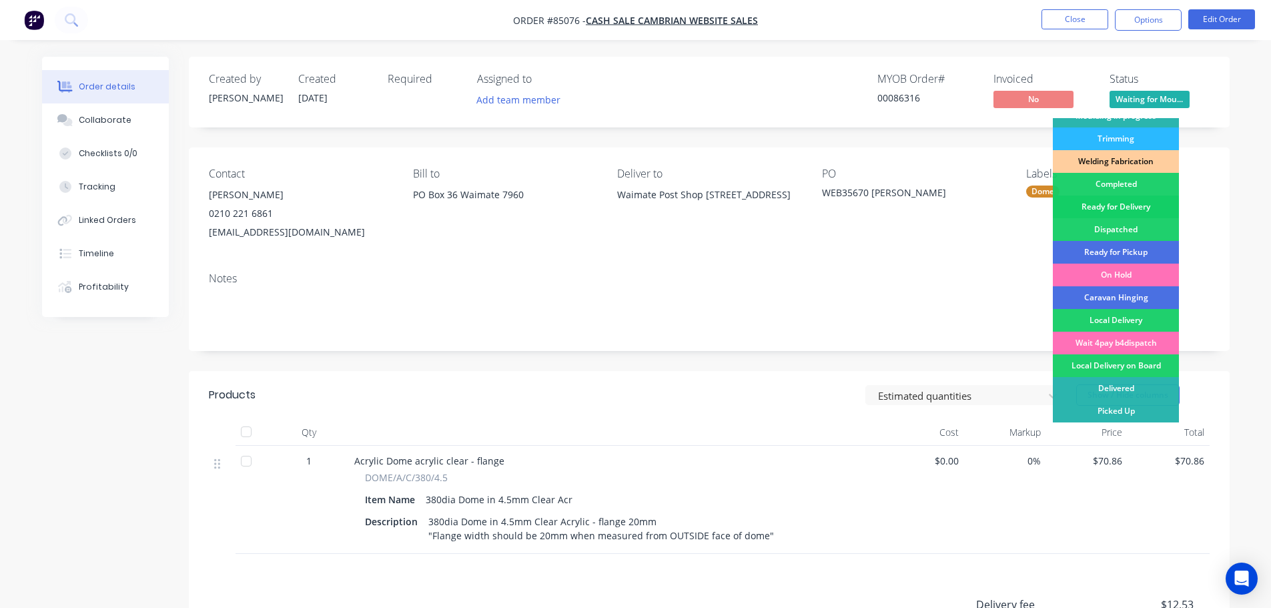
click at [1135, 203] on div "Ready for Delivery" at bounding box center [1116, 206] width 126 height 23
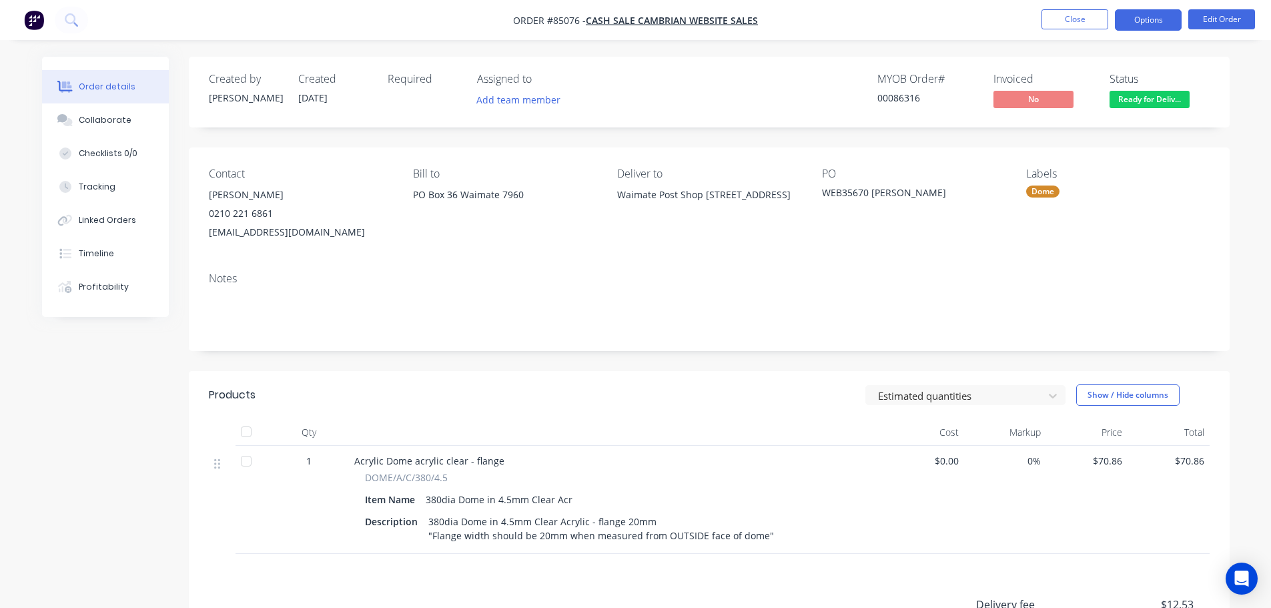
click at [1149, 21] on button "Options" at bounding box center [1148, 19] width 67 height 21
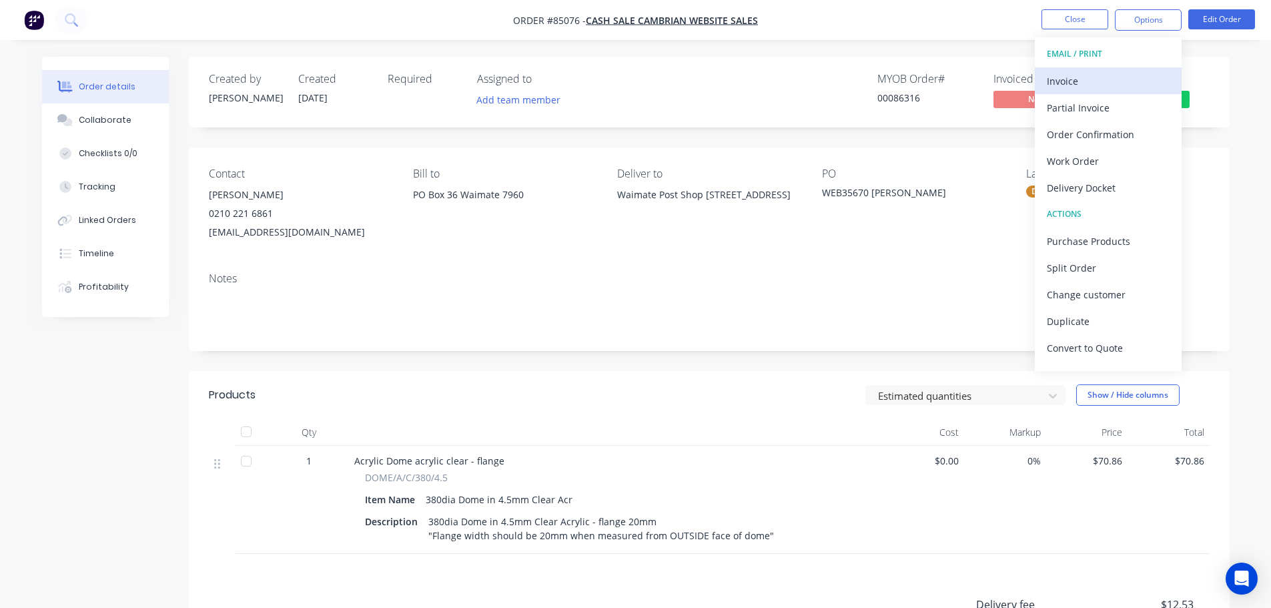
click at [1104, 73] on div "Invoice" at bounding box center [1108, 80] width 123 height 19
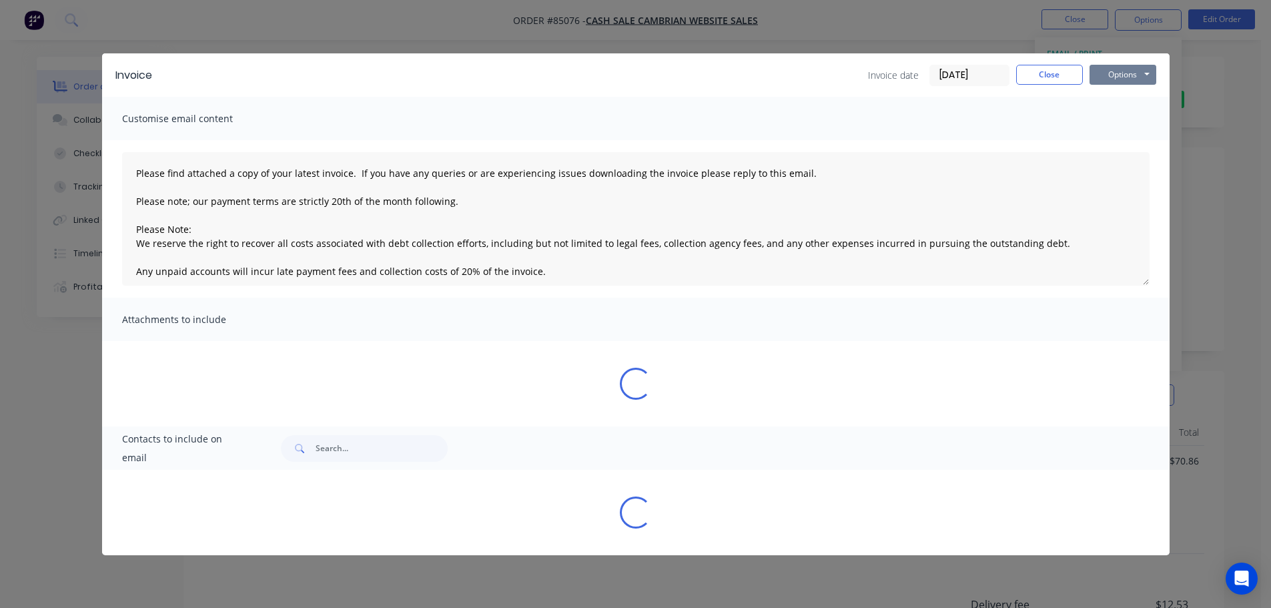
click at [1120, 75] on button "Options" at bounding box center [1122, 75] width 67 height 20
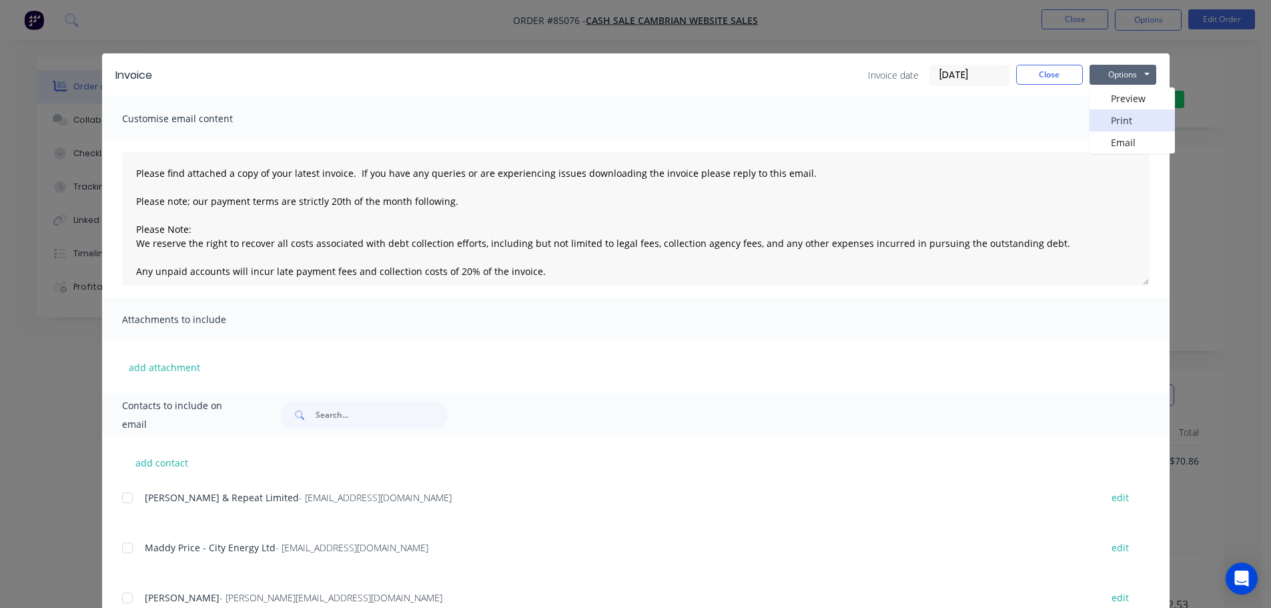
click at [1136, 127] on button "Print" at bounding box center [1131, 120] width 85 height 22
drag, startPoint x: 270, startPoint y: 33, endPoint x: 137, endPoint y: 19, distance: 133.5
click at [264, 33] on div "Invoice Invoice date [DATE] Close Options Preview Print Email Customise email c…" at bounding box center [635, 304] width 1271 height 608
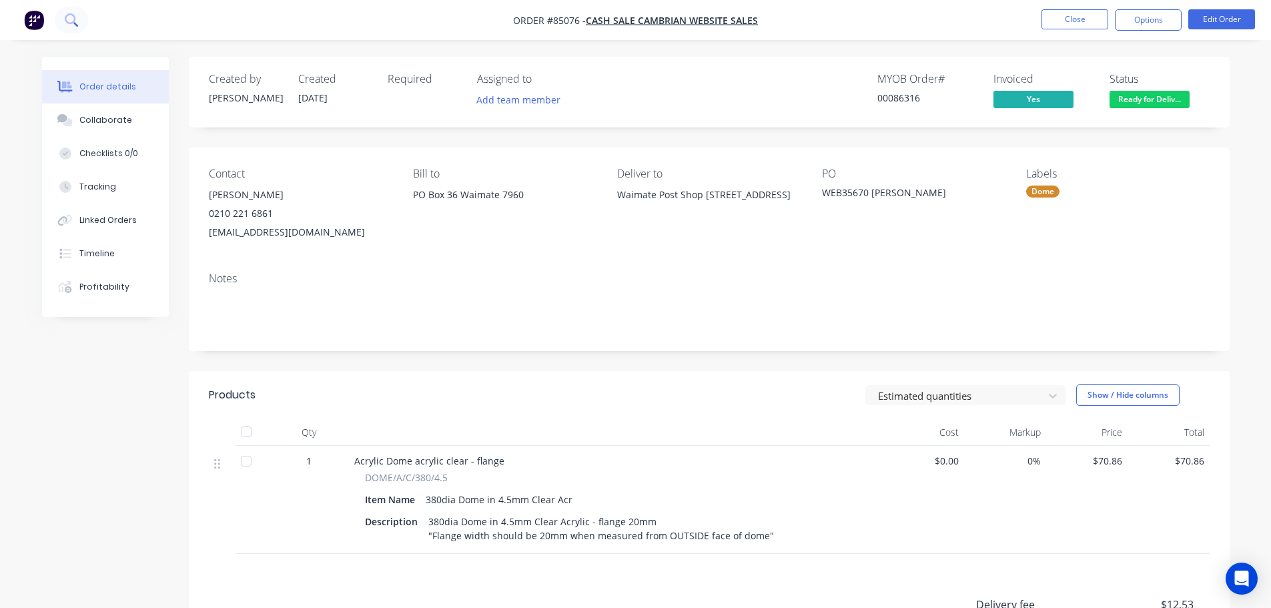
click at [78, 12] on button at bounding box center [71, 20] width 33 height 27
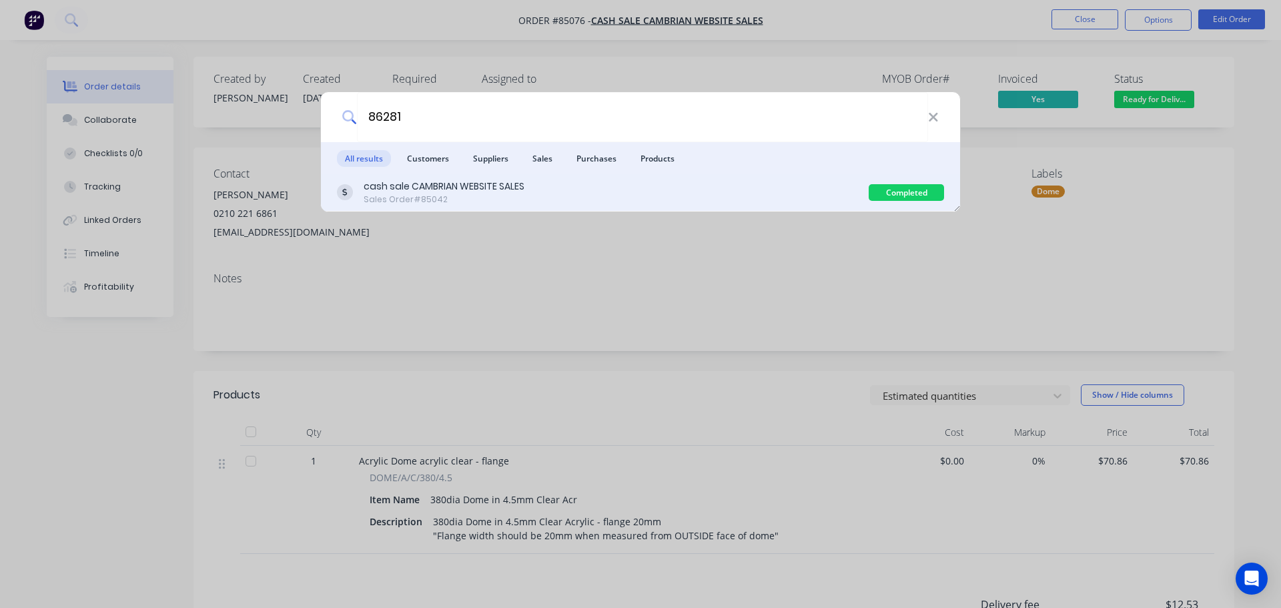
type input "86281"
drag, startPoint x: 453, startPoint y: 187, endPoint x: 574, endPoint y: 274, distance: 149.1
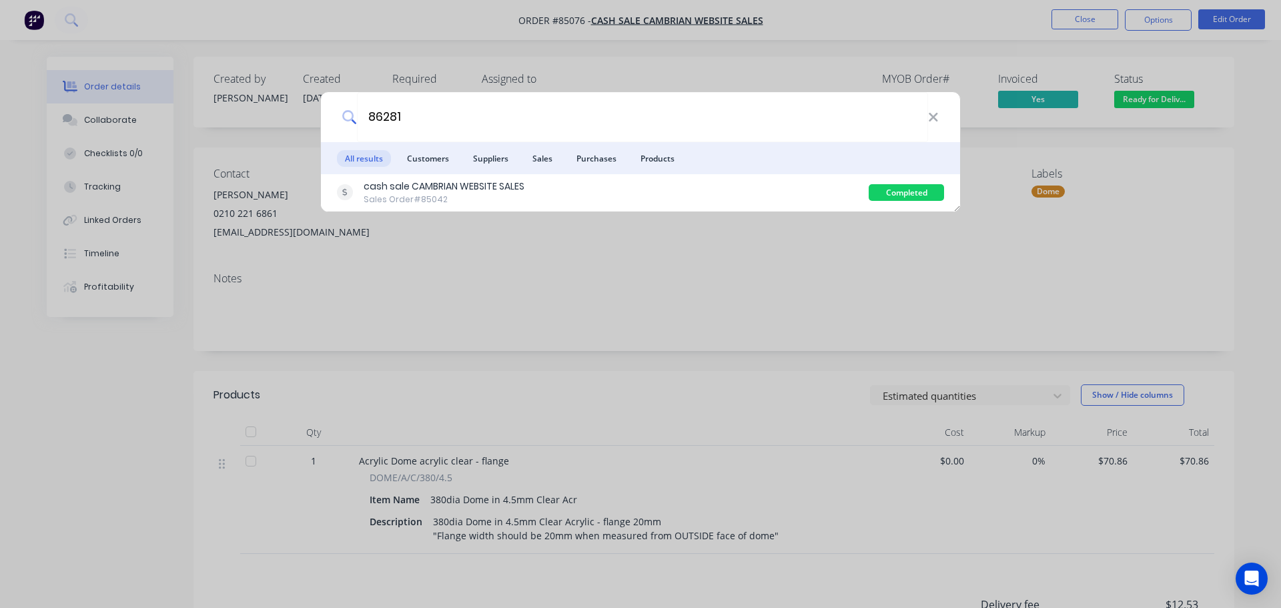
click at [454, 187] on div "cash sale CAMBRIAN WEBSITE SALES" at bounding box center [444, 186] width 161 height 14
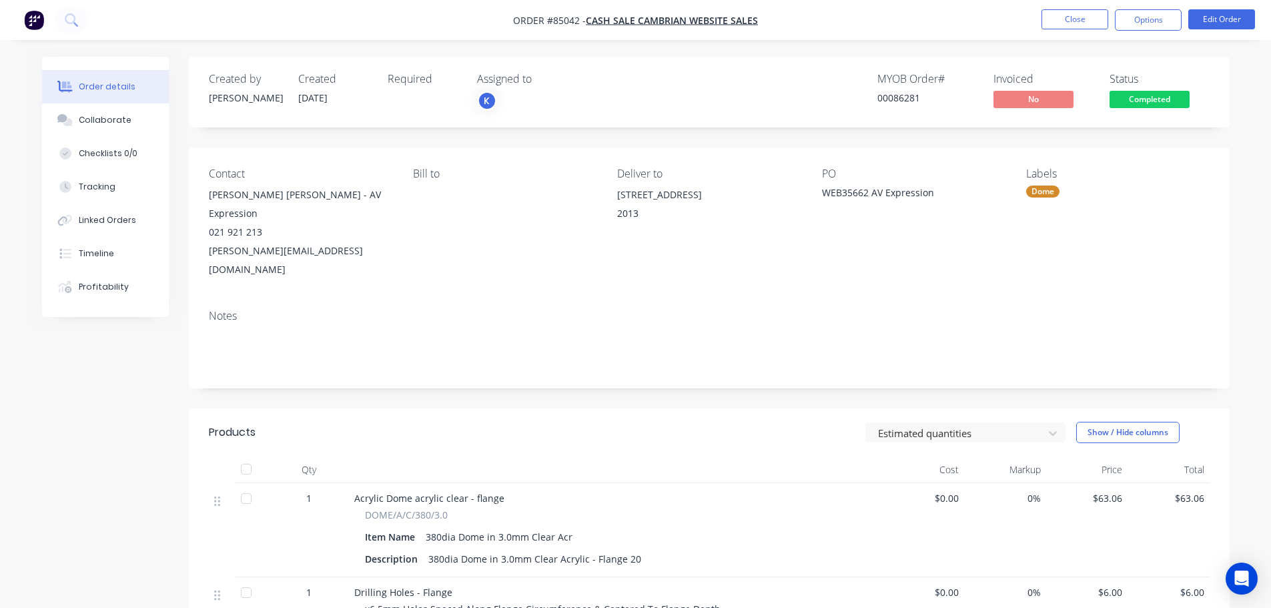
click at [1134, 105] on span "Completed" at bounding box center [1149, 99] width 80 height 17
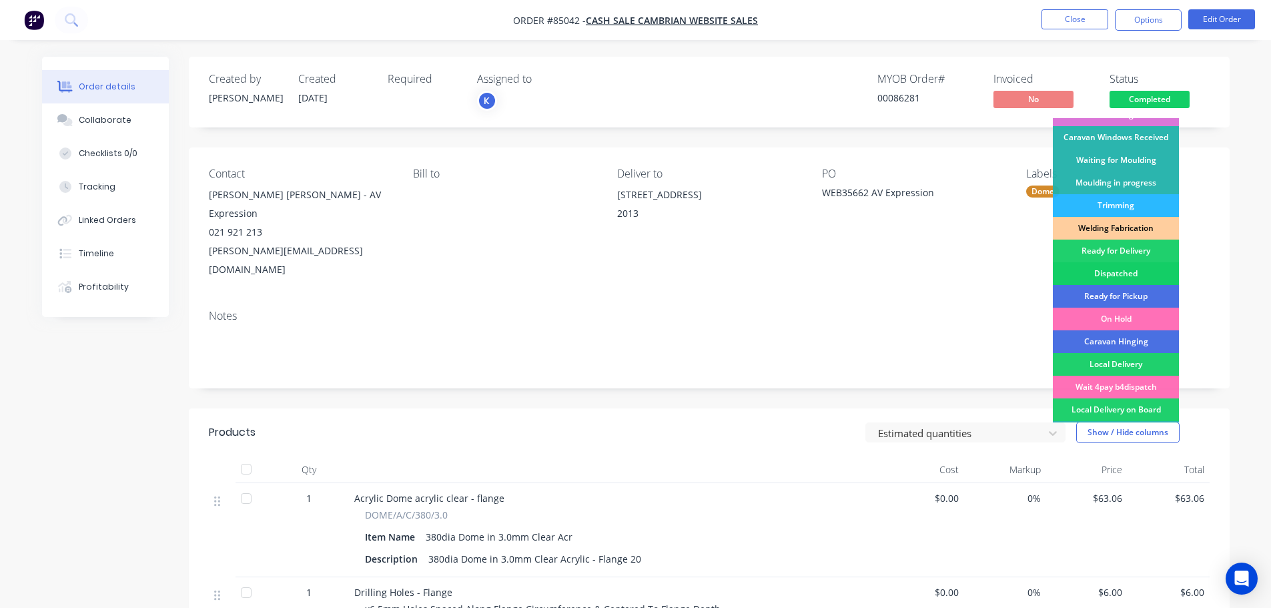
scroll to position [263, 0]
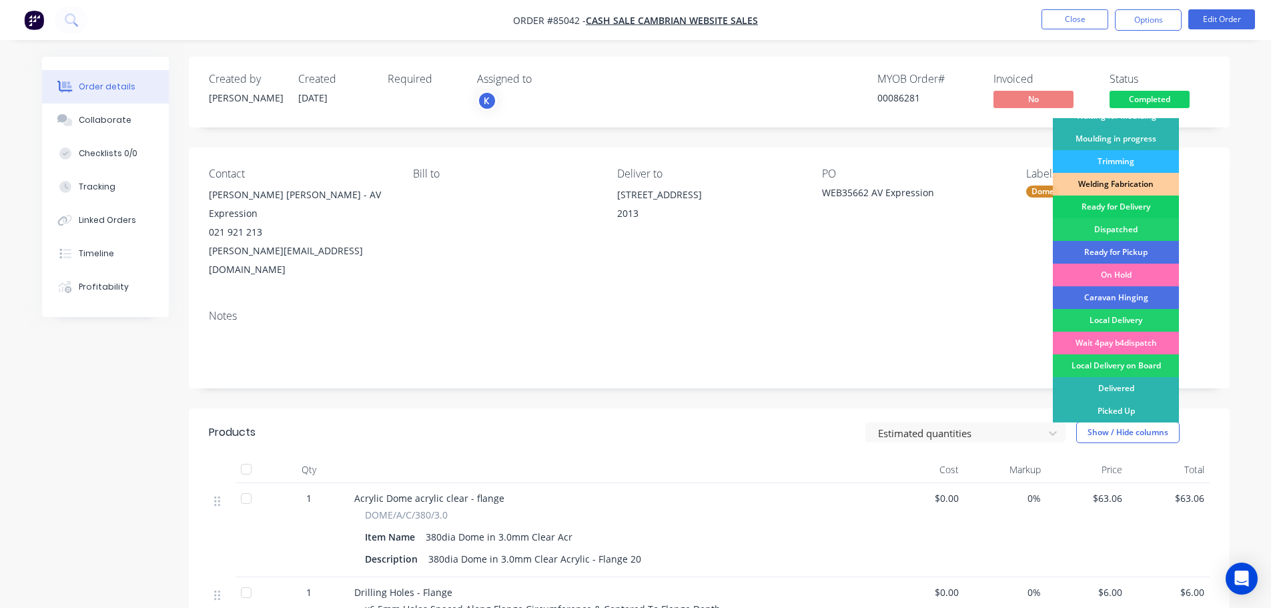
click at [1125, 211] on div "Ready for Delivery" at bounding box center [1116, 206] width 126 height 23
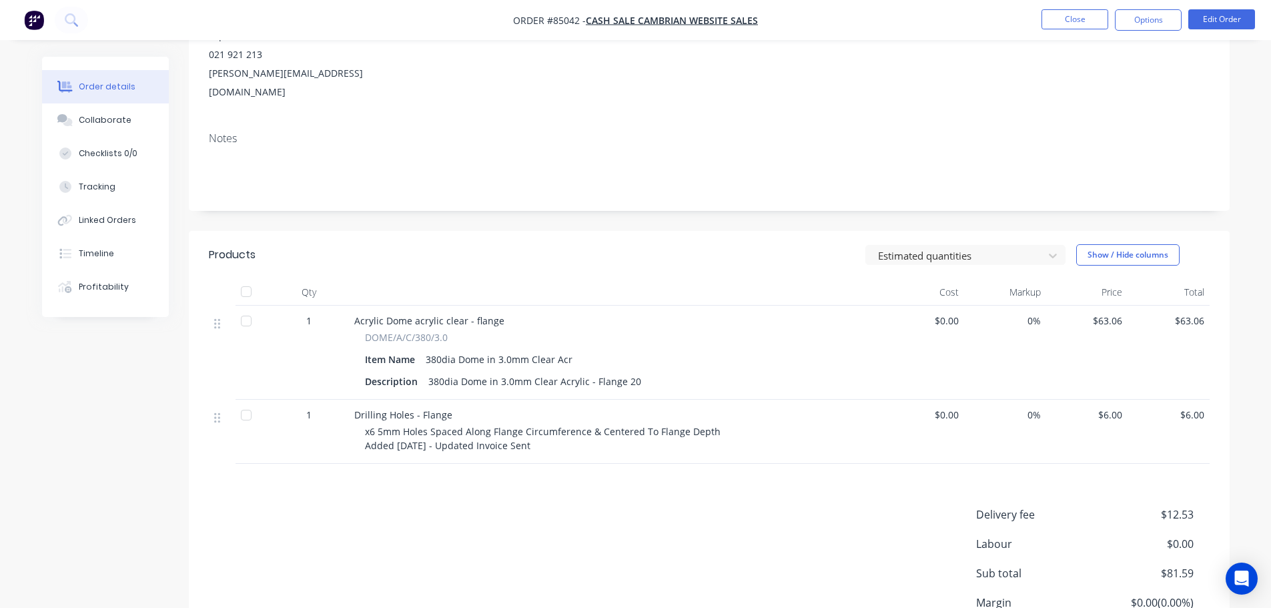
scroll to position [0, 0]
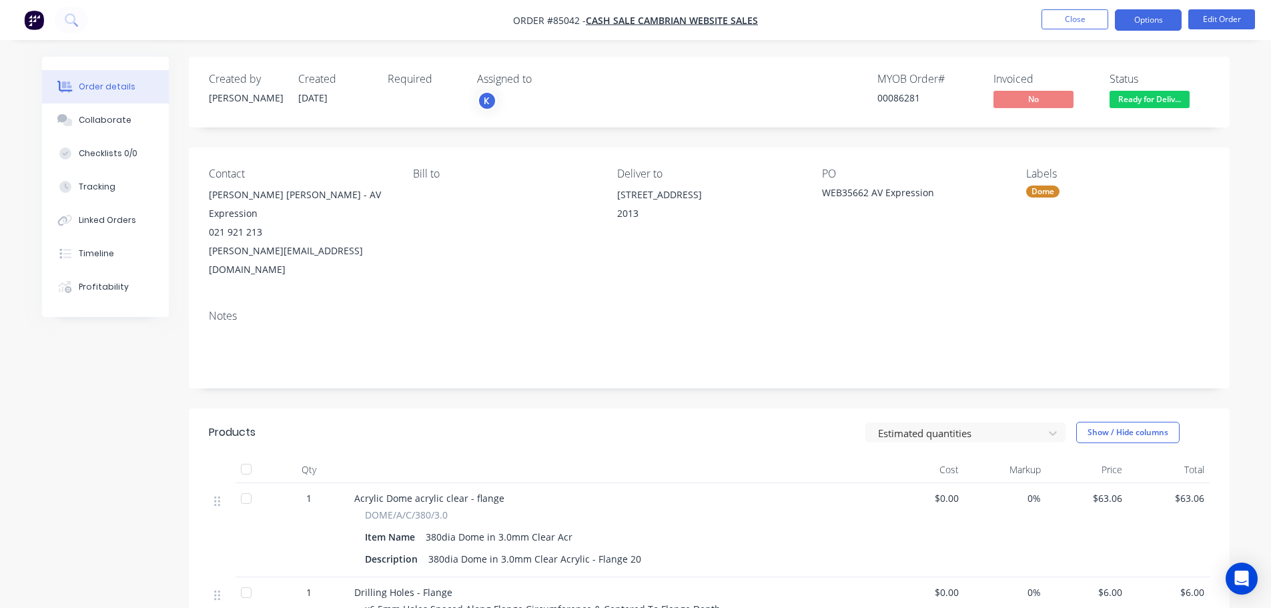
click at [1153, 21] on button "Options" at bounding box center [1148, 19] width 67 height 21
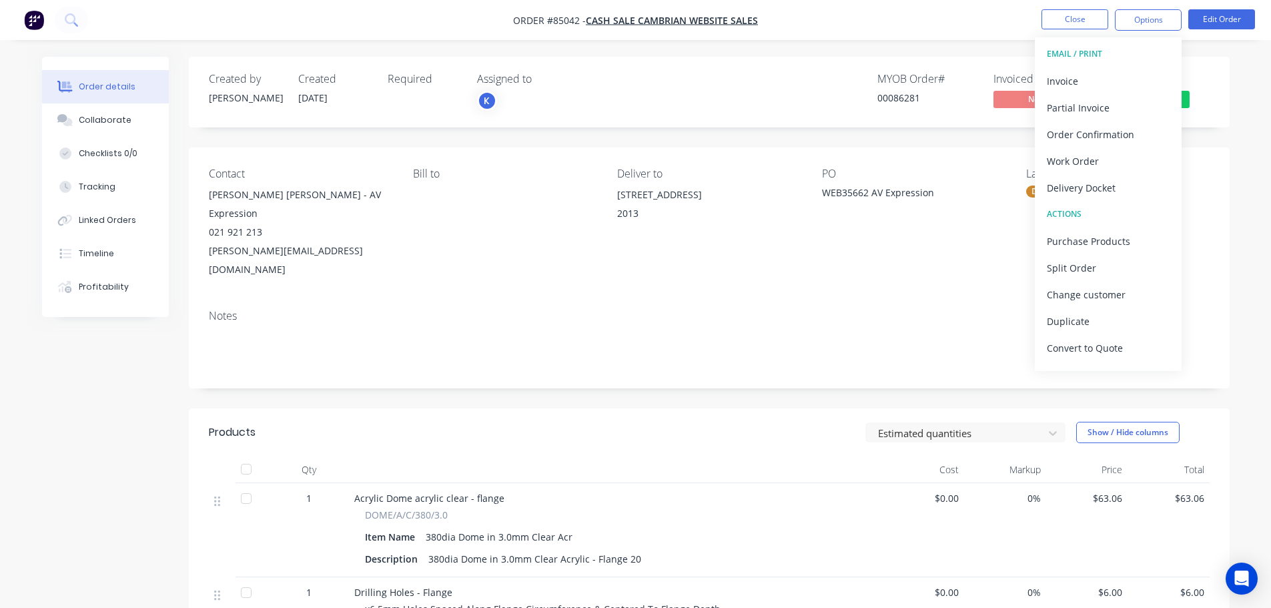
drag, startPoint x: 1126, startPoint y: 66, endPoint x: 1134, endPoint y: 67, distance: 8.0
click at [1126, 67] on button "EMAIL / PRINT" at bounding box center [1108, 54] width 147 height 27
click at [1133, 81] on div "Invoice" at bounding box center [1108, 80] width 123 height 19
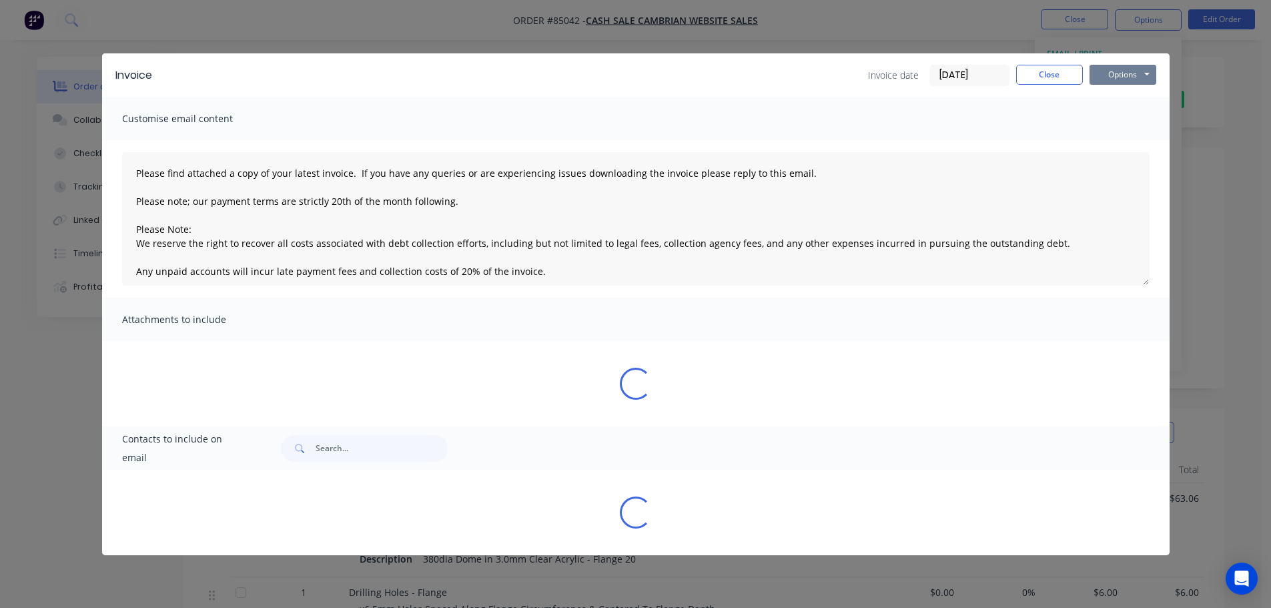
click at [1137, 81] on button "Options" at bounding box center [1122, 75] width 67 height 20
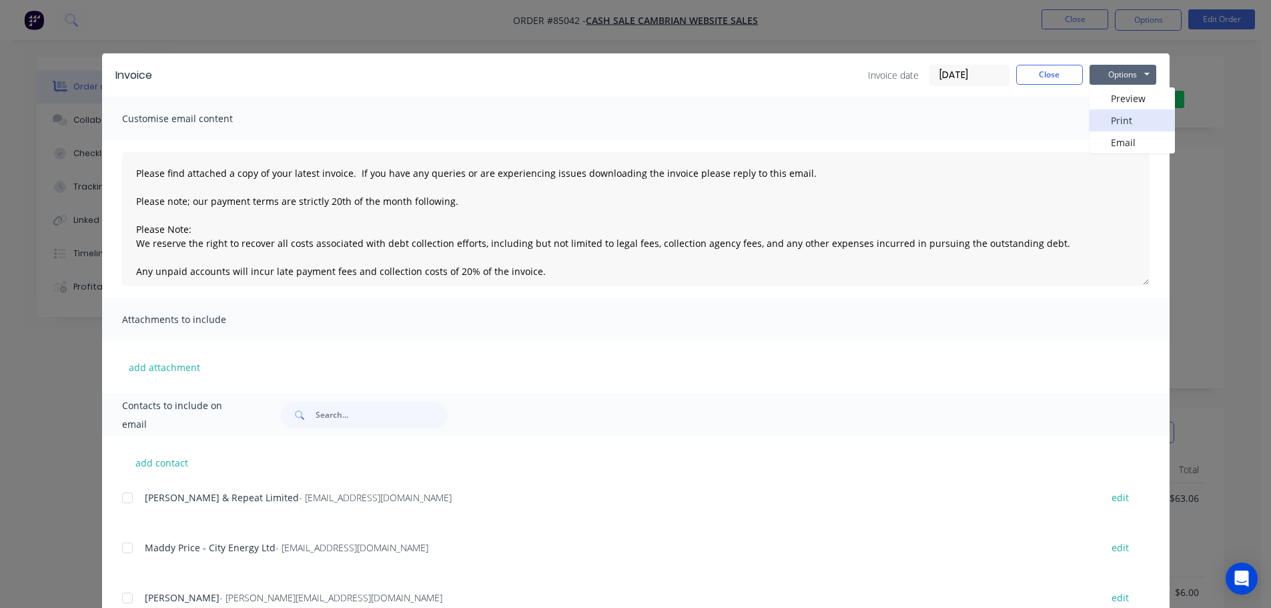
click at [1135, 127] on button "Print" at bounding box center [1131, 120] width 85 height 22
drag, startPoint x: 121, startPoint y: 35, endPoint x: 84, endPoint y: 21, distance: 39.9
click at [118, 33] on div "Invoice Invoice date [DATE] Close Options Preview Print Email Customise email c…" at bounding box center [635, 304] width 1271 height 608
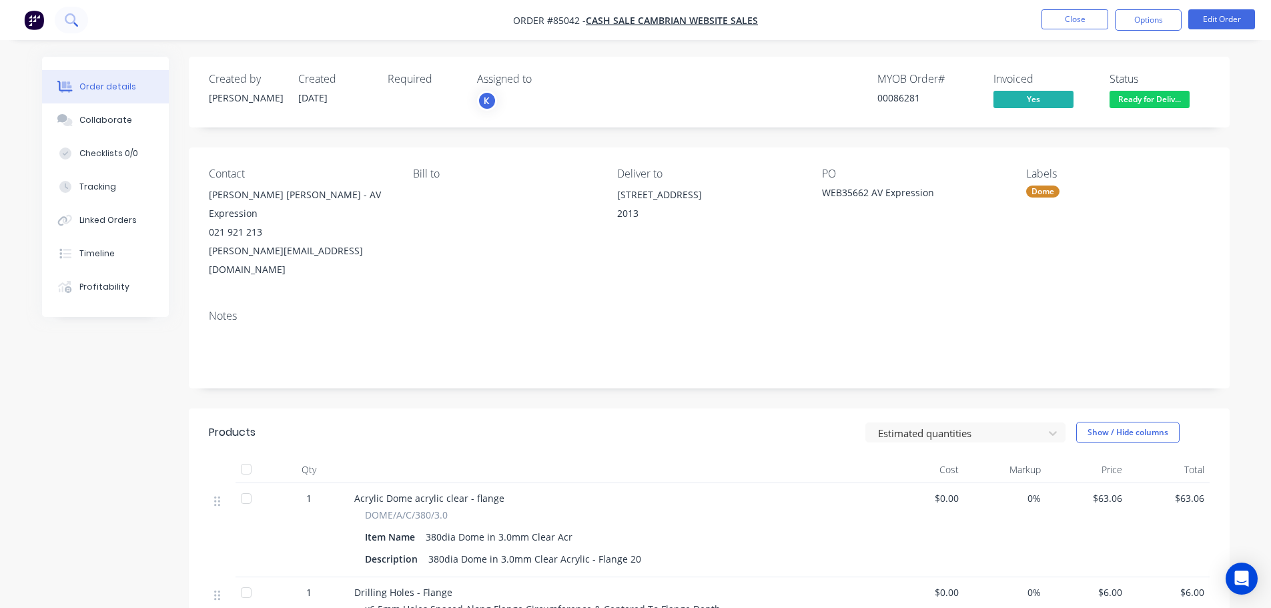
click at [69, 16] on icon at bounding box center [71, 19] width 13 height 13
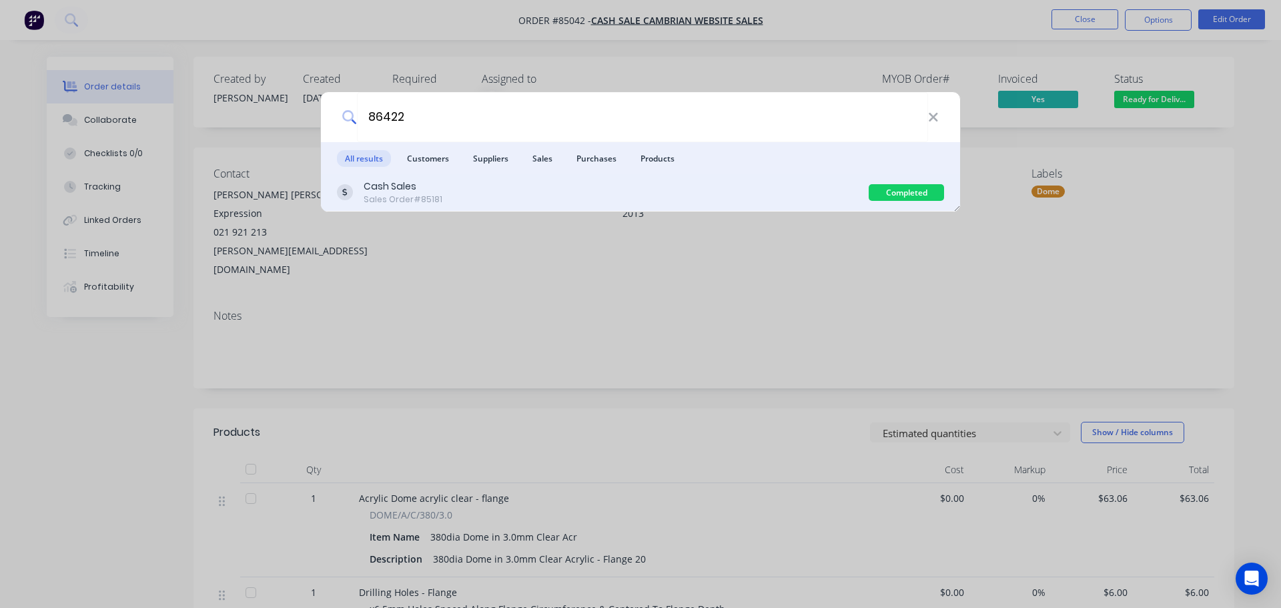
type input "86422"
click at [785, 195] on div "Cash Sales Sales Order #85181" at bounding box center [603, 192] width 532 height 26
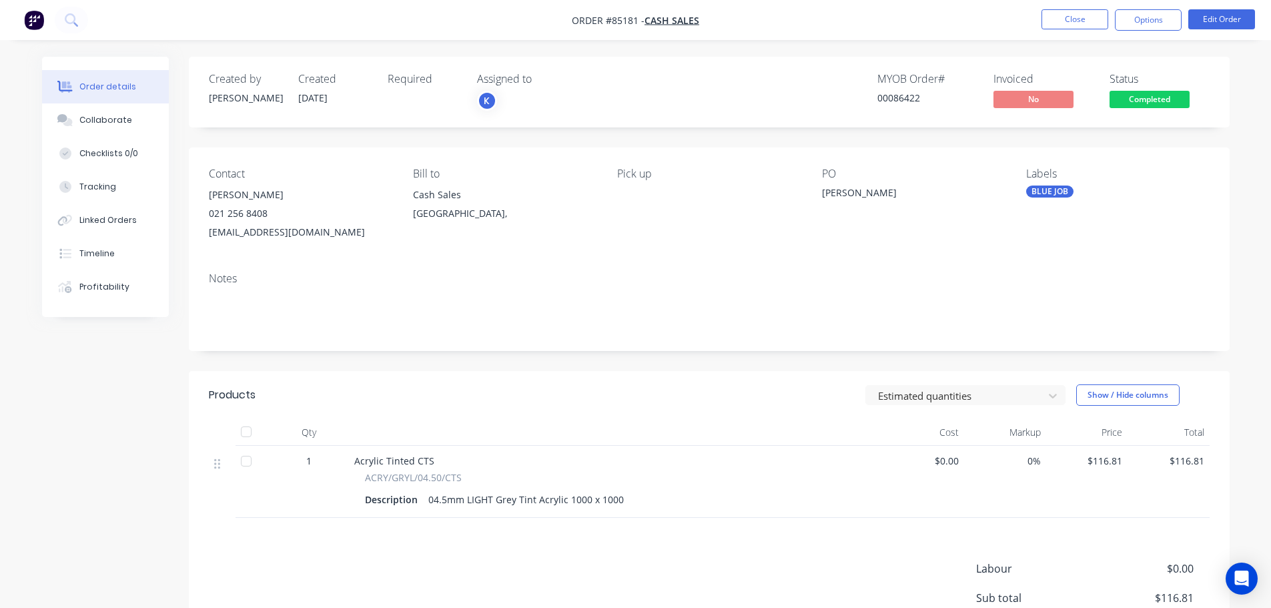
click at [1153, 99] on span "Completed" at bounding box center [1149, 99] width 80 height 17
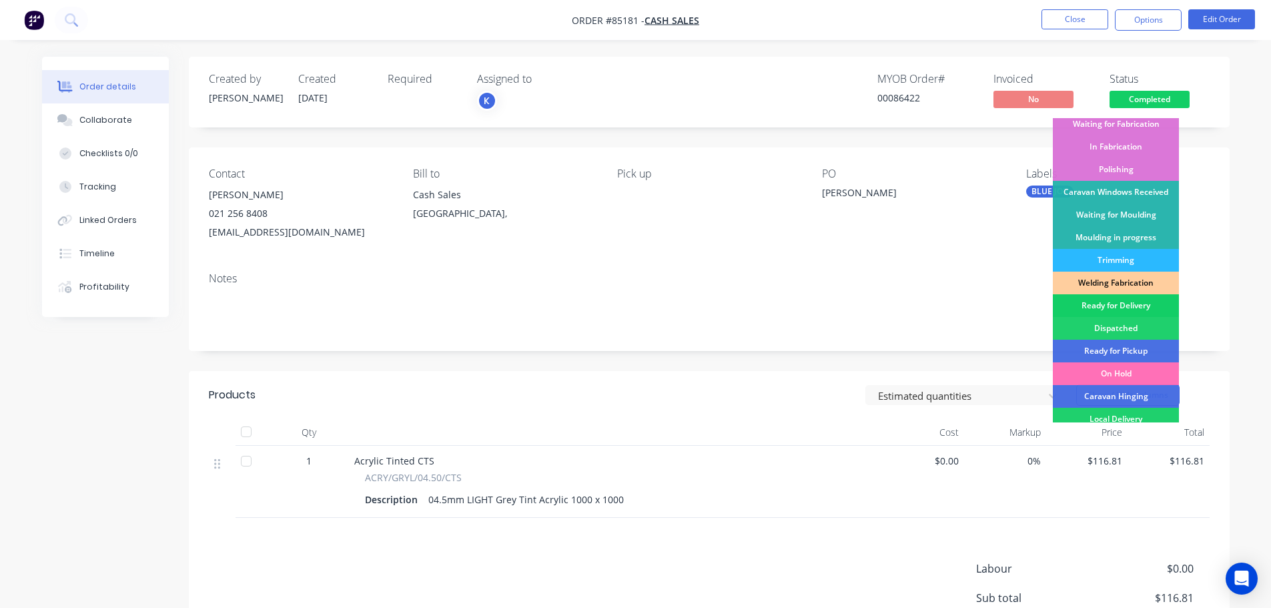
scroll to position [263, 0]
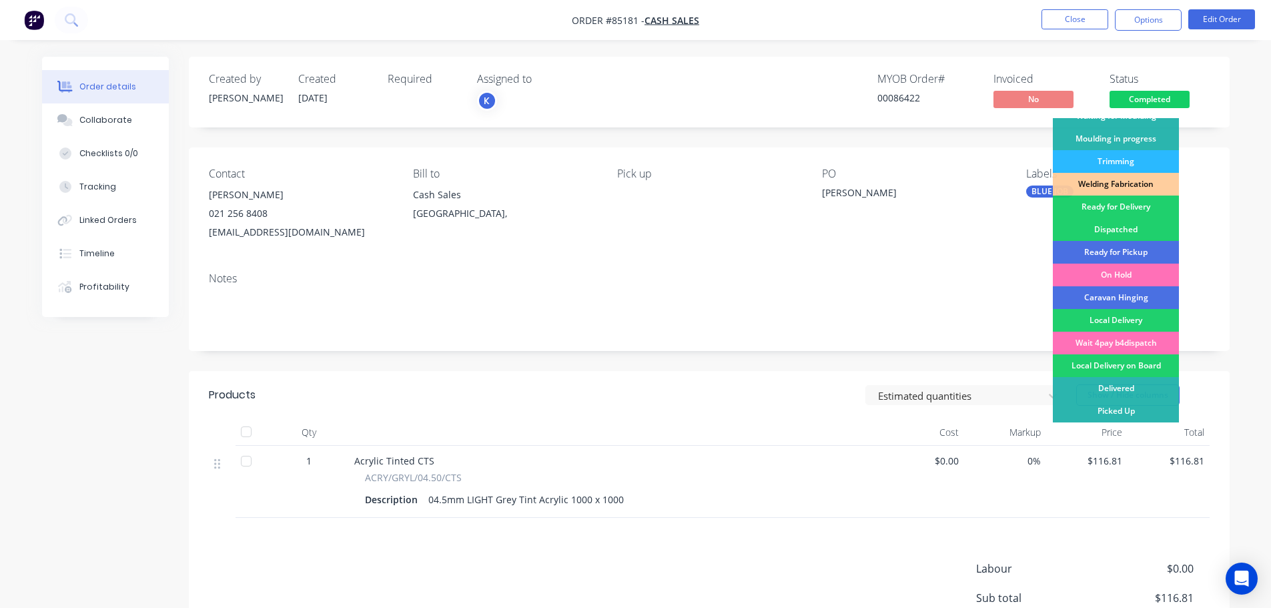
click at [1138, 245] on div "Ready for Pickup" at bounding box center [1116, 252] width 126 height 23
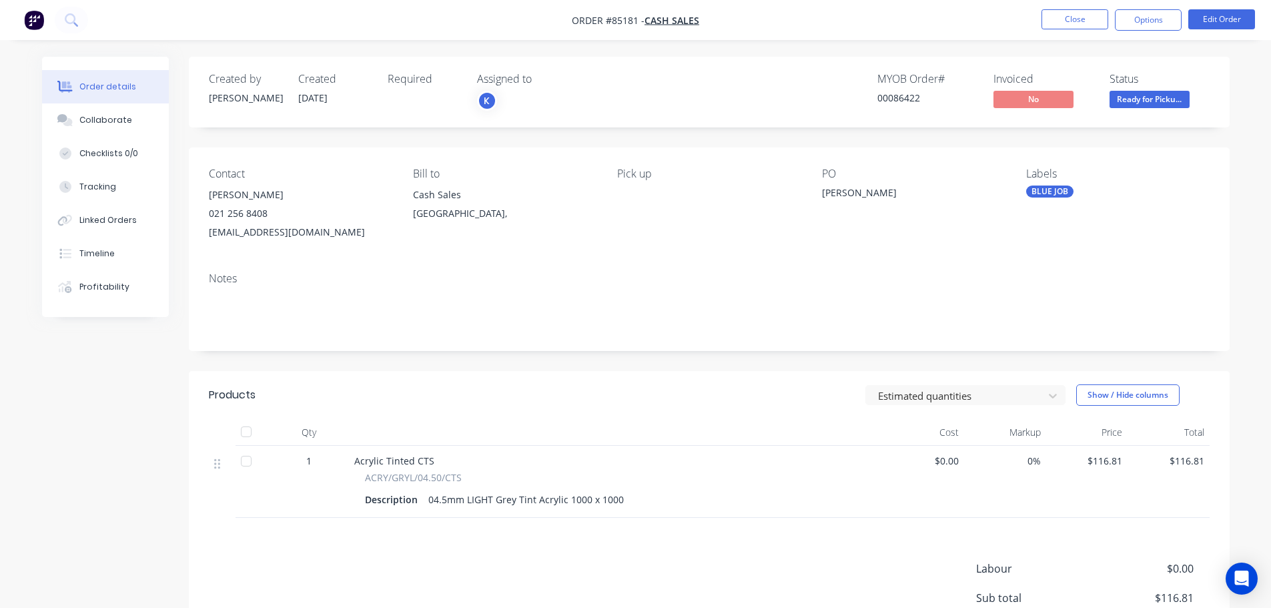
drag, startPoint x: 1158, startPoint y: 17, endPoint x: 1145, endPoint y: 35, distance: 22.4
click at [1157, 20] on button "Options" at bounding box center [1148, 19] width 67 height 21
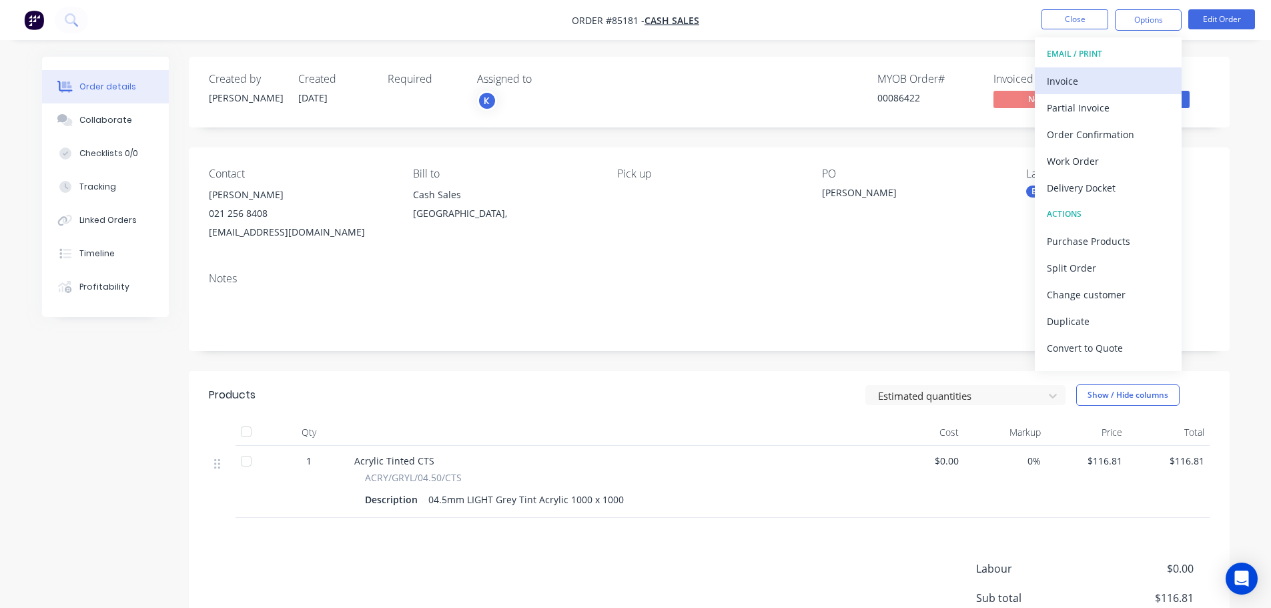
click at [1103, 75] on div "Invoice" at bounding box center [1108, 80] width 123 height 19
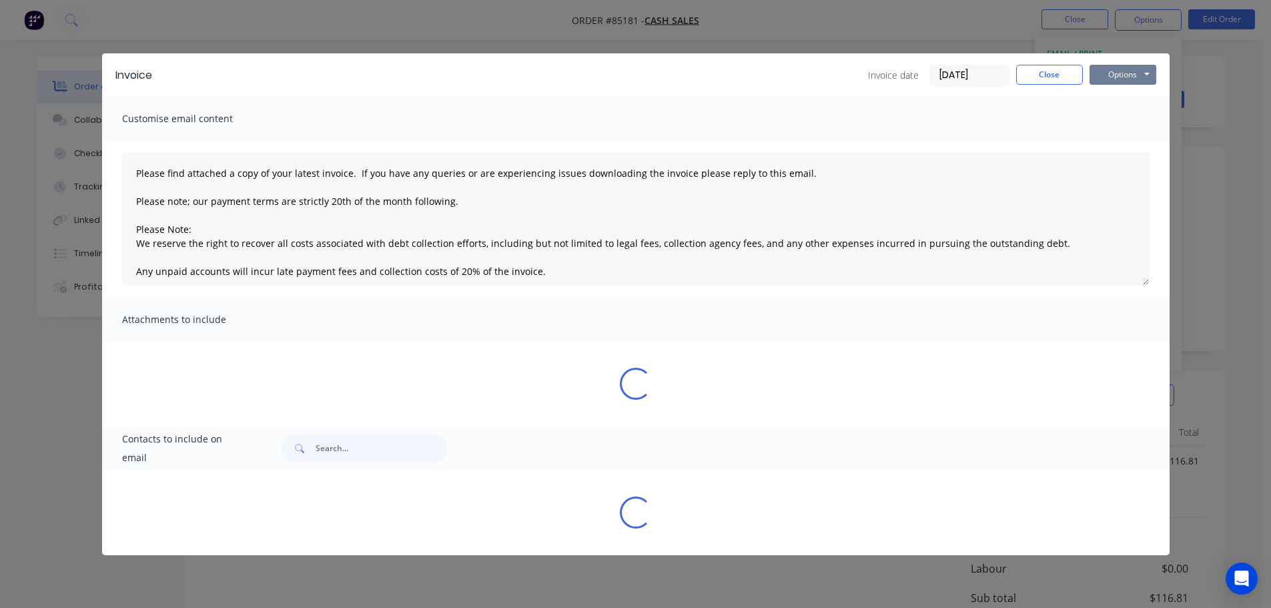
click at [1125, 75] on button "Options" at bounding box center [1122, 75] width 67 height 20
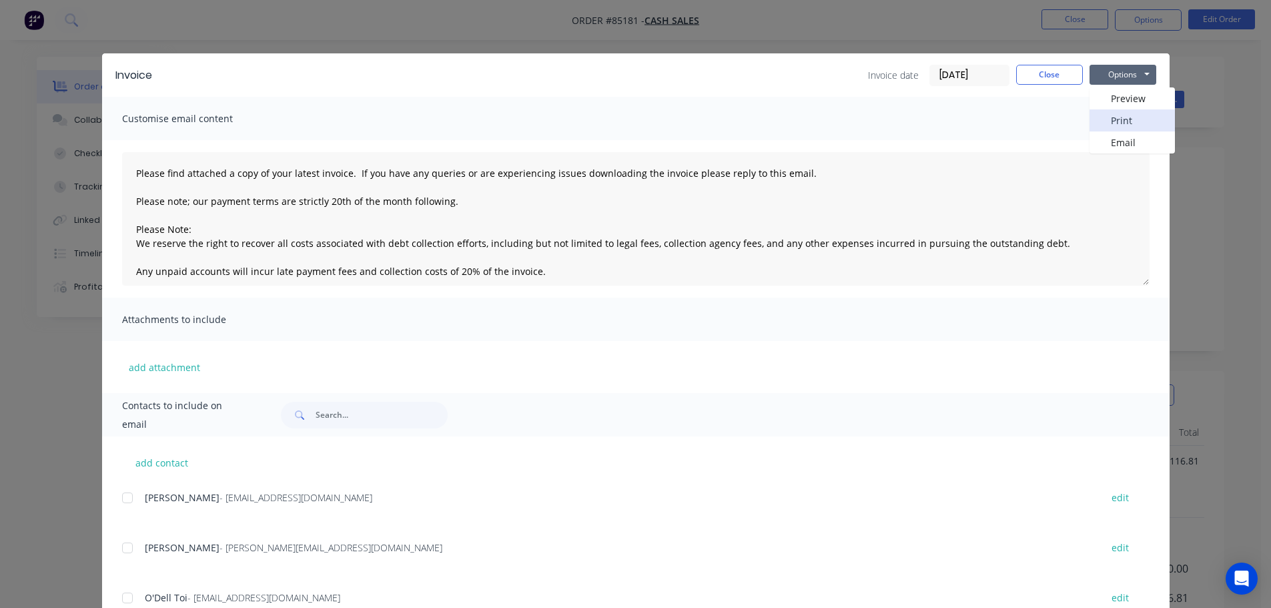
click at [1135, 111] on button "Print" at bounding box center [1131, 120] width 85 height 22
click at [112, 39] on div "Invoice Invoice date [DATE] Close Options Preview Print Email Customise email c…" at bounding box center [635, 304] width 1271 height 608
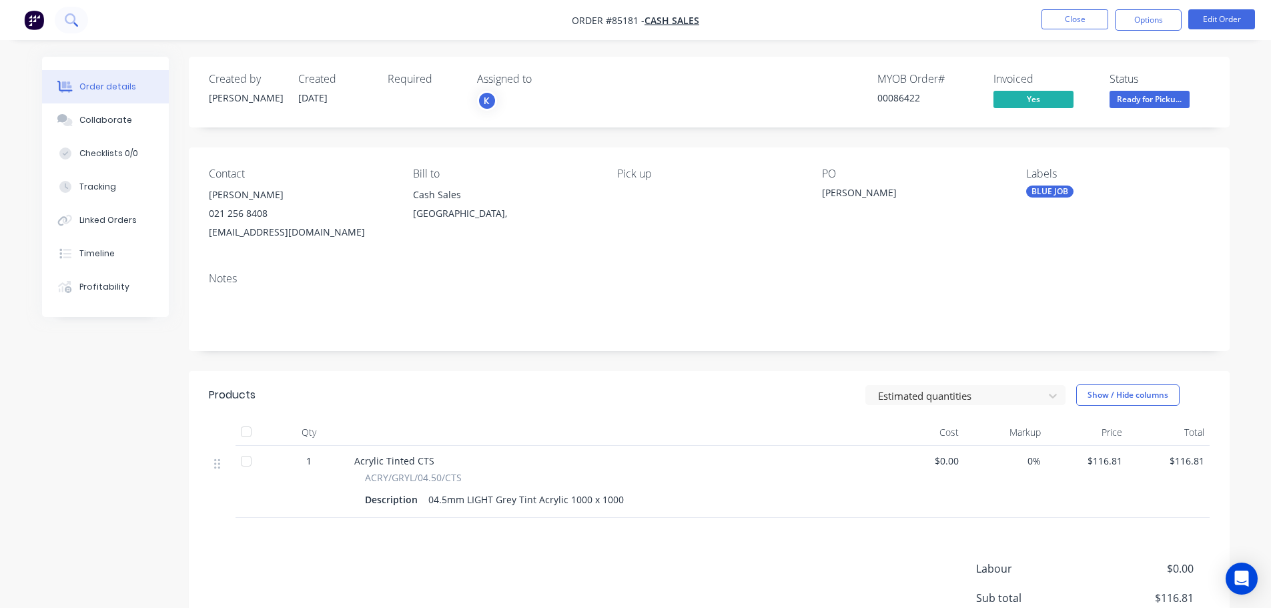
click at [61, 23] on button at bounding box center [71, 20] width 33 height 27
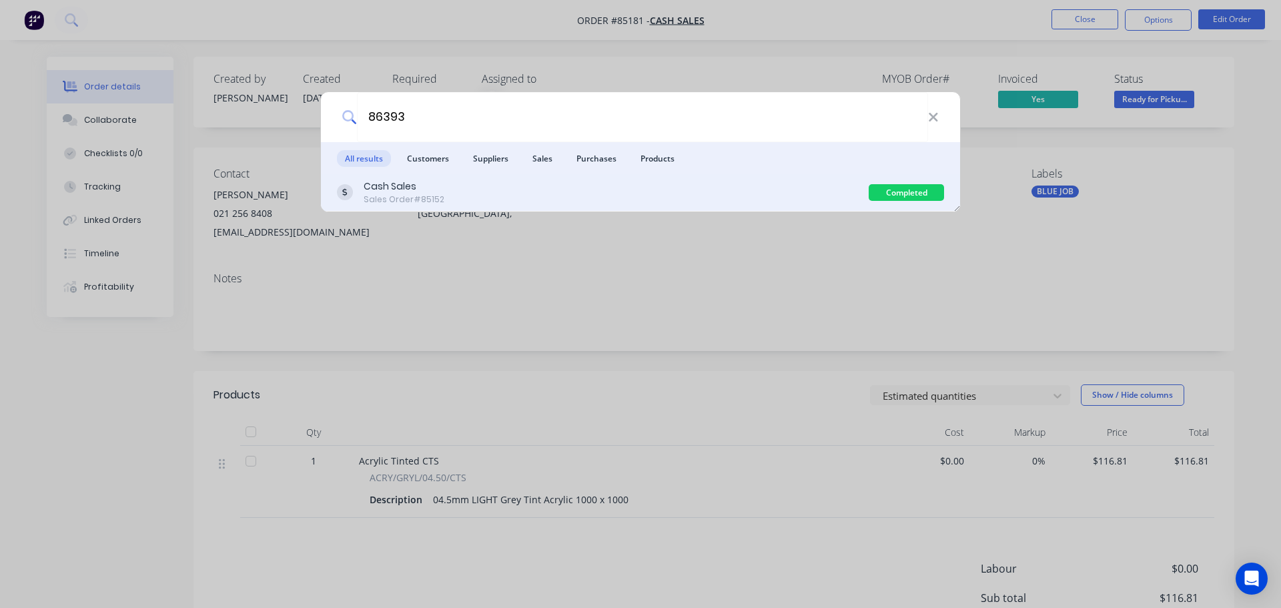
type input "86393"
click at [801, 190] on div "Cash Sales Sales Order #85152" at bounding box center [603, 192] width 532 height 26
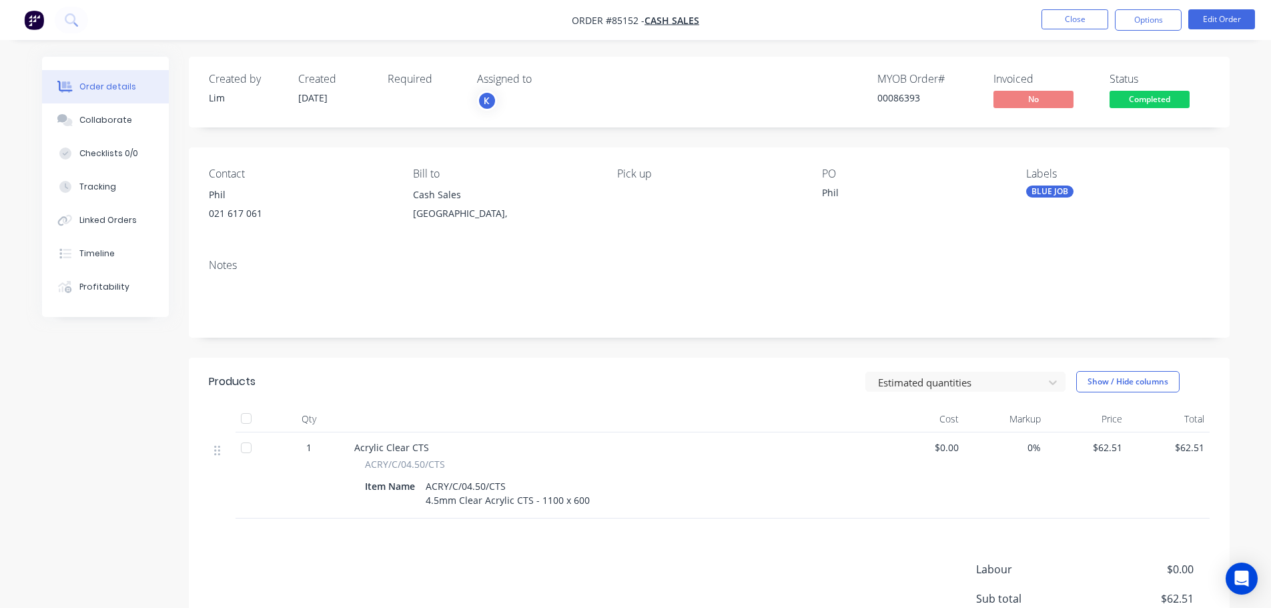
click at [1160, 99] on span "Completed" at bounding box center [1149, 99] width 80 height 17
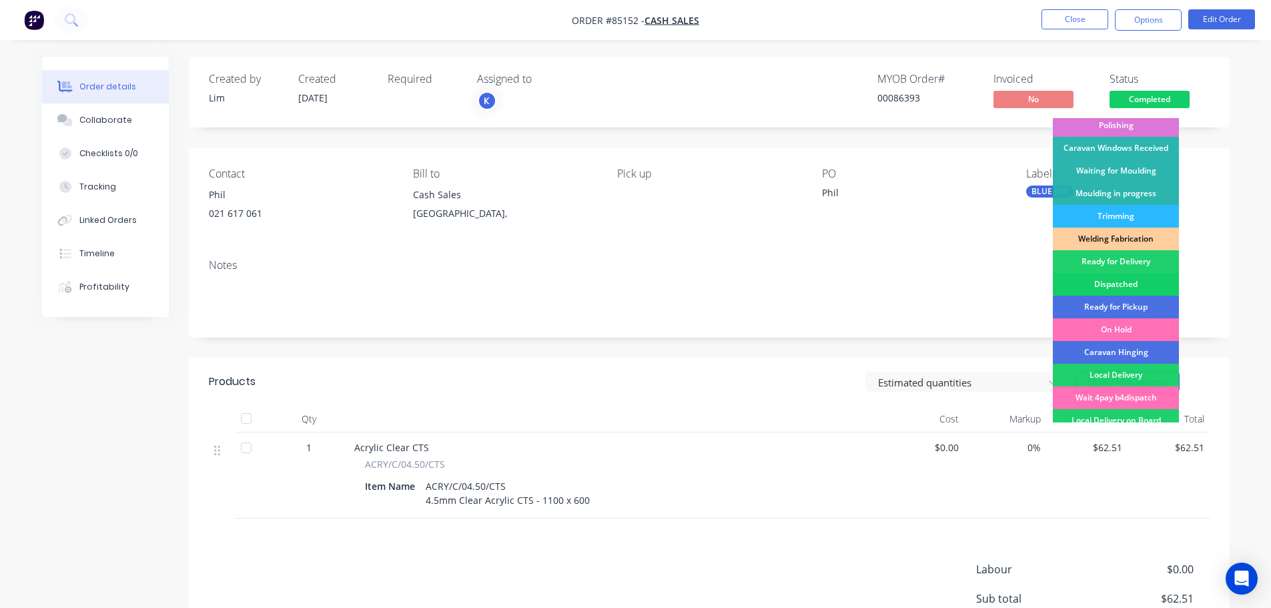
scroll to position [263, 0]
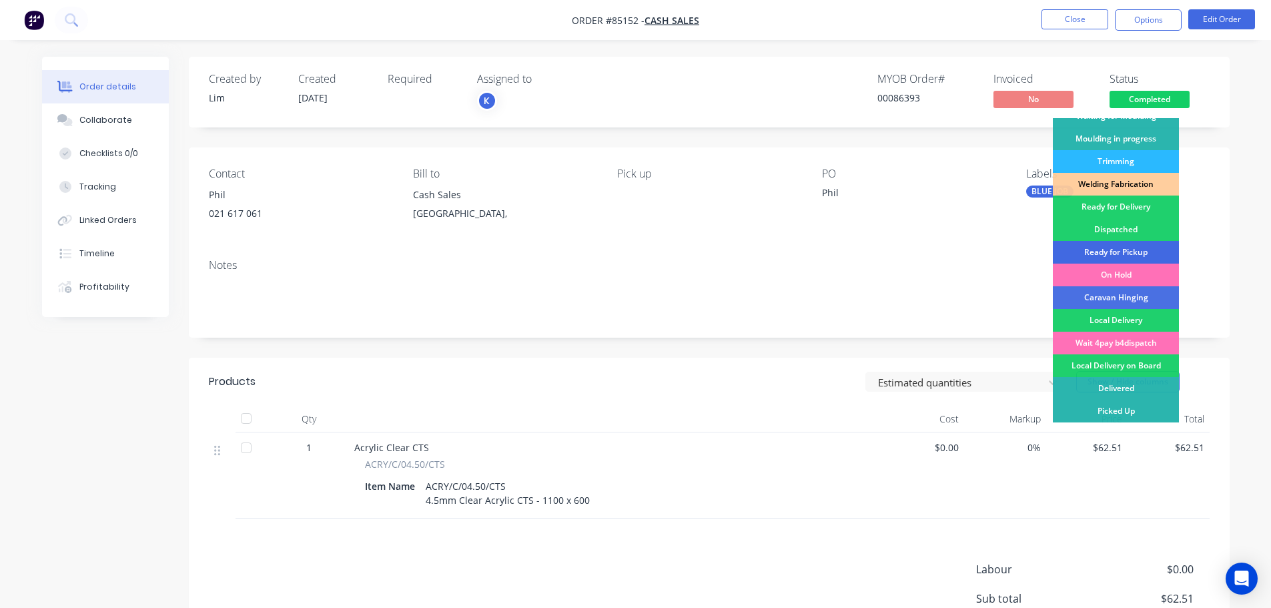
click at [1147, 248] on div "Ready for Pickup" at bounding box center [1116, 252] width 126 height 23
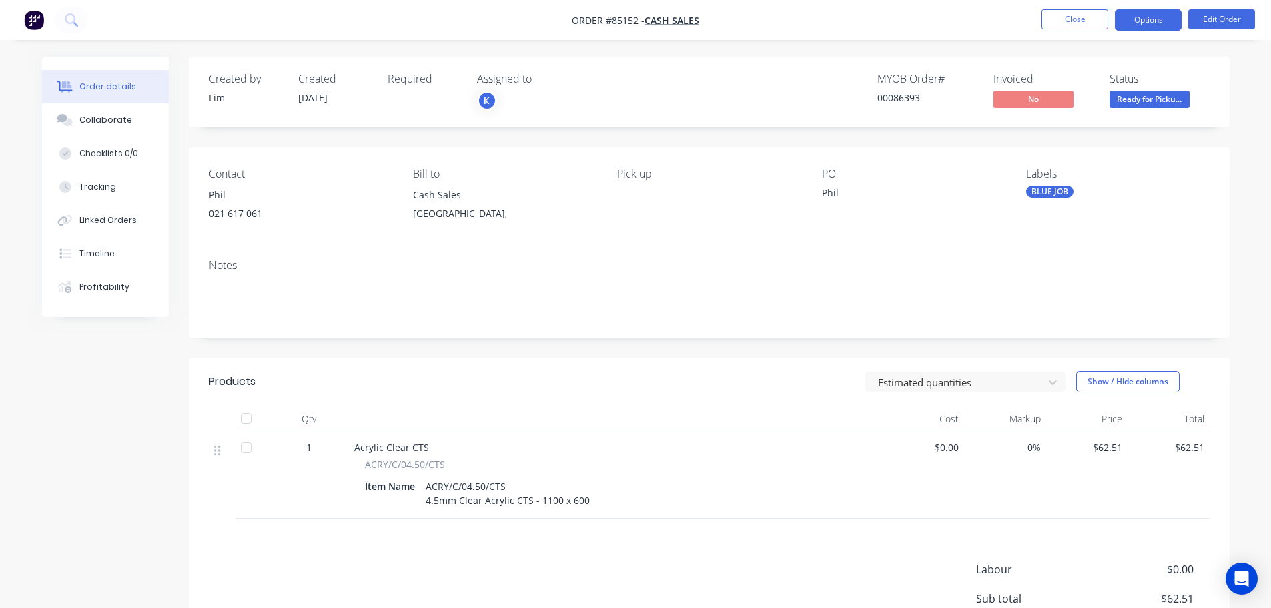
click at [1141, 23] on button "Options" at bounding box center [1148, 19] width 67 height 21
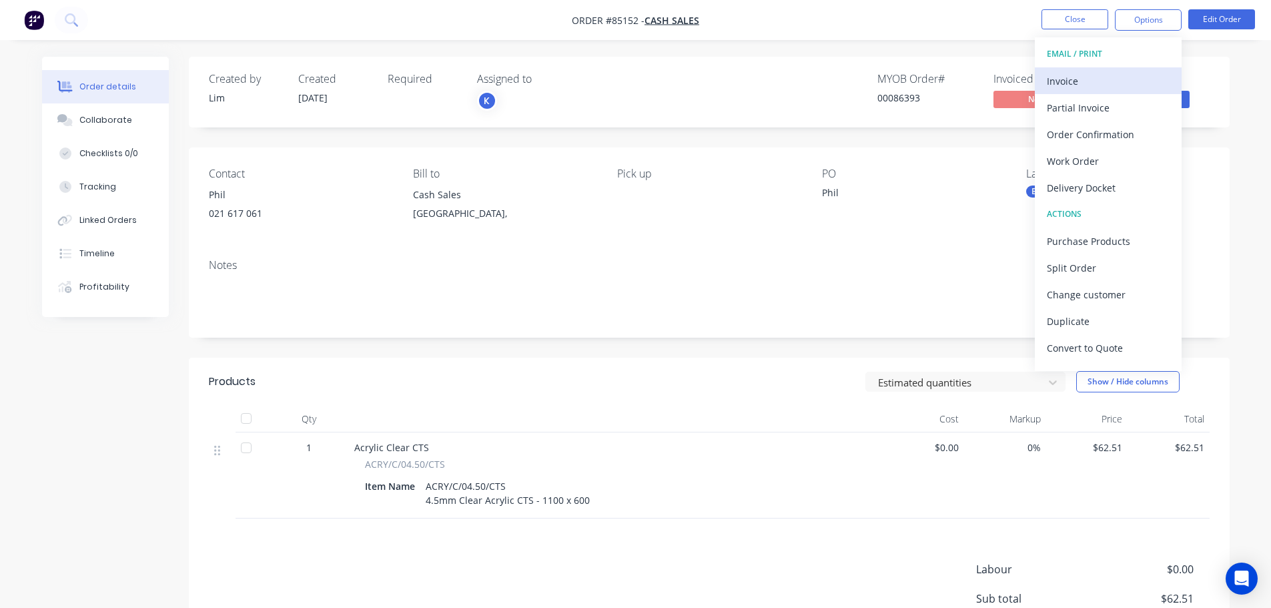
click at [1119, 81] on div "Invoice" at bounding box center [1108, 80] width 123 height 19
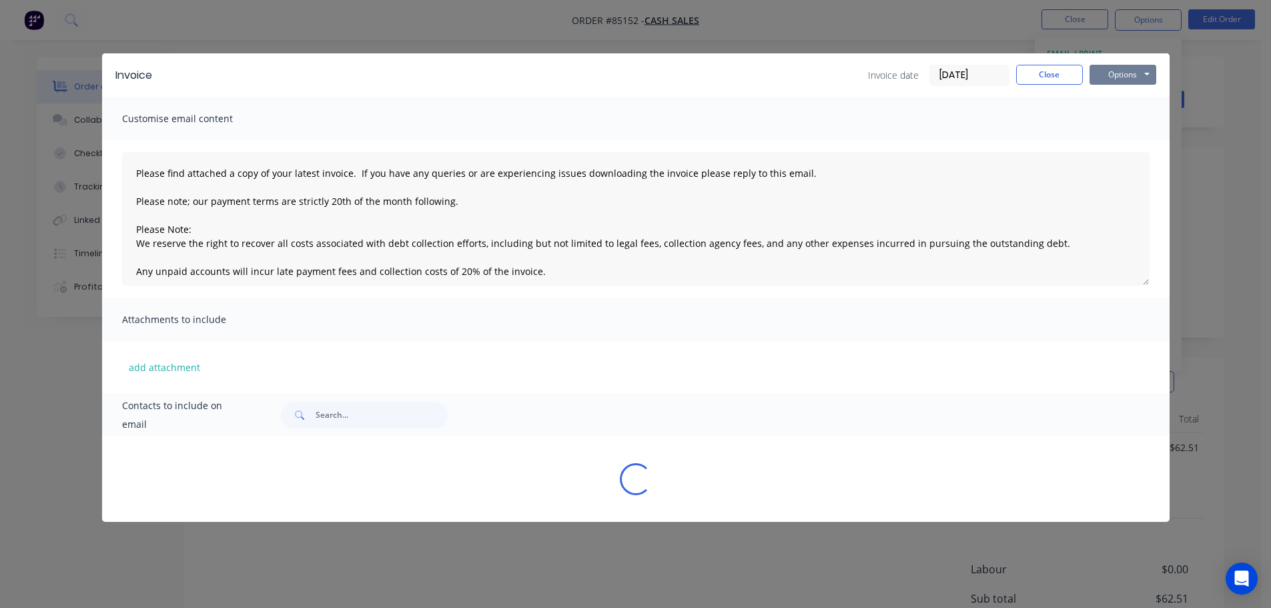
click at [1128, 80] on button "Options" at bounding box center [1122, 75] width 67 height 20
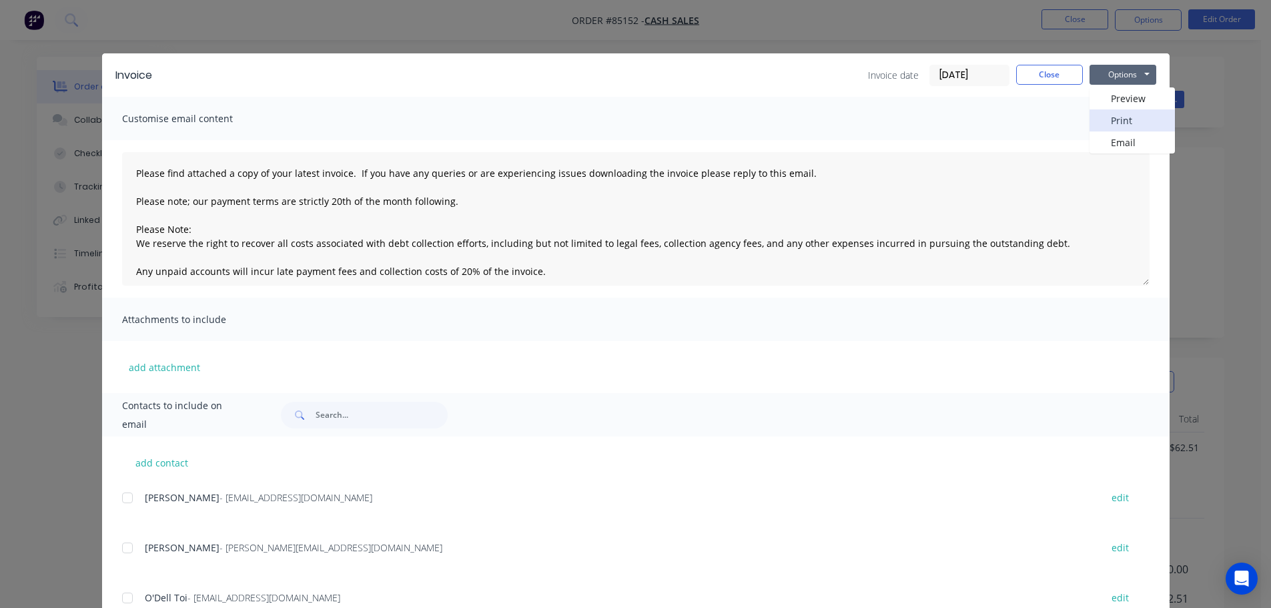
click at [1137, 119] on button "Print" at bounding box center [1131, 120] width 85 height 22
click at [75, 17] on div "Invoice Invoice date [DATE] Close Options Preview Print Email Customise email c…" at bounding box center [635, 304] width 1271 height 608
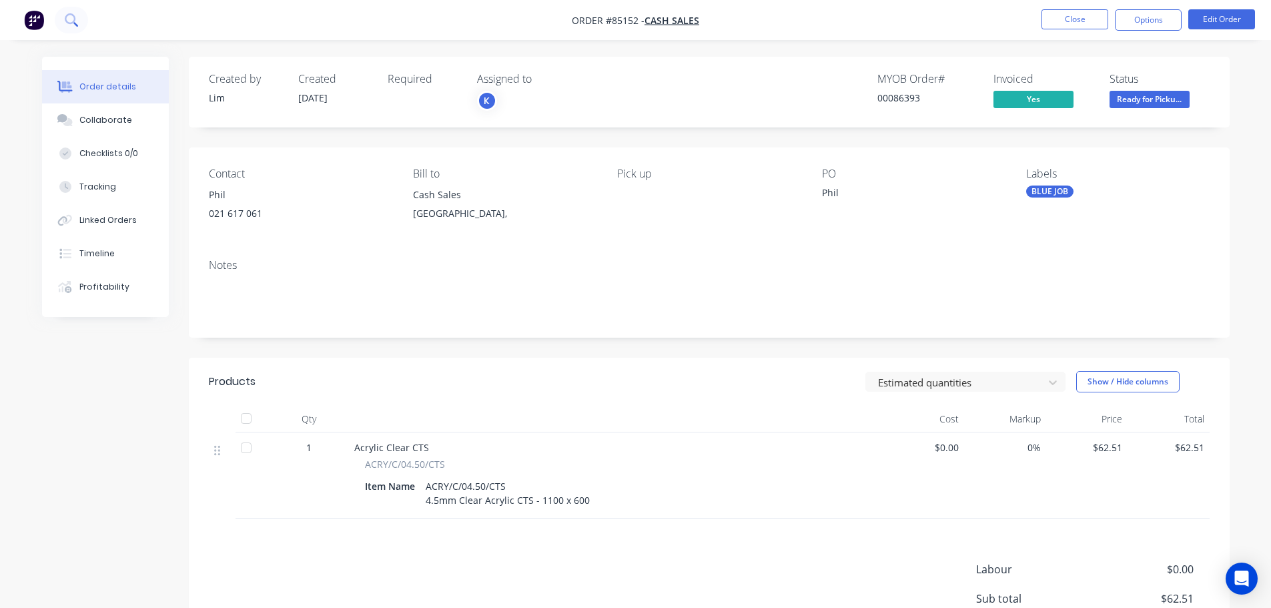
click at [55, 23] on button at bounding box center [71, 20] width 33 height 27
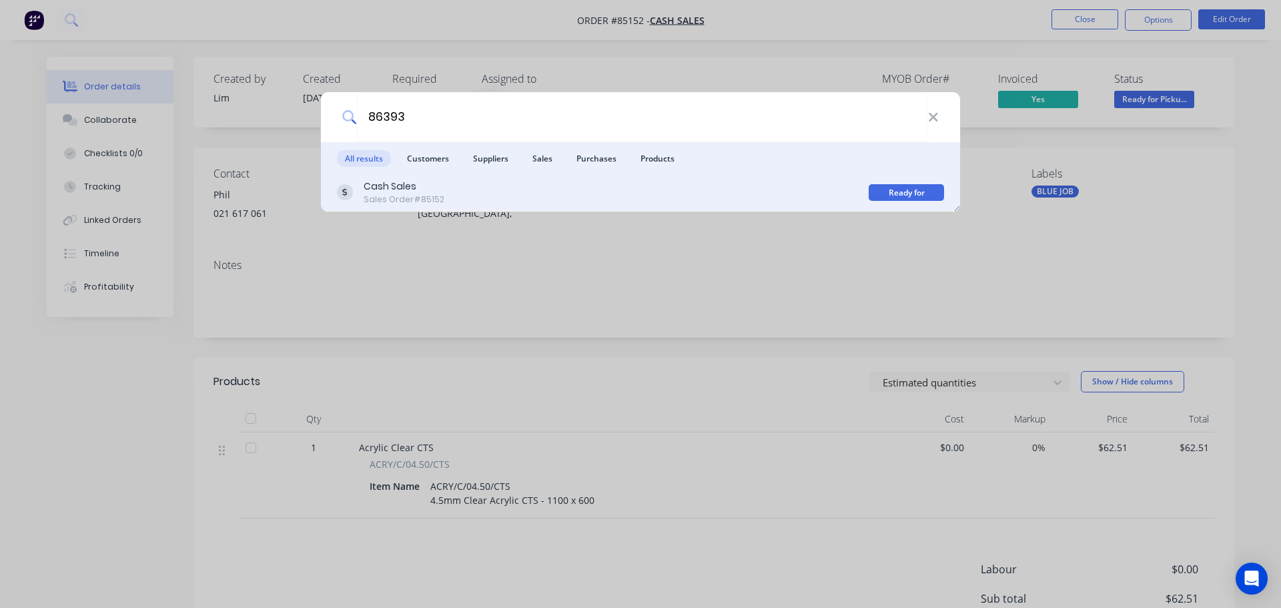
type input "86393"
click at [694, 196] on div "Cash Sales Sales Order #85152" at bounding box center [603, 192] width 532 height 26
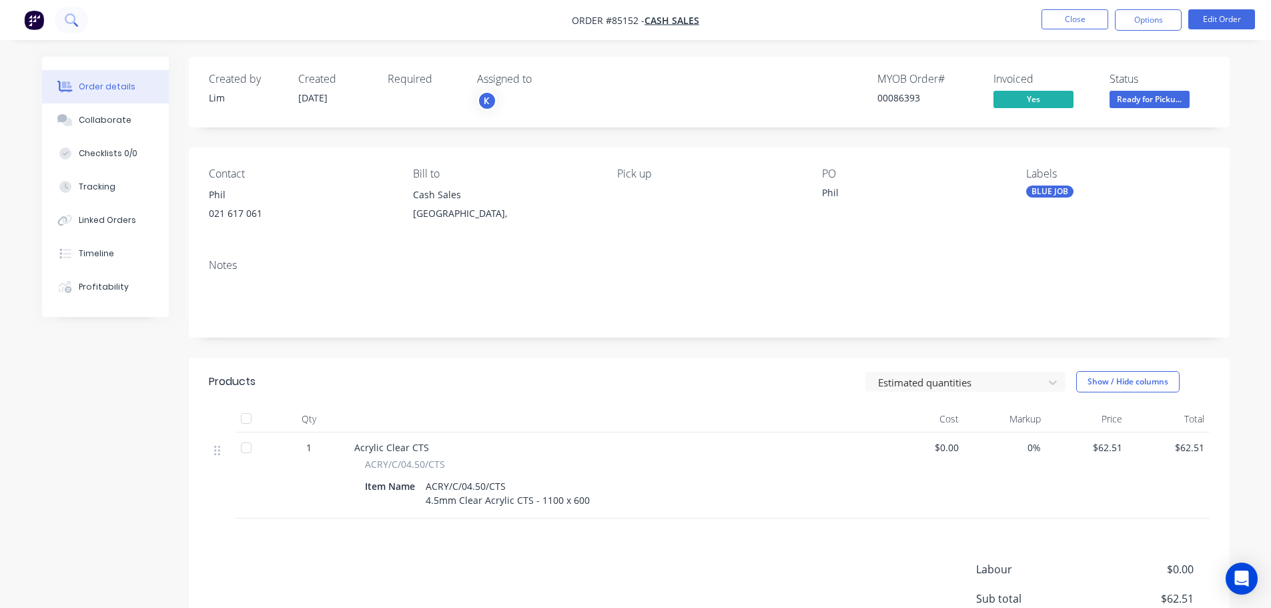
click at [74, 17] on icon at bounding box center [71, 19] width 13 height 13
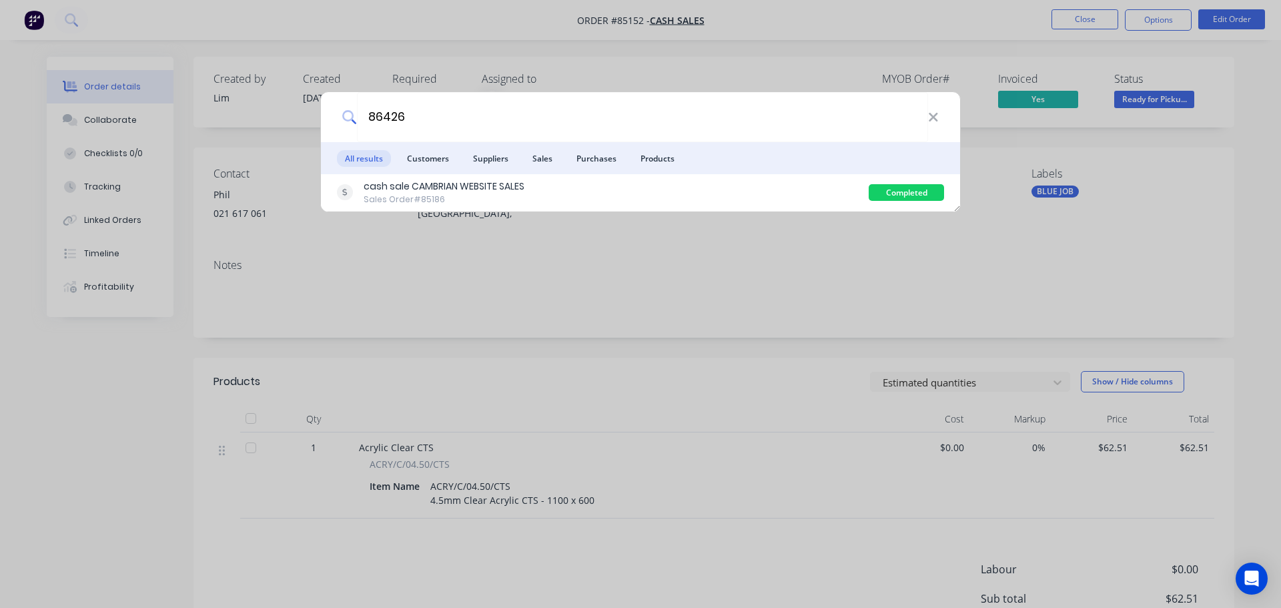
type input "86426"
click at [807, 190] on div "cash sale CAMBRIAN WEBSITE SALES Sales Order #85186" at bounding box center [603, 192] width 532 height 26
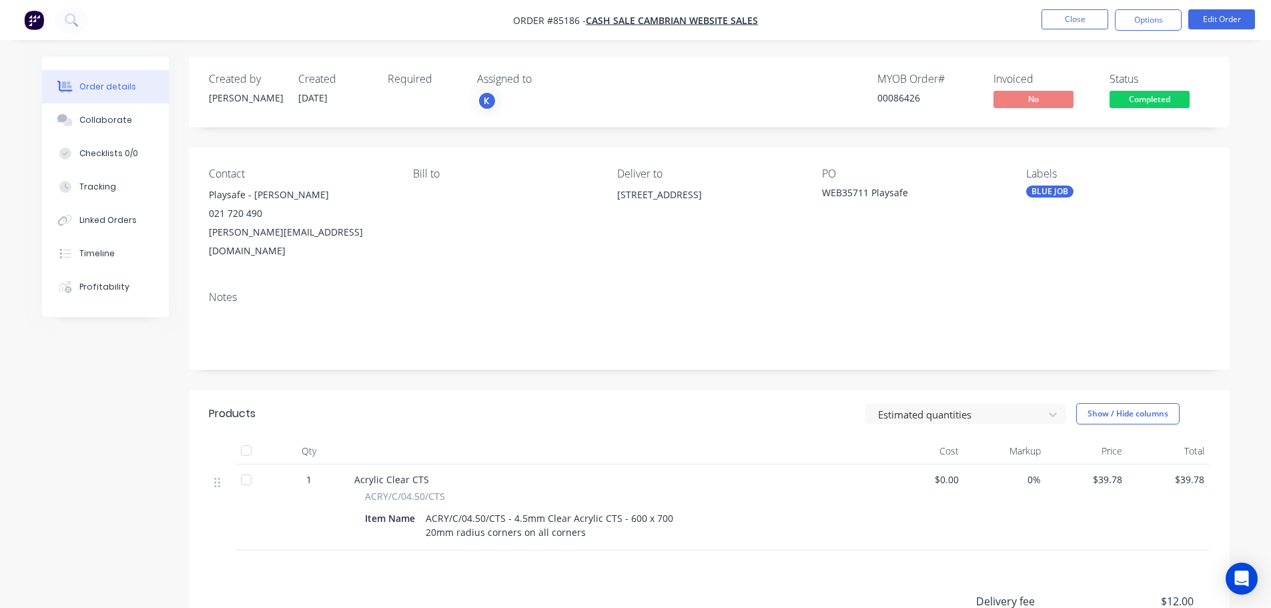
click at [1143, 97] on span "Completed" at bounding box center [1149, 99] width 80 height 17
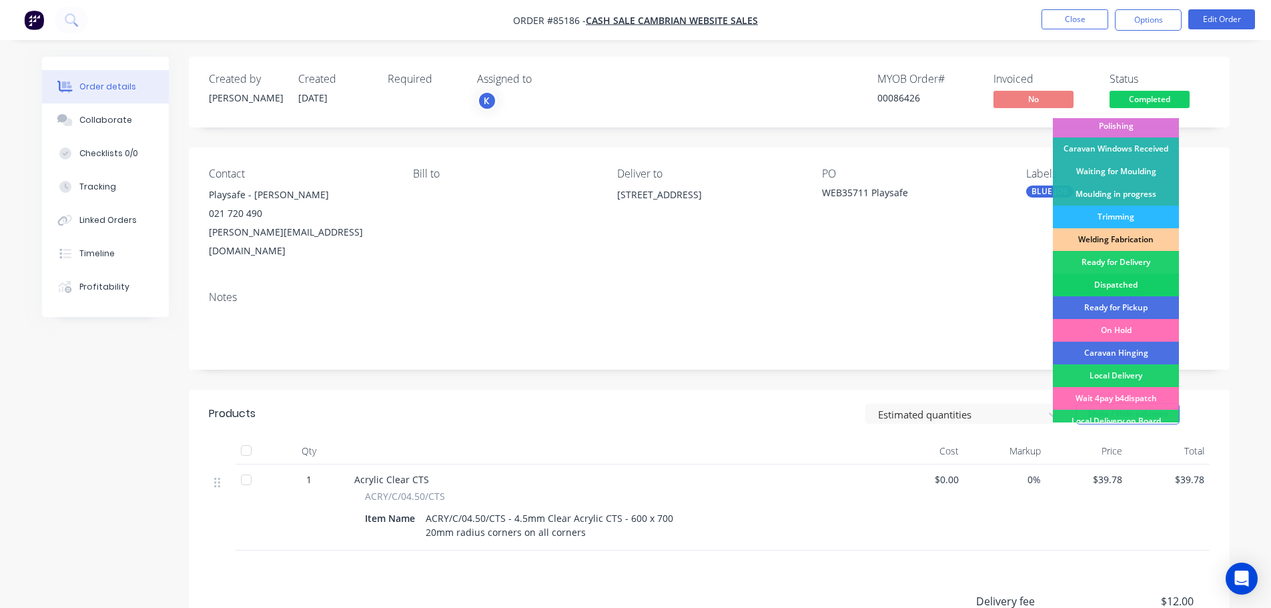
scroll to position [263, 0]
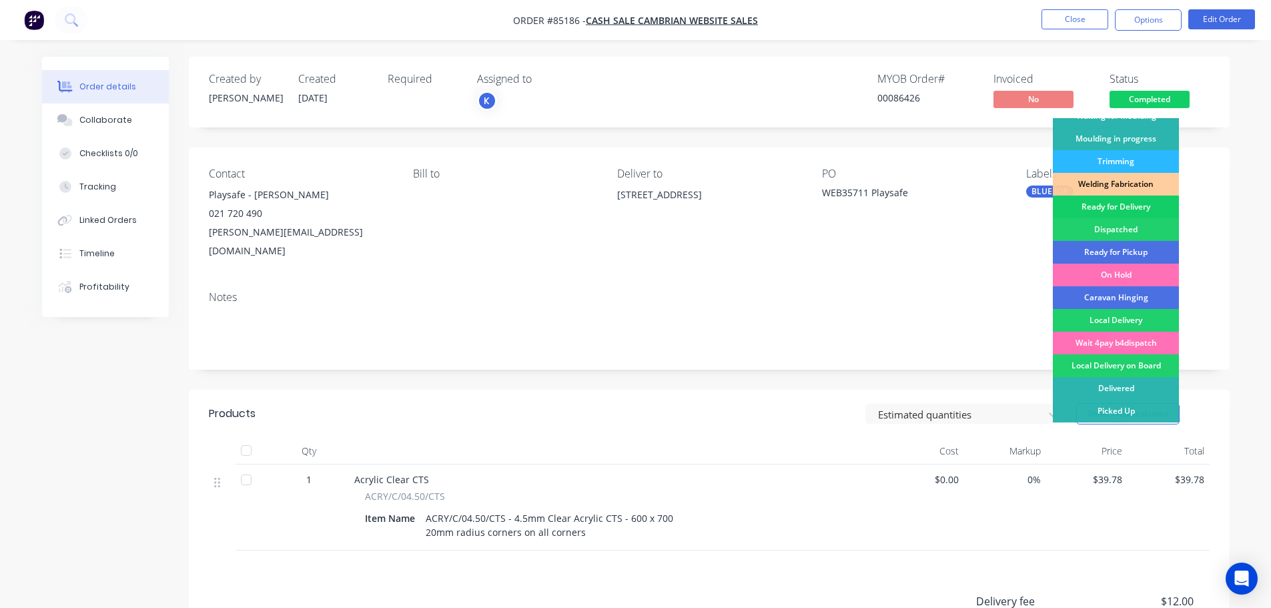
click at [1138, 211] on div "Ready for Delivery" at bounding box center [1116, 206] width 126 height 23
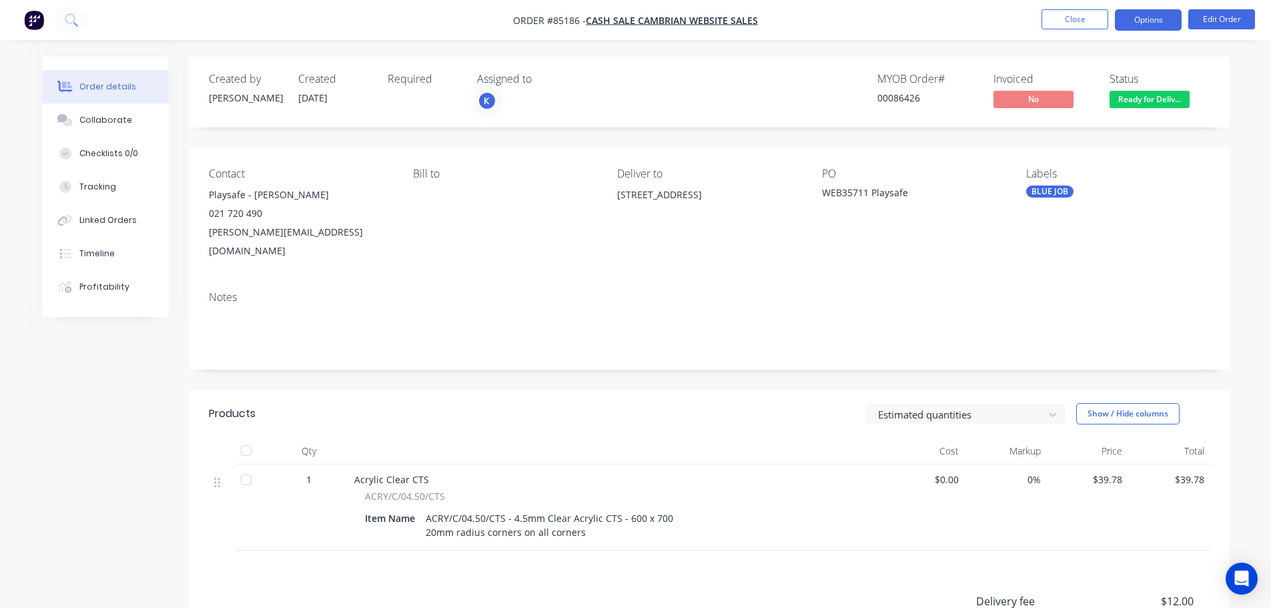
click at [1162, 22] on button "Options" at bounding box center [1148, 19] width 67 height 21
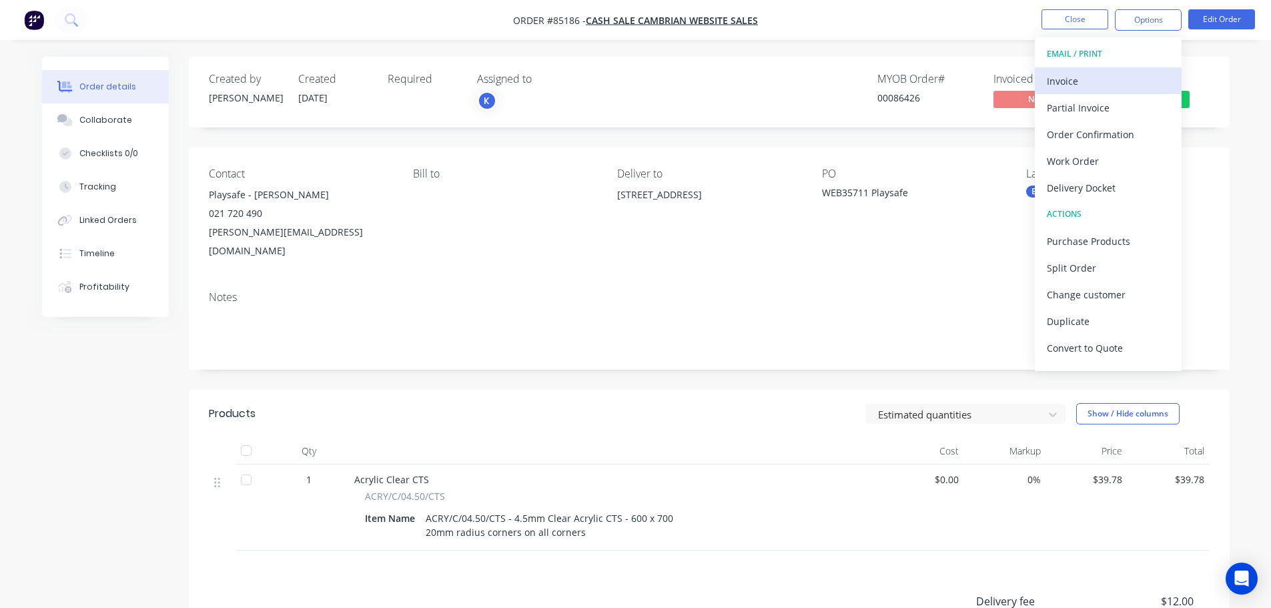
click at [1133, 69] on button "Invoice" at bounding box center [1108, 80] width 147 height 27
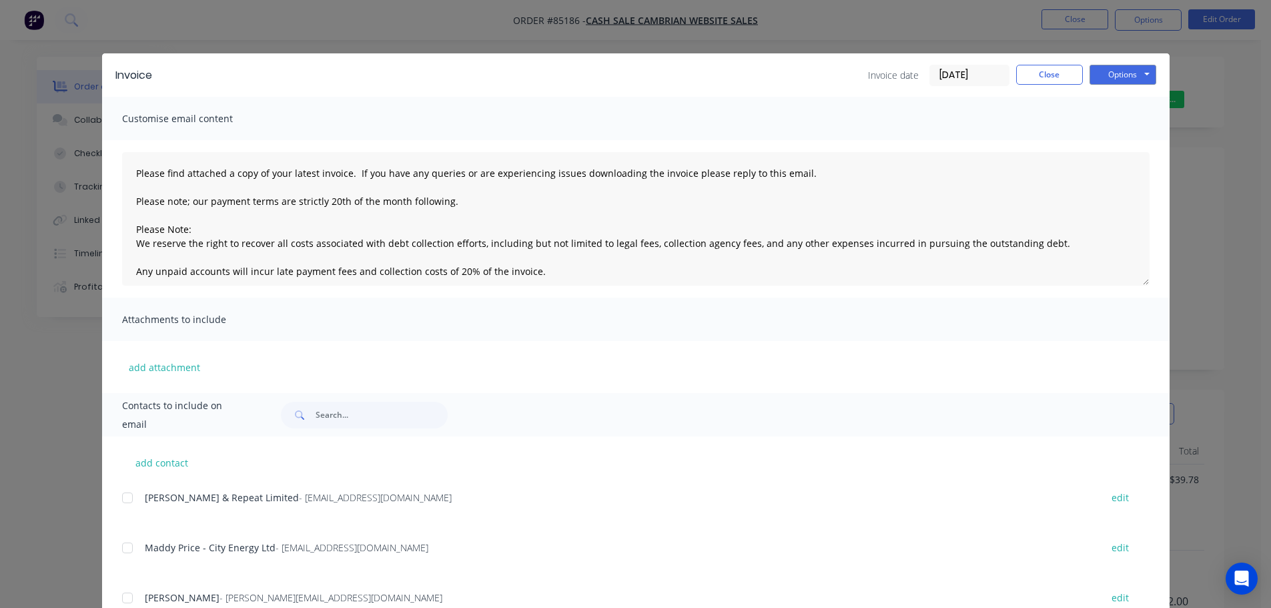
click at [1141, 69] on button "Options" at bounding box center [1122, 75] width 67 height 20
drag, startPoint x: 1129, startPoint y: 109, endPoint x: 1129, endPoint y: 120, distance: 11.3
click at [1129, 120] on div "Preview Print Email" at bounding box center [1131, 120] width 85 height 66
click at [1129, 121] on button "Print" at bounding box center [1131, 120] width 85 height 22
click at [78, 15] on div "Invoice Invoice date [DATE] Close Options Preview Print Email Customise email c…" at bounding box center [635, 304] width 1271 height 608
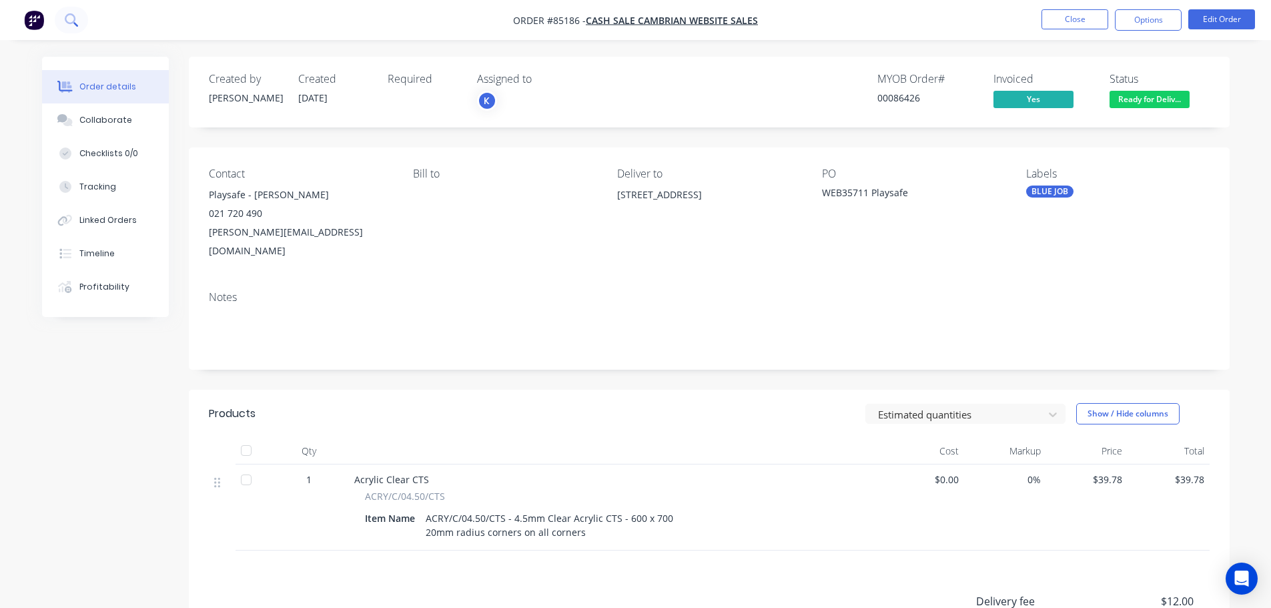
click at [73, 17] on icon at bounding box center [70, 18] width 11 height 11
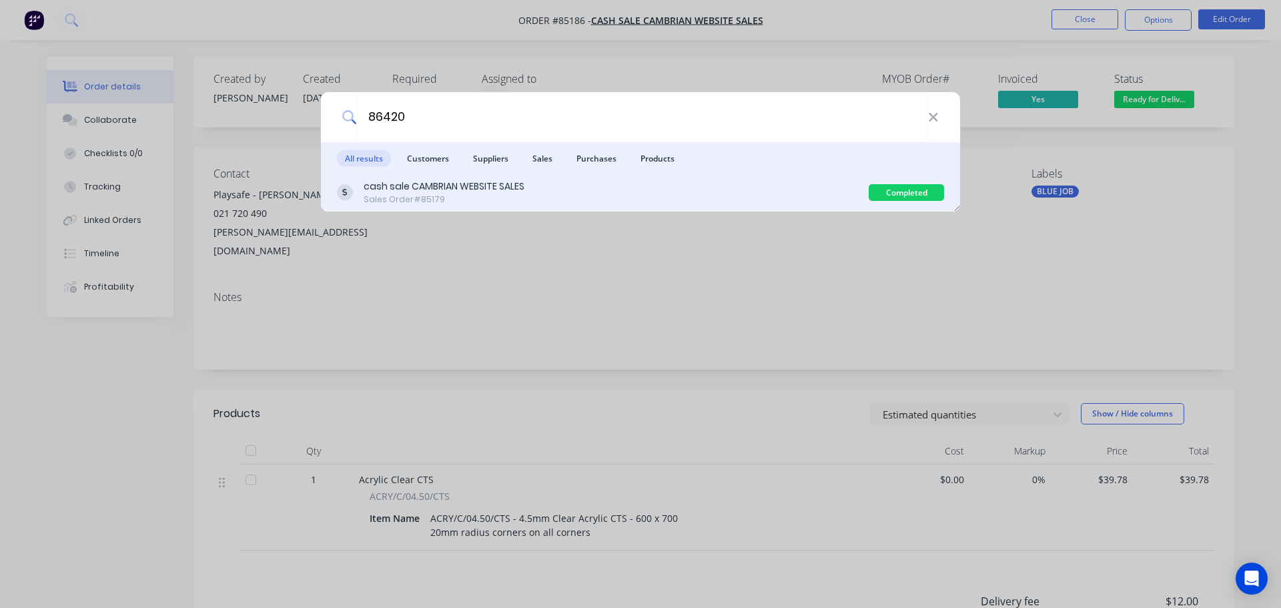
type input "86420"
click at [441, 194] on div "Sales Order #85179" at bounding box center [444, 199] width 161 height 12
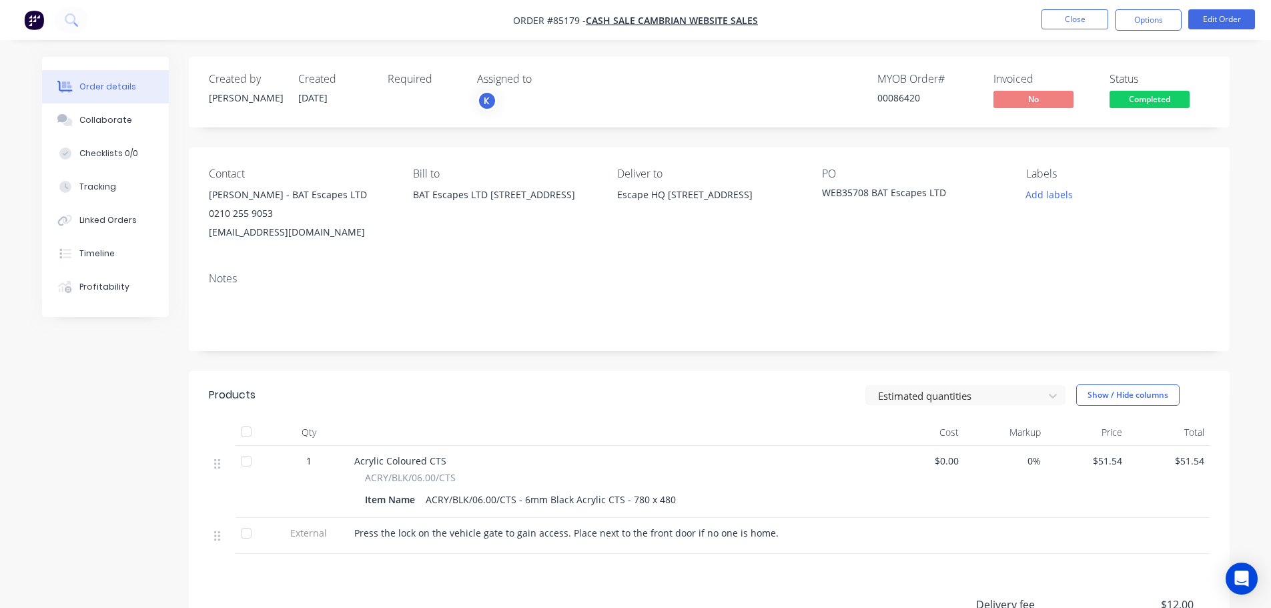
click at [1145, 96] on span "Completed" at bounding box center [1149, 99] width 80 height 17
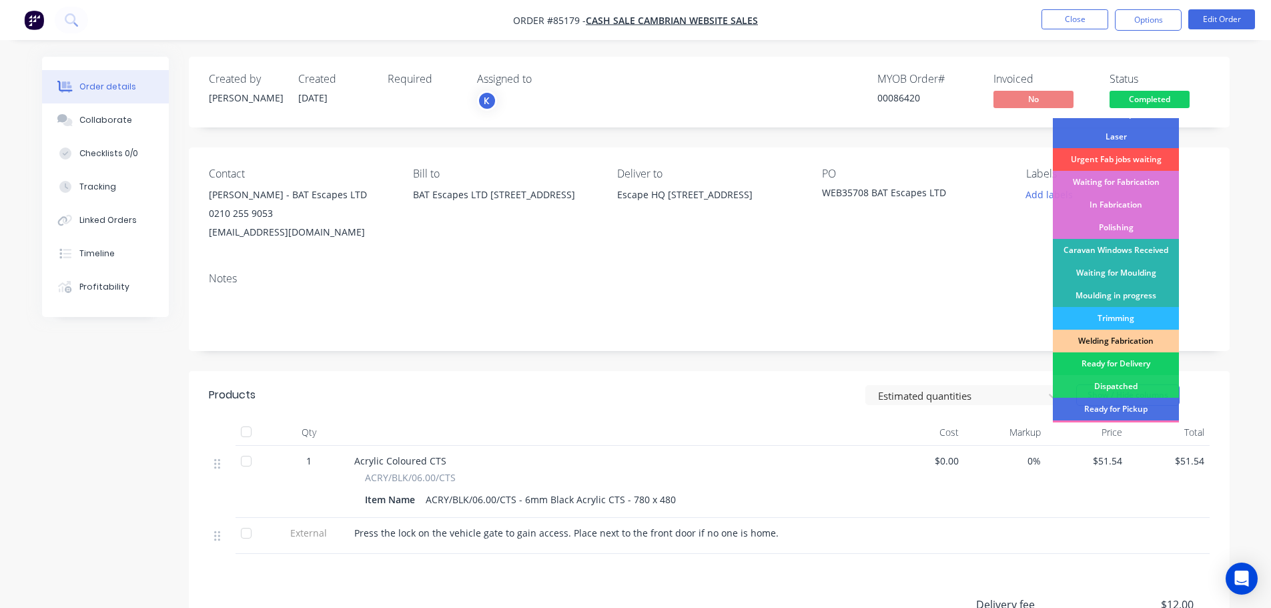
scroll to position [263, 0]
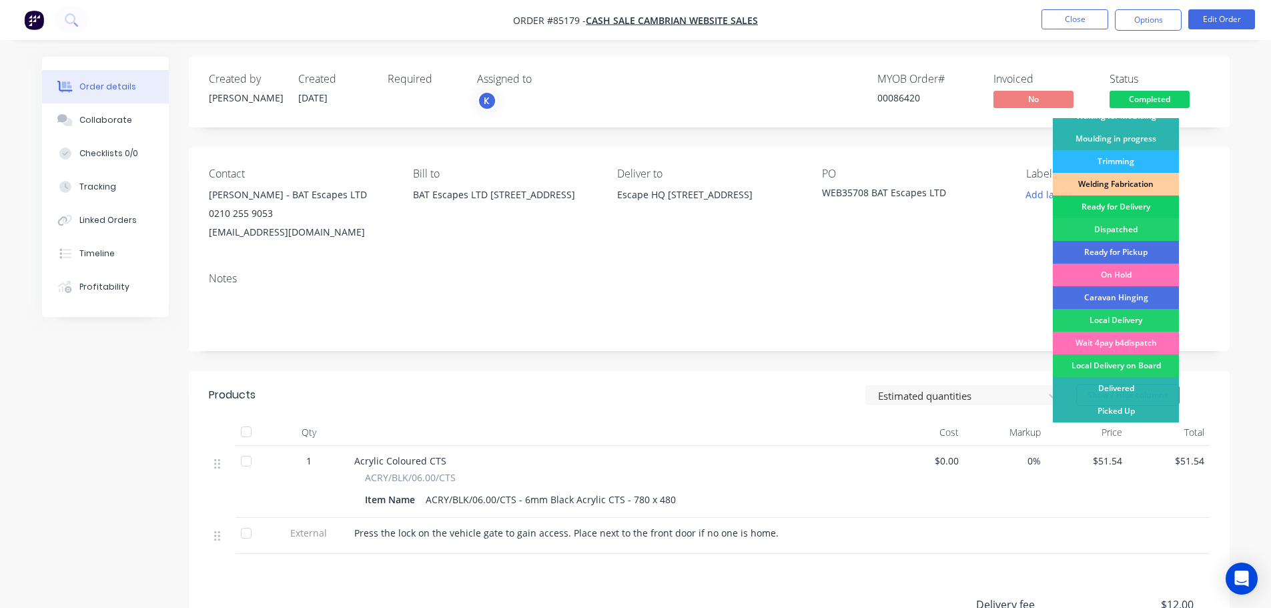
click at [1139, 213] on div "Ready for Delivery" at bounding box center [1116, 206] width 126 height 23
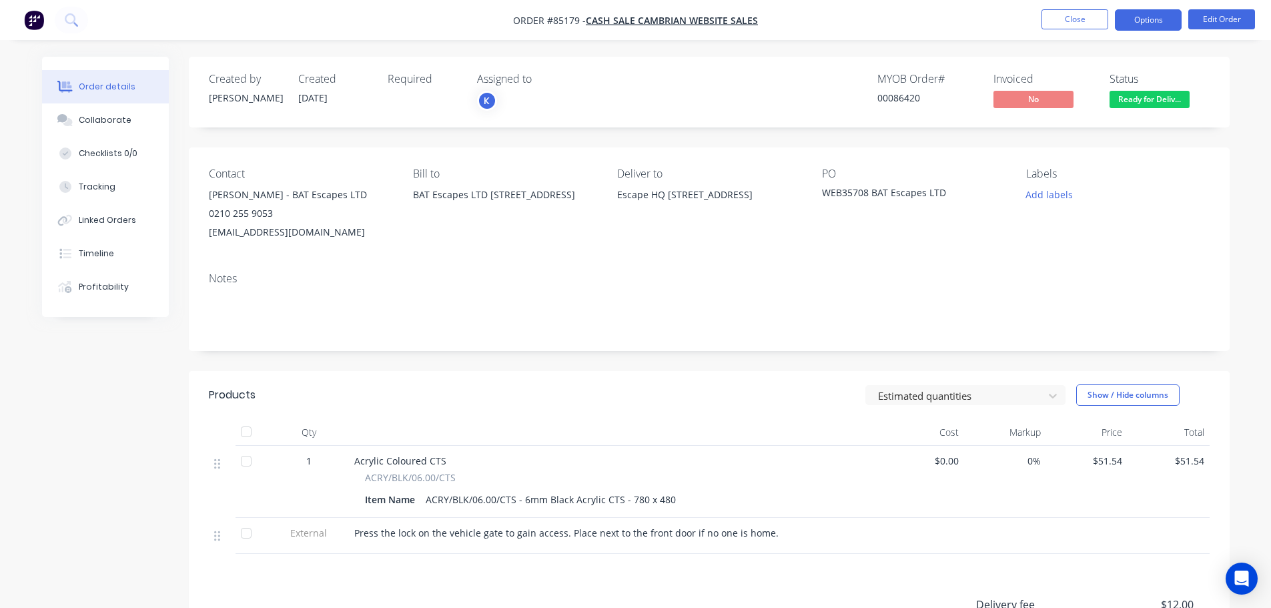
click at [1132, 27] on button "Options" at bounding box center [1148, 19] width 67 height 21
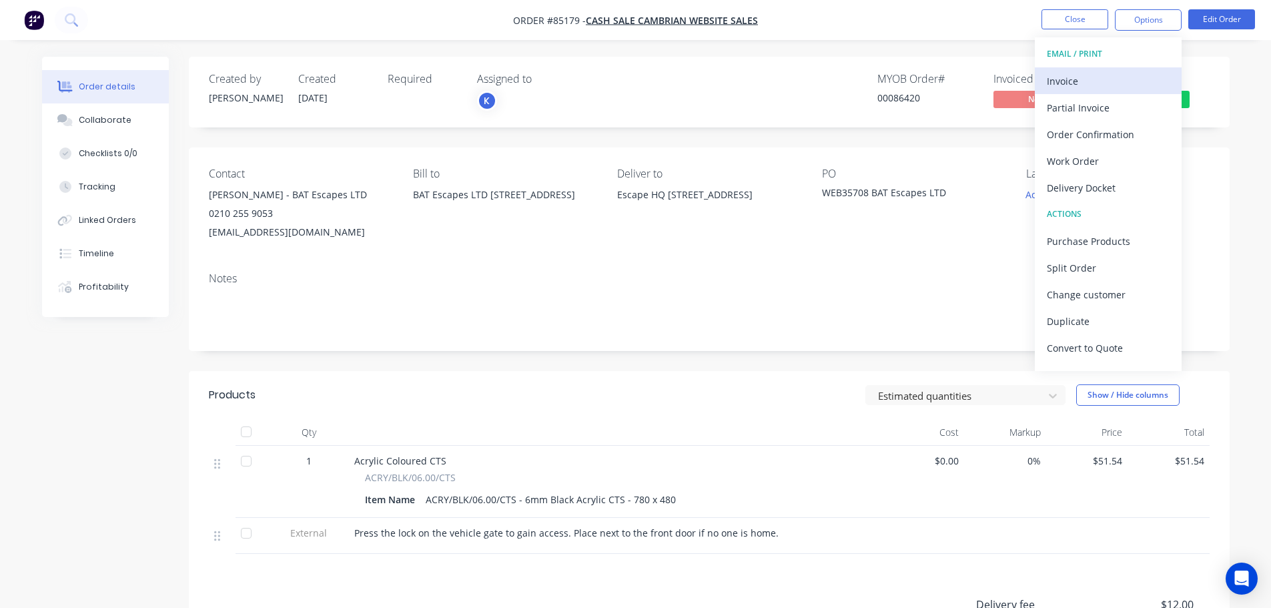
click at [1113, 74] on div "Invoice" at bounding box center [1108, 80] width 123 height 19
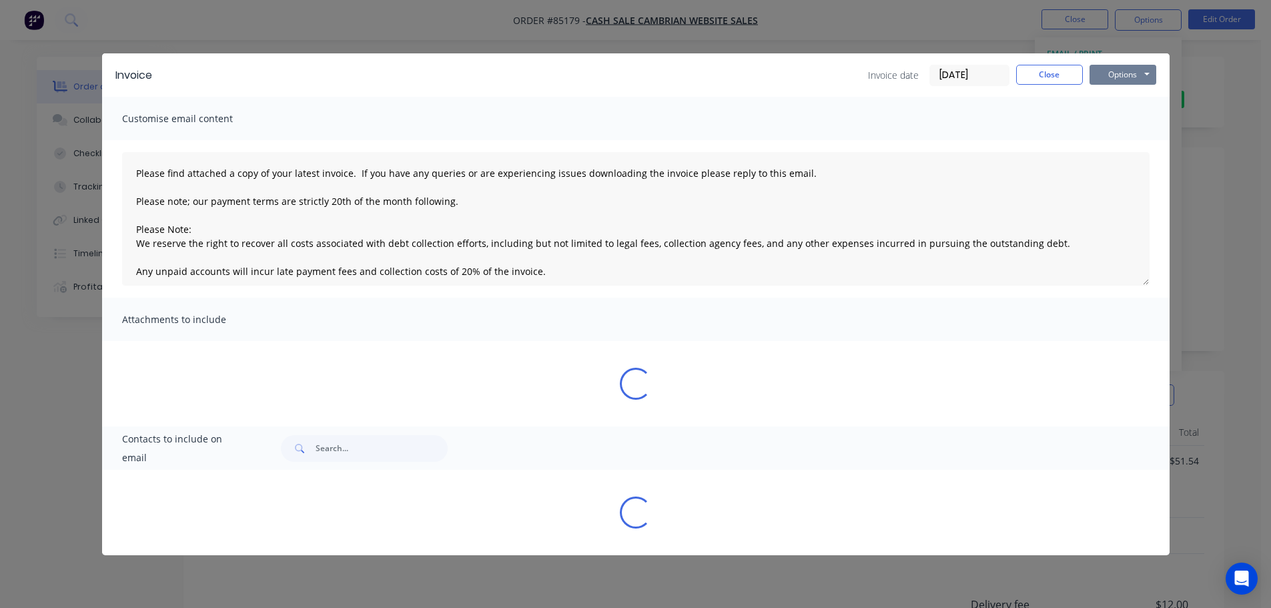
click at [1127, 74] on button "Options" at bounding box center [1122, 75] width 67 height 20
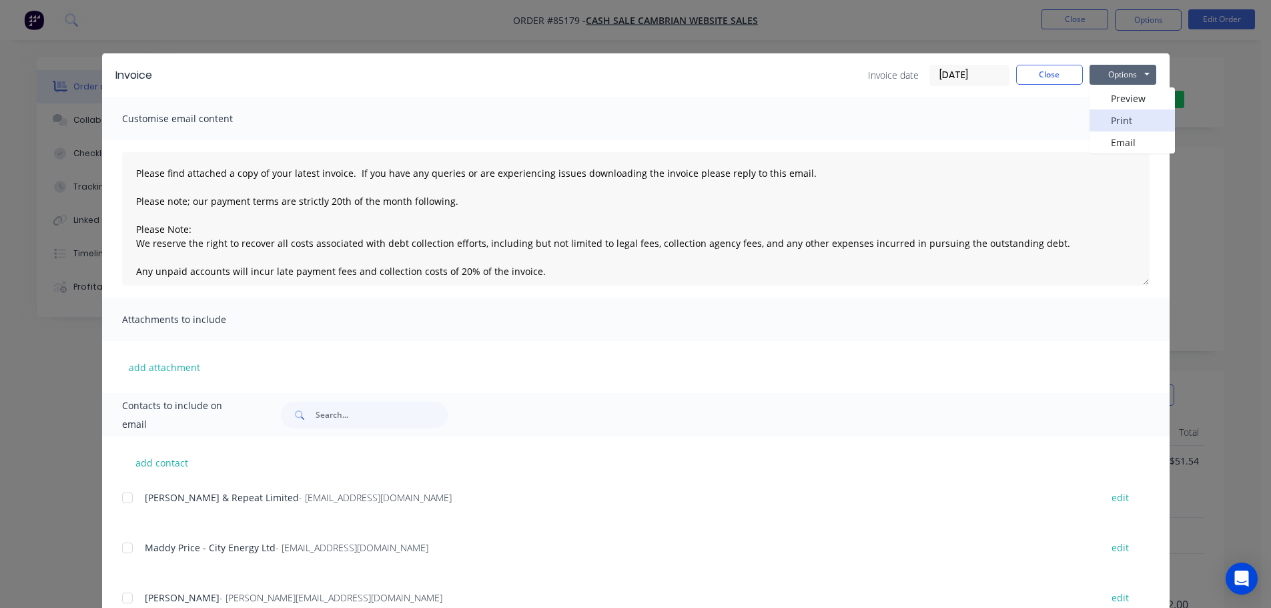
click at [1129, 112] on button "Print" at bounding box center [1131, 120] width 85 height 22
click at [75, 18] on div "Invoice Invoice date [DATE] Close Options Preview Print Email Customise email c…" at bounding box center [635, 304] width 1271 height 608
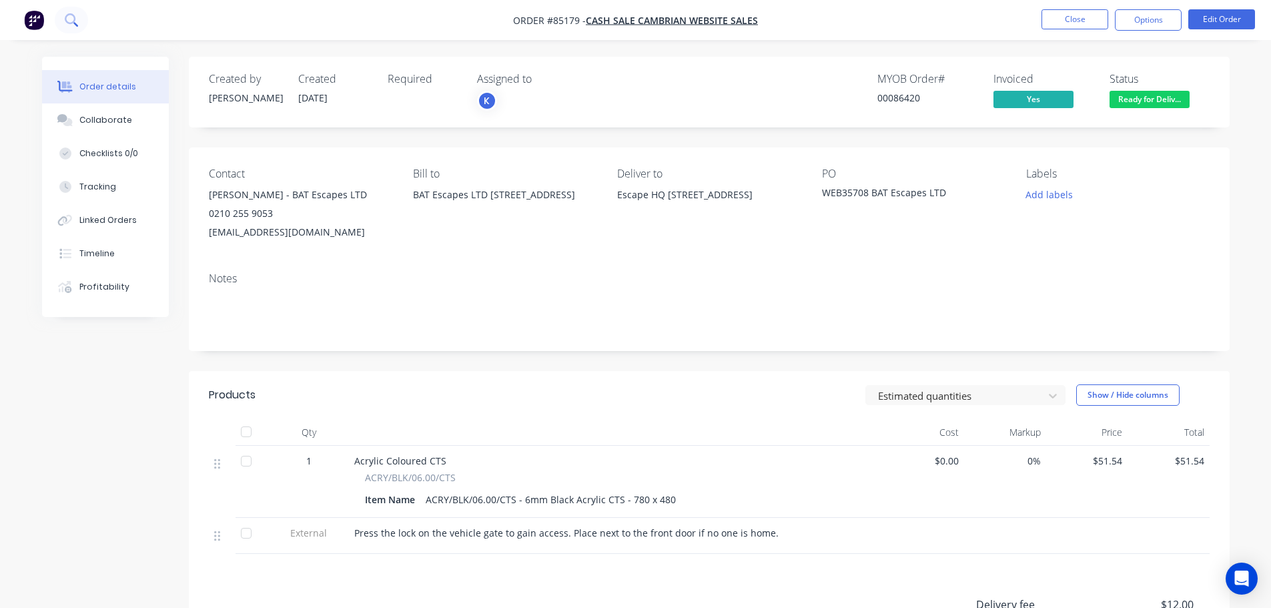
click at [74, 18] on icon at bounding box center [70, 18] width 11 height 11
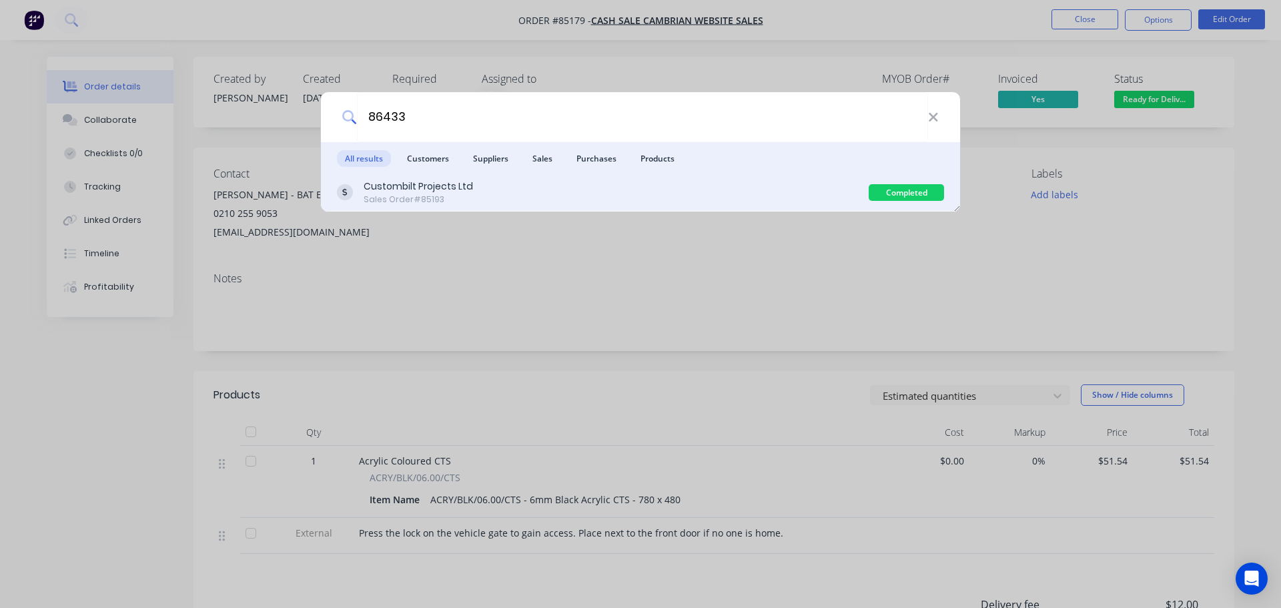
type input "86433"
click at [534, 183] on div "Custombilt Projects Ltd Sales Order #85193" at bounding box center [603, 192] width 532 height 26
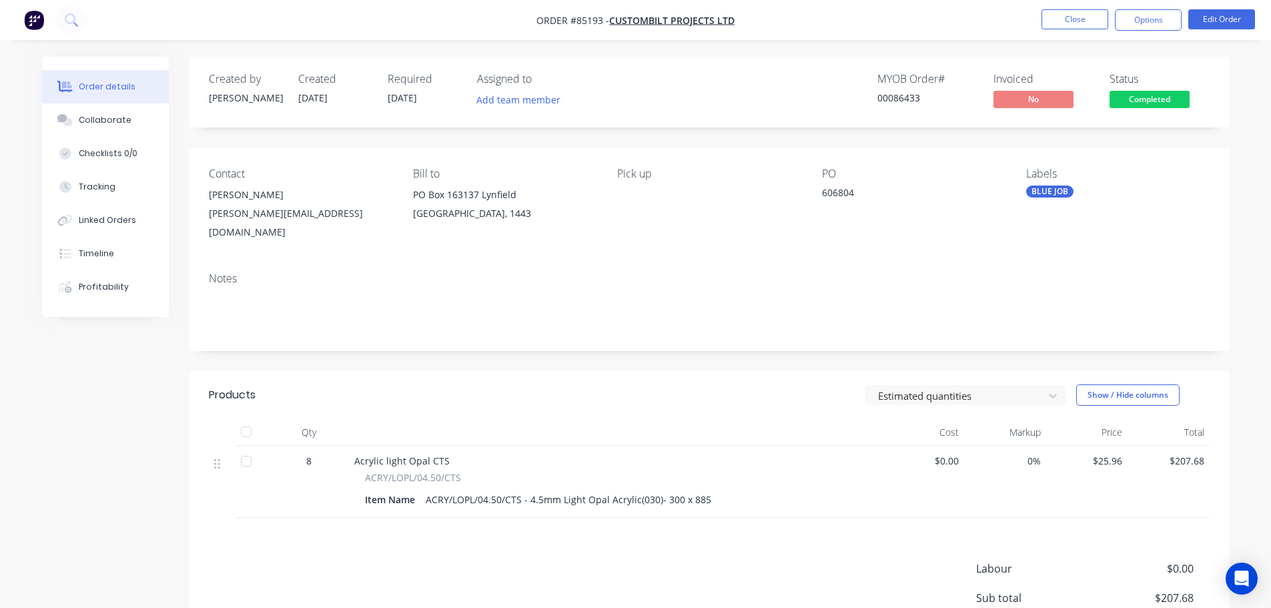
click at [1172, 105] on span "Completed" at bounding box center [1149, 99] width 80 height 17
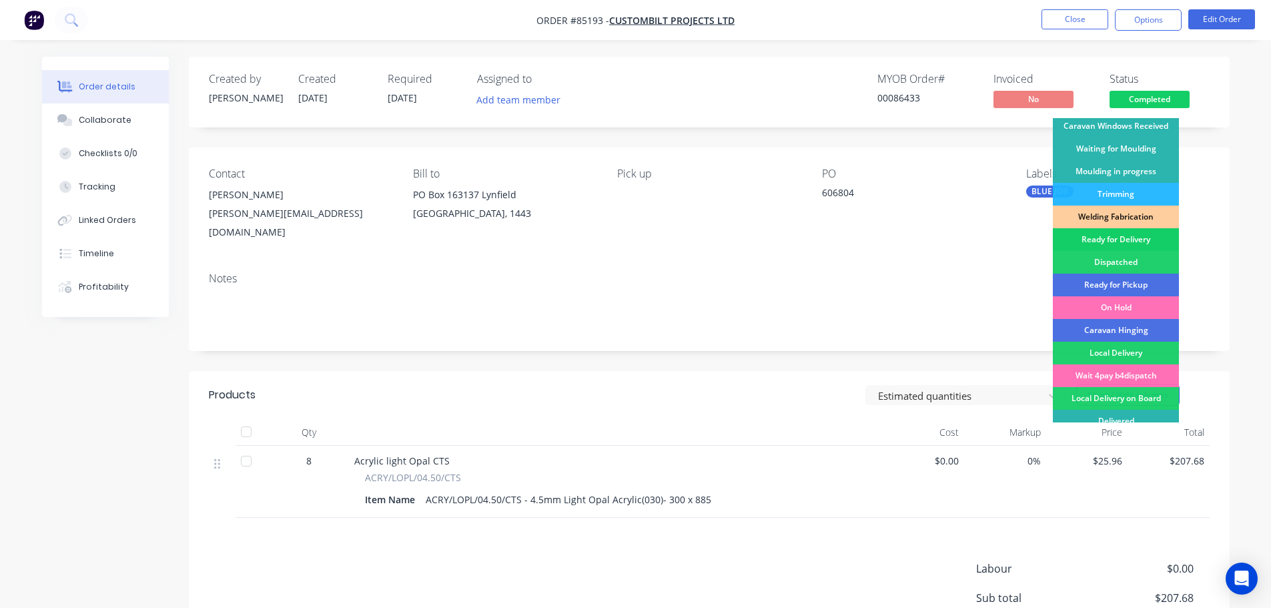
scroll to position [263, 0]
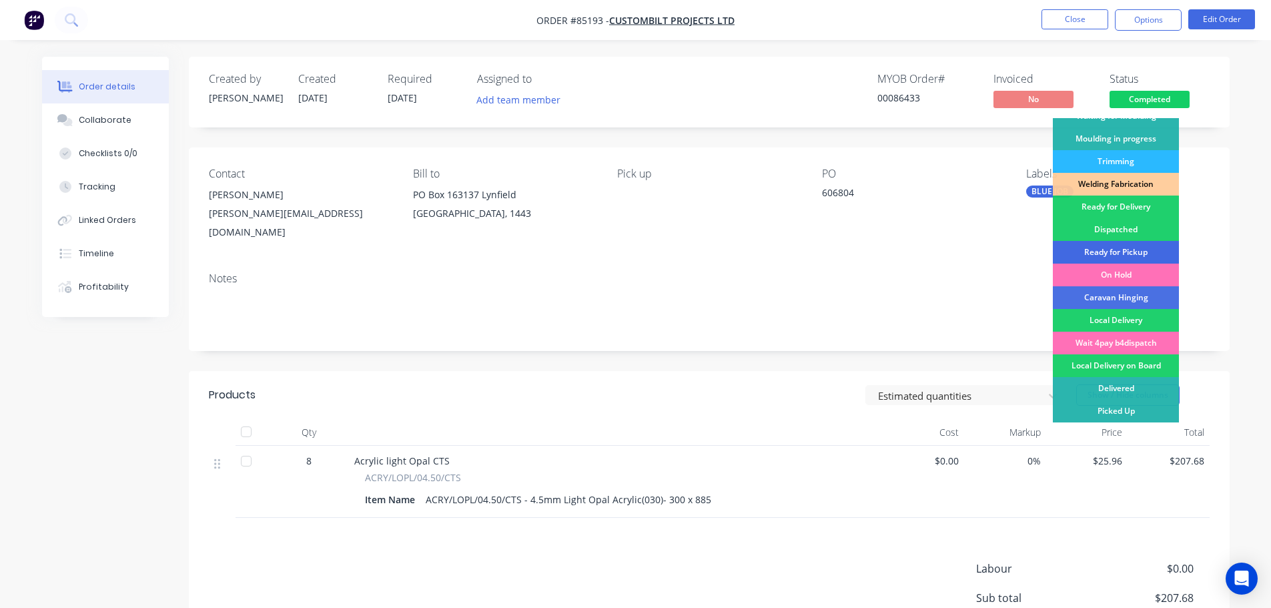
click at [1153, 253] on div "Ready for Pickup" at bounding box center [1116, 252] width 126 height 23
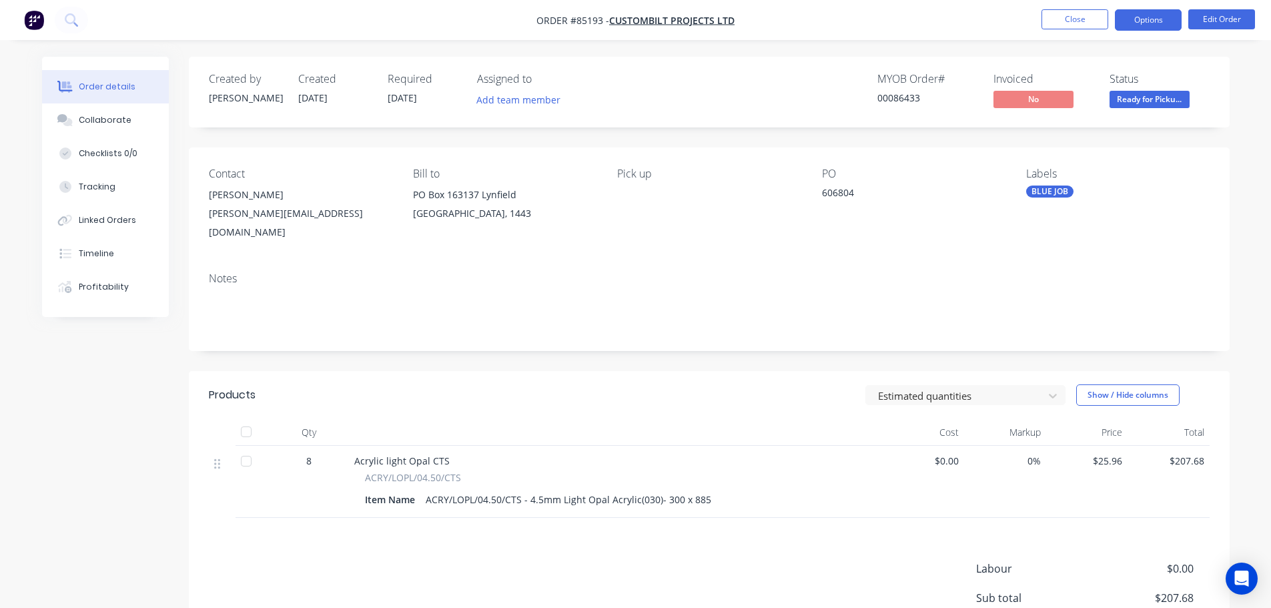
click at [1137, 24] on button "Options" at bounding box center [1148, 19] width 67 height 21
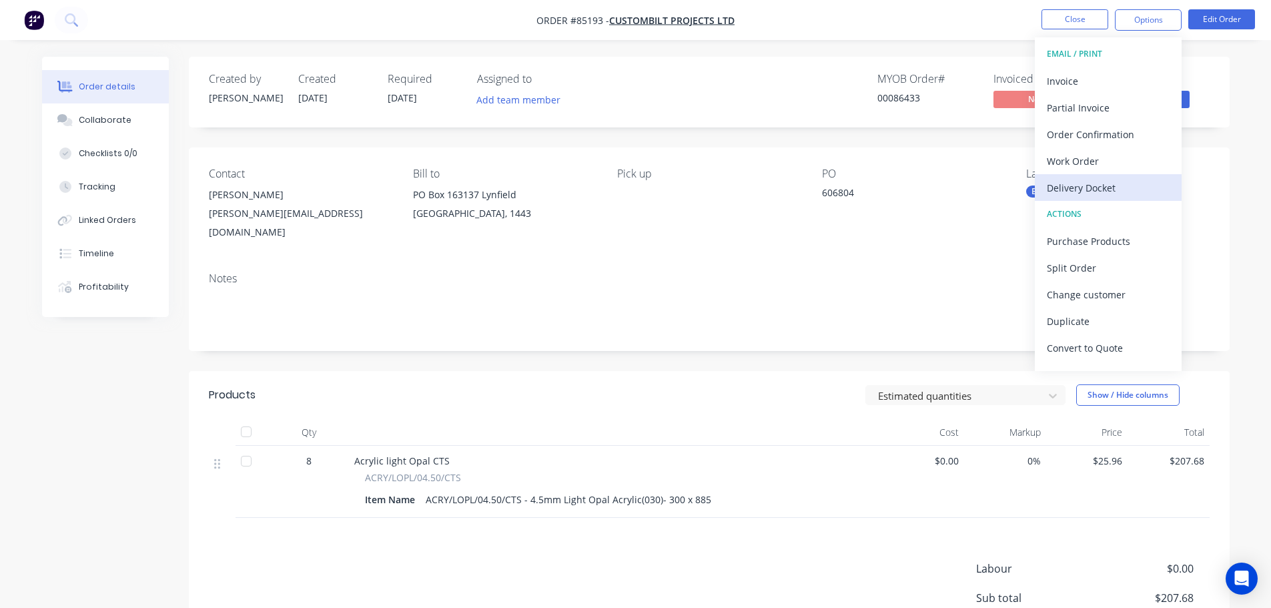
click at [1111, 187] on div "Delivery Docket" at bounding box center [1108, 187] width 123 height 19
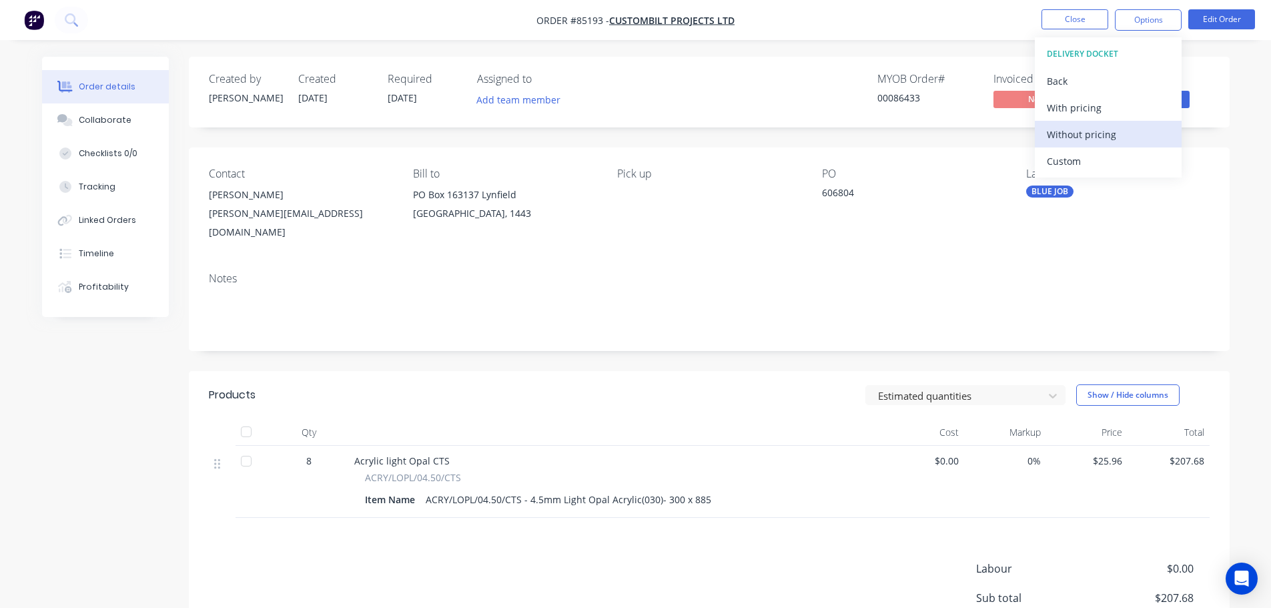
click at [1111, 133] on div "Without pricing" at bounding box center [1108, 134] width 123 height 19
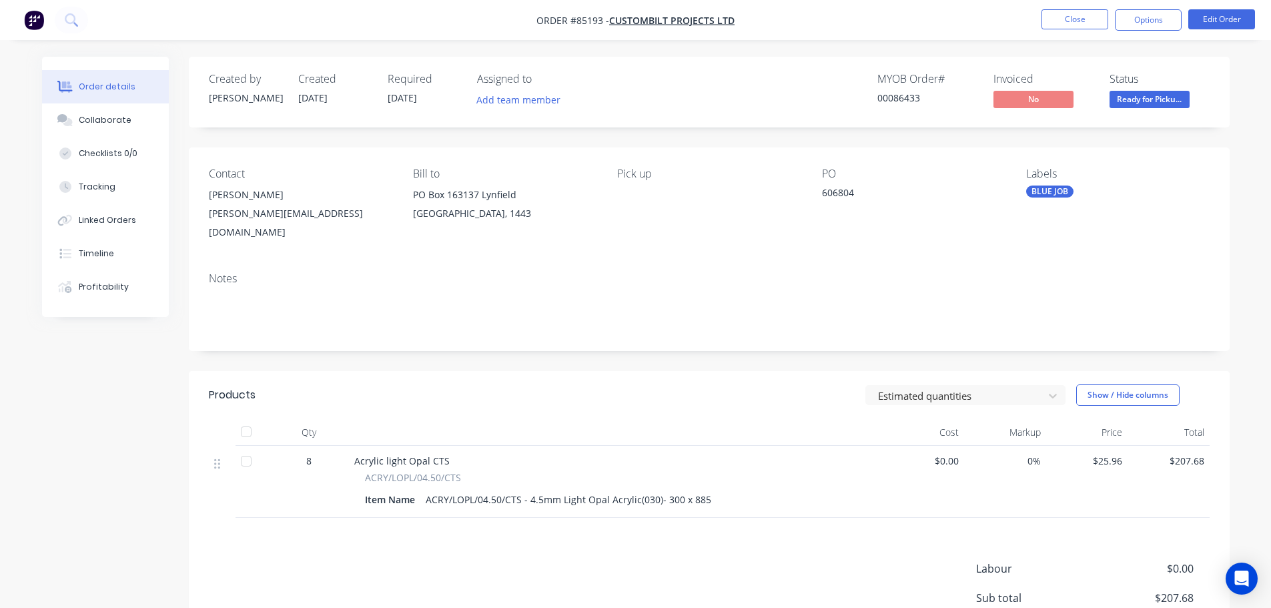
click at [65, 40] on div "Order details Collaborate Checklists 0/0 Tracking Linked Orders Timeline Profit…" at bounding box center [635, 377] width 1271 height 755
click at [69, 15] on icon at bounding box center [71, 19] width 13 height 13
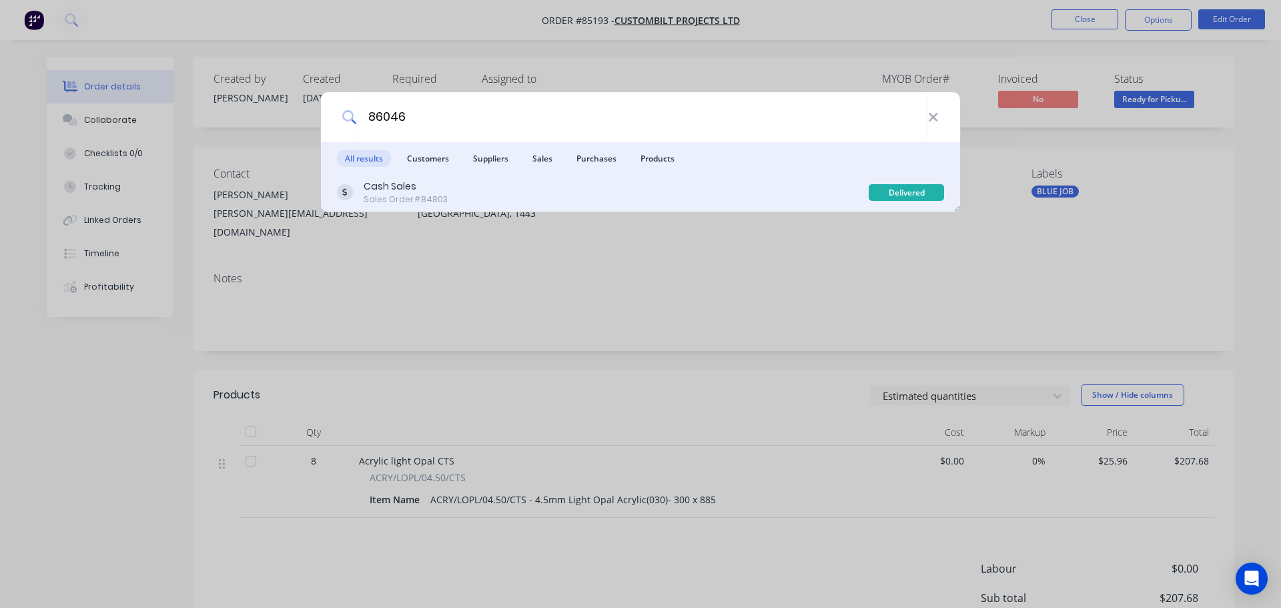
type input "86046"
click at [668, 185] on div "Cash Sales Sales Order #84803" at bounding box center [603, 192] width 532 height 26
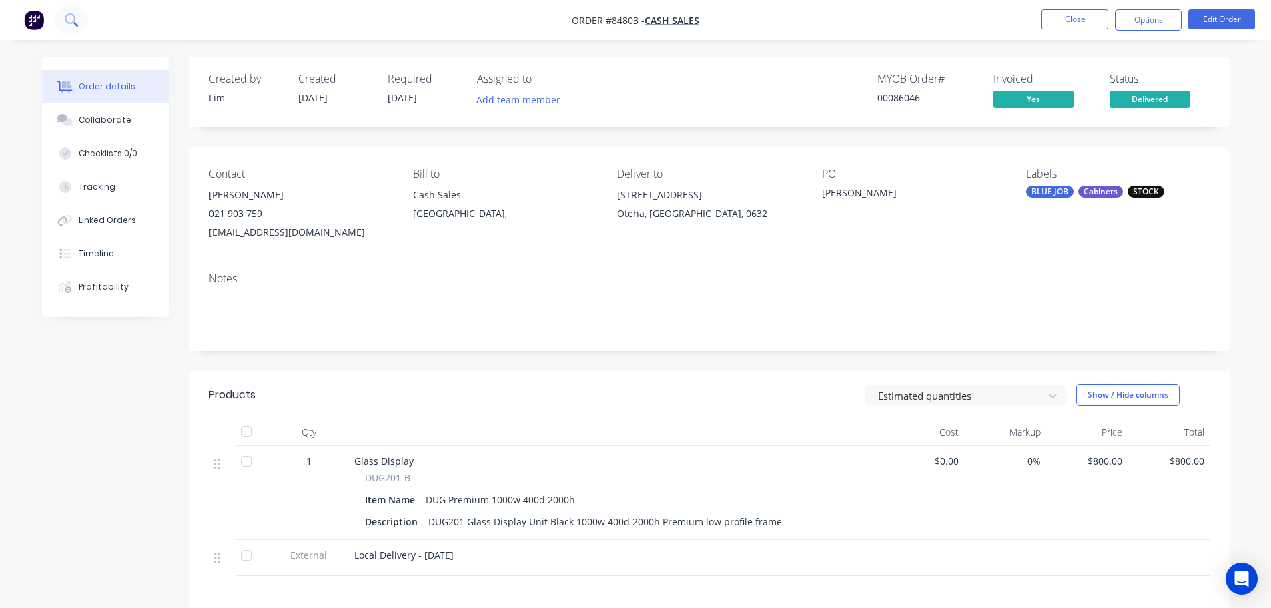
click at [80, 17] on button at bounding box center [71, 20] width 33 height 27
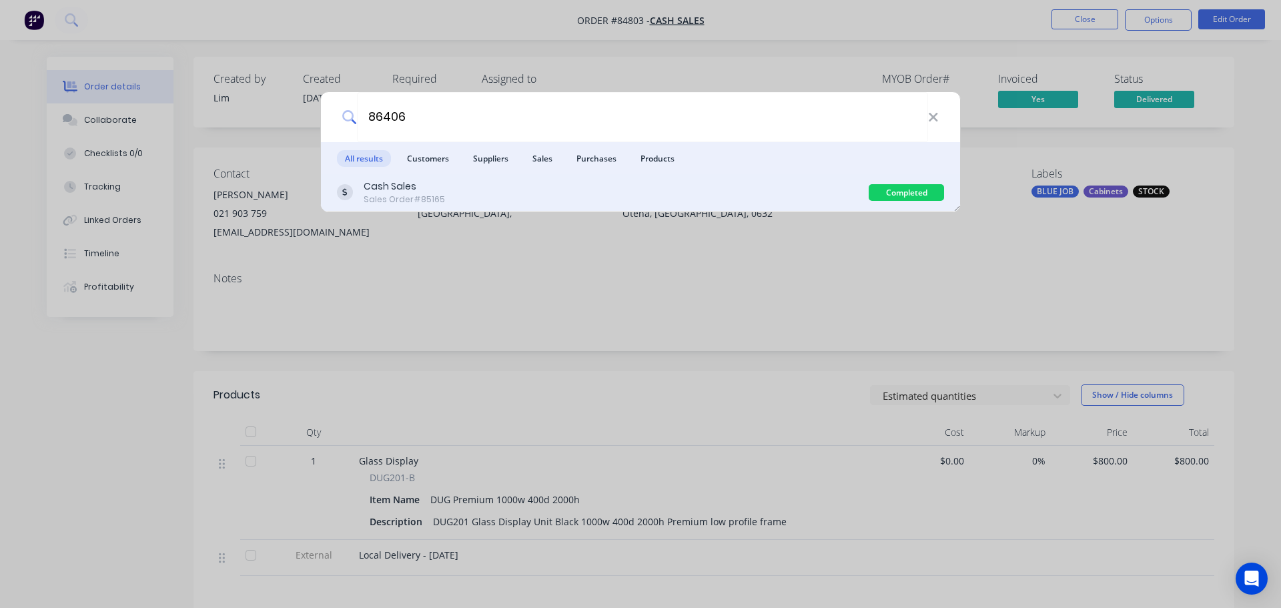
type input "86406"
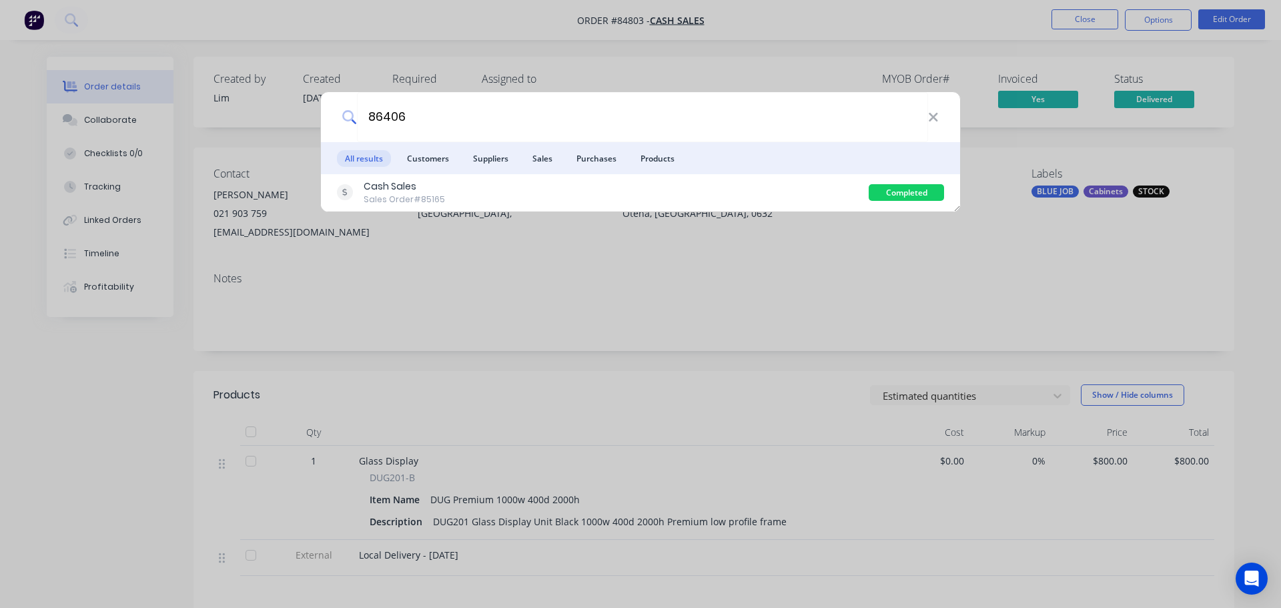
drag, startPoint x: 778, startPoint y: 196, endPoint x: 891, endPoint y: 188, distance: 113.7
click at [778, 197] on div "Cash Sales Sales Order #85165" at bounding box center [603, 192] width 532 height 26
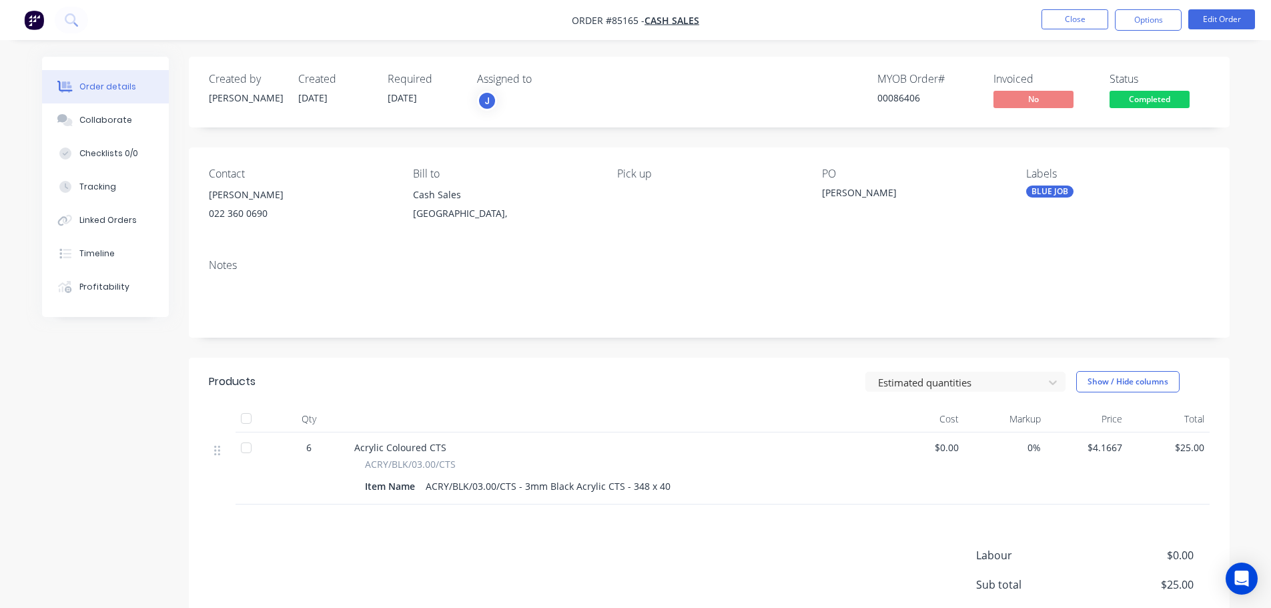
click at [1135, 102] on span "Completed" at bounding box center [1149, 99] width 80 height 17
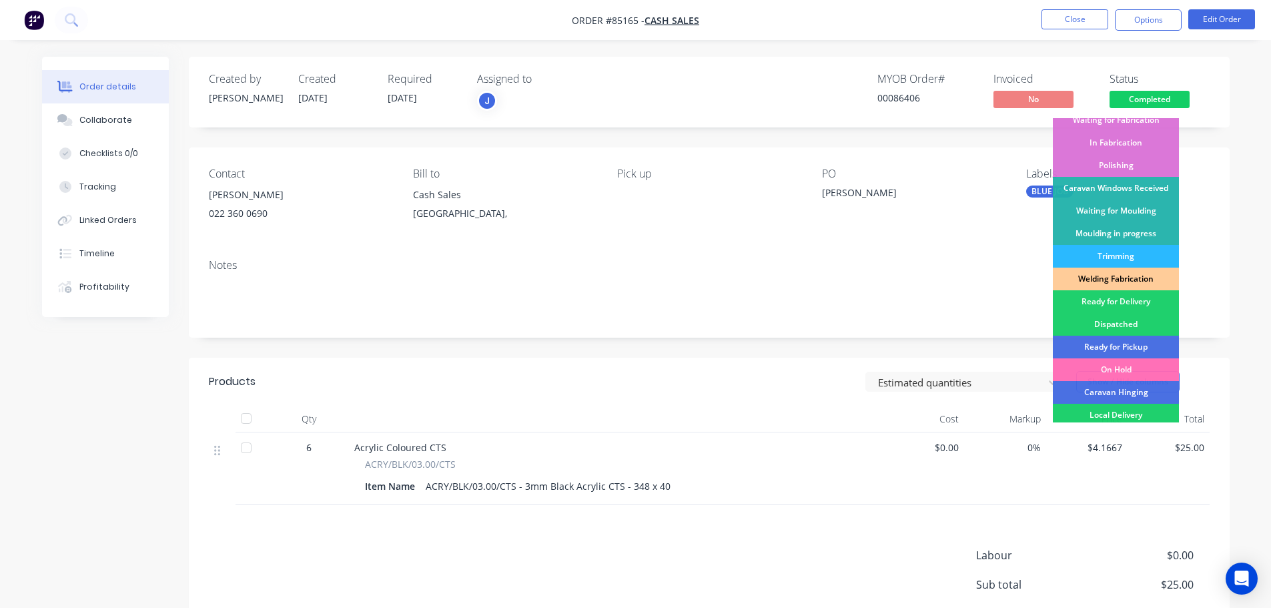
scroll to position [263, 0]
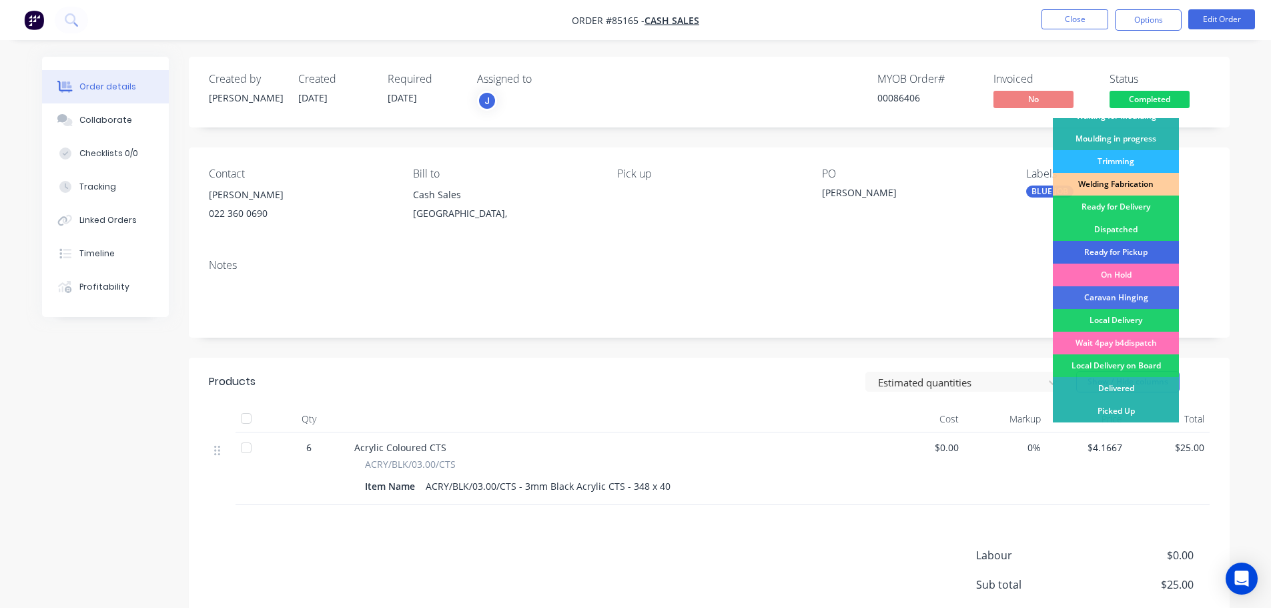
click at [1145, 248] on div "Ready for Pickup" at bounding box center [1116, 252] width 126 height 23
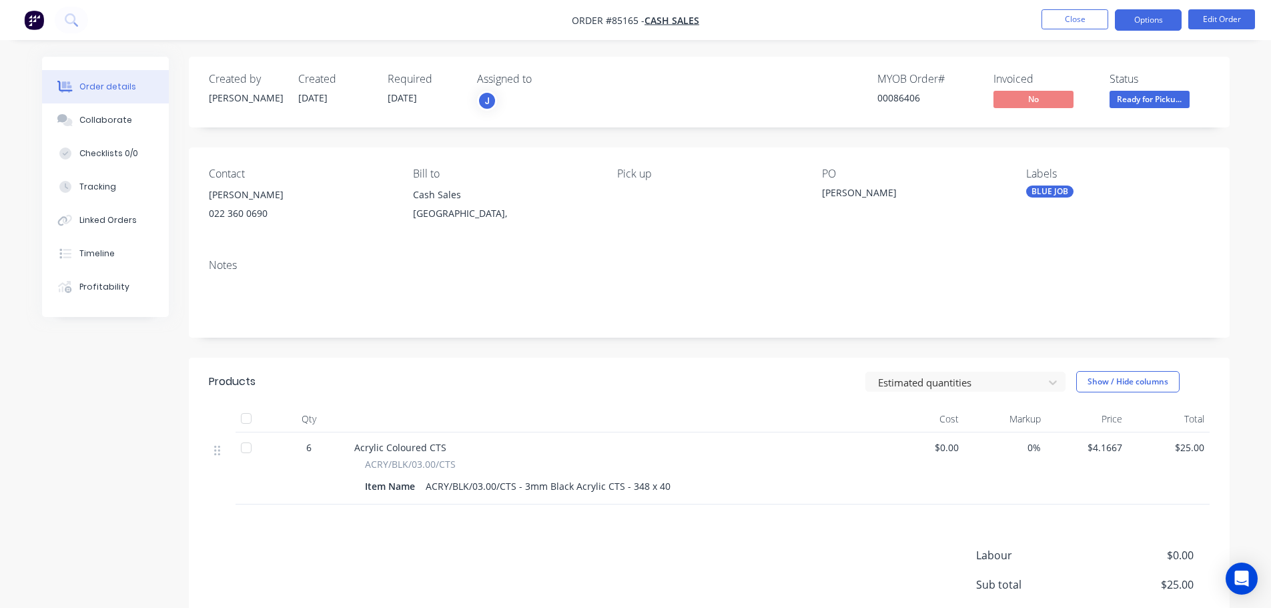
click at [1130, 25] on button "Options" at bounding box center [1148, 19] width 67 height 21
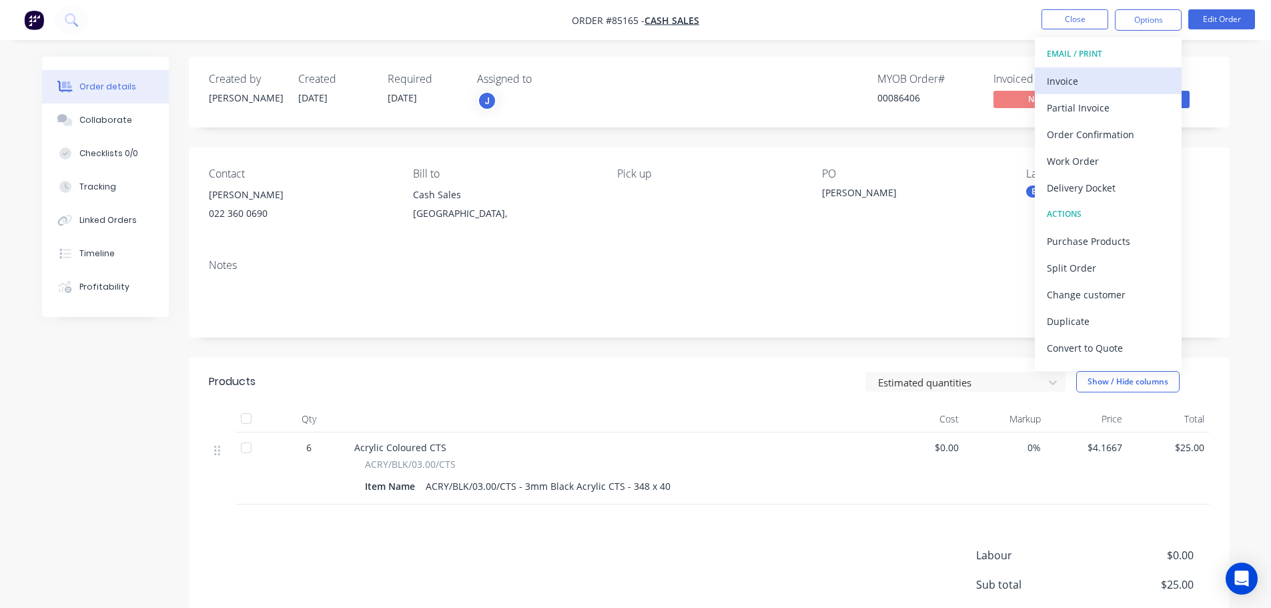
click at [1123, 83] on div "Invoice" at bounding box center [1108, 80] width 123 height 19
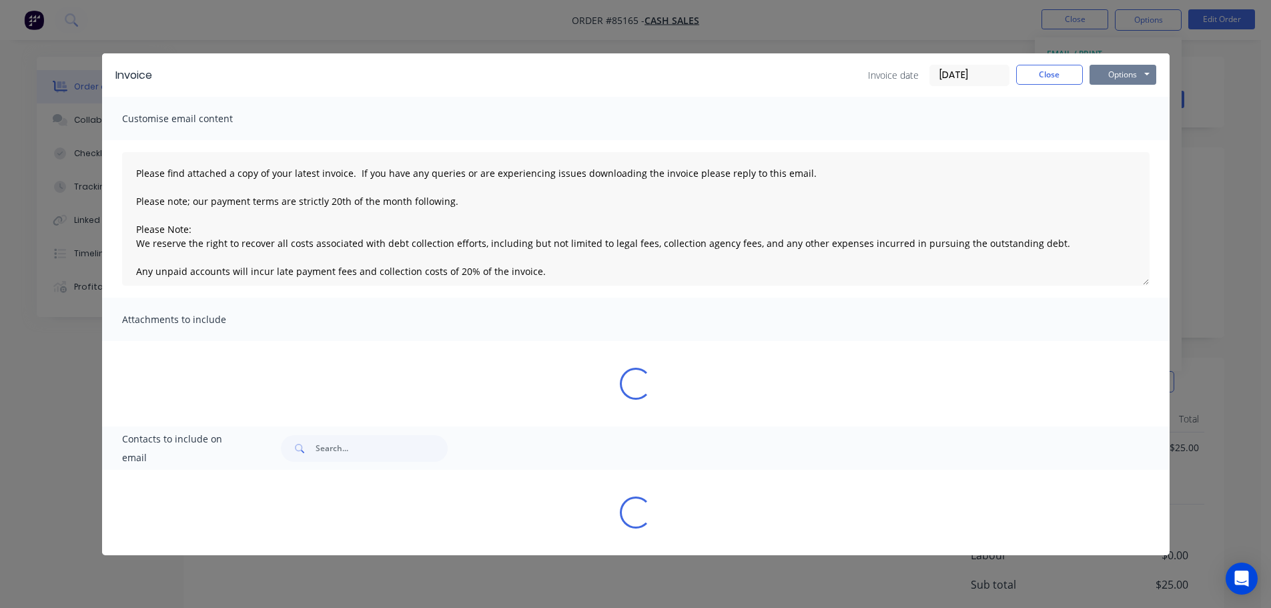
click at [1127, 82] on button "Options" at bounding box center [1122, 75] width 67 height 20
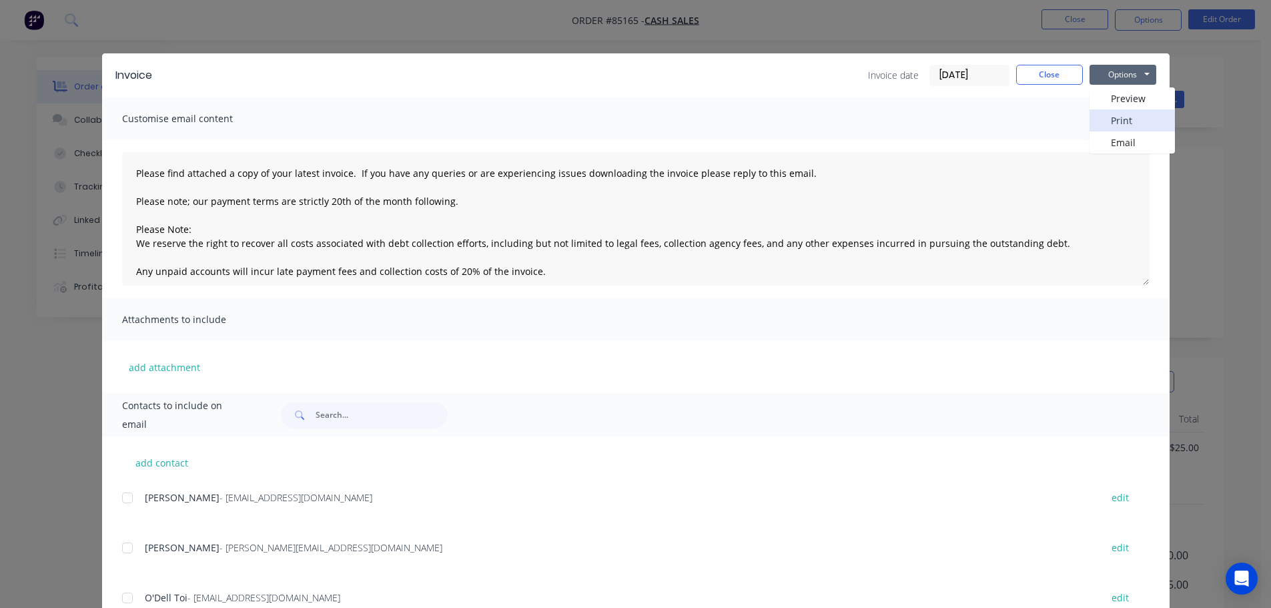
click at [1129, 124] on button "Print" at bounding box center [1131, 120] width 85 height 22
click at [1071, 72] on button "Close" at bounding box center [1049, 75] width 67 height 20
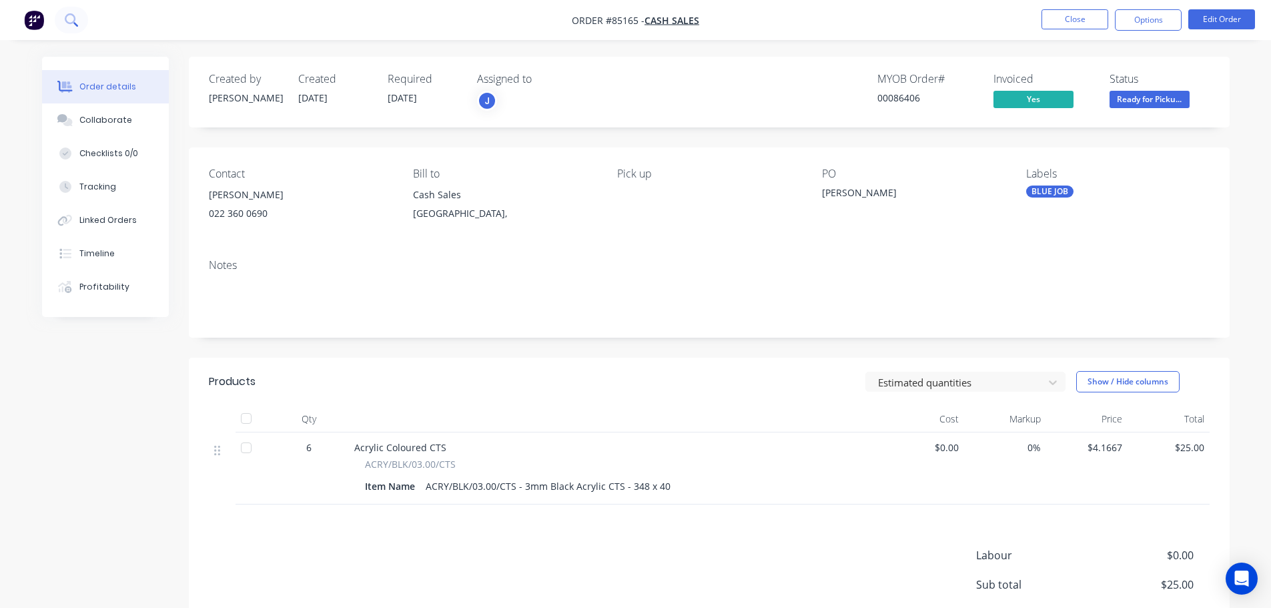
click at [72, 19] on icon at bounding box center [71, 19] width 13 height 13
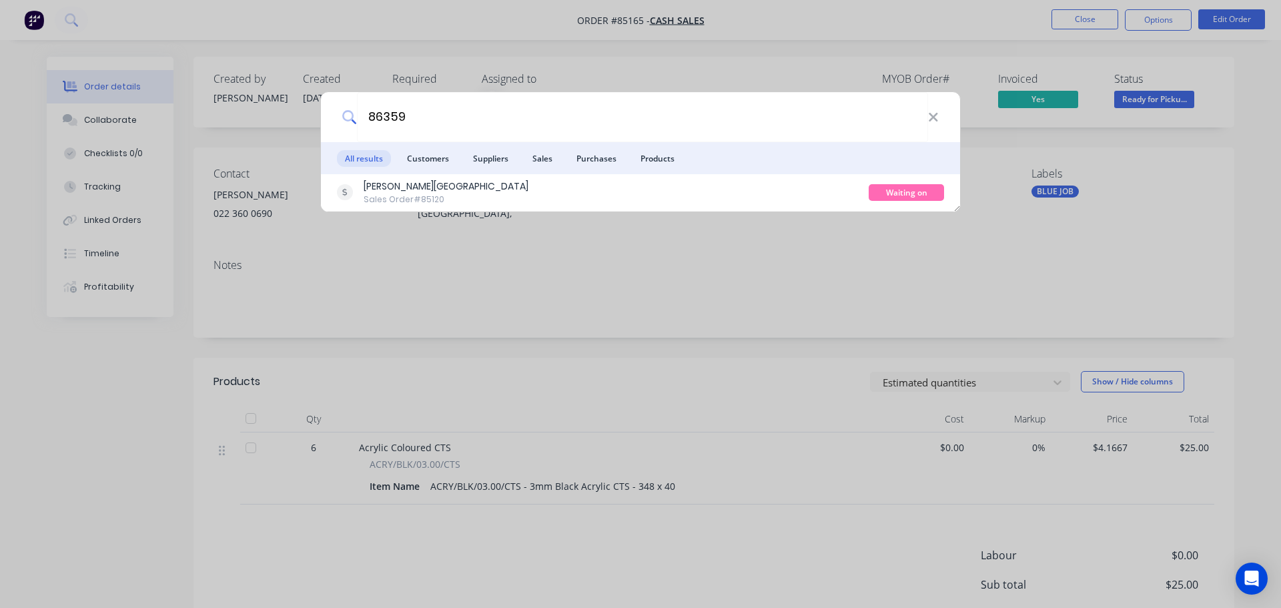
type input "86359"
click at [781, 211] on div "86359 All results Customers Suppliers Sales Purchases Products [PERSON_NAME] Co…" at bounding box center [640, 151] width 640 height 121
click at [777, 197] on div "[PERSON_NAME] College Sales Order #85120" at bounding box center [603, 192] width 532 height 26
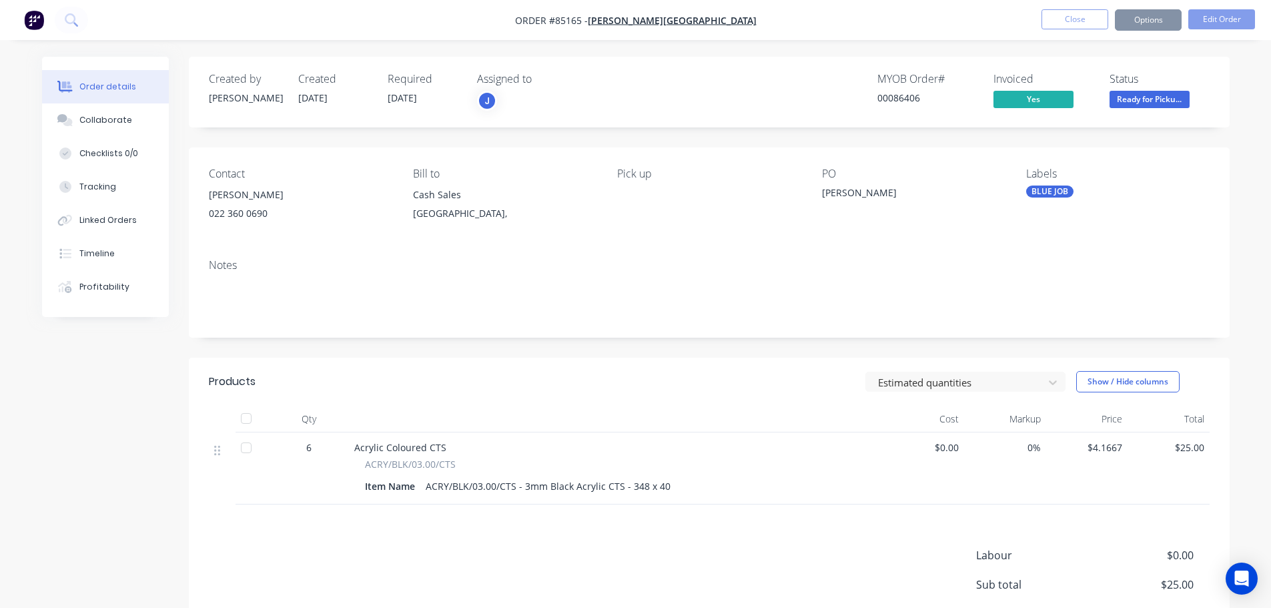
click at [1145, 102] on span "Ready for Picku..." at bounding box center [1149, 99] width 80 height 17
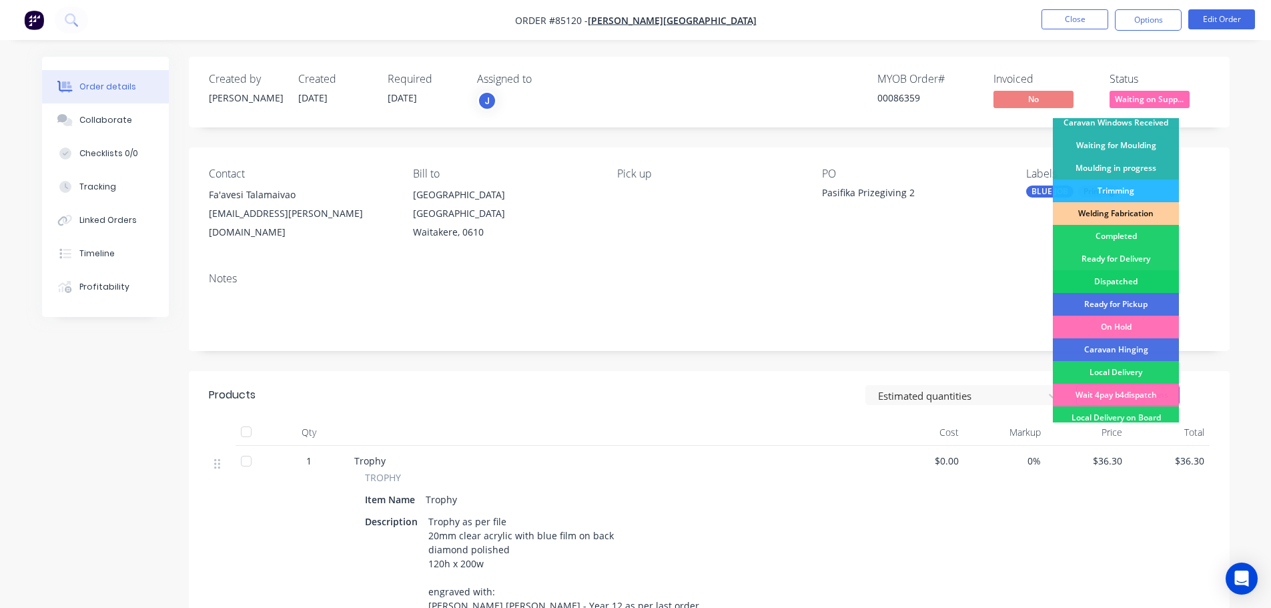
scroll to position [263, 0]
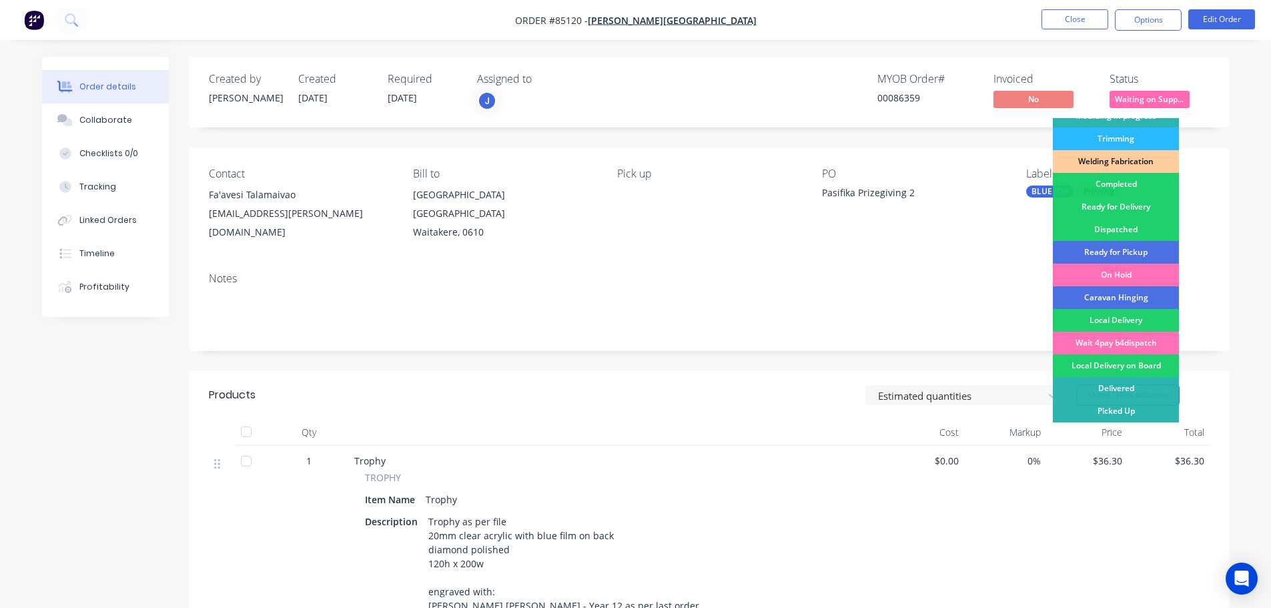
click at [1145, 248] on div "Ready for Pickup" at bounding box center [1116, 252] width 126 height 23
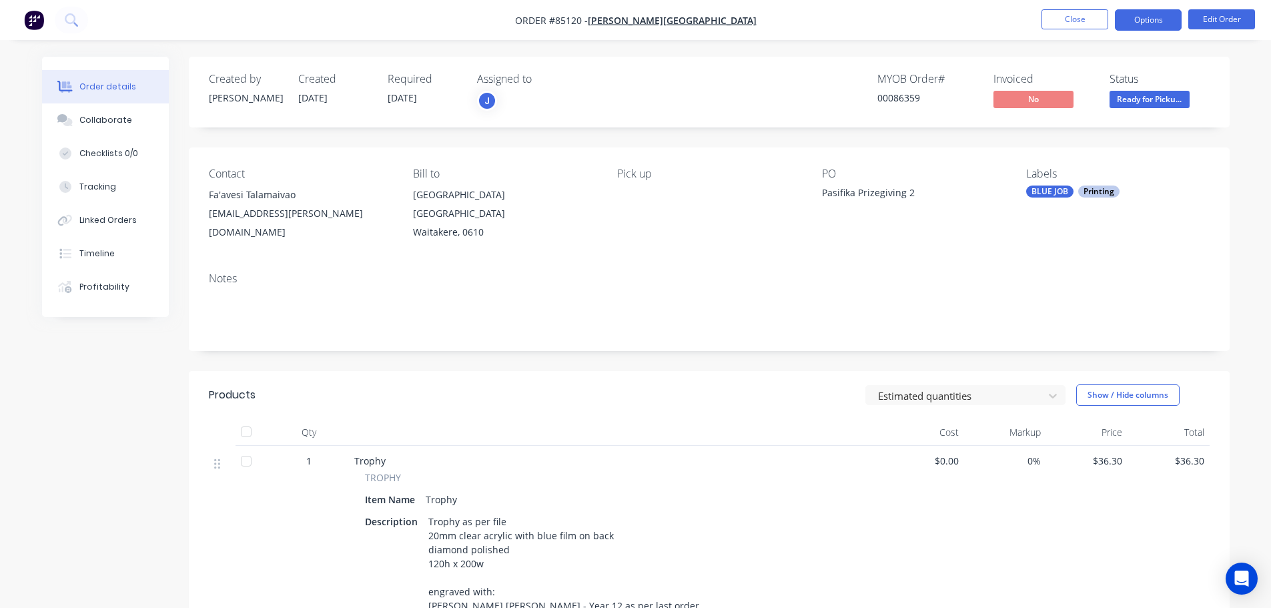
click at [1139, 22] on button "Options" at bounding box center [1148, 19] width 67 height 21
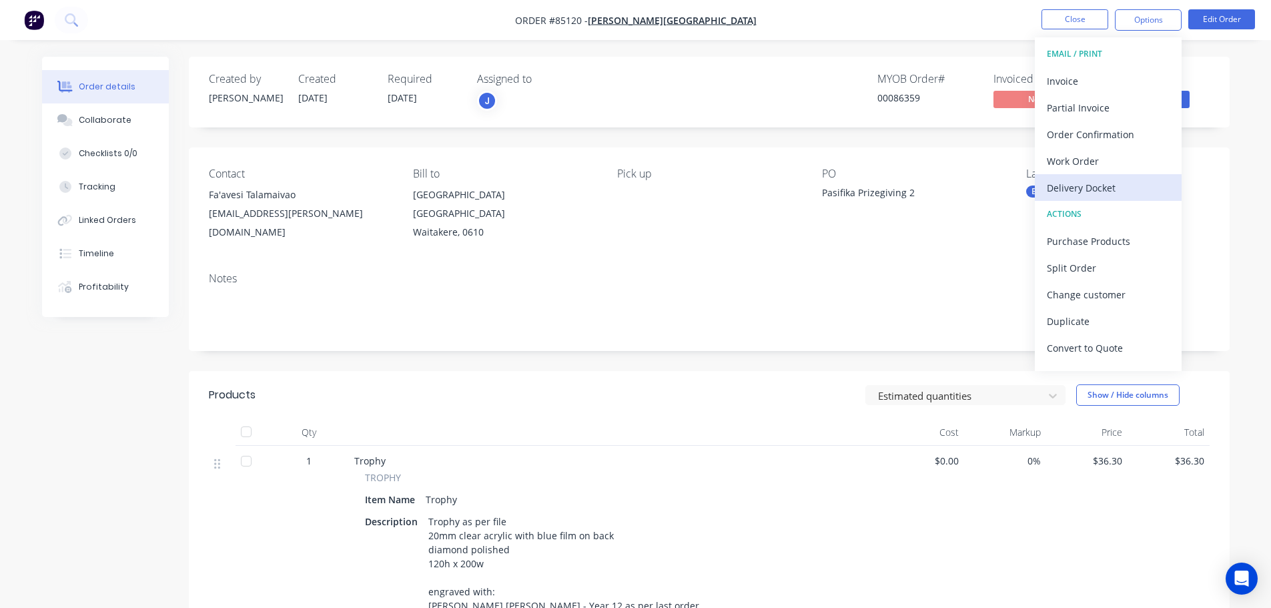
click at [1101, 184] on div "Delivery Docket" at bounding box center [1108, 187] width 123 height 19
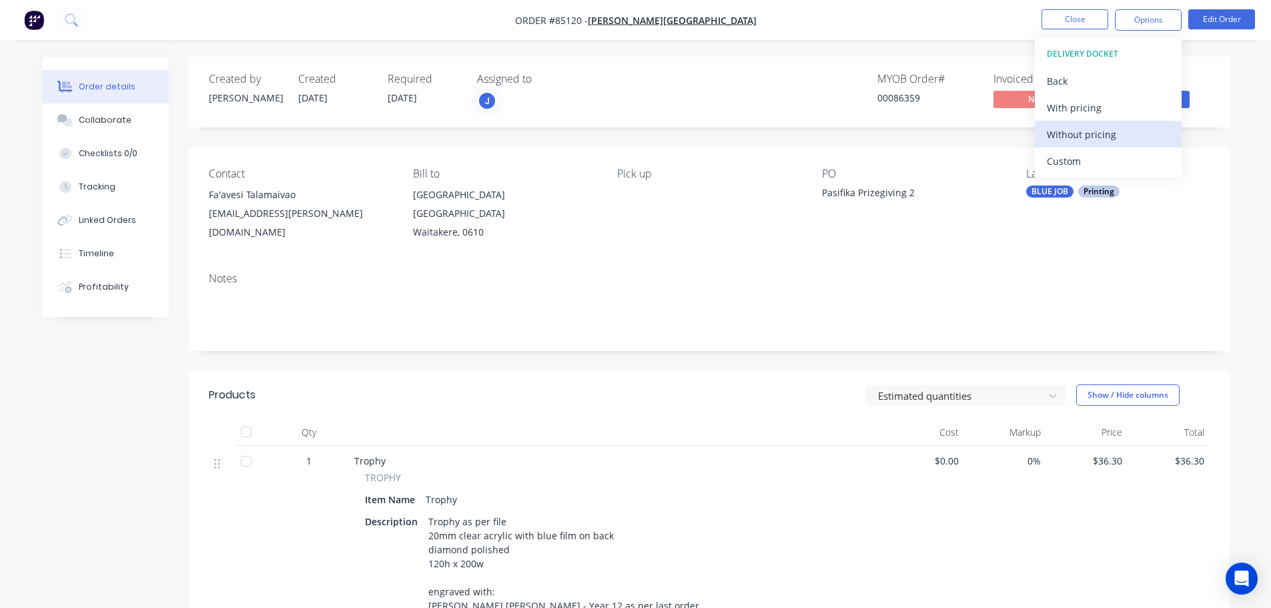
click at [1099, 139] on div "Without pricing" at bounding box center [1108, 134] width 123 height 19
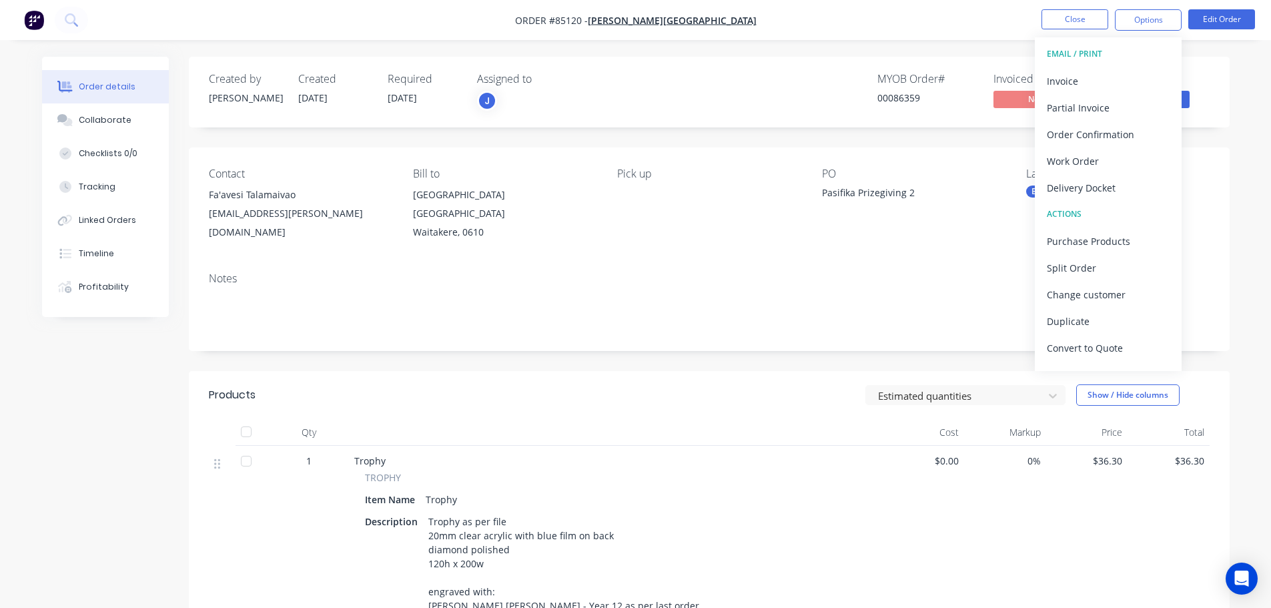
drag, startPoint x: 110, startPoint y: 27, endPoint x: 89, endPoint y: 20, distance: 21.9
click at [108, 27] on nav "Order #85120 - [PERSON_NAME] College Close Options EMAIL / PRINT Invoice Partia…" at bounding box center [635, 20] width 1271 height 40
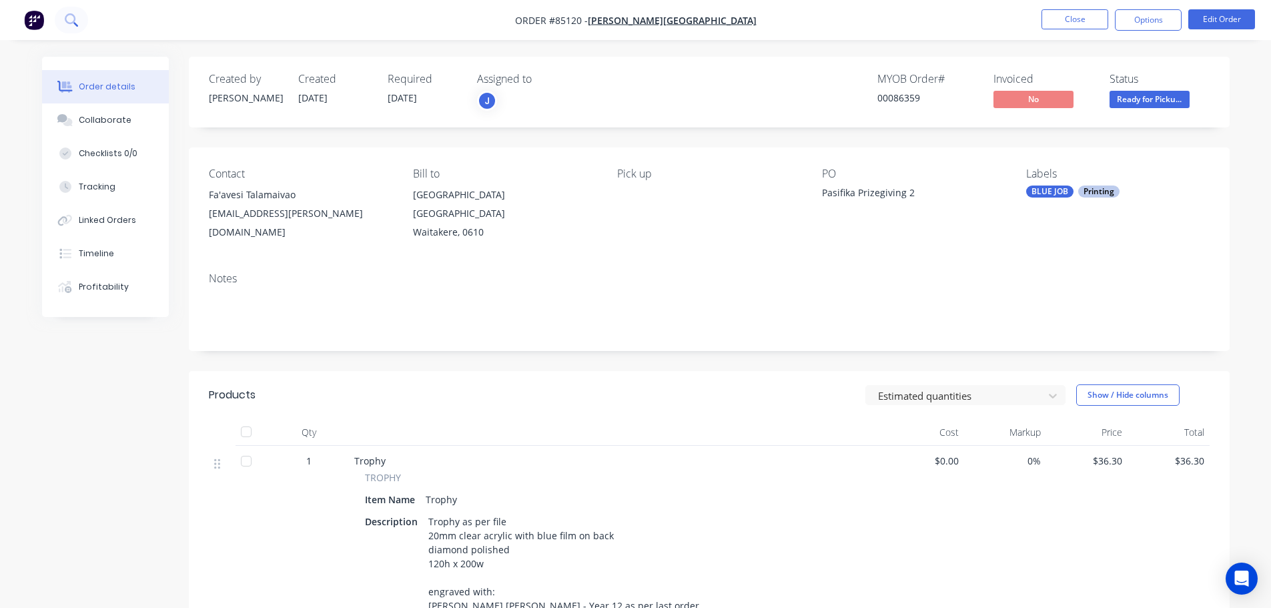
click at [79, 17] on button at bounding box center [71, 20] width 33 height 27
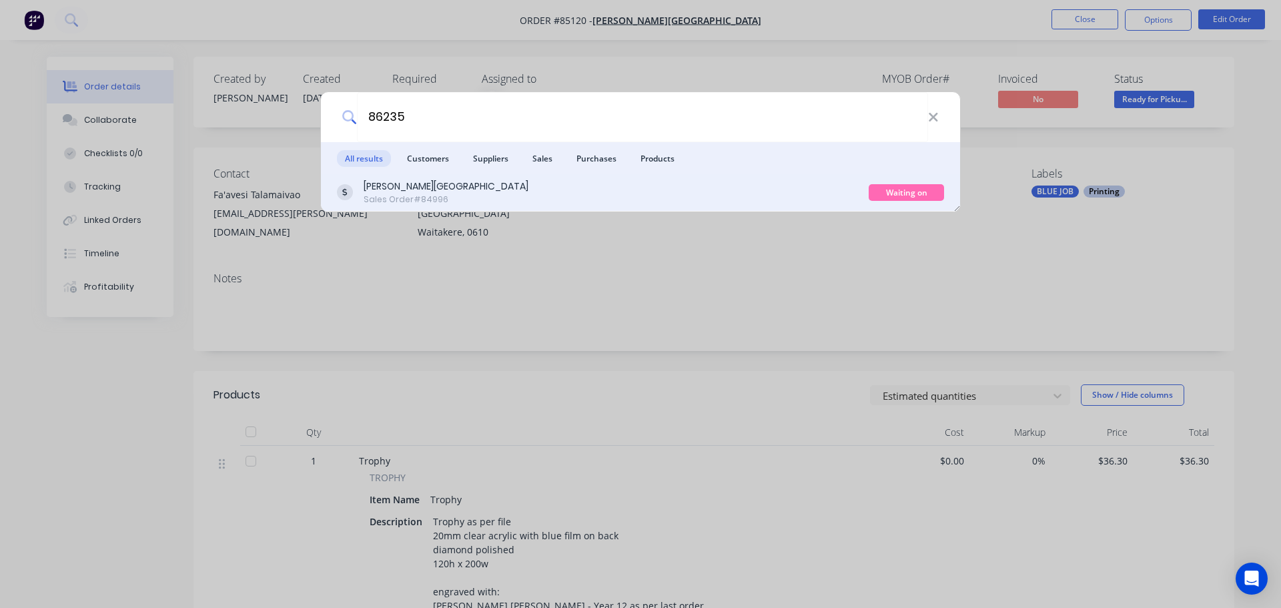
type input "86235"
click at [667, 191] on div "[PERSON_NAME] College Sales Order #84996" at bounding box center [603, 192] width 532 height 26
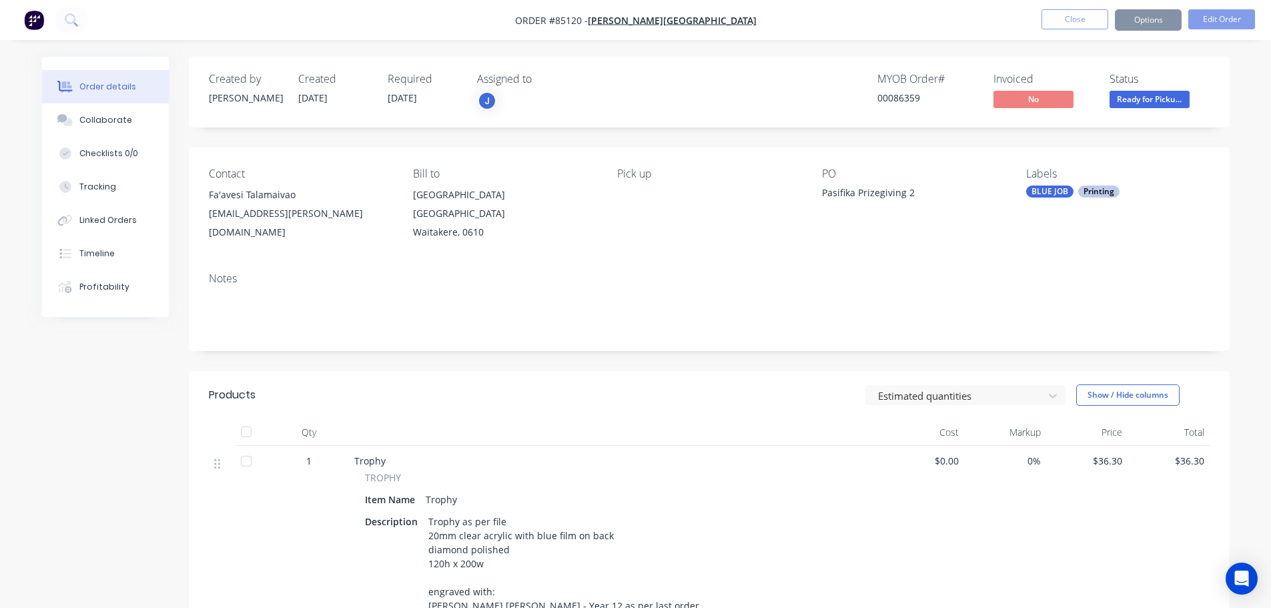
click at [1137, 101] on span "Ready for Picku..." at bounding box center [1149, 99] width 80 height 17
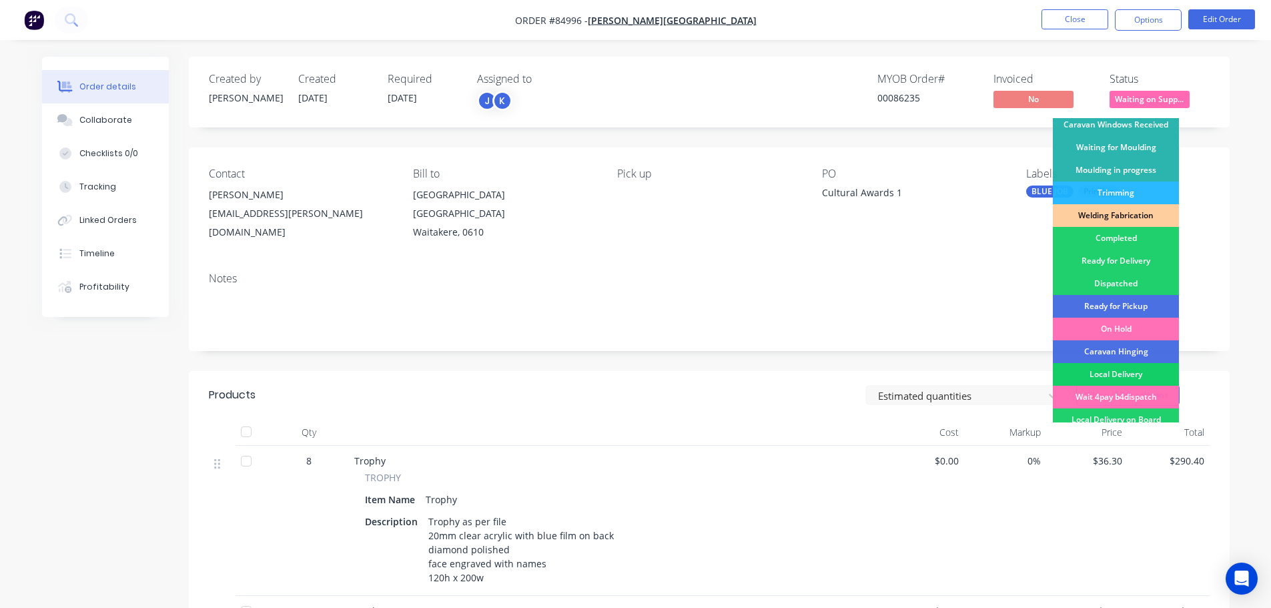
scroll to position [263, 0]
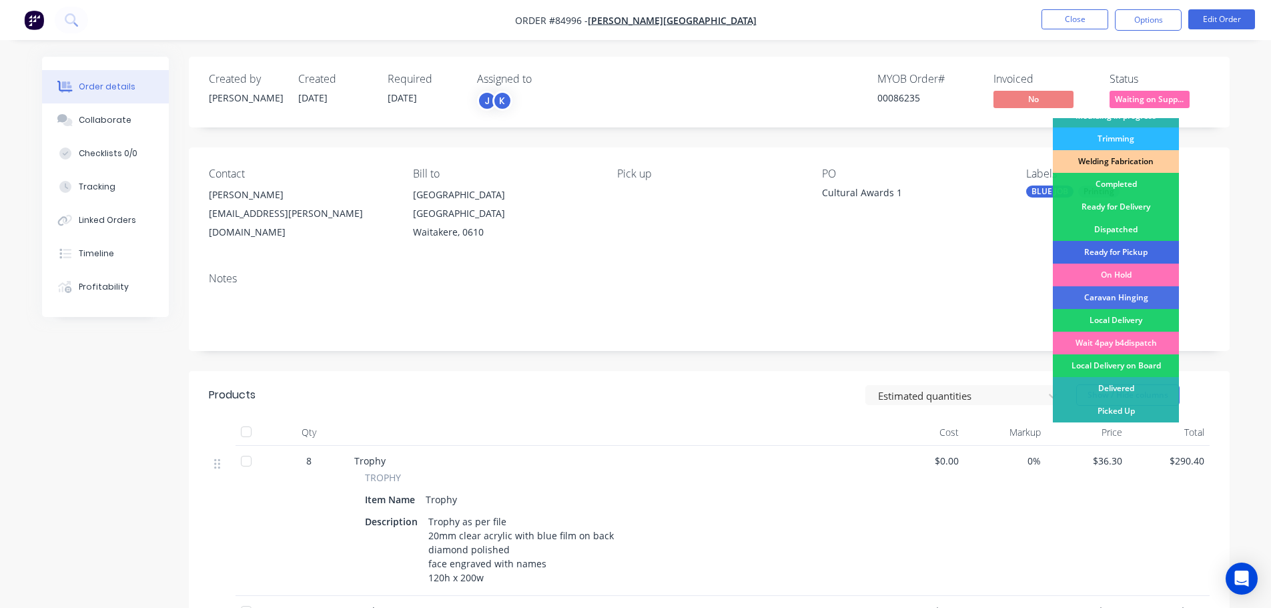
click at [1139, 249] on div "Ready for Pickup" at bounding box center [1116, 252] width 126 height 23
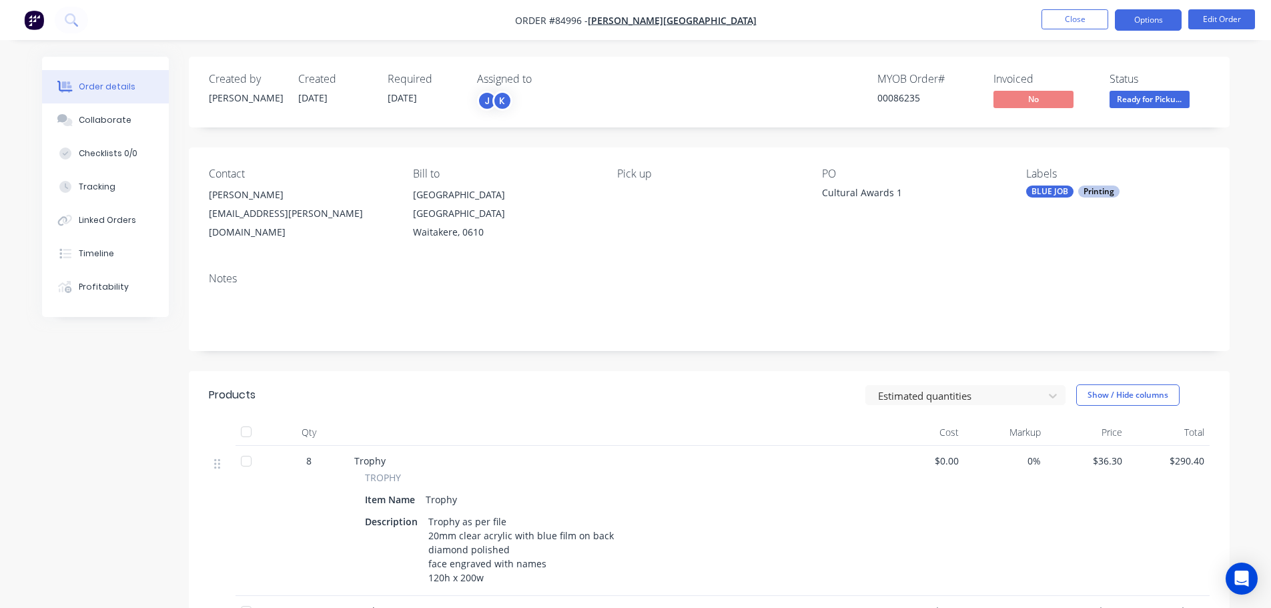
click at [1147, 23] on button "Options" at bounding box center [1148, 19] width 67 height 21
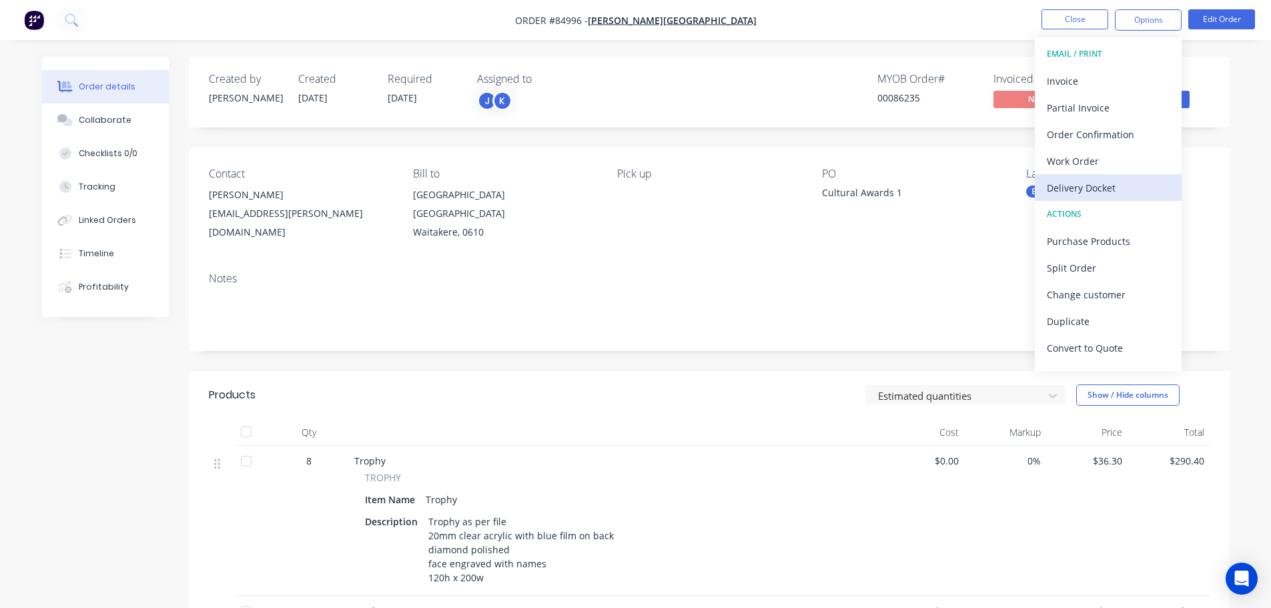
click at [1117, 181] on div "Delivery Docket" at bounding box center [1108, 187] width 123 height 19
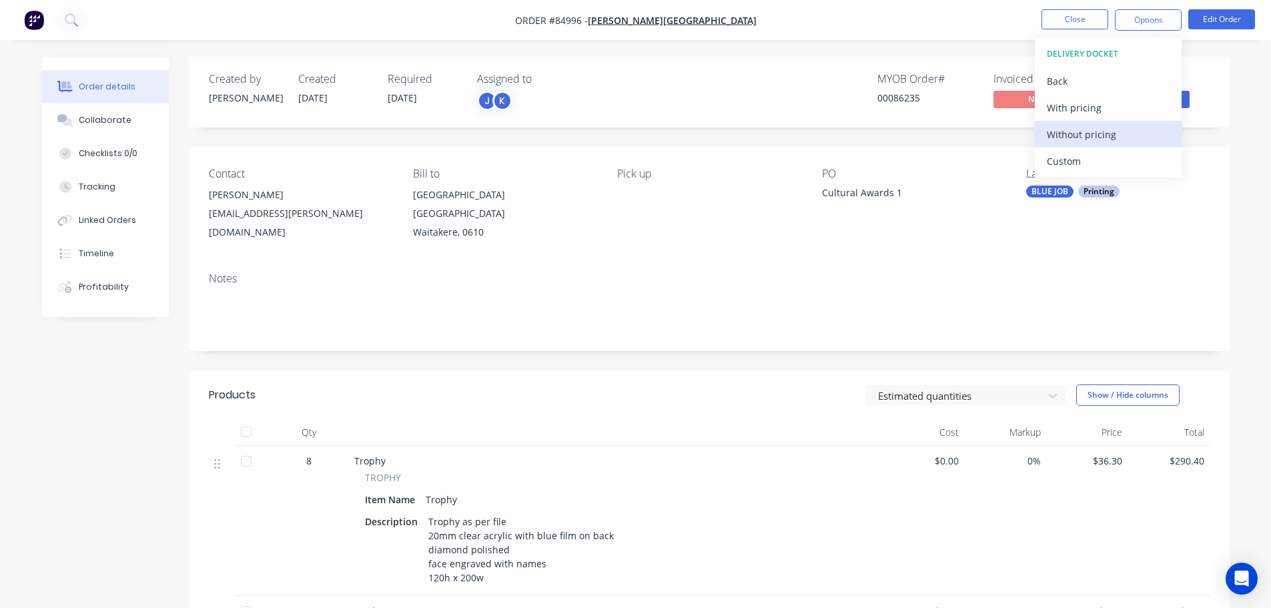
click at [1103, 130] on div "Without pricing" at bounding box center [1108, 134] width 123 height 19
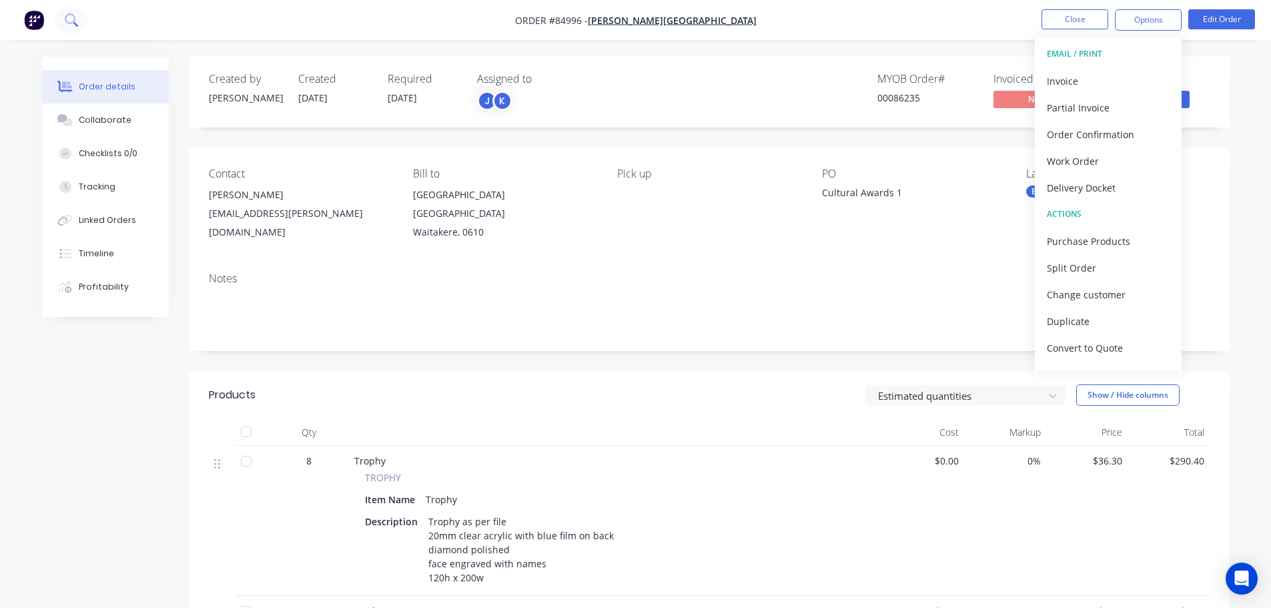
click at [65, 15] on icon at bounding box center [71, 19] width 13 height 13
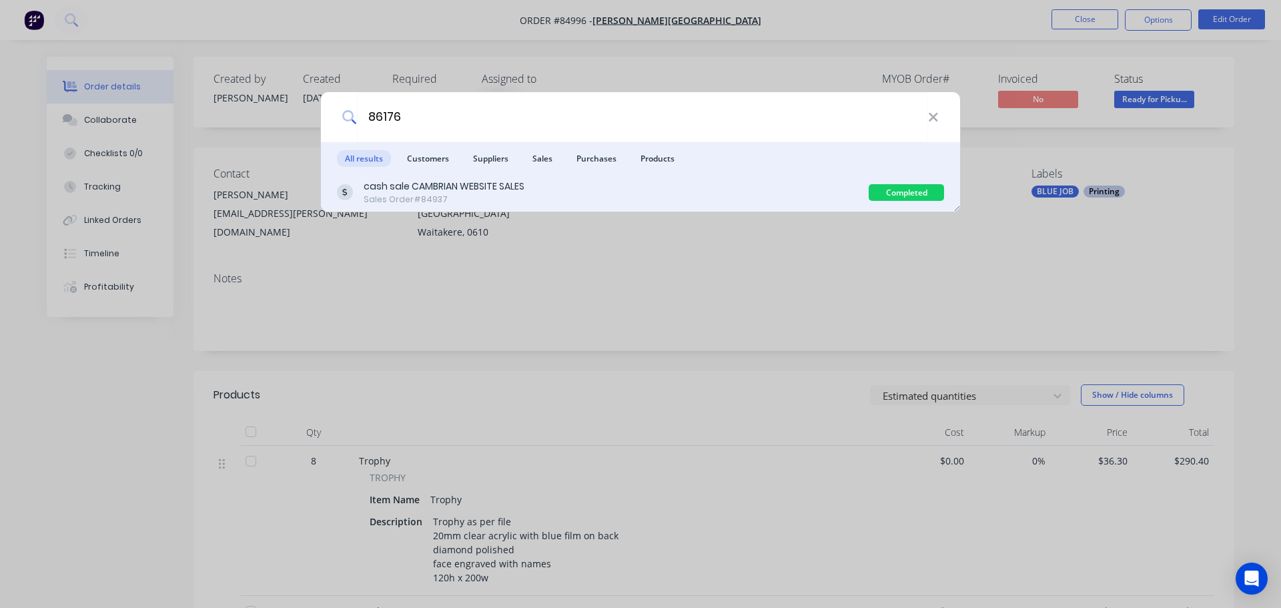
type input "86176"
click at [534, 201] on div "cash sale CAMBRIAN WEBSITE SALES Sales Order #84937" at bounding box center [603, 192] width 532 height 26
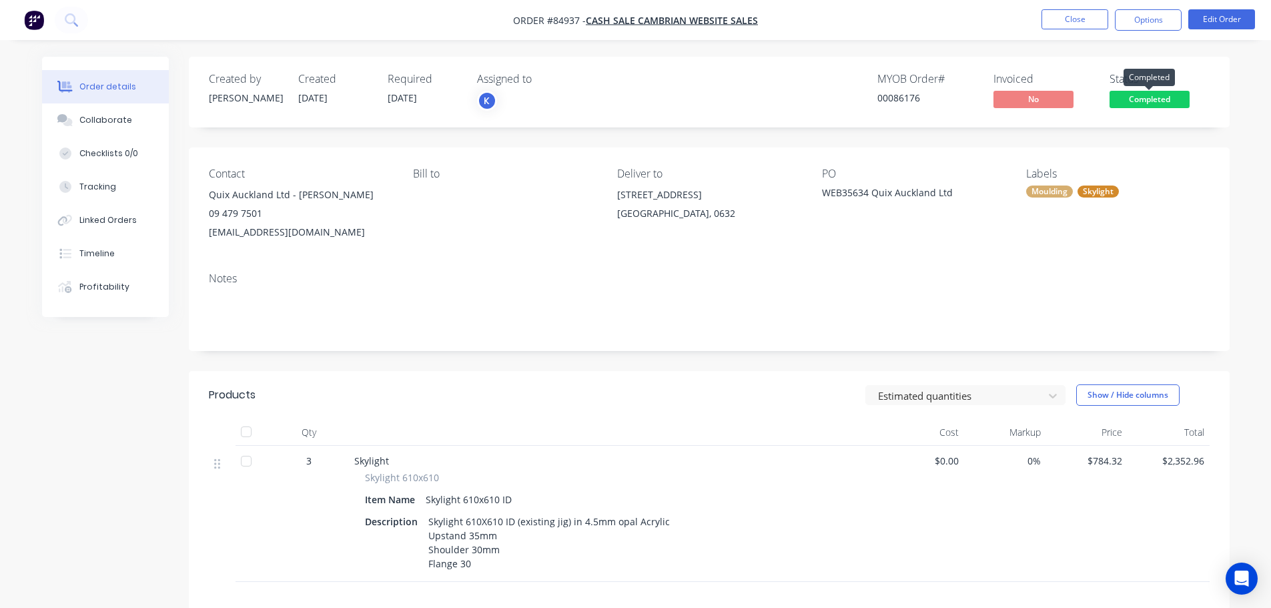
click at [1172, 94] on span "Completed" at bounding box center [1149, 99] width 80 height 17
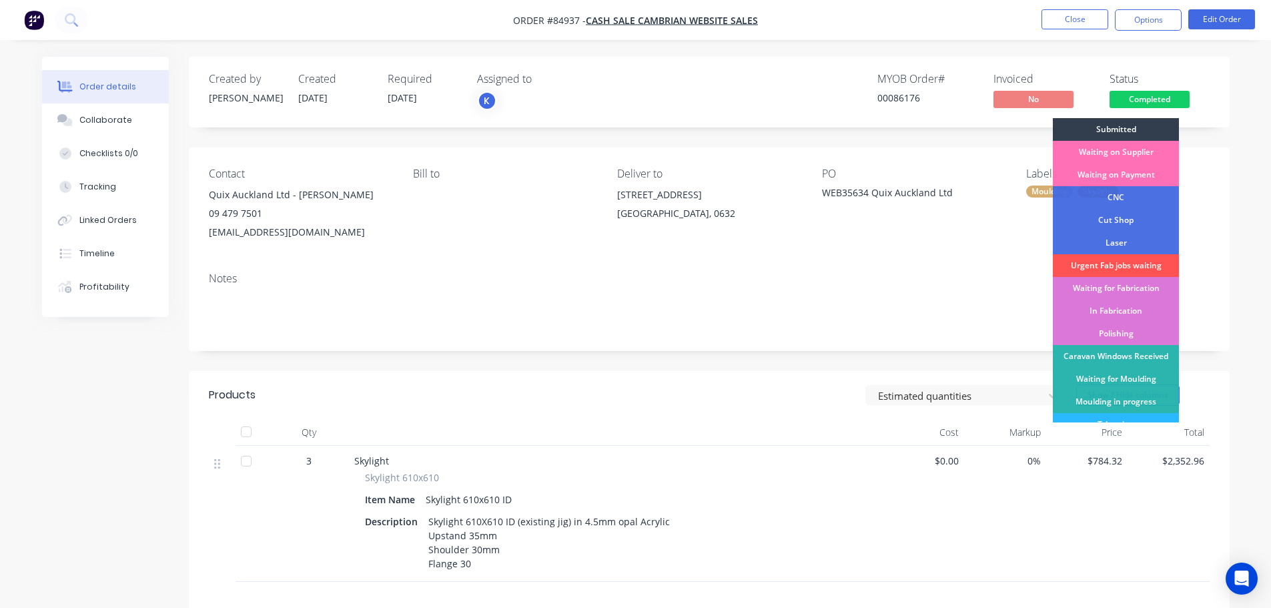
scroll to position [263, 0]
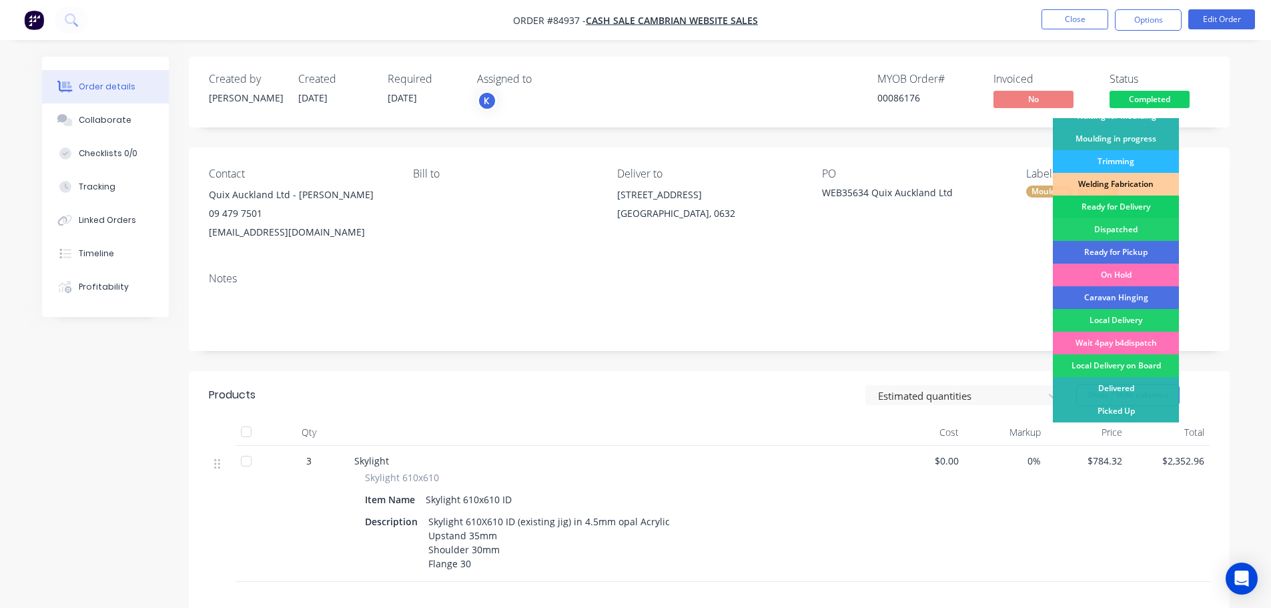
click at [1141, 206] on div "Ready for Delivery" at bounding box center [1116, 206] width 126 height 23
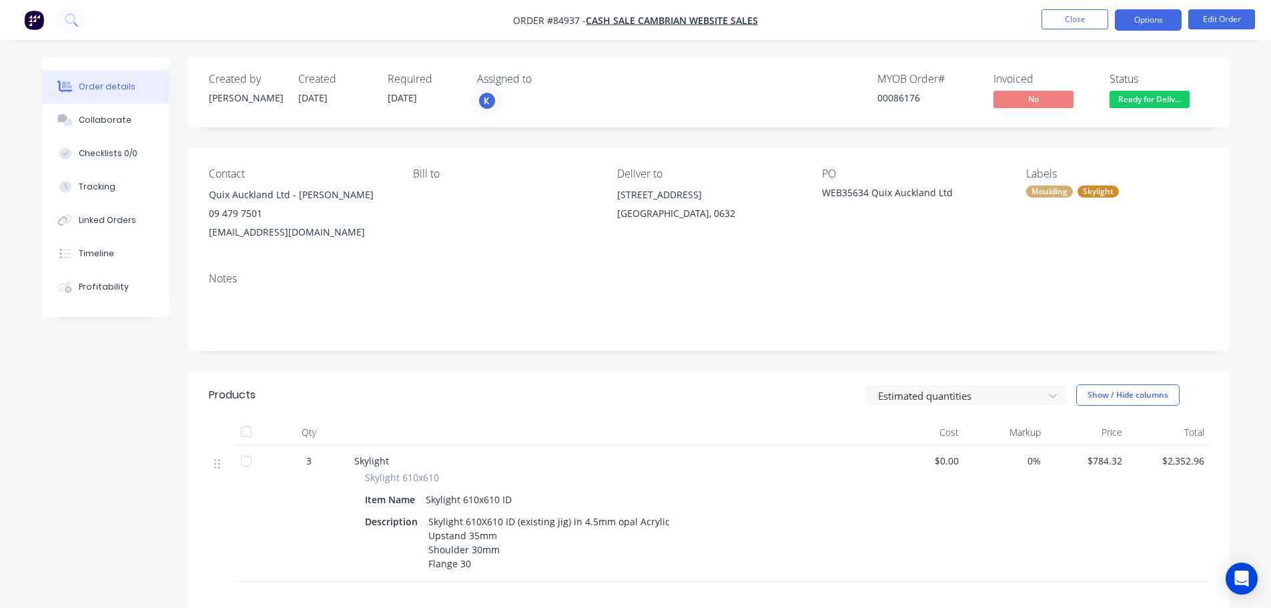
click at [1134, 25] on button "Options" at bounding box center [1148, 19] width 67 height 21
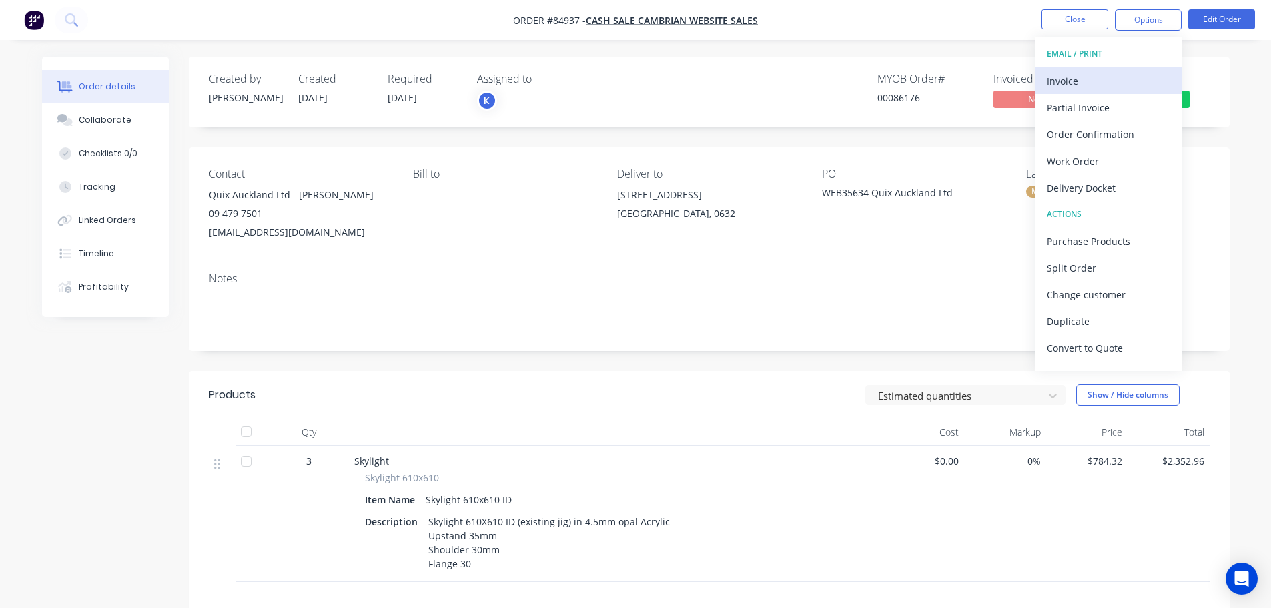
click at [1110, 73] on div "Invoice" at bounding box center [1108, 80] width 123 height 19
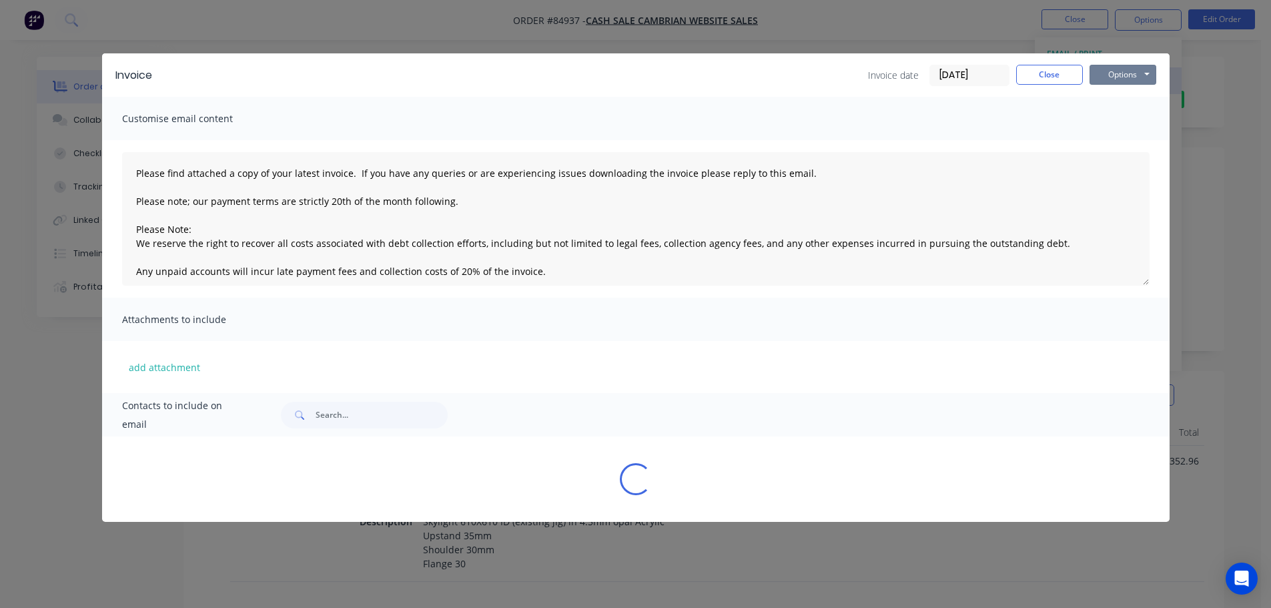
click at [1125, 73] on button "Options" at bounding box center [1122, 75] width 67 height 20
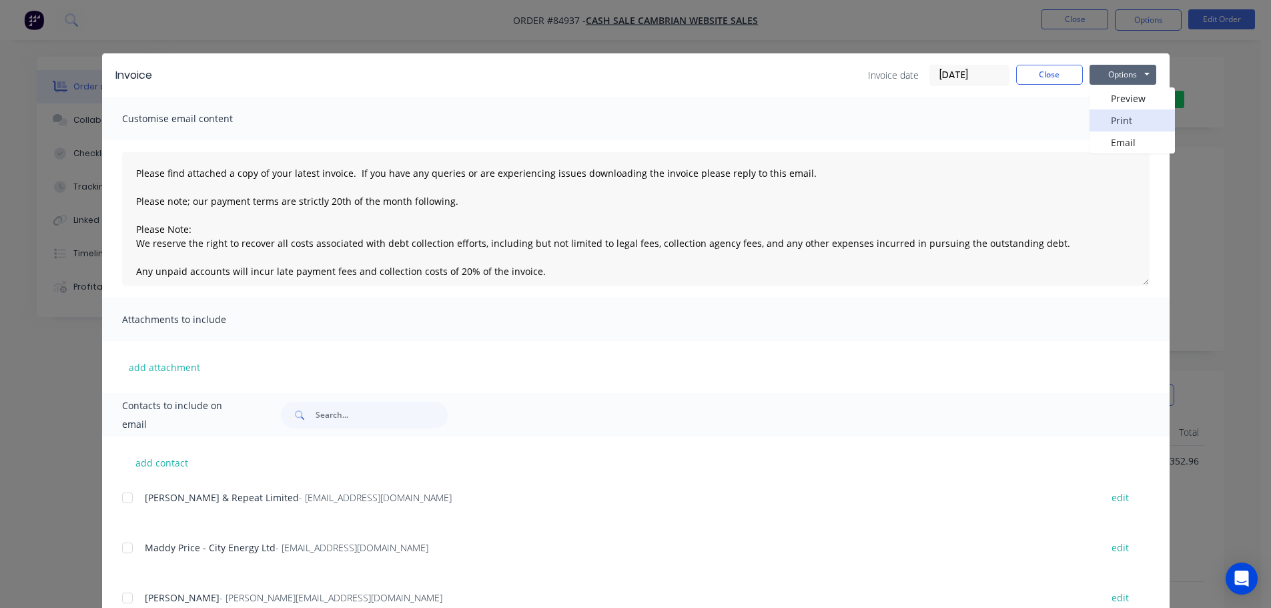
click at [1136, 115] on button "Print" at bounding box center [1131, 120] width 85 height 22
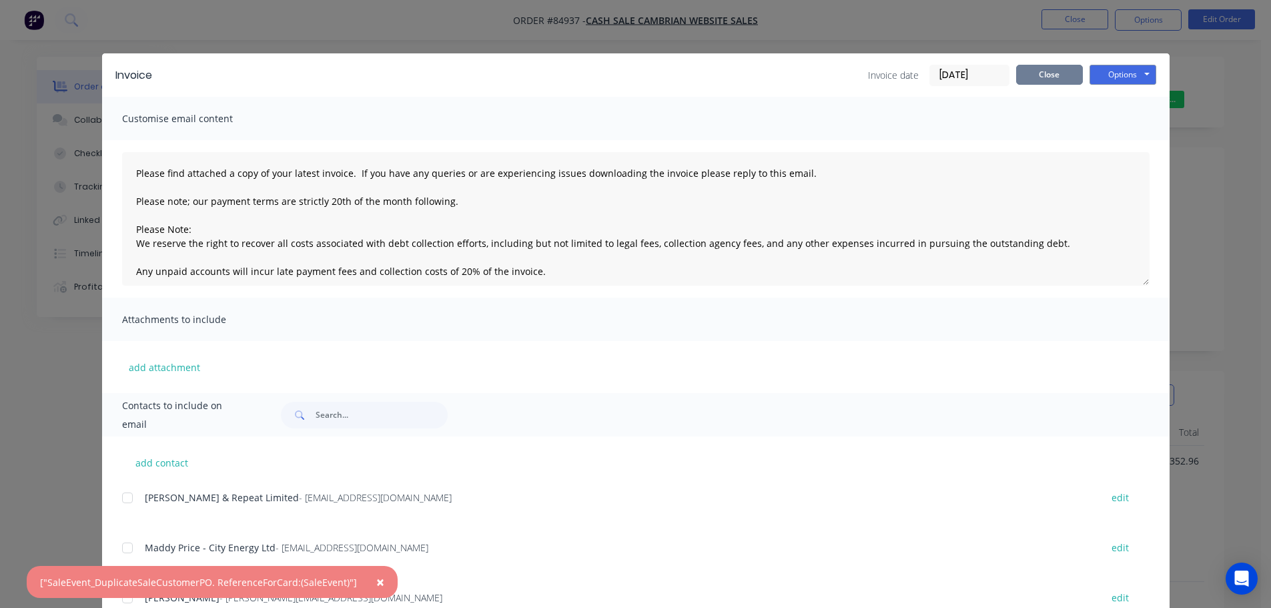
click at [1038, 73] on button "Close" at bounding box center [1049, 75] width 67 height 20
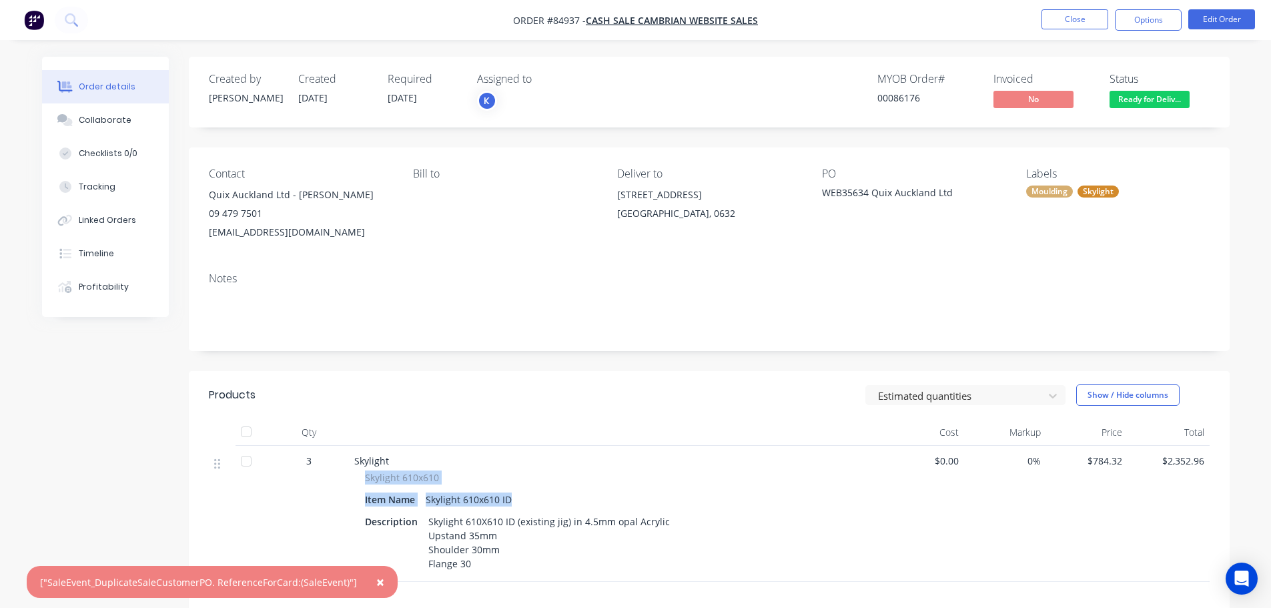
drag, startPoint x: 362, startPoint y: 477, endPoint x: 528, endPoint y: 492, distance: 167.4
click at [528, 491] on div "Skylight 610x610 Item Name Skylight 610x610 ID Description Skylight 610X610 ID …" at bounding box center [615, 521] width 523 height 103
click at [436, 462] on div "Skylight" at bounding box center [615, 461] width 523 height 14
drag, startPoint x: 436, startPoint y: 476, endPoint x: 364, endPoint y: 477, distance: 72.1
click at [365, 477] on div "Skylight 610x610" at bounding box center [616, 477] width 502 height 14
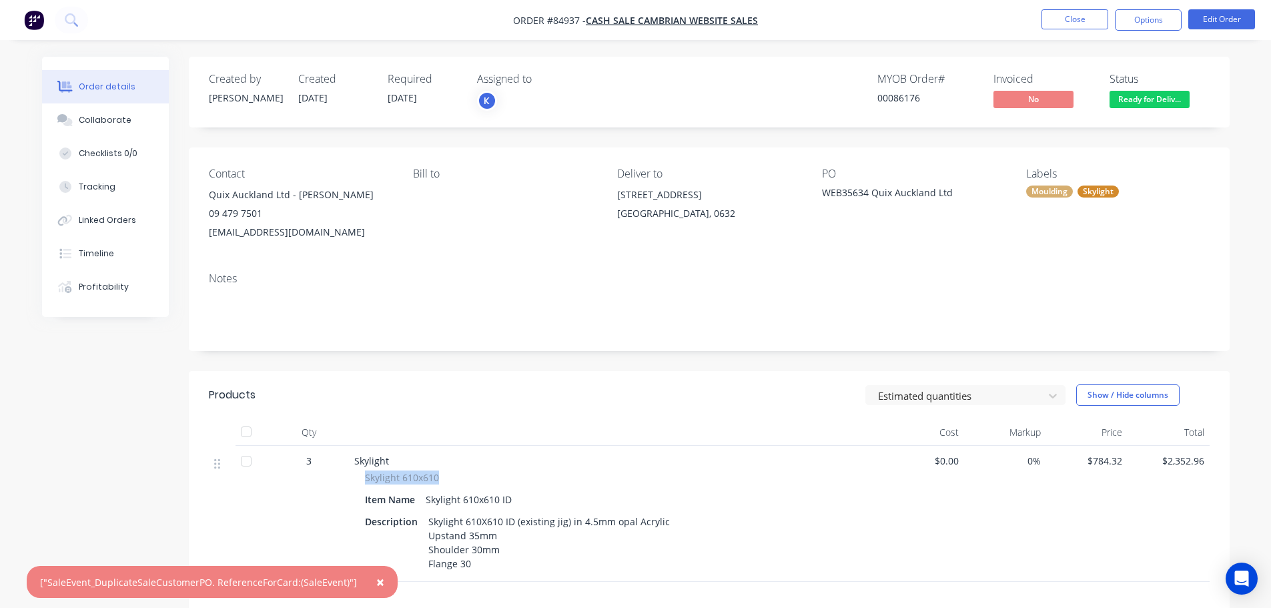
copy span "Skylight 610x610"
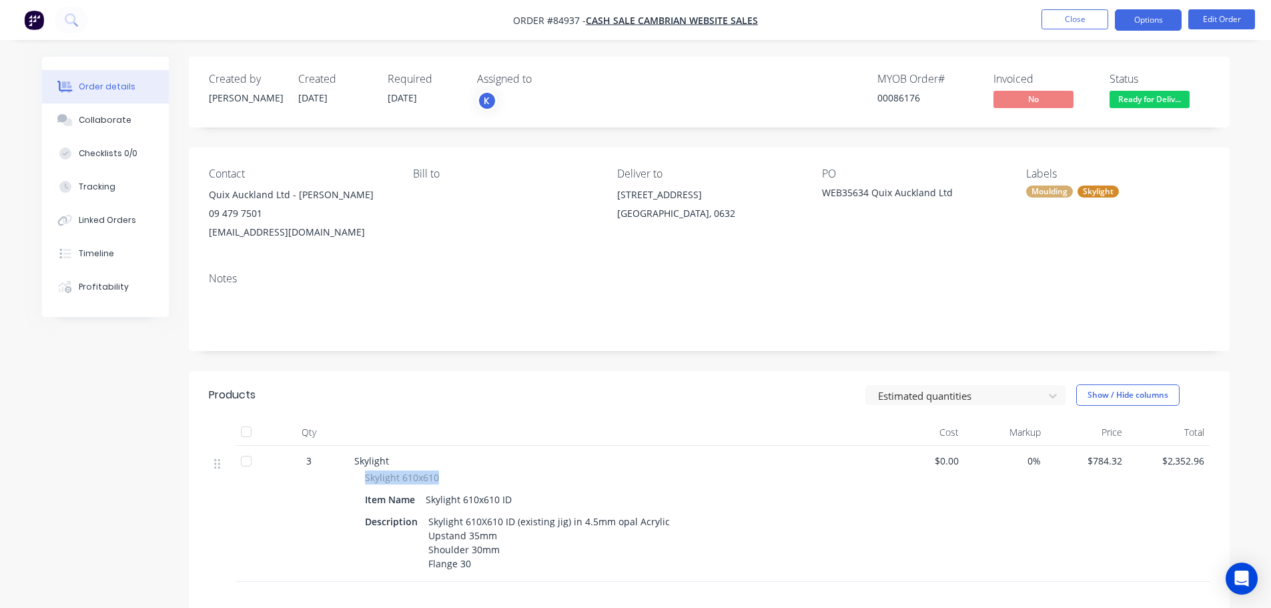
click at [1133, 30] on button "Options" at bounding box center [1148, 19] width 67 height 21
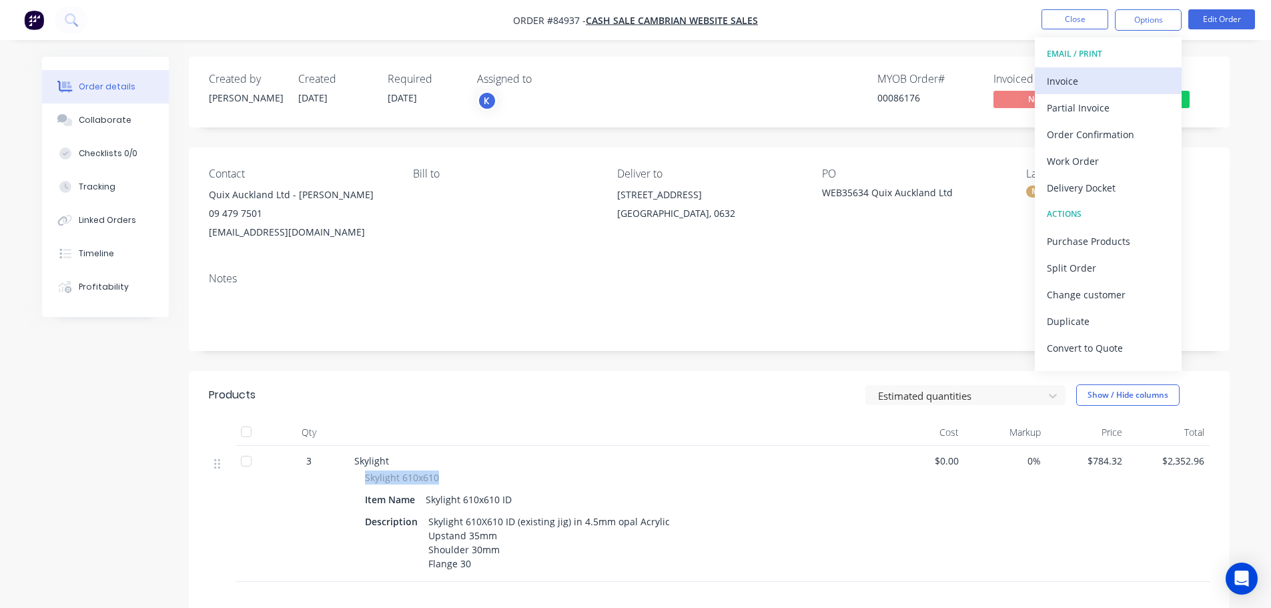
click at [1119, 80] on div "Invoice" at bounding box center [1108, 80] width 123 height 19
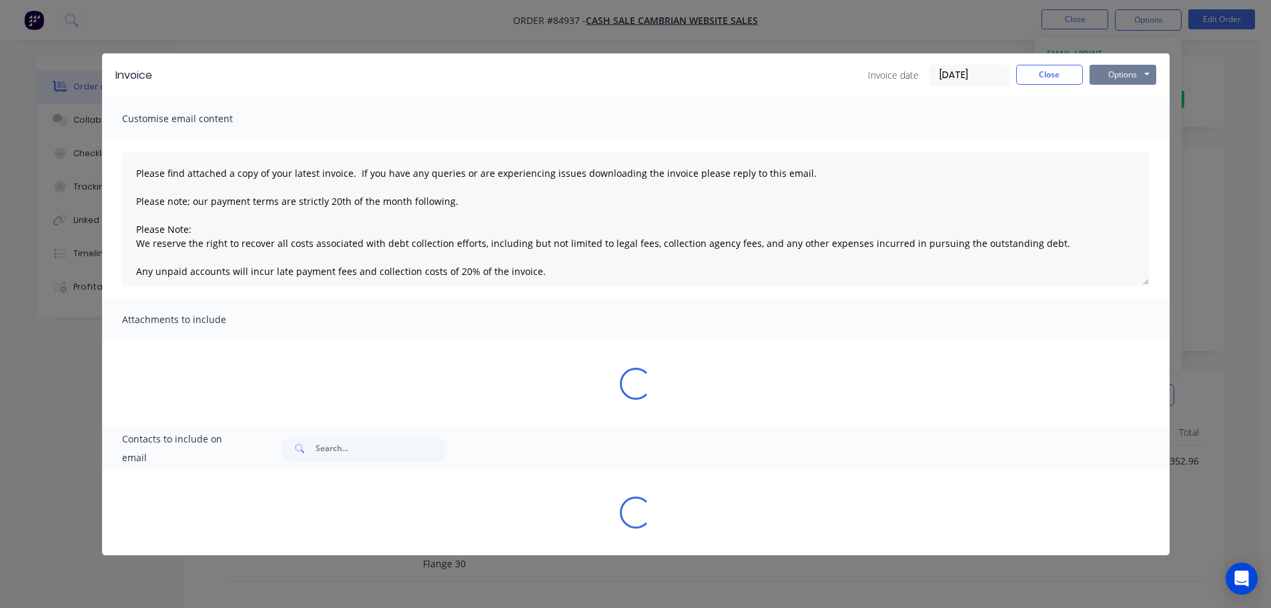
click at [1129, 72] on button "Options" at bounding box center [1122, 75] width 67 height 20
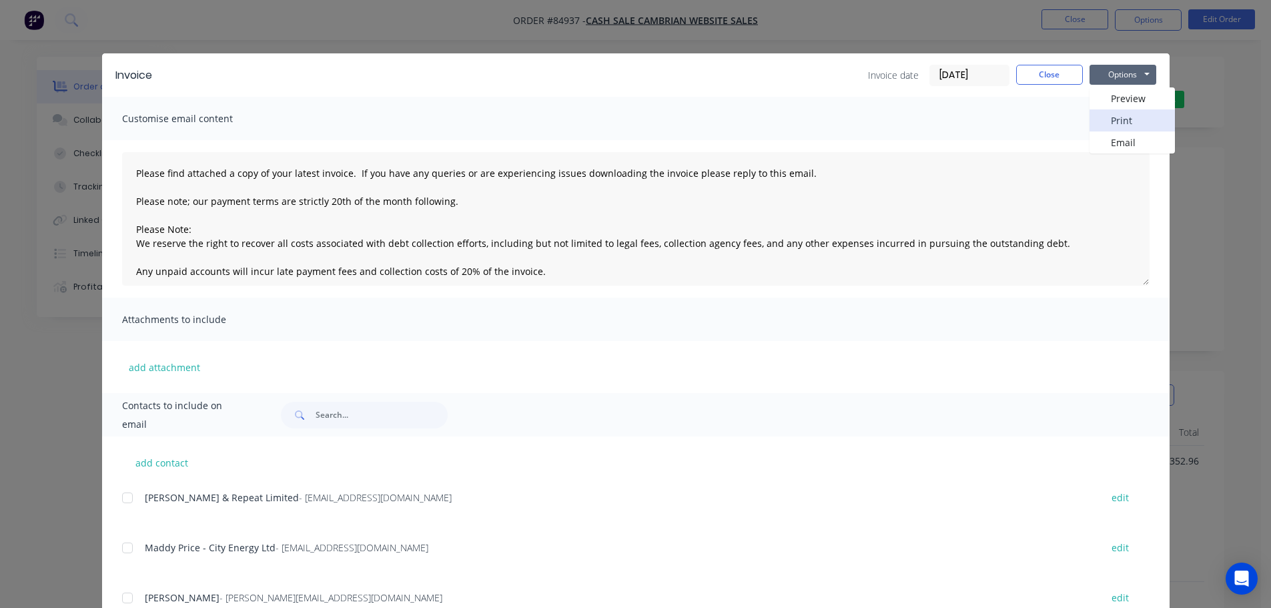
click at [1132, 119] on button "Print" at bounding box center [1131, 120] width 85 height 22
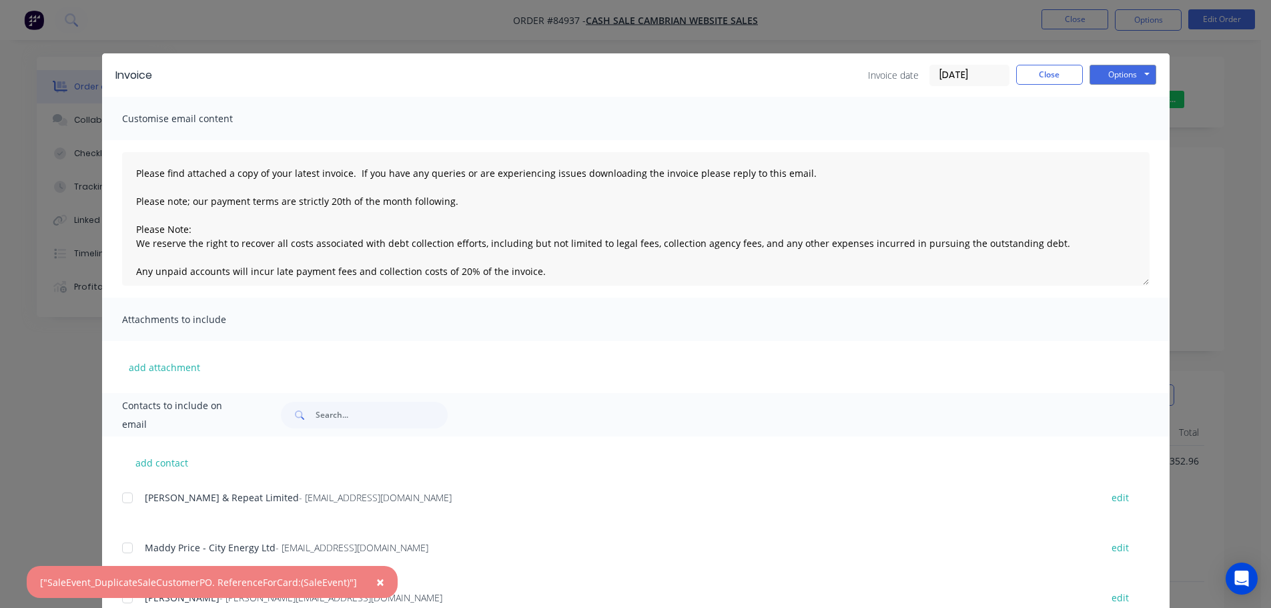
drag, startPoint x: 374, startPoint y: 583, endPoint x: 387, endPoint y: 571, distance: 18.0
click at [376, 583] on span "×" at bounding box center [380, 581] width 8 height 19
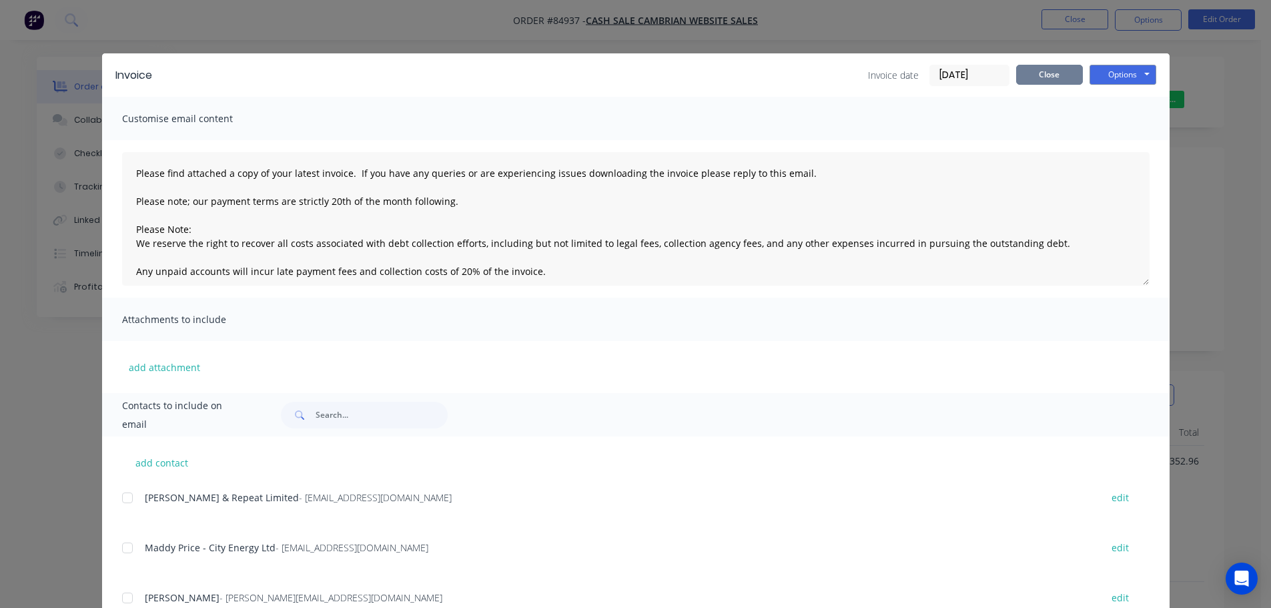
click at [1036, 74] on button "Close" at bounding box center [1049, 75] width 67 height 20
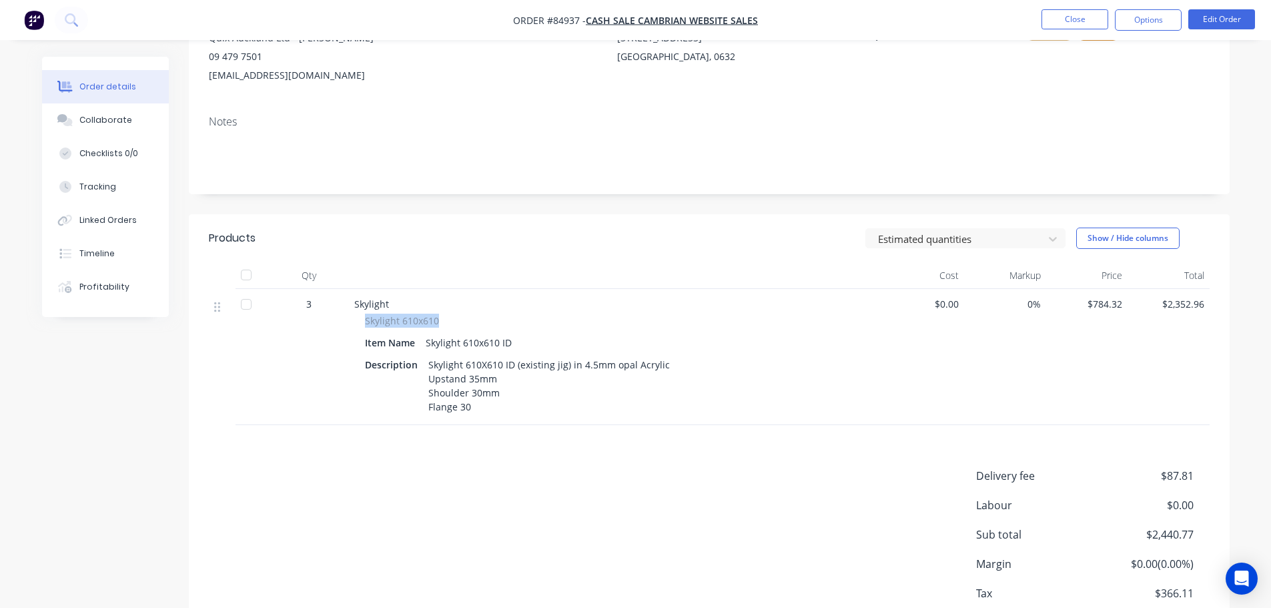
scroll to position [241, 0]
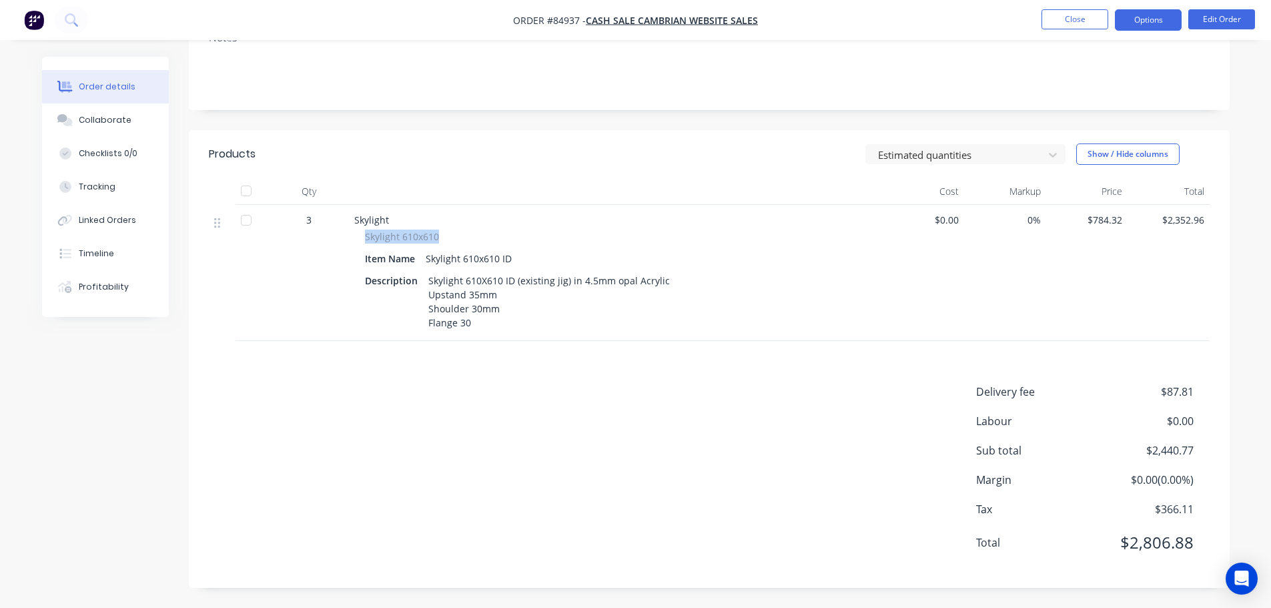
click at [1144, 21] on button "Options" at bounding box center [1148, 19] width 67 height 21
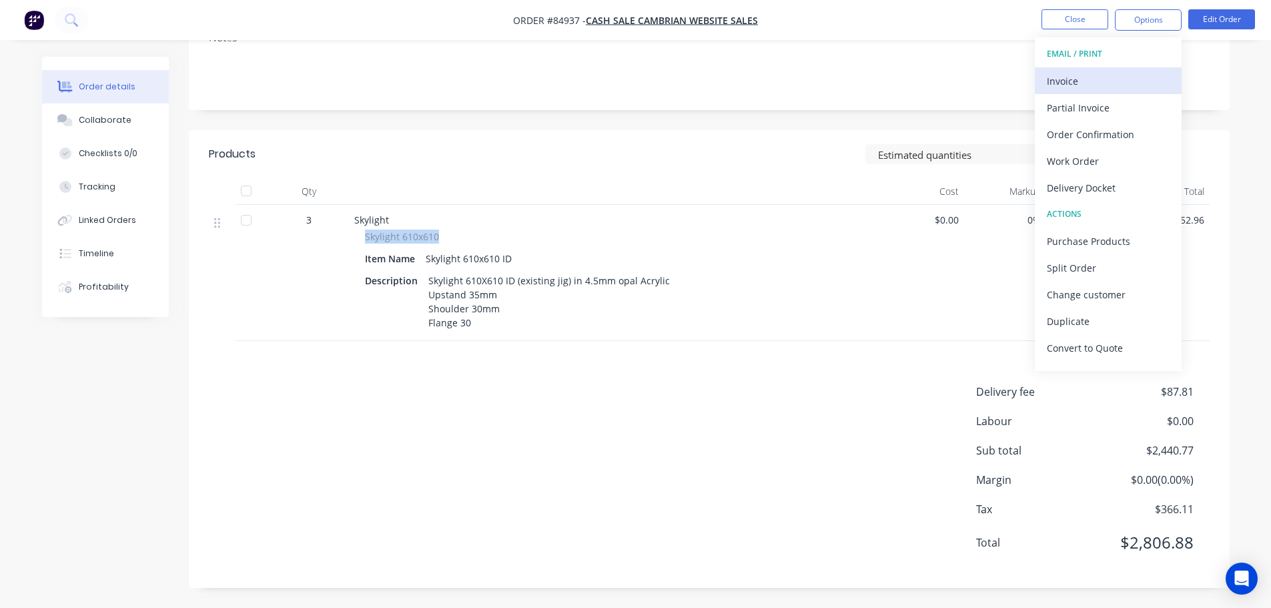
click at [1109, 77] on div "Invoice" at bounding box center [1108, 80] width 123 height 19
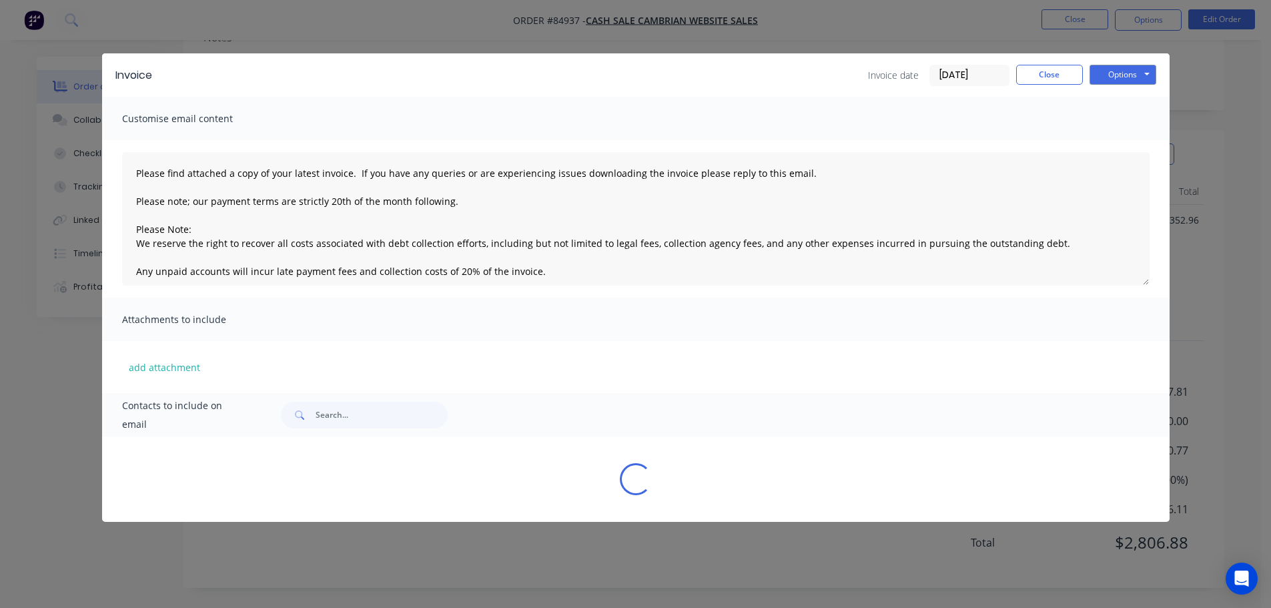
click at [1122, 75] on button "Options" at bounding box center [1122, 75] width 67 height 20
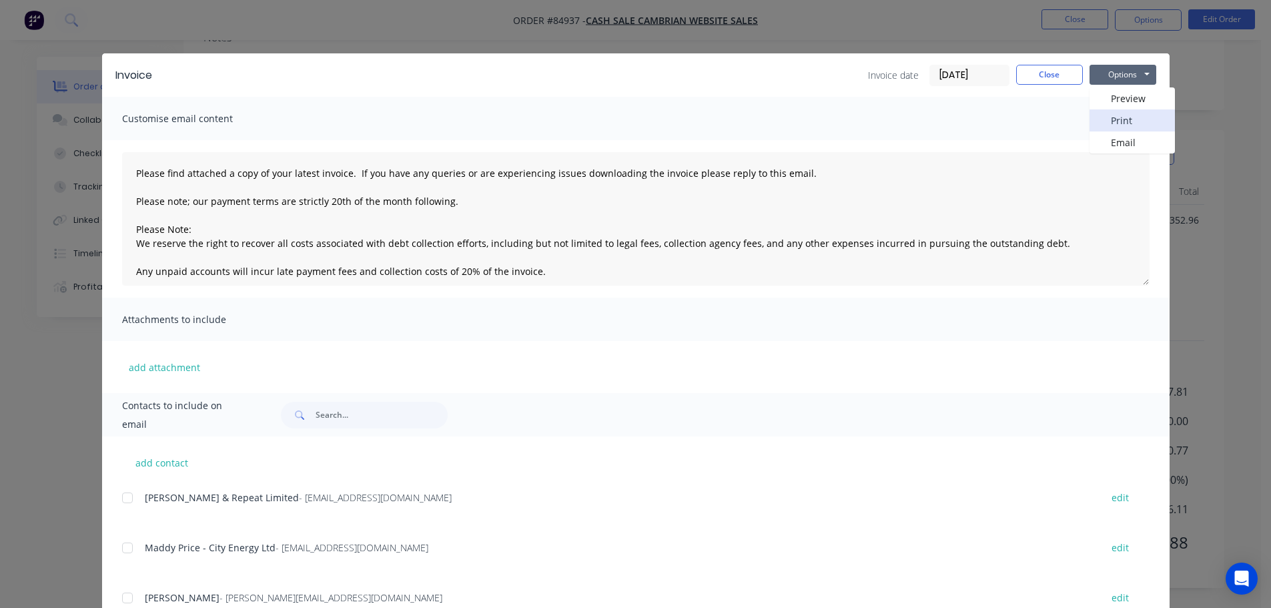
click at [1129, 127] on button "Print" at bounding box center [1131, 120] width 85 height 22
drag, startPoint x: 121, startPoint y: 21, endPoint x: 83, endPoint y: 24, distance: 38.8
click at [116, 23] on div "Invoice Invoice date [DATE] Close Options Preview Print Email Customise email c…" at bounding box center [635, 304] width 1271 height 608
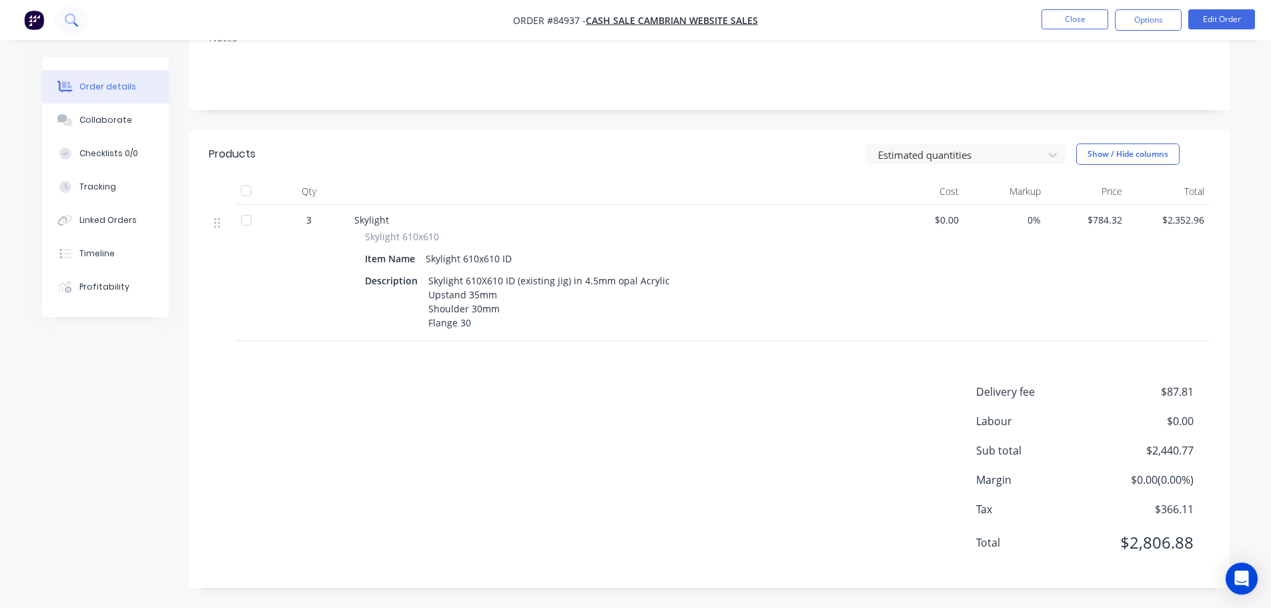
click at [63, 19] on button at bounding box center [71, 20] width 33 height 27
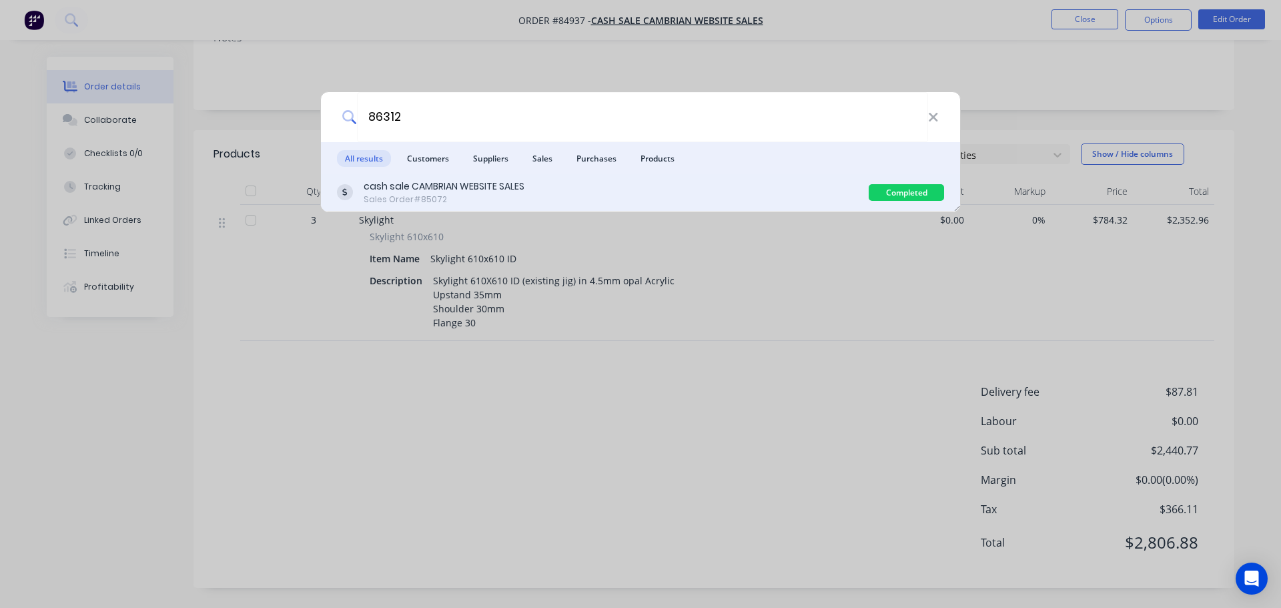
type input "86312"
click at [620, 191] on div "cash sale CAMBRIAN WEBSITE SALES Sales Order #85072" at bounding box center [603, 192] width 532 height 26
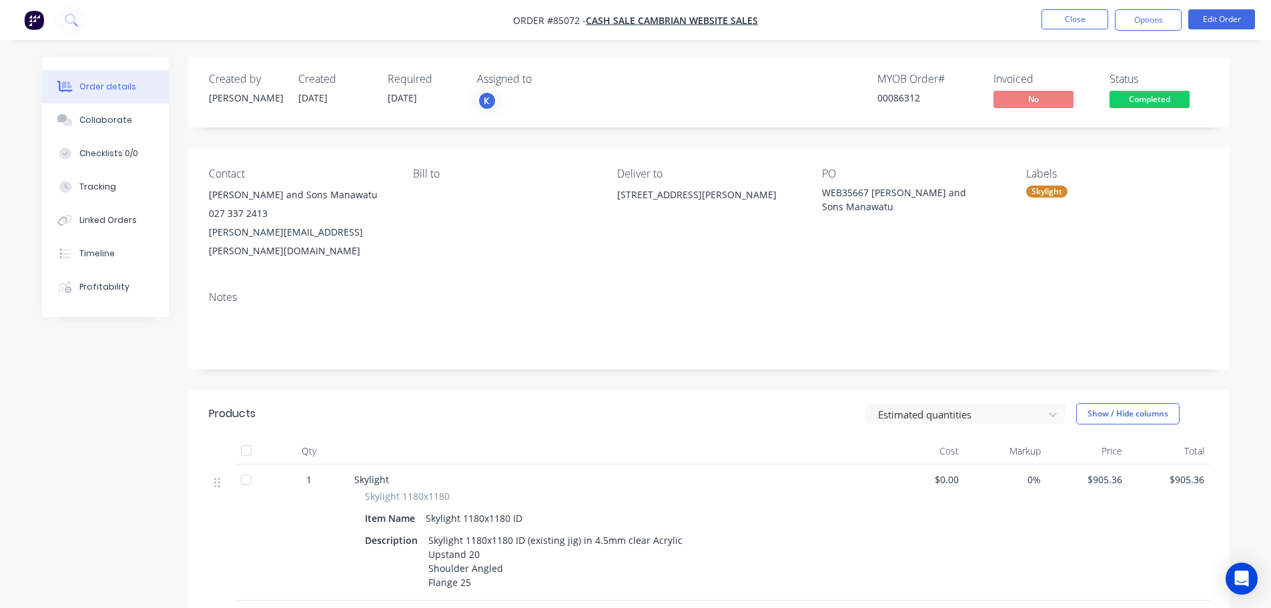
click at [1147, 102] on span "Completed" at bounding box center [1149, 99] width 80 height 17
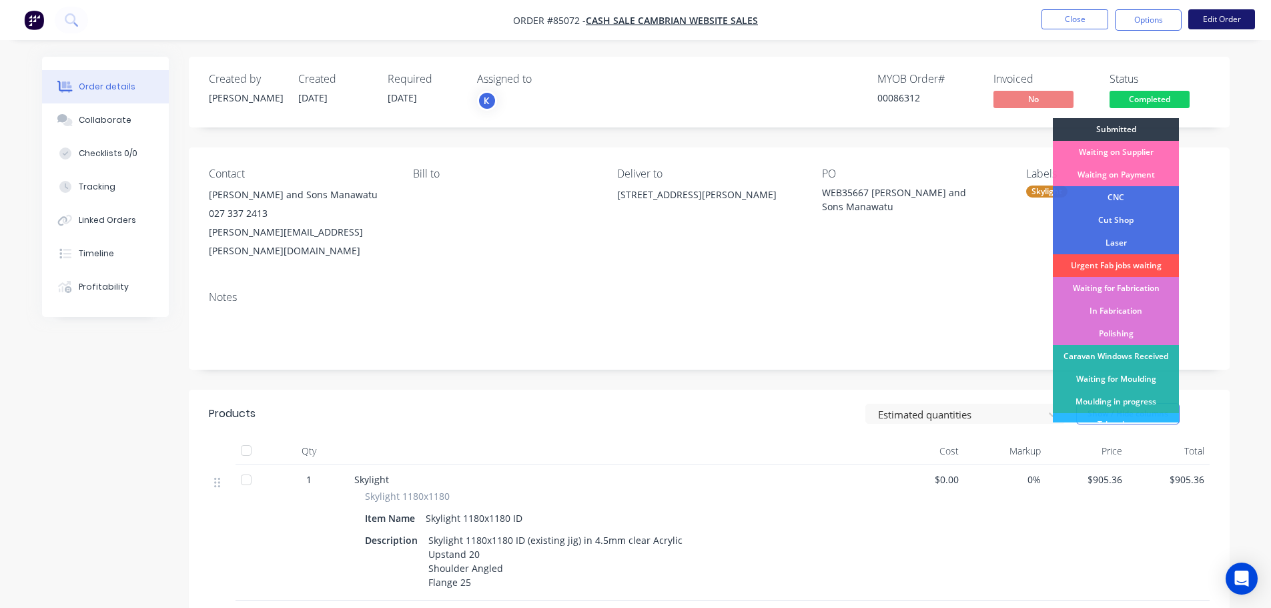
click at [1220, 22] on button "Edit Order" at bounding box center [1221, 19] width 67 height 20
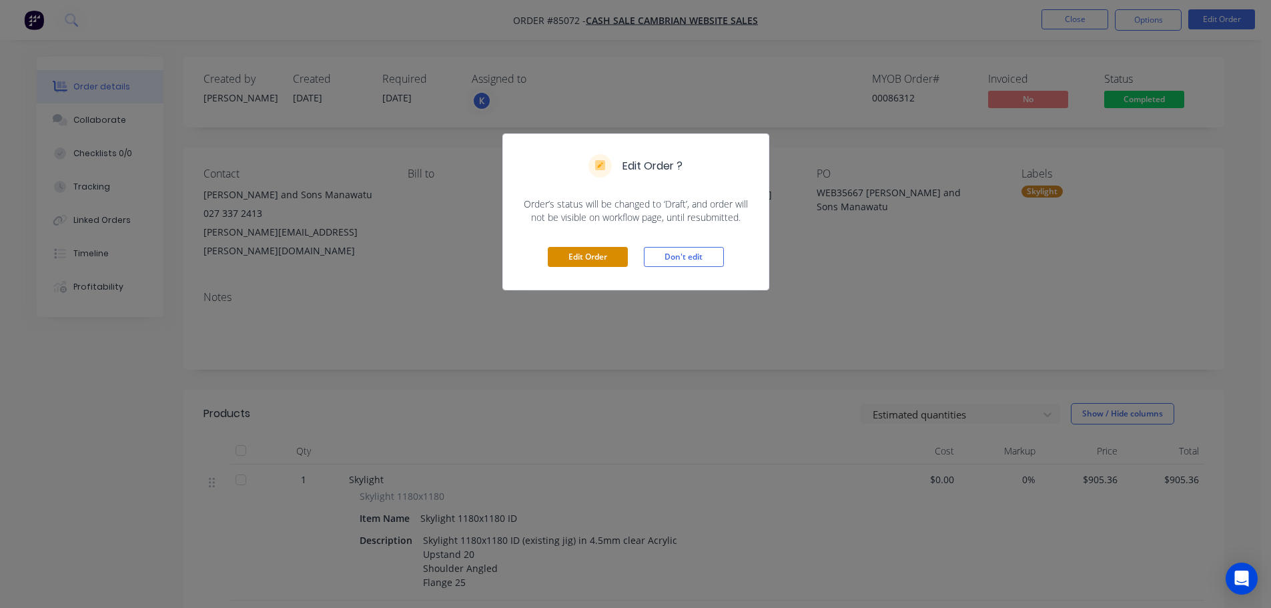
click at [592, 253] on button "Edit Order" at bounding box center [588, 257] width 80 height 20
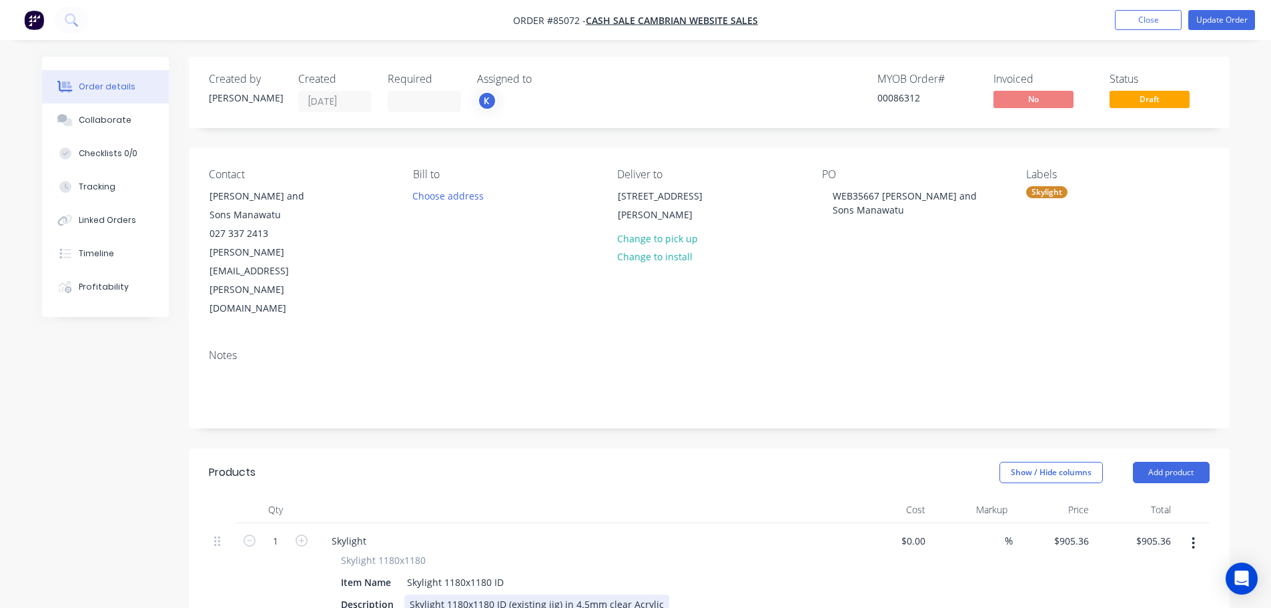
drag, startPoint x: 458, startPoint y: 562, endPoint x: 448, endPoint y: 562, distance: 9.3
click at [1232, 16] on button "Update Order" at bounding box center [1221, 20] width 67 height 20
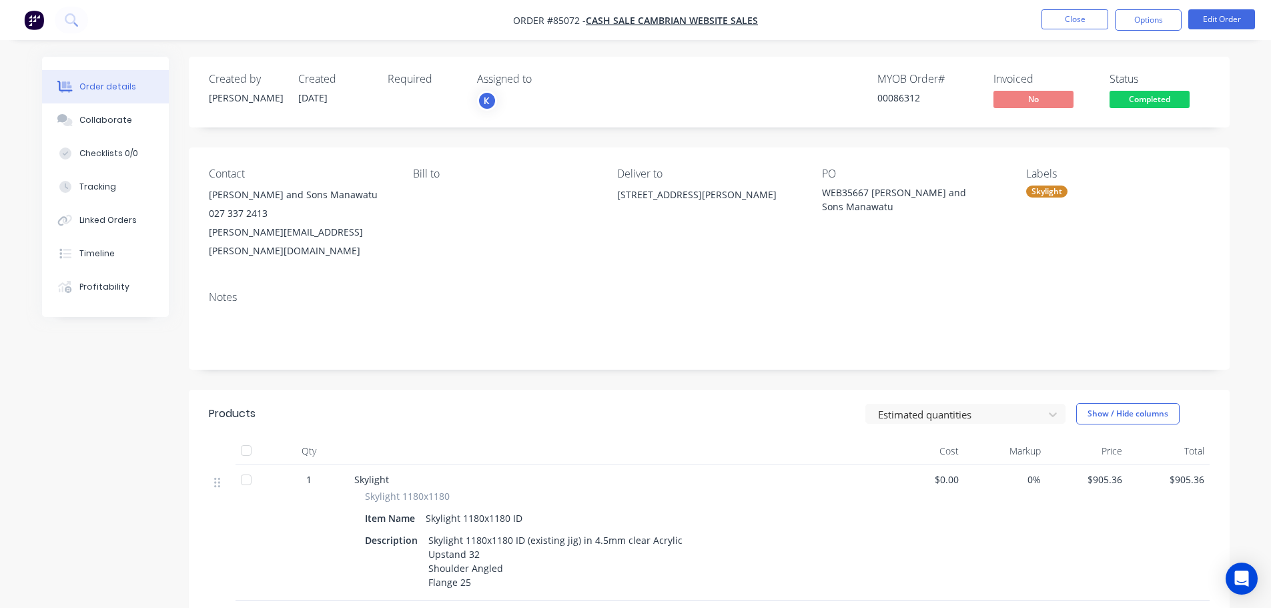
click at [1151, 99] on span "Completed" at bounding box center [1149, 99] width 80 height 17
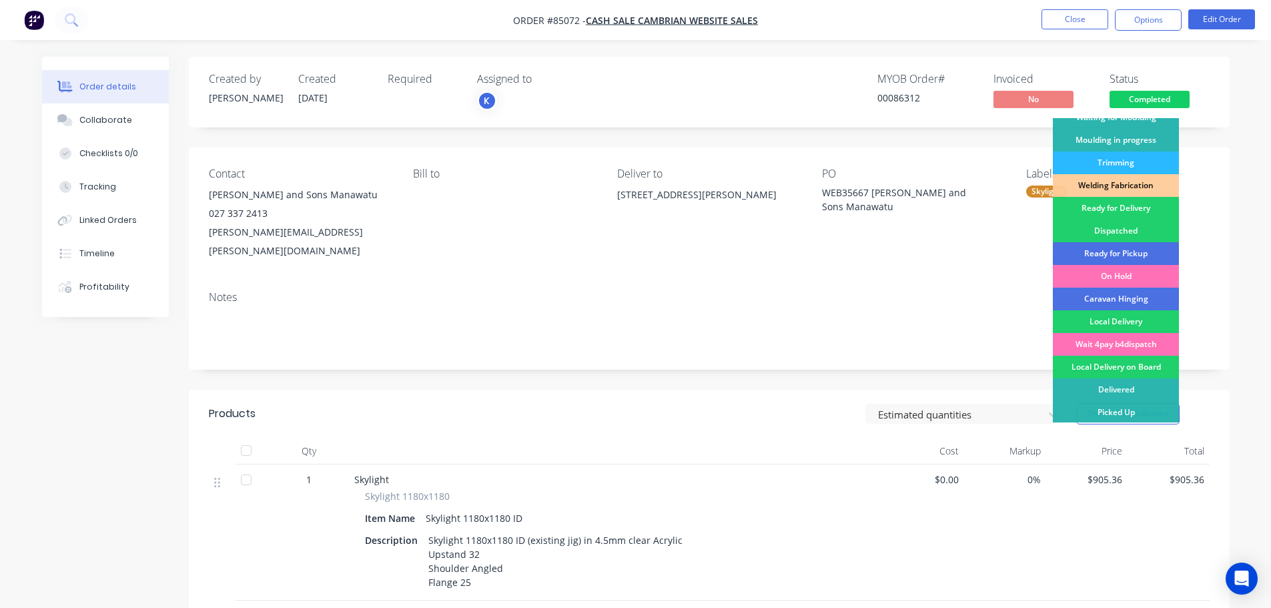
scroll to position [263, 0]
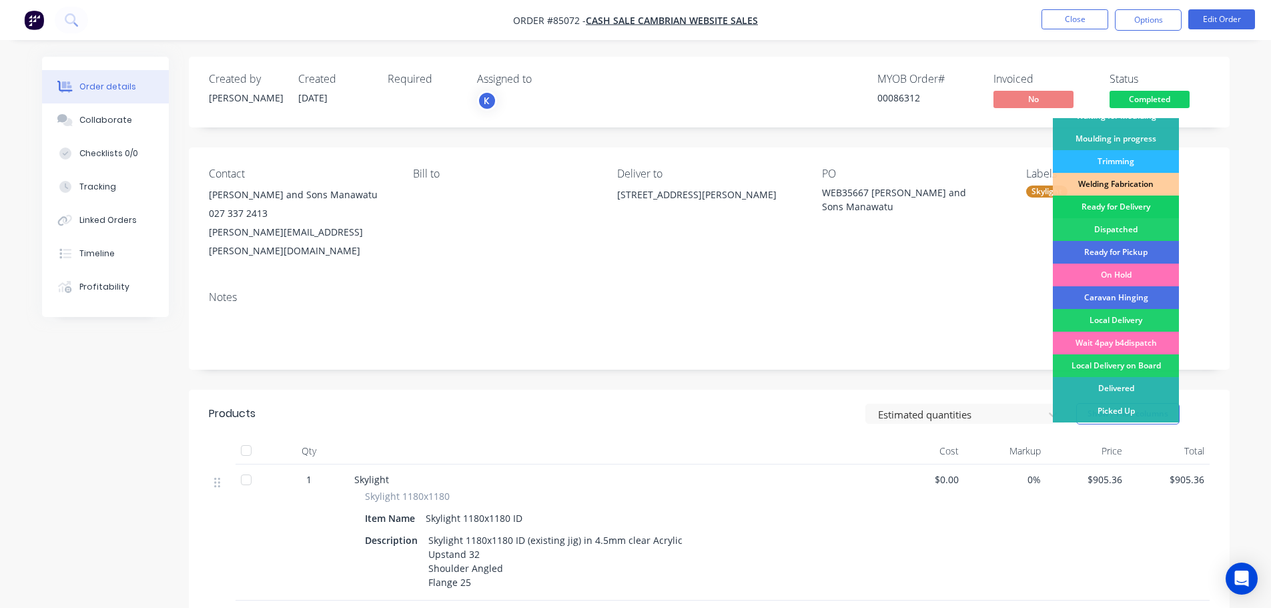
click at [1127, 207] on div "Ready for Delivery" at bounding box center [1116, 206] width 126 height 23
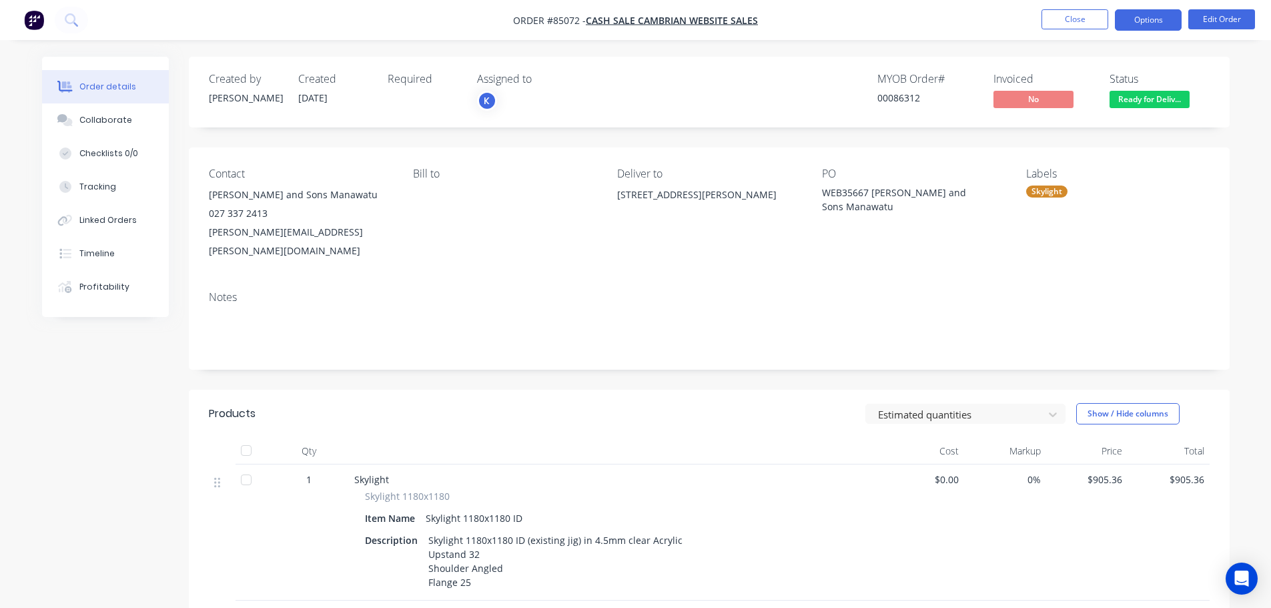
click at [1147, 23] on button "Options" at bounding box center [1148, 19] width 67 height 21
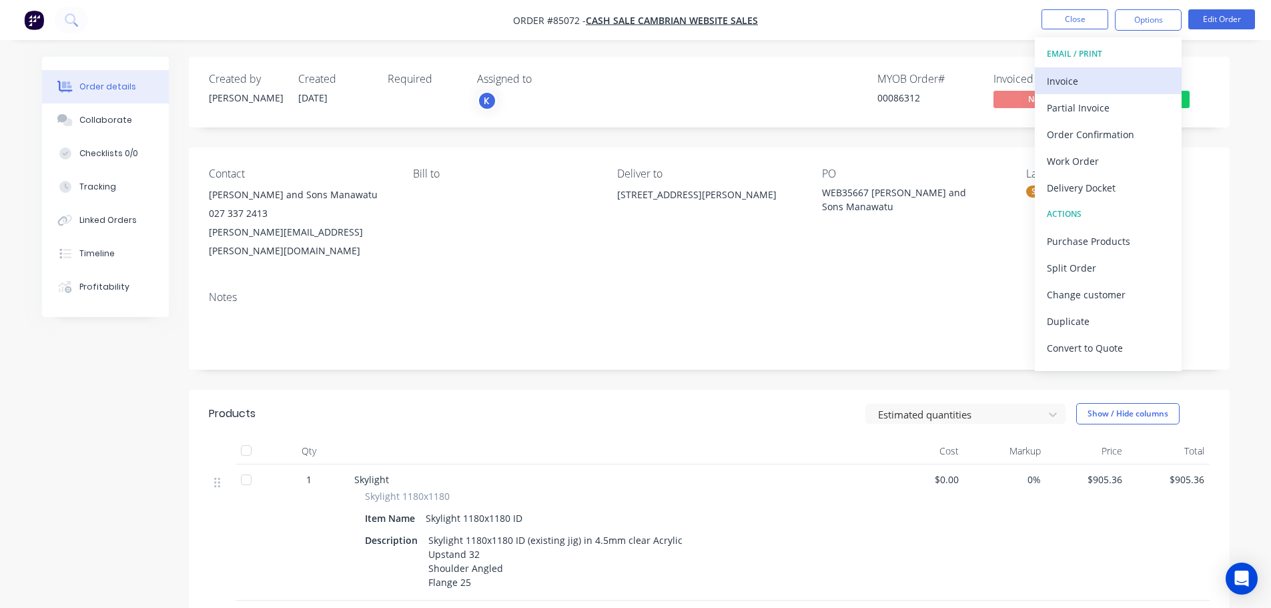
click at [1139, 73] on div "Invoice" at bounding box center [1108, 80] width 123 height 19
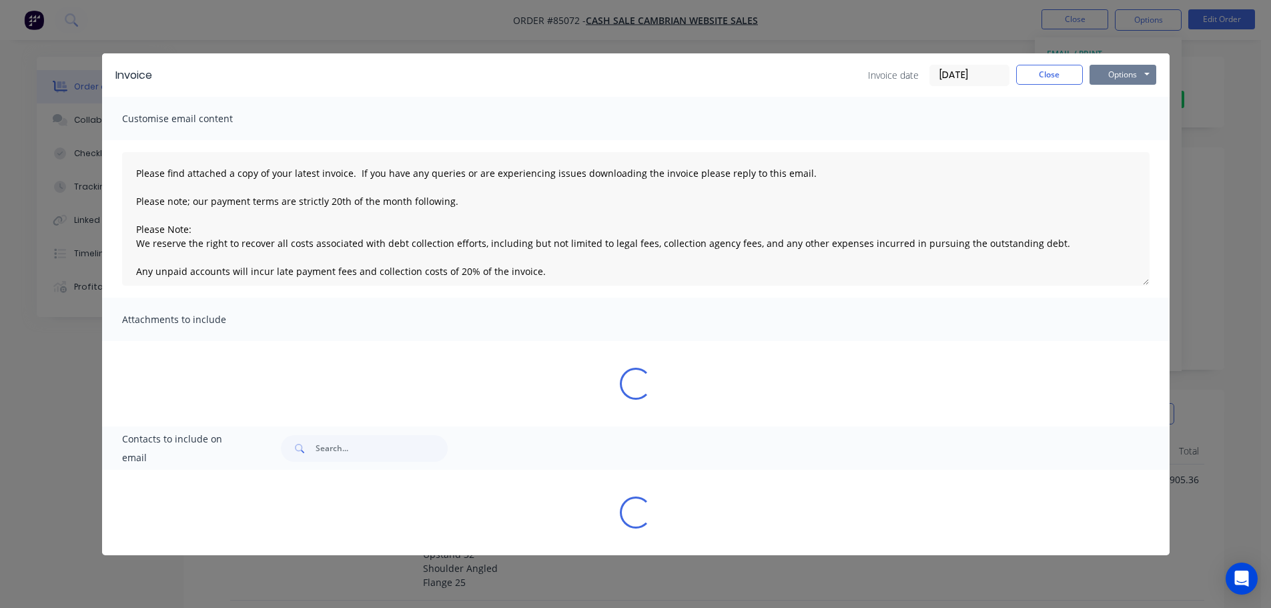
click at [1139, 73] on button "Options" at bounding box center [1122, 75] width 67 height 20
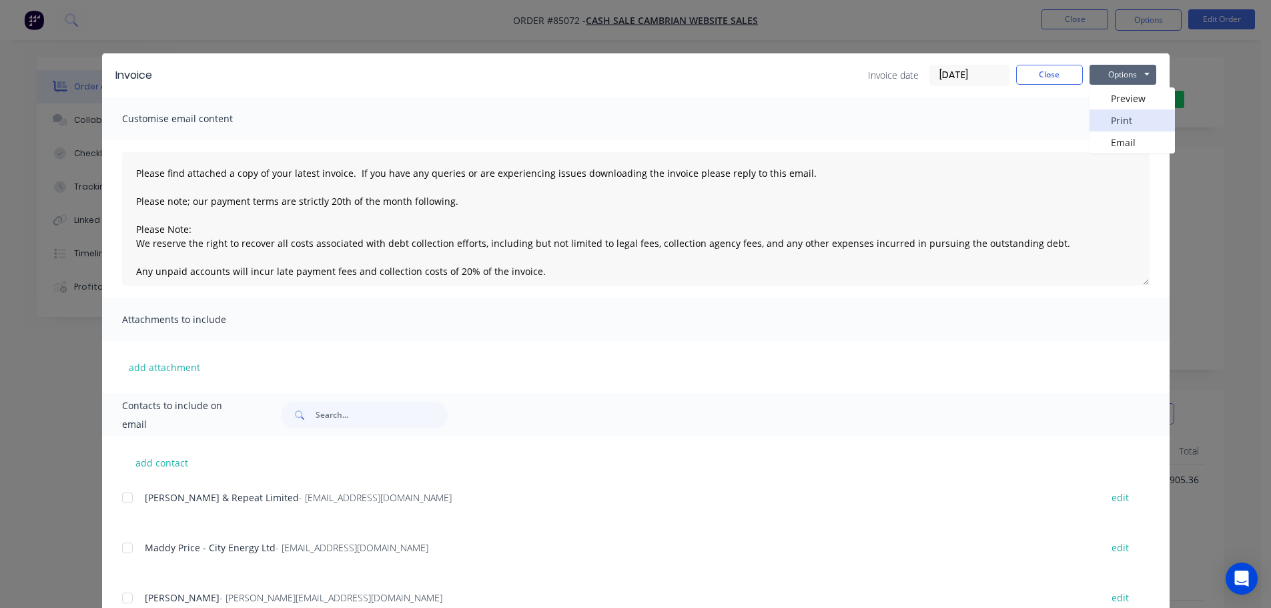
click at [1142, 114] on button "Print" at bounding box center [1131, 120] width 85 height 22
drag, startPoint x: 157, startPoint y: 39, endPoint x: 117, endPoint y: 39, distance: 40.0
click at [157, 39] on div "Invoice Invoice date [DATE] Close Options Preview Print Email Customise email c…" at bounding box center [635, 304] width 1271 height 608
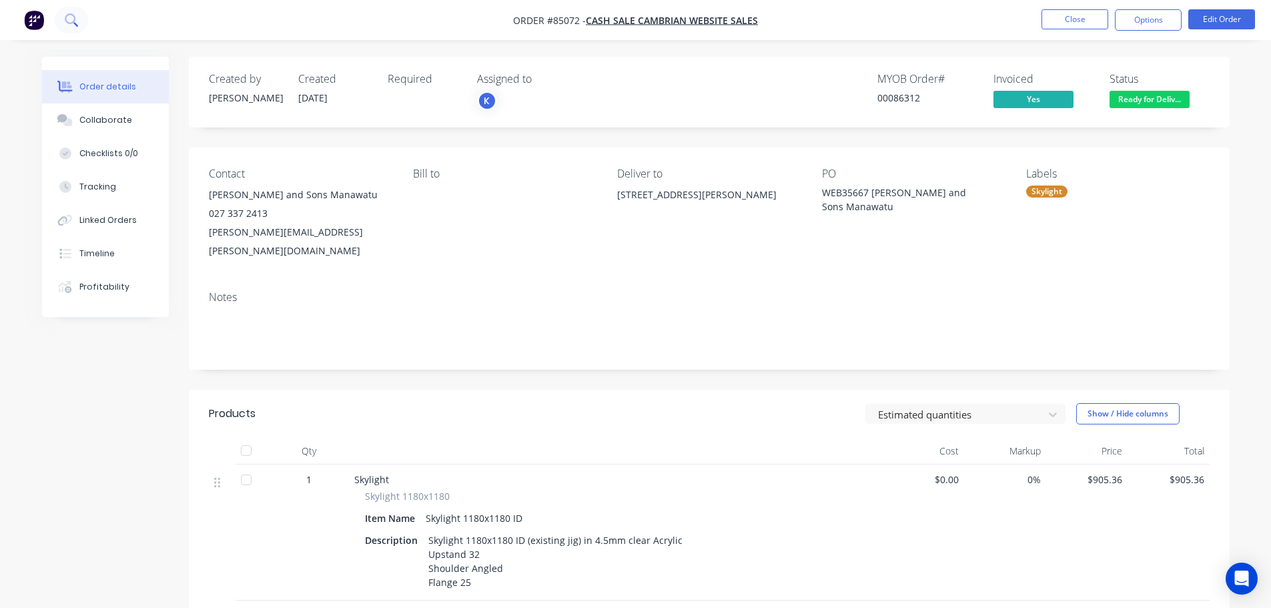
click at [71, 22] on icon at bounding box center [71, 19] width 13 height 13
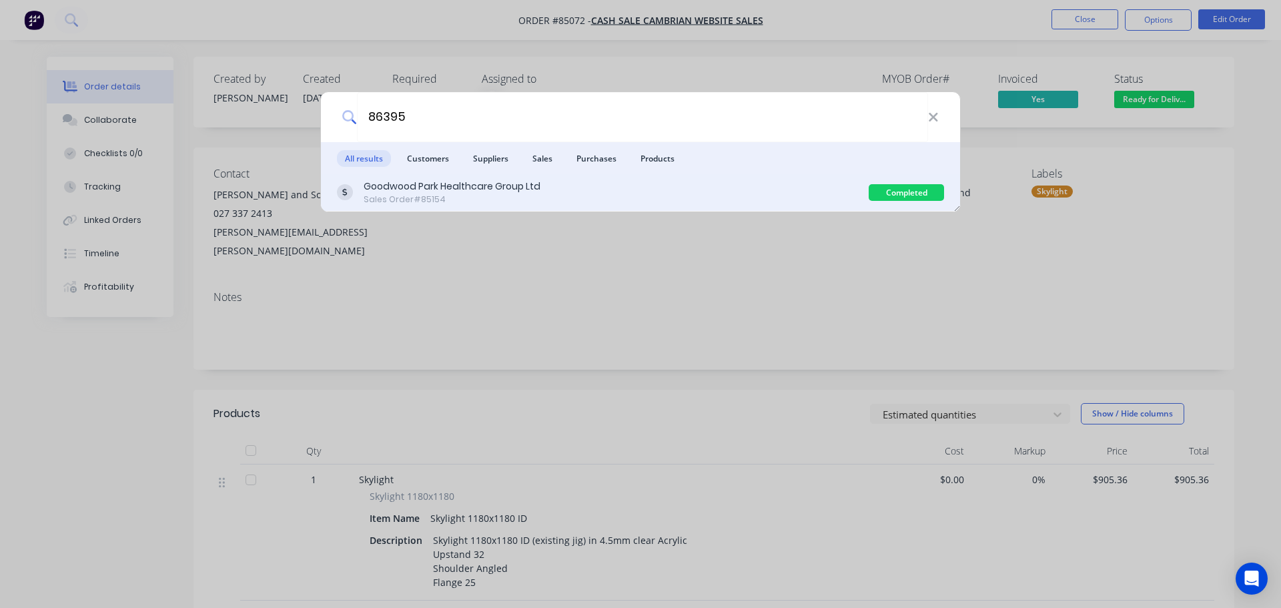
type input "86395"
click at [491, 196] on div "Sales Order #85154" at bounding box center [452, 199] width 177 height 12
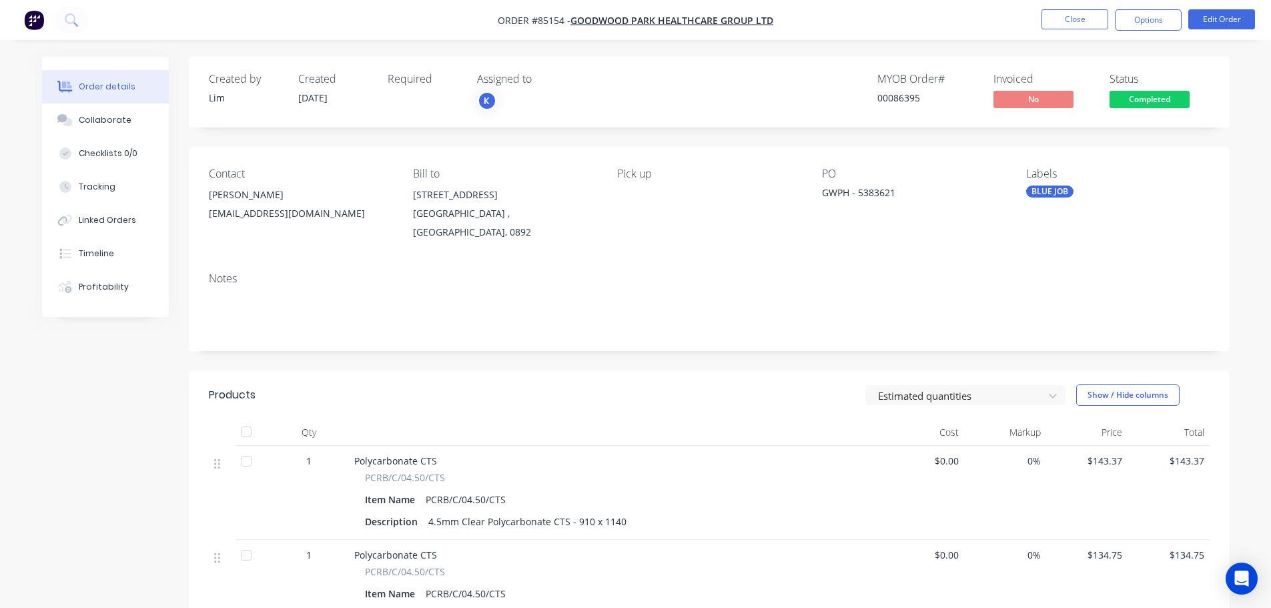
click at [1181, 99] on span "Completed" at bounding box center [1149, 99] width 80 height 17
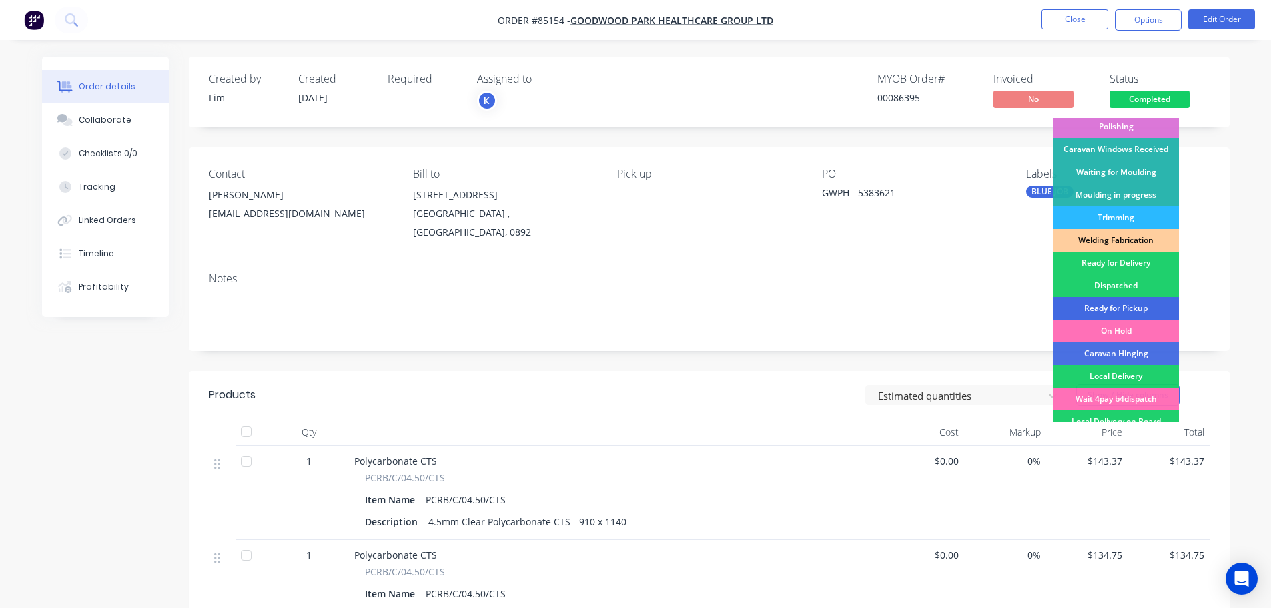
scroll to position [263, 0]
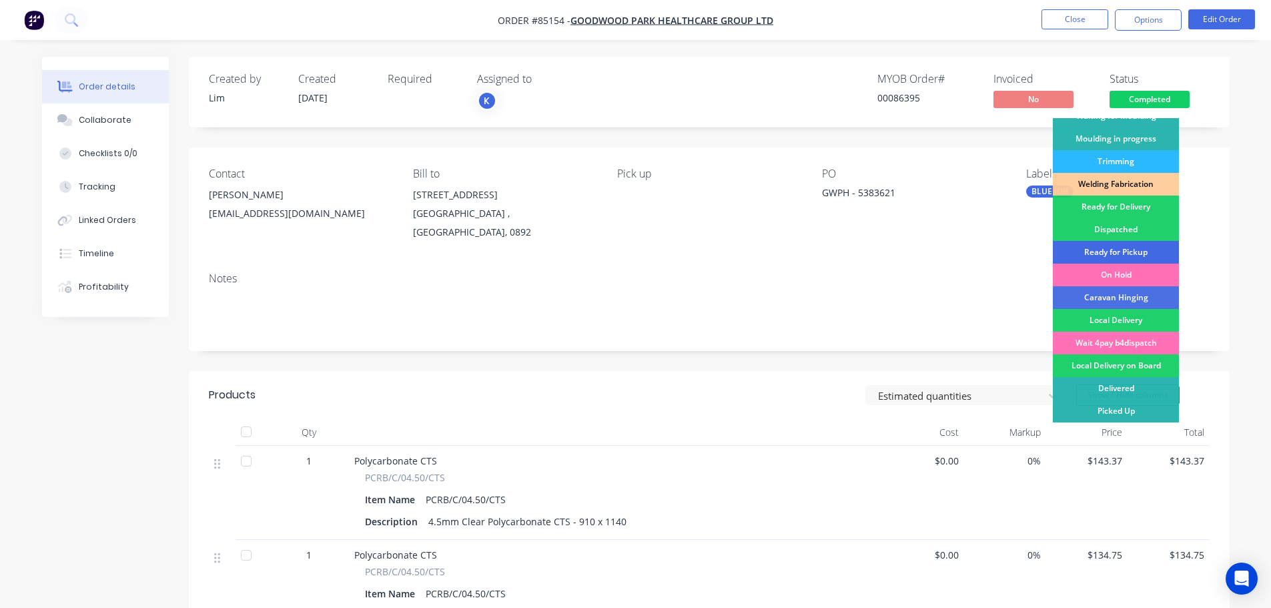
click at [1135, 249] on div "Ready for Pickup" at bounding box center [1116, 252] width 126 height 23
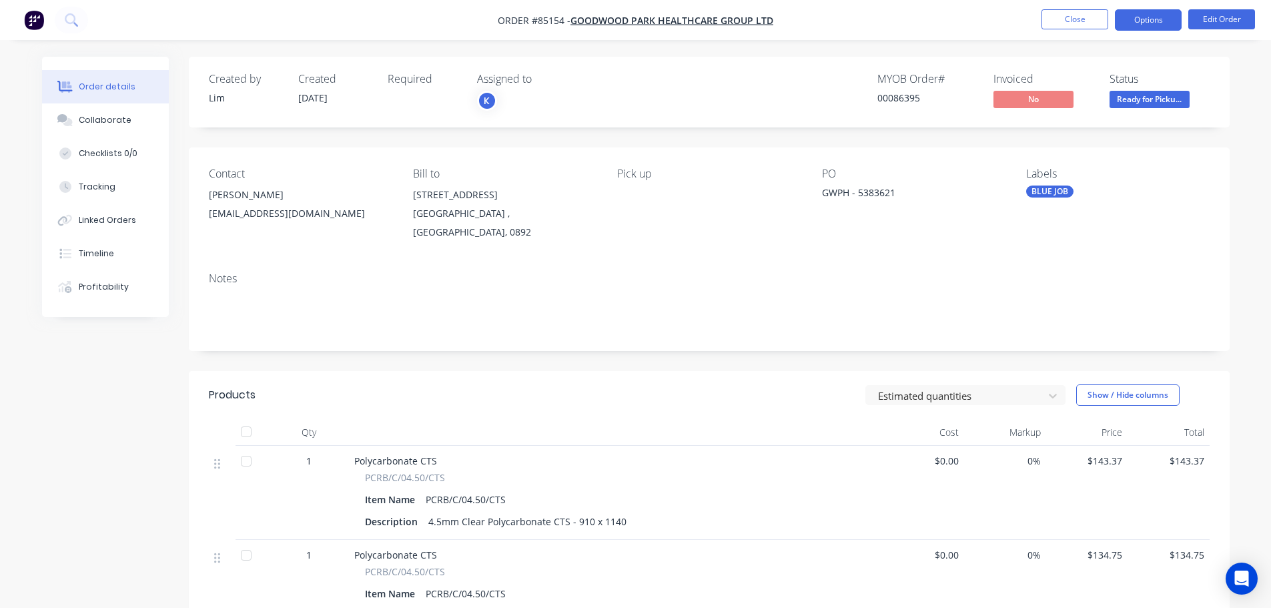
click at [1148, 21] on button "Options" at bounding box center [1148, 19] width 67 height 21
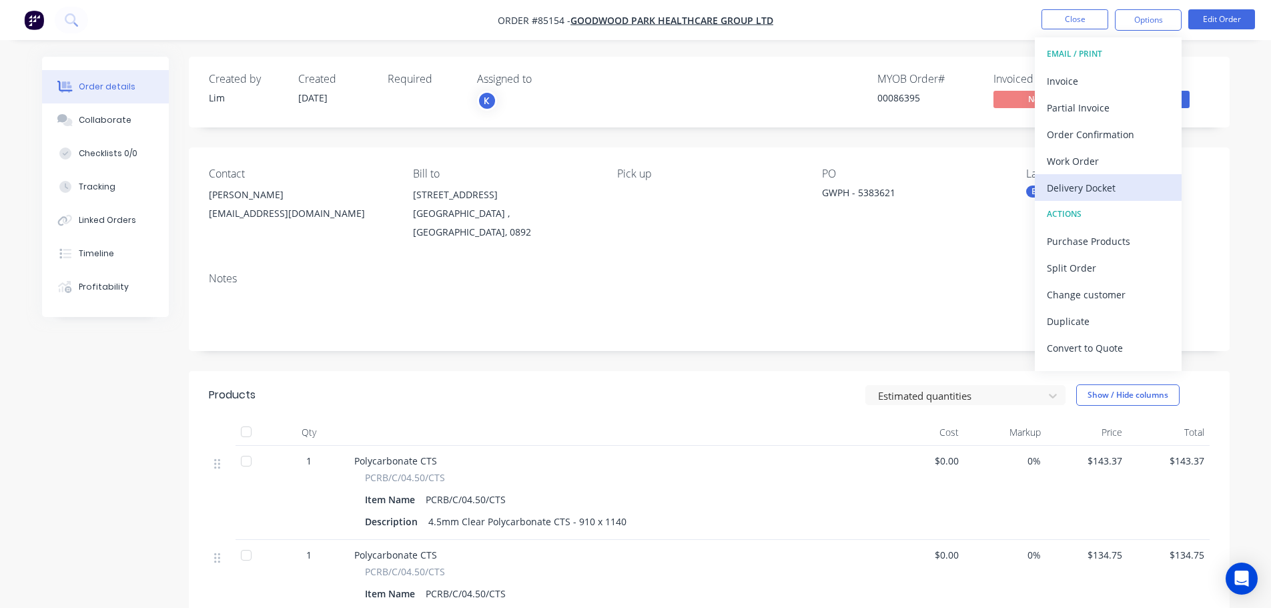
drag, startPoint x: 1135, startPoint y: 182, endPoint x: 1135, endPoint y: 174, distance: 8.0
click at [1135, 181] on div "Delivery Docket" at bounding box center [1108, 187] width 123 height 19
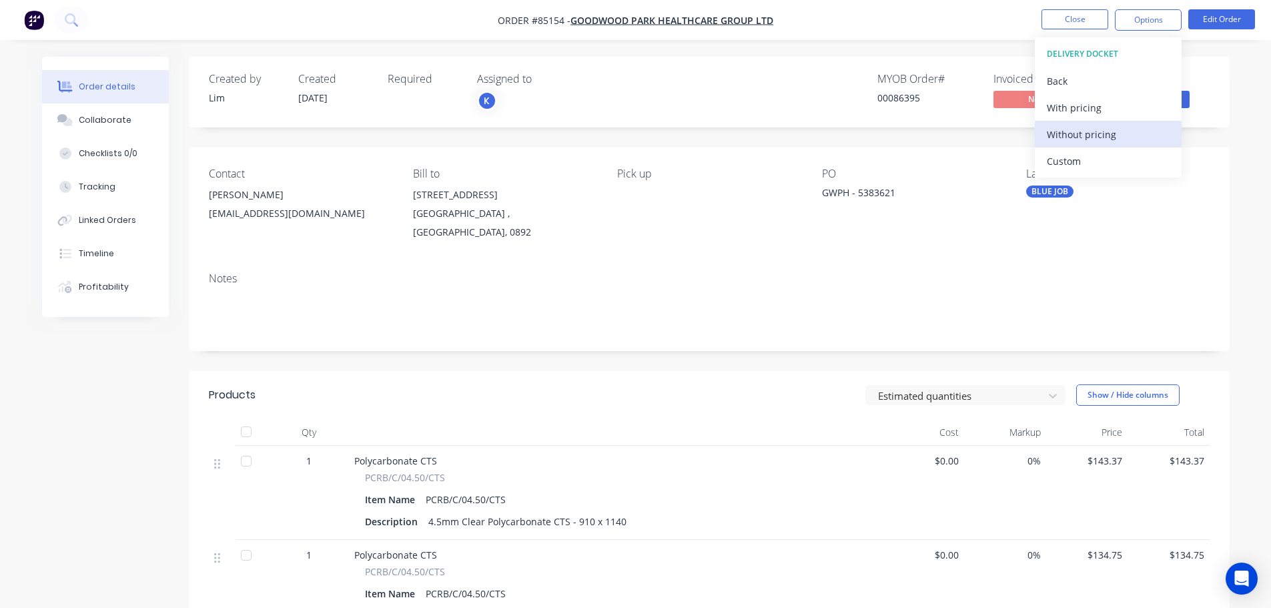
click at [1127, 136] on div "Without pricing" at bounding box center [1108, 134] width 123 height 19
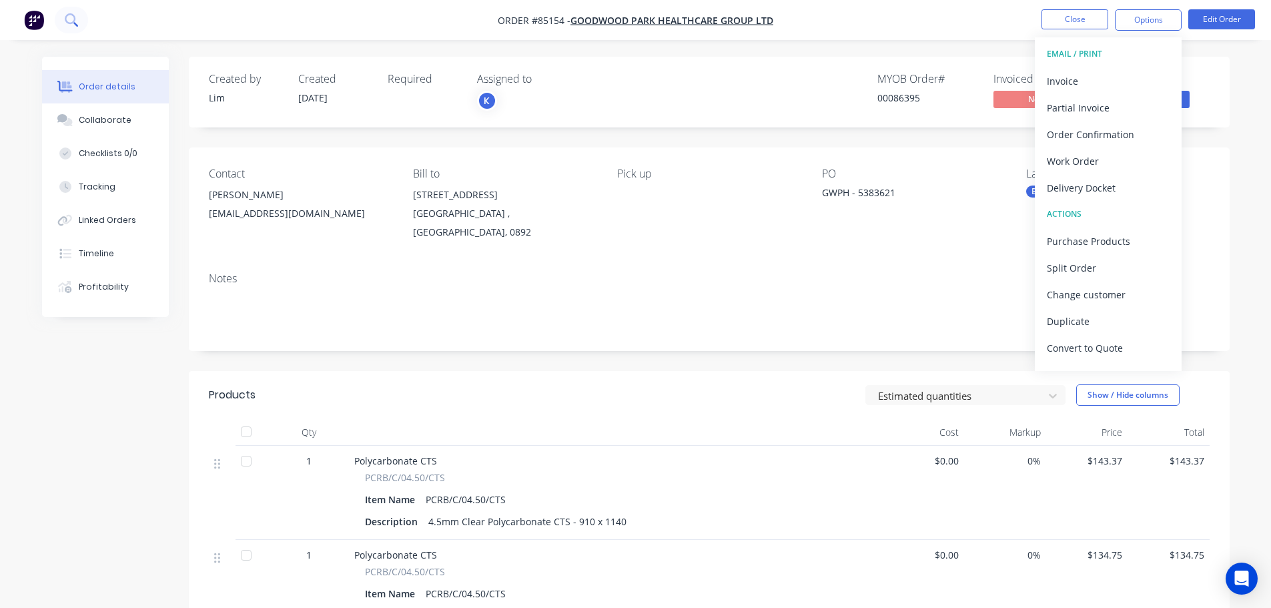
click at [76, 28] on button at bounding box center [71, 20] width 33 height 27
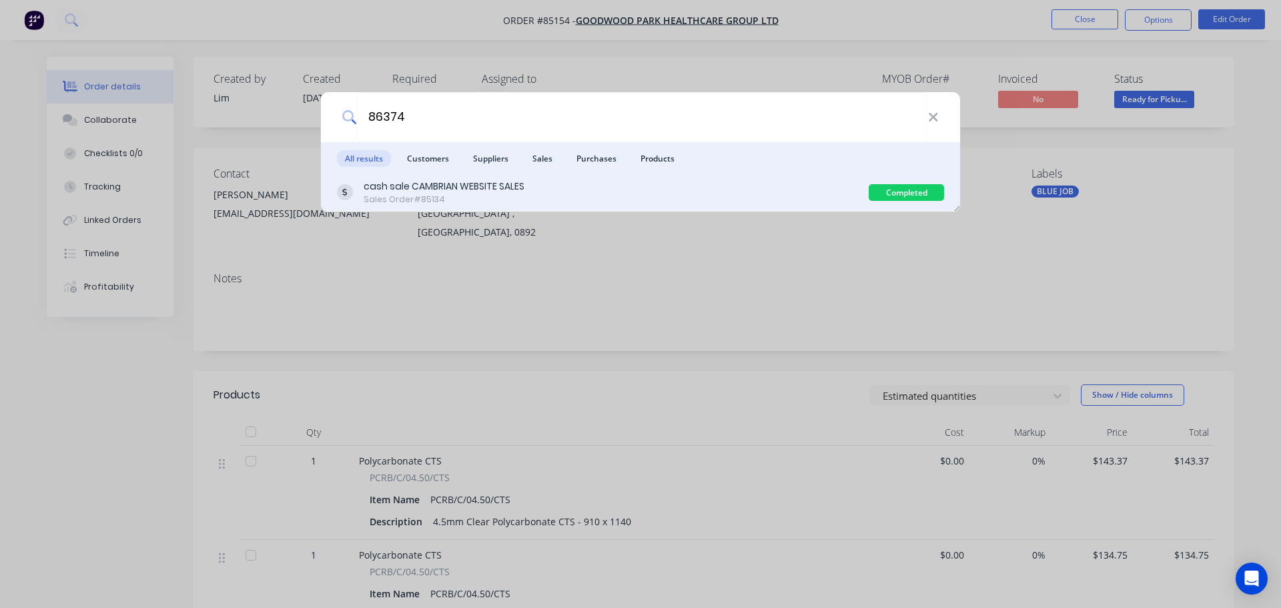
type input "86374"
click at [715, 179] on div "cash sale CAMBRIAN WEBSITE SALES Sales Order #85134" at bounding box center [603, 192] width 532 height 26
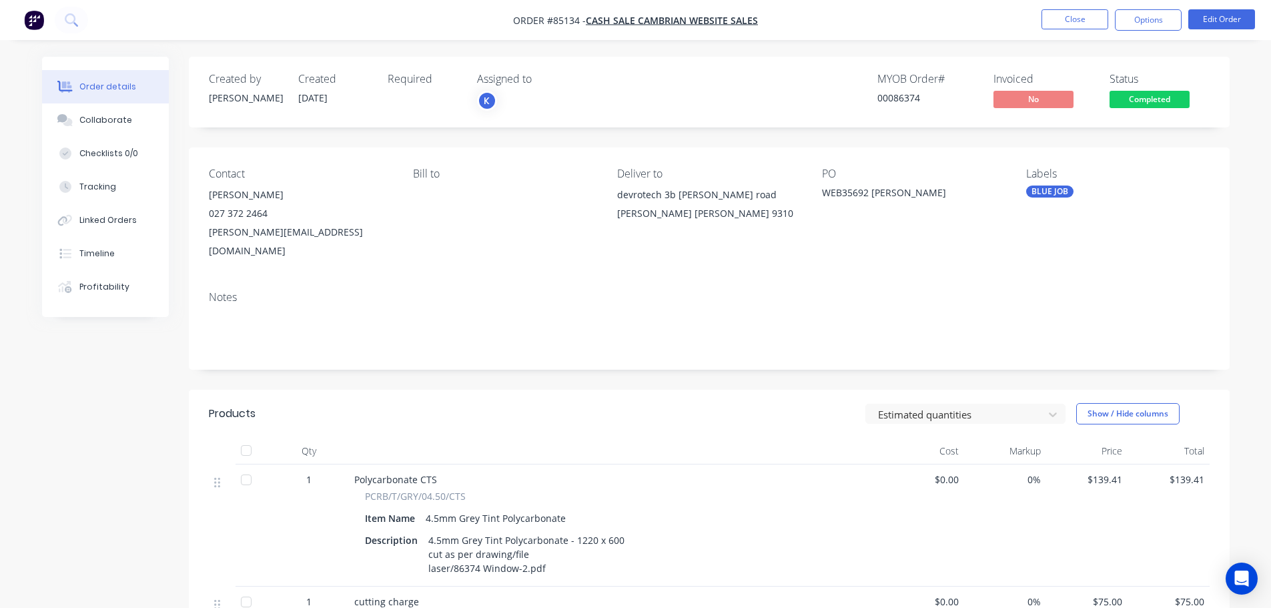
click at [1134, 103] on span "Completed" at bounding box center [1149, 99] width 80 height 17
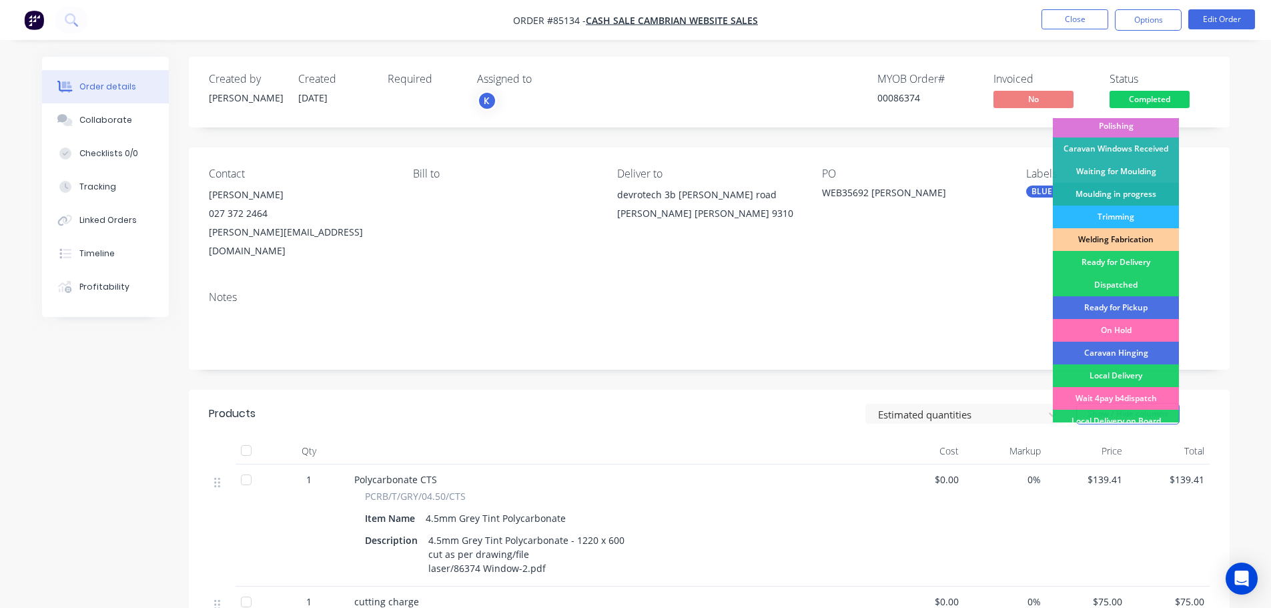
scroll to position [263, 0]
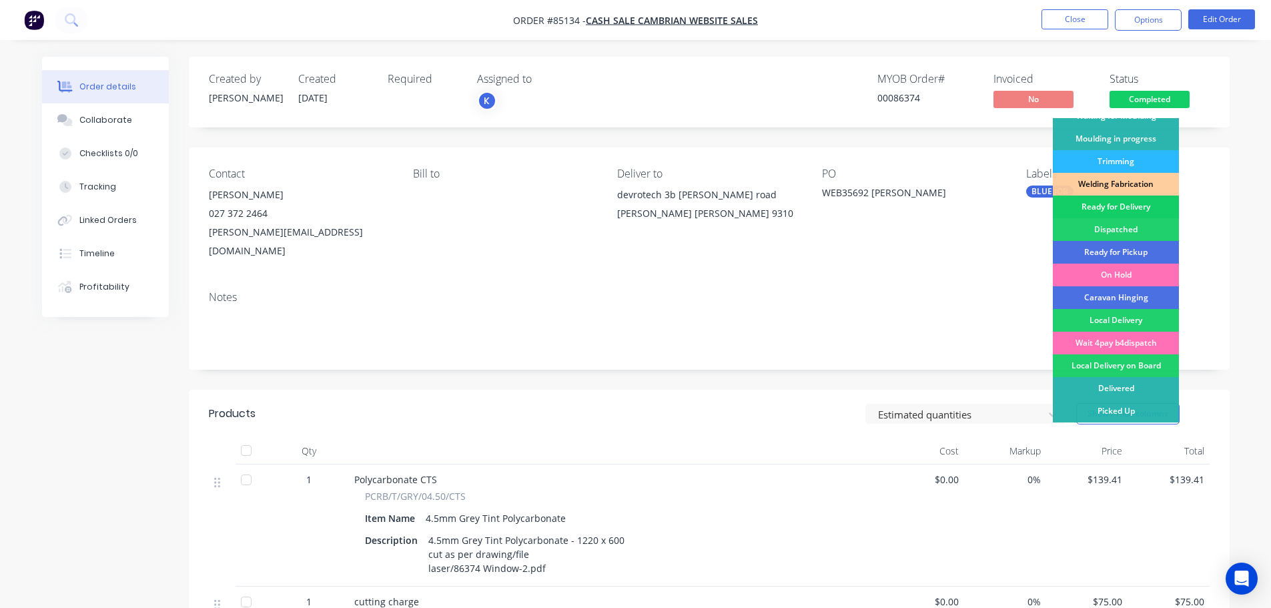
click at [1131, 203] on div "Ready for Delivery" at bounding box center [1116, 206] width 126 height 23
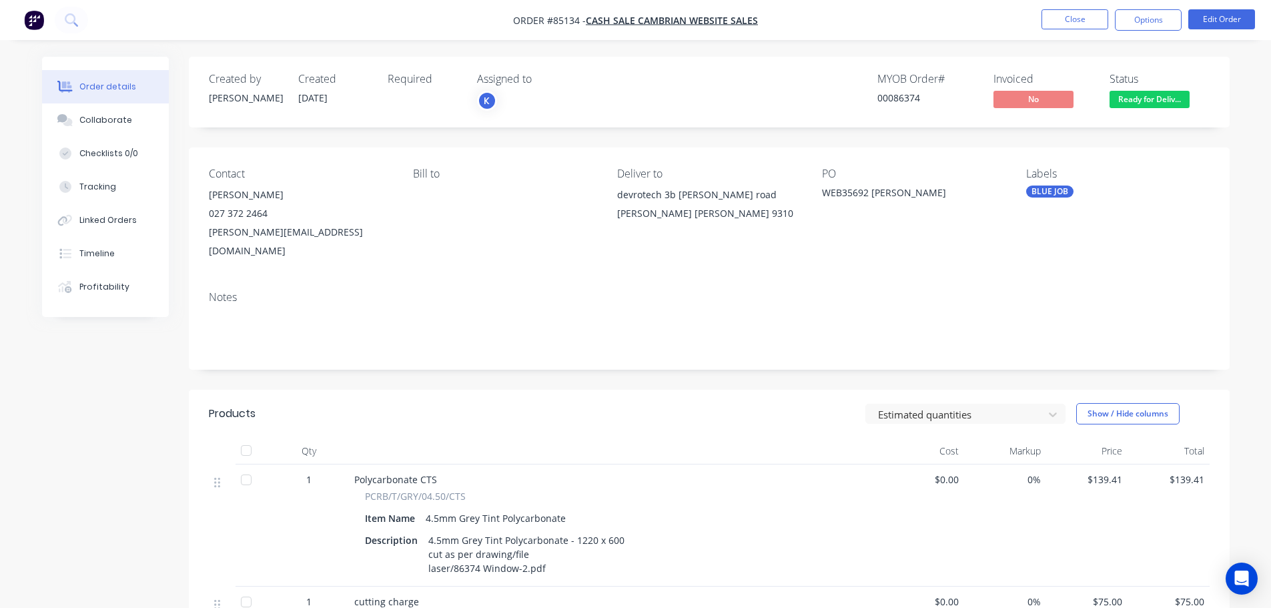
drag, startPoint x: 1164, startPoint y: 14, endPoint x: 1143, endPoint y: 33, distance: 27.9
click at [1160, 14] on button "Options" at bounding box center [1148, 19] width 67 height 21
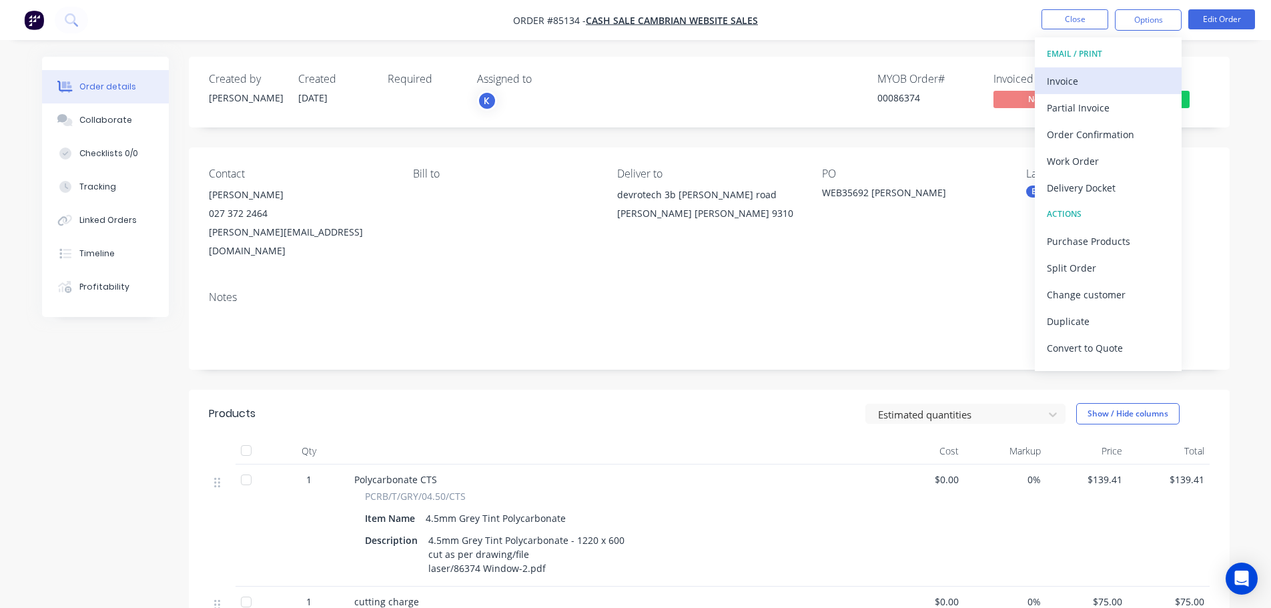
click at [1124, 69] on button "Invoice" at bounding box center [1108, 80] width 147 height 27
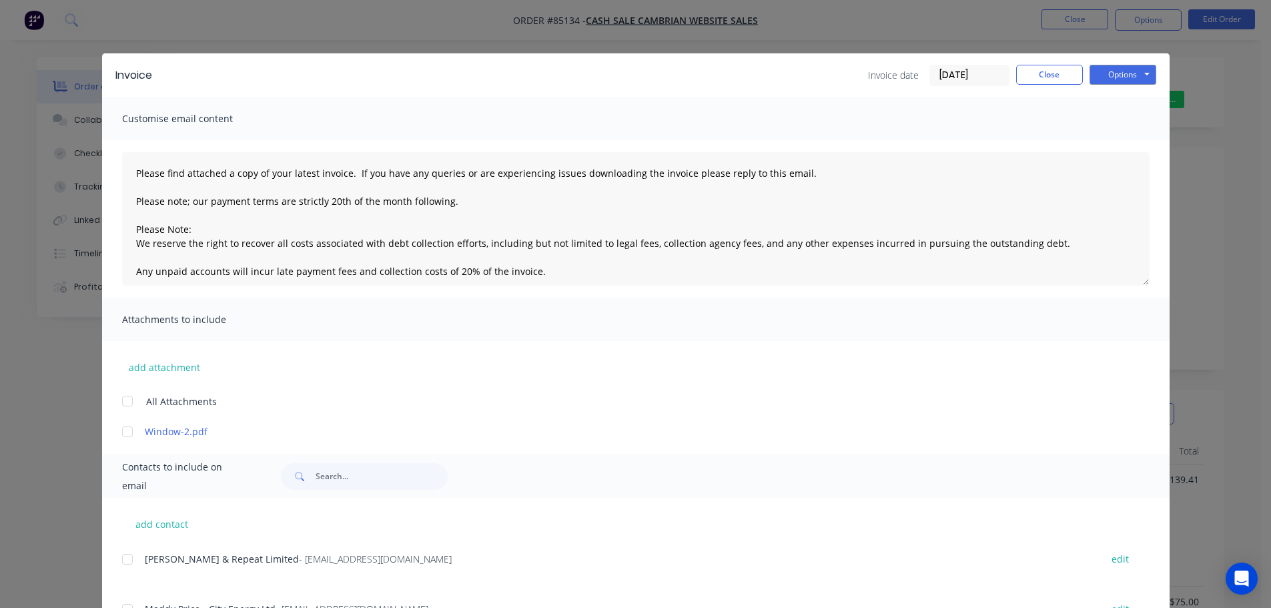
click at [1137, 71] on button "Options" at bounding box center [1122, 75] width 67 height 20
click at [1136, 117] on button "Print" at bounding box center [1131, 120] width 85 height 22
drag, startPoint x: 148, startPoint y: 19, endPoint x: 138, endPoint y: 19, distance: 10.0
click at [145, 19] on div "Invoice Invoice date [DATE] Close Options Preview Print Email Customise email c…" at bounding box center [635, 304] width 1271 height 608
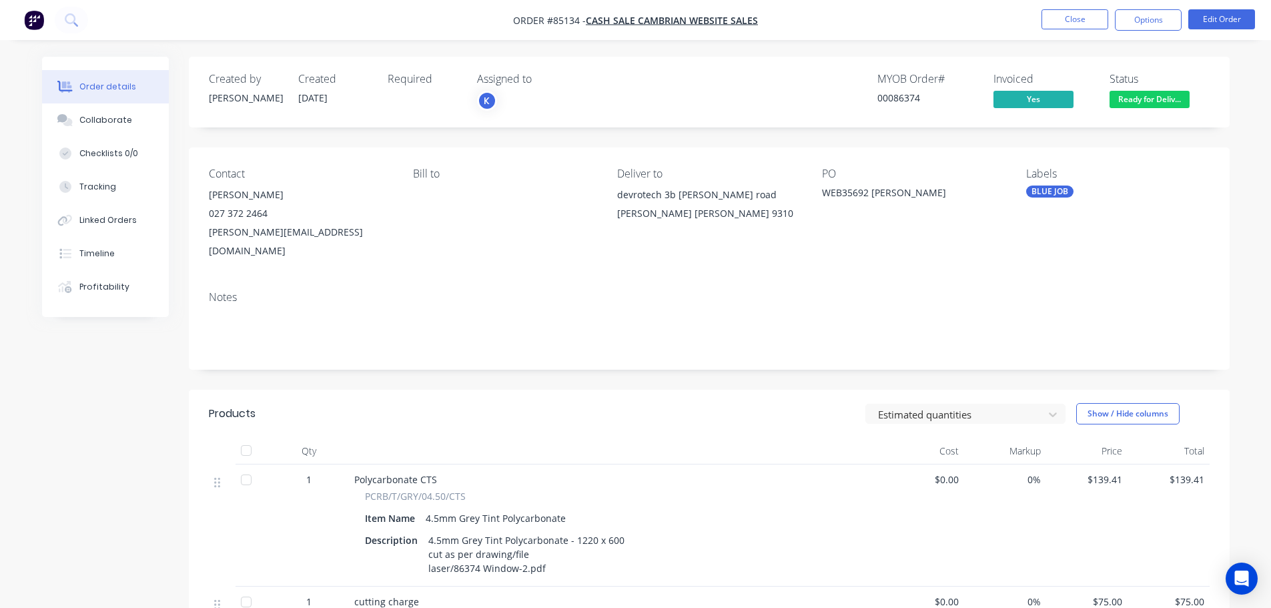
drag, startPoint x: 89, startPoint y: 20, endPoint x: 105, endPoint y: 32, distance: 20.6
click at [90, 20] on nav "Order #85134 - cash sale CAMBRIAN WEBSITE SALES Close Options Edit Order" at bounding box center [635, 20] width 1271 height 40
click at [64, 16] on button at bounding box center [71, 20] width 33 height 27
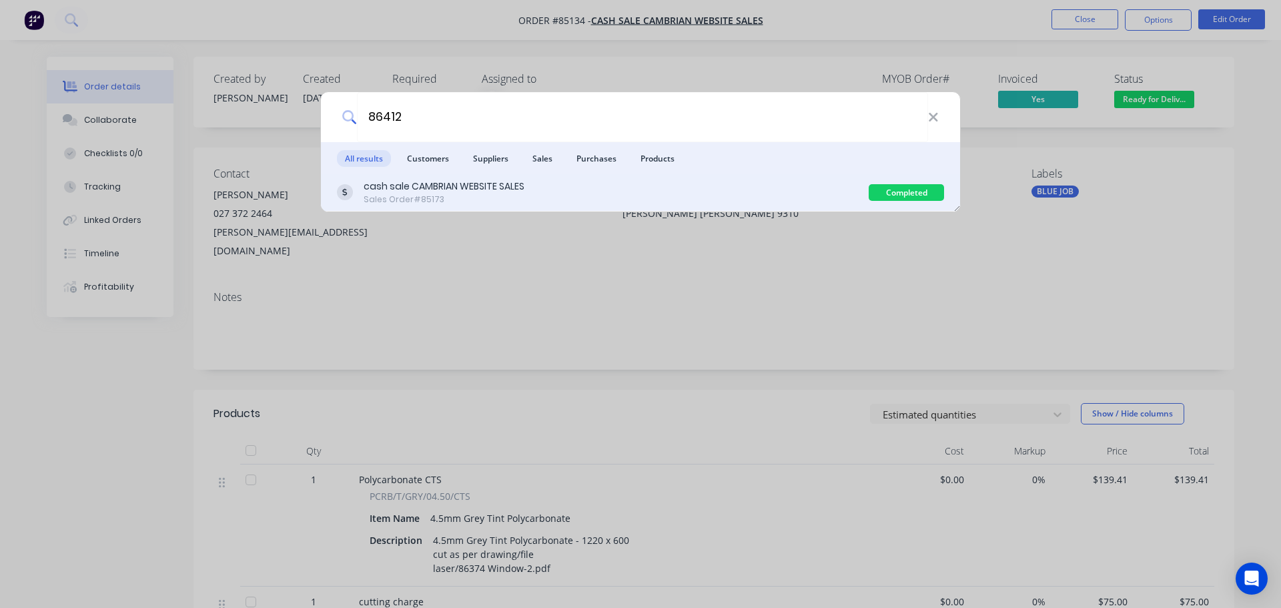
type input "86412"
click at [460, 182] on div "cash sale CAMBRIAN WEBSITE SALES" at bounding box center [444, 186] width 161 height 14
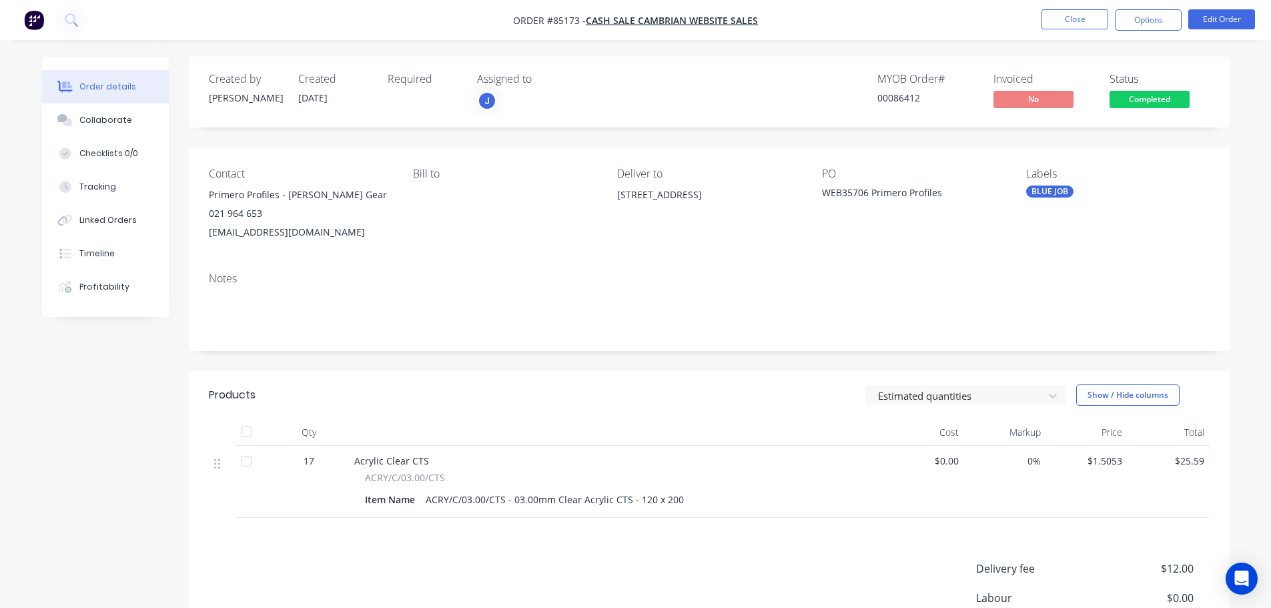
click at [1151, 93] on span "Completed" at bounding box center [1149, 99] width 80 height 17
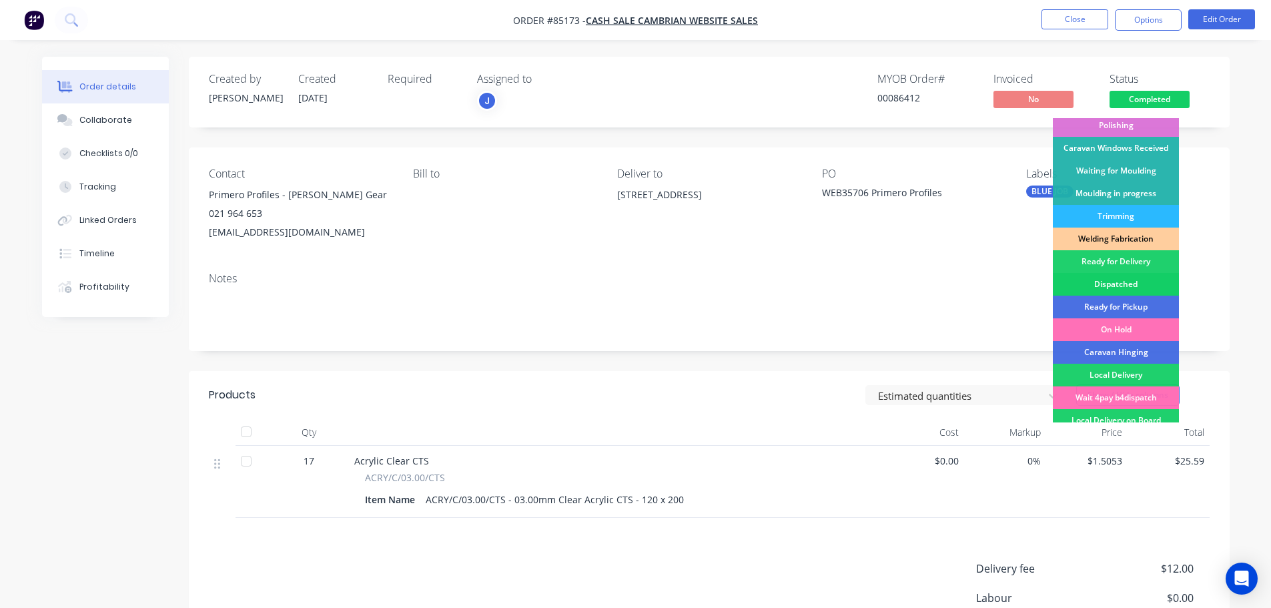
scroll to position [263, 0]
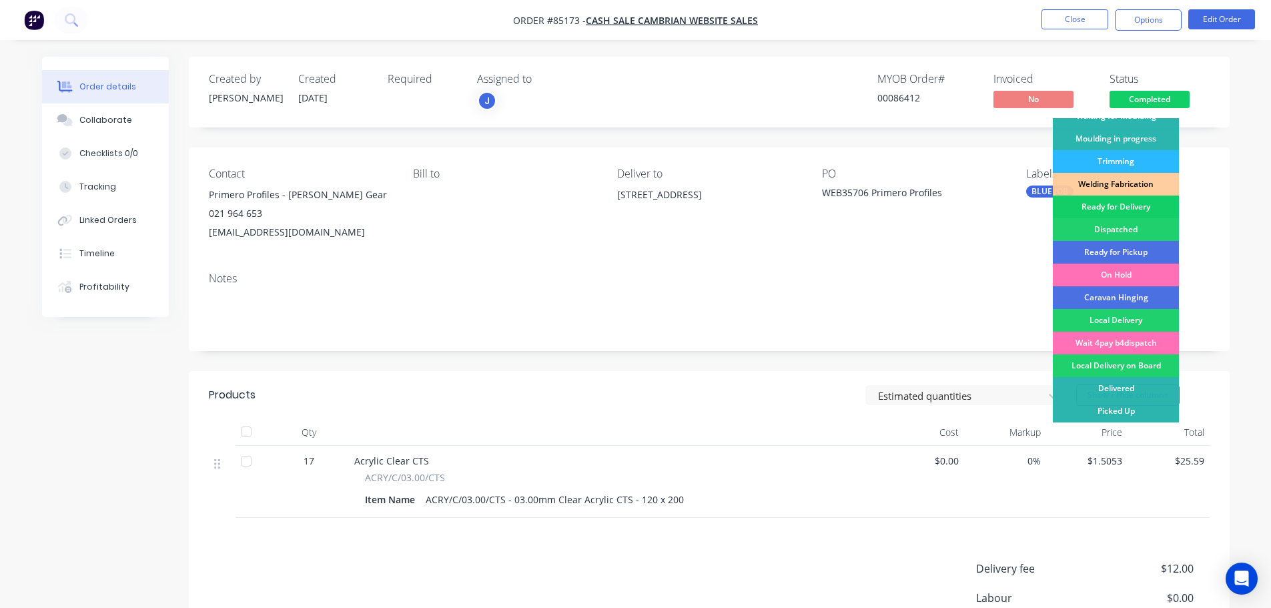
click at [1125, 202] on div "Ready for Delivery" at bounding box center [1116, 206] width 126 height 23
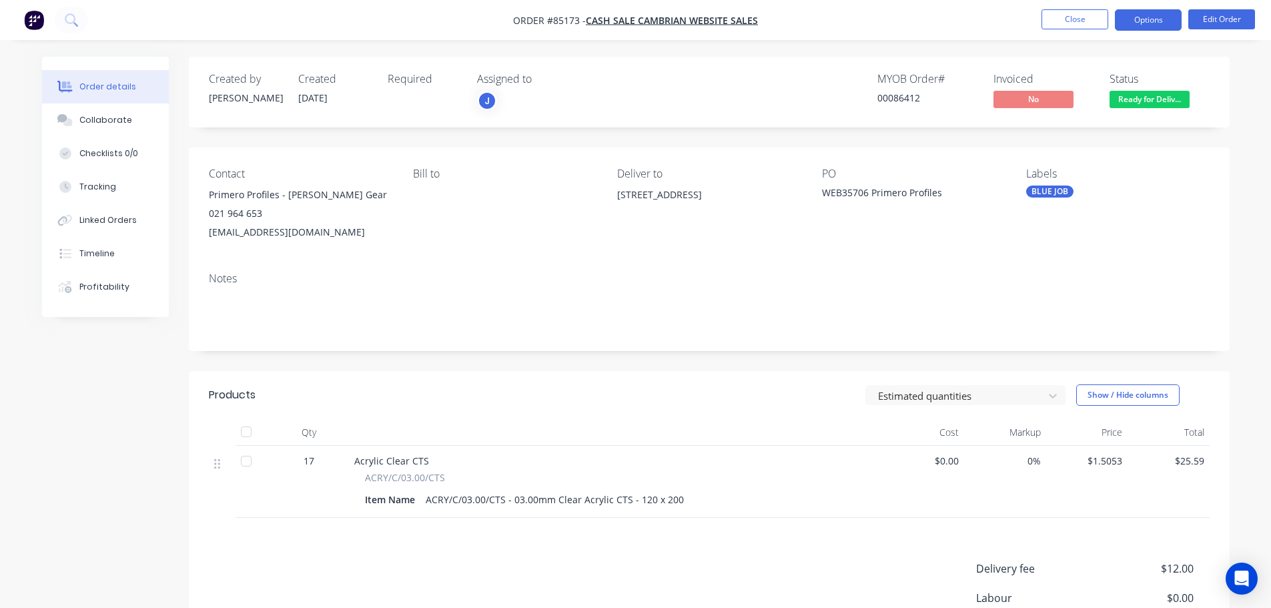
click at [1153, 18] on button "Options" at bounding box center [1148, 19] width 67 height 21
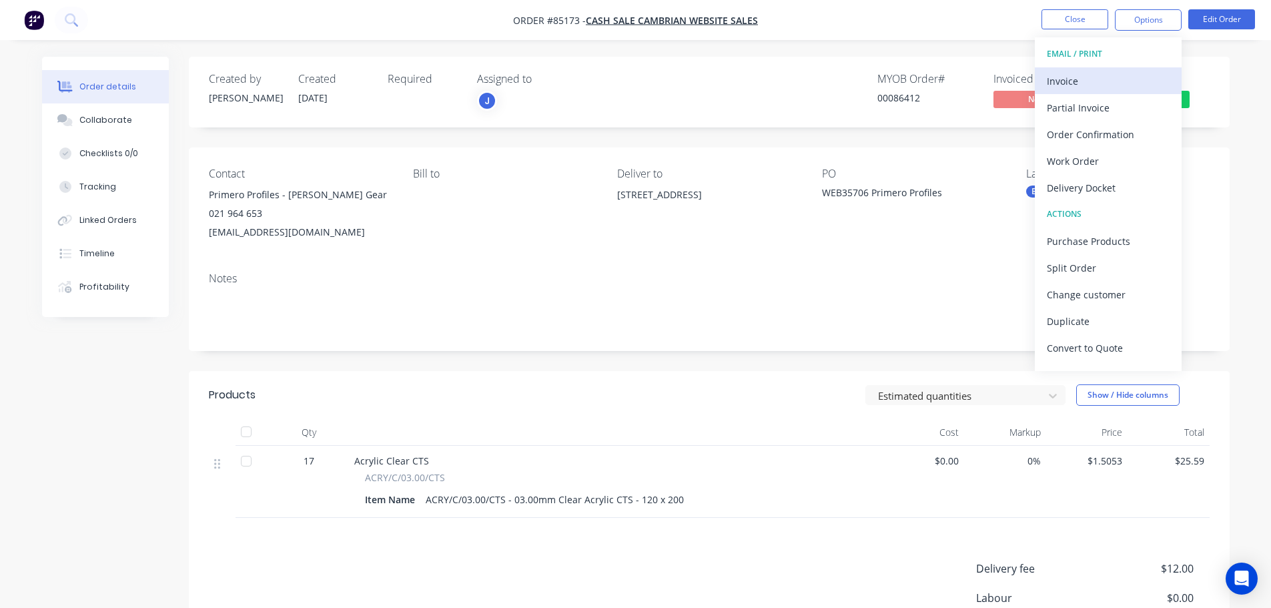
click at [1121, 75] on div "Invoice" at bounding box center [1108, 80] width 123 height 19
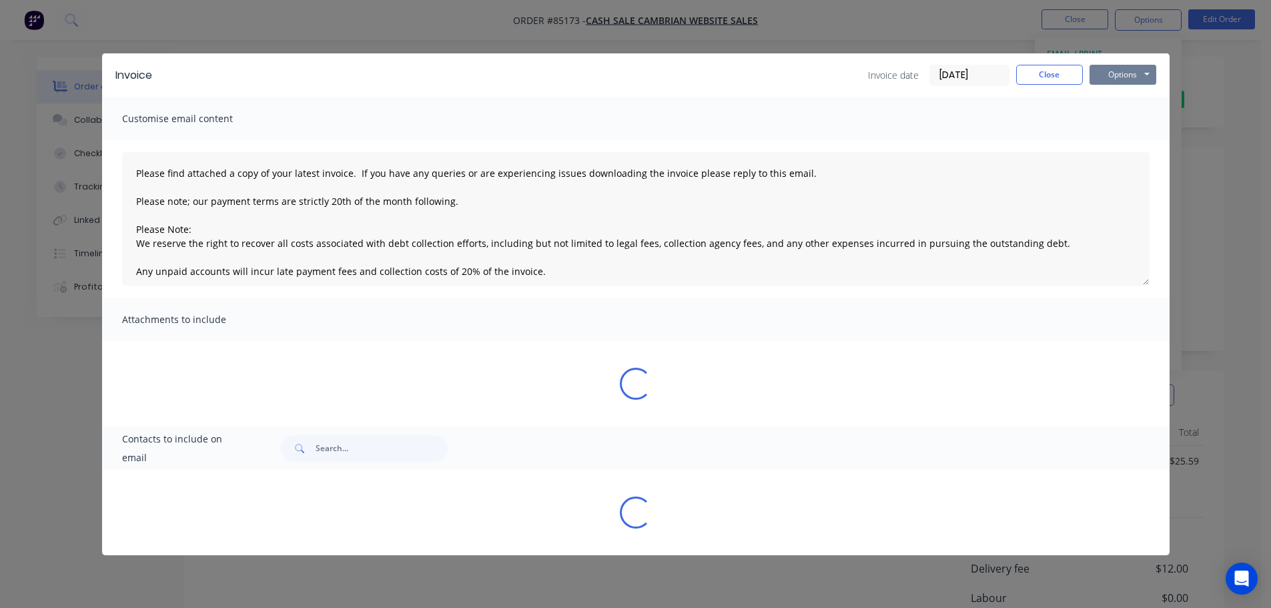
click at [1121, 75] on button "Options" at bounding box center [1122, 75] width 67 height 20
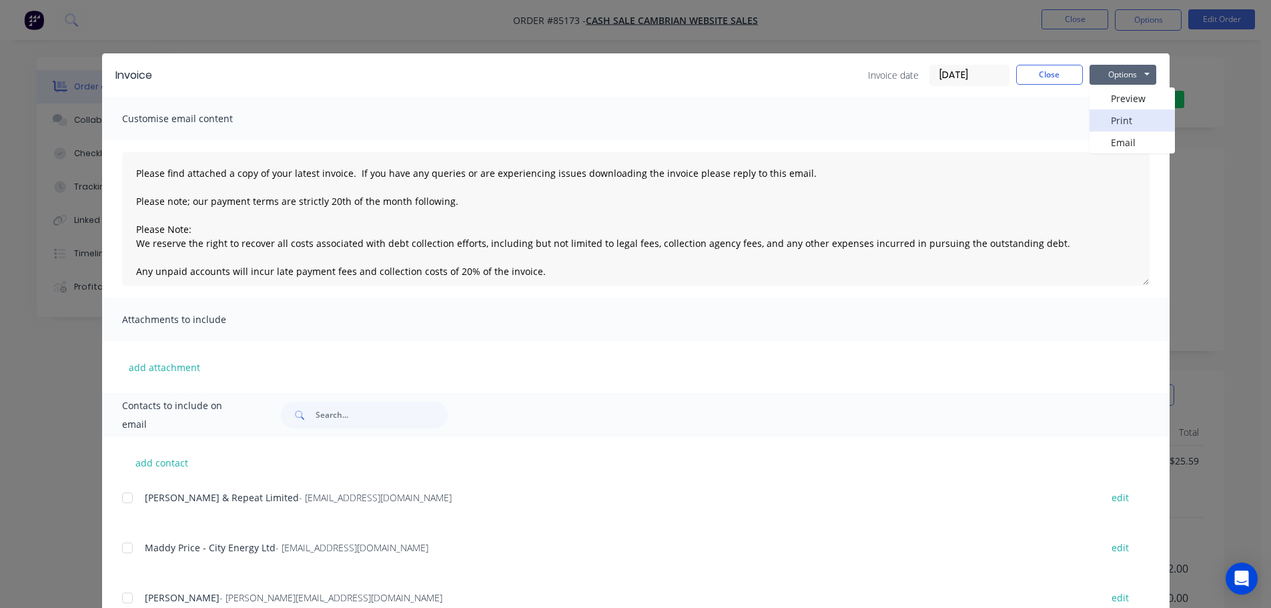
click at [1123, 125] on button "Print" at bounding box center [1131, 120] width 85 height 22
drag, startPoint x: 1063, startPoint y: 68, endPoint x: 678, endPoint y: 88, distance: 386.1
click at [1063, 68] on button "Close" at bounding box center [1049, 75] width 67 height 20
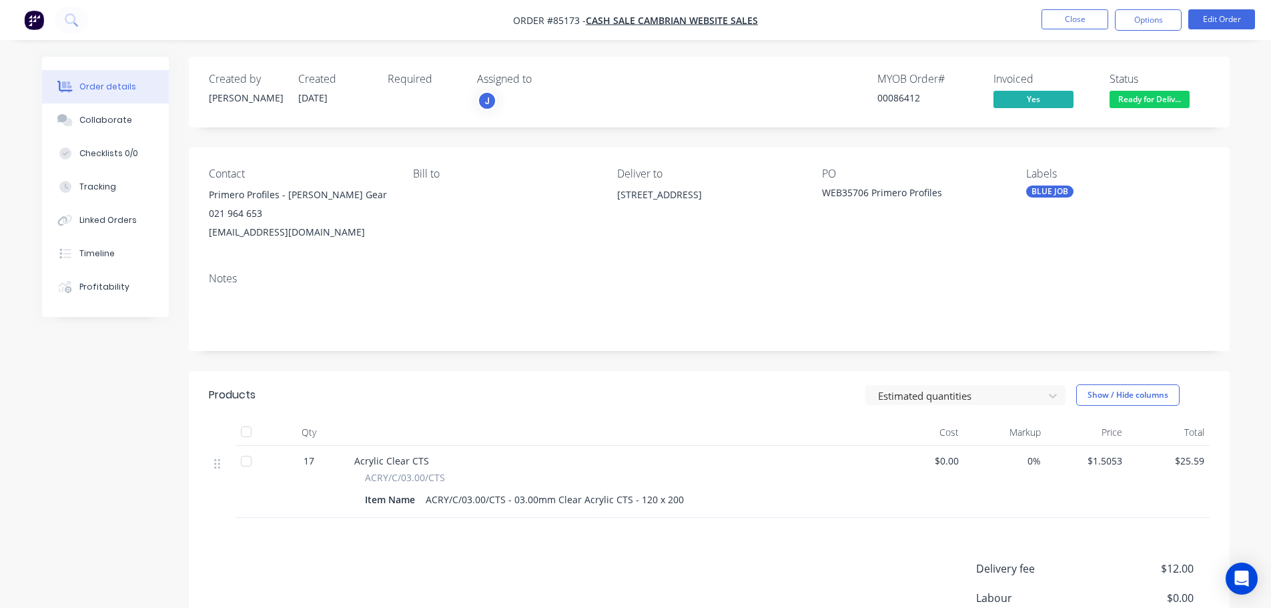
click at [63, 5] on nav "Order #85173 - cash sale CAMBRIAN WEBSITE SALES Close Options Edit Order" at bounding box center [635, 20] width 1271 height 40
click at [76, 21] on icon at bounding box center [71, 19] width 13 height 13
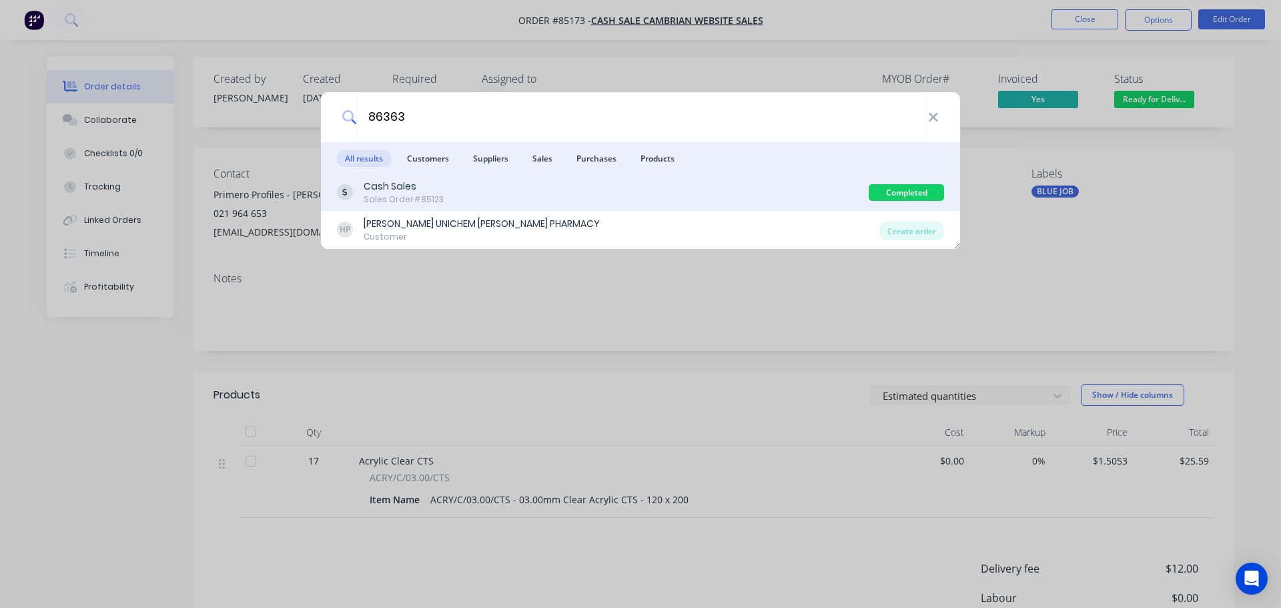
type input "86363"
click at [480, 198] on div "Cash Sales Sales Order #85123" at bounding box center [603, 192] width 532 height 26
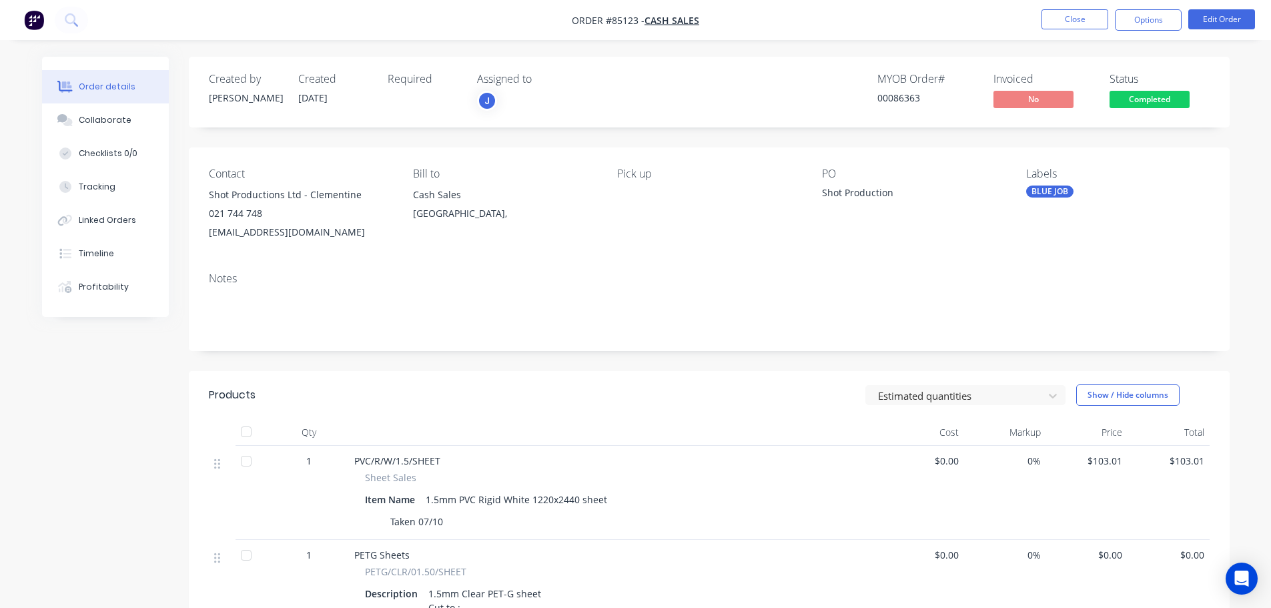
click at [1138, 98] on span "Completed" at bounding box center [1149, 99] width 80 height 17
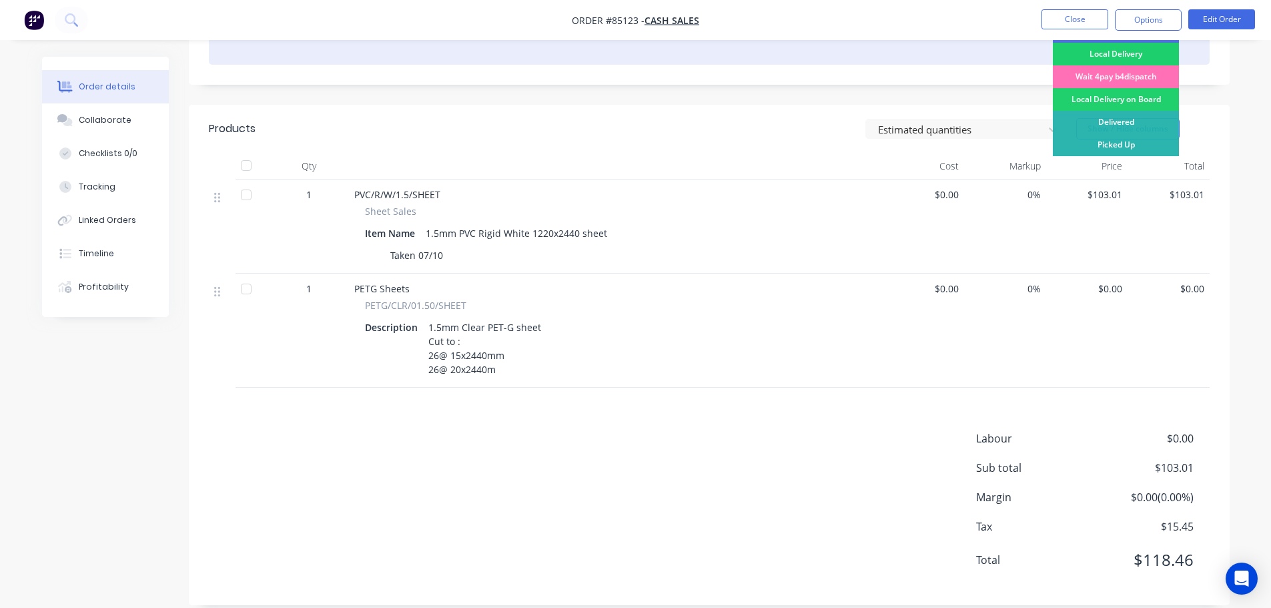
scroll to position [267, 0]
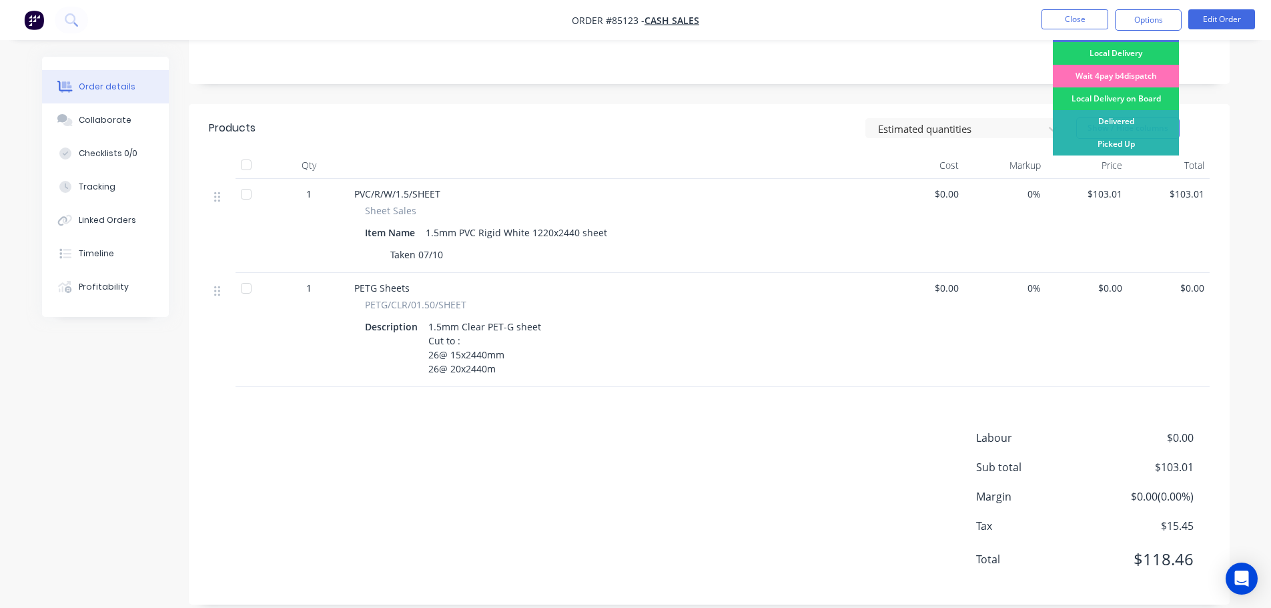
click at [701, 439] on div "Labour $0.00 Sub total $103.01 Margin $0.00 ( 0.00 %) Tax $15.45 Total $118.46" at bounding box center [709, 507] width 1001 height 155
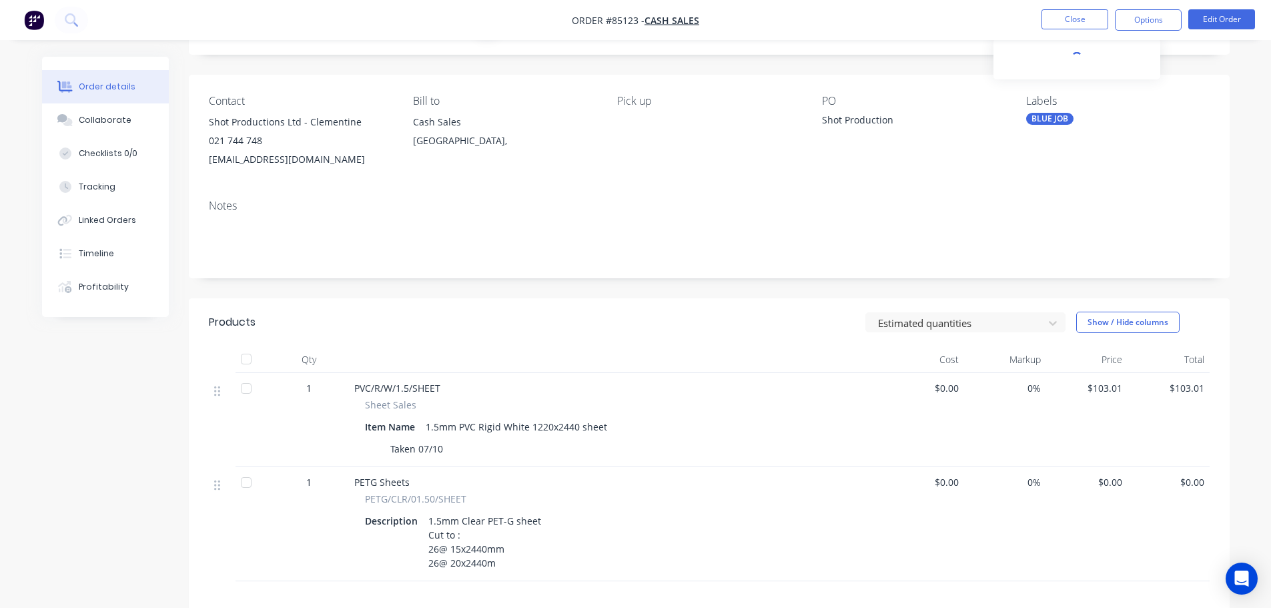
scroll to position [0, 0]
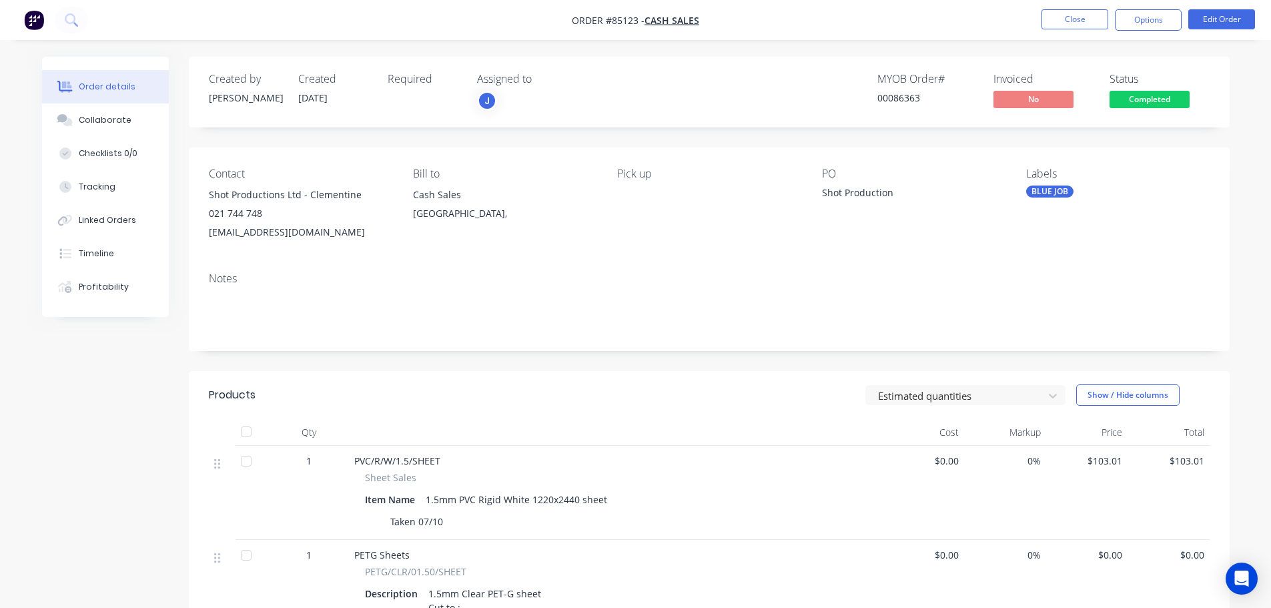
click at [1064, 31] on nav "Order #85123 - Cash Sales Close Options Edit Order" at bounding box center [635, 20] width 1271 height 40
click at [79, 27] on button at bounding box center [71, 20] width 33 height 27
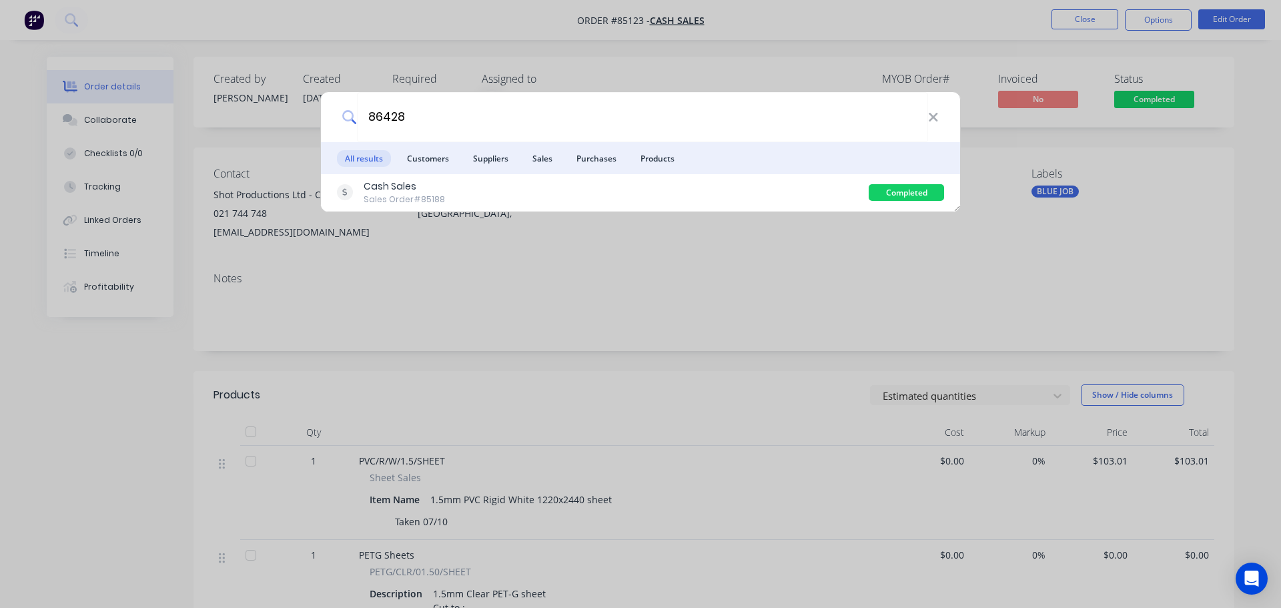
type input "86428"
click at [668, 203] on div "Cash Sales Sales Order #85188" at bounding box center [603, 192] width 532 height 26
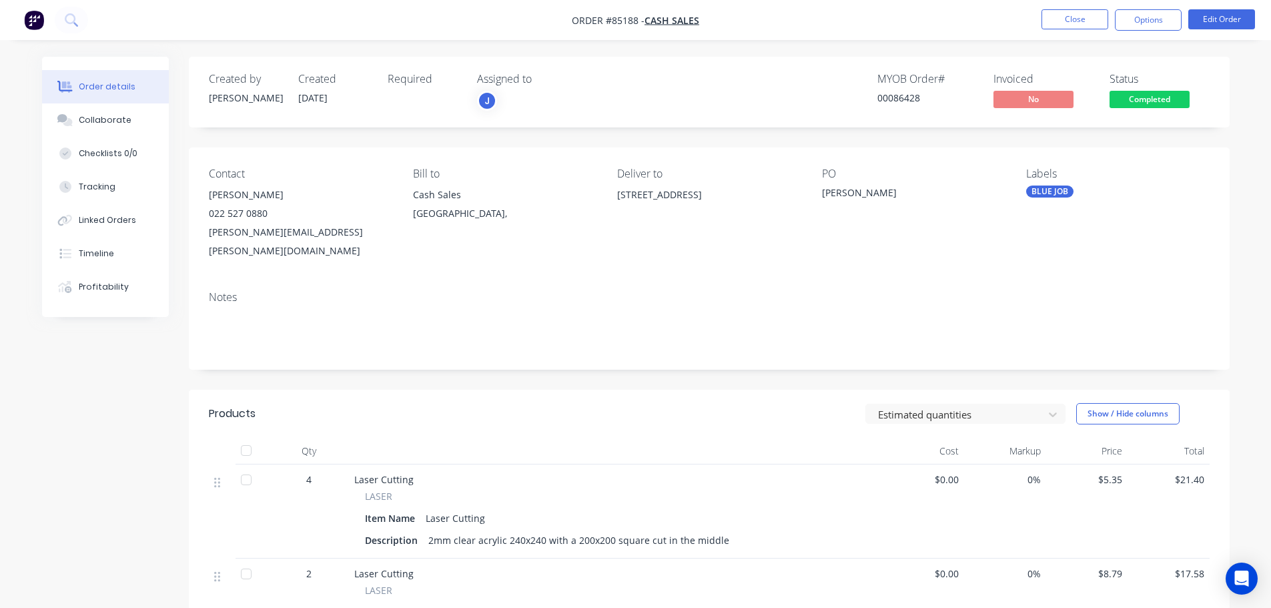
click at [1124, 99] on span "Completed" at bounding box center [1149, 99] width 80 height 17
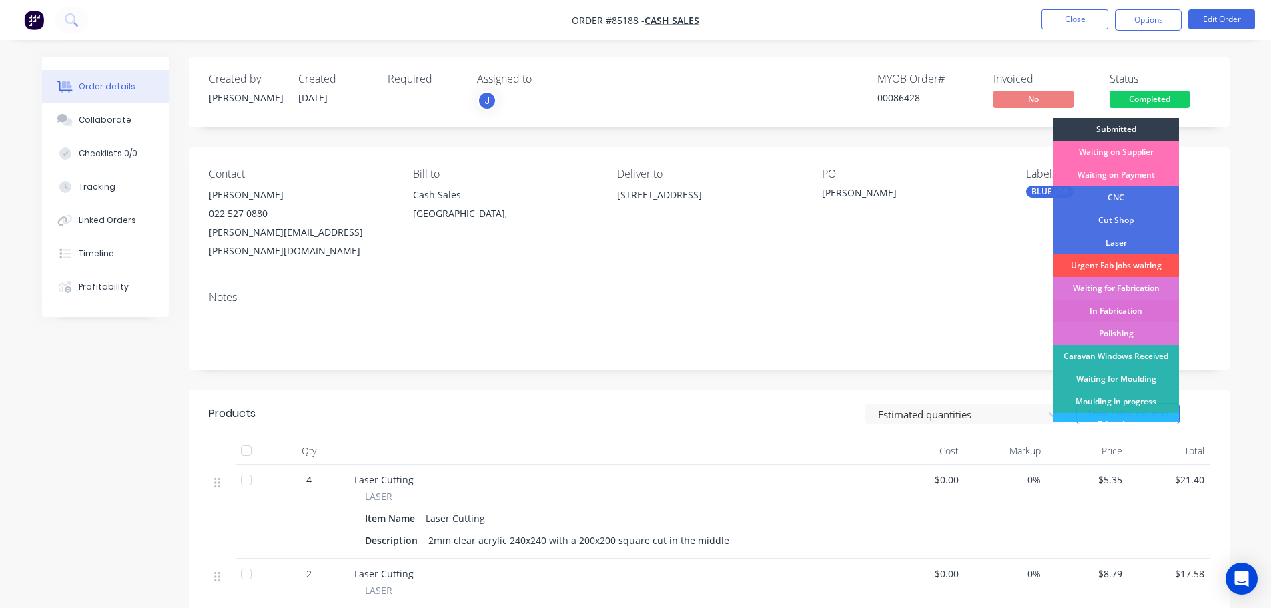
scroll to position [263, 0]
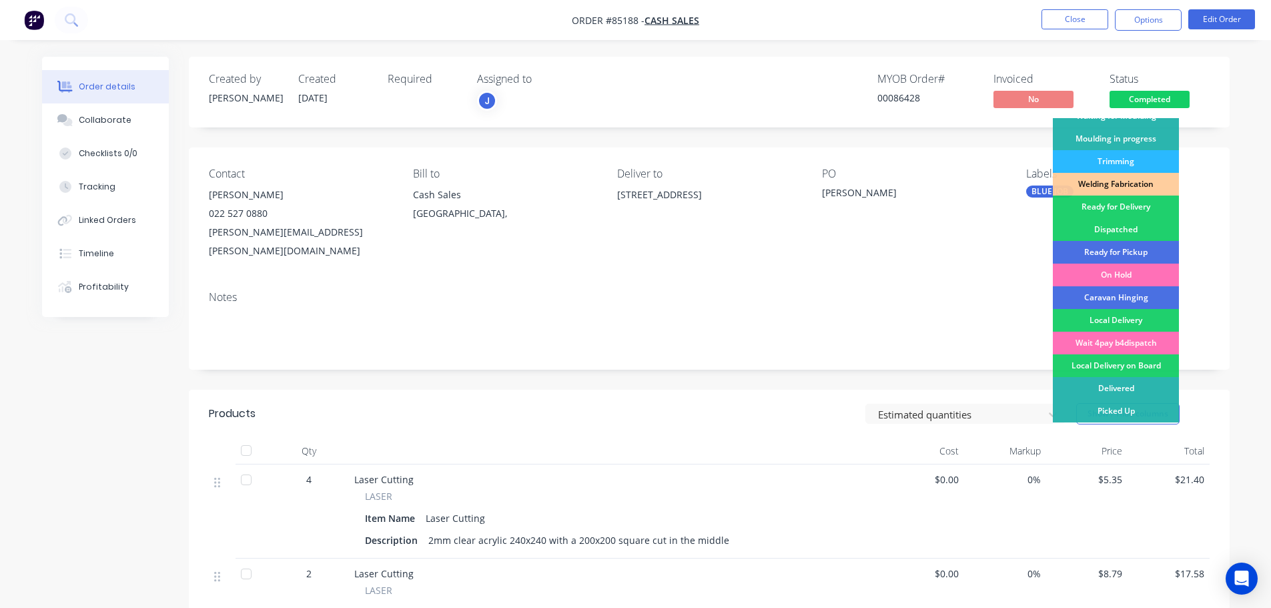
click at [1129, 207] on div "Ready for Delivery" at bounding box center [1116, 206] width 126 height 23
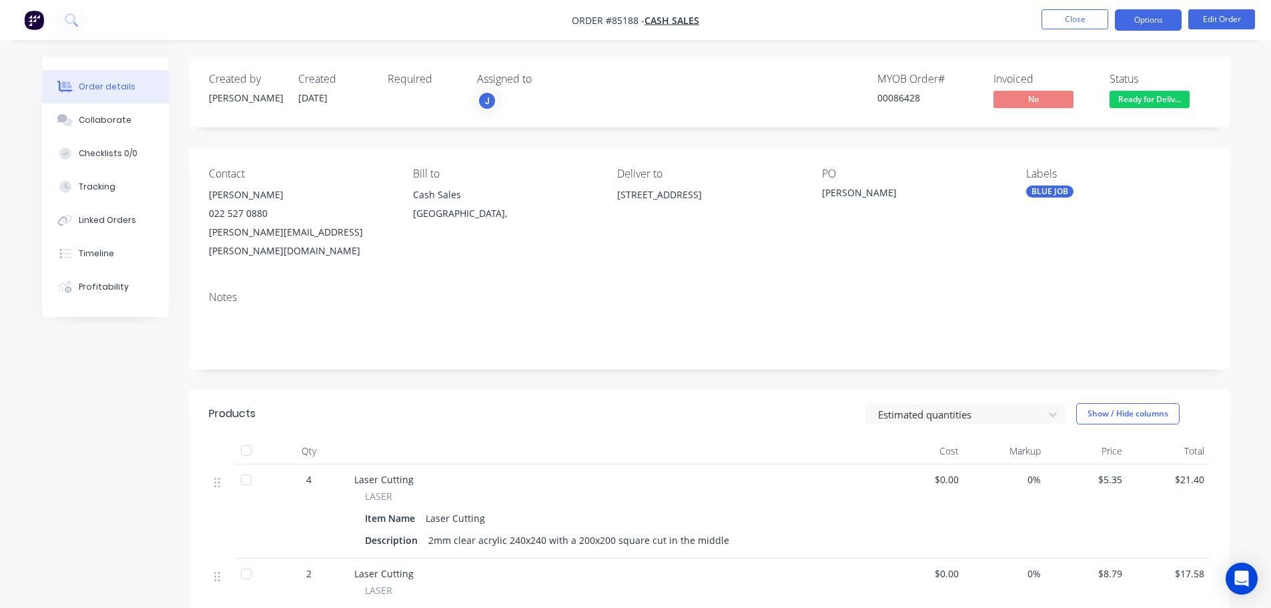
click at [1161, 17] on button "Options" at bounding box center [1148, 19] width 67 height 21
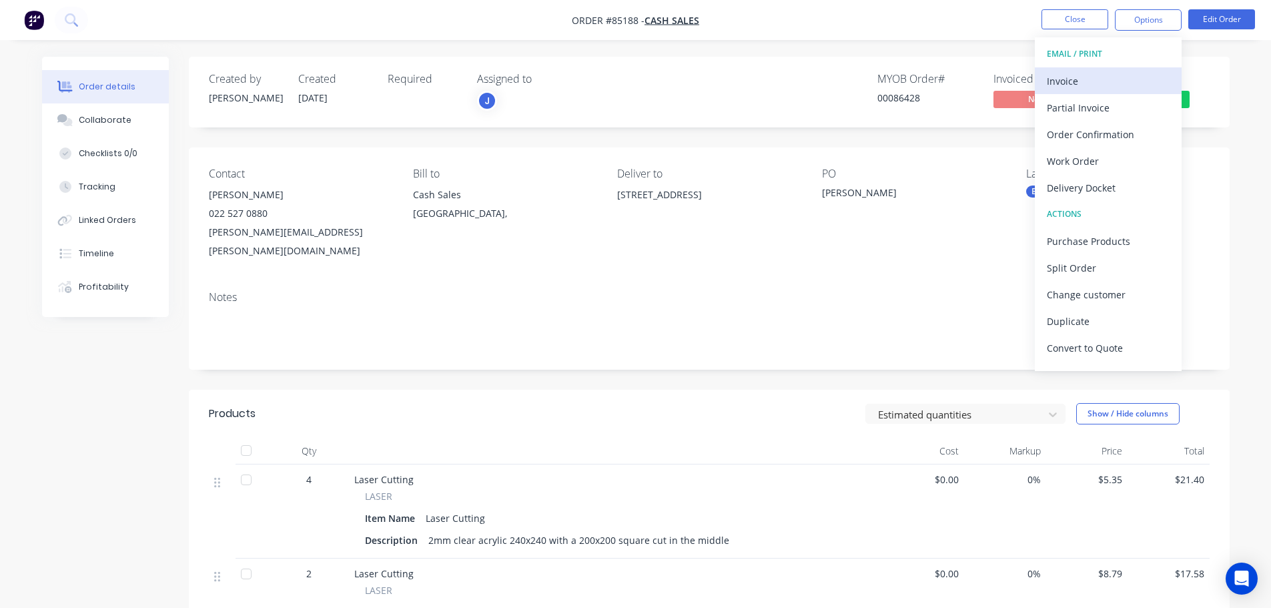
click at [1123, 81] on div "Invoice" at bounding box center [1108, 80] width 123 height 19
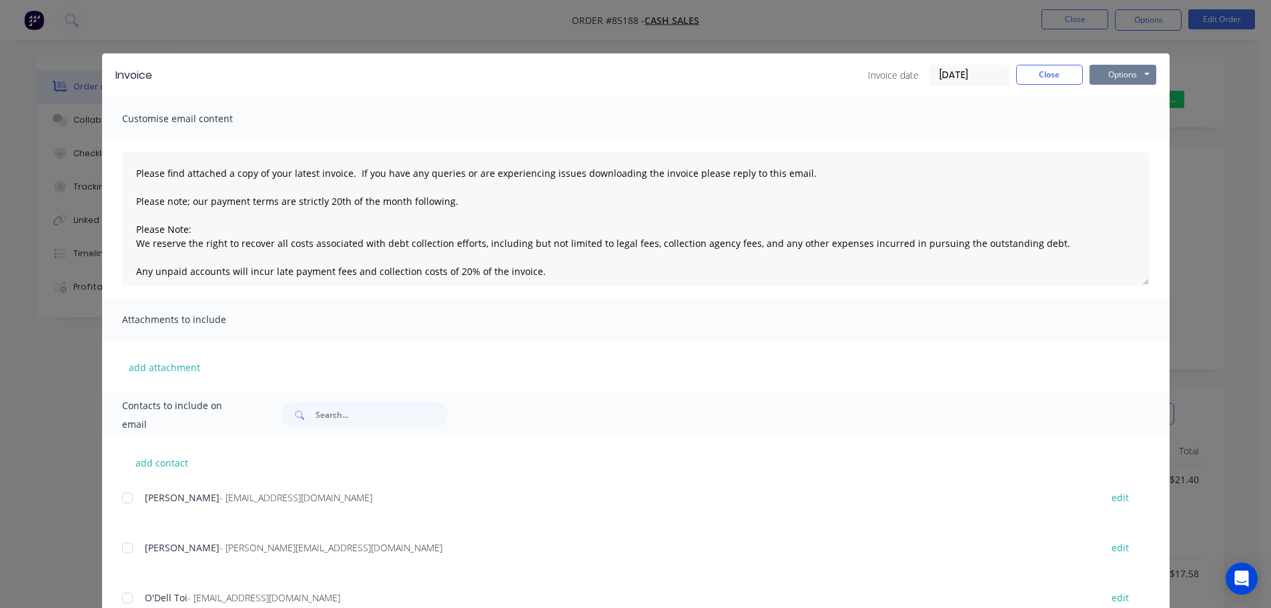
click at [1111, 73] on button "Options" at bounding box center [1122, 75] width 67 height 20
click at [1113, 119] on button "Print" at bounding box center [1131, 120] width 85 height 22
drag, startPoint x: 65, startPoint y: 41, endPoint x: 72, endPoint y: 20, distance: 22.4
click at [65, 41] on div "Invoice Invoice date [DATE] Close Options Preview Print Email Customise email c…" at bounding box center [635, 304] width 1271 height 608
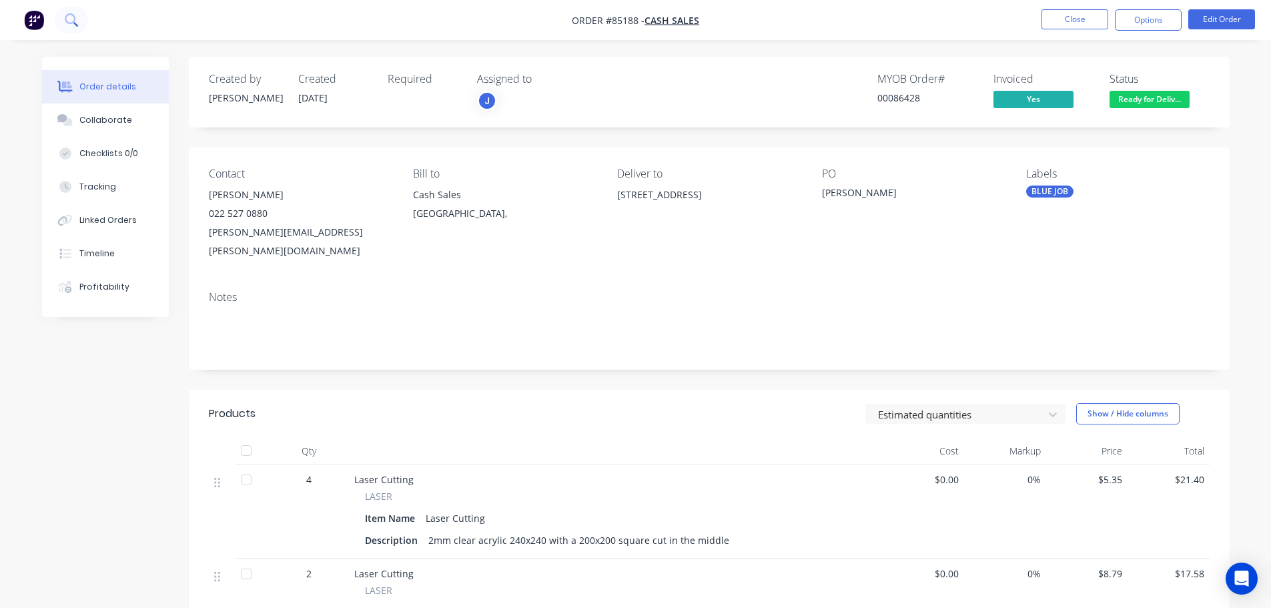
click at [73, 18] on icon at bounding box center [71, 19] width 13 height 13
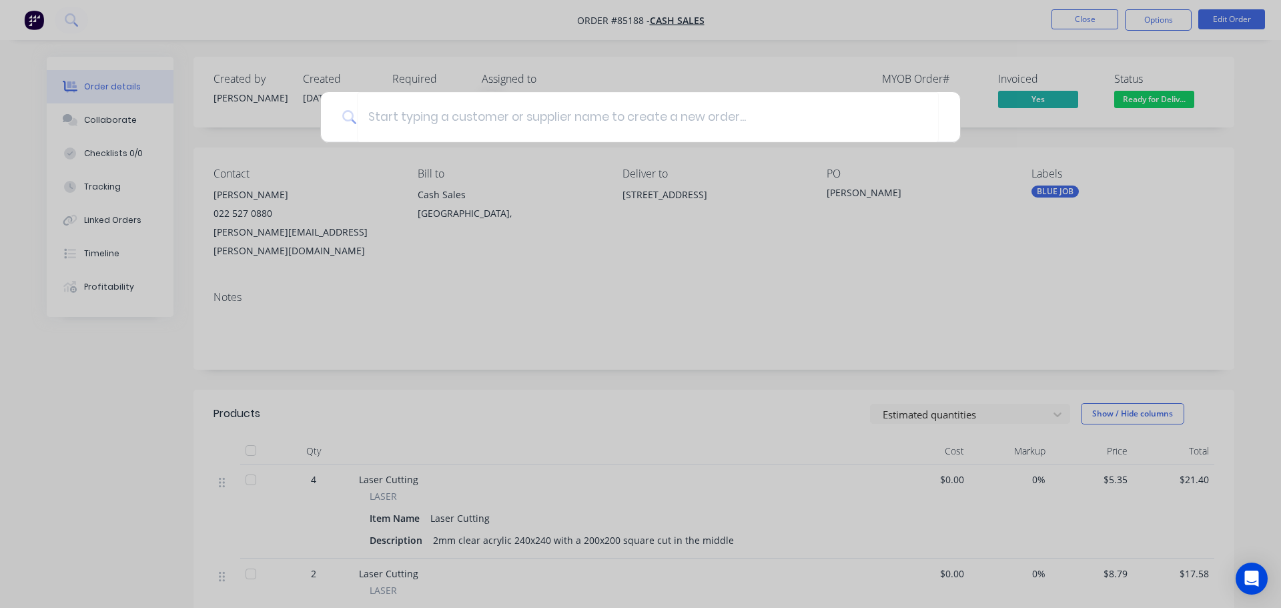
drag, startPoint x: 212, startPoint y: 132, endPoint x: 143, endPoint y: 52, distance: 105.9
click at [203, 119] on div at bounding box center [640, 304] width 1281 height 608
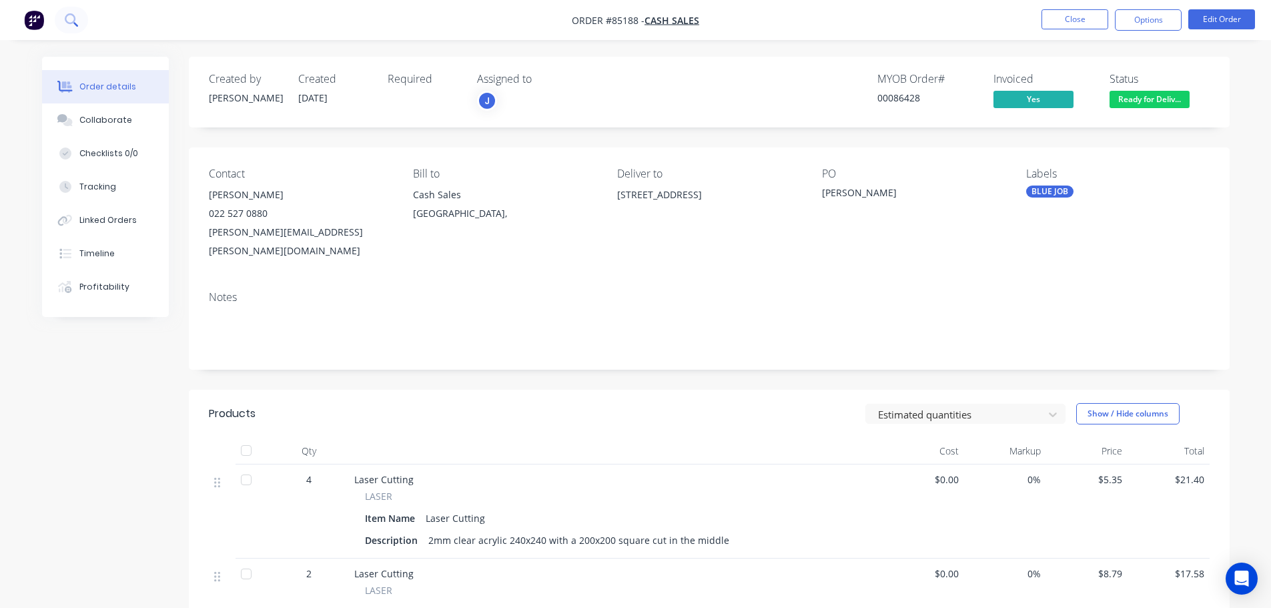
click at [65, 8] on button at bounding box center [71, 20] width 33 height 27
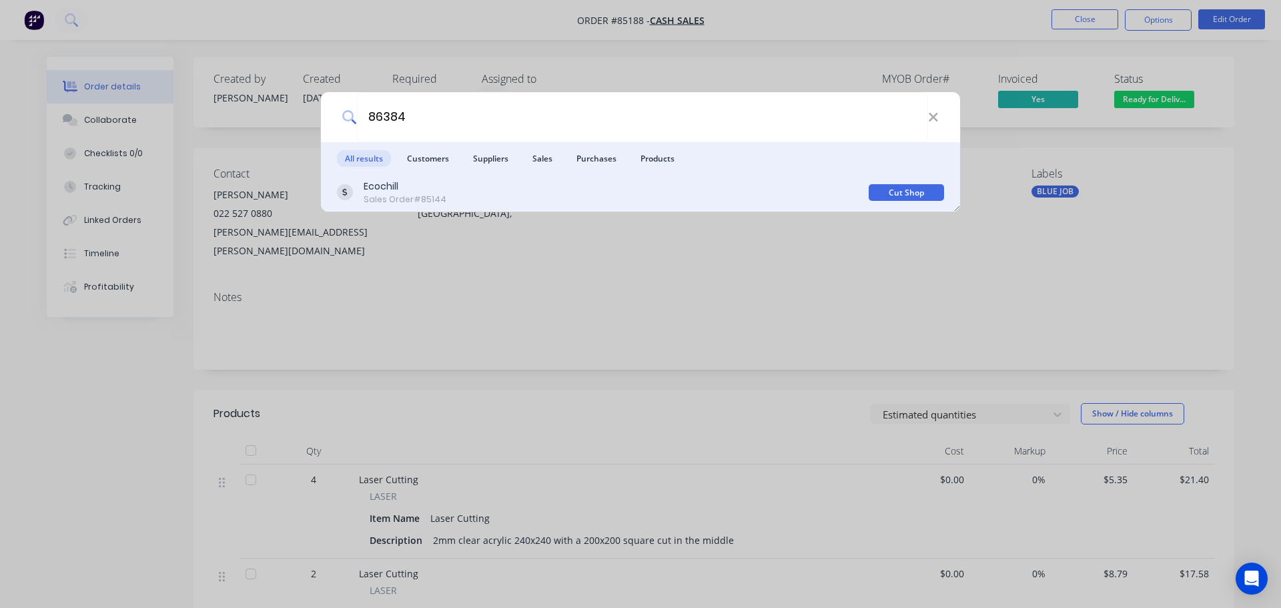
type input "86384"
click at [674, 185] on div "Ecochill Sales Order #85144" at bounding box center [603, 192] width 532 height 26
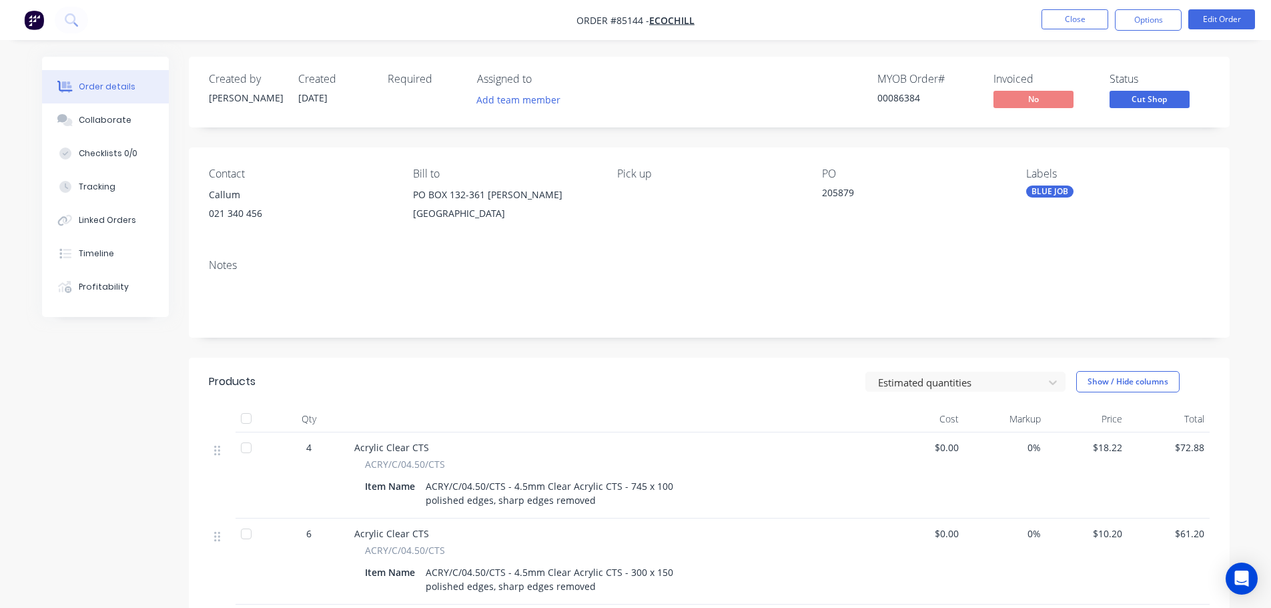
click at [1130, 94] on span "Cut Shop" at bounding box center [1149, 99] width 80 height 17
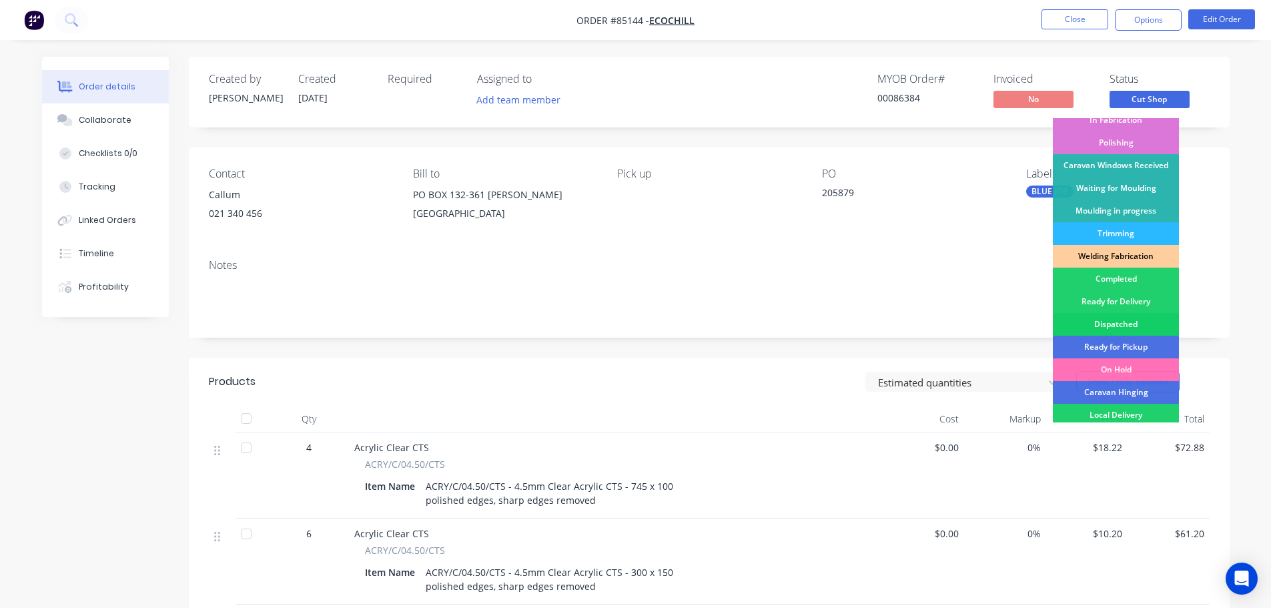
scroll to position [263, 0]
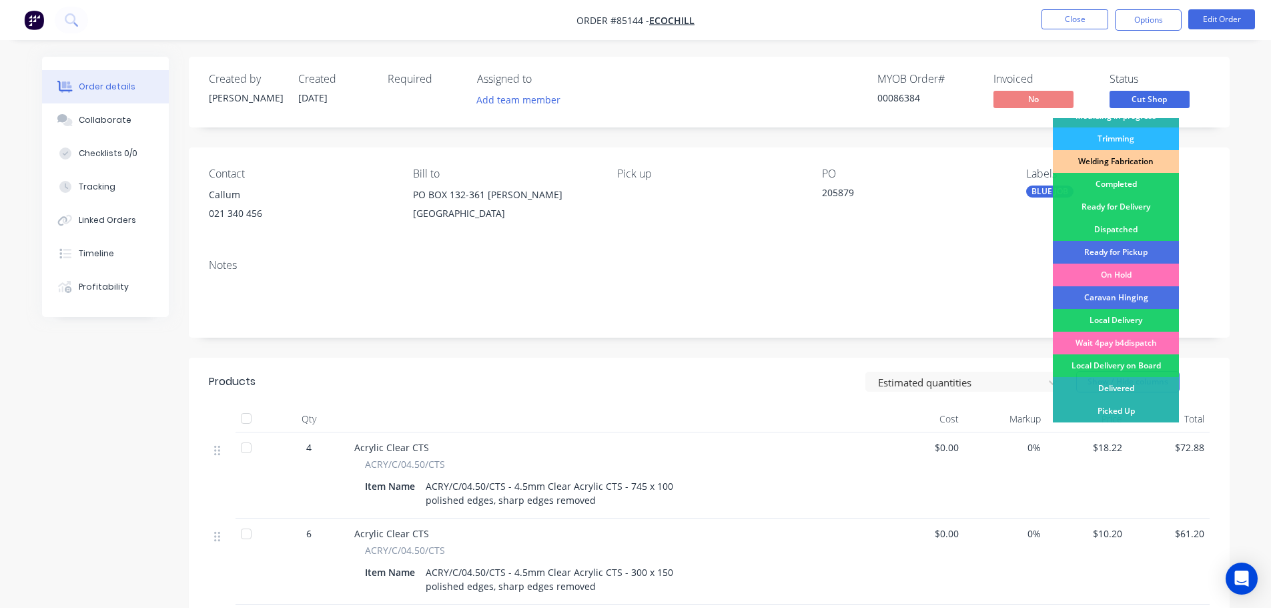
drag, startPoint x: 1124, startPoint y: 245, endPoint x: 1129, endPoint y: 226, distance: 19.4
click at [1125, 245] on div "Ready for Pickup" at bounding box center [1116, 252] width 126 height 23
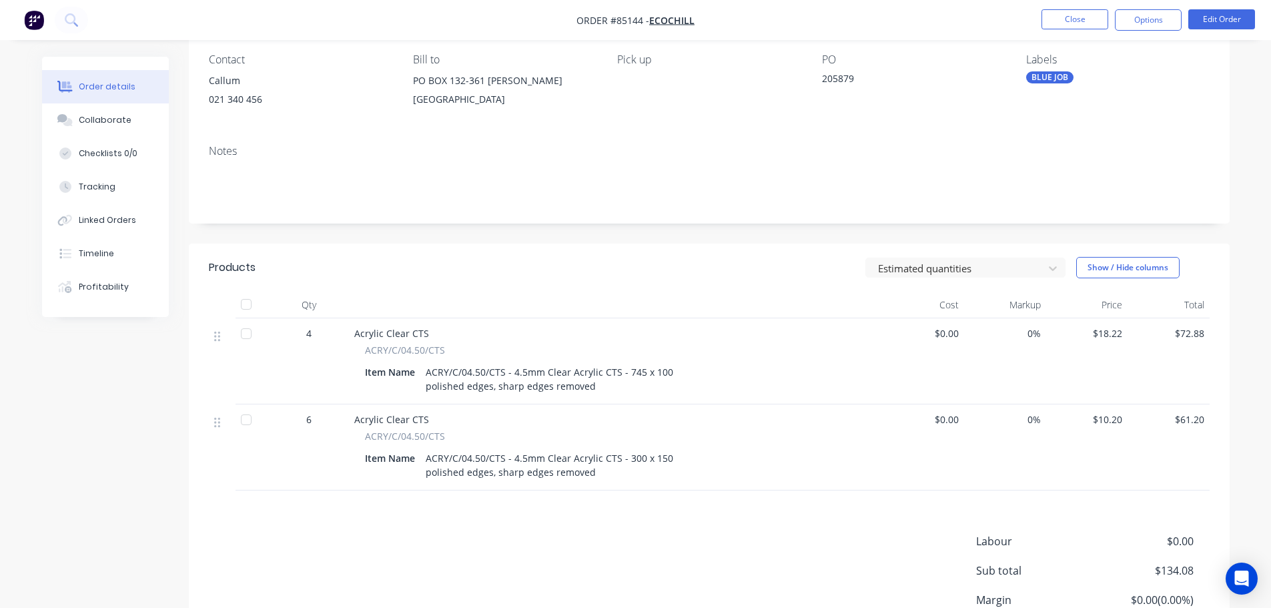
scroll to position [0, 0]
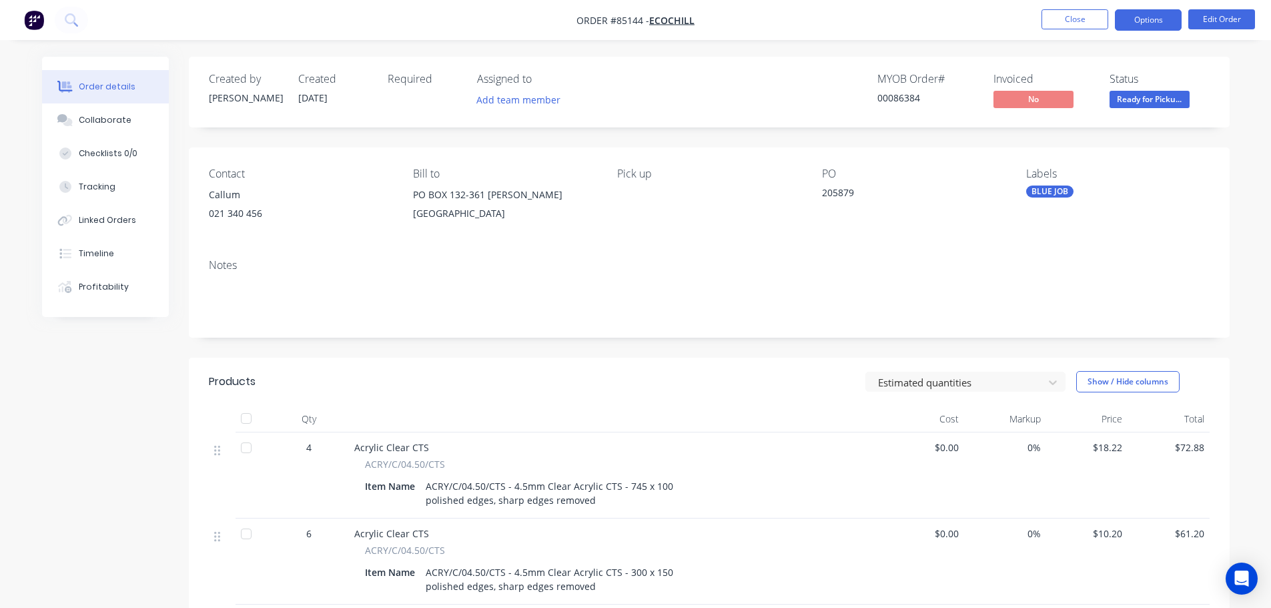
click at [1155, 23] on button "Options" at bounding box center [1148, 19] width 67 height 21
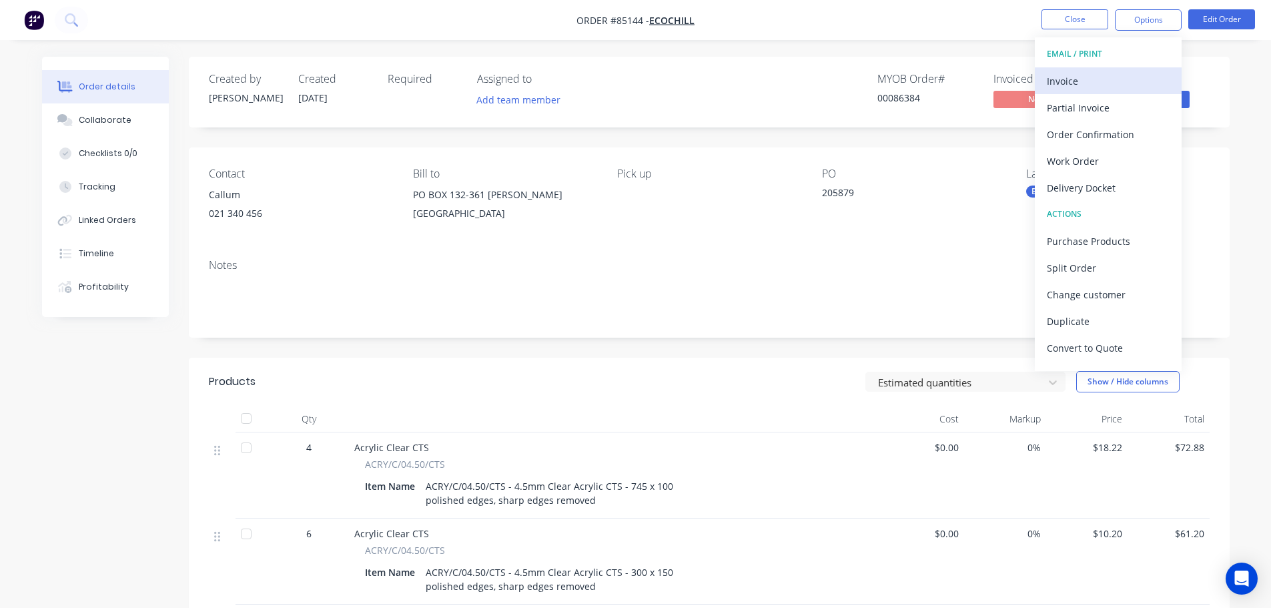
click at [1109, 75] on div "Invoice" at bounding box center [1108, 80] width 123 height 19
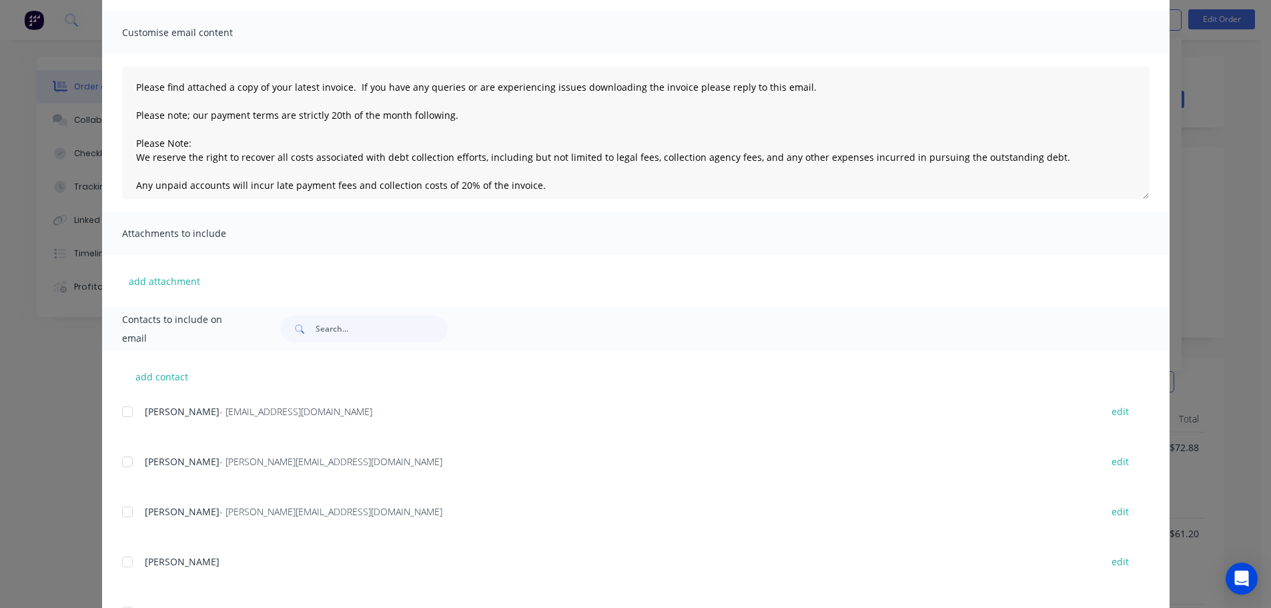
scroll to position [133, 0]
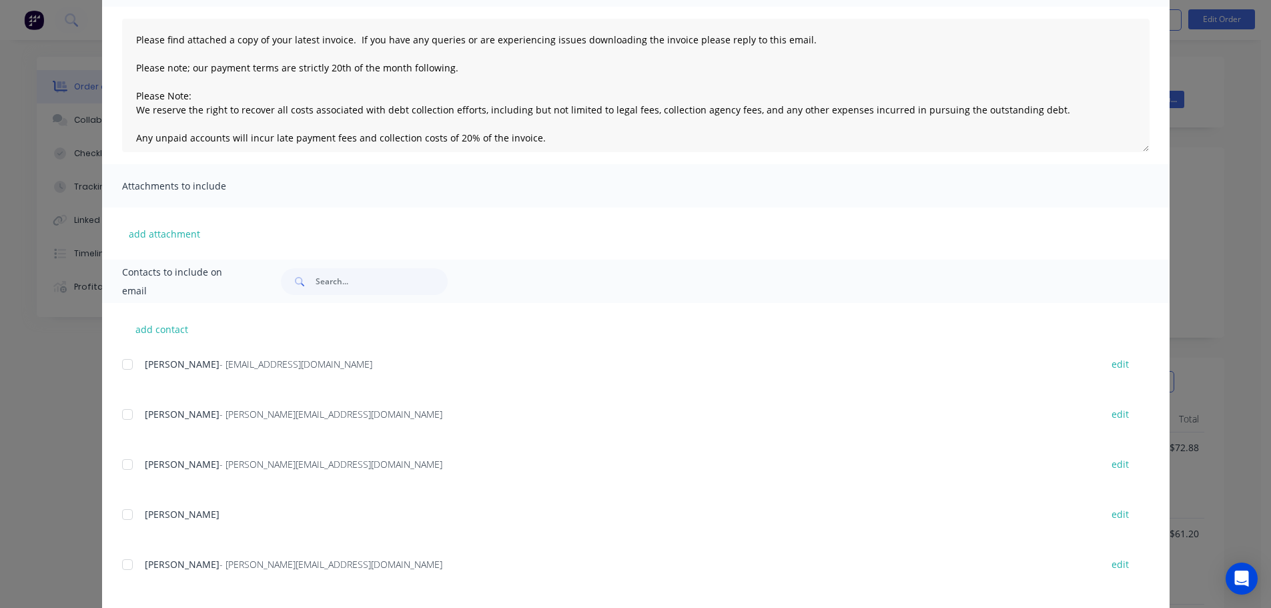
click at [129, 368] on div at bounding box center [127, 364] width 27 height 27
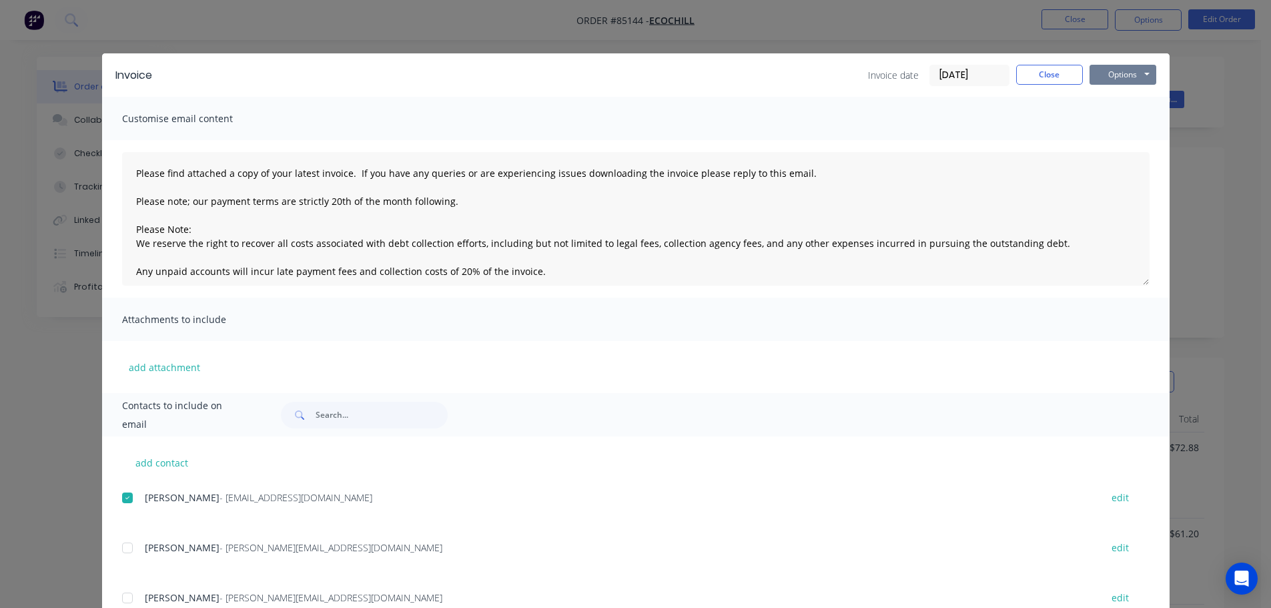
click at [1099, 70] on button "Options" at bounding box center [1122, 75] width 67 height 20
click at [1109, 136] on button "Email" at bounding box center [1131, 142] width 85 height 22
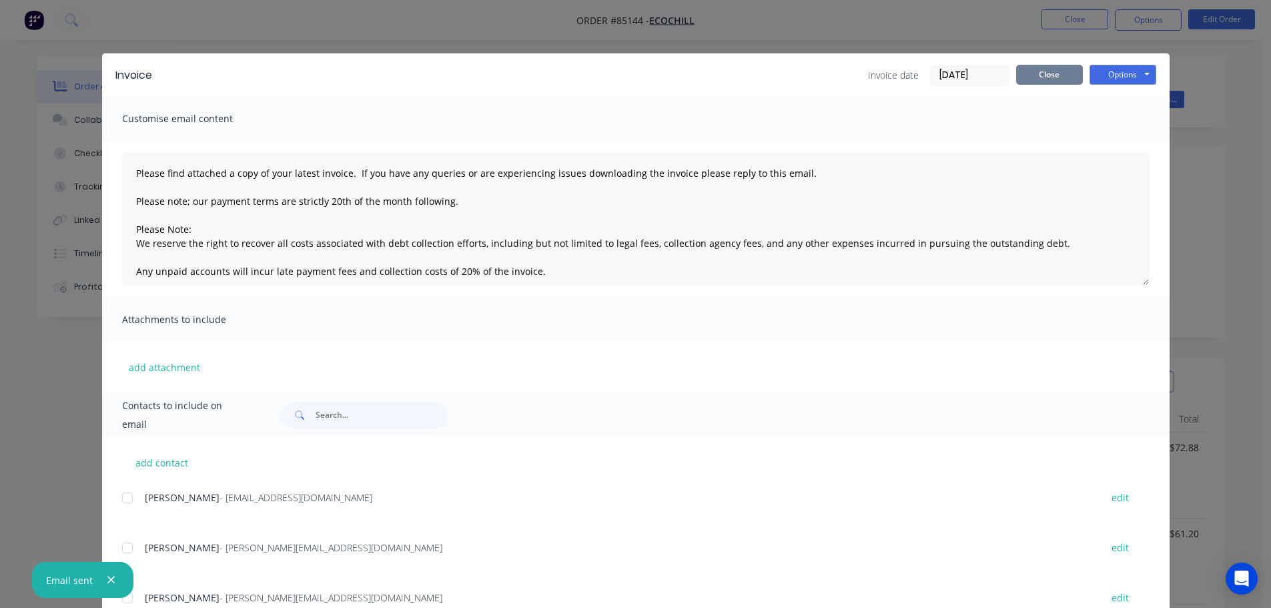
click at [1063, 75] on button "Close" at bounding box center [1049, 75] width 67 height 20
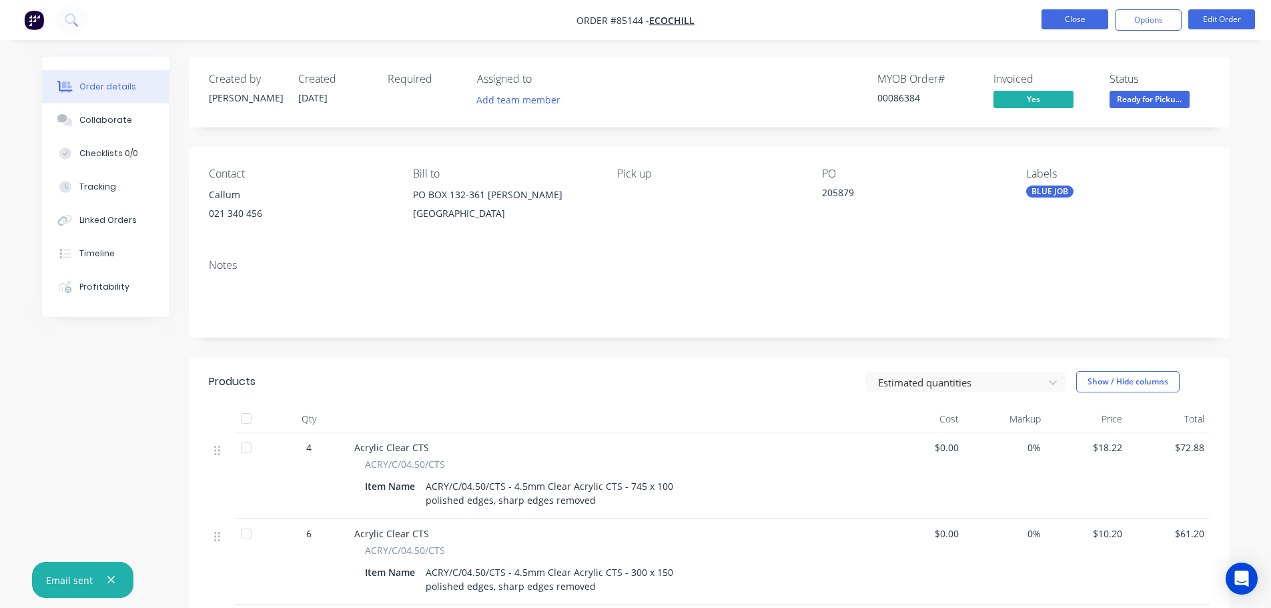
click at [1064, 21] on button "Close" at bounding box center [1074, 19] width 67 height 20
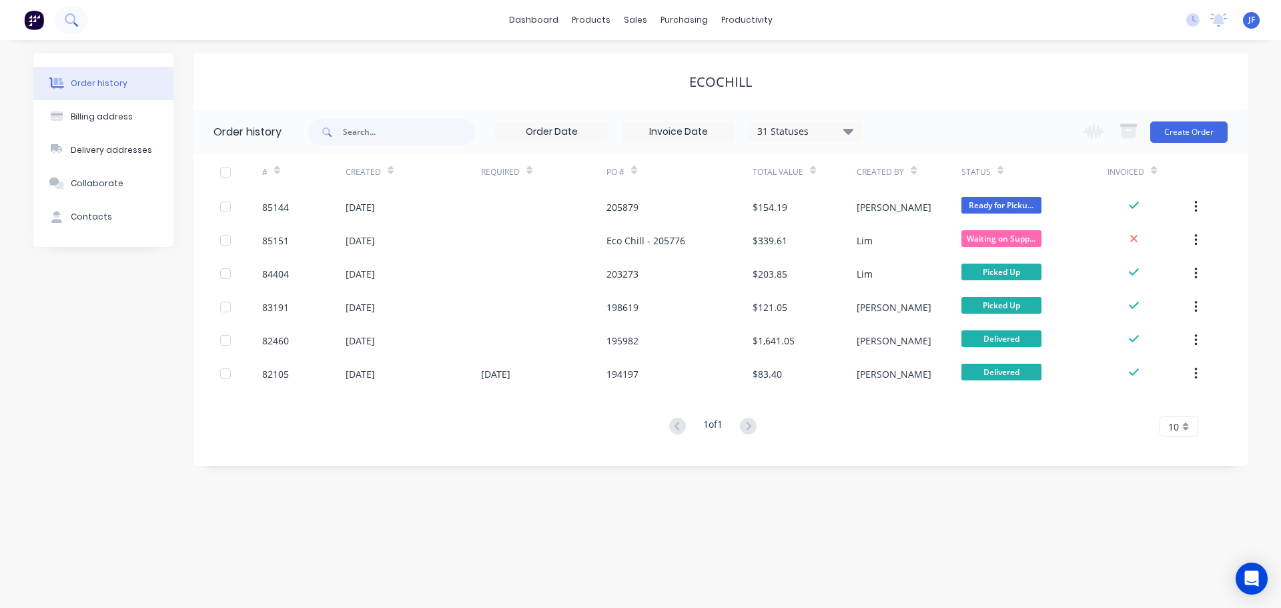
click at [75, 19] on icon at bounding box center [71, 19] width 13 height 13
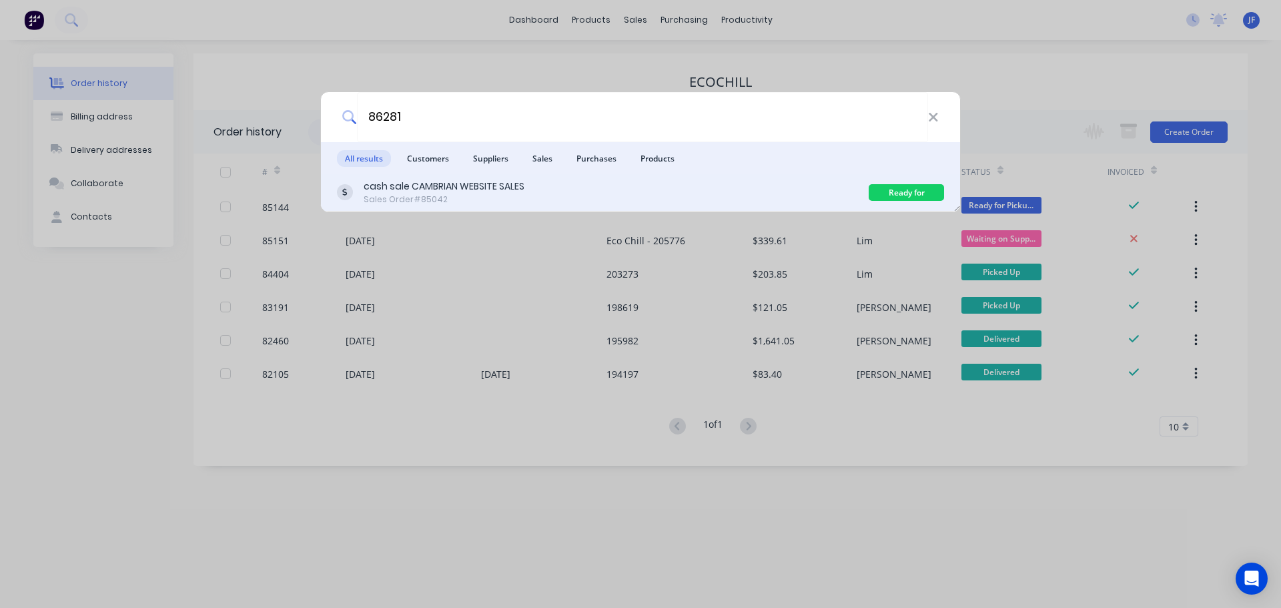
type input "86281"
click at [554, 183] on div "cash sale CAMBRIAN WEBSITE SALES Sales Order #85042" at bounding box center [603, 192] width 532 height 26
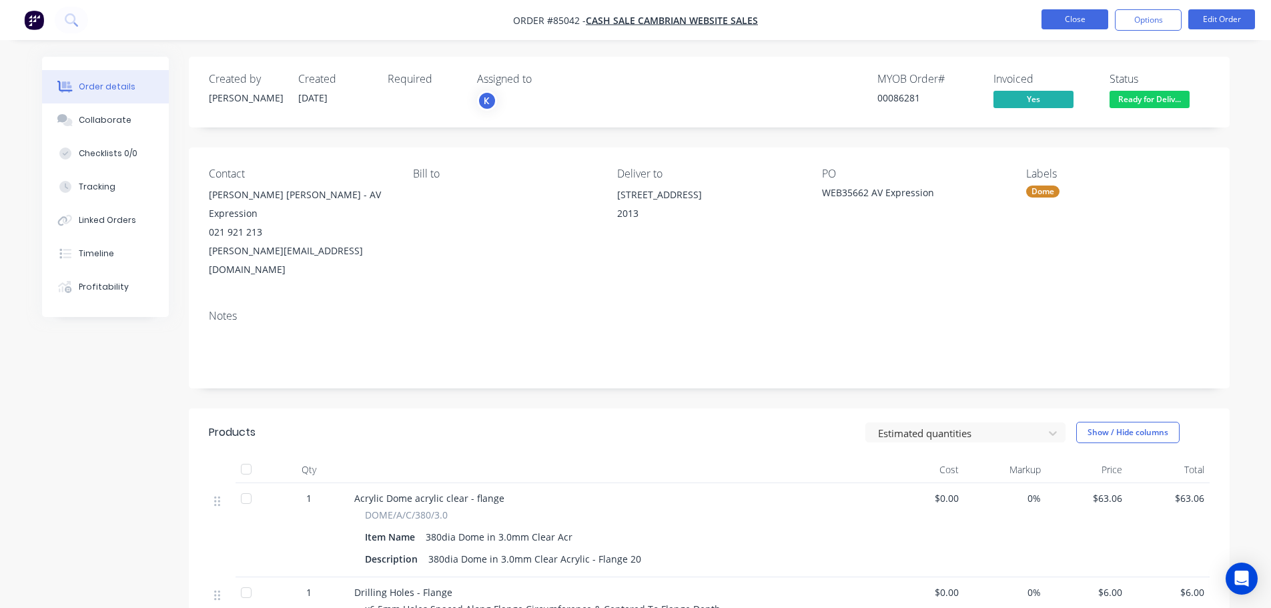
click at [1059, 23] on button "Close" at bounding box center [1074, 19] width 67 height 20
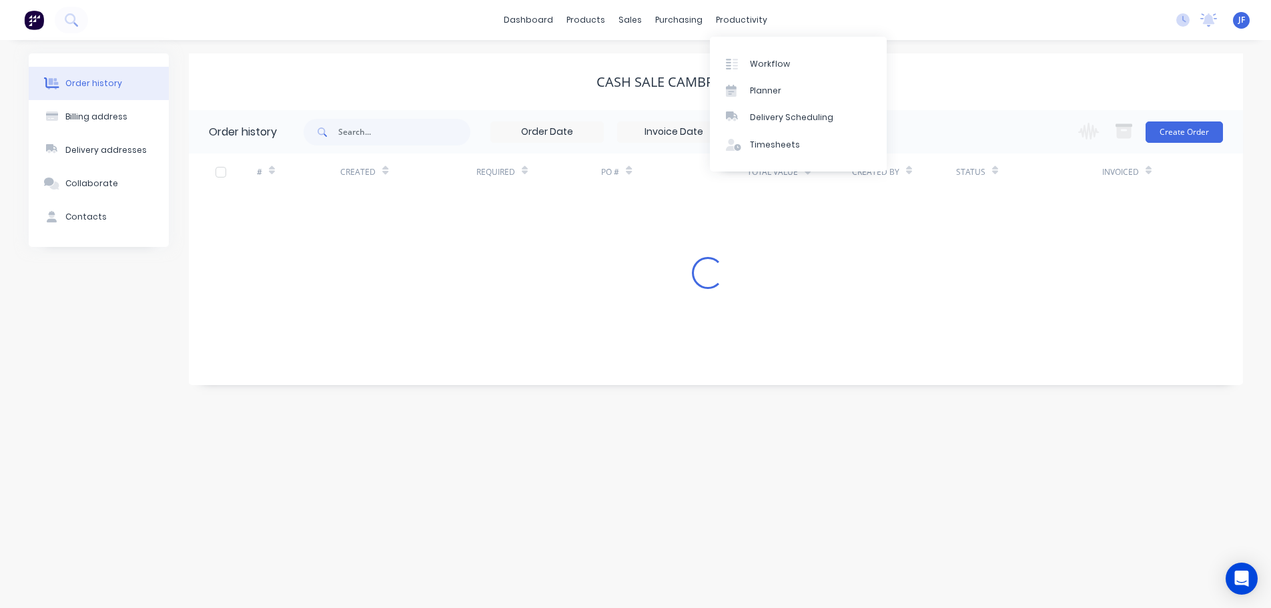
click at [632, 31] on div "dashboard products sales purchasing productivity dashboard products Product Cat…" at bounding box center [635, 20] width 1271 height 40
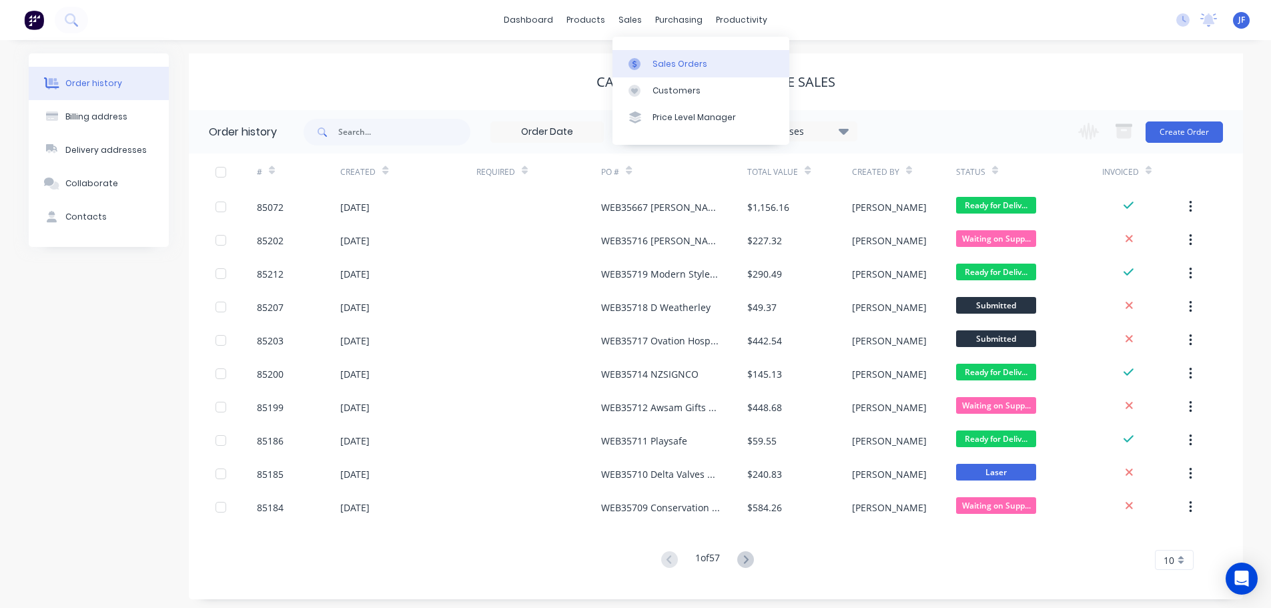
click at [660, 58] on div "Sales Orders" at bounding box center [679, 64] width 55 height 12
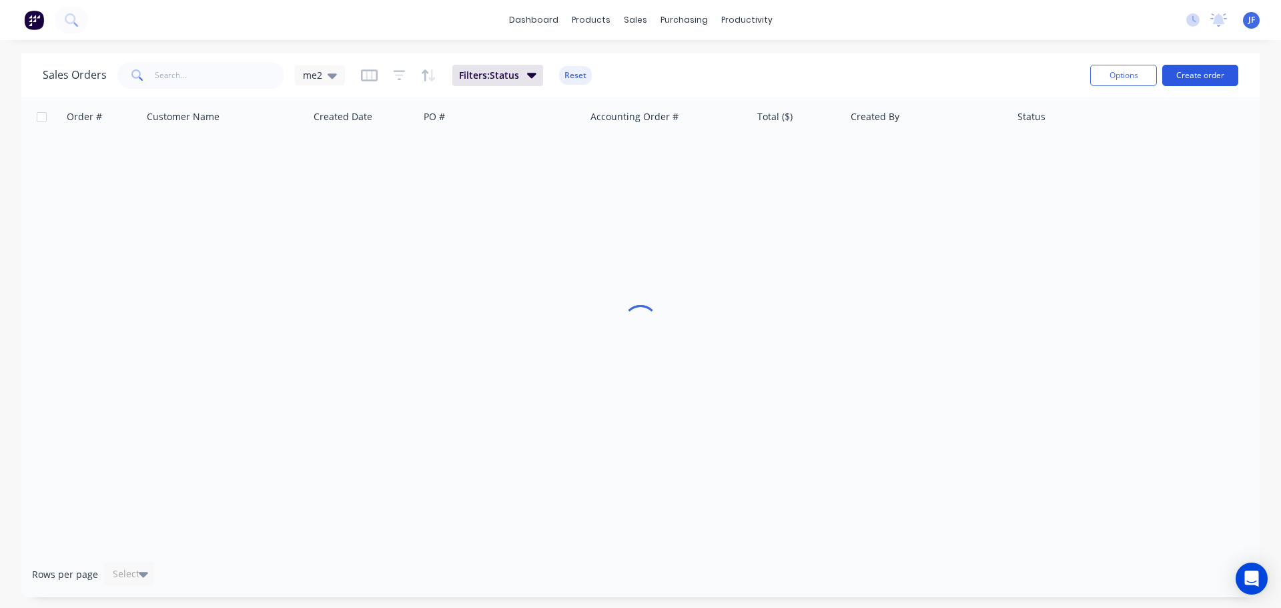
click at [1199, 77] on button "Create order" at bounding box center [1200, 75] width 76 height 21
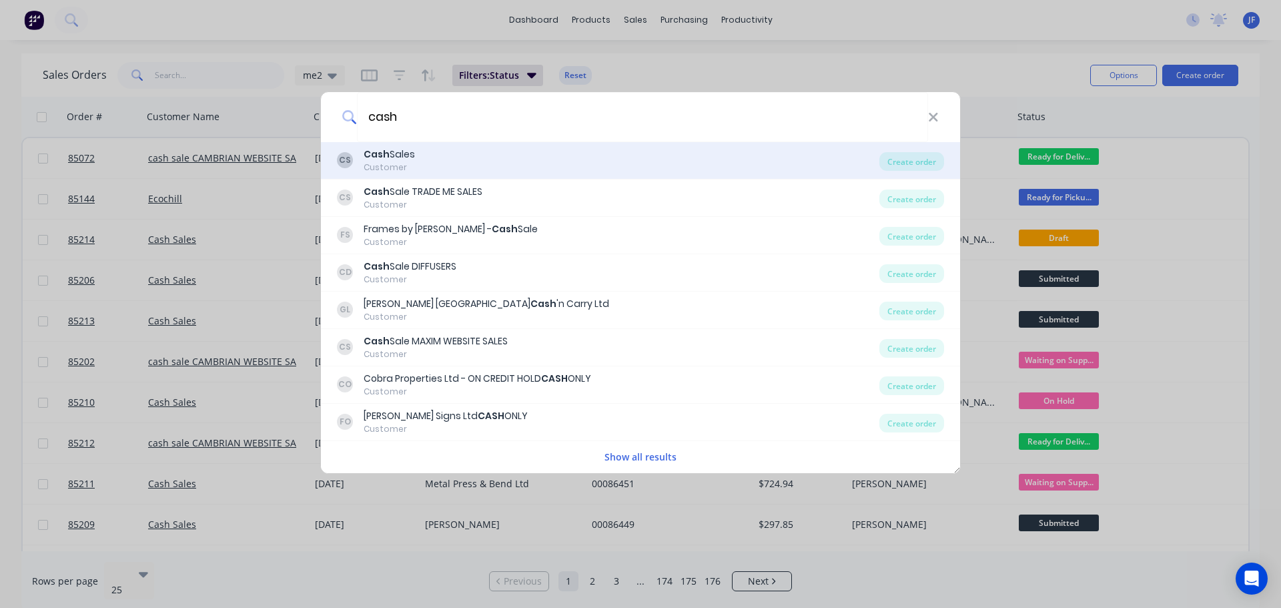
type input "cash"
click at [576, 174] on div "CS Cash Sales Customer Create order" at bounding box center [640, 160] width 639 height 37
click at [837, 155] on div "CS Cash Sales Customer" at bounding box center [608, 160] width 542 height 26
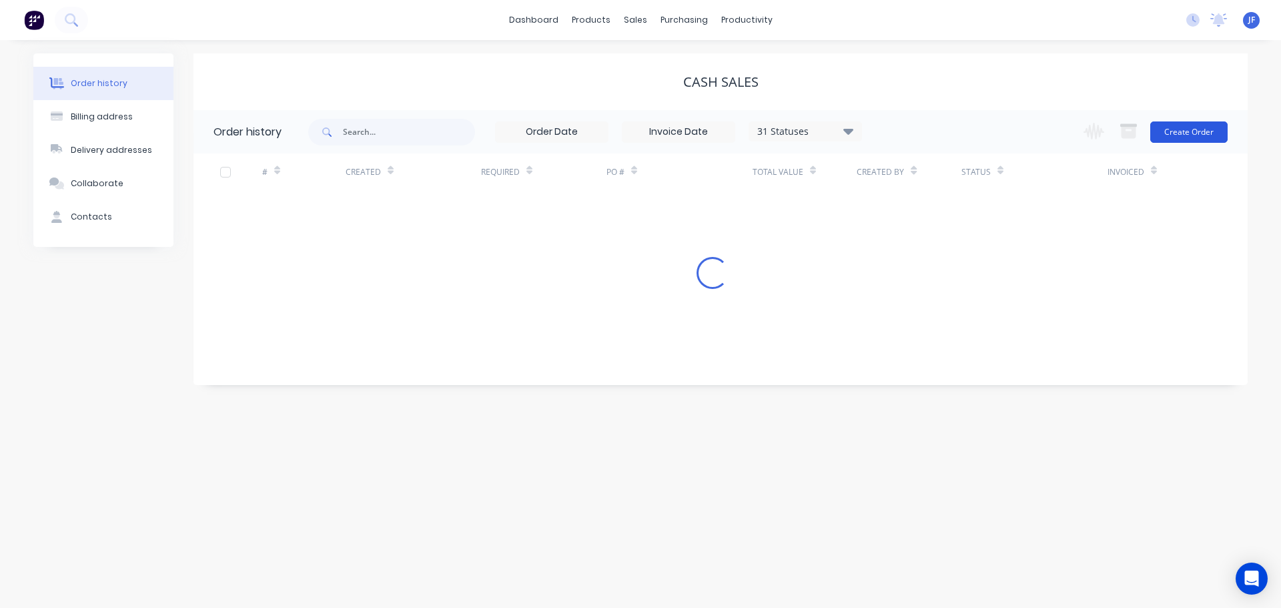
click at [1189, 133] on button "Create Order" at bounding box center [1188, 131] width 77 height 21
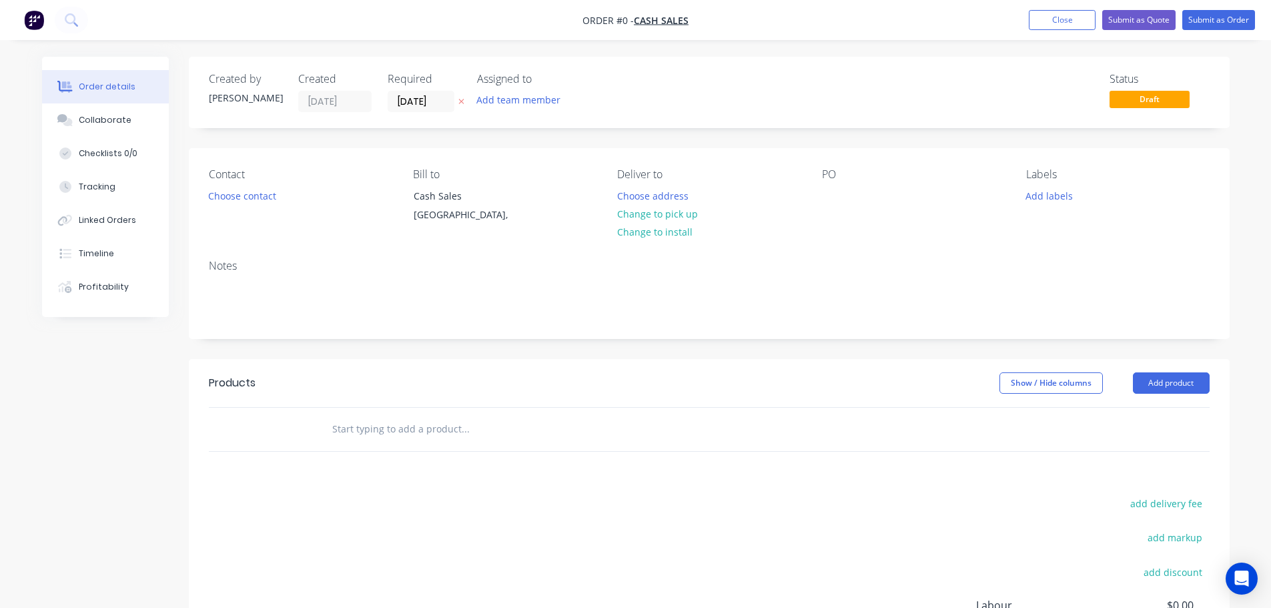
click at [461, 100] on icon "button" at bounding box center [461, 101] width 6 height 8
click at [252, 199] on button "Choose contact" at bounding box center [242, 195] width 82 height 18
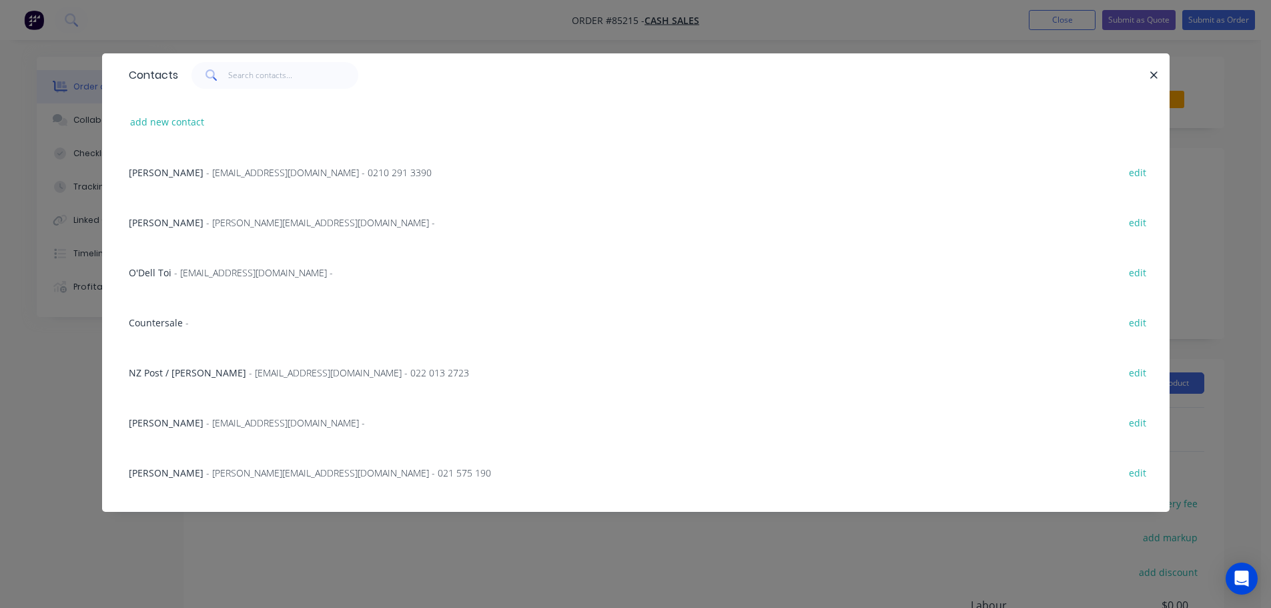
click at [160, 328] on span "Countersale" at bounding box center [156, 322] width 54 height 13
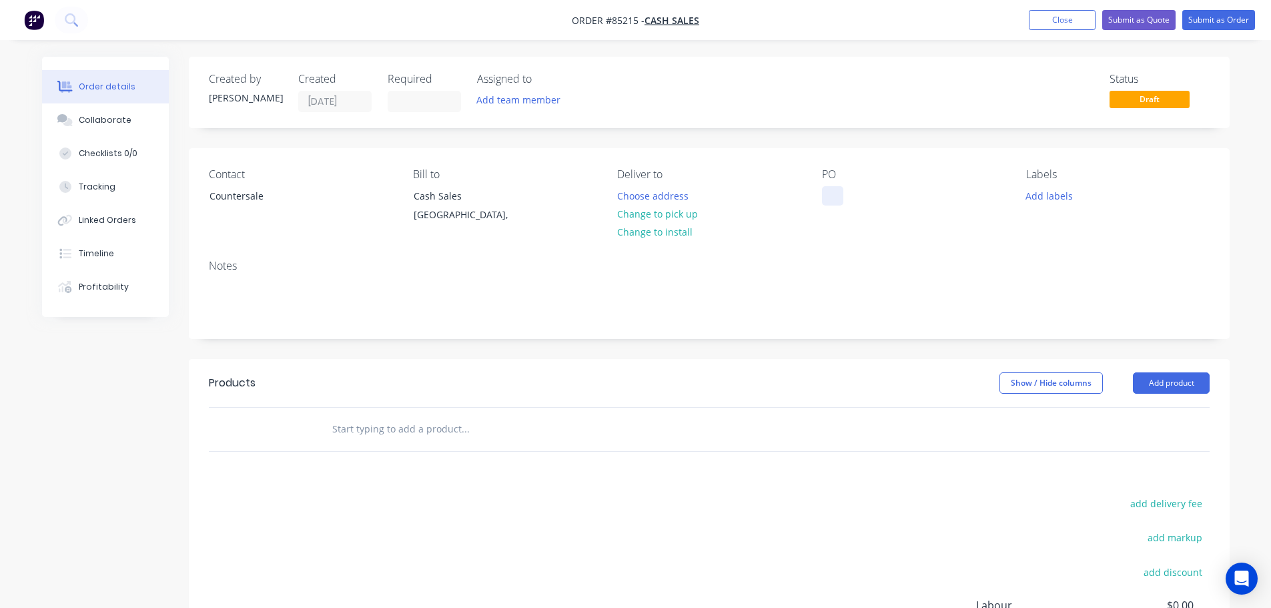
click at [835, 202] on div at bounding box center [832, 195] width 21 height 19
click at [664, 216] on button "Change to pick up" at bounding box center [657, 214] width 95 height 18
click at [417, 433] on input "text" at bounding box center [465, 429] width 267 height 27
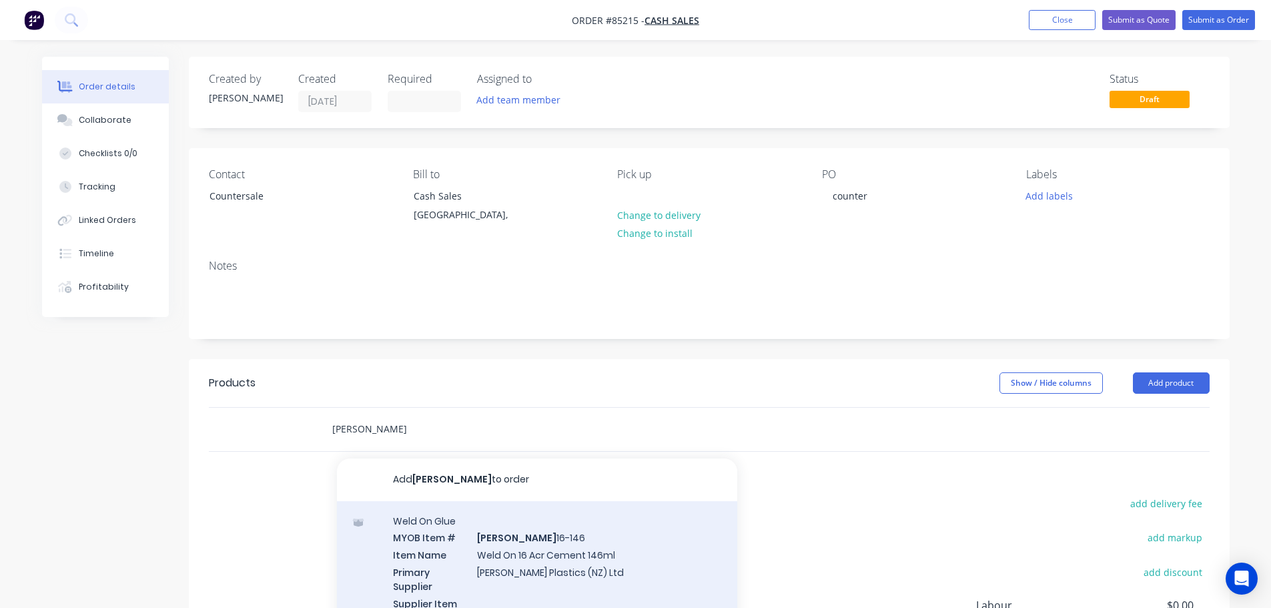
type input "[PERSON_NAME]"
click at [428, 531] on div "Weld On Glue MYOB Item # [PERSON_NAME] 16-146 Item Name Weld On 16 Acr Cement 1…" at bounding box center [537, 586] width 400 height 170
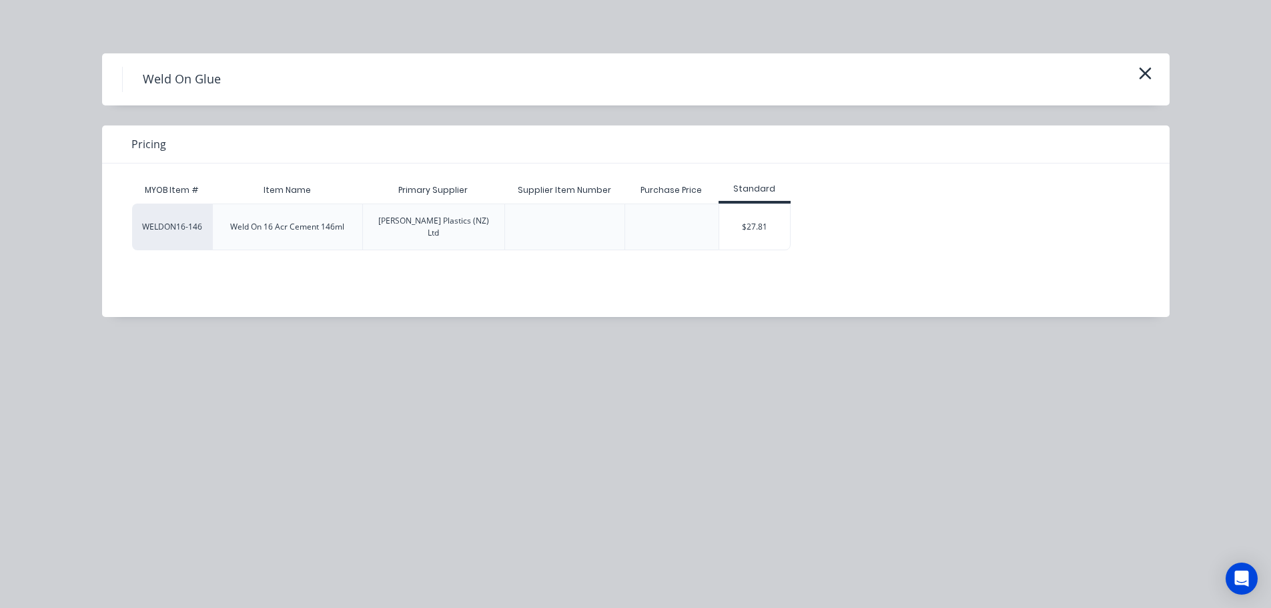
drag, startPoint x: 774, startPoint y: 215, endPoint x: 809, endPoint y: 214, distance: 34.7
click at [773, 215] on div "$27.81" at bounding box center [754, 226] width 71 height 45
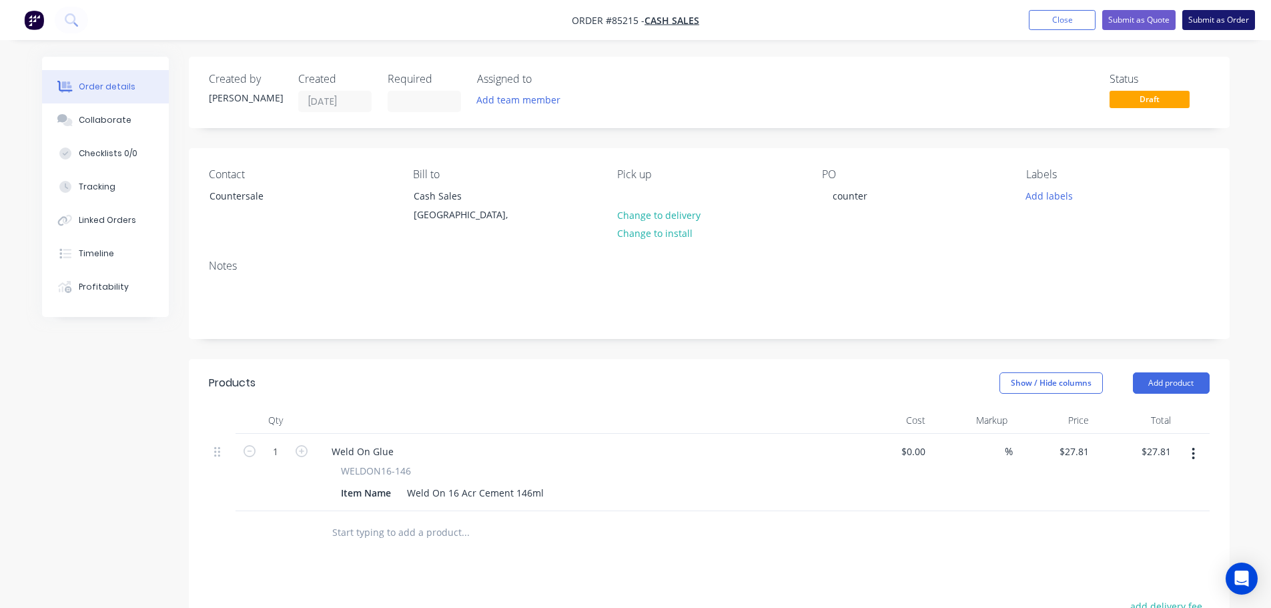
click at [1233, 20] on button "Submit as Order" at bounding box center [1218, 20] width 73 height 20
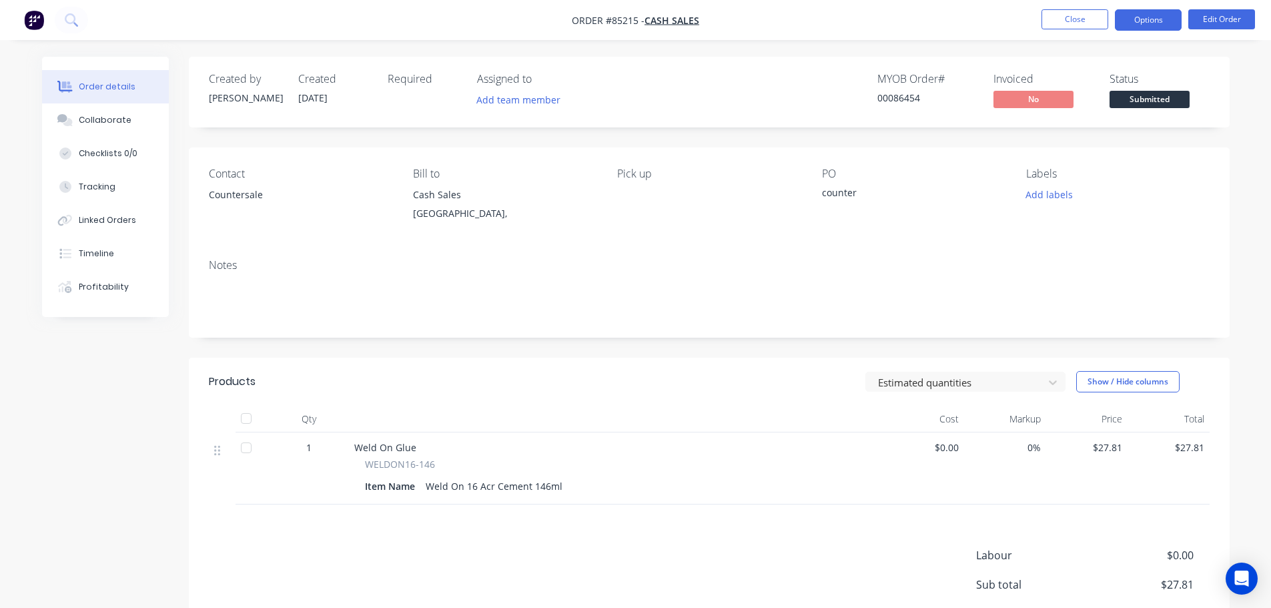
click at [1146, 19] on button "Options" at bounding box center [1148, 19] width 67 height 21
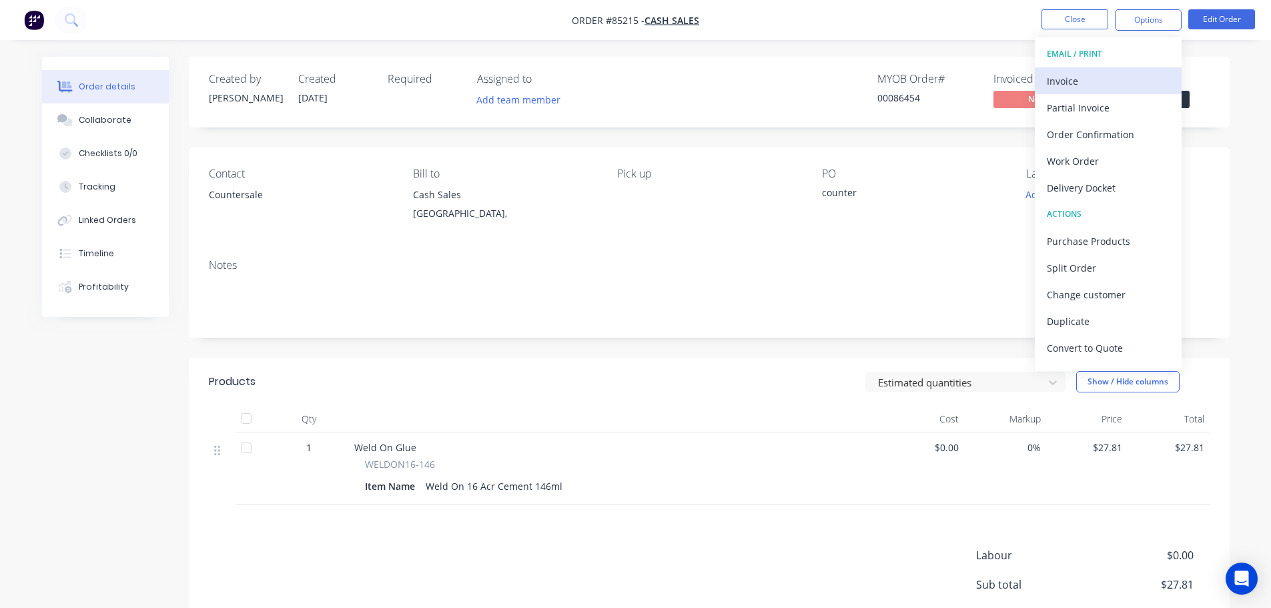
click at [1129, 76] on div "Invoice" at bounding box center [1108, 80] width 123 height 19
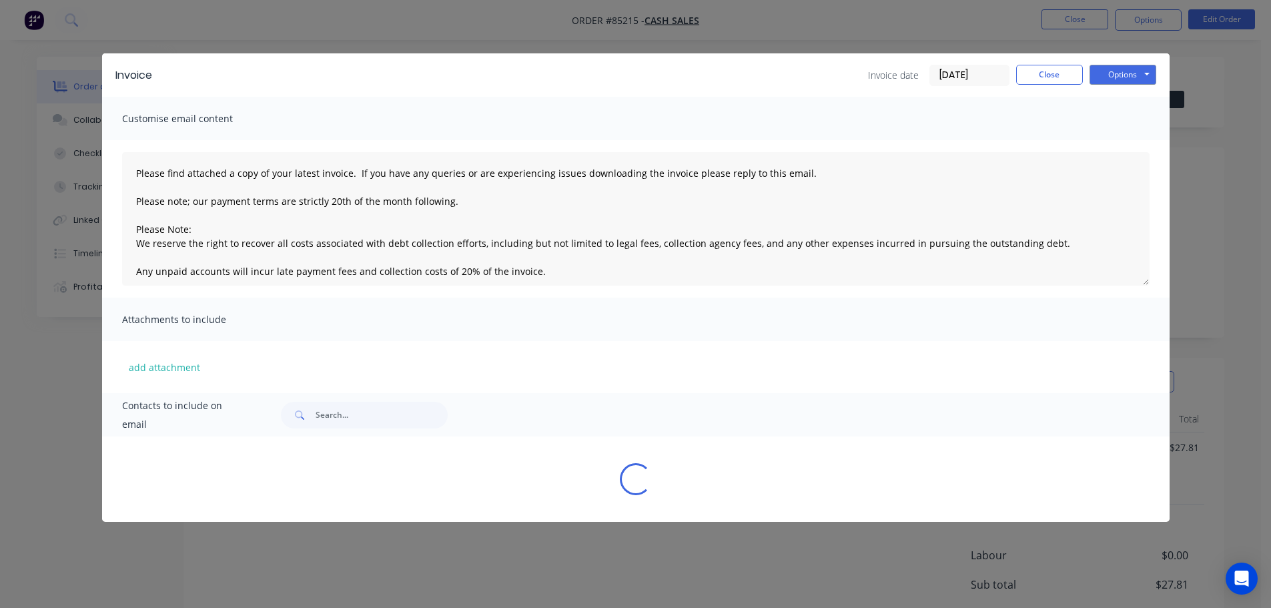
click at [1134, 73] on button "Options" at bounding box center [1122, 75] width 67 height 20
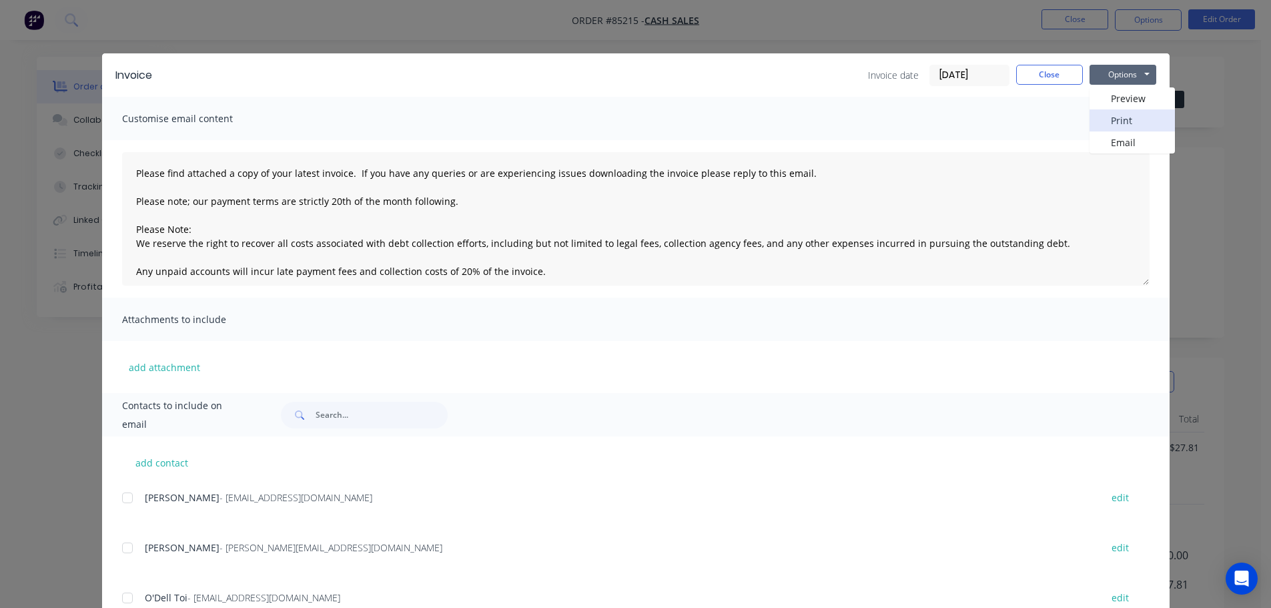
click at [1133, 113] on button "Print" at bounding box center [1131, 120] width 85 height 22
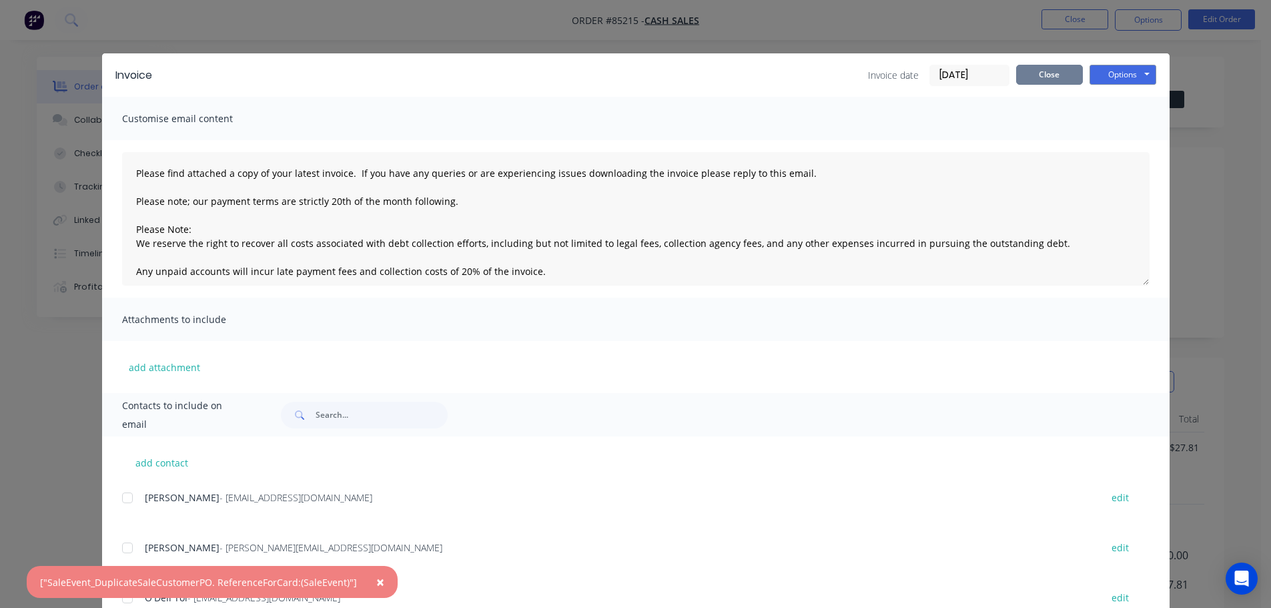
click at [1031, 75] on button "Close" at bounding box center [1049, 75] width 67 height 20
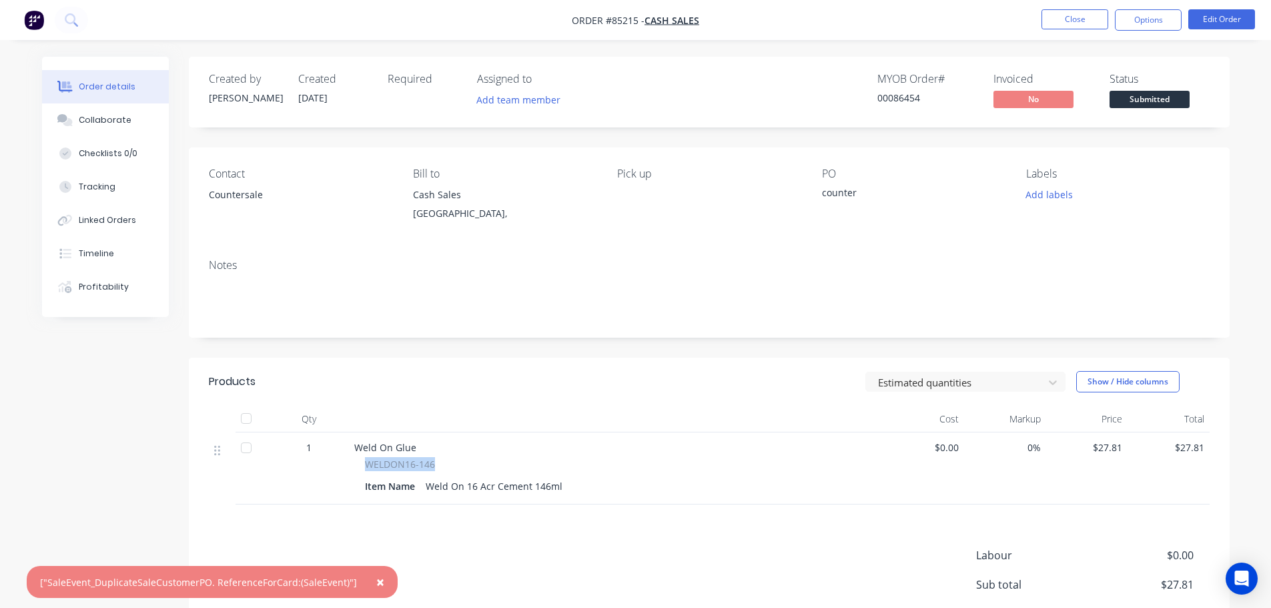
drag, startPoint x: 366, startPoint y: 463, endPoint x: 472, endPoint y: 472, distance: 106.5
click at [463, 467] on div "WELDON16-146" at bounding box center [616, 464] width 502 height 14
copy span "WELDON16-146"
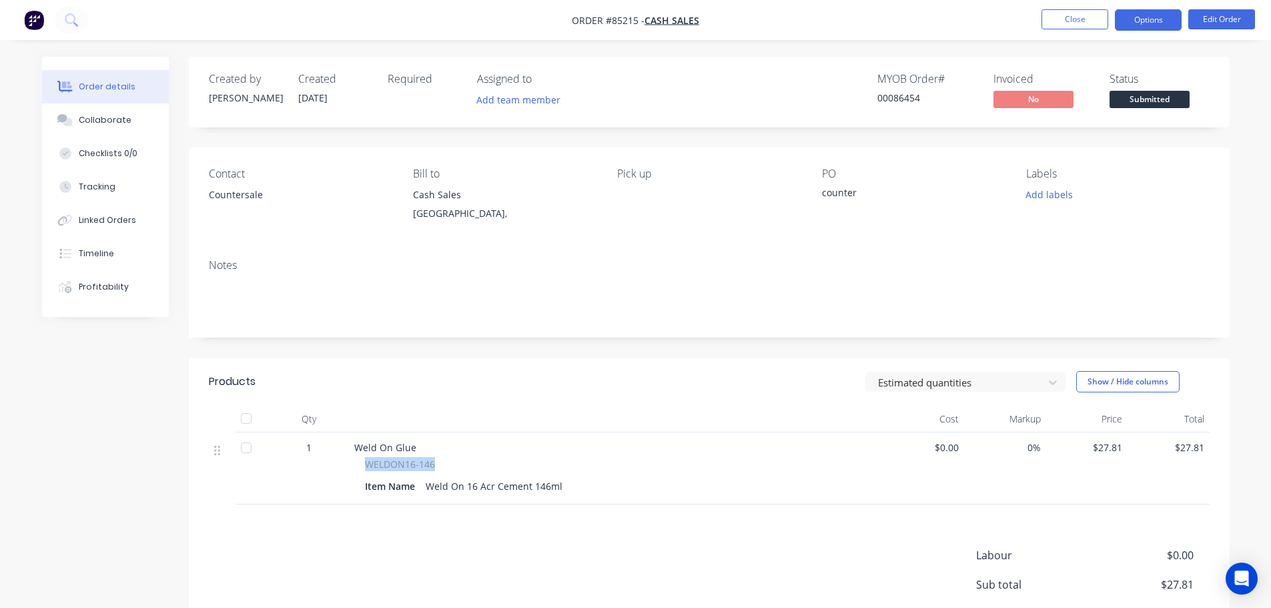
click at [1142, 21] on button "Options" at bounding box center [1148, 19] width 67 height 21
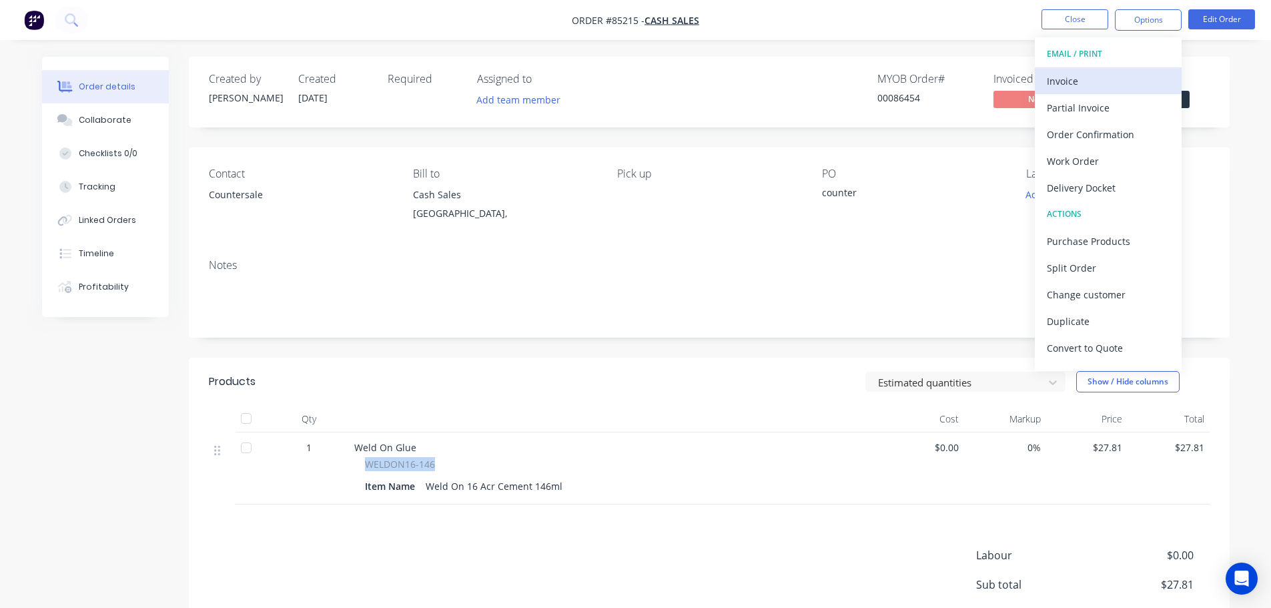
click at [1132, 85] on div "Invoice" at bounding box center [1108, 80] width 123 height 19
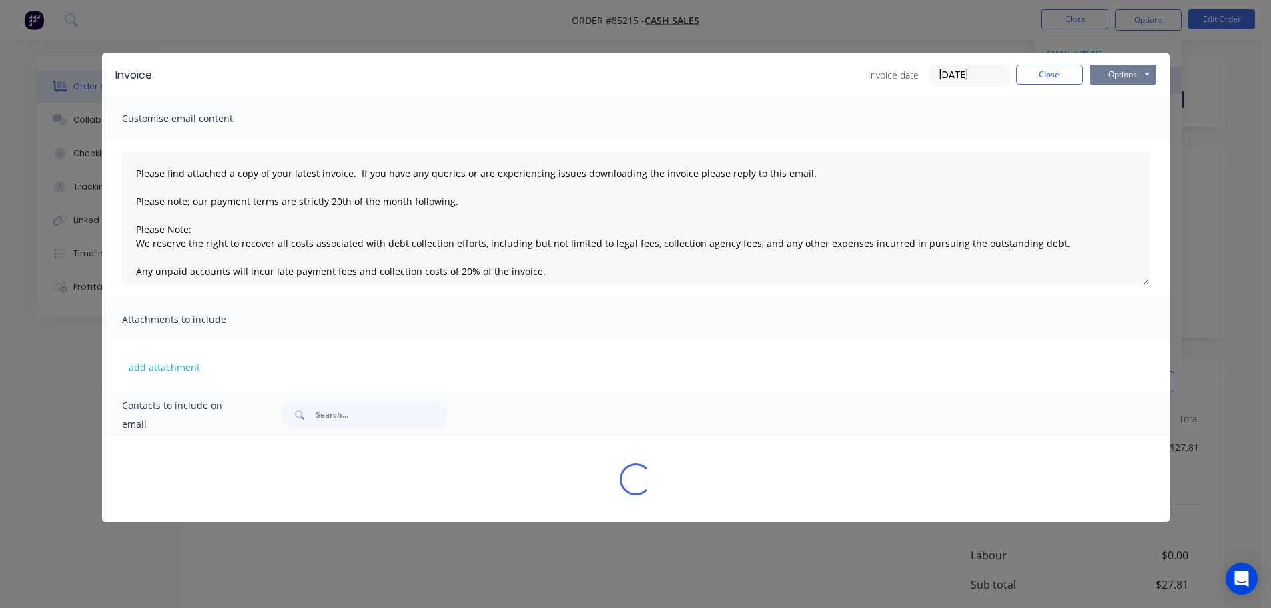
click at [1135, 84] on button "Options" at bounding box center [1122, 75] width 67 height 20
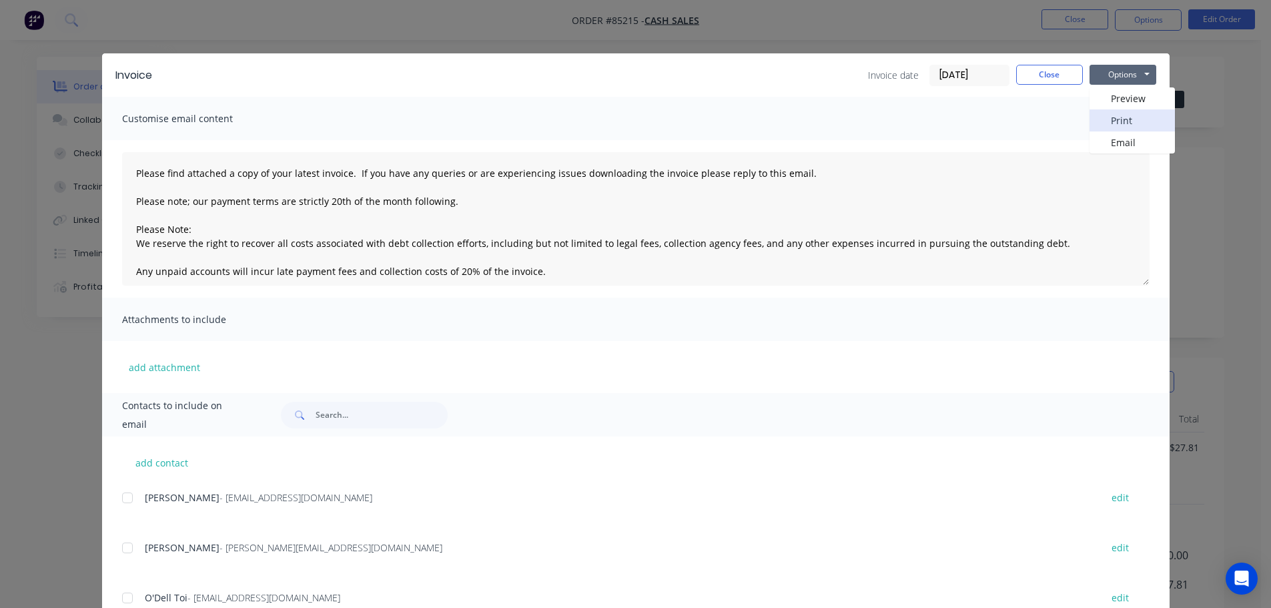
click at [1126, 125] on button "Print" at bounding box center [1131, 120] width 85 height 22
drag, startPoint x: 1181, startPoint y: 139, endPoint x: 1179, endPoint y: 129, distance: 10.2
click at [1181, 139] on div "Invoice Invoice date [DATE] Close Options Preview Print Email Customise email c…" at bounding box center [635, 304] width 1271 height 608
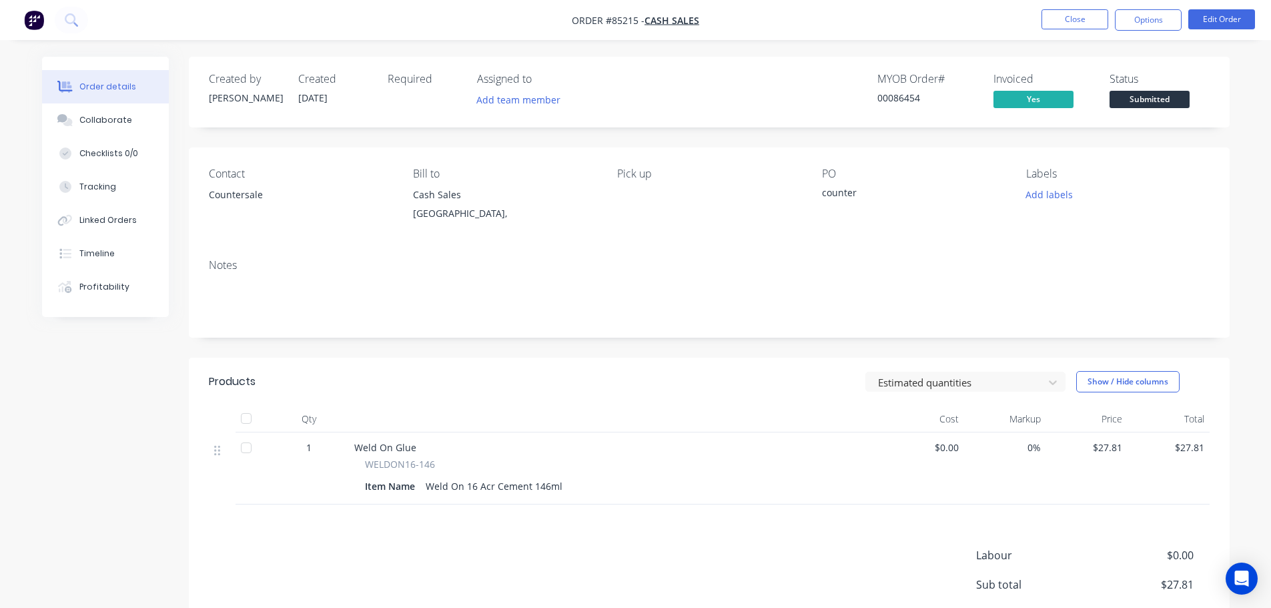
click at [1157, 91] on span "Submitted" at bounding box center [1149, 99] width 80 height 17
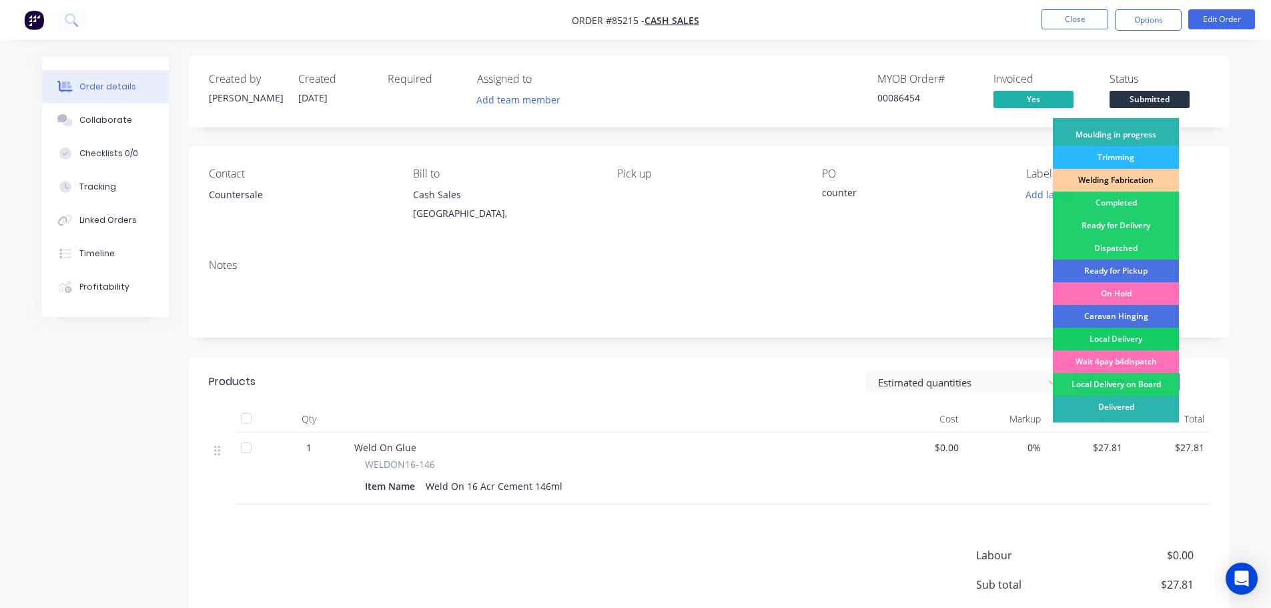
scroll to position [263, 0]
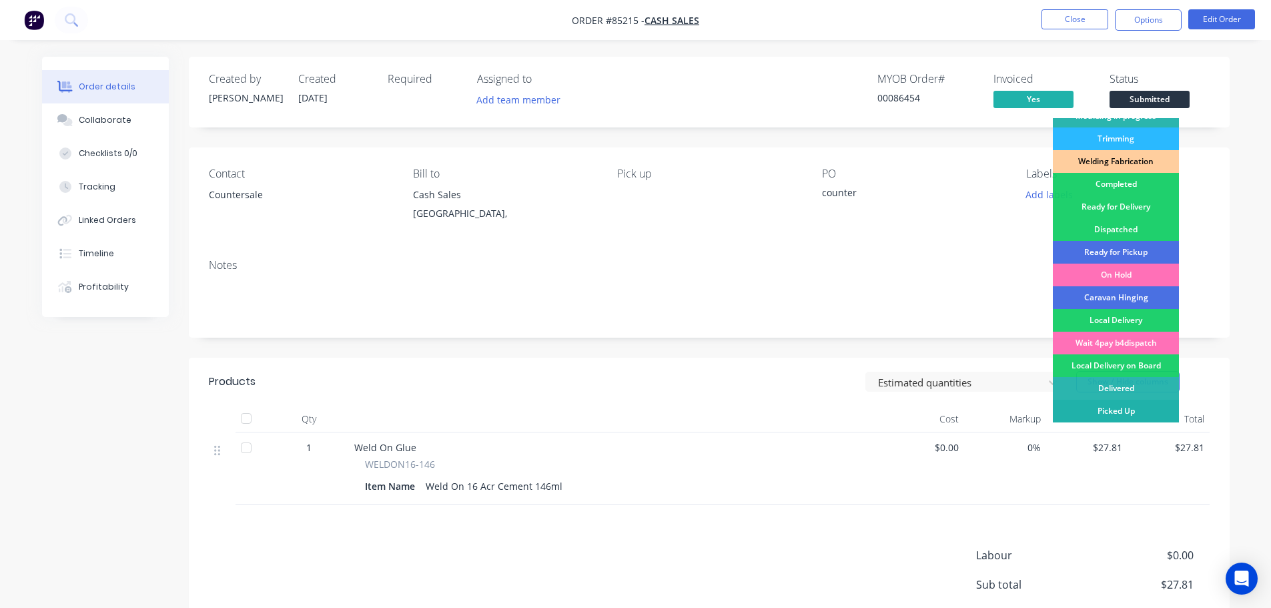
click at [1137, 404] on div "Picked Up" at bounding box center [1116, 411] width 126 height 23
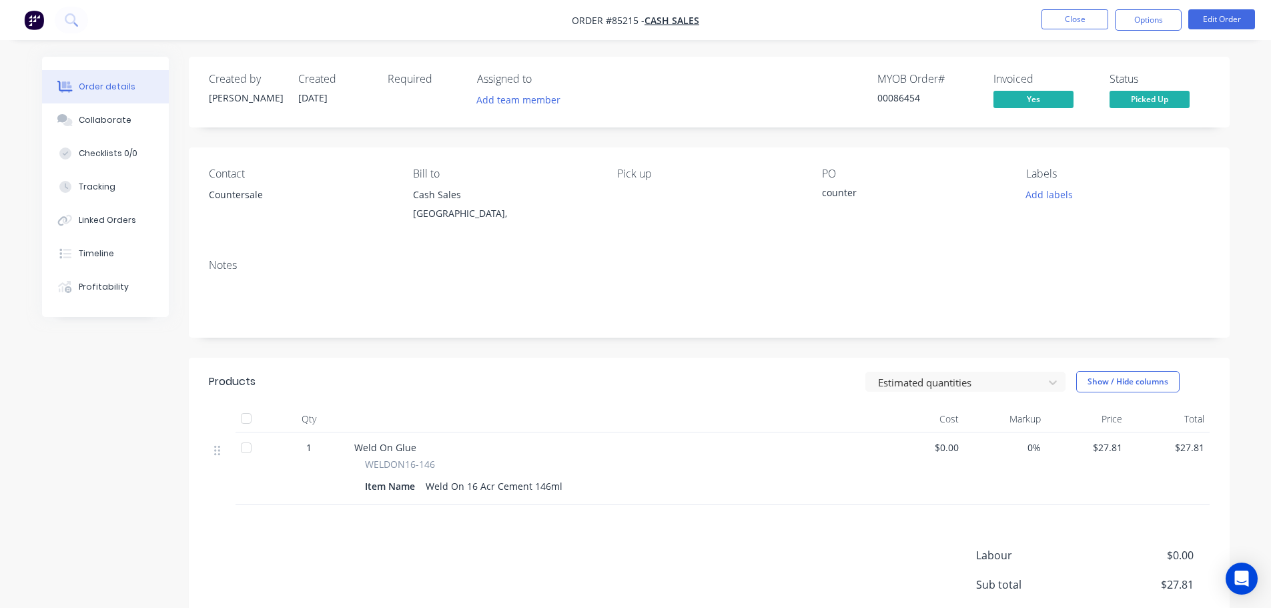
click at [1047, 221] on div "Labels Add labels" at bounding box center [1117, 197] width 183 height 61
click at [75, 20] on icon at bounding box center [70, 18] width 11 height 11
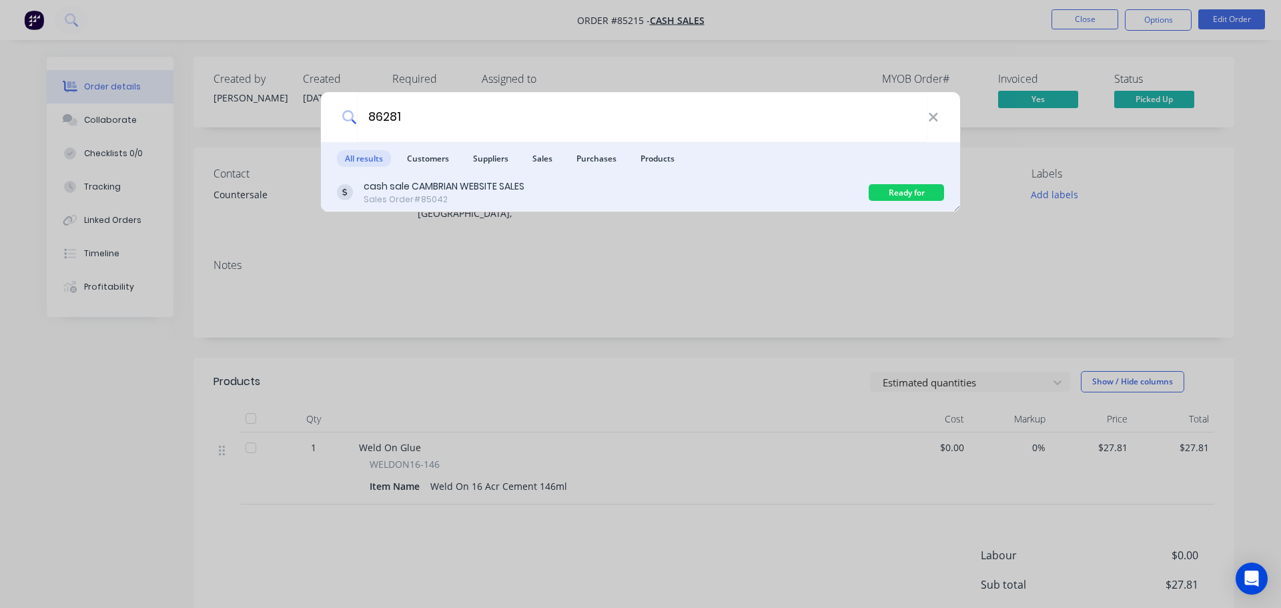
type input "86281"
click at [646, 178] on div "cash sale CAMBRIAN WEBSITE SALES Sales Order #85042 Ready for Delivery" at bounding box center [640, 192] width 639 height 37
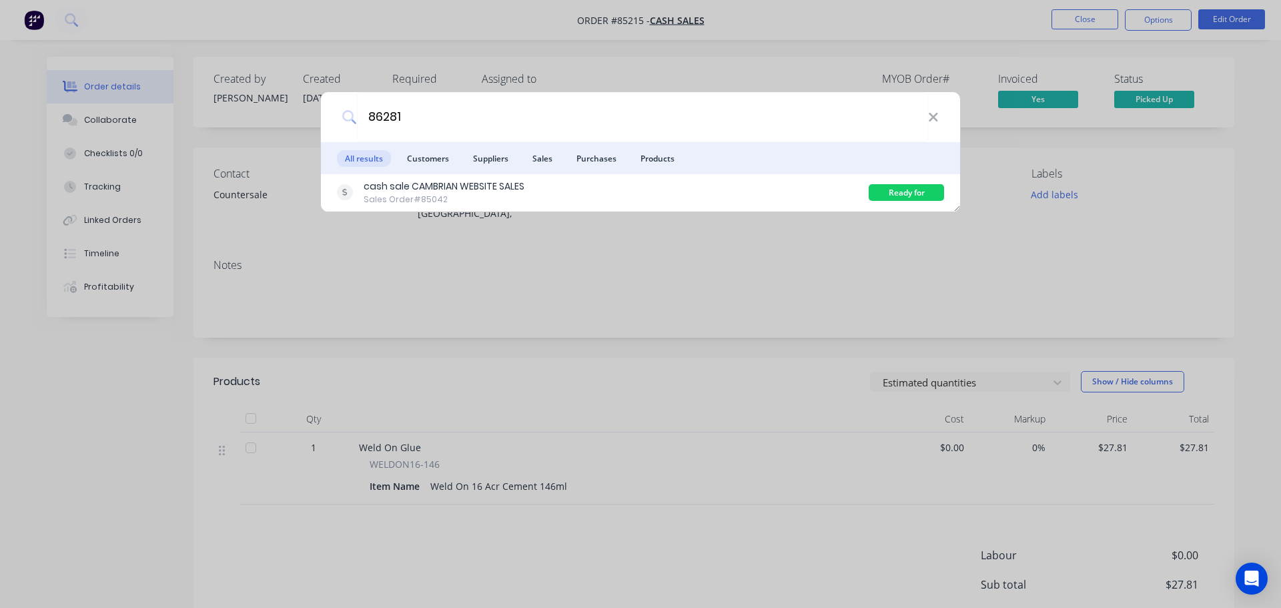
drag, startPoint x: 726, startPoint y: 187, endPoint x: 584, endPoint y: 208, distance: 144.3
click at [726, 187] on div "cash sale CAMBRIAN WEBSITE SALES Sales Order #85042" at bounding box center [603, 192] width 532 height 26
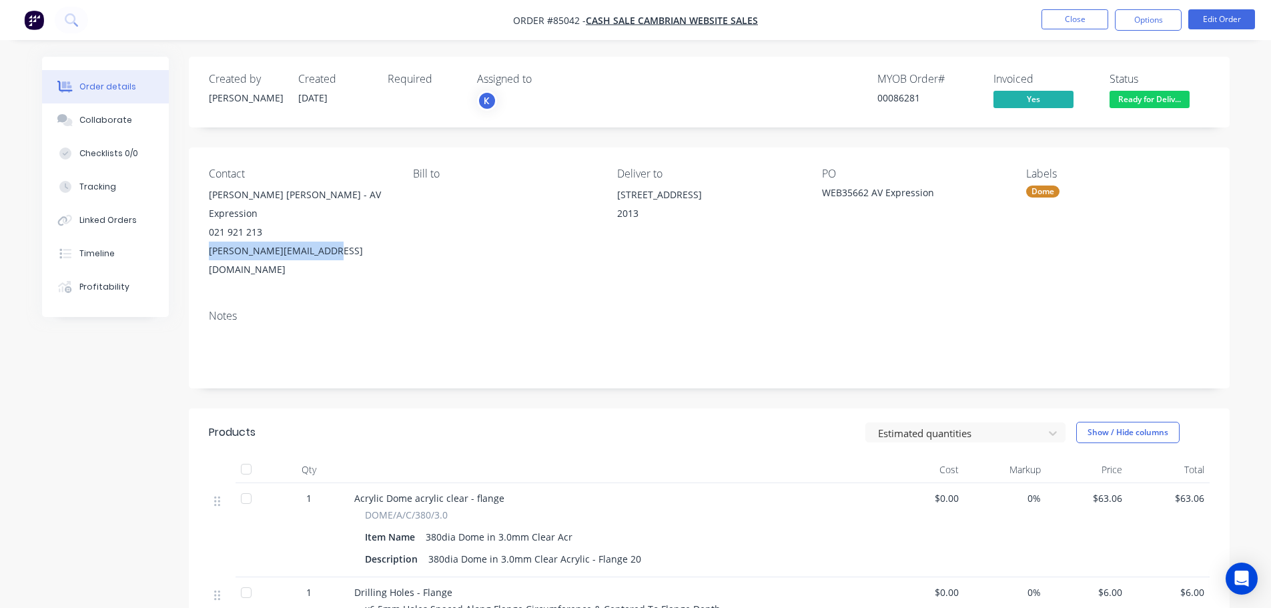
drag, startPoint x: 200, startPoint y: 230, endPoint x: 382, endPoint y: 233, distance: 182.1
click at [382, 233] on div "Contact [PERSON_NAME] [PERSON_NAME] - AV Expression 021 921 213 [PERSON_NAME][E…" at bounding box center [709, 222] width 1041 height 151
copy div "[PERSON_NAME][EMAIL_ADDRESS][DOMAIN_NAME]"
click at [1131, 94] on span "Ready for Deliv..." at bounding box center [1149, 99] width 80 height 17
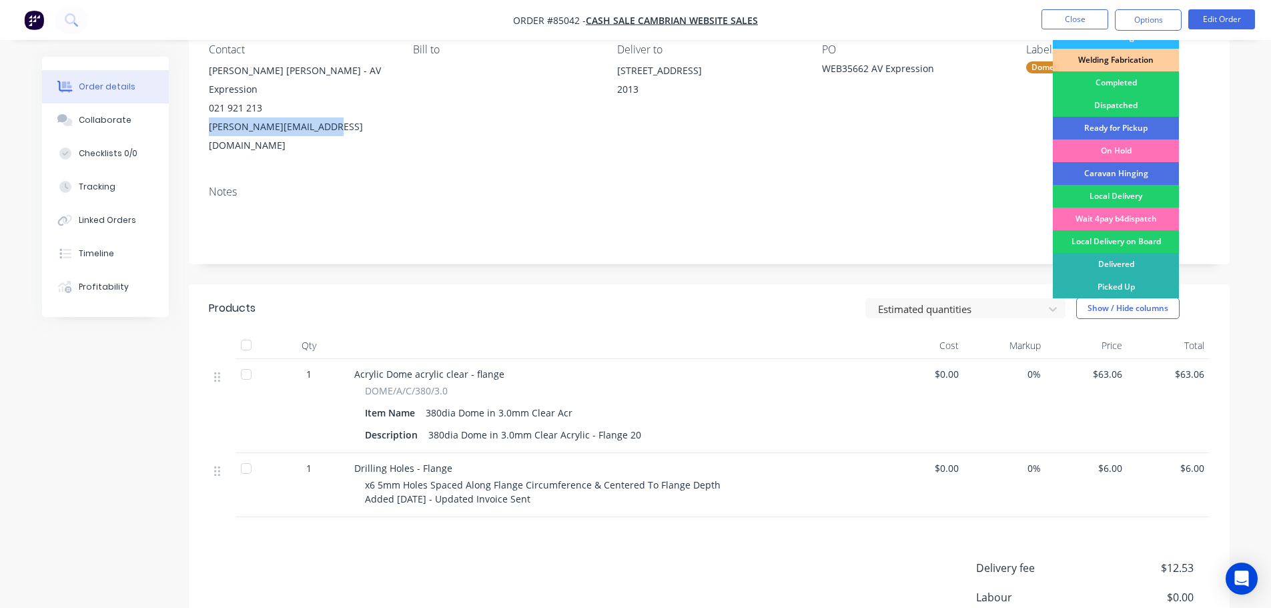
scroll to position [263, 0]
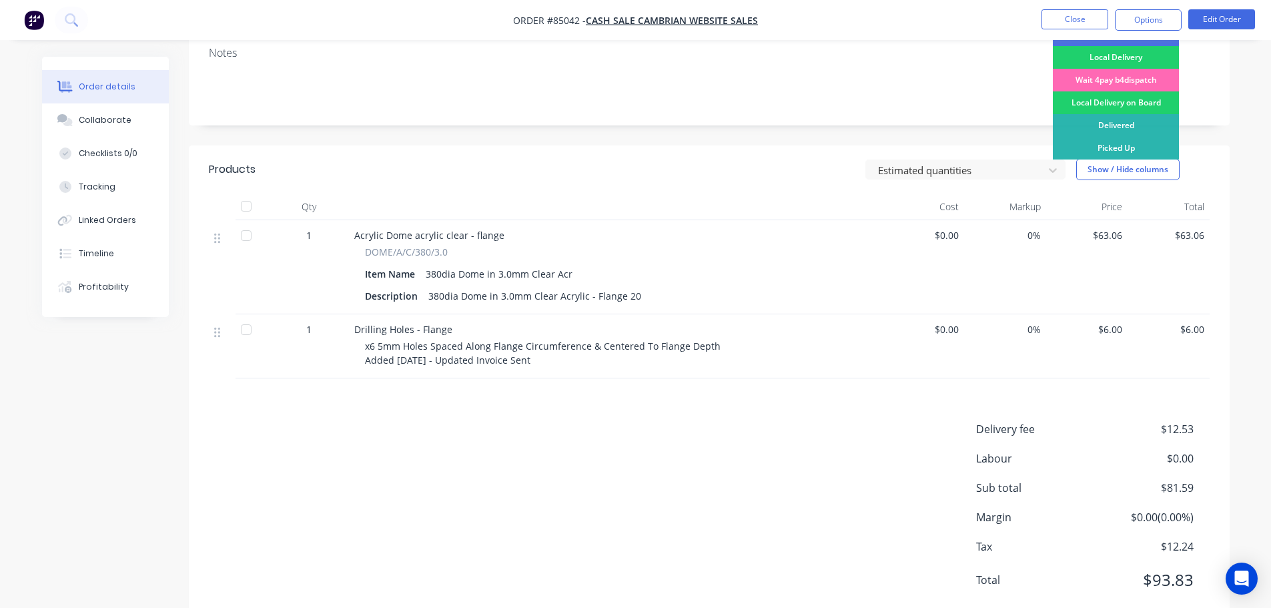
click at [1131, 83] on div "Wait 4pay b4dispatch" at bounding box center [1116, 80] width 126 height 23
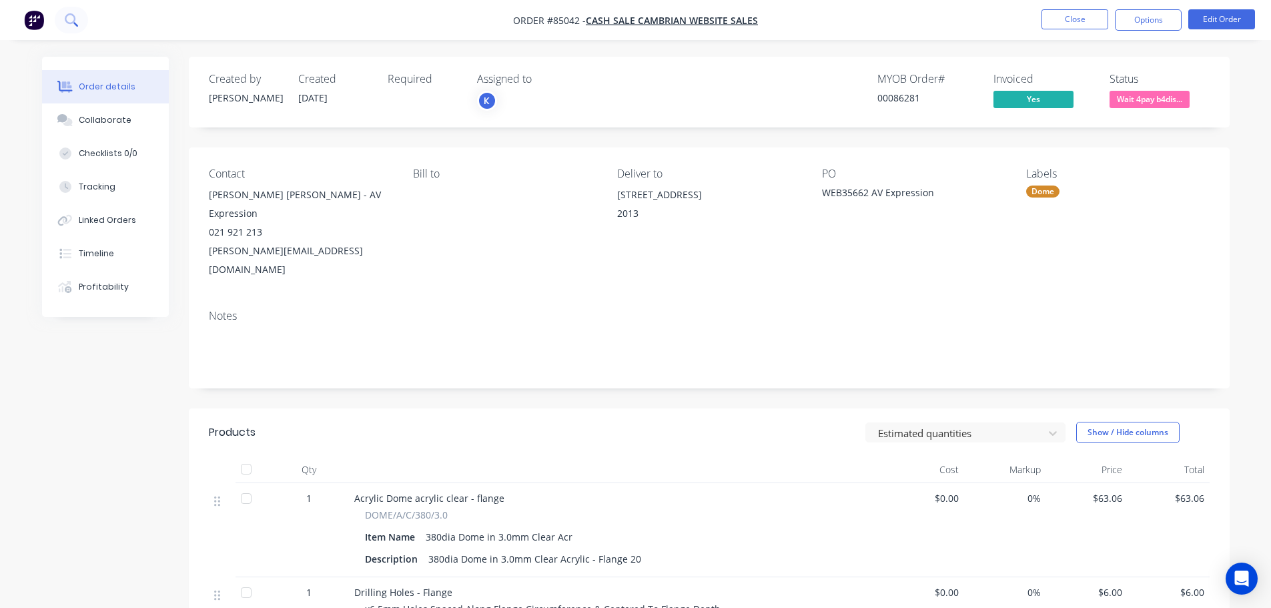
click at [75, 7] on button at bounding box center [71, 20] width 33 height 27
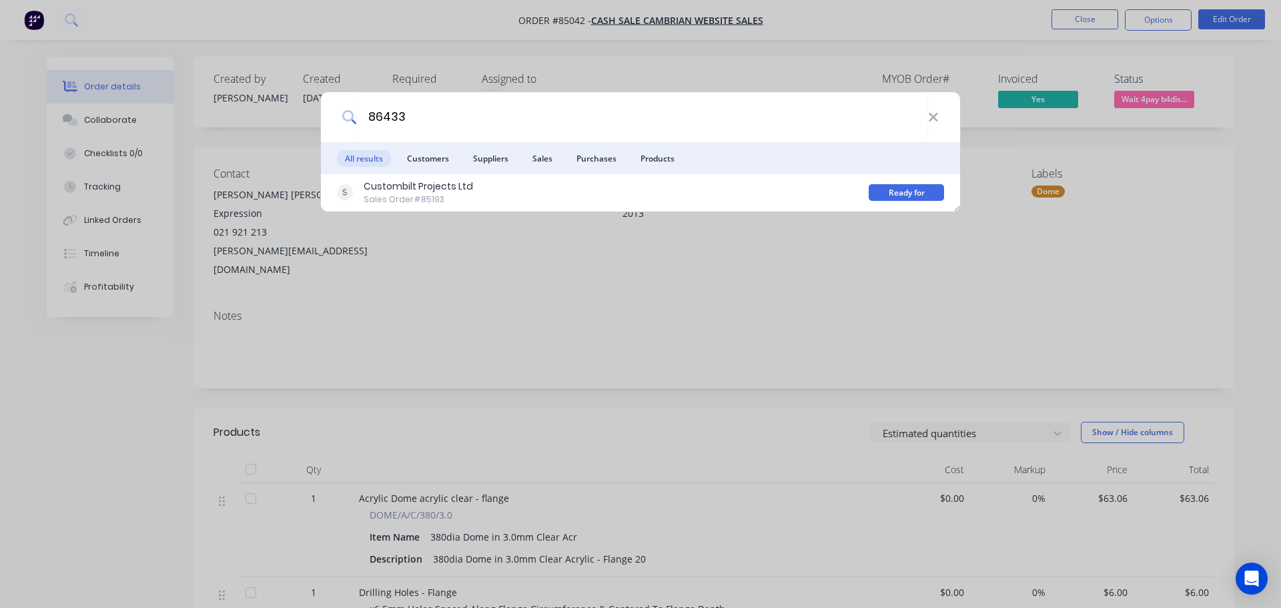
type input "86433"
click at [736, 177] on div "Custombilt Projects Ltd Sales Order #85193 Ready for Pickup" at bounding box center [640, 192] width 639 height 37
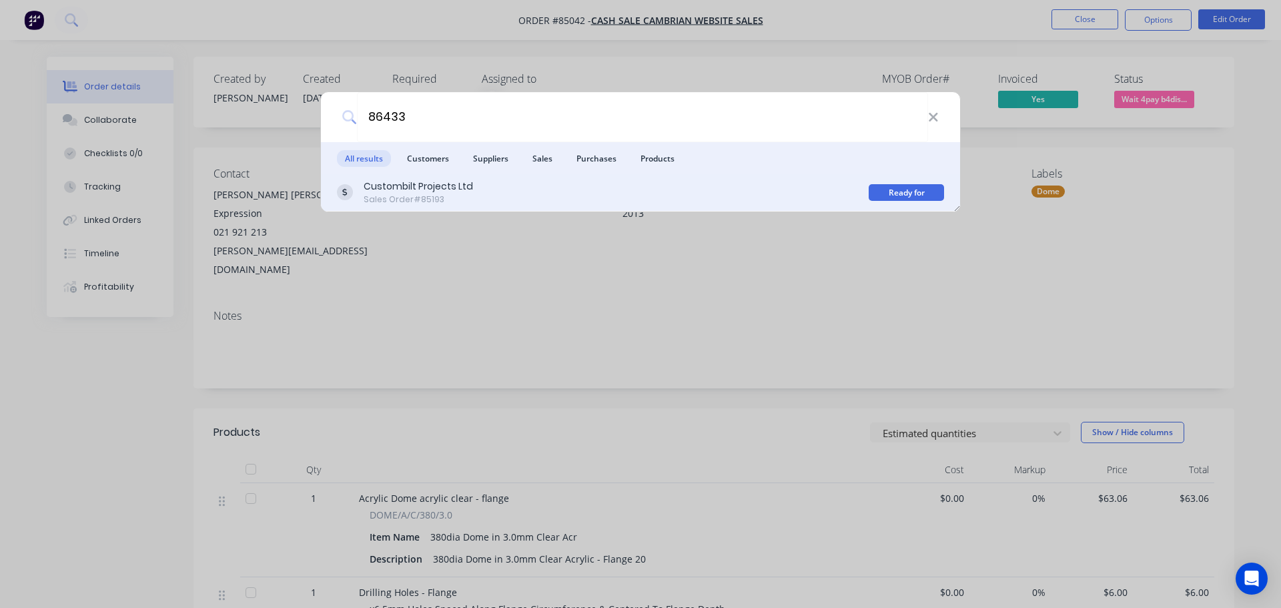
click at [815, 191] on div "Custombilt Projects Ltd Sales Order #85193" at bounding box center [603, 192] width 532 height 26
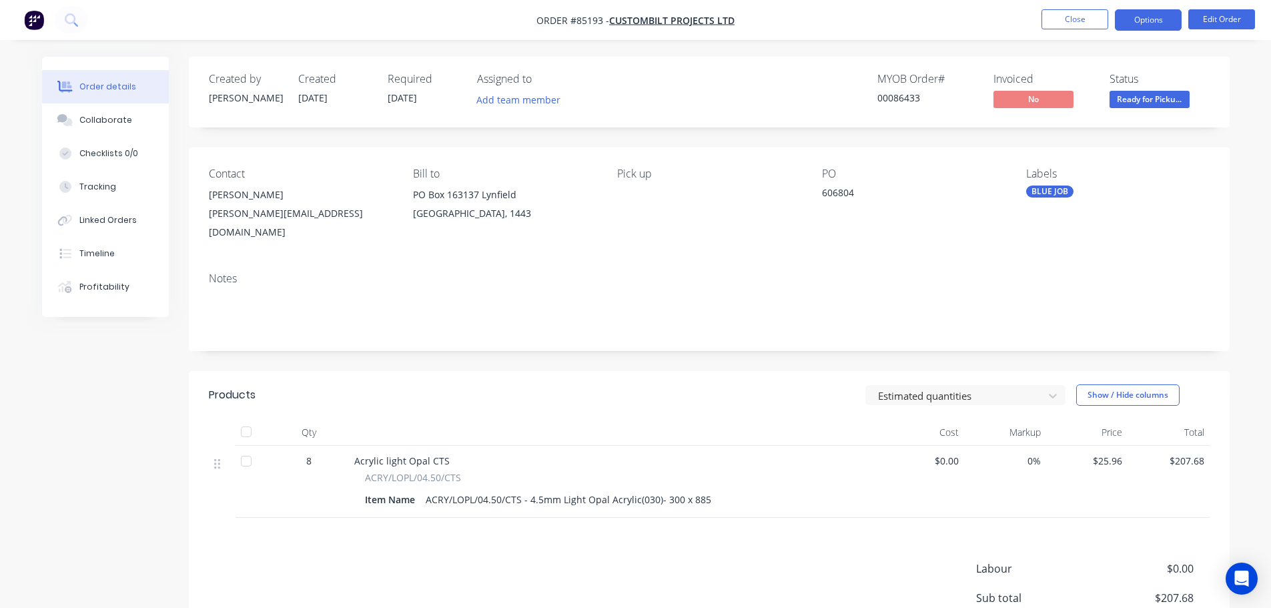
click at [1159, 16] on button "Options" at bounding box center [1148, 19] width 67 height 21
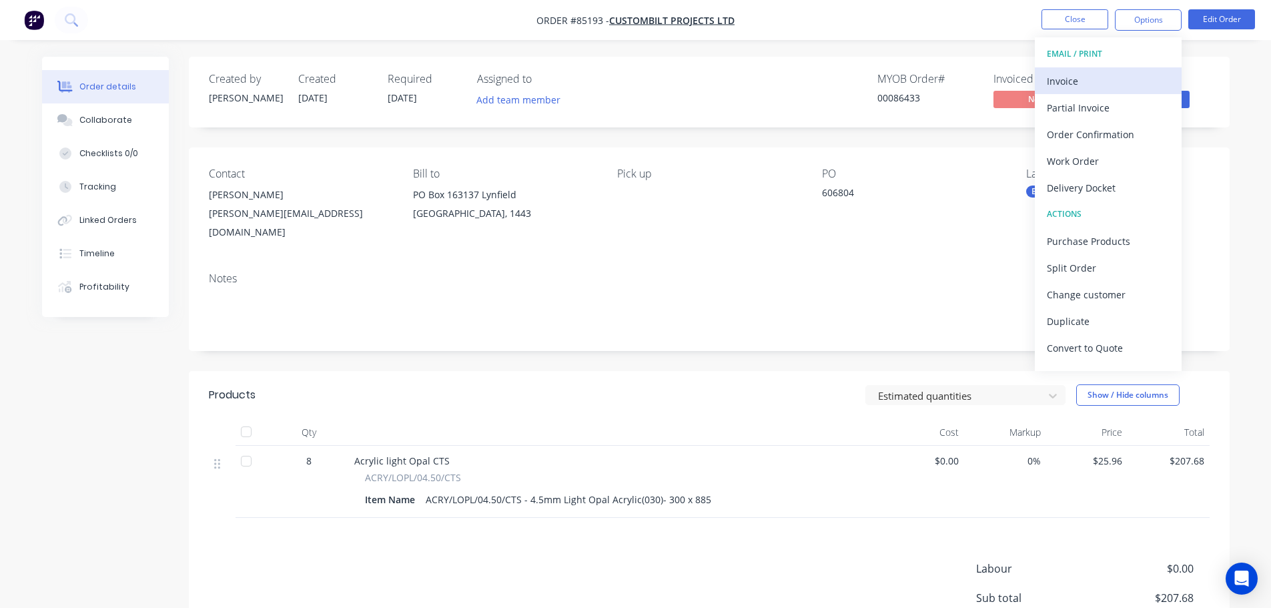
click at [1121, 81] on div "Invoice" at bounding box center [1108, 80] width 123 height 19
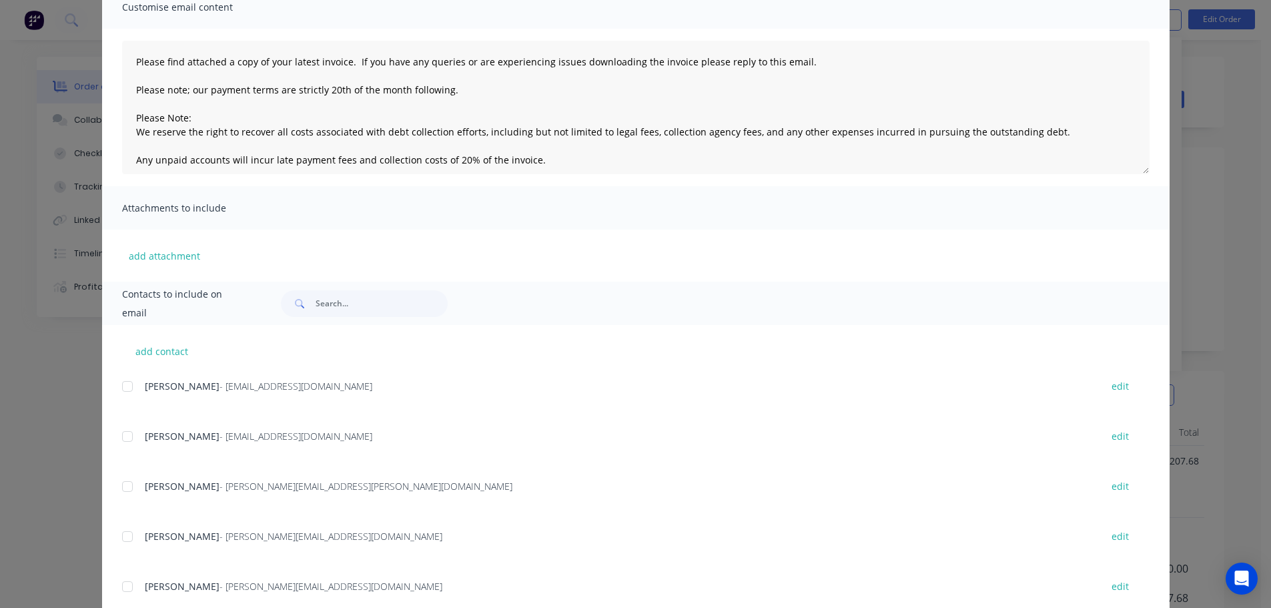
scroll to position [66, 0]
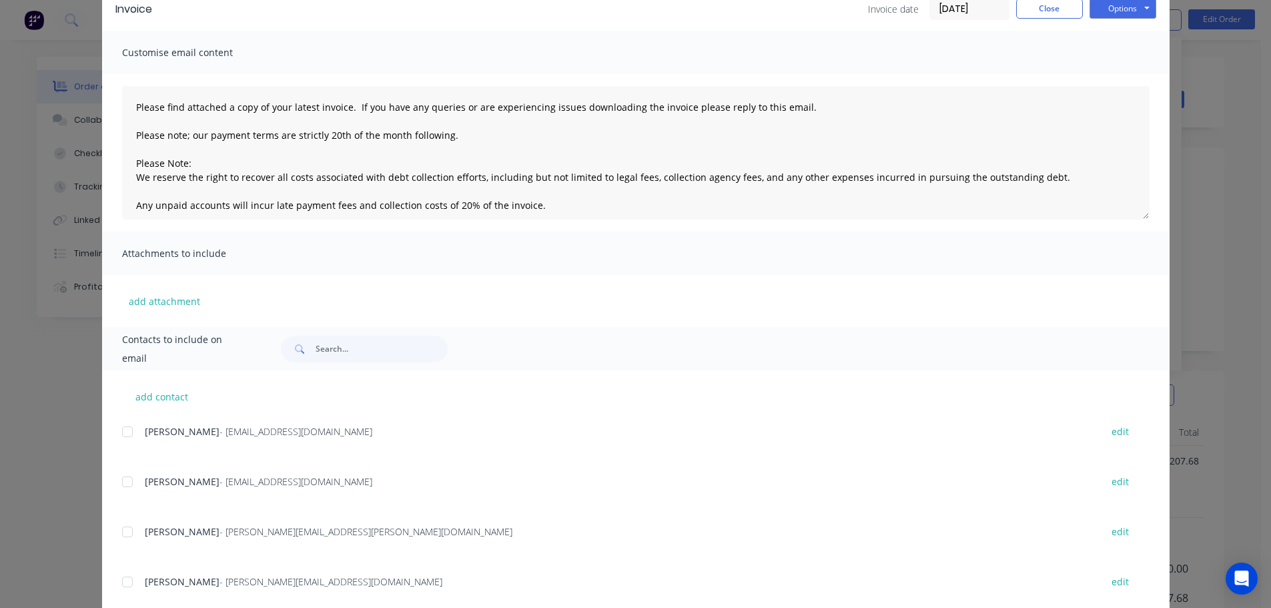
click at [133, 438] on div at bounding box center [127, 431] width 27 height 27
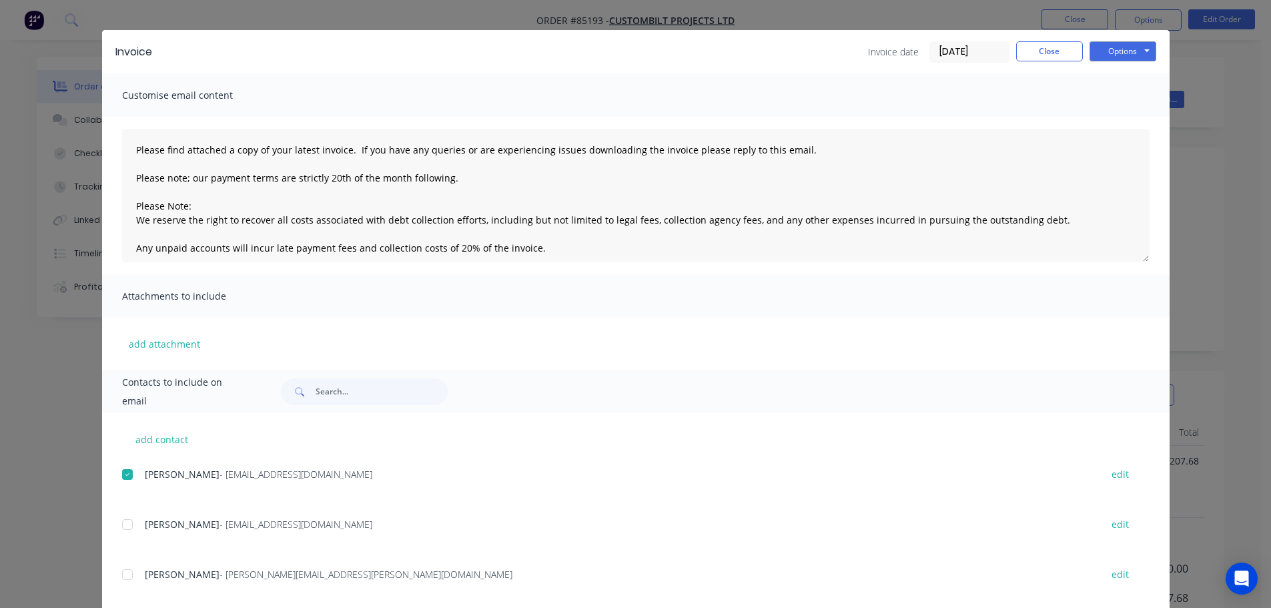
scroll to position [0, 0]
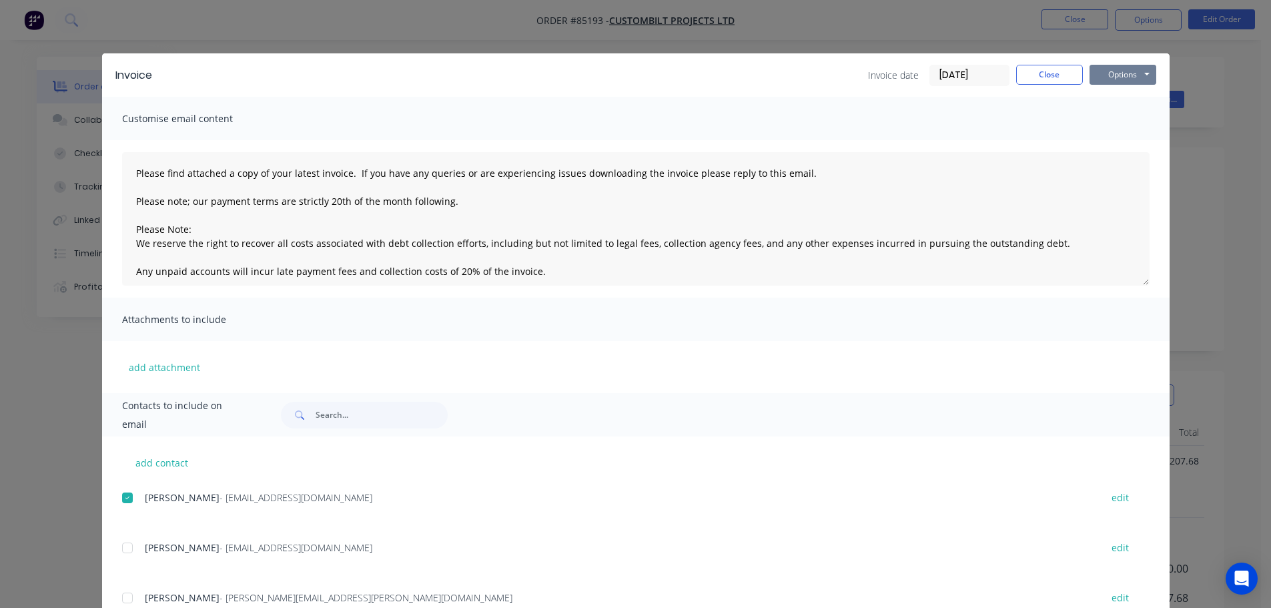
click at [1121, 74] on button "Options" at bounding box center [1122, 75] width 67 height 20
click at [1111, 143] on button "Email" at bounding box center [1131, 142] width 85 height 22
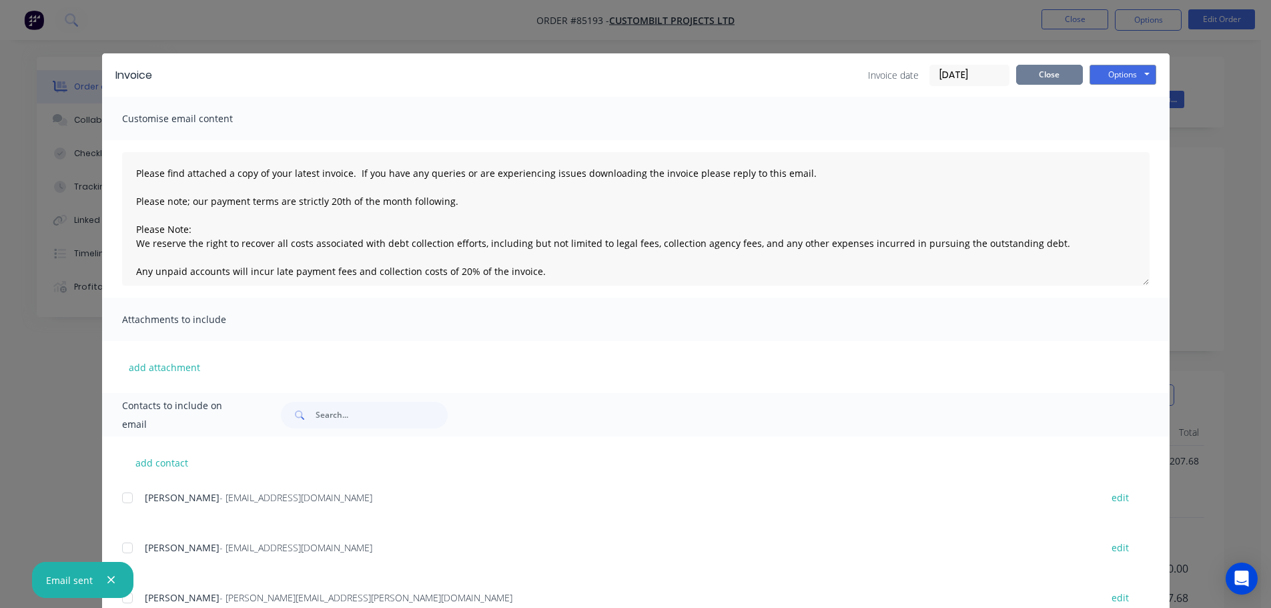
click at [1069, 75] on button "Close" at bounding box center [1049, 75] width 67 height 20
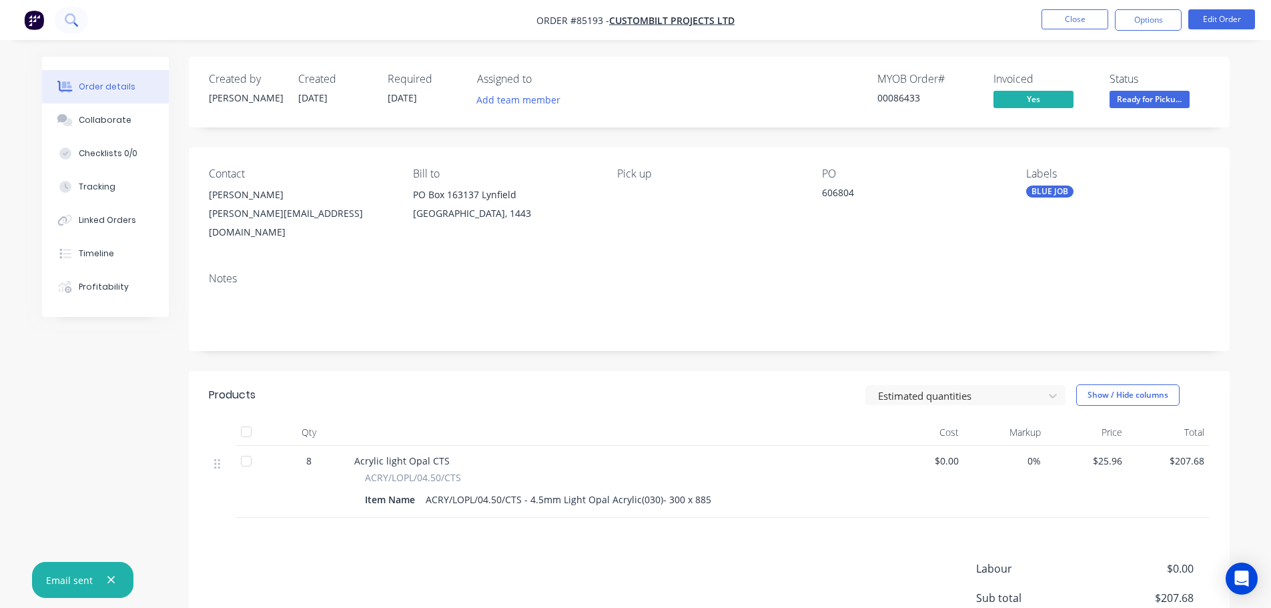
click at [69, 19] on icon at bounding box center [71, 19] width 13 height 13
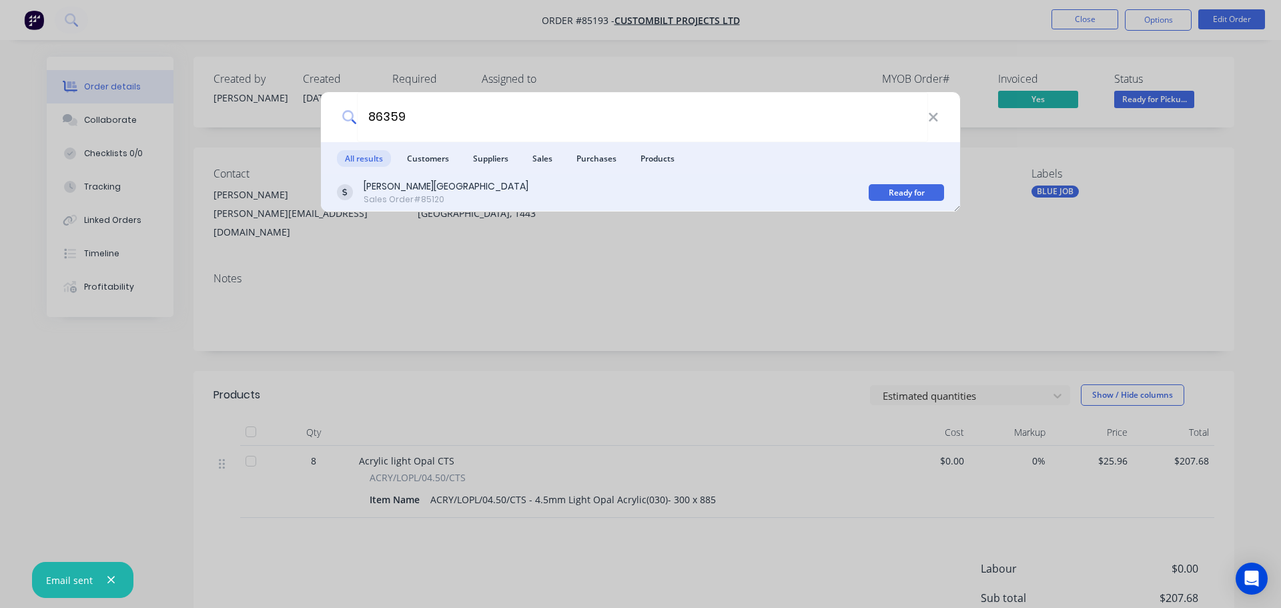
type input "86359"
click at [834, 198] on div "[PERSON_NAME] College Sales Order #85120" at bounding box center [603, 192] width 532 height 26
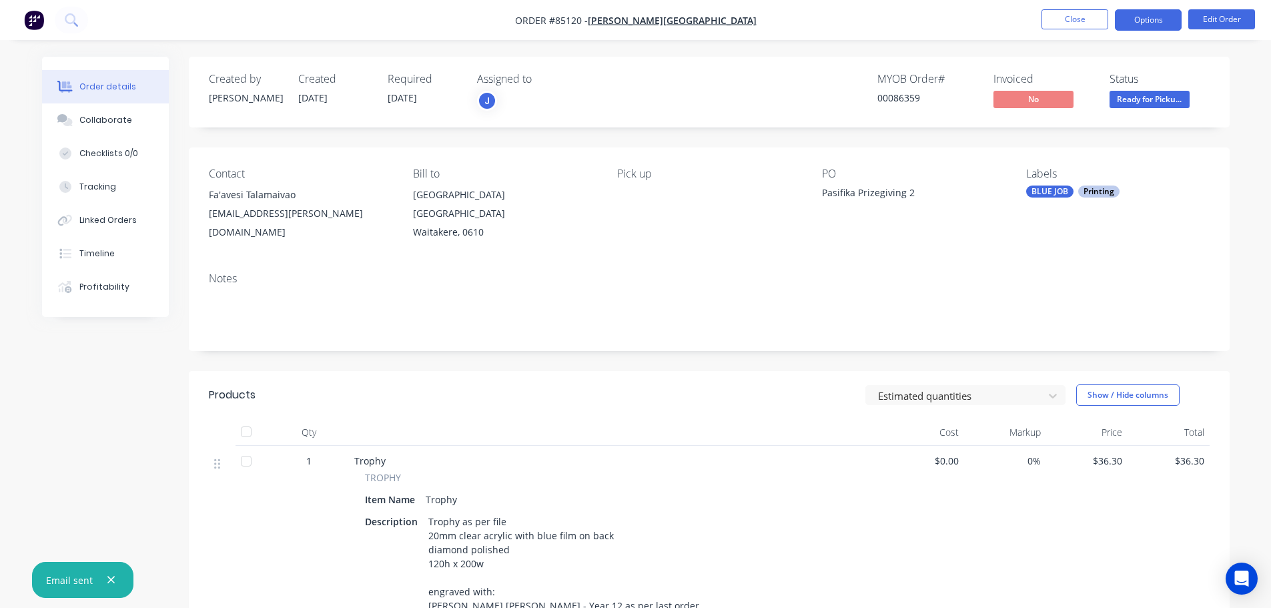
click at [1137, 18] on button "Options" at bounding box center [1148, 19] width 67 height 21
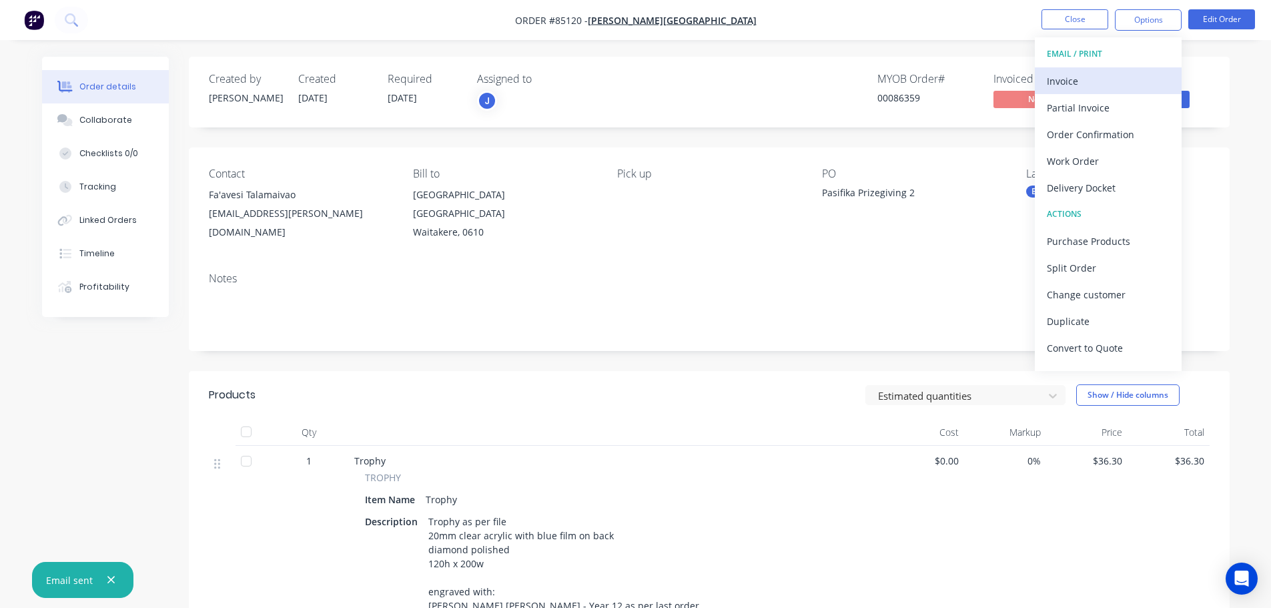
click at [1087, 83] on div "Invoice" at bounding box center [1108, 80] width 123 height 19
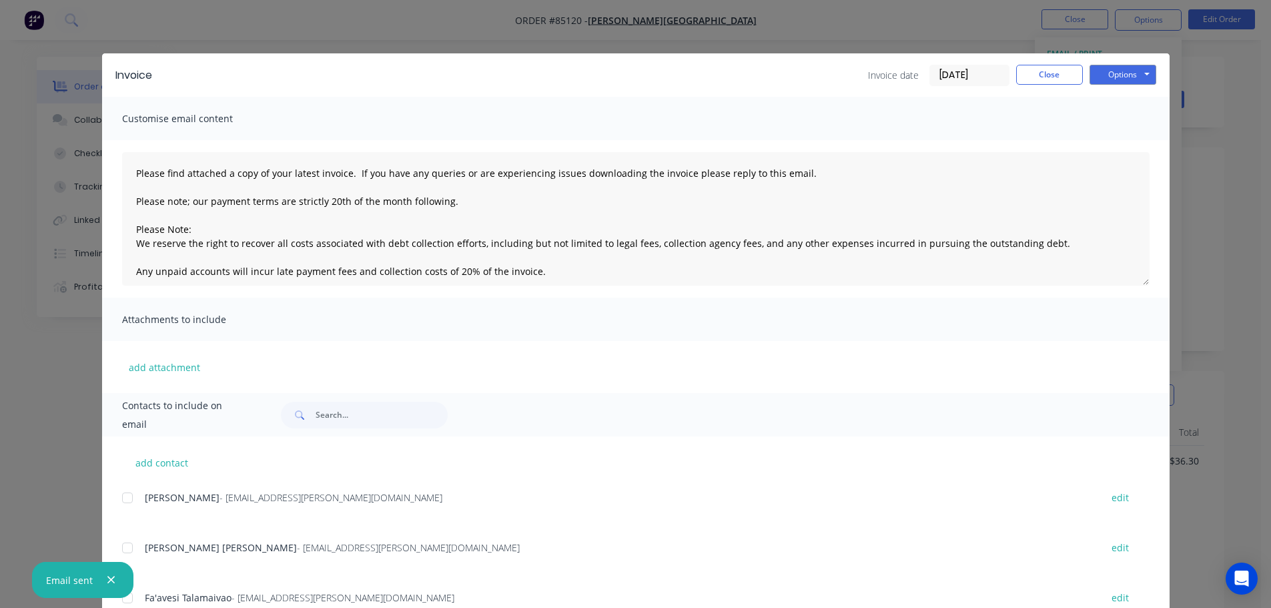
click at [112, 502] on div "add contact [PERSON_NAME] - [EMAIL_ADDRESS][PERSON_NAME][DOMAIN_NAME] edit [PER…" at bounding box center [635, 562] width 1067 height 252
click at [123, 498] on div at bounding box center [127, 497] width 27 height 27
drag, startPoint x: 1105, startPoint y: 70, endPoint x: 1108, endPoint y: 85, distance: 14.9
click at [1106, 70] on button "Options" at bounding box center [1122, 75] width 67 height 20
click at [1109, 144] on button "Email" at bounding box center [1131, 142] width 85 height 22
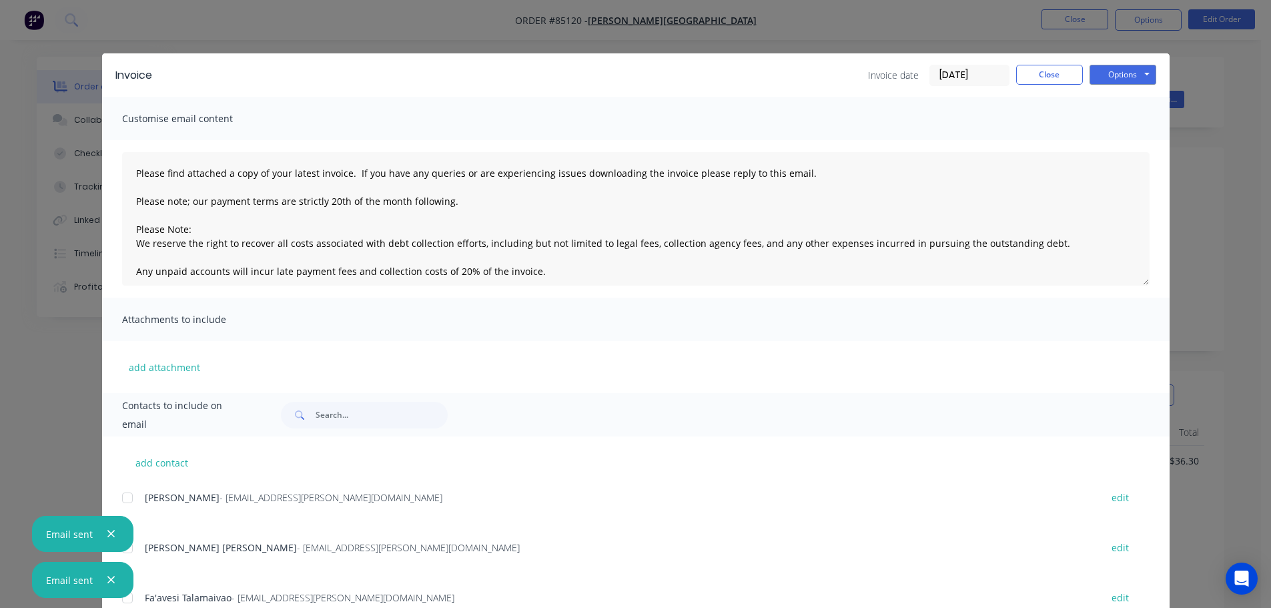
click at [108, 31] on div "Invoice Invoice date [DATE] Close Options Preview Print Email Customise email c…" at bounding box center [635, 304] width 1271 height 608
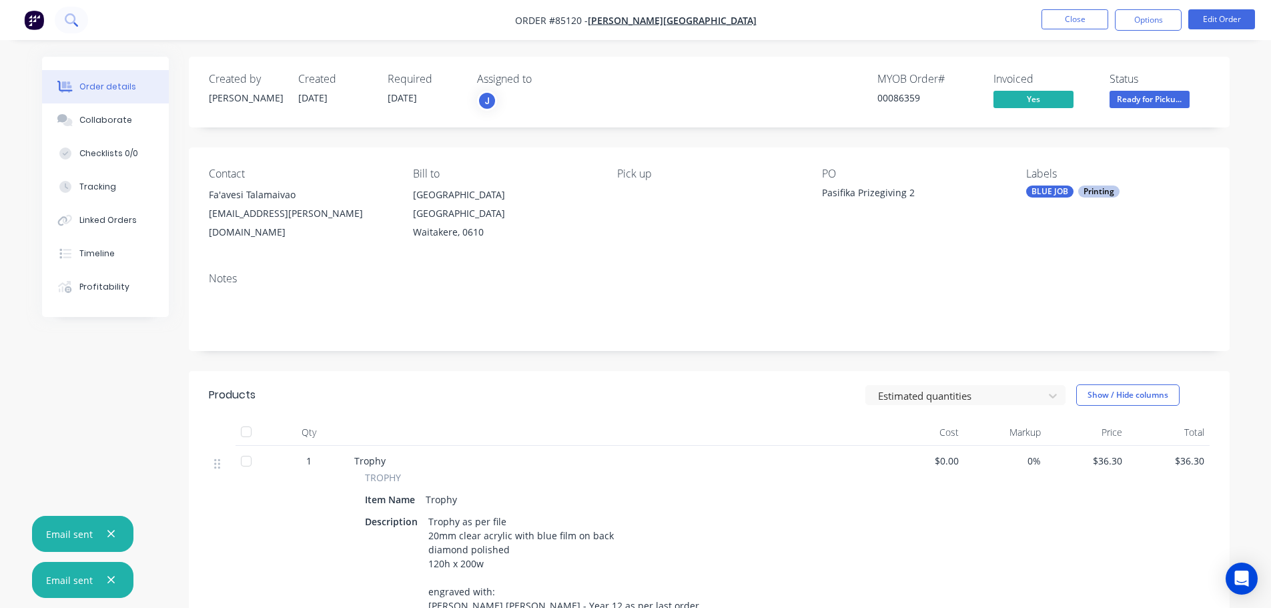
click at [67, 19] on icon at bounding box center [71, 19] width 13 height 13
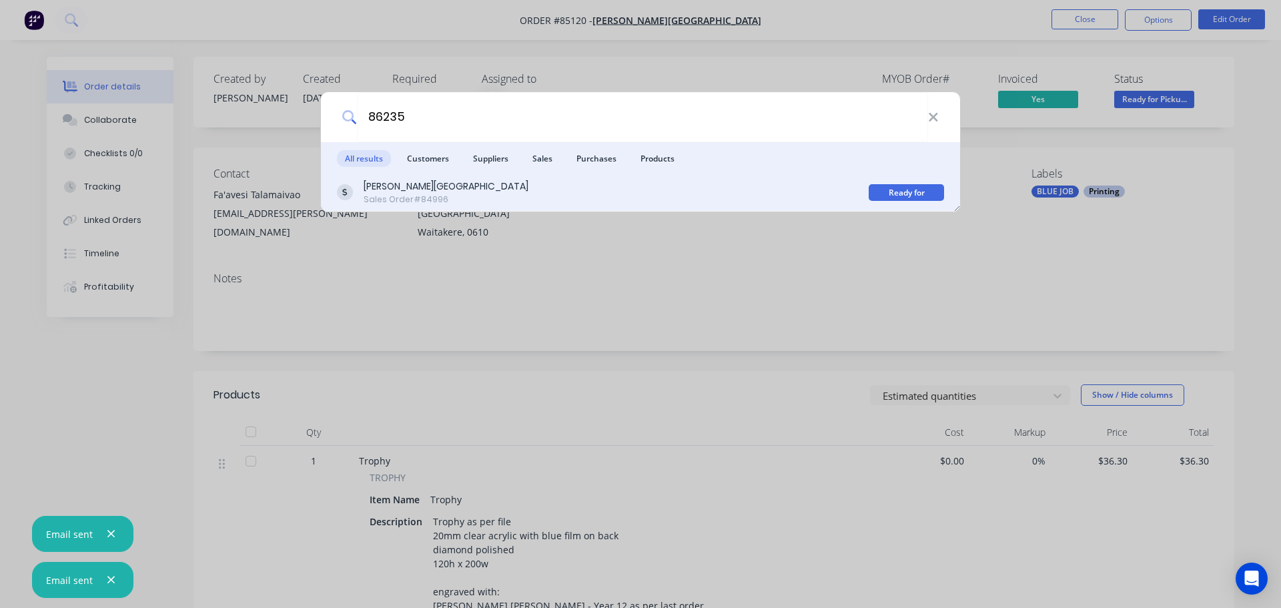
type input "86235"
click at [443, 189] on div "[PERSON_NAME][GEOGRAPHIC_DATA]" at bounding box center [446, 186] width 165 height 14
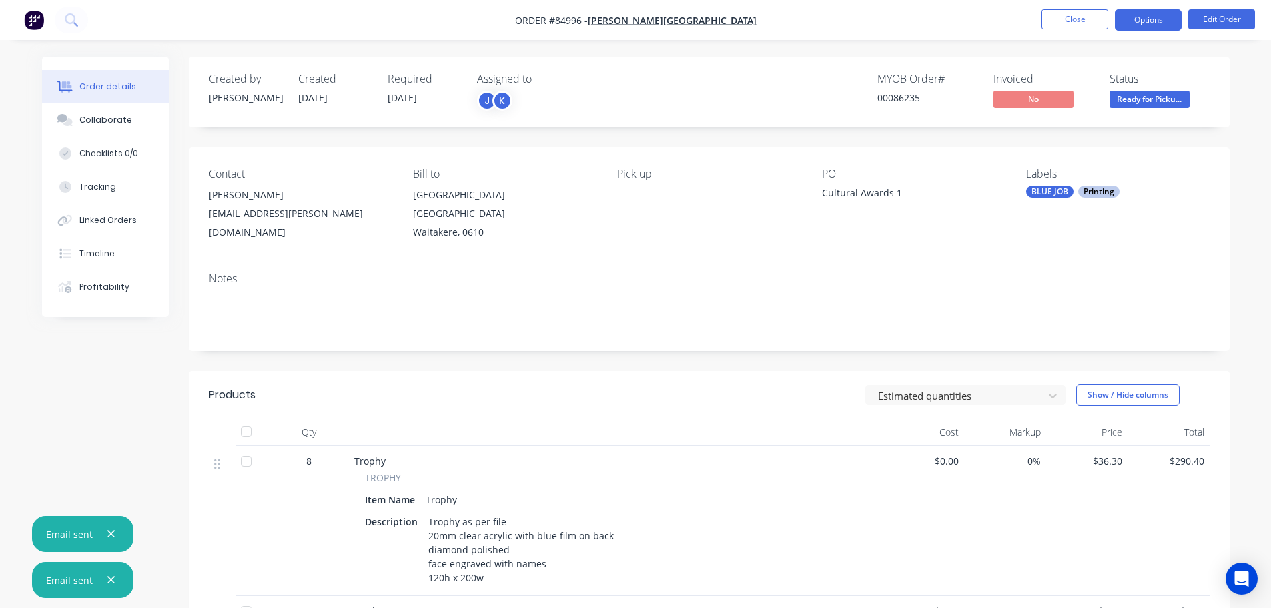
click at [1138, 25] on button "Options" at bounding box center [1148, 19] width 67 height 21
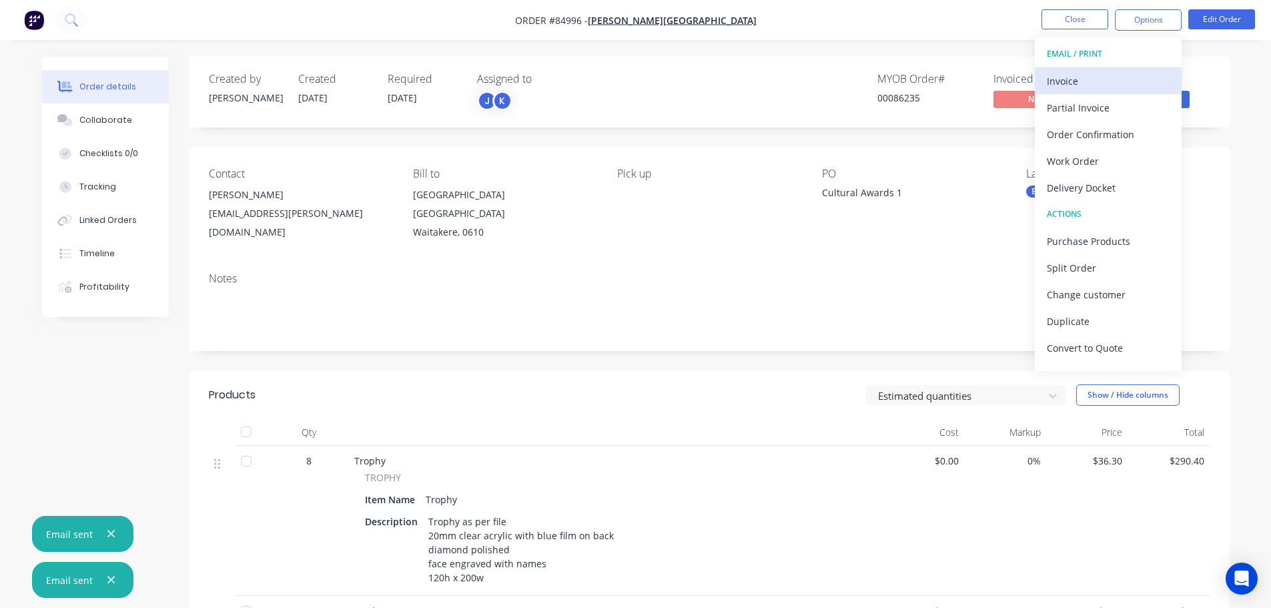
click at [1099, 71] on div "Invoice" at bounding box center [1108, 80] width 123 height 19
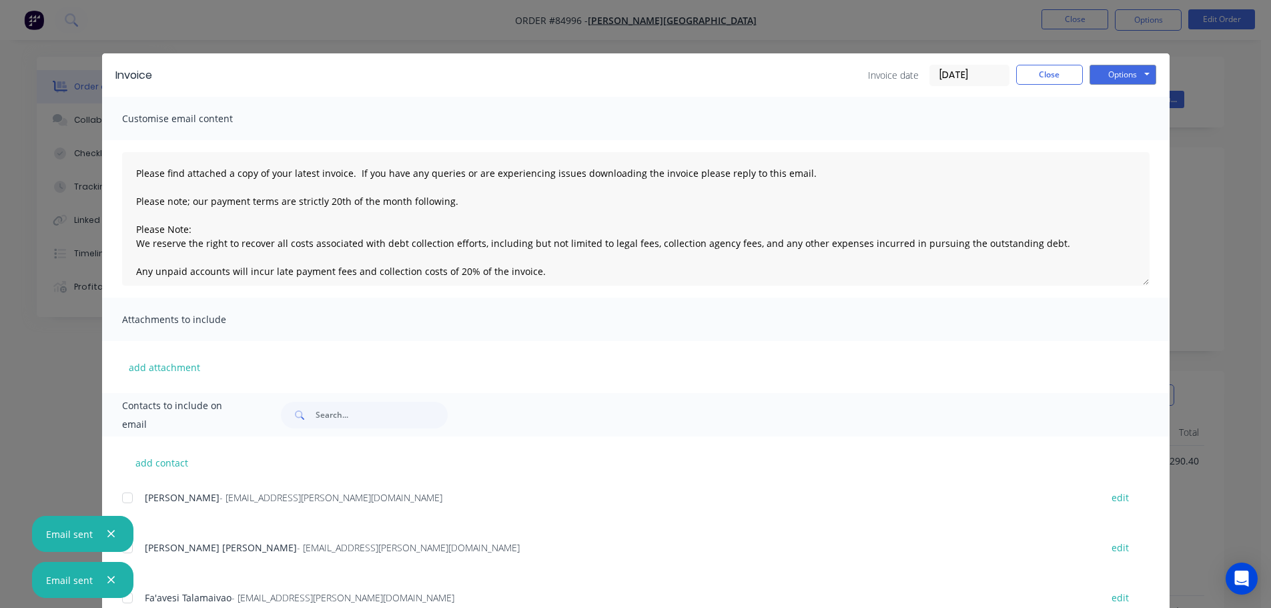
drag, startPoint x: 125, startPoint y: 495, endPoint x: 666, endPoint y: 256, distance: 590.8
click at [125, 495] on div at bounding box center [127, 497] width 27 height 27
click at [1106, 73] on button "Options" at bounding box center [1122, 75] width 67 height 20
click at [1113, 141] on button "Email" at bounding box center [1131, 142] width 85 height 22
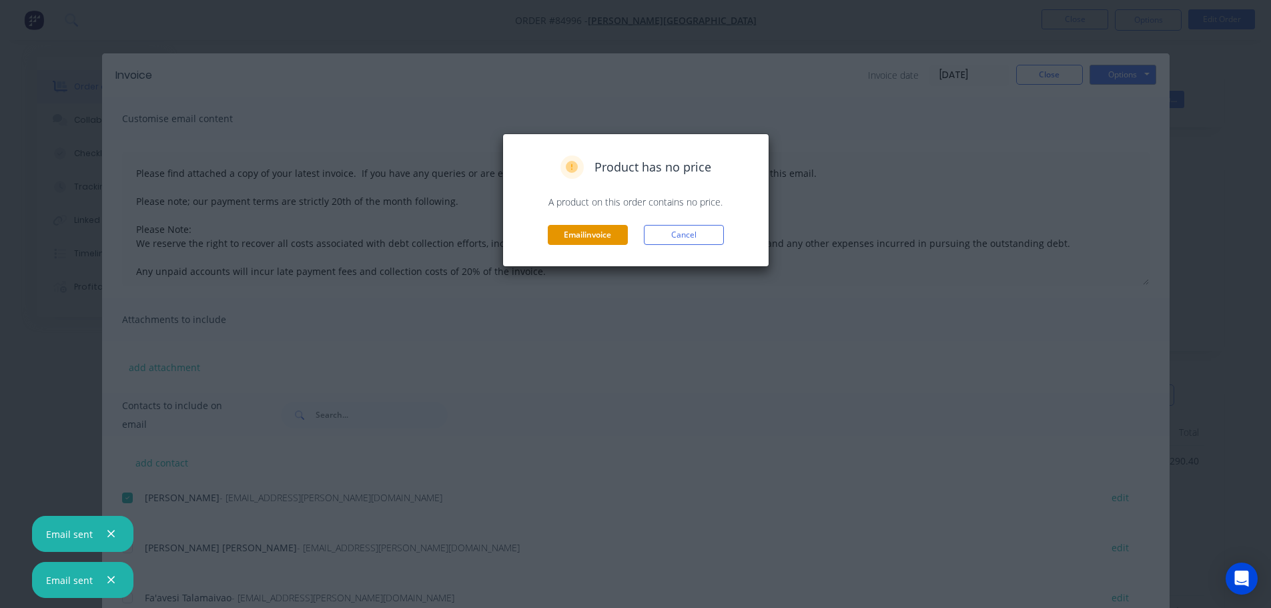
click at [586, 239] on button "Email invoice" at bounding box center [588, 235] width 80 height 20
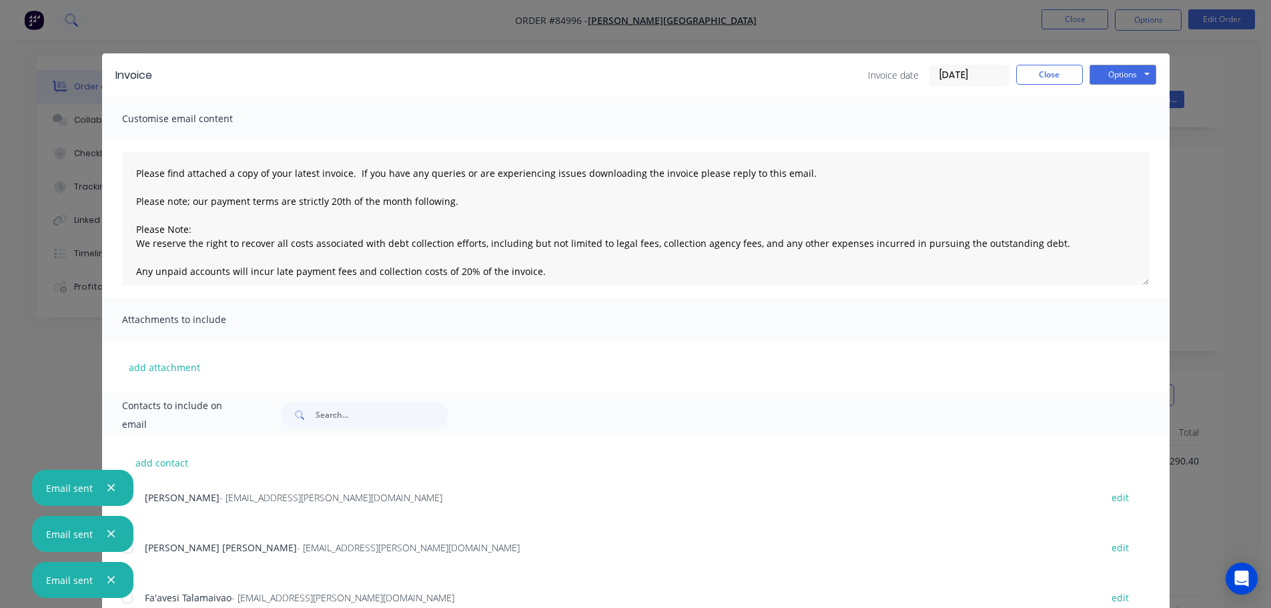
click at [67, 30] on div "Invoice Invoice date [DATE] Close Options Preview Print Email Customise email c…" at bounding box center [635, 304] width 1271 height 608
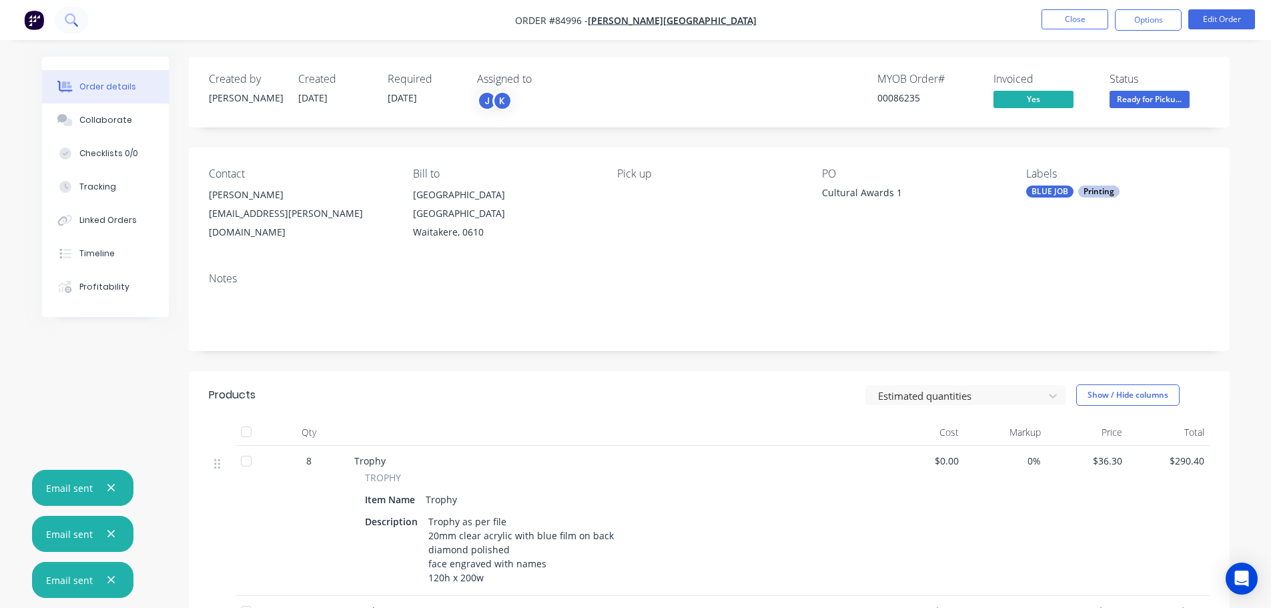
click at [63, 29] on button at bounding box center [71, 20] width 33 height 27
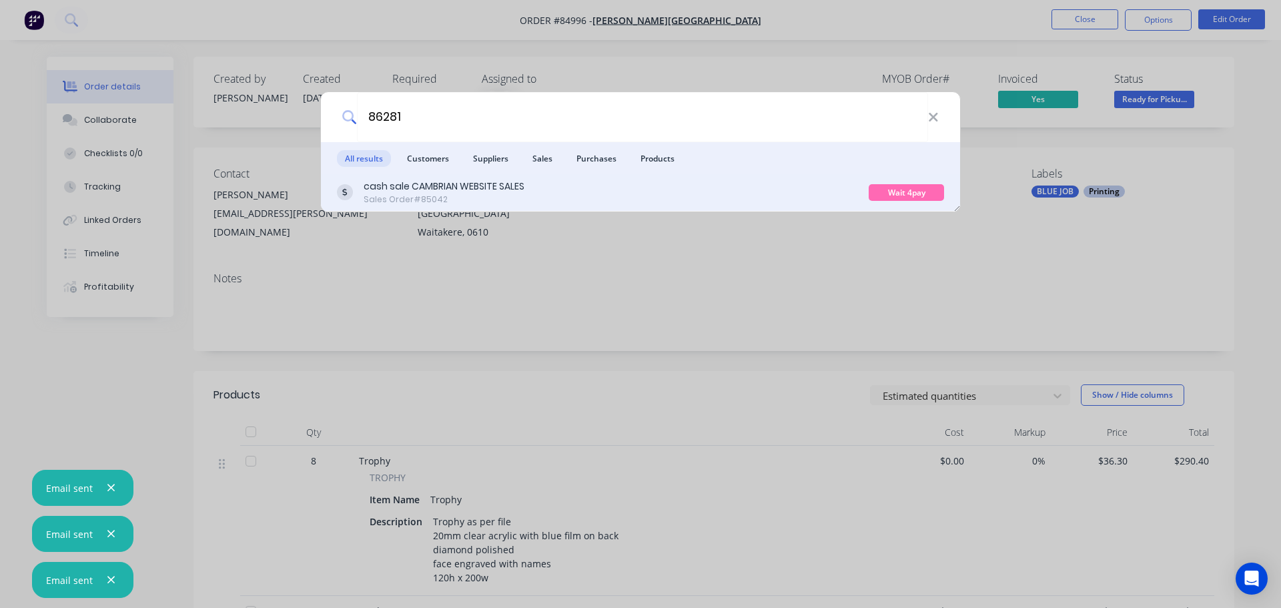
type input "86281"
click at [799, 199] on div "cash sale CAMBRIAN WEBSITE SALES Sales Order #85042" at bounding box center [603, 192] width 532 height 26
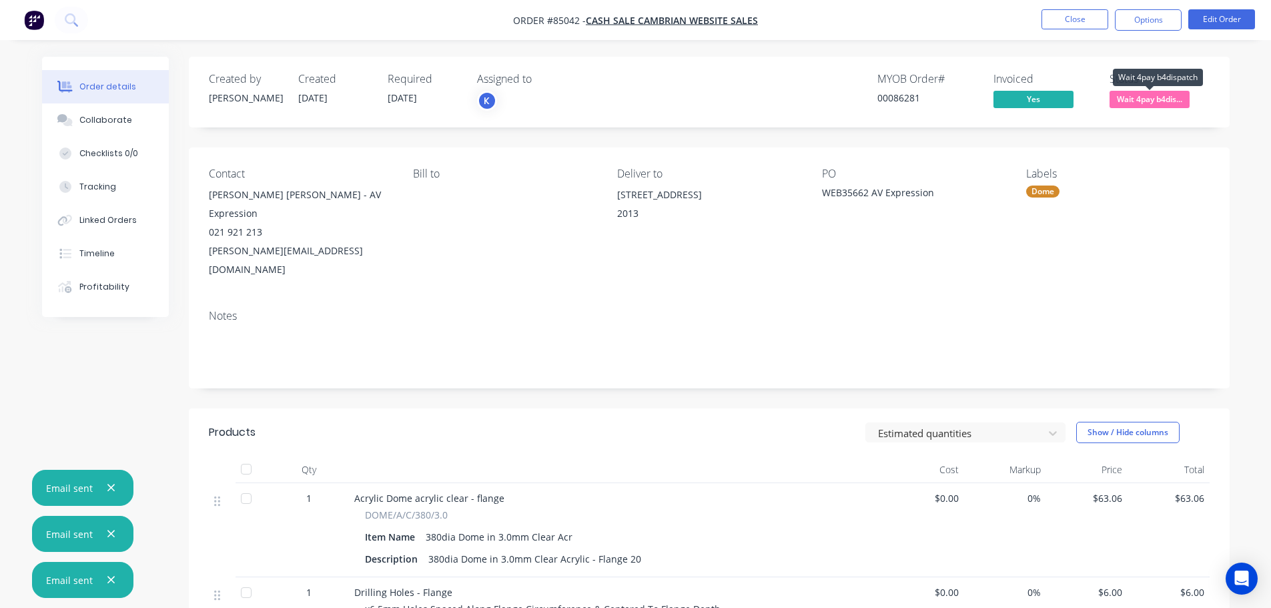
click at [1171, 100] on span "Wait 4pay b4dis..." at bounding box center [1149, 99] width 80 height 17
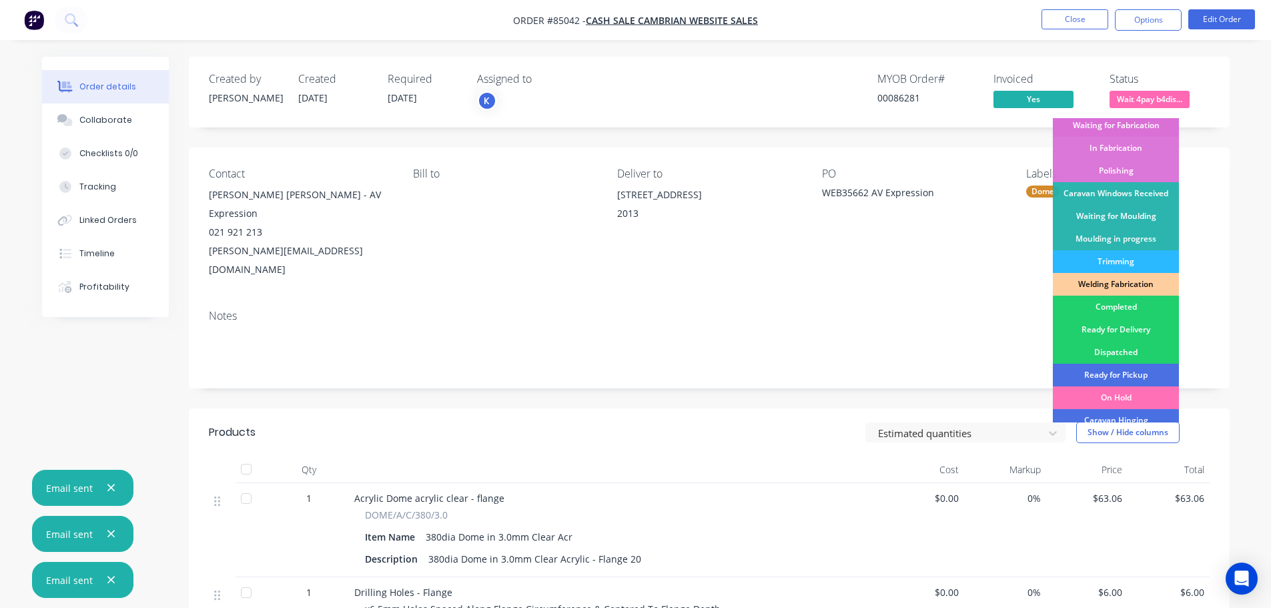
scroll to position [263, 0]
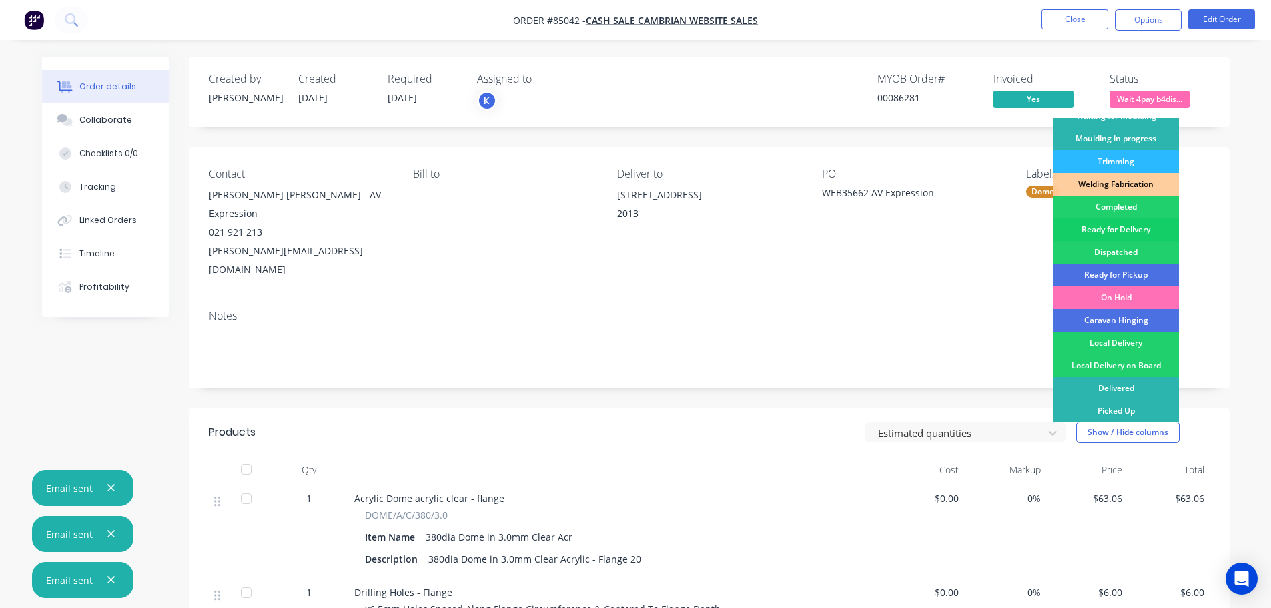
click at [1140, 225] on div "Ready for Delivery" at bounding box center [1116, 229] width 126 height 23
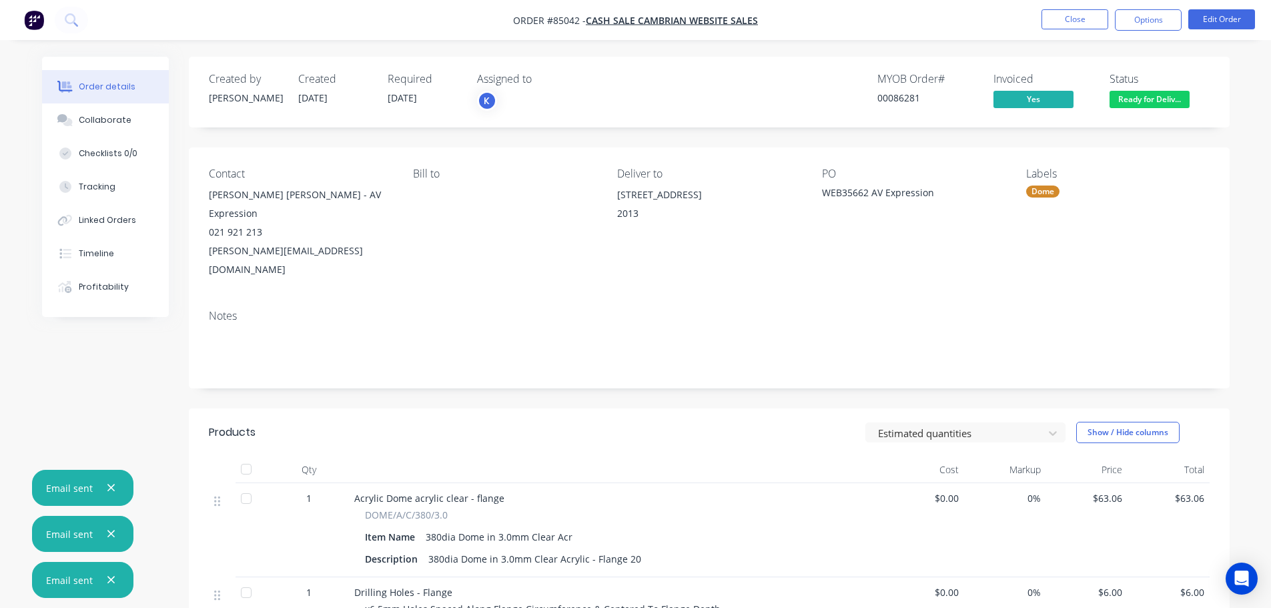
click at [172, 21] on nav "Order #85042 - cash sale CAMBRIAN WEBSITE SALES Close Options Edit Order" at bounding box center [635, 20] width 1271 height 40
click at [96, 19] on nav "Order #85042 - cash sale CAMBRIAN WEBSITE SALES Close Options Edit Order" at bounding box center [635, 20] width 1271 height 40
click at [70, 19] on icon at bounding box center [71, 19] width 13 height 13
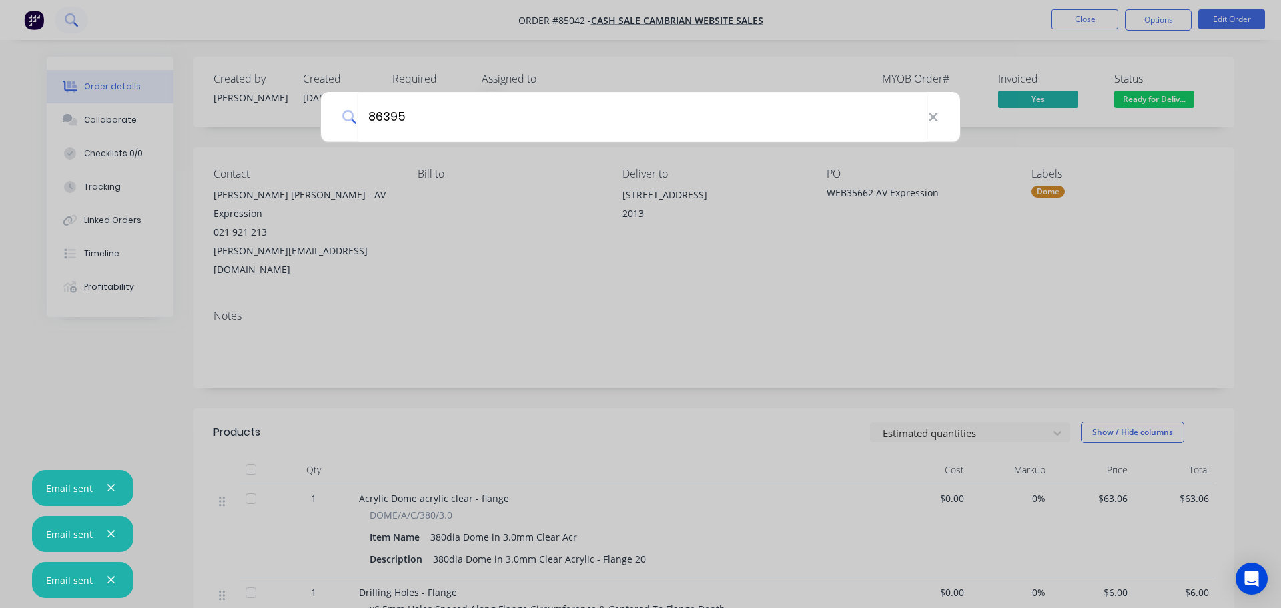
type input "86395"
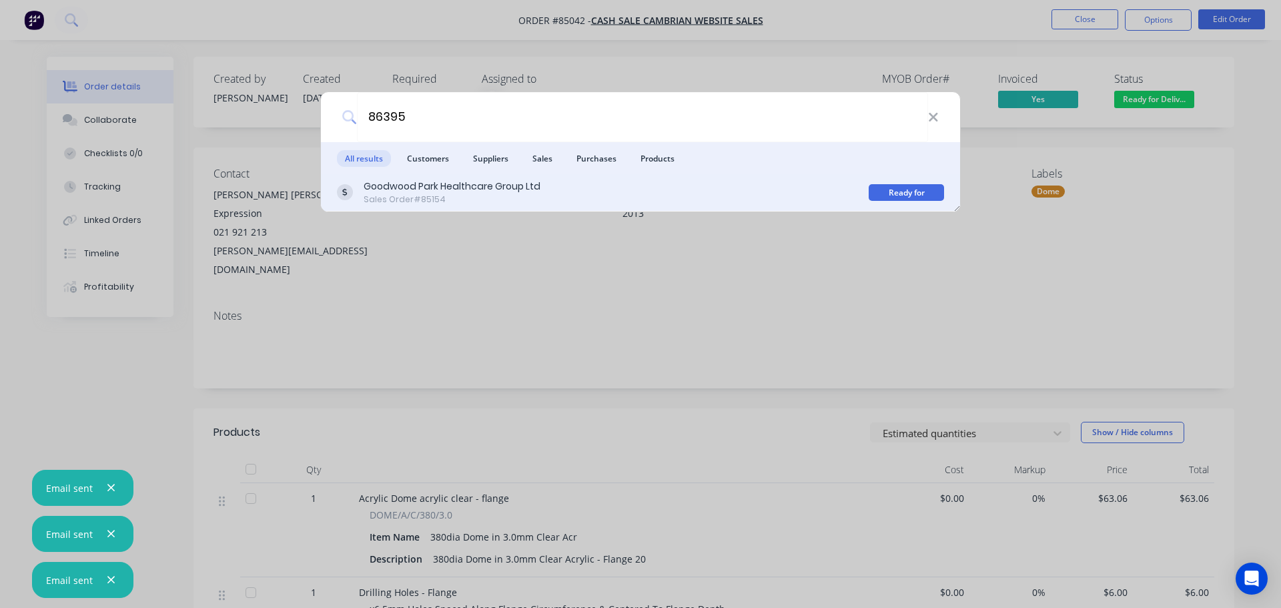
click at [596, 185] on div "Goodwood Park Healthcare Group Ltd Sales Order #85154" at bounding box center [603, 192] width 532 height 26
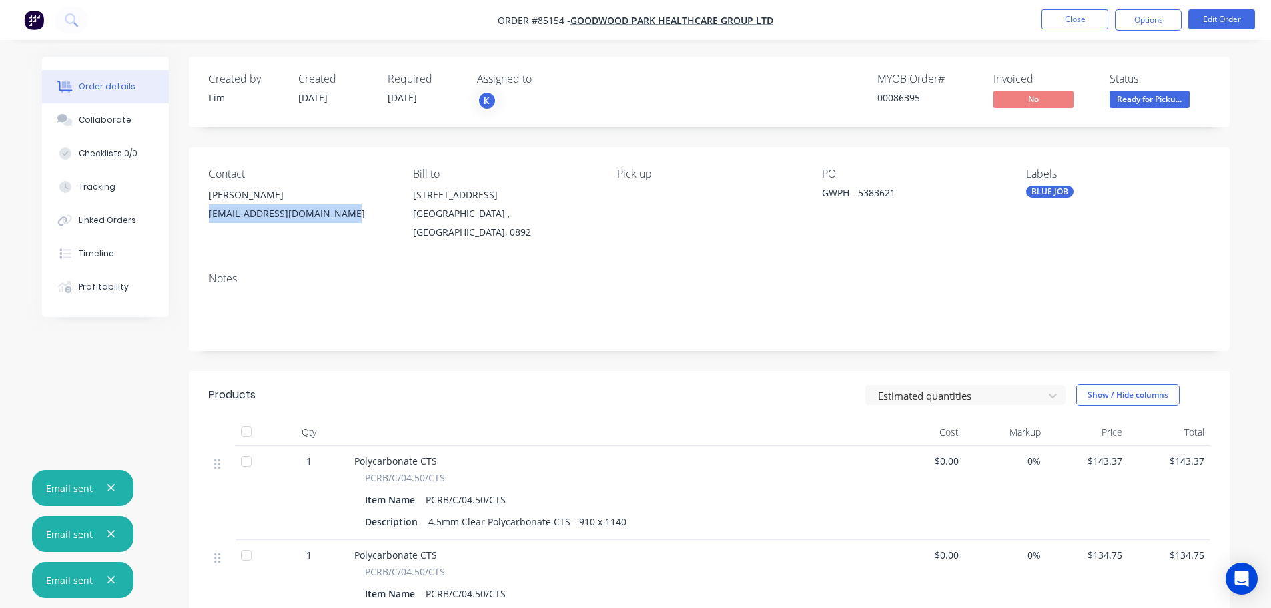
drag, startPoint x: 204, startPoint y: 210, endPoint x: 356, endPoint y: 219, distance: 151.7
click at [356, 219] on div "Contact [PERSON_NAME] [EMAIL_ADDRESS][DOMAIN_NAME] Bill to [STREET_ADDRESS] Pic…" at bounding box center [709, 204] width 1041 height 114
copy div "[EMAIL_ADDRESS][DOMAIN_NAME]"
click at [1141, 15] on button "Options" at bounding box center [1148, 19] width 67 height 21
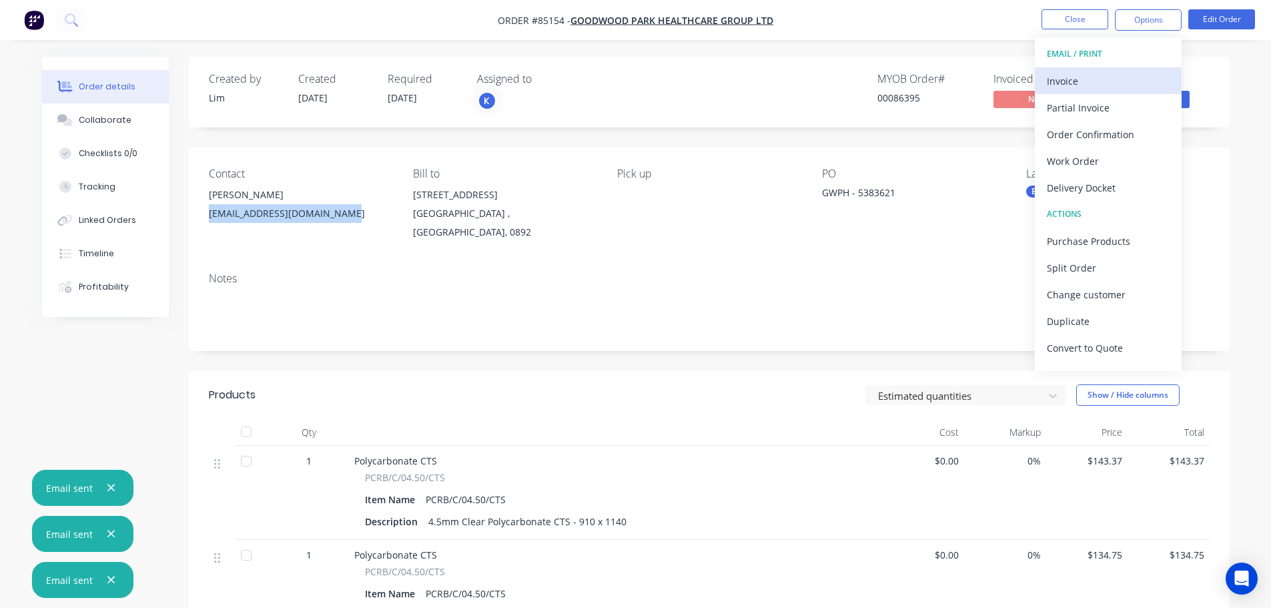
click at [1123, 83] on div "Invoice" at bounding box center [1108, 80] width 123 height 19
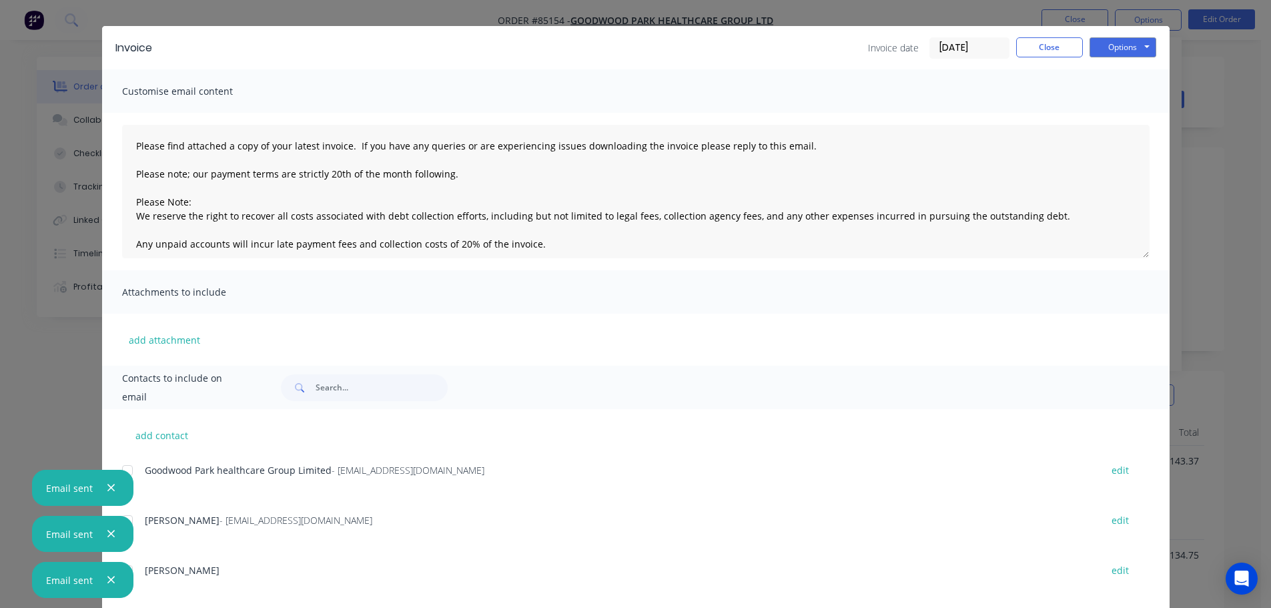
scroll to position [49, 0]
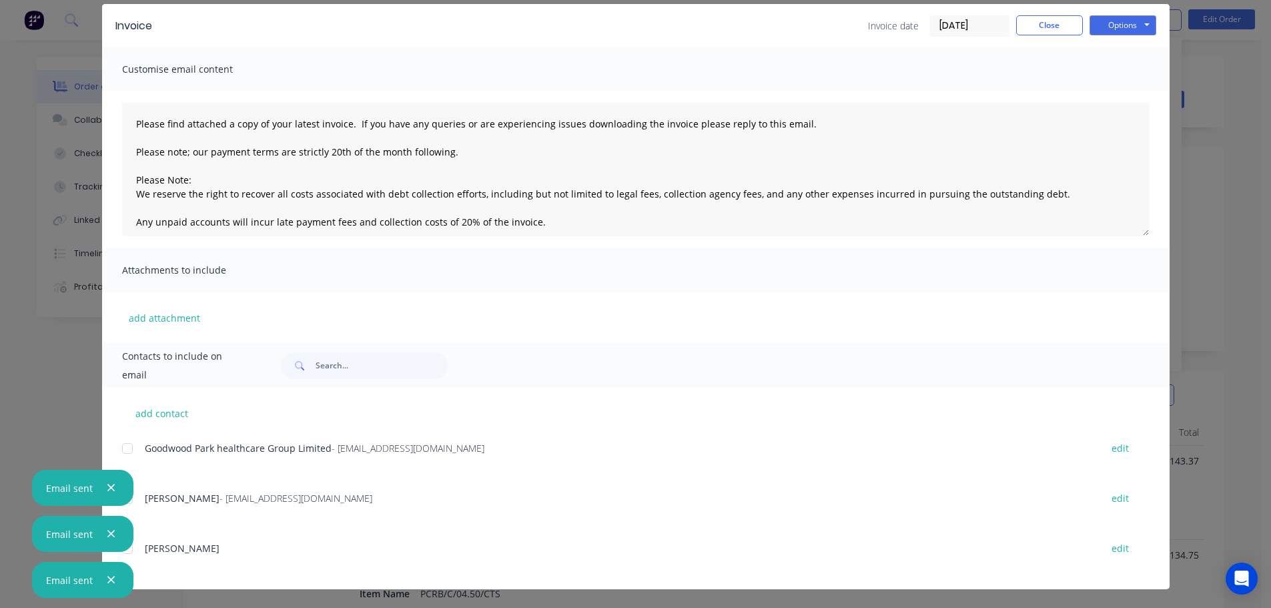
click at [111, 488] on icon "button" at bounding box center [111, 488] width 9 height 12
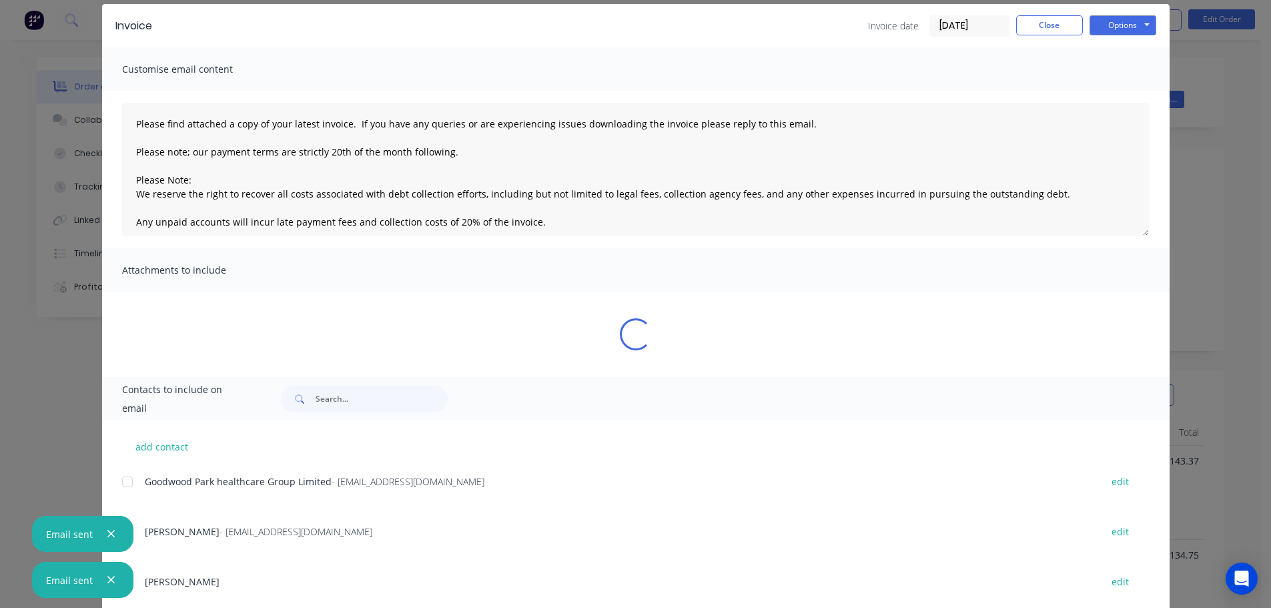
scroll to position [0, 0]
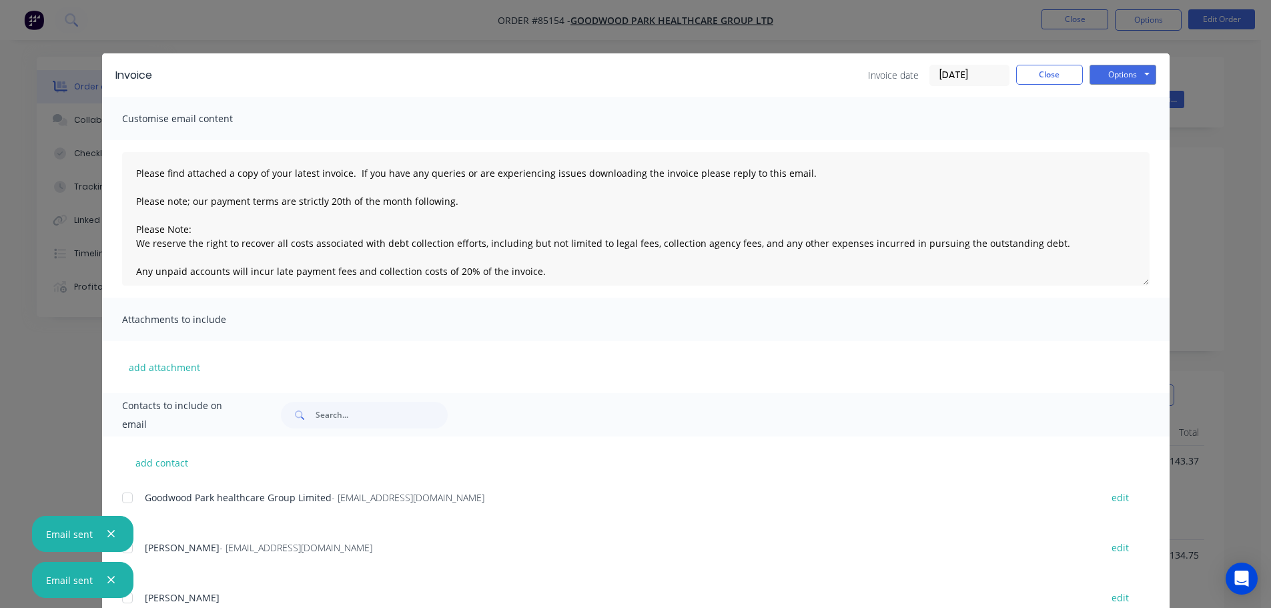
click at [111, 490] on div "add contact Goodwood Park healthcare Group Limited - [EMAIL_ADDRESS][DOMAIN_NAM…" at bounding box center [635, 537] width 1067 height 202
click at [110, 536] on icon "button" at bounding box center [111, 534] width 9 height 12
click at [107, 574] on icon "button" at bounding box center [111, 580] width 9 height 12
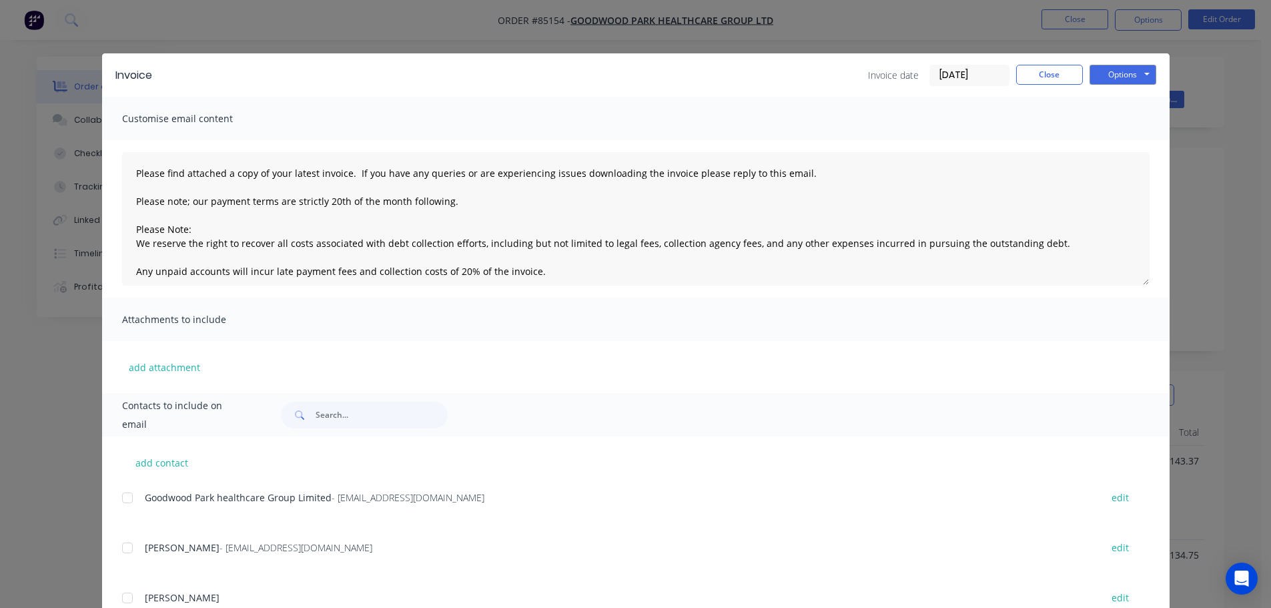
click at [127, 546] on div at bounding box center [127, 547] width 27 height 27
click at [125, 500] on div at bounding box center [127, 497] width 27 height 27
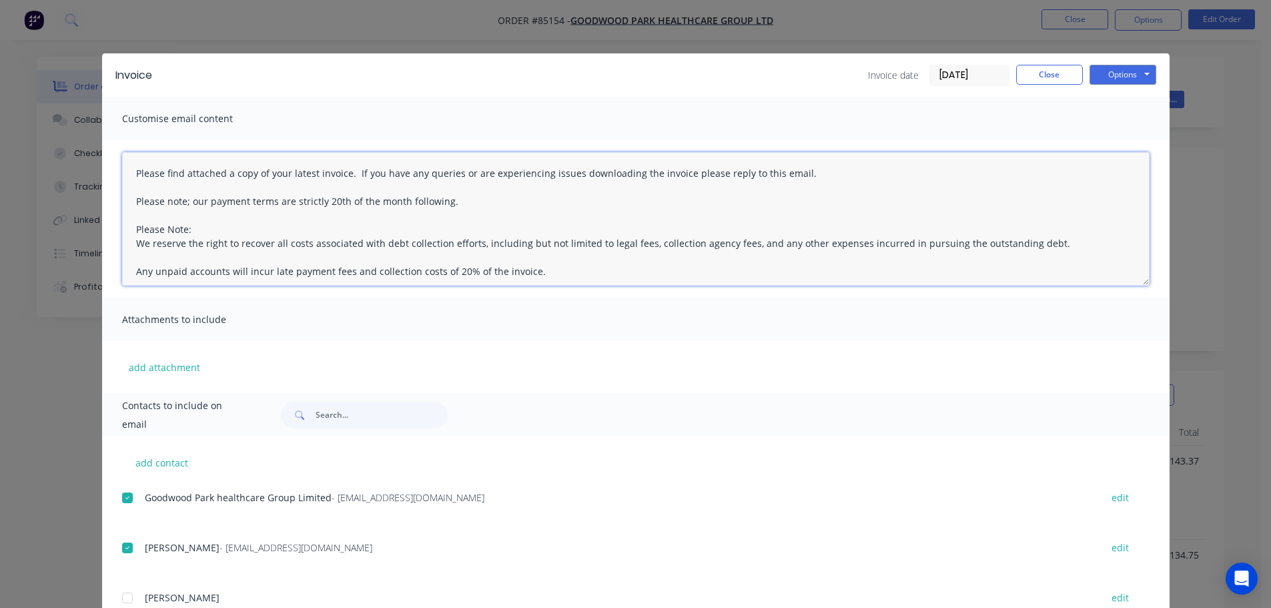
drag, startPoint x: 125, startPoint y: 173, endPoint x: 877, endPoint y: 177, distance: 751.2
click at [875, 177] on textarea "Please find attached a copy of your latest invoice. If you have any queries or …" at bounding box center [635, 218] width 1027 height 133
paste textarea "Hi, your order is now ready for collection"
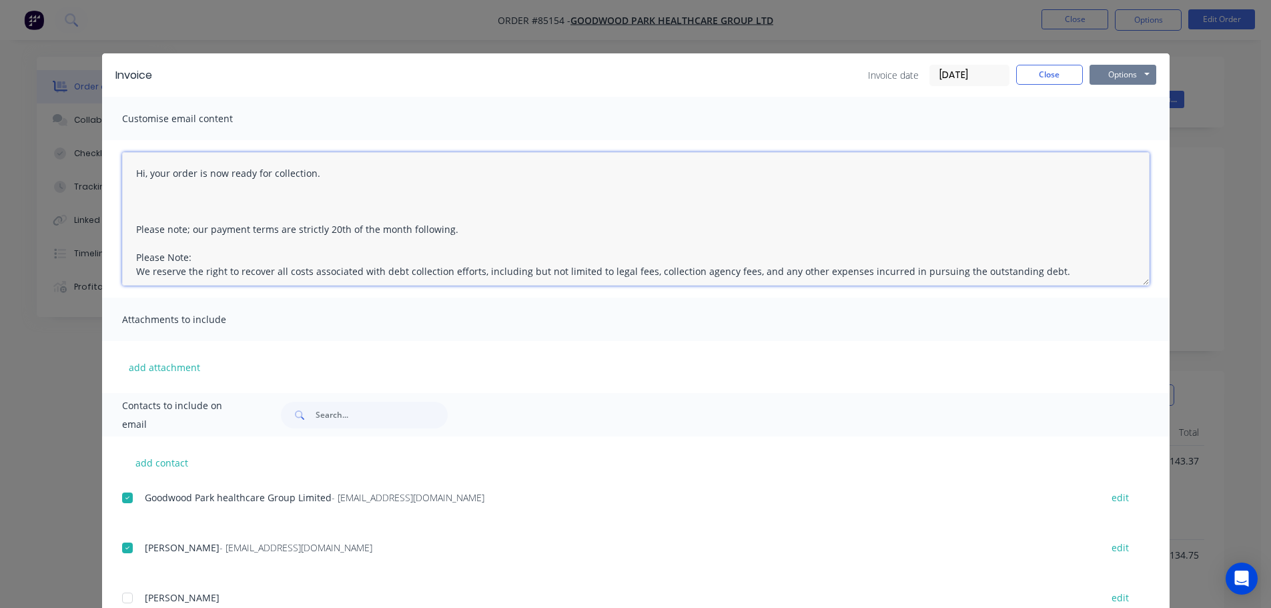
type textarea "Hi, your order is now ready for collection. Please note; our payment terms are …"
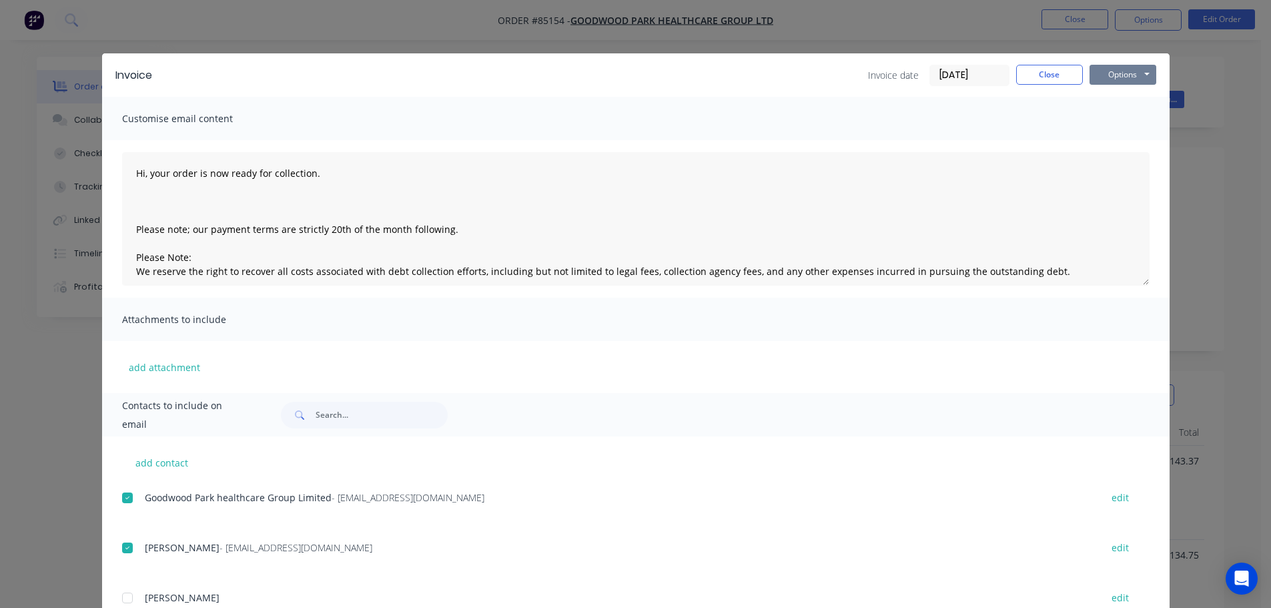
click at [1128, 77] on button "Options" at bounding box center [1122, 75] width 67 height 20
click at [1111, 149] on button "Email" at bounding box center [1131, 142] width 85 height 22
drag, startPoint x: 83, startPoint y: 99, endPoint x: 65, endPoint y: 30, distance: 70.9
click at [83, 98] on div "Invoice Invoice date [DATE] Close Options Preview Print Email Customise email c…" at bounding box center [635, 304] width 1271 height 608
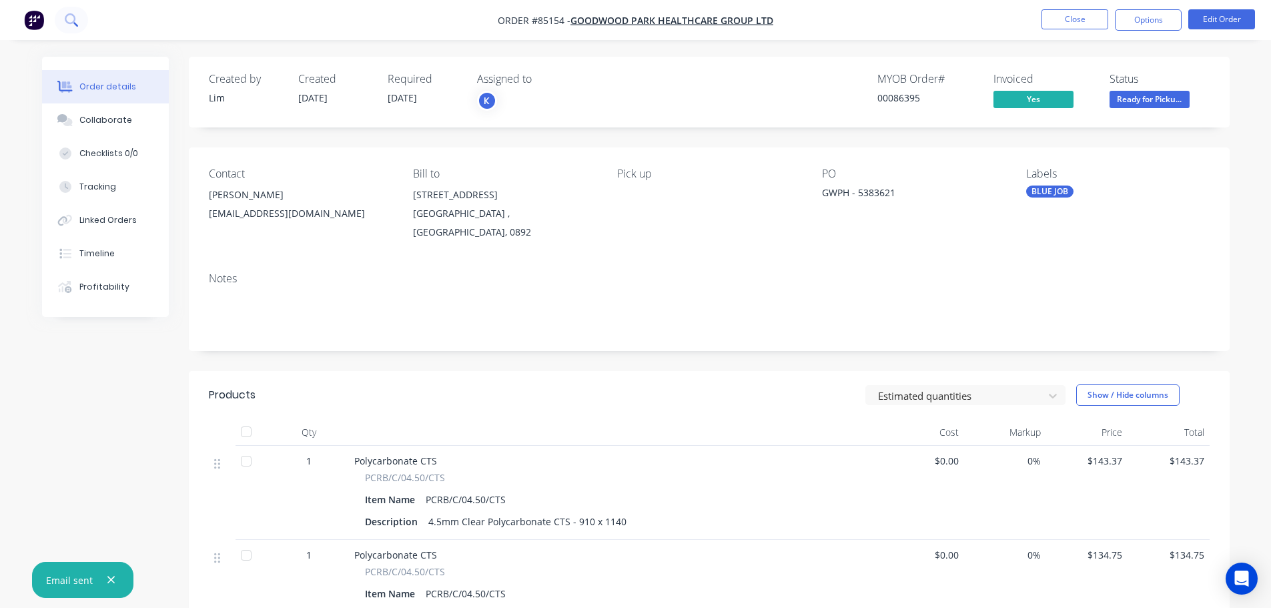
click at [65, 27] on button at bounding box center [71, 20] width 33 height 27
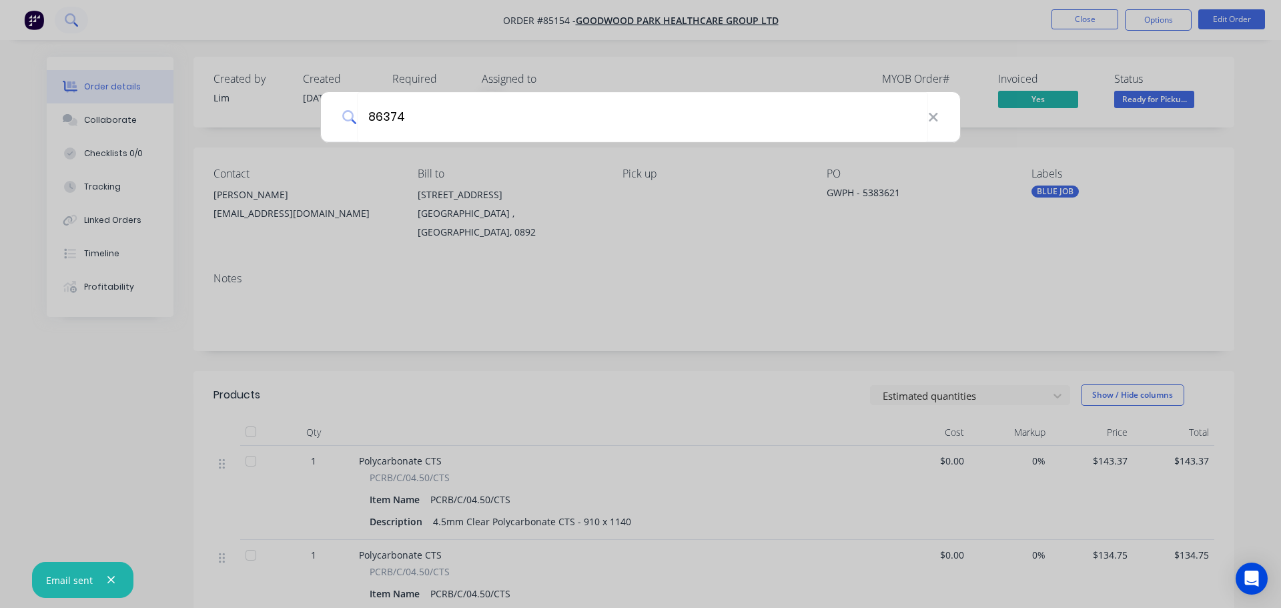
type input "86374"
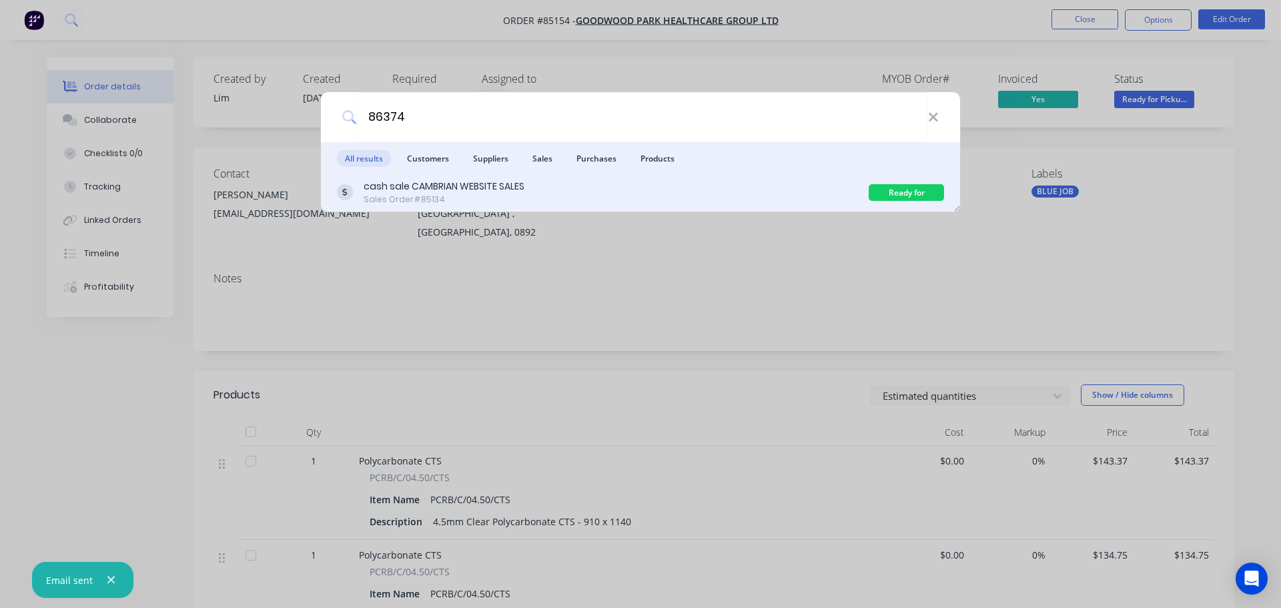
click at [613, 199] on div "cash sale CAMBRIAN WEBSITE SALES Sales Order #85134" at bounding box center [603, 192] width 532 height 26
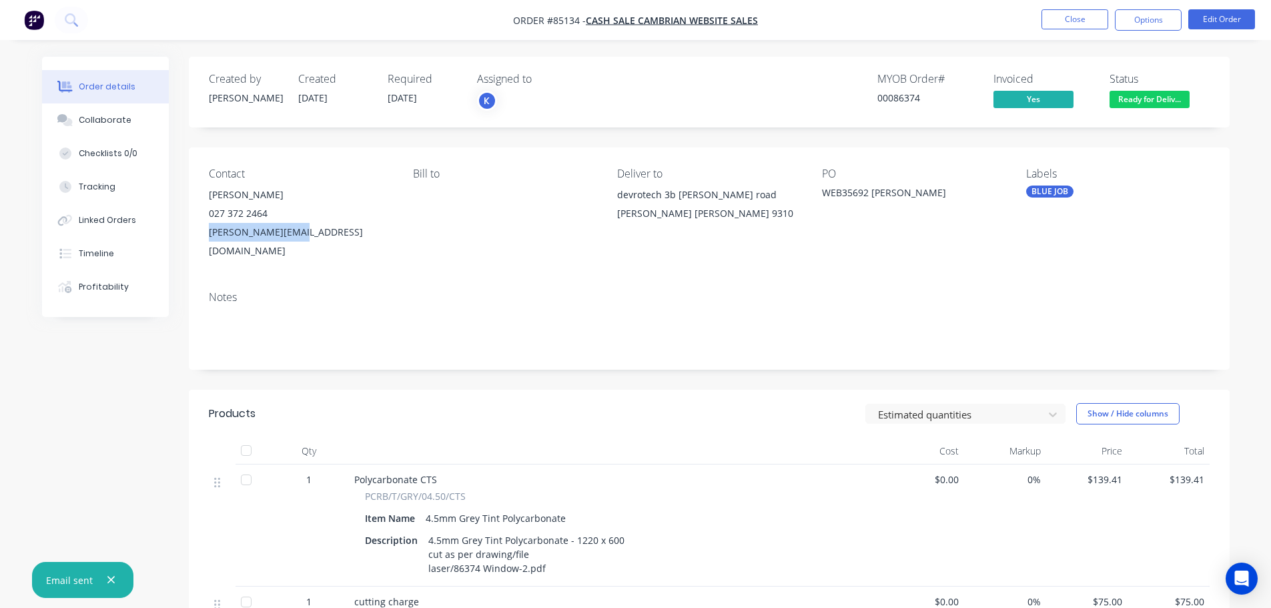
drag, startPoint x: 207, startPoint y: 232, endPoint x: 314, endPoint y: 239, distance: 107.0
click at [311, 239] on div "Contact [PERSON_NAME] [PHONE_NUMBER] [PERSON_NAME][EMAIL_ADDRESS][DOMAIN_NAME] …" at bounding box center [709, 213] width 1041 height 133
copy div "[PERSON_NAME][EMAIL_ADDRESS][DOMAIN_NAME]"
click at [1156, 95] on span "Ready for Deliv..." at bounding box center [1149, 99] width 80 height 17
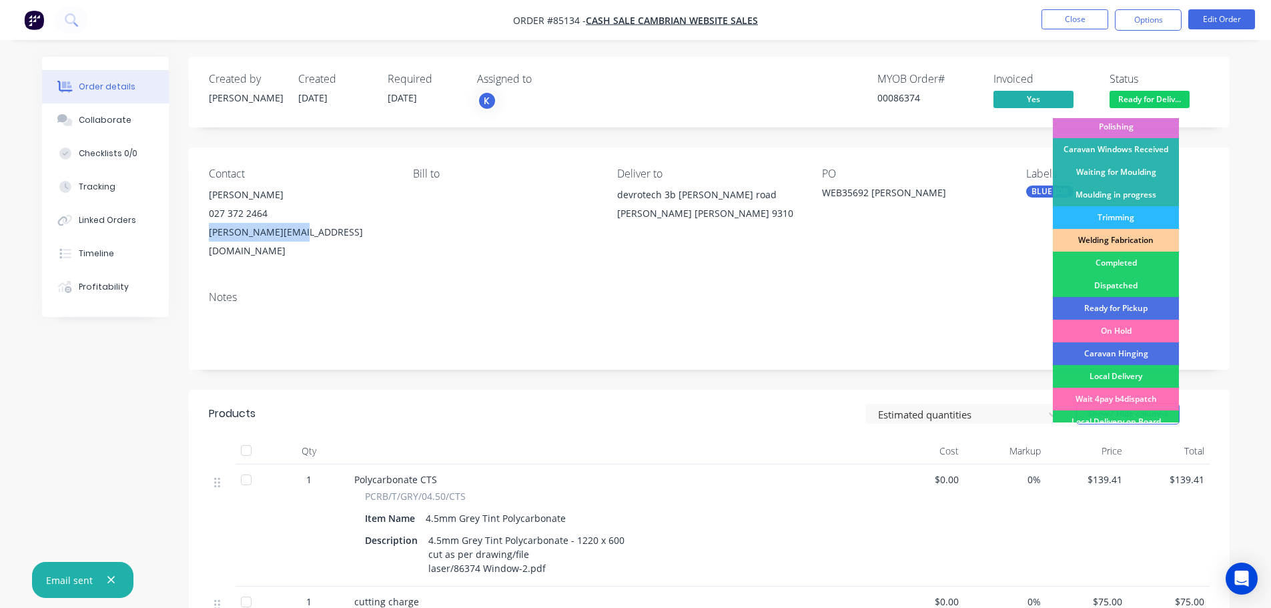
scroll to position [263, 0]
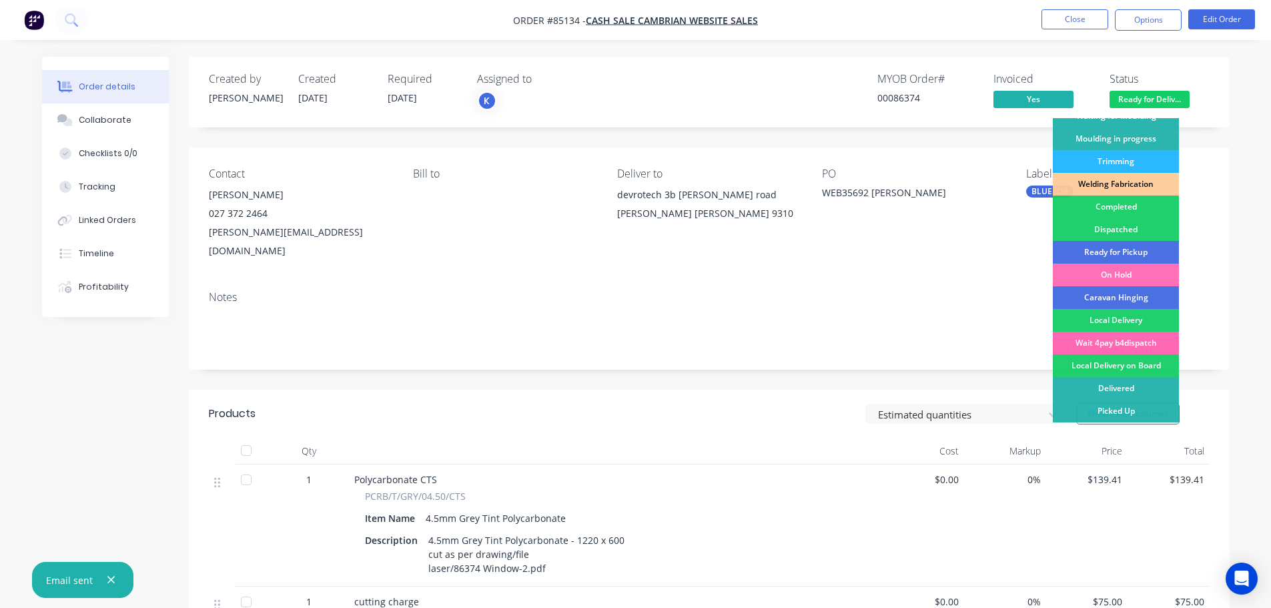
click at [1147, 337] on div "Wait 4pay b4dispatch" at bounding box center [1116, 343] width 126 height 23
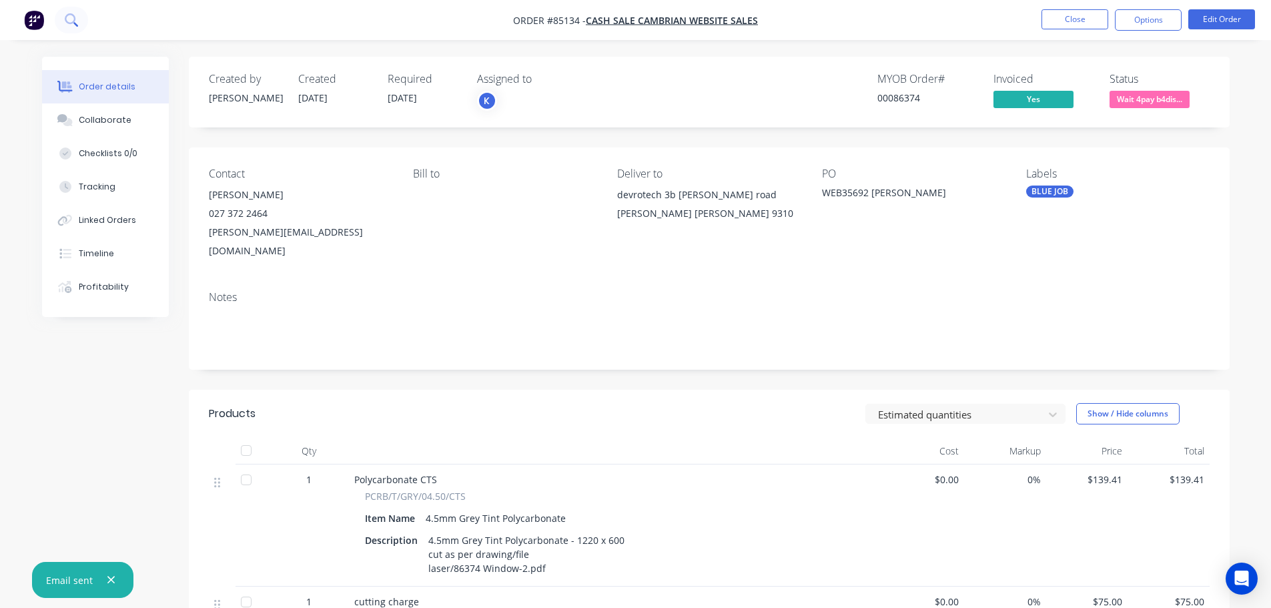
click at [83, 22] on button at bounding box center [71, 20] width 33 height 27
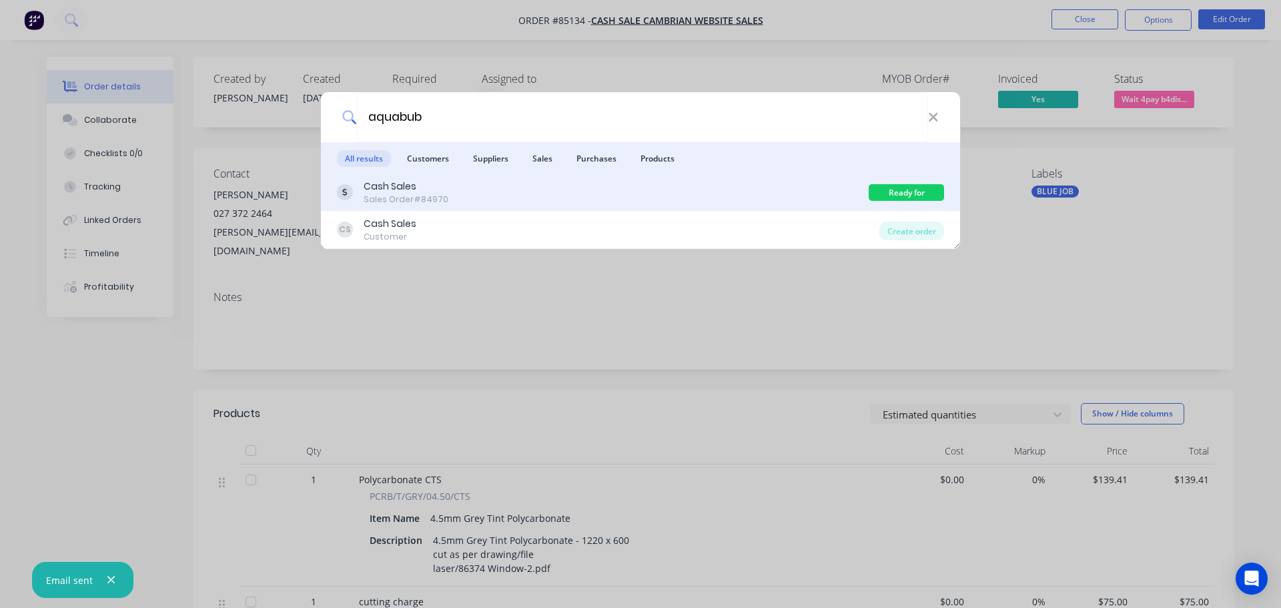
type input "aquabub"
click at [670, 191] on div "Cash Sales Sales Order #84970" at bounding box center [603, 192] width 532 height 26
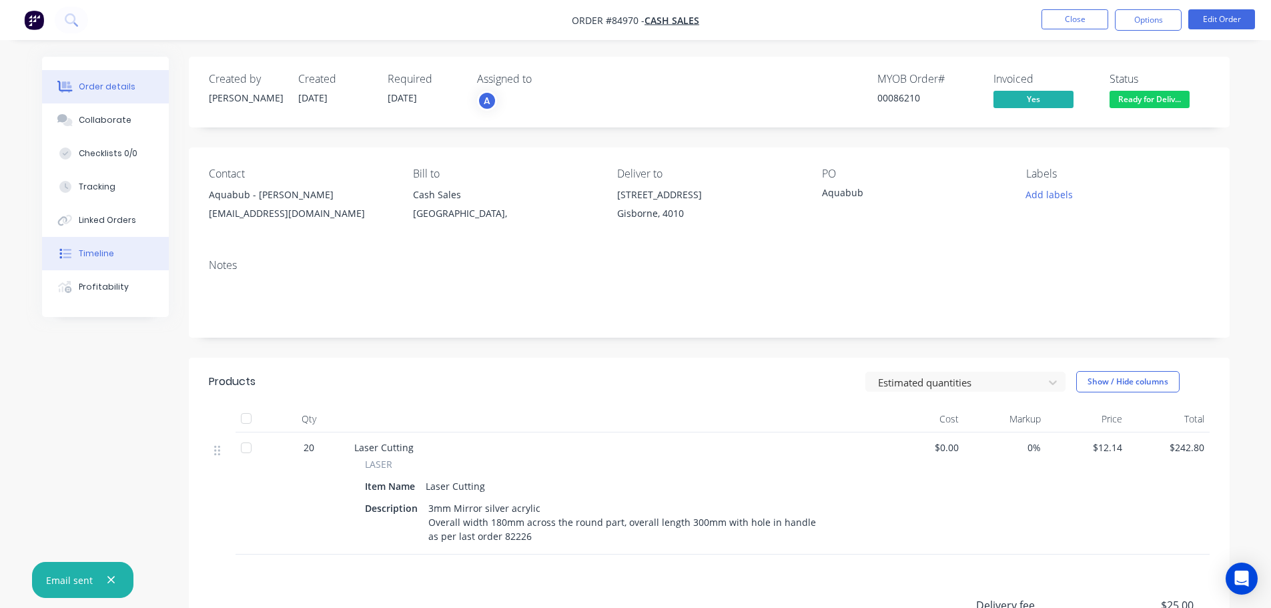
click at [113, 259] on button "Timeline" at bounding box center [105, 253] width 127 height 33
